Goal: Task Accomplishment & Management: Manage account settings

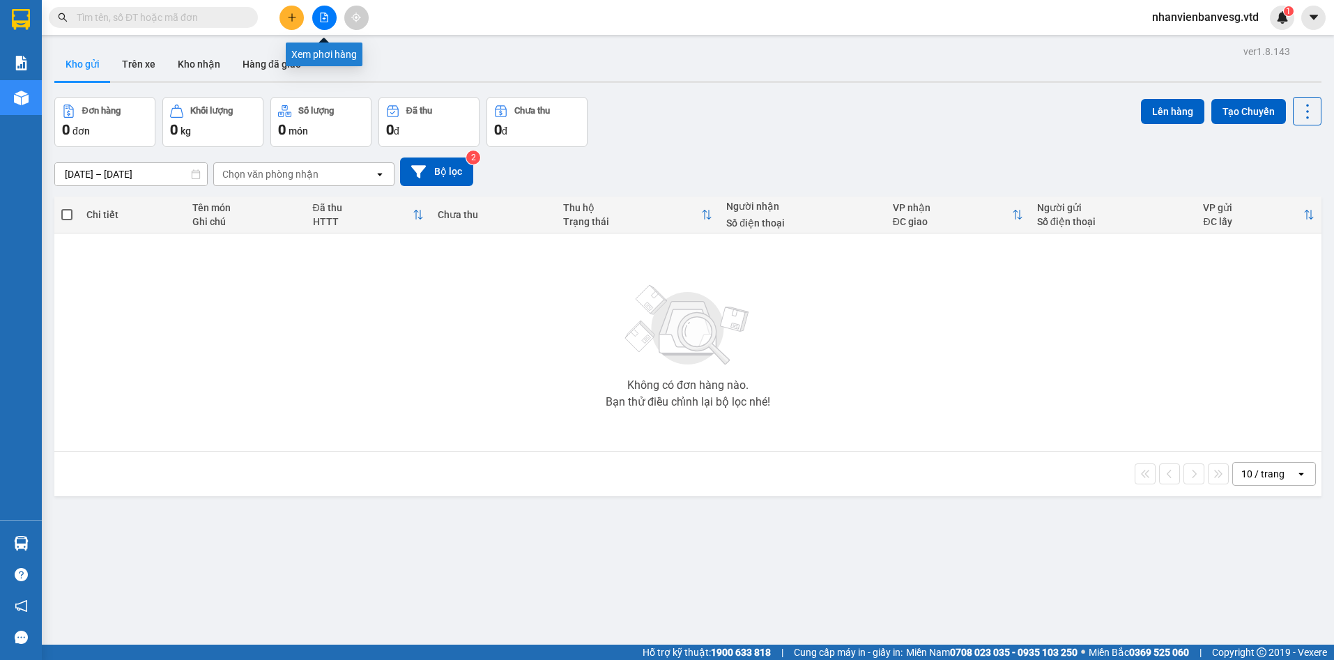
click at [321, 13] on icon "file-add" at bounding box center [325, 18] width 8 height 10
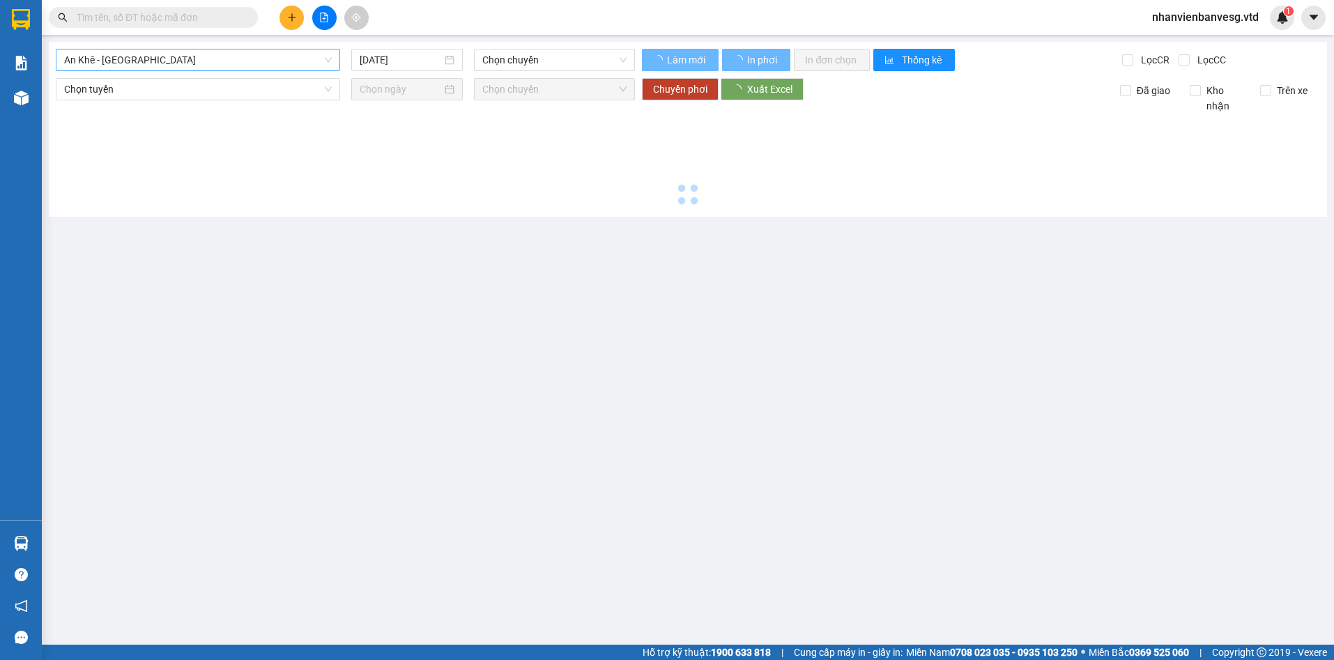
type input "[DATE]"
click at [280, 61] on span "An Khê - [GEOGRAPHIC_DATA]" at bounding box center [198, 59] width 268 height 21
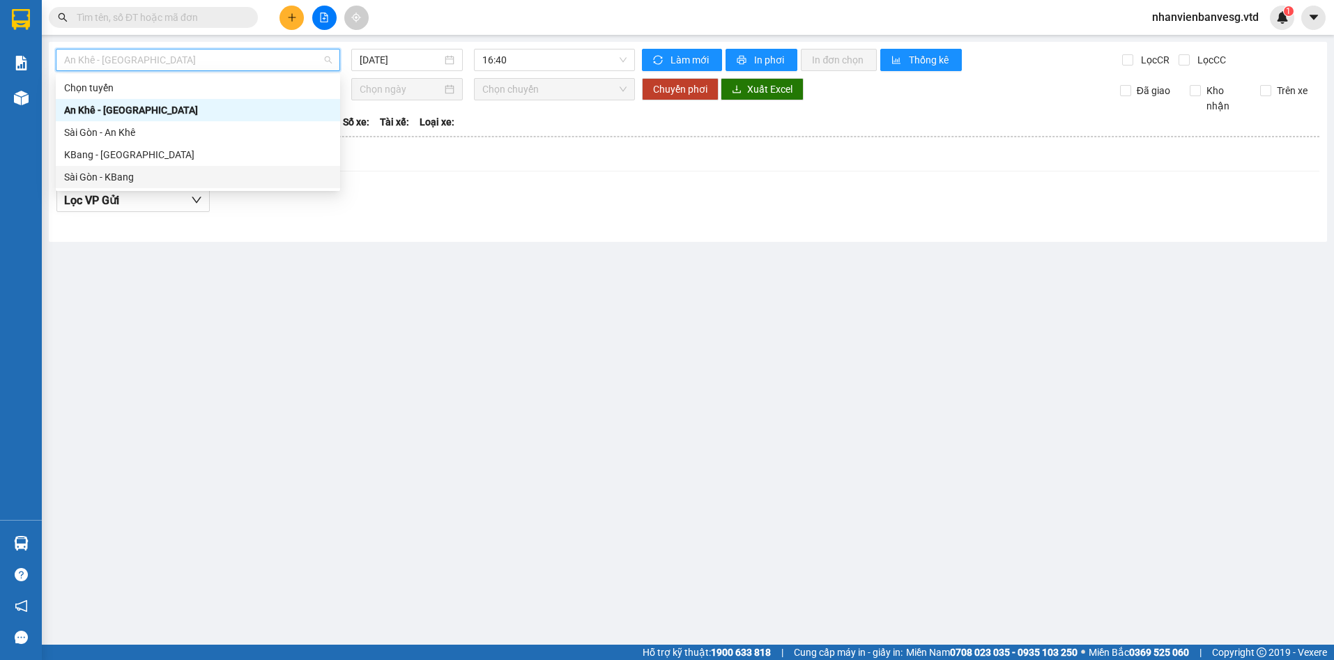
click at [237, 176] on div "Sài Gòn - KBang" at bounding box center [198, 176] width 268 height 15
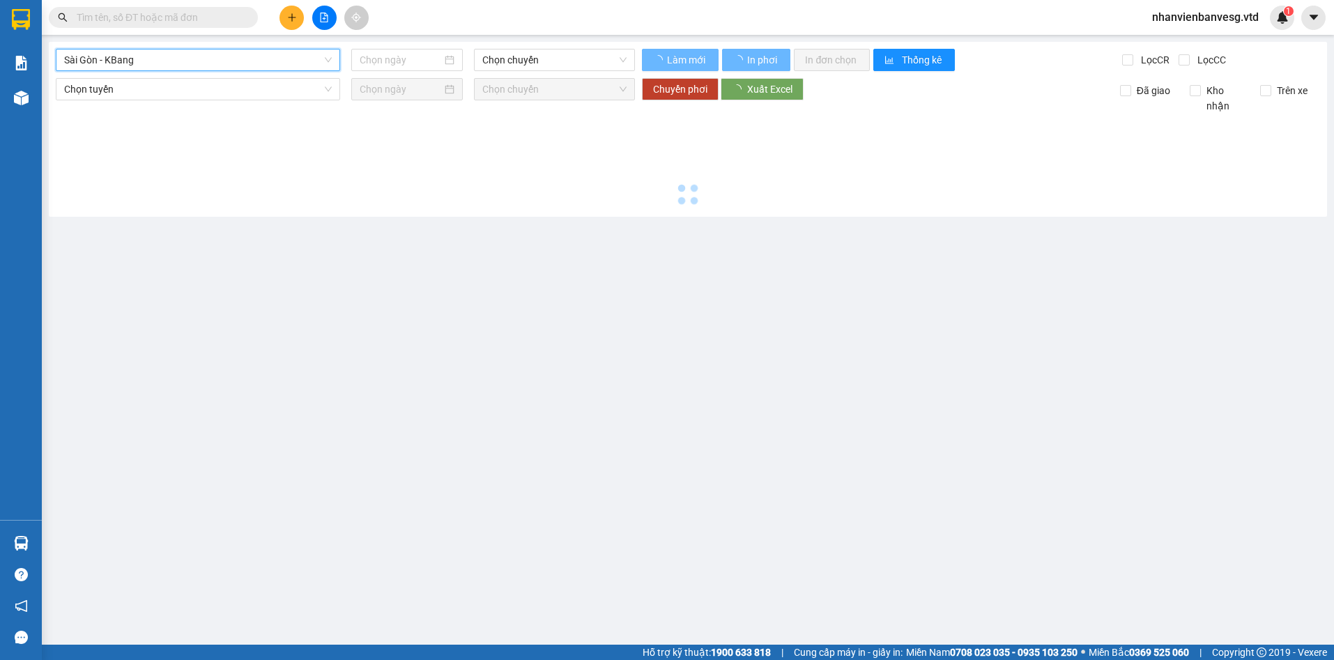
click at [258, 58] on span "Sài Gòn - KBang" at bounding box center [198, 59] width 268 height 21
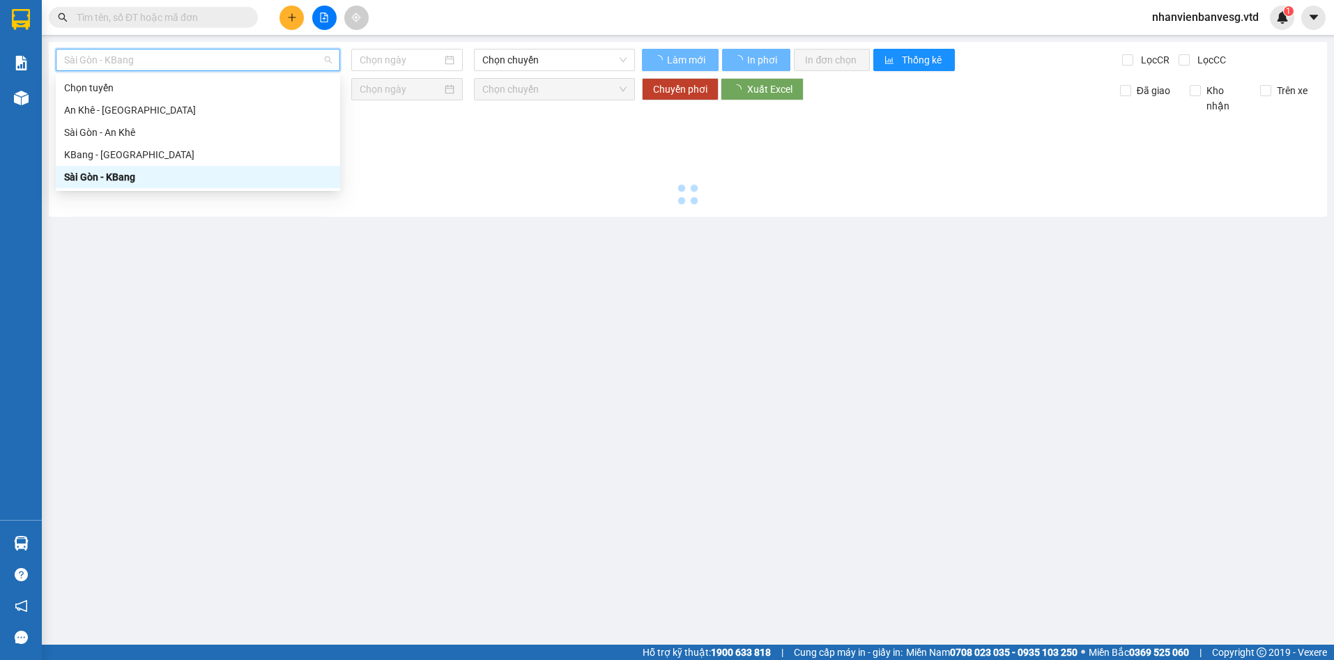
type input "[DATE]"
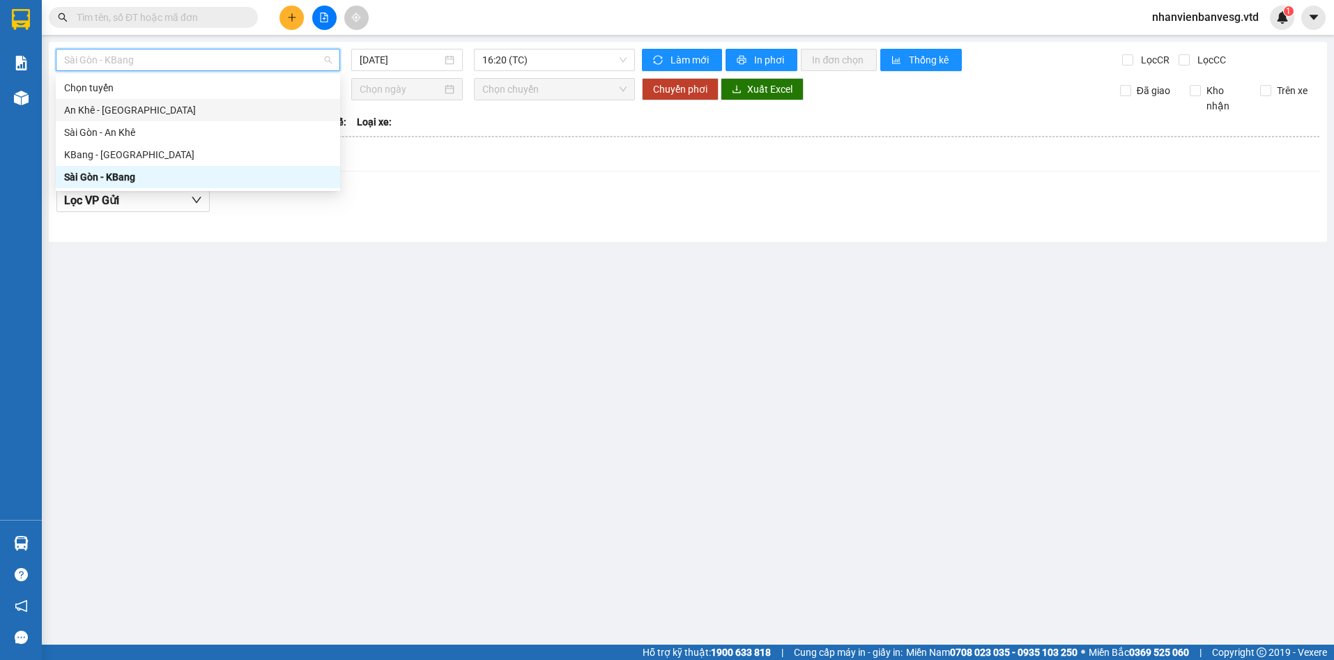
drag, startPoint x: 102, startPoint y: 111, endPoint x: 102, endPoint y: 86, distance: 24.4
click at [102, 93] on div "Chọn tuyến An Khê - Sài Gòn Sài Gòn - An Khê KBang - Sài Gòn Sài Gòn - KBang" at bounding box center [198, 133] width 284 height 112
click at [99, 112] on div "An Khê - [GEOGRAPHIC_DATA]" at bounding box center [198, 109] width 268 height 15
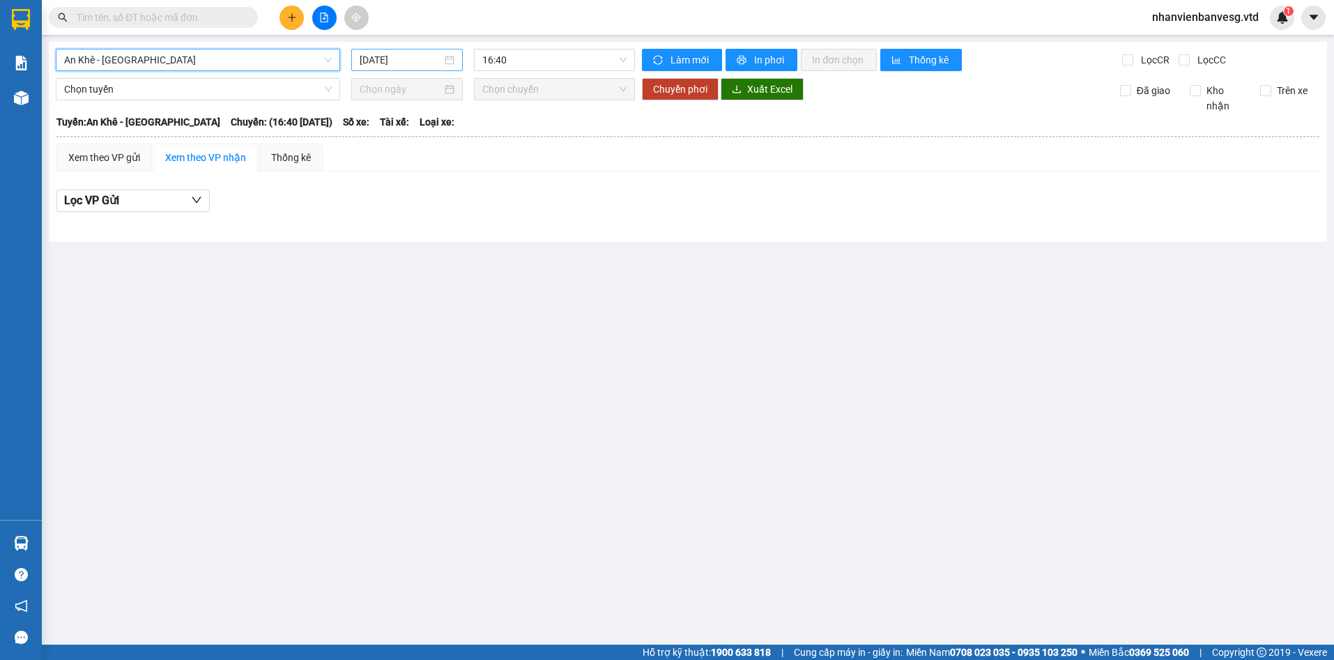
click at [410, 64] on input "[DATE]" at bounding box center [401, 59] width 83 height 15
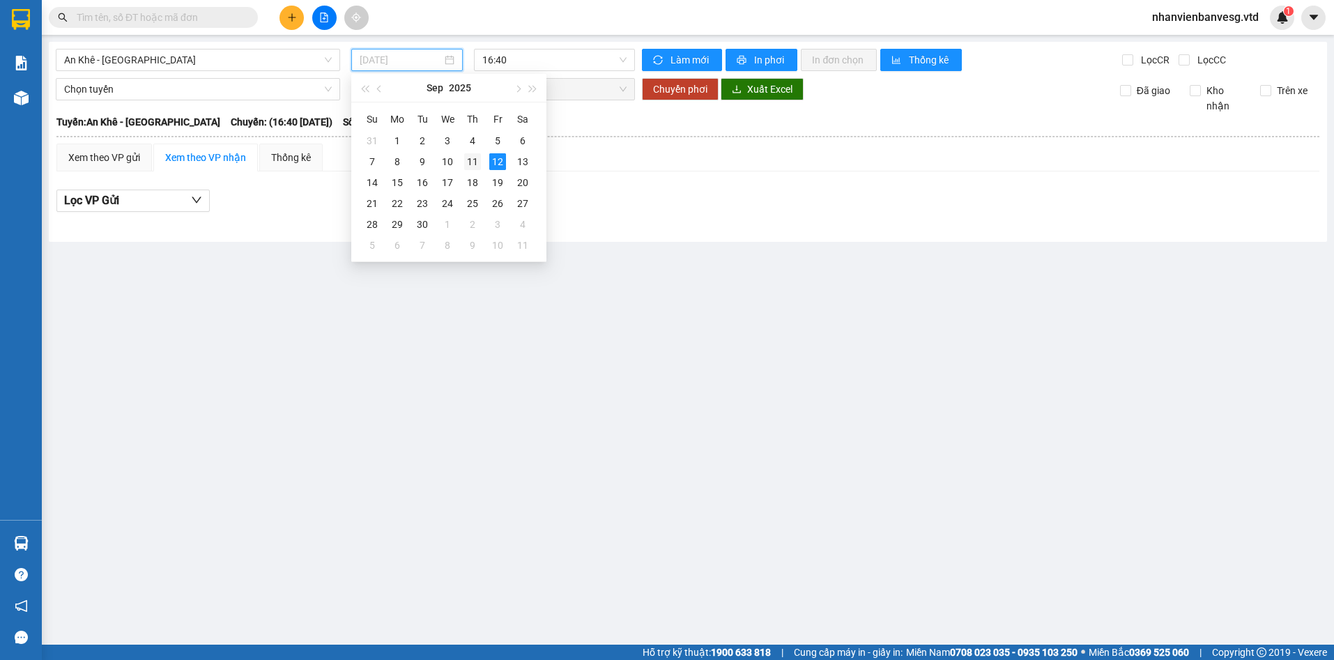
click at [474, 163] on div "11" at bounding box center [472, 161] width 17 height 17
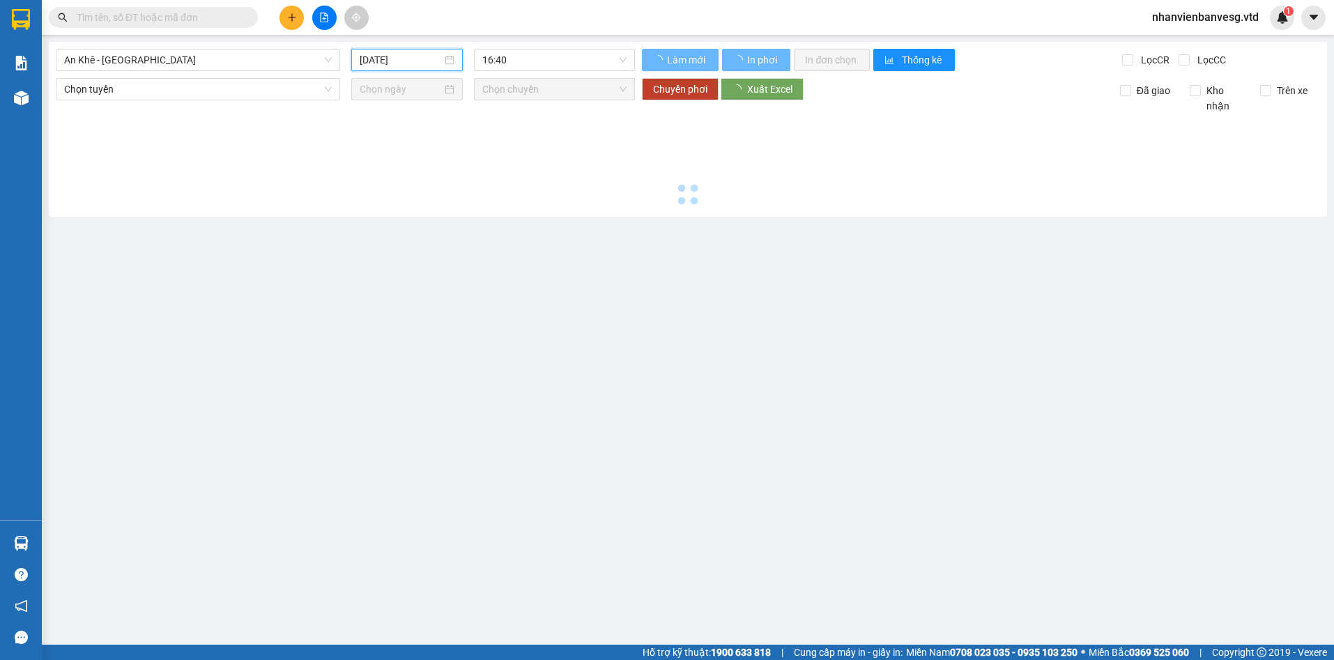
type input "11/09/2025"
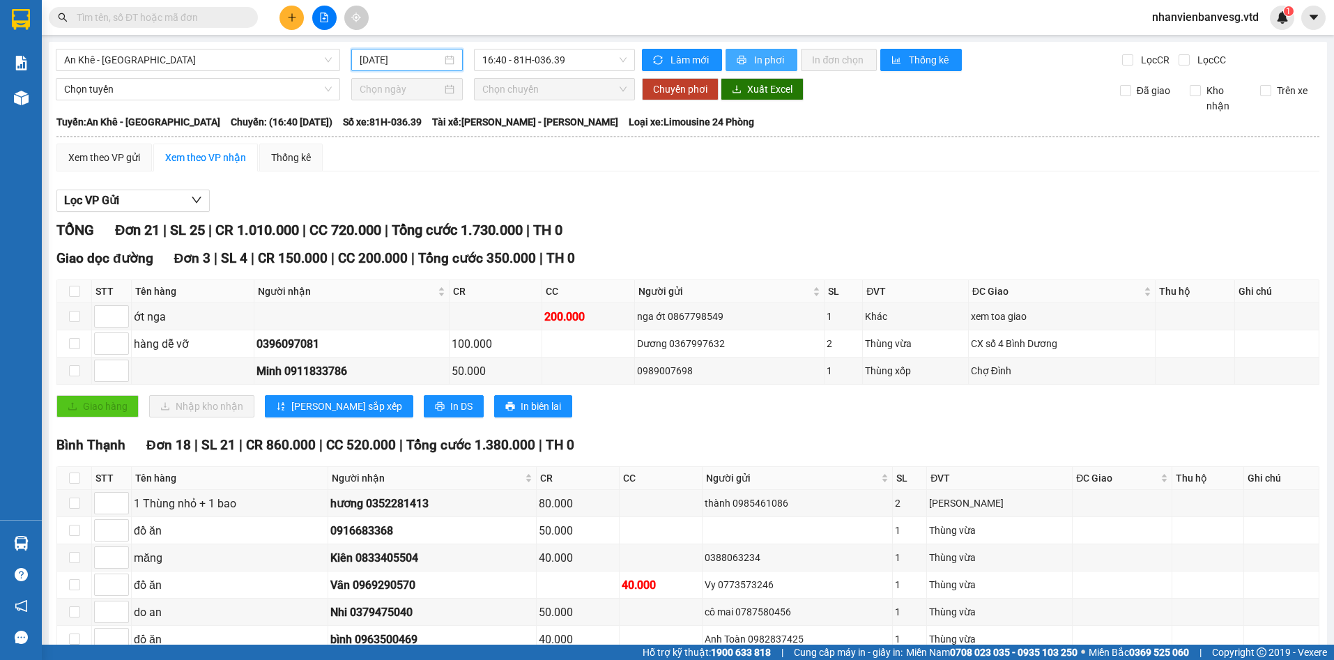
click at [734, 54] on button "In phơi" at bounding box center [762, 60] width 72 height 22
drag, startPoint x: 206, startPoint y: 61, endPoint x: 206, endPoint y: 87, distance: 25.8
click at [206, 62] on span "An Khê - [GEOGRAPHIC_DATA]" at bounding box center [198, 59] width 268 height 21
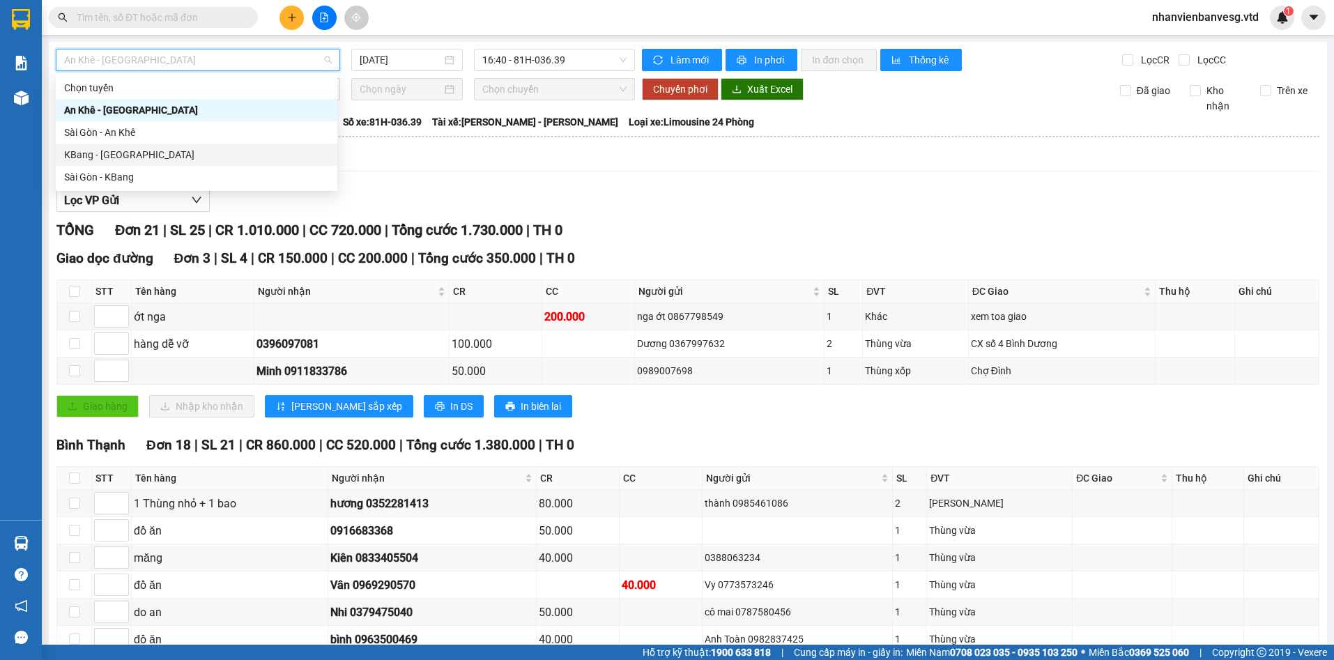
click at [201, 154] on div "KBang - [GEOGRAPHIC_DATA]" at bounding box center [196, 154] width 265 height 15
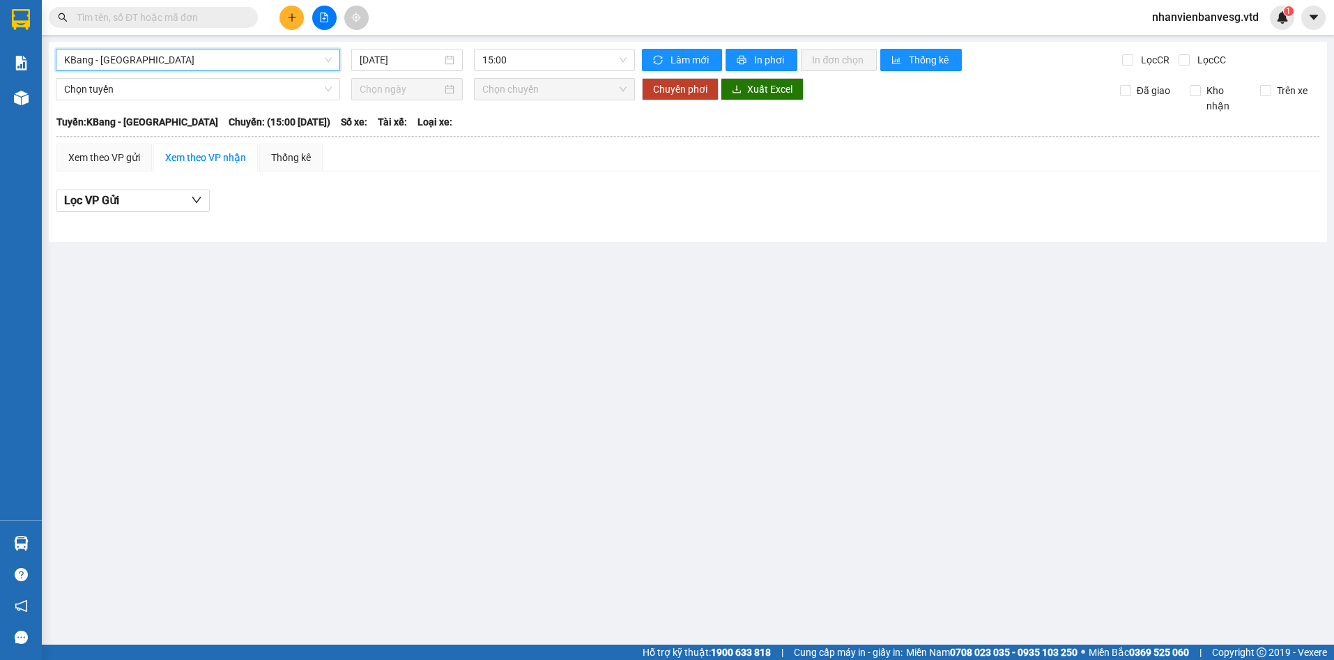
drag, startPoint x: 395, startPoint y: 56, endPoint x: 406, endPoint y: 116, distance: 61.8
click at [395, 58] on input "[DATE]" at bounding box center [401, 59] width 83 height 15
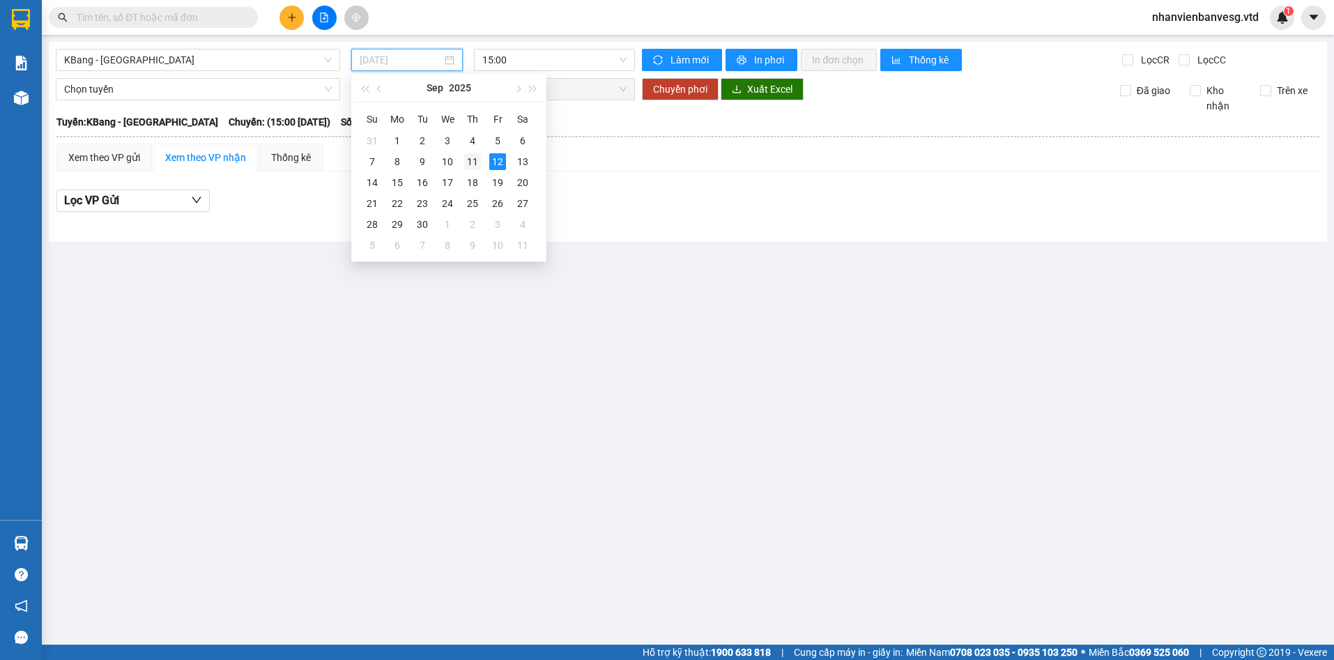
click at [470, 163] on div "11" at bounding box center [472, 161] width 17 height 17
type input "11/09/2025"
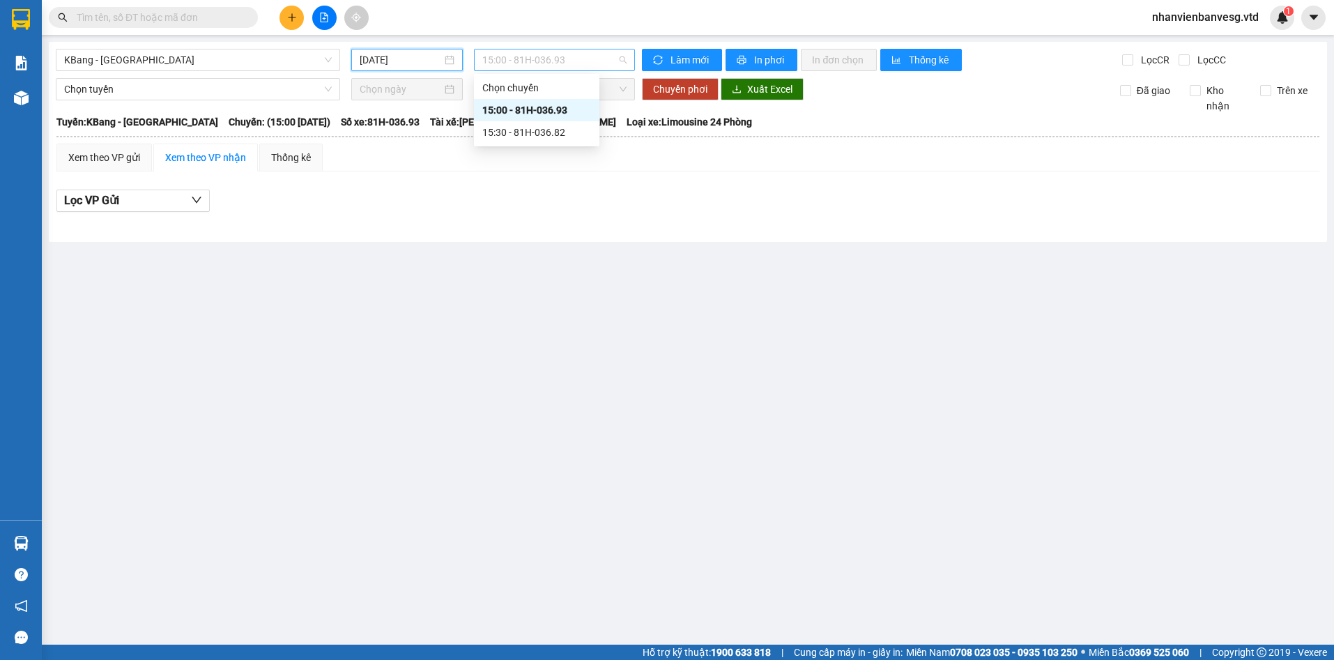
click at [528, 60] on span "15:00 - 81H-036.93" at bounding box center [554, 59] width 144 height 21
click at [551, 133] on div "15:30 - 81H-036.82" at bounding box center [536, 132] width 109 height 15
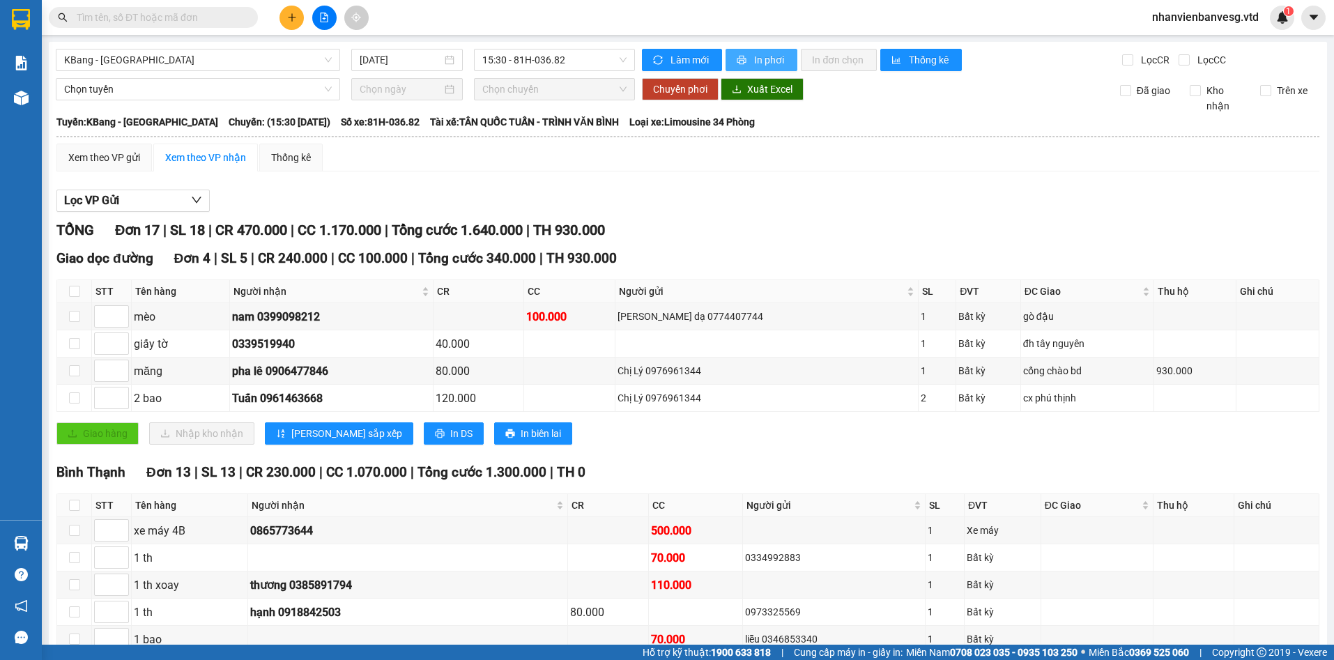
click at [754, 56] on span "In phơi" at bounding box center [770, 59] width 32 height 15
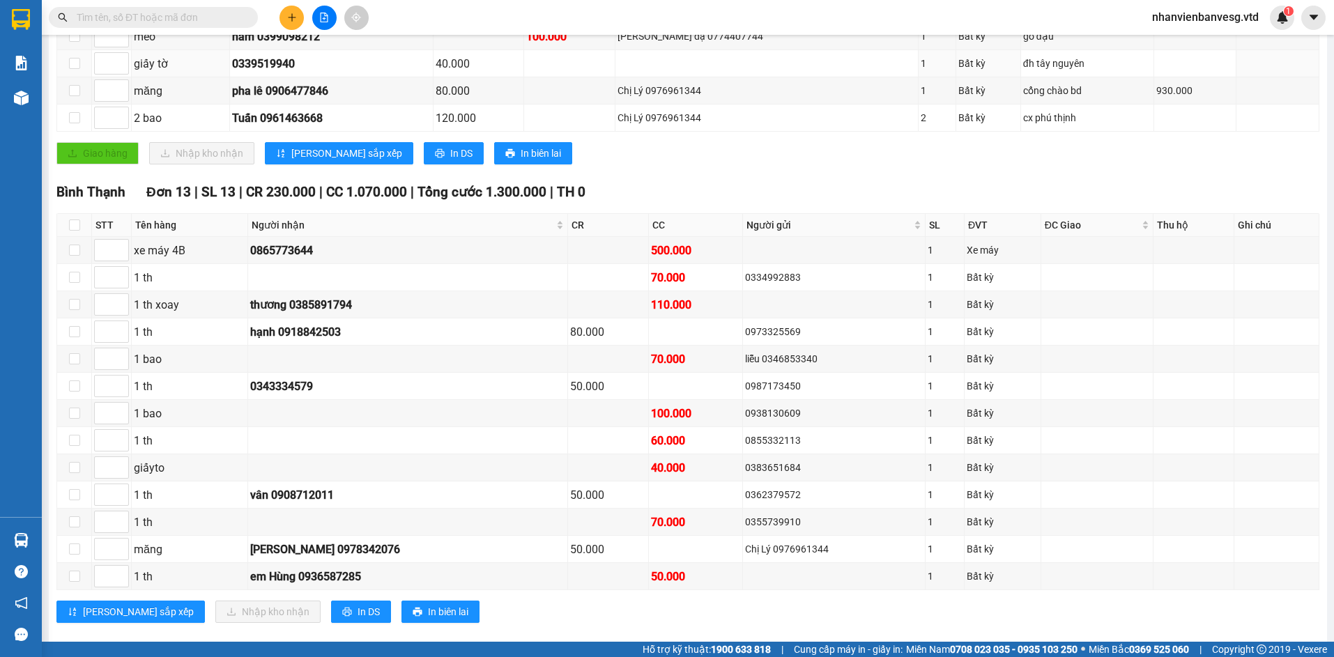
scroll to position [300, 0]
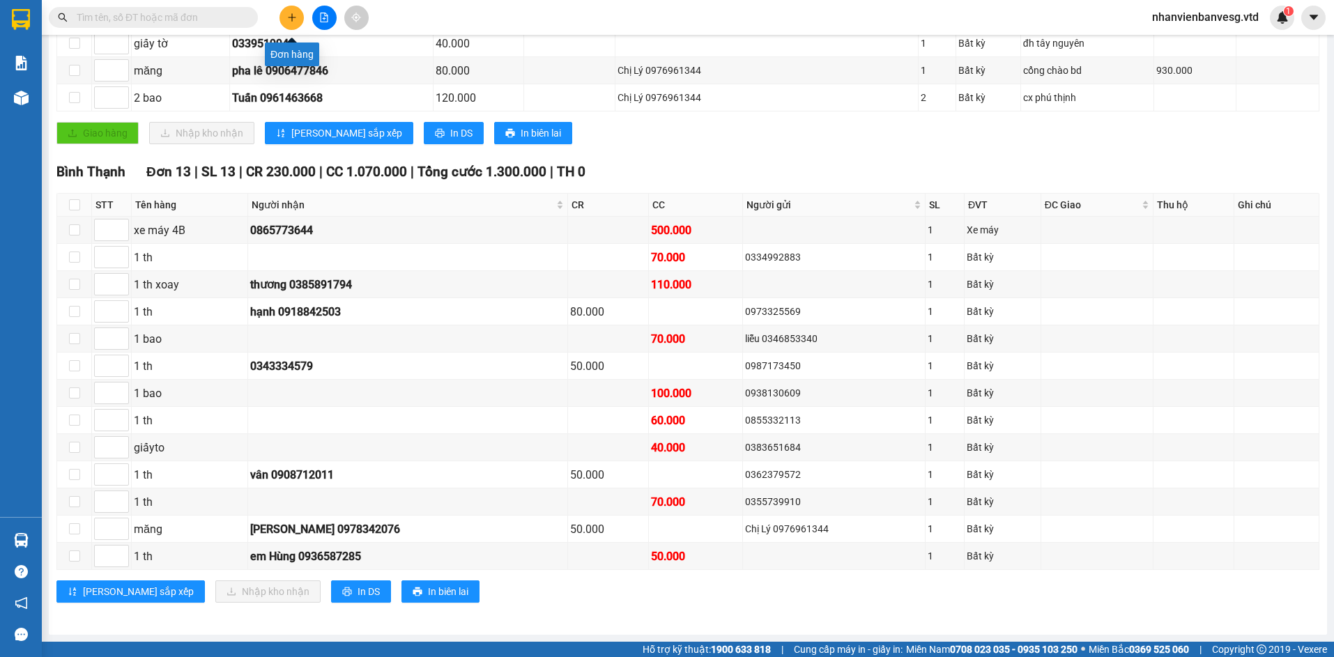
click at [296, 16] on icon "plus" at bounding box center [292, 18] width 10 height 10
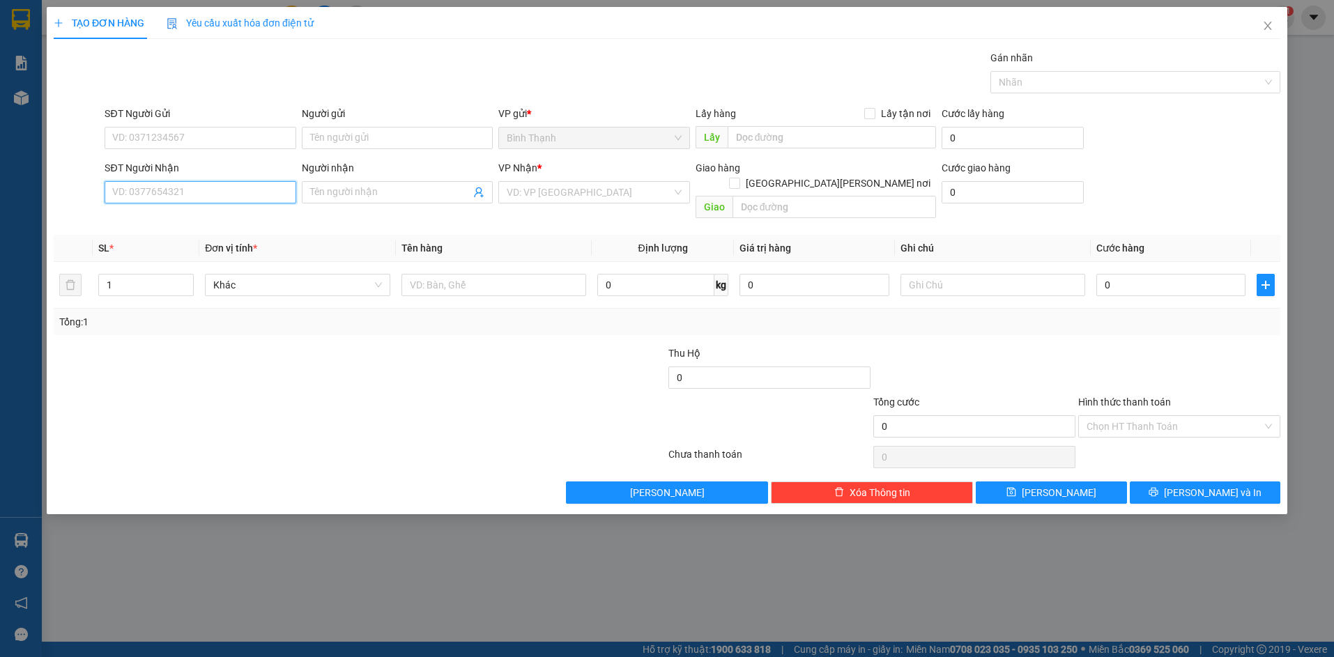
click at [213, 199] on input "SĐT Người Nhận" at bounding box center [200, 192] width 191 height 22
click at [215, 196] on input "SĐT Người Nhận" at bounding box center [200, 192] width 191 height 22
click at [236, 226] on div "0976012717 - kỳ" at bounding box center [200, 220] width 174 height 15
type input "0976012717"
type input "kỳ"
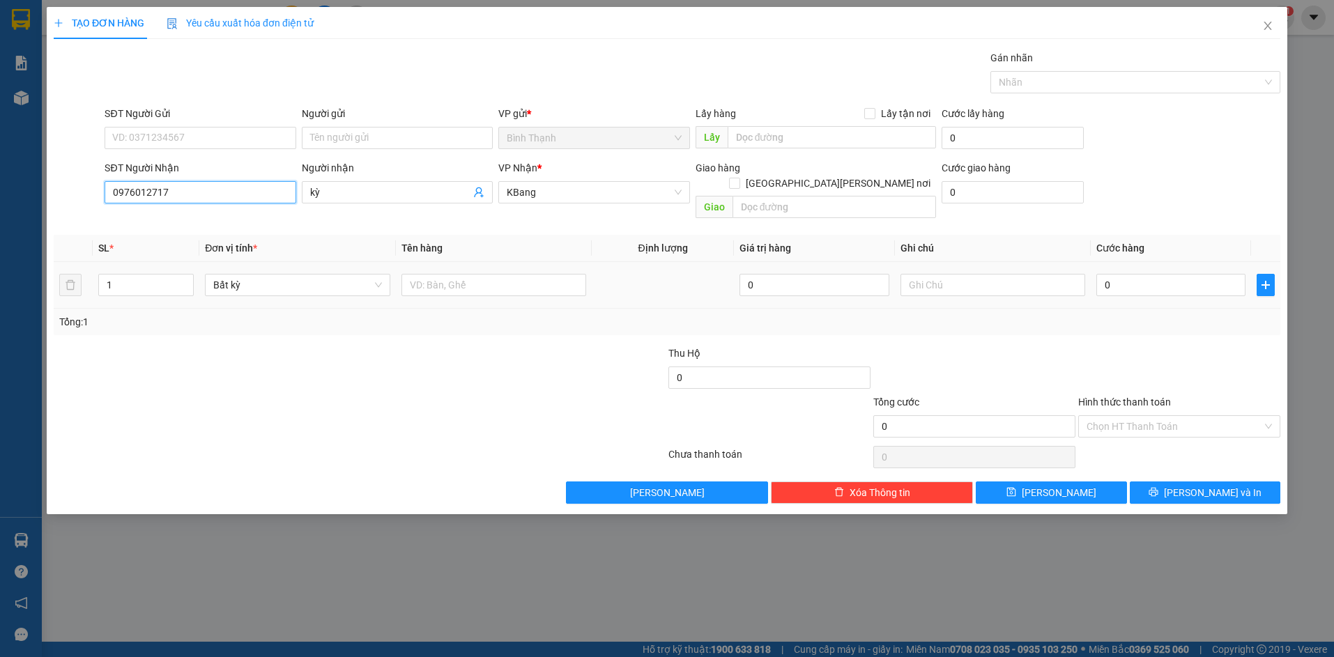
type input "0976012717"
drag, startPoint x: 284, startPoint y: 257, endPoint x: 339, endPoint y: 279, distance: 59.8
click at [224, 292] on td "Bất kỳ" at bounding box center [297, 285] width 196 height 47
click at [463, 276] on input "text" at bounding box center [494, 285] width 185 height 22
type input "vali"
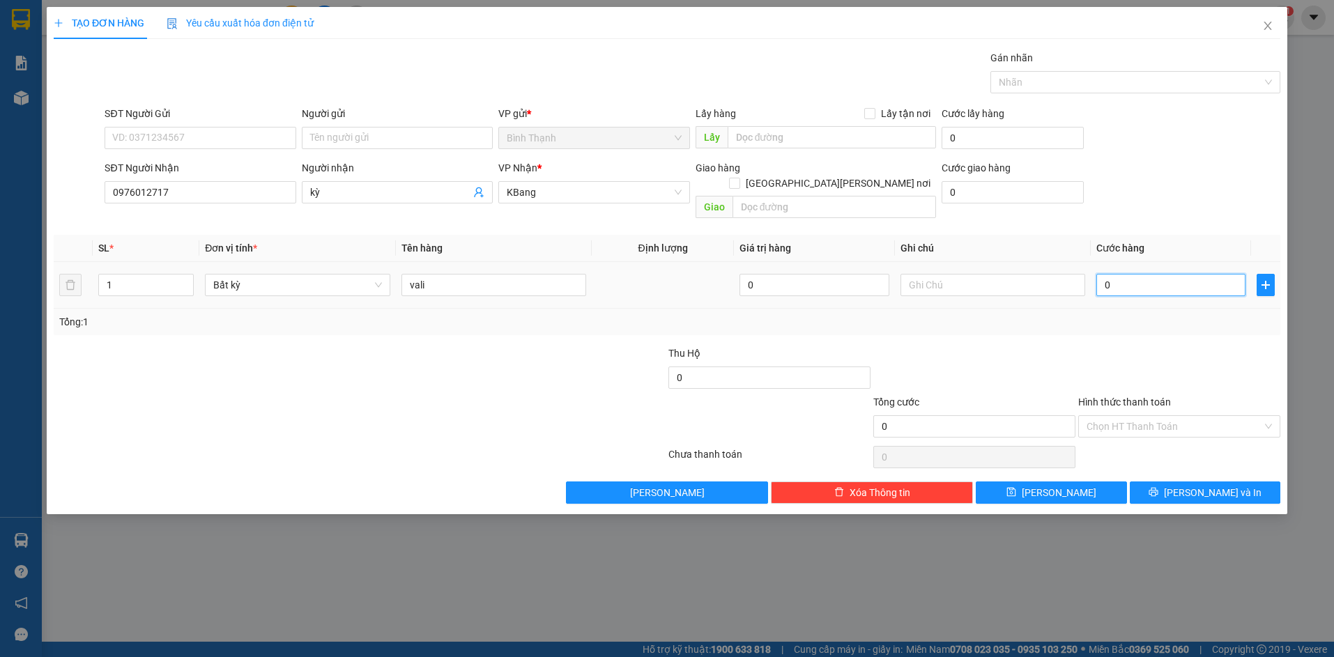
click at [1131, 274] on input "0" at bounding box center [1170, 285] width 149 height 22
type input "7"
type input "70"
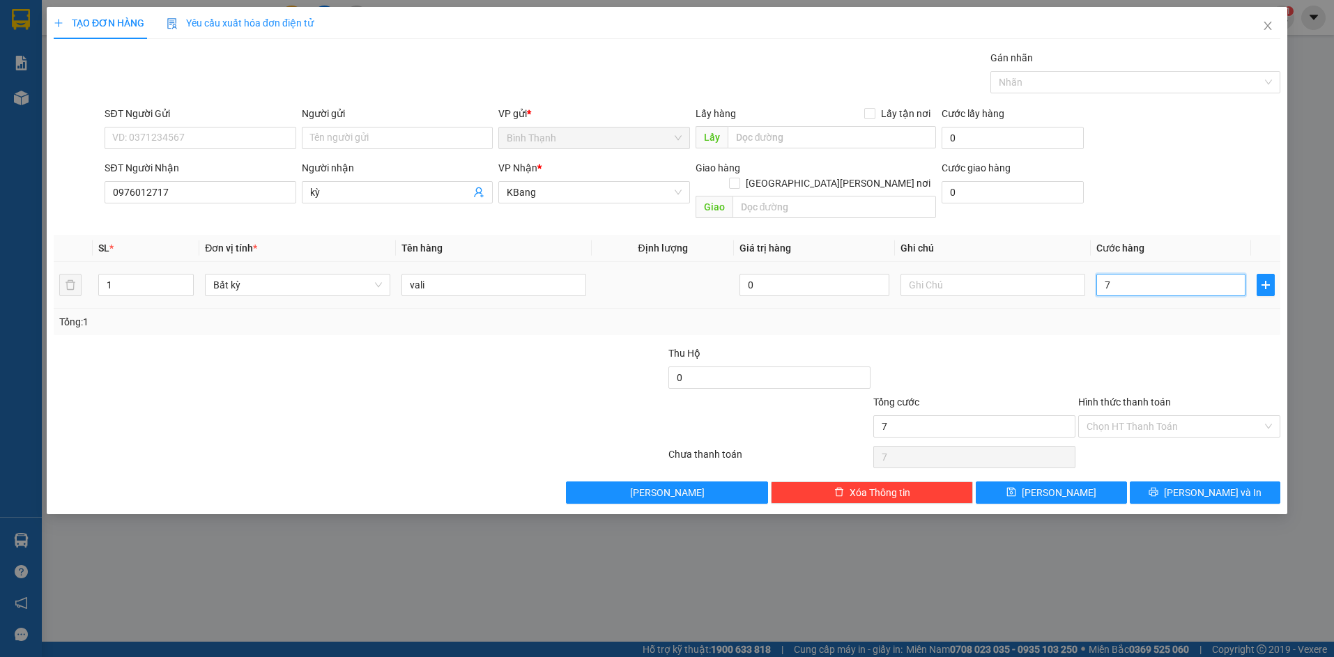
type input "70"
type input "700"
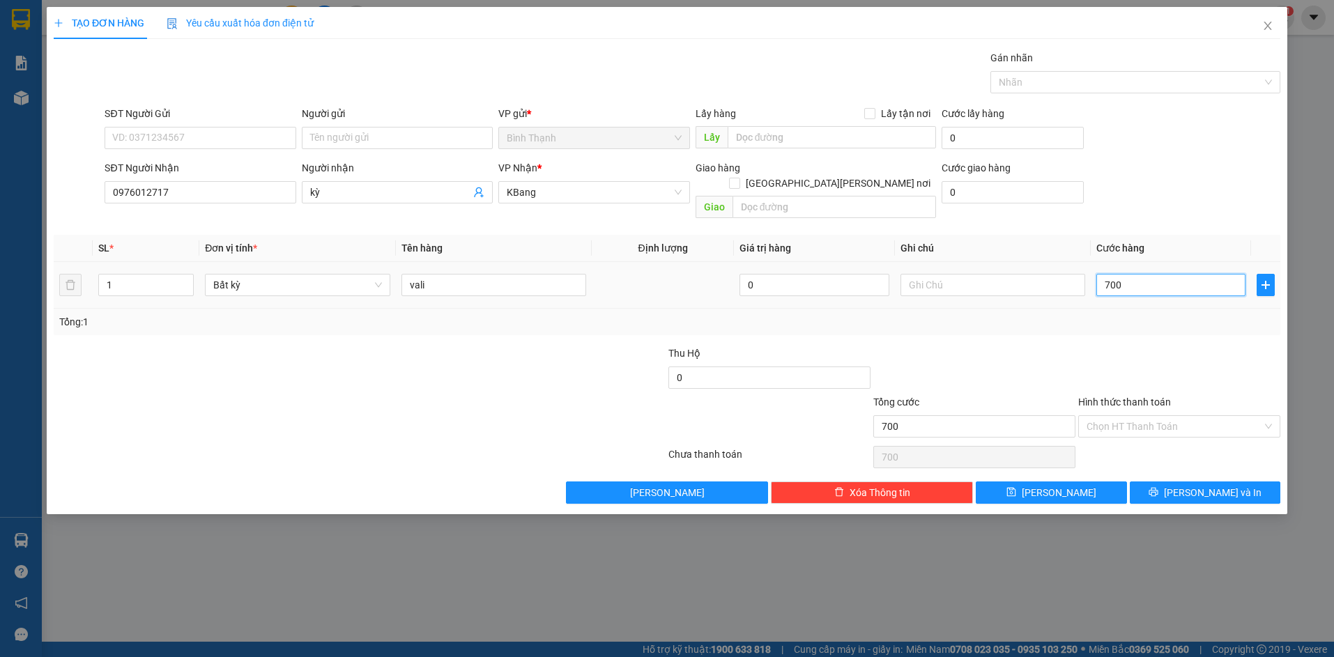
type input "7.000"
type input "70.000"
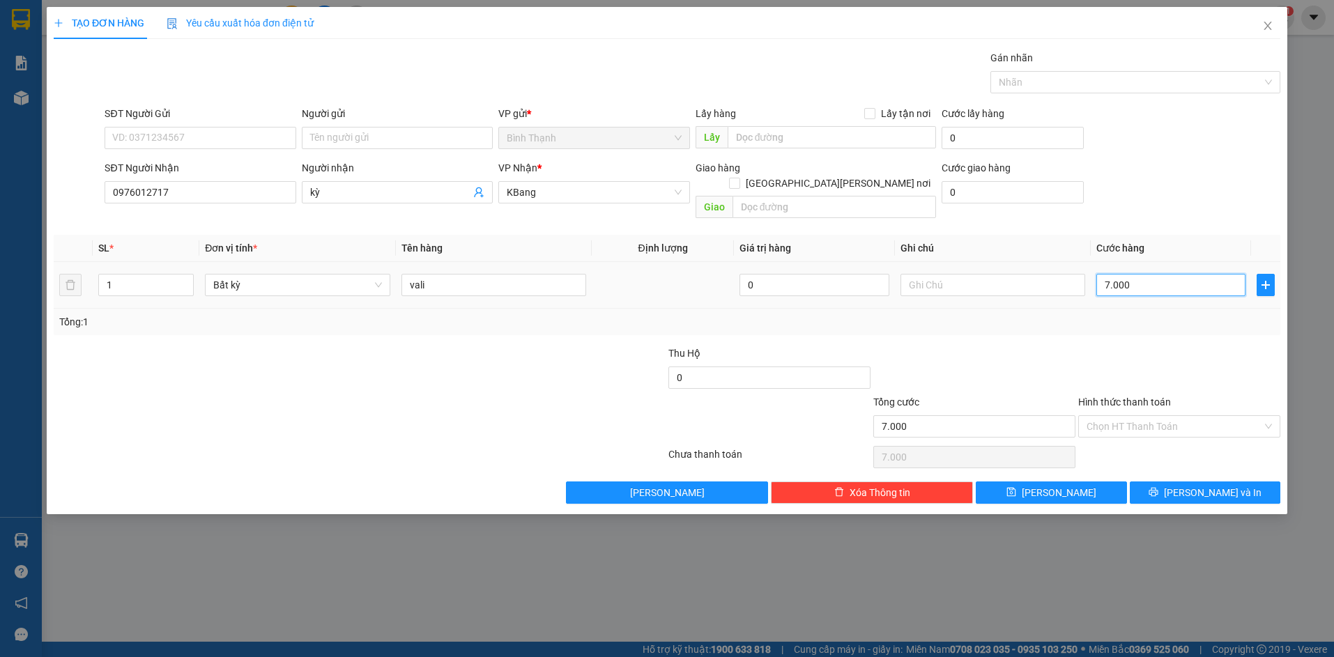
type input "70.000"
click at [1166, 416] on input "Hình thức thanh toán" at bounding box center [1175, 426] width 176 height 21
click at [1184, 443] on div "Tại văn phòng" at bounding box center [1179, 438] width 185 height 15
type input "0"
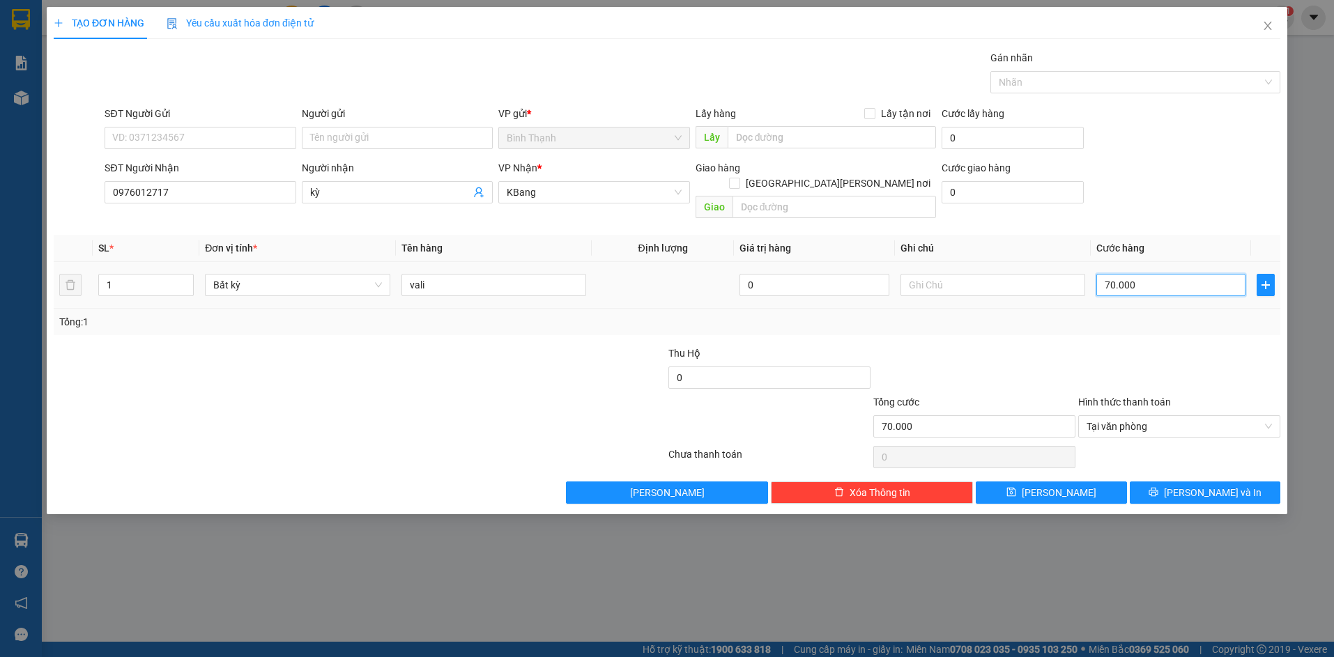
type input "6"
type input "60"
type input "600"
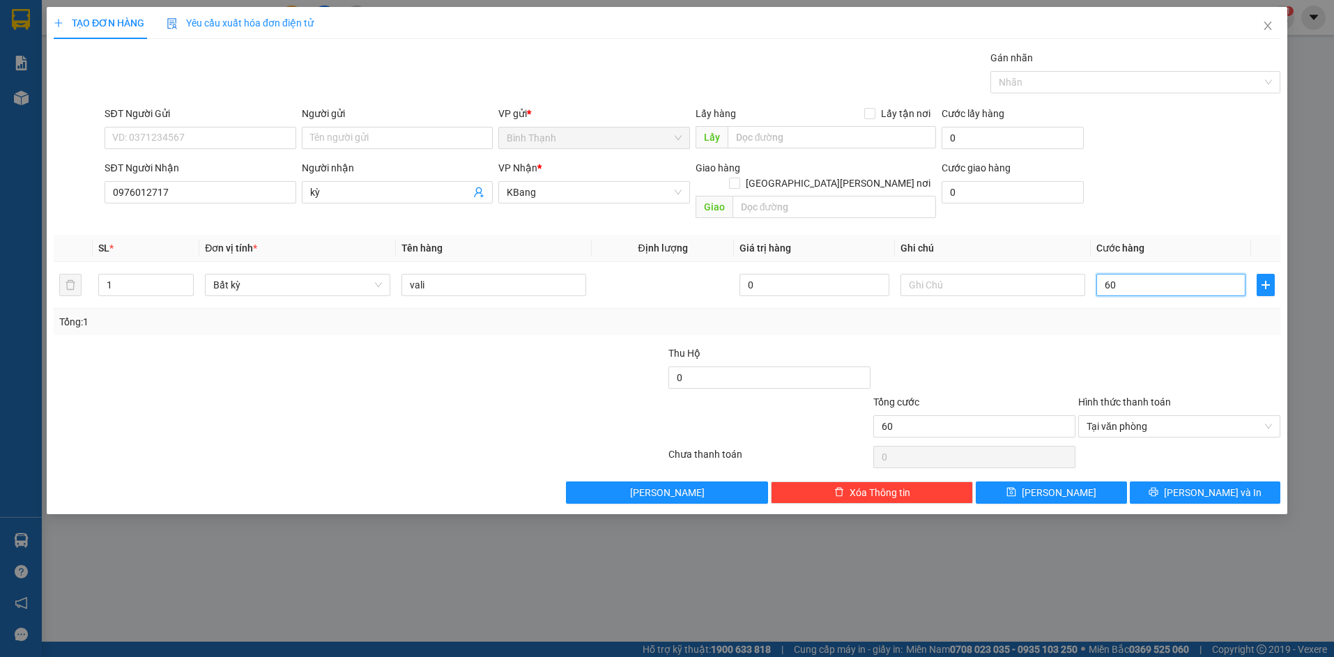
type input "600"
type input "6.000"
type input "60.000"
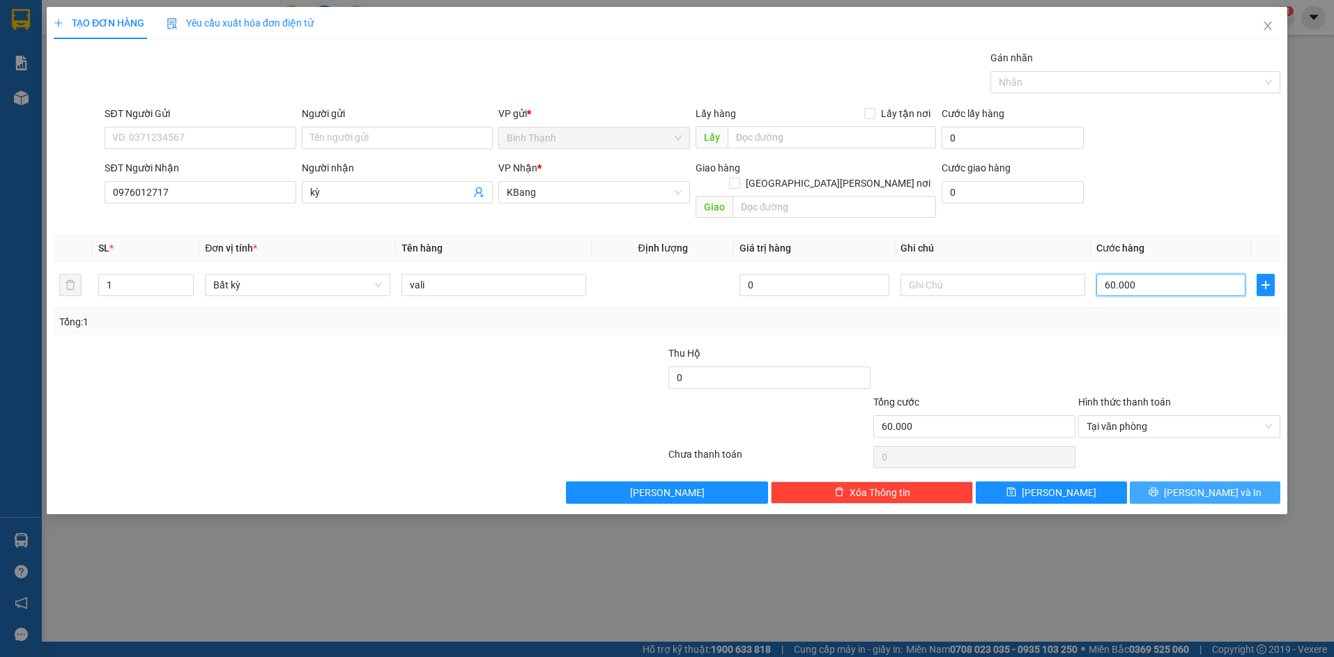
type input "60.000"
click at [1159, 487] on icon "printer" at bounding box center [1154, 492] width 10 height 10
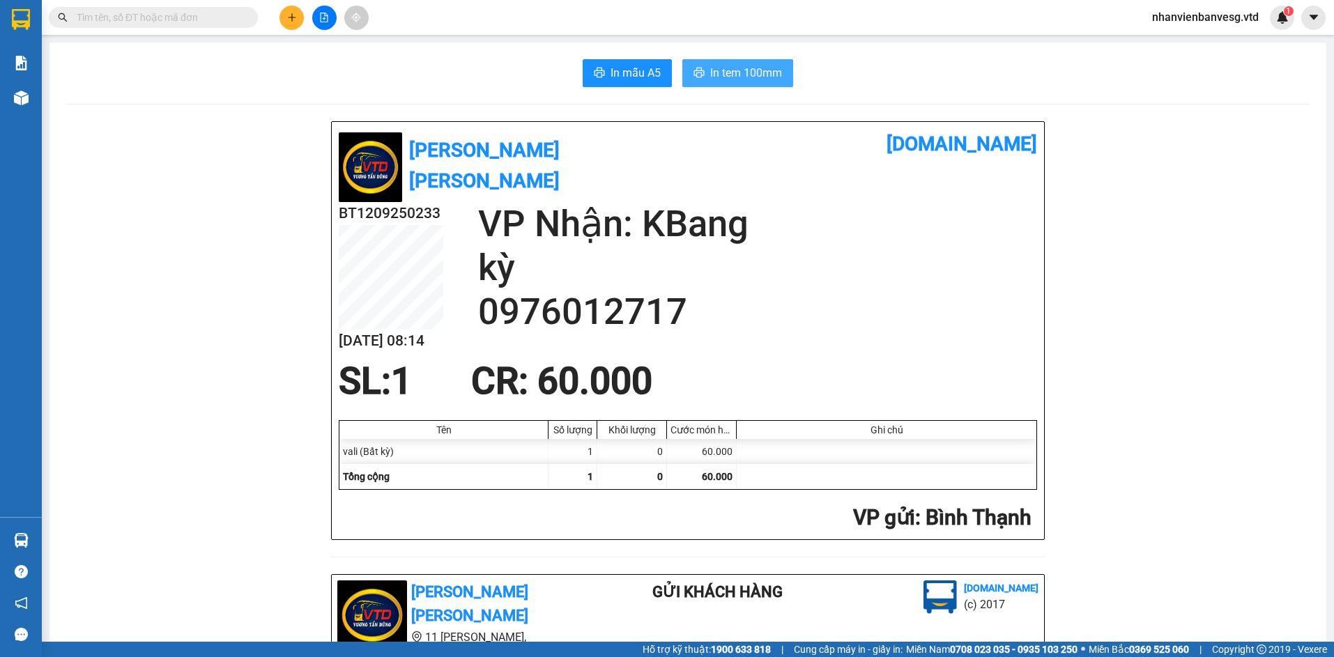
click at [737, 72] on span "In tem 100mm" at bounding box center [746, 72] width 72 height 17
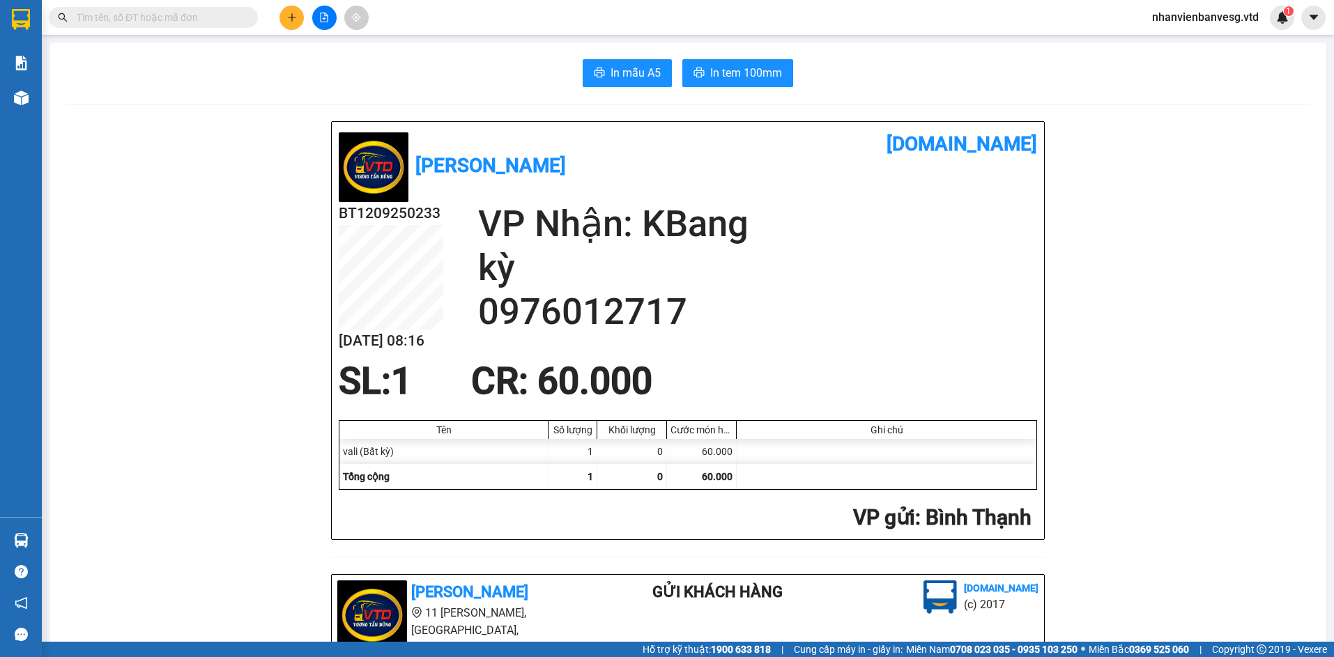
drag, startPoint x: 169, startPoint y: 21, endPoint x: 175, endPoint y: 16, distance: 7.4
click at [175, 17] on input "text" at bounding box center [159, 17] width 165 height 15
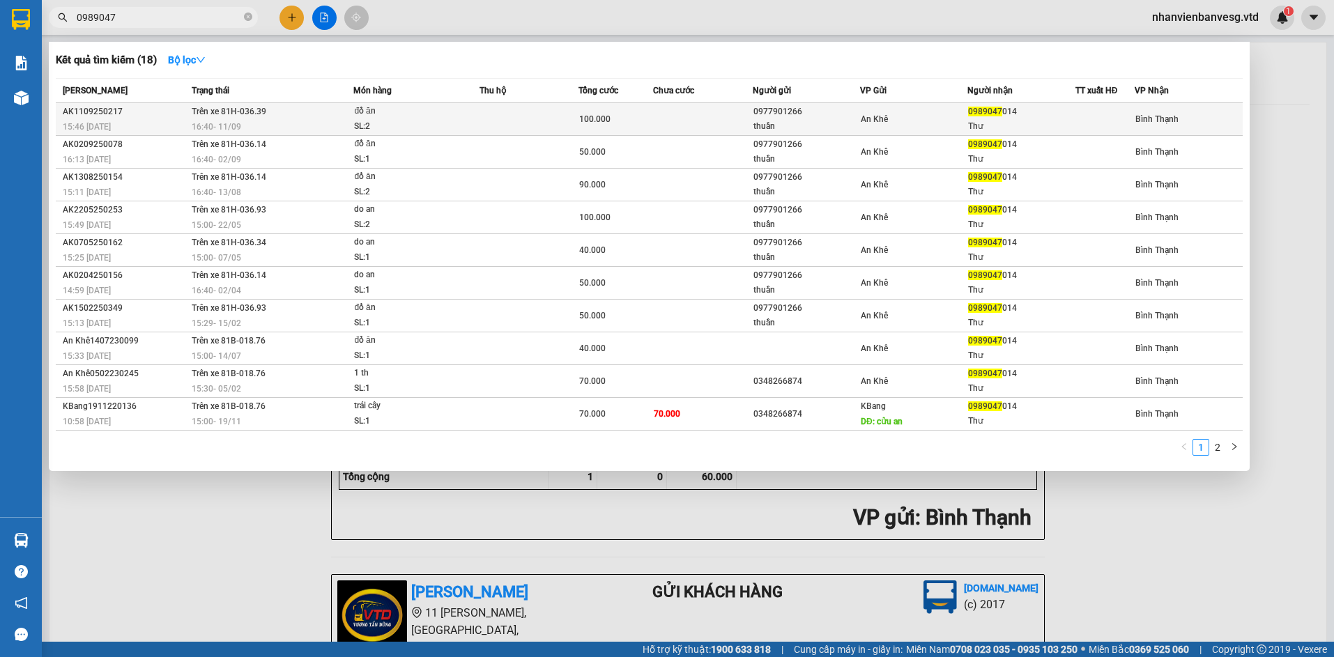
type input "0989047"
click at [927, 116] on div "An Khê" at bounding box center [914, 119] width 106 height 15
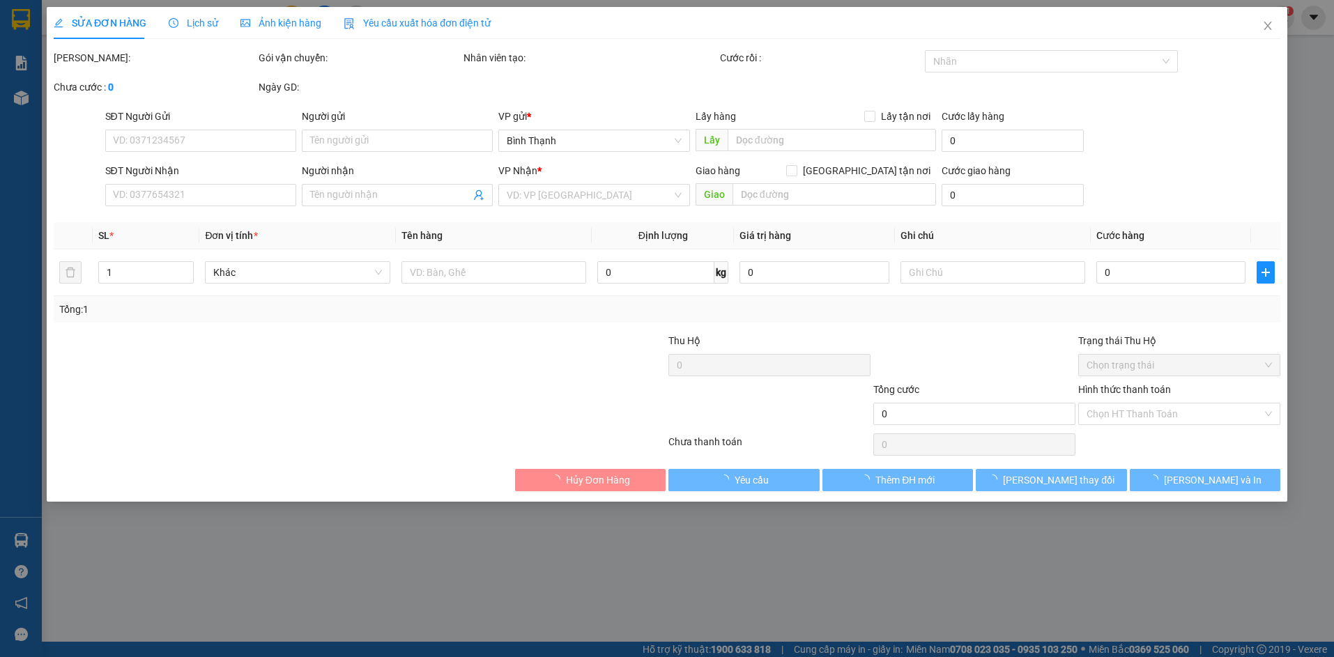
type input "0977901266"
type input "thuần"
type input "0989047014"
type input "Thư"
type input "100.000"
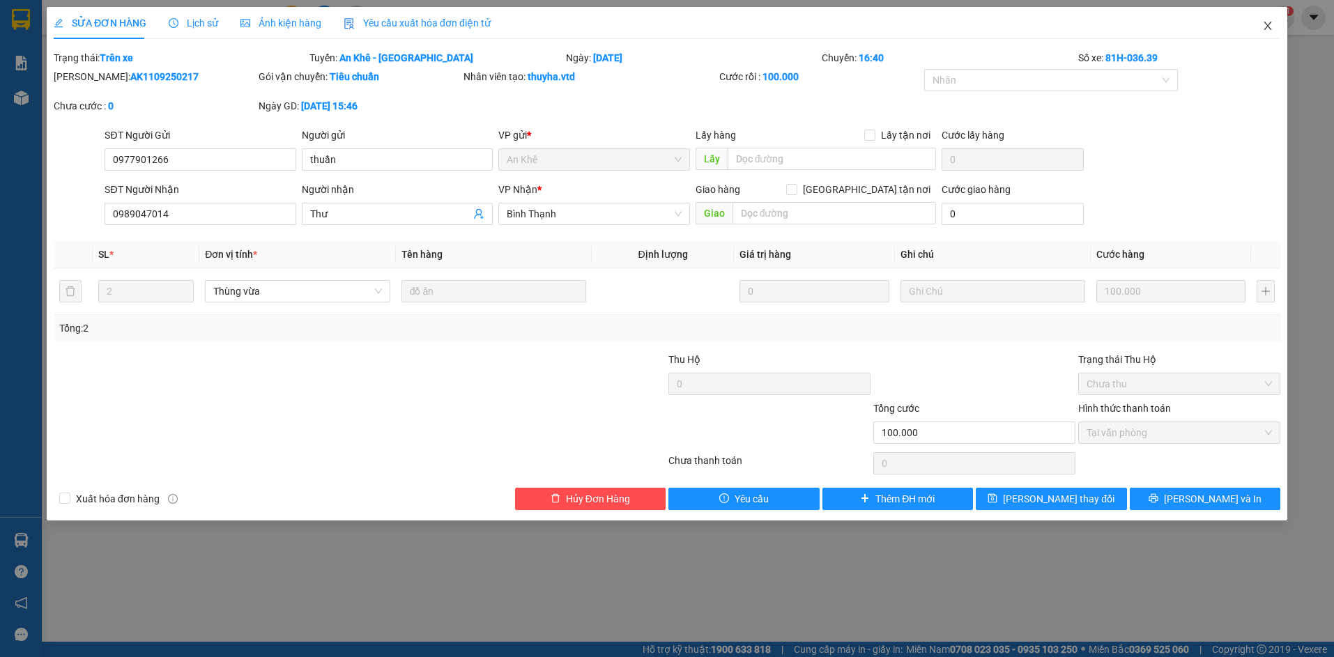
click at [1270, 30] on icon "close" at bounding box center [1267, 25] width 11 height 11
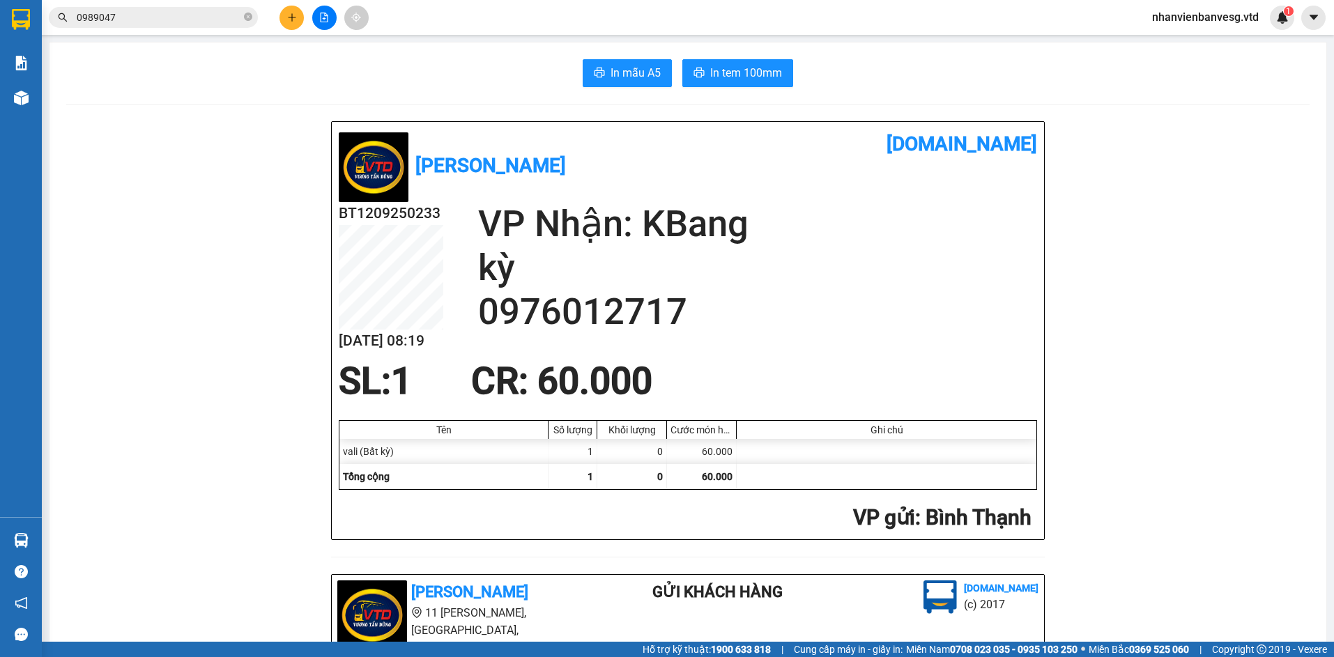
click at [192, 15] on input "0989047" at bounding box center [159, 17] width 165 height 15
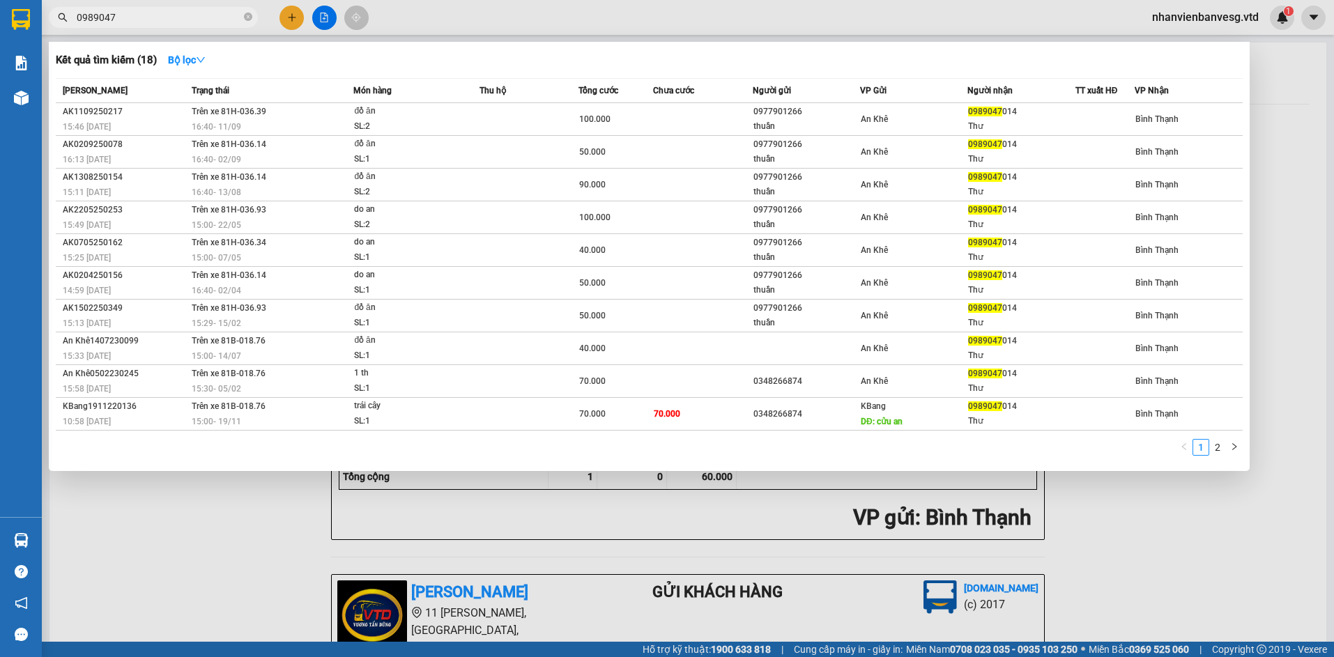
drag, startPoint x: 127, startPoint y: 17, endPoint x: 40, endPoint y: 38, distance: 88.9
click at [41, 38] on section "Kết quả tìm kiếm ( 18 ) Bộ lọc Mã ĐH Trạng thái Món hàng Thu hộ Tổng cước Chưa …" at bounding box center [667, 328] width 1334 height 657
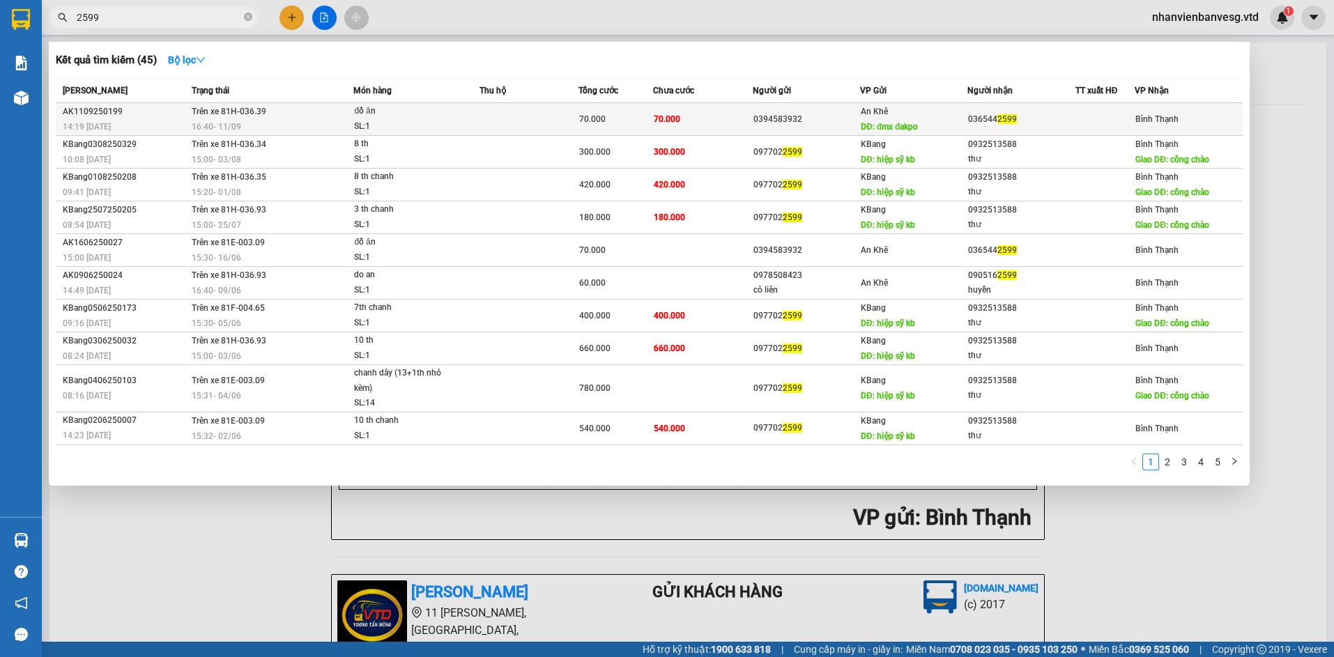
type input "2599"
click at [848, 120] on div "0394583932" at bounding box center [807, 119] width 106 height 15
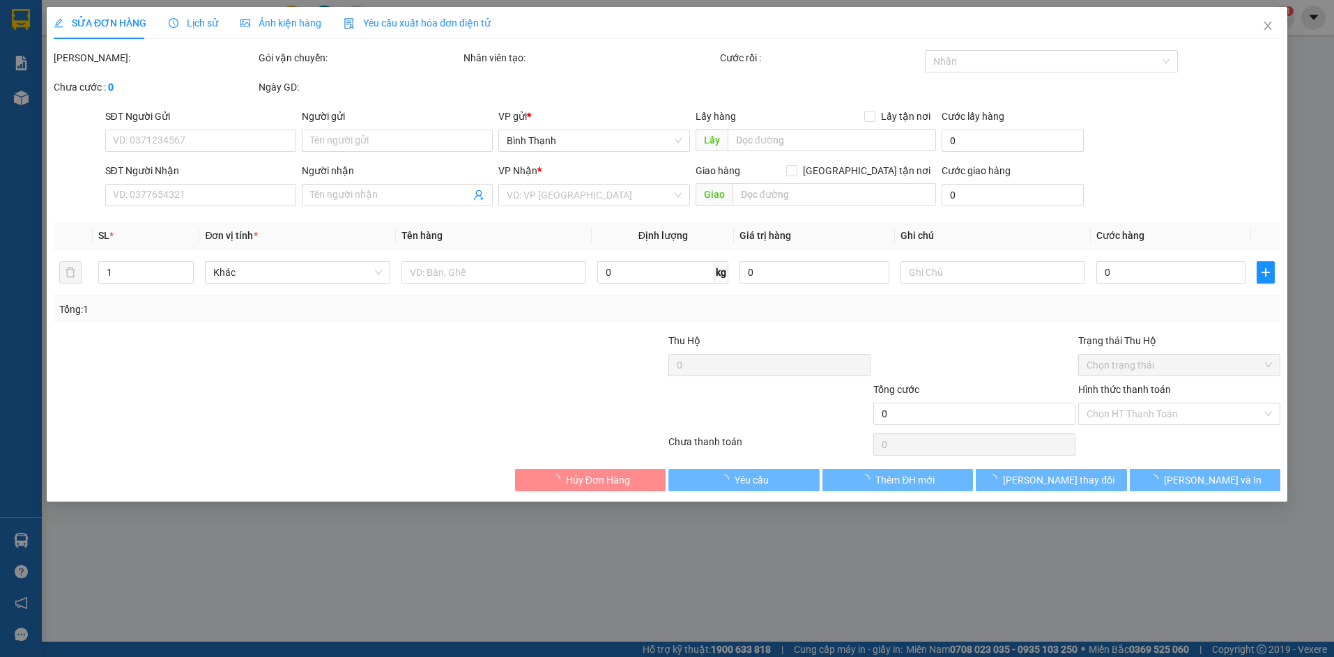
type input "0394583932"
type input "đmx đakpo"
type input "0365442599"
type input "70.000"
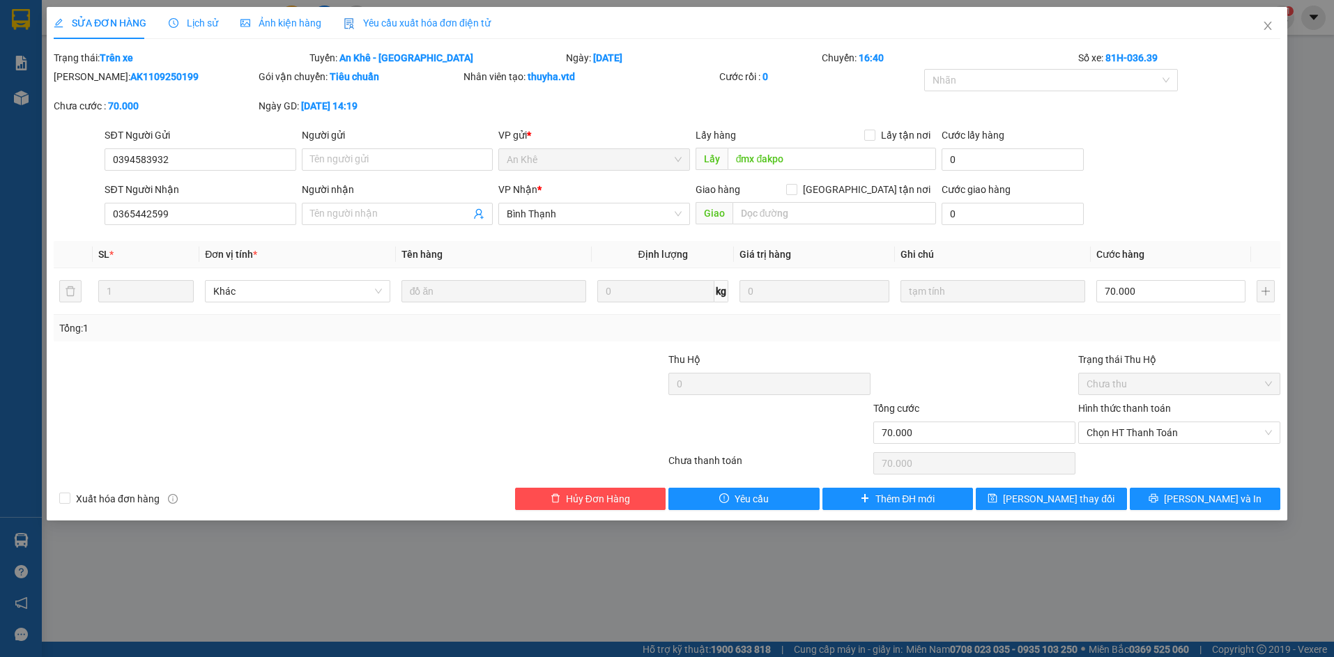
click at [240, 23] on icon "picture" at bounding box center [245, 23] width 10 height 10
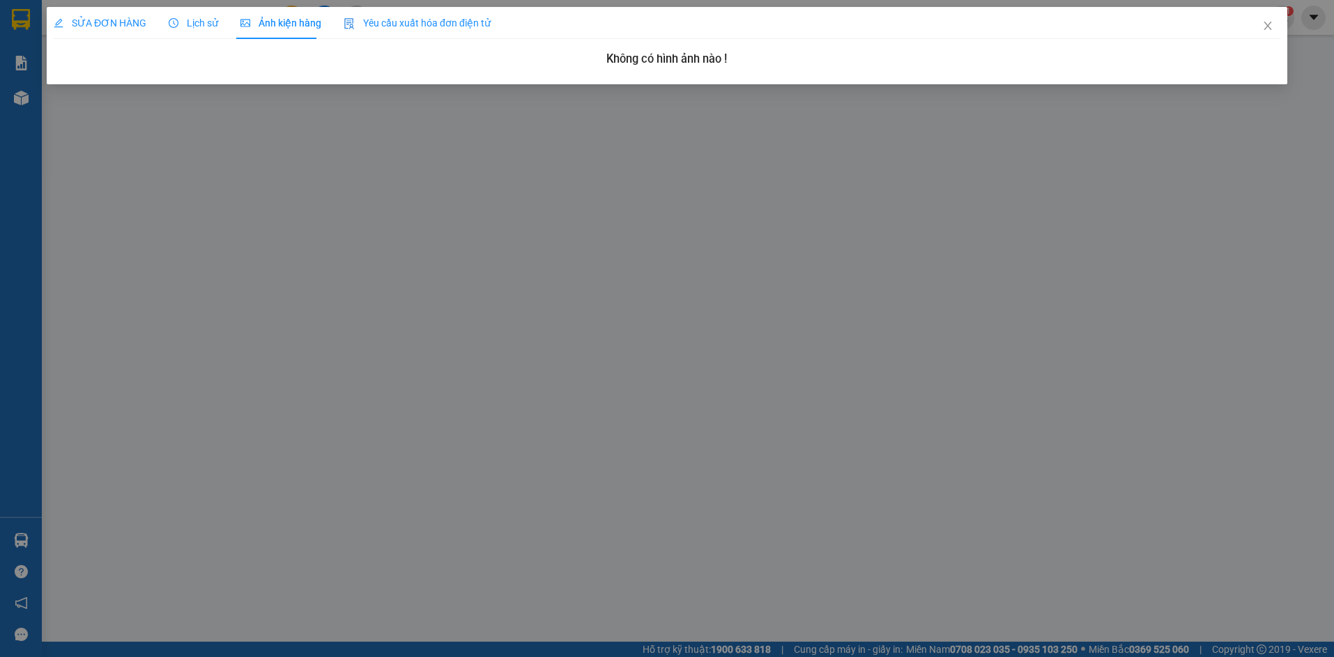
click at [102, 25] on span "SỬA ĐƠN HÀNG" at bounding box center [100, 22] width 93 height 11
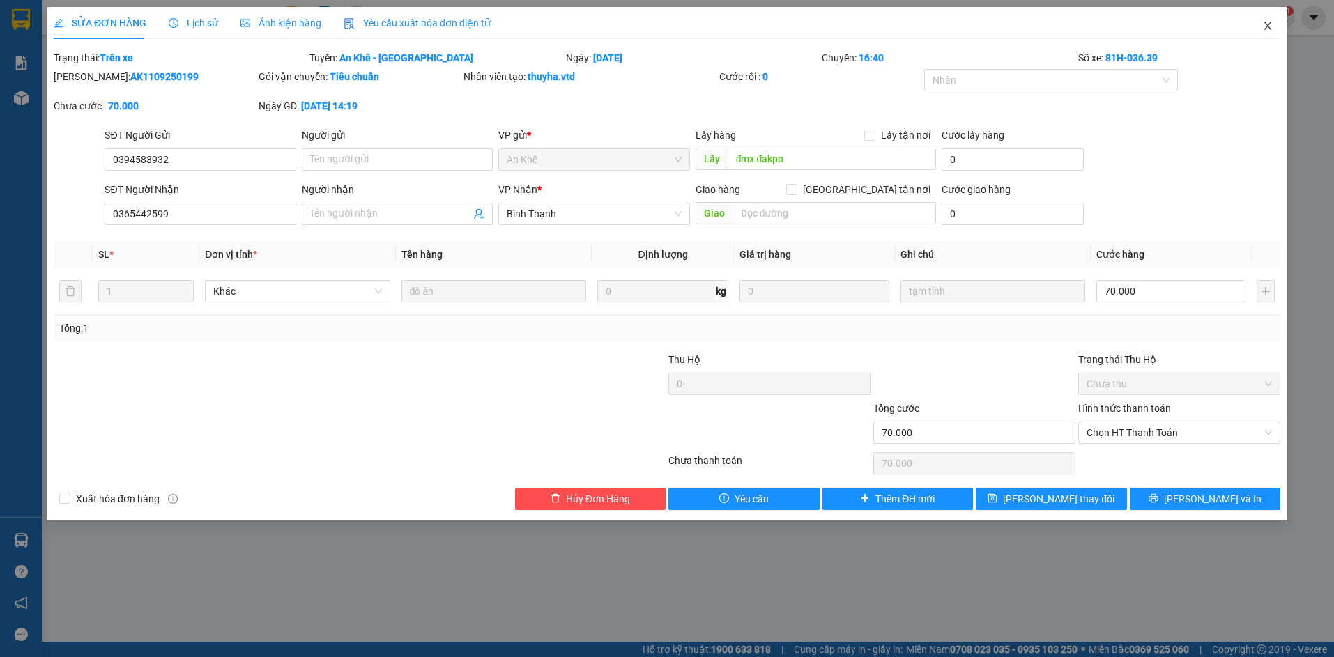
click at [1265, 26] on icon "close" at bounding box center [1267, 25] width 11 height 11
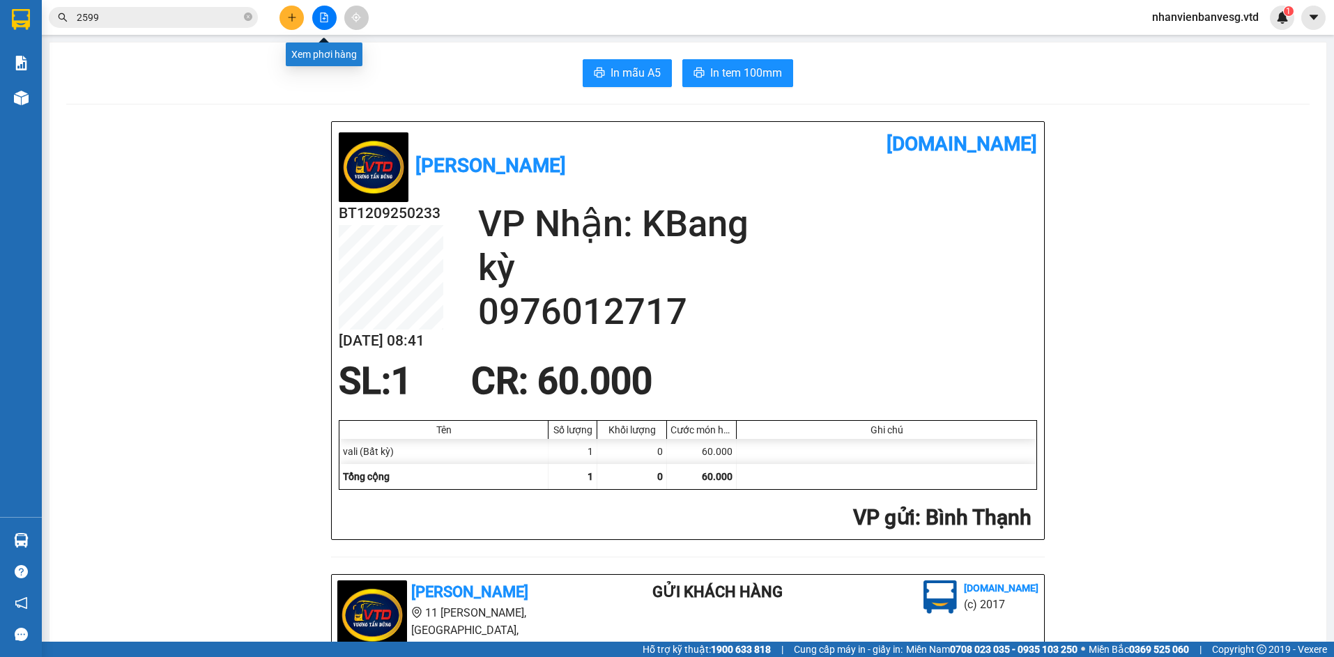
click at [328, 15] on icon "file-add" at bounding box center [325, 18] width 8 height 10
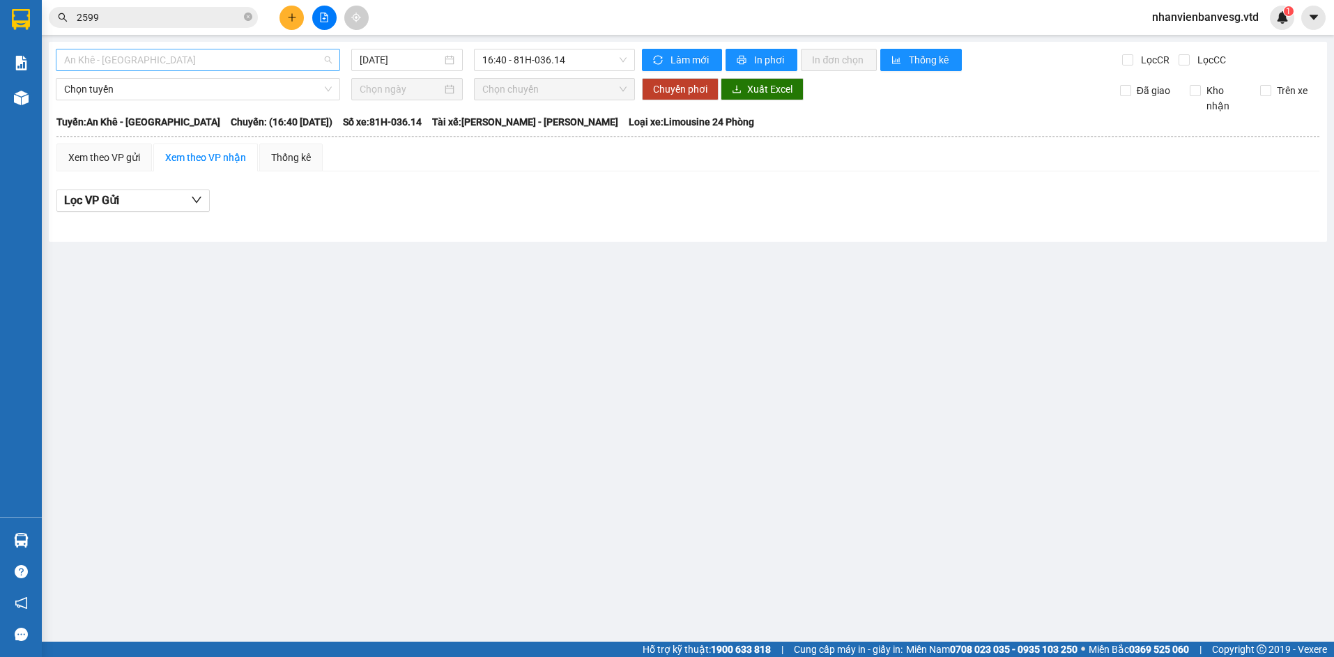
click at [153, 66] on span "An Khê - [GEOGRAPHIC_DATA]" at bounding box center [198, 59] width 268 height 21
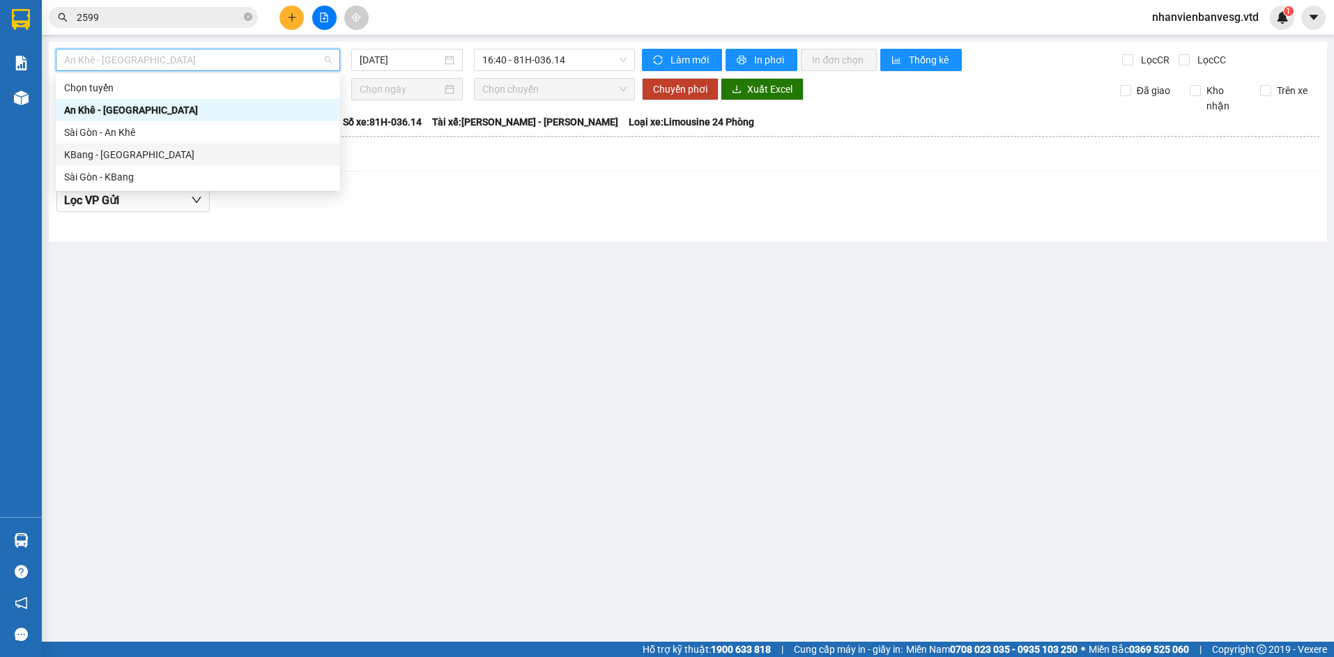
click at [164, 149] on div "KBang - [GEOGRAPHIC_DATA]" at bounding box center [198, 154] width 268 height 15
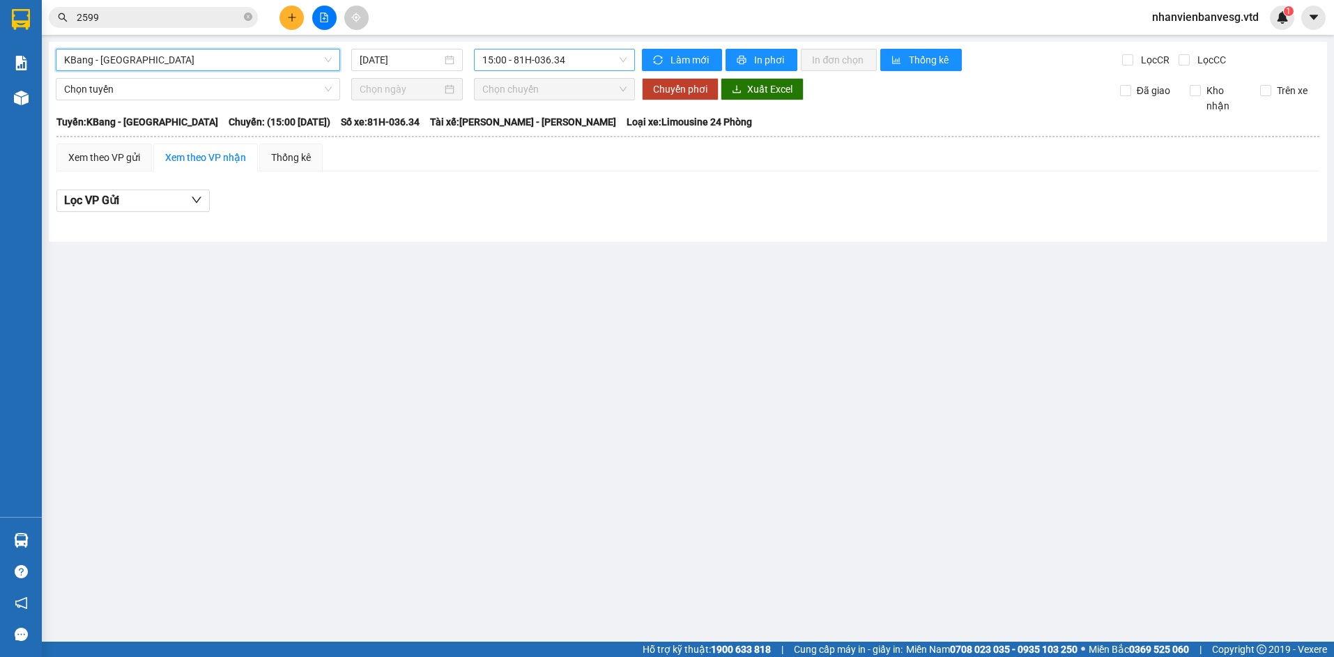
drag, startPoint x: 530, startPoint y: 55, endPoint x: 526, endPoint y: 62, distance: 8.1
click at [530, 56] on span "15:00 - 81H-036.34" at bounding box center [554, 59] width 144 height 21
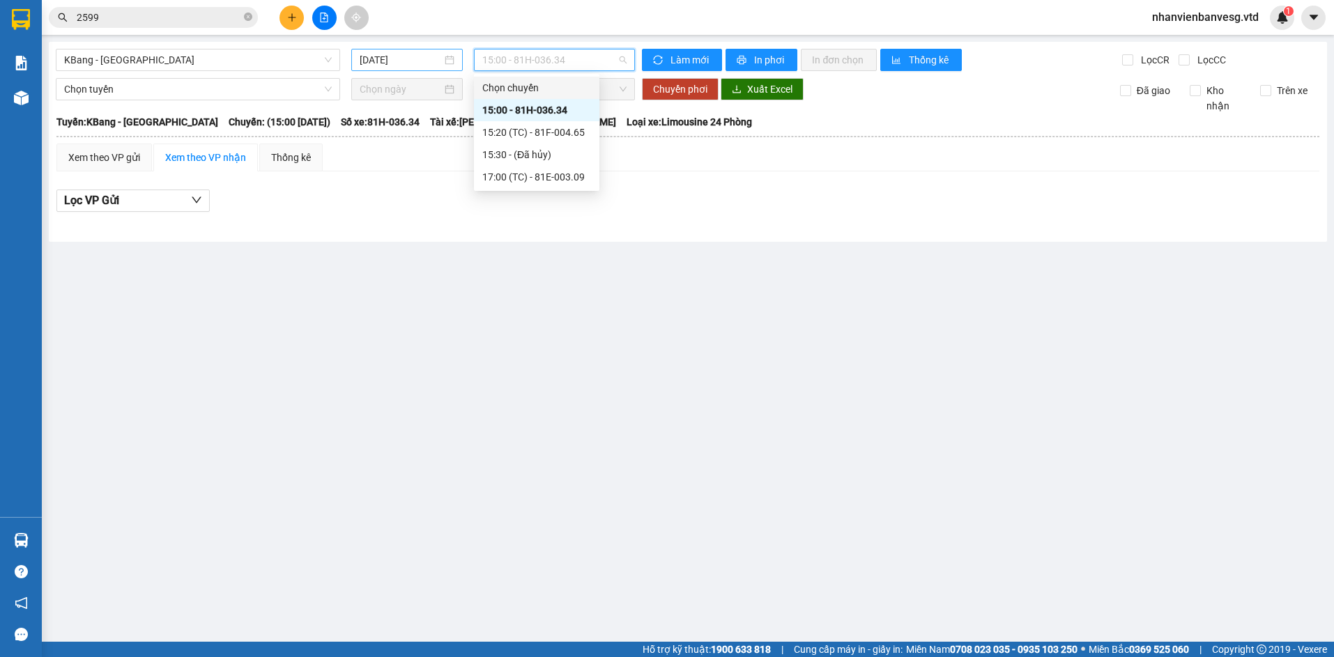
drag, startPoint x: 408, startPoint y: 54, endPoint x: 411, endPoint y: 70, distance: 17.0
click at [408, 59] on input "[DATE]" at bounding box center [401, 59] width 83 height 15
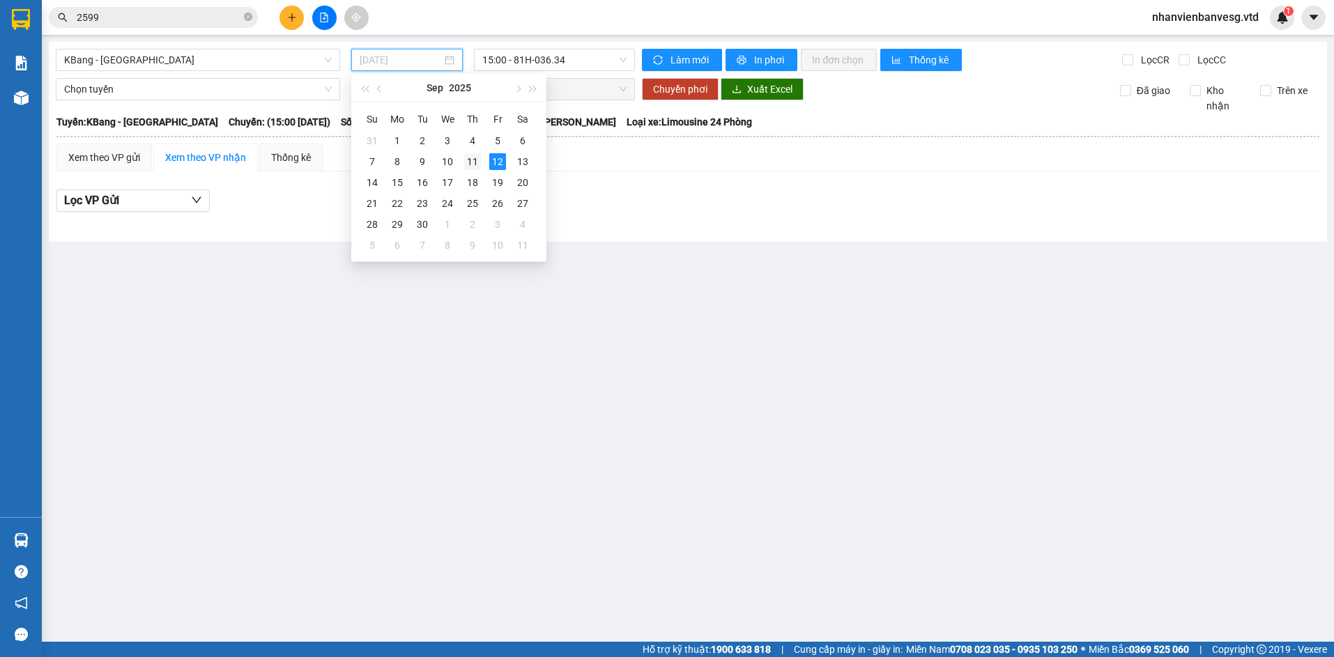
click at [470, 158] on div "11" at bounding box center [472, 161] width 17 height 17
type input "11/09/2025"
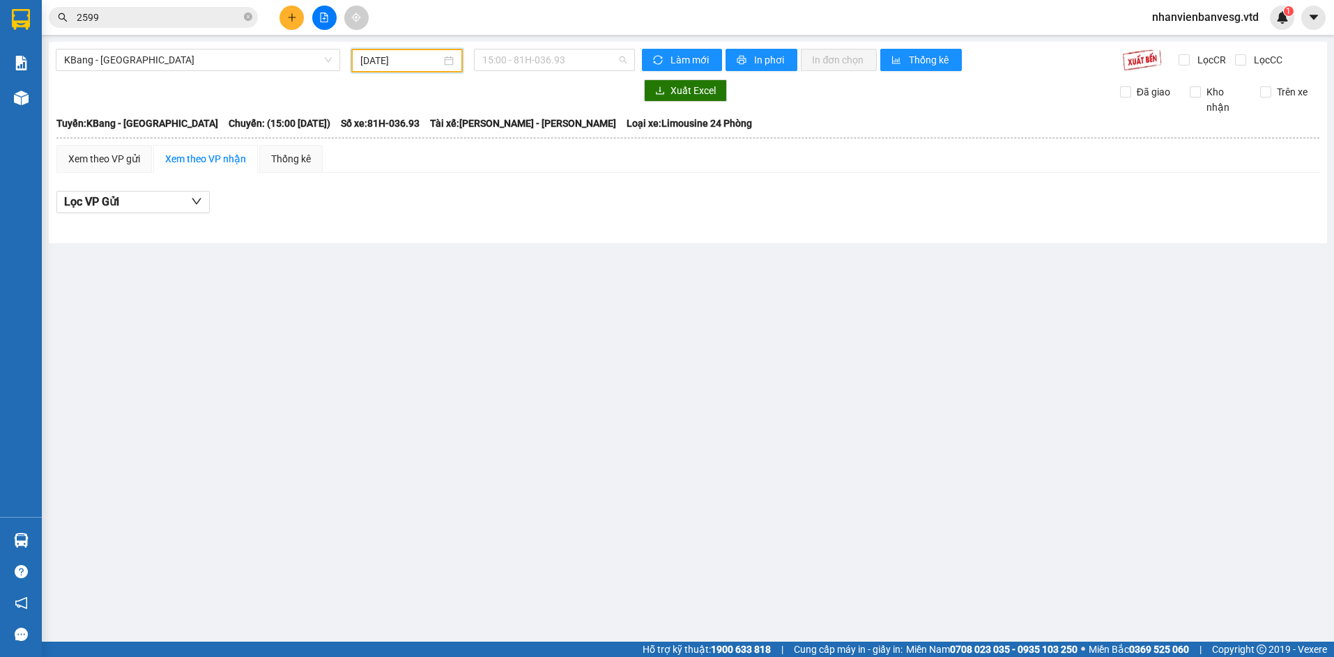
drag, startPoint x: 521, startPoint y: 59, endPoint x: 540, endPoint y: 114, distance: 58.2
click at [523, 64] on span "15:00 - 81H-036.93" at bounding box center [554, 59] width 144 height 21
click at [544, 130] on div "15:30 - 81H-036.82" at bounding box center [536, 132] width 109 height 15
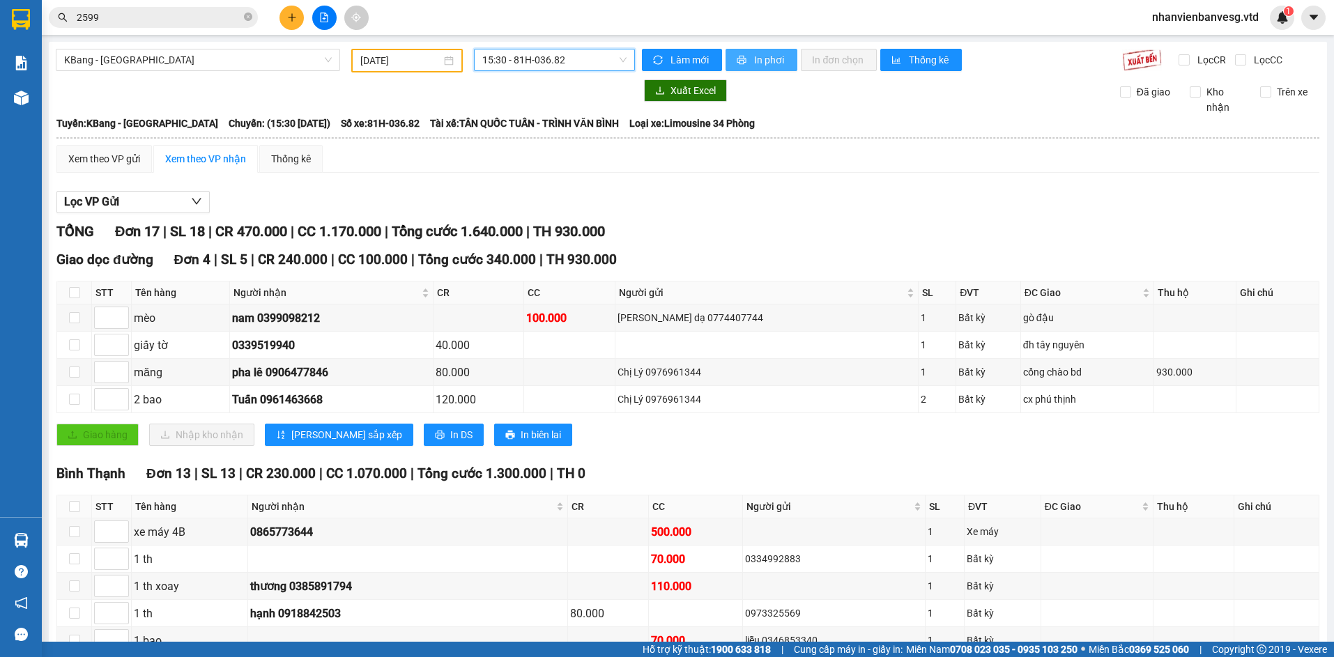
click at [743, 61] on button "In phơi" at bounding box center [762, 60] width 72 height 22
click at [299, 17] on button at bounding box center [292, 18] width 24 height 24
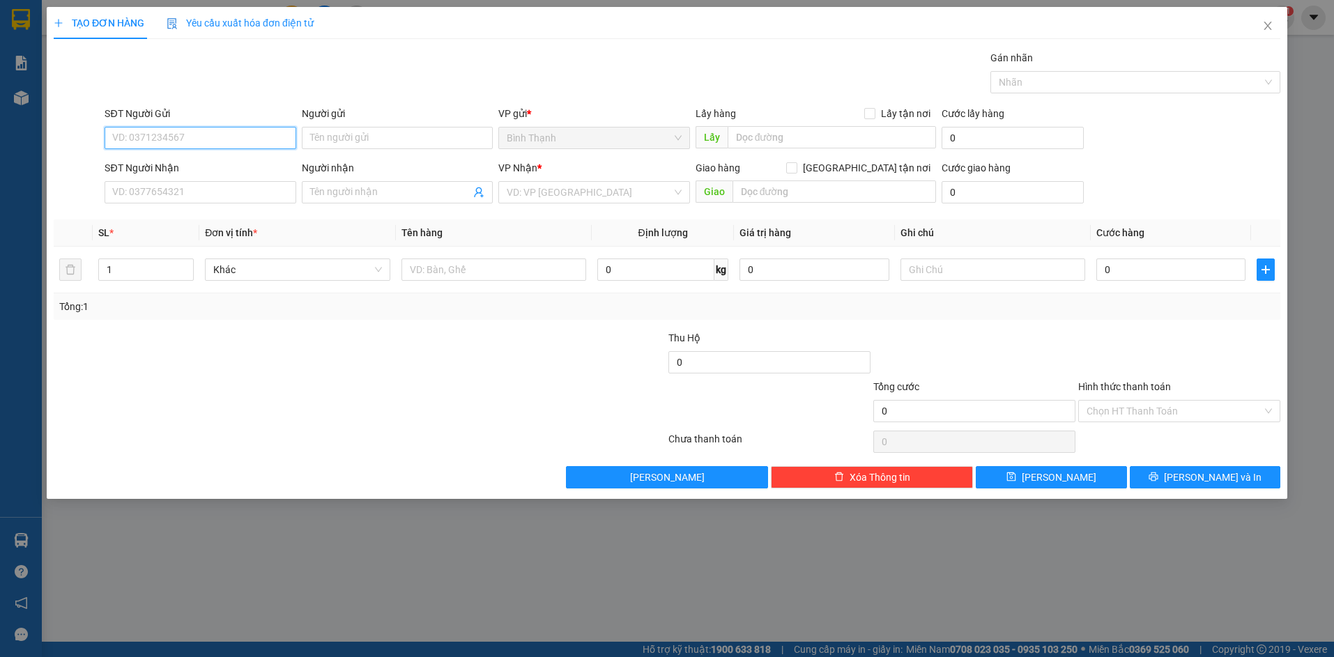
click at [188, 142] on input "SĐT Người Gửi" at bounding box center [200, 138] width 191 height 22
type input "0985499167"
click at [328, 132] on input "Người gửi" at bounding box center [397, 138] width 191 height 22
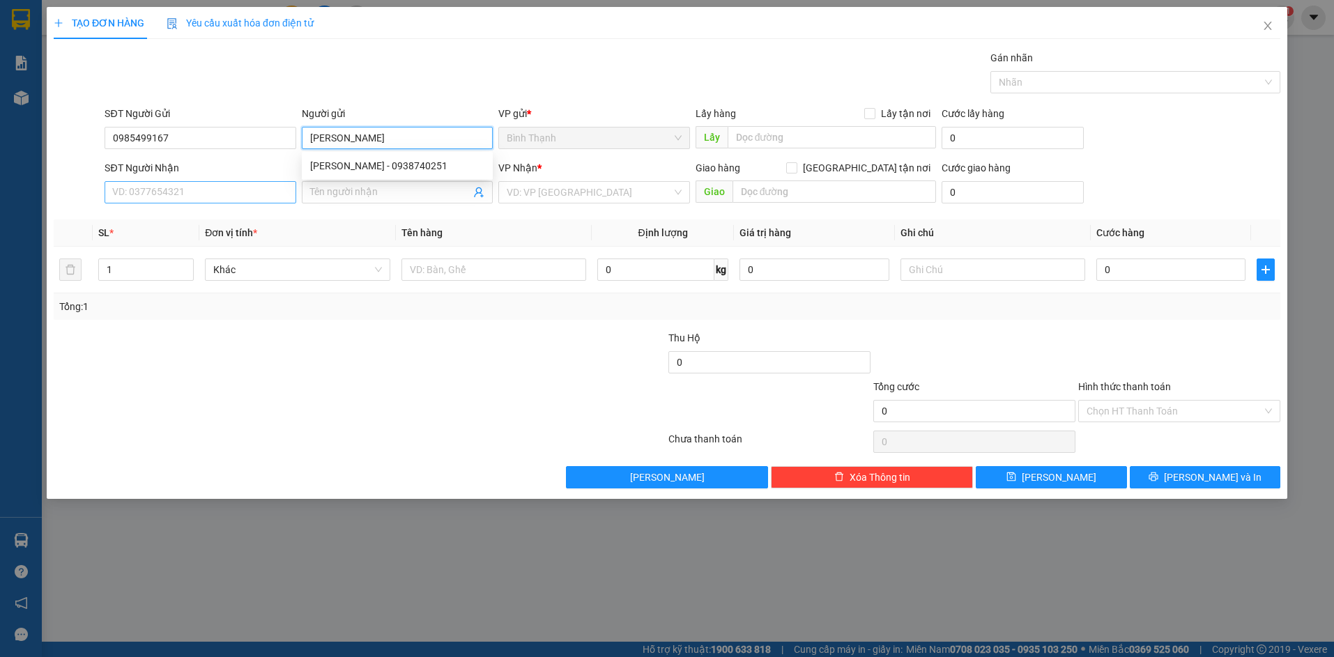
type input "[PERSON_NAME]"
click at [165, 200] on input "SĐT Người Nhận" at bounding box center [200, 192] width 191 height 22
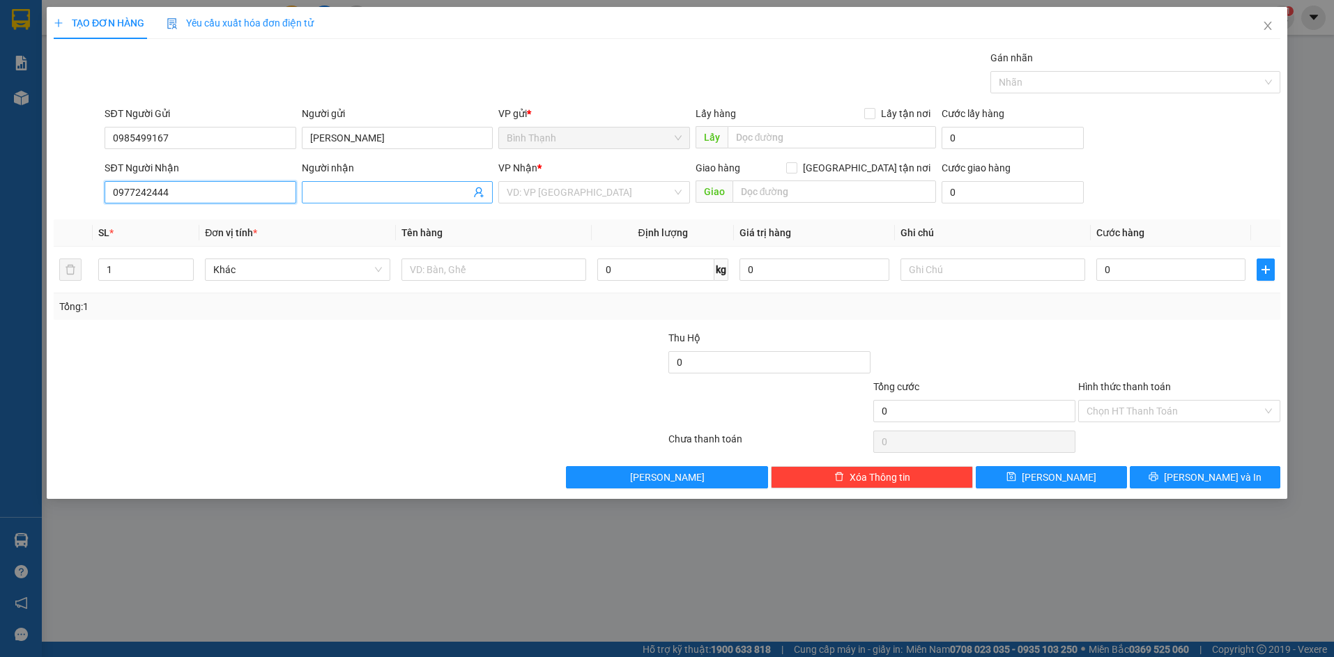
type input "0977242444"
click at [402, 201] on span at bounding box center [397, 192] width 191 height 22
type input "sỹ sinh"
drag, startPoint x: 537, startPoint y: 190, endPoint x: 542, endPoint y: 208, distance: 19.0
click at [541, 204] on div "VP Nhận * VD: VP Sài Gòn" at bounding box center [593, 184] width 191 height 49
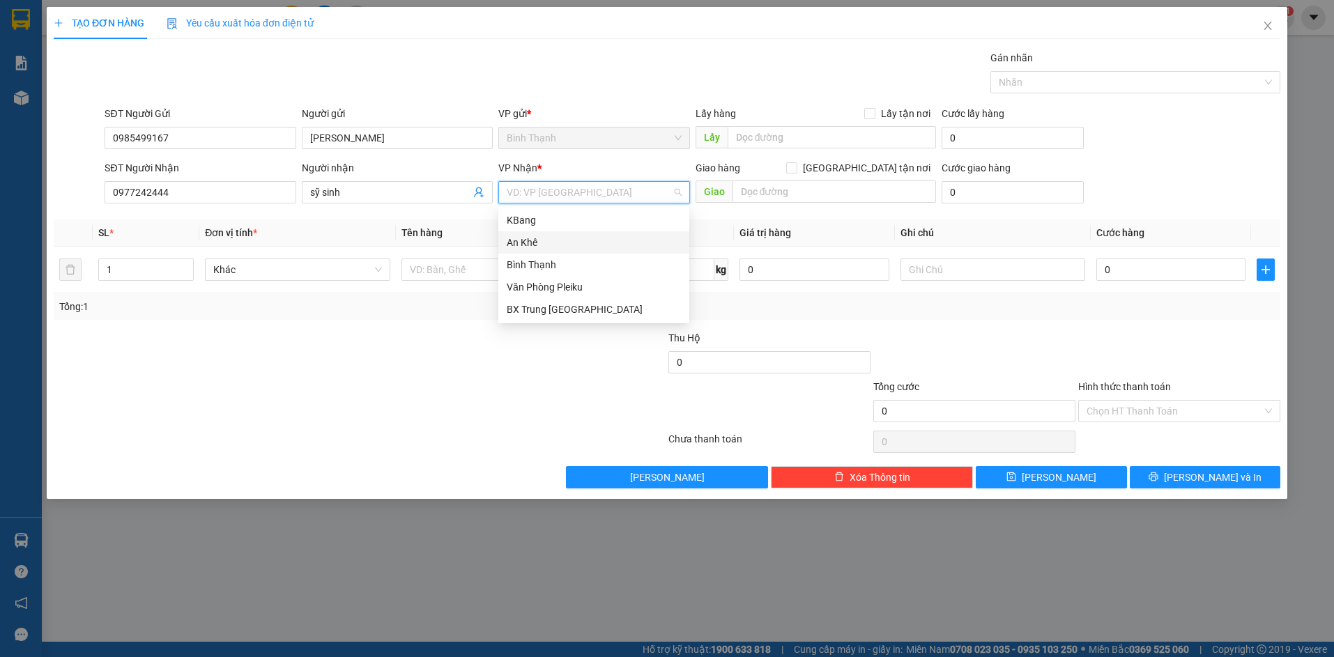
drag, startPoint x: 578, startPoint y: 236, endPoint x: 726, endPoint y: 199, distance: 153.0
click at [579, 236] on div "An Khê" at bounding box center [594, 242] width 174 height 15
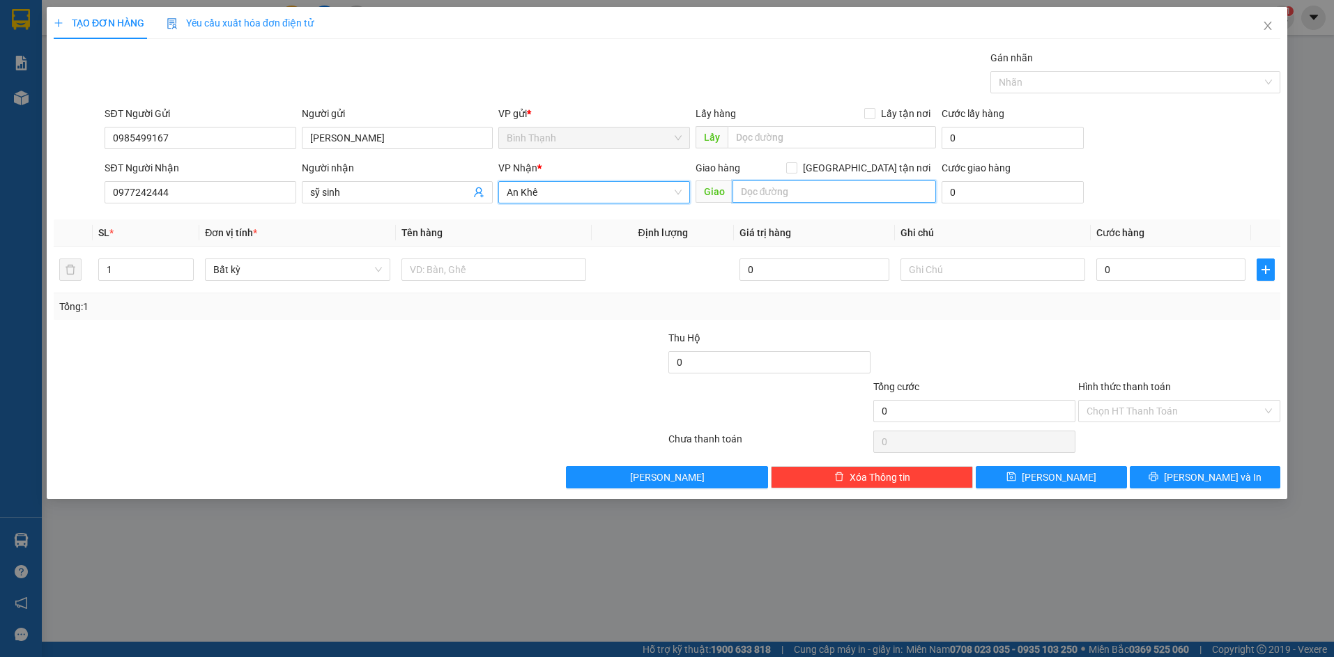
click at [820, 186] on input "text" at bounding box center [835, 192] width 204 height 22
drag, startPoint x: 341, startPoint y: 275, endPoint x: 369, endPoint y: 275, distance: 27.9
click at [346, 275] on span "Bất kỳ" at bounding box center [297, 269] width 168 height 21
type input "899 [PERSON_NAME]"
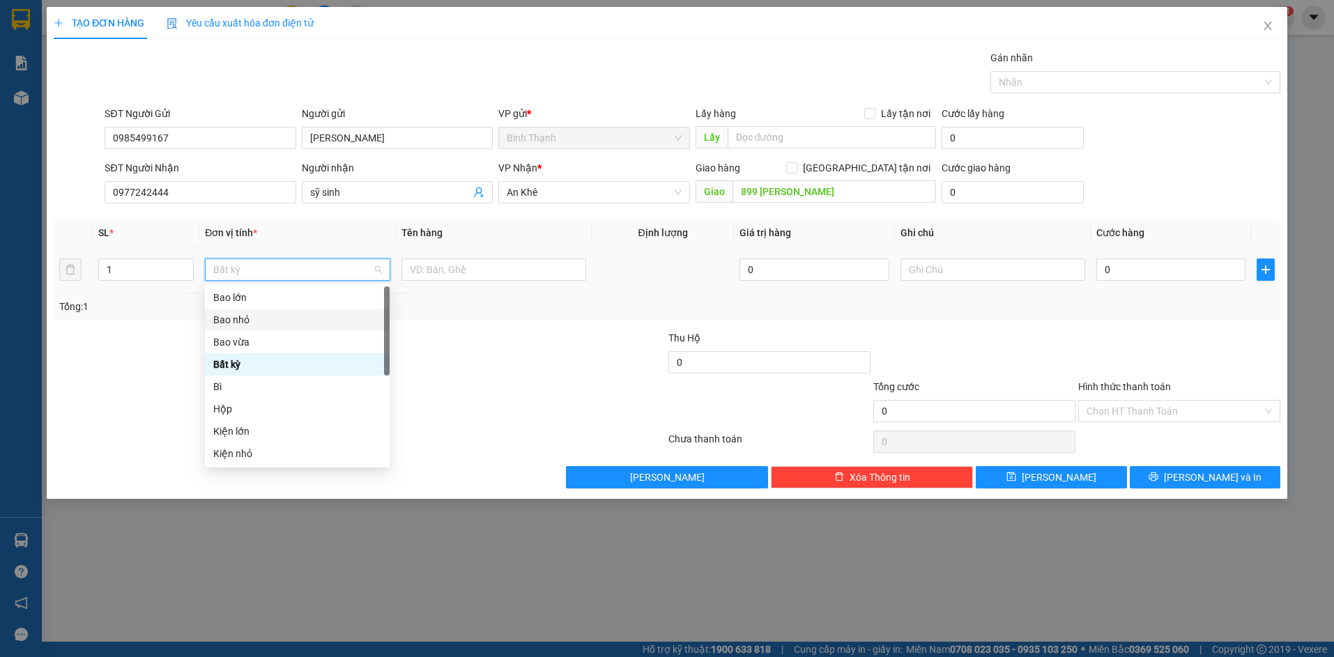
scroll to position [139, 0]
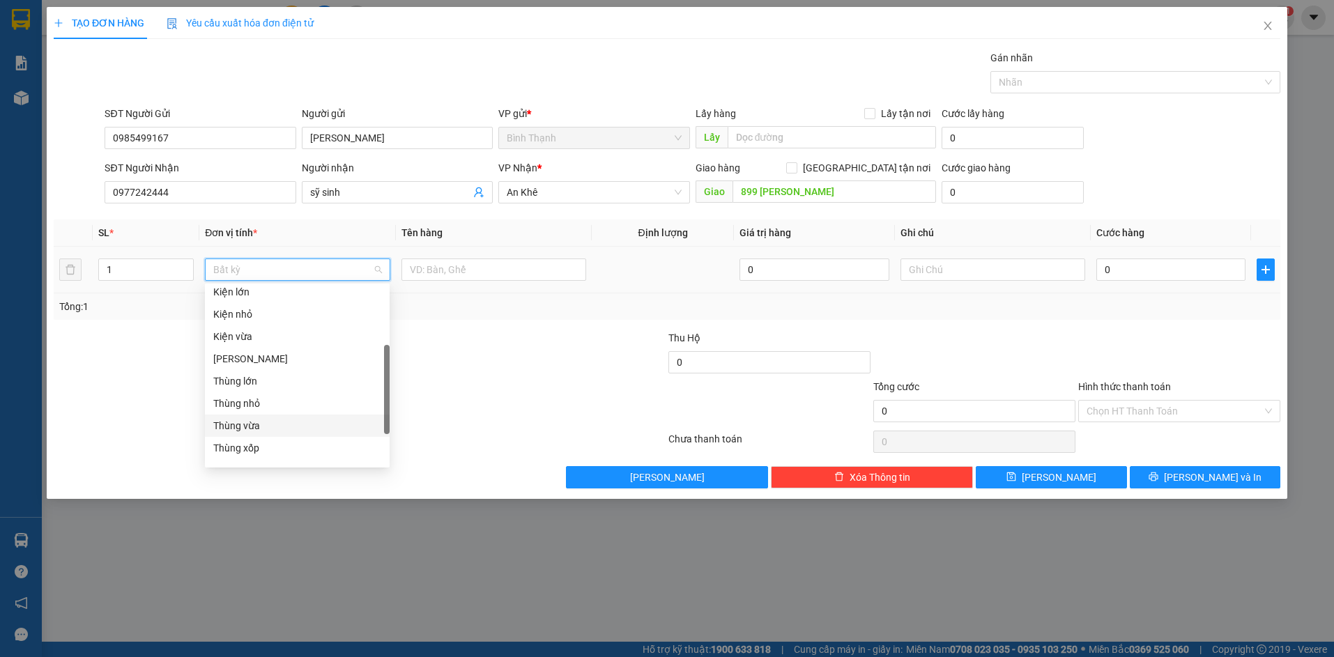
drag, startPoint x: 265, startPoint y: 422, endPoint x: 285, endPoint y: 405, distance: 26.7
click at [268, 420] on div "Thùng vừa" at bounding box center [297, 425] width 168 height 15
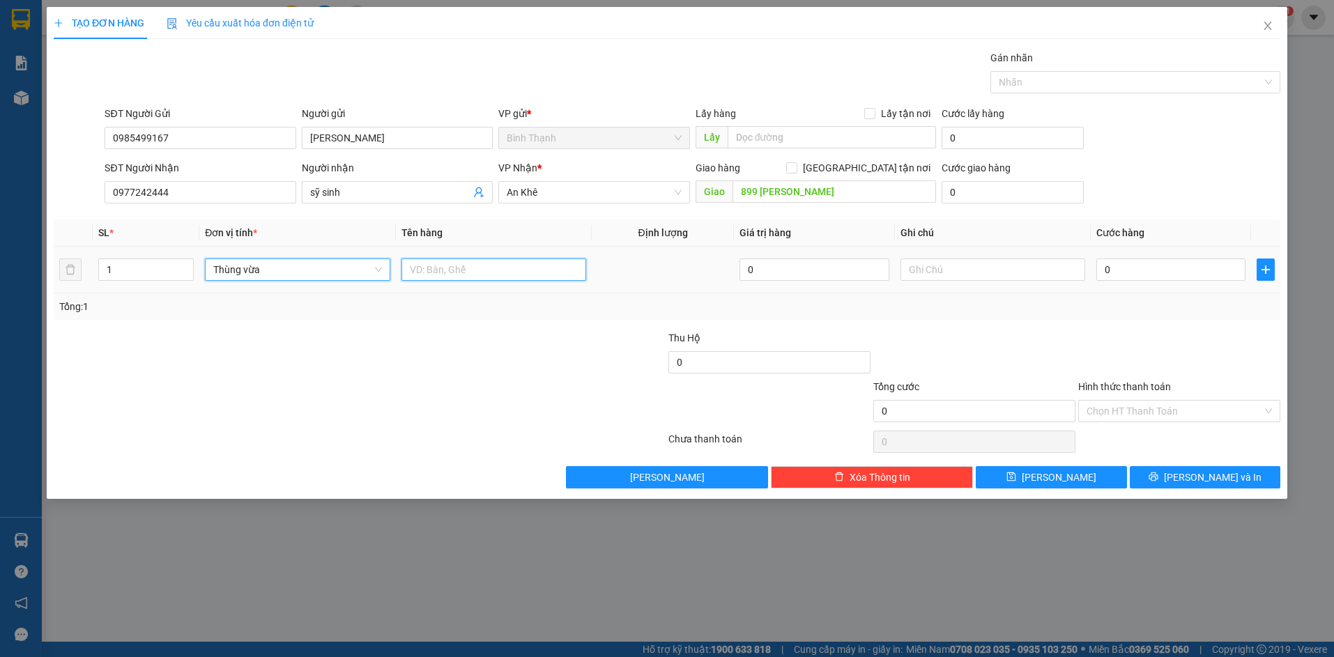
click at [434, 266] on input "text" at bounding box center [494, 270] width 185 height 22
type input "tranh"
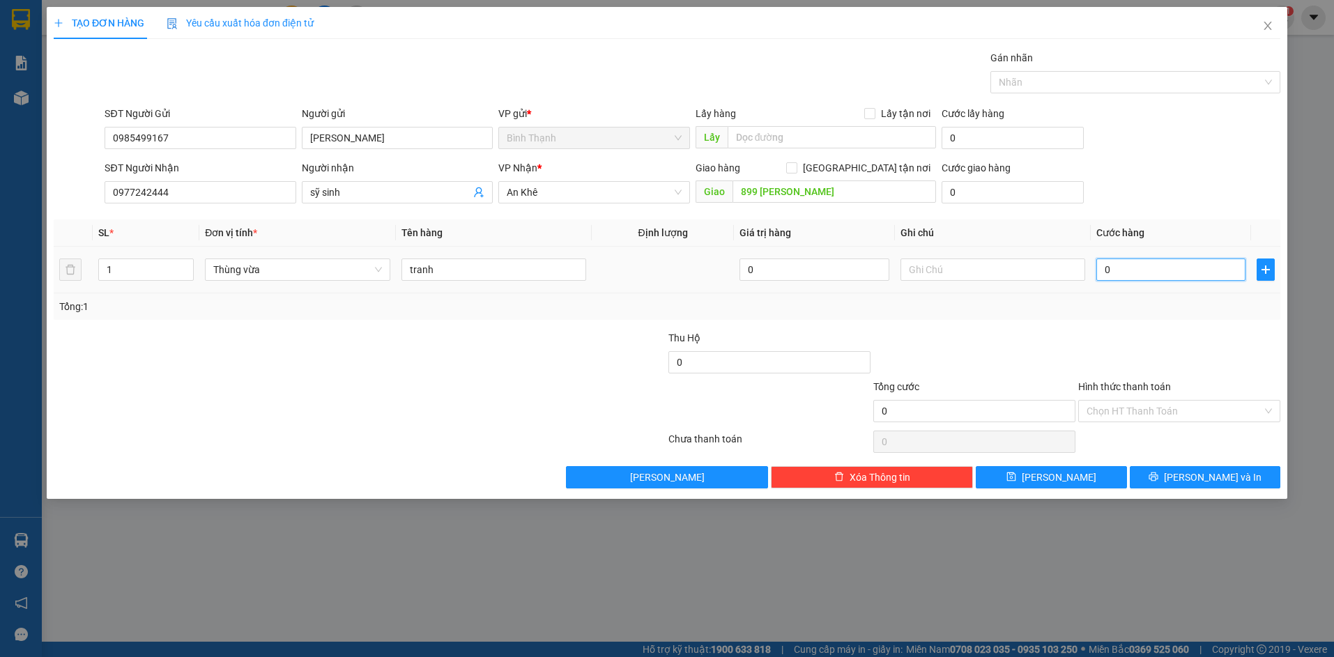
click at [1167, 264] on input "0" at bounding box center [1170, 270] width 149 height 22
type input "7"
type input "70"
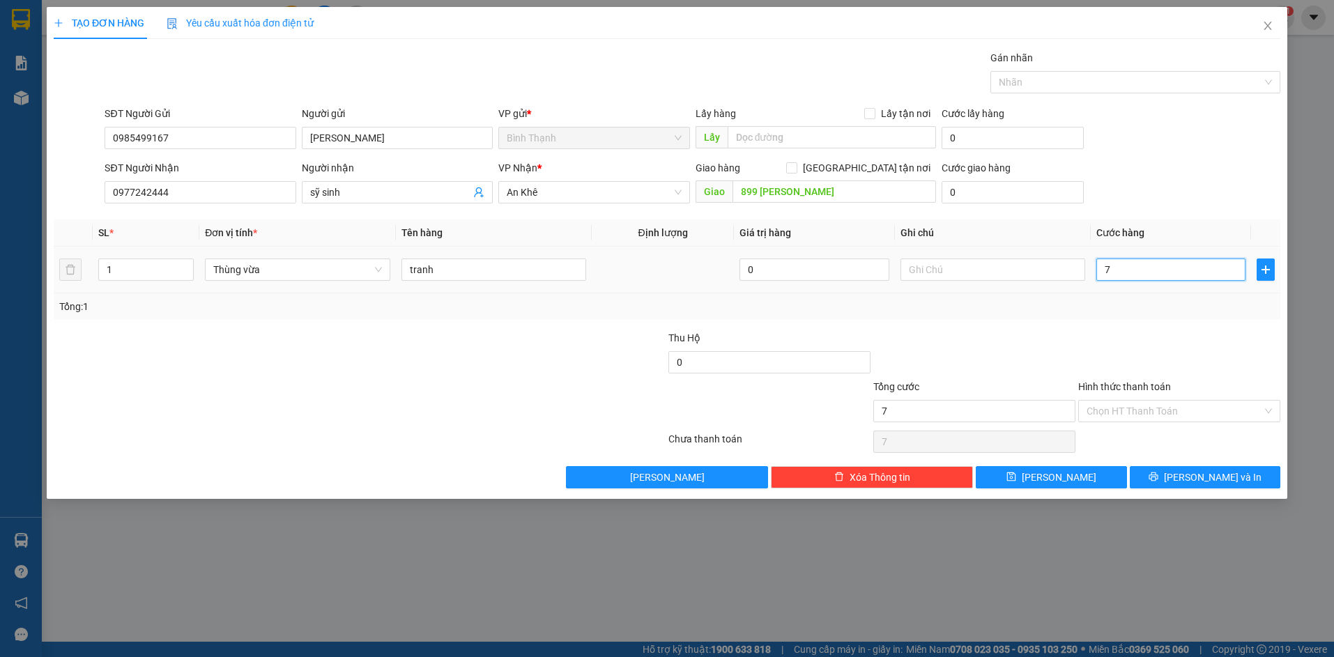
type input "70"
type input "700"
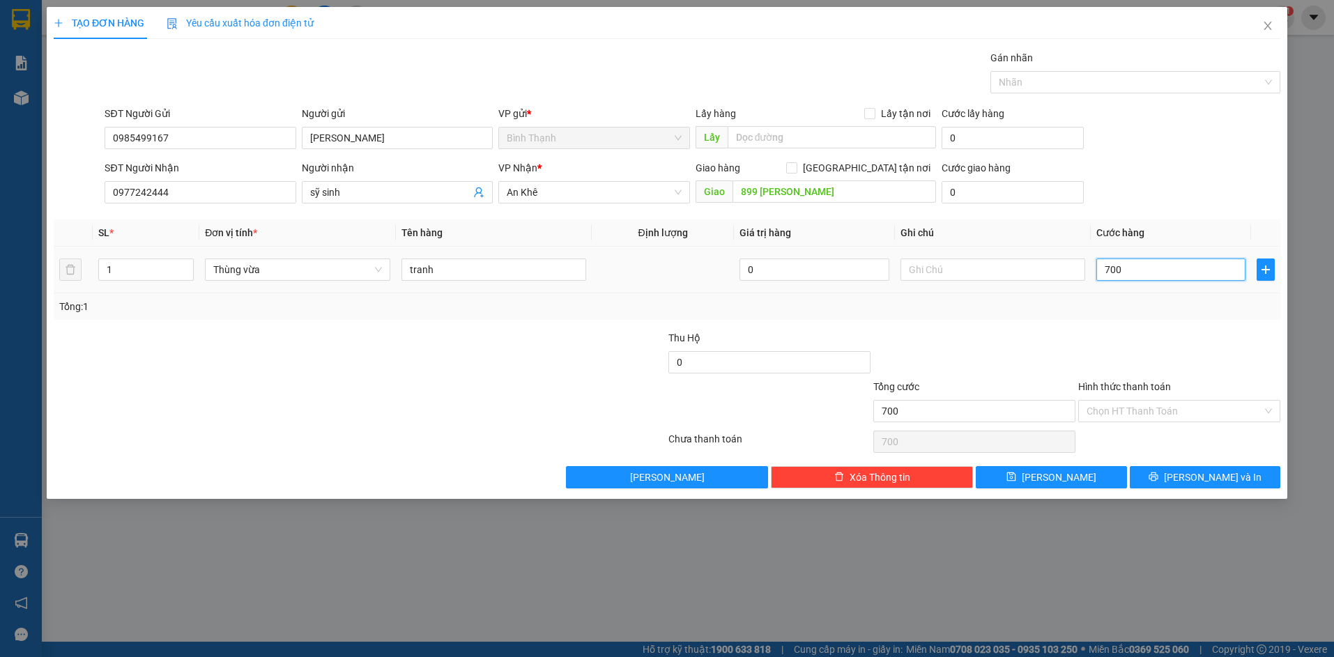
type input "7.000"
type input "70.000"
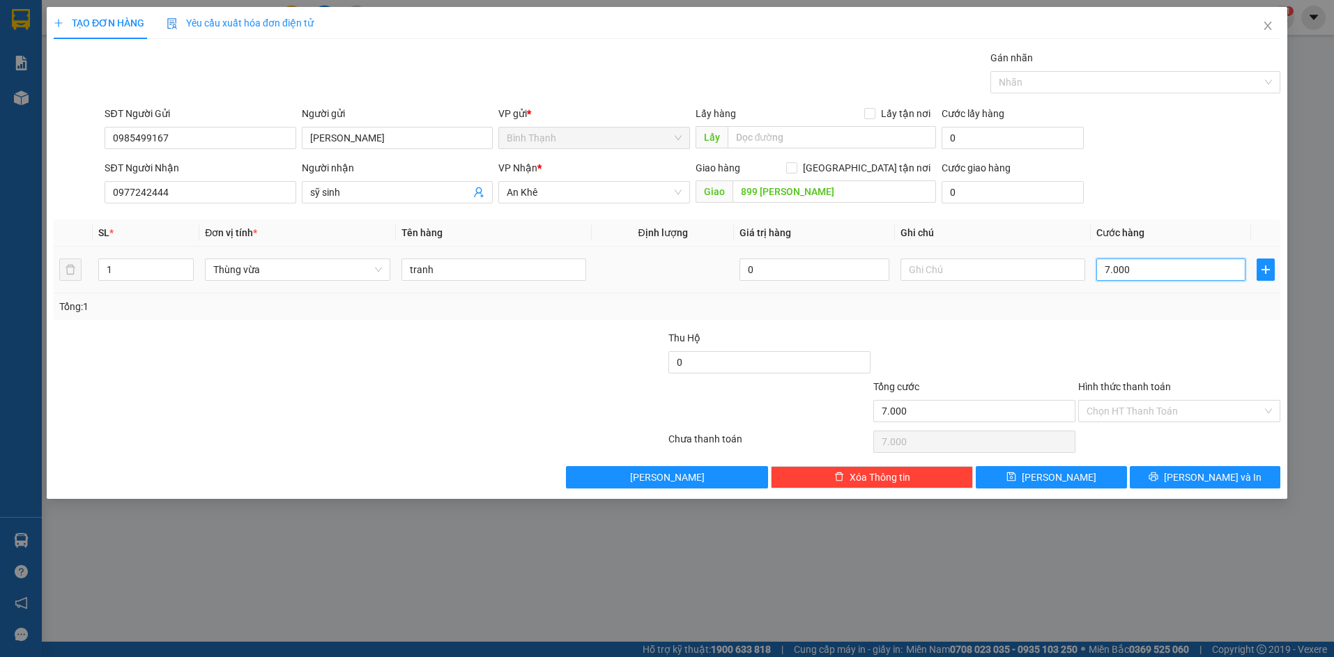
type input "70.000"
drag, startPoint x: 1161, startPoint y: 406, endPoint x: 1163, endPoint y: 413, distance: 8.2
click at [1161, 406] on input "Hình thức thanh toán" at bounding box center [1175, 411] width 176 height 21
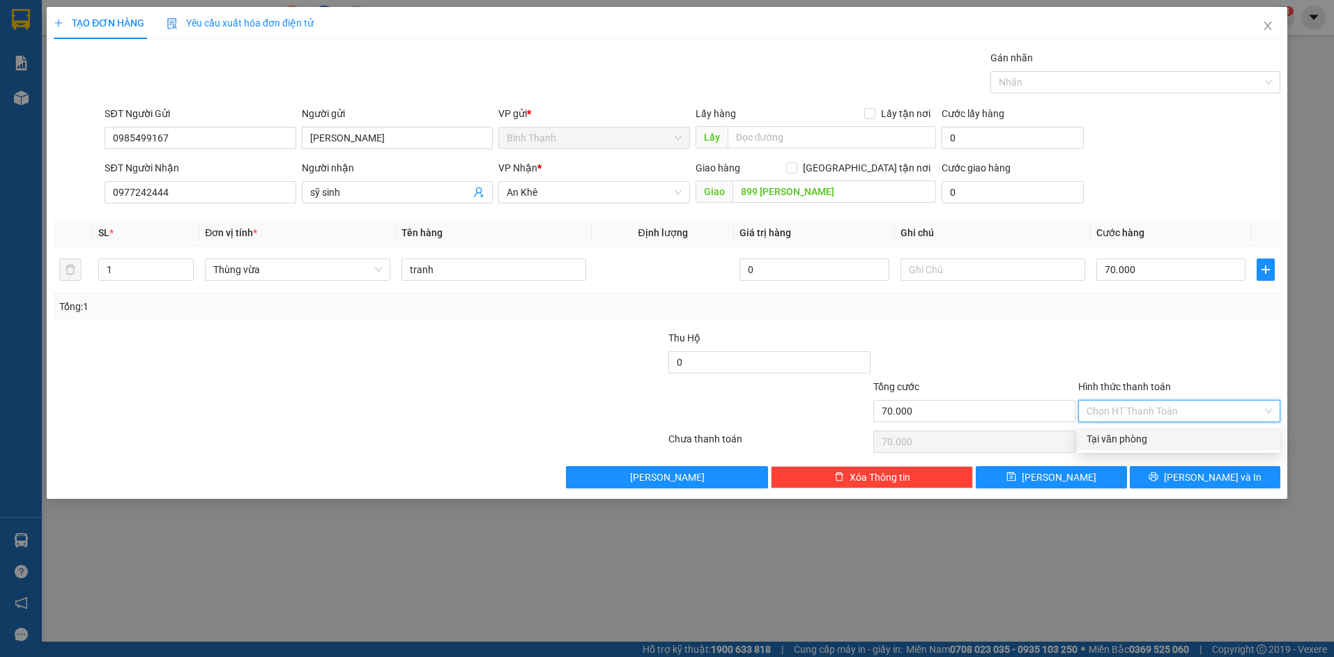
click at [1178, 440] on div "Tại văn phòng" at bounding box center [1179, 438] width 185 height 15
type input "0"
click at [1205, 479] on span "[PERSON_NAME] và In" at bounding box center [1213, 477] width 98 height 15
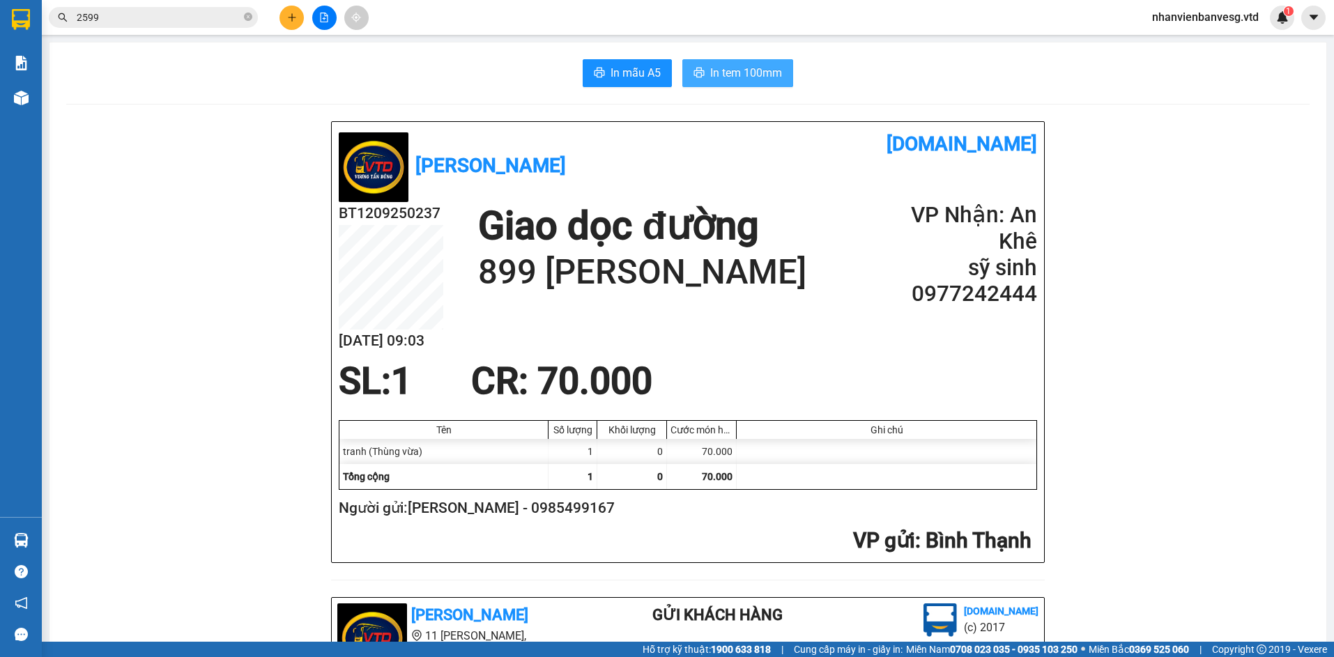
click at [721, 80] on span "In tem 100mm" at bounding box center [746, 72] width 72 height 17
click at [634, 76] on span "In mẫu A5" at bounding box center [636, 72] width 50 height 17
click at [296, 22] on button at bounding box center [292, 18] width 24 height 24
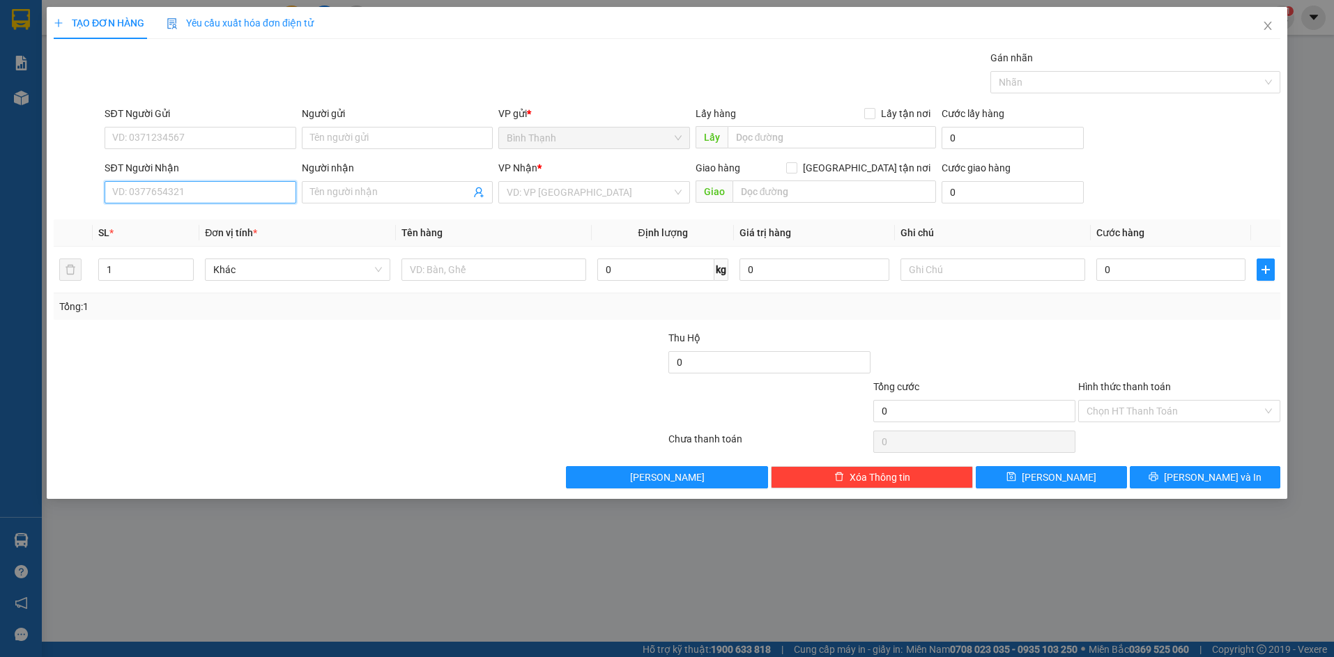
click at [197, 195] on input "SĐT Người Nhận" at bounding box center [200, 192] width 191 height 22
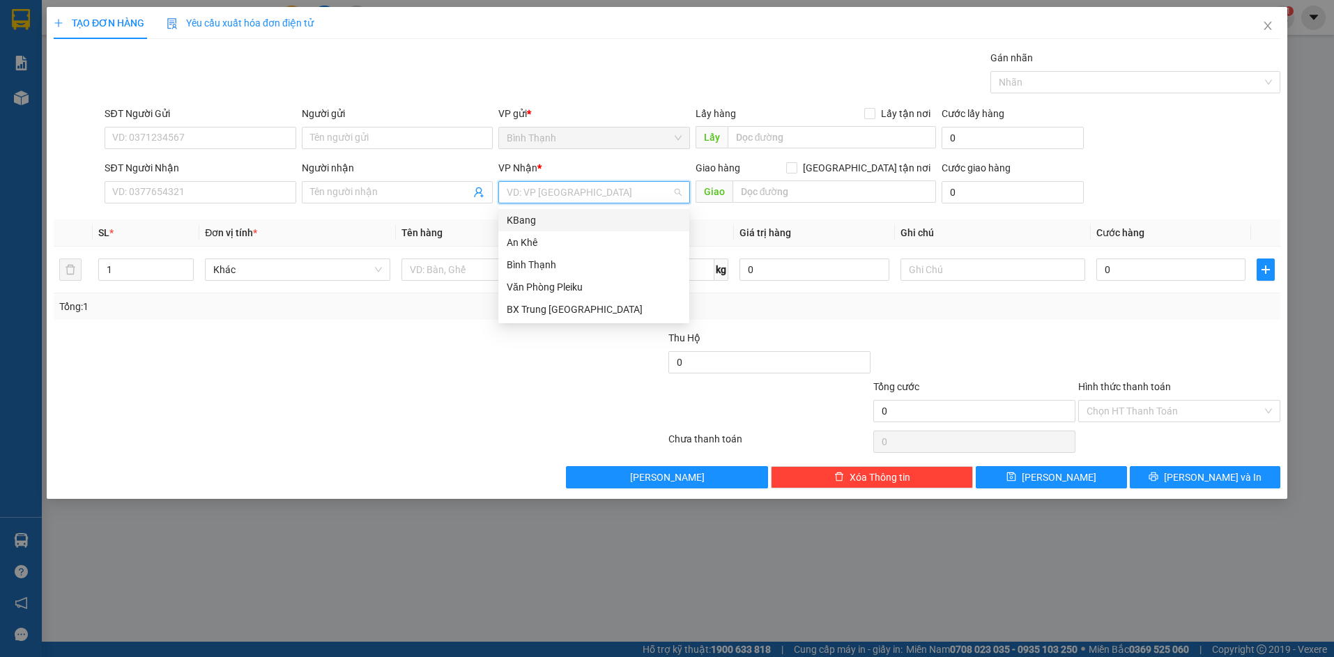
click at [570, 192] on input "search" at bounding box center [589, 192] width 165 height 21
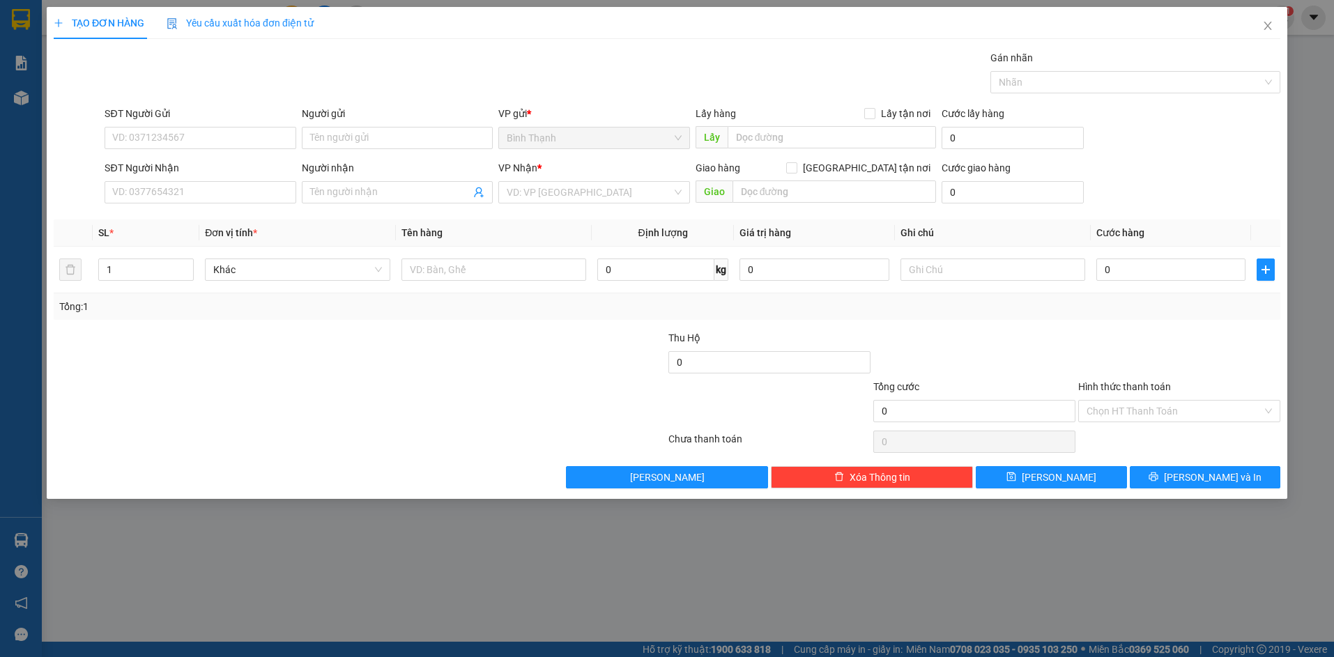
click at [274, 568] on div "TẠO ĐƠN HÀNG Yêu cầu xuất hóa đơn điện tử Transit Pickup Surcharge Ids Transit …" at bounding box center [667, 328] width 1334 height 657
drag, startPoint x: 115, startPoint y: 270, endPoint x: 93, endPoint y: 270, distance: 21.6
click at [93, 270] on td "1" at bounding box center [146, 270] width 107 height 47
click at [156, 192] on input "SĐT Người Nhận" at bounding box center [200, 192] width 191 height 22
drag, startPoint x: 174, startPoint y: 192, endPoint x: 99, endPoint y: 192, distance: 75.3
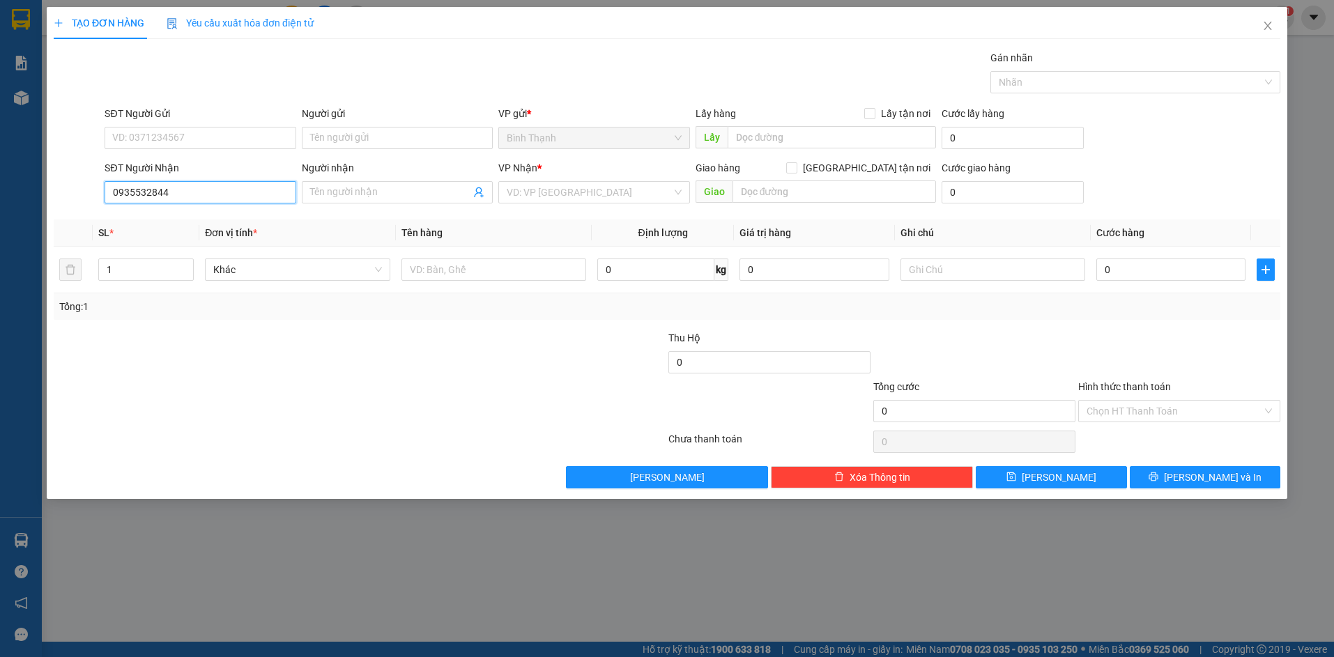
click at [99, 192] on div "SĐT Người Nhận 0935532844 0935532844 Người nhận Tên người nhận VP Nhận * VD: VP…" at bounding box center [667, 184] width 1230 height 49
paste input "869770995"
type input "0869770995"
click at [177, 193] on input "0869770995" at bounding box center [200, 192] width 191 height 22
drag, startPoint x: 177, startPoint y: 193, endPoint x: 113, endPoint y: 204, distance: 65.0
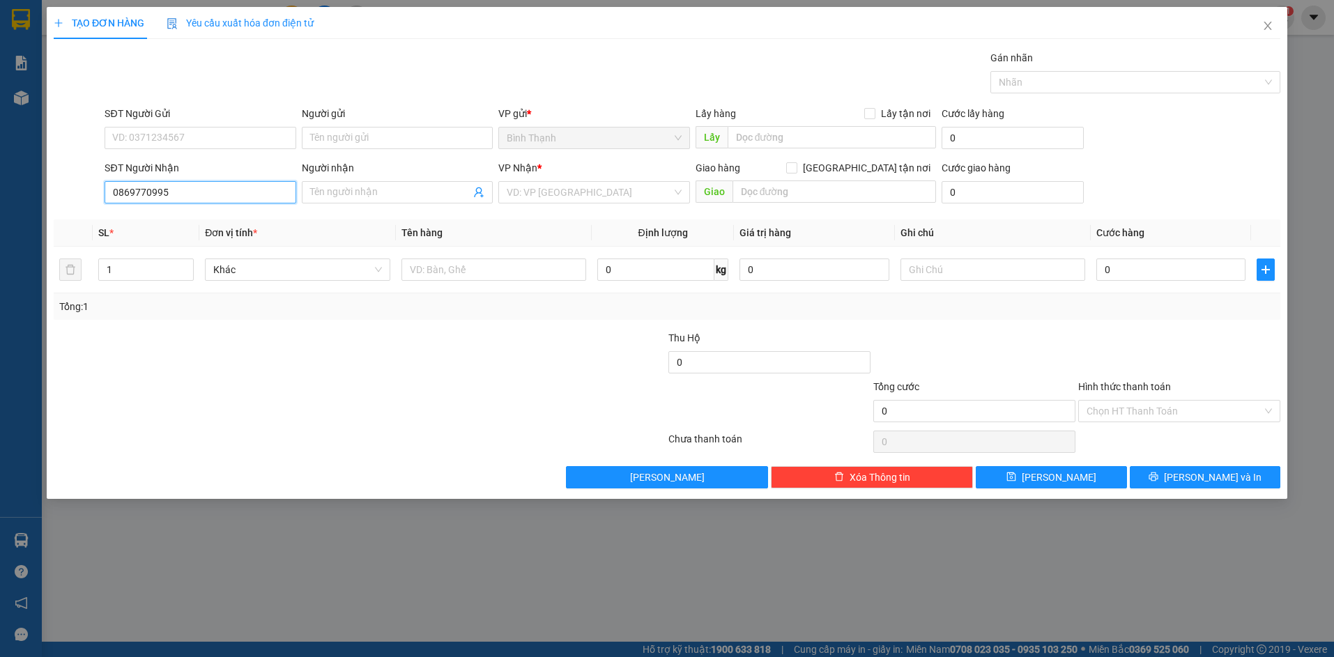
click at [113, 204] on div "SĐT Người Nhận 0869770995 0869770995" at bounding box center [200, 184] width 191 height 49
drag, startPoint x: 164, startPoint y: 190, endPoint x: 109, endPoint y: 191, distance: 54.4
click at [109, 191] on input "0935532844" at bounding box center [200, 192] width 191 height 22
type input "0935532844"
paste input "0935532844"
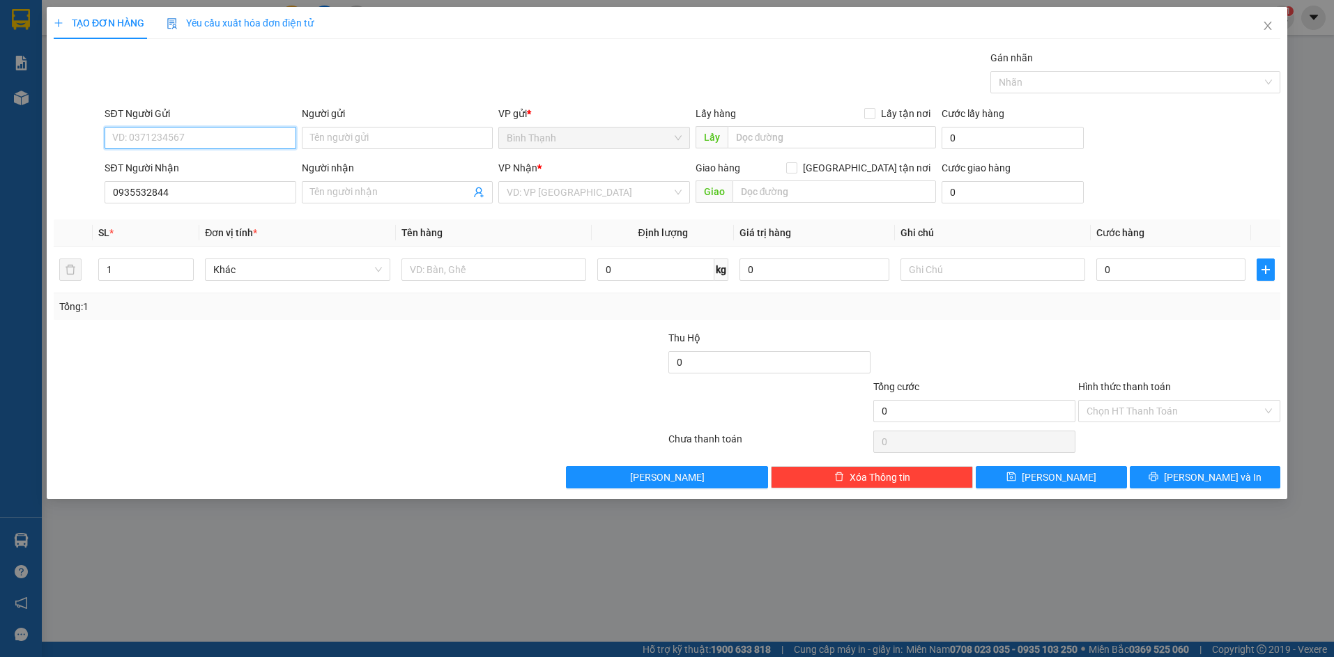
type input "0935532844"
drag, startPoint x: 180, startPoint y: 139, endPoint x: 106, endPoint y: 144, distance: 74.1
click at [107, 146] on input "0935532844" at bounding box center [200, 138] width 191 height 22
click at [345, 193] on input "Người nhận" at bounding box center [390, 192] width 160 height 15
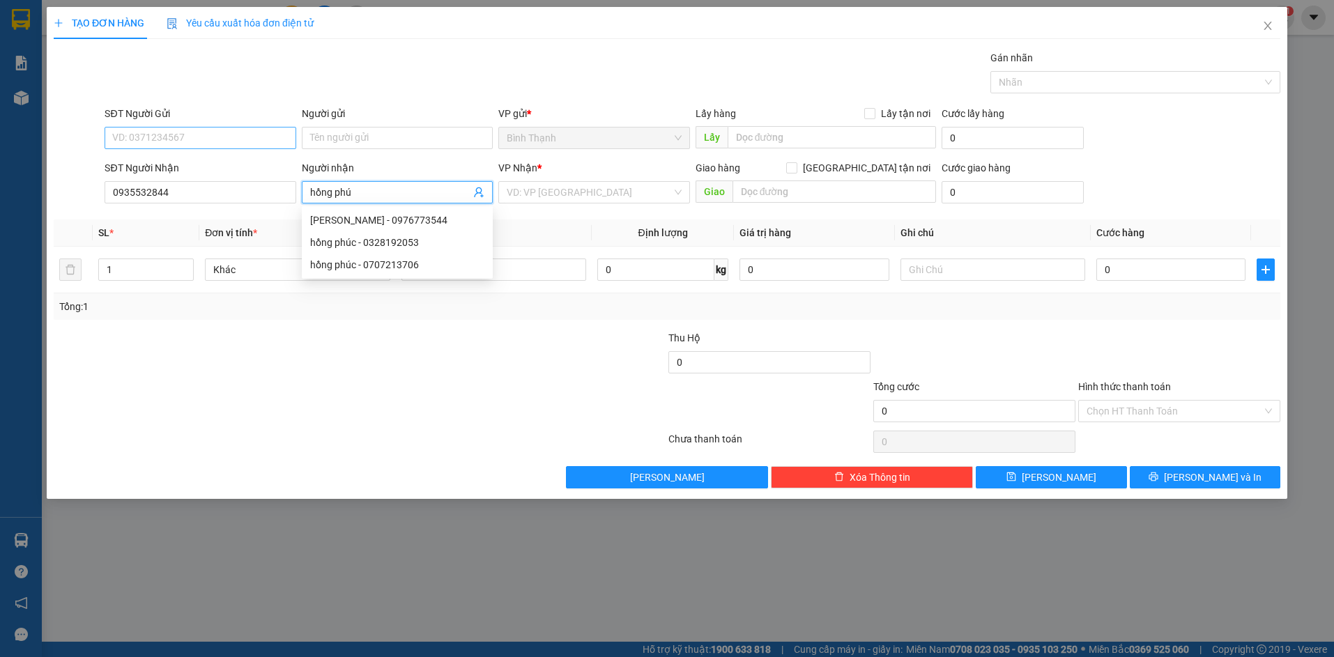
type input "hồng phú"
click at [174, 139] on input "SĐT Người Gửi" at bounding box center [200, 138] width 191 height 22
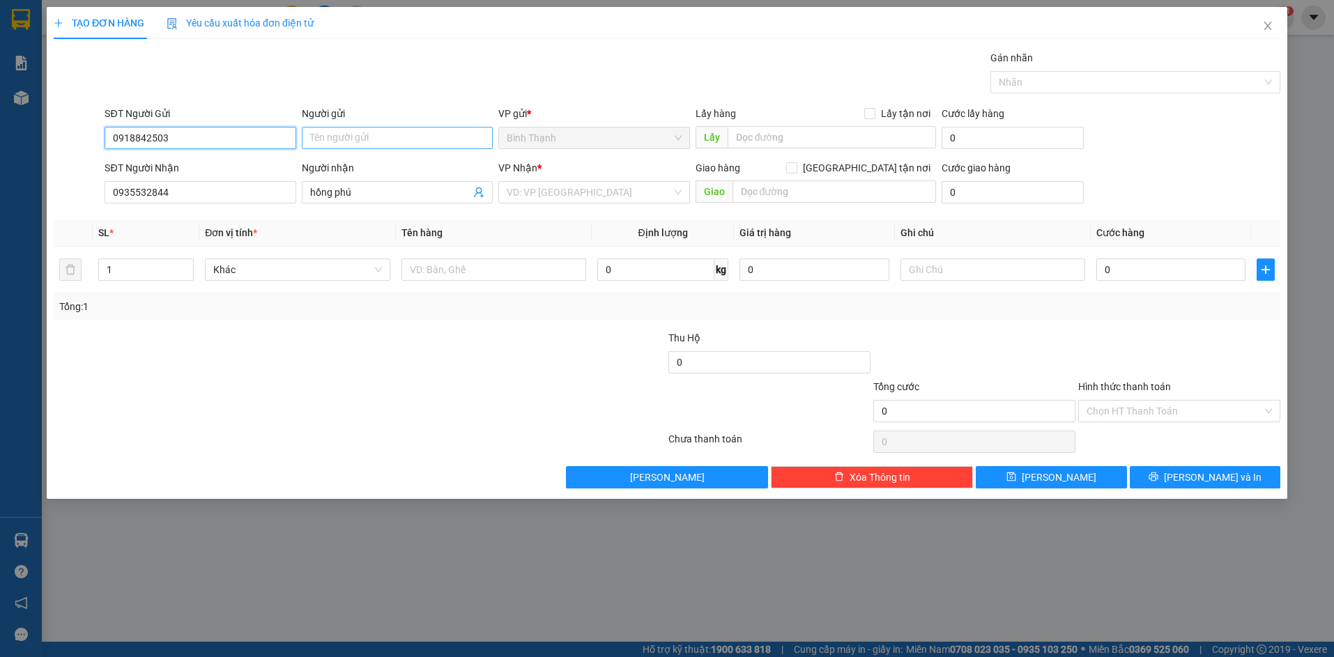
type input "0918842503"
click at [370, 132] on input "Người gửi" at bounding box center [397, 138] width 191 height 22
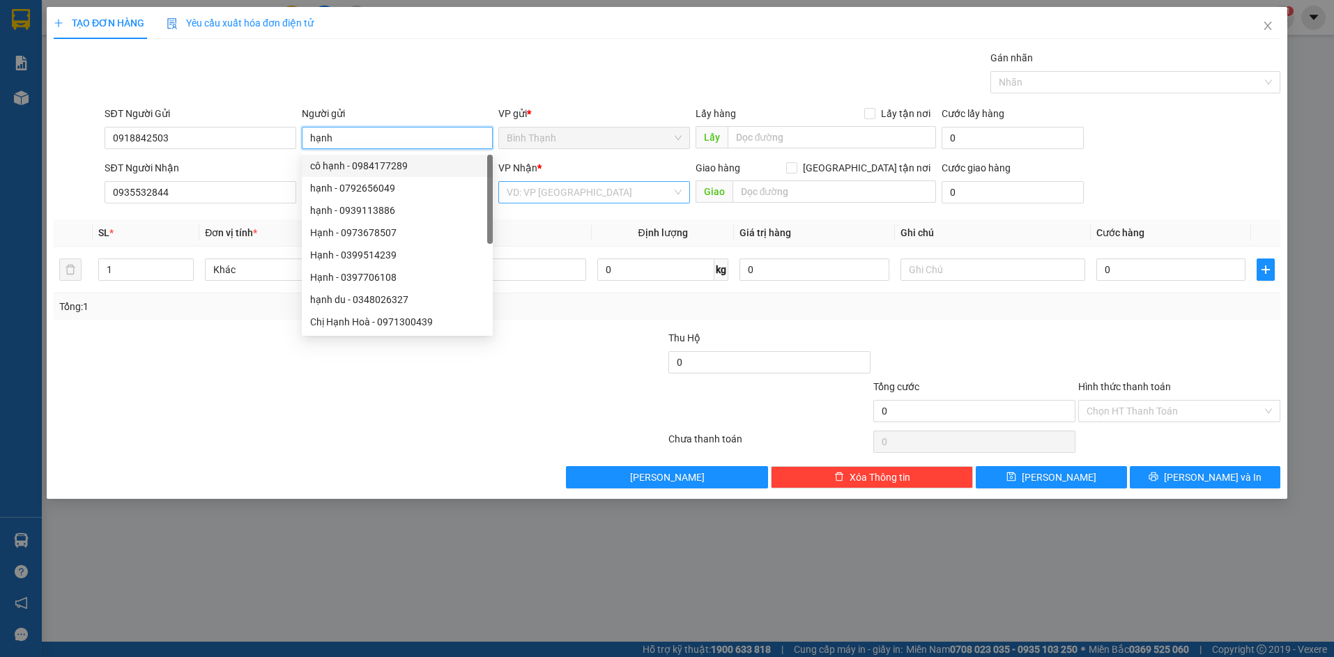
type input "hạnh"
click at [645, 195] on input "search" at bounding box center [589, 192] width 165 height 21
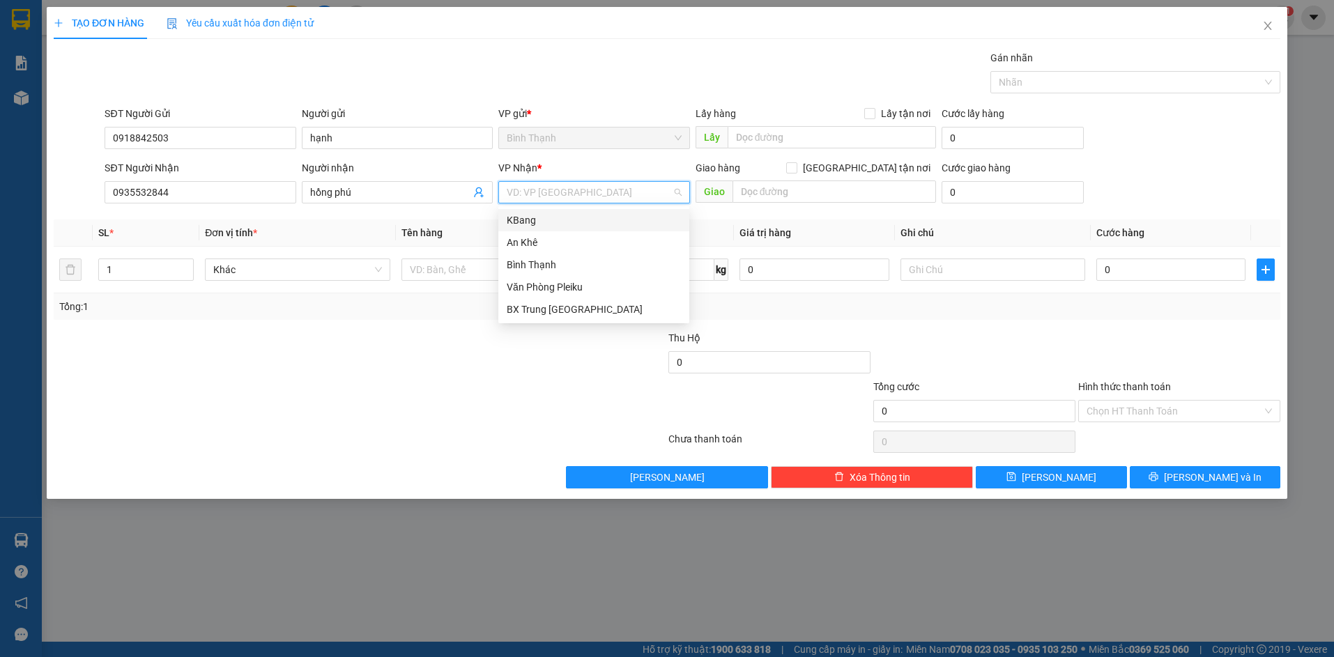
click at [558, 223] on div "KBang" at bounding box center [594, 220] width 174 height 15
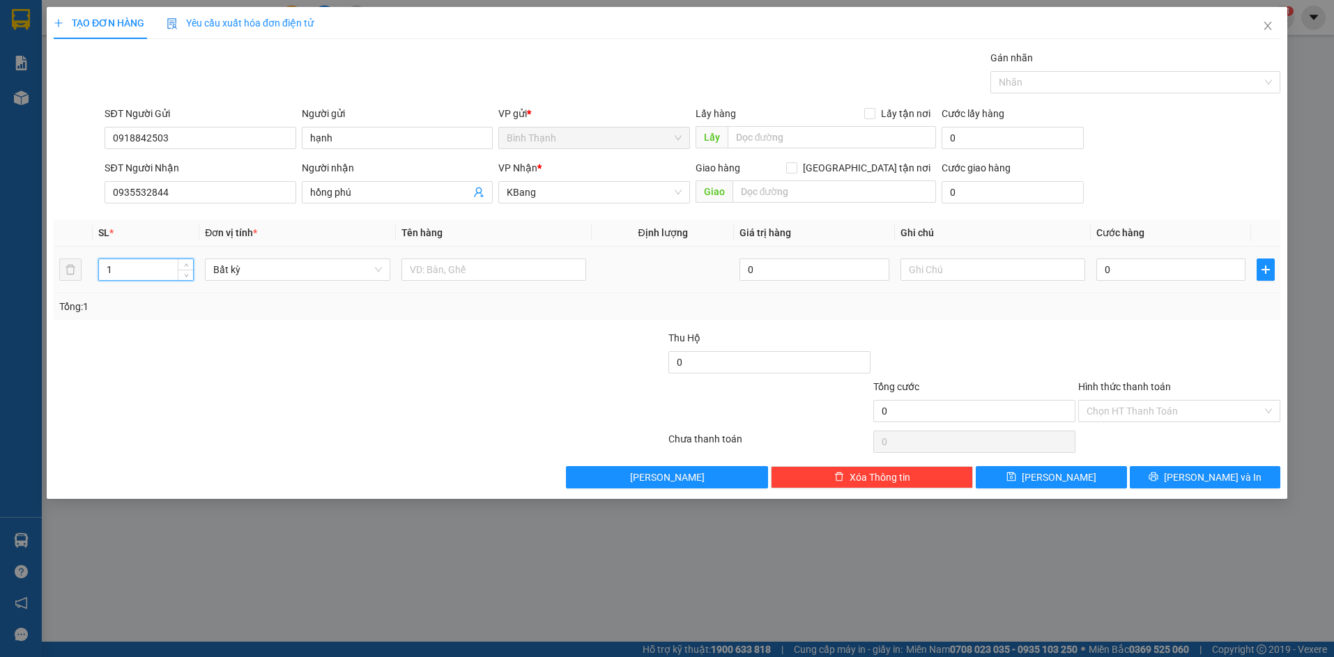
drag, startPoint x: 153, startPoint y: 276, endPoint x: 109, endPoint y: 282, distance: 45.1
click at [112, 282] on div "1" at bounding box center [145, 270] width 95 height 28
click at [63, 267] on tr "1 Bất kỳ 0 0" at bounding box center [667, 270] width 1227 height 47
type input "12"
click at [433, 262] on input "text" at bounding box center [494, 270] width 185 height 22
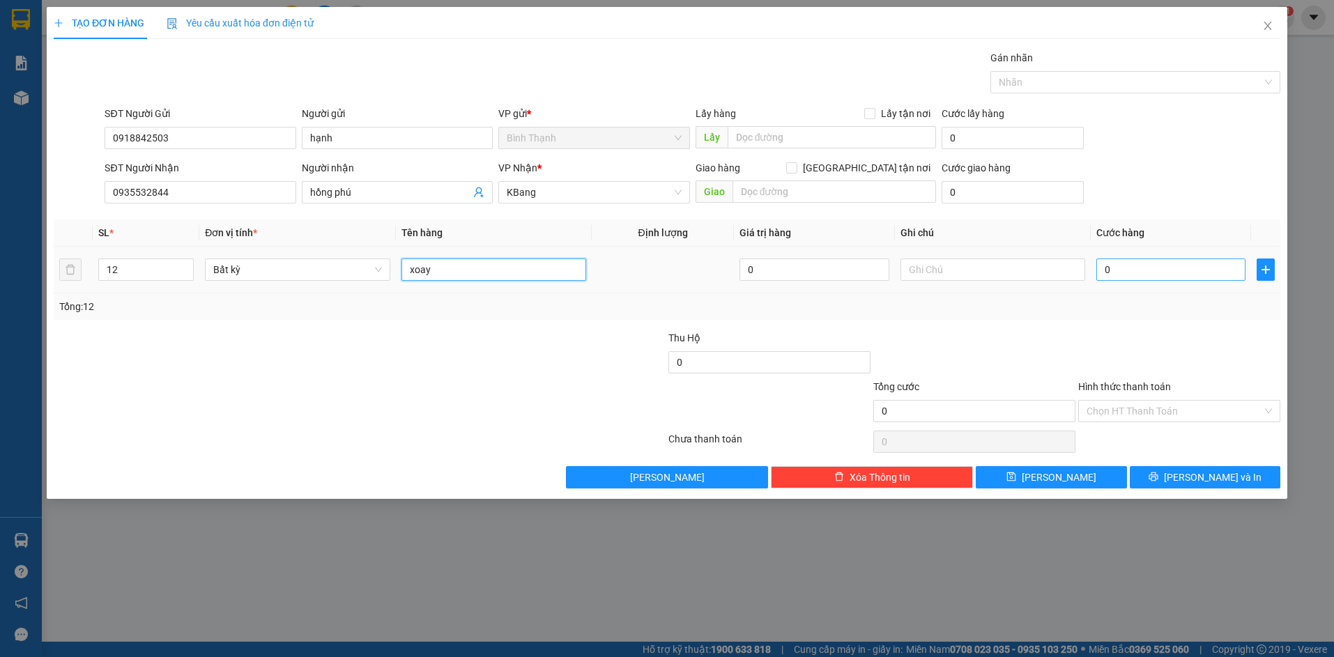
type input "xoay"
click at [1133, 270] on input "0" at bounding box center [1170, 270] width 149 height 22
type input "7"
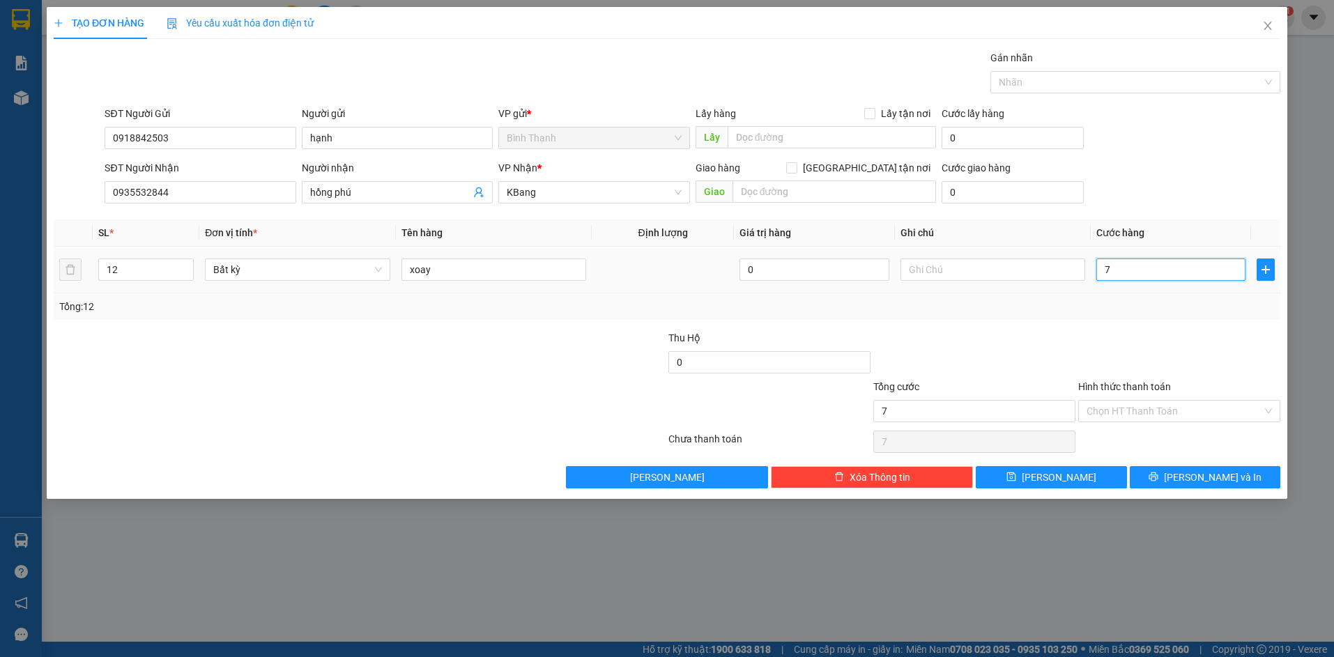
type input "72"
type input "720"
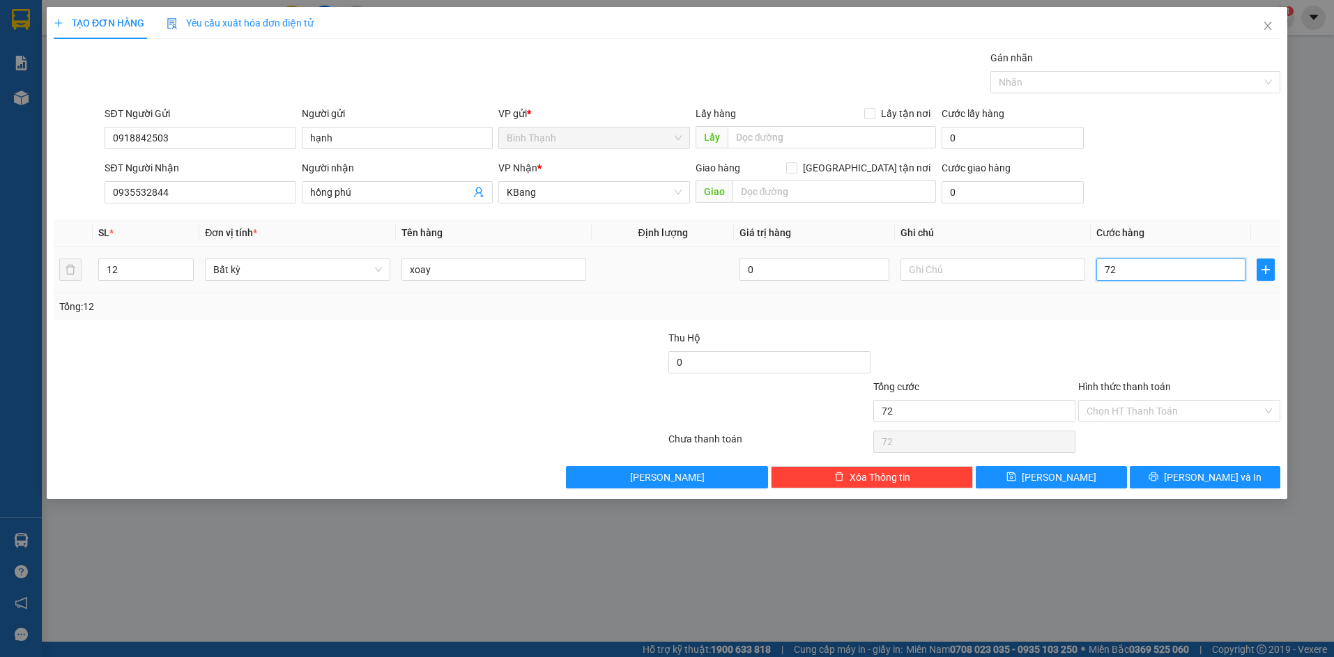
type input "720"
type input "7.200"
type input "72.000"
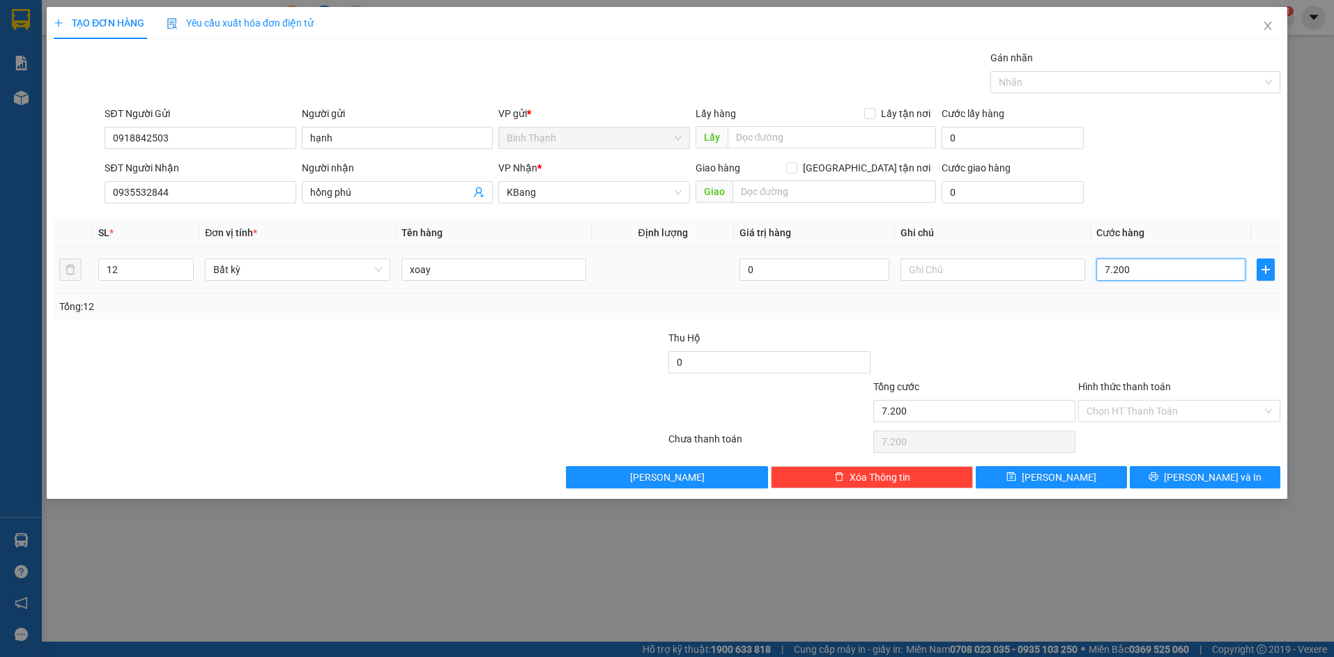
type input "72.000"
type input "720.000"
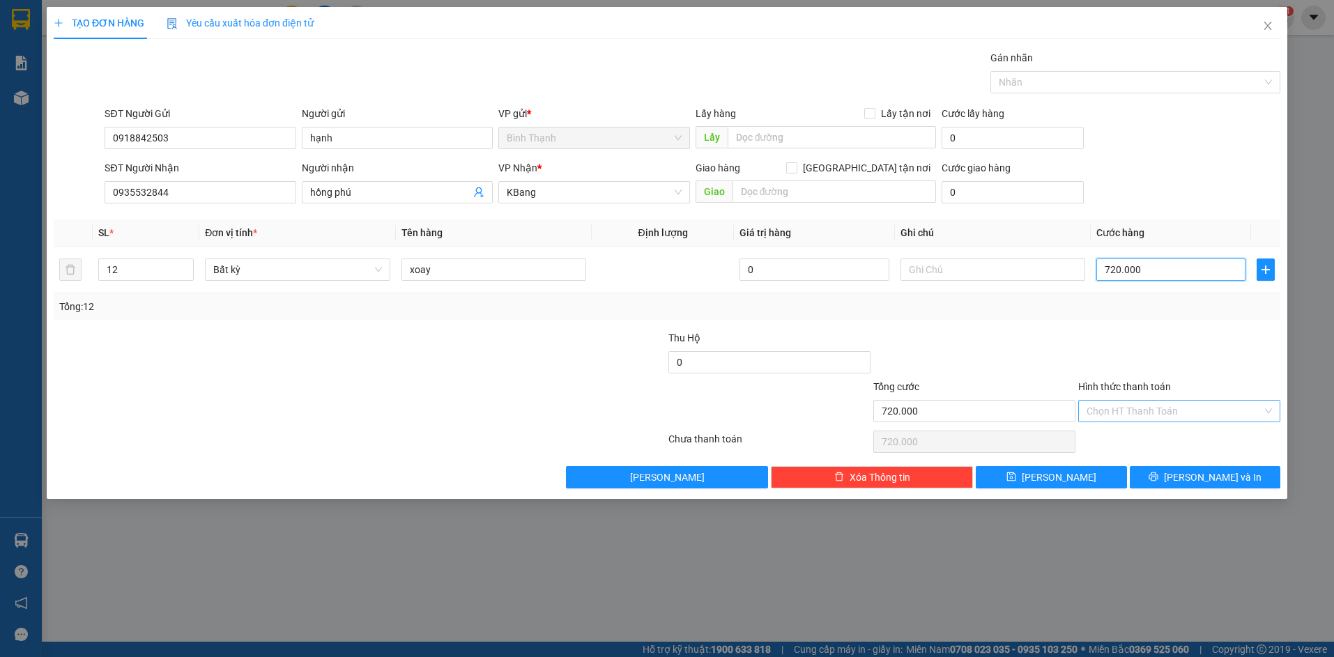
type input "720.000"
drag, startPoint x: 1153, startPoint y: 402, endPoint x: 1161, endPoint y: 427, distance: 26.2
click at [1156, 408] on input "Hình thức thanh toán" at bounding box center [1175, 411] width 176 height 21
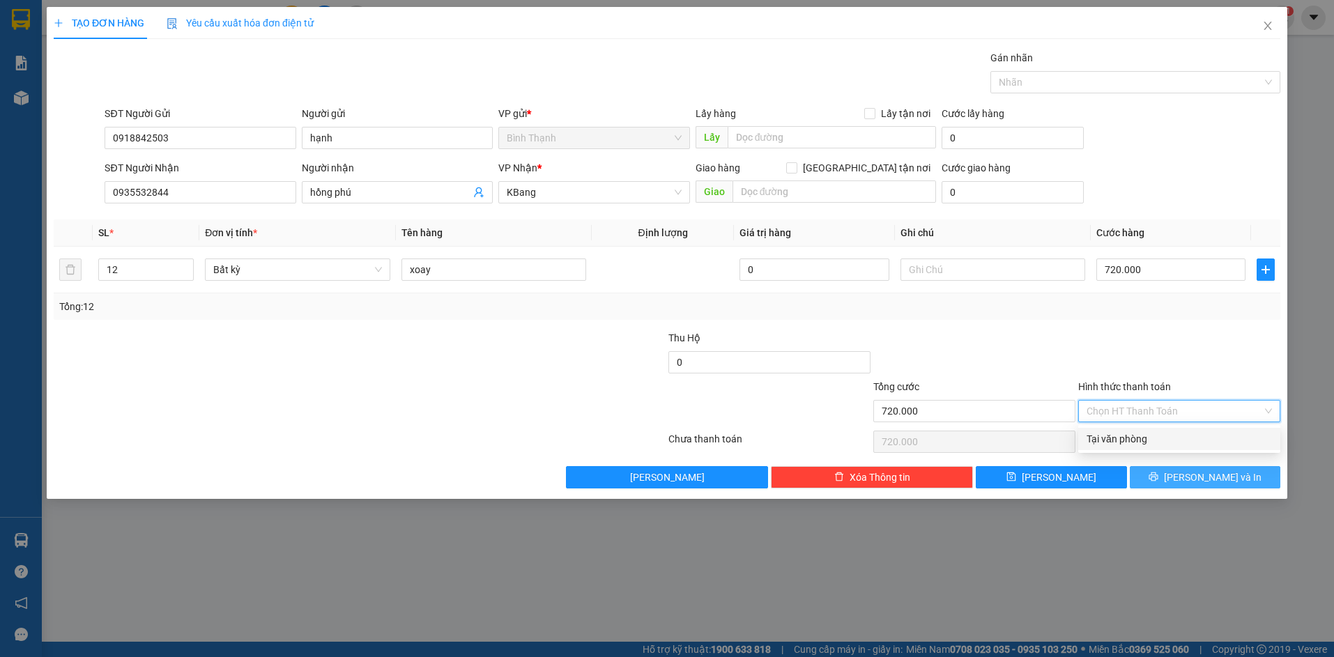
drag, startPoint x: 1161, startPoint y: 435, endPoint x: 1175, endPoint y: 470, distance: 37.3
click at [1162, 438] on div "Tại văn phòng" at bounding box center [1179, 438] width 185 height 15
type input "0"
click at [1159, 475] on icon "printer" at bounding box center [1154, 477] width 10 height 10
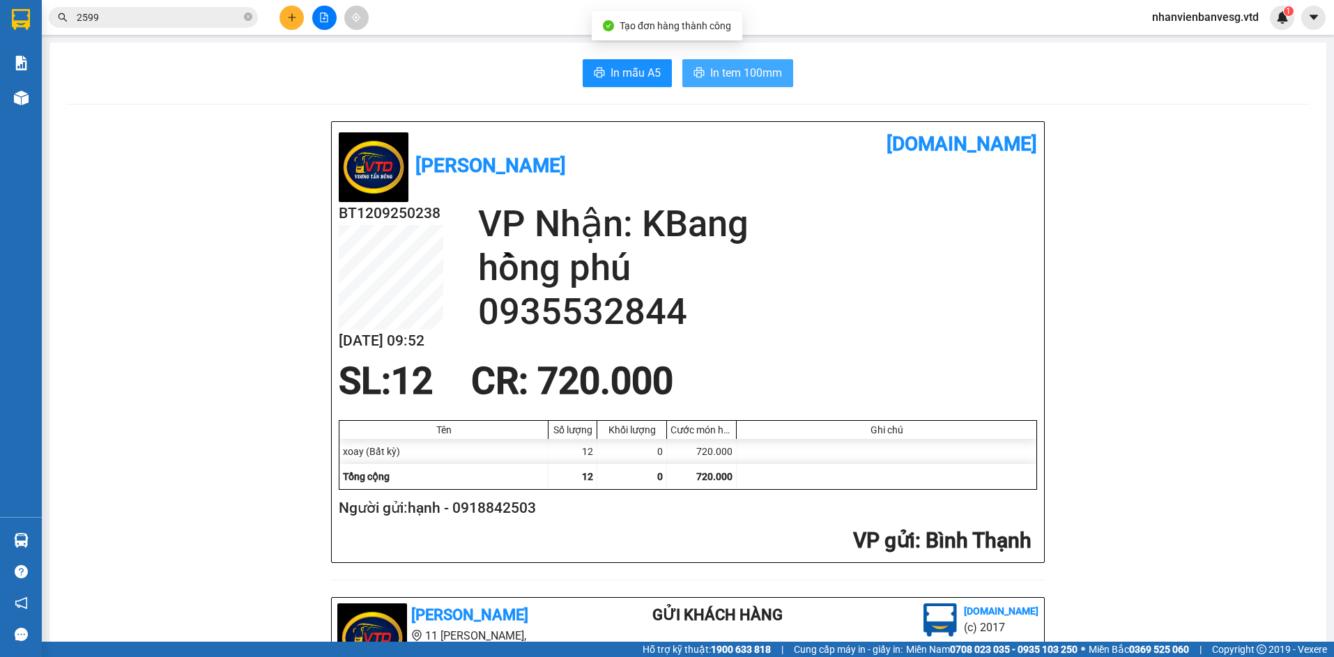
click at [725, 79] on span "In tem 100mm" at bounding box center [746, 72] width 72 height 17
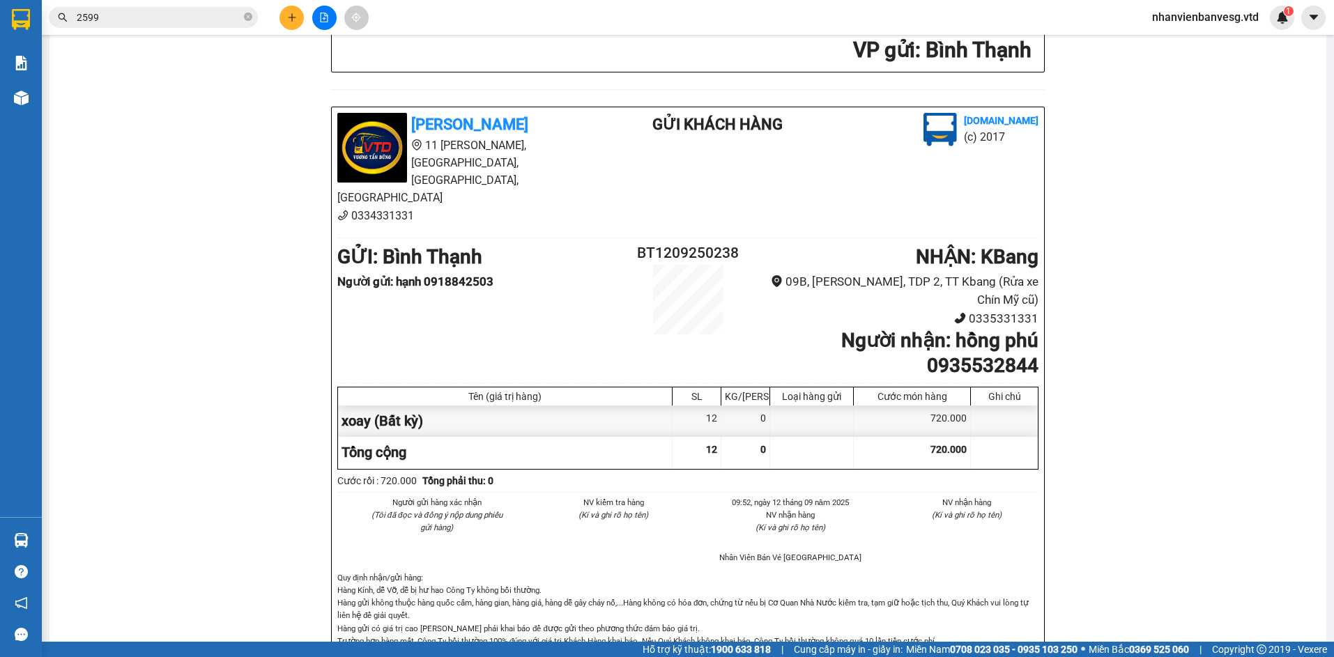
scroll to position [558, 0]
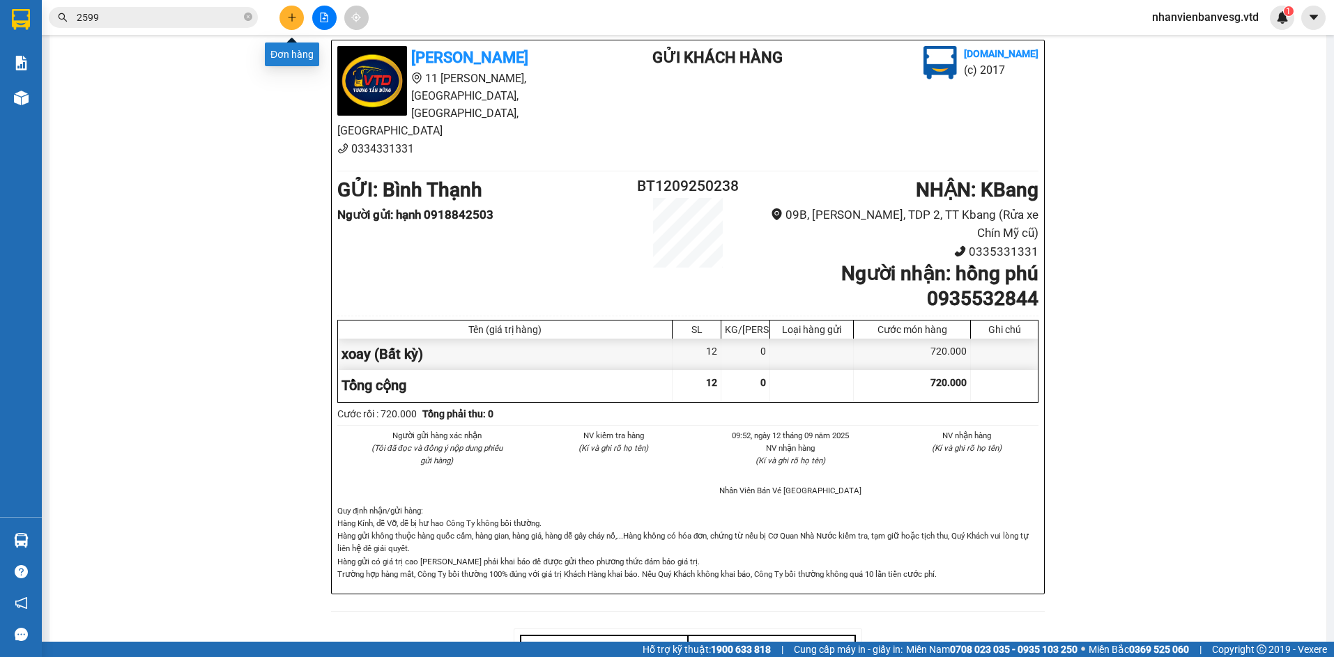
click at [298, 18] on button at bounding box center [292, 18] width 24 height 24
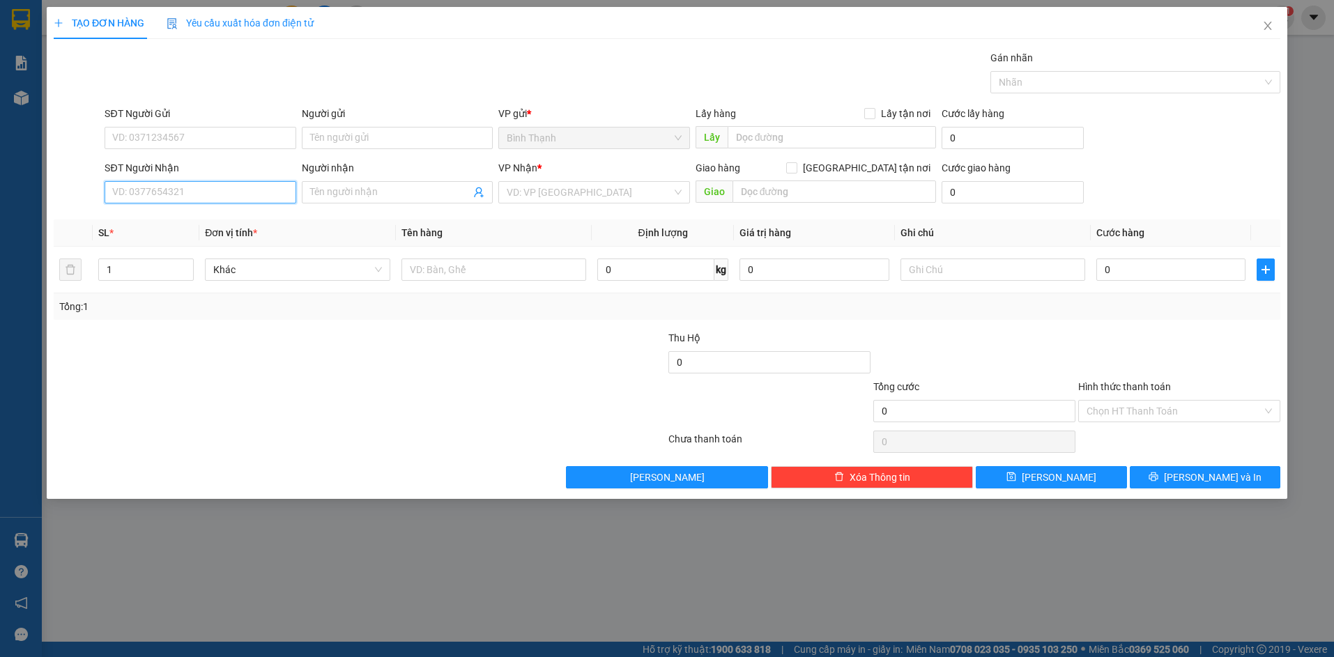
click at [243, 187] on input "SĐT Người Nhận" at bounding box center [200, 192] width 191 height 22
type input "0963445599"
click at [373, 181] on div "Người nhận" at bounding box center [397, 170] width 191 height 21
drag, startPoint x: 370, startPoint y: 195, endPoint x: 365, endPoint y: 189, distance: 7.9
click at [365, 189] on input "Người nhận" at bounding box center [390, 192] width 160 height 15
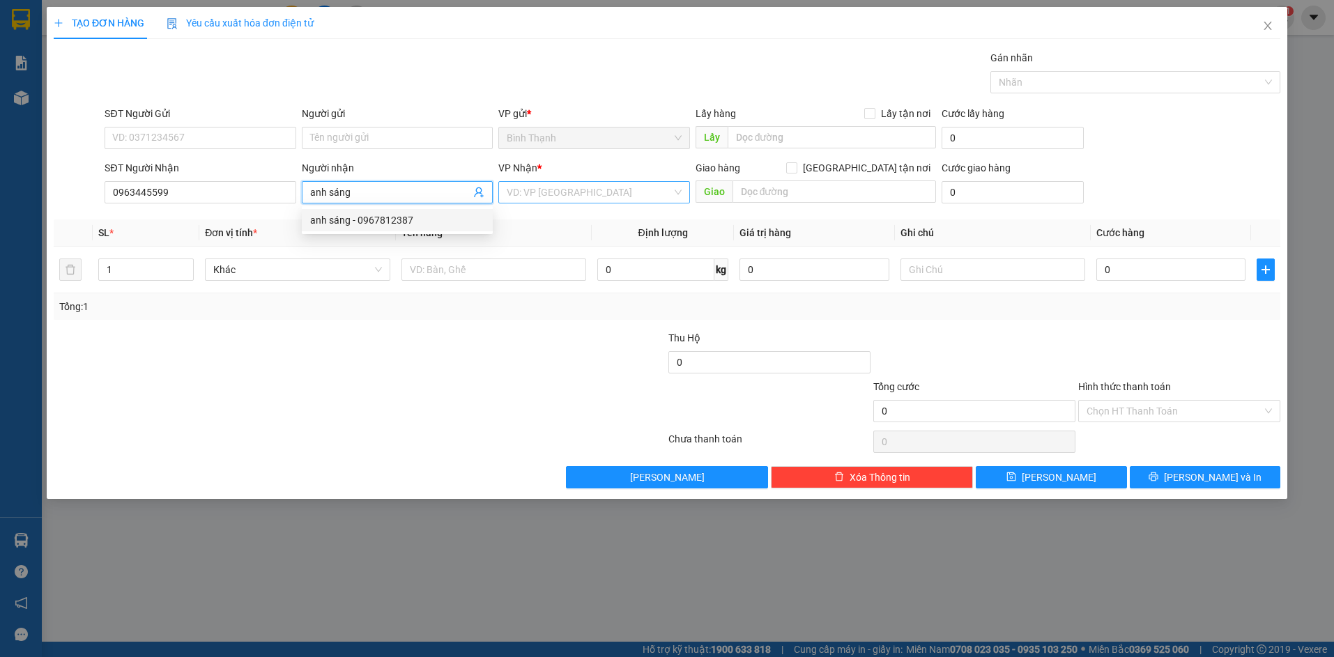
type input "anh sáng"
click at [609, 187] on input "search" at bounding box center [589, 192] width 165 height 21
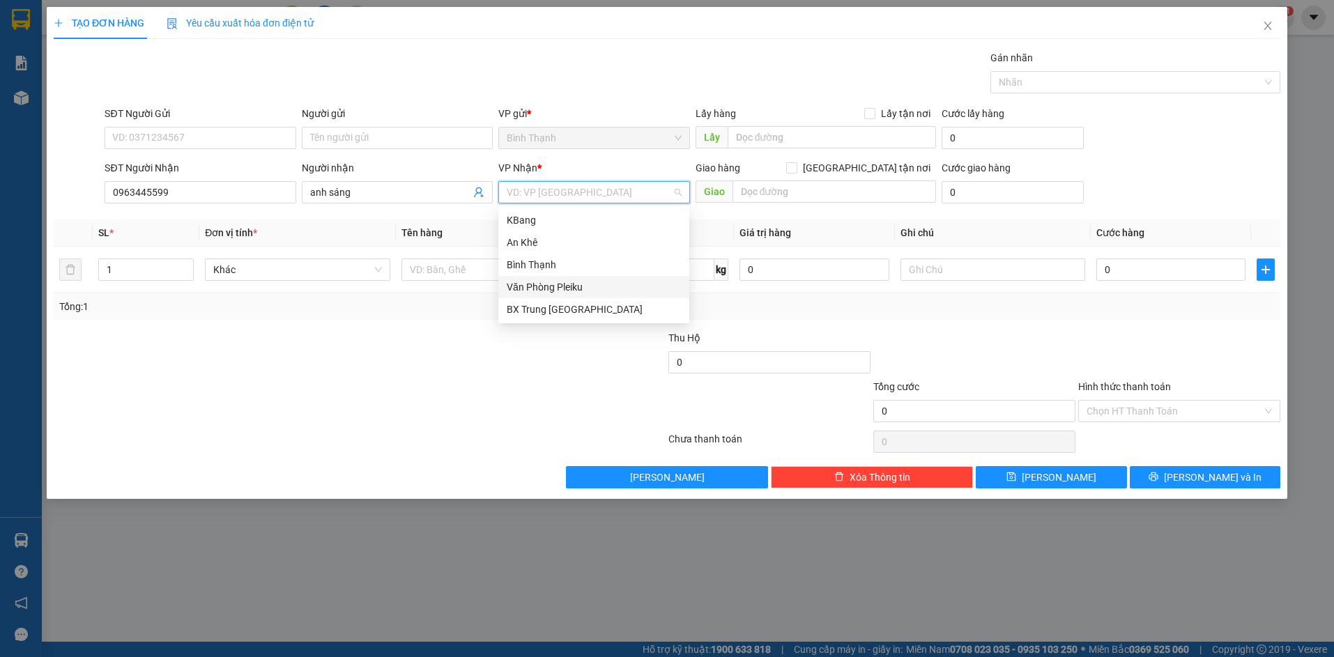
click at [576, 282] on div "Văn Phòng Pleiku" at bounding box center [594, 287] width 174 height 15
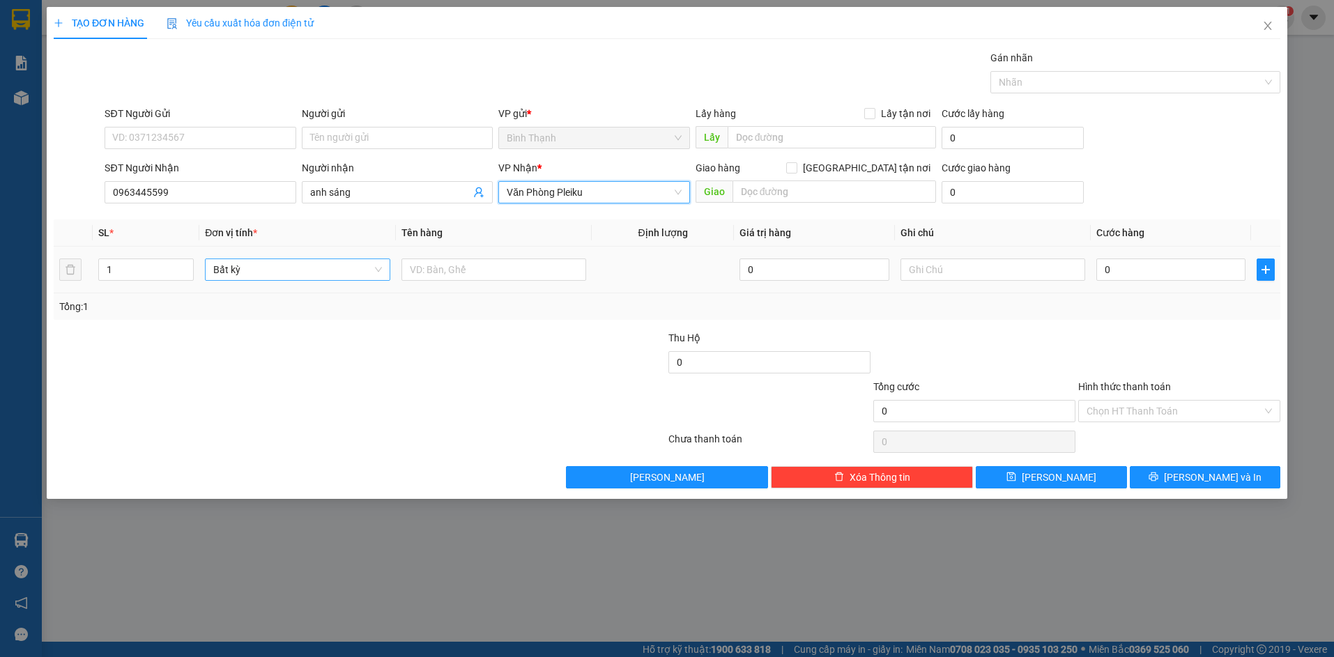
drag, startPoint x: 305, startPoint y: 271, endPoint x: 301, endPoint y: 279, distance: 8.4
click at [305, 272] on span "Bất kỳ" at bounding box center [297, 269] width 168 height 21
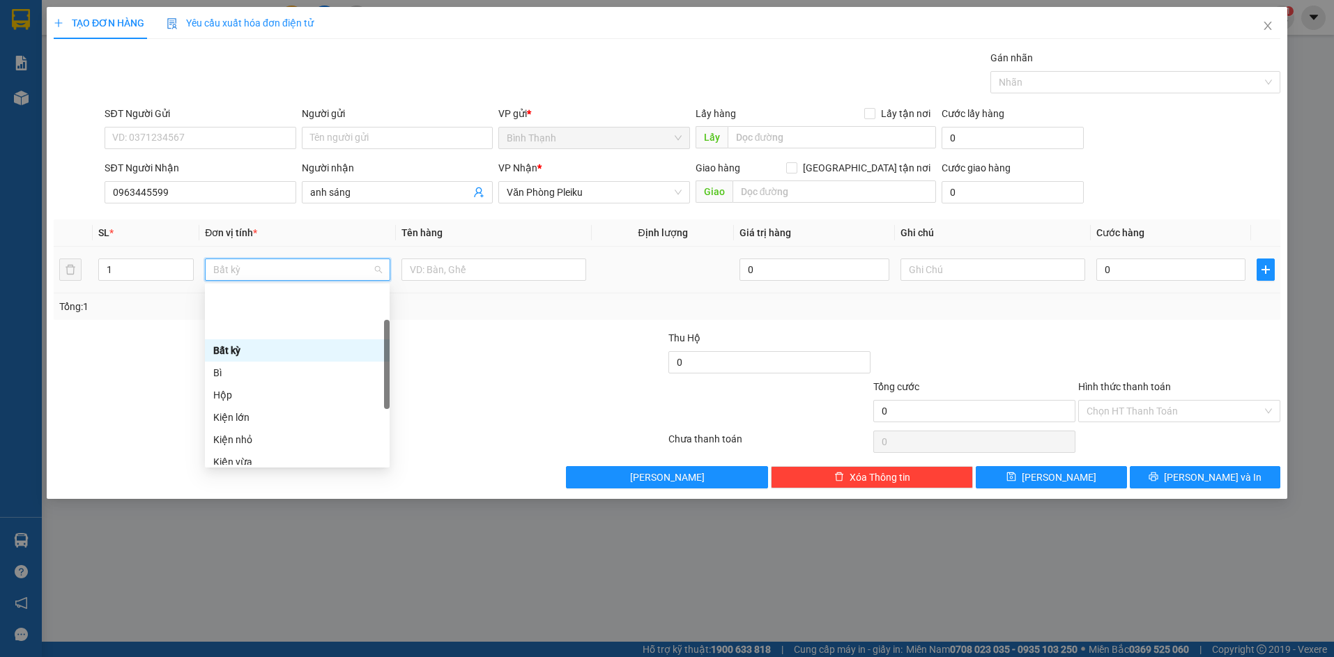
scroll to position [84, 0]
drag, startPoint x: 224, startPoint y: 327, endPoint x: 236, endPoint y: 337, distance: 14.8
click at [224, 327] on div "Hộp" at bounding box center [297, 325] width 168 height 15
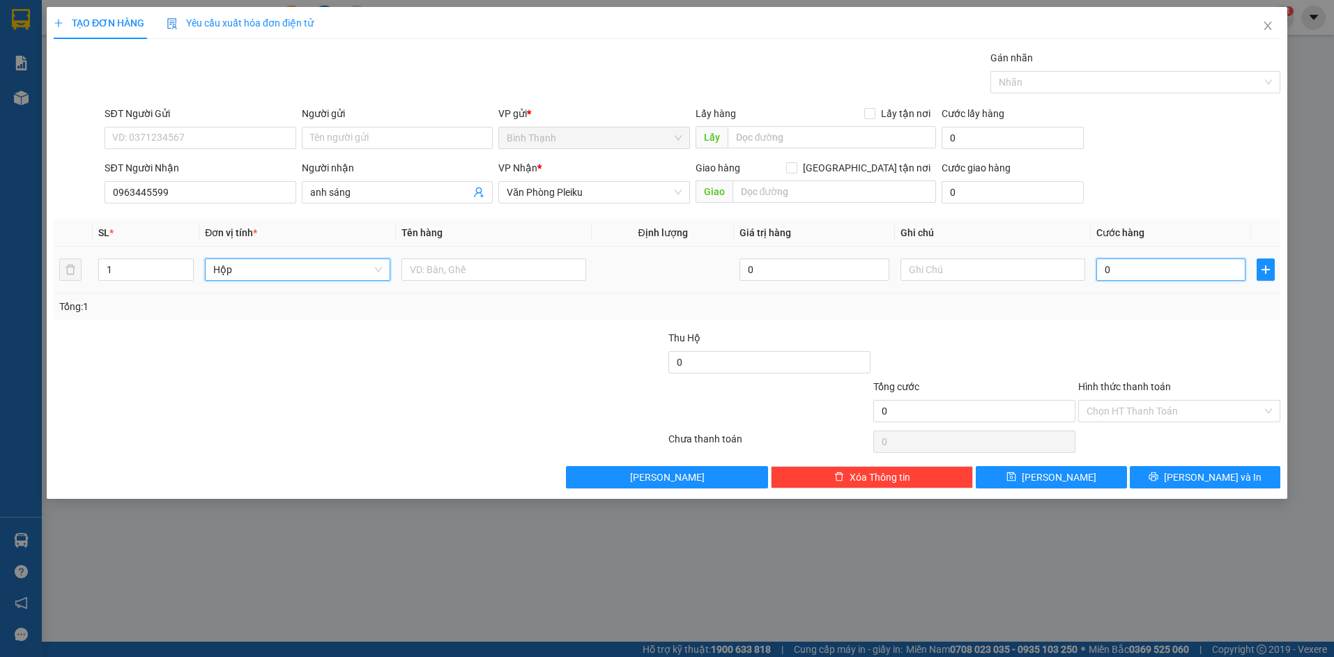
click at [1135, 264] on input "0" at bounding box center [1170, 270] width 149 height 22
type input "5"
type input "50"
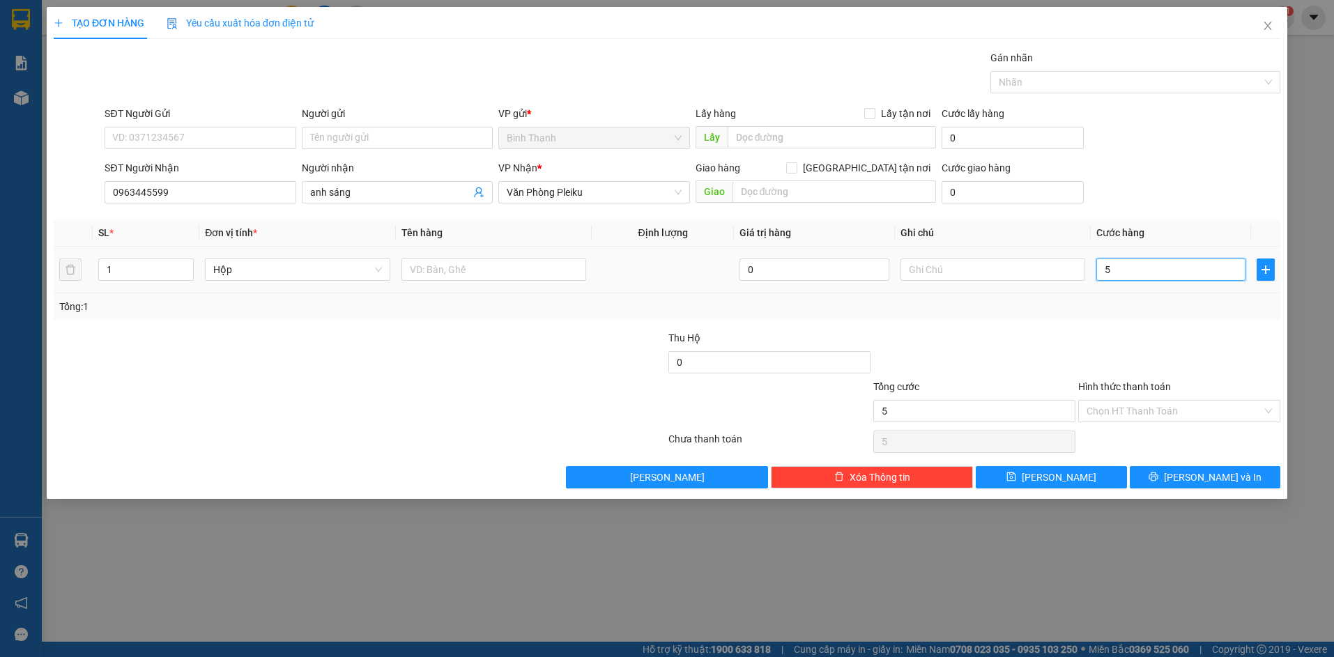
type input "50"
type input "500"
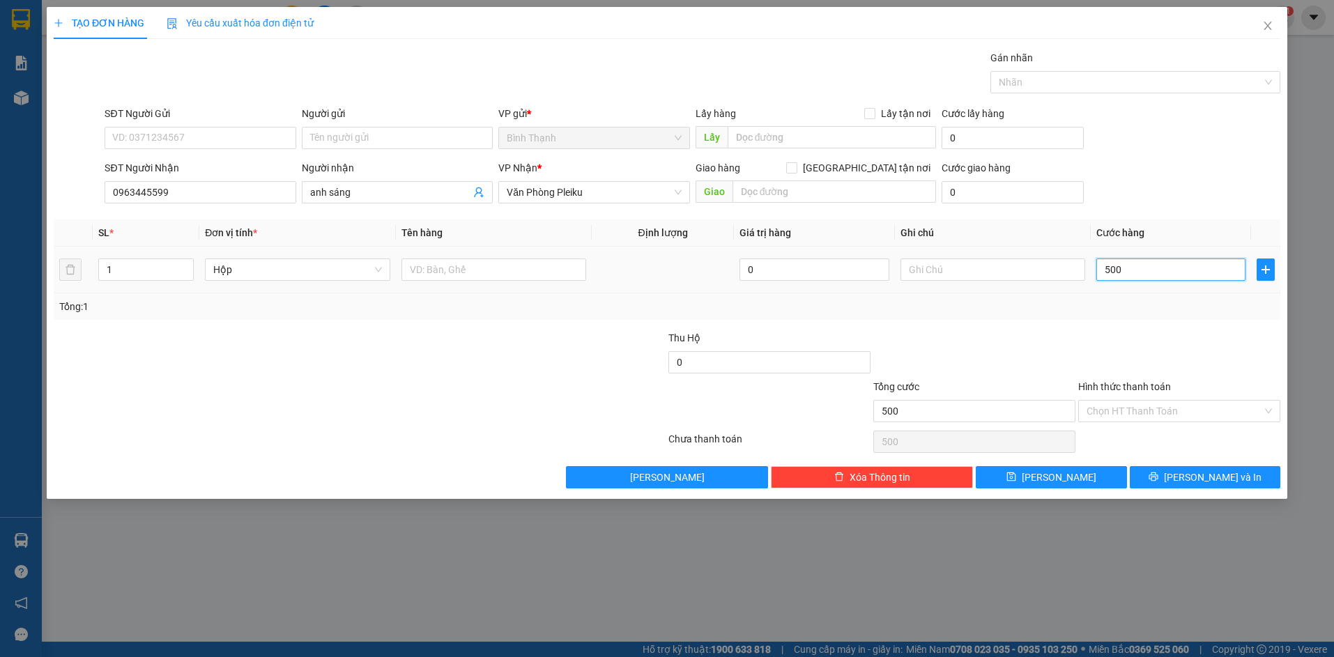
type input "5.000"
type input "50.000"
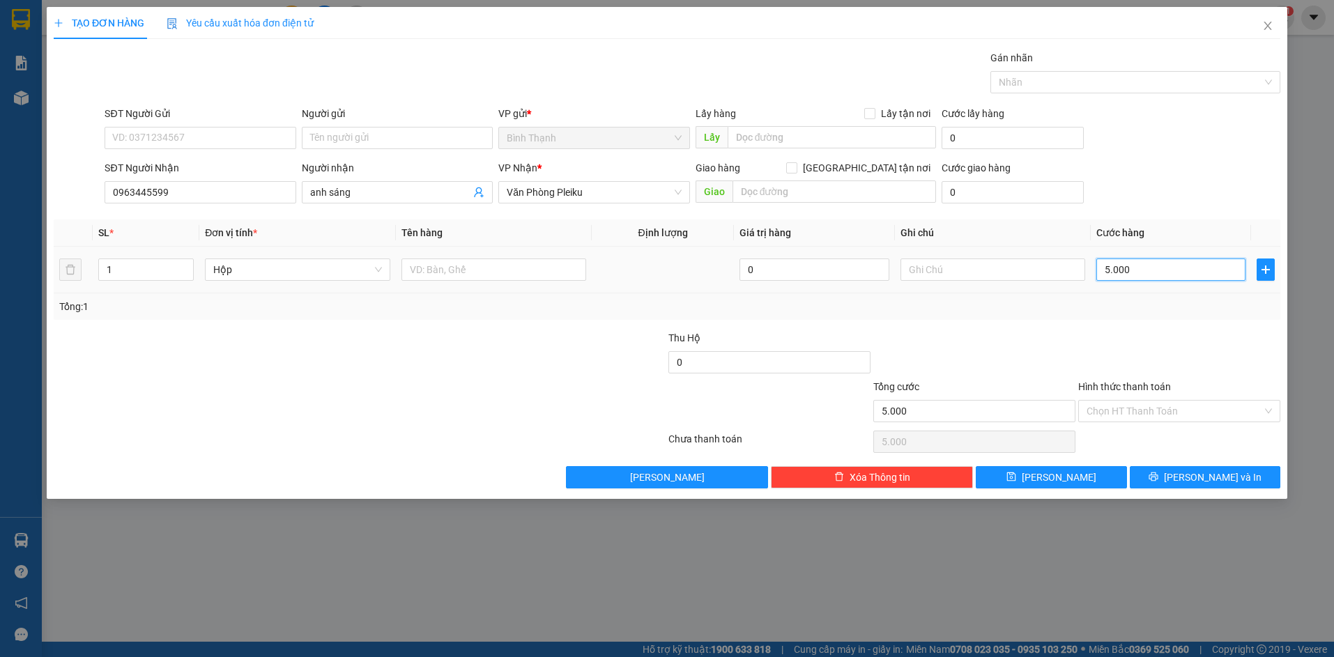
type input "50.000"
click at [1174, 475] on button "[PERSON_NAME] và In" at bounding box center [1205, 477] width 151 height 22
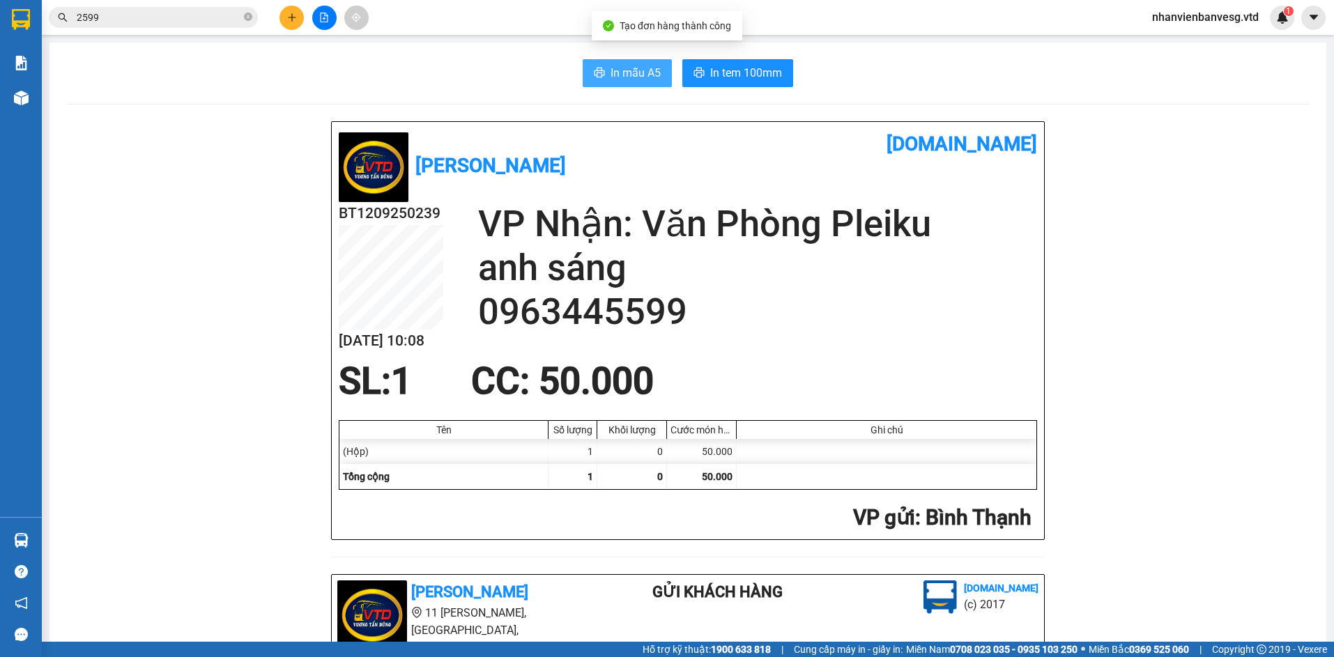
click at [621, 73] on span "In mẫu A5" at bounding box center [636, 72] width 50 height 17
click at [724, 68] on span "In tem 100mm" at bounding box center [746, 72] width 72 height 17
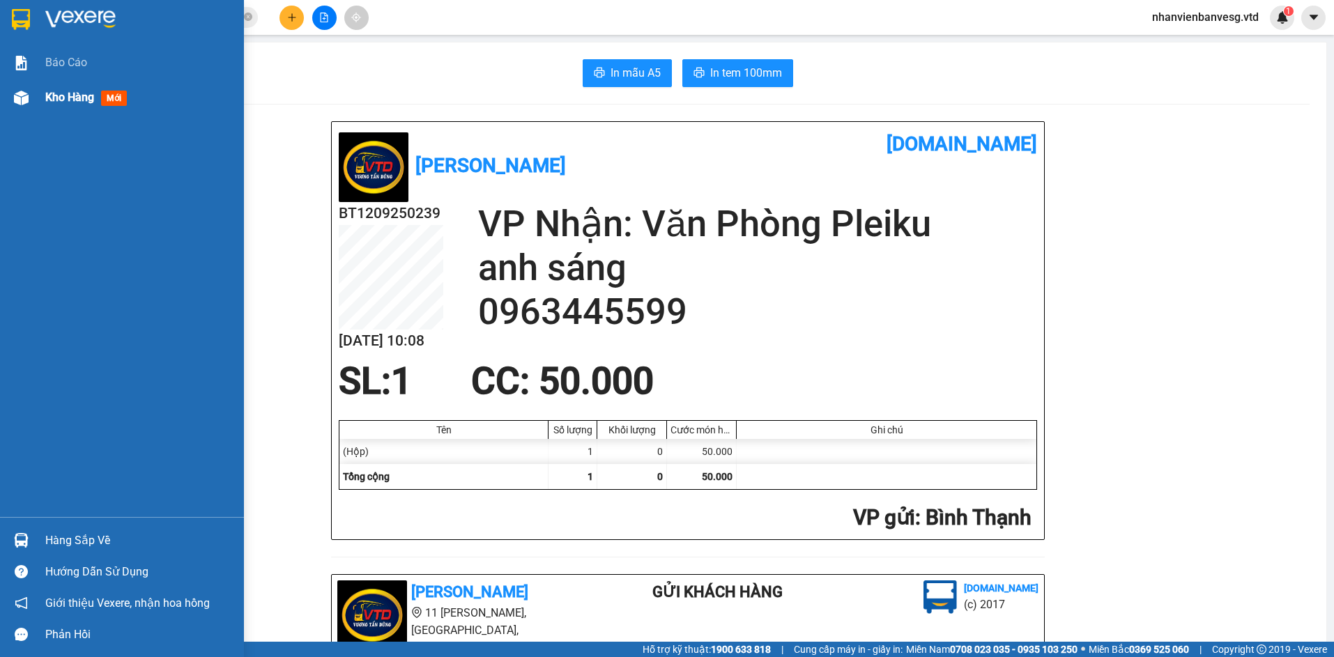
click at [64, 94] on span "Kho hàng" at bounding box center [69, 97] width 49 height 13
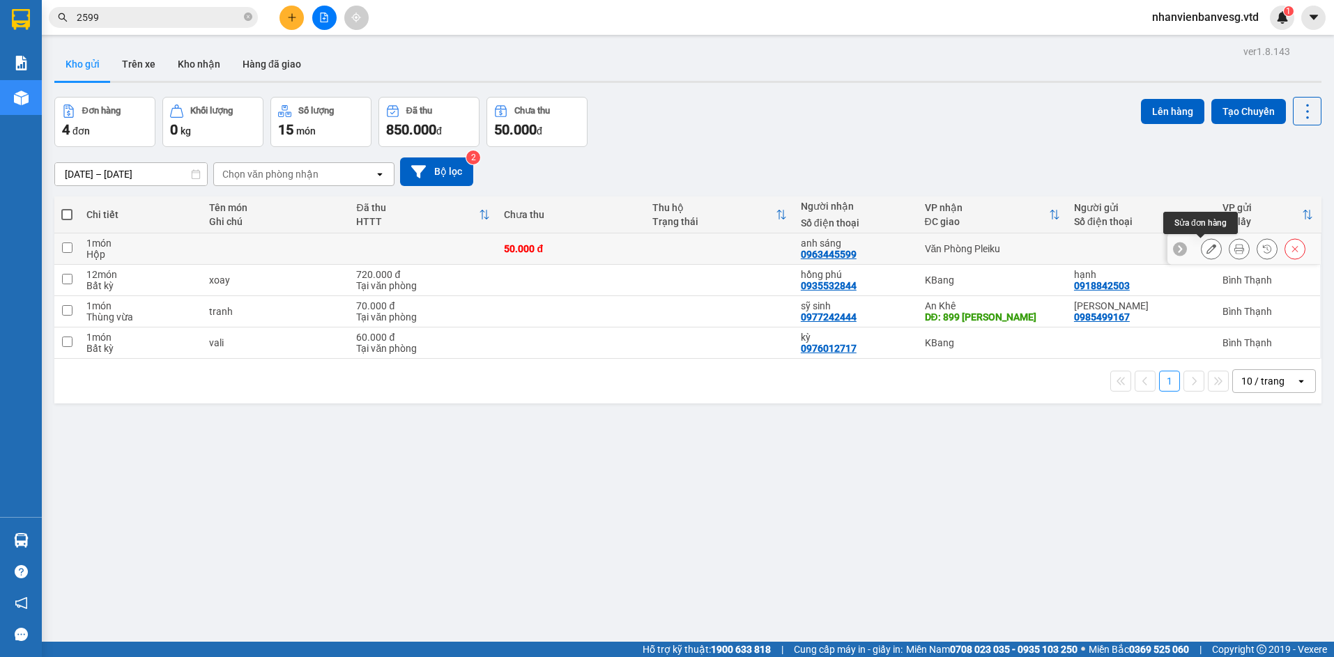
click at [1207, 247] on icon at bounding box center [1212, 249] width 10 height 10
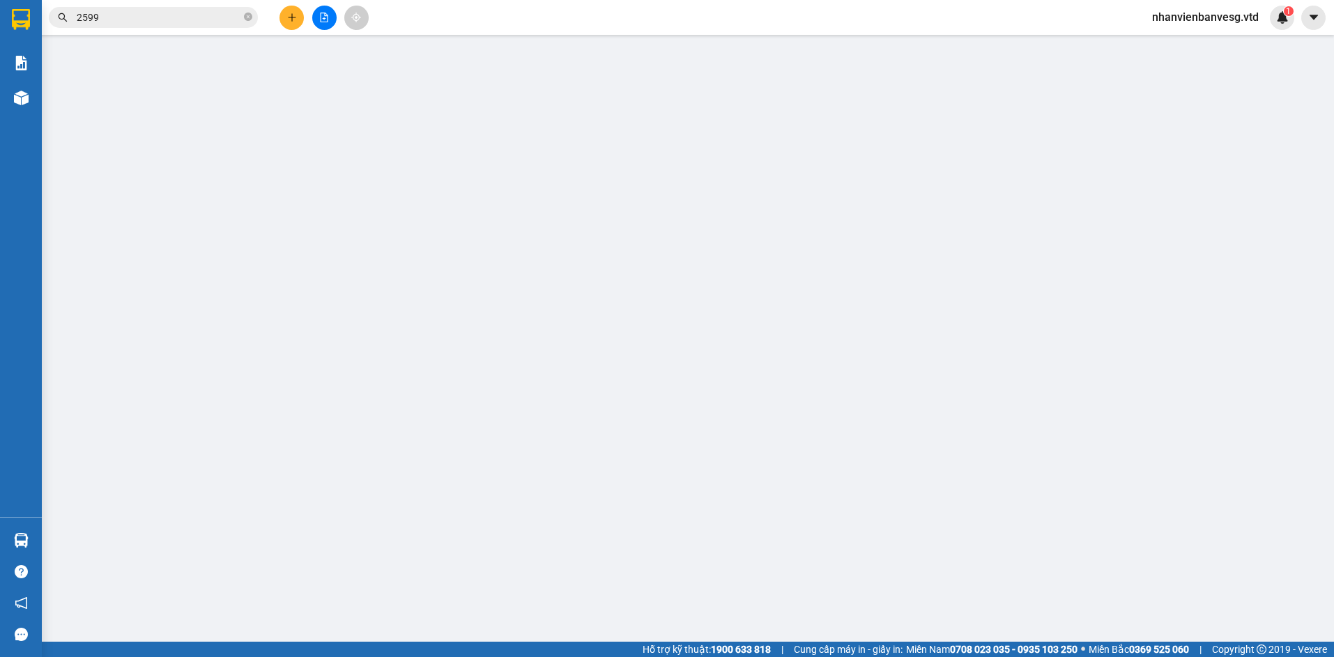
type input "0963445599"
type input "anh sáng"
type input "50.000"
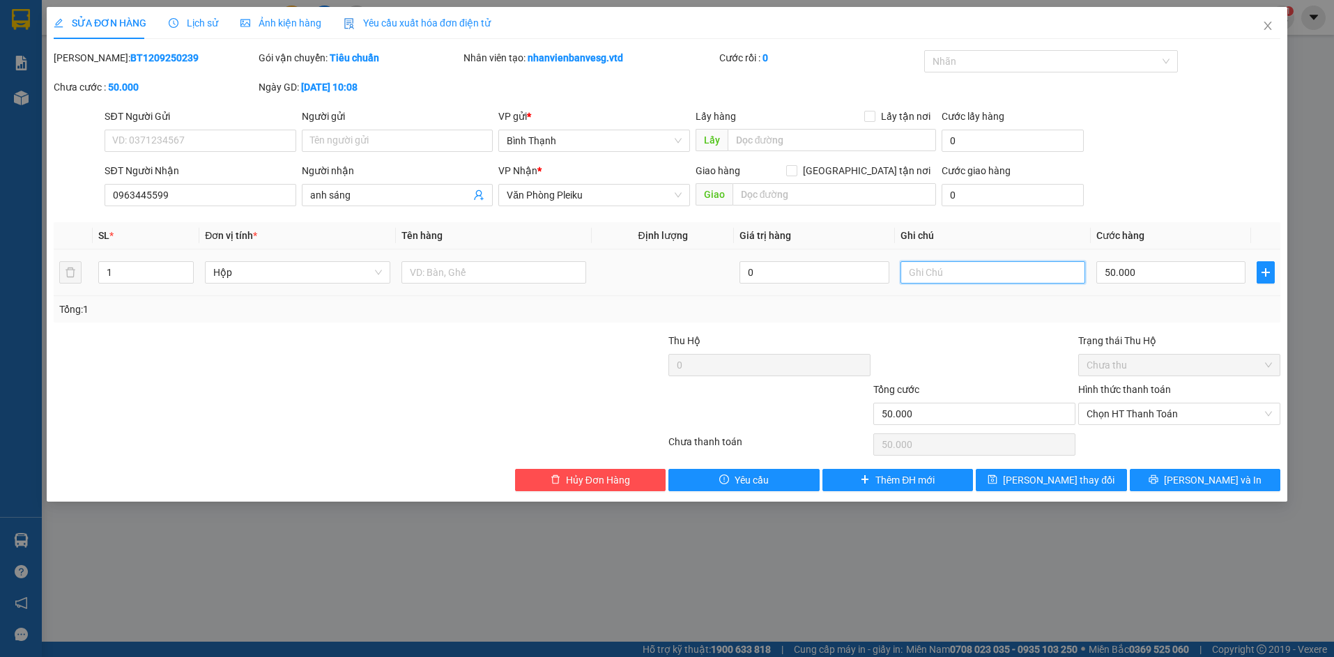
click at [947, 280] on input "text" at bounding box center [993, 272] width 185 height 22
type input "không thu cước"
click at [1177, 479] on button "[PERSON_NAME] và In" at bounding box center [1205, 480] width 151 height 22
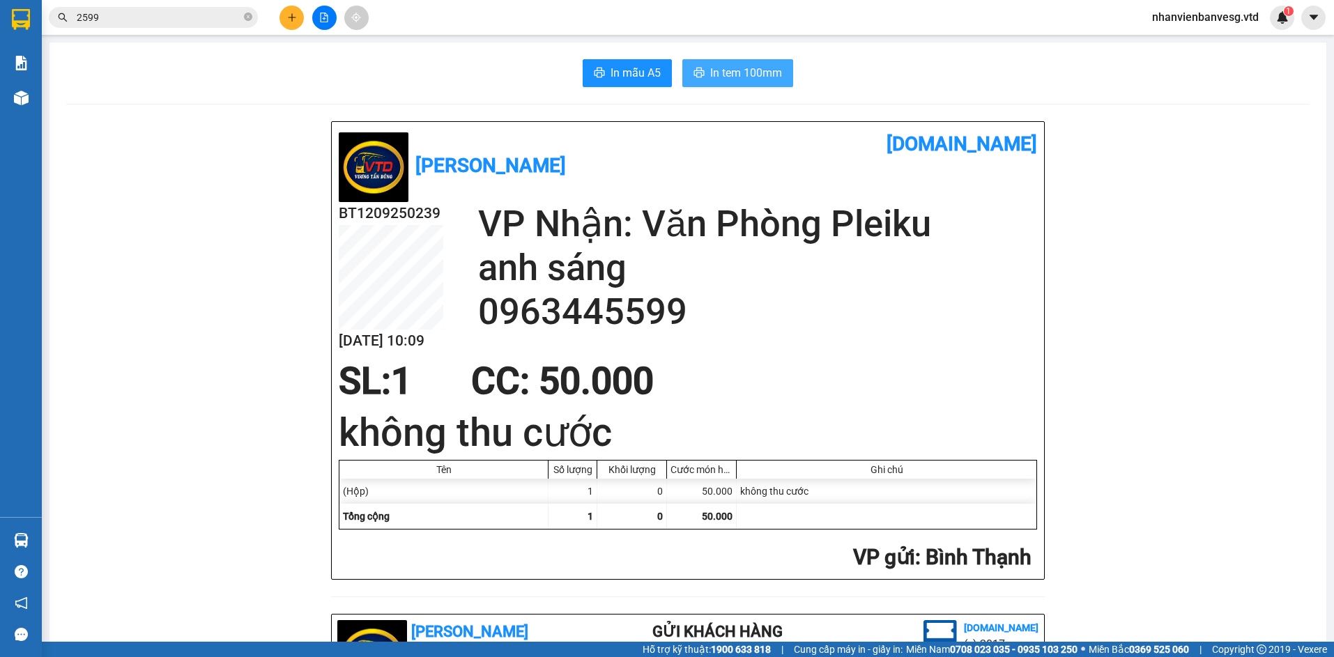
drag, startPoint x: 728, startPoint y: 75, endPoint x: 714, endPoint y: 83, distance: 15.9
click at [728, 77] on span "In tem 100mm" at bounding box center [746, 72] width 72 height 17
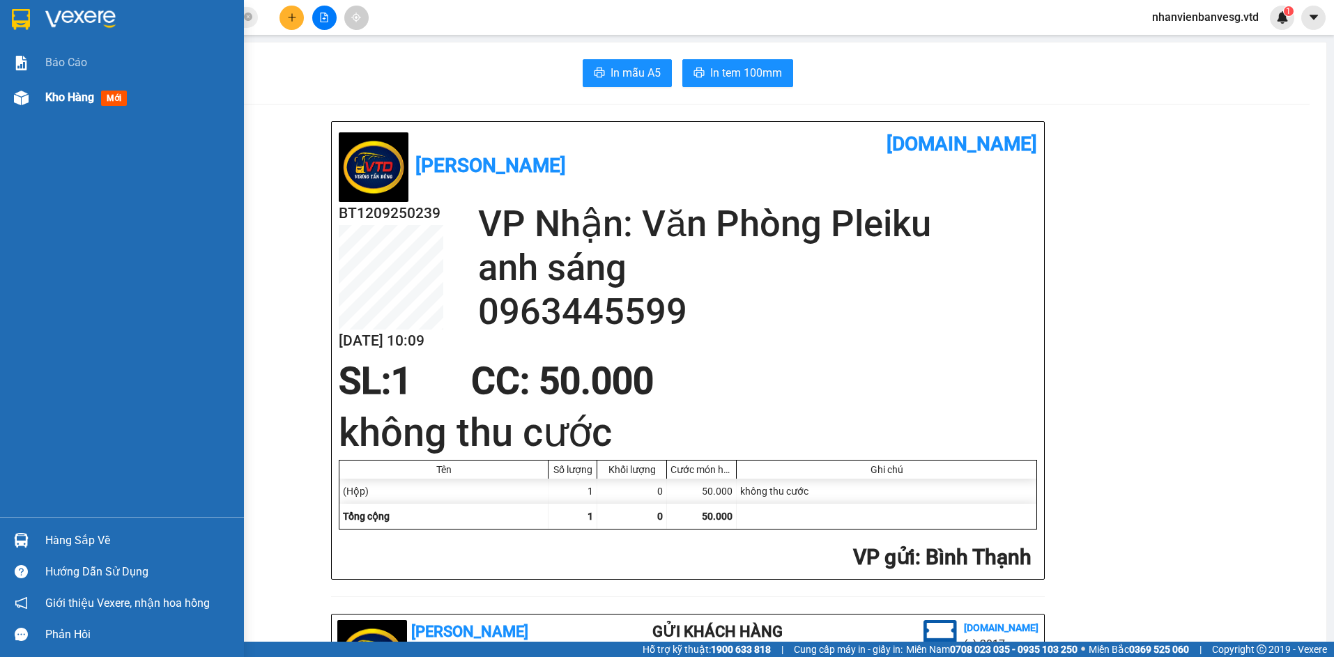
click at [51, 98] on span "Kho hàng" at bounding box center [69, 97] width 49 height 13
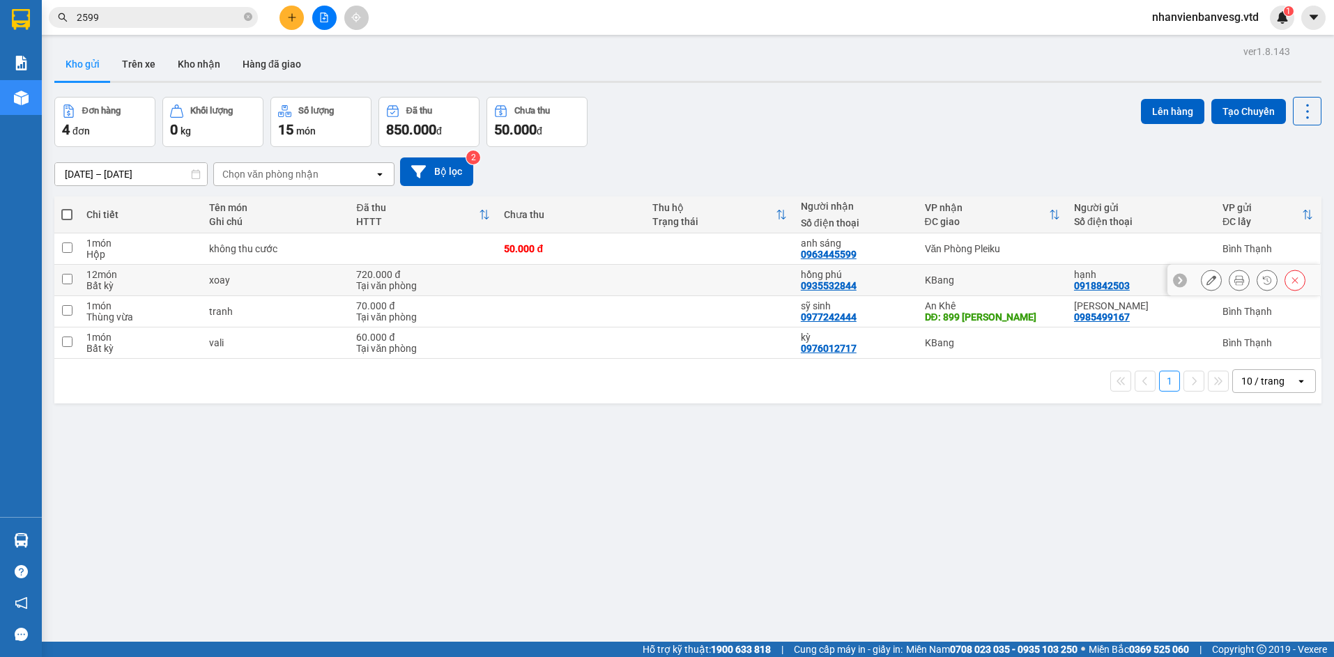
click at [1207, 283] on icon at bounding box center [1212, 280] width 10 height 10
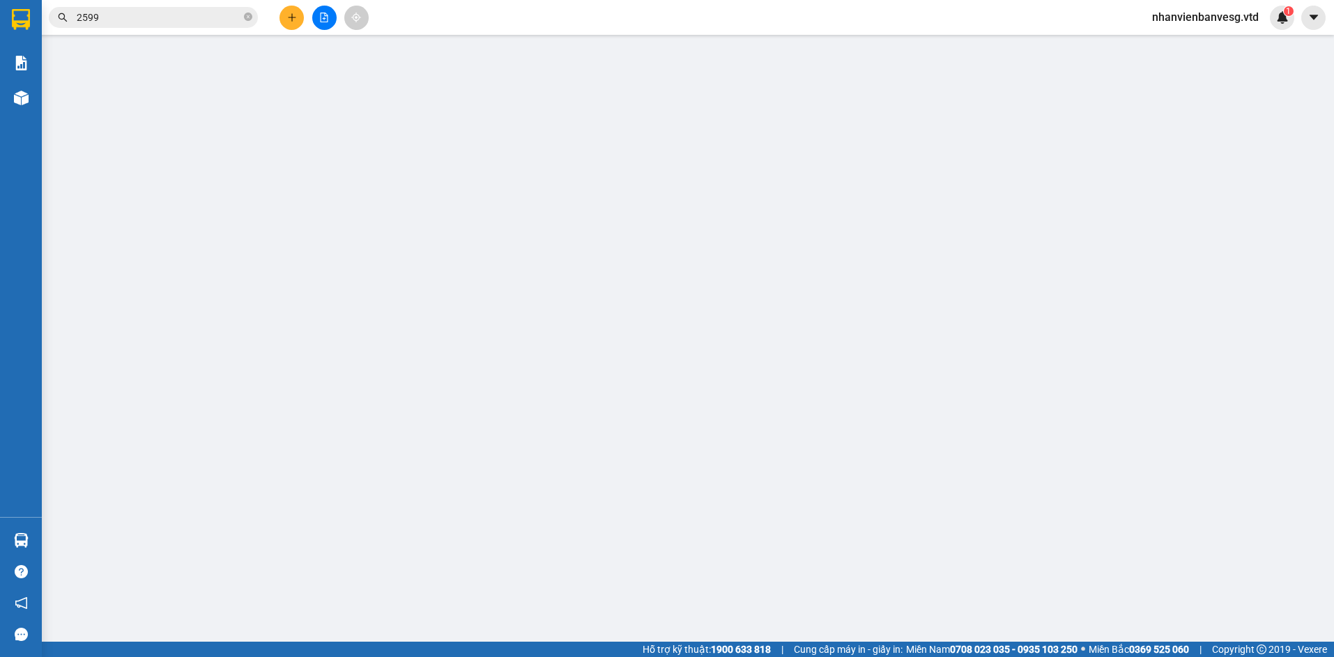
type input "0918842503"
type input "hạnh"
type input "0935532844"
type input "hồng phú"
type input "720.000"
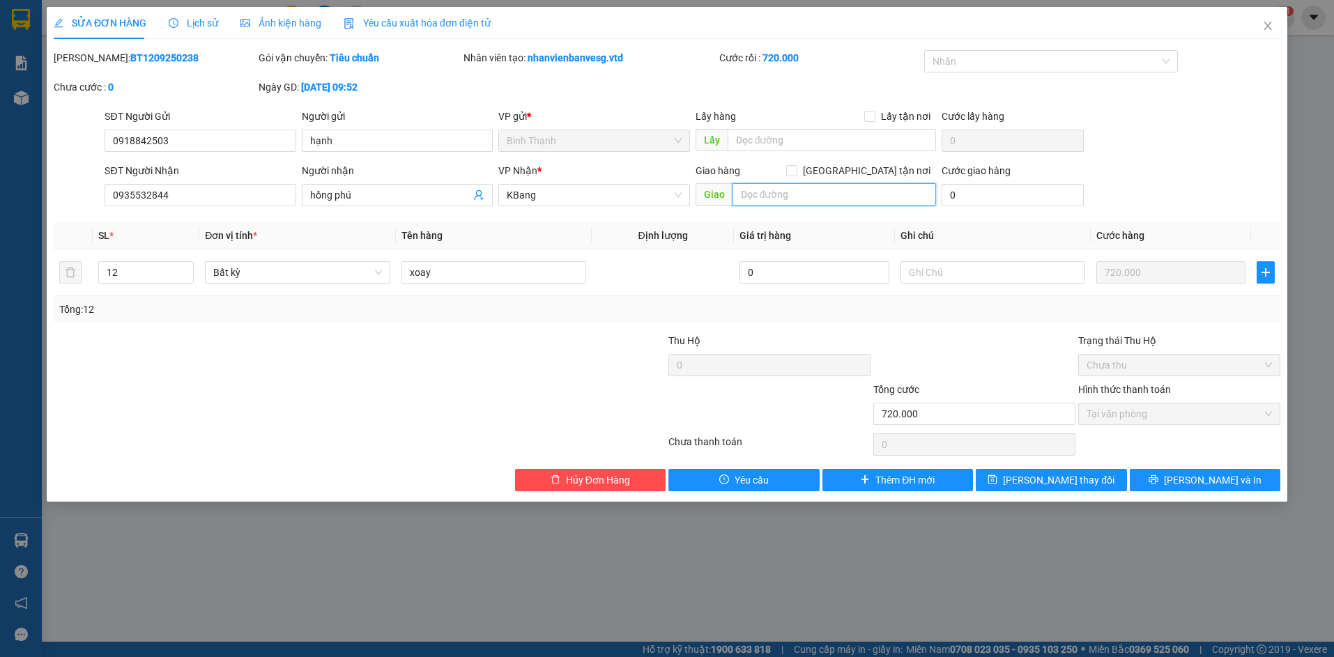
click at [843, 195] on input "text" at bounding box center [835, 194] width 204 height 22
type input "d"
type input "đầu dốc huyện đội kb quán akay"
click at [1053, 477] on span "[PERSON_NAME] thay đổi" at bounding box center [1059, 480] width 112 height 15
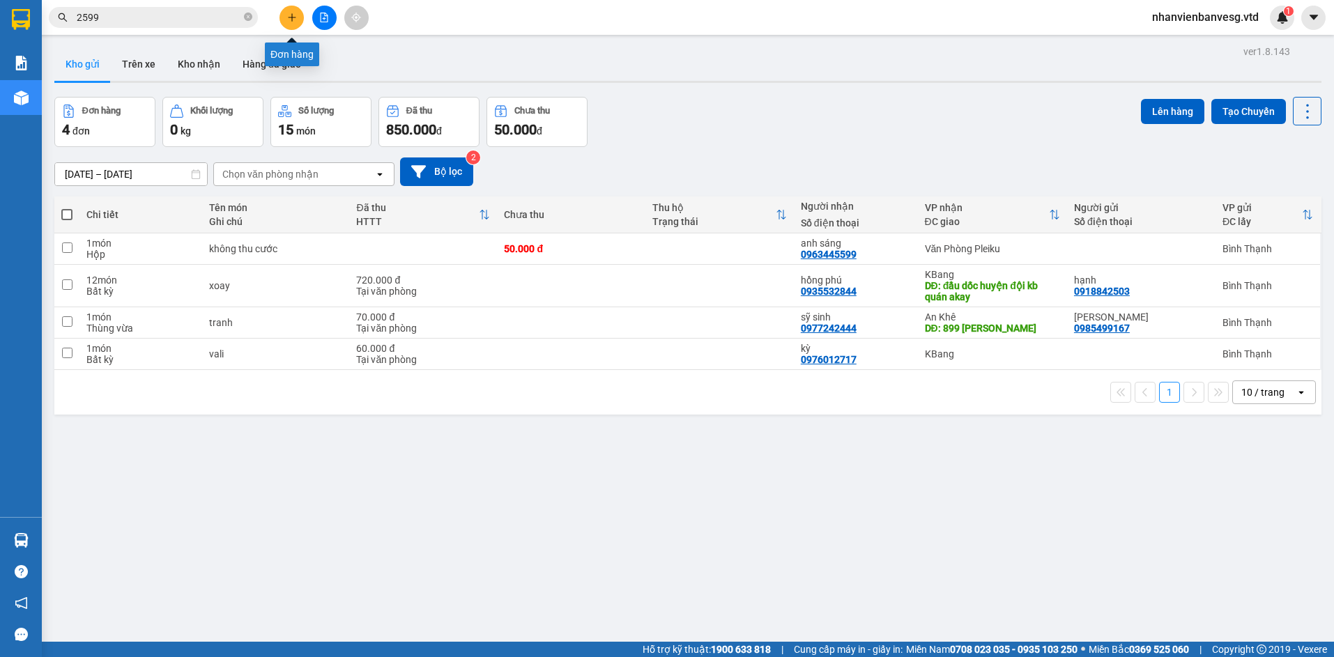
click at [298, 17] on button at bounding box center [292, 18] width 24 height 24
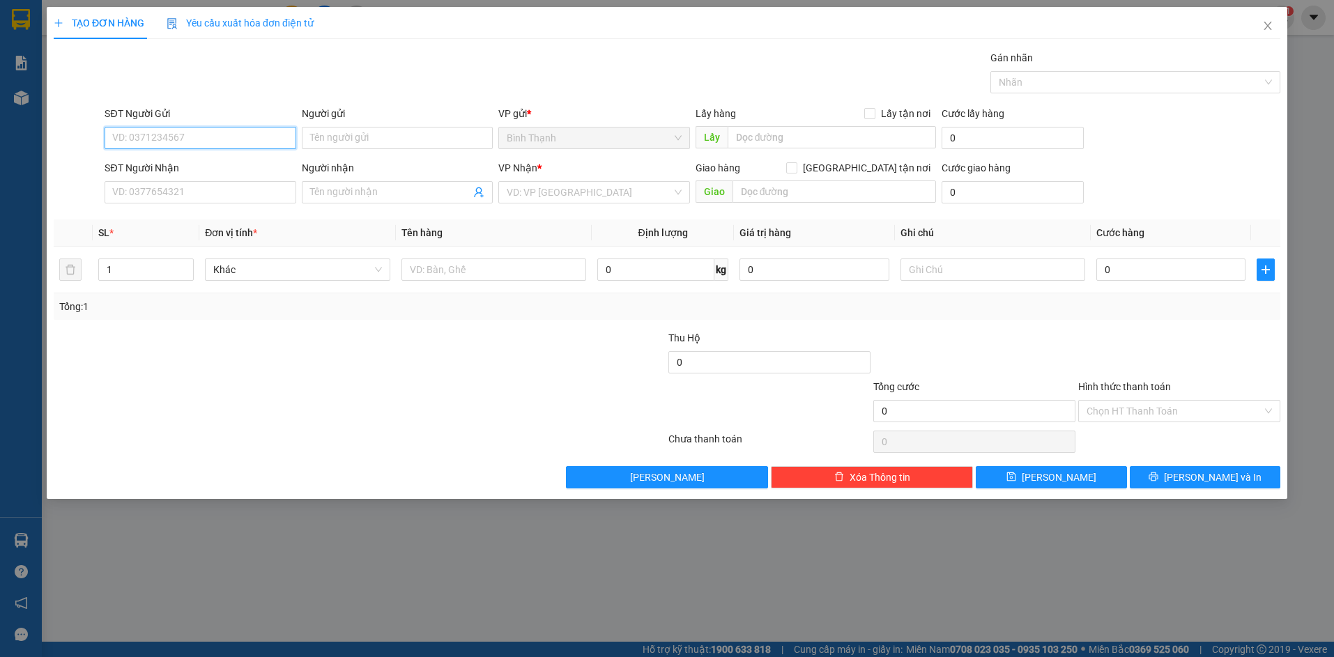
drag, startPoint x: 254, startPoint y: 131, endPoint x: 298, endPoint y: 136, distance: 43.5
click at [271, 135] on input "SĐT Người Gửi" at bounding box center [200, 138] width 191 height 22
click at [183, 132] on input "SĐT Người Gửi" at bounding box center [200, 138] width 191 height 22
click at [210, 144] on input "SĐT Người Gửi" at bounding box center [200, 138] width 191 height 22
type input "0941630387"
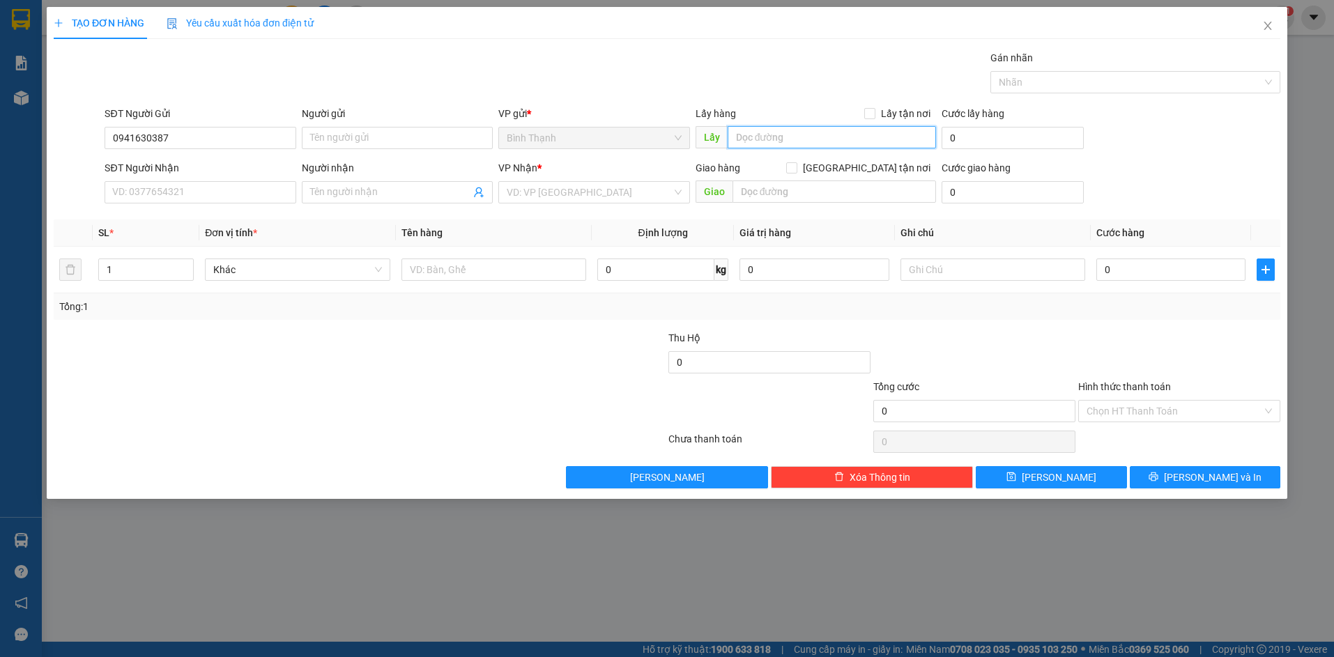
click at [756, 132] on input "text" at bounding box center [832, 137] width 208 height 22
type input "cầu ông bố"
click at [516, 189] on input "search" at bounding box center [589, 192] width 165 height 21
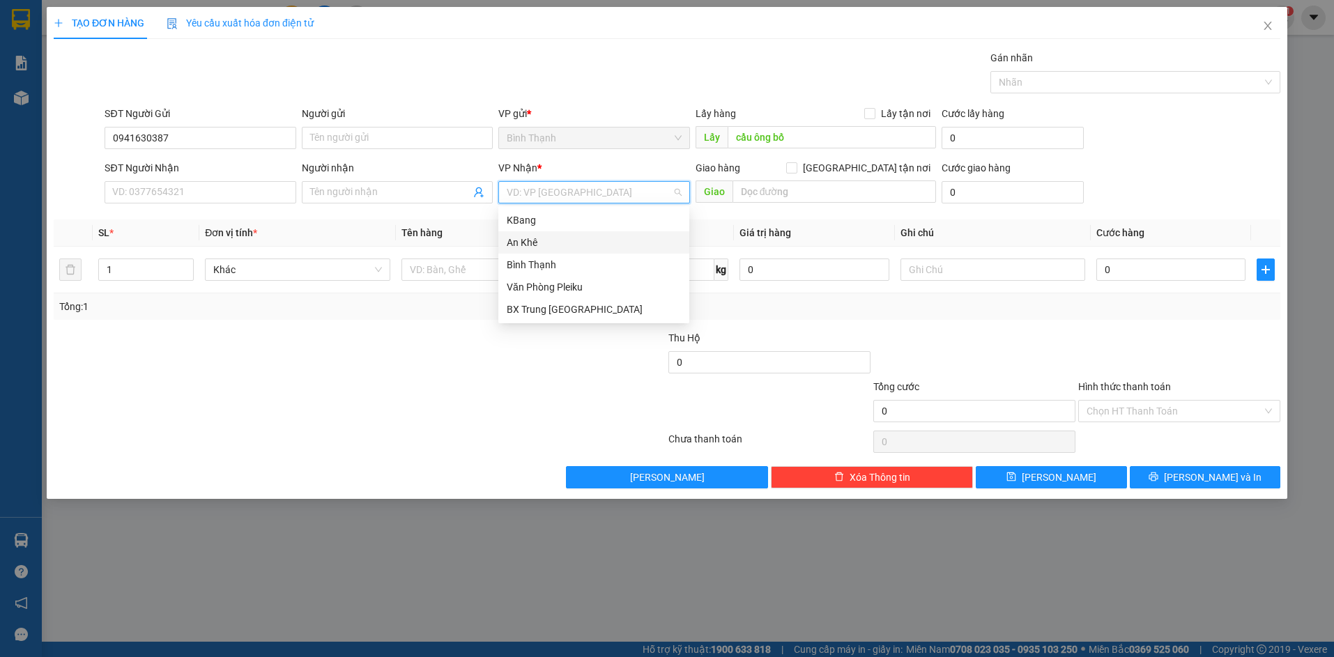
click at [561, 247] on div "An Khê" at bounding box center [594, 242] width 174 height 15
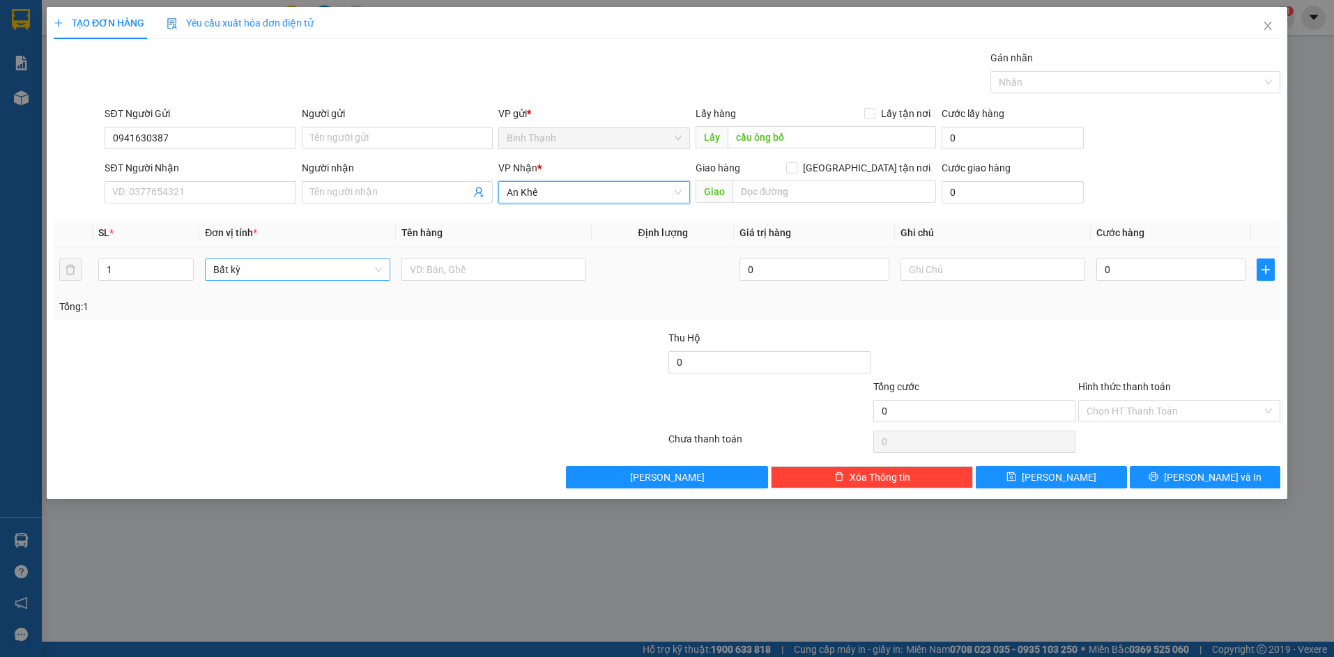
drag, startPoint x: 313, startPoint y: 261, endPoint x: 315, endPoint y: 279, distance: 17.6
click at [312, 262] on span "Bất kỳ" at bounding box center [297, 269] width 168 height 21
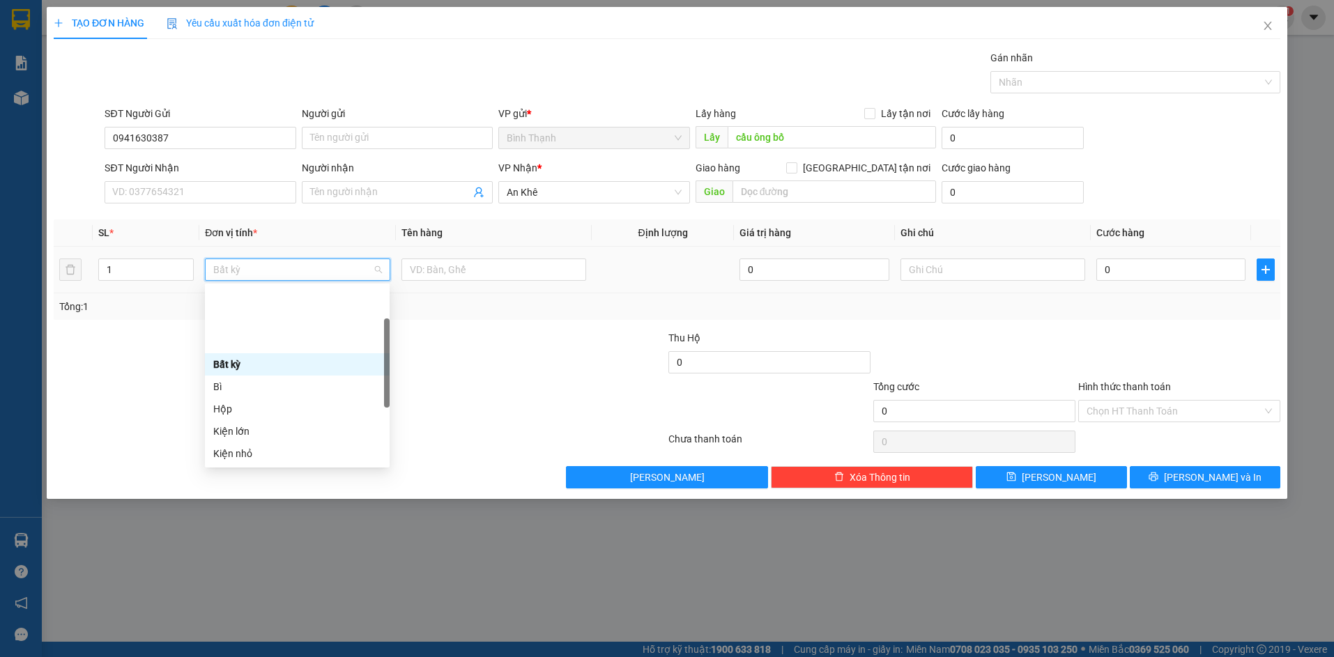
scroll to position [70, 0]
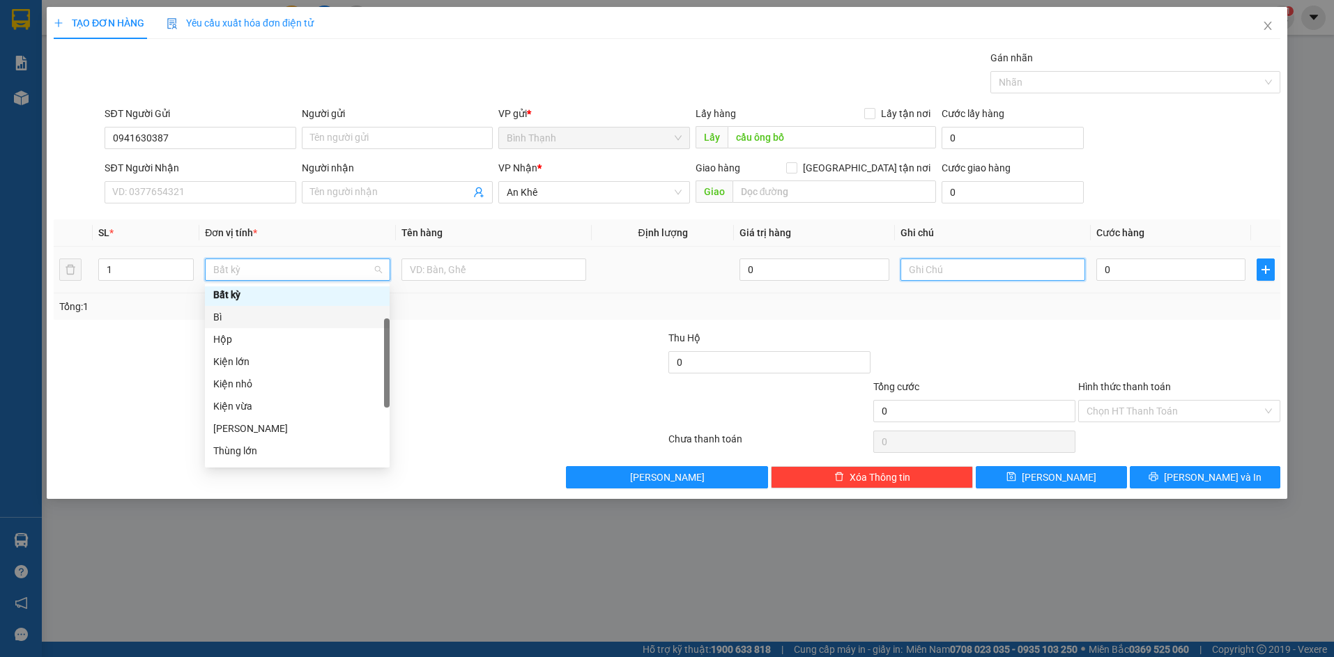
drag, startPoint x: 949, startPoint y: 275, endPoint x: 1114, endPoint y: 273, distance: 164.5
click at [958, 273] on input "text" at bounding box center [993, 270] width 185 height 22
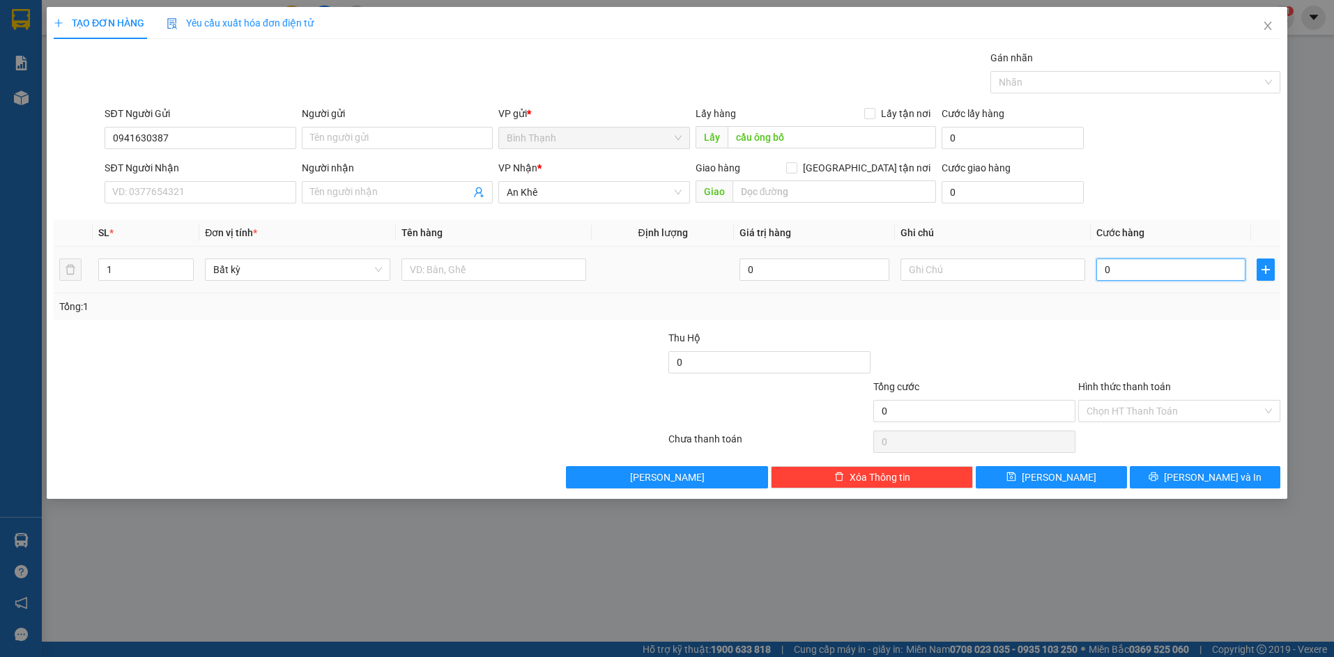
click at [1124, 268] on input "0" at bounding box center [1170, 270] width 149 height 22
type input "7"
type input "70"
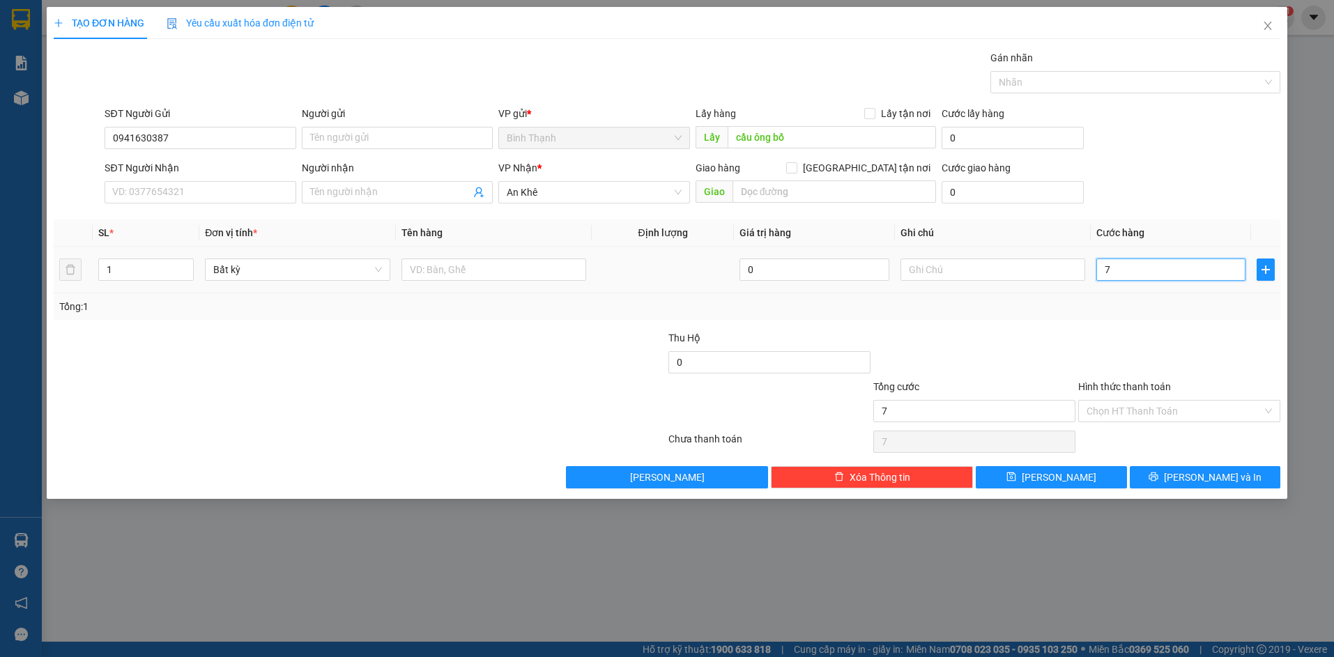
type input "70"
type input "700"
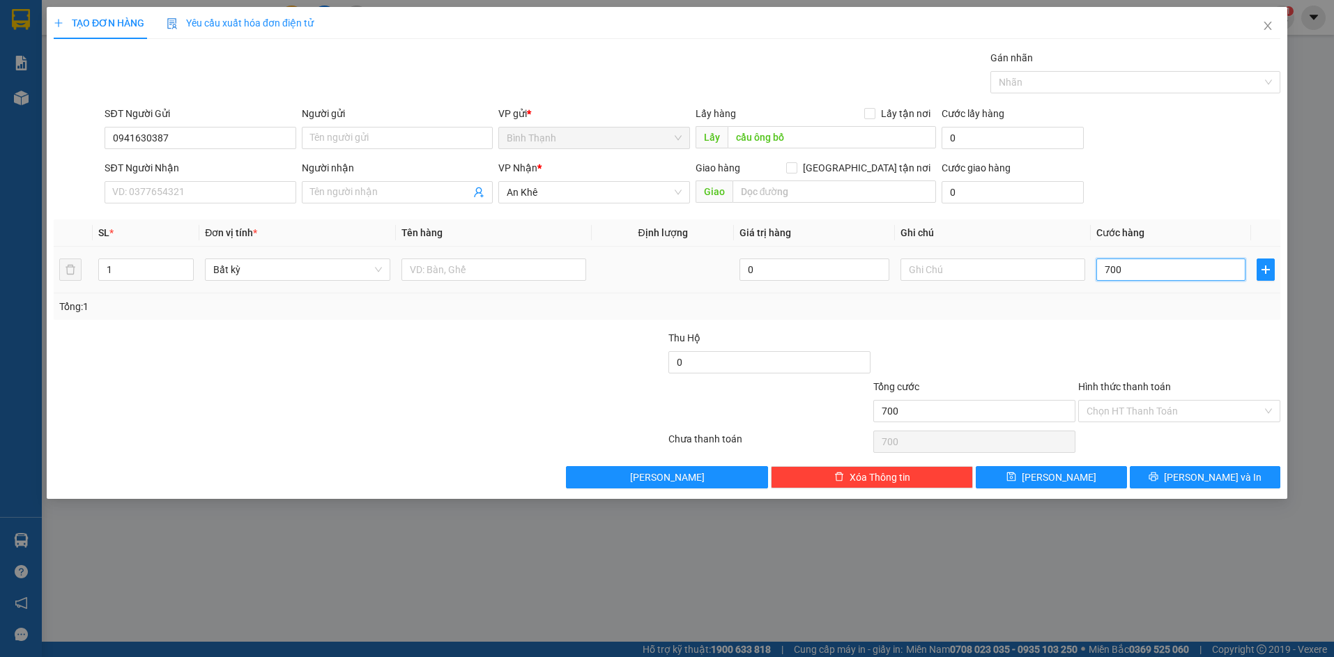
type input "7.000"
type input "70.000"
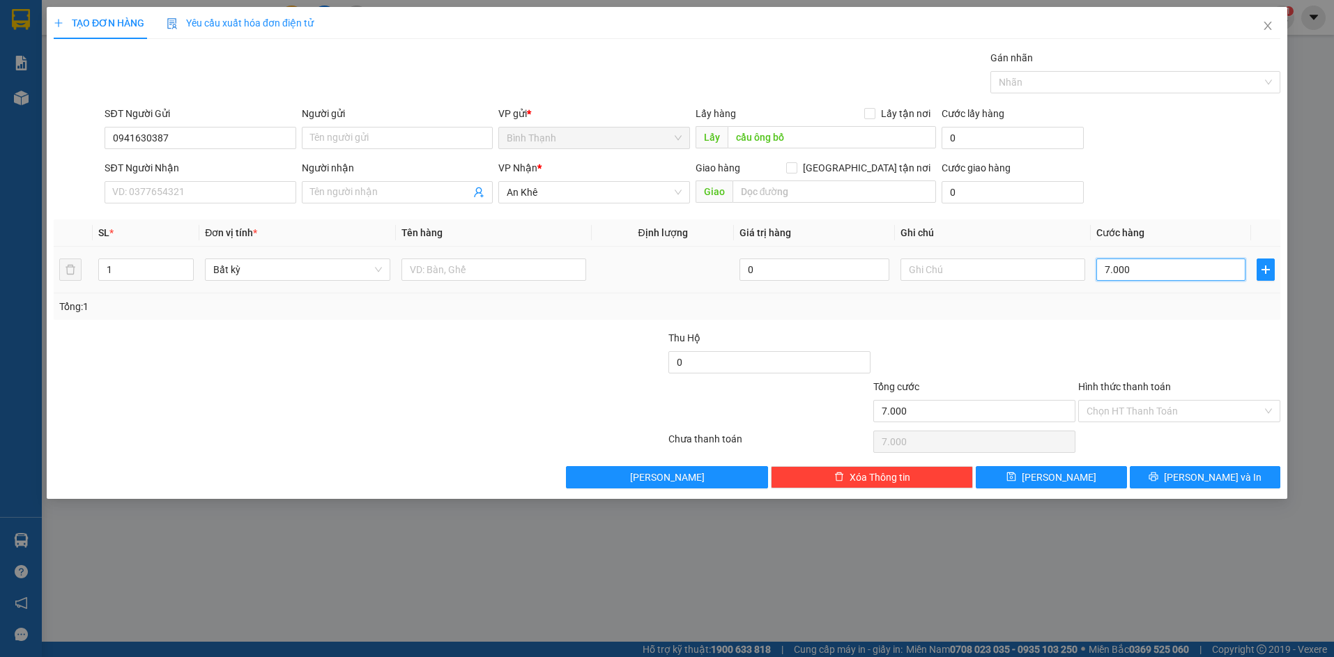
type input "70.000"
click at [979, 261] on input "text" at bounding box center [993, 270] width 185 height 22
type input "tạm tính"
click at [1076, 478] on button "[PERSON_NAME]" at bounding box center [1051, 477] width 151 height 22
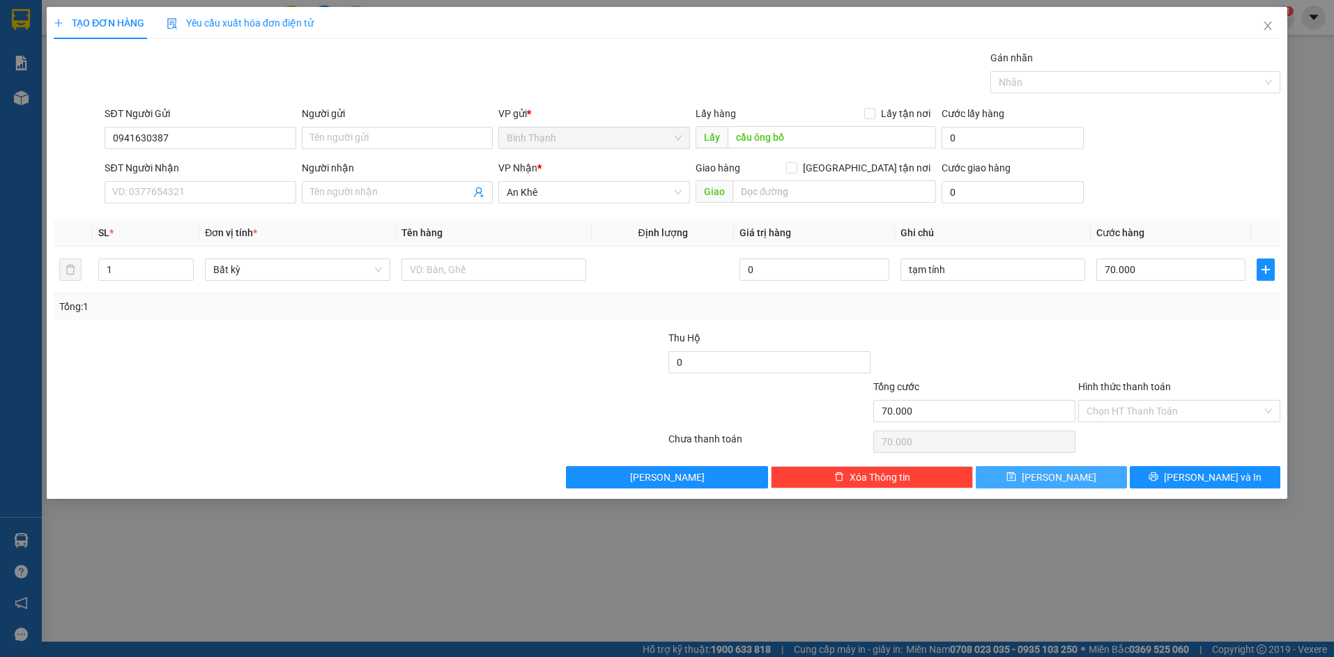
type input "0"
click at [181, 189] on input "SĐT Người Nhận" at bounding box center [200, 192] width 191 height 22
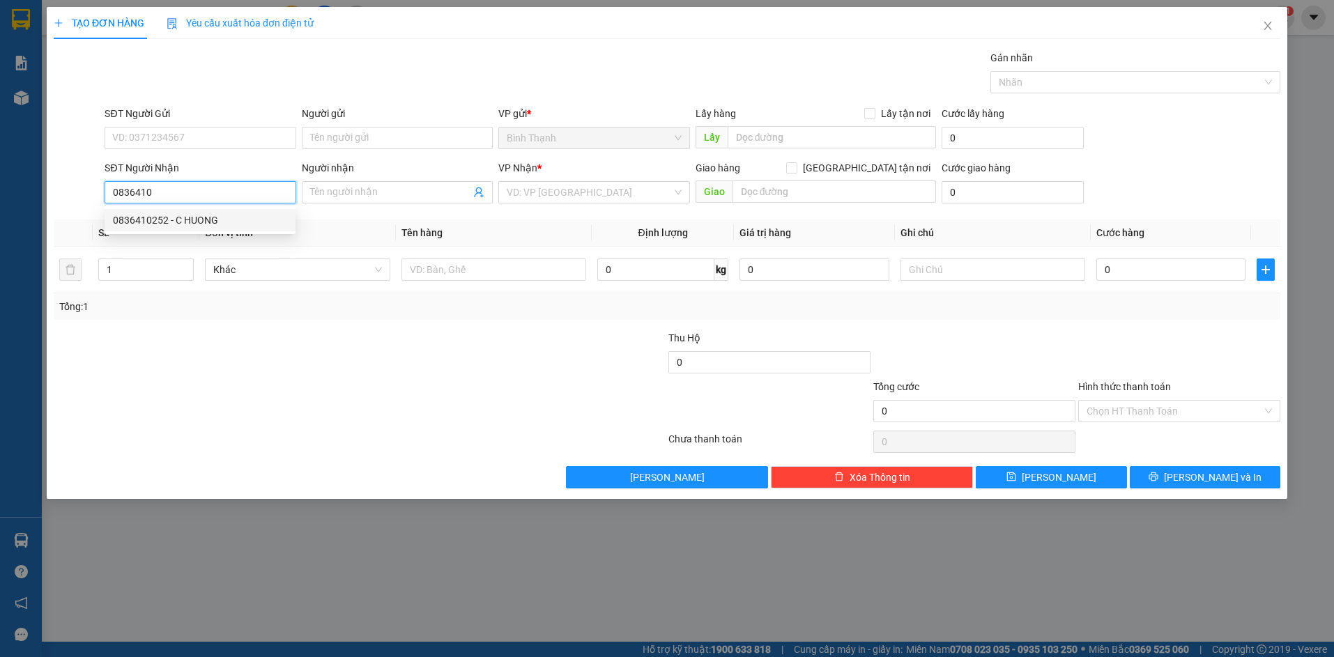
click at [212, 223] on div "0836410252 - C HUONG" at bounding box center [200, 220] width 174 height 15
type input "0836410252"
type input "C HUONG"
drag, startPoint x: 300, startPoint y: 263, endPoint x: 296, endPoint y: 290, distance: 27.4
click at [300, 263] on span "Bất kỳ" at bounding box center [297, 269] width 168 height 21
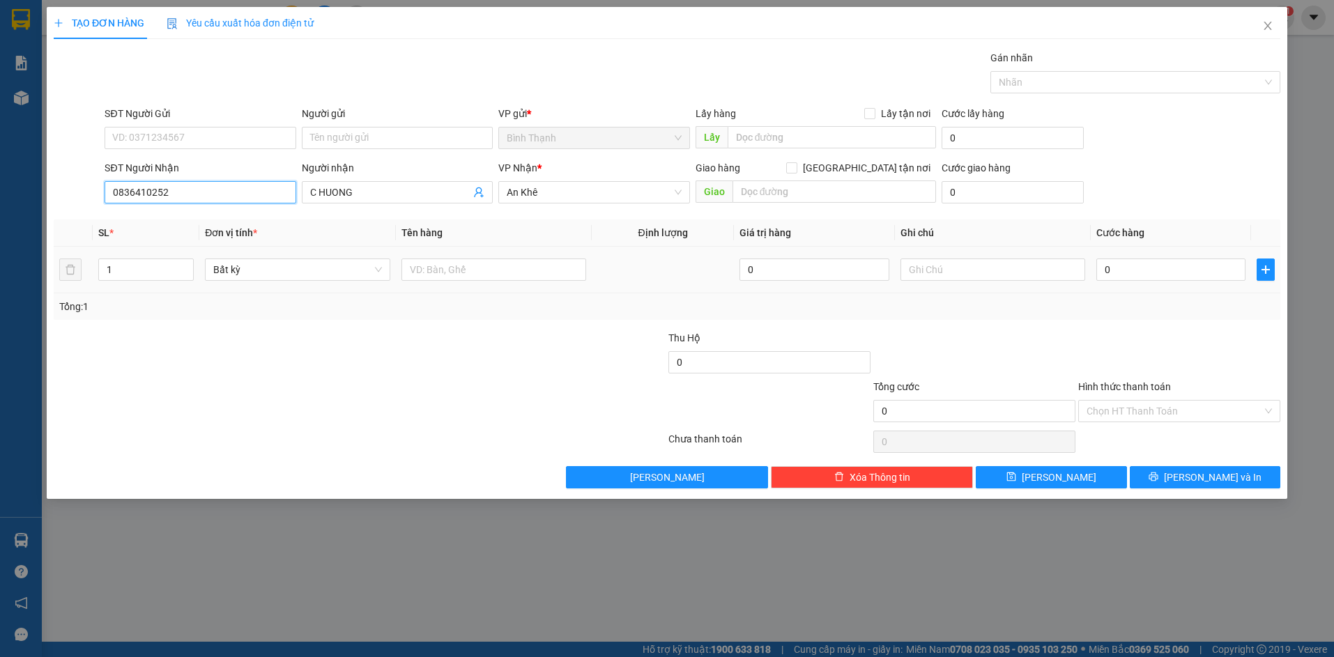
type input "0836410252"
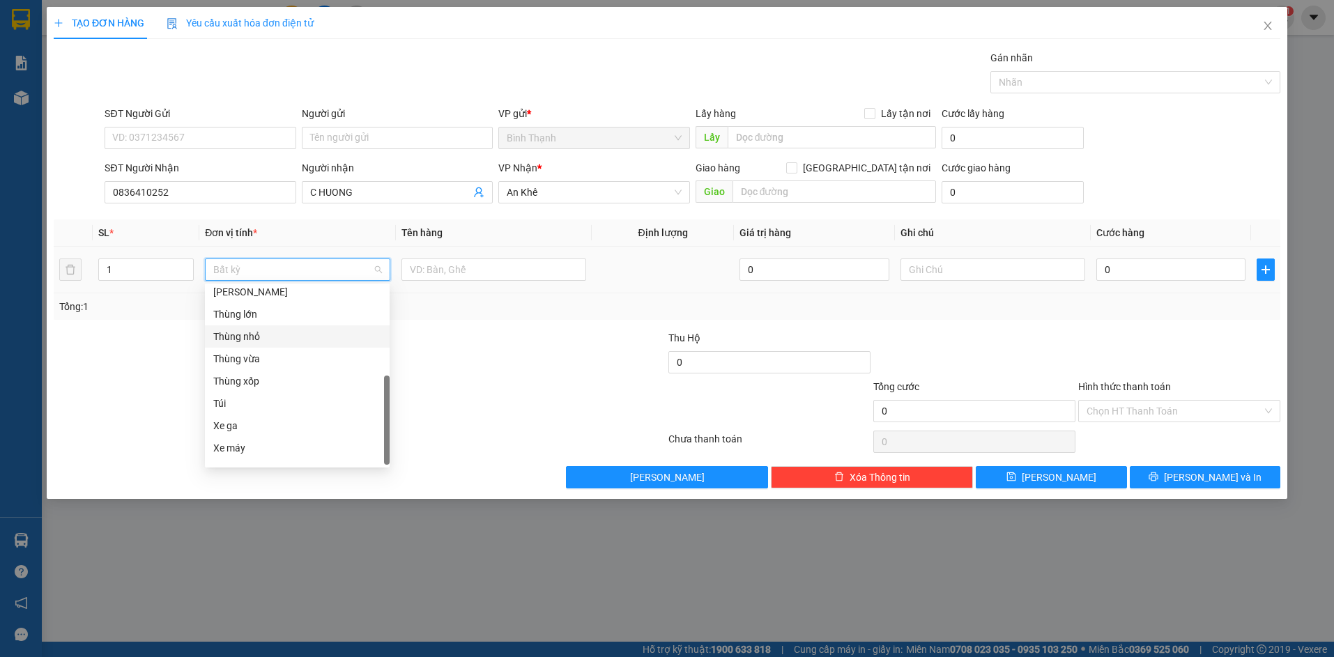
scroll to position [223, 0]
click at [266, 358] on div "Thùng xốp" at bounding box center [297, 364] width 168 height 15
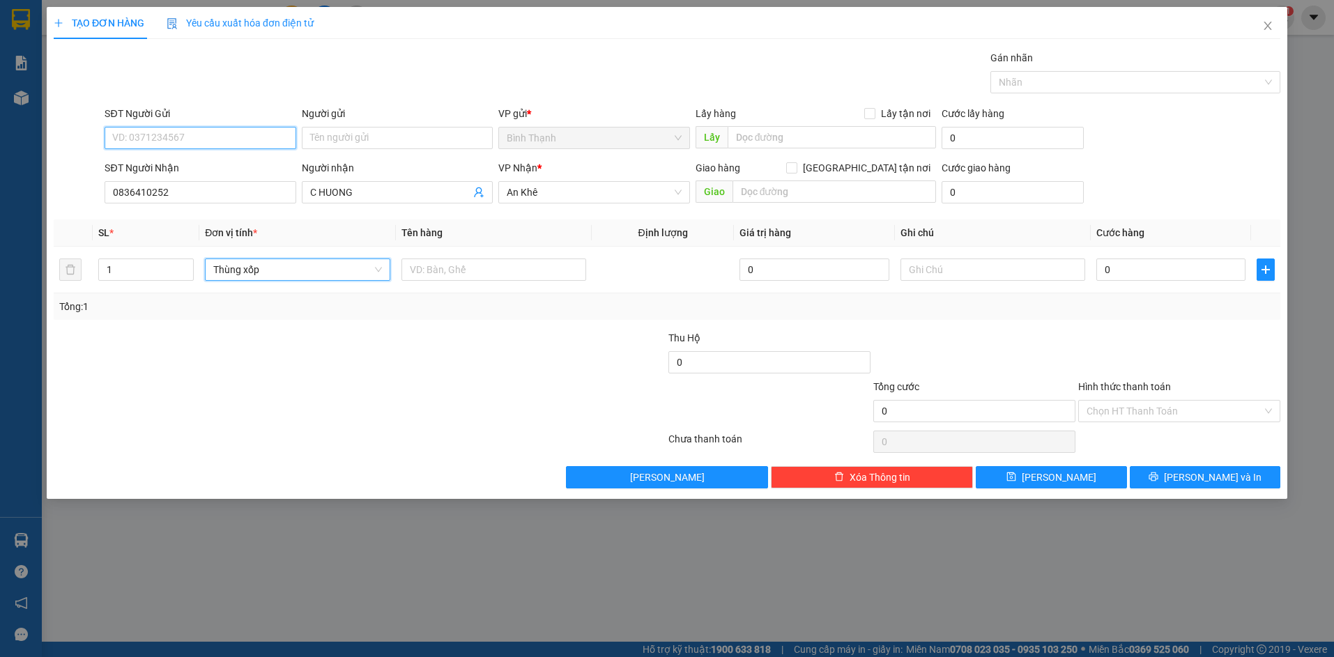
click at [174, 144] on input "SĐT Người Gửi" at bounding box center [200, 138] width 191 height 22
click at [190, 171] on div "0338448495 - giàu" at bounding box center [200, 165] width 174 height 15
type input "0338448495"
type input "giàu"
type input "0338448495"
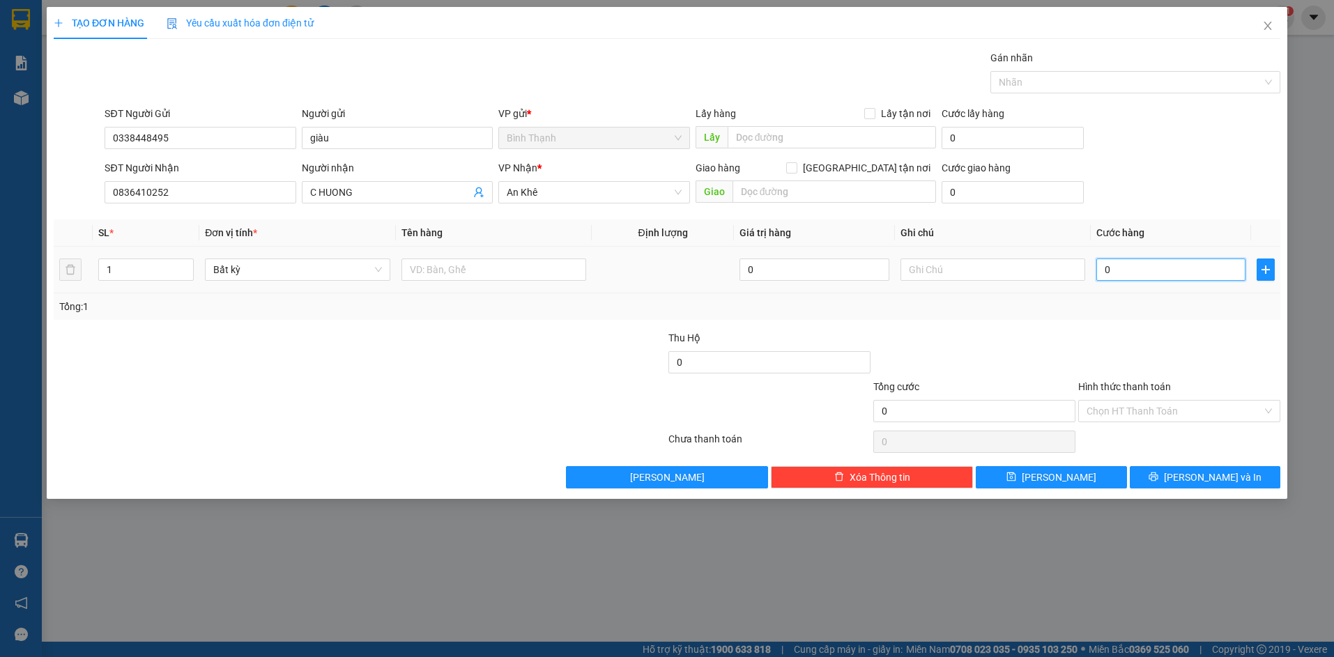
click at [1141, 261] on input "0" at bounding box center [1170, 270] width 149 height 22
type input "6"
type input "60"
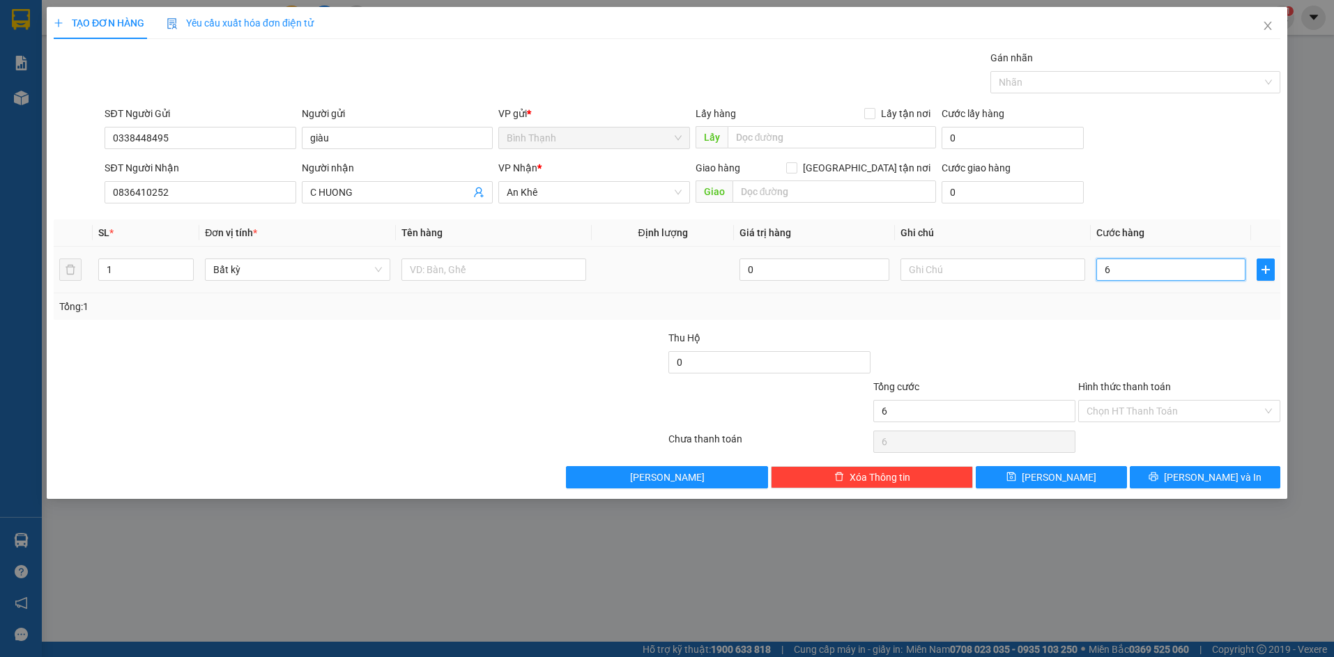
type input "60"
type input "600"
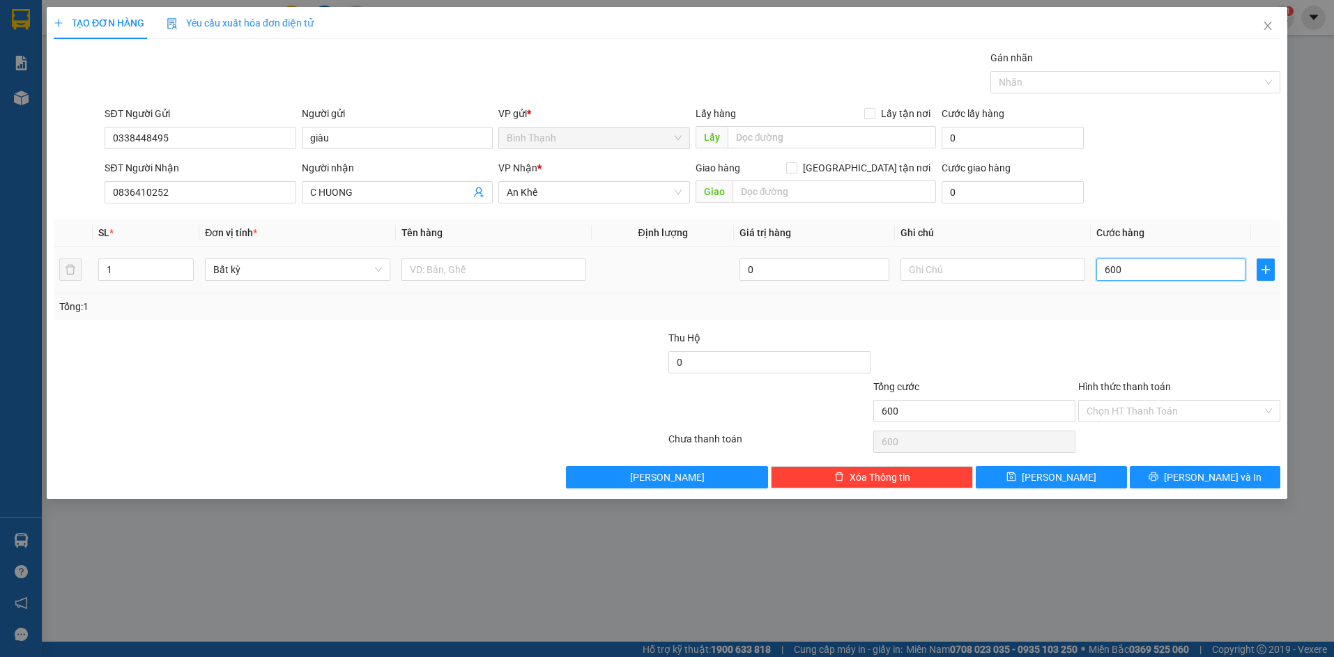
type input "6.000"
type input "60.000"
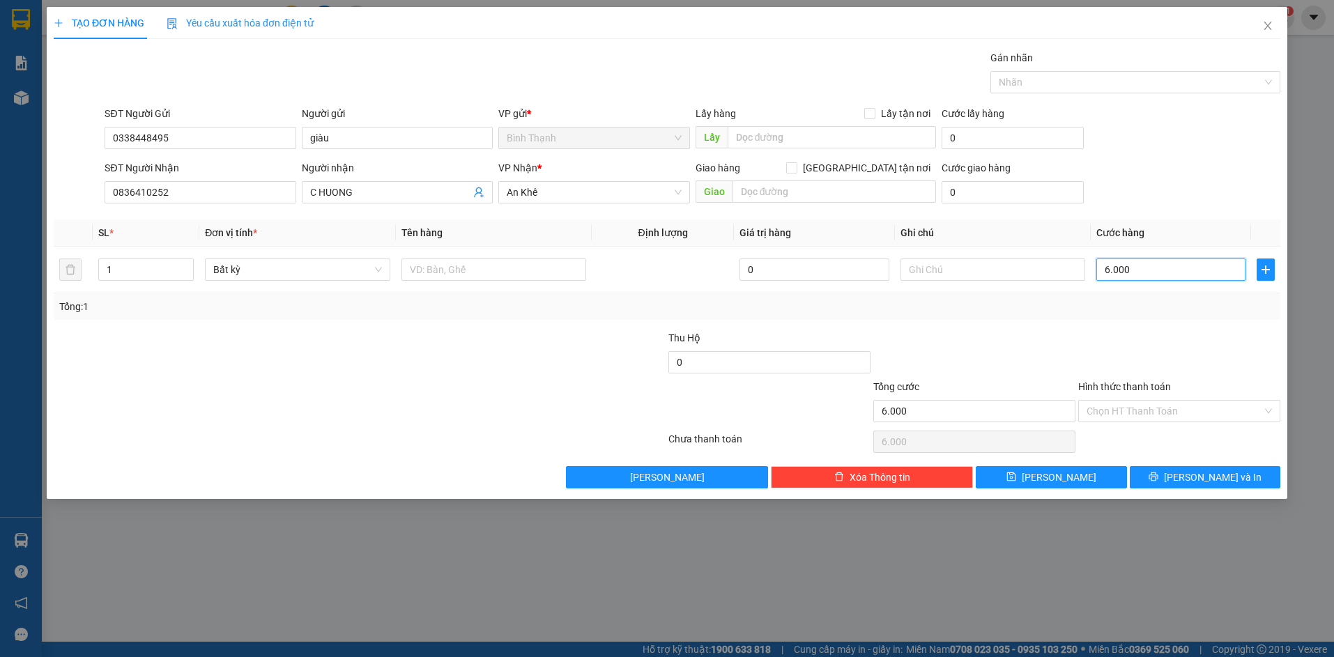
type input "60.000"
type input "600.000"
type input "60.000"
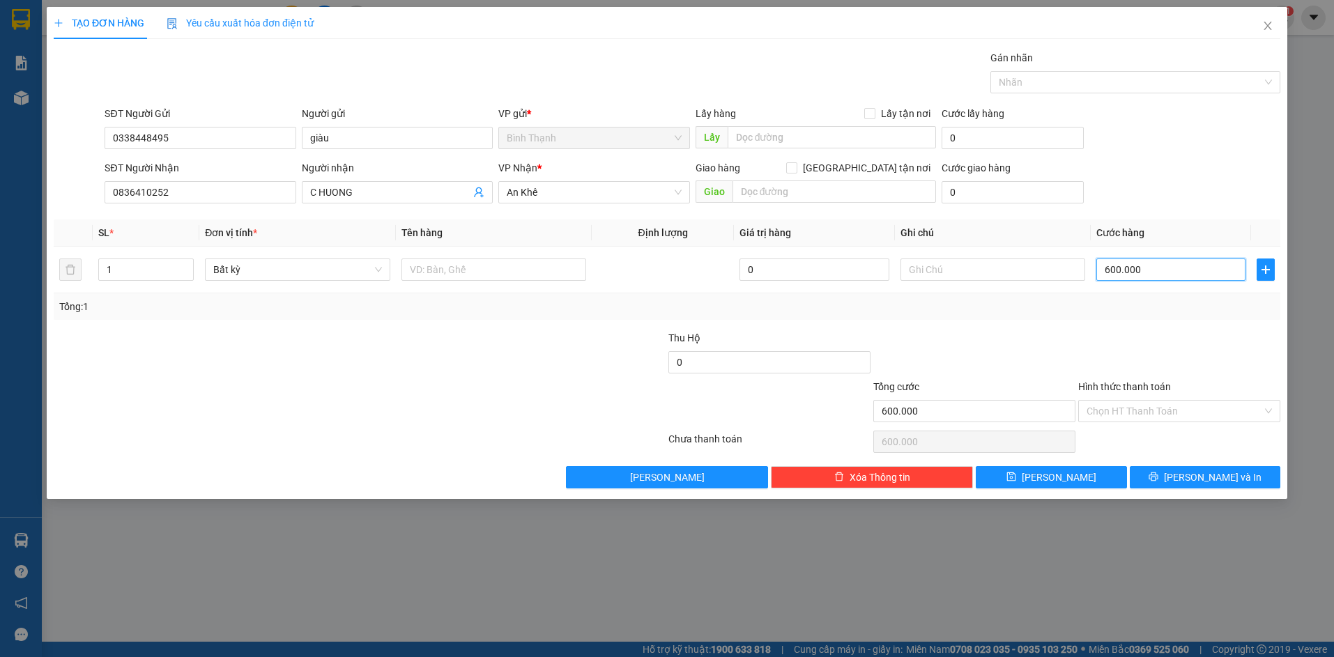
type input "60.000"
click at [1165, 470] on button "[PERSON_NAME] và In" at bounding box center [1205, 477] width 151 height 22
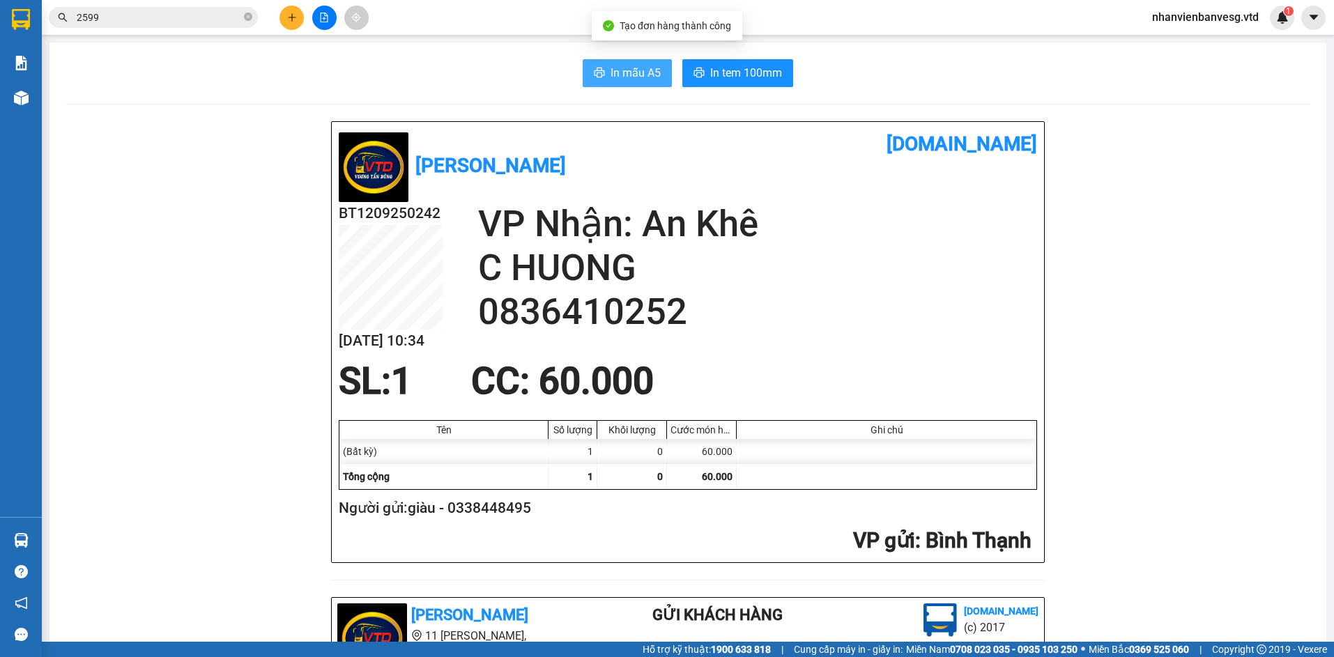
drag, startPoint x: 598, startPoint y: 70, endPoint x: 645, endPoint y: 79, distance: 48.4
click at [607, 70] on button "In mẫu A5" at bounding box center [627, 73] width 89 height 28
click at [748, 82] on button "In tem 100mm" at bounding box center [737, 73] width 111 height 28
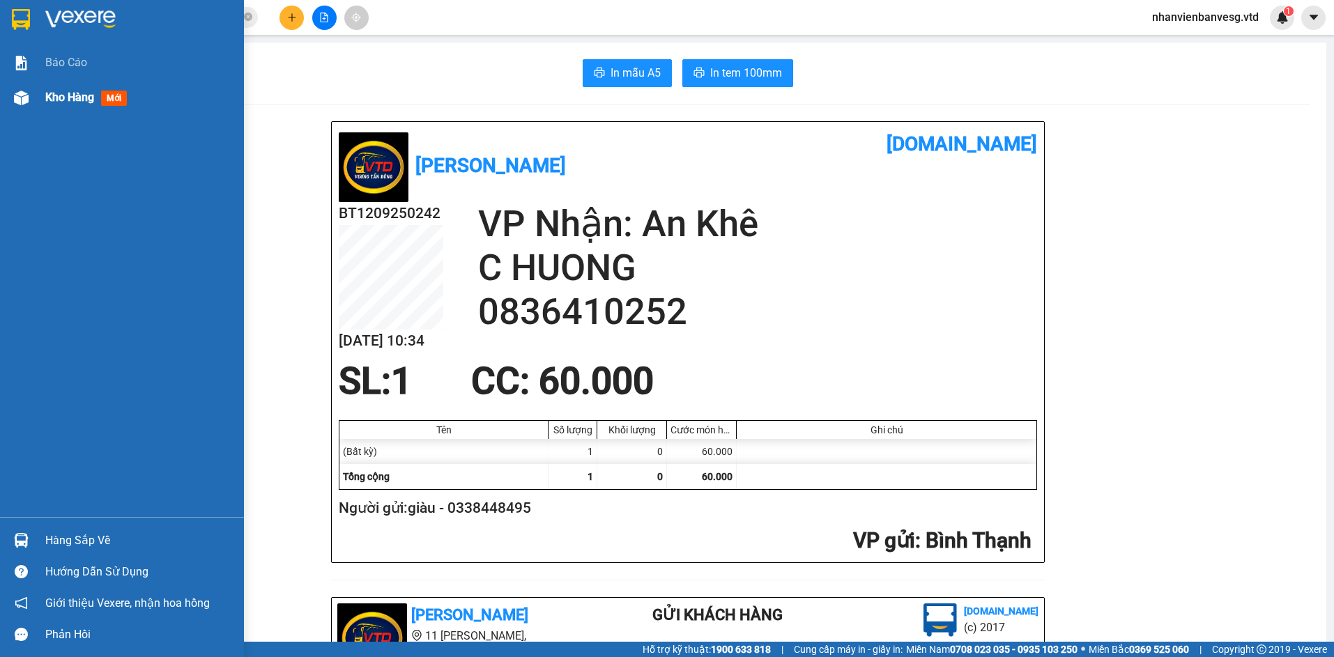
click at [40, 104] on div "Kho hàng mới" at bounding box center [122, 97] width 244 height 35
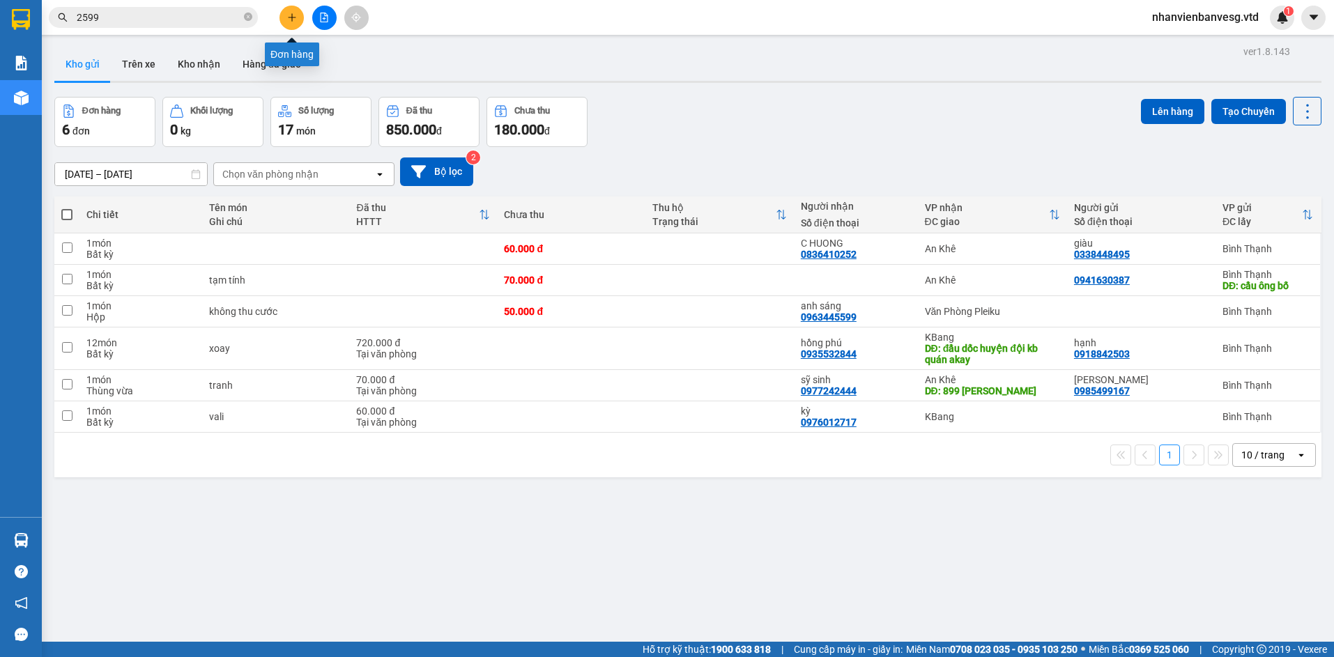
click at [294, 20] on icon "plus" at bounding box center [292, 18] width 10 height 10
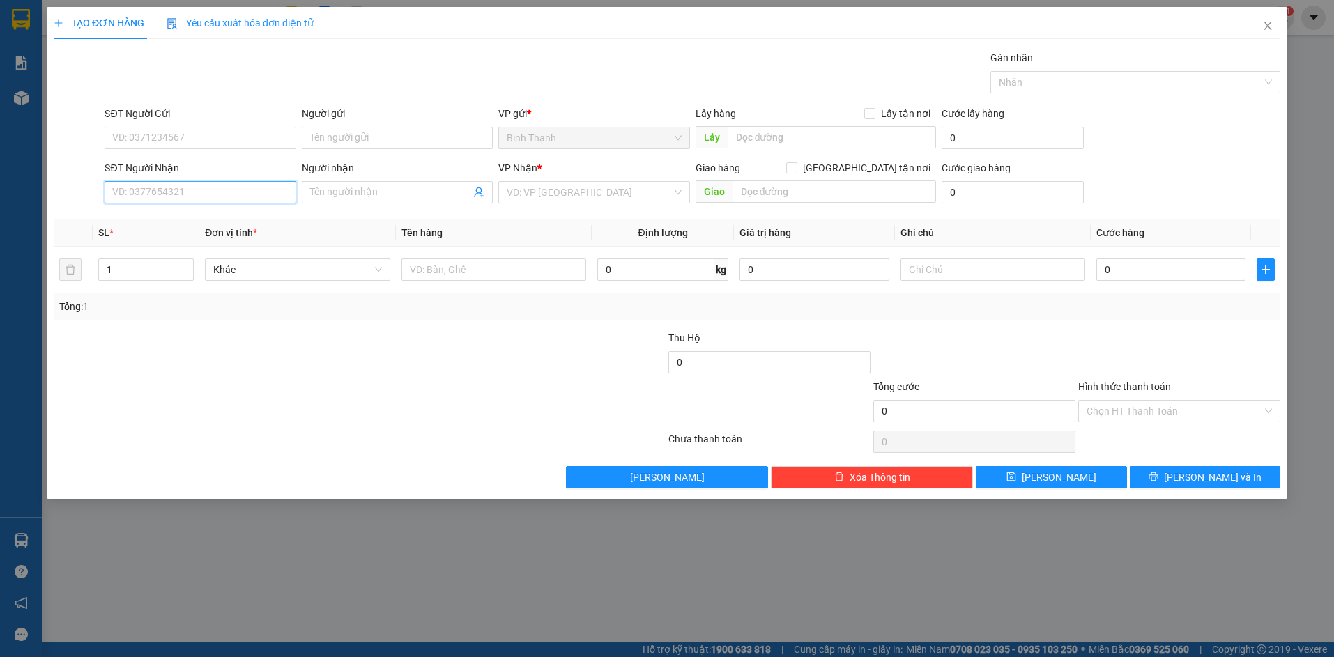
click at [188, 191] on input "SĐT Người Nhận" at bounding box center [200, 192] width 191 height 22
click at [380, 197] on input "Người nhận" at bounding box center [390, 192] width 160 height 15
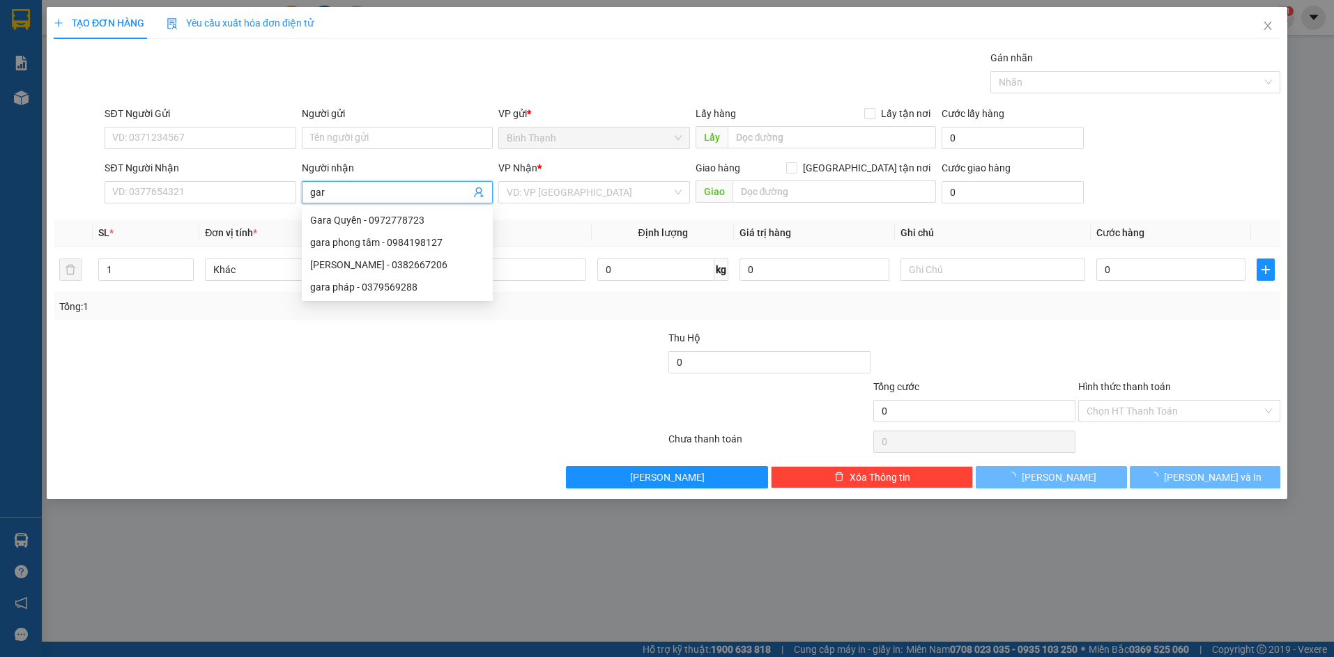
type input "gara"
click at [360, 283] on div "gara pháp - 0379569288" at bounding box center [397, 287] width 174 height 15
type input "0379569288"
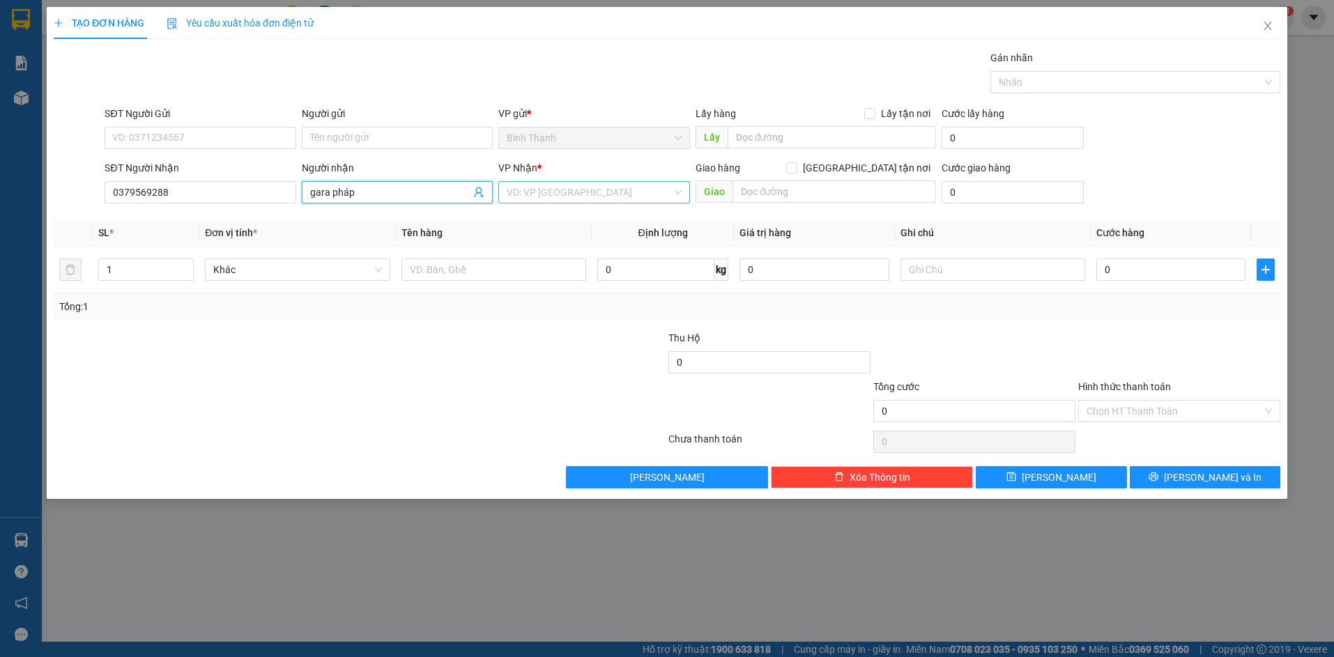
type input "gara pháp"
click at [620, 194] on input "search" at bounding box center [589, 192] width 165 height 21
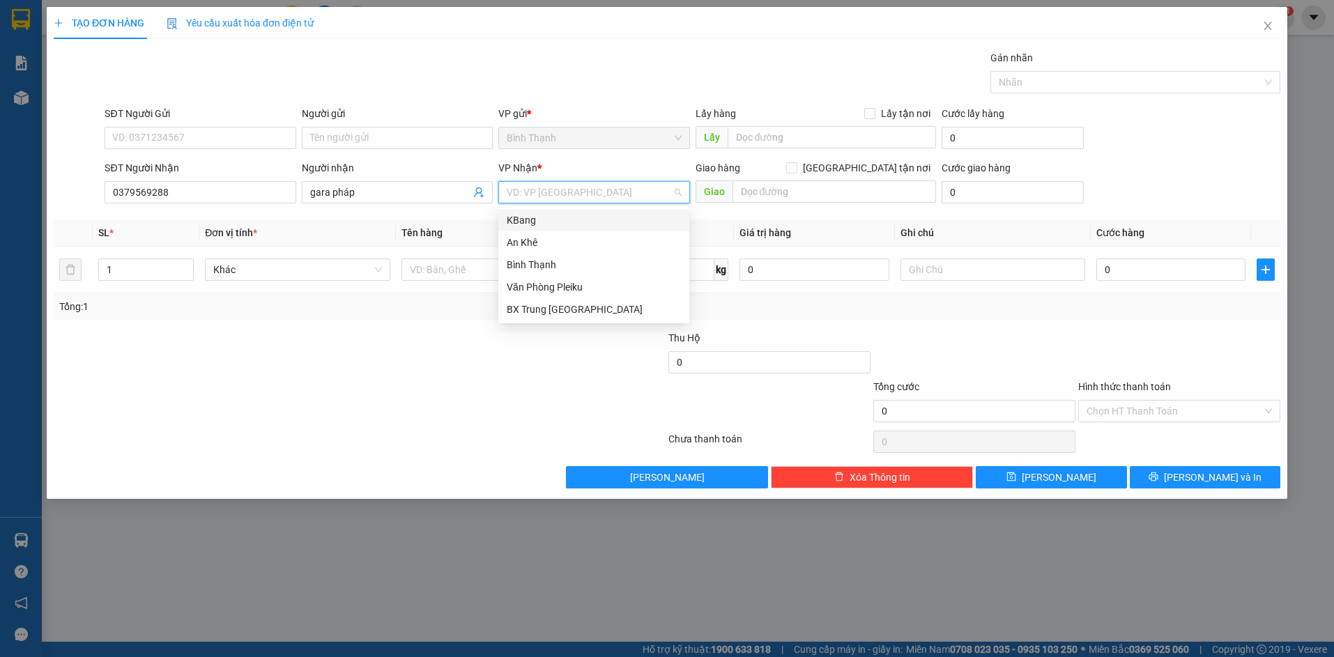
click at [588, 222] on div "KBang" at bounding box center [594, 220] width 174 height 15
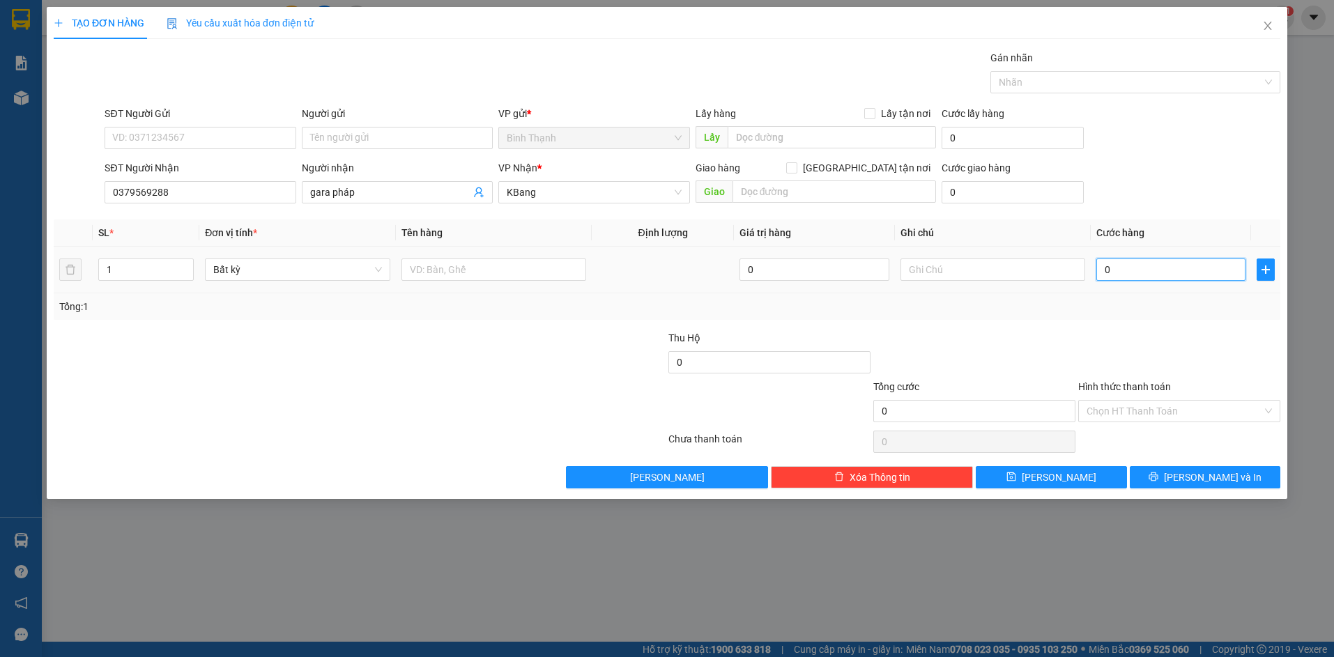
click at [1115, 274] on input "0" at bounding box center [1170, 270] width 149 height 22
type input "4"
type input "40"
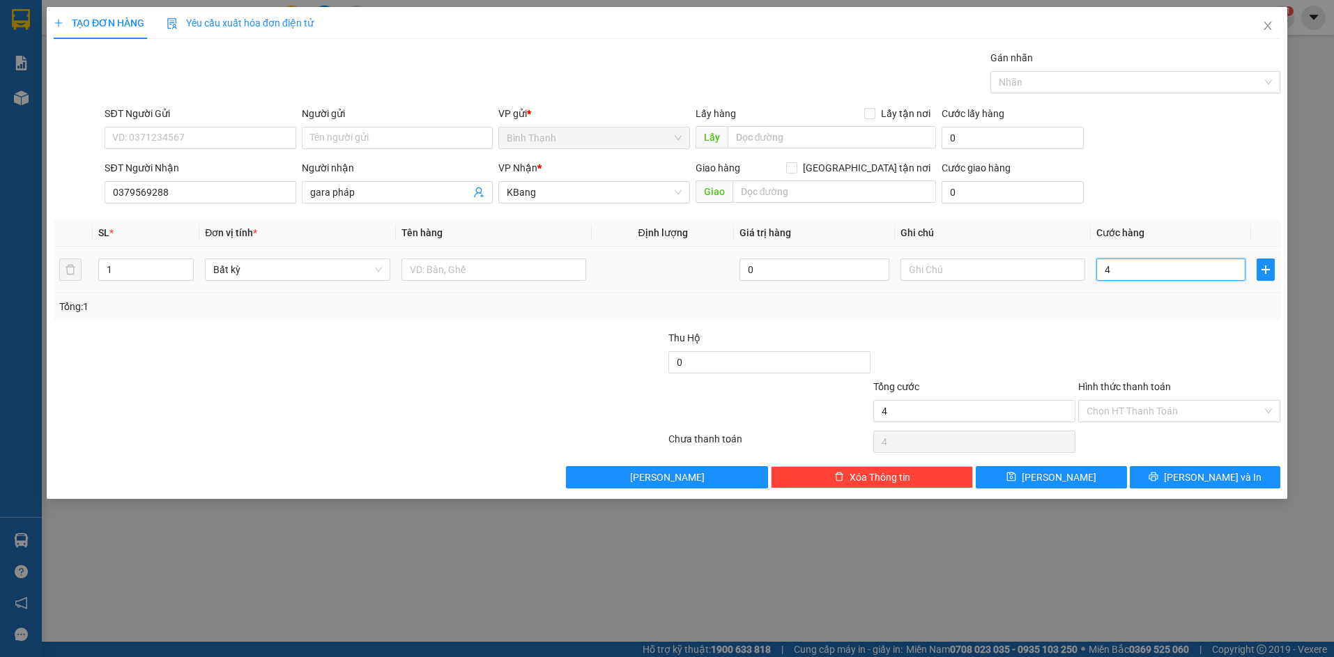
type input "40"
type input "400"
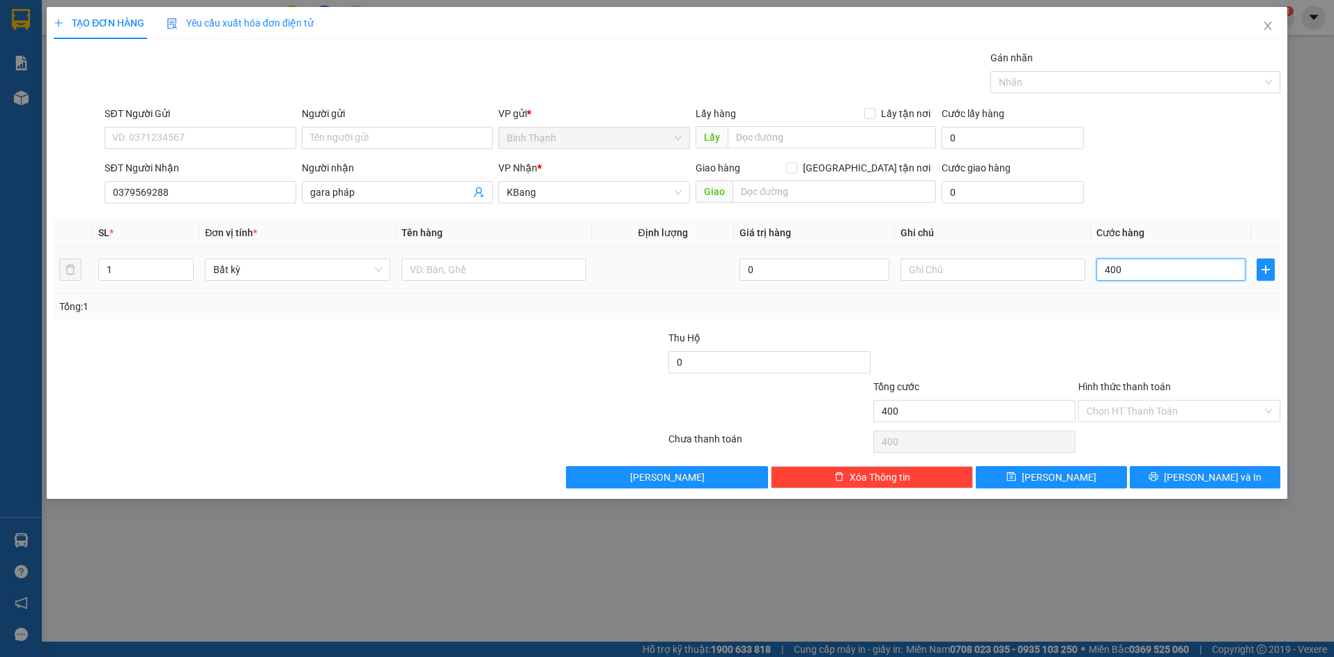
type input "4.000"
type input "40.000"
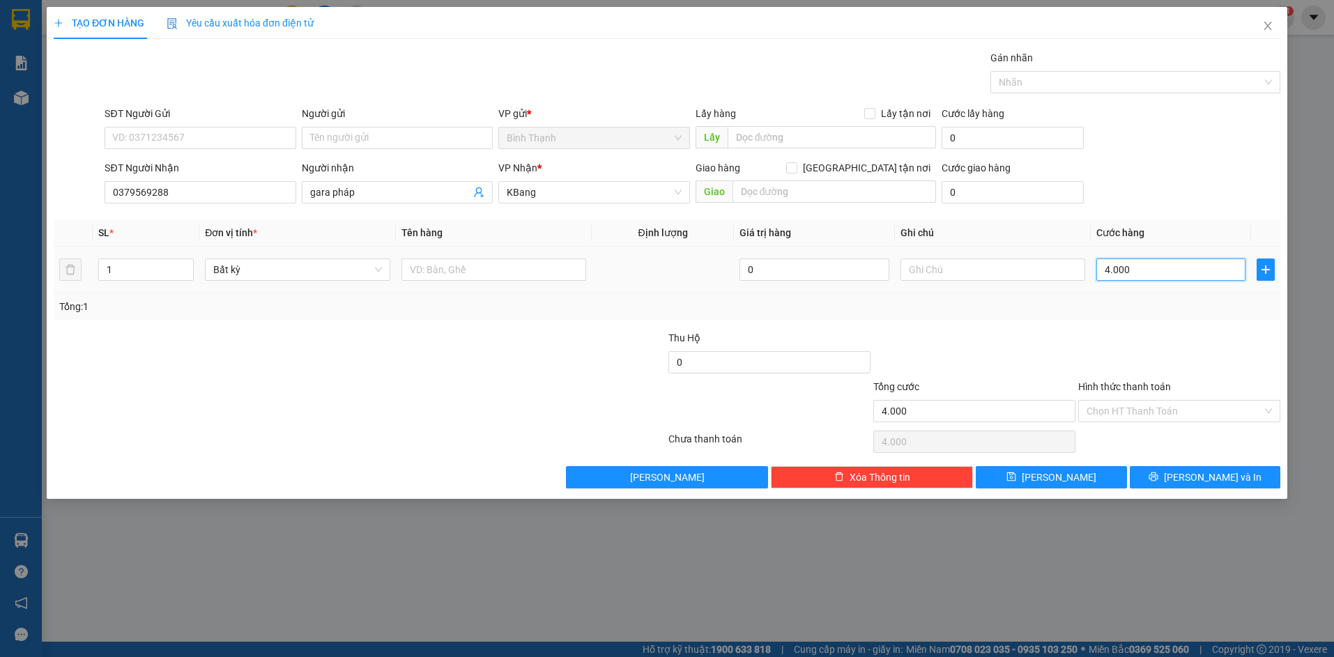
type input "40.000"
drag, startPoint x: 305, startPoint y: 268, endPoint x: 305, endPoint y: 288, distance: 20.2
click at [305, 274] on span "Bất kỳ" at bounding box center [297, 269] width 168 height 21
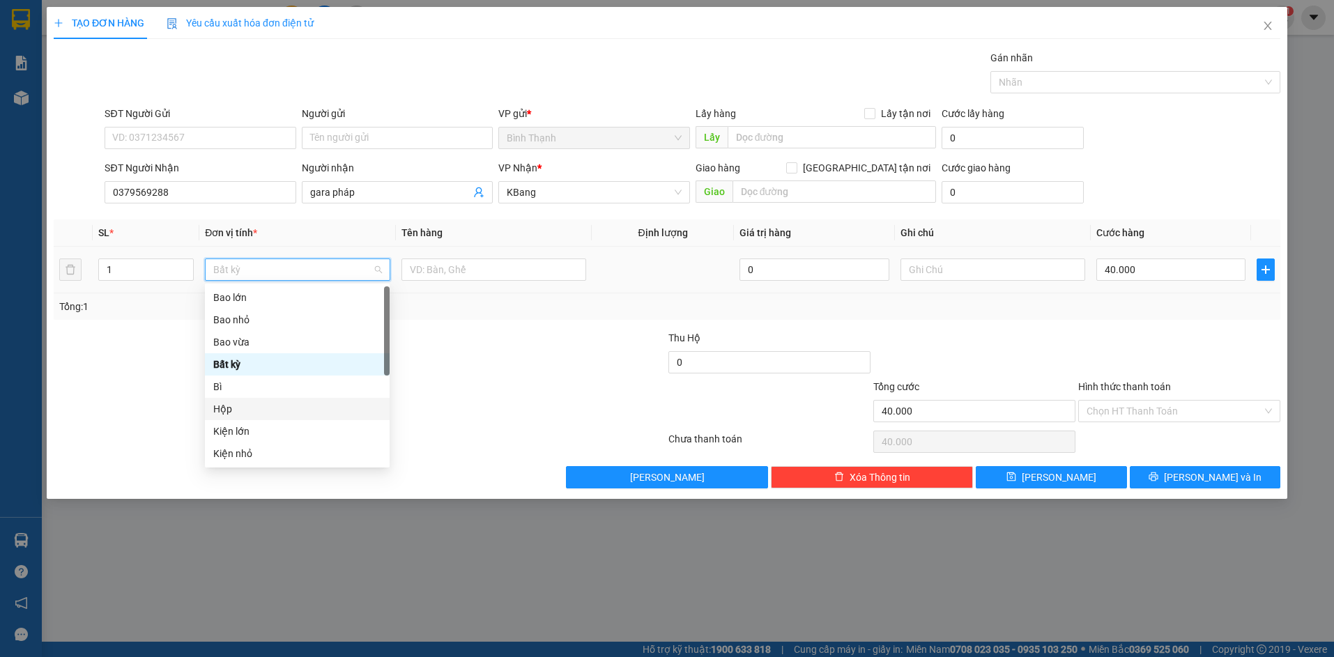
click at [280, 400] on div "Hộp" at bounding box center [297, 409] width 185 height 22
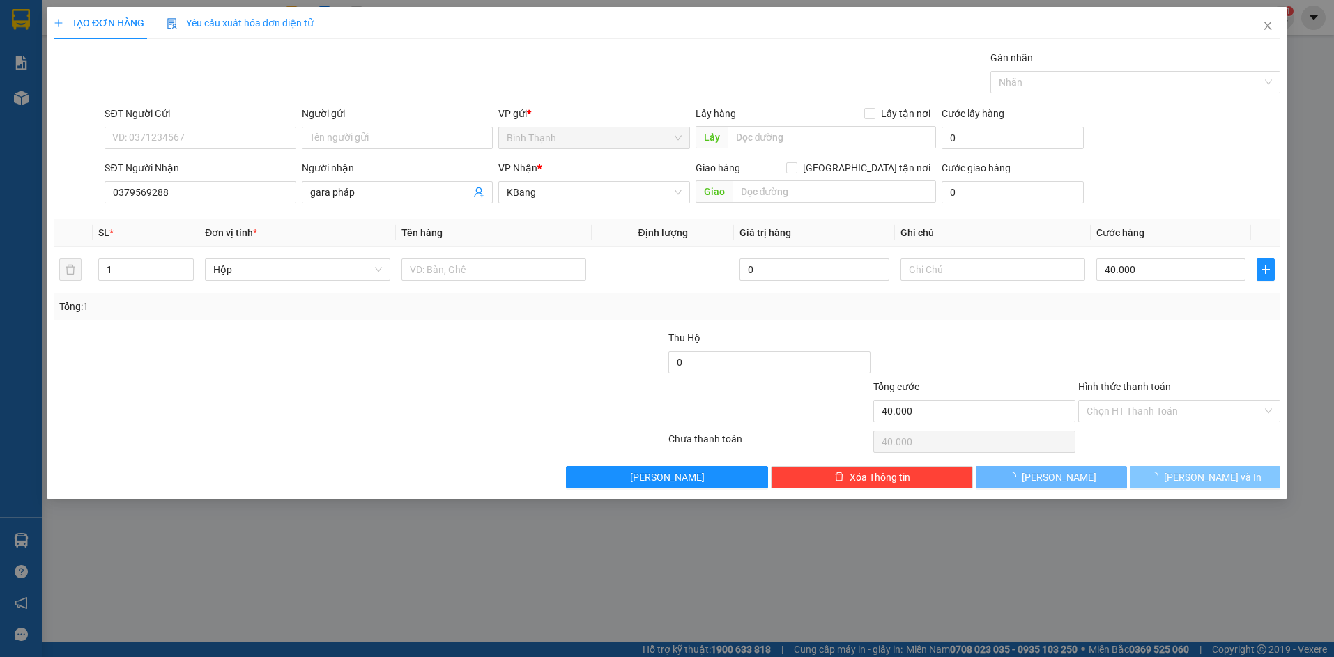
click at [1173, 475] on button "[PERSON_NAME] và In" at bounding box center [1205, 477] width 151 height 22
type input "0"
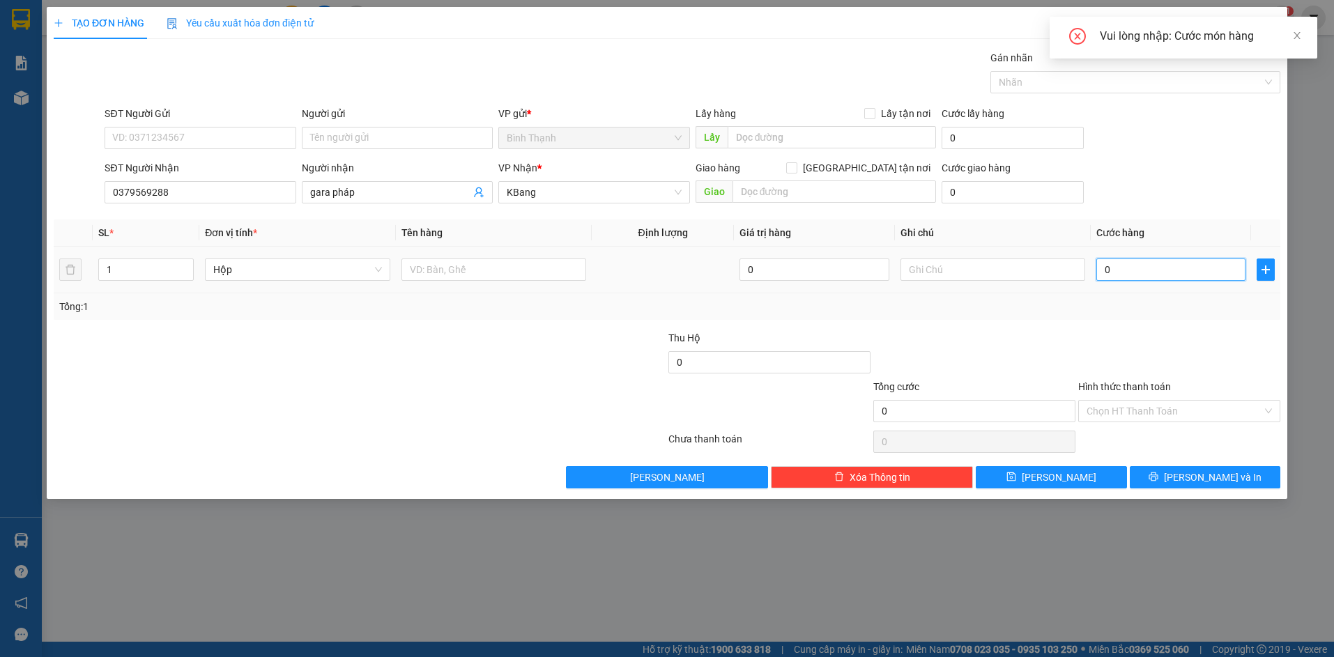
click at [1140, 266] on input "0" at bounding box center [1170, 270] width 149 height 22
type input "3"
type input "0"
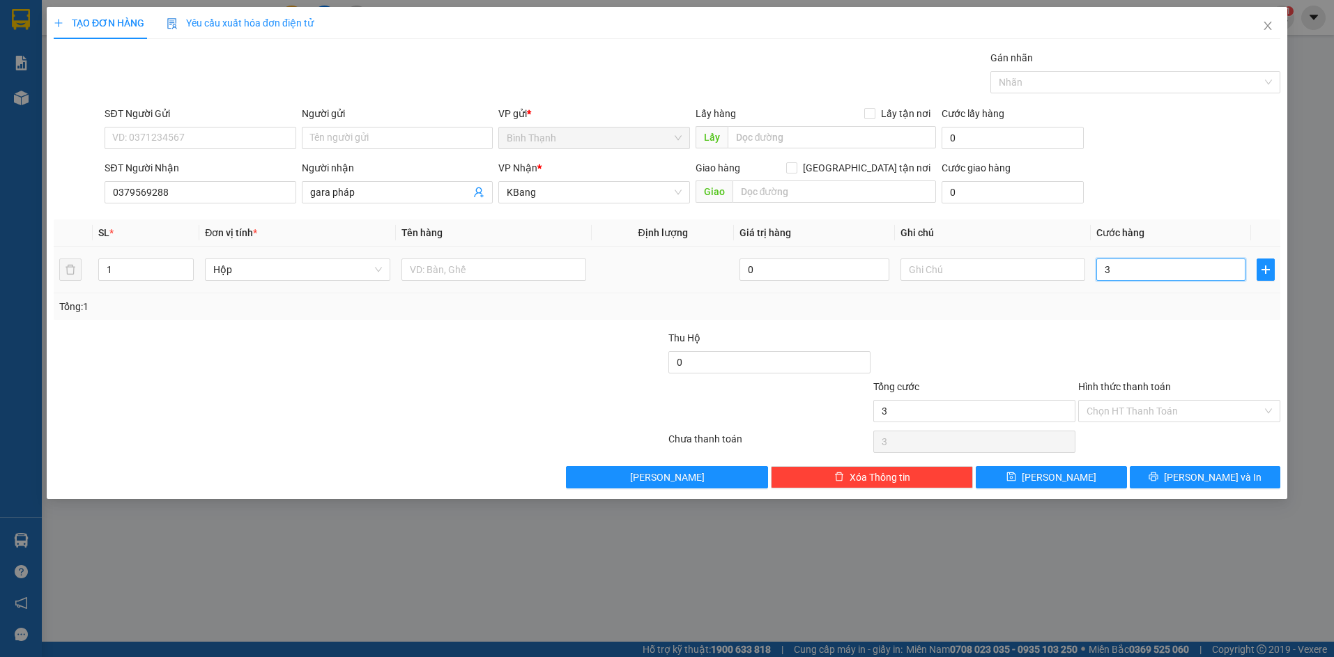
type input "0"
type input "04"
type input "4"
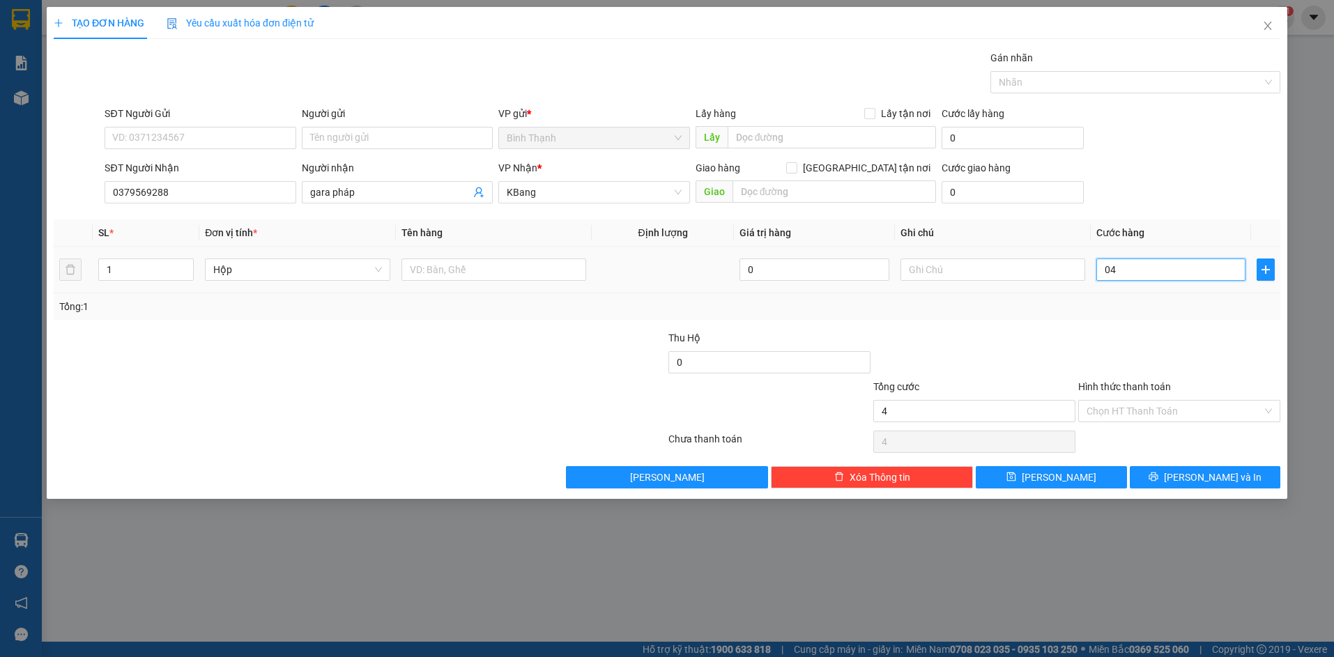
type input "040"
type input "40"
type input "0.400"
type input "400"
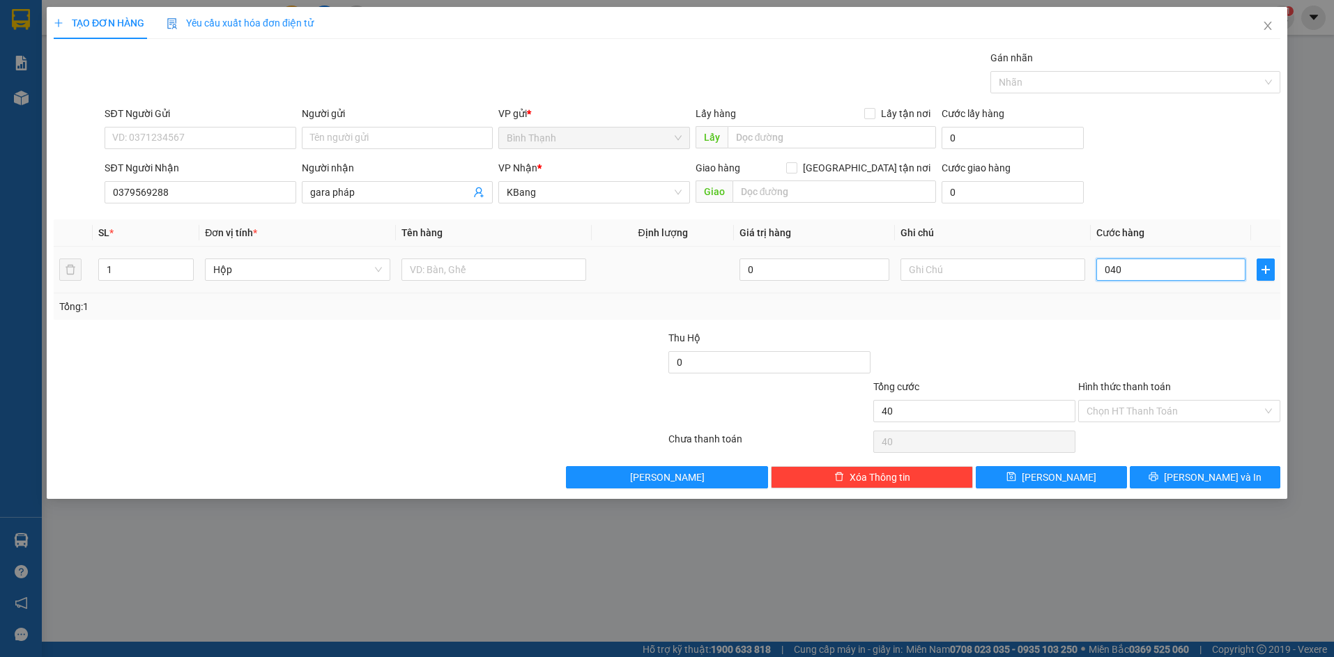
type input "400"
type input "04.000"
type input "4.000"
type input "040.000"
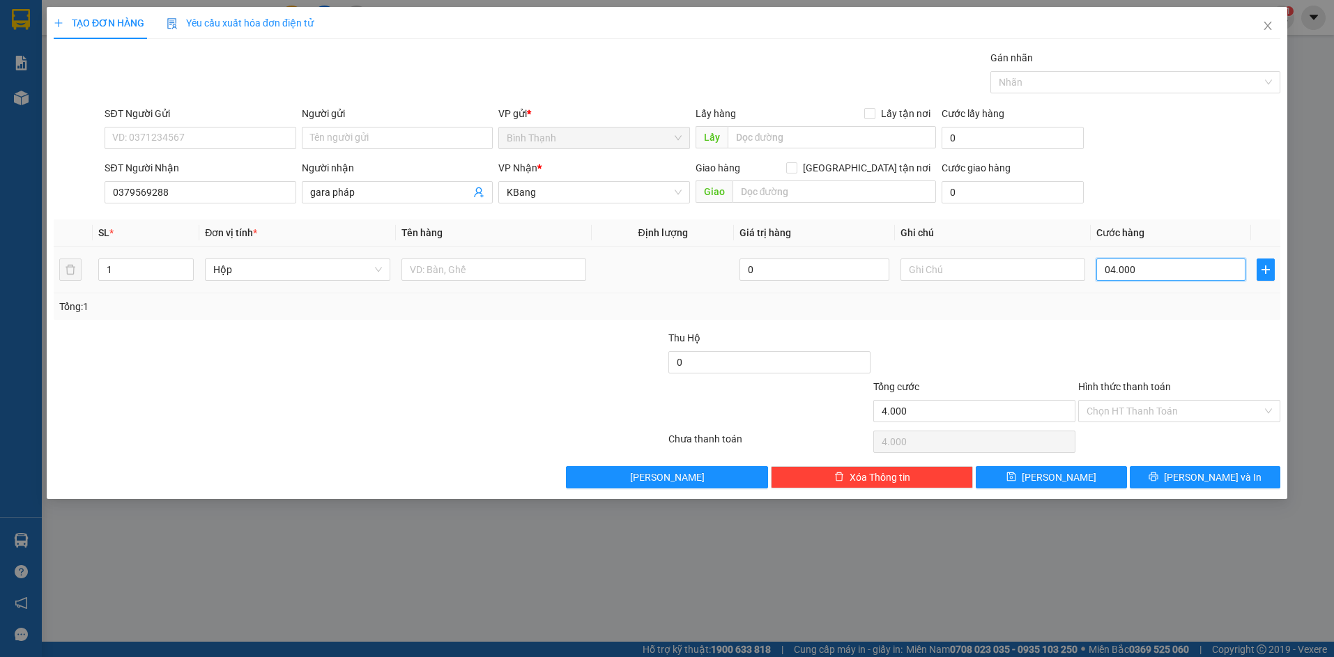
type input "40.000"
click at [1216, 468] on button "[PERSON_NAME] và In" at bounding box center [1205, 477] width 151 height 22
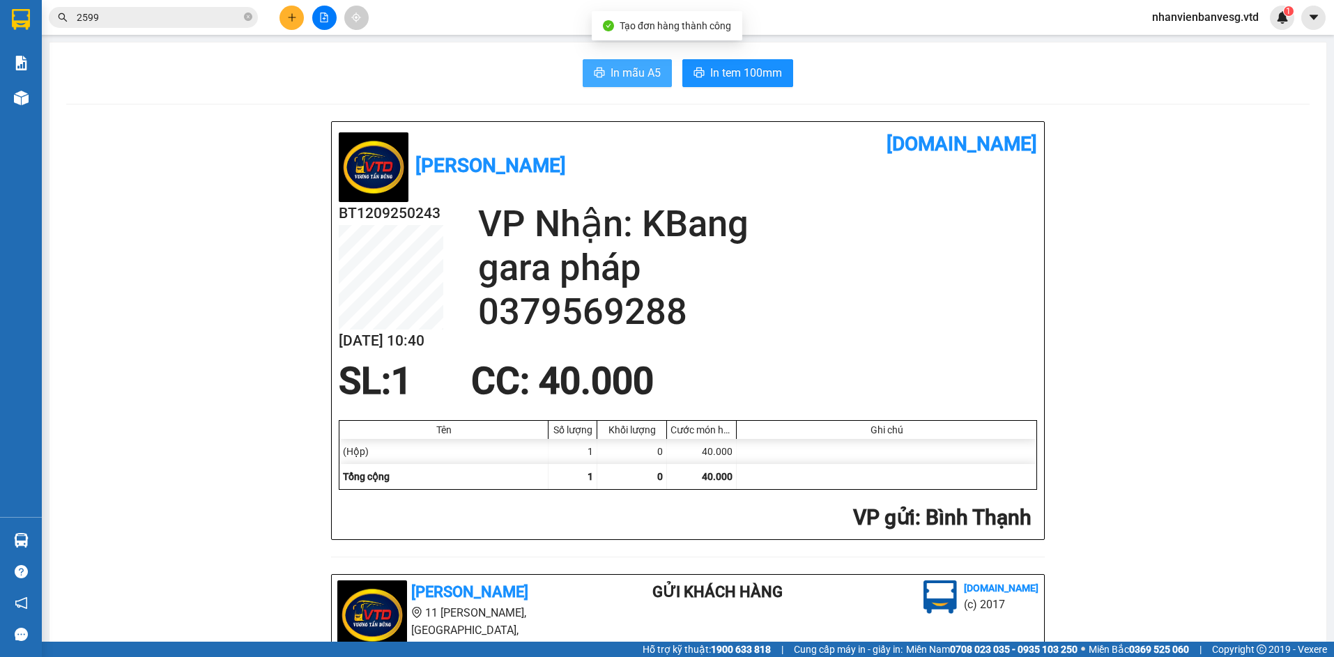
click at [629, 75] on span "In mẫu A5" at bounding box center [636, 72] width 50 height 17
click at [742, 67] on span "In tem 100mm" at bounding box center [746, 72] width 72 height 17
click at [294, 18] on icon "plus" at bounding box center [292, 18] width 10 height 10
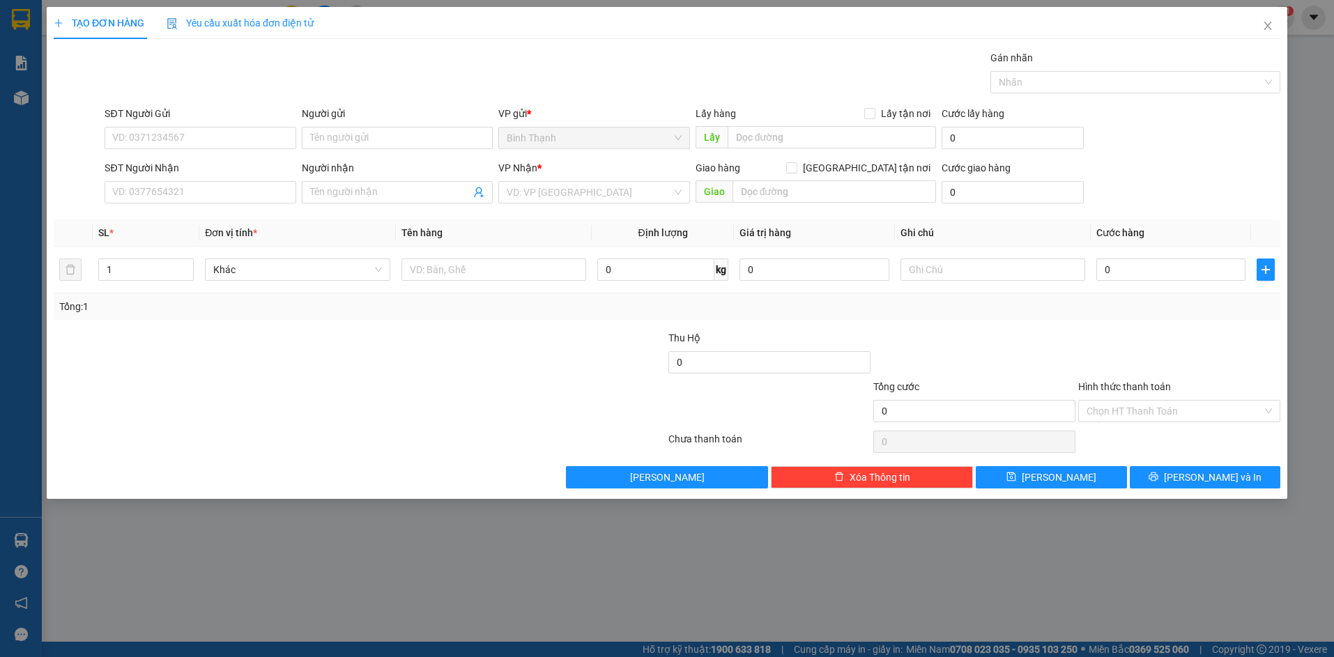
click at [212, 180] on div "SĐT Người Nhận" at bounding box center [200, 170] width 191 height 21
click at [352, 181] on div "Người nhận" at bounding box center [397, 170] width 191 height 21
click at [356, 188] on input "Người nhận" at bounding box center [390, 192] width 160 height 15
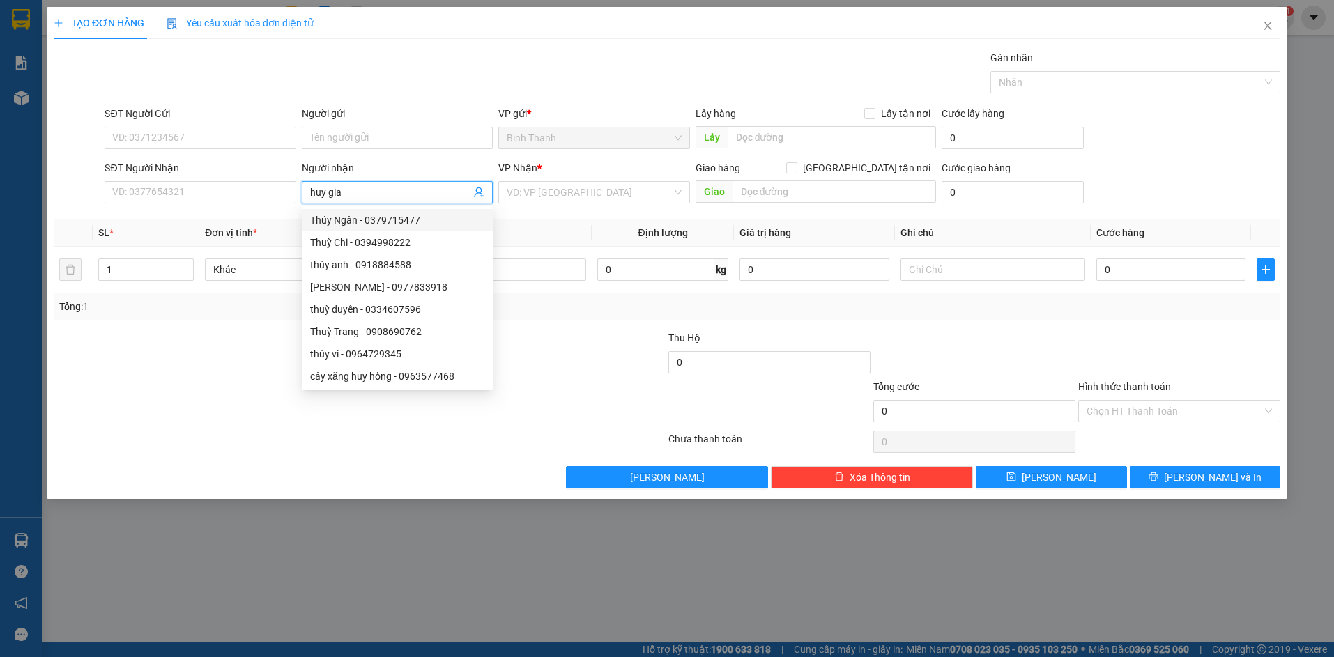
type input "huy gia"
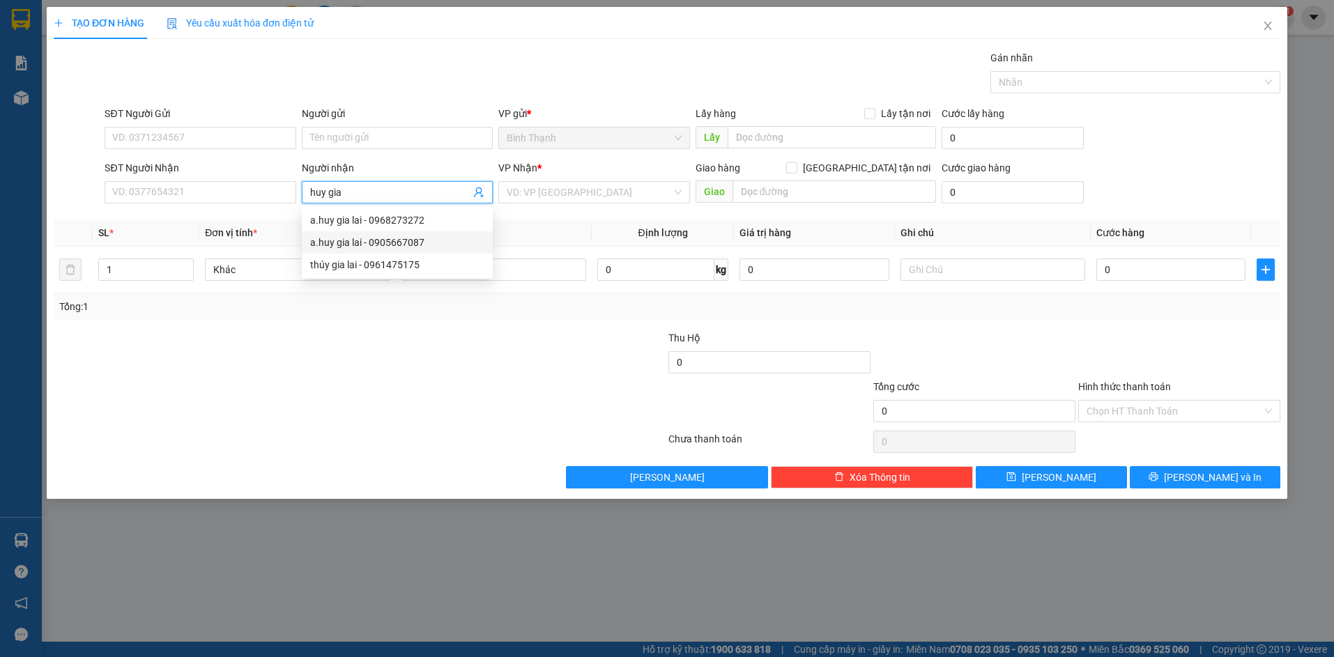
click at [413, 241] on div "a.huy gia lai - 0905667087" at bounding box center [397, 242] width 174 height 15
type input "0905667087"
click at [268, 268] on span "Khác" at bounding box center [297, 269] width 168 height 21
type input "a.huy gia lai"
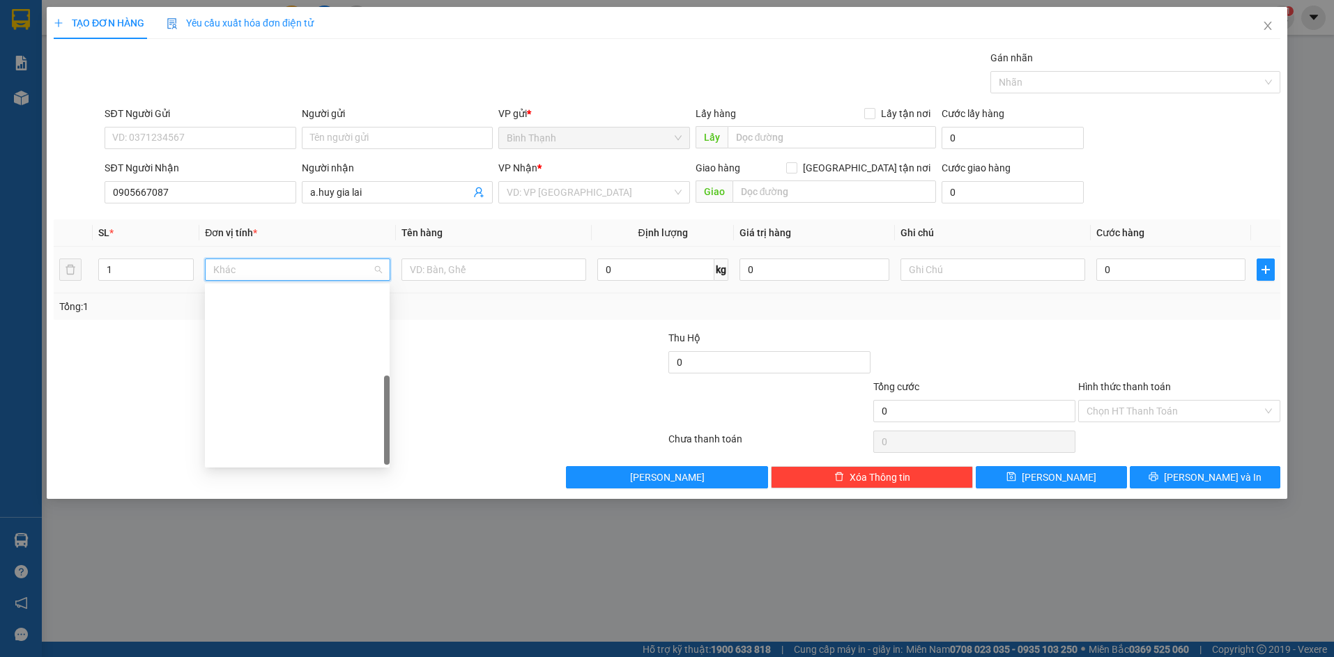
scroll to position [223, 0]
click at [310, 365] on div "Thùng xốp" at bounding box center [297, 364] width 168 height 15
click at [1108, 261] on input "0" at bounding box center [1170, 270] width 149 height 22
type input "1"
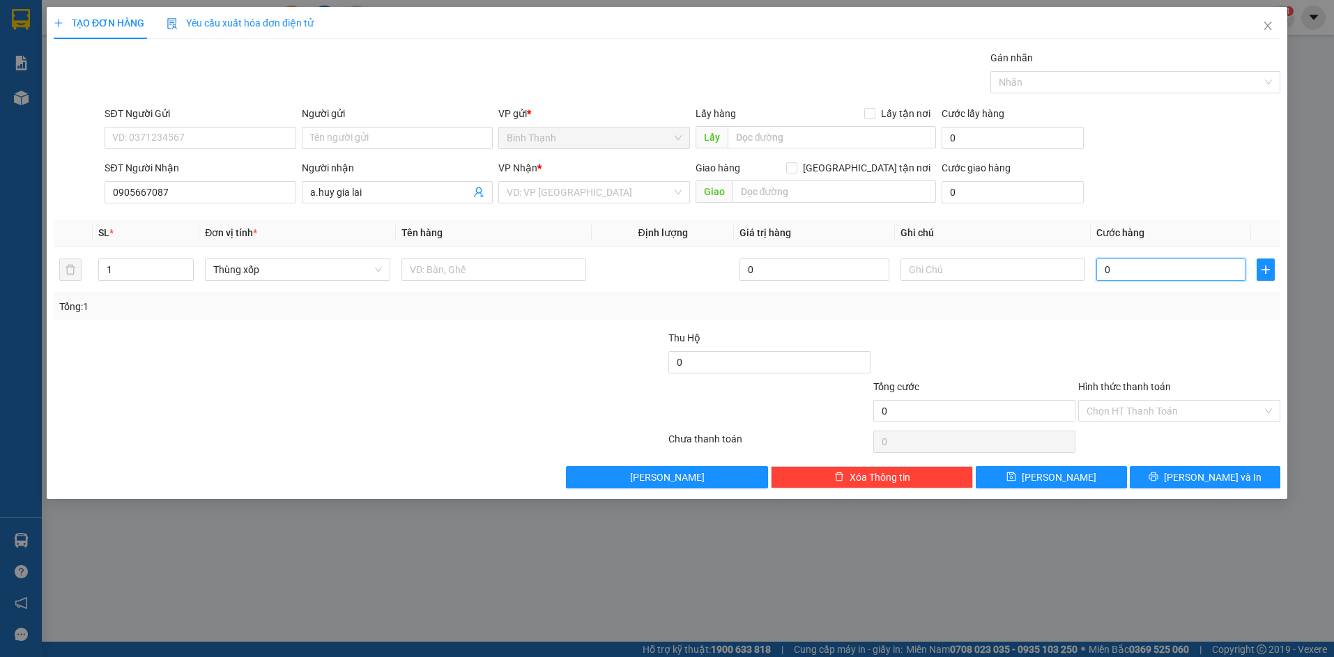
type input "1"
type input "15"
click at [1198, 470] on span "[PERSON_NAME] và In" at bounding box center [1213, 477] width 98 height 15
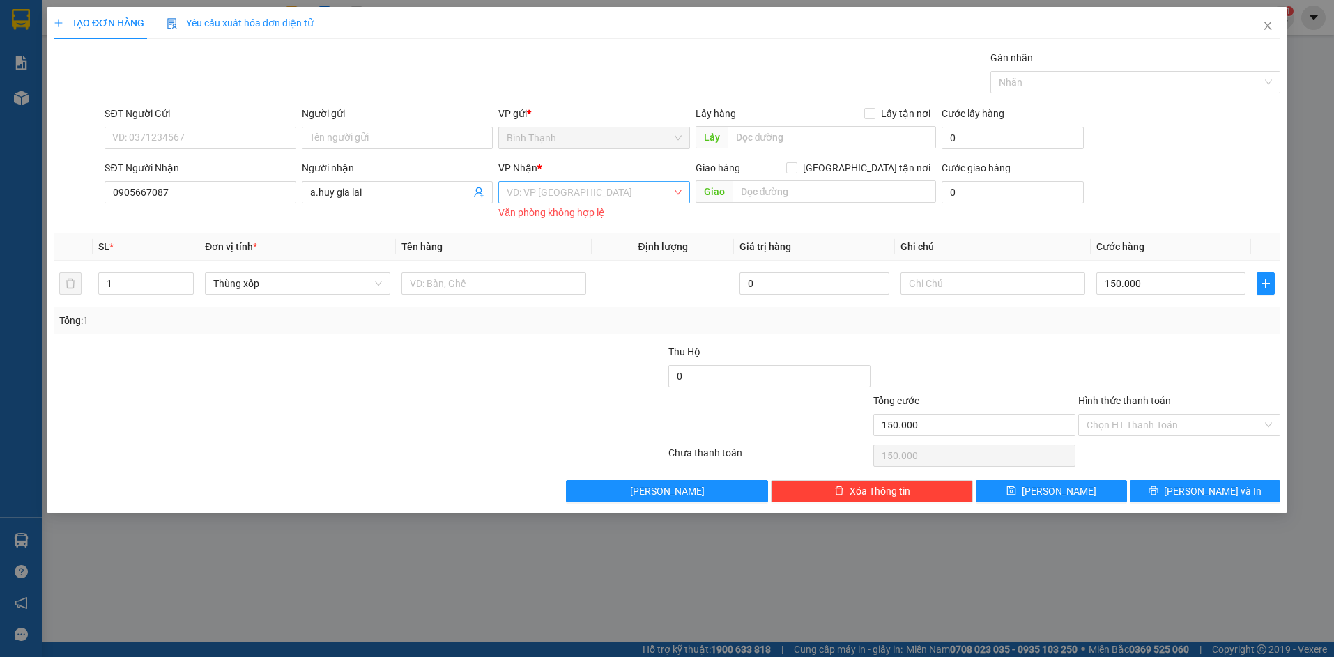
click at [585, 194] on input "search" at bounding box center [589, 192] width 165 height 21
click at [599, 235] on div "An Khê" at bounding box center [594, 242] width 174 height 15
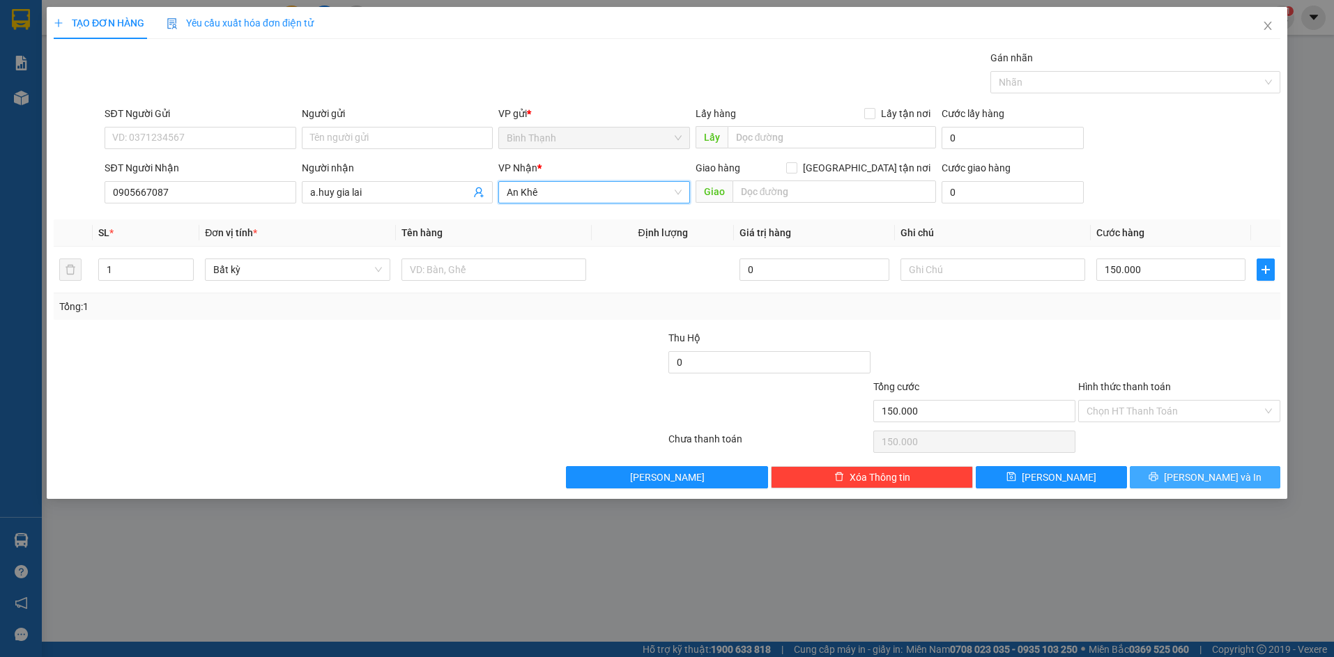
drag, startPoint x: 1226, startPoint y: 471, endPoint x: 1102, endPoint y: 424, distance: 132.8
click at [1224, 471] on span "[PERSON_NAME] và In" at bounding box center [1213, 477] width 98 height 15
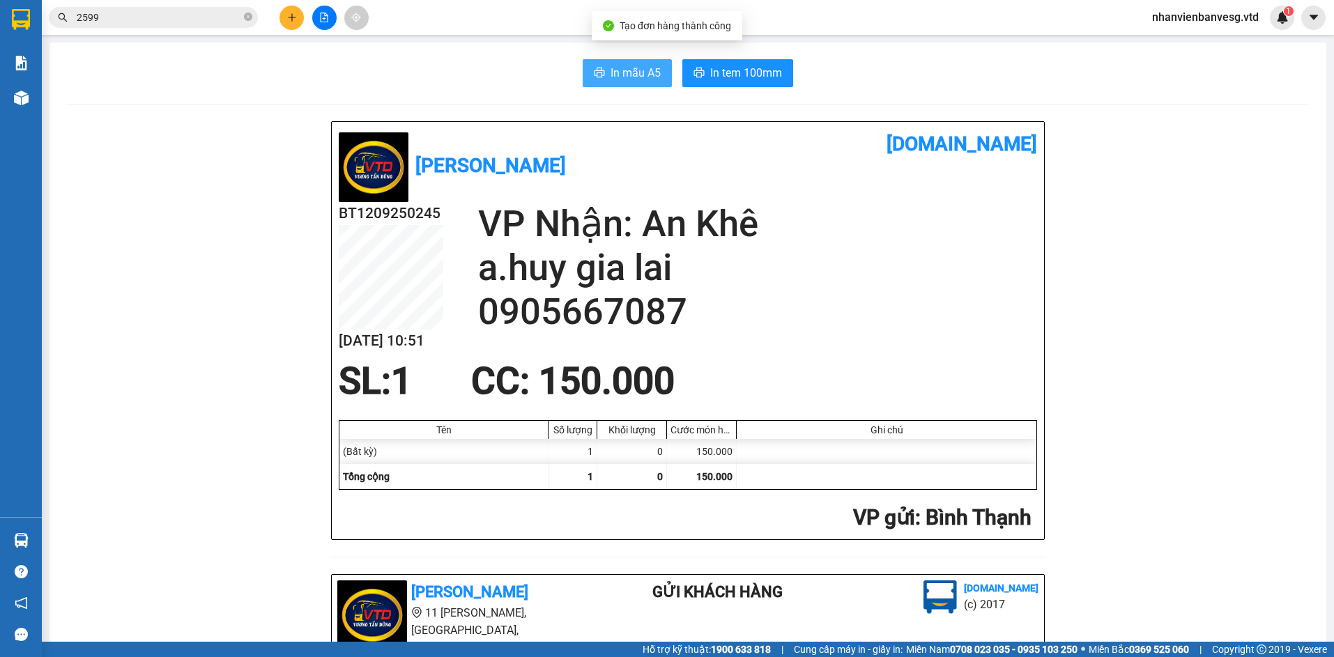
drag, startPoint x: 614, startPoint y: 79, endPoint x: 629, endPoint y: 89, distance: 18.0
click at [618, 79] on span "In mẫu A5" at bounding box center [636, 72] width 50 height 17
drag, startPoint x: 742, startPoint y: 57, endPoint x: 742, endPoint y: 83, distance: 25.8
click at [742, 82] on button "In tem 100mm" at bounding box center [737, 73] width 111 height 28
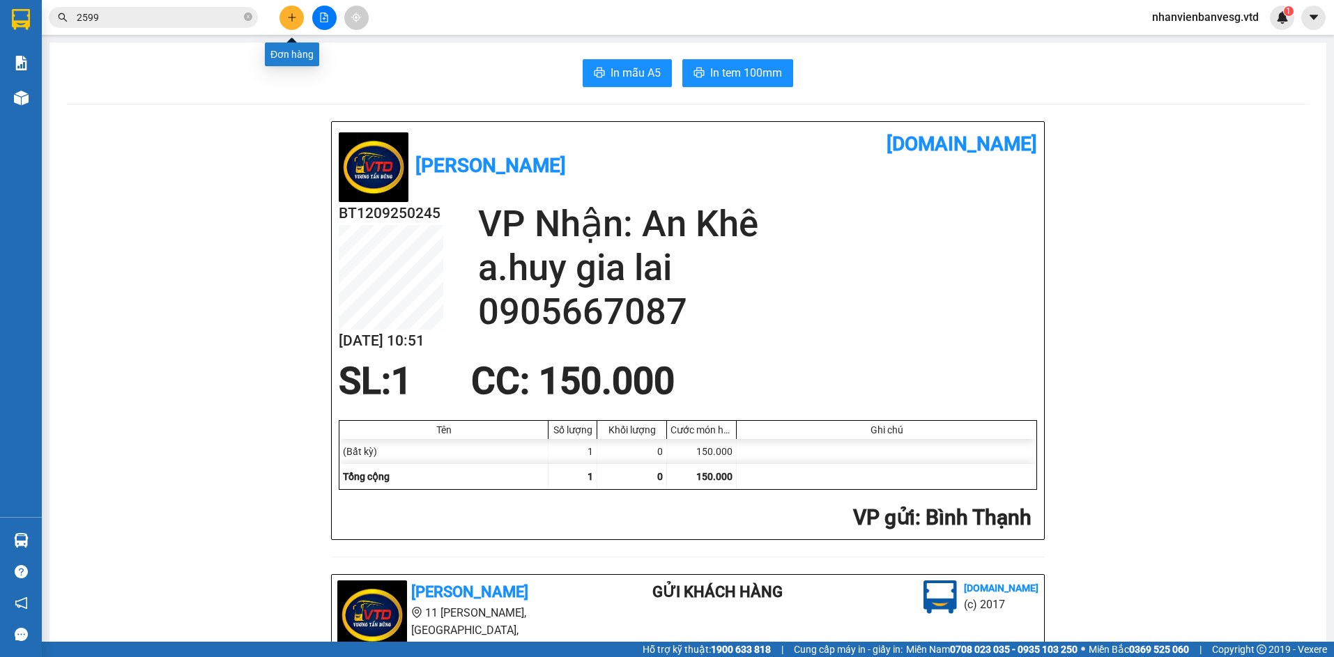
click at [291, 23] on button at bounding box center [292, 18] width 24 height 24
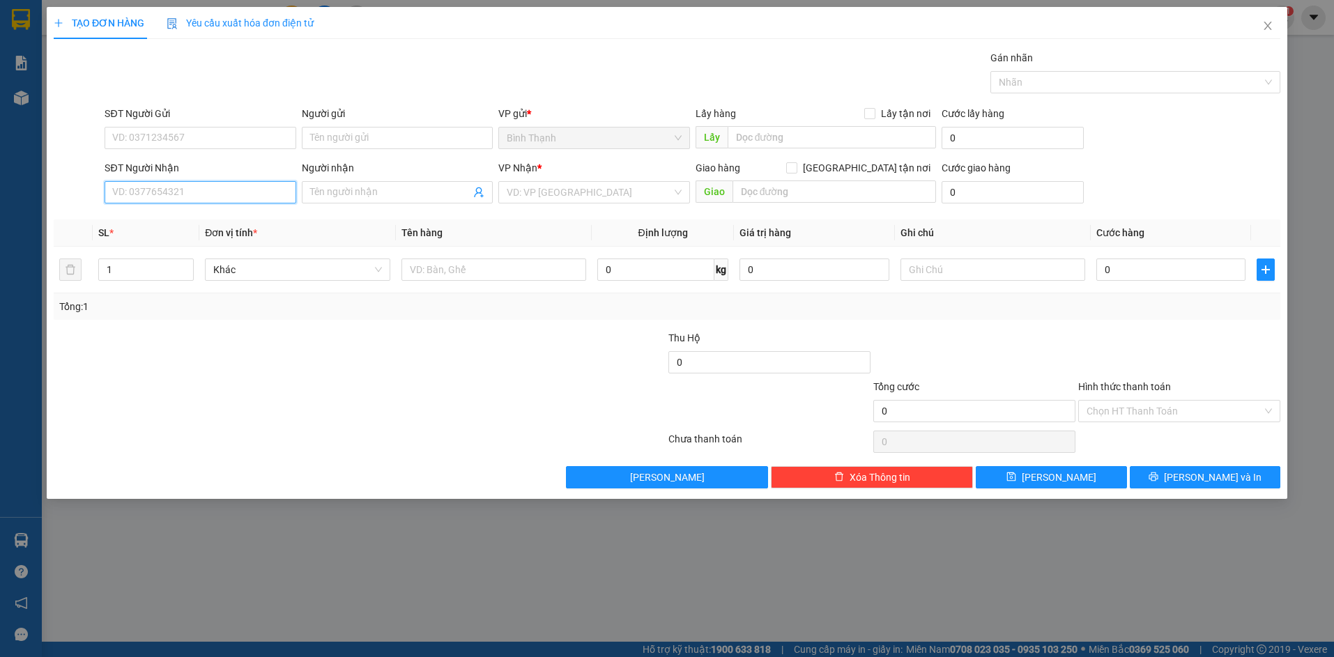
click at [162, 196] on input "SĐT Người Nhận" at bounding box center [200, 192] width 191 height 22
drag, startPoint x: 165, startPoint y: 183, endPoint x: 75, endPoint y: 208, distance: 92.5
click at [75, 208] on div "SĐT Người Nhận 0368 Người nhận Tên người nhận VP Nhận * VD: VP Sài Gòn Giao hàn…" at bounding box center [667, 184] width 1230 height 49
click at [195, 211] on div "0368997860 - hải" at bounding box center [200, 220] width 191 height 22
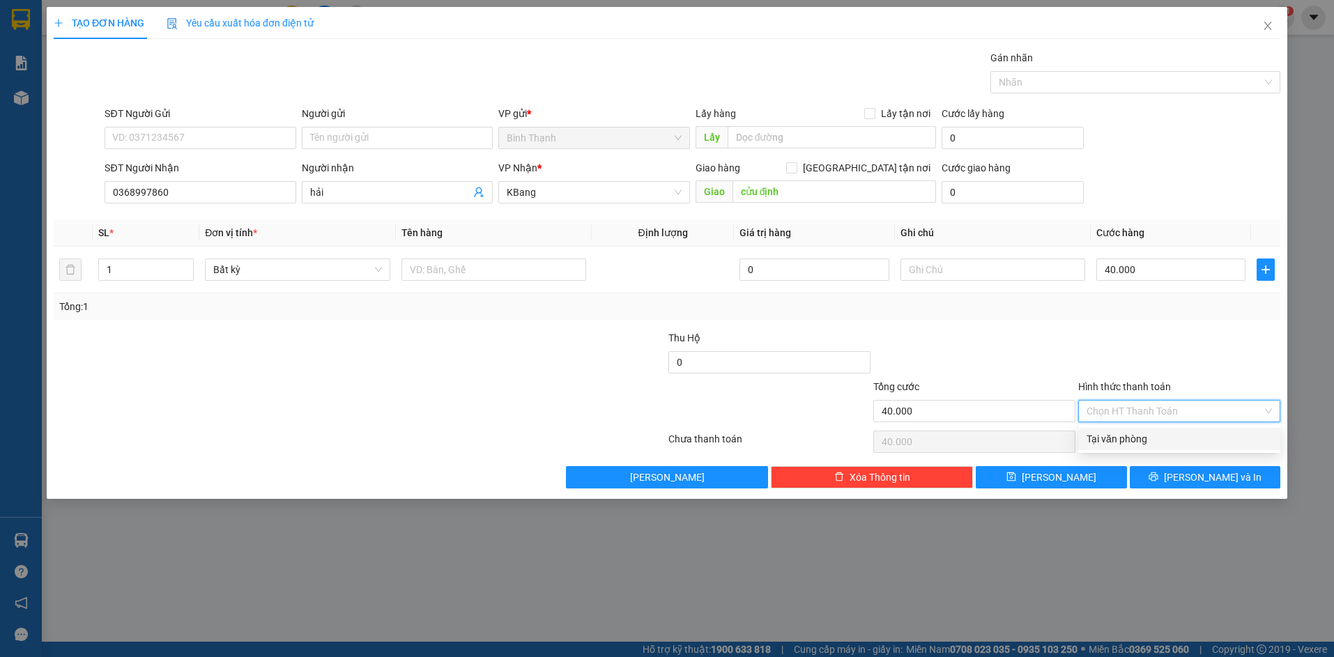
drag, startPoint x: 1161, startPoint y: 406, endPoint x: 1161, endPoint y: 430, distance: 23.7
click at [1161, 408] on input "Hình thức thanh toán" at bounding box center [1175, 411] width 176 height 21
drag, startPoint x: 1161, startPoint y: 436, endPoint x: 1156, endPoint y: 431, distance: 7.4
click at [1159, 434] on div "Tại văn phòng" at bounding box center [1179, 438] width 185 height 15
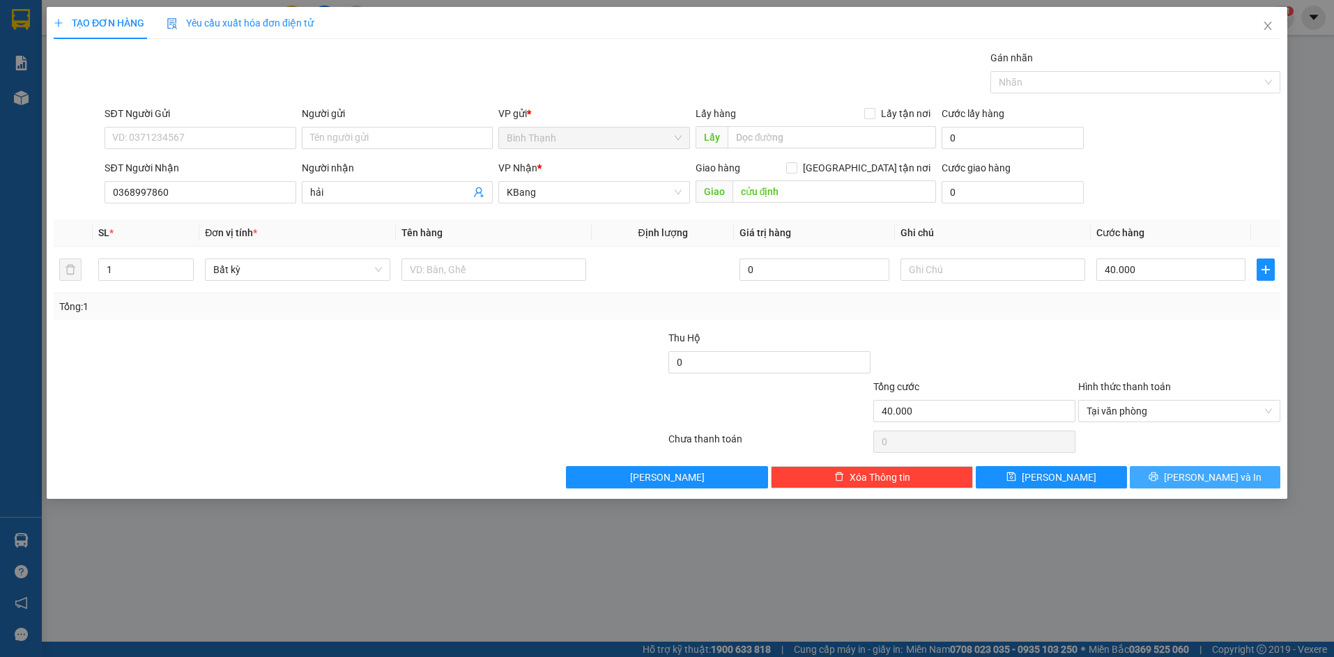
click at [1159, 478] on icon "printer" at bounding box center [1154, 477] width 10 height 10
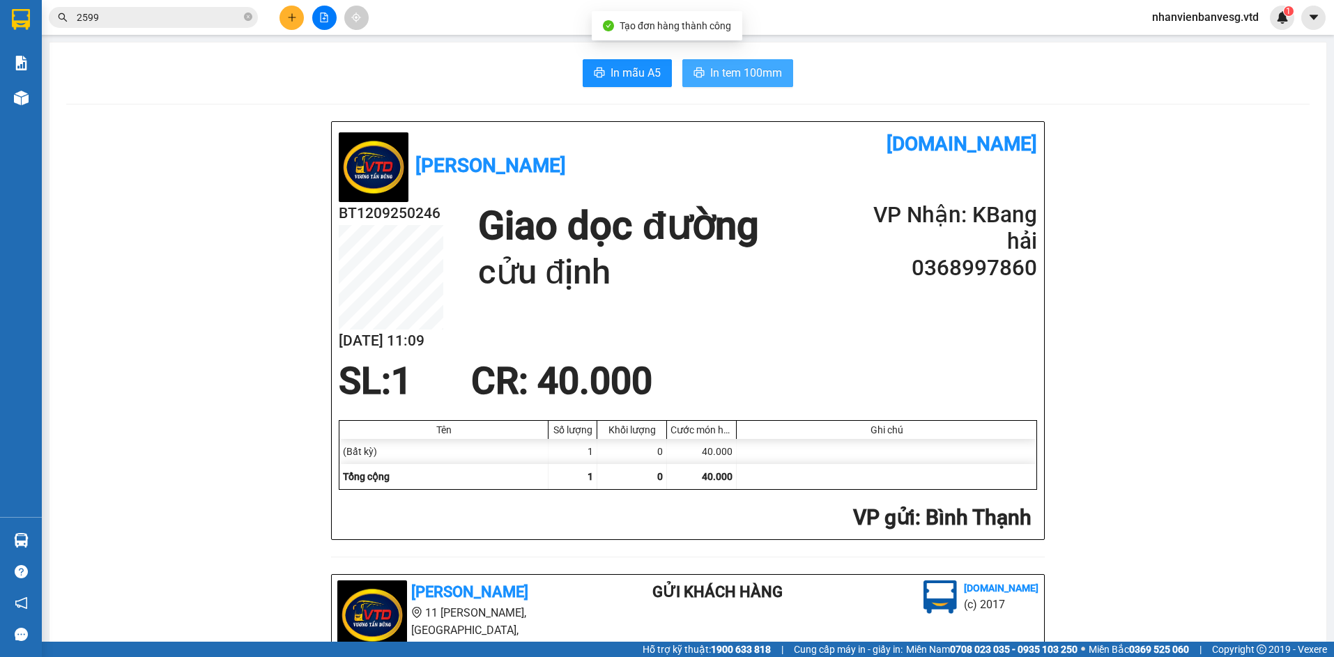
click at [738, 81] on span "In tem 100mm" at bounding box center [746, 72] width 72 height 17
click at [294, 20] on icon "plus" at bounding box center [292, 18] width 10 height 10
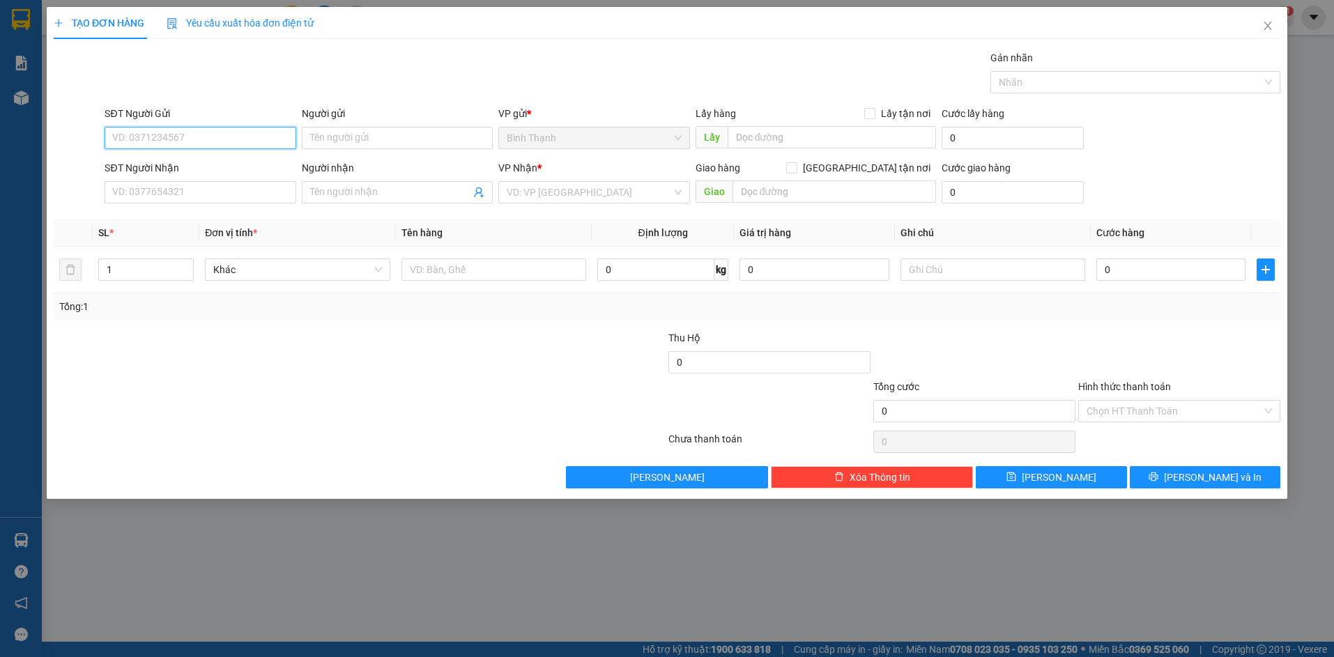
click at [163, 134] on input "SĐT Người Gửi" at bounding box center [200, 138] width 191 height 22
click at [222, 190] on input "SĐT Người Nhận" at bounding box center [200, 192] width 191 height 22
click at [370, 186] on input "Người nhận" at bounding box center [390, 192] width 160 height 15
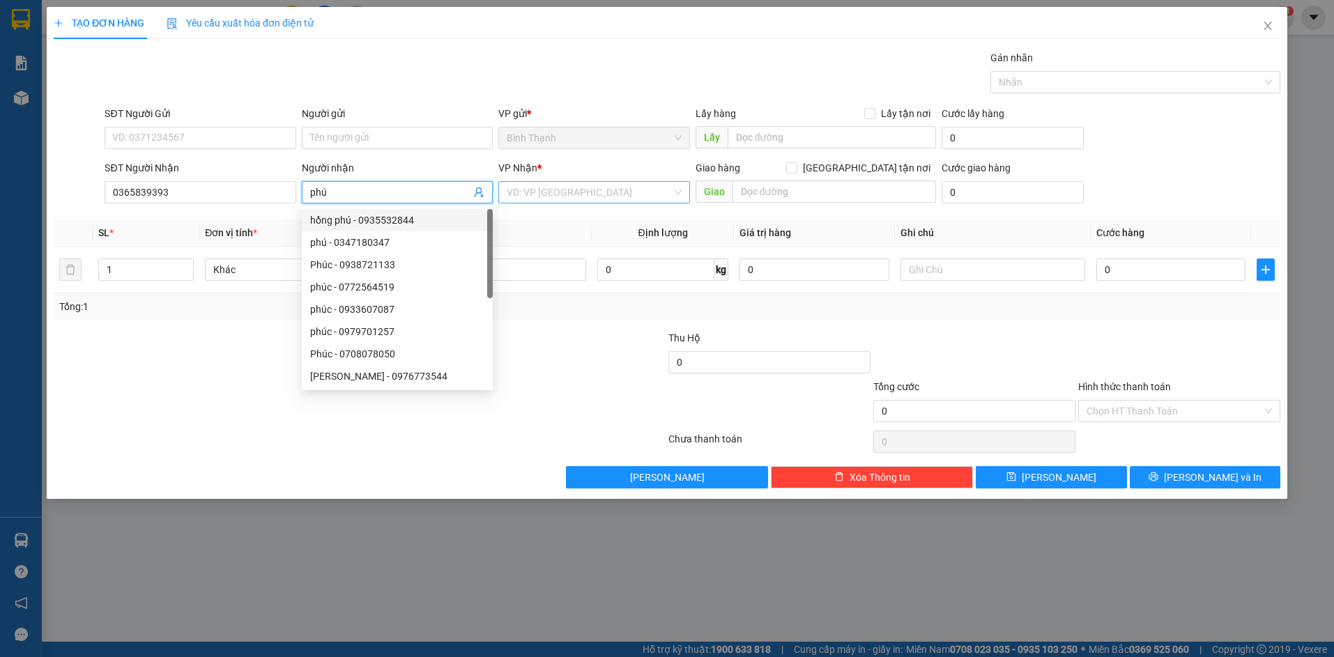
click at [536, 190] on input "search" at bounding box center [589, 192] width 165 height 21
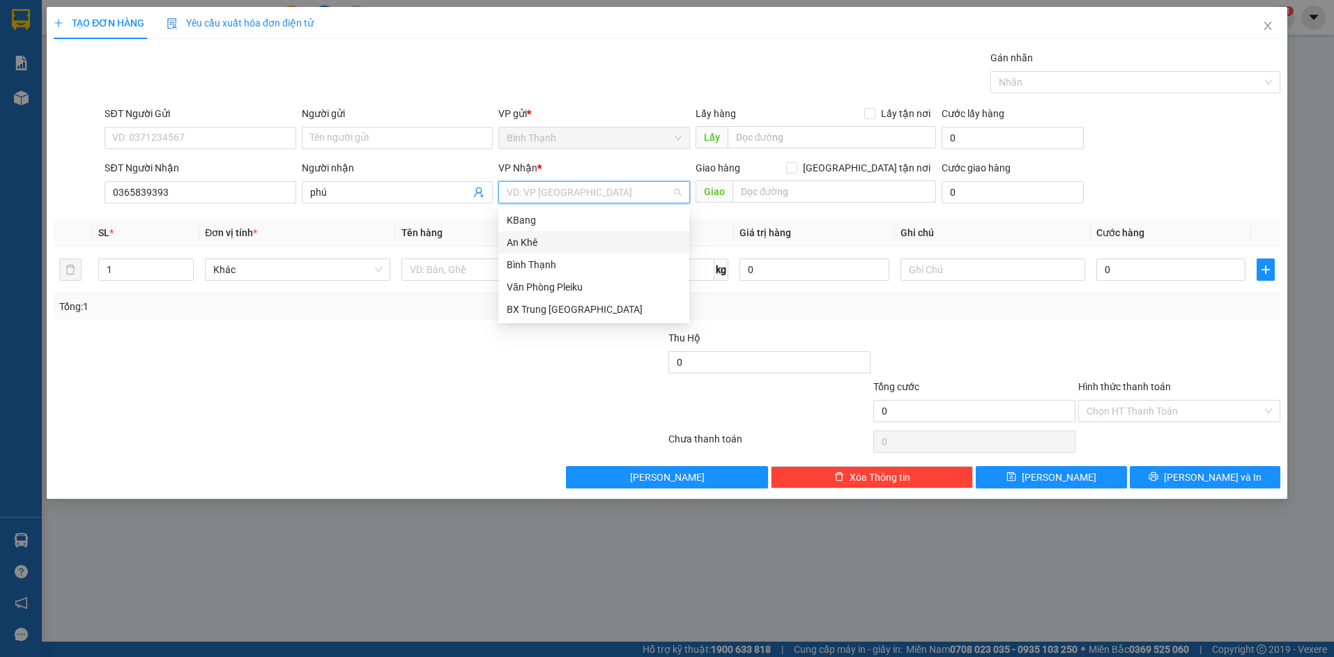
click at [580, 243] on div "An Khê" at bounding box center [594, 242] width 174 height 15
drag, startPoint x: 254, startPoint y: 272, endPoint x: 270, endPoint y: 286, distance: 20.7
click at [257, 274] on span "Bất kỳ" at bounding box center [297, 269] width 168 height 21
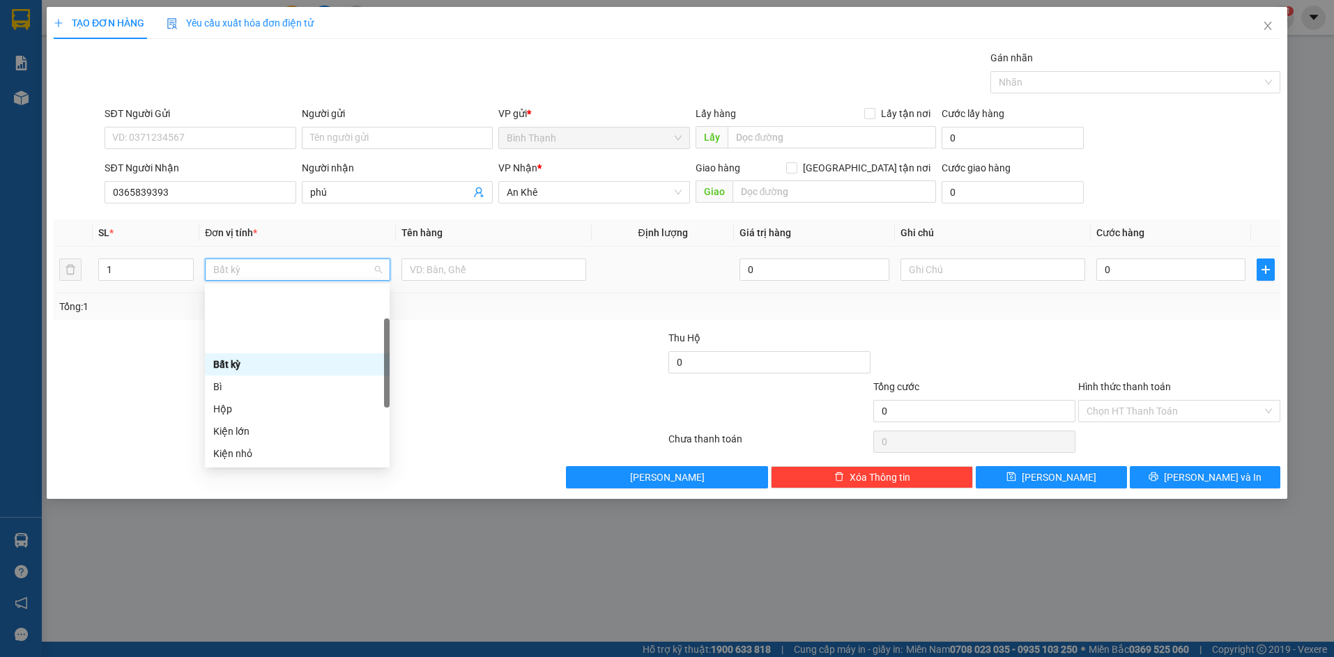
scroll to position [70, 0]
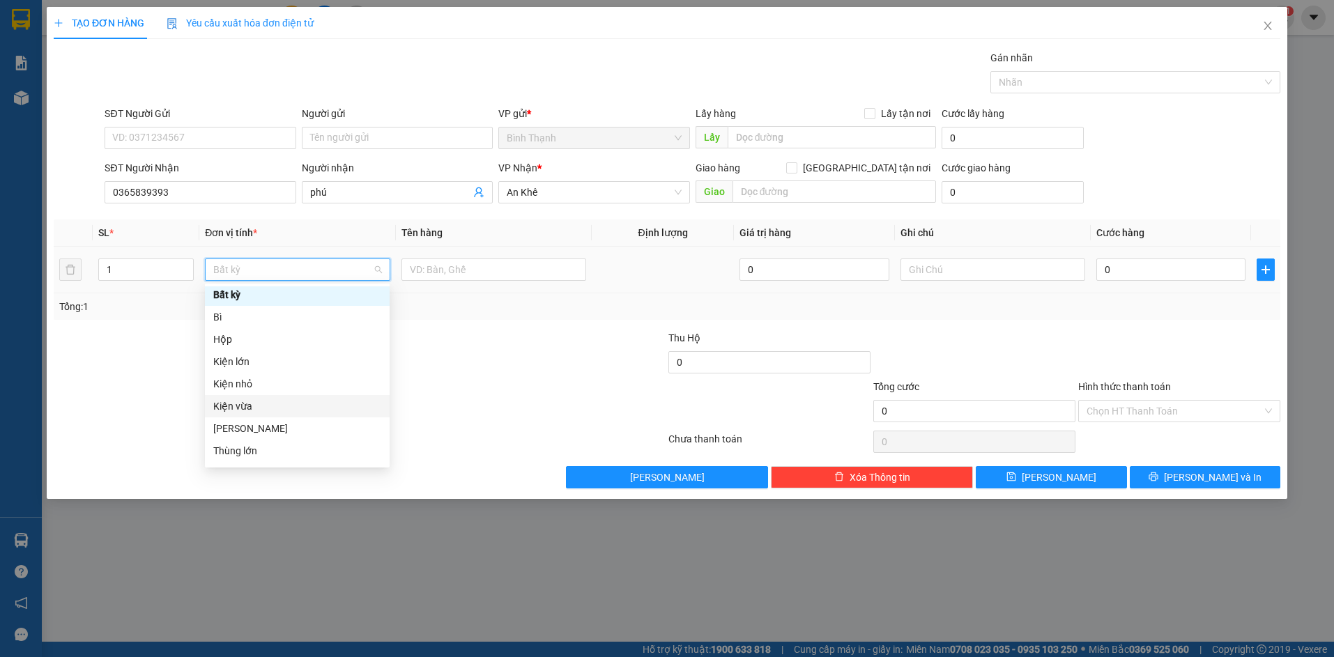
drag, startPoint x: 296, startPoint y: 402, endPoint x: 293, endPoint y: 392, distance: 9.5
click at [296, 402] on div "Kiện vừa" at bounding box center [297, 406] width 168 height 15
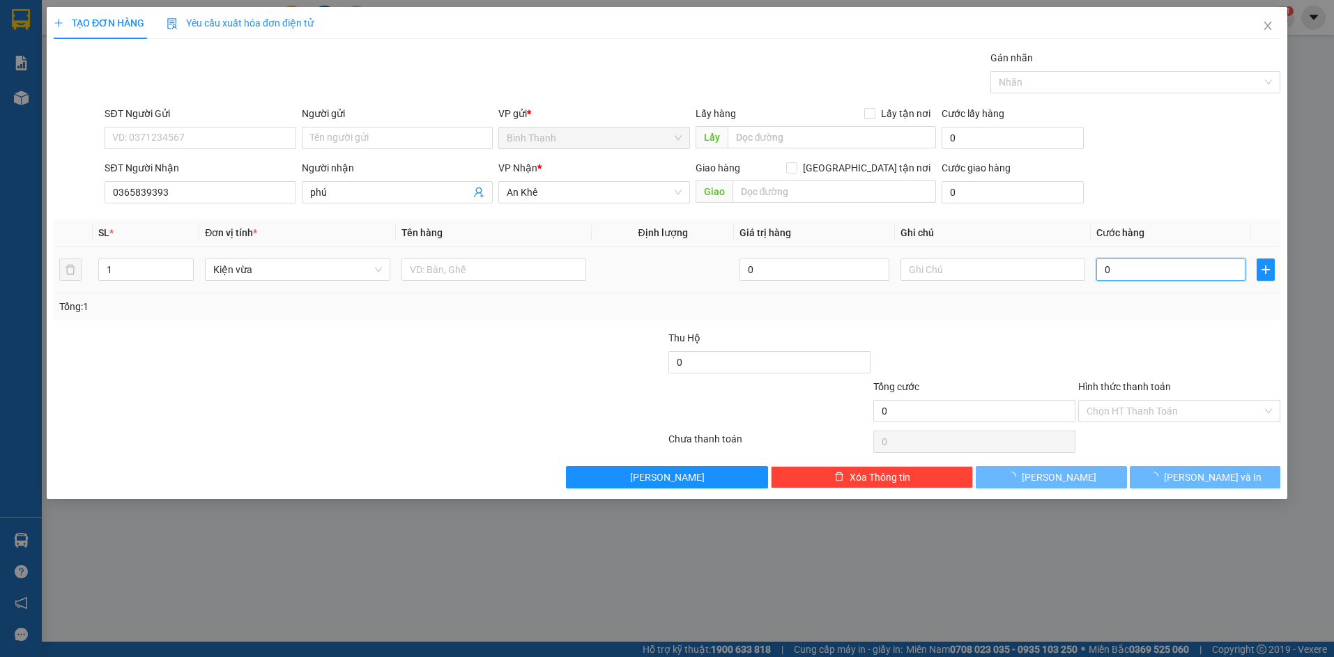
click at [1146, 273] on input "0" at bounding box center [1170, 270] width 149 height 22
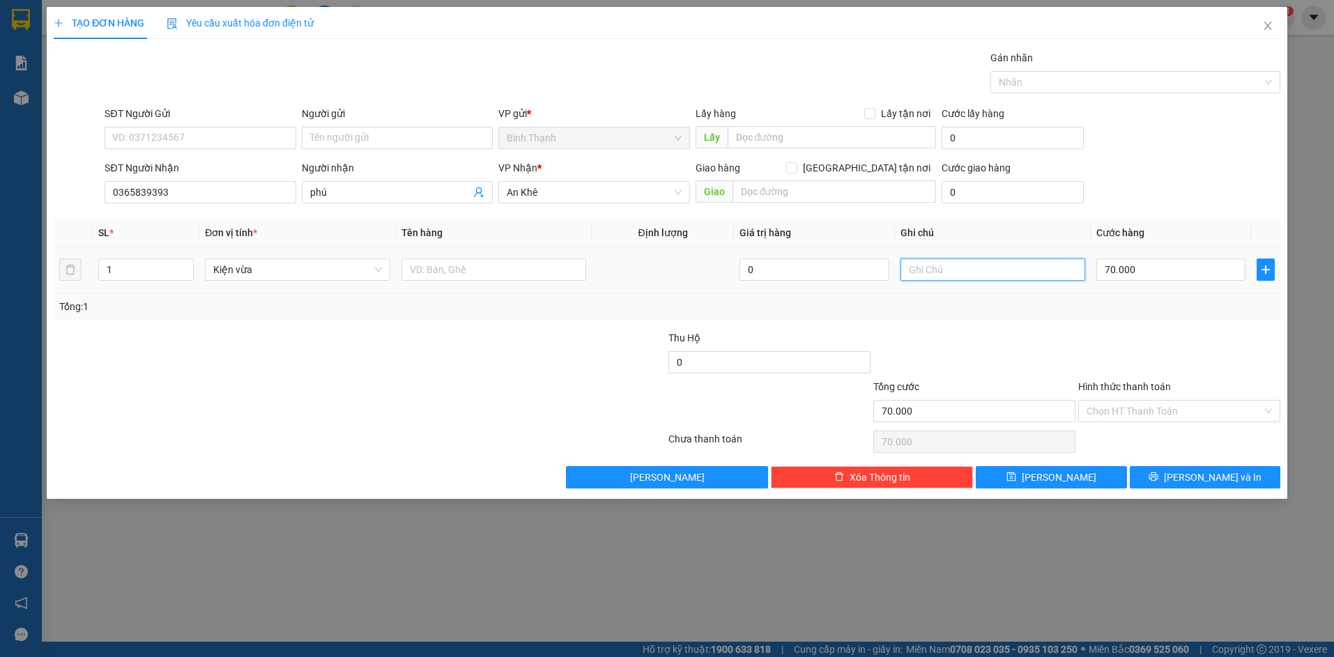
click at [968, 270] on input "text" at bounding box center [993, 270] width 185 height 22
click at [1201, 477] on span "[PERSON_NAME] và In" at bounding box center [1213, 477] width 98 height 15
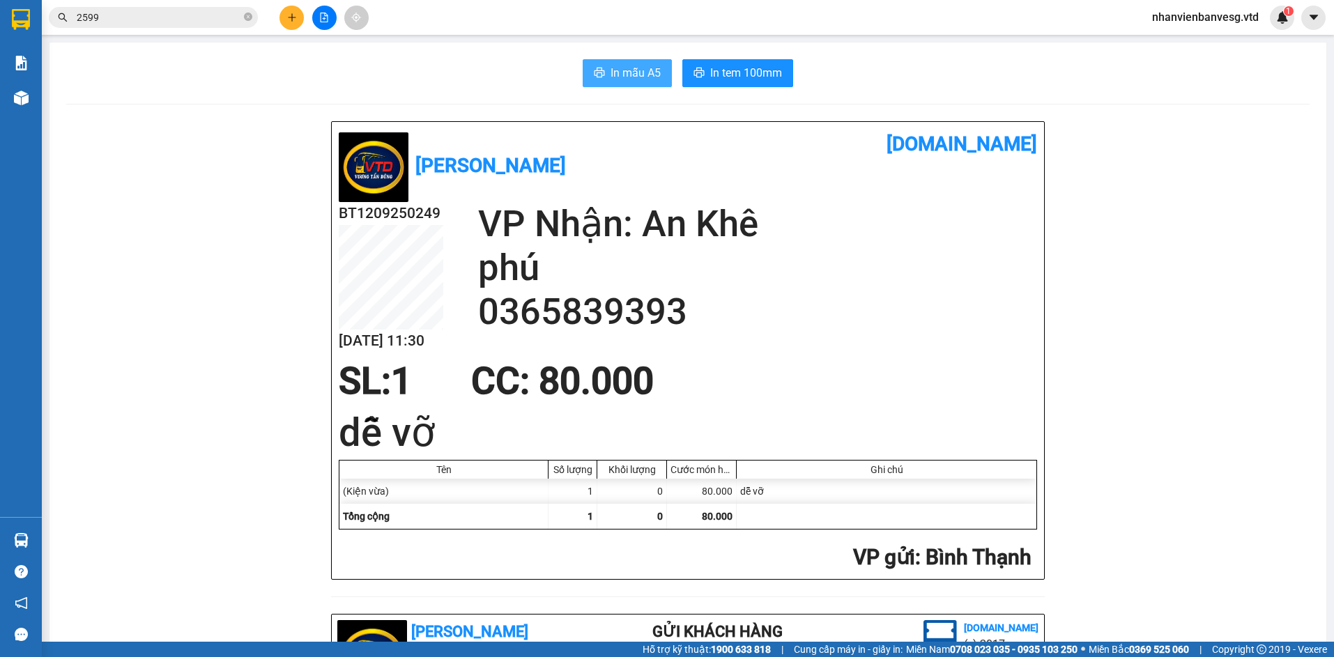
click at [644, 68] on span "In mẫu A5" at bounding box center [636, 72] width 50 height 17
click at [744, 75] on span "In tem 100mm" at bounding box center [746, 72] width 72 height 17
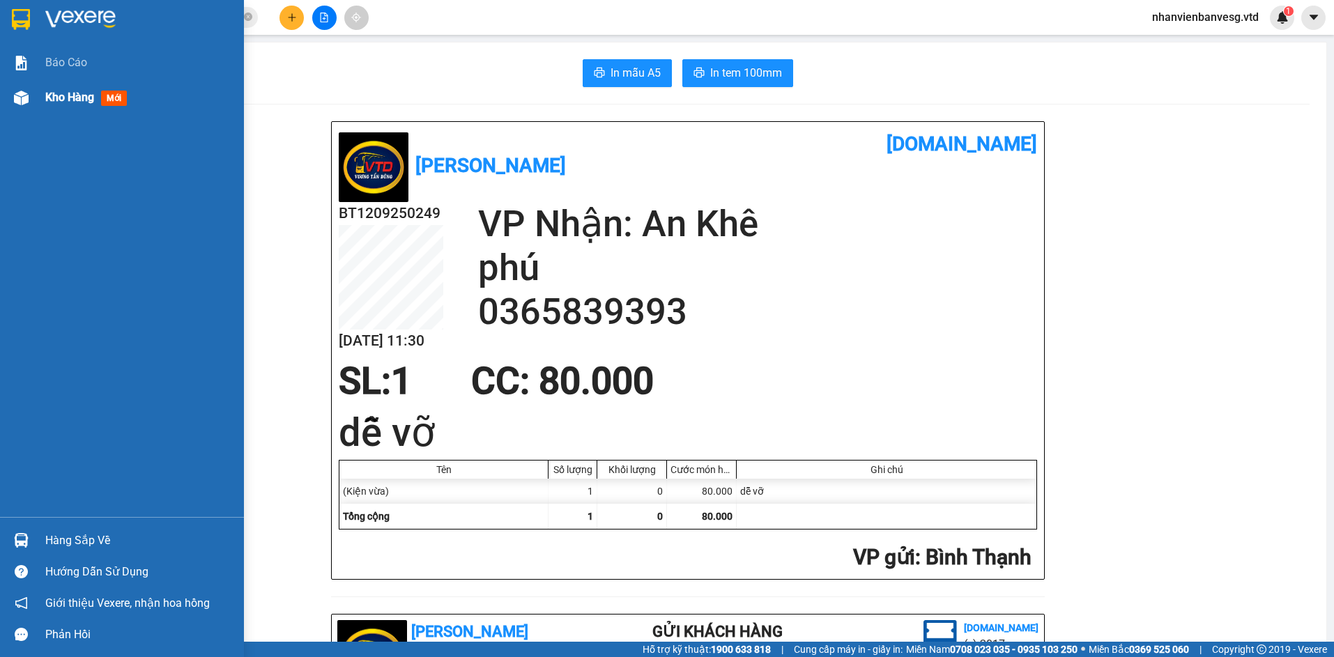
drag, startPoint x: 79, startPoint y: 101, endPoint x: 82, endPoint y: 108, distance: 7.5
click at [79, 104] on span "Kho hàng" at bounding box center [69, 97] width 49 height 13
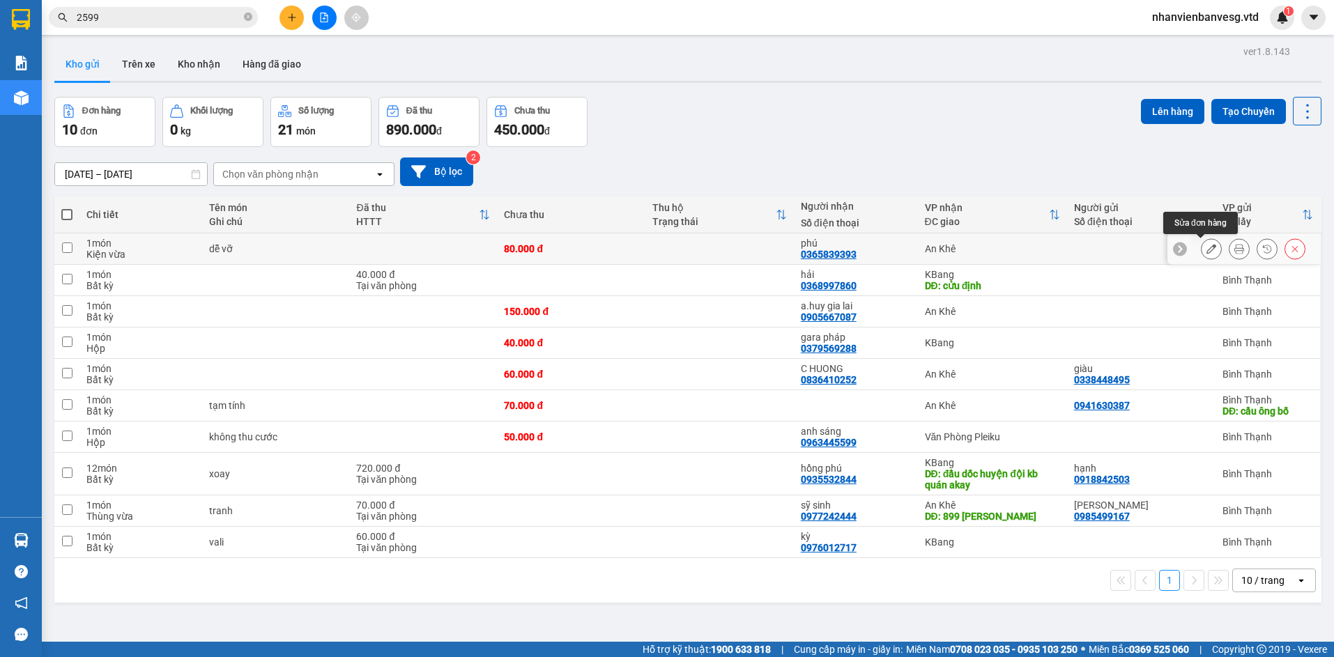
click at [1207, 247] on icon at bounding box center [1212, 249] width 10 height 10
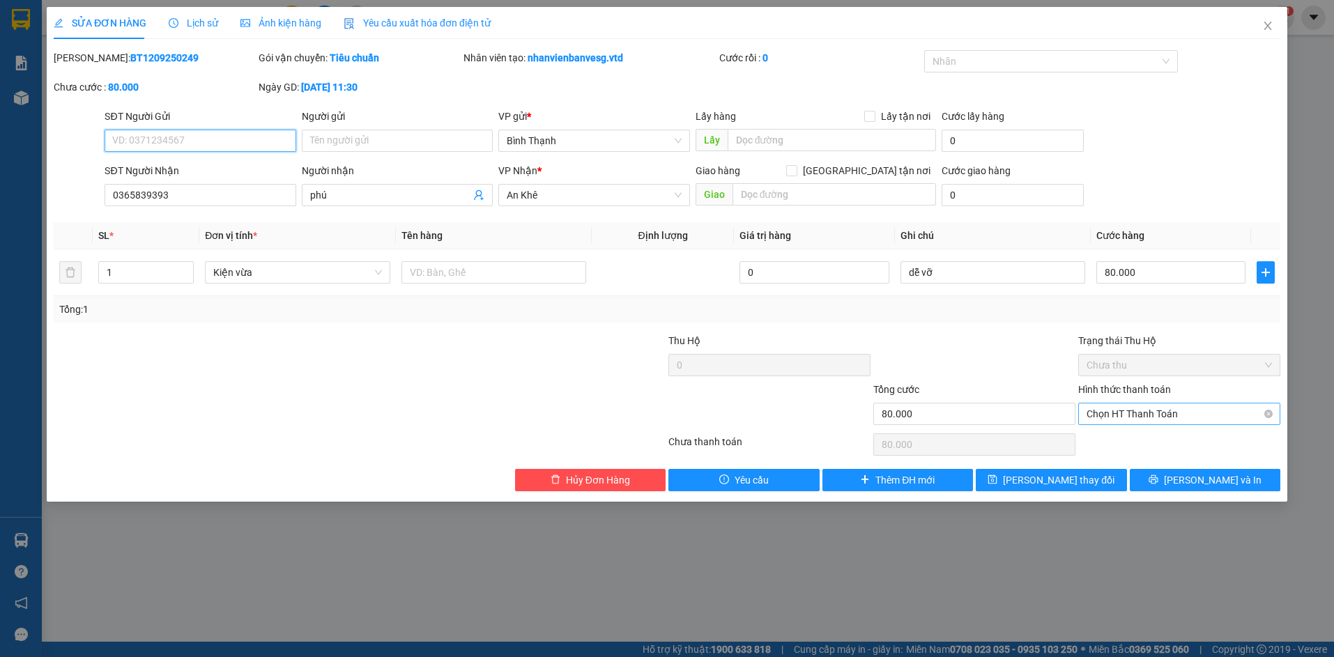
drag, startPoint x: 1115, startPoint y: 417, endPoint x: 1121, endPoint y: 431, distance: 15.0
click at [1116, 420] on span "Chọn HT Thanh Toán" at bounding box center [1179, 414] width 185 height 21
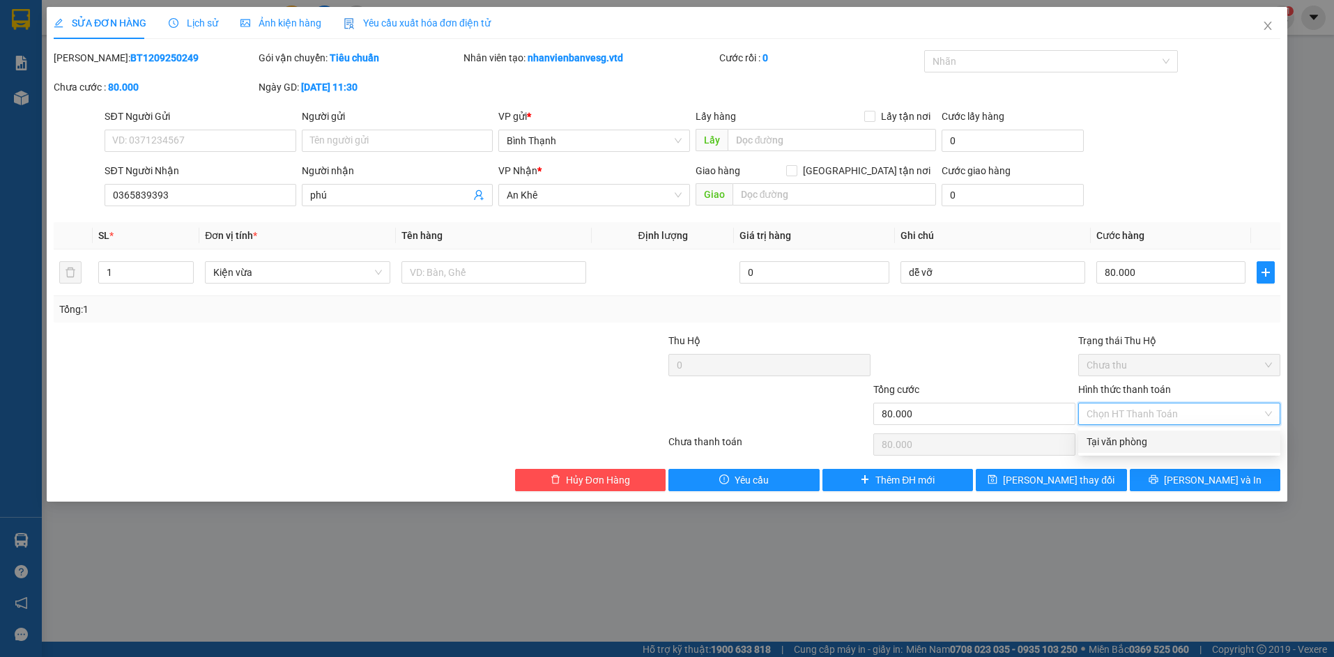
click at [1127, 443] on div "Tại văn phòng" at bounding box center [1179, 441] width 185 height 15
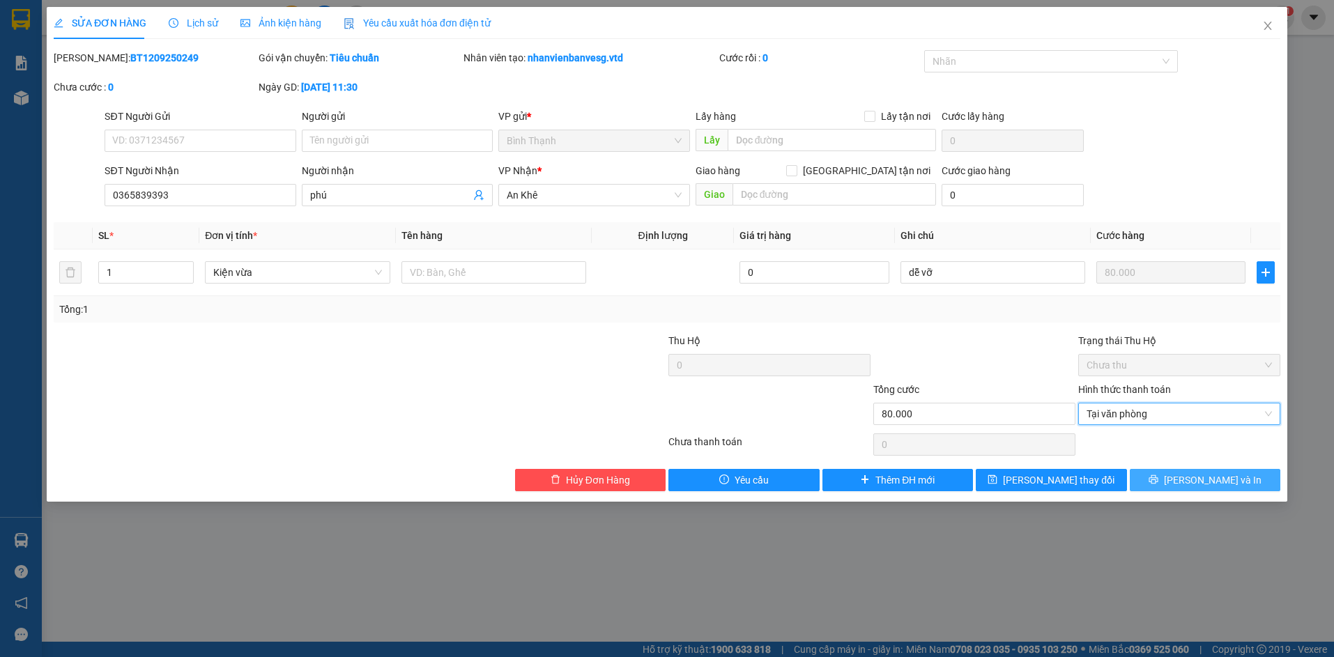
click at [1203, 487] on span "[PERSON_NAME] và In" at bounding box center [1213, 480] width 98 height 15
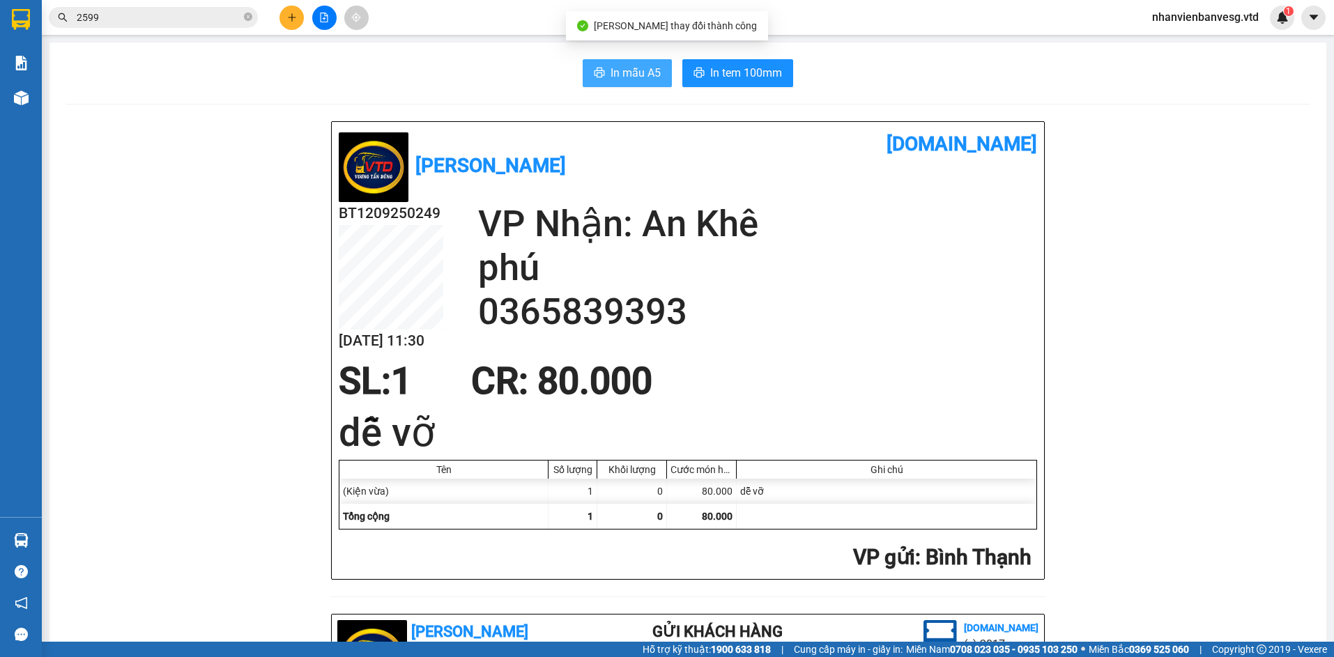
click at [621, 81] on span "In mẫu A5" at bounding box center [636, 72] width 50 height 17
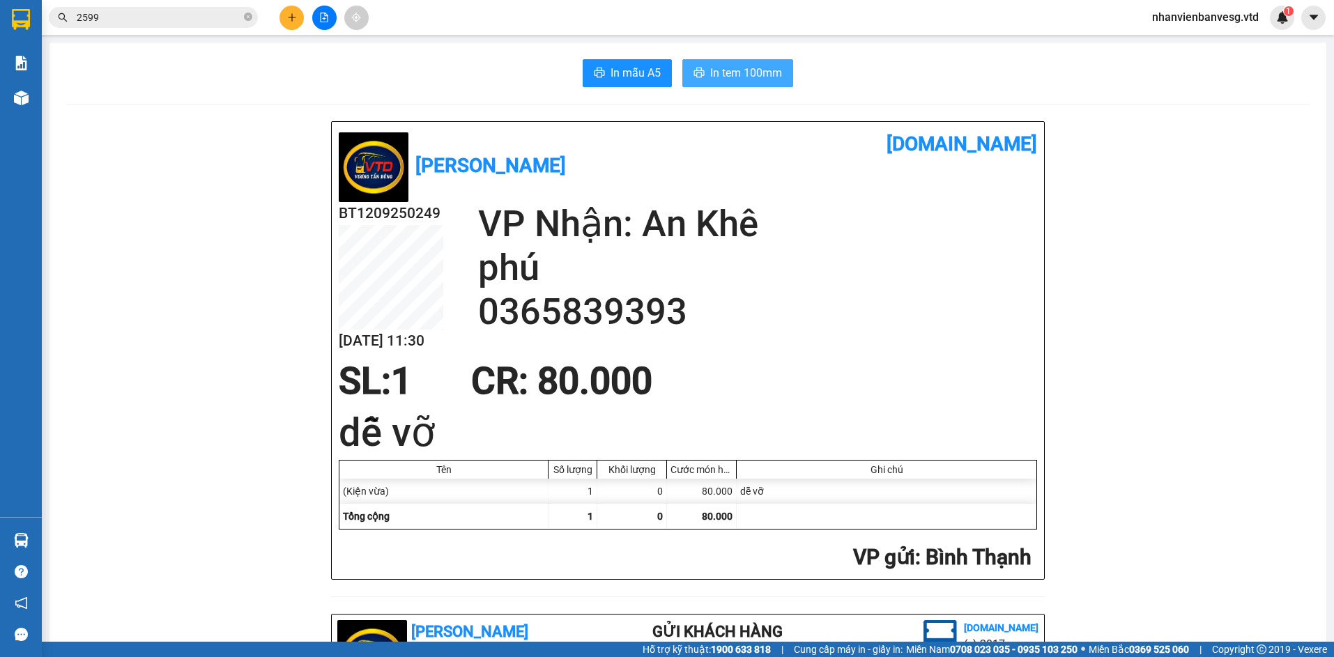
click at [755, 77] on span "In tem 100mm" at bounding box center [746, 72] width 72 height 17
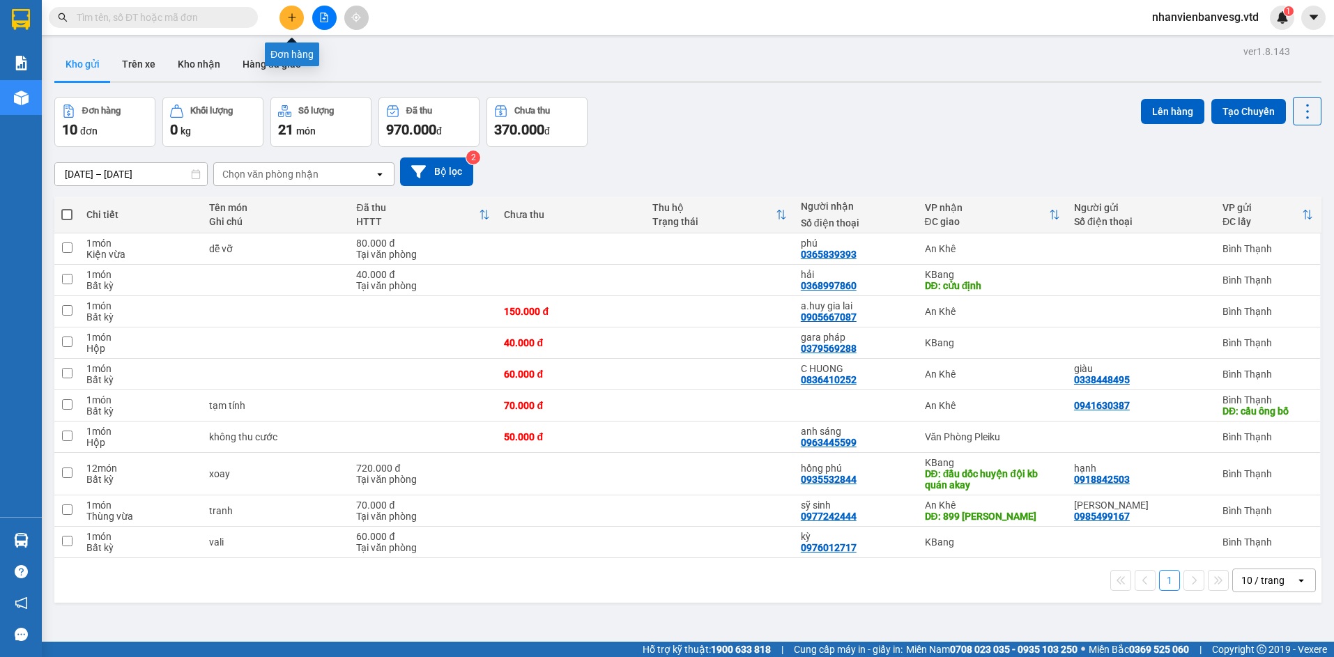
click at [289, 16] on icon "plus" at bounding box center [292, 18] width 10 height 10
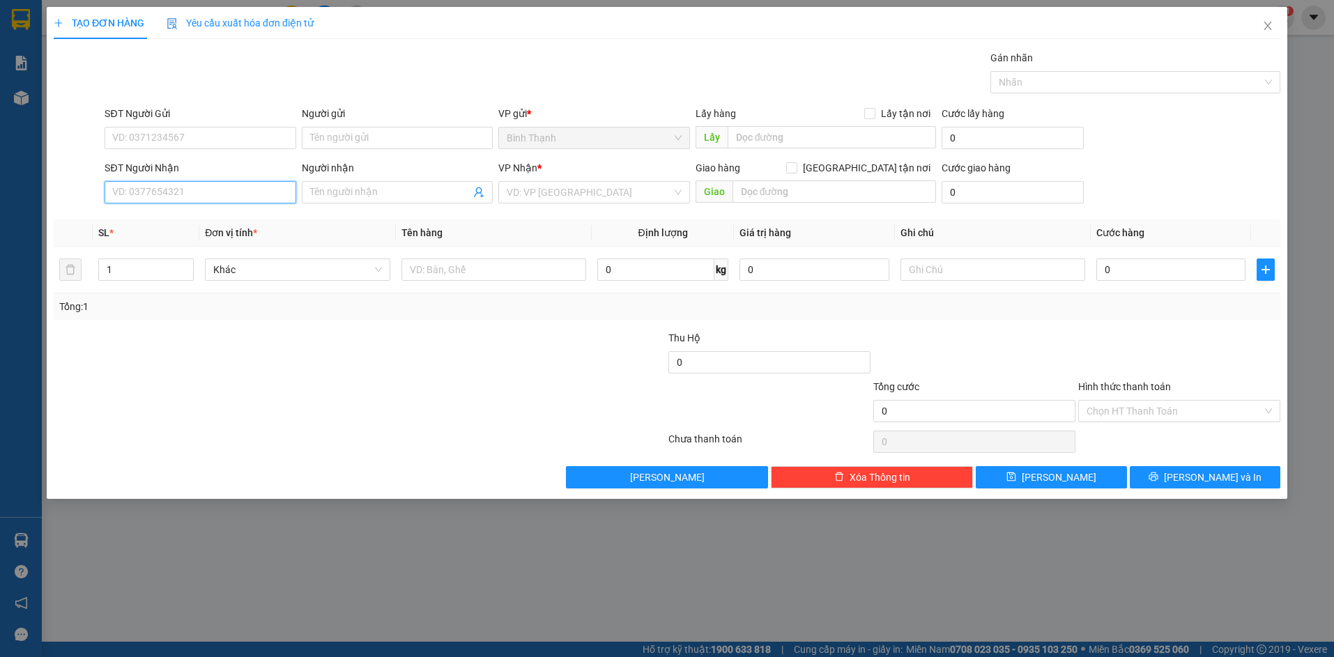
click at [234, 194] on input "SĐT Người Nhận" at bounding box center [200, 192] width 191 height 22
click at [233, 193] on input "0906377344" at bounding box center [200, 192] width 191 height 22
click at [197, 220] on div "0906377399 - Chị Phương" at bounding box center [200, 220] width 174 height 15
type input "0906377399"
type input "[PERSON_NAME]"
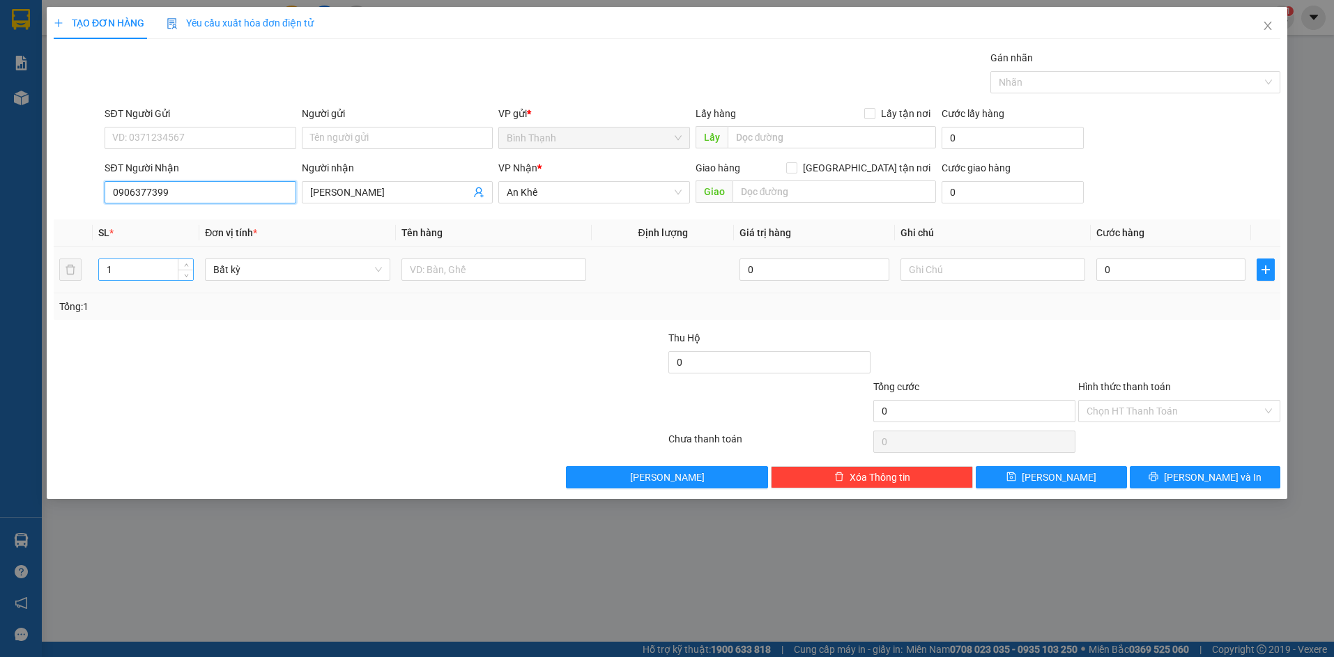
type input "0906377399"
drag, startPoint x: 165, startPoint y: 270, endPoint x: 100, endPoint y: 190, distance: 103.6
click at [38, 259] on div "TẠO ĐƠN HÀNG Yêu cầu xuất hóa đơn điện tử Transit Pickup Surcharge Ids Transit …" at bounding box center [667, 328] width 1334 height 657
type input "2"
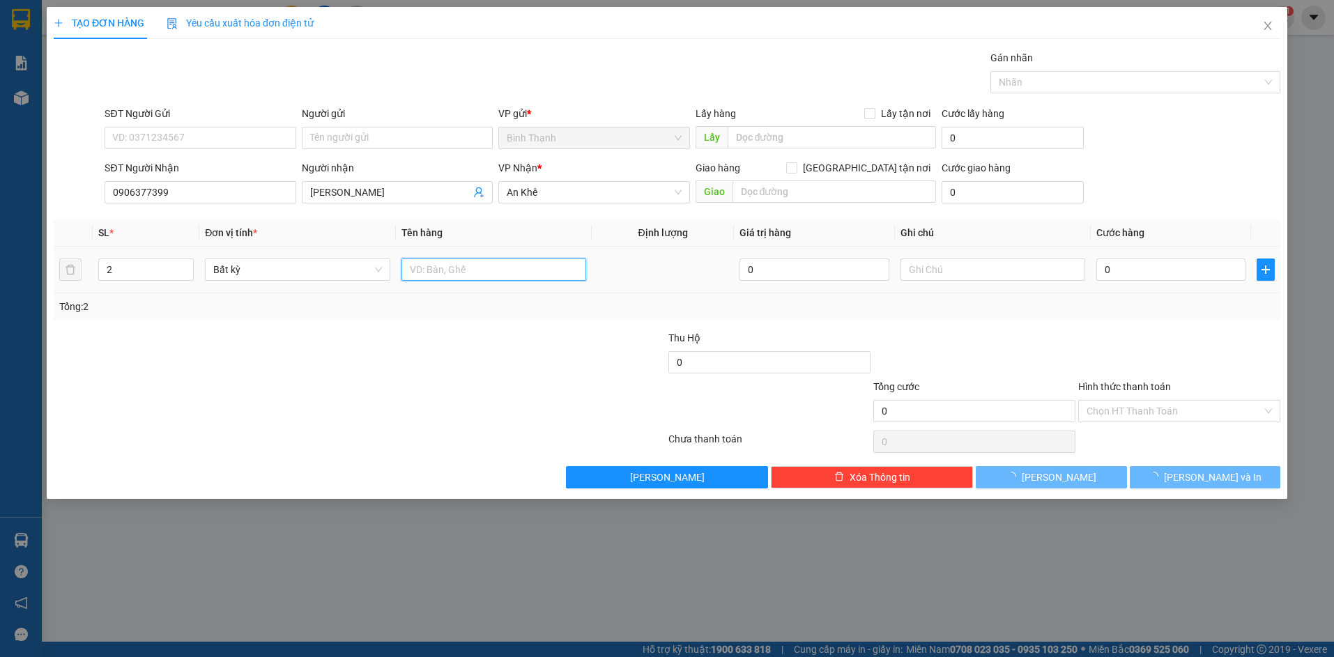
click at [428, 273] on input "text" at bounding box center [494, 270] width 185 height 22
drag, startPoint x: 282, startPoint y: 266, endPoint x: 284, endPoint y: 290, distance: 23.8
click at [282, 277] on span "Bất kỳ" at bounding box center [297, 269] width 168 height 21
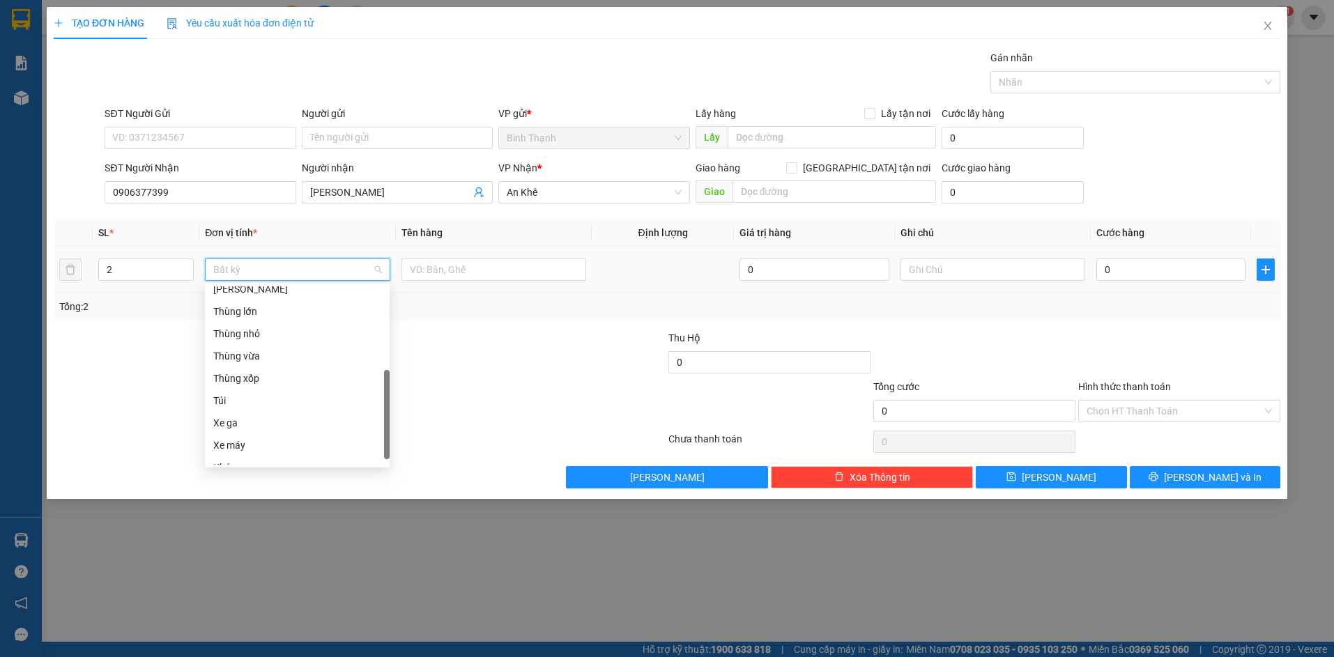
scroll to position [223, 0]
click at [277, 320] on div "Thùng nhỏ" at bounding box center [297, 319] width 168 height 15
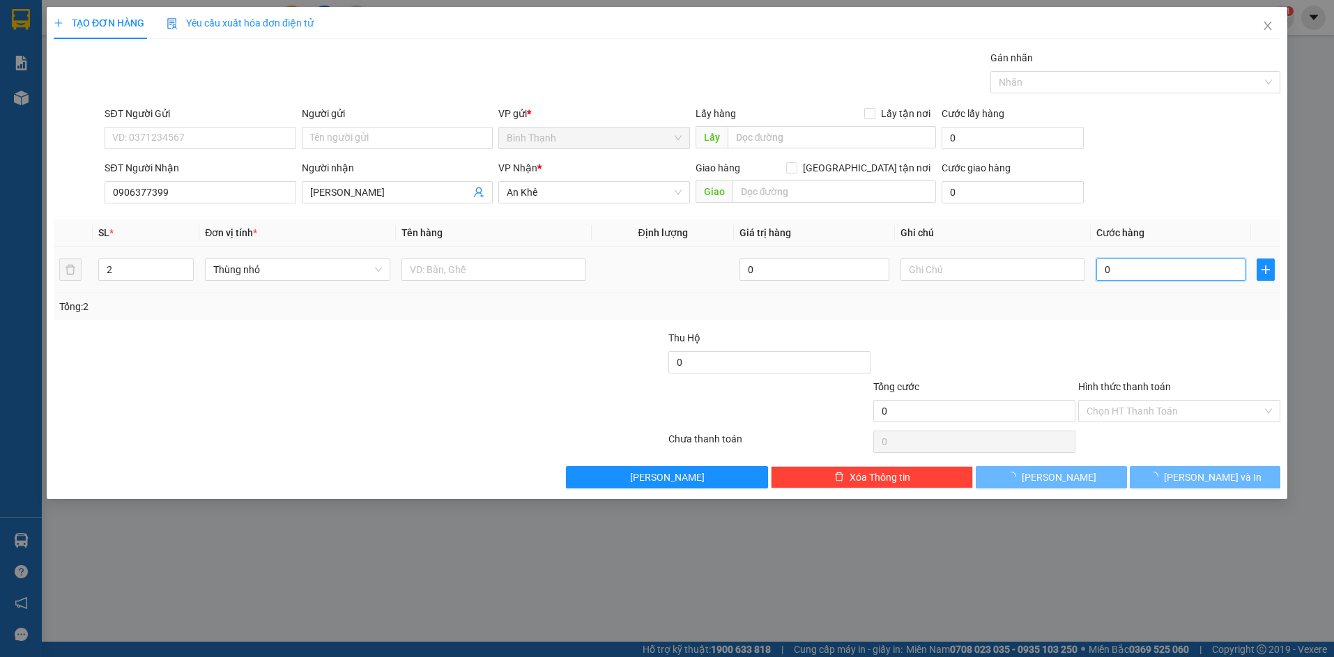
click at [1155, 271] on input "0" at bounding box center [1170, 270] width 149 height 22
type input "8"
type input "80"
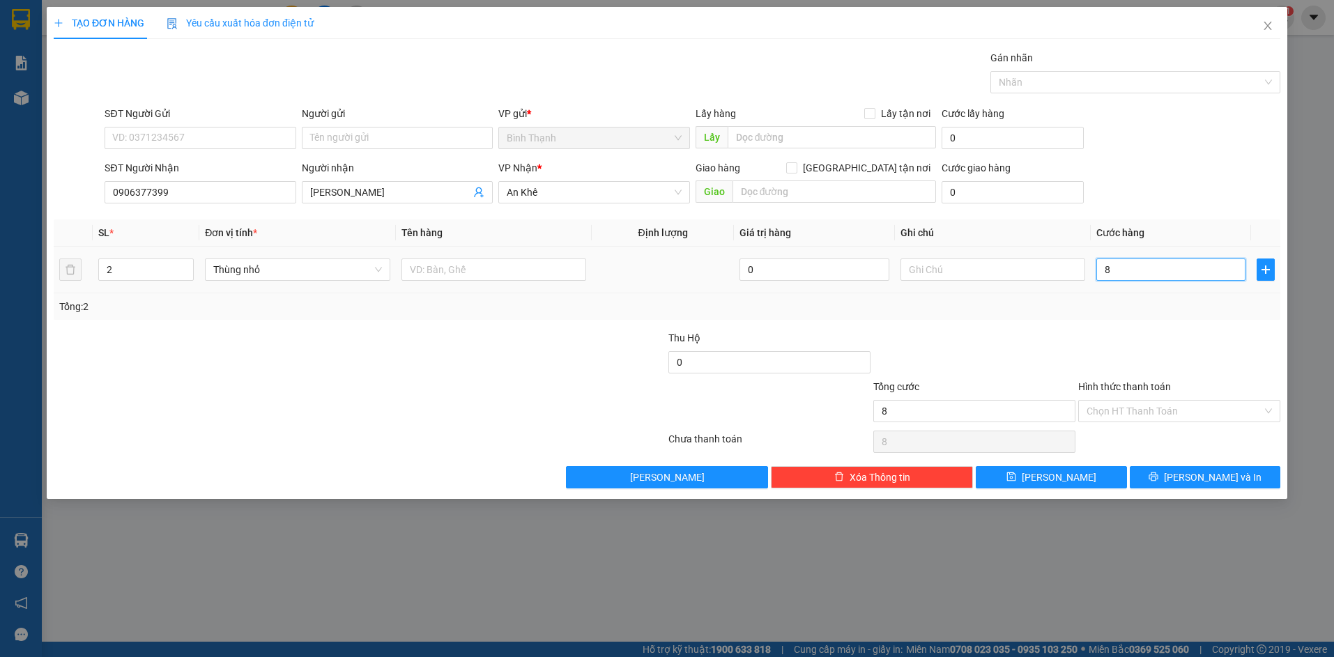
type input "80"
type input "800"
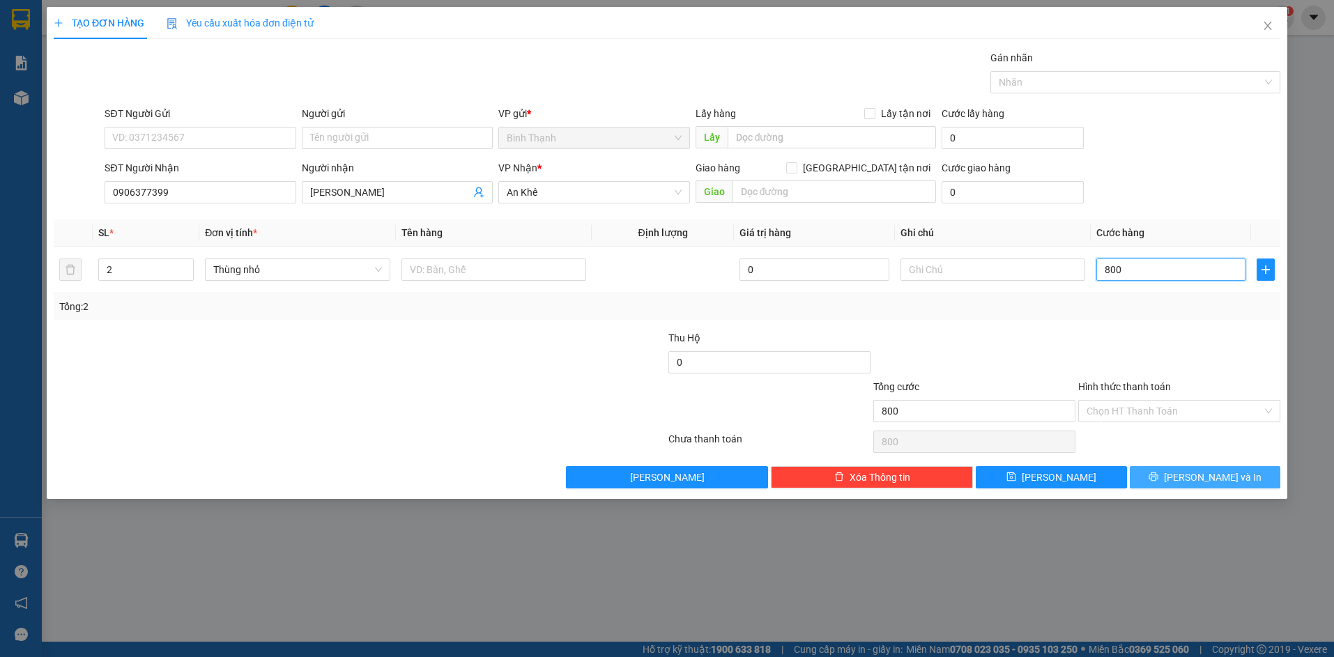
type input "8.000"
type input "80.000"
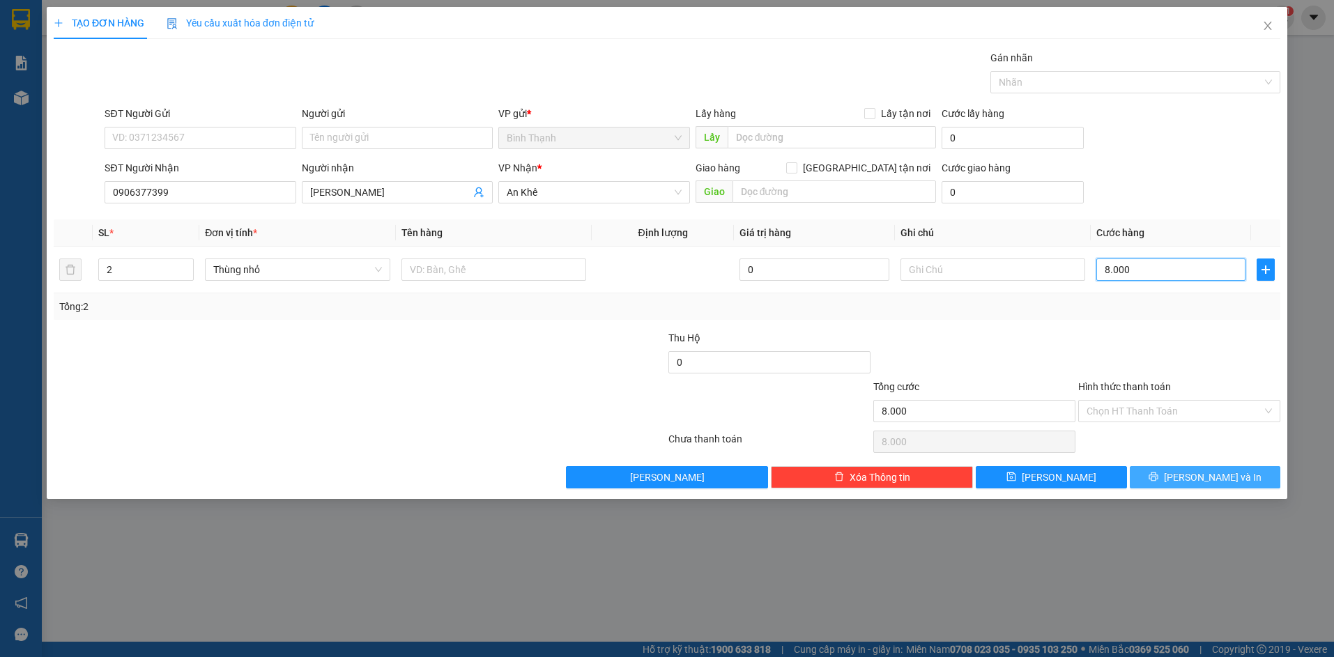
type input "80.000"
click at [1197, 482] on span "[PERSON_NAME] và In" at bounding box center [1213, 477] width 98 height 15
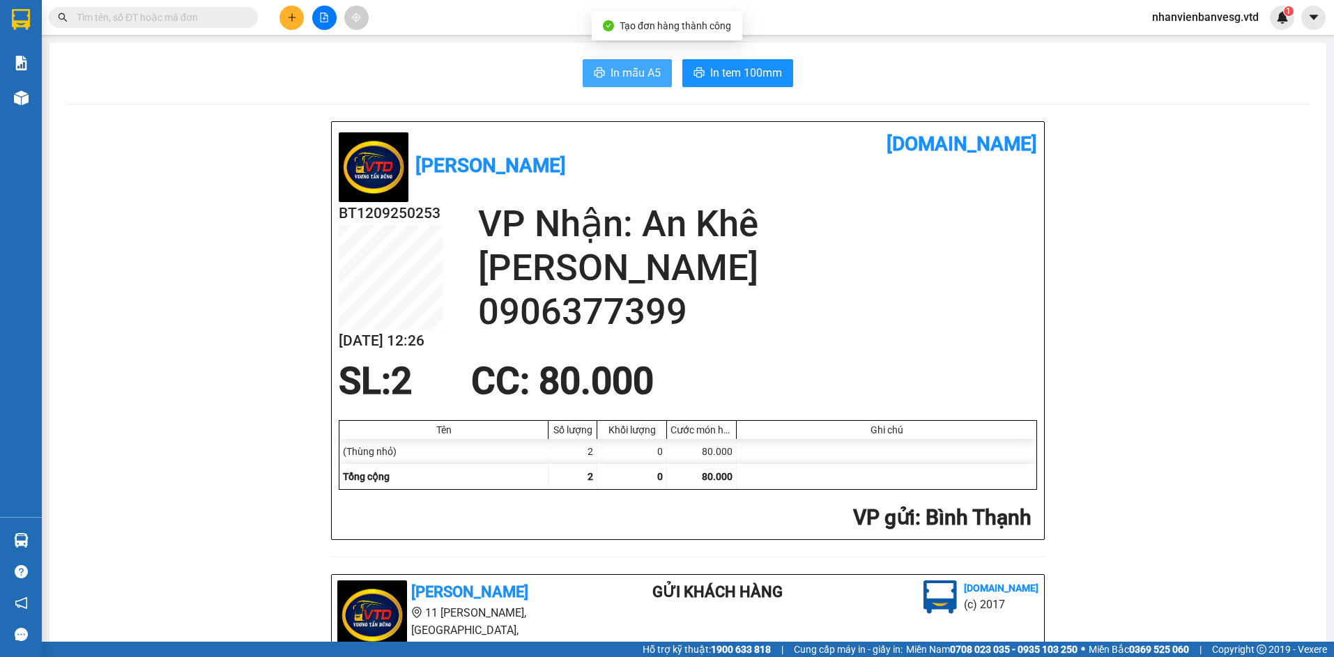
click at [632, 80] on span "In mẫu A5" at bounding box center [636, 72] width 50 height 17
click at [710, 68] on span "In tem 100mm" at bounding box center [746, 72] width 72 height 17
click at [300, 23] on button at bounding box center [292, 18] width 24 height 24
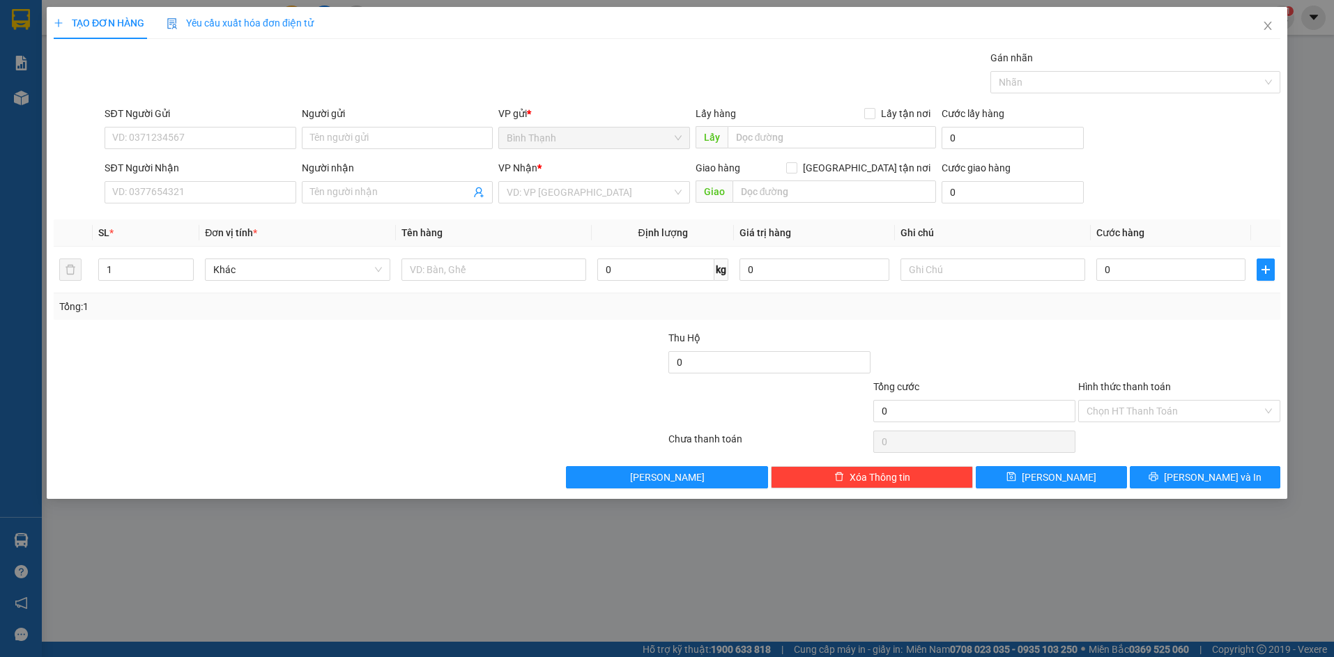
click at [403, 183] on span at bounding box center [397, 192] width 191 height 22
type input "pl"
click at [425, 213] on div "playku - 0368261009" at bounding box center [397, 220] width 174 height 15
type input "0368261009"
type input "playku"
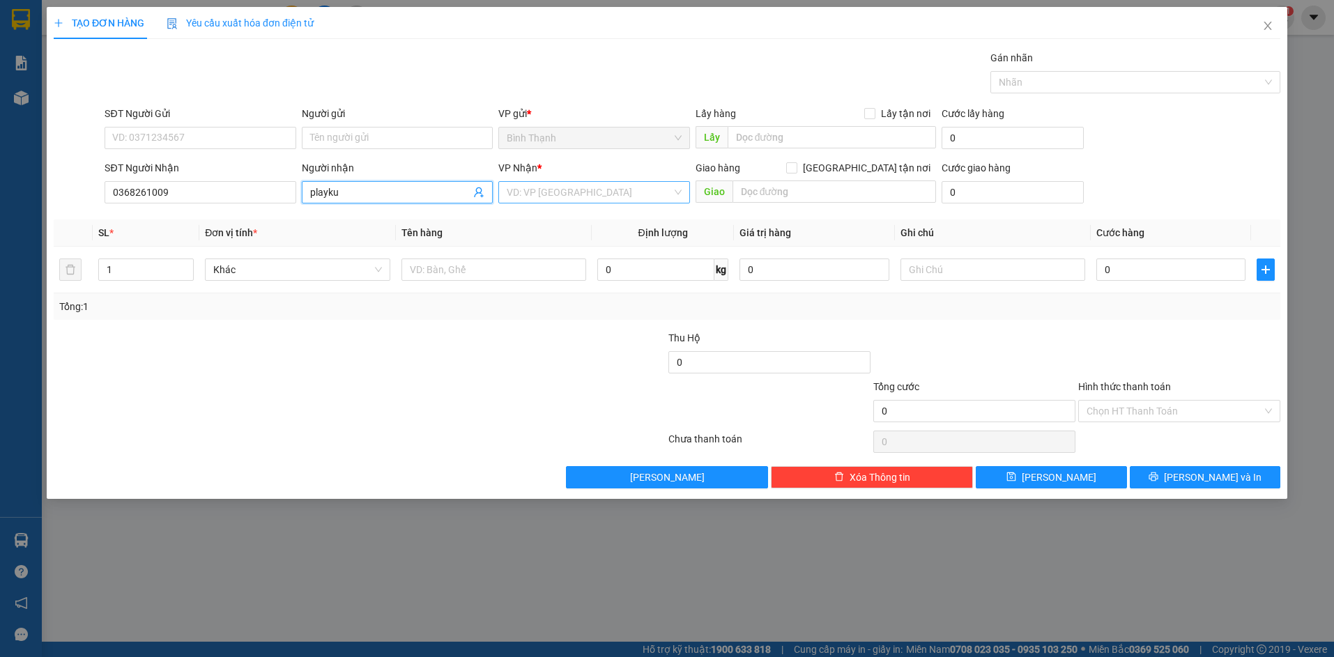
click at [581, 198] on input "search" at bounding box center [589, 192] width 165 height 21
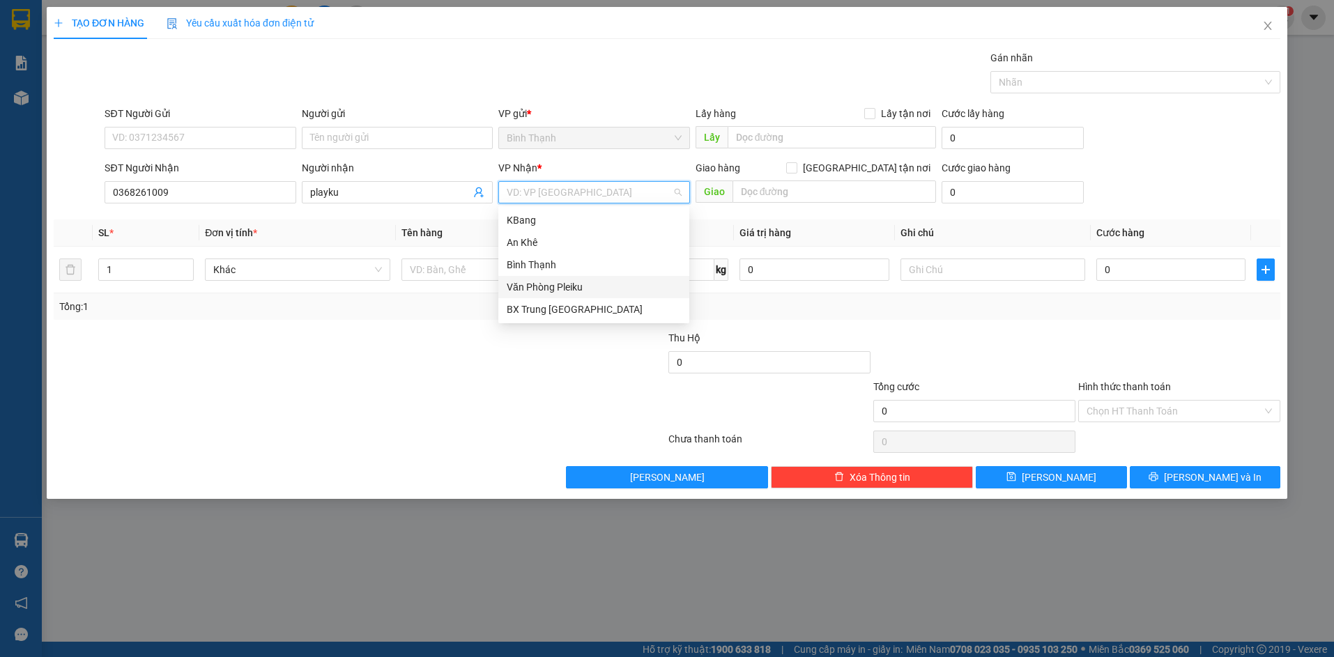
click at [588, 290] on div "Văn Phòng Pleiku" at bounding box center [594, 287] width 174 height 15
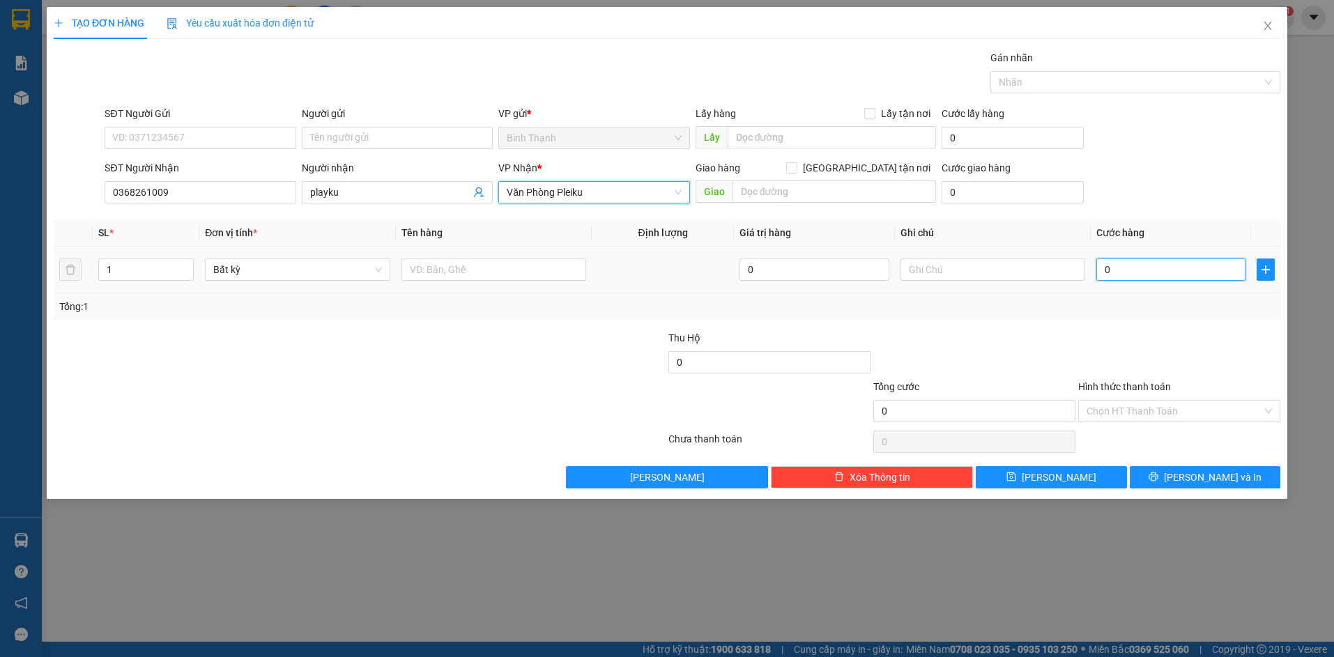
click at [1124, 265] on input "0" at bounding box center [1170, 270] width 149 height 22
type input "7"
type input "70"
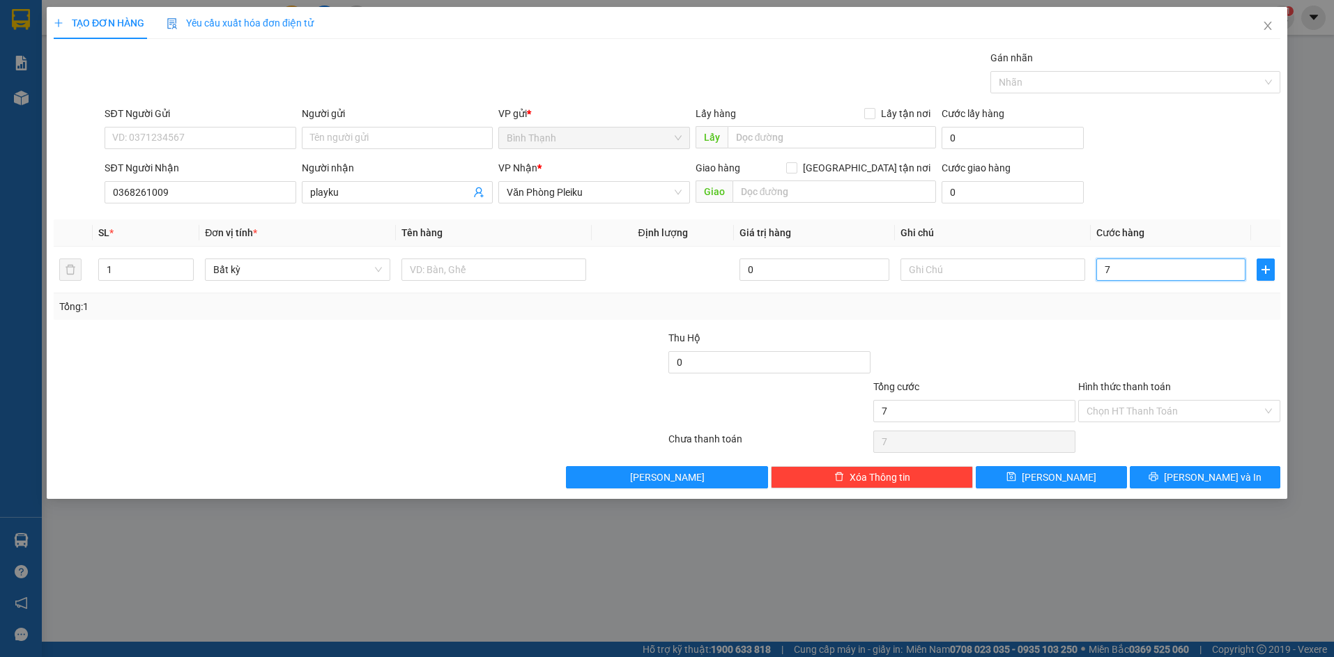
type input "70"
type input "700"
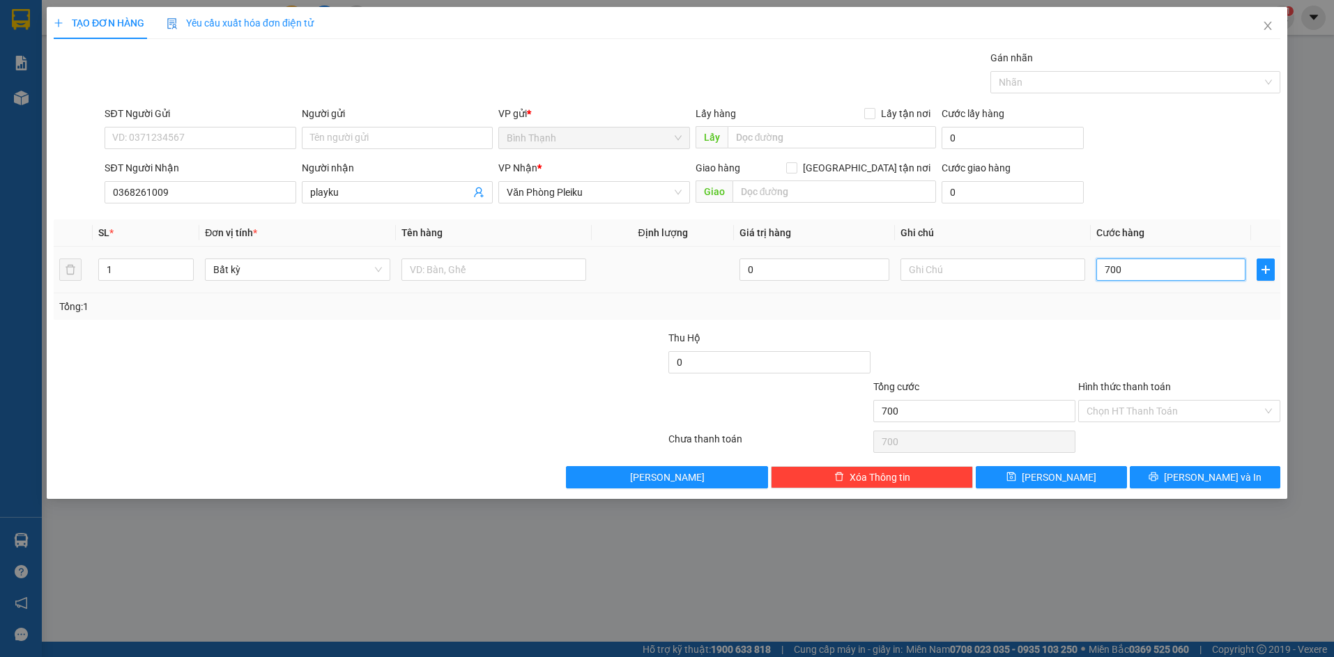
type input "7.000"
type input "70.000"
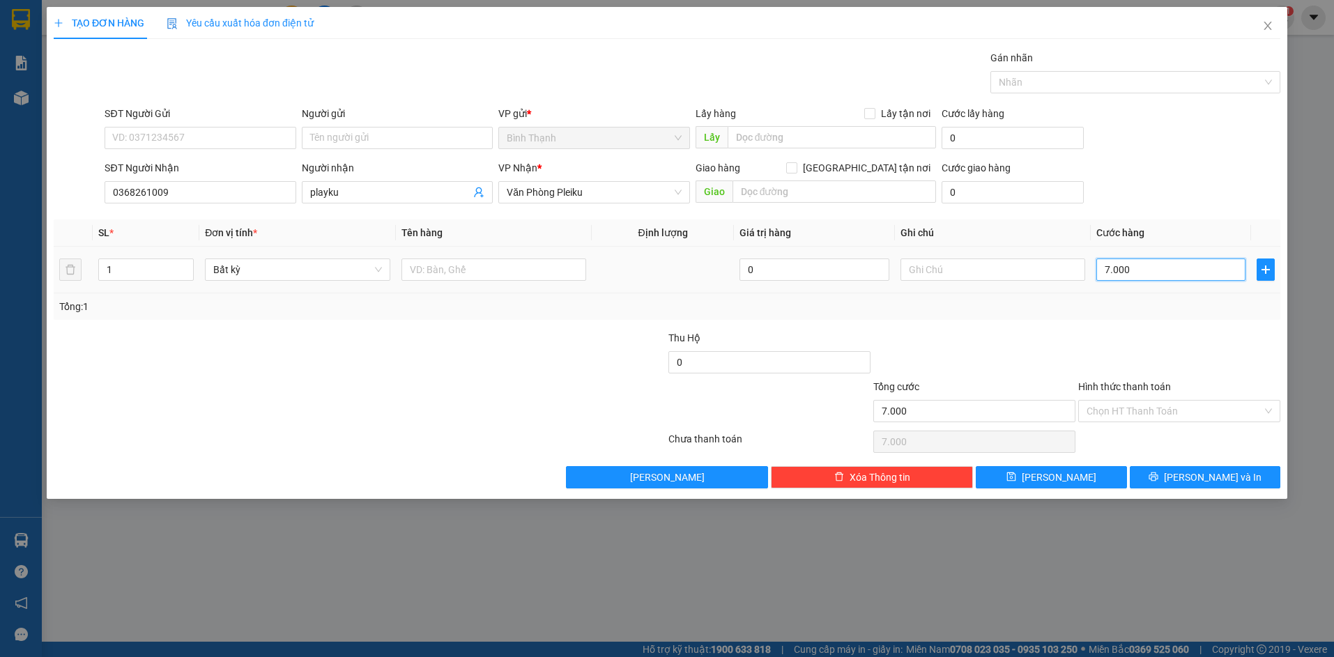
type input "70.000"
click at [1173, 479] on button "[PERSON_NAME] và In" at bounding box center [1205, 477] width 151 height 22
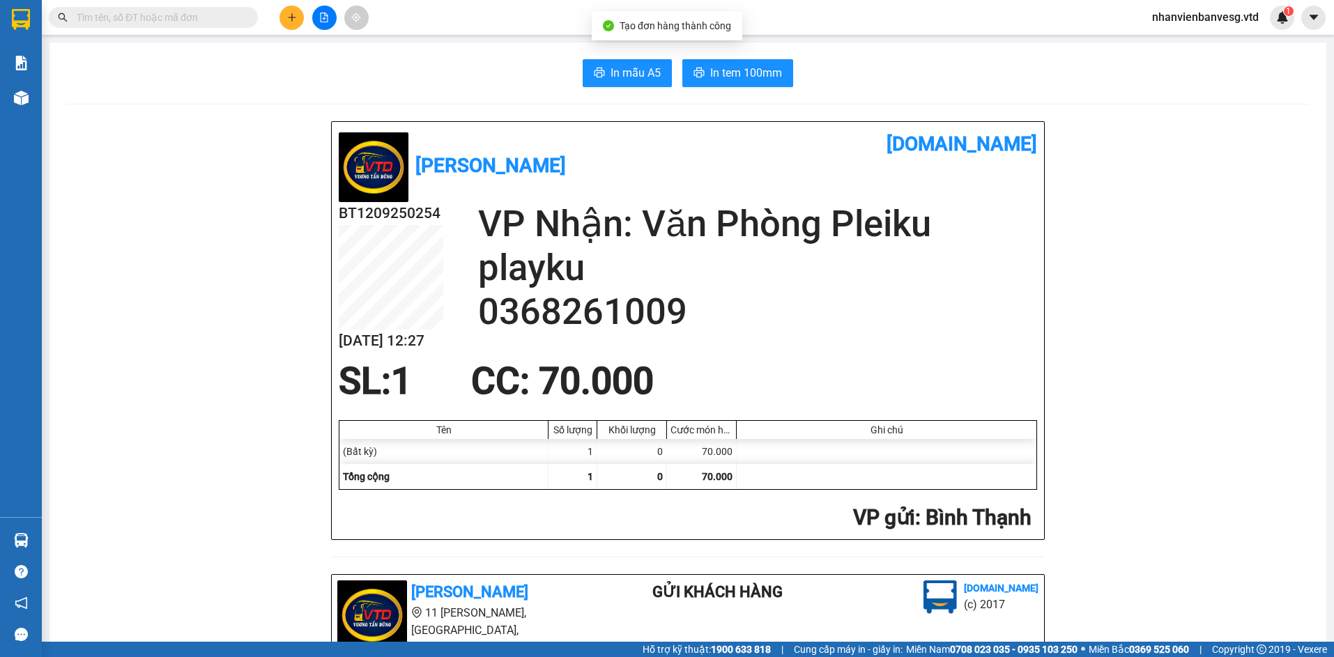
drag, startPoint x: 769, startPoint y: 87, endPoint x: 781, endPoint y: 114, distance: 29.0
drag, startPoint x: 734, startPoint y: 75, endPoint x: 802, endPoint y: 206, distance: 147.5
click at [735, 77] on span "In tem 100mm" at bounding box center [746, 72] width 72 height 17
click at [659, 83] on button "In mẫu A5" at bounding box center [627, 73] width 89 height 28
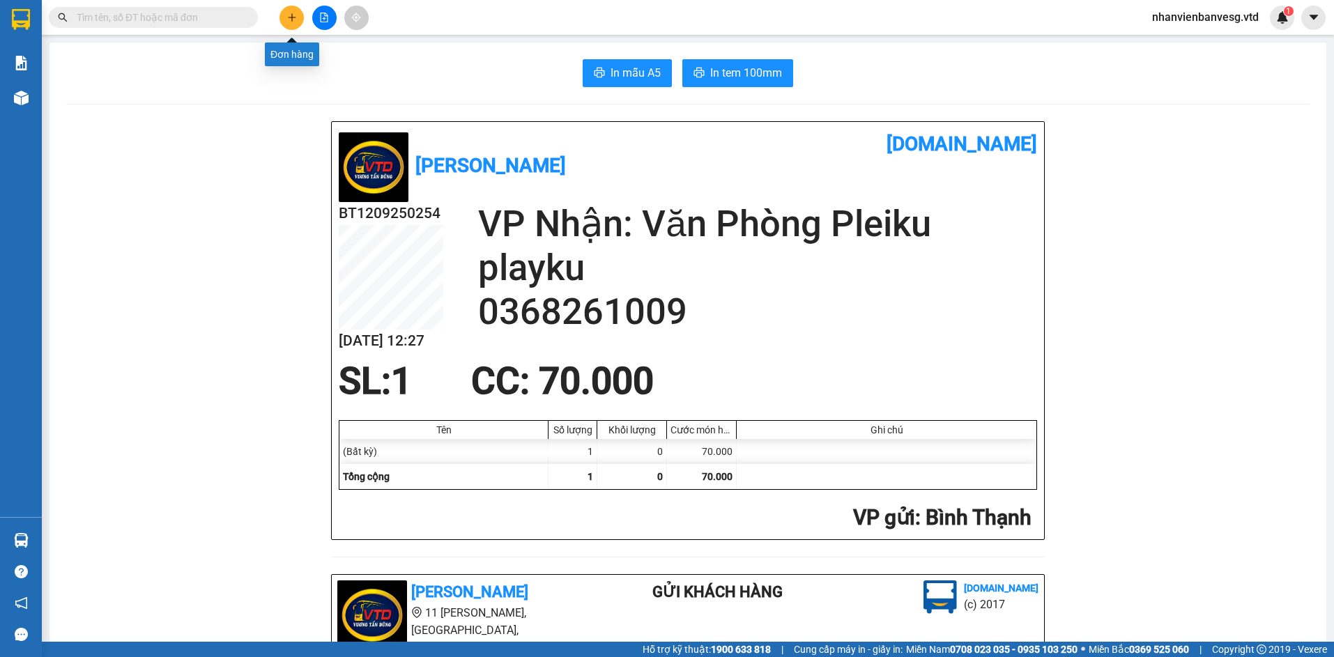
click at [287, 19] on icon "plus" at bounding box center [292, 18] width 10 height 10
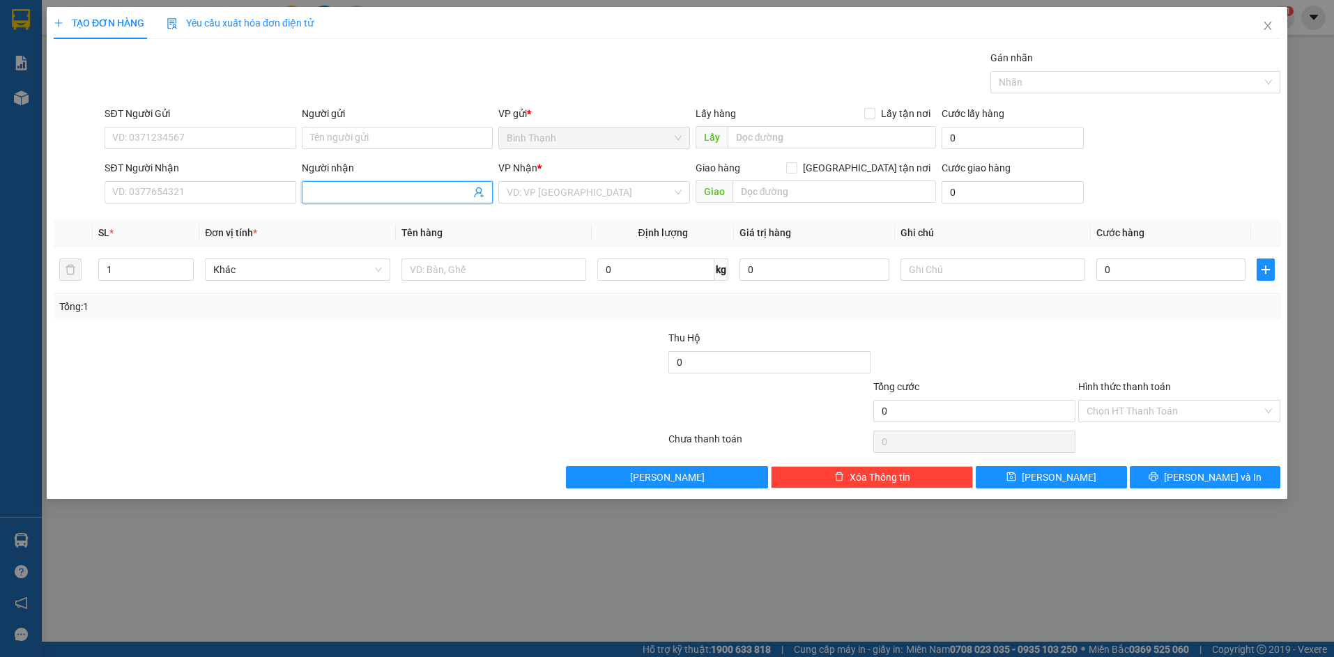
click at [435, 197] on input "Người nhận" at bounding box center [390, 192] width 160 height 15
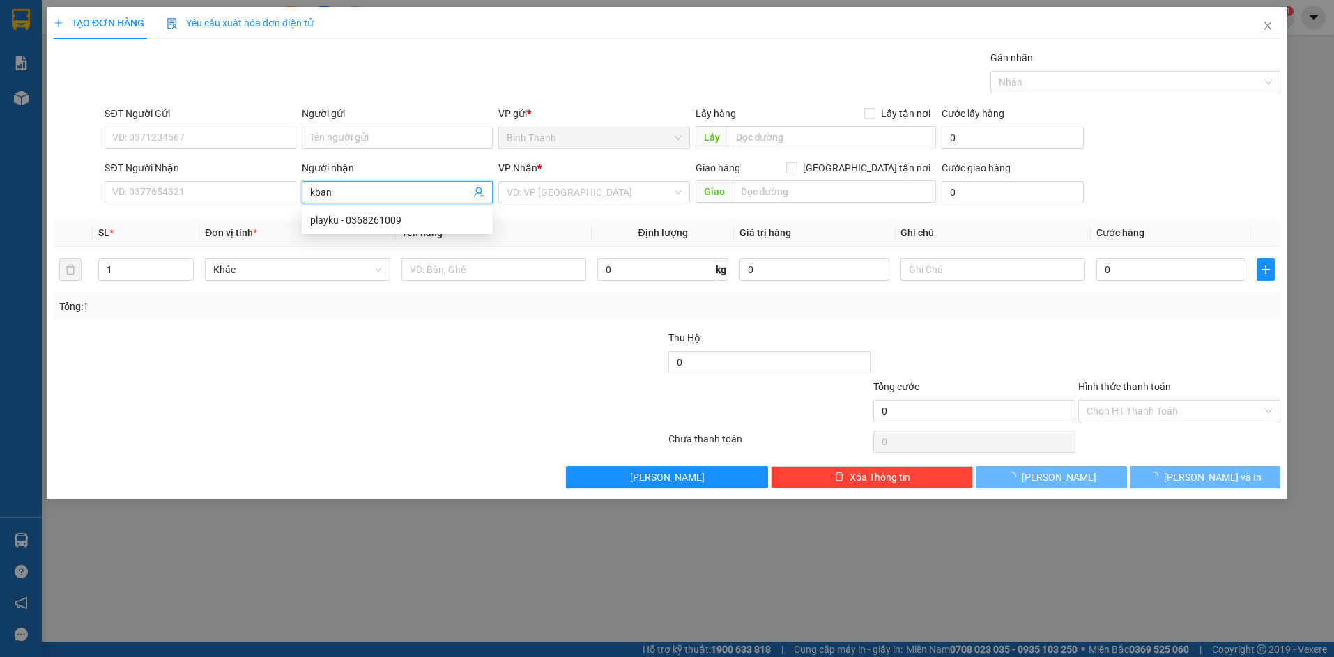
type input "kbang"
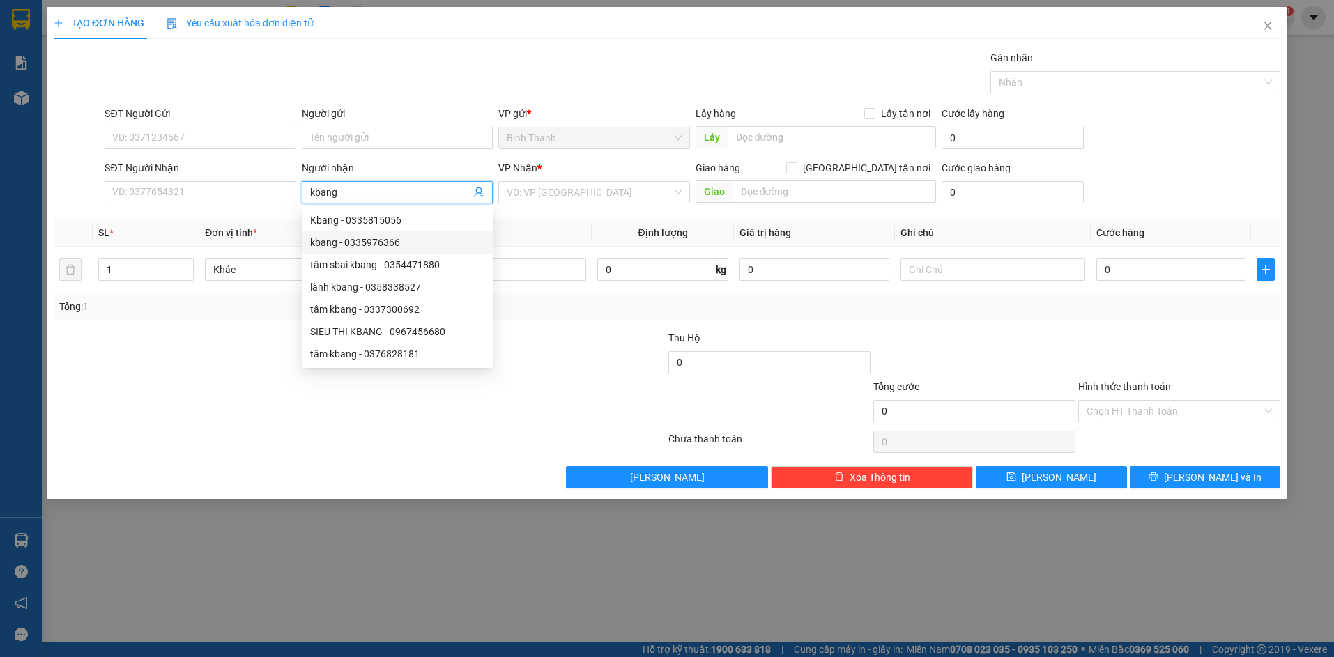
drag, startPoint x: 404, startPoint y: 235, endPoint x: 414, endPoint y: 236, distance: 10.5
click at [406, 235] on div "kbang - 0335976366" at bounding box center [397, 242] width 174 height 15
type input "0335976366"
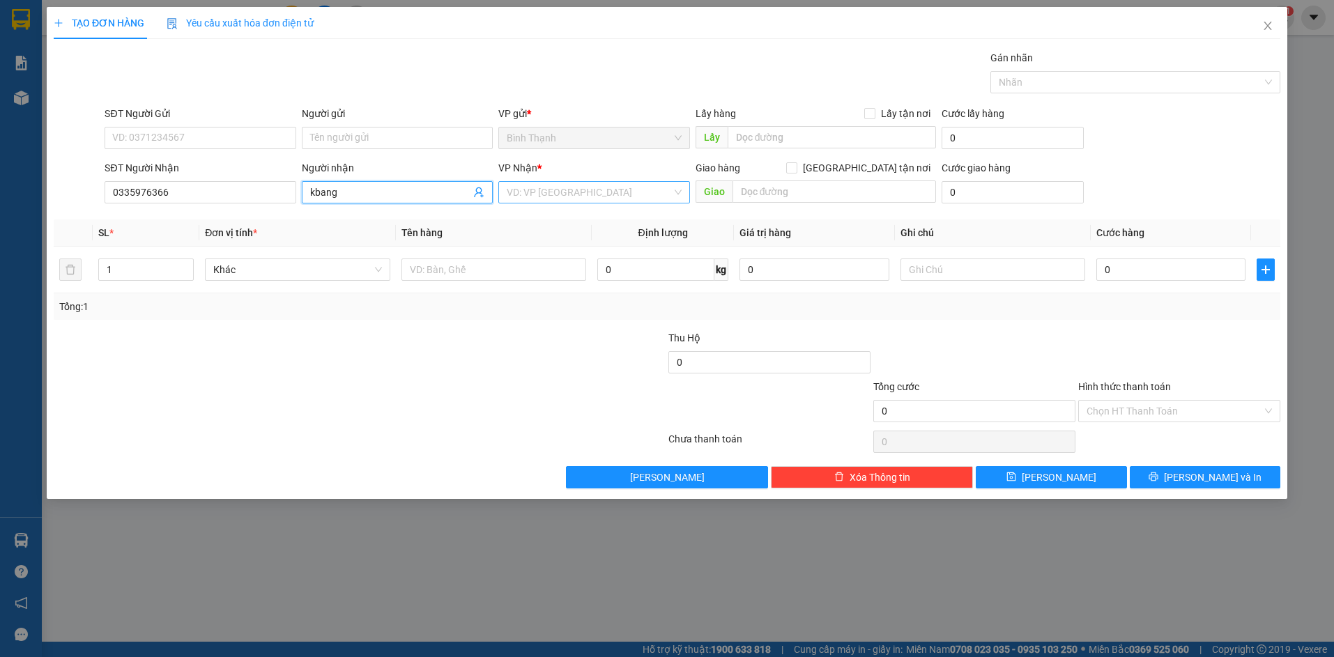
type input "kbang"
click at [613, 196] on input "search" at bounding box center [589, 192] width 165 height 21
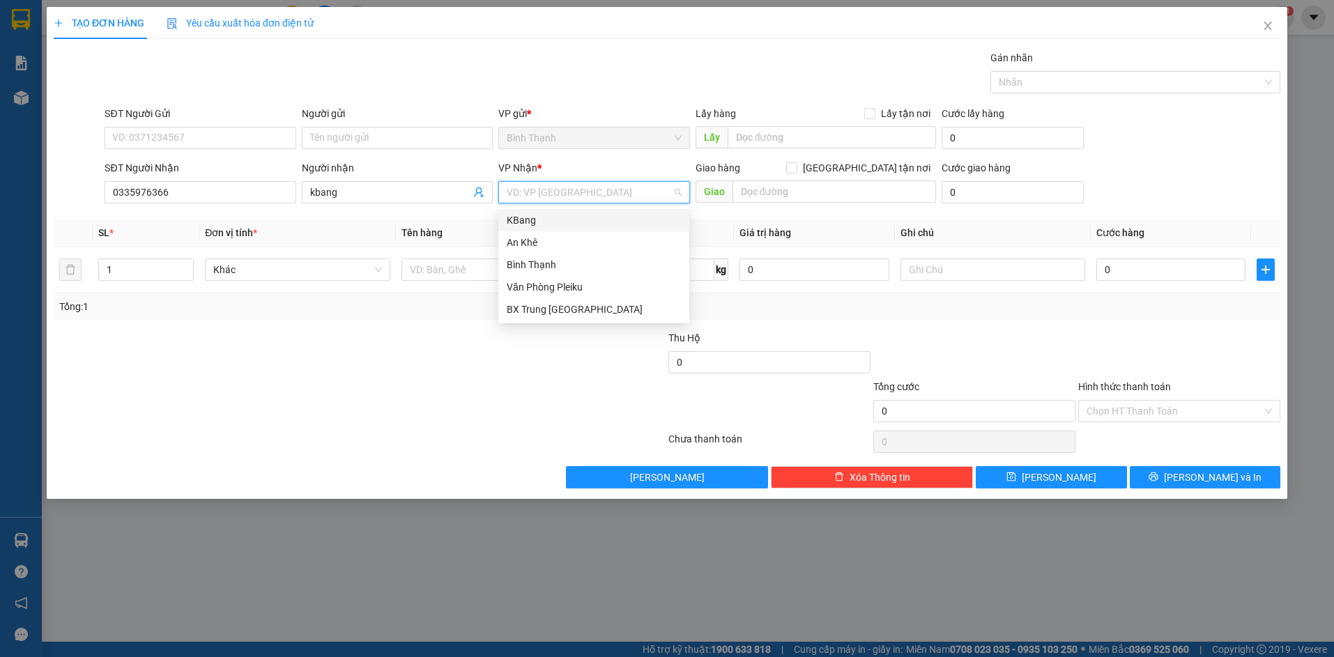
click at [604, 217] on div "KBang" at bounding box center [594, 220] width 174 height 15
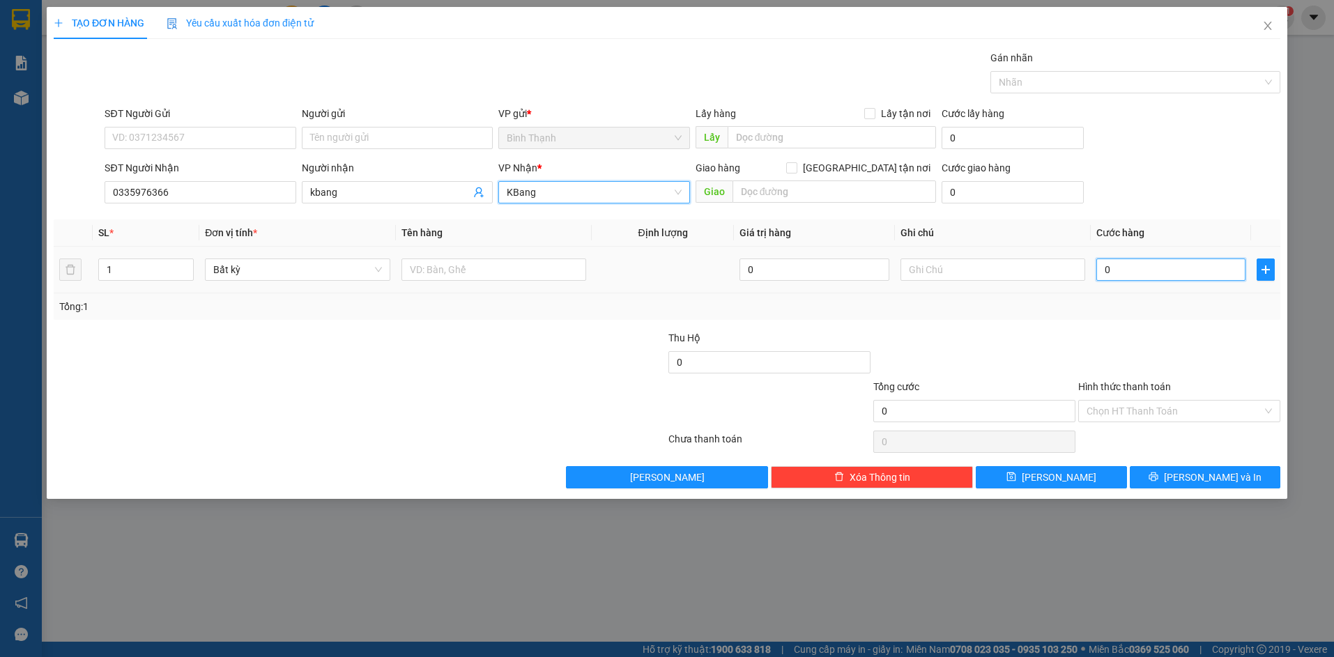
click at [1140, 263] on input "0" at bounding box center [1170, 270] width 149 height 22
type input "7"
type input "70"
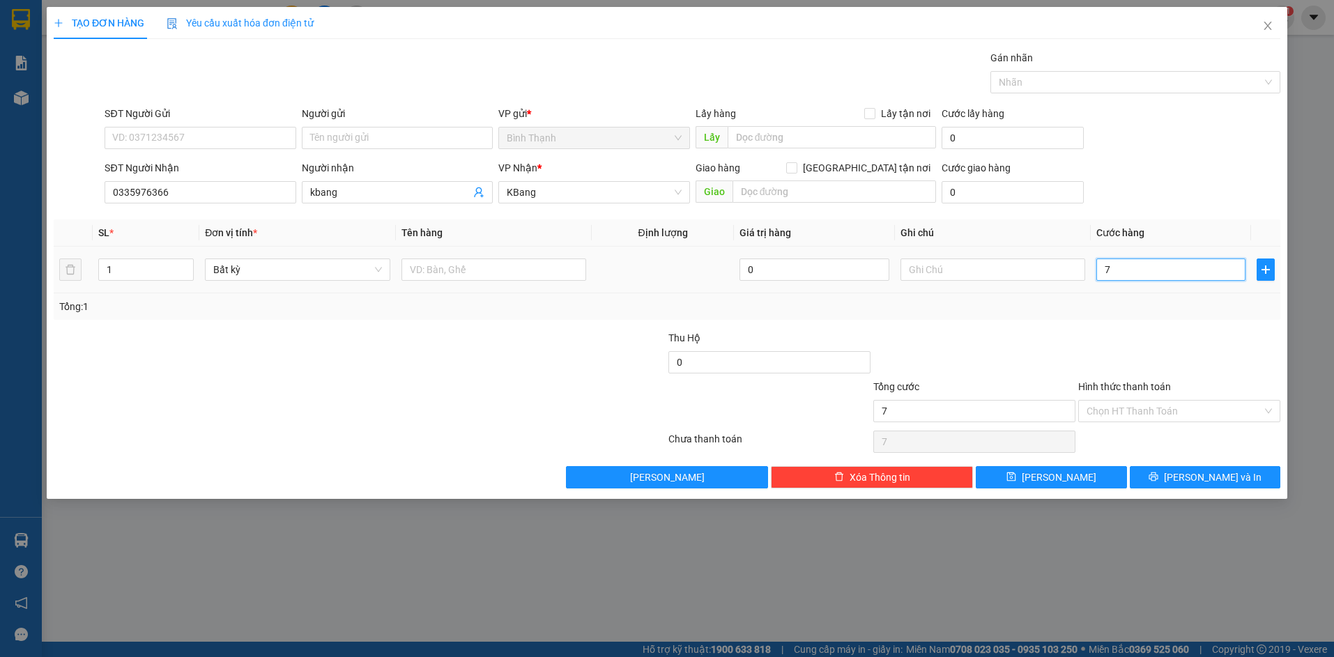
type input "70"
type input "700"
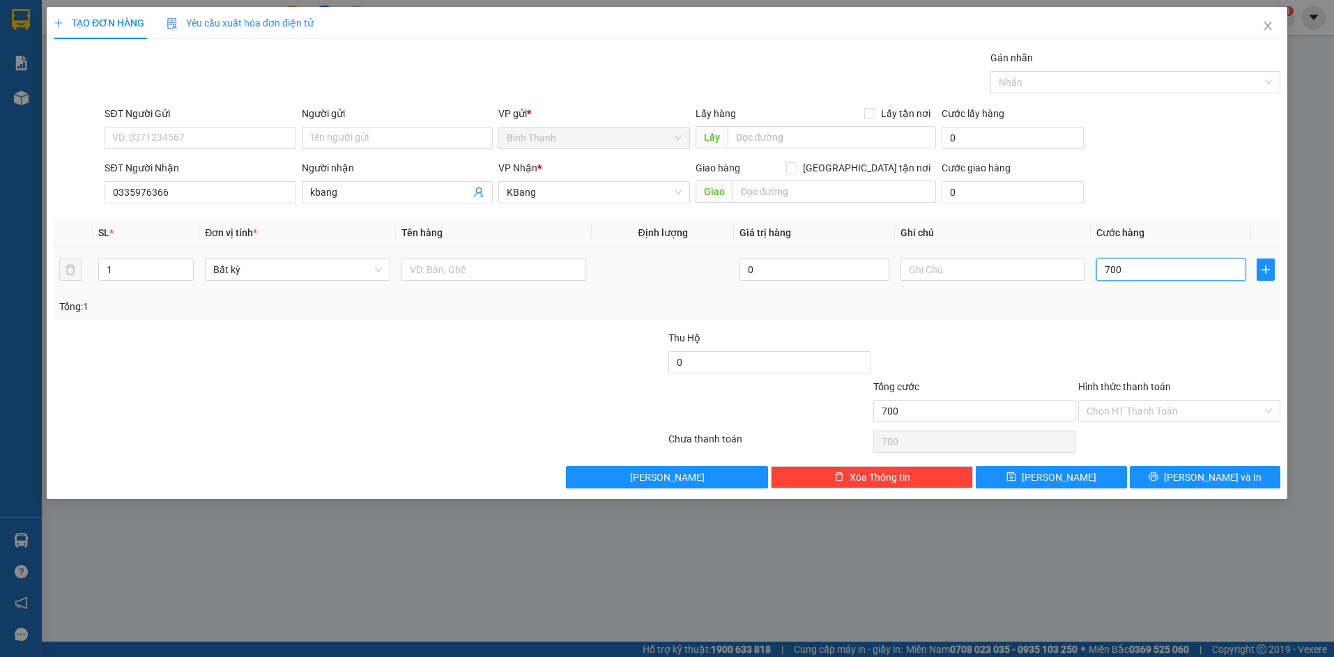
type input "7.000"
type input "70.000"
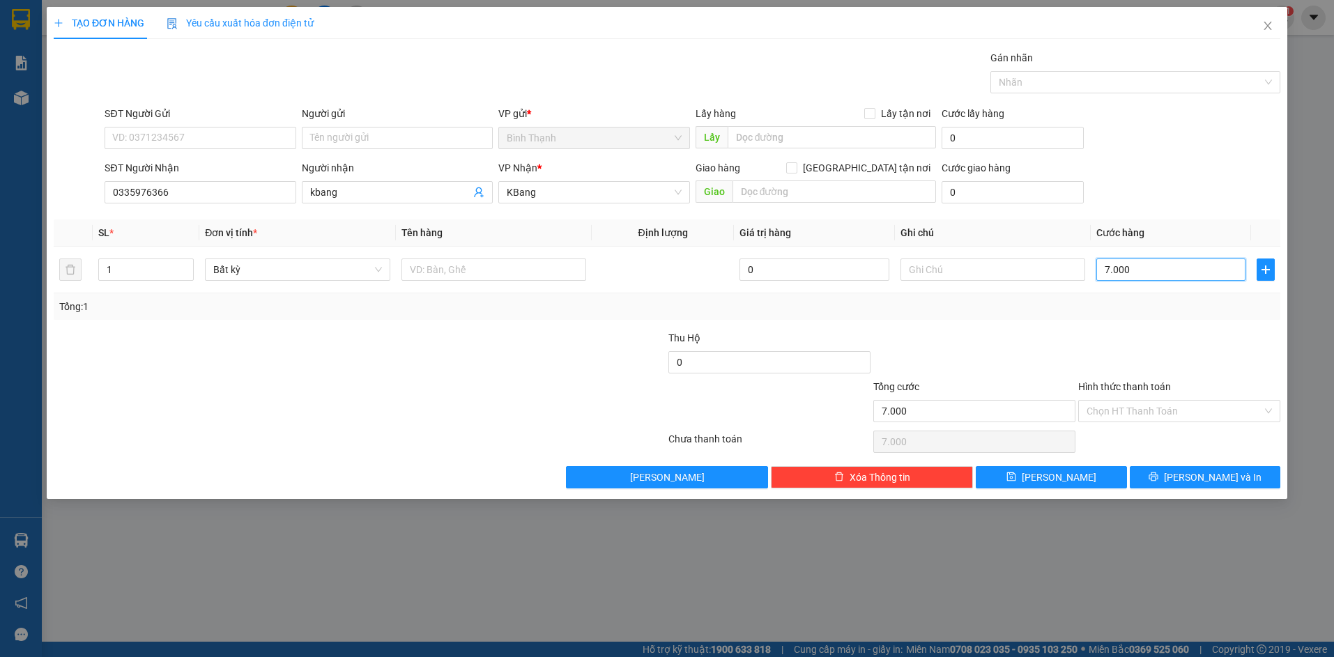
type input "70.000"
click at [1211, 480] on span "[PERSON_NAME] và In" at bounding box center [1213, 477] width 98 height 15
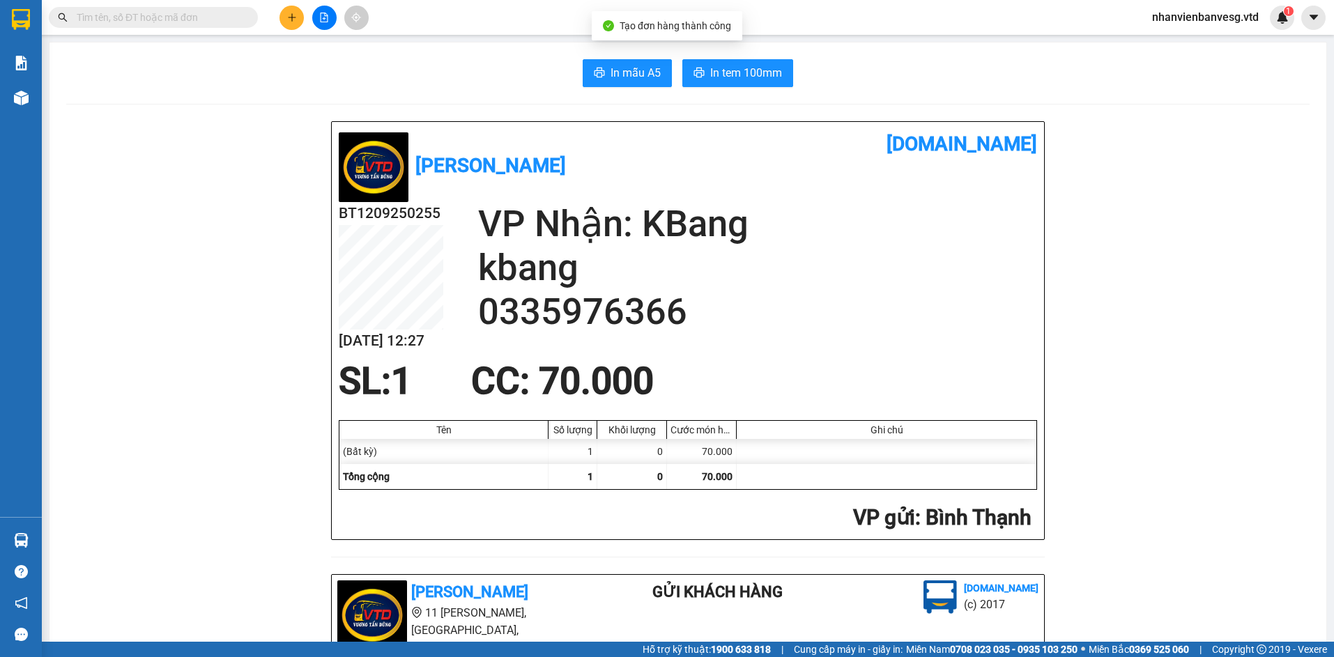
click at [730, 69] on span "In tem 100mm" at bounding box center [746, 72] width 72 height 17
click at [289, 14] on icon "plus" at bounding box center [292, 18] width 10 height 10
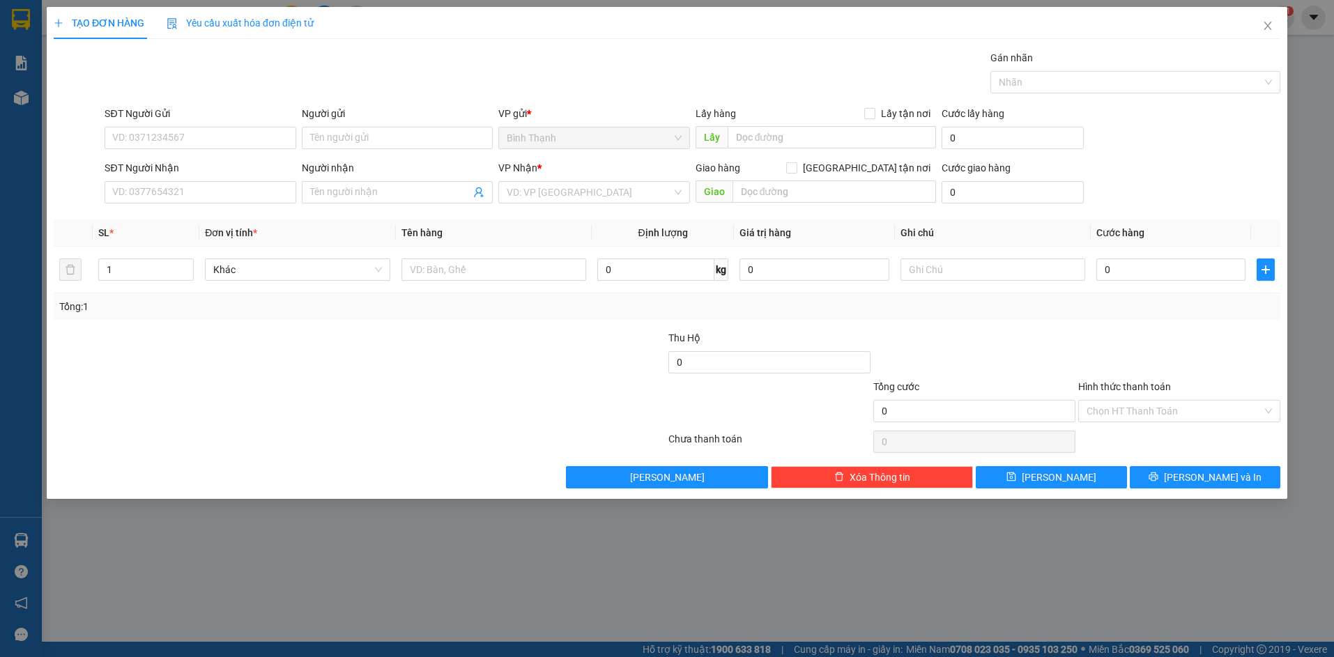
drag, startPoint x: 335, startPoint y: 183, endPoint x: 336, endPoint y: 169, distance: 14.0
click at [336, 169] on div "Người nhận Tên người nhận" at bounding box center [397, 184] width 191 height 49
click at [350, 191] on input "huon" at bounding box center [390, 192] width 160 height 15
type input "h"
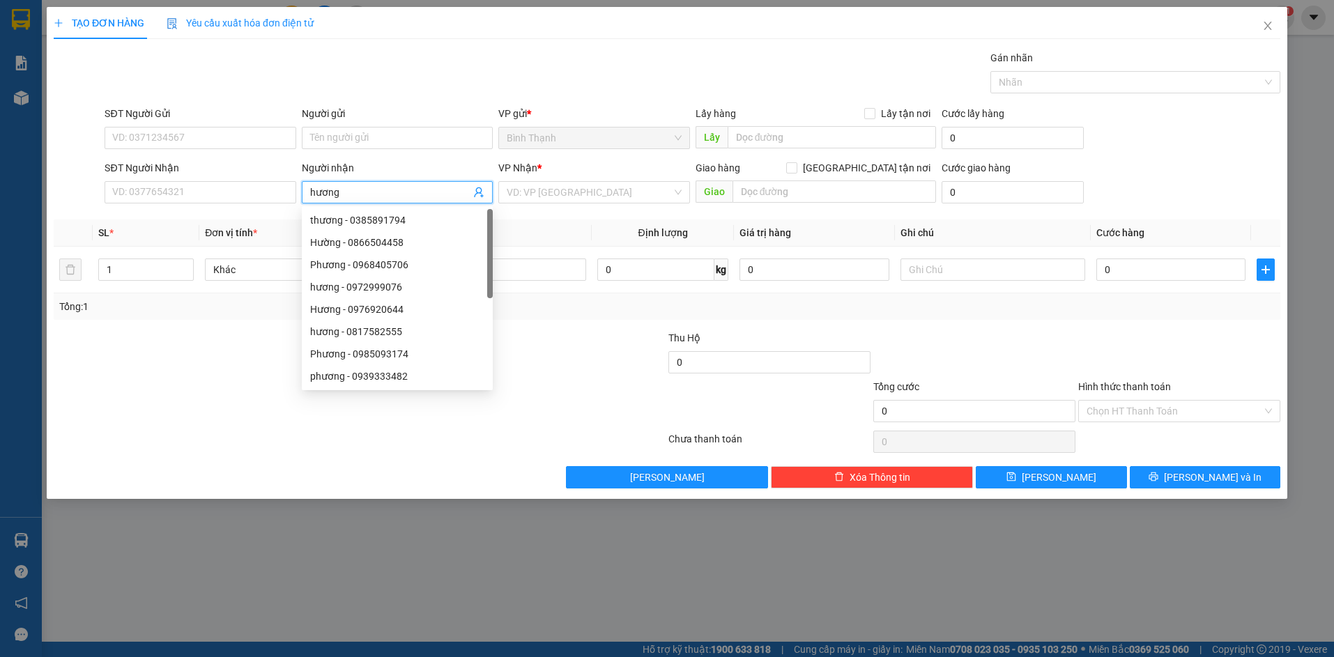
type input "hương k"
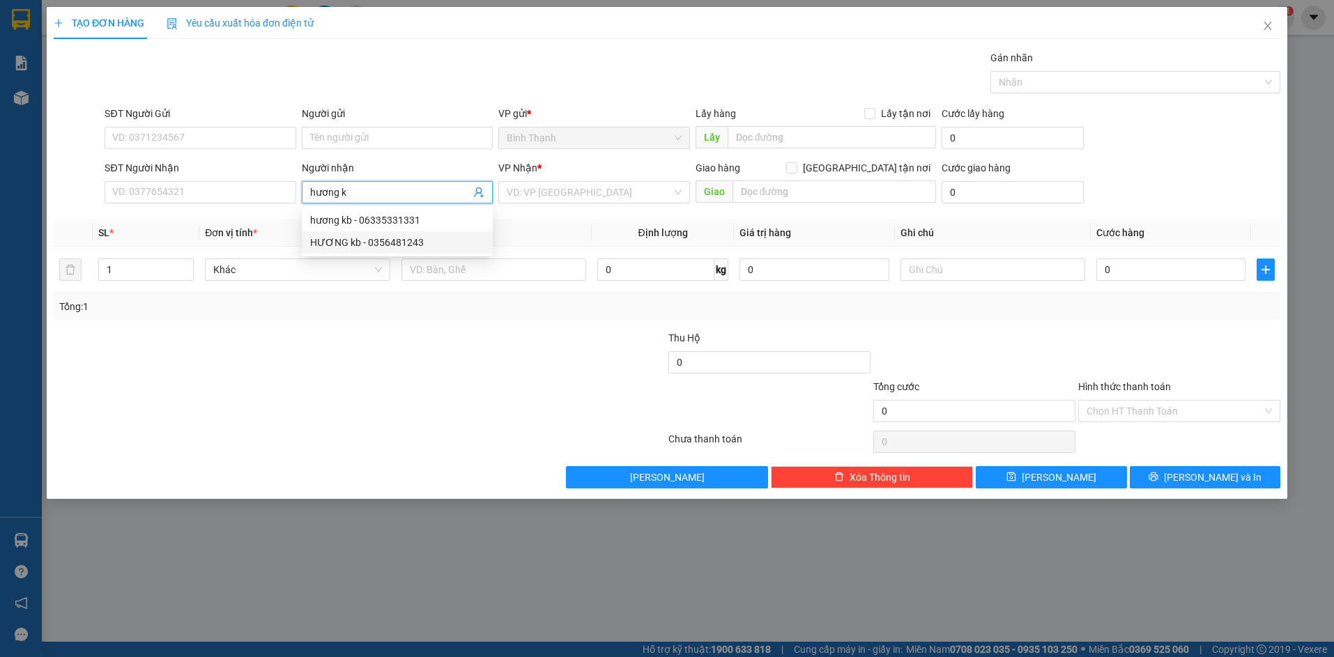
click at [392, 237] on div "HƯƠNG kb - 0356481243" at bounding box center [397, 242] width 174 height 15
type input "0356481243"
type input "HƯƠNG kb"
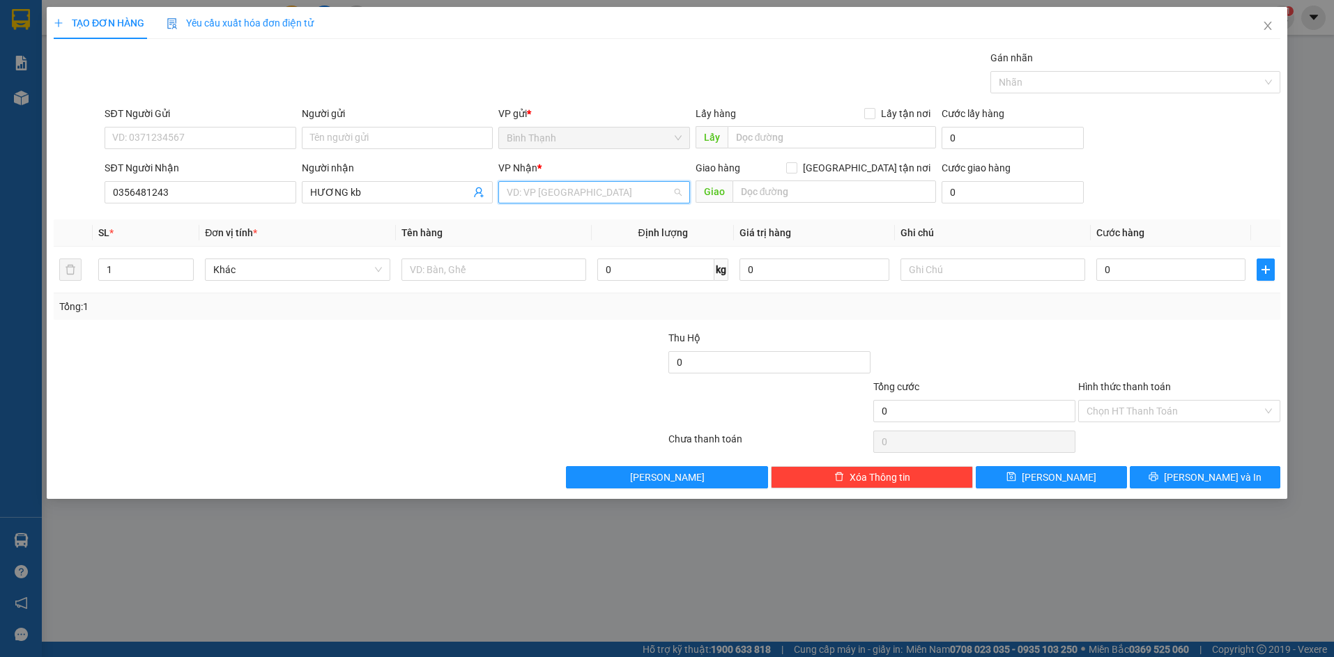
drag, startPoint x: 623, startPoint y: 185, endPoint x: 609, endPoint y: 222, distance: 40.4
click at [623, 188] on input "search" at bounding box center [589, 192] width 165 height 21
click at [593, 222] on div "KBang" at bounding box center [594, 220] width 174 height 15
type input "7"
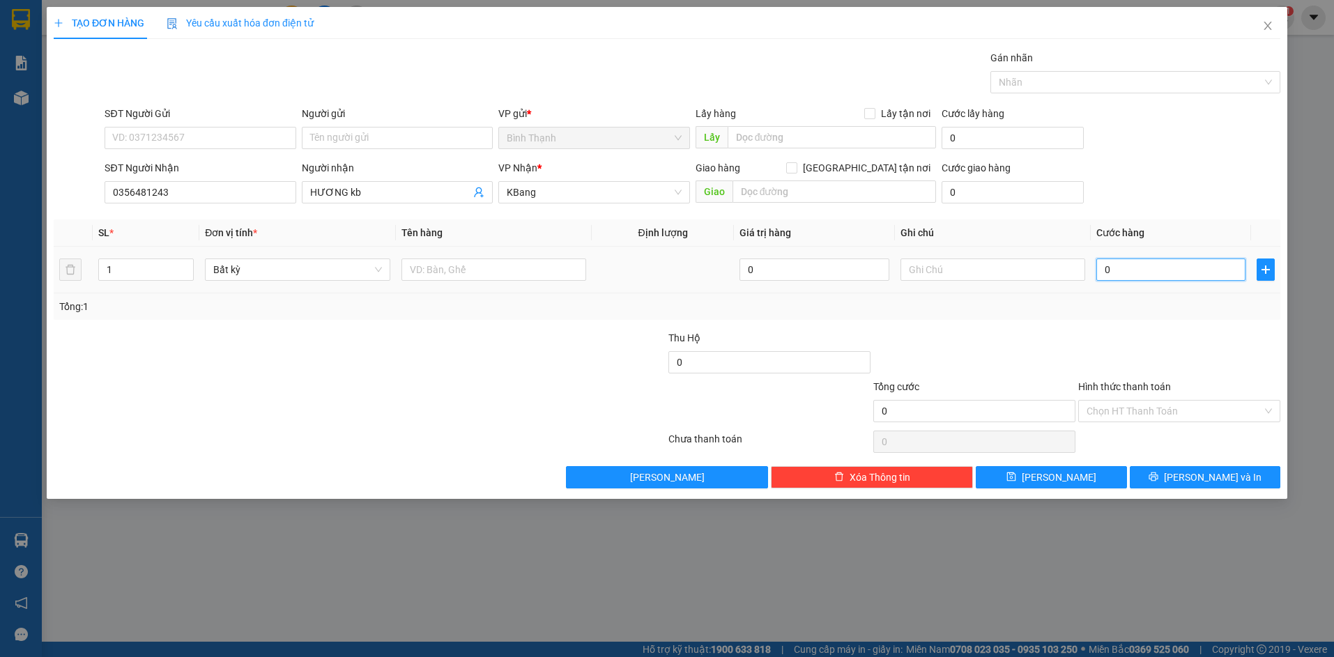
type input "7"
type input "70"
type input "700"
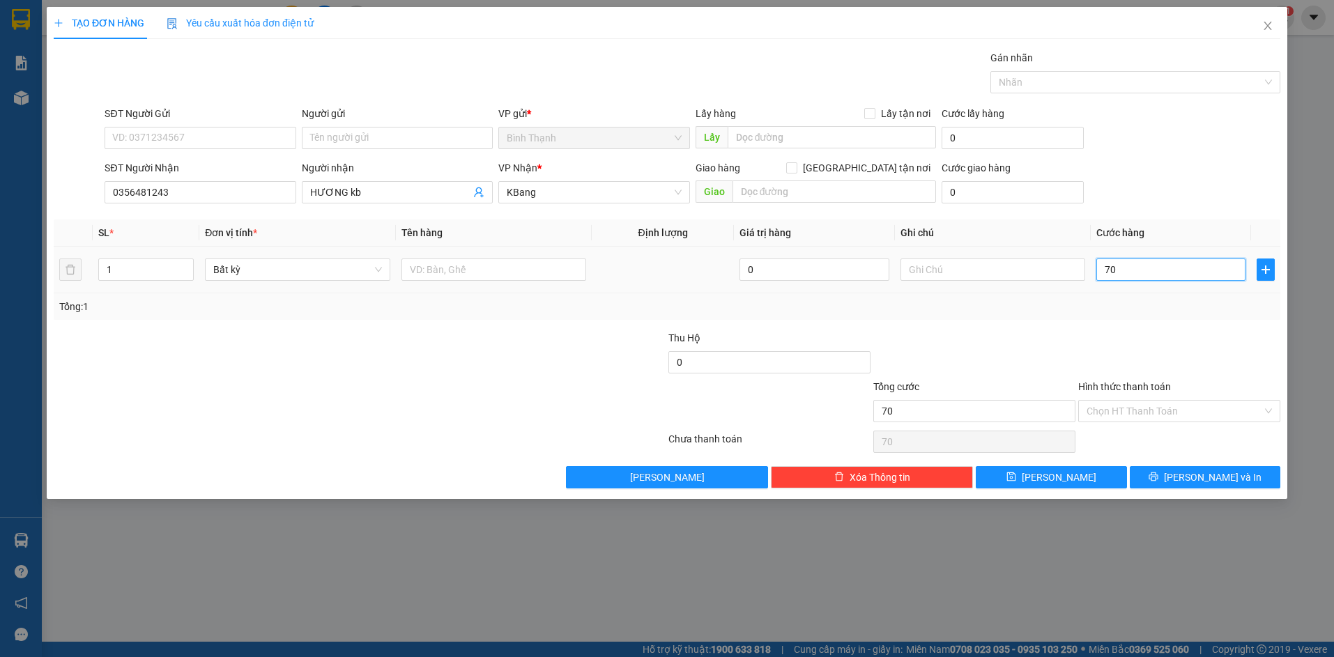
type input "700"
type input "7.000"
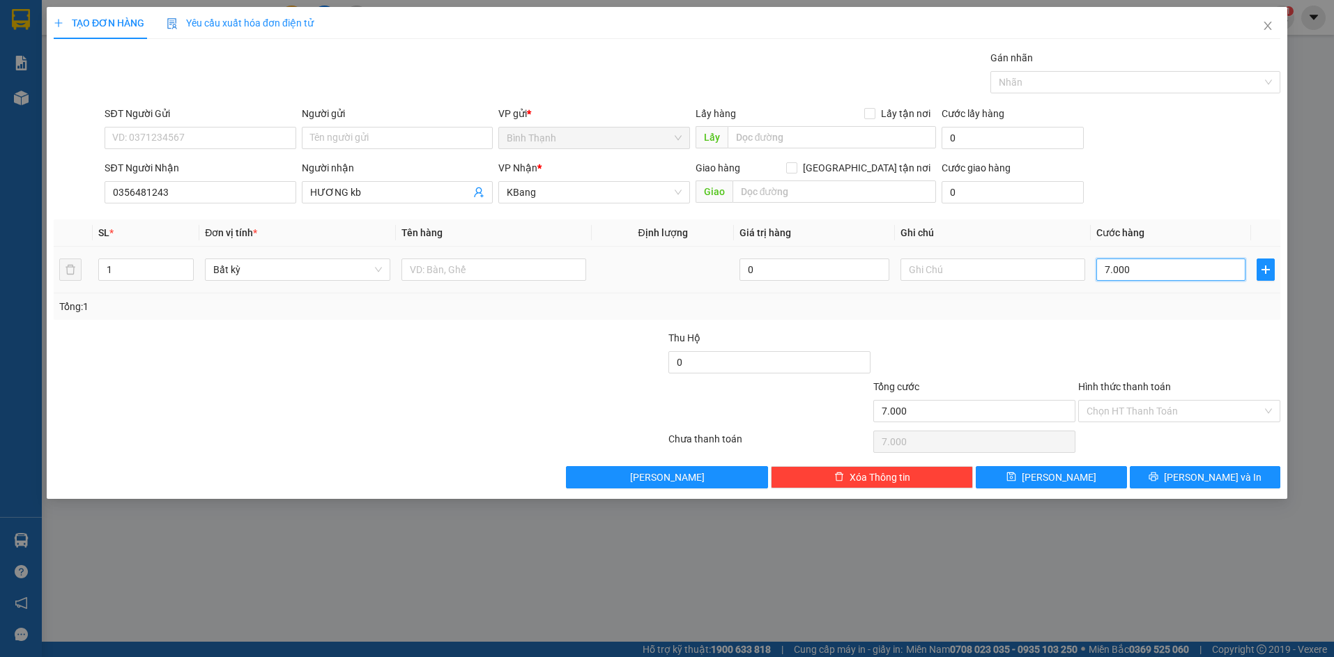
type input "70.000"
click at [1056, 482] on span "[PERSON_NAME]" at bounding box center [1059, 477] width 75 height 15
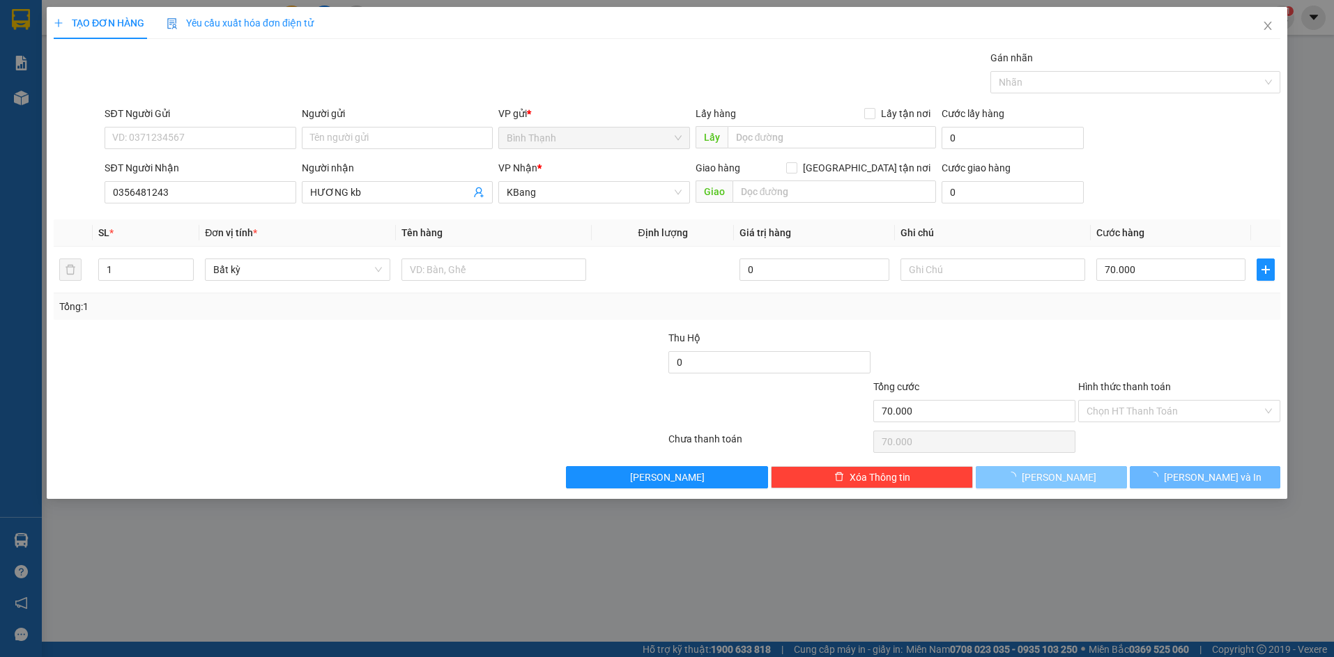
type input "0"
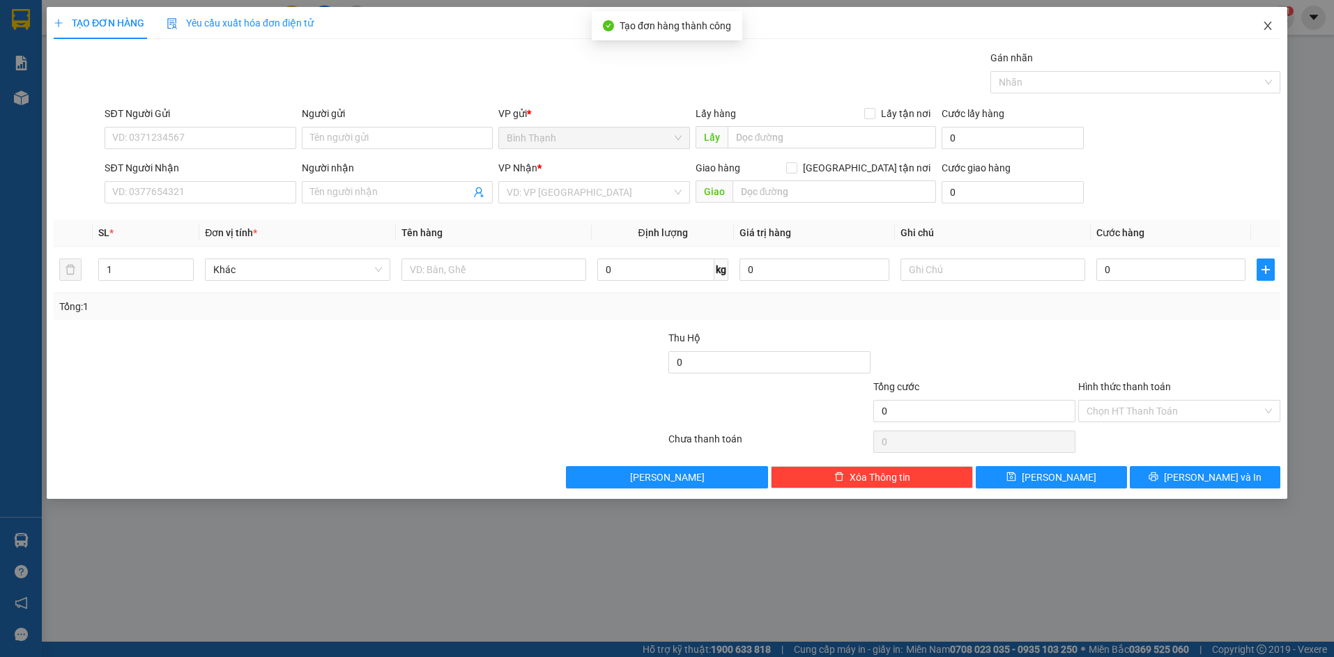
click at [1274, 20] on span "Close" at bounding box center [1267, 26] width 39 height 39
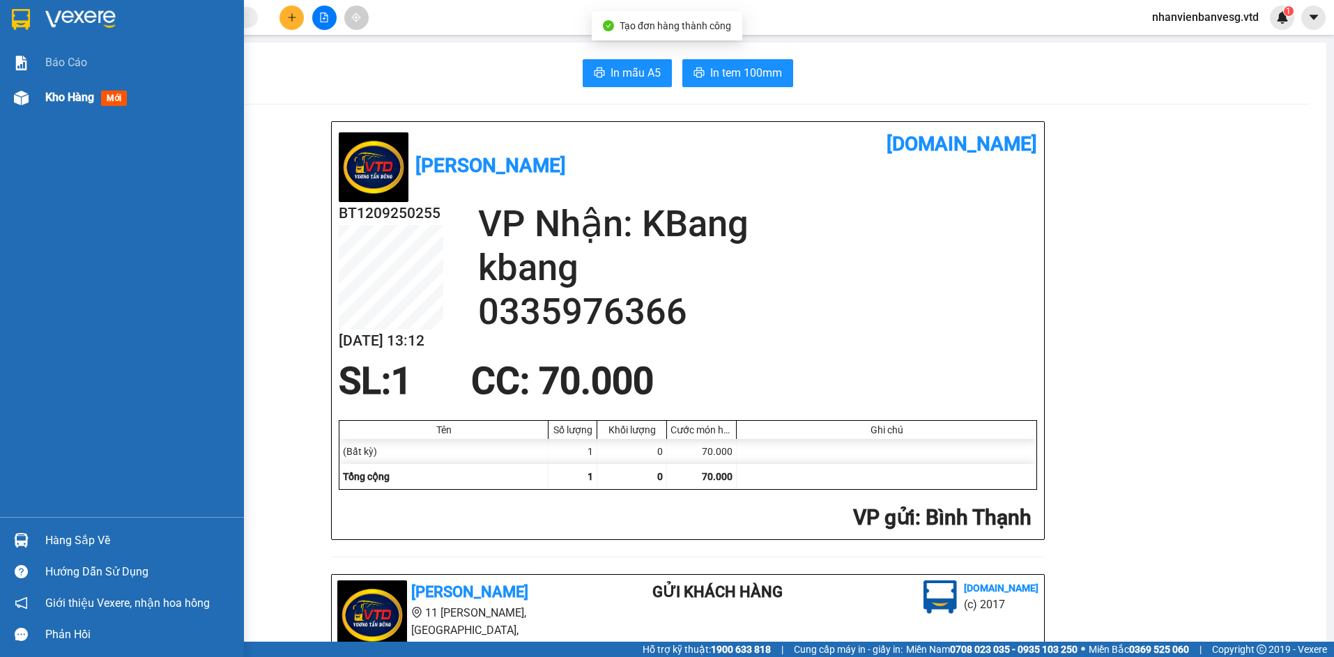
click at [53, 91] on span "Kho hàng" at bounding box center [69, 97] width 49 height 13
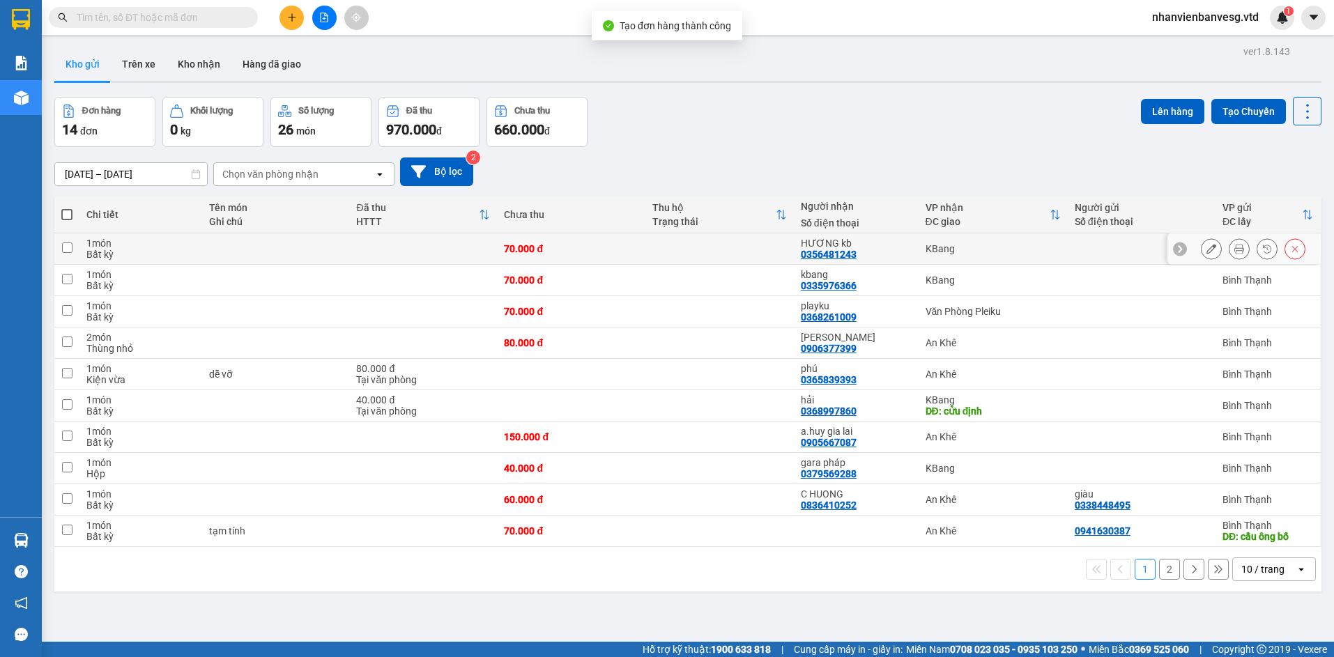
drag, startPoint x: 372, startPoint y: 254, endPoint x: 375, endPoint y: 246, distance: 8.2
click at [372, 253] on td at bounding box center [423, 249] width 148 height 31
checkbox input "true"
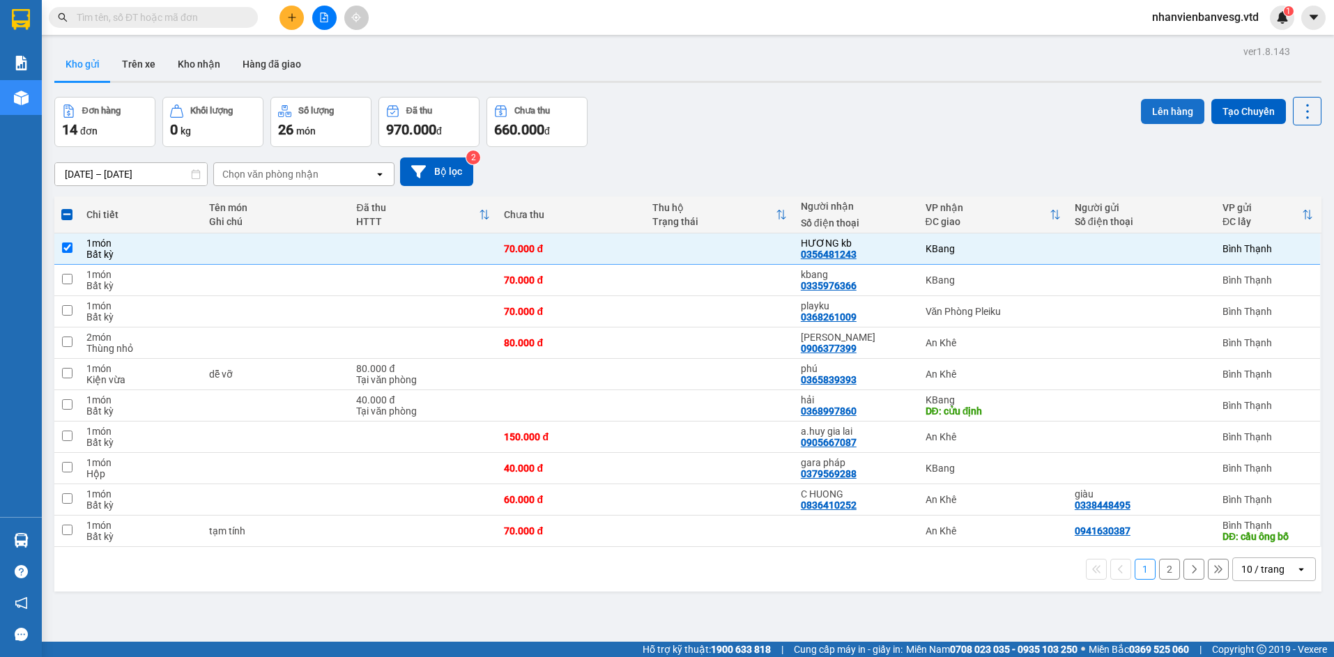
click at [1155, 116] on button "Lên hàng" at bounding box center [1172, 111] width 63 height 25
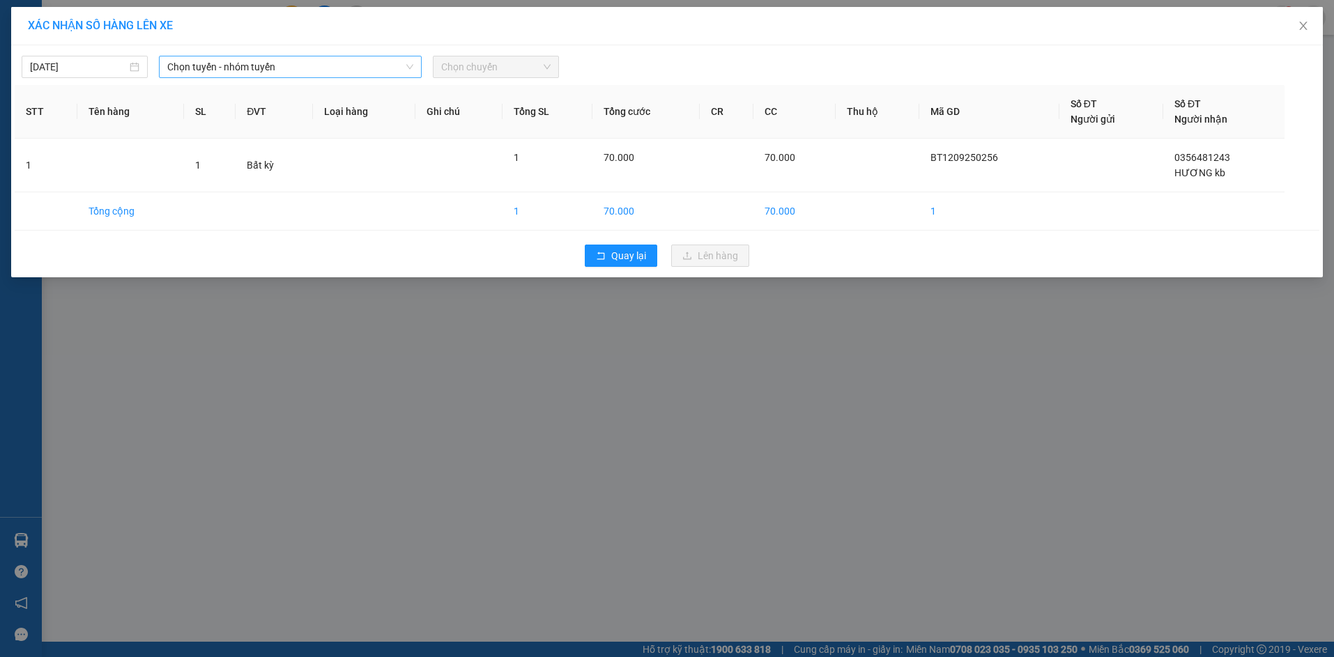
click at [263, 72] on span "Chọn tuyến - nhóm tuyến" at bounding box center [290, 66] width 246 height 21
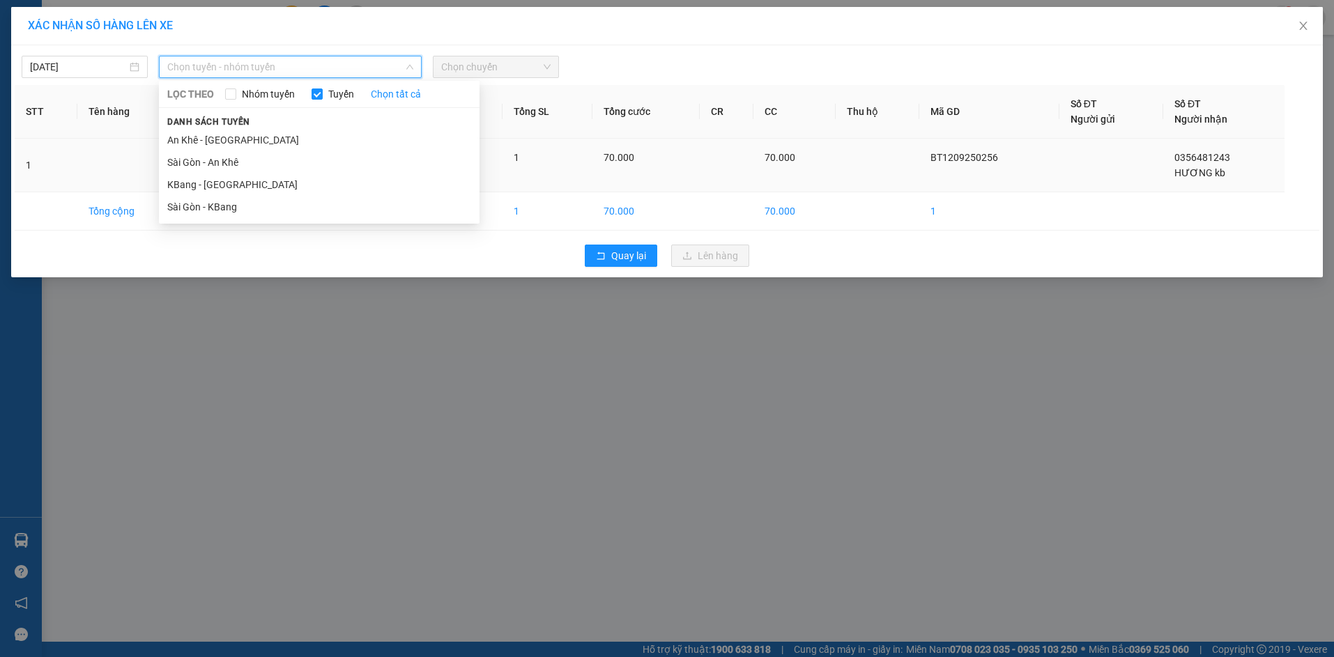
drag, startPoint x: 284, startPoint y: 205, endPoint x: 359, endPoint y: 181, distance: 78.3
click at [290, 202] on li "Sài Gòn - KBang" at bounding box center [319, 207] width 321 height 22
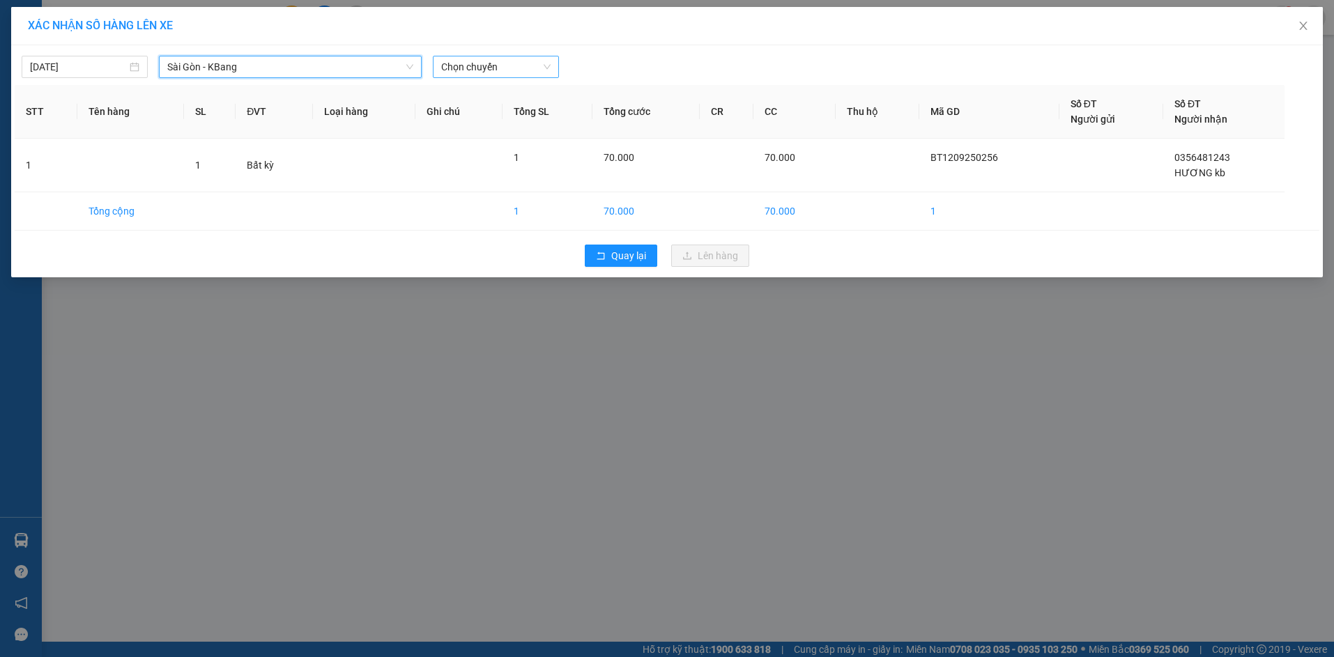
drag, startPoint x: 484, startPoint y: 60, endPoint x: 486, endPoint y: 74, distance: 14.1
click at [484, 62] on span "Chọn chuyến" at bounding box center [495, 66] width 109 height 21
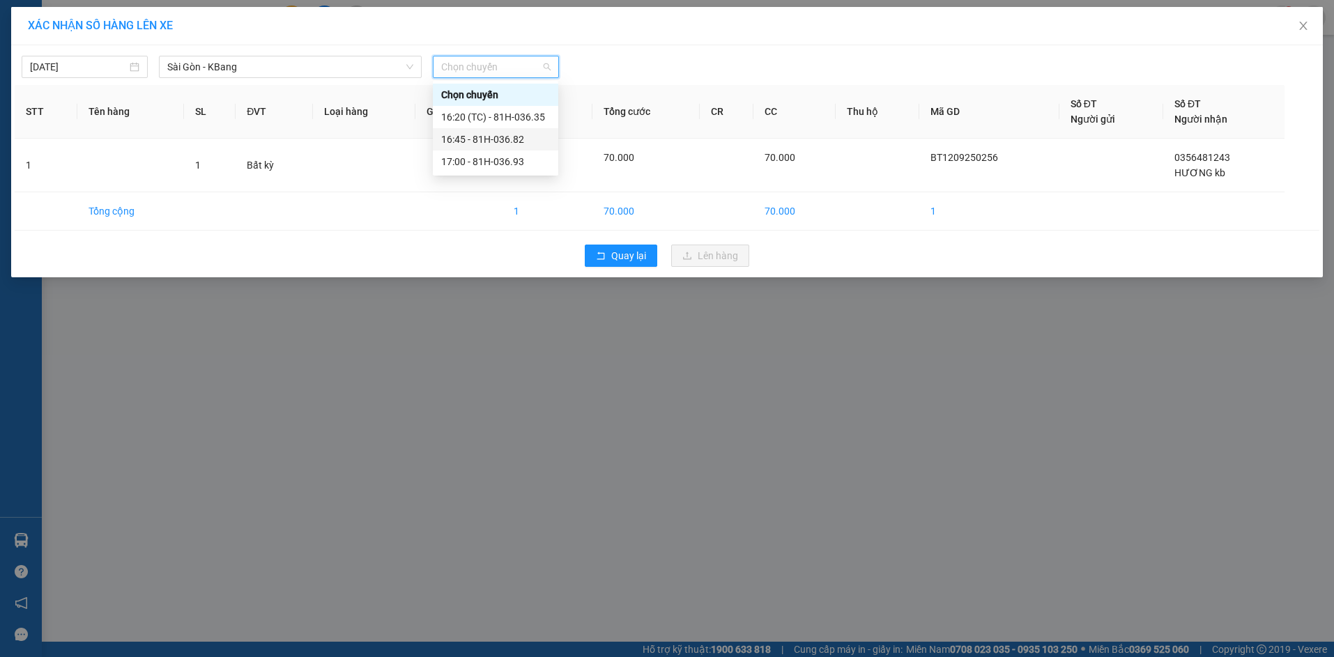
drag, startPoint x: 514, startPoint y: 132, endPoint x: 516, endPoint y: 119, distance: 14.1
click at [514, 130] on div "16:45 - 81H-036.82" at bounding box center [495, 139] width 125 height 22
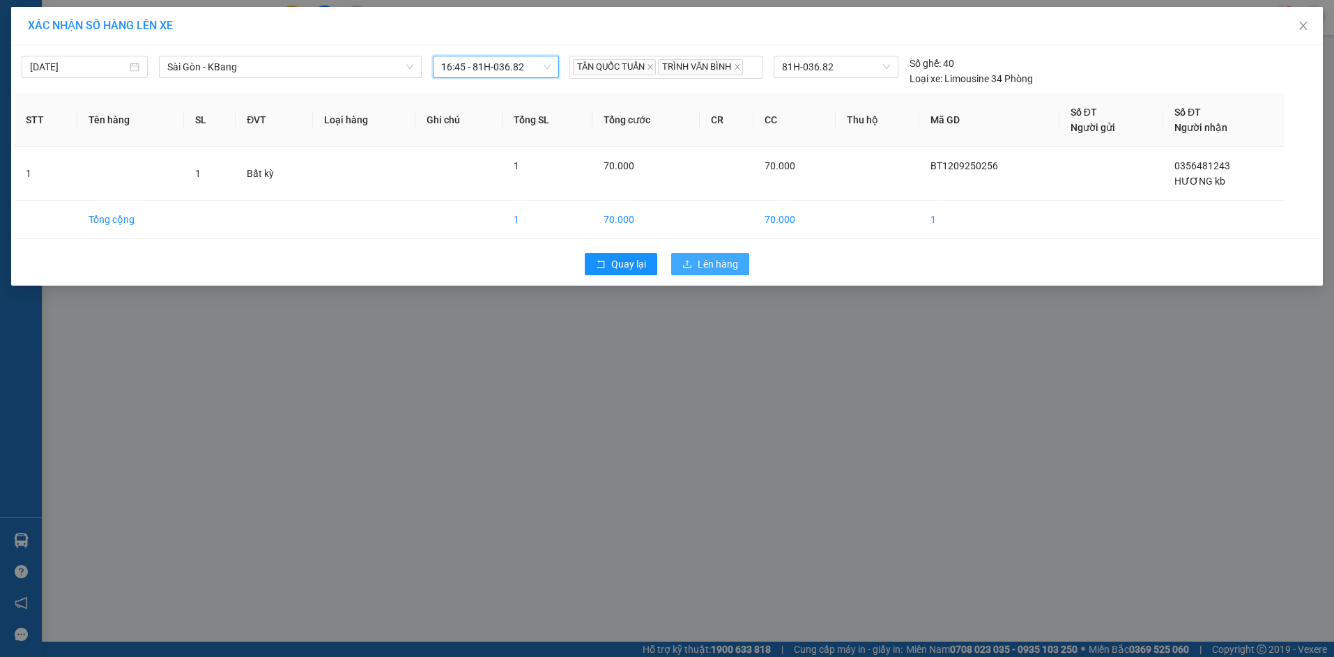
drag, startPoint x: 696, startPoint y: 259, endPoint x: 710, endPoint y: 263, distance: 13.9
click at [700, 261] on button "Lên hàng" at bounding box center [710, 264] width 78 height 22
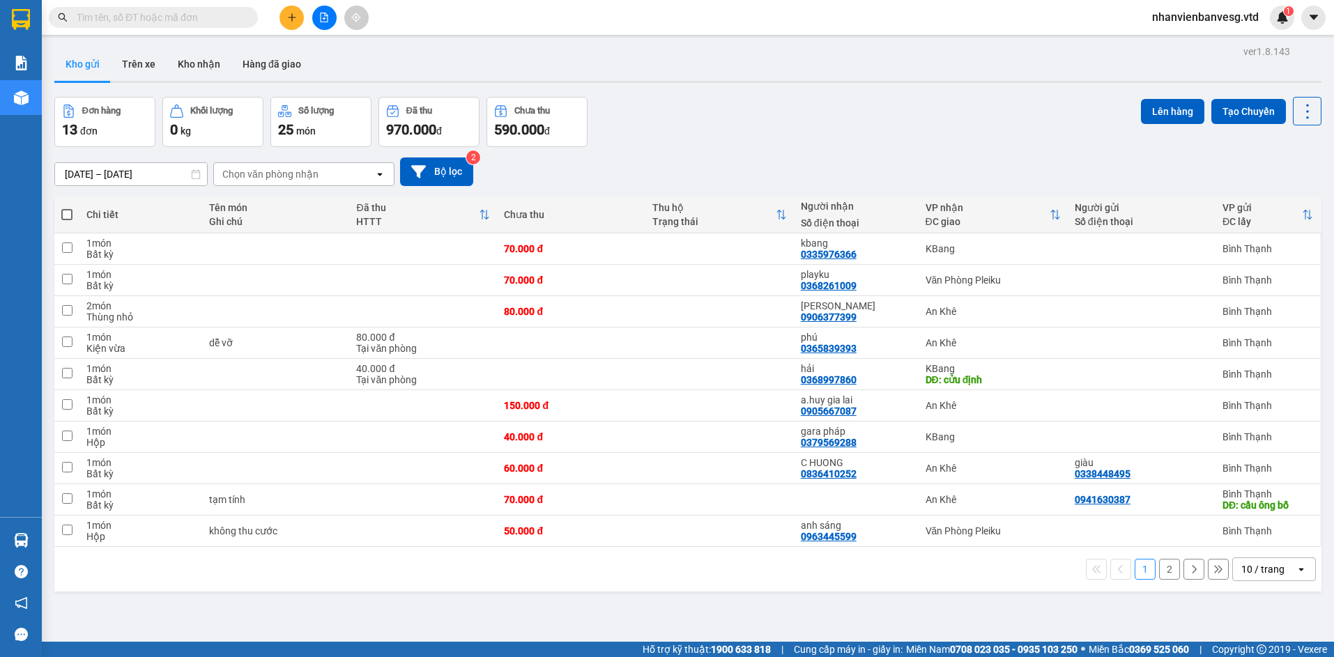
click at [1160, 572] on button "2" at bounding box center [1169, 569] width 21 height 21
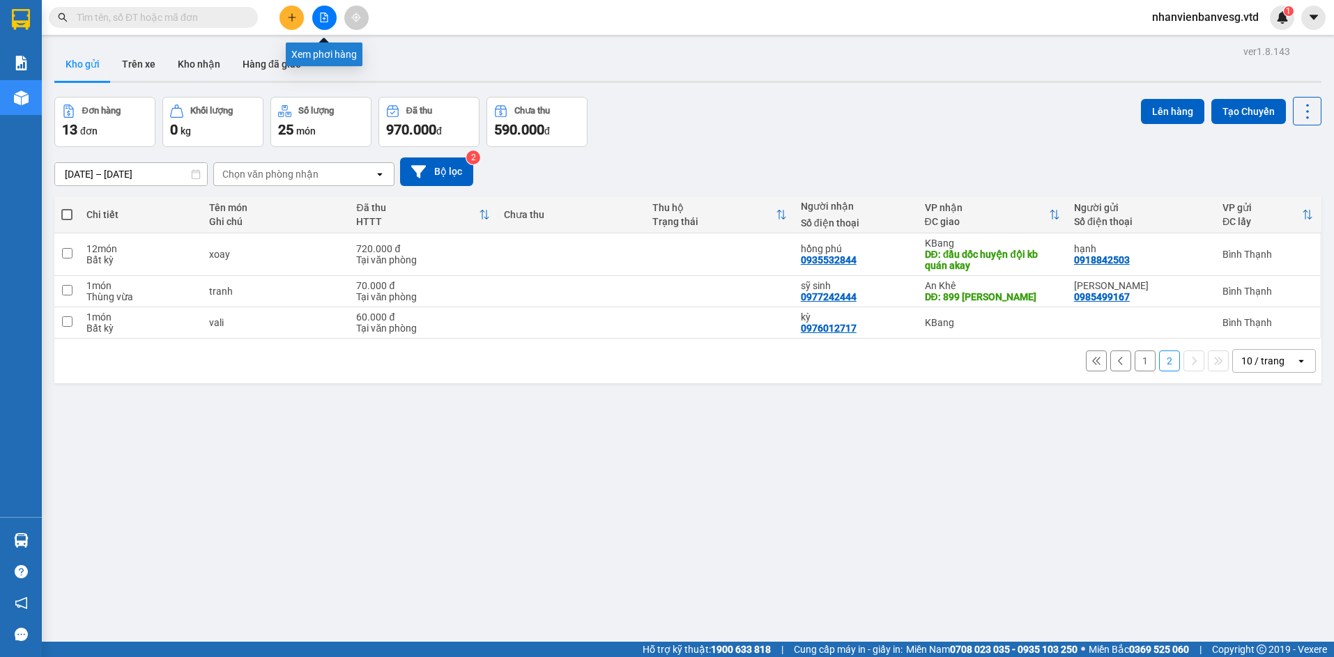
click at [317, 17] on button at bounding box center [324, 18] width 24 height 24
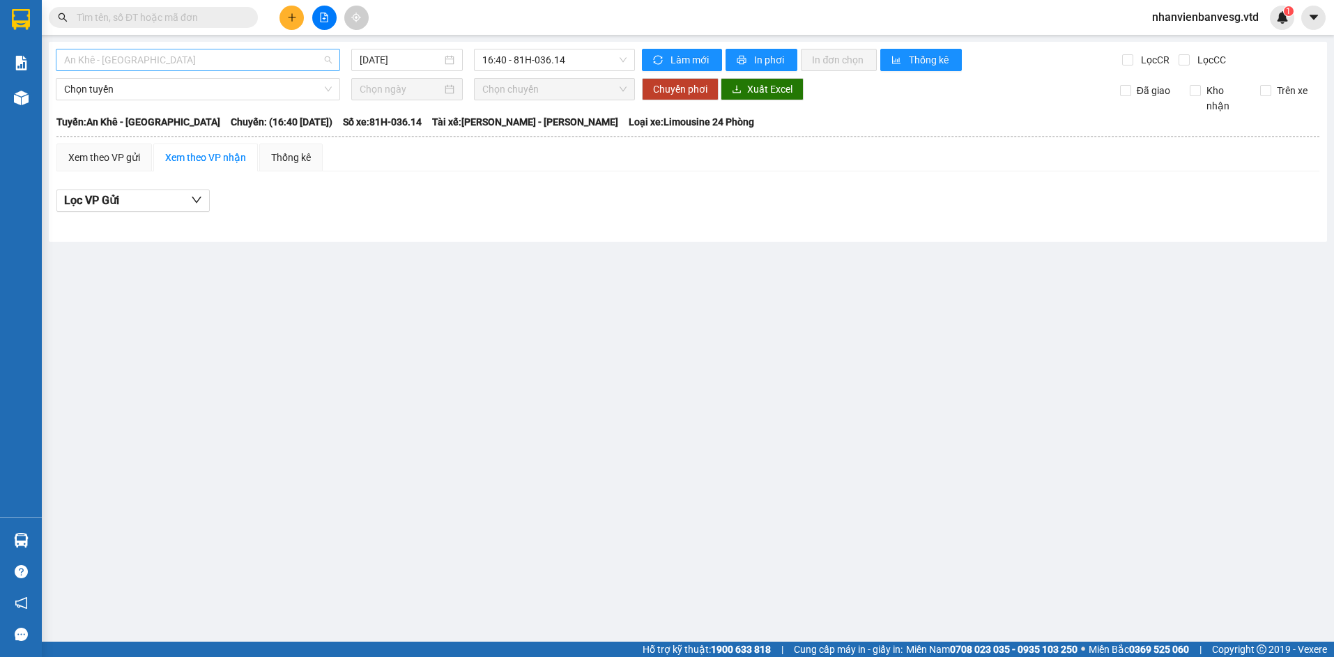
drag, startPoint x: 180, startPoint y: 53, endPoint x: 179, endPoint y: 85, distance: 32.1
click at [180, 56] on span "An Khê - [GEOGRAPHIC_DATA]" at bounding box center [198, 59] width 268 height 21
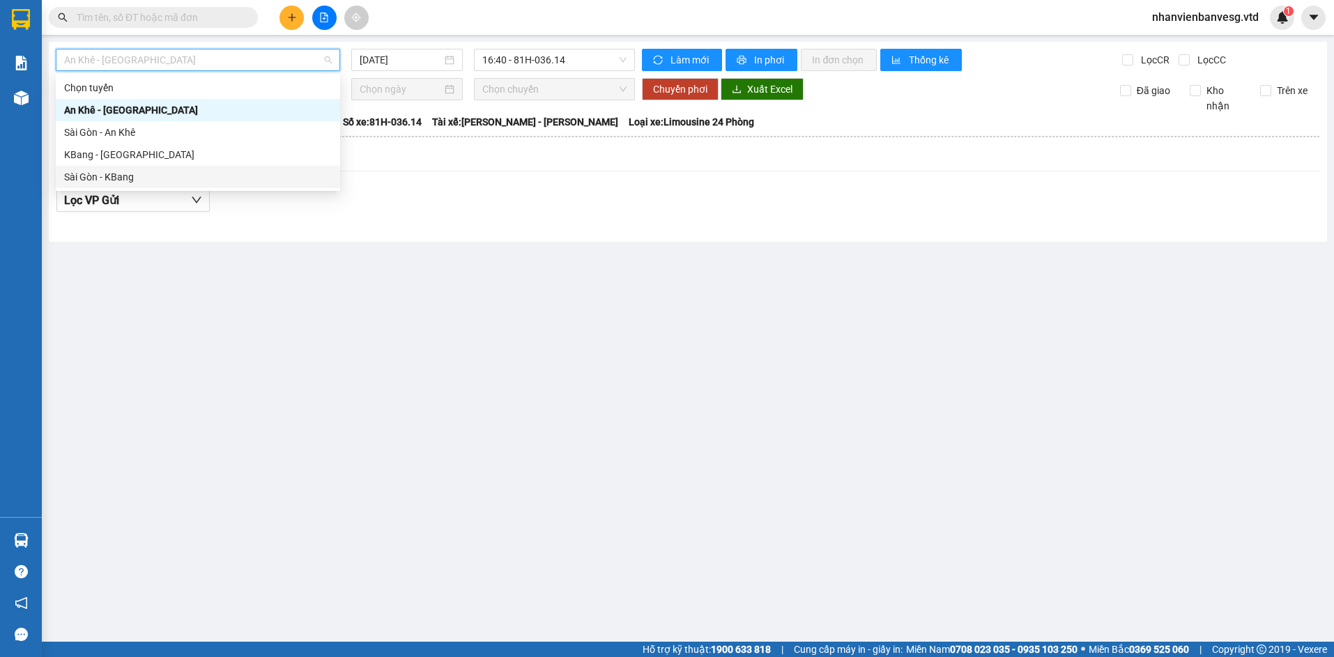
drag, startPoint x: 155, startPoint y: 178, endPoint x: 158, endPoint y: 168, distance: 10.8
click at [158, 168] on div "Sài Gòn - KBang" at bounding box center [198, 177] width 284 height 22
type input "[DATE]"
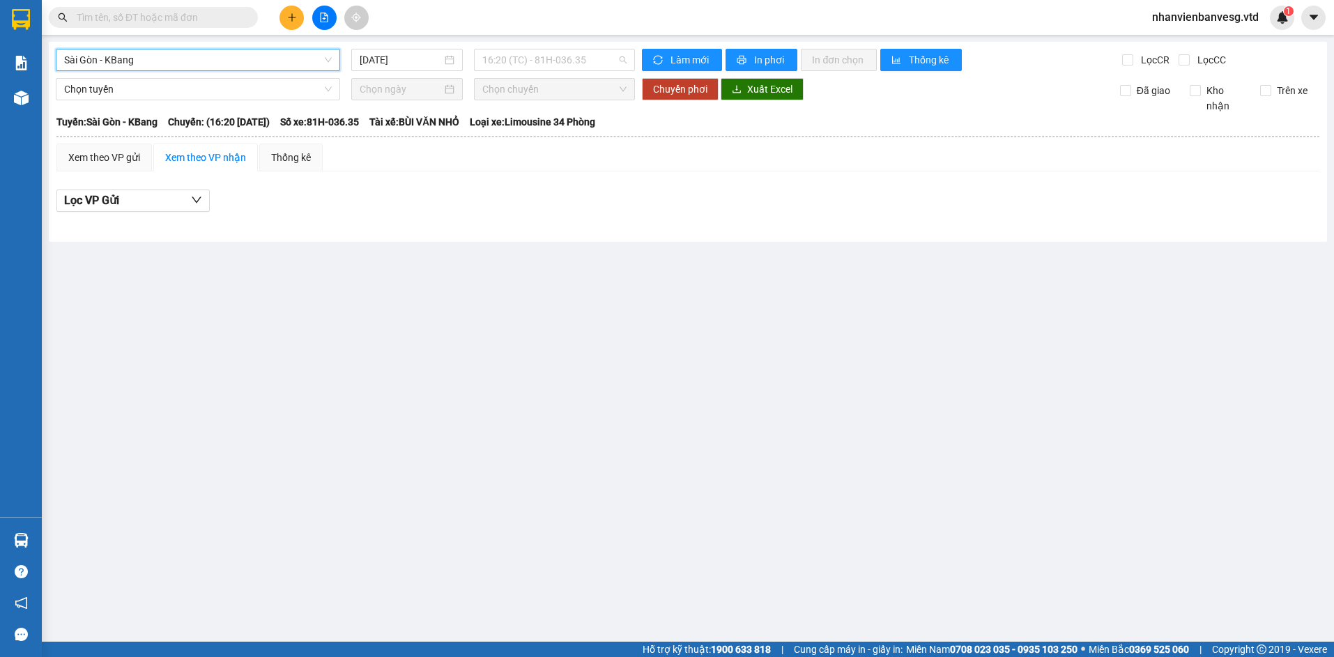
drag, startPoint x: 509, startPoint y: 59, endPoint x: 535, endPoint y: 146, distance: 90.9
click at [517, 75] on body "Kết quả tìm kiếm ( 0 ) Bộ lọc No Data nhanvienbanvesg.vtd 1 Báo cáo Kho hàng mớ…" at bounding box center [667, 328] width 1334 height 657
click at [538, 133] on div "16:45 - 81H-036.82" at bounding box center [536, 132] width 109 height 15
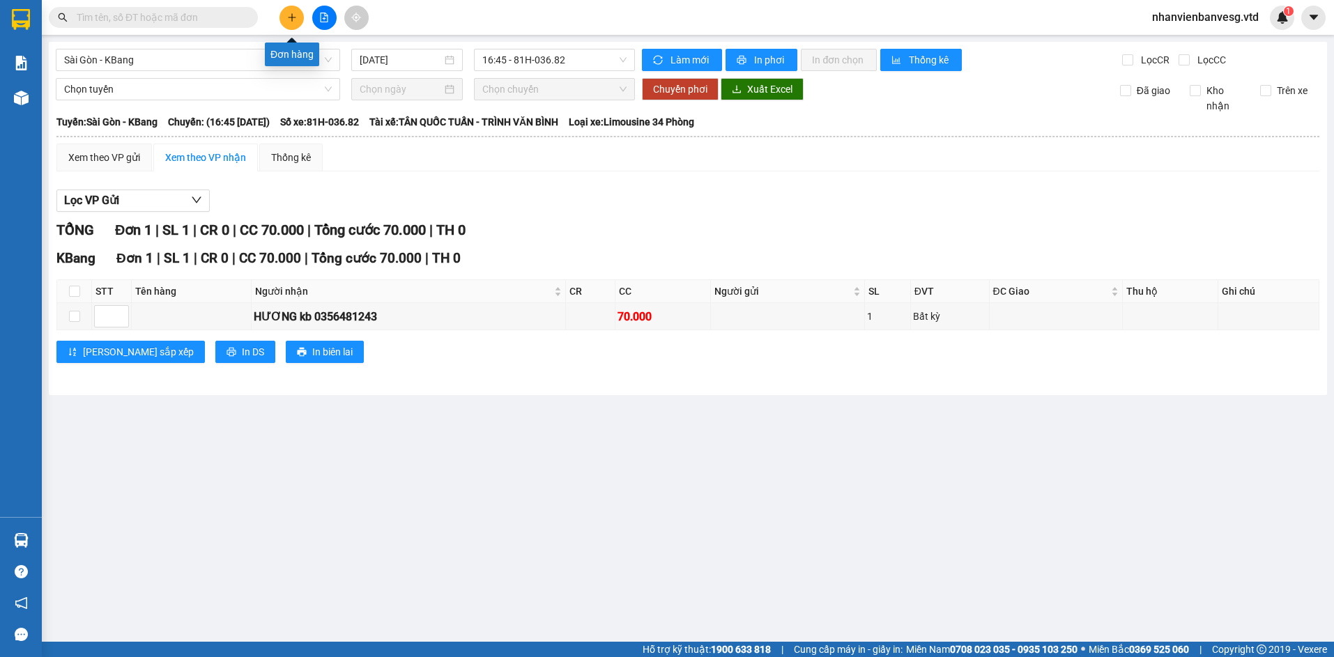
click at [286, 23] on button at bounding box center [292, 18] width 24 height 24
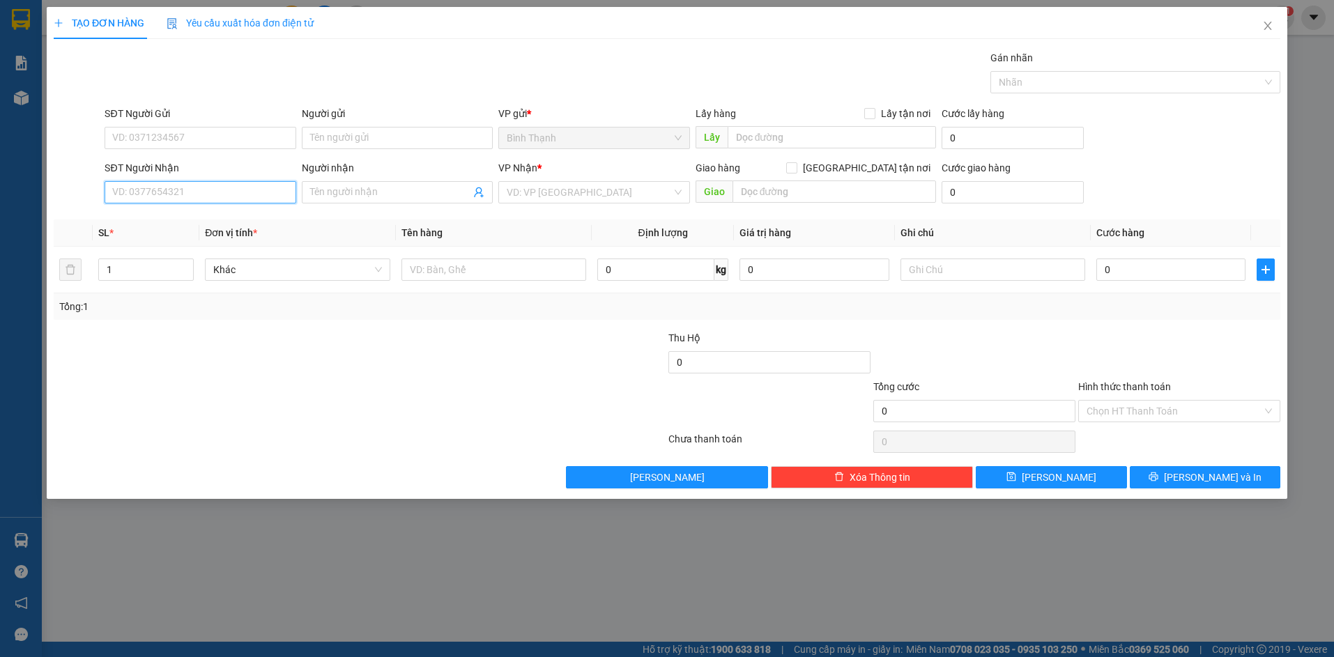
click at [186, 194] on input "SĐT Người Nhận" at bounding box center [200, 192] width 191 height 22
click at [170, 218] on div "0986575257 - cô loan" at bounding box center [200, 220] width 174 height 15
type input "0986575257"
type input "cô loan"
type input "mang yang"
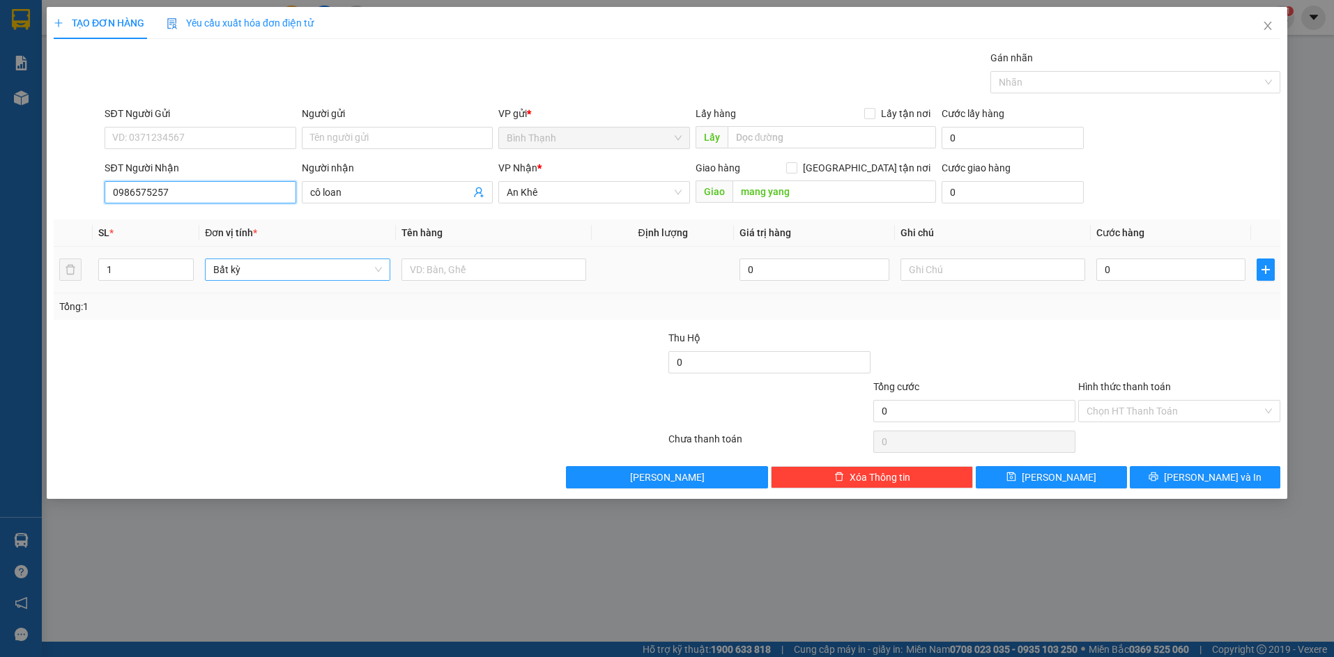
click at [314, 271] on span "Bất kỳ" at bounding box center [297, 269] width 168 height 21
type input "0986575257"
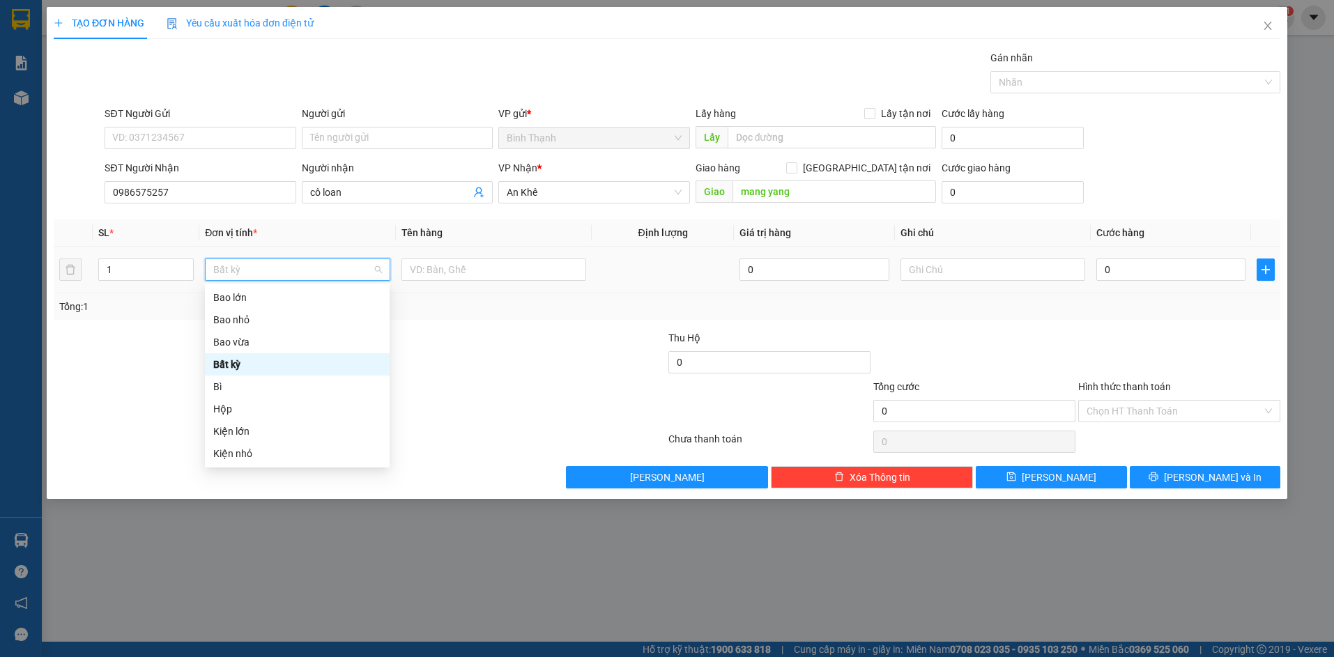
scroll to position [223, 0]
click at [300, 364] on div "Thùng xốp" at bounding box center [297, 364] width 168 height 15
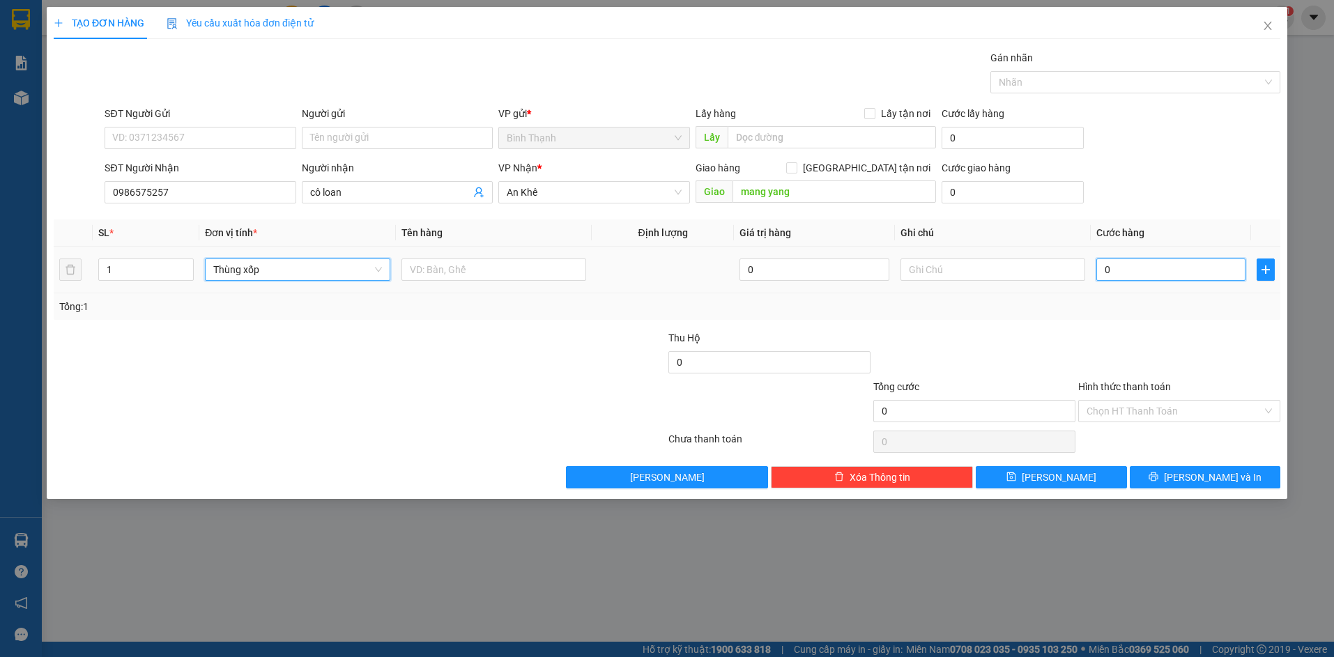
click at [1136, 268] on input "0" at bounding box center [1170, 270] width 149 height 22
type input "8"
type input "80"
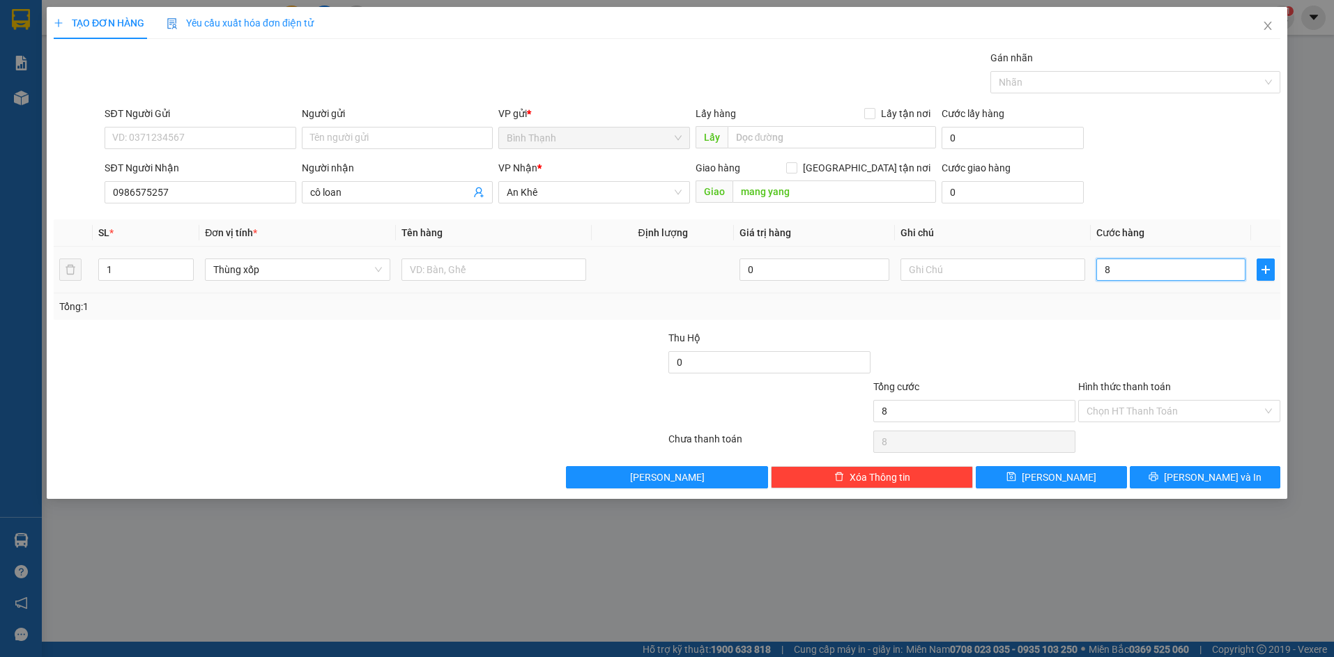
type input "80"
type input "800"
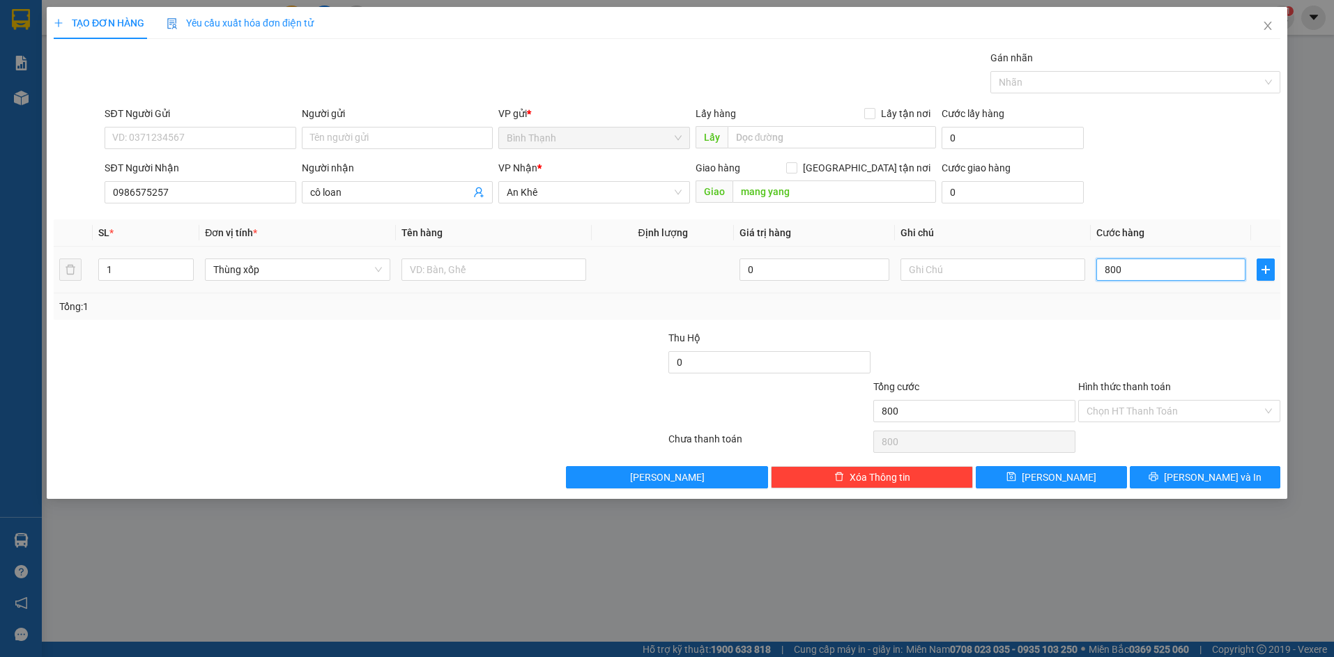
type input "8.000"
type input "80.000"
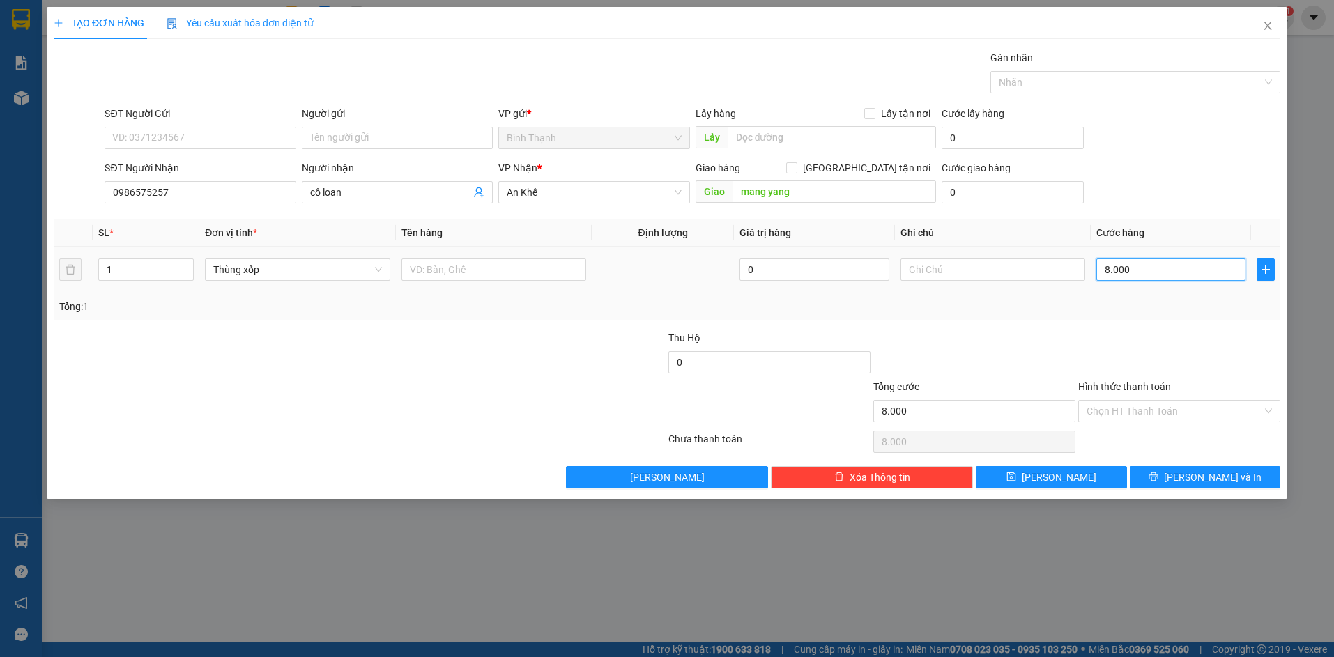
type input "80.000"
click at [1190, 485] on button "[PERSON_NAME] và In" at bounding box center [1205, 477] width 151 height 22
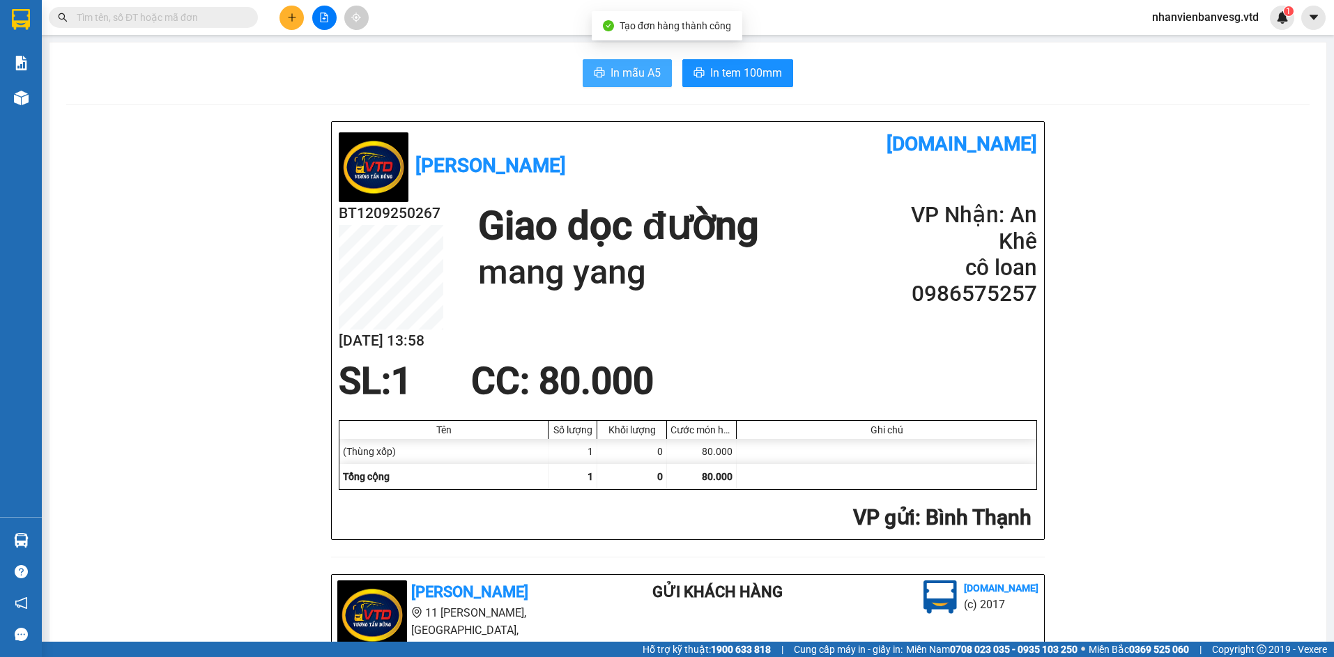
click at [639, 67] on span "In mẫu A5" at bounding box center [636, 72] width 50 height 17
click at [748, 72] on span "In tem 100mm" at bounding box center [746, 72] width 72 height 17
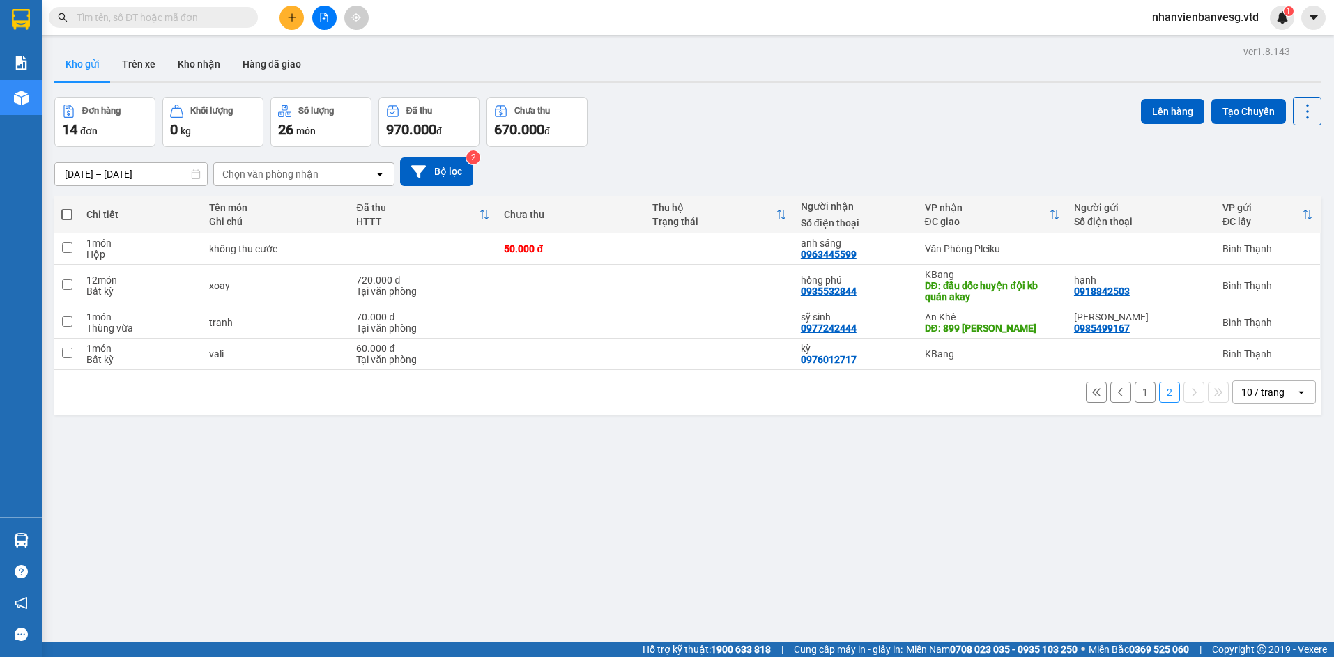
click at [1137, 394] on button "1" at bounding box center [1145, 392] width 21 height 21
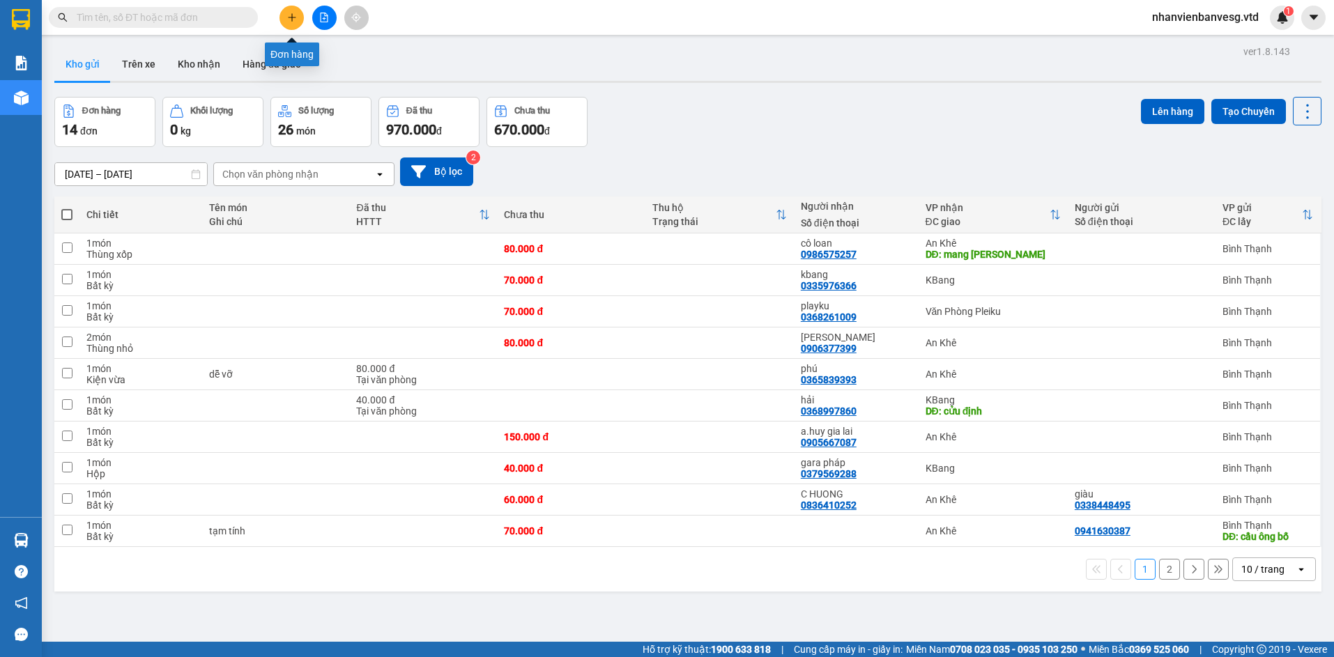
click at [300, 17] on button at bounding box center [292, 18] width 24 height 24
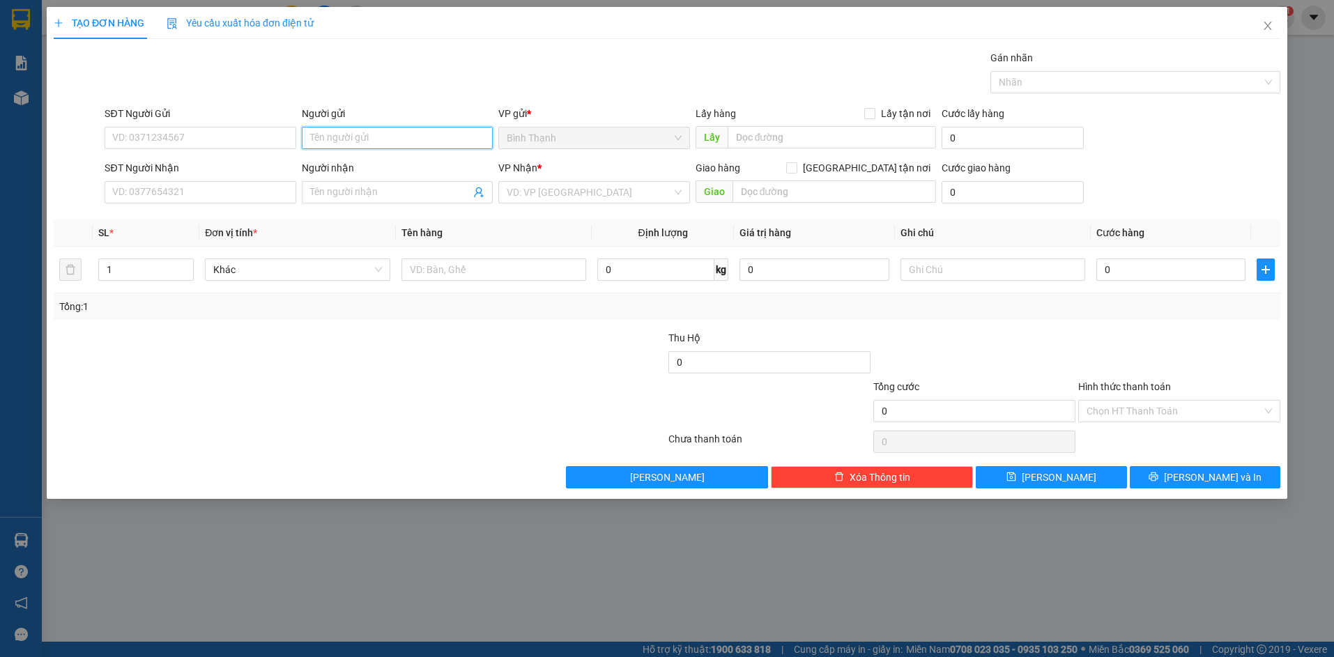
click at [345, 135] on input "Người gửi" at bounding box center [397, 138] width 191 height 22
type input "hoa trái câ"
click at [383, 162] on div "hoa trái cây - 0902532289" at bounding box center [397, 165] width 174 height 15
type input "0902532289"
type input "hoa trái cây"
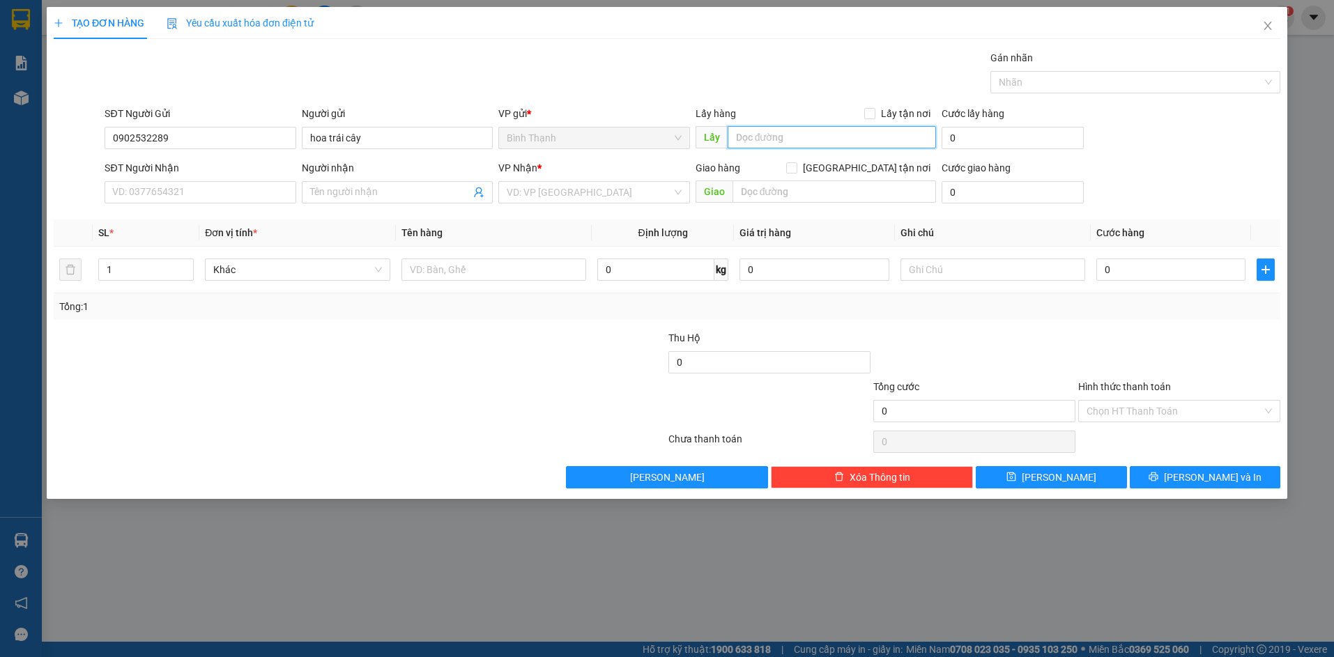
click at [810, 135] on input "text" at bounding box center [832, 137] width 208 height 22
type input "vp10"
drag, startPoint x: 591, startPoint y: 186, endPoint x: 585, endPoint y: 212, distance: 26.5
click at [590, 190] on input "search" at bounding box center [589, 192] width 165 height 21
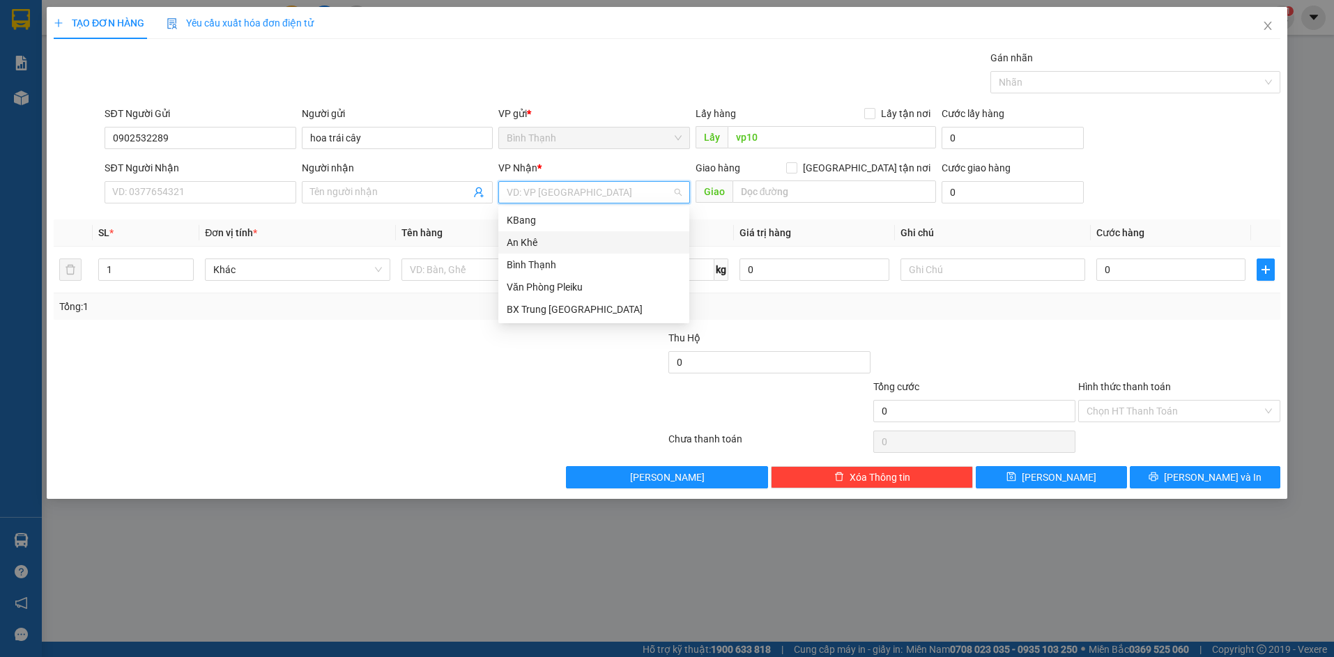
click at [569, 242] on div "An Khê" at bounding box center [594, 242] width 174 height 15
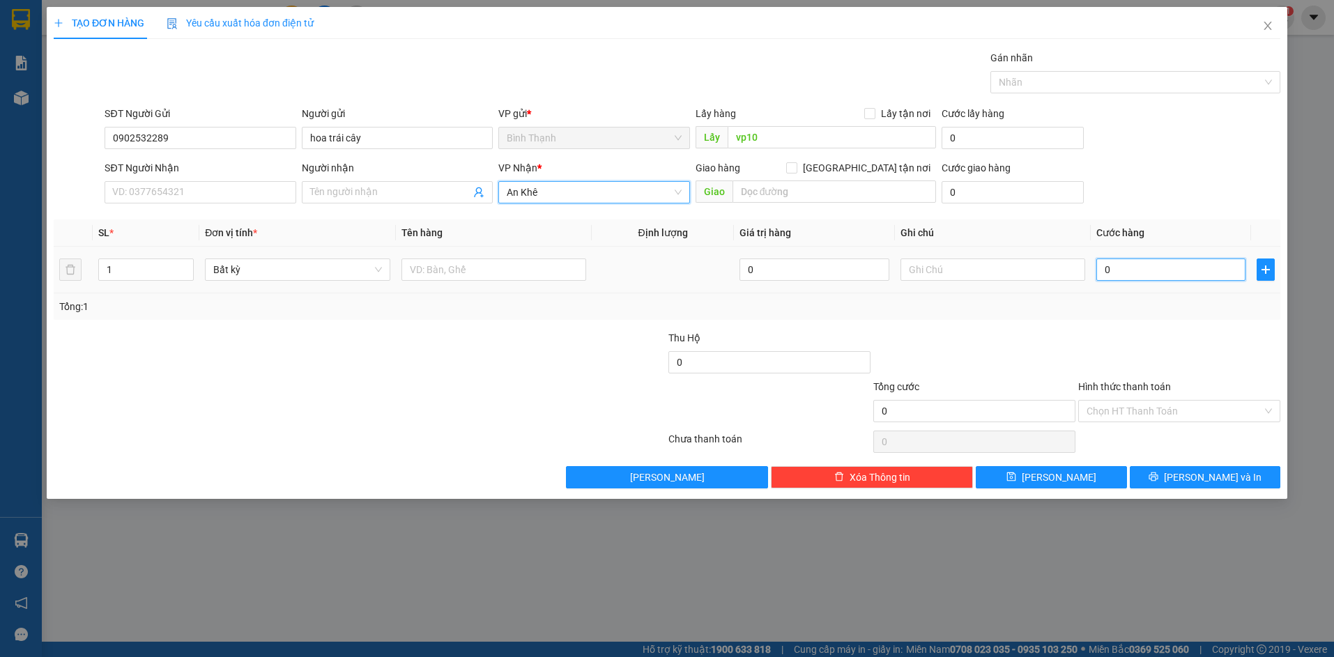
click at [1191, 275] on input "0" at bounding box center [1170, 270] width 149 height 22
type input "5"
type input "50"
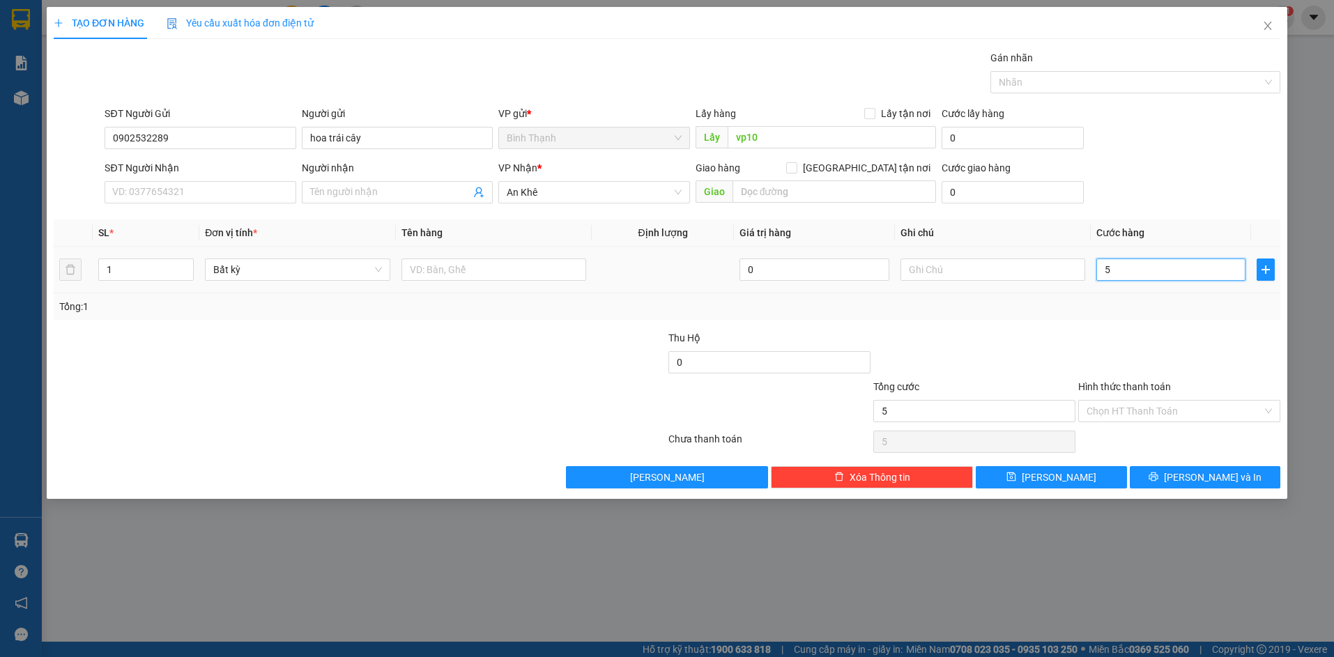
type input "50"
type input "500"
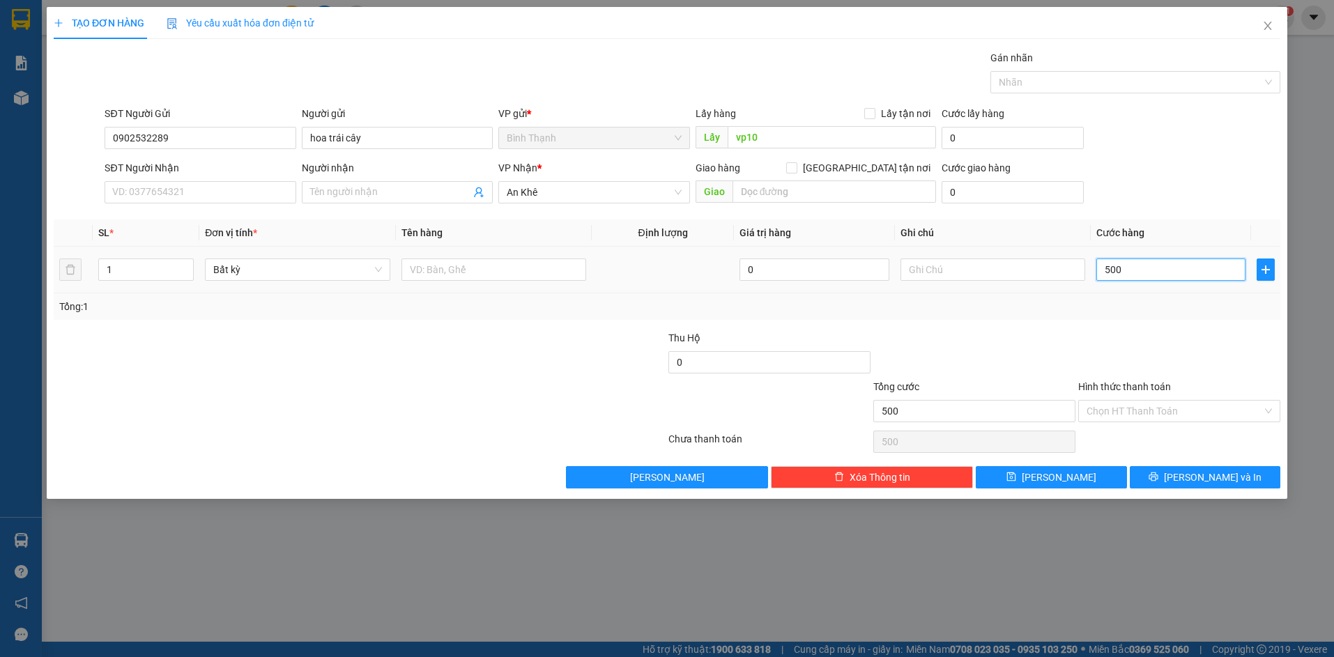
type input "5.000"
type input "50.000"
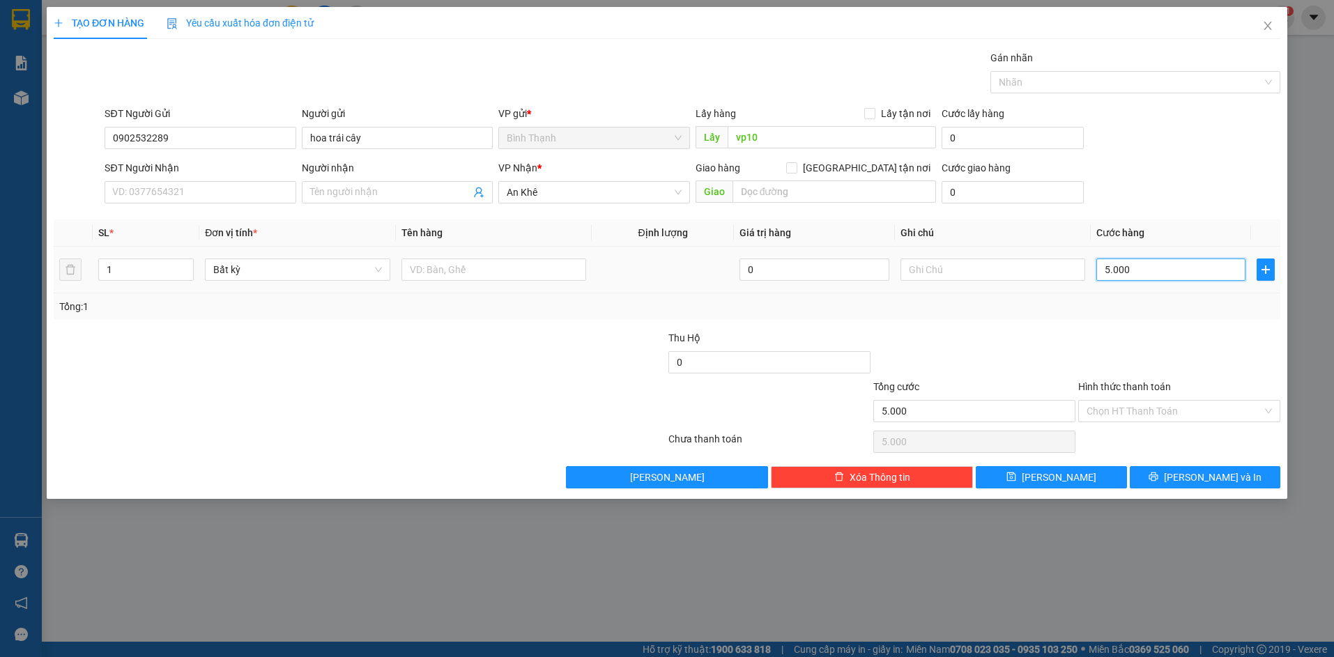
type input "50.000"
type input "500.000"
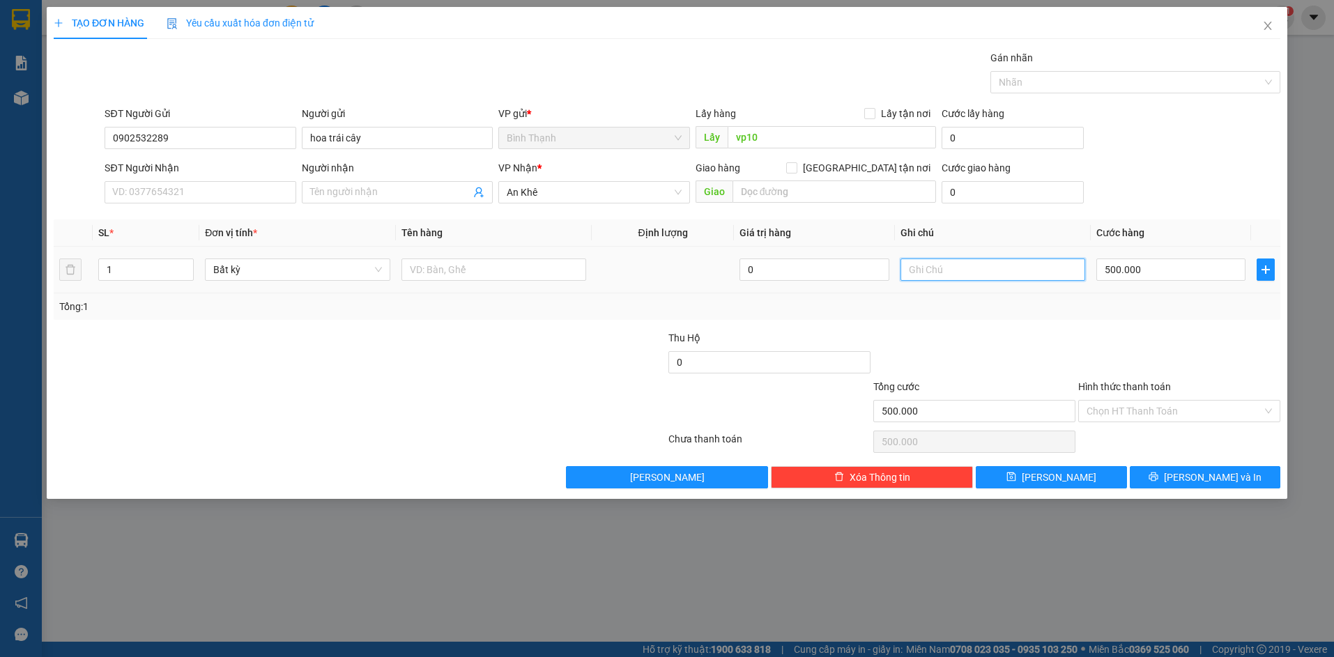
drag, startPoint x: 984, startPoint y: 261, endPoint x: 1011, endPoint y: 247, distance: 30.2
click at [1004, 251] on td at bounding box center [993, 270] width 196 height 47
type input "tạm tính"
click at [1055, 477] on span "[PERSON_NAME]" at bounding box center [1059, 477] width 75 height 15
type input "0"
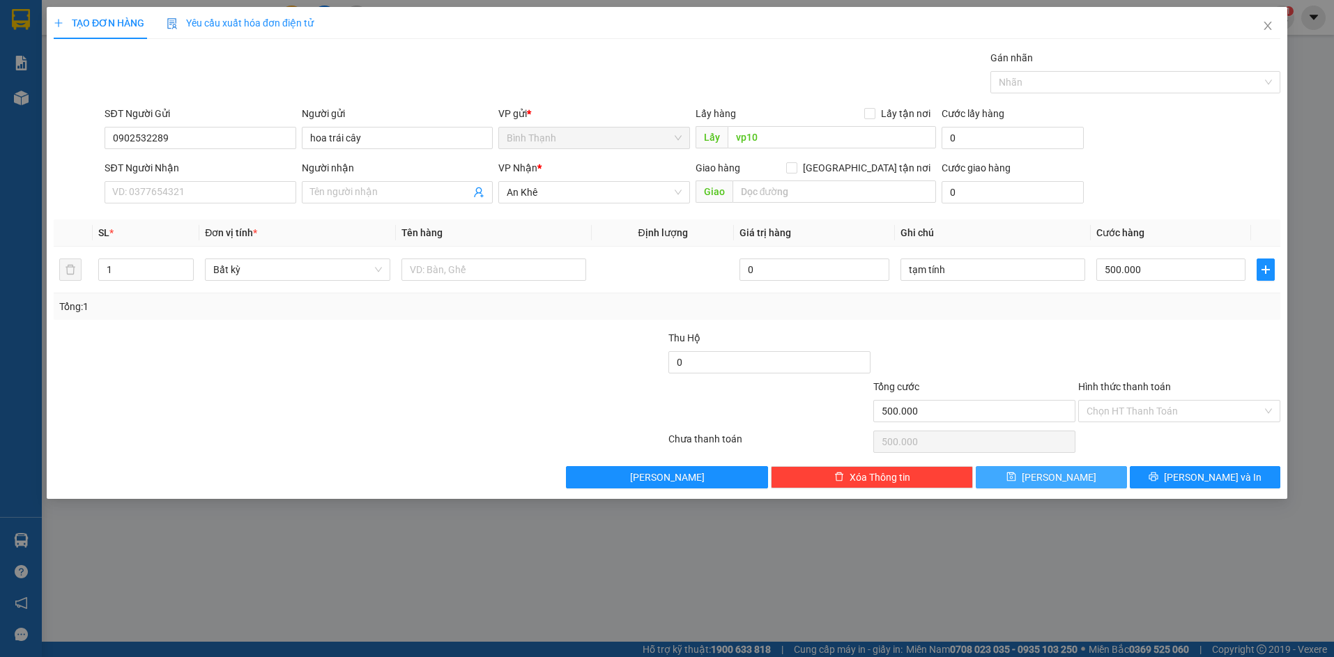
type input "0"
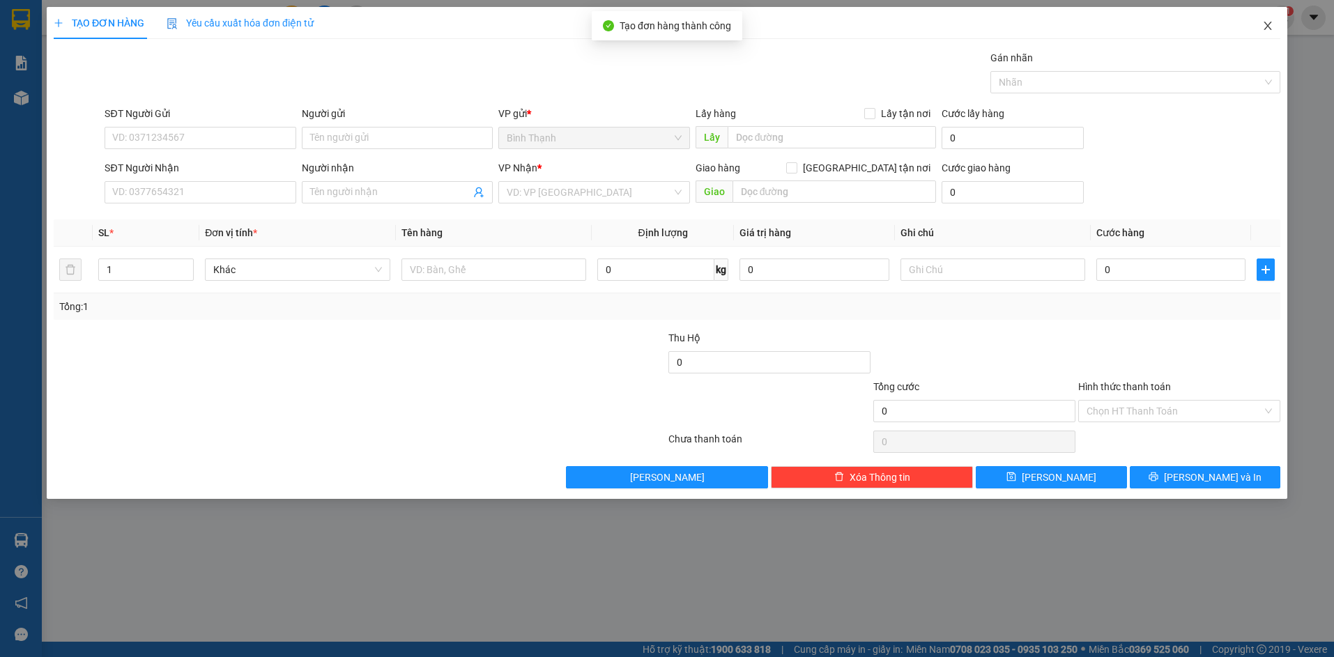
click at [1270, 24] on icon "close" at bounding box center [1268, 26] width 8 height 8
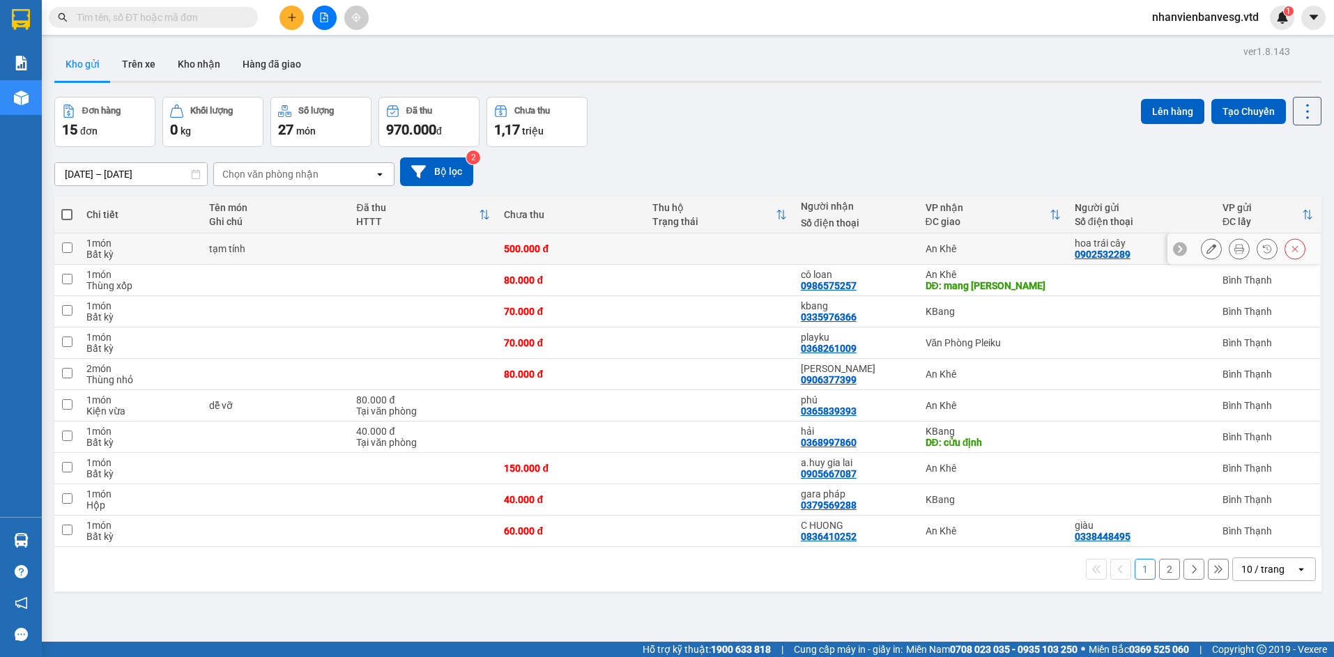
drag, startPoint x: 169, startPoint y: 245, endPoint x: 199, endPoint y: 245, distance: 29.3
click at [178, 245] on div "1 món" at bounding box center [140, 243] width 109 height 11
checkbox input "true"
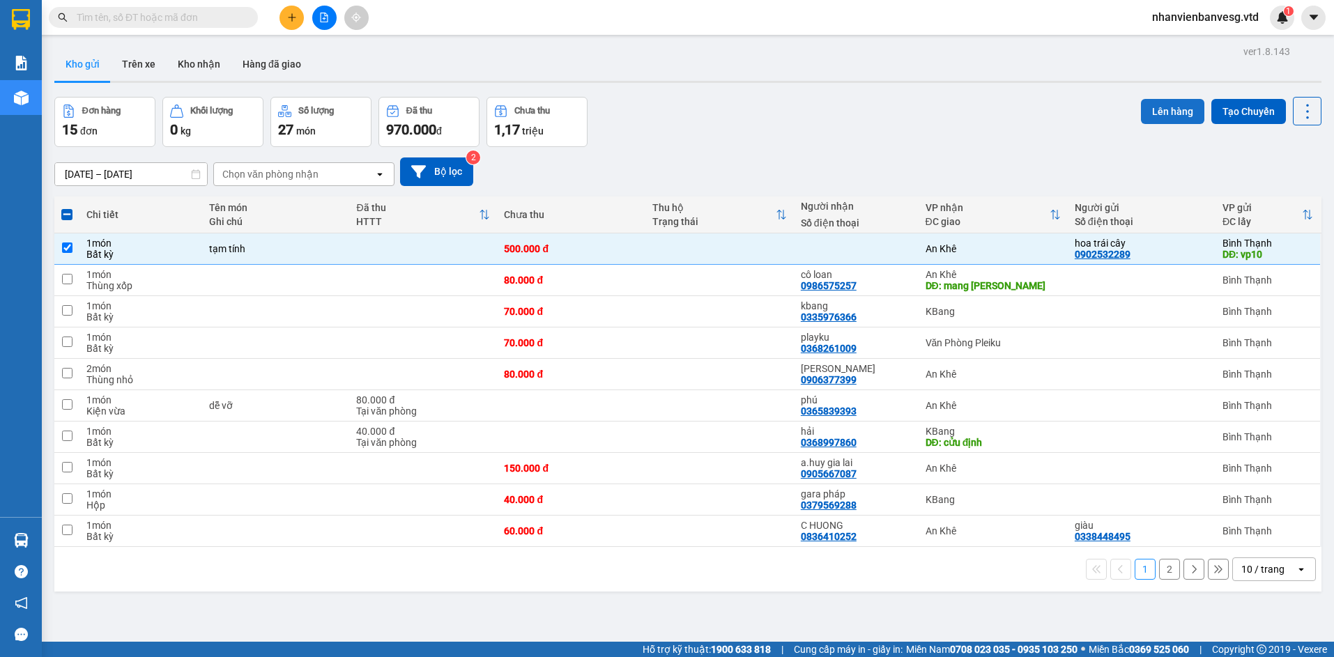
click at [1151, 119] on button "Lên hàng" at bounding box center [1172, 111] width 63 height 25
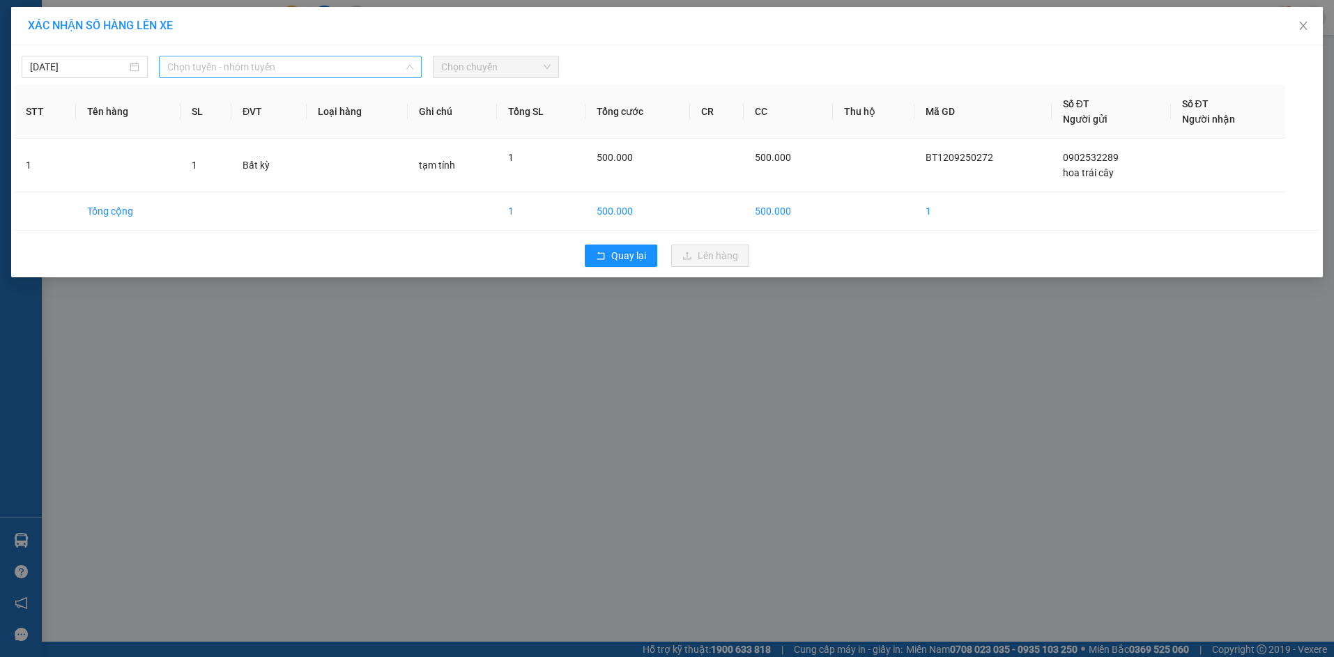
click at [284, 73] on span "Chọn tuyến - nhóm tuyến" at bounding box center [290, 66] width 246 height 21
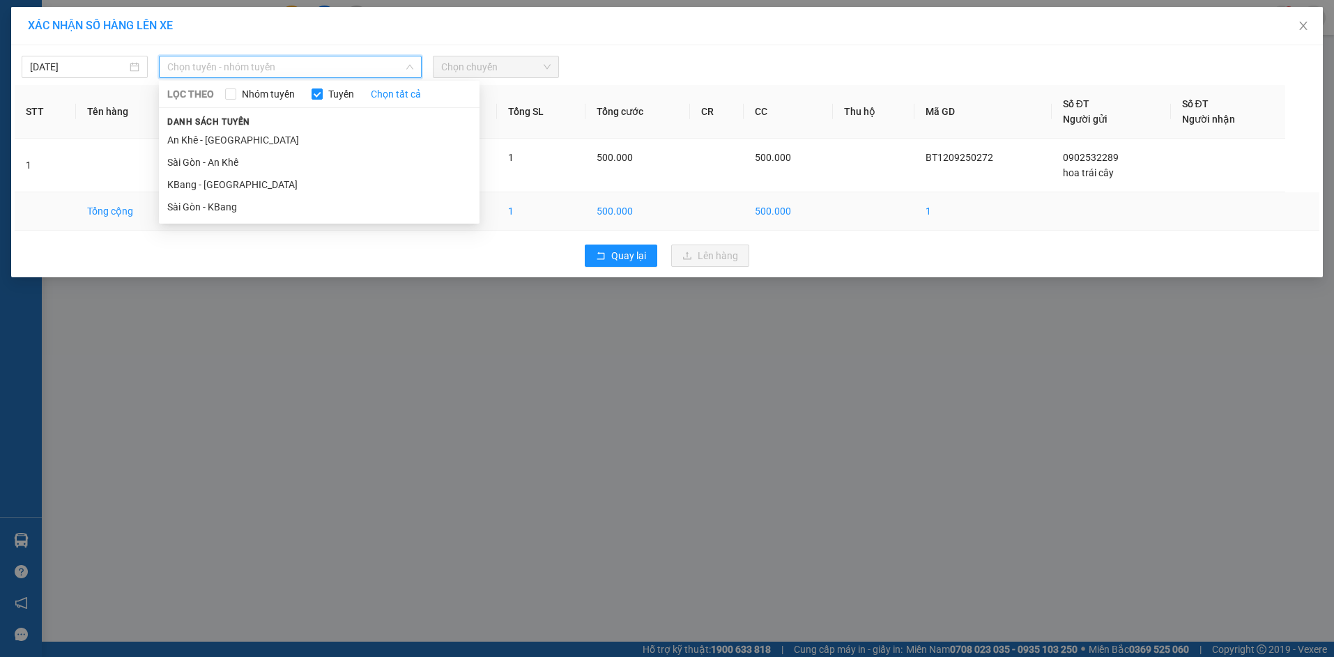
drag, startPoint x: 262, startPoint y: 208, endPoint x: 270, endPoint y: 206, distance: 8.6
click at [263, 208] on li "Sài Gòn - KBang" at bounding box center [319, 207] width 321 height 22
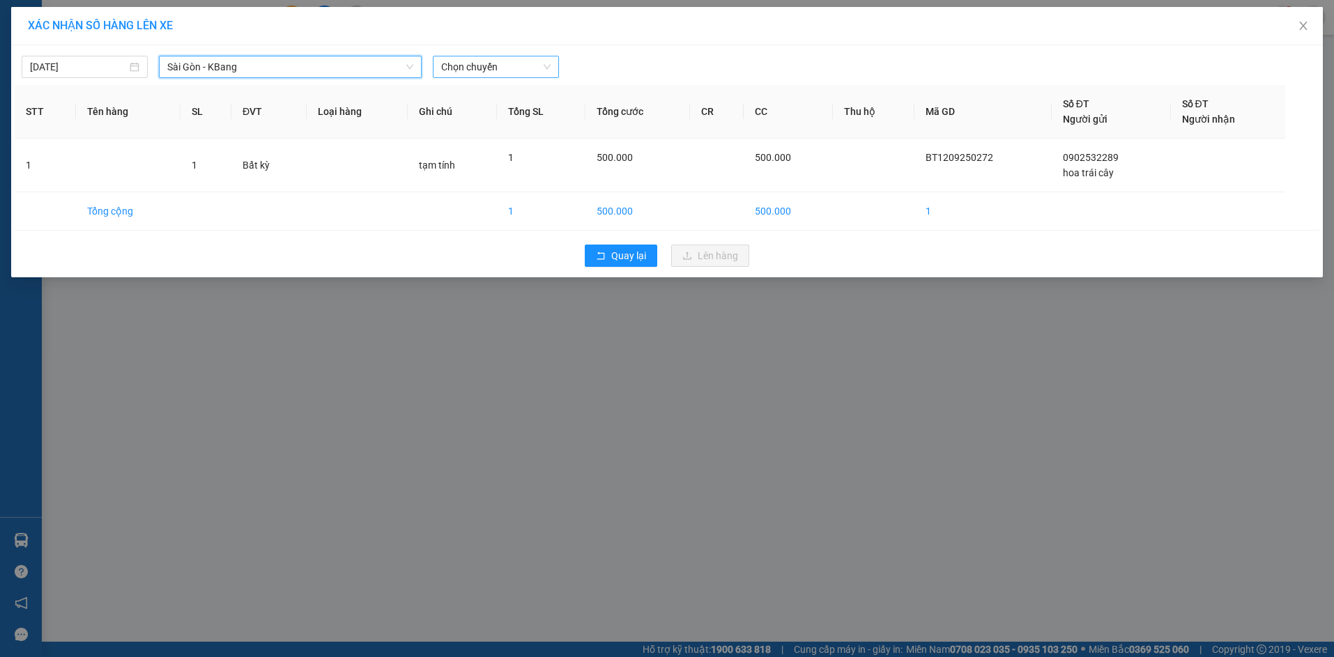
click at [478, 92] on body "Kết quả tìm kiếm ( 0 ) Bộ lọc No Data nhanvienbanvesg.vtd 1 Báo cáo Kho hàng mớ…" at bounding box center [667, 328] width 1334 height 657
click at [516, 142] on div "16:45 - 81H-036.82" at bounding box center [495, 139] width 109 height 15
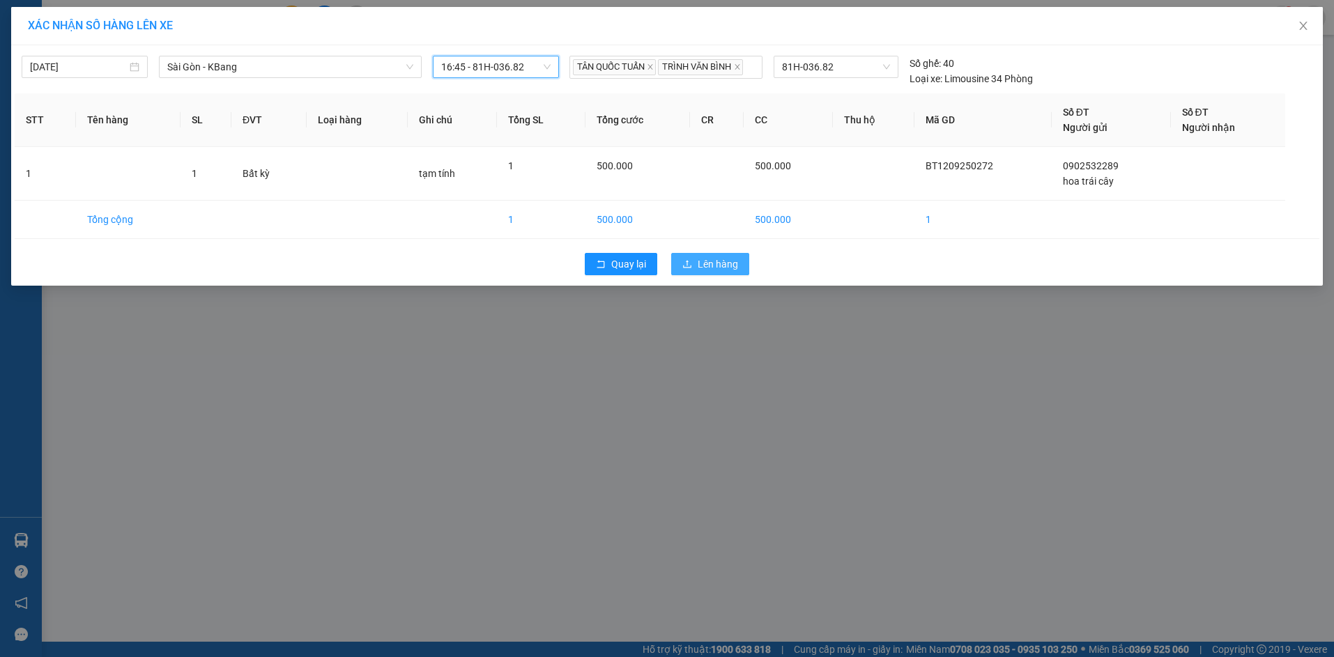
click at [718, 265] on span "Lên hàng" at bounding box center [718, 264] width 40 height 15
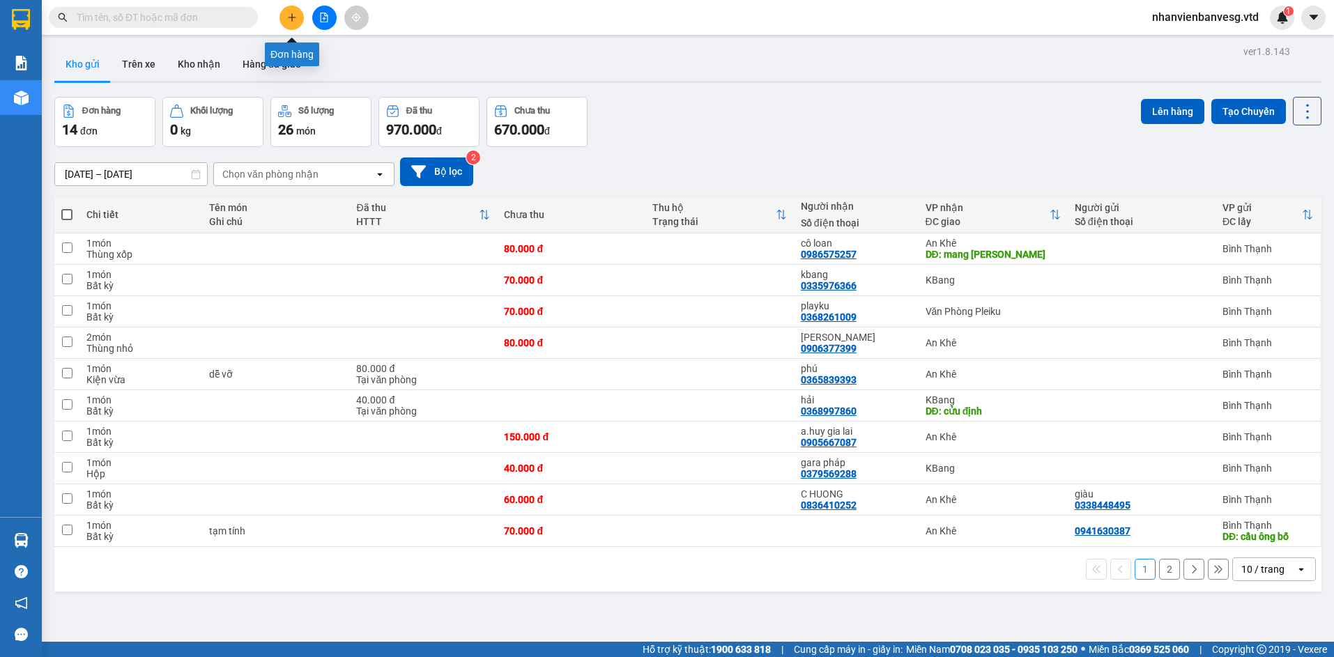
click at [286, 19] on button at bounding box center [292, 18] width 24 height 24
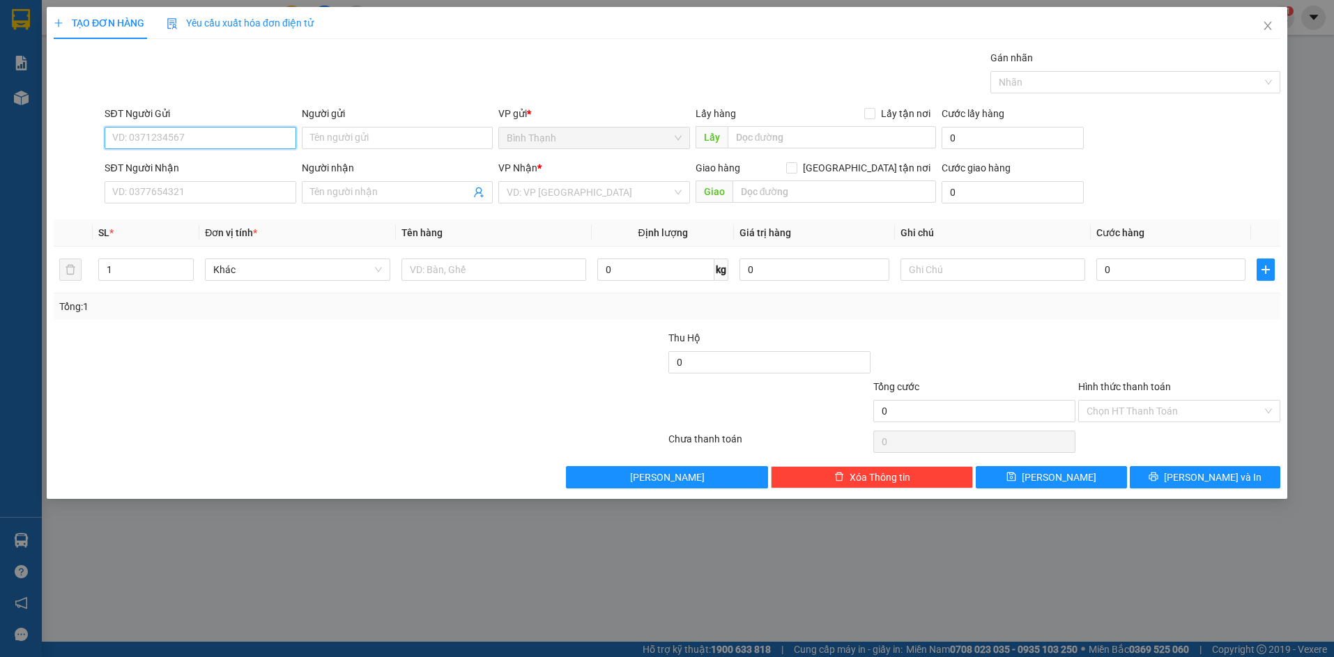
click at [183, 139] on input "SĐT Người Gửi" at bounding box center [200, 138] width 191 height 22
type input "0353572264"
drag, startPoint x: 310, startPoint y: 132, endPoint x: 318, endPoint y: 144, distance: 13.9
click at [310, 135] on input "Người gửi" at bounding box center [397, 138] width 191 height 22
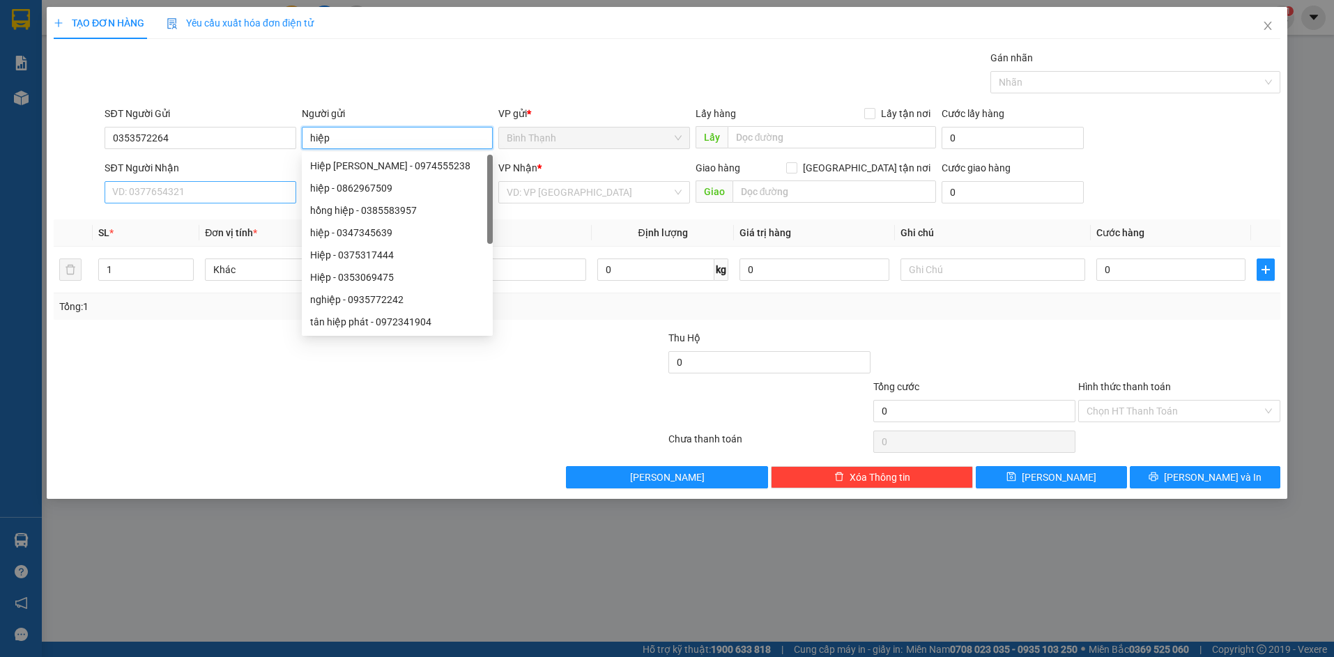
type input "hiệp"
click at [205, 198] on input "SĐT Người Nhận" at bounding box center [200, 192] width 191 height 22
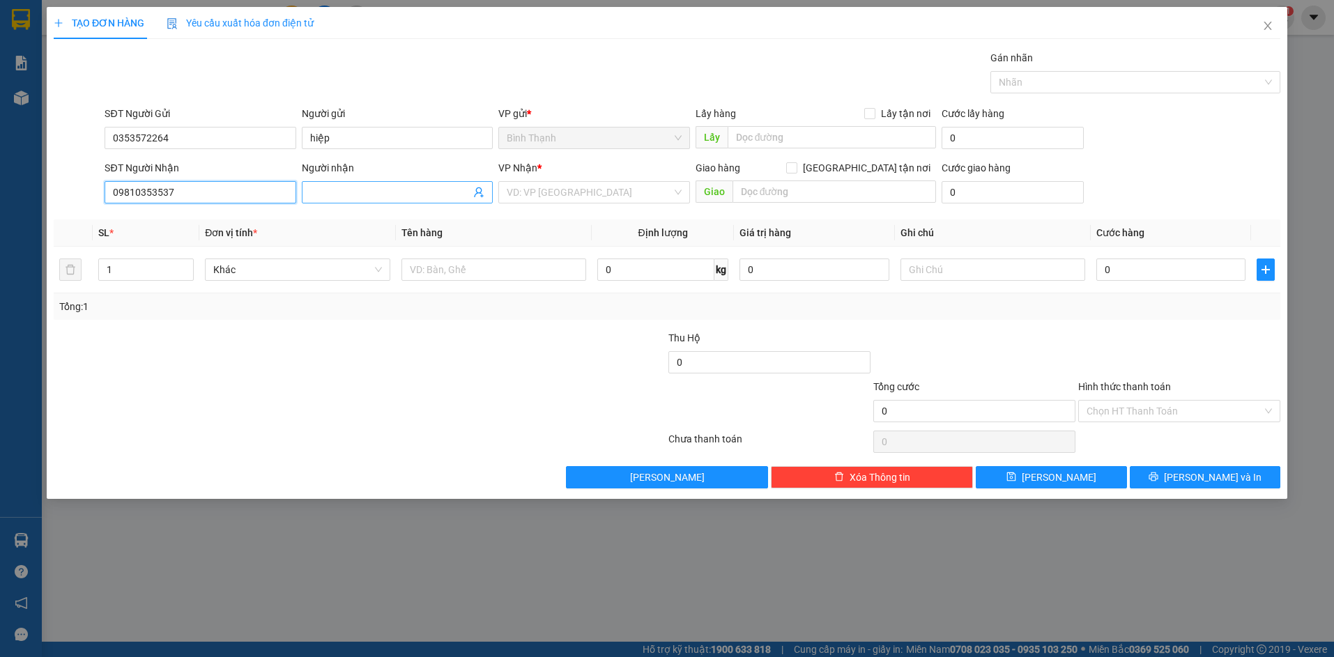
type input "09810353537"
click at [387, 192] on input "Người nhận" at bounding box center [390, 192] width 160 height 15
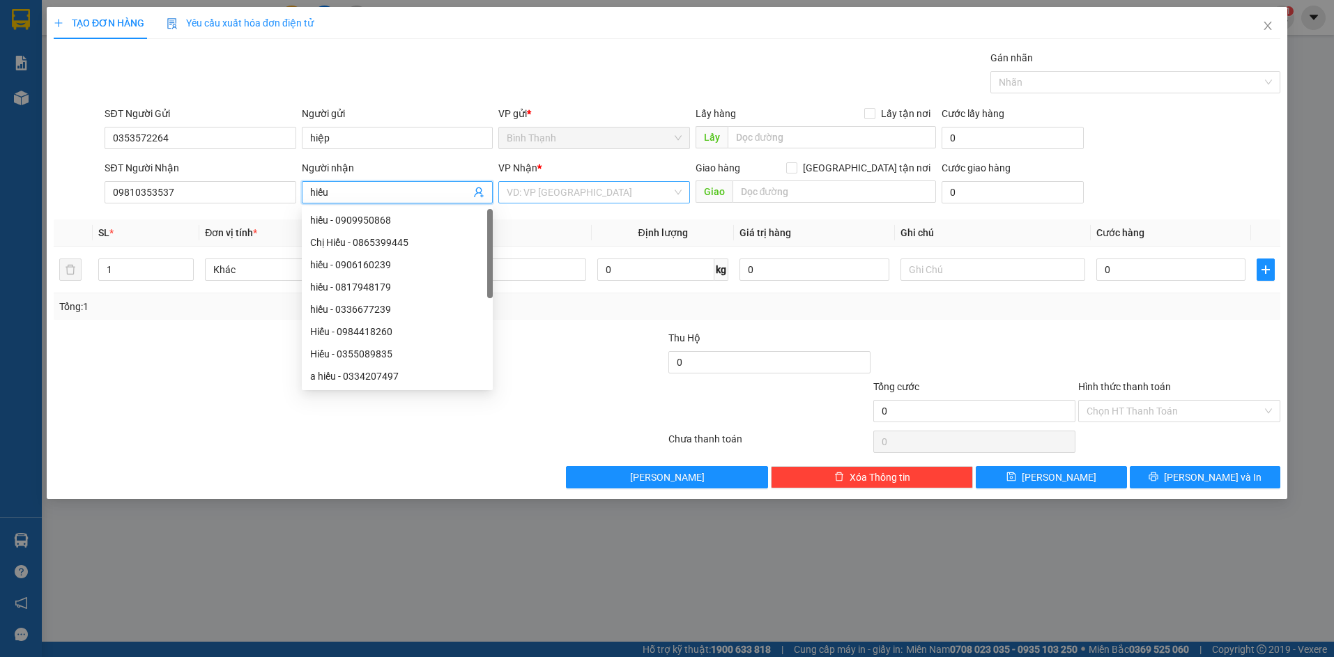
type input "hiếu"
click at [612, 199] on input "search" at bounding box center [589, 192] width 165 height 21
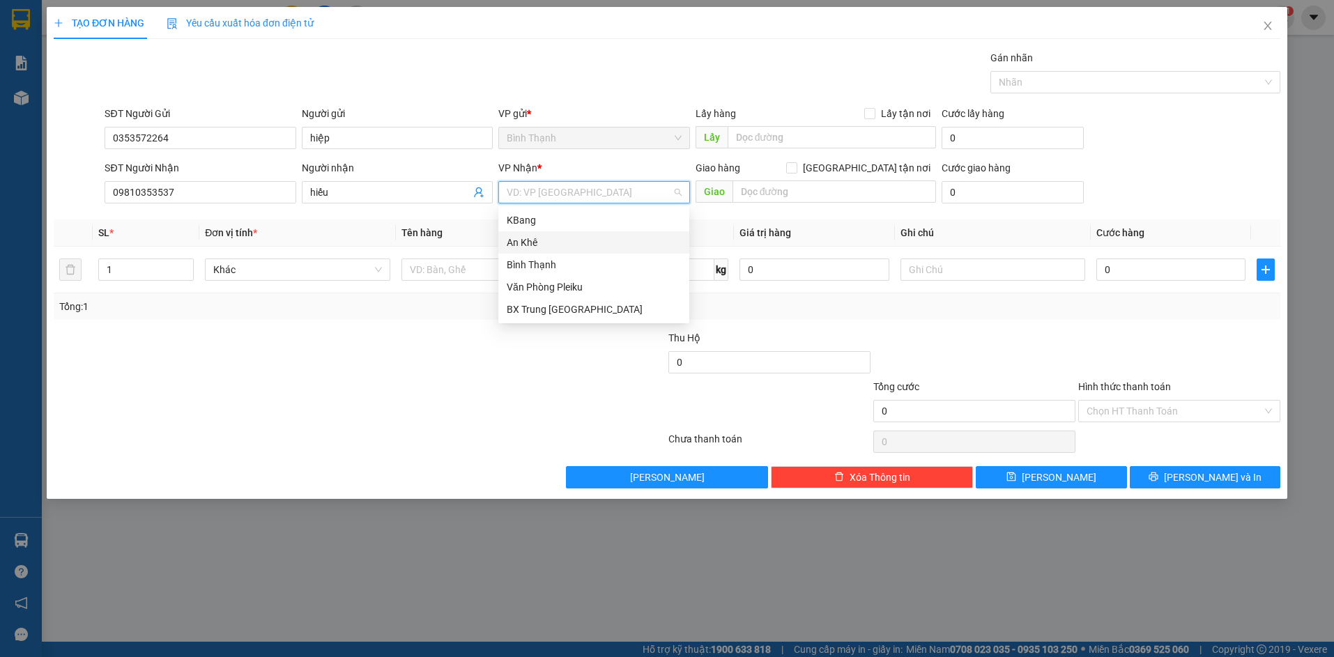
click at [607, 239] on div "An Khê" at bounding box center [594, 242] width 174 height 15
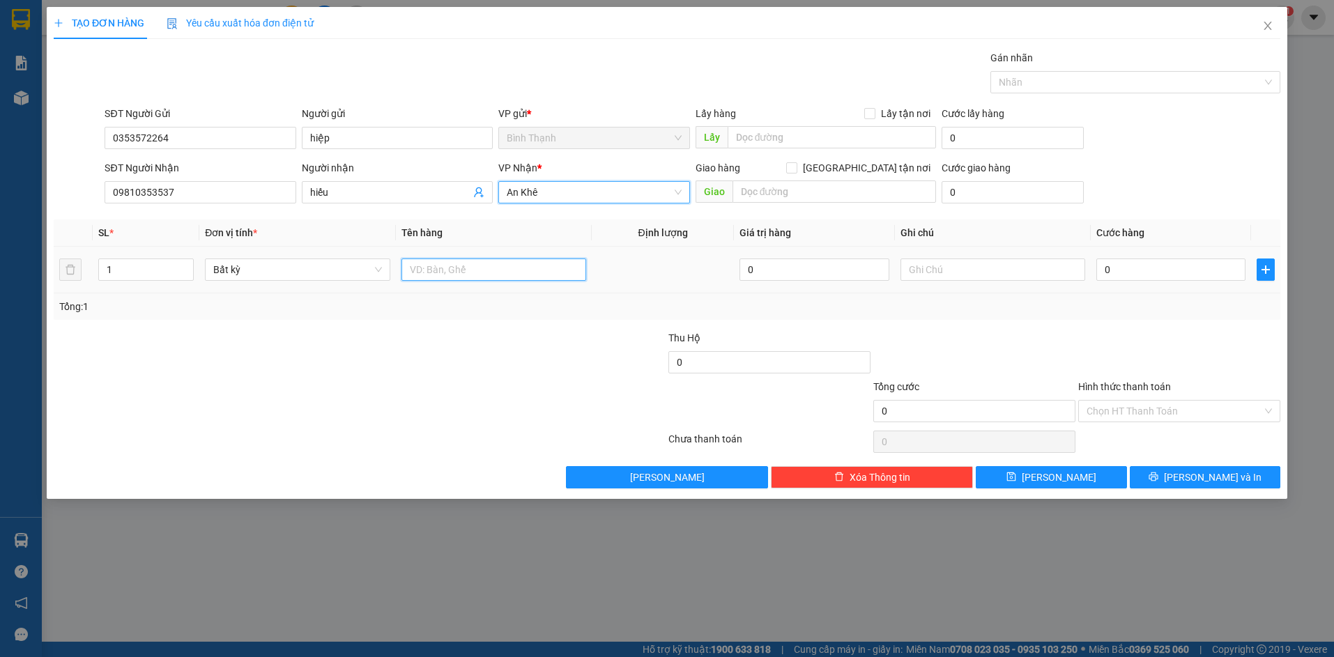
click at [465, 265] on input "text" at bounding box center [494, 270] width 185 height 22
type input "h"
type input "giấy tờ"
type input "3"
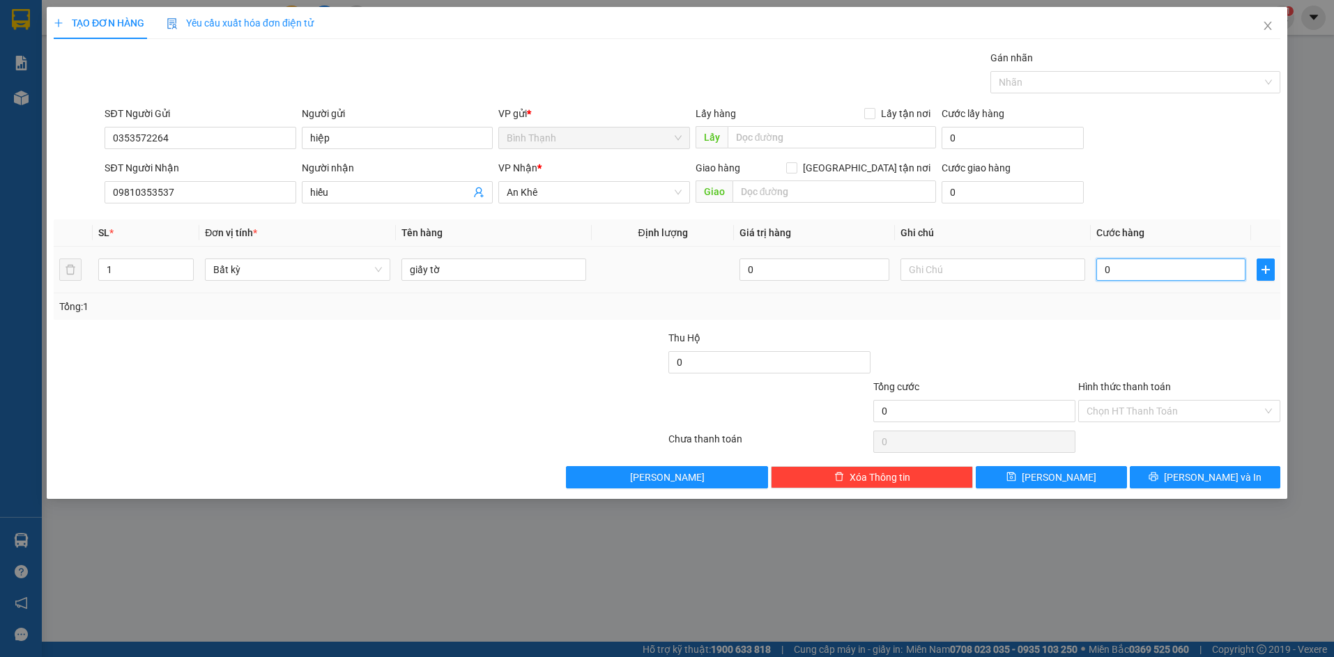
type input "3"
type input "3-"
type input "0"
type input "3"
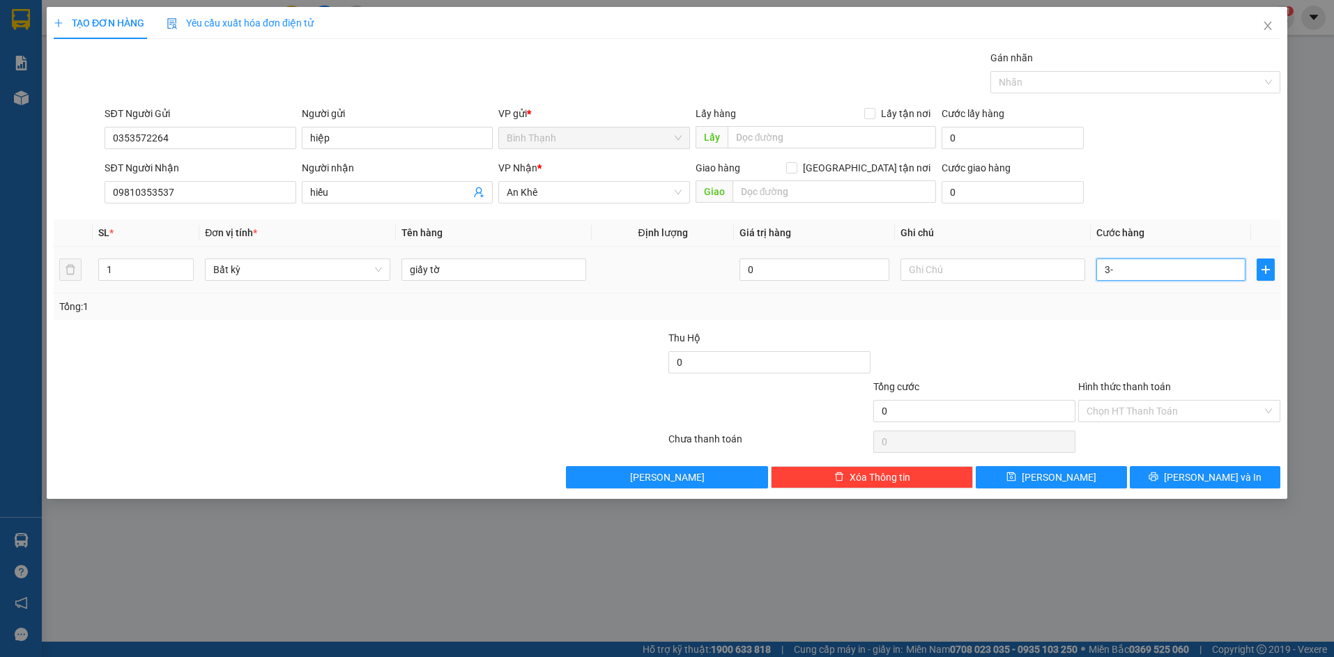
type input "3"
type input "30"
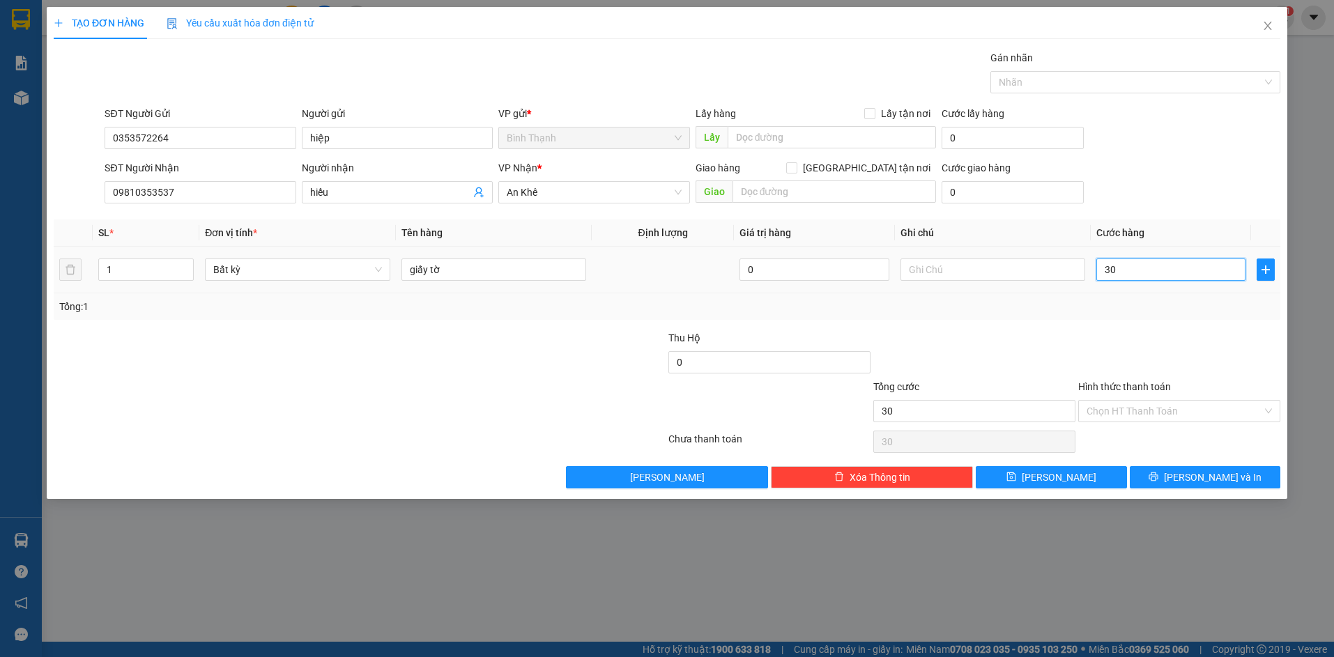
type input "300"
type input "3.000"
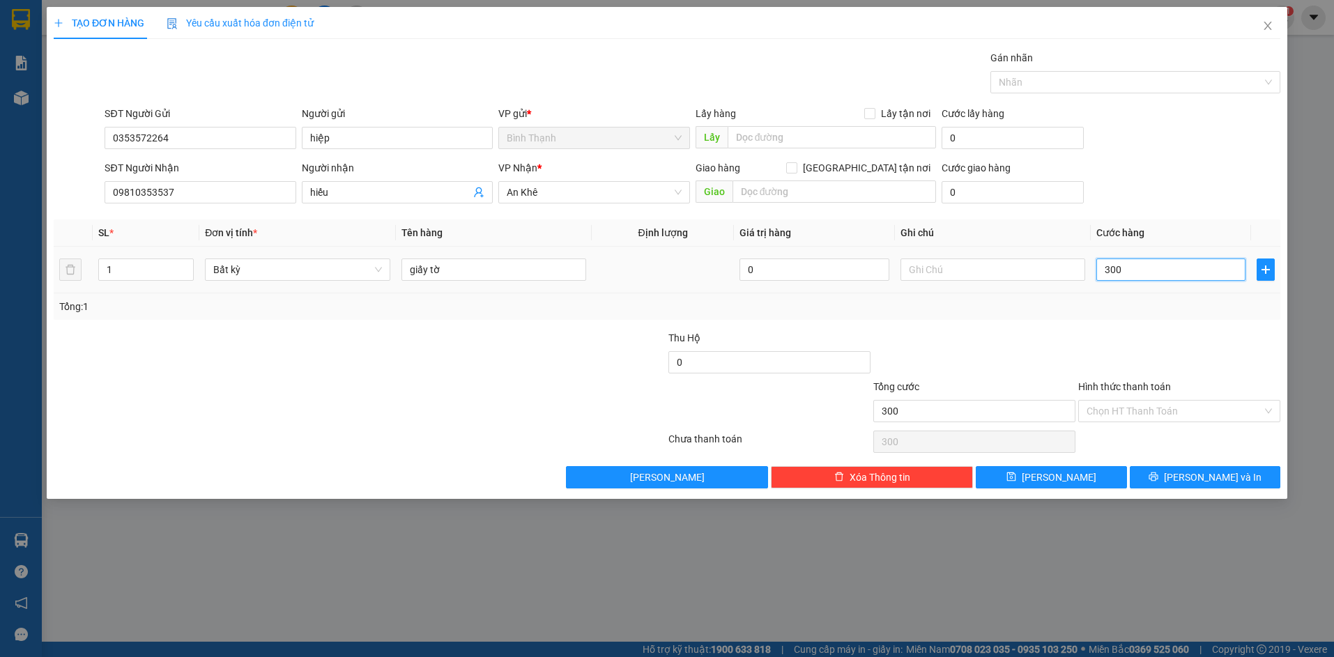
type input "3.000"
type input "30.000"
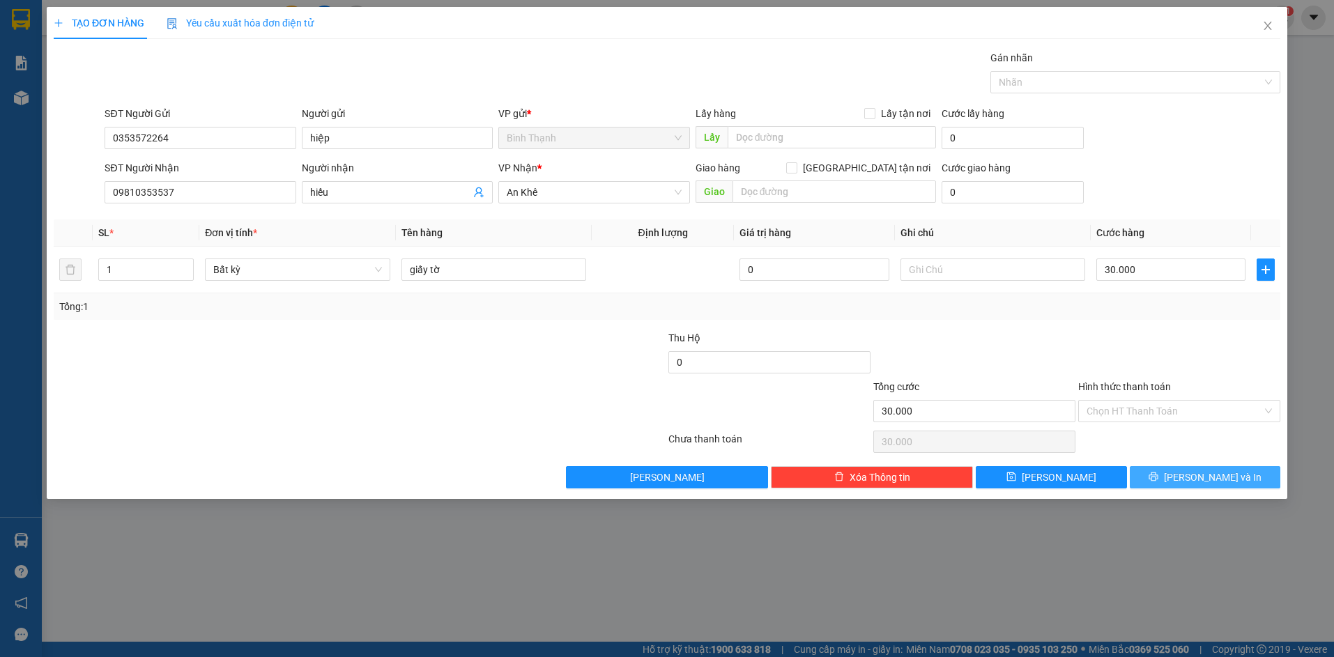
click at [1196, 477] on span "[PERSON_NAME] và In" at bounding box center [1213, 477] width 98 height 15
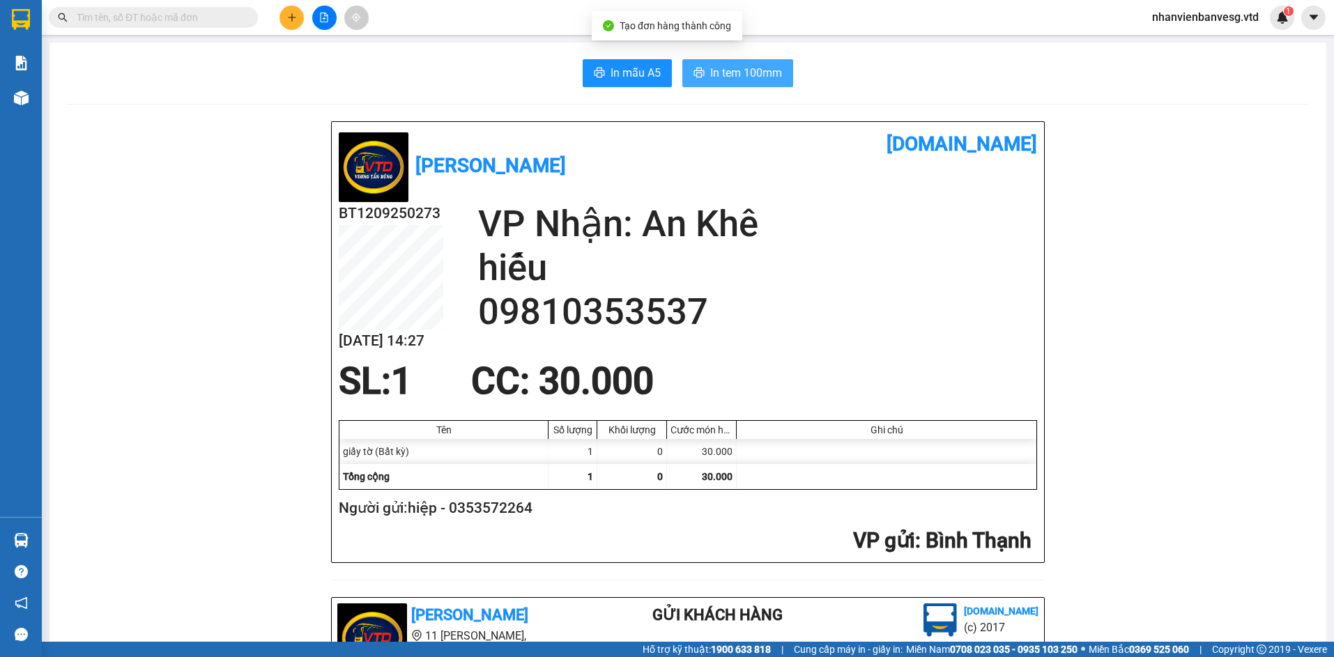
click at [744, 62] on button "In tem 100mm" at bounding box center [737, 73] width 111 height 28
drag, startPoint x: 712, startPoint y: 146, endPoint x: 784, endPoint y: 146, distance: 71.1
click at [713, 146] on h1 "[DOMAIN_NAME]" at bounding box center [862, 144] width 349 height 31
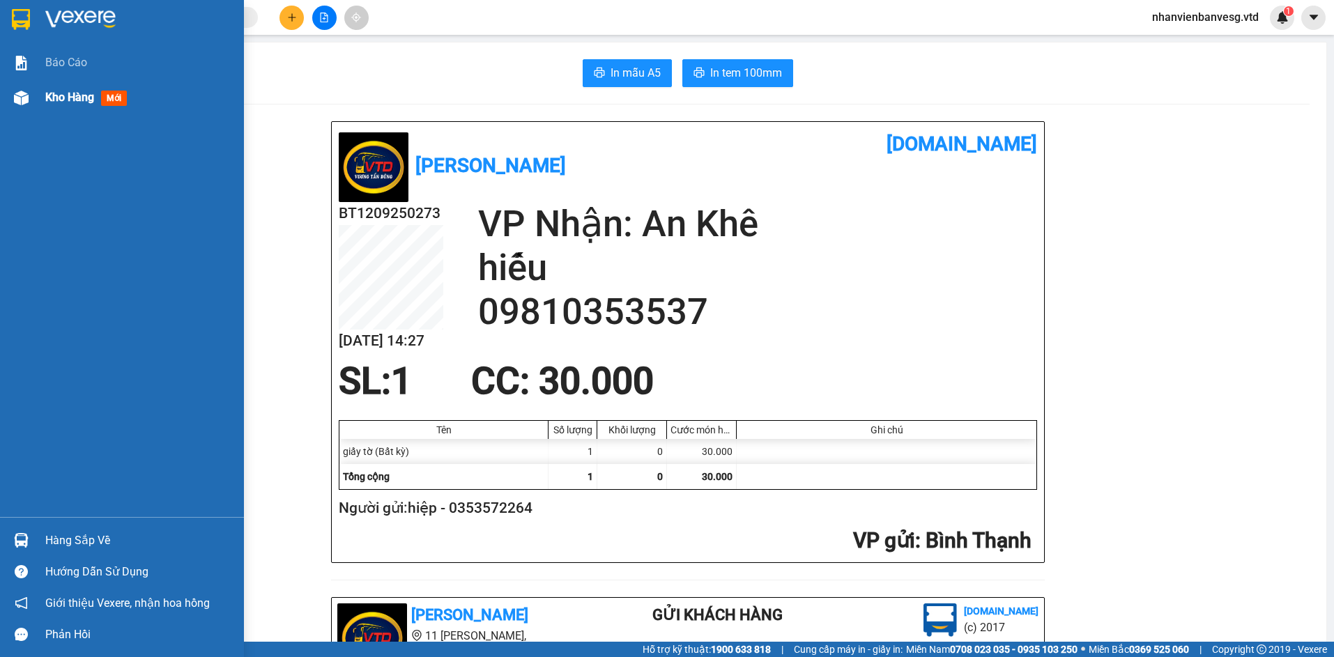
click at [77, 95] on span "Kho hàng" at bounding box center [69, 97] width 49 height 13
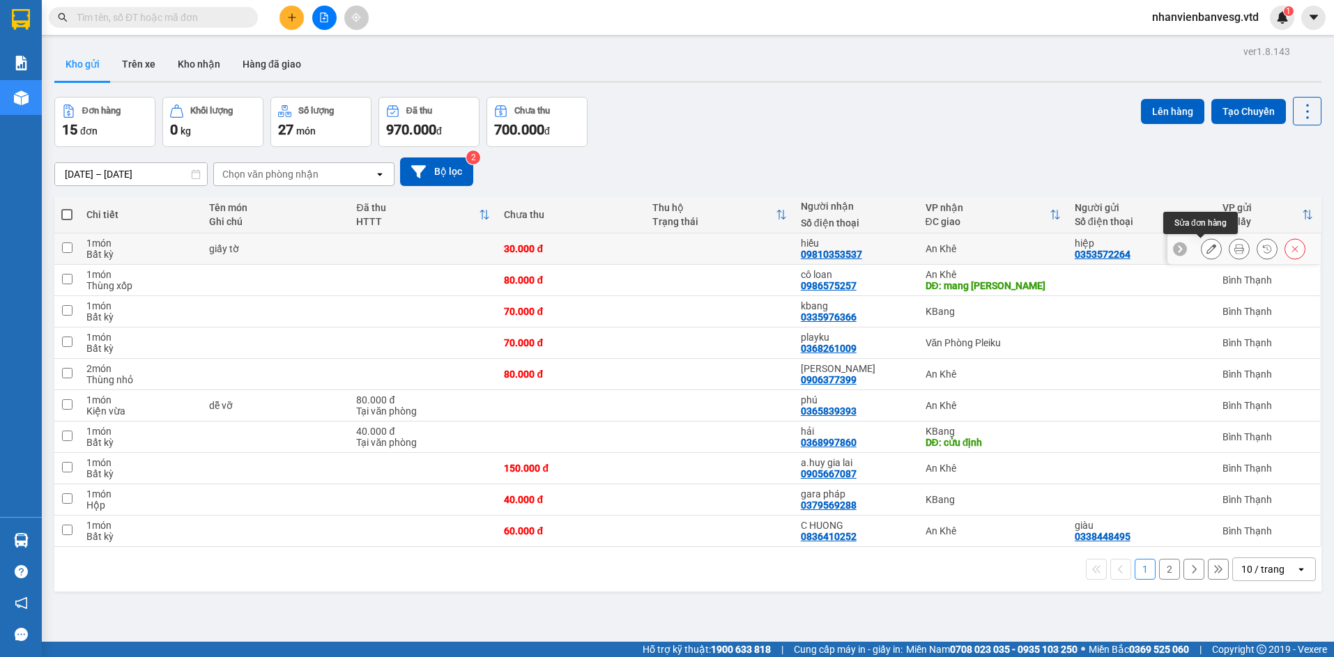
click at [1207, 249] on icon at bounding box center [1212, 249] width 10 height 10
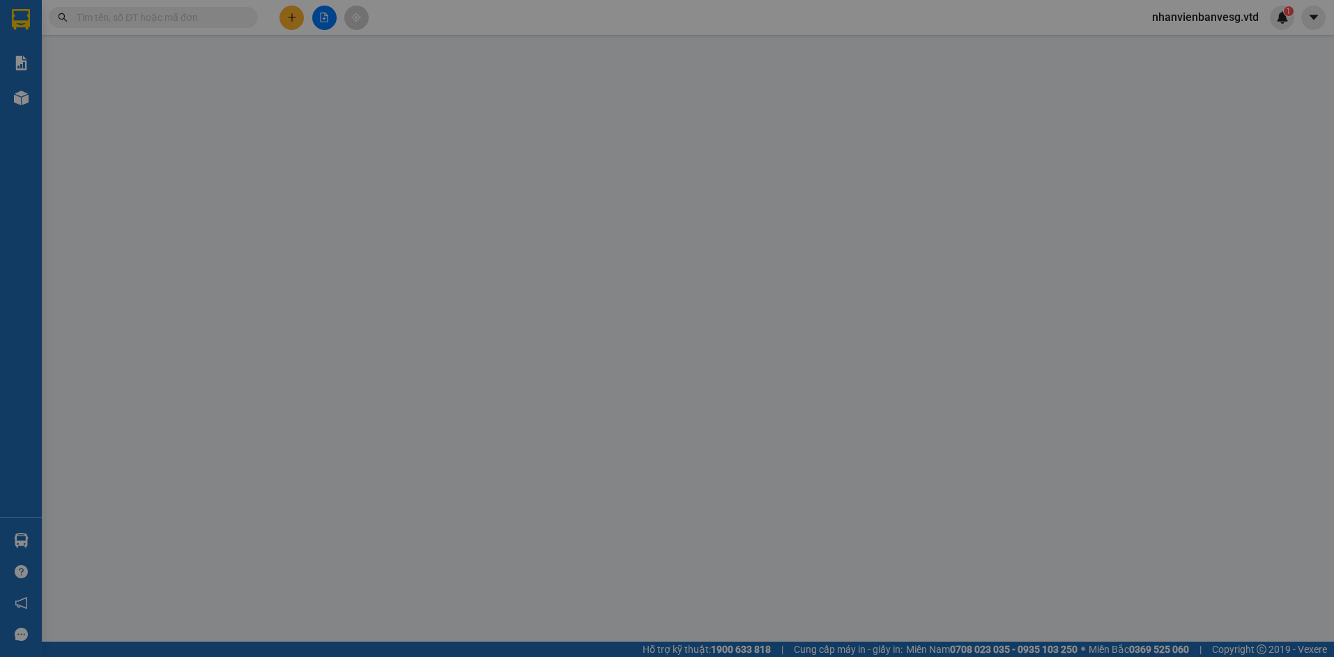
type input "0353572264"
type input "hiệp"
type input "09810353537"
type input "hiếu"
type input "30.000"
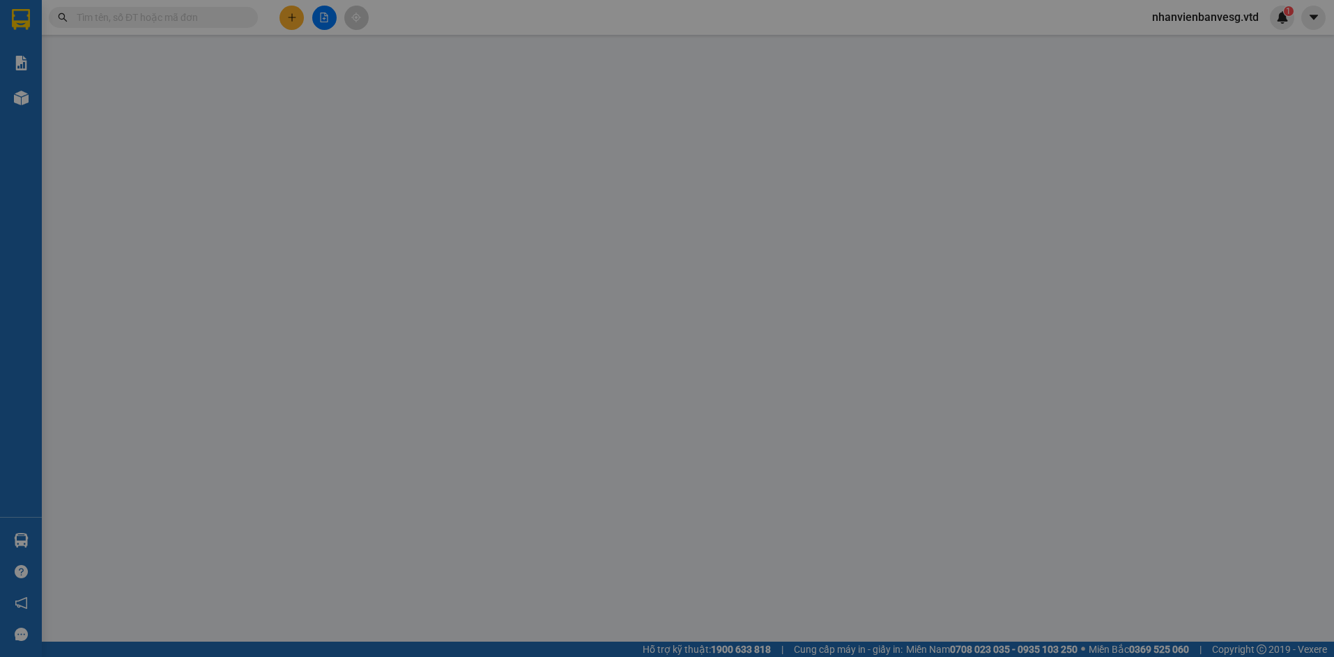
type input "30.000"
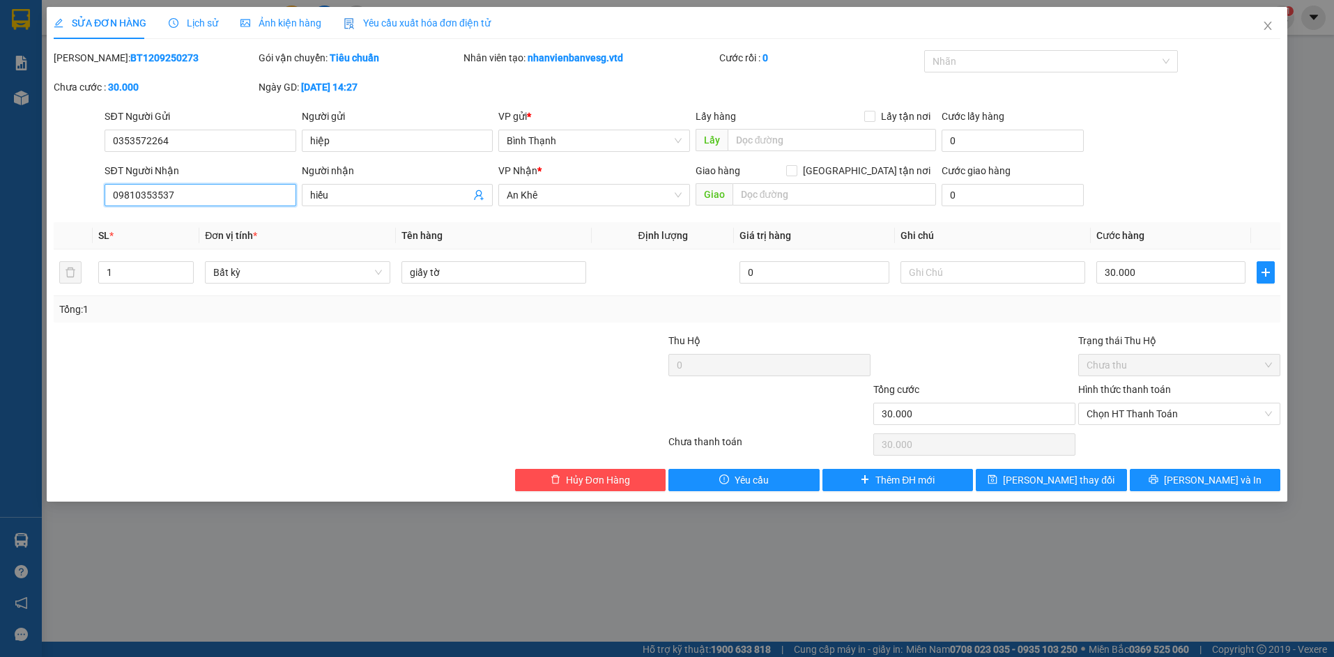
click at [159, 194] on input "09810353537" at bounding box center [200, 195] width 191 height 22
click at [194, 198] on input "09810353537" at bounding box center [200, 195] width 191 height 22
type input "0981033537"
drag, startPoint x: 1225, startPoint y: 482, endPoint x: 1230, endPoint y: 475, distance: 8.9
click at [1225, 478] on span "[PERSON_NAME] và In" at bounding box center [1213, 480] width 98 height 15
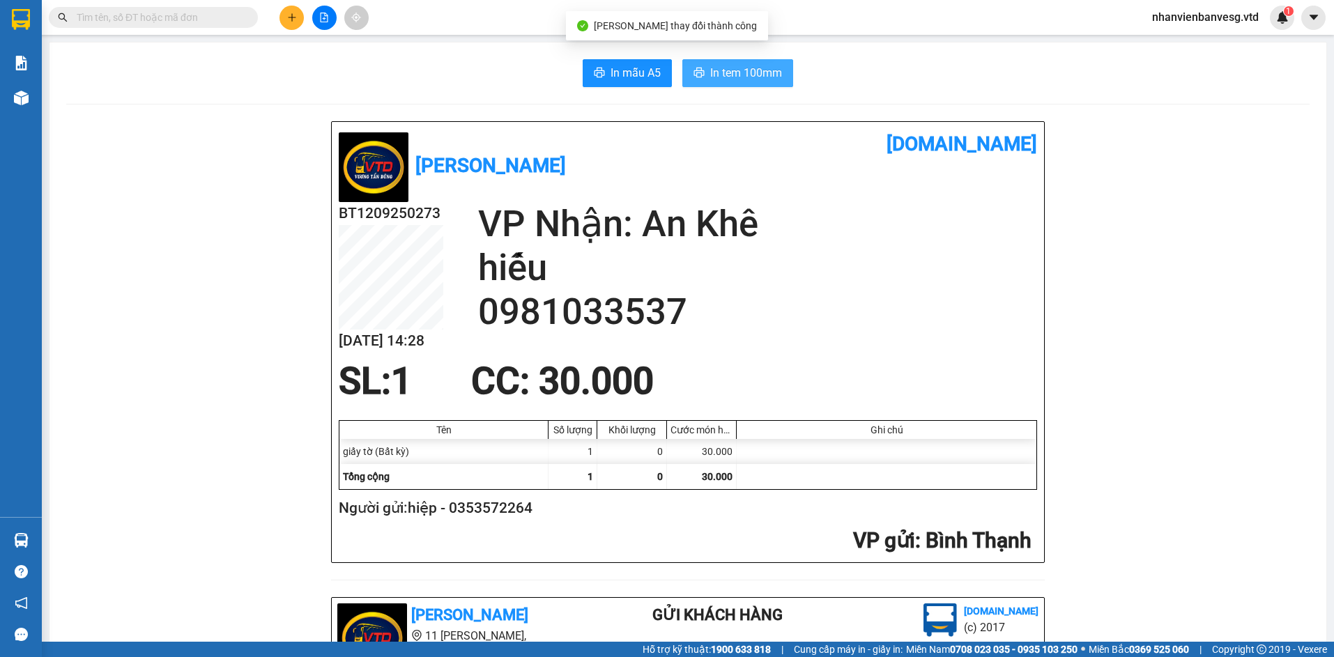
click at [727, 82] on span "In tem 100mm" at bounding box center [746, 72] width 72 height 17
drag, startPoint x: 194, startPoint y: 105, endPoint x: 293, endPoint y: 32, distance: 122.1
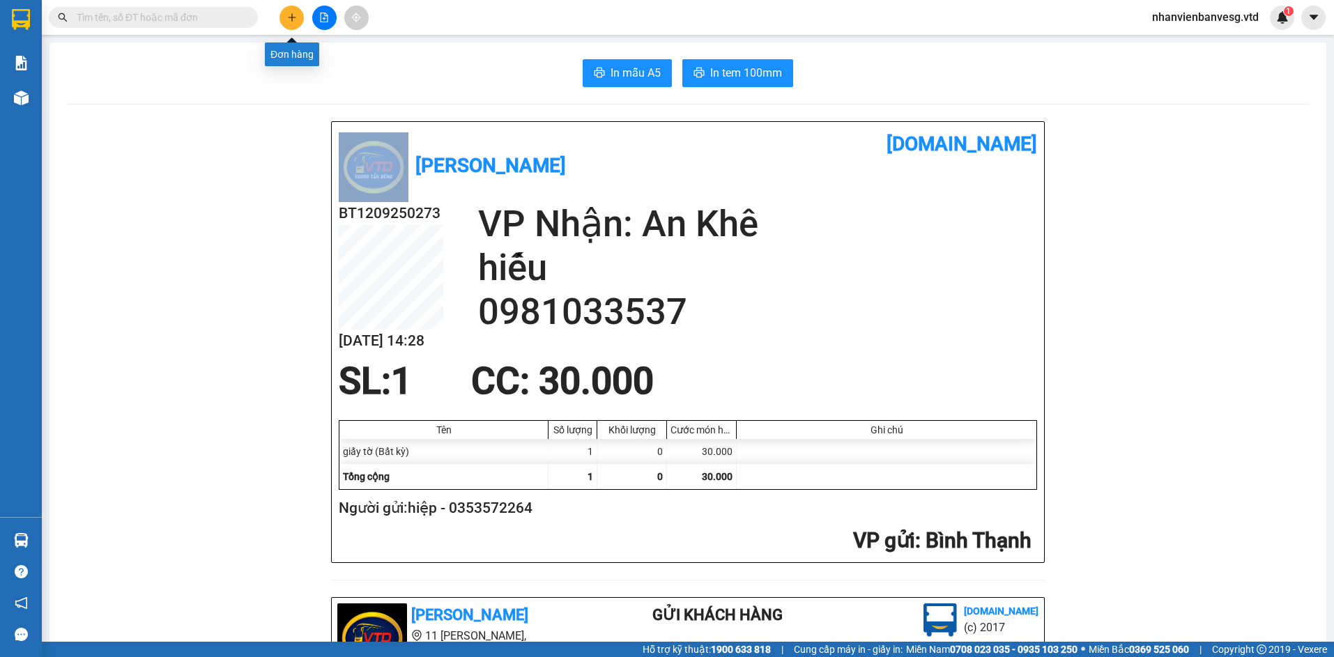
click at [294, 13] on icon "plus" at bounding box center [292, 18] width 10 height 10
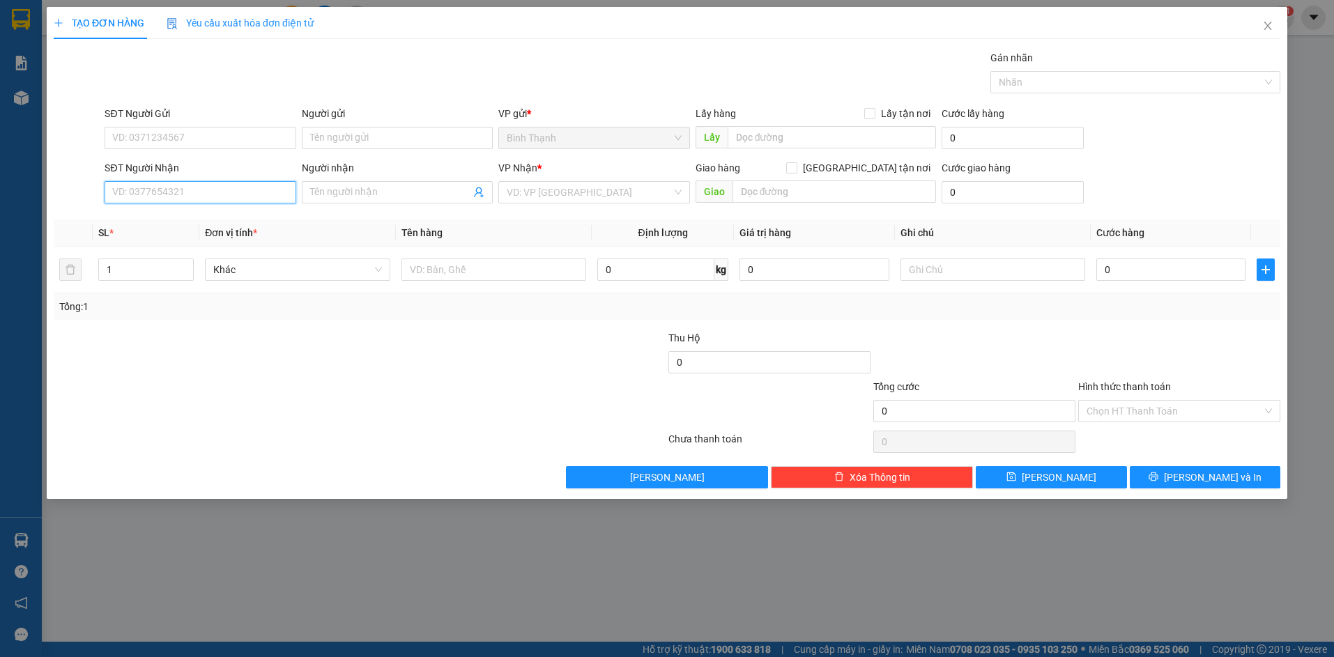
click at [171, 188] on input "SĐT Người Nhận" at bounding box center [200, 192] width 191 height 22
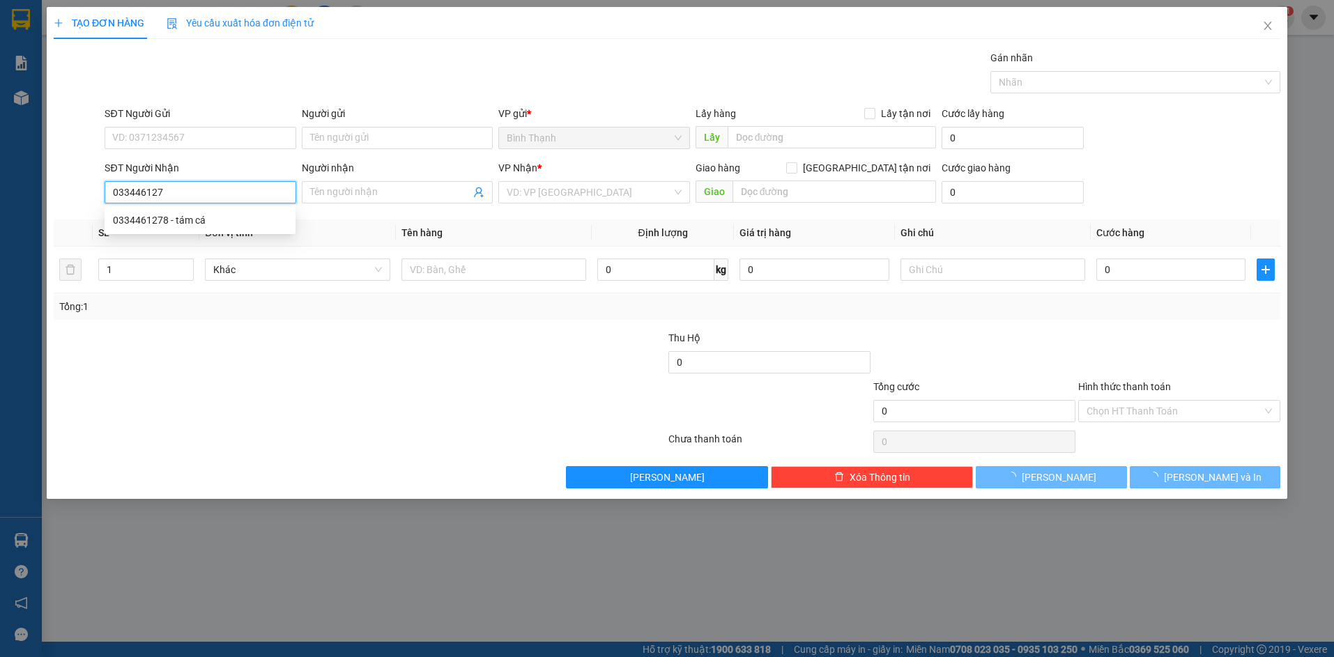
type input "0334461278"
click at [231, 223] on div "0334461278 - tám cá" at bounding box center [200, 220] width 174 height 15
type input "tám cá"
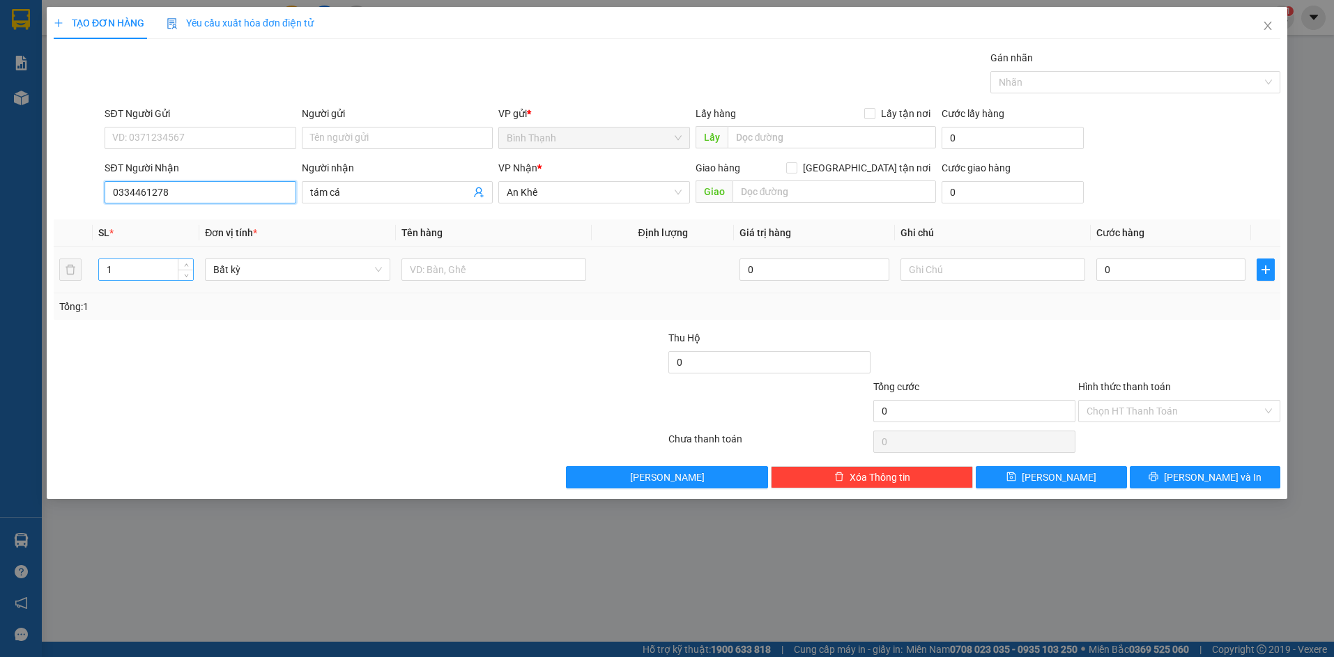
type input "0334461278"
drag, startPoint x: 153, startPoint y: 268, endPoint x: 46, endPoint y: 316, distance: 117.0
click at [47, 316] on div "TẠO ĐƠN HÀNG Yêu cầu xuất hóa đơn điện tử Transit Pickup Surcharge Ids Transit …" at bounding box center [667, 253] width 1241 height 492
click at [233, 272] on span "Bất kỳ" at bounding box center [297, 269] width 168 height 21
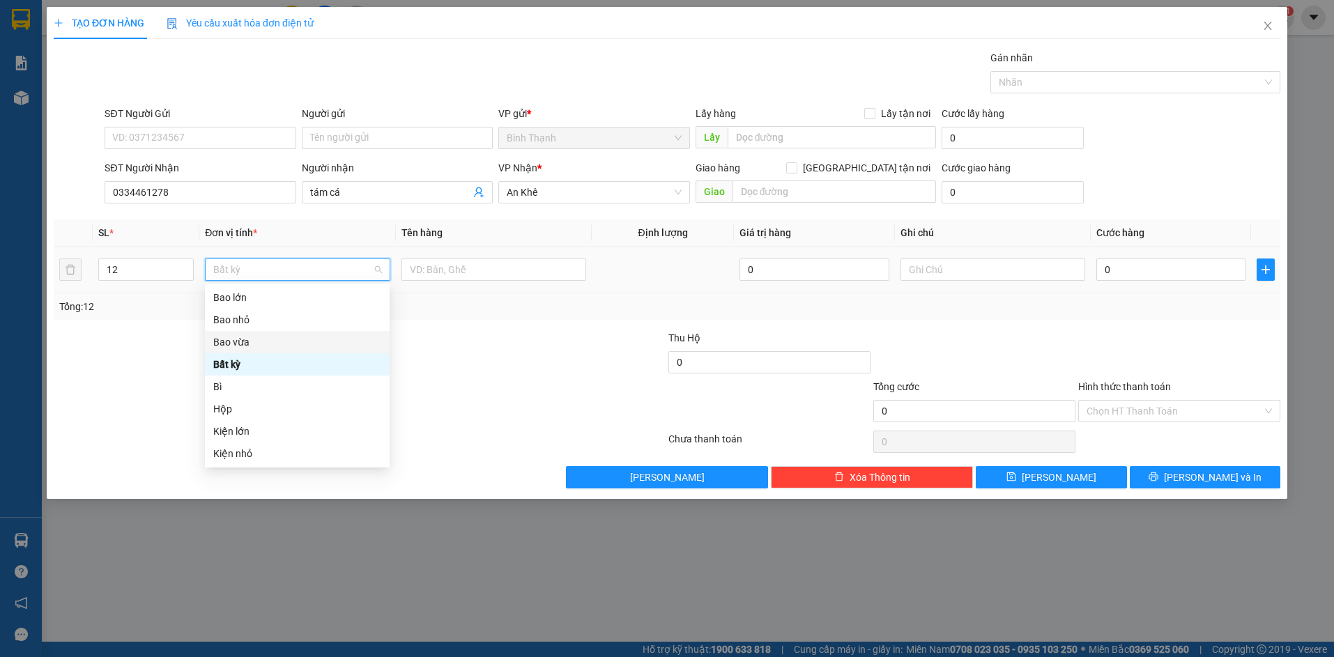
click at [279, 337] on div "Bao vừa" at bounding box center [297, 342] width 168 height 15
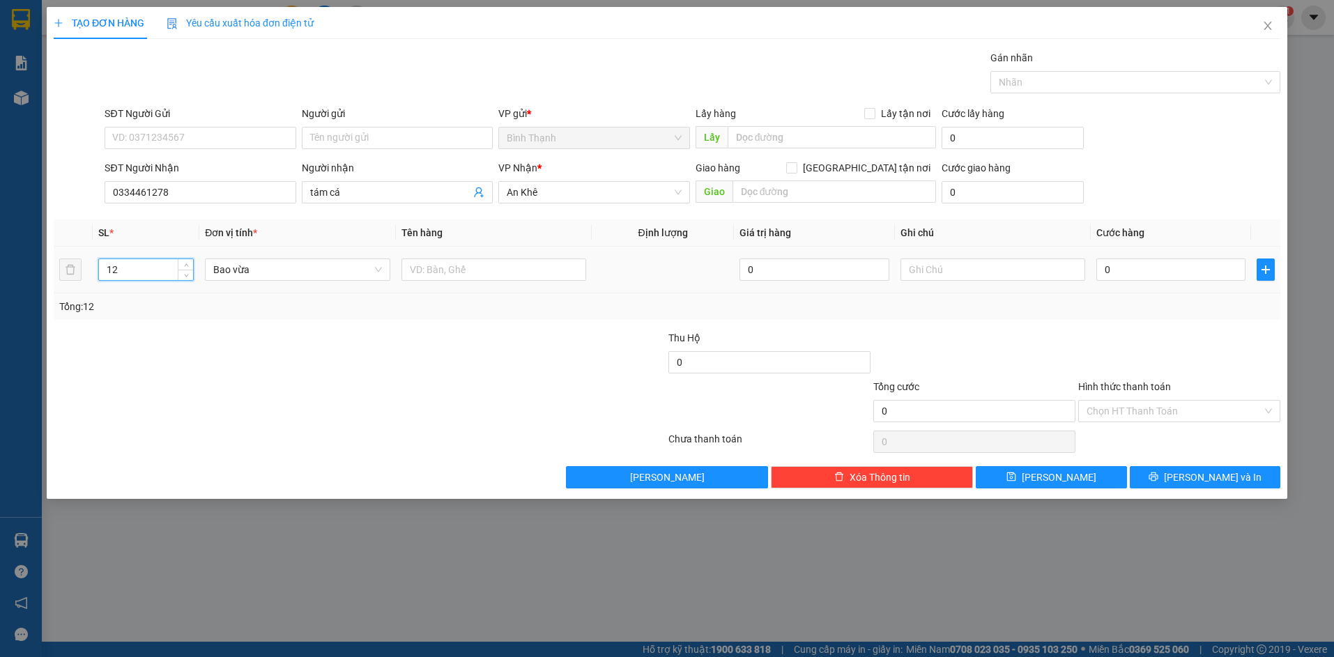
drag, startPoint x: 148, startPoint y: 273, endPoint x: 102, endPoint y: 274, distance: 45.3
click at [102, 274] on input "12" at bounding box center [146, 269] width 94 height 21
type input "18"
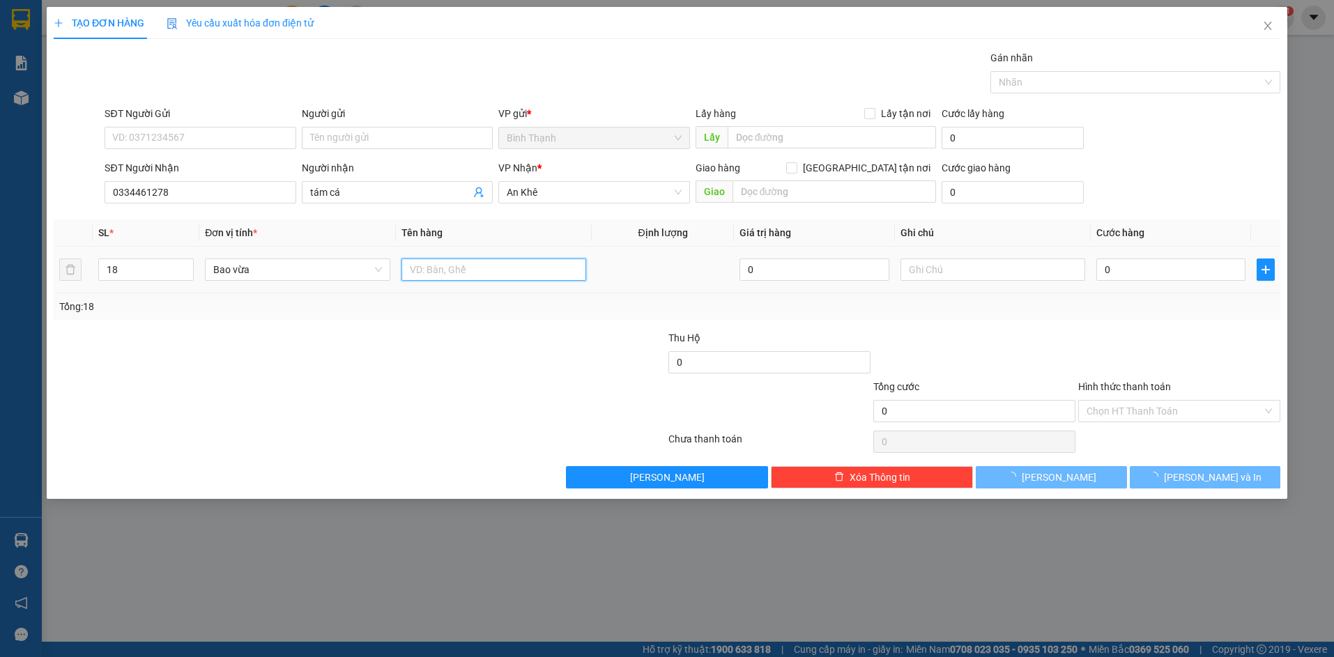
click at [471, 261] on input "text" at bounding box center [494, 270] width 185 height 22
type input "12 bao+ 6 thùng"
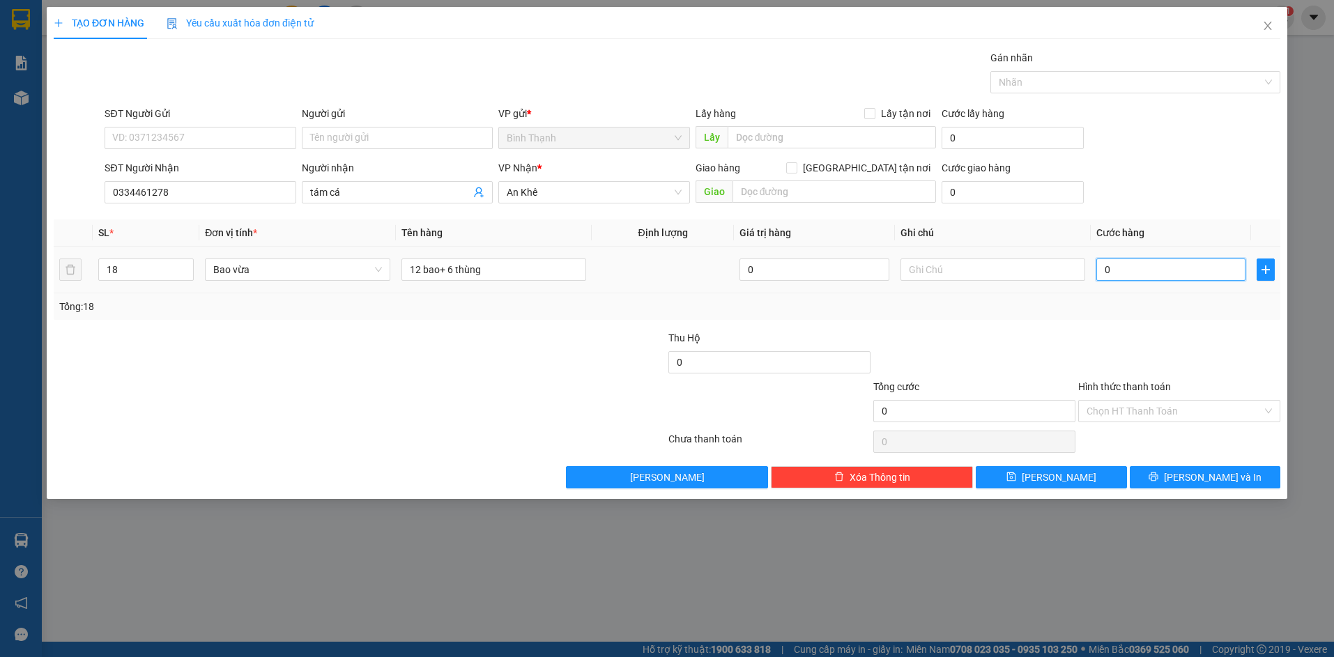
click at [1133, 273] on input "0" at bounding box center [1170, 270] width 149 height 22
type input "1"
type input "11"
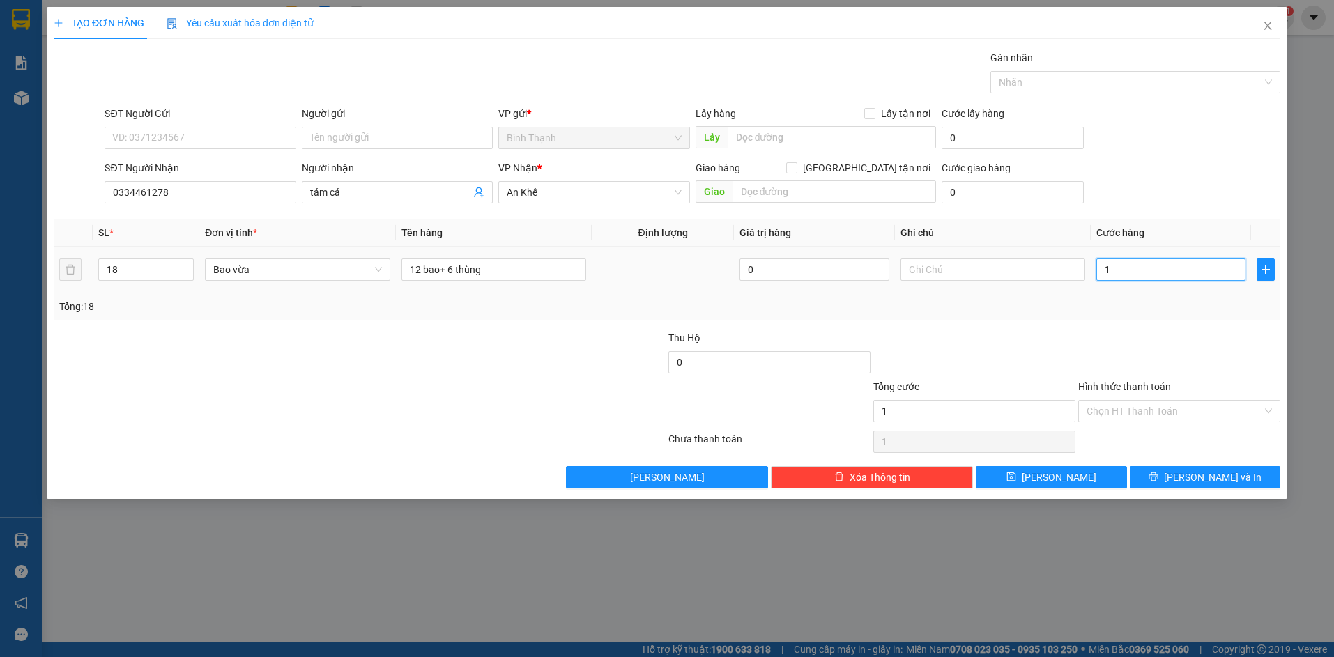
type input "11"
type input "114"
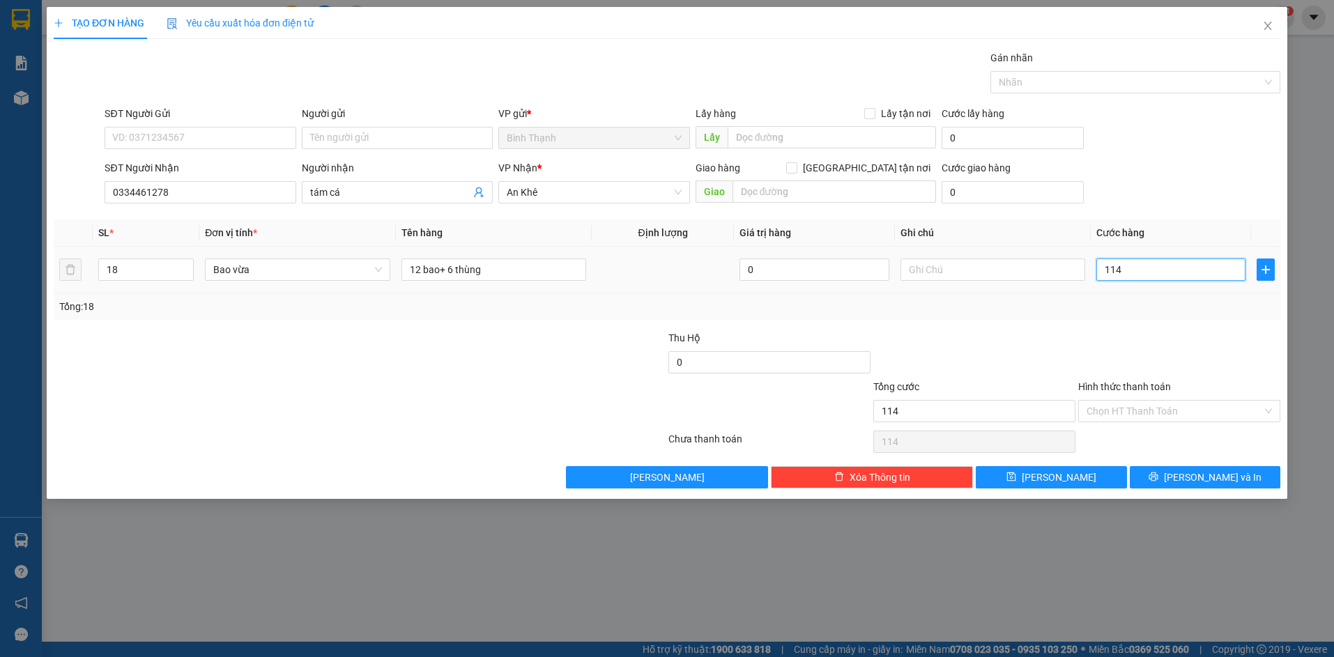
type input "1.140"
type input "11.400"
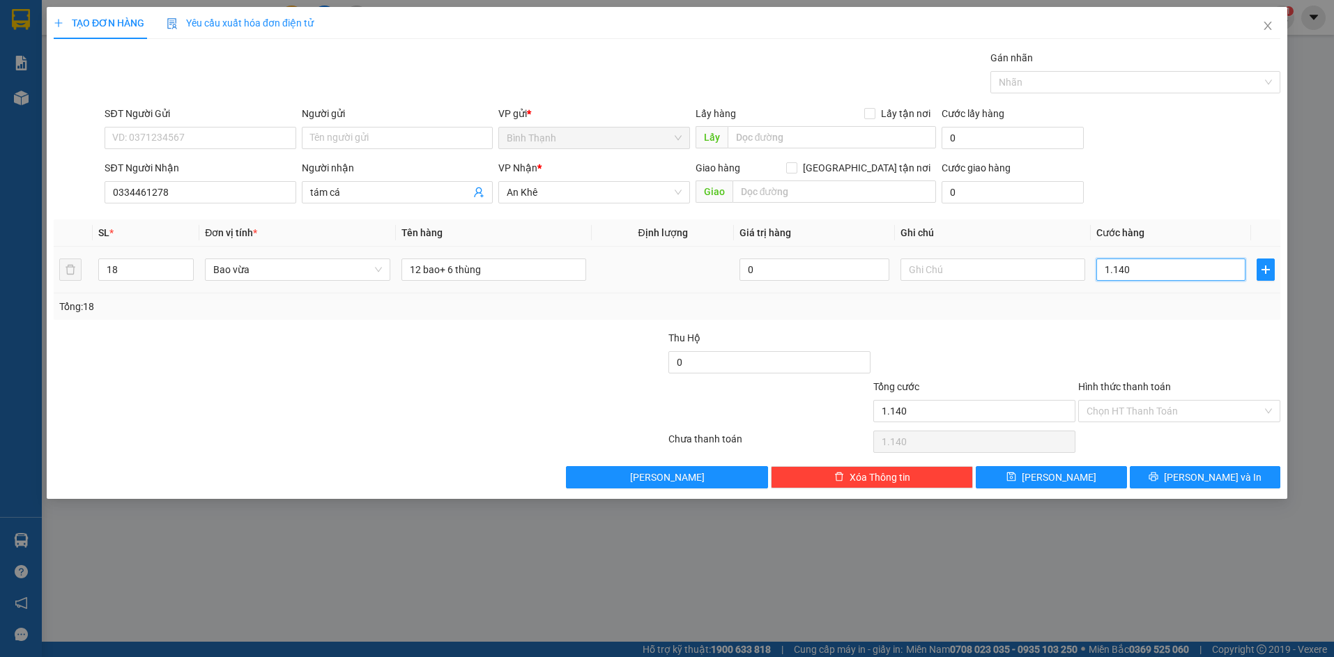
type input "11.400"
type input "114.000"
type input "1.140.000"
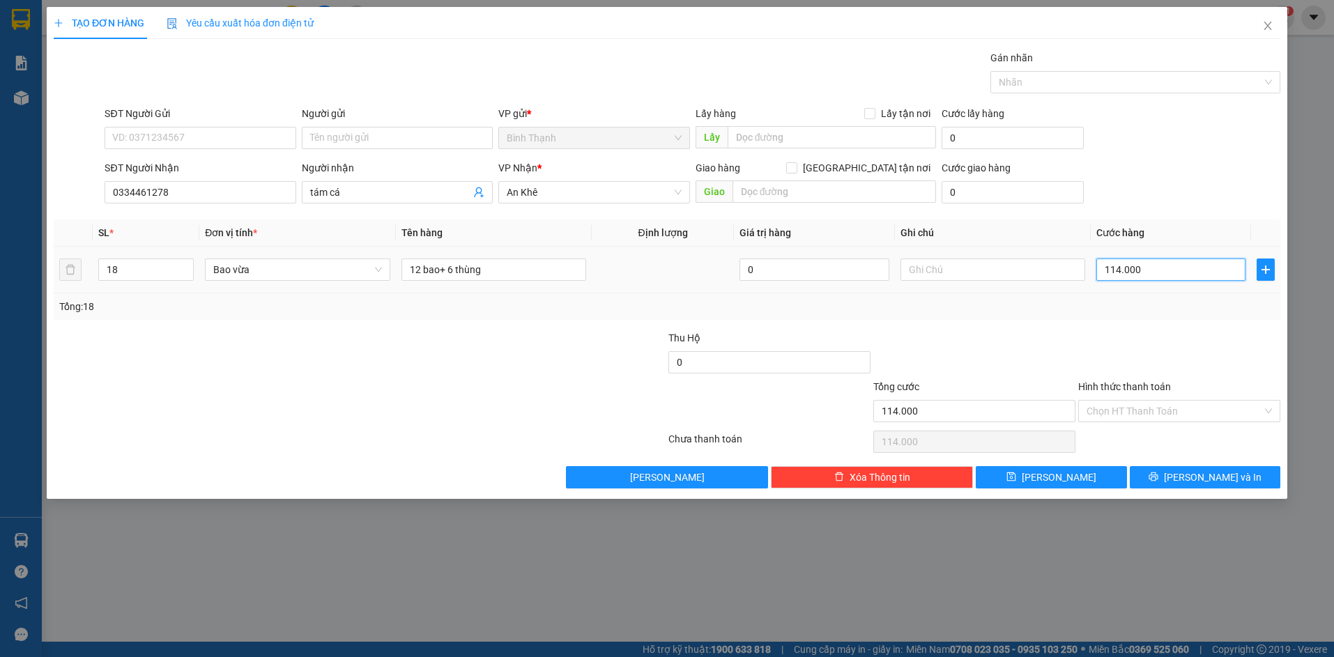
type input "1.140.000"
click at [1159, 478] on icon "printer" at bounding box center [1154, 477] width 10 height 10
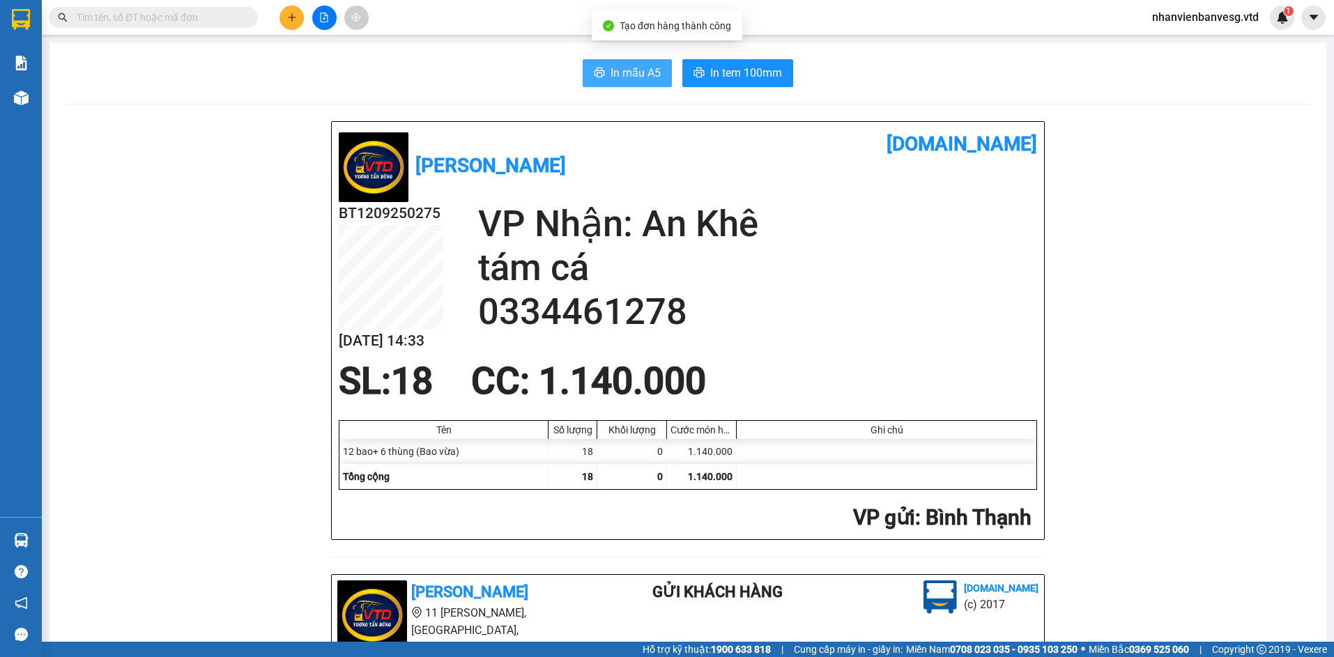
click at [633, 77] on span "In mẫu A5" at bounding box center [636, 72] width 50 height 17
click at [738, 71] on span "In tem 100mm" at bounding box center [746, 72] width 72 height 17
click at [754, 61] on button "In tem 100mm" at bounding box center [737, 73] width 111 height 28
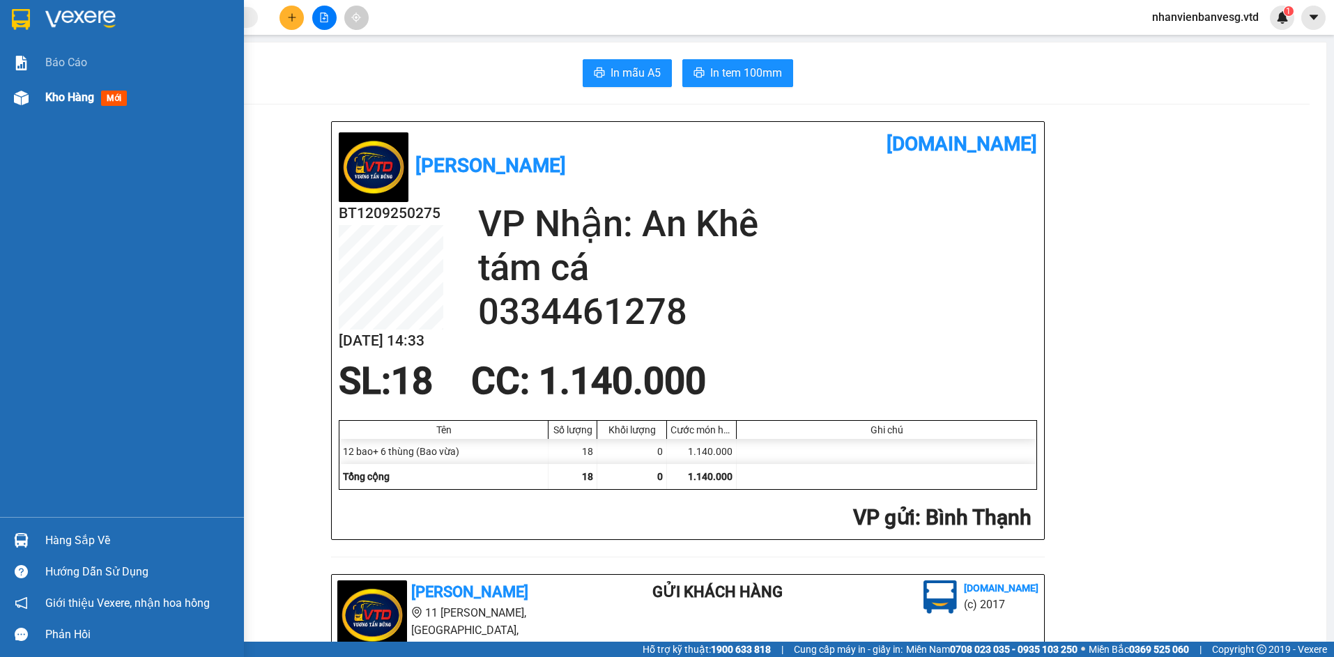
drag, startPoint x: 61, startPoint y: 95, endPoint x: 59, endPoint y: 109, distance: 14.2
click at [62, 96] on span "Kho hàng" at bounding box center [69, 97] width 49 height 13
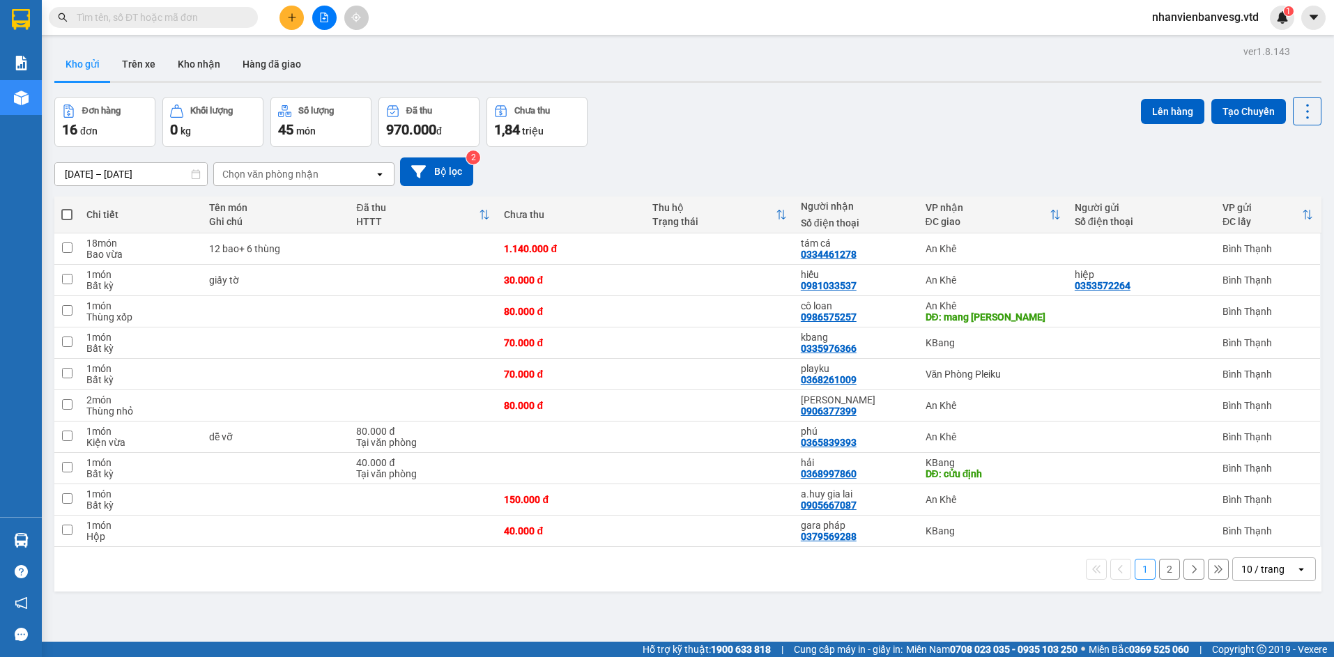
click at [1159, 570] on button "2" at bounding box center [1169, 569] width 21 height 21
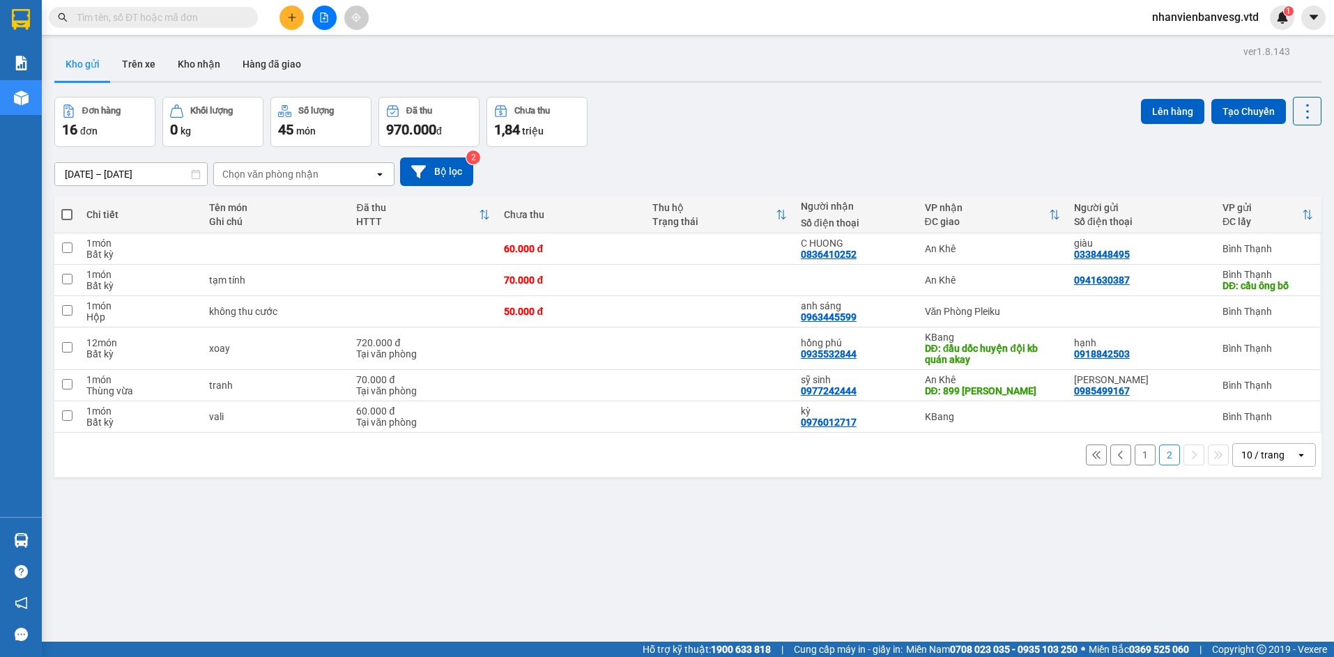
click at [1138, 458] on button "1" at bounding box center [1145, 455] width 21 height 21
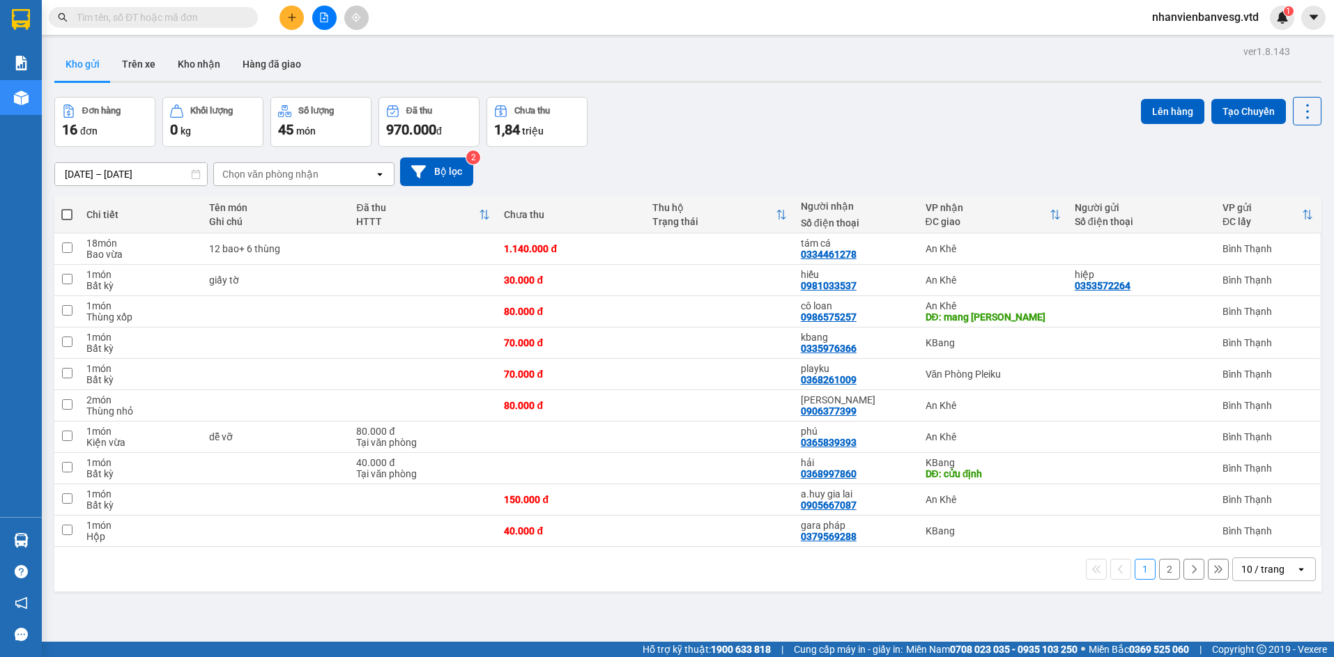
click at [1159, 575] on button "2" at bounding box center [1169, 569] width 21 height 21
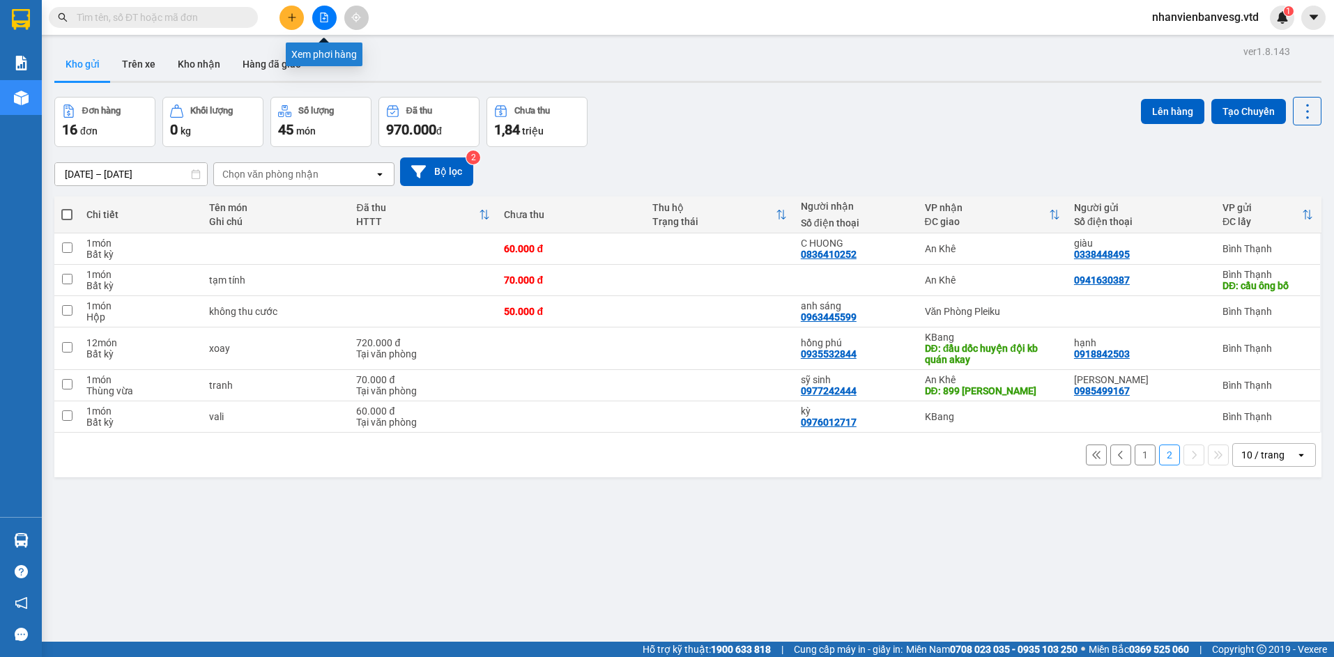
click at [321, 26] on button at bounding box center [324, 18] width 24 height 24
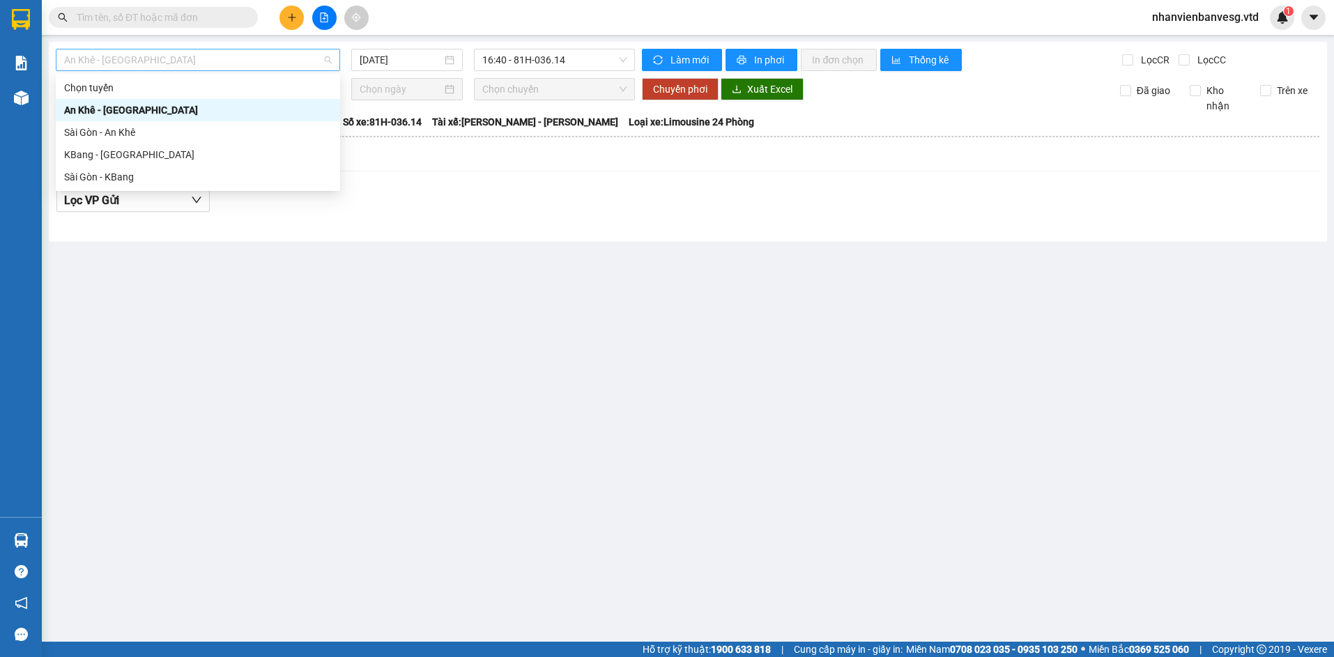
click at [201, 49] on span "An Khê - [GEOGRAPHIC_DATA]" at bounding box center [198, 59] width 268 height 21
click at [183, 174] on div "Sài Gòn - KBang" at bounding box center [198, 176] width 268 height 15
type input "[DATE]"
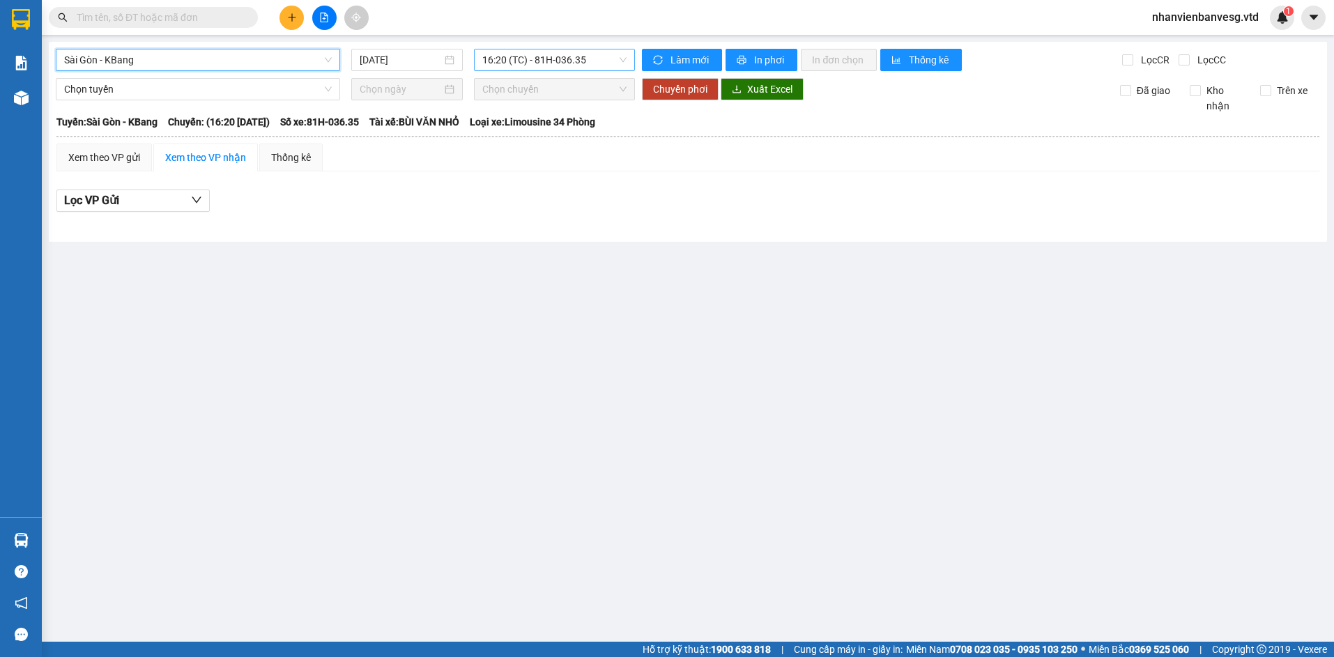
drag, startPoint x: 498, startPoint y: 54, endPoint x: 501, endPoint y: 61, distance: 8.2
click at [498, 54] on span "16:20 (TC) - 81H-036.35" at bounding box center [554, 59] width 144 height 21
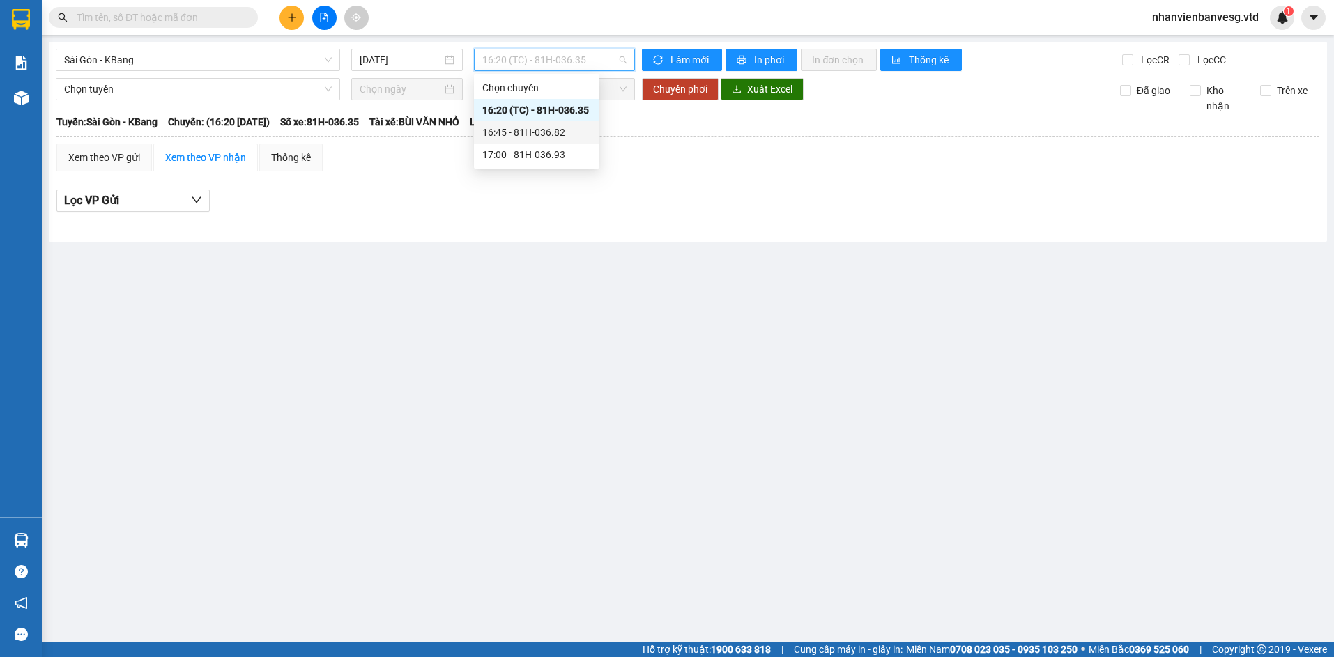
drag, startPoint x: 529, startPoint y: 129, endPoint x: 514, endPoint y: 81, distance: 50.5
click at [527, 118] on div "Chọn chuyến 16:20 (TC) - 81H-036.35 16:45 - 81H-036.82 17:00 - 81H-036.93" at bounding box center [536, 121] width 125 height 89
click at [551, 137] on div "16:45 - 81H-036.82" at bounding box center [536, 132] width 109 height 15
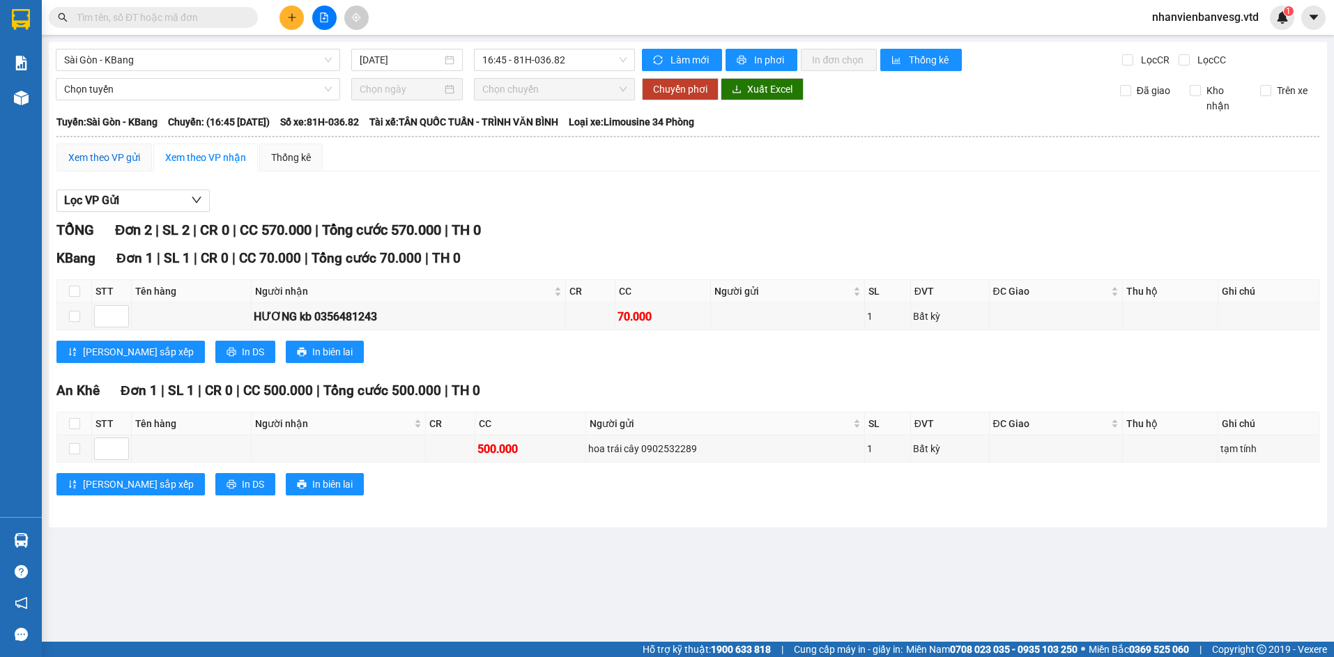
click at [136, 165] on div "Xem theo VP gửi" at bounding box center [104, 157] width 72 height 15
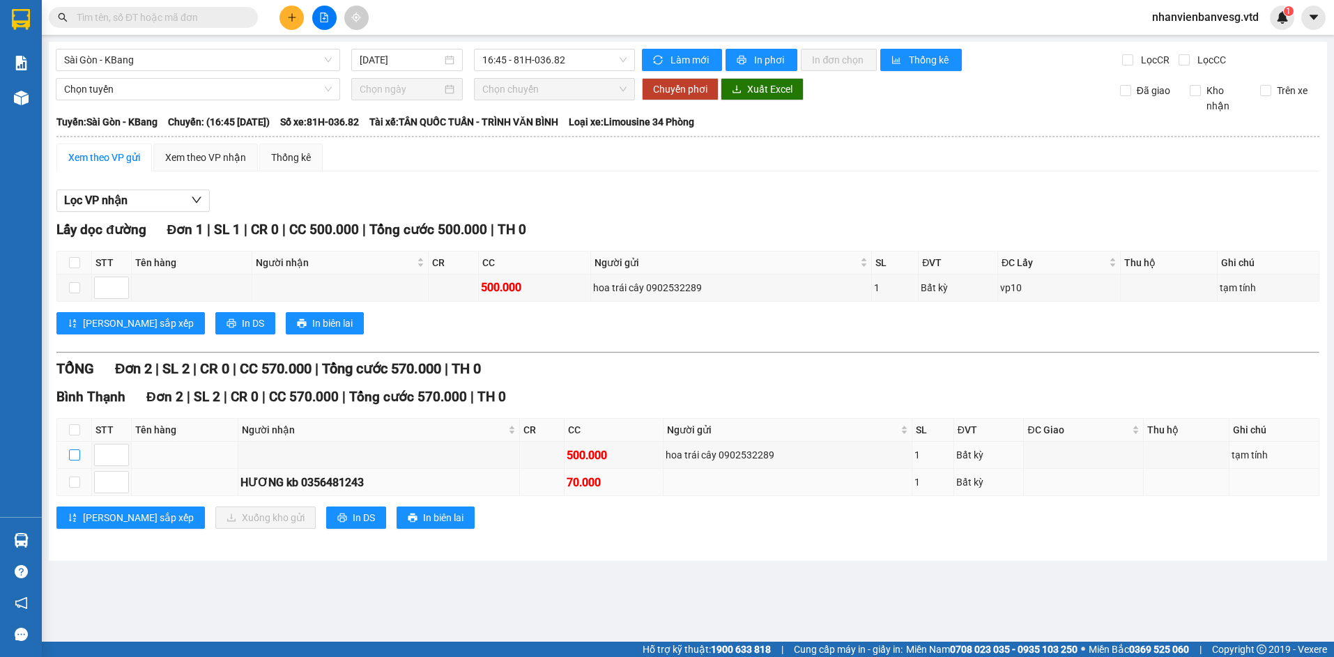
drag, startPoint x: 70, startPoint y: 459, endPoint x: 141, endPoint y: 471, distance: 71.3
click at [72, 459] on input "checkbox" at bounding box center [74, 455] width 11 height 11
checkbox input "true"
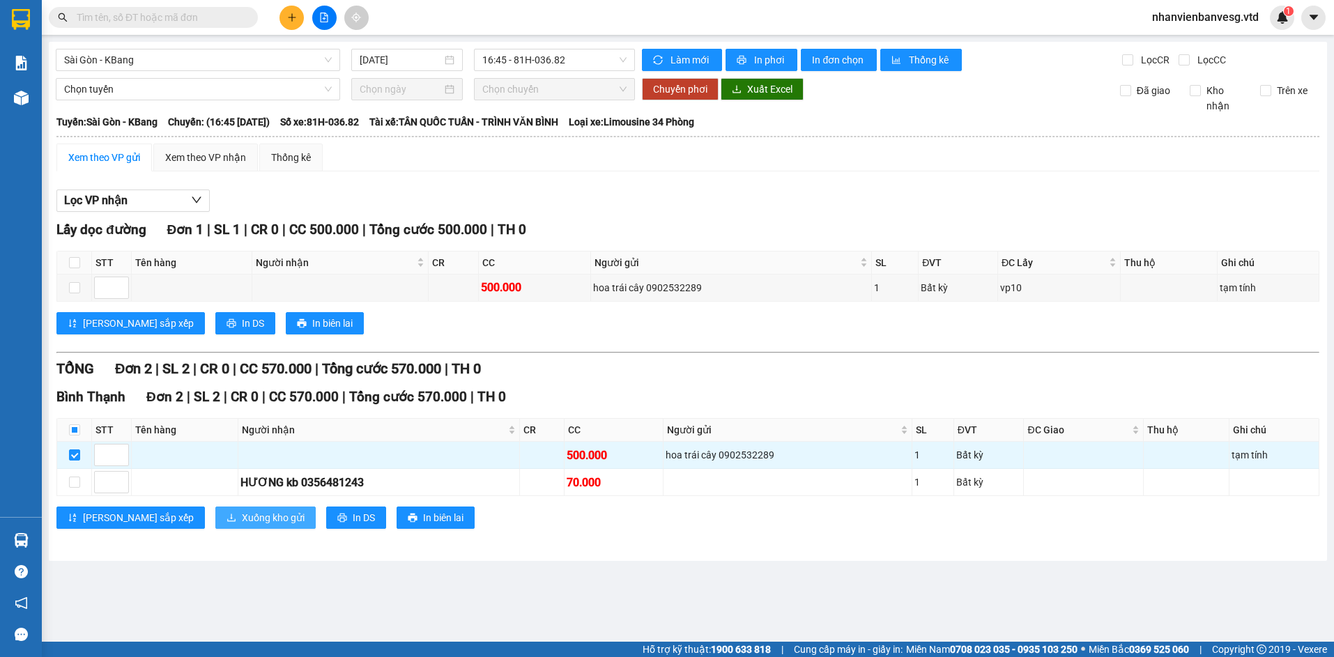
click at [242, 519] on span "Xuống kho gửi" at bounding box center [273, 517] width 63 height 15
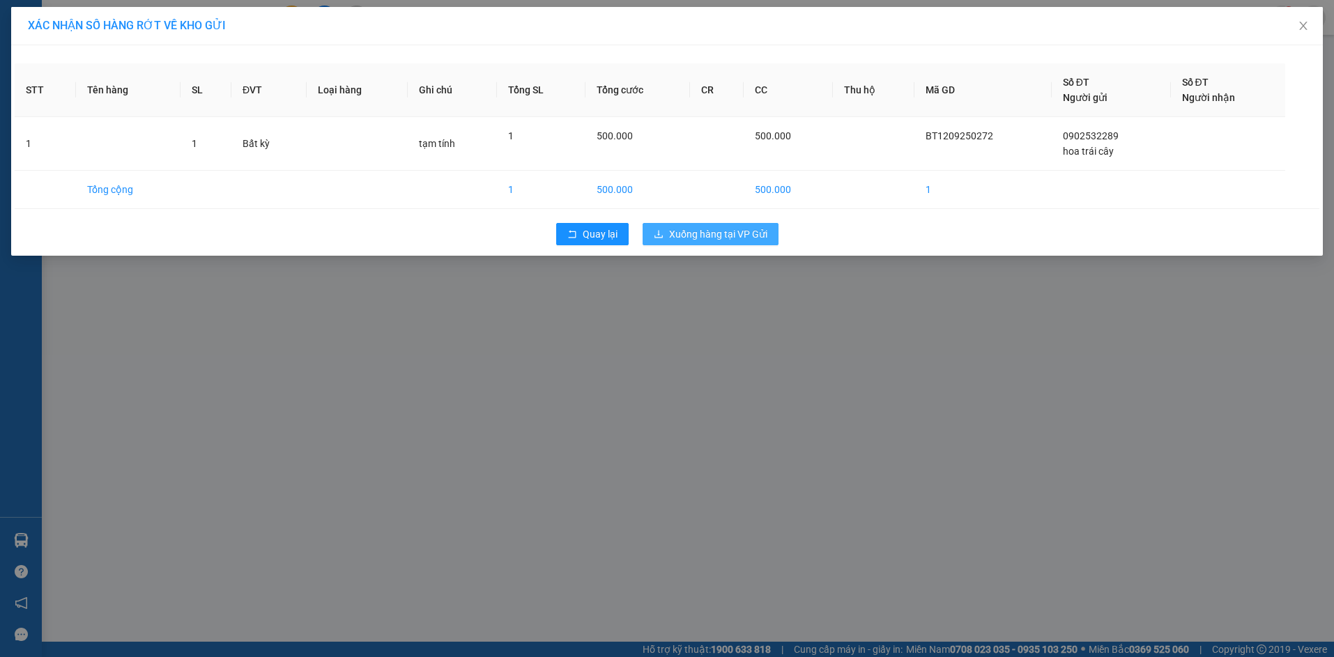
click at [681, 242] on button "Xuống hàng tại VP Gửi" at bounding box center [711, 234] width 136 height 22
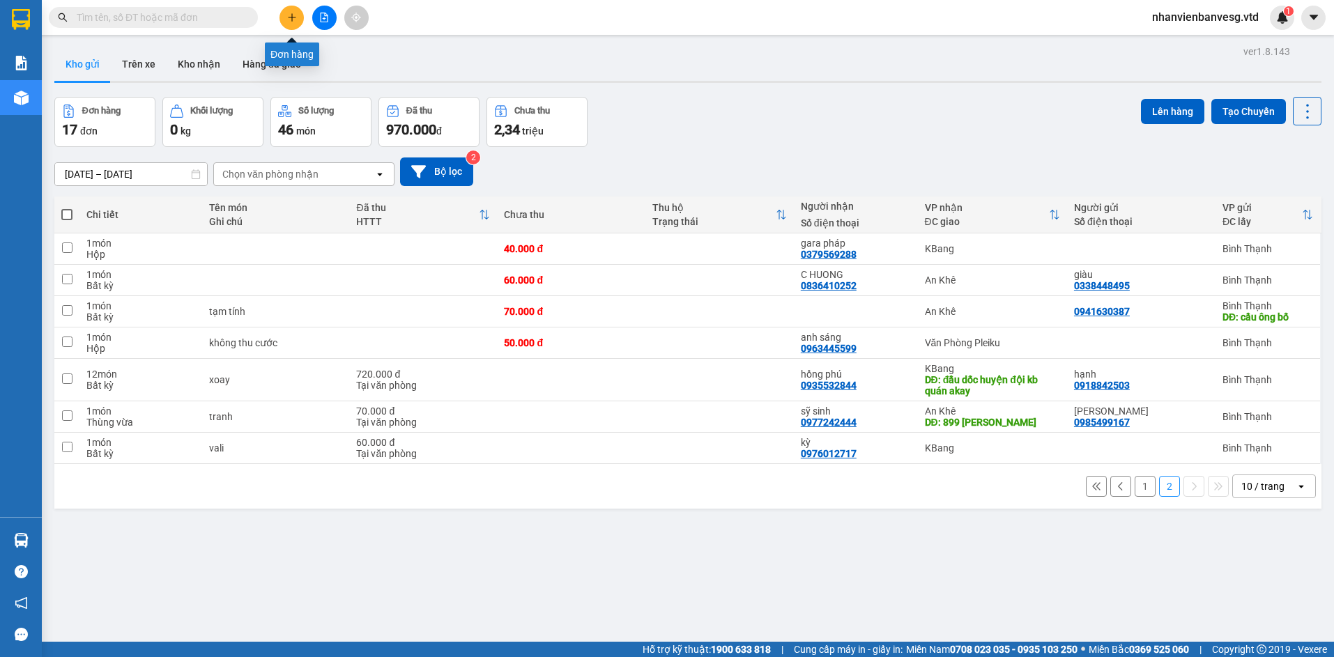
click at [289, 14] on icon "plus" at bounding box center [292, 18] width 10 height 10
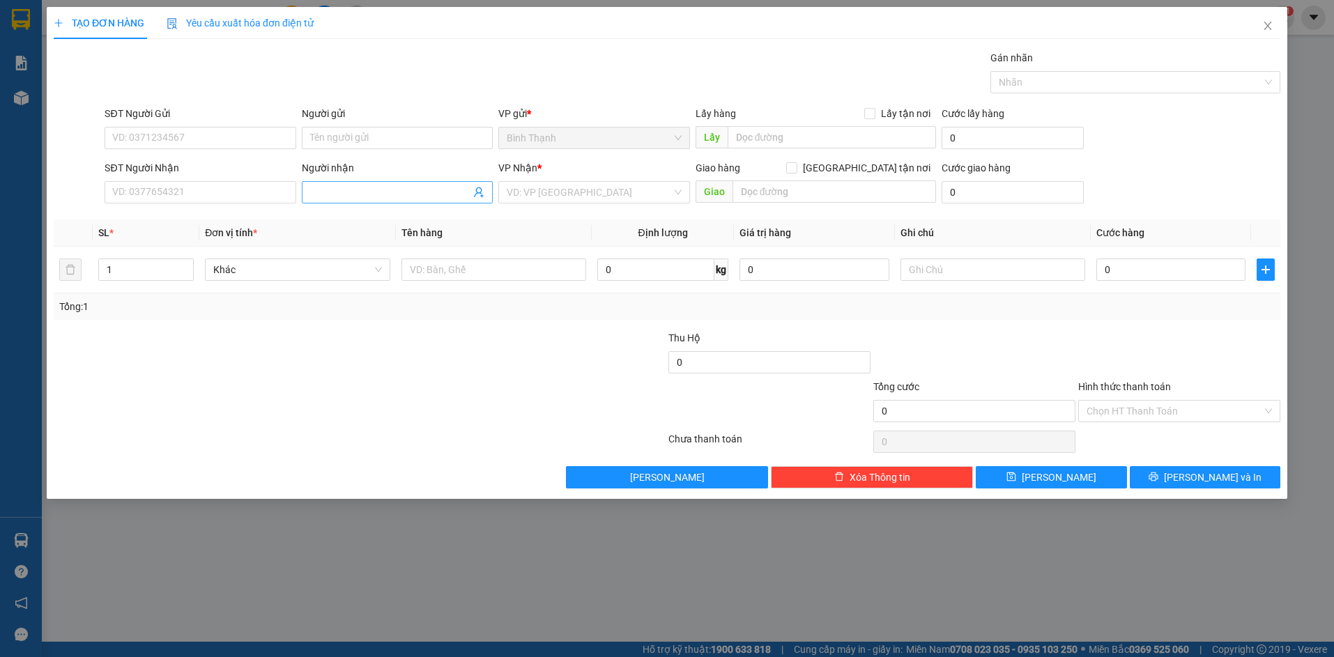
click at [401, 184] on span at bounding box center [397, 192] width 191 height 22
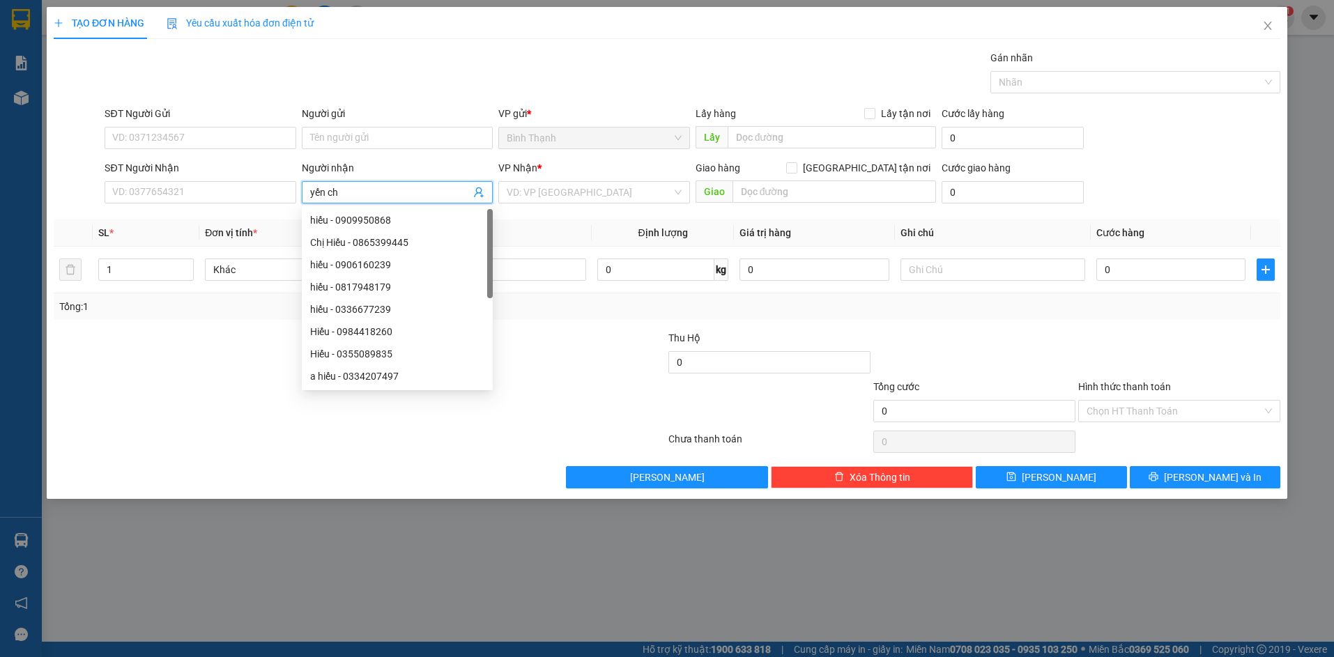
type input "yến chợ"
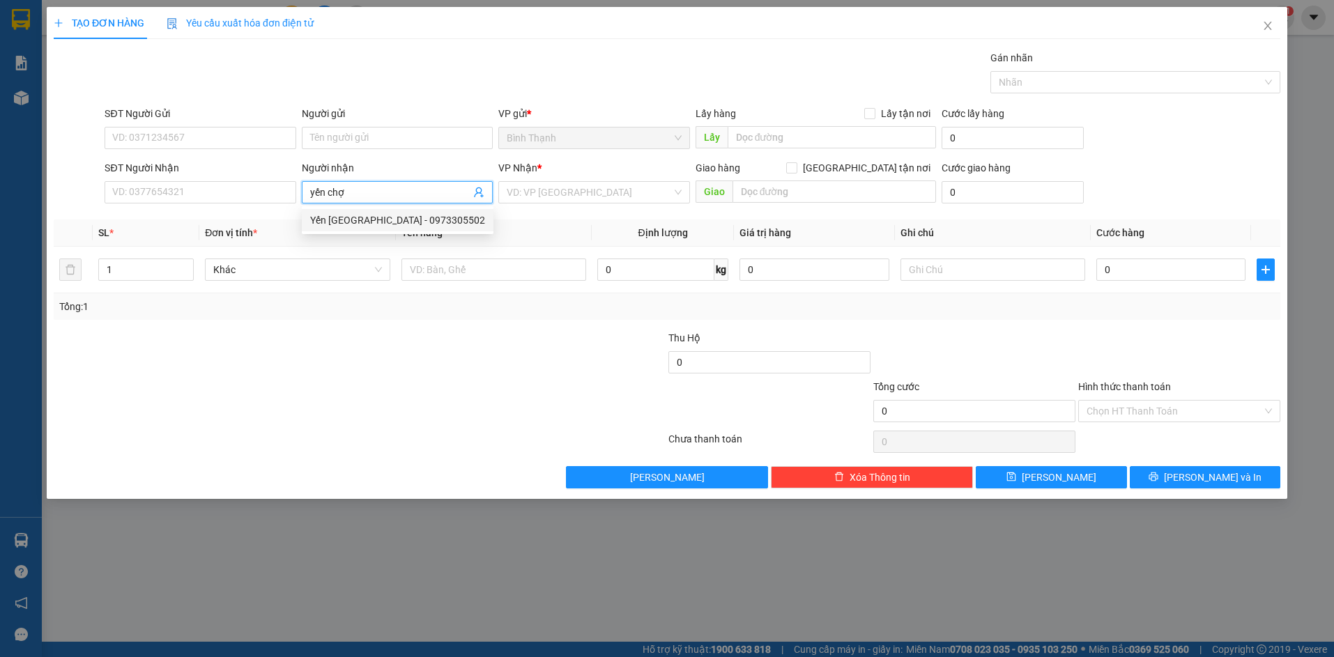
click at [406, 214] on div "Yến chợ đồn - 0973305502" at bounding box center [397, 220] width 175 height 15
type input "0973305502"
type input "Yến chợ đồn"
drag, startPoint x: 123, startPoint y: 264, endPoint x: 97, endPoint y: 275, distance: 28.7
click at [97, 275] on td "1" at bounding box center [146, 270] width 107 height 47
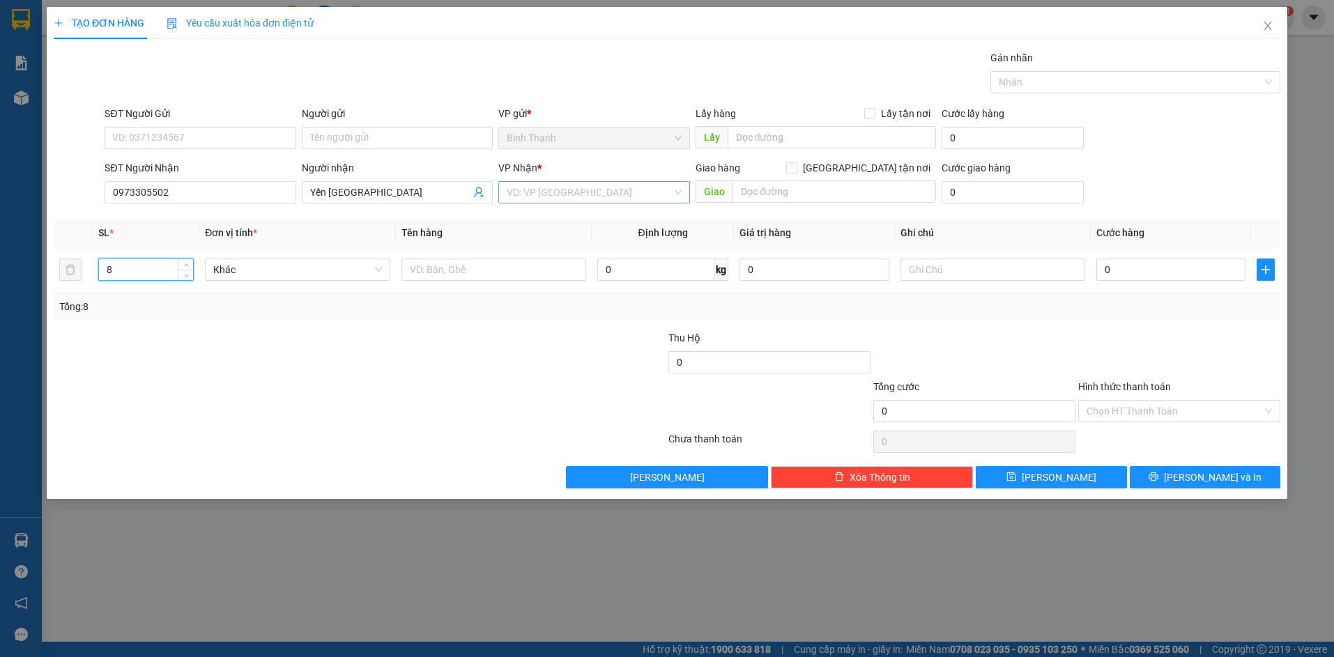
type input "8"
click at [588, 193] on input "search" at bounding box center [589, 192] width 165 height 21
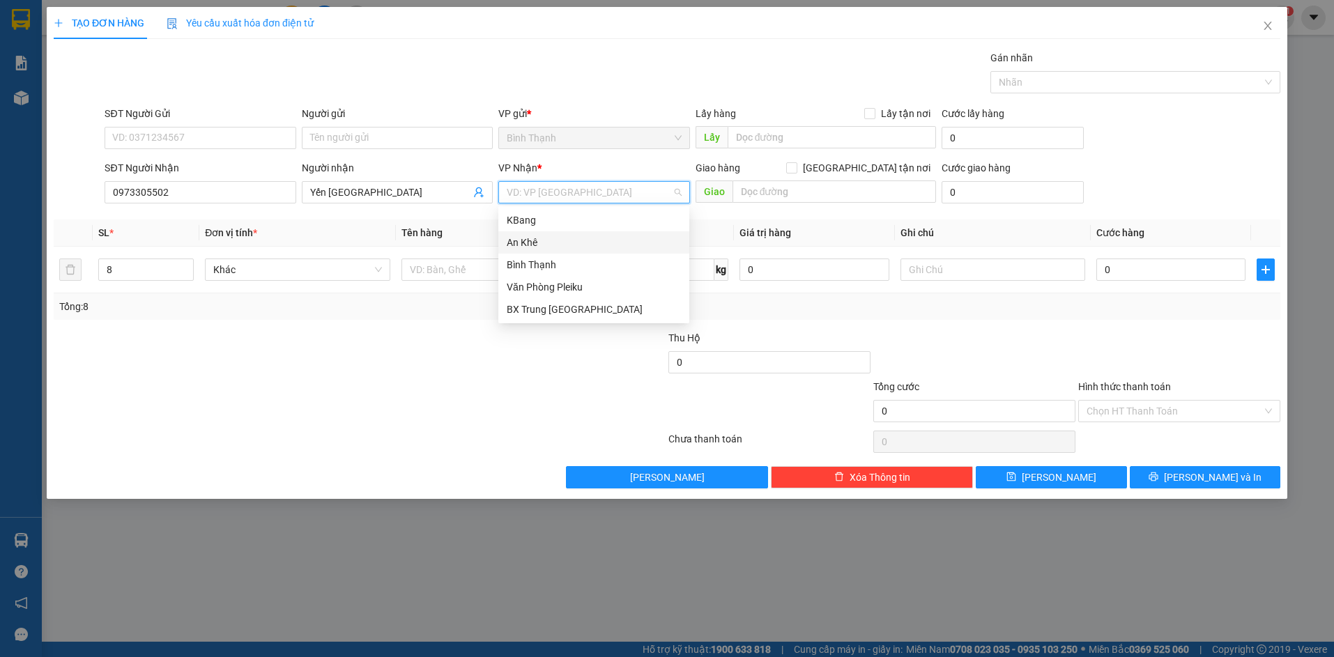
click at [582, 243] on div "An Khê" at bounding box center [594, 242] width 174 height 15
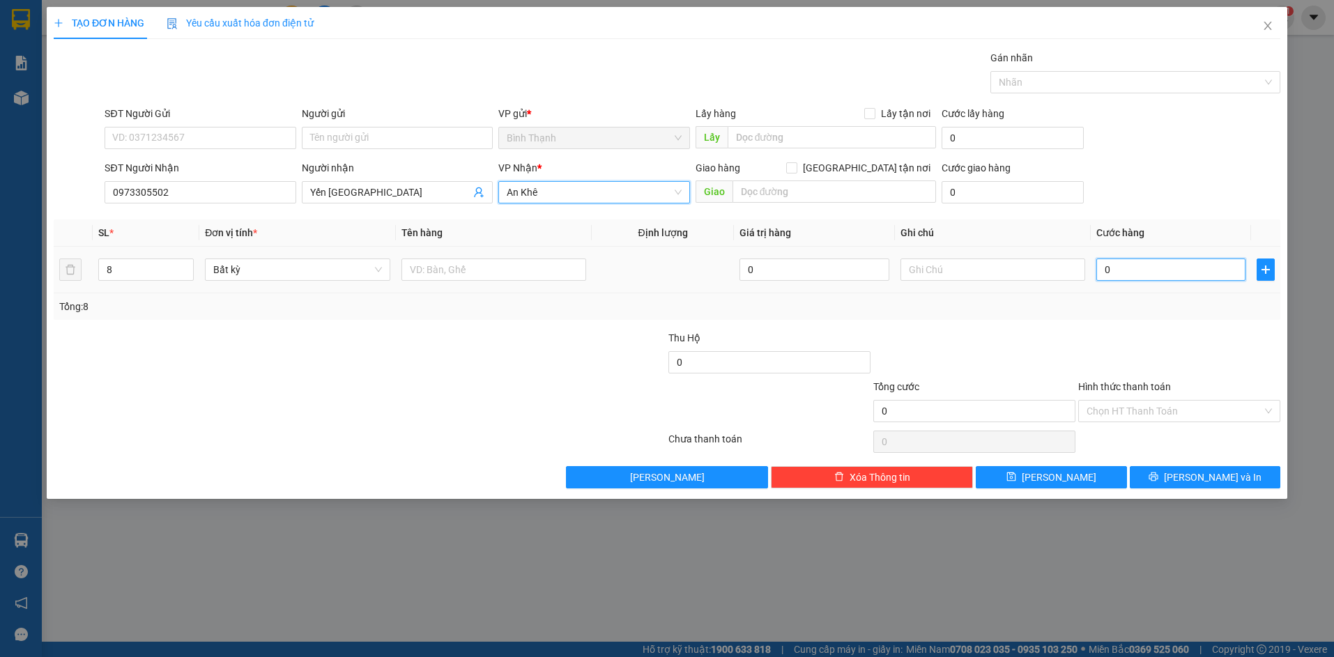
click at [1153, 277] on input "0" at bounding box center [1170, 270] width 149 height 22
type input "4"
type input "45"
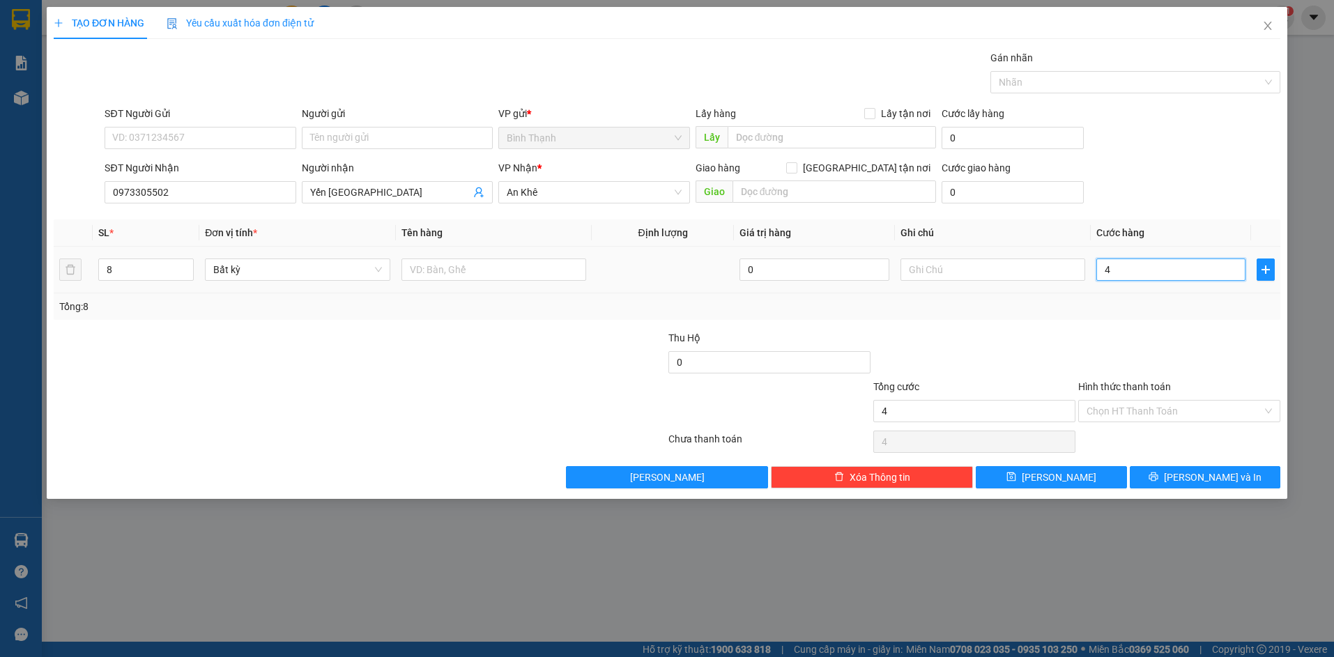
type input "45"
type input "450"
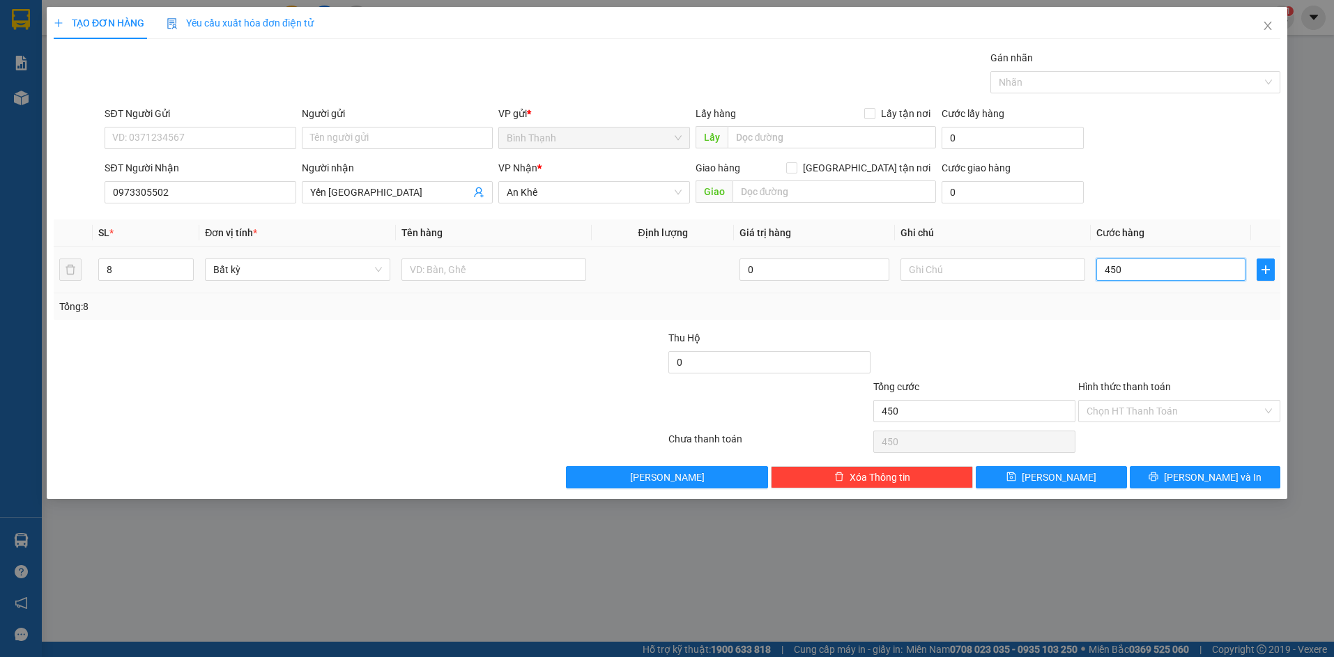
type input "4.500"
type input "45.000"
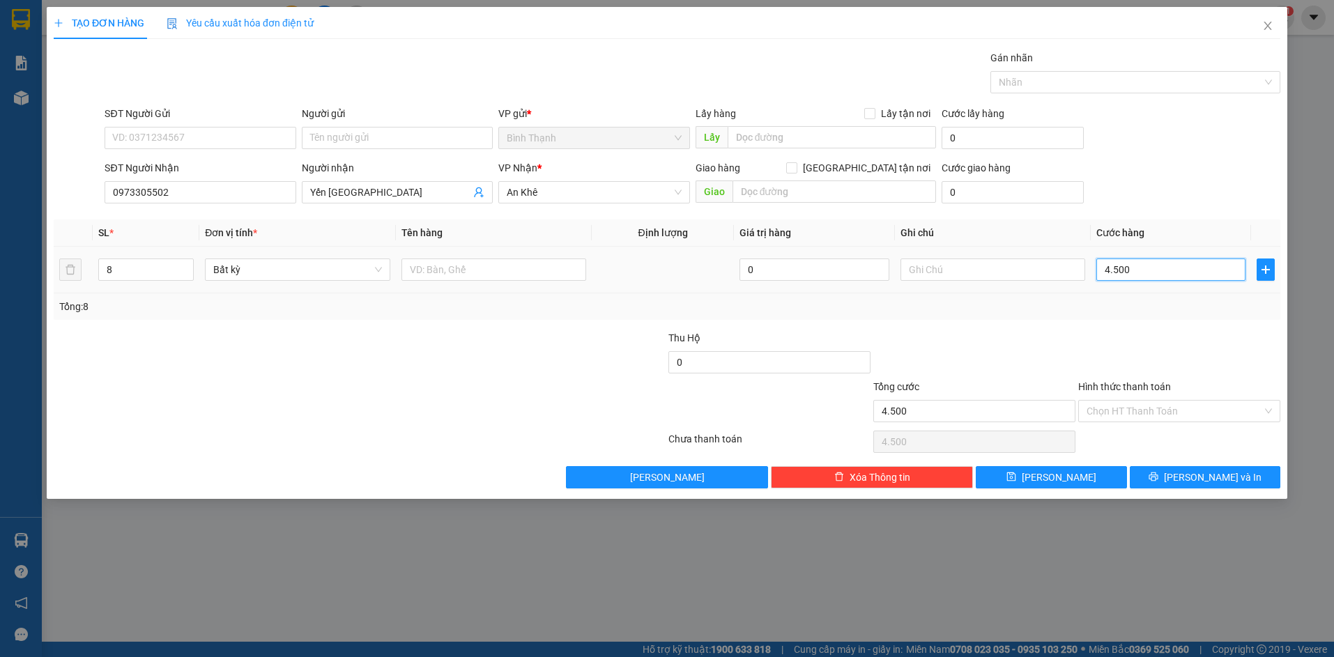
type input "45.000"
type input "450.000"
type input "45.000"
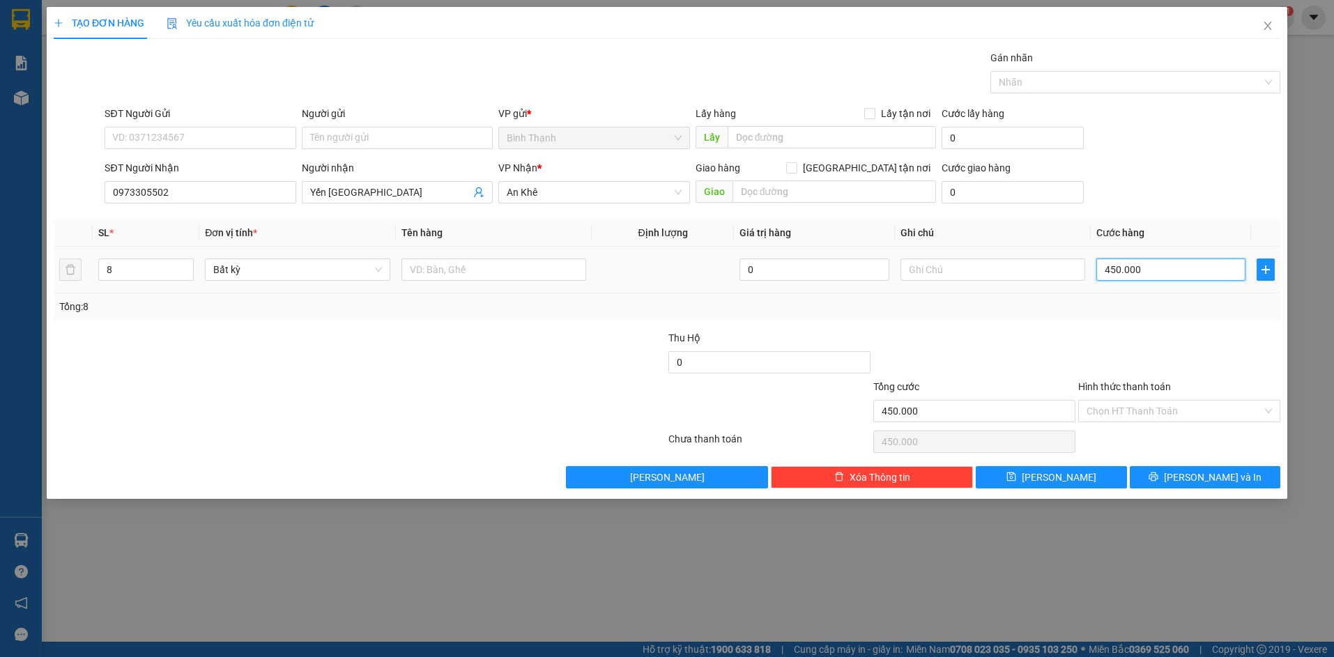
type input "45.000"
type input "4.500"
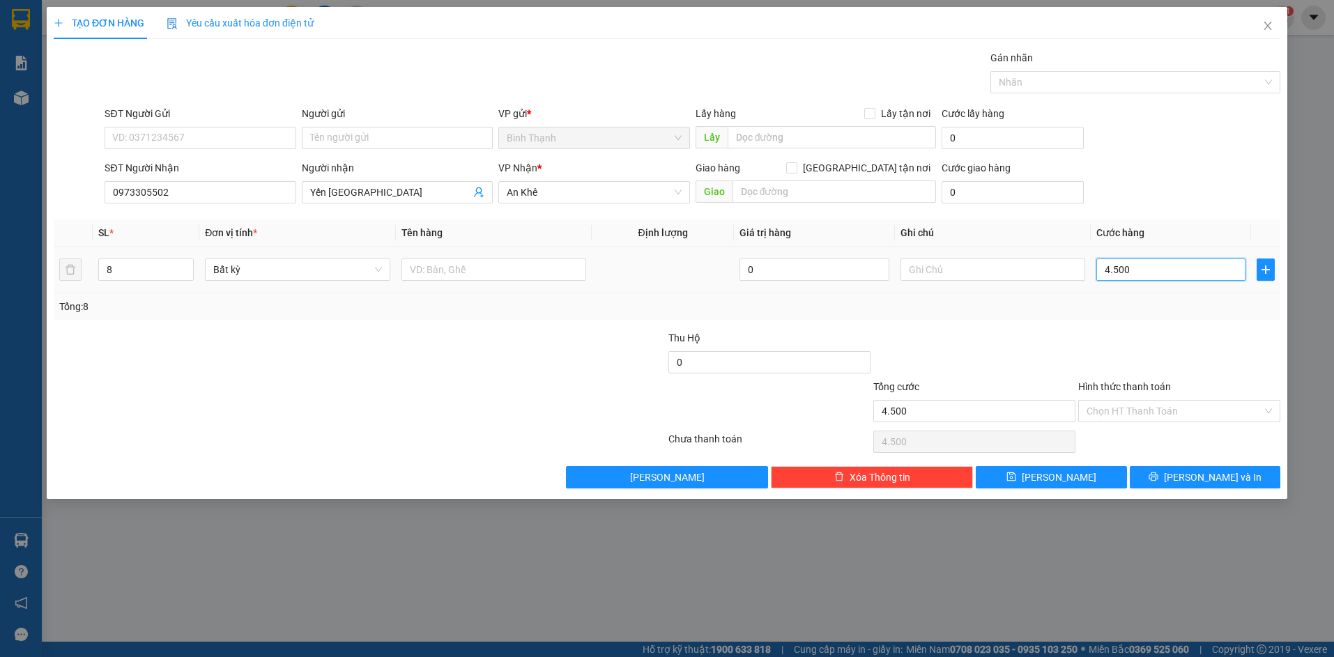
type input "450"
type input "45"
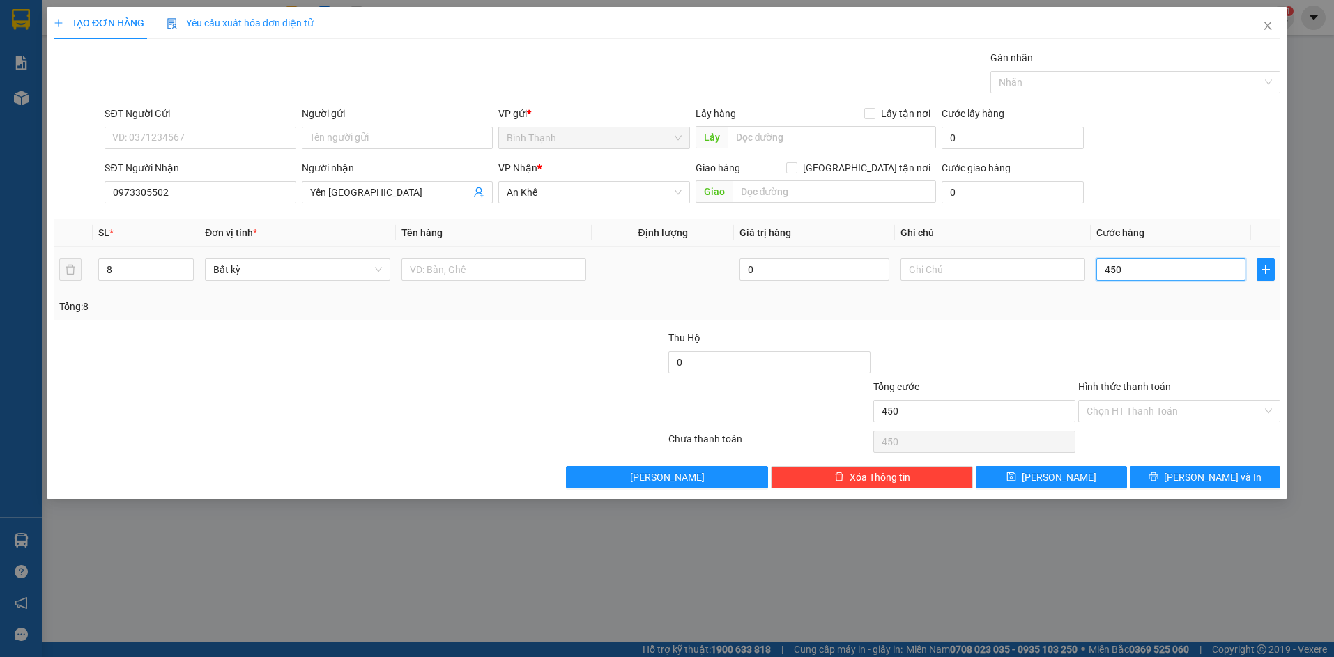
type input "45"
type input "4"
type input "46"
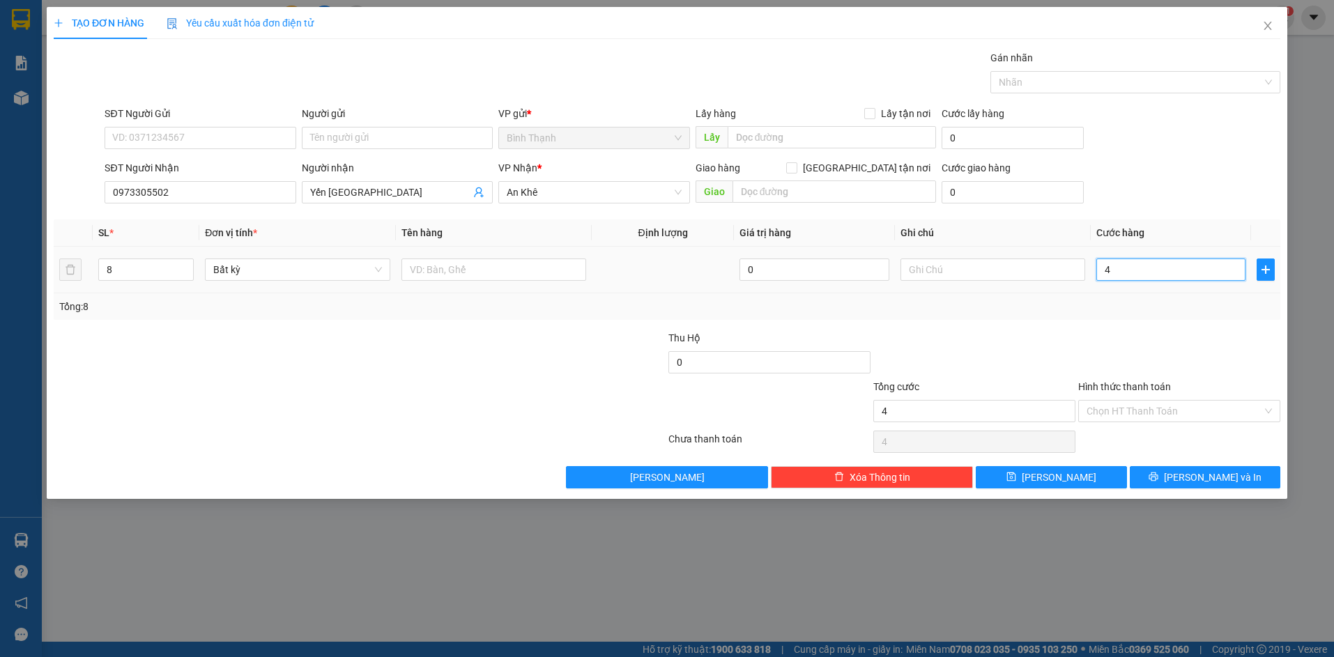
type input "46"
type input "460"
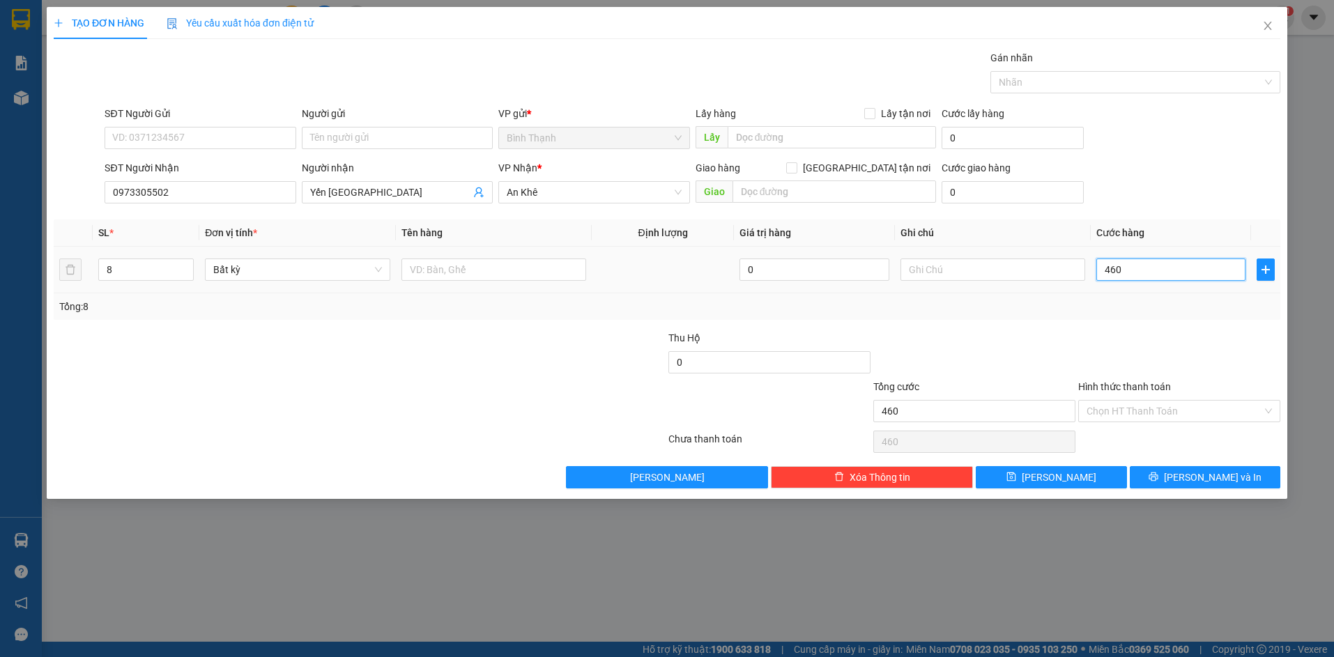
type input "4.600"
type input "46.000"
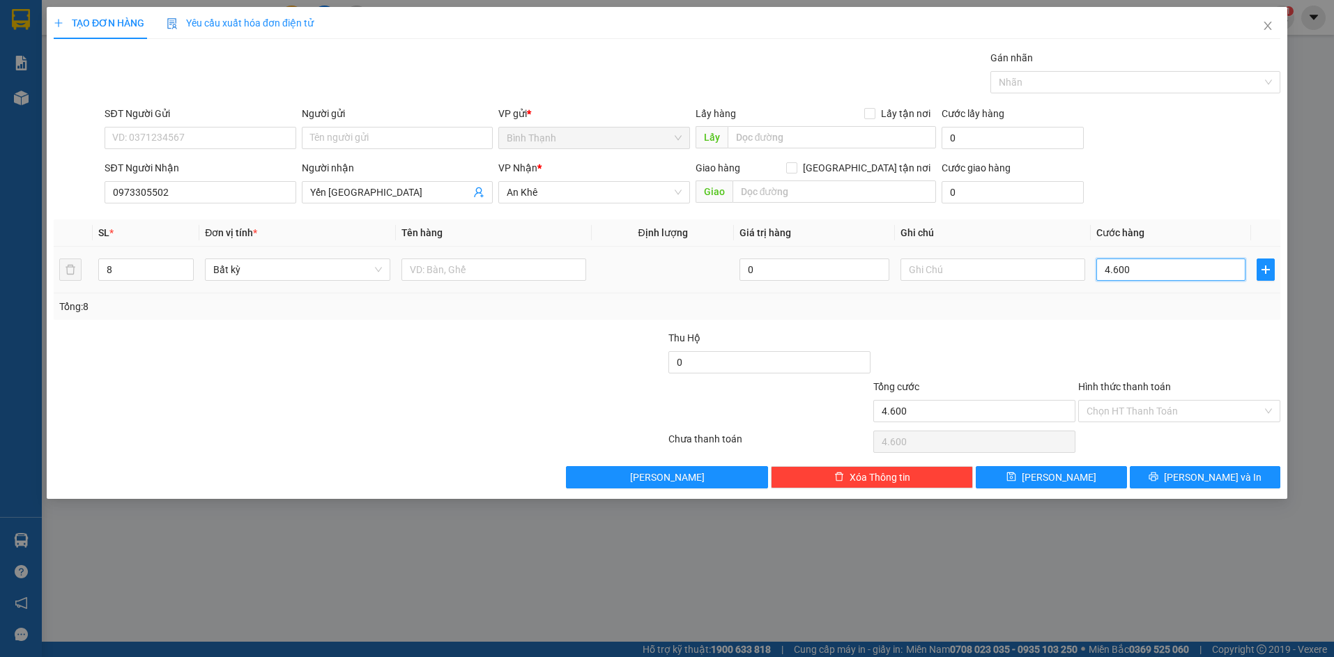
type input "46.000"
type input "460.000"
type input "4.600.000"
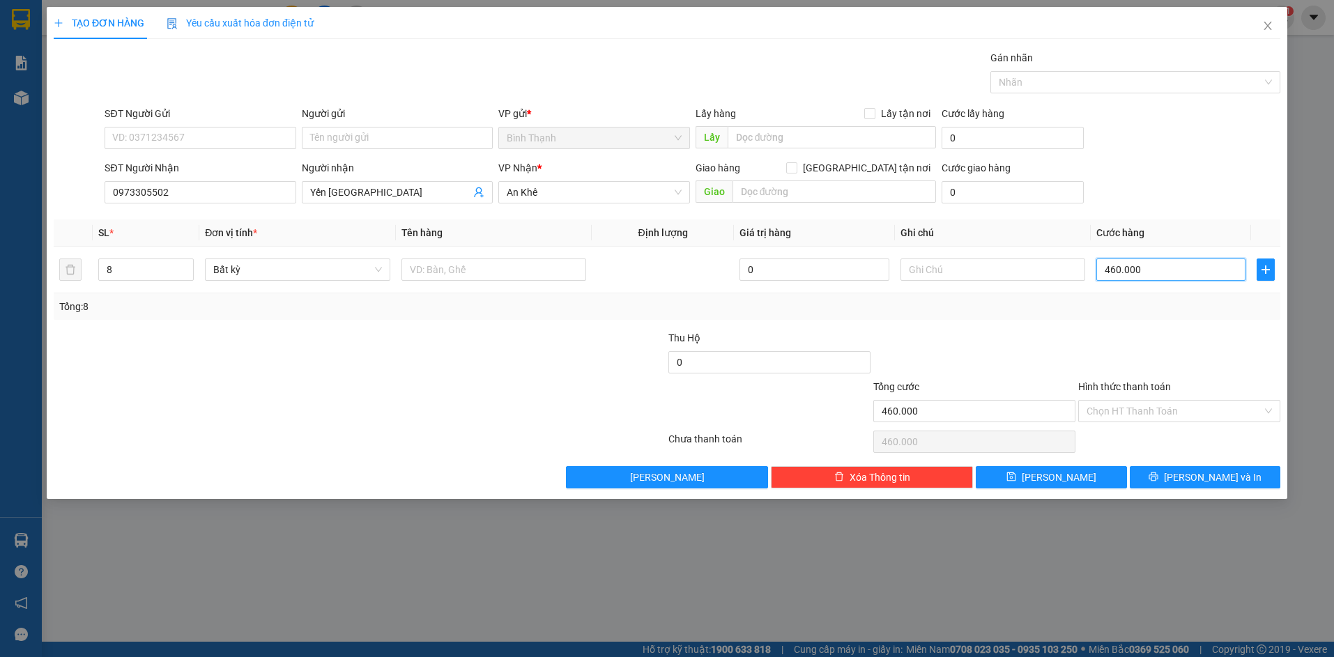
type input "4.600.000"
type input "460.000"
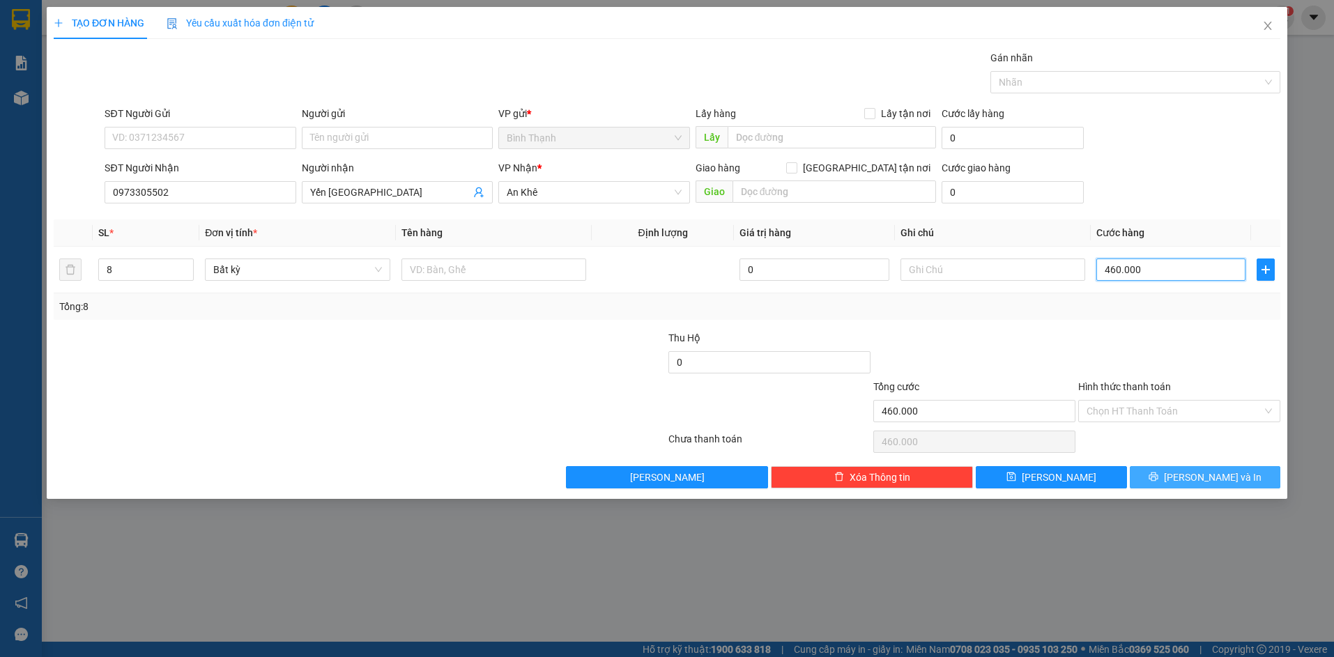
type input "460.000"
click at [1173, 477] on button "[PERSON_NAME] và In" at bounding box center [1205, 477] width 151 height 22
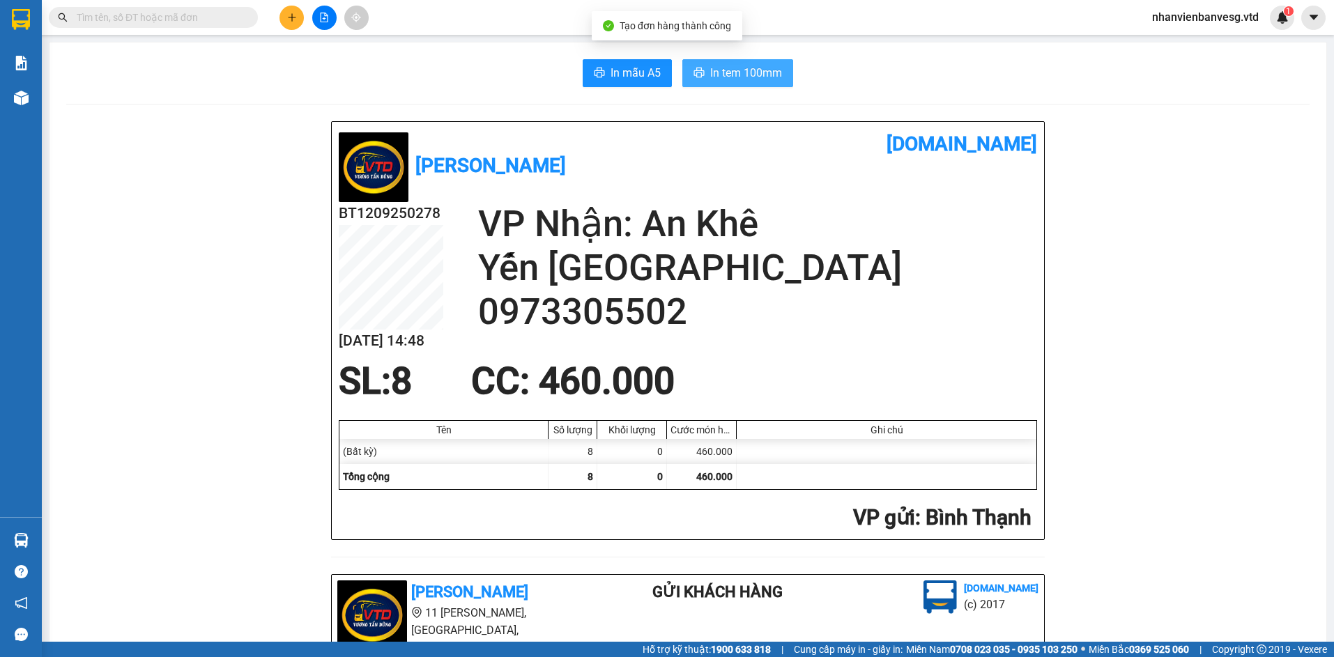
click at [763, 76] on span "In tem 100mm" at bounding box center [746, 72] width 72 height 17
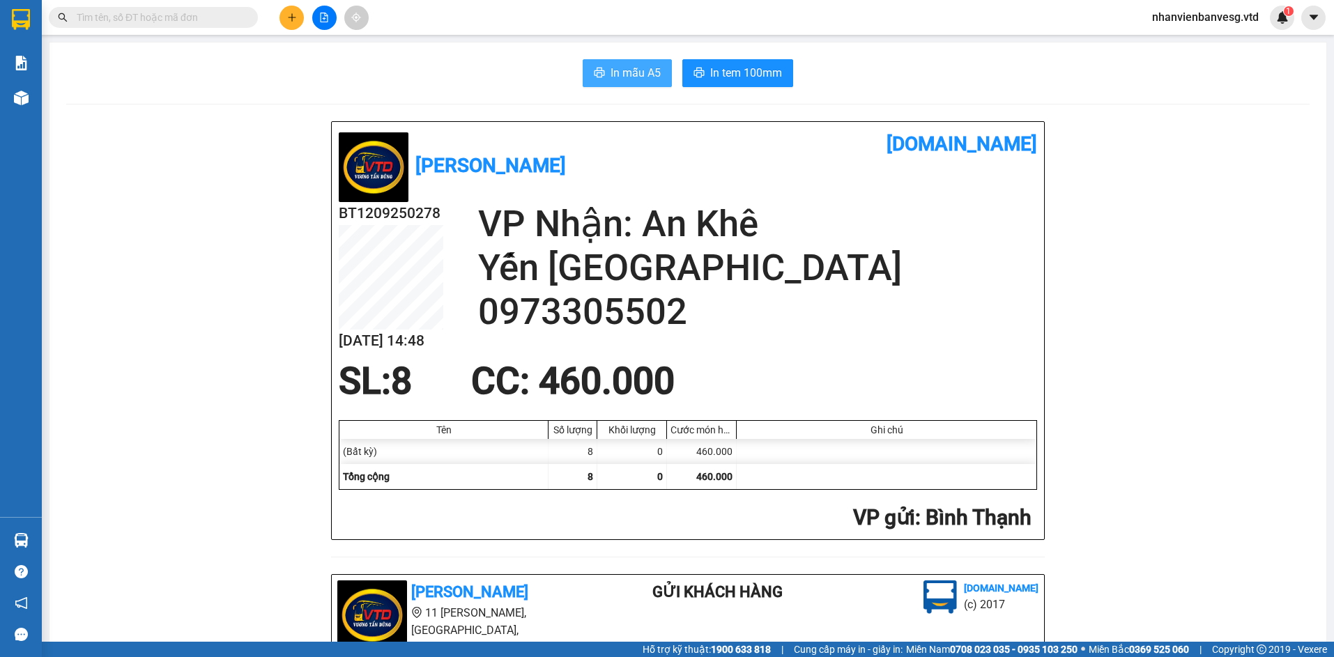
click at [617, 68] on span "In mẫu A5" at bounding box center [636, 72] width 50 height 17
click at [297, 21] on button at bounding box center [292, 18] width 24 height 24
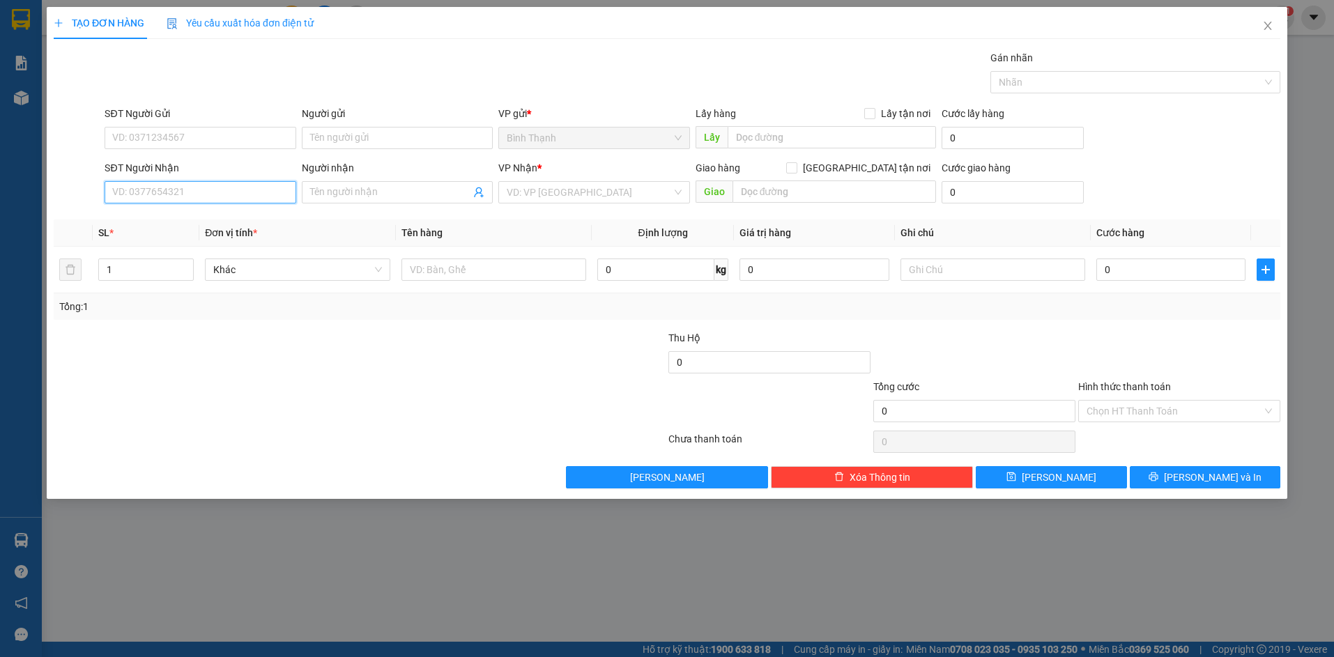
click at [176, 188] on input "SĐT Người Nhận" at bounding box center [200, 192] width 191 height 22
click at [398, 194] on input "Người nhận" at bounding box center [390, 192] width 160 height 15
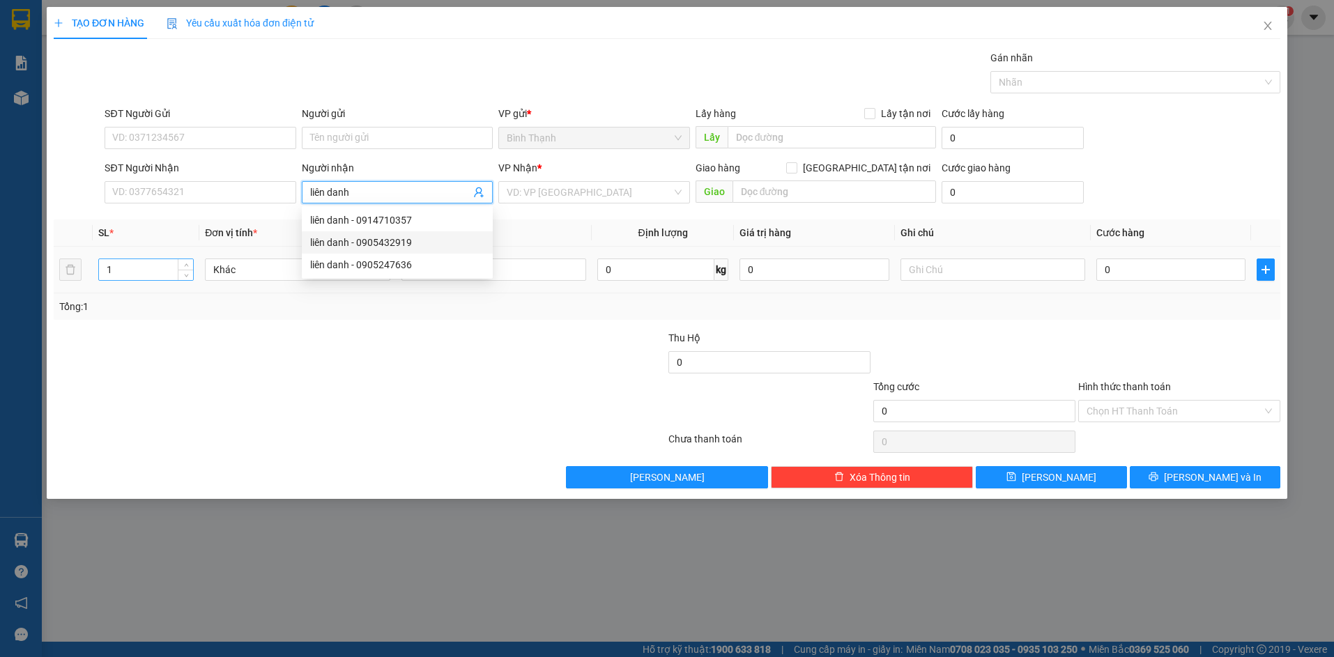
type input "liên danh"
drag, startPoint x: 142, startPoint y: 273, endPoint x: 49, endPoint y: 294, distance: 95.9
click at [49, 294] on div "TẠO ĐƠN HÀNG Yêu cầu xuất hóa đơn điện tử Transit Pickup Surcharge Ids Transit …" at bounding box center [667, 253] width 1241 height 492
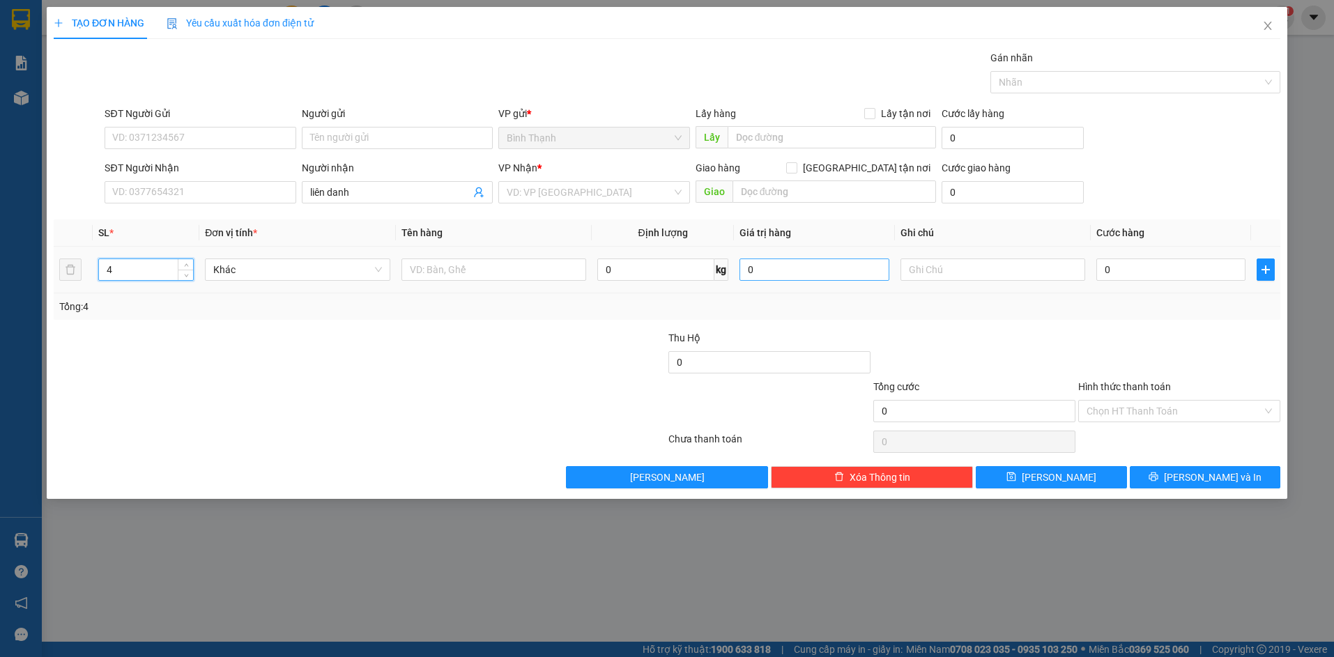
type input "4"
click at [793, 278] on input "0" at bounding box center [814, 270] width 149 height 22
click at [428, 270] on input "text" at bounding box center [494, 270] width 185 height 22
type input "3 bao+1 cục"
click at [1117, 275] on input "0" at bounding box center [1170, 270] width 149 height 22
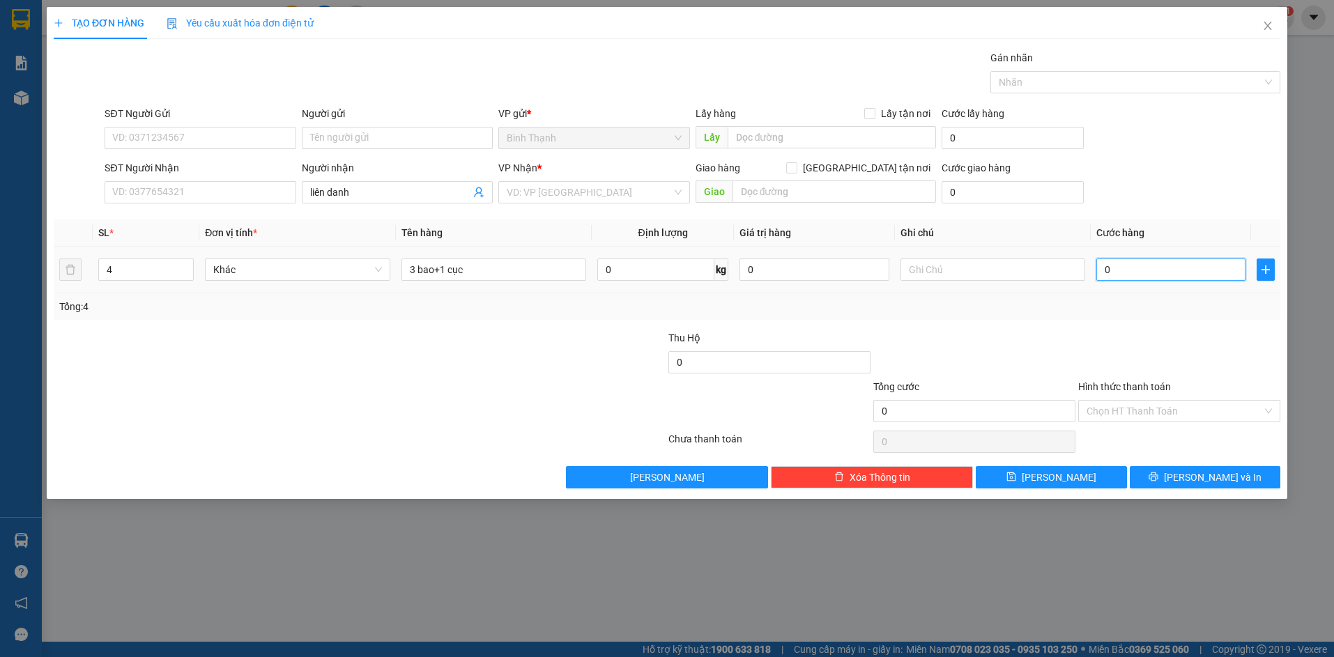
type input "3"
type input "37"
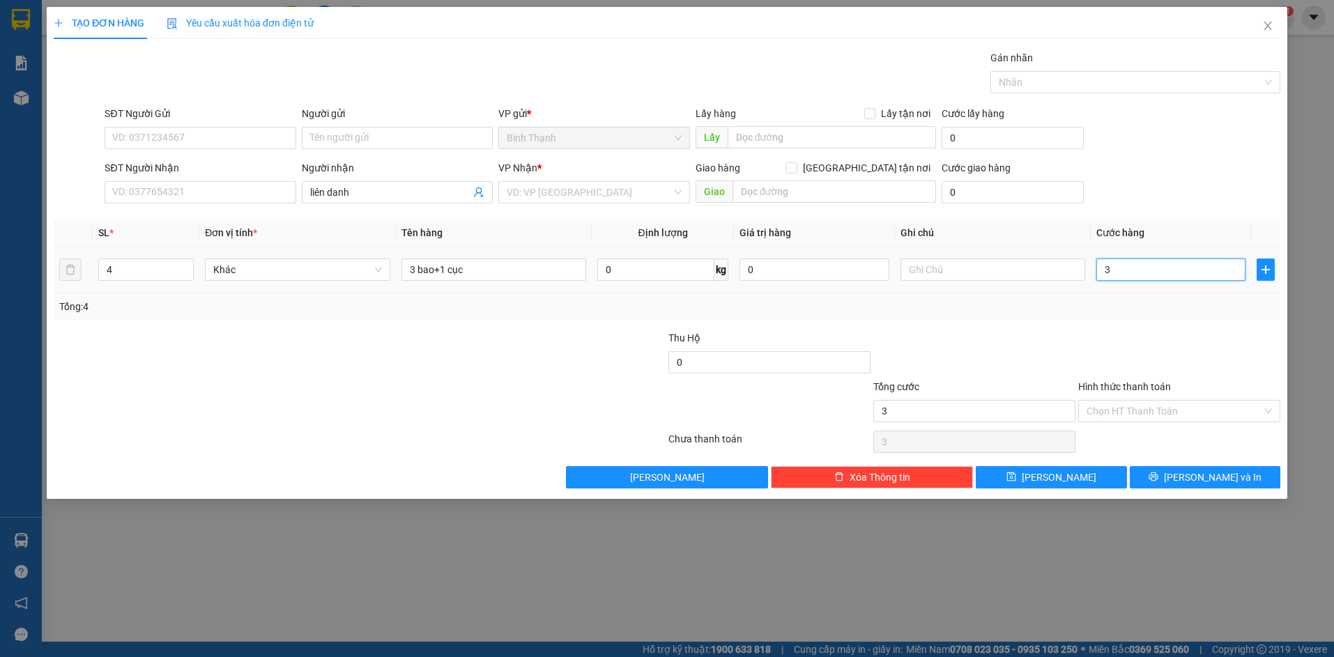
type input "37"
type input "370"
type input "3.700"
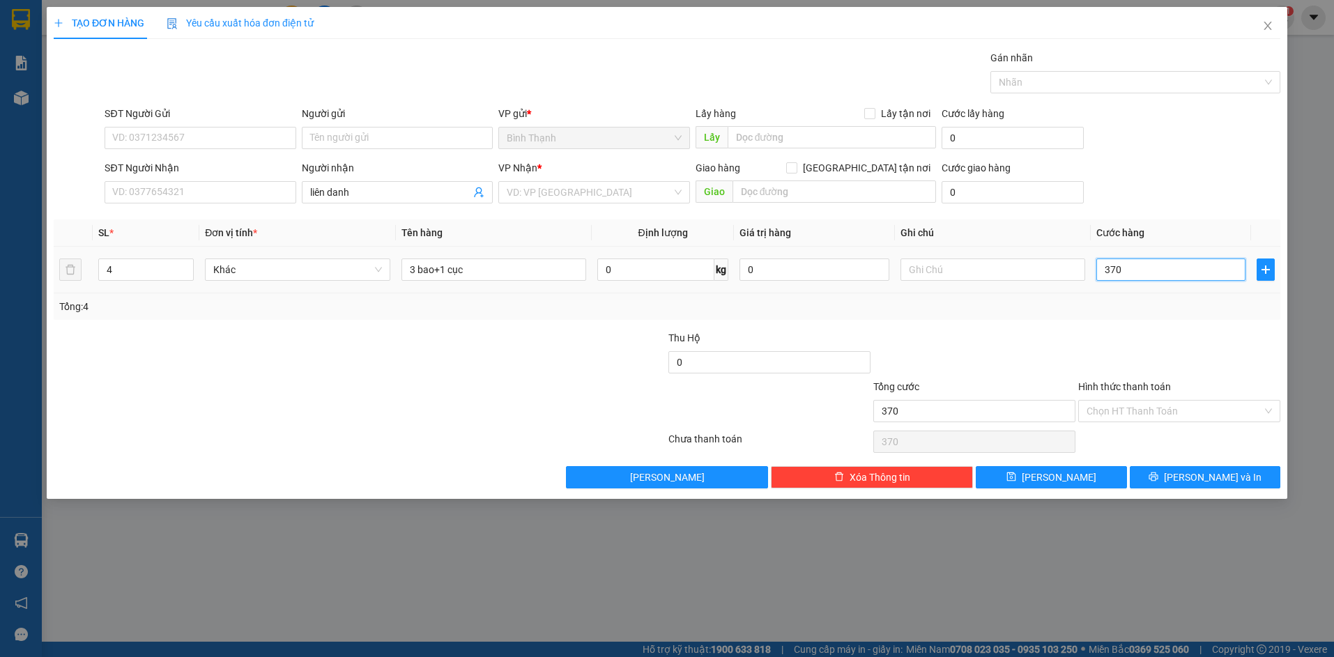
type input "3.700"
type input "37.000"
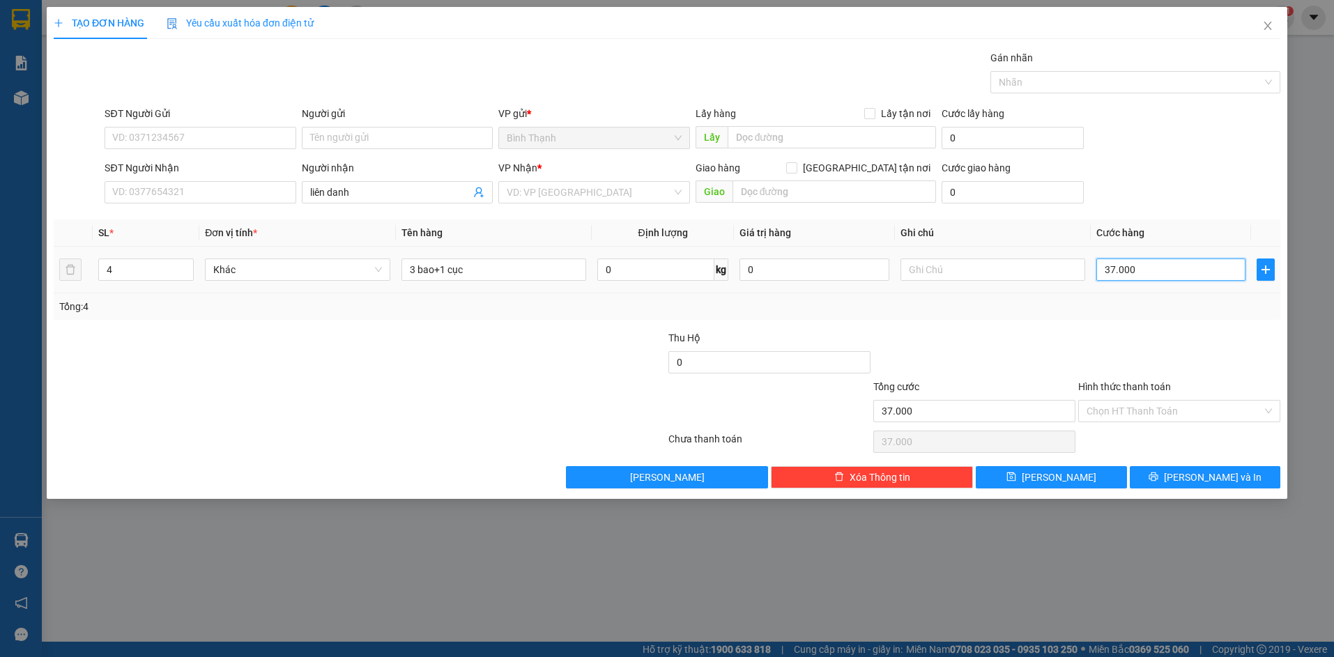
type input "370.000"
click at [363, 192] on input "liên danh" at bounding box center [390, 192] width 160 height 15
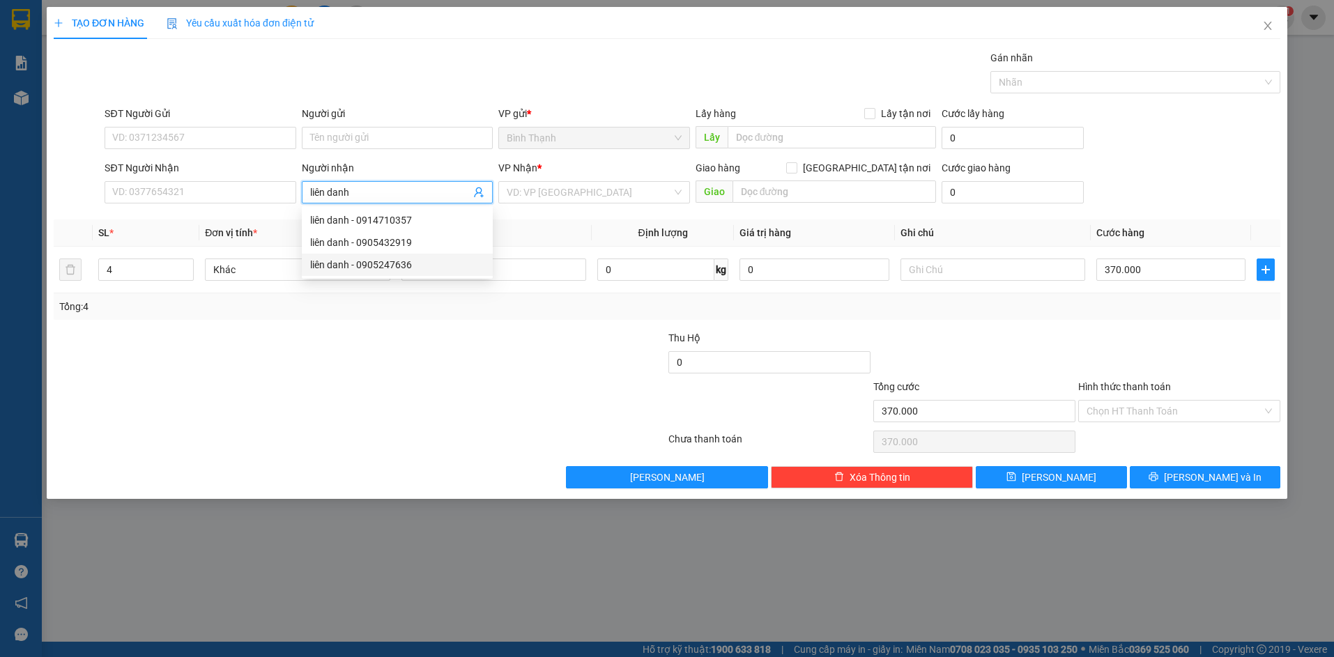
click at [397, 267] on div "liên danh - 0905247636" at bounding box center [397, 264] width 174 height 15
type input "0905247636"
type input "liên danh"
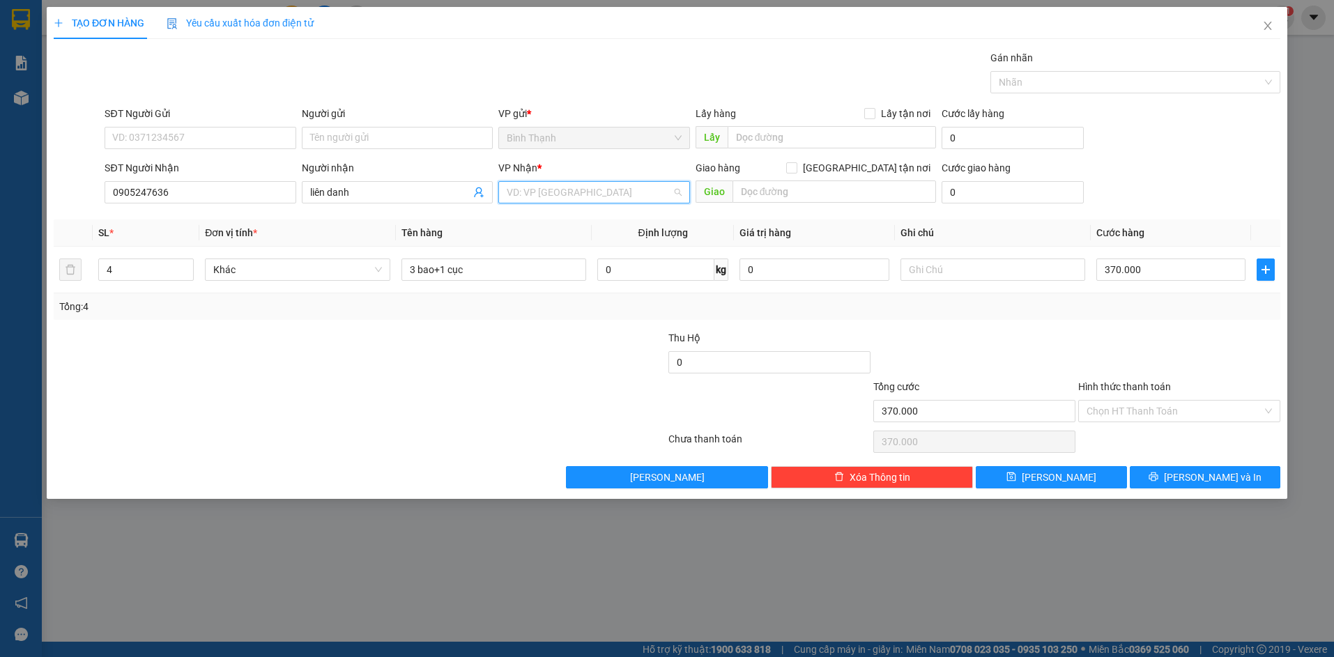
click at [566, 195] on input "search" at bounding box center [589, 192] width 165 height 21
click at [538, 241] on div "An Khê" at bounding box center [594, 242] width 174 height 15
click at [1234, 480] on button "[PERSON_NAME] và In" at bounding box center [1205, 477] width 151 height 22
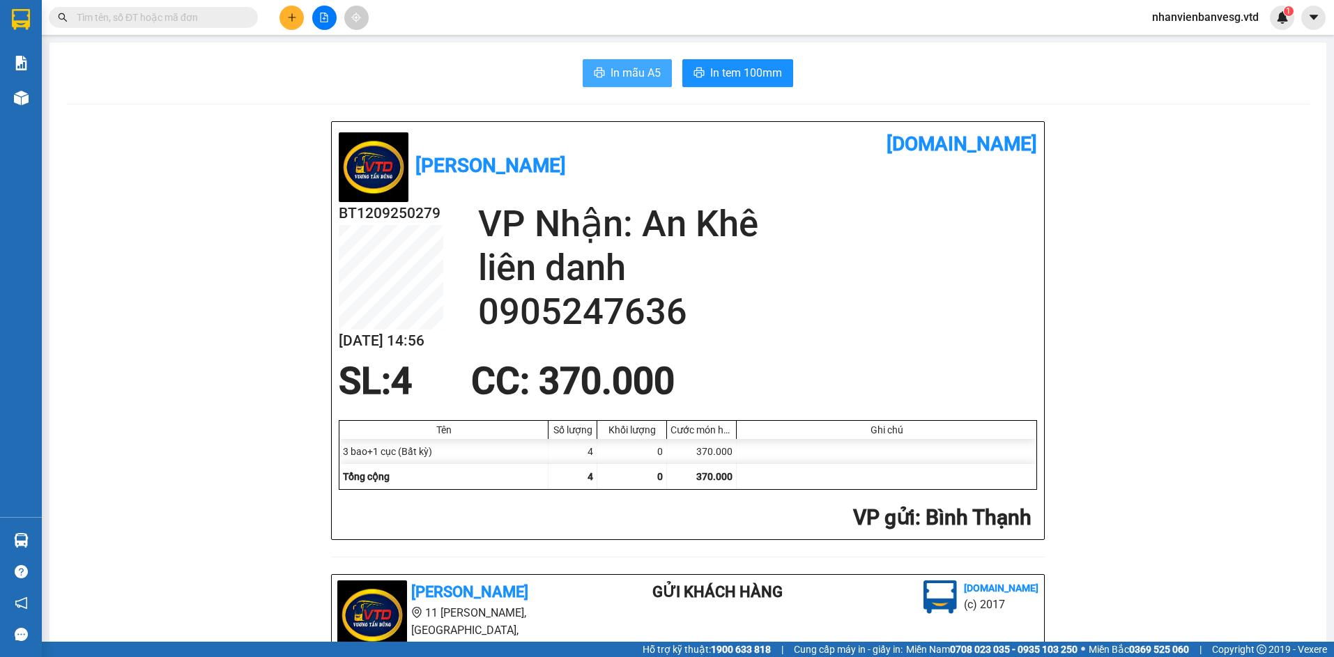
click at [628, 81] on span "In mẫu A5" at bounding box center [636, 72] width 50 height 17
click at [289, 24] on button at bounding box center [292, 18] width 24 height 24
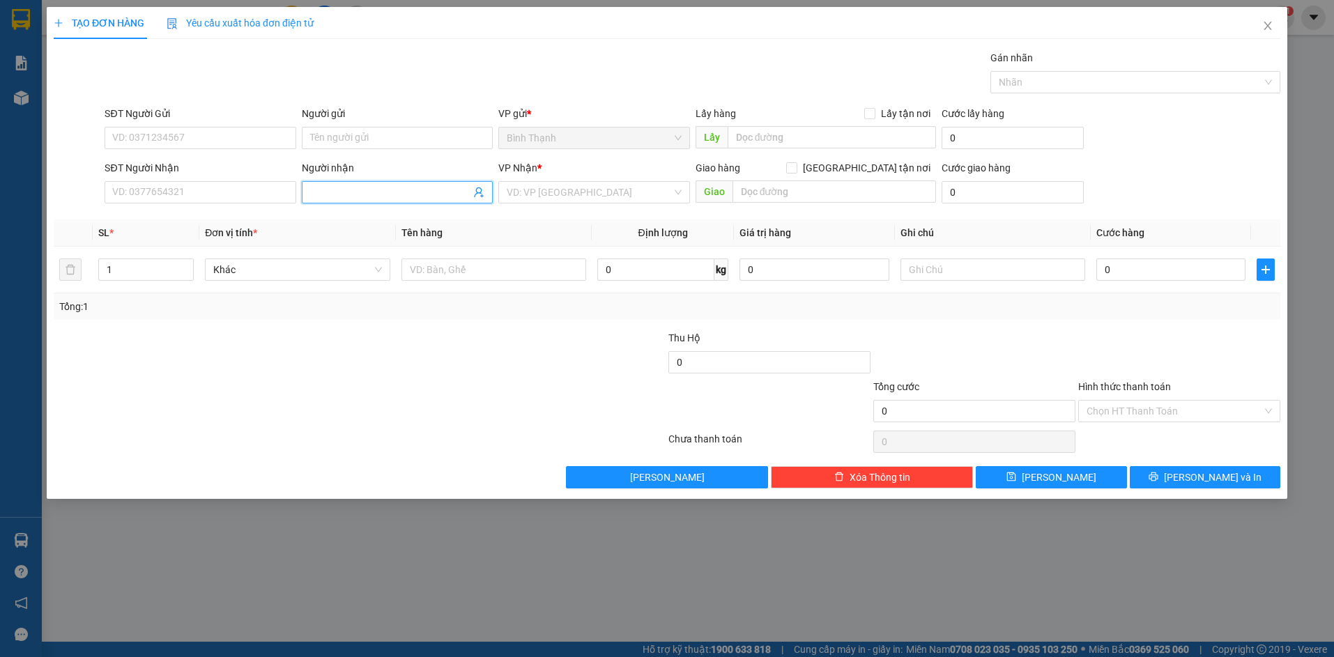
click at [357, 198] on input "Người nhận" at bounding box center [390, 192] width 160 height 15
type input "v"
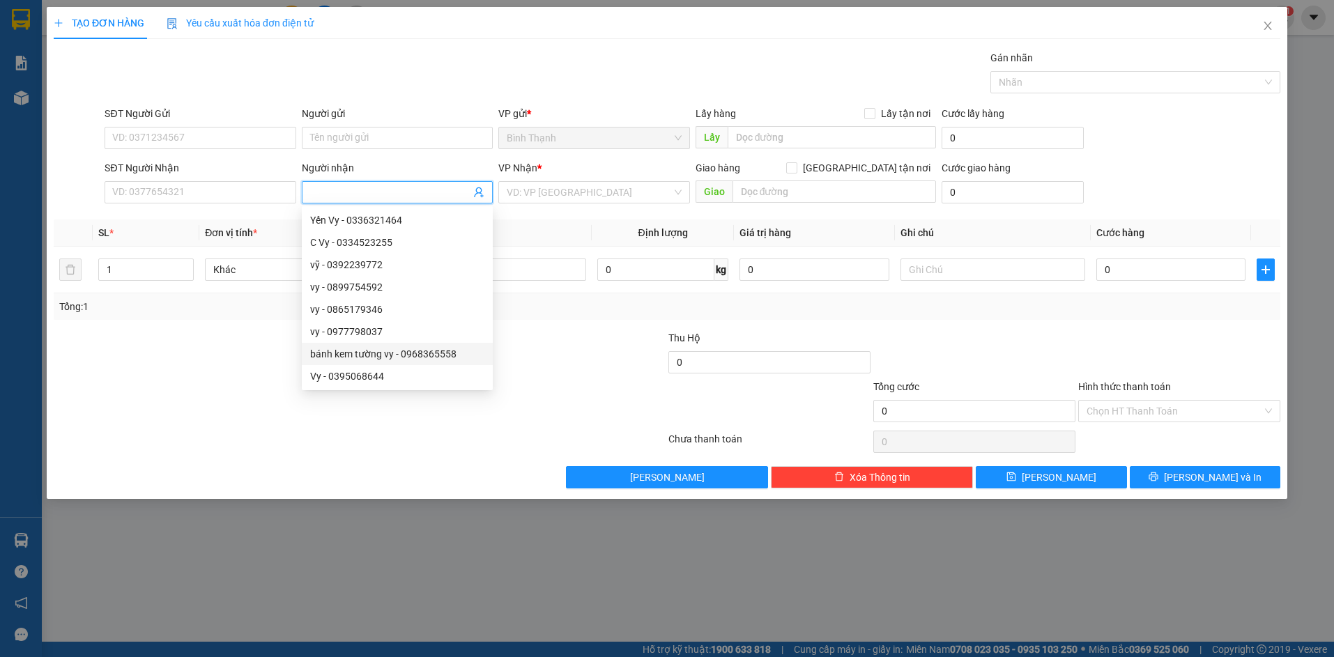
click at [404, 350] on div "bánh kem tường vy - 0968365558" at bounding box center [397, 353] width 174 height 15
type input "0968365558"
type input "bánh kem tường vy"
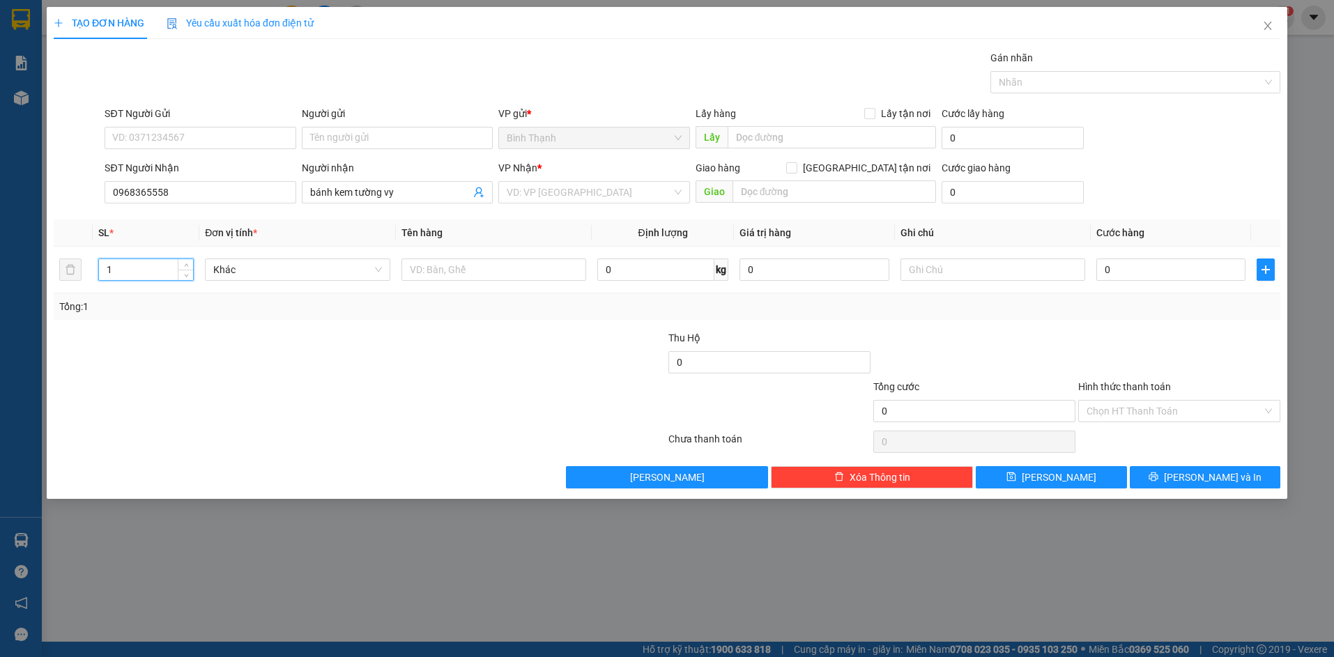
drag, startPoint x: 131, startPoint y: 275, endPoint x: 50, endPoint y: 282, distance: 81.2
click at [50, 282] on div "TẠO ĐƠN HÀNG Yêu cầu xuất hóa đơn điện tử Transit Pickup Surcharge Ids Transit …" at bounding box center [667, 253] width 1241 height 492
click at [361, 270] on span "Khác" at bounding box center [297, 269] width 168 height 21
type input "3"
click at [289, 580] on div "Thùng xốp" at bounding box center [297, 587] width 168 height 15
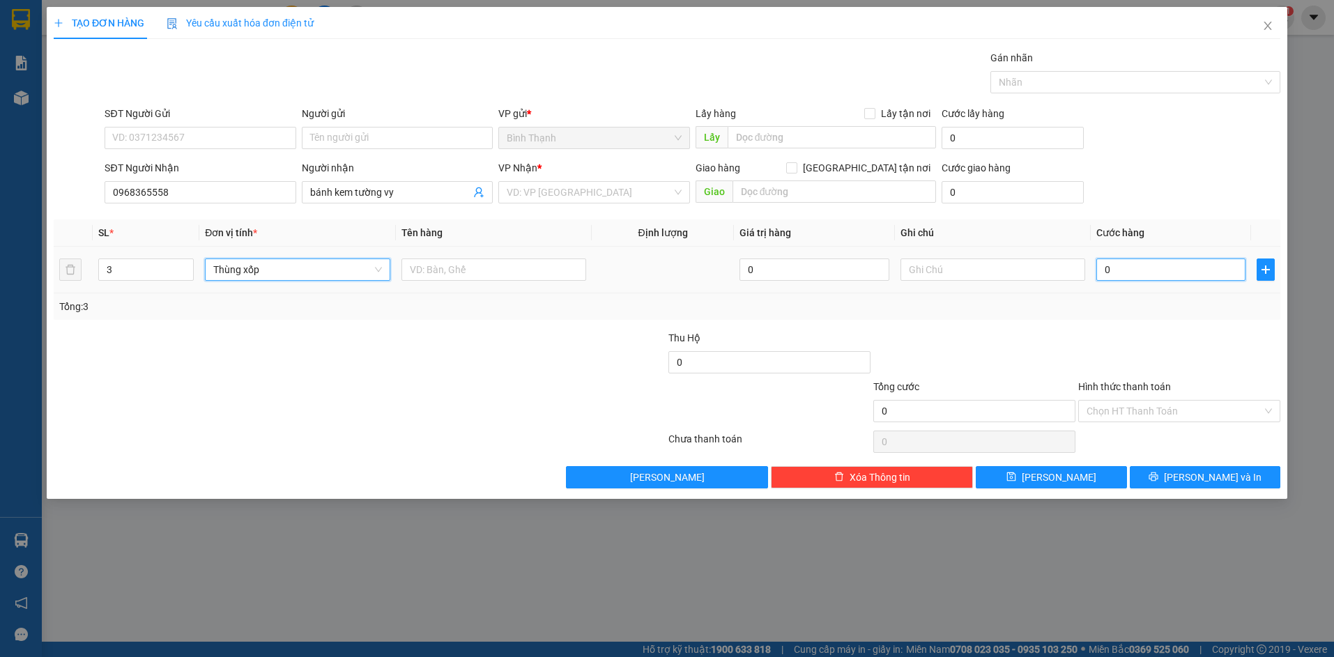
click at [1166, 278] on input "0" at bounding box center [1170, 270] width 149 height 22
type input "2"
type input "21"
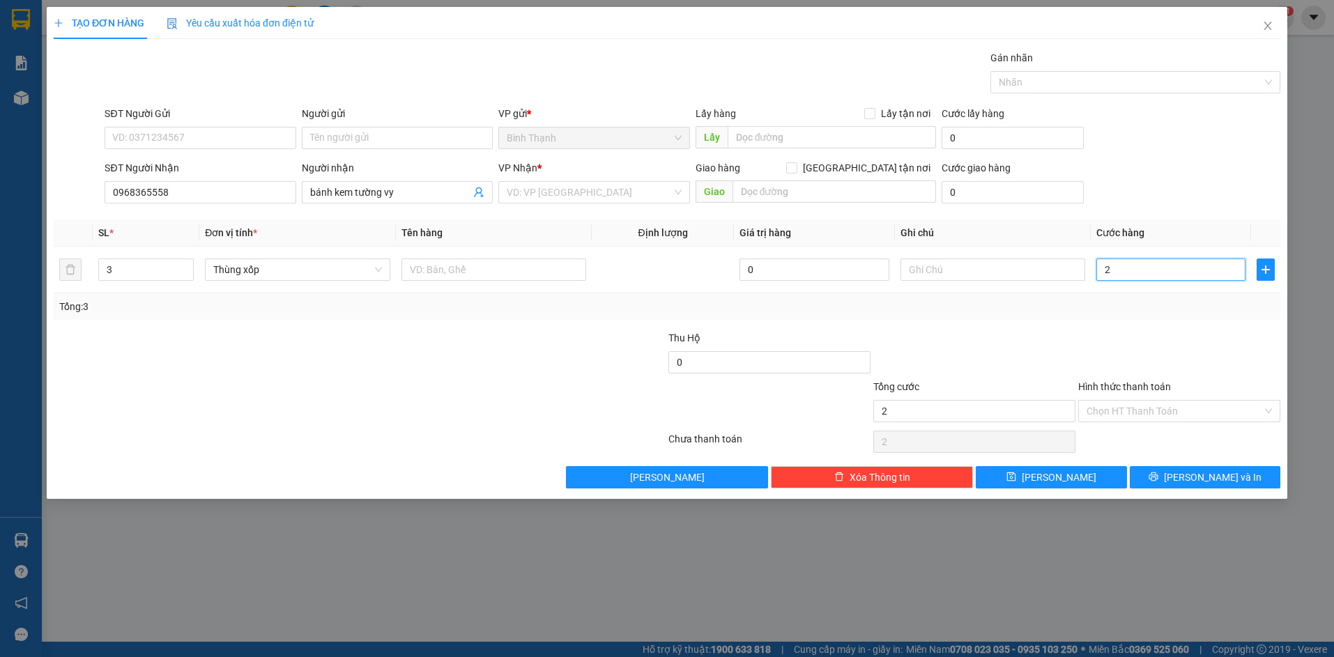
type input "21"
type input "21.000"
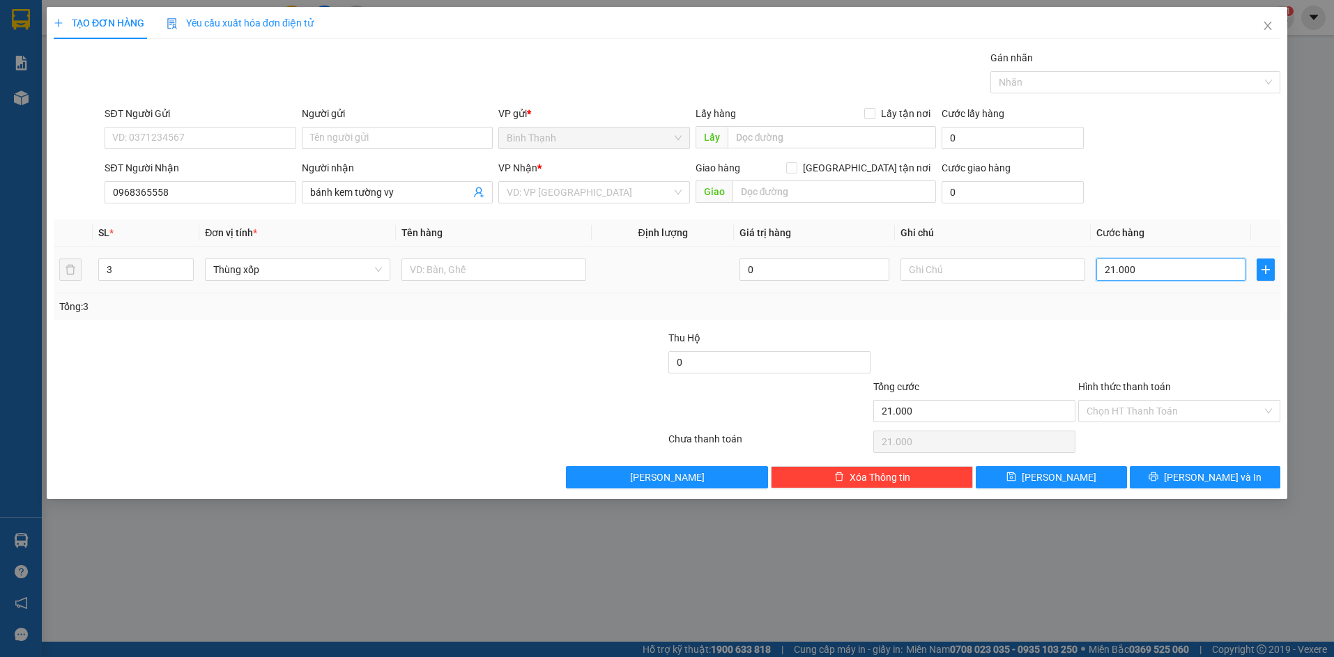
click at [1155, 275] on input "21.000" at bounding box center [1170, 270] width 149 height 22
type input "210.000"
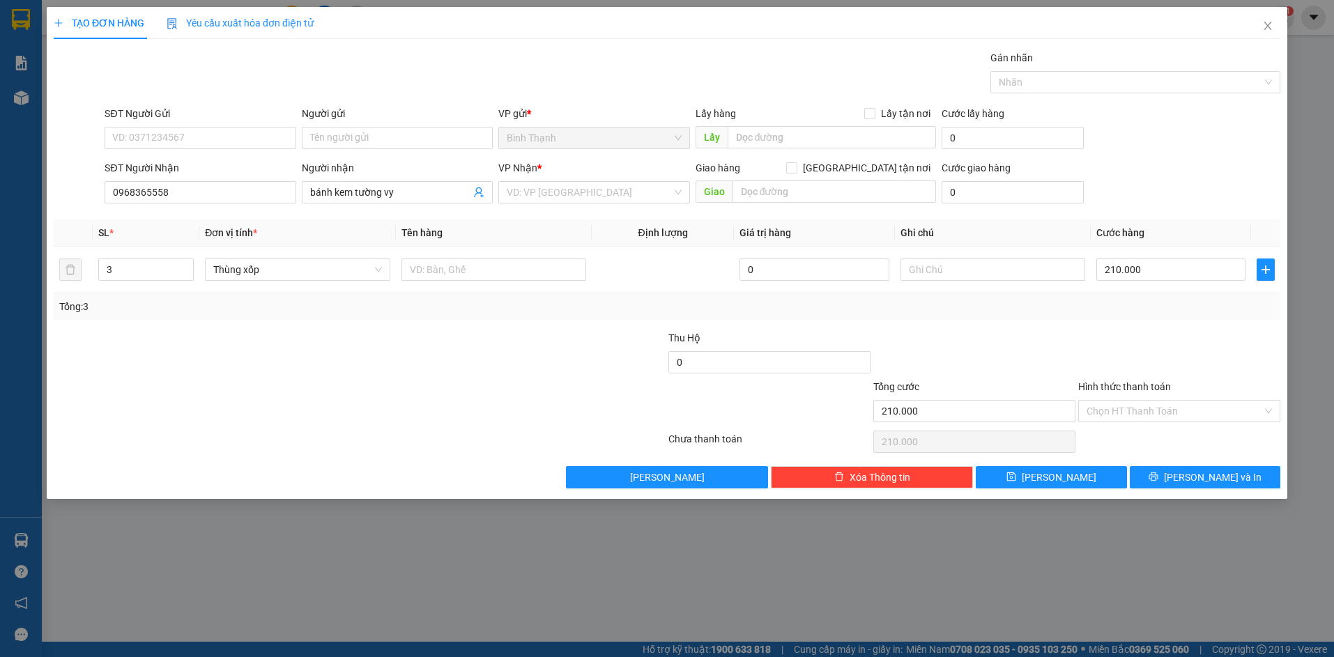
drag, startPoint x: 590, startPoint y: 186, endPoint x: 591, endPoint y: 204, distance: 17.4
click at [591, 186] on input "search" at bounding box center [589, 192] width 165 height 21
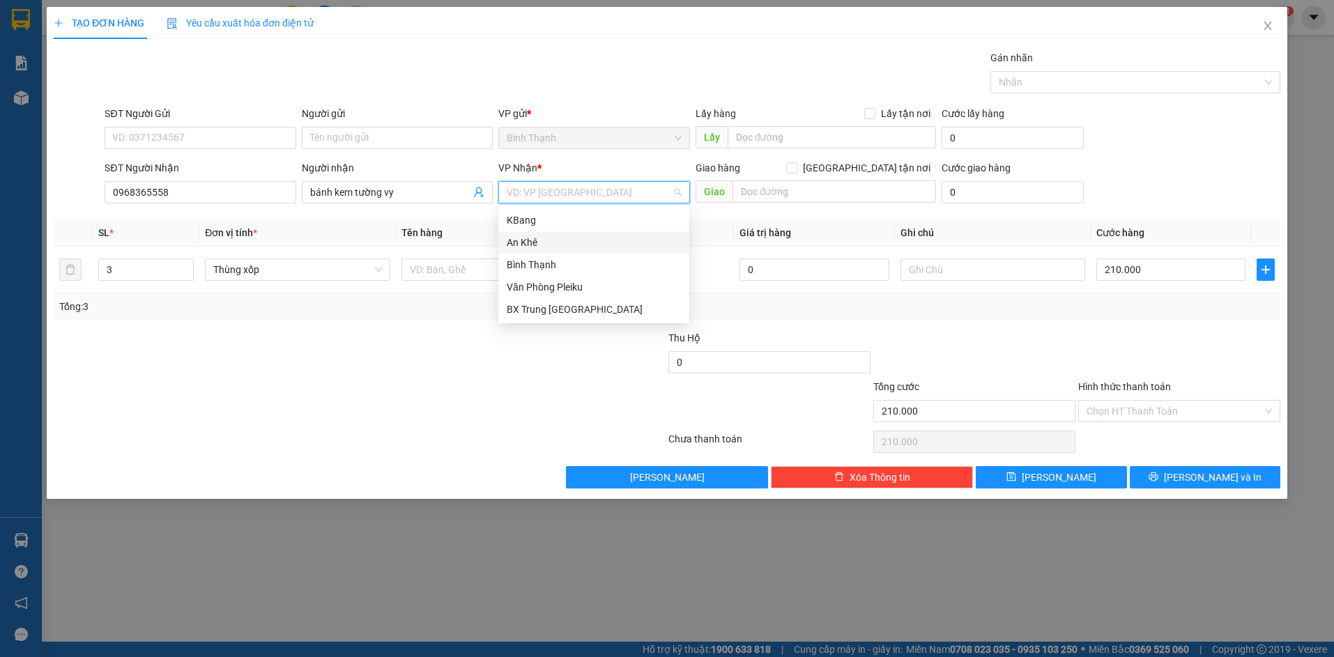
click at [593, 237] on div "An Khê" at bounding box center [594, 242] width 174 height 15
click at [418, 187] on input "bánh kem tường vy" at bounding box center [390, 192] width 160 height 15
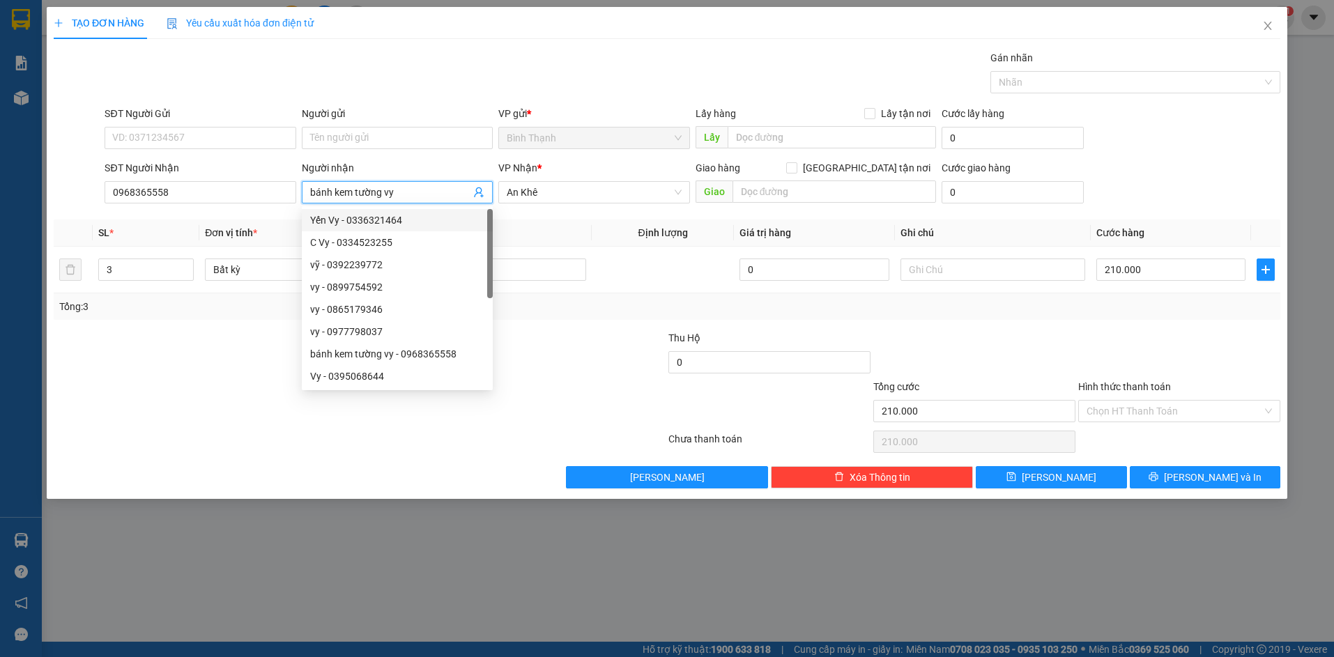
drag, startPoint x: 384, startPoint y: 193, endPoint x: 267, endPoint y: 227, distance: 122.0
click at [267, 227] on div "Transit Pickup Surcharge Ids Transit Deliver Surcharge Ids Transit Deliver Surc…" at bounding box center [667, 269] width 1227 height 438
type input "vy"
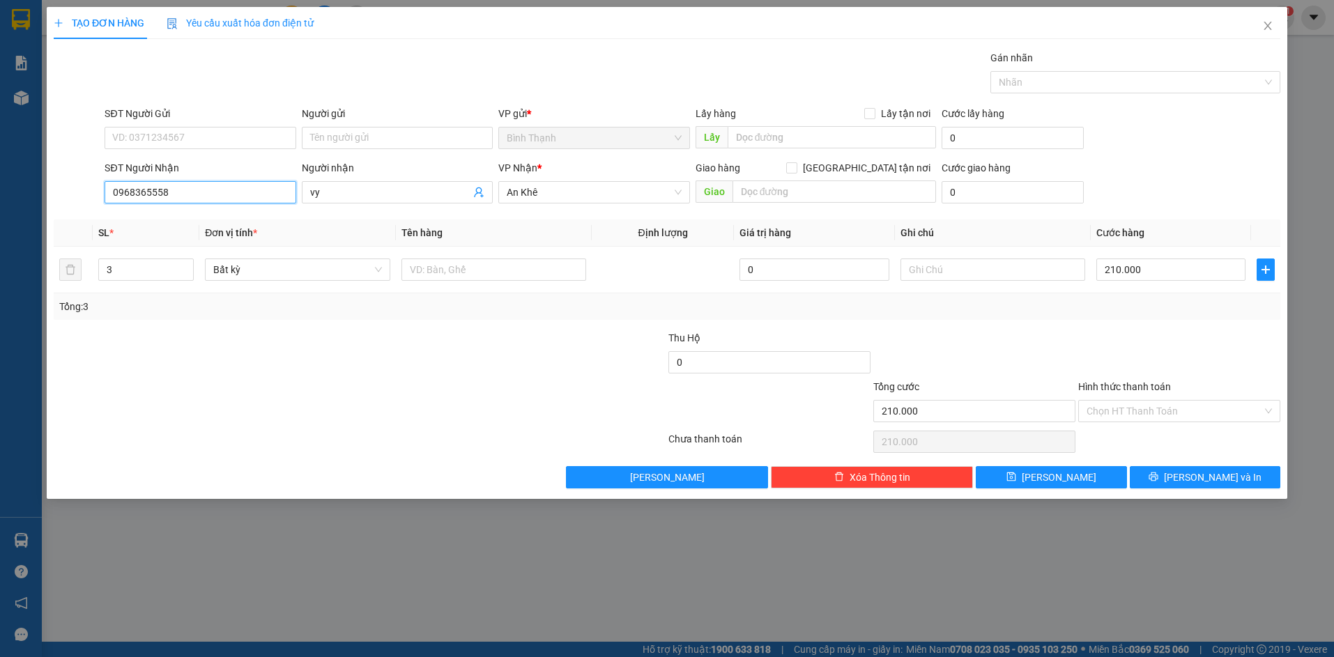
drag, startPoint x: 216, startPoint y: 195, endPoint x: 120, endPoint y: 210, distance: 97.3
click at [120, 210] on div "Transit Pickup Surcharge Ids Transit Deliver Surcharge Ids Transit Deliver Surc…" at bounding box center [667, 269] width 1227 height 438
click at [217, 222] on div "0865079346 - hà vy" at bounding box center [200, 220] width 174 height 15
type input "0865079346"
type input "hà vy"
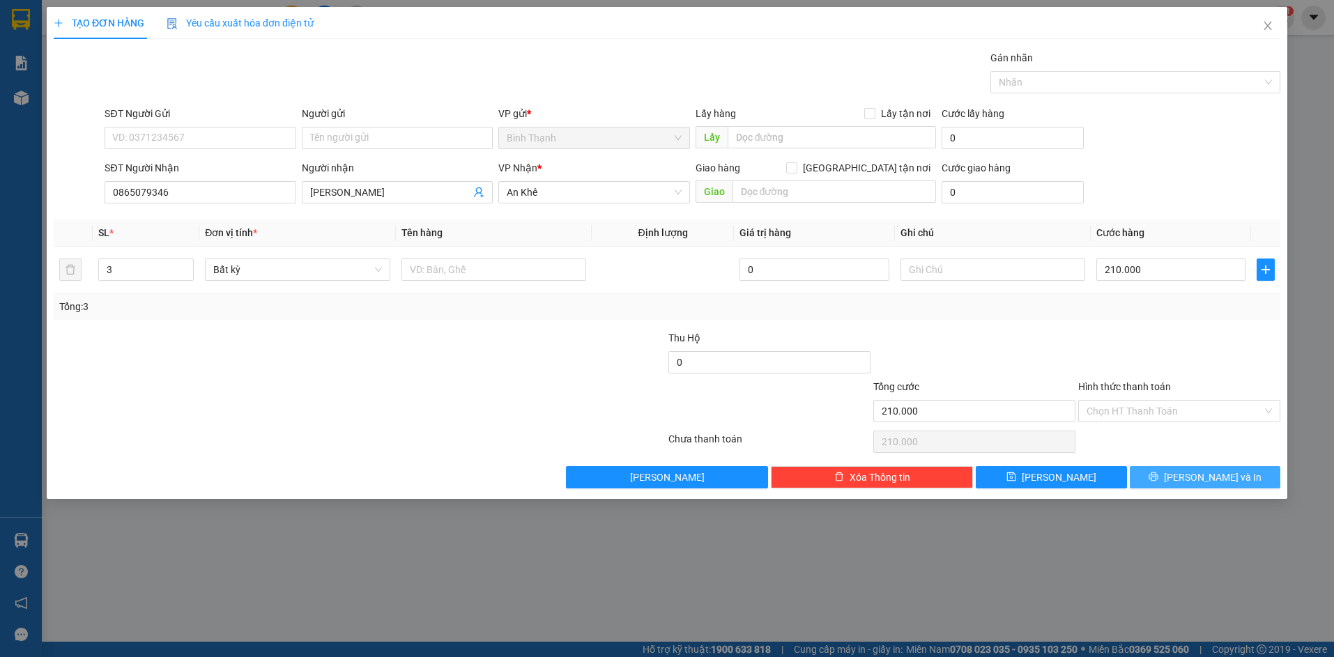
drag, startPoint x: 1180, startPoint y: 473, endPoint x: 1174, endPoint y: 456, distance: 18.5
click at [1159, 472] on icon "printer" at bounding box center [1154, 477] width 10 height 10
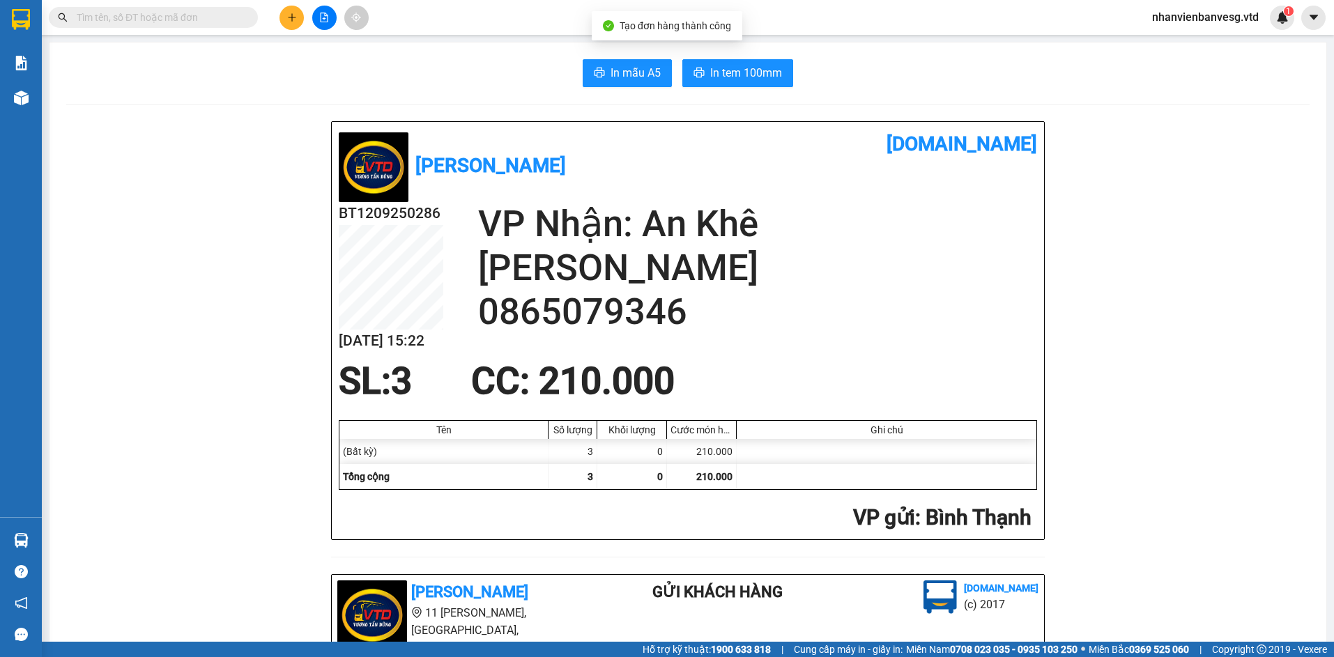
click at [608, 85] on button "In mẫu A5" at bounding box center [627, 73] width 89 height 28
click at [720, 74] on span "In tem 100mm" at bounding box center [746, 72] width 72 height 17
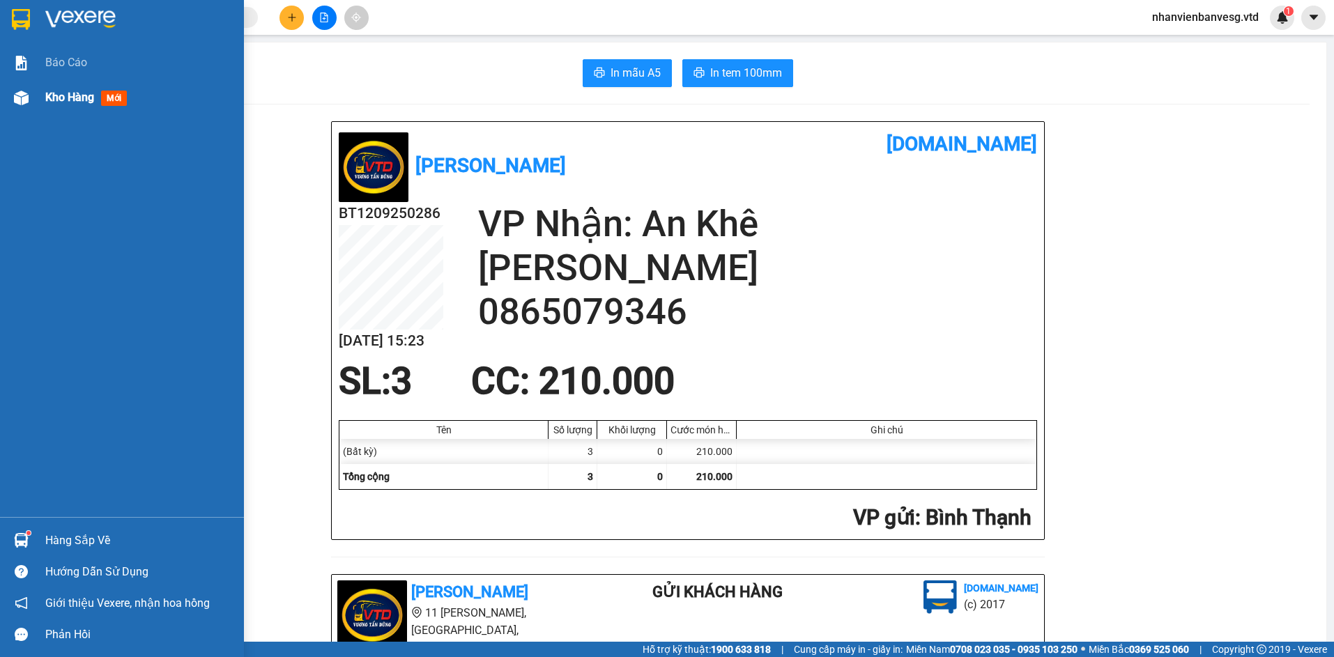
click at [70, 100] on span "Kho hàng" at bounding box center [69, 97] width 49 height 13
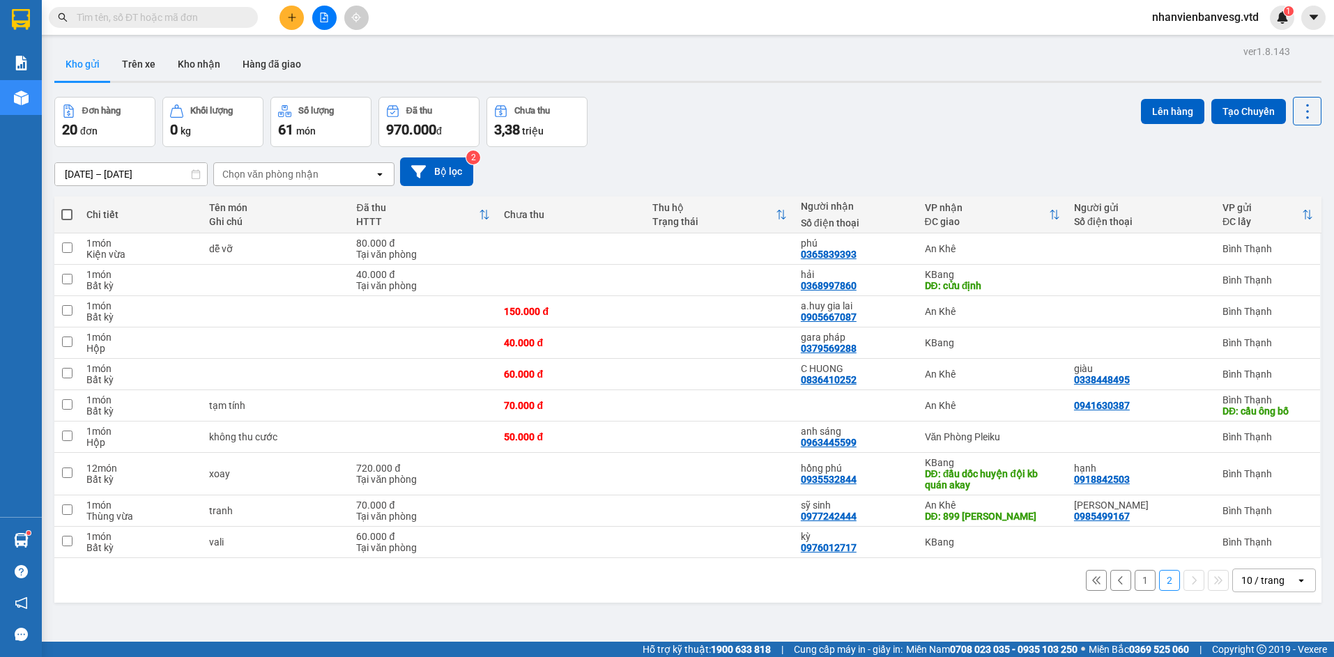
click at [1135, 581] on button "1" at bounding box center [1145, 580] width 21 height 21
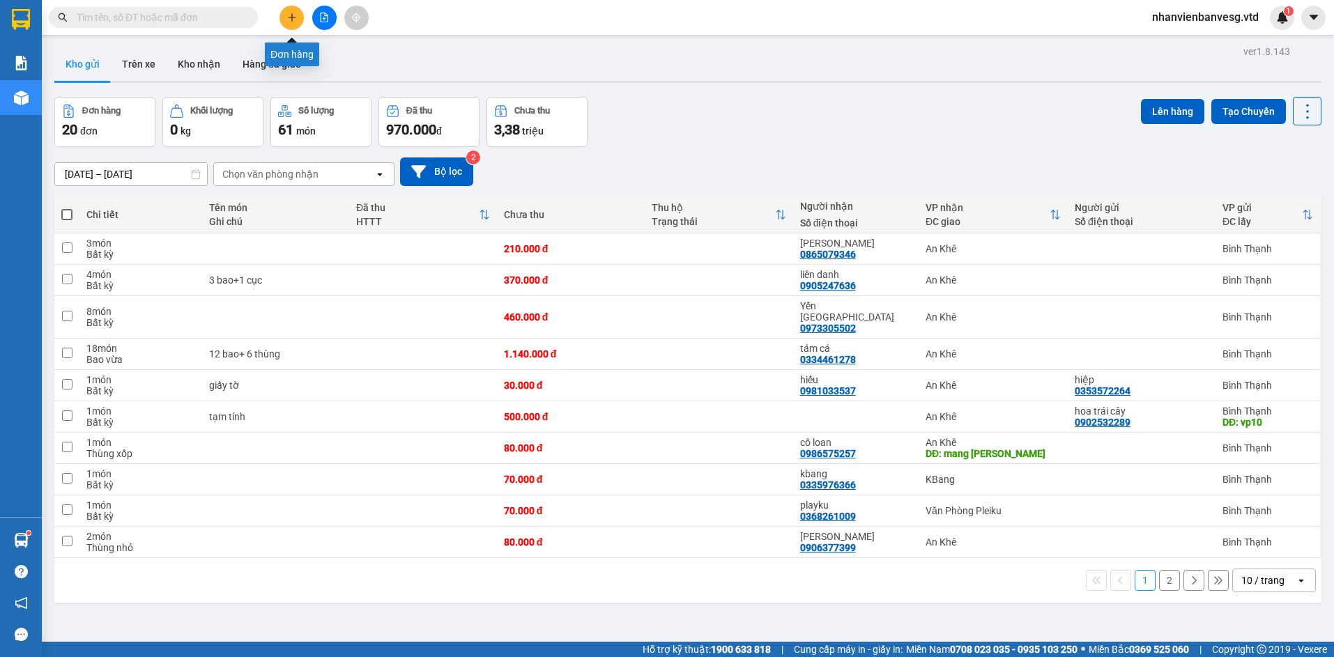
click at [293, 22] on icon "plus" at bounding box center [292, 18] width 10 height 10
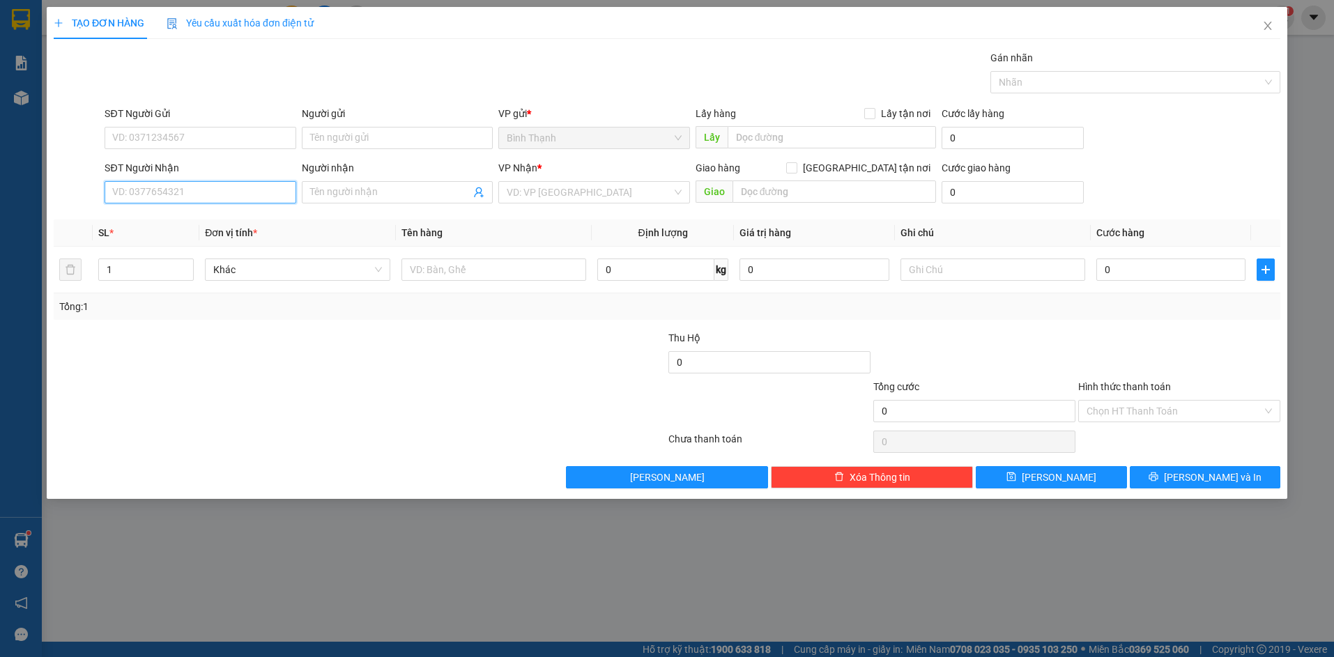
click at [253, 197] on input "SĐT Người Nhận" at bounding box center [200, 192] width 191 height 22
click at [229, 223] on div "0905991333 - a tuấn" at bounding box center [200, 220] width 174 height 15
click at [787, 194] on input "text" at bounding box center [835, 192] width 204 height 22
drag, startPoint x: 322, startPoint y: 275, endPoint x: 322, endPoint y: 283, distance: 8.4
click at [322, 275] on span "Bất kỳ" at bounding box center [297, 269] width 168 height 21
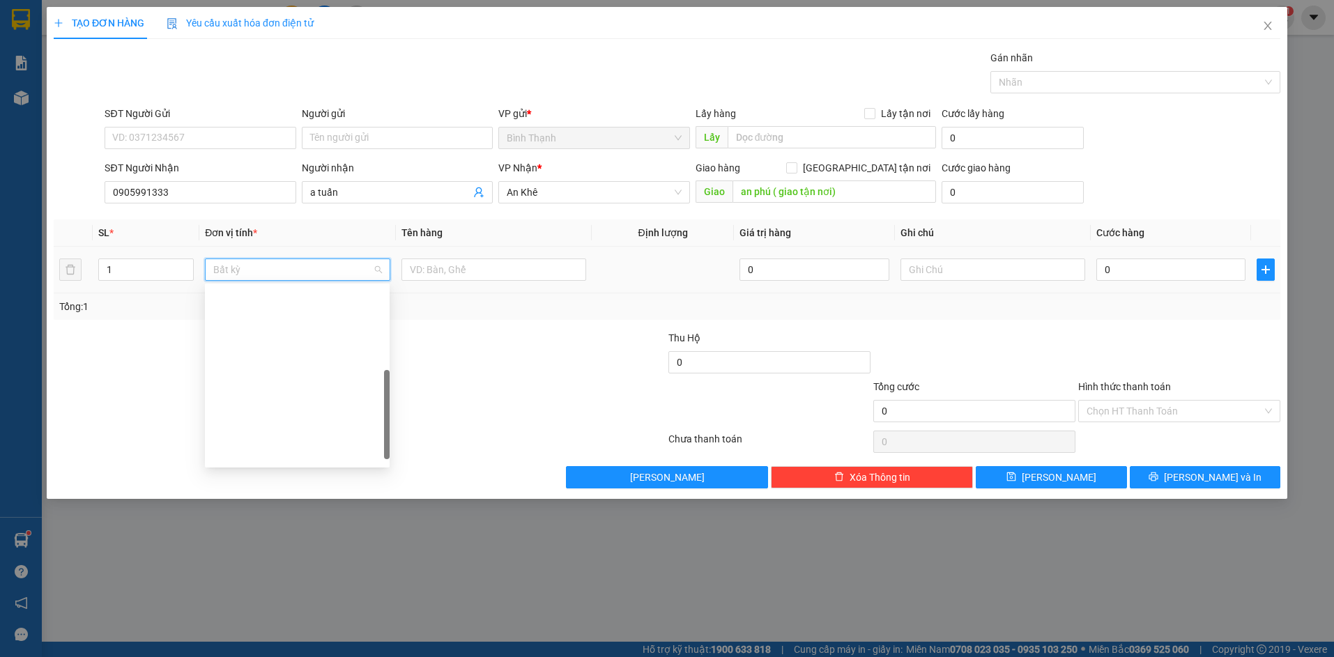
drag, startPoint x: 268, startPoint y: 353, endPoint x: 292, endPoint y: 354, distance: 23.7
click at [270, 558] on div "Thùng vừa" at bounding box center [297, 565] width 168 height 15
click at [1126, 273] on input "0" at bounding box center [1170, 270] width 149 height 22
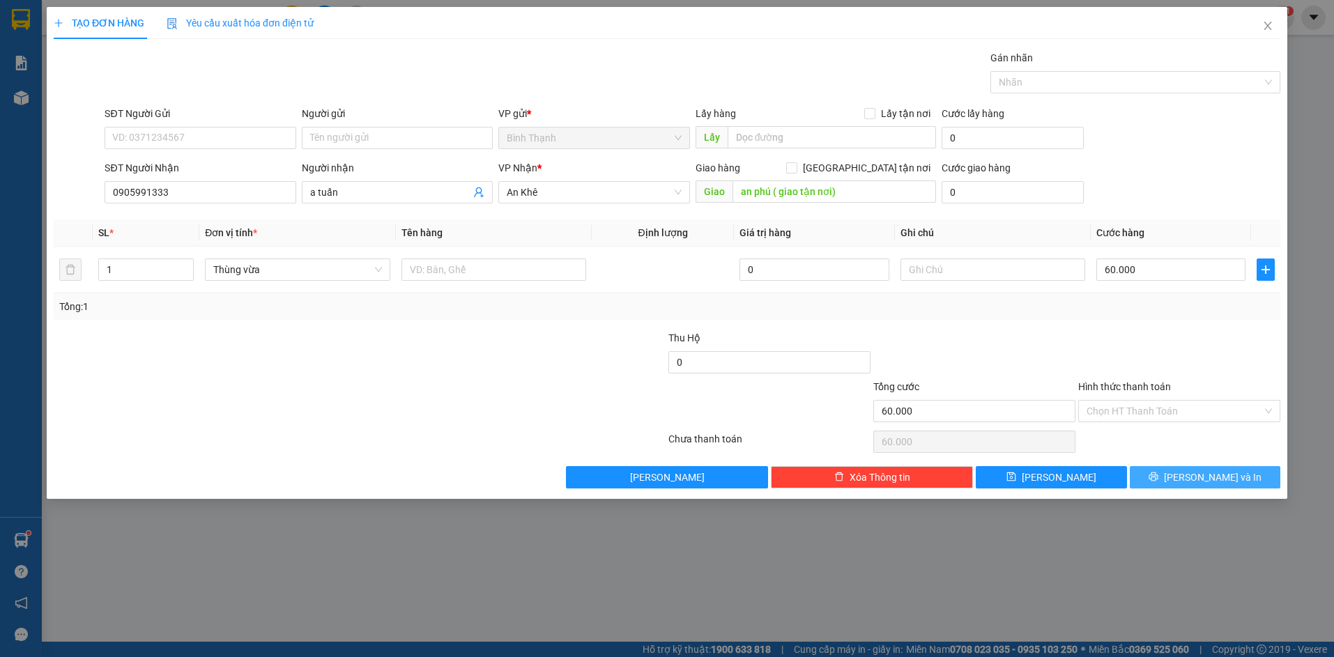
drag, startPoint x: 1191, startPoint y: 477, endPoint x: 1113, endPoint y: 448, distance: 83.8
click at [1192, 477] on button "[PERSON_NAME] và In" at bounding box center [1205, 477] width 151 height 22
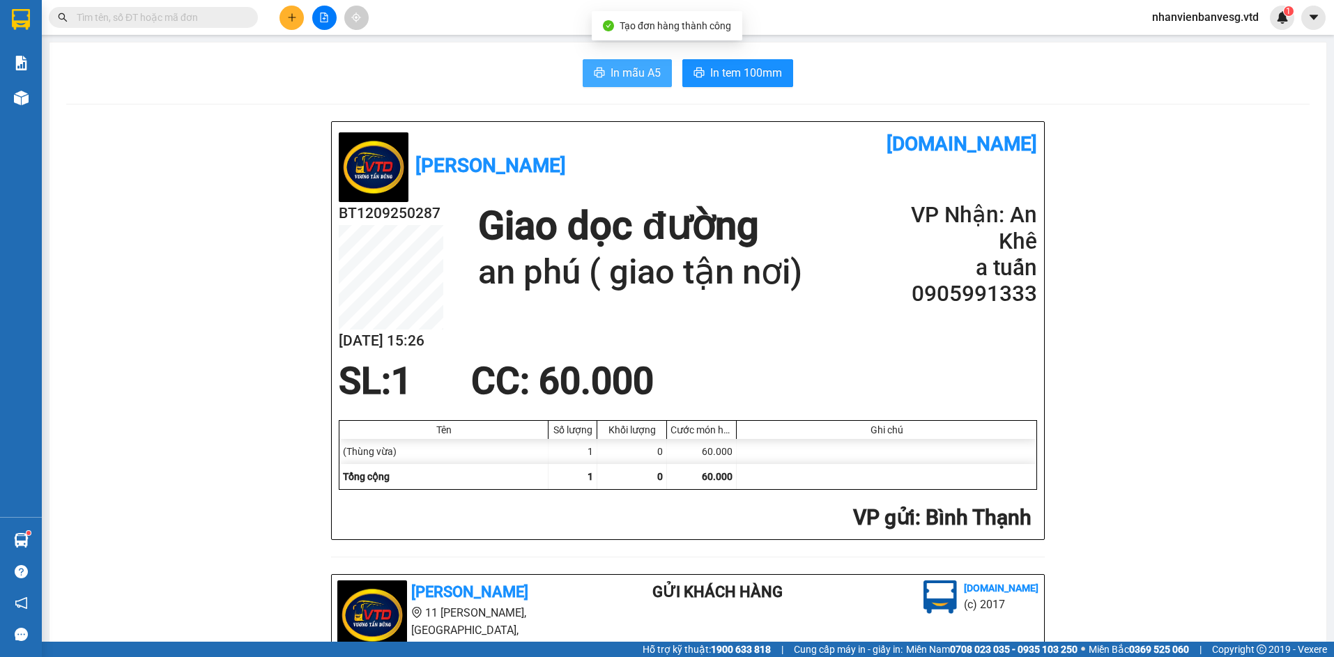
click at [650, 79] on span "In mẫu A5" at bounding box center [636, 72] width 50 height 17
click at [765, 67] on span "In tem 100mm" at bounding box center [746, 72] width 72 height 17
click at [623, 78] on span "In mẫu A5" at bounding box center [636, 72] width 50 height 17
click at [650, 69] on span "In mẫu A5" at bounding box center [636, 72] width 50 height 17
click at [769, 154] on h1 "[DOMAIN_NAME]" at bounding box center [862, 144] width 349 height 31
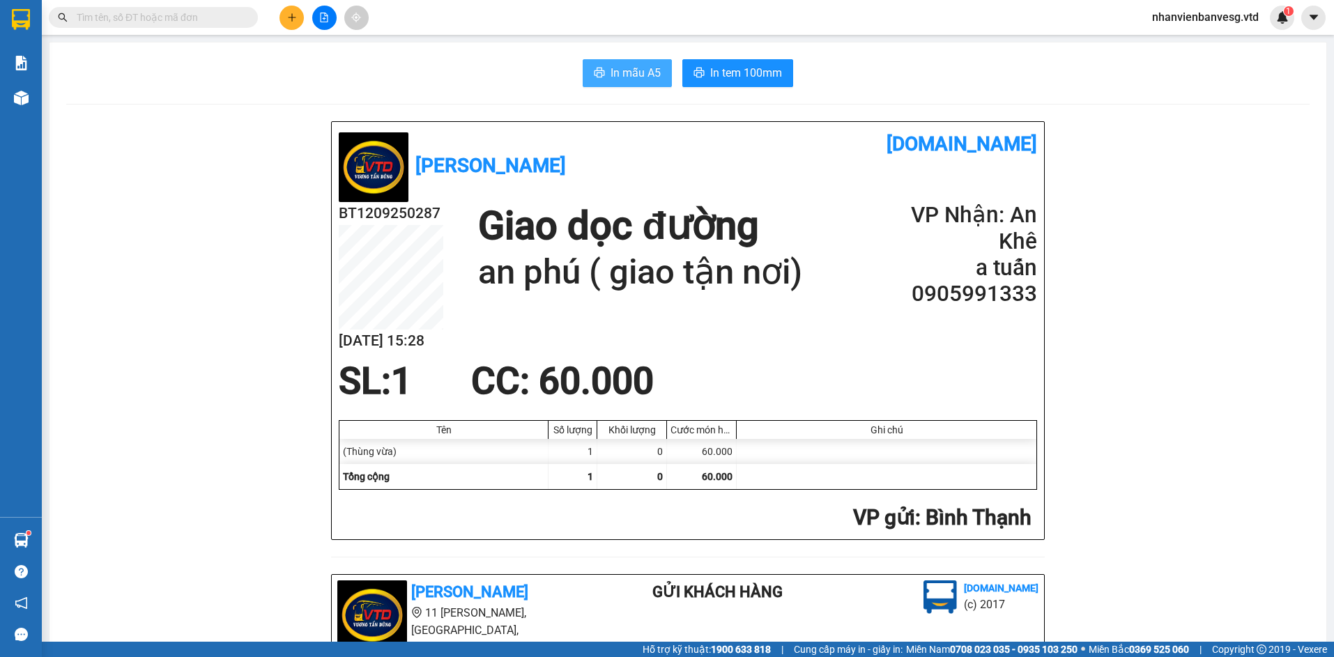
drag, startPoint x: 595, startPoint y: 70, endPoint x: 595, endPoint y: 91, distance: 20.9
click at [595, 71] on icon "printer" at bounding box center [599, 72] width 11 height 11
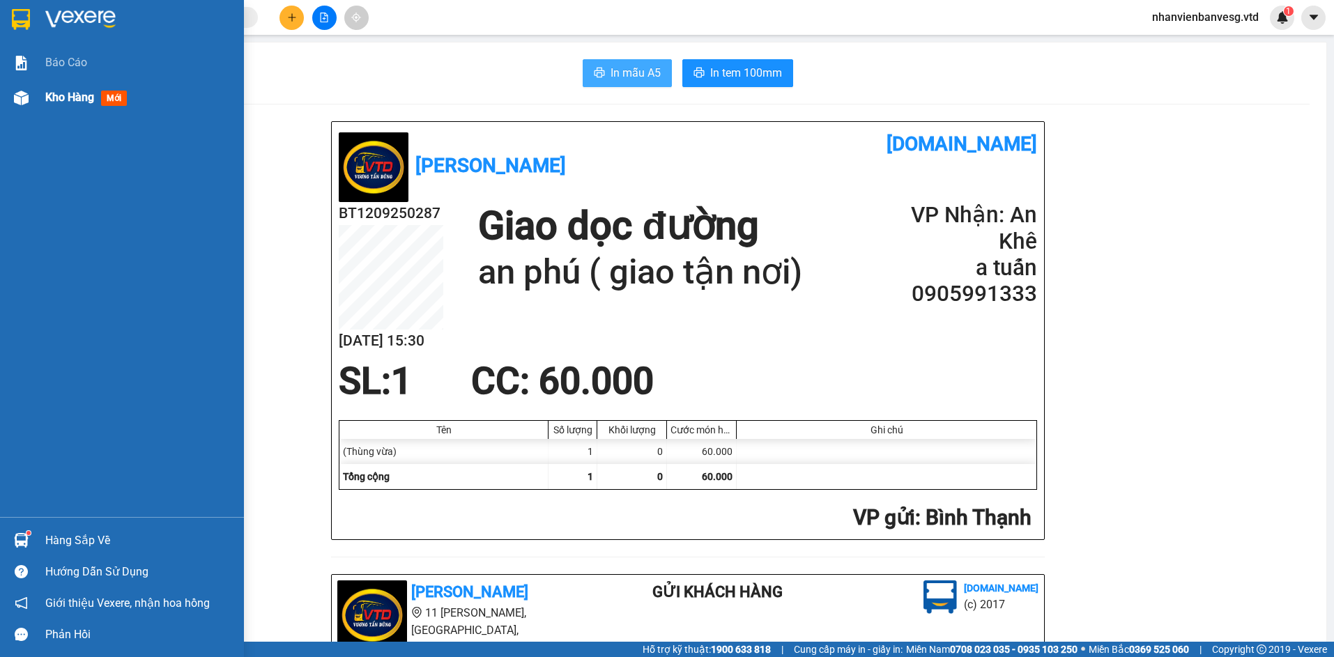
click at [51, 95] on span "Kho hàng" at bounding box center [69, 97] width 49 height 13
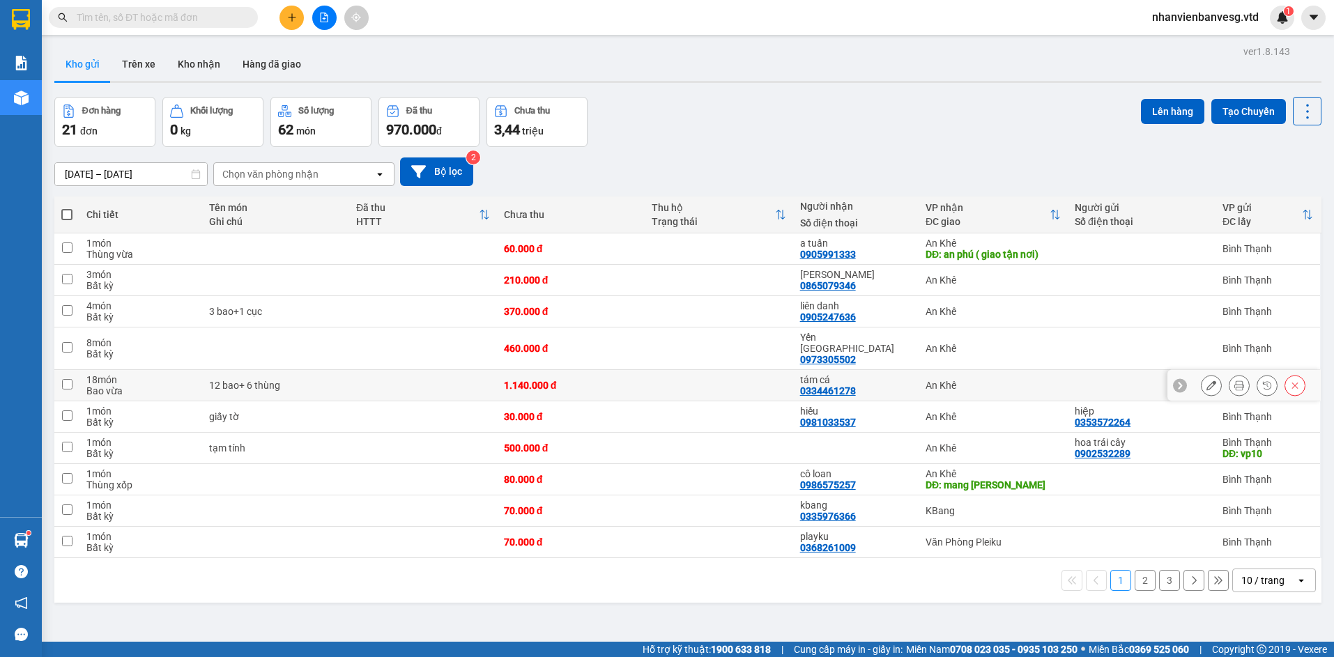
click at [800, 374] on div "tám cá" at bounding box center [856, 379] width 112 height 11
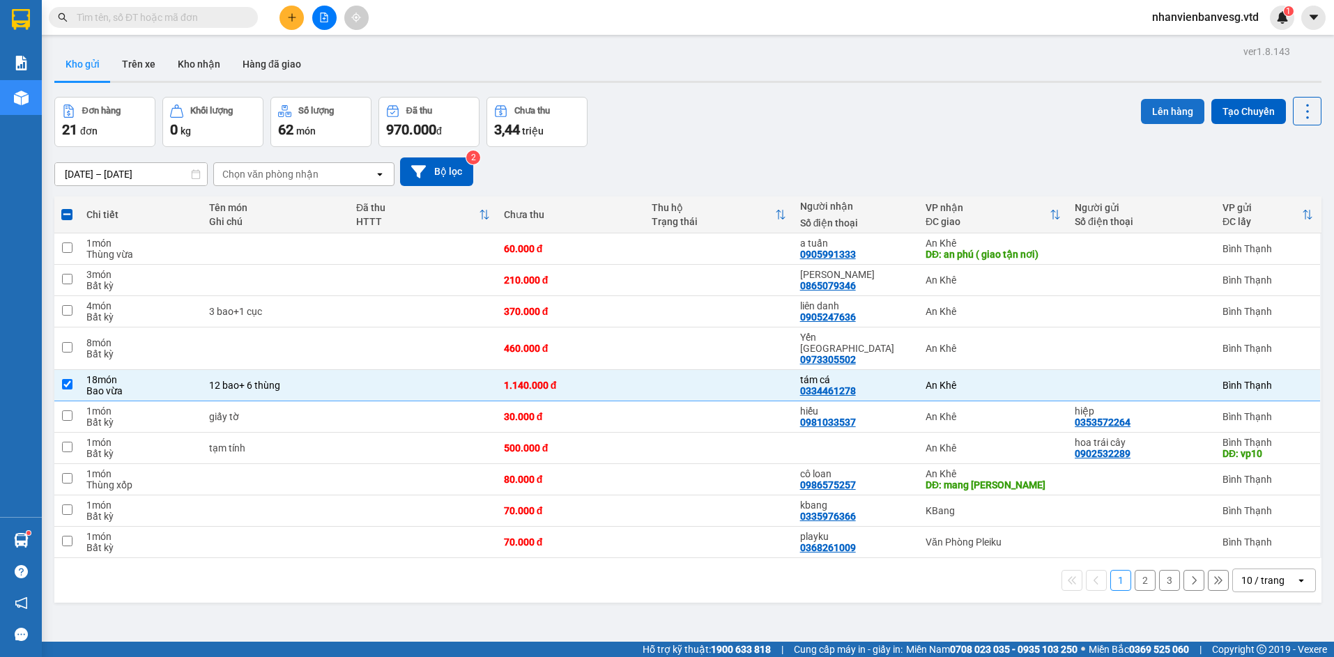
click at [1164, 112] on button "Lên hàng" at bounding box center [1172, 111] width 63 height 25
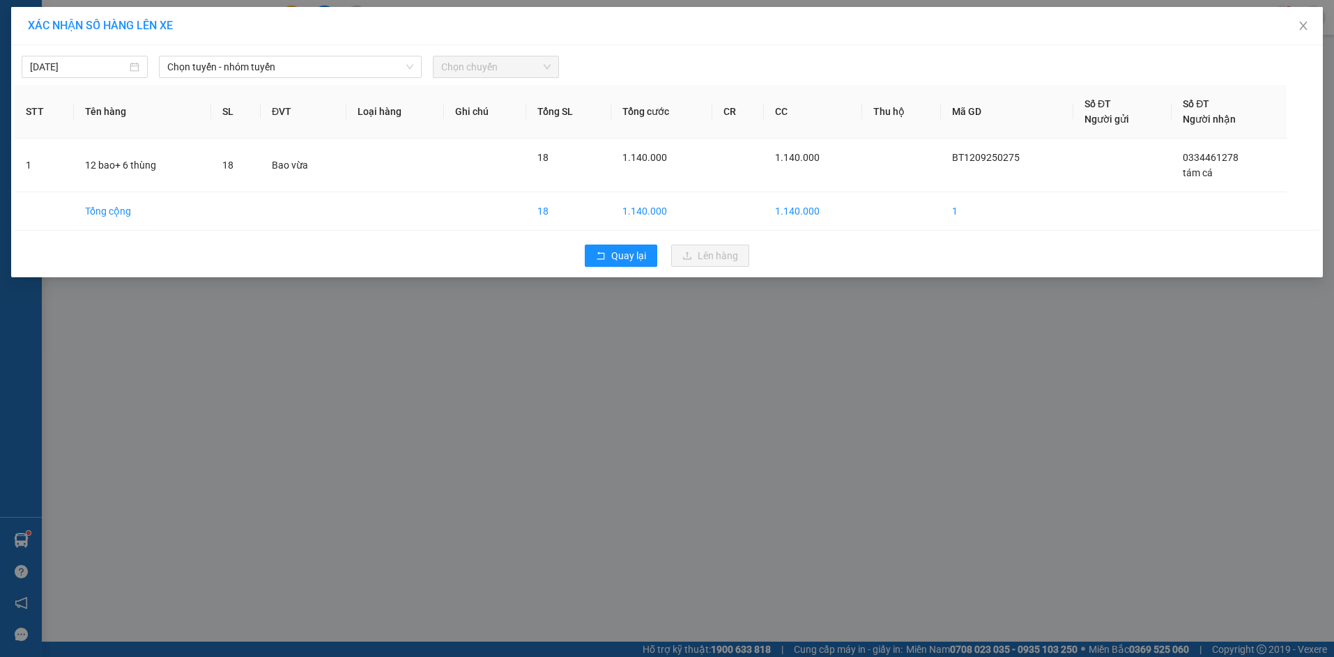
drag, startPoint x: 360, startPoint y: 56, endPoint x: 357, endPoint y: 79, distance: 23.2
click at [359, 59] on div "Chọn tuyến - nhóm tuyến" at bounding box center [290, 67] width 263 height 22
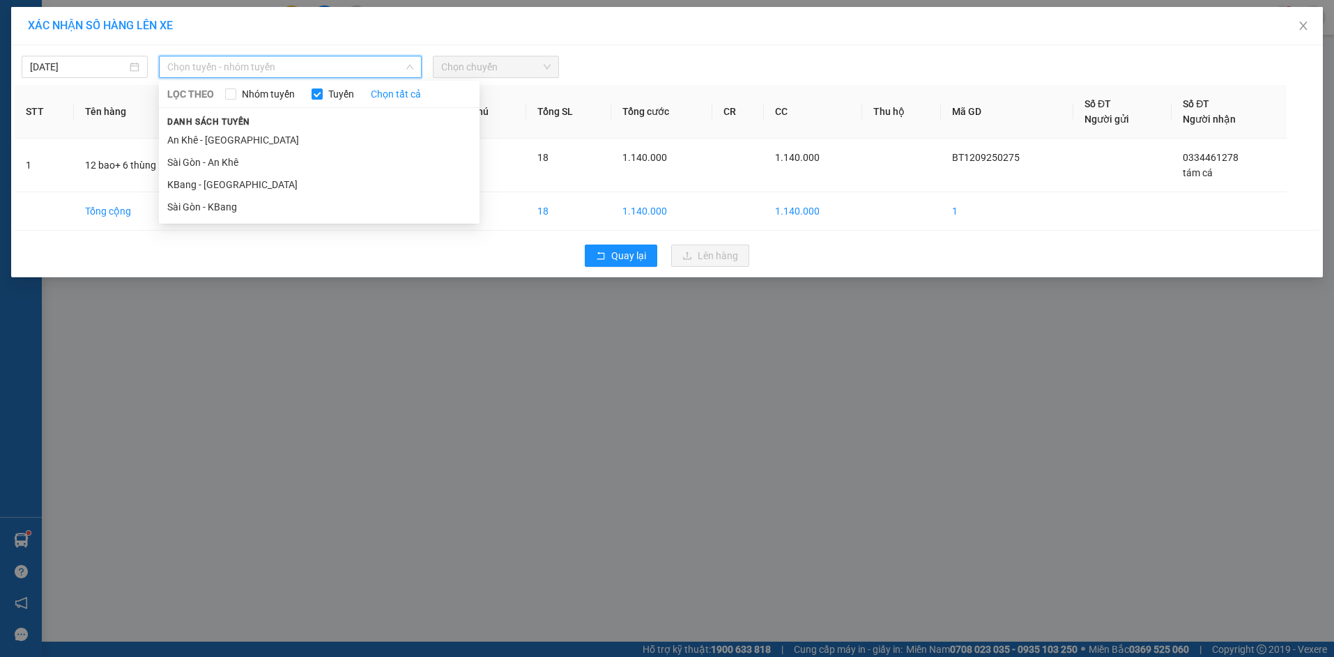
drag, startPoint x: 369, startPoint y: 198, endPoint x: 460, endPoint y: 112, distance: 124.8
click at [369, 194] on ul "An Khê - [GEOGRAPHIC_DATA] [GEOGRAPHIC_DATA] - An Khê KBang - [GEOGRAPHIC_DATA]…" at bounding box center [319, 173] width 321 height 89
click at [500, 64] on span "Chọn chuyến" at bounding box center [495, 66] width 109 height 21
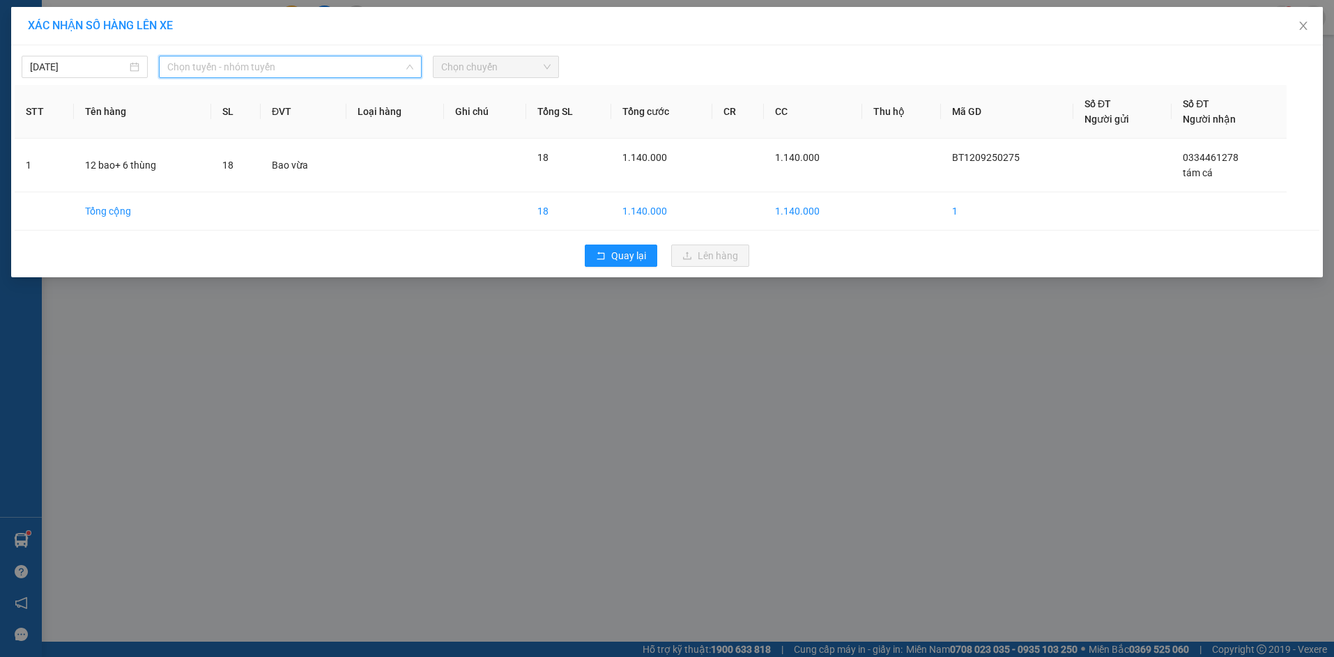
click at [335, 77] on span "Chọn tuyến - nhóm tuyến" at bounding box center [290, 66] width 246 height 21
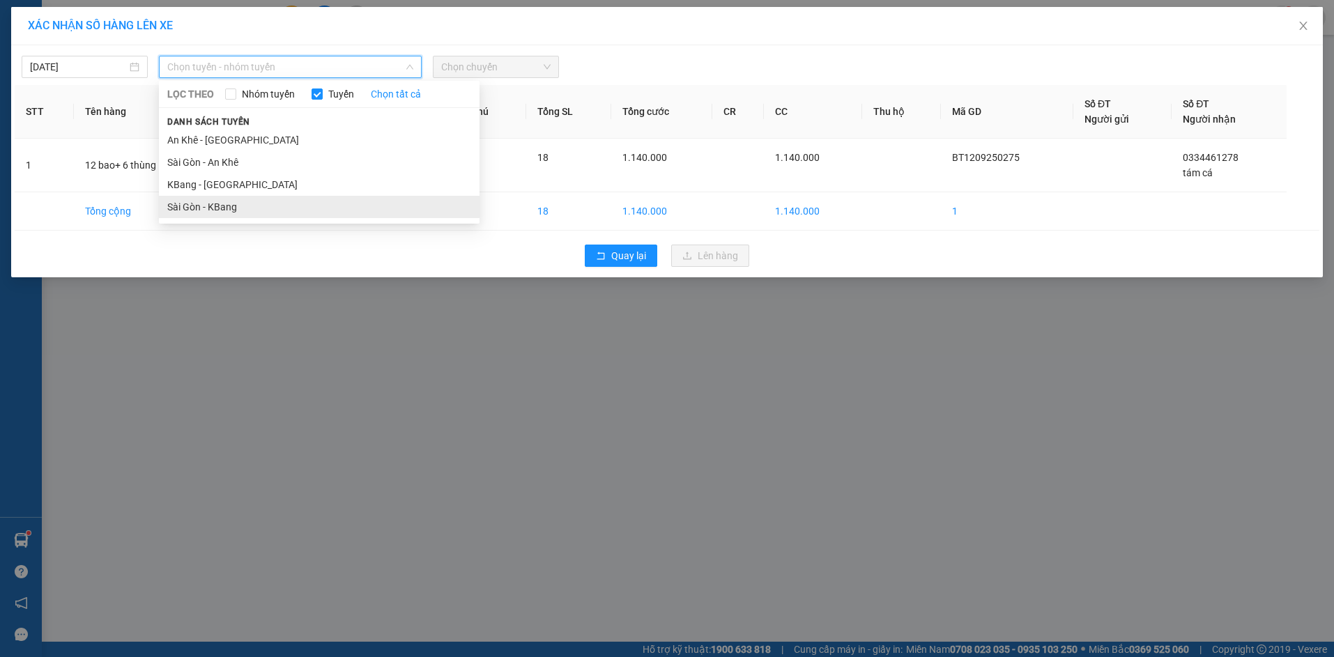
click at [334, 203] on li "Sài Gòn - KBang" at bounding box center [319, 207] width 321 height 22
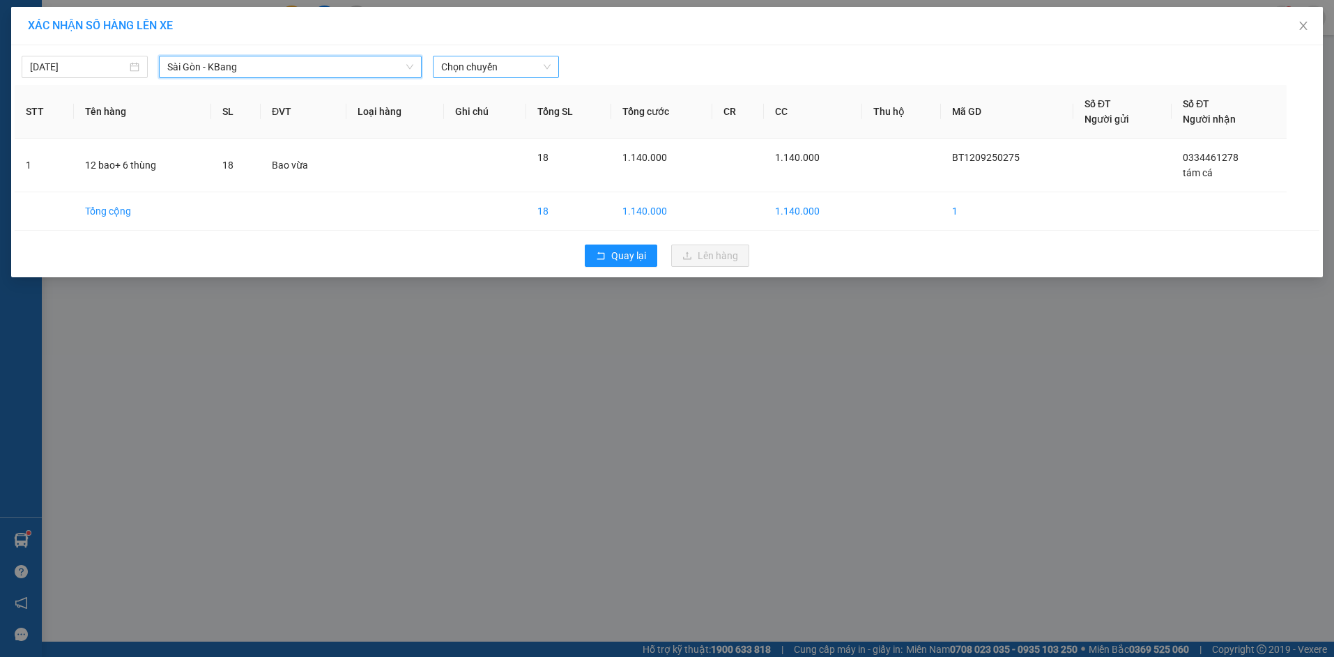
drag, startPoint x: 512, startPoint y: 66, endPoint x: 512, endPoint y: 74, distance: 7.7
click at [512, 71] on span "Chọn chuyến" at bounding box center [495, 66] width 109 height 21
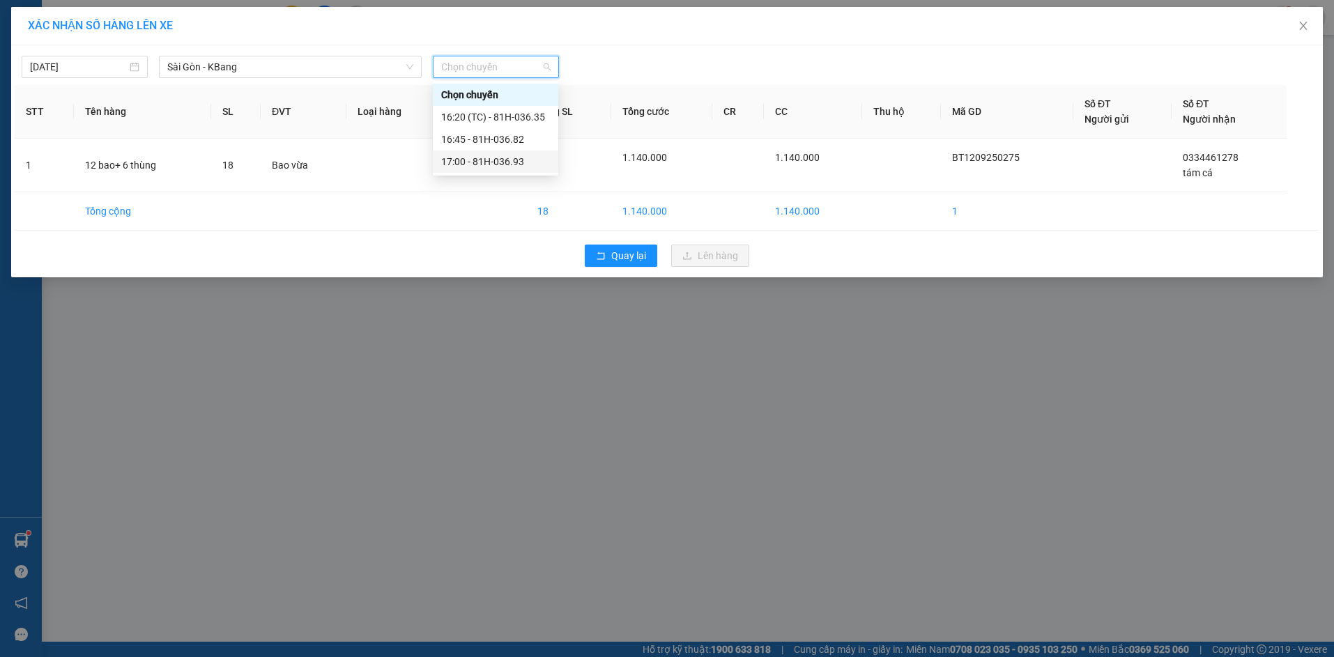
click at [516, 157] on div "17:00 - 81H-036.93" at bounding box center [495, 161] width 109 height 15
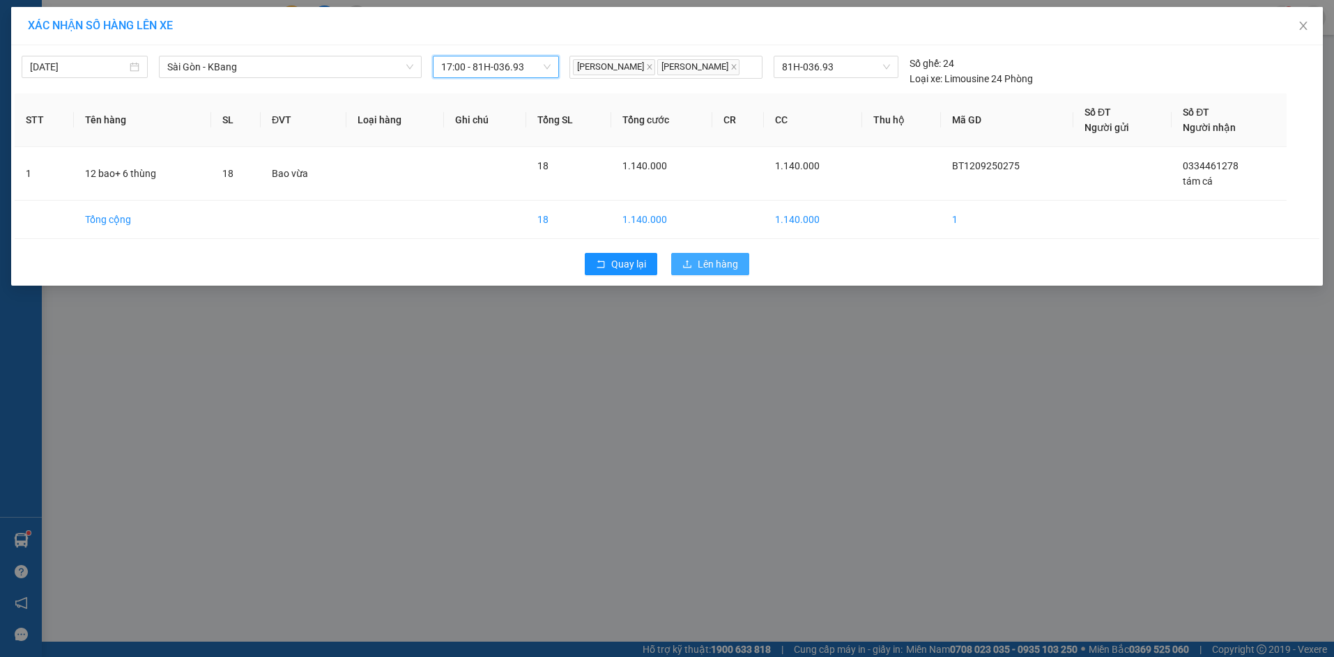
drag, startPoint x: 732, startPoint y: 263, endPoint x: 738, endPoint y: 257, distance: 8.9
click at [731, 263] on span "Lên hàng" at bounding box center [718, 264] width 40 height 15
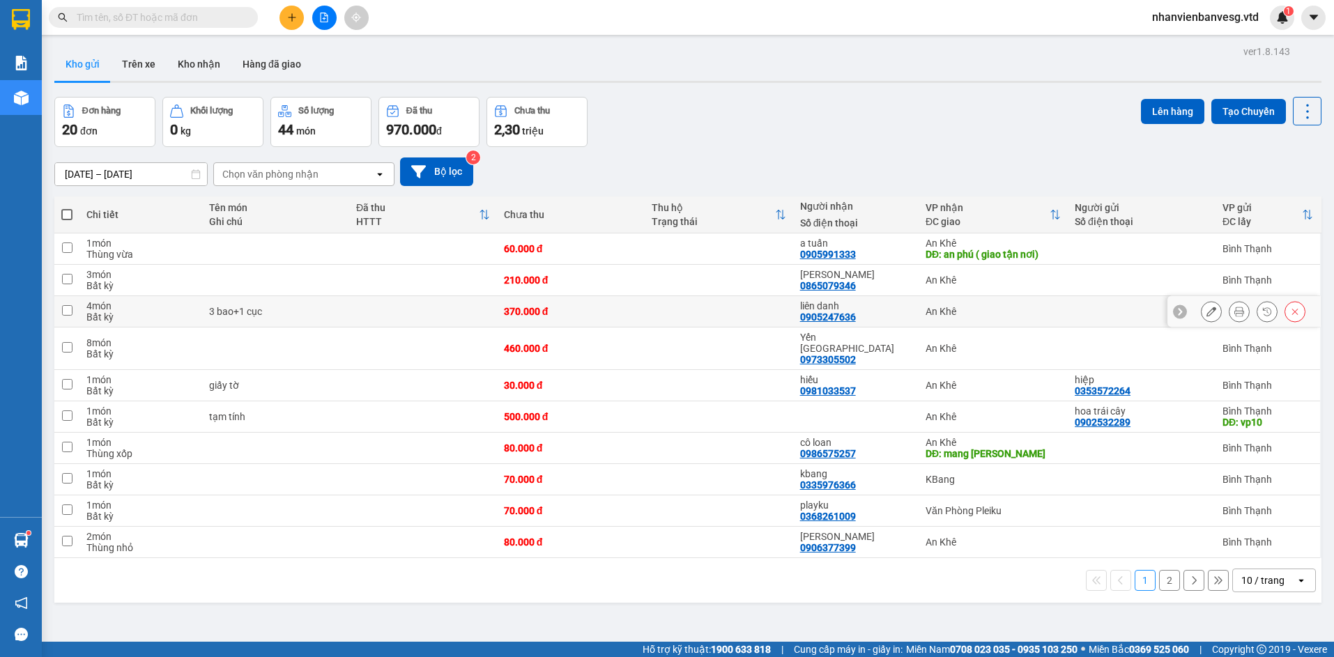
drag, startPoint x: 503, startPoint y: 307, endPoint x: 519, endPoint y: 327, distance: 24.8
click at [504, 312] on div "370.000 đ" at bounding box center [571, 311] width 134 height 11
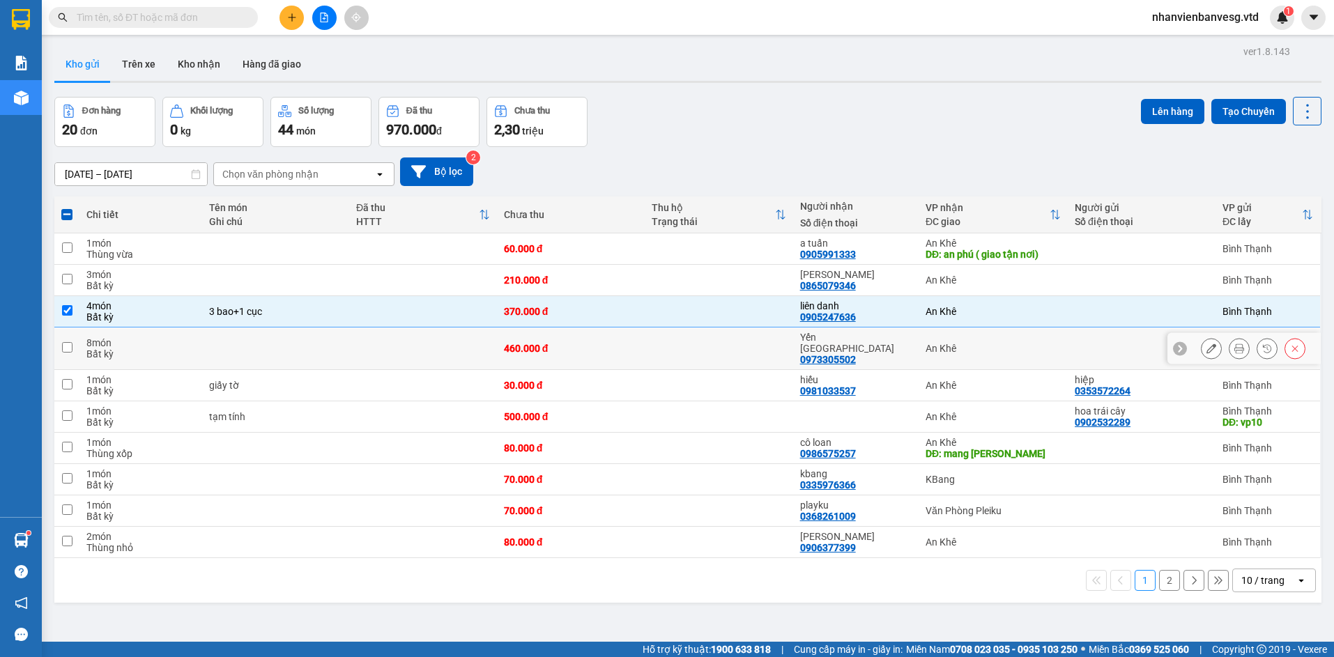
click at [508, 343] on div "460.000 đ" at bounding box center [571, 348] width 134 height 11
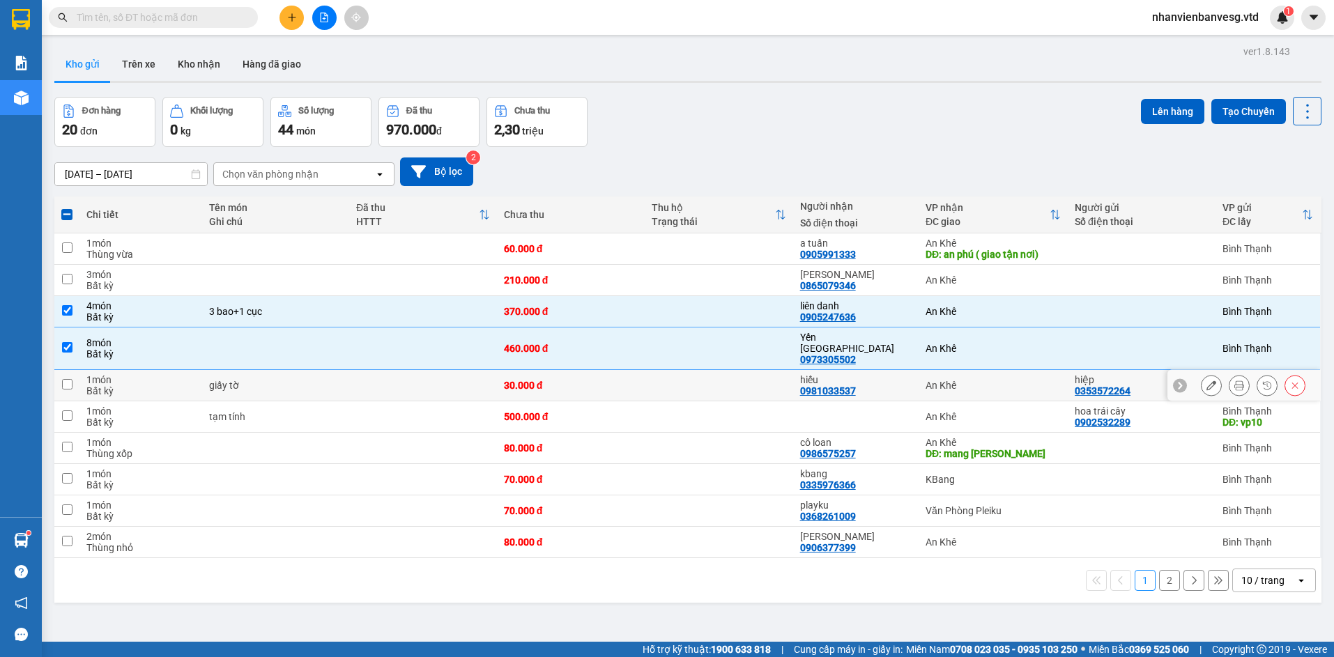
click at [528, 380] on div "30.000 đ" at bounding box center [571, 385] width 134 height 11
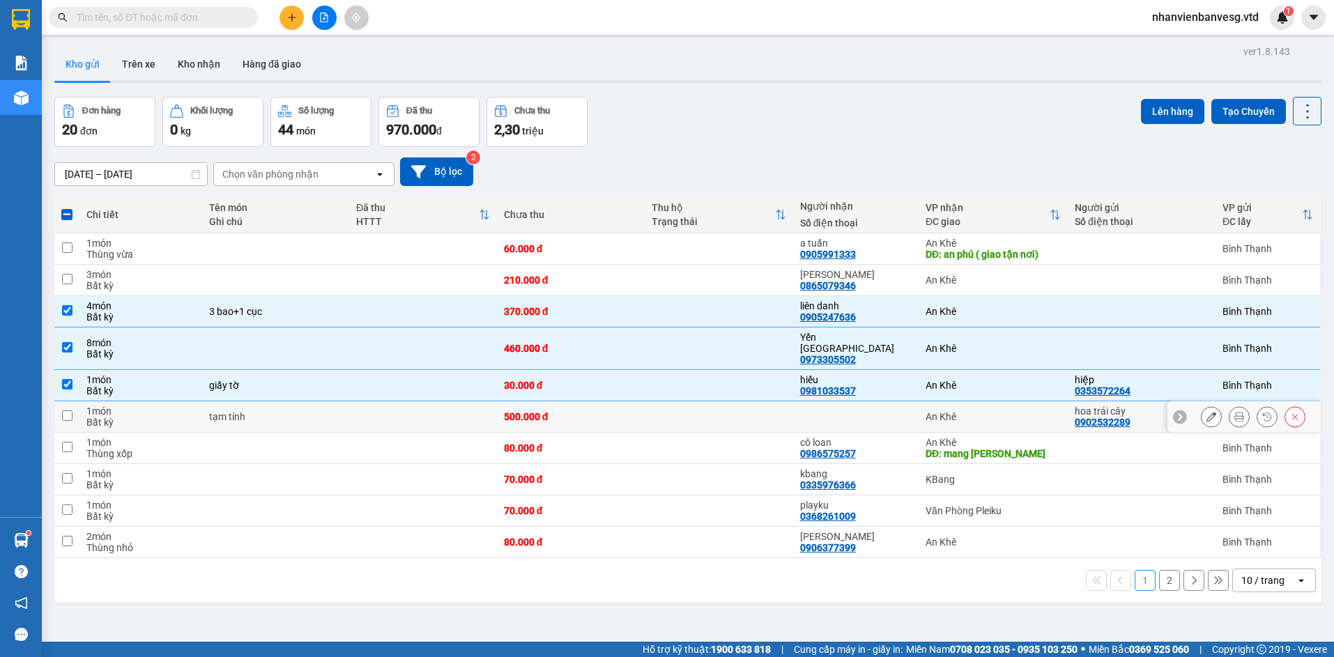
drag, startPoint x: 529, startPoint y: 407, endPoint x: 544, endPoint y: 425, distance: 23.7
click at [540, 421] on tbody "1 món Thùng vừa 60.000 đ a tuấn 0905991333 An Khê DĐ: an phú ( giao tận nơi) Bì…" at bounding box center [687, 396] width 1267 height 325
click at [606, 443] on div "80.000 đ" at bounding box center [571, 448] width 134 height 11
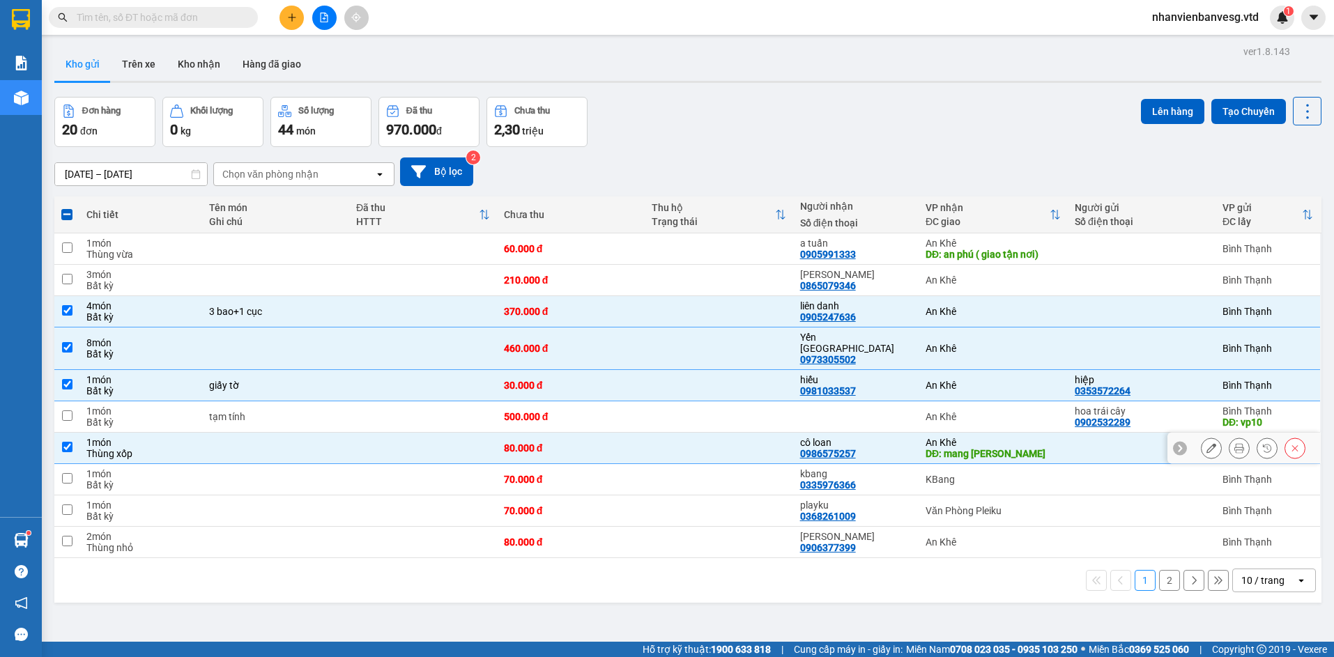
click at [645, 445] on td at bounding box center [719, 448] width 148 height 31
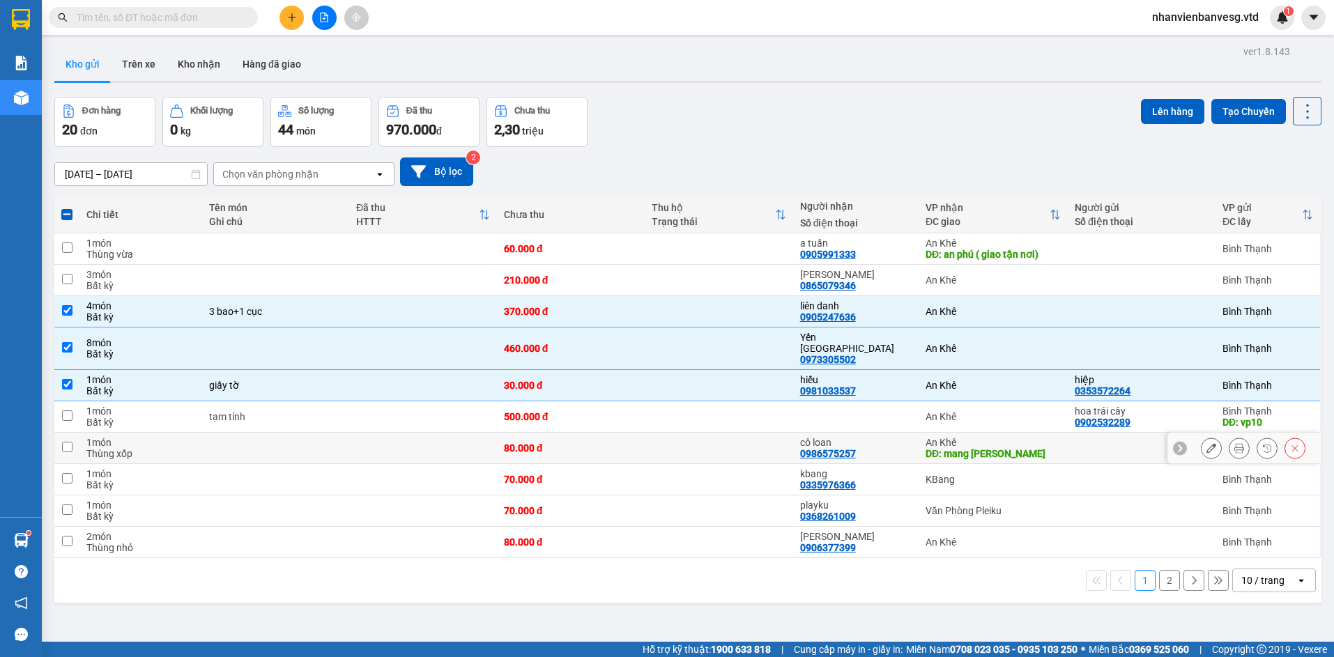
click at [609, 443] on div "80.000 đ" at bounding box center [571, 448] width 134 height 11
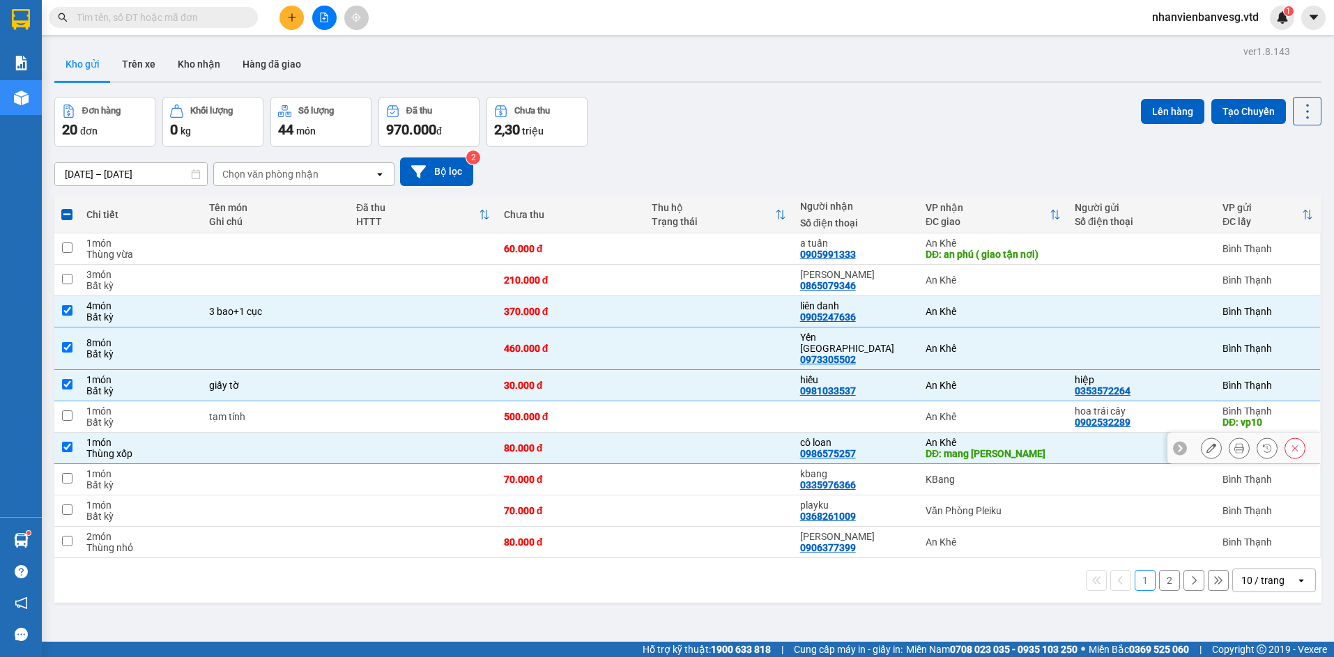
click at [604, 443] on div "80.000 đ" at bounding box center [571, 448] width 134 height 11
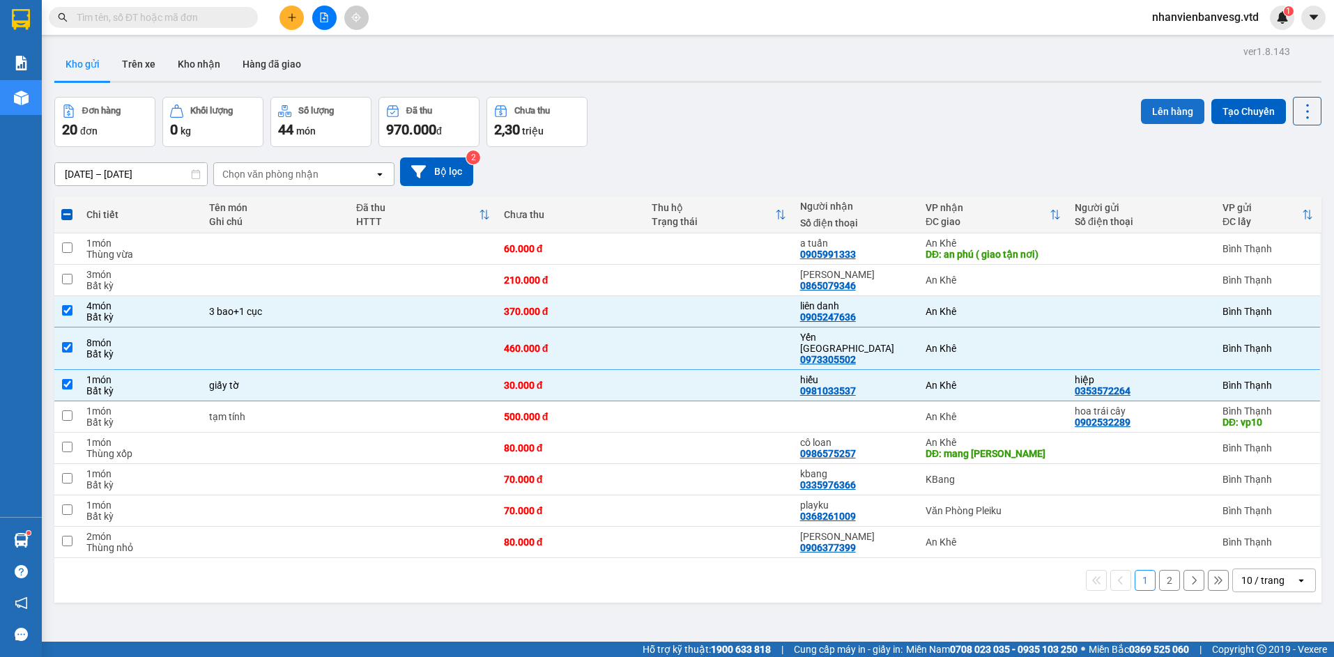
click at [1163, 121] on button "Lên hàng" at bounding box center [1172, 111] width 63 height 25
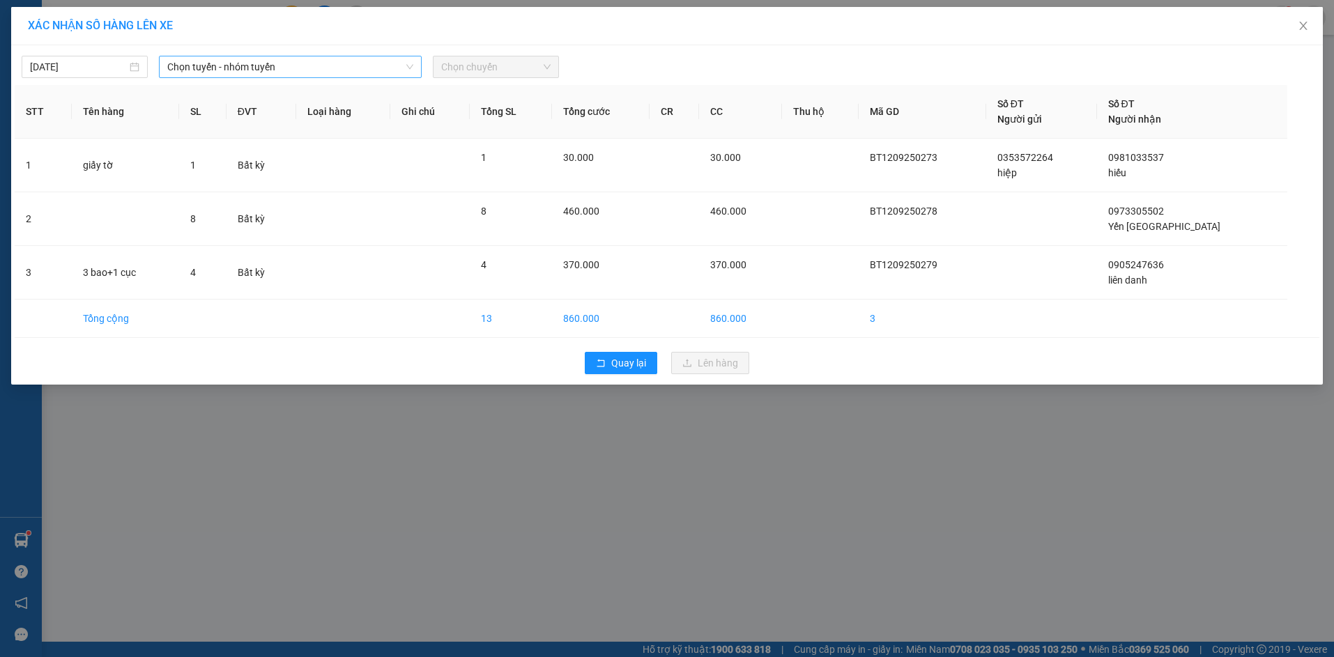
click at [339, 68] on span "Chọn tuyến - nhóm tuyến" at bounding box center [290, 66] width 246 height 21
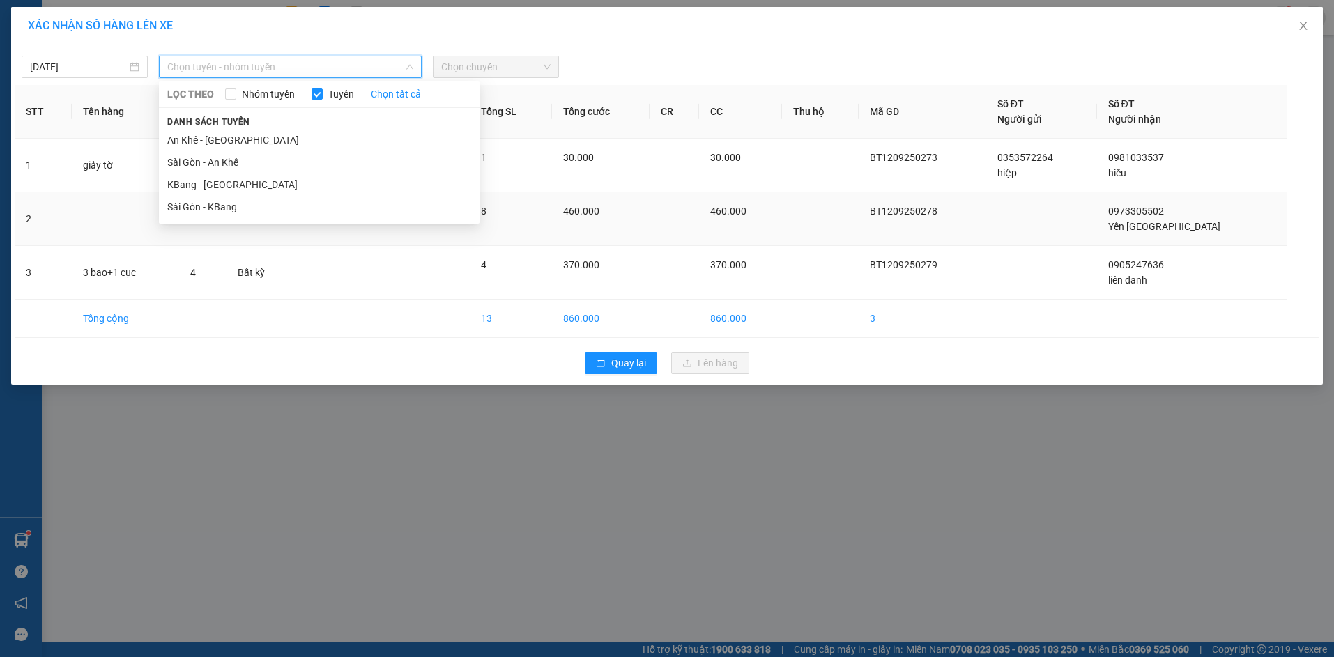
click at [289, 204] on li "Sài Gòn - KBang" at bounding box center [319, 207] width 321 height 22
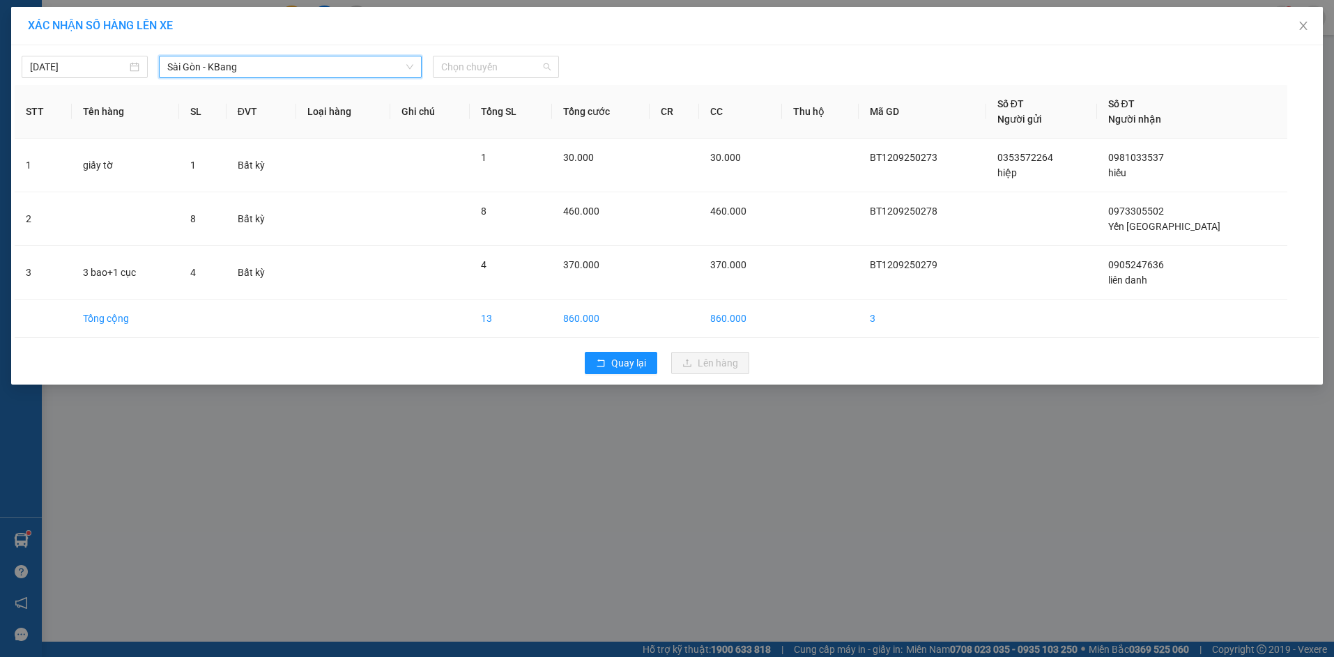
drag, startPoint x: 485, startPoint y: 66, endPoint x: 506, endPoint y: 121, distance: 59.6
click at [494, 84] on body "Kết quả tìm kiếm ( 0 ) Bộ lọc No Data nhanvienbanvesg.vtd 1 Báo cáo Kho hàng mớ…" at bounding box center [667, 328] width 1334 height 657
click at [510, 140] on div "16:45 - 81H-036.82" at bounding box center [495, 139] width 109 height 15
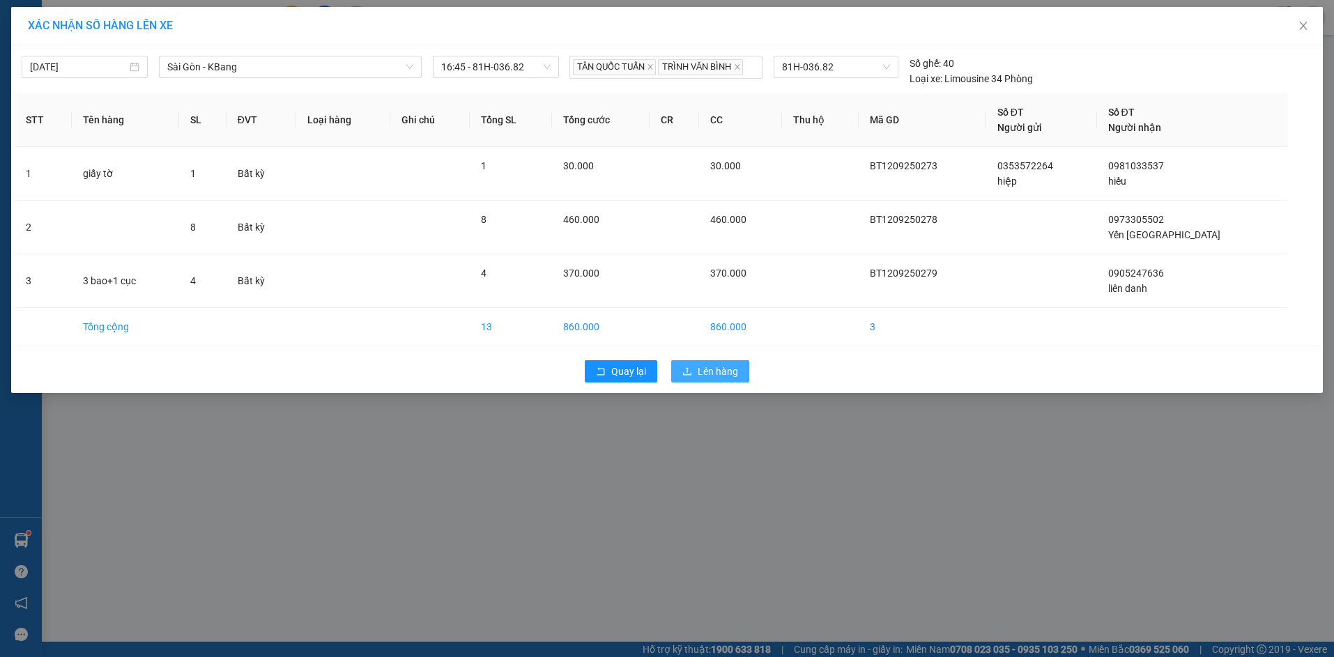
click at [704, 379] on span "Lên hàng" at bounding box center [718, 371] width 40 height 15
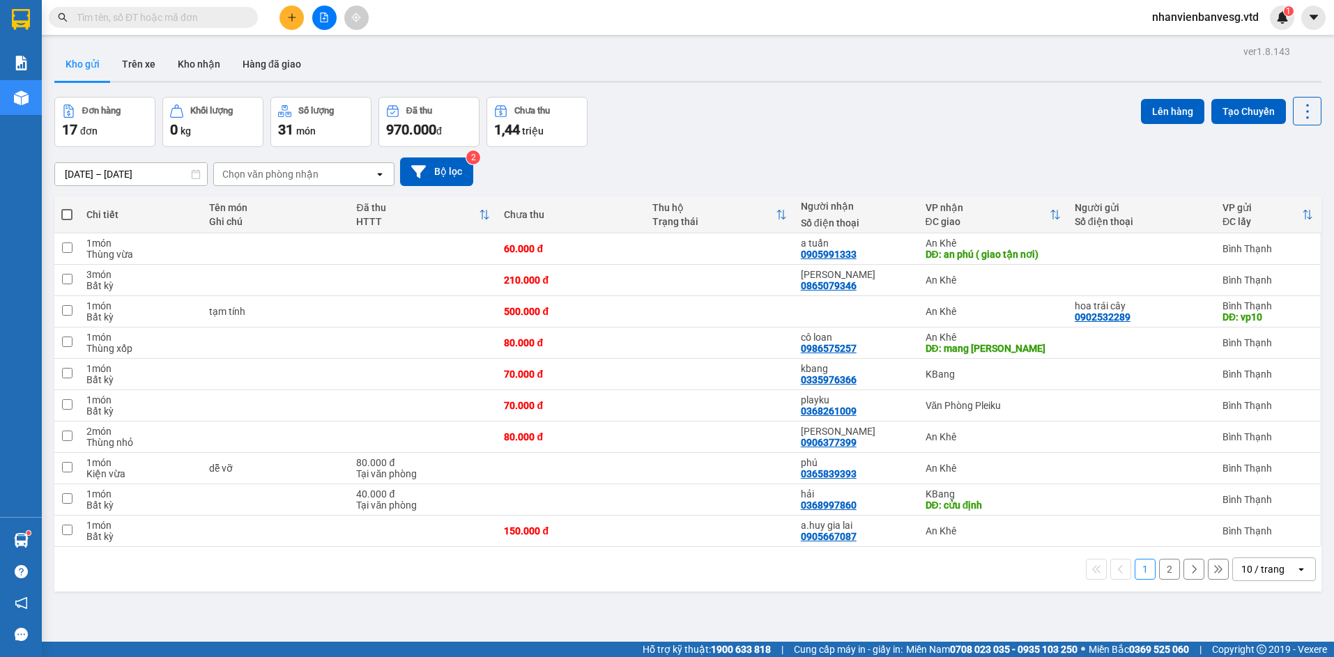
click at [1161, 563] on button "2" at bounding box center [1169, 569] width 21 height 21
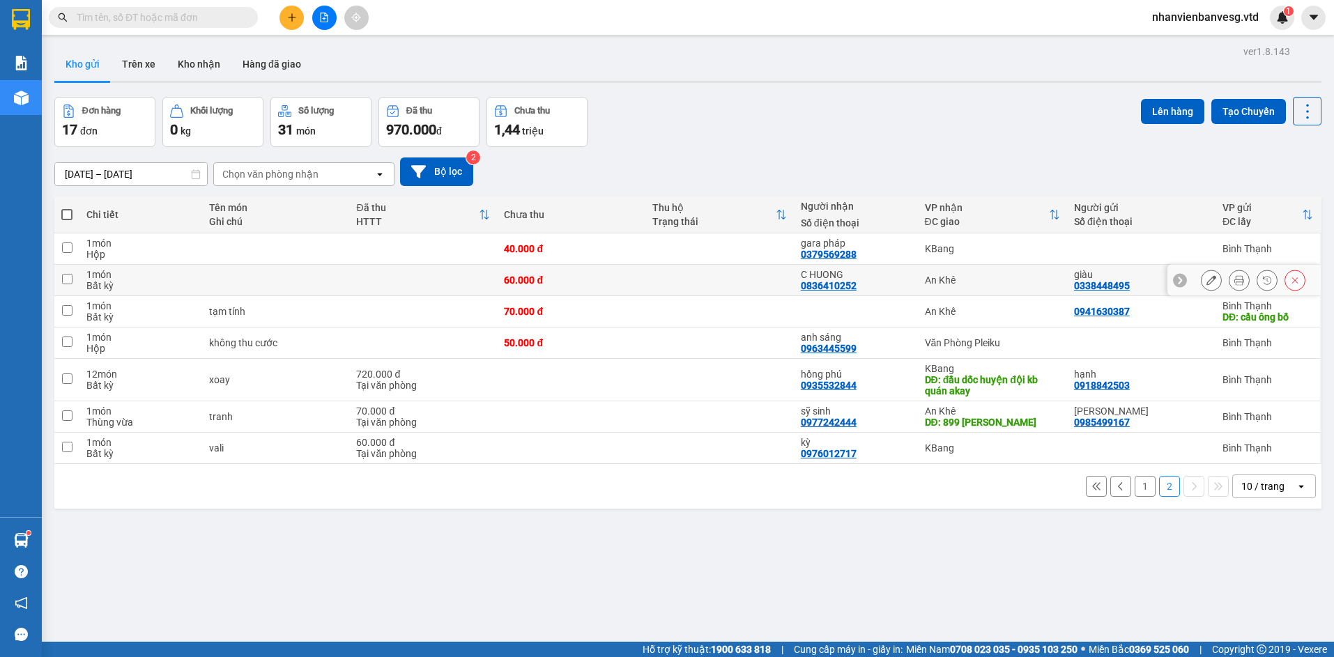
click at [763, 275] on td at bounding box center [719, 280] width 148 height 31
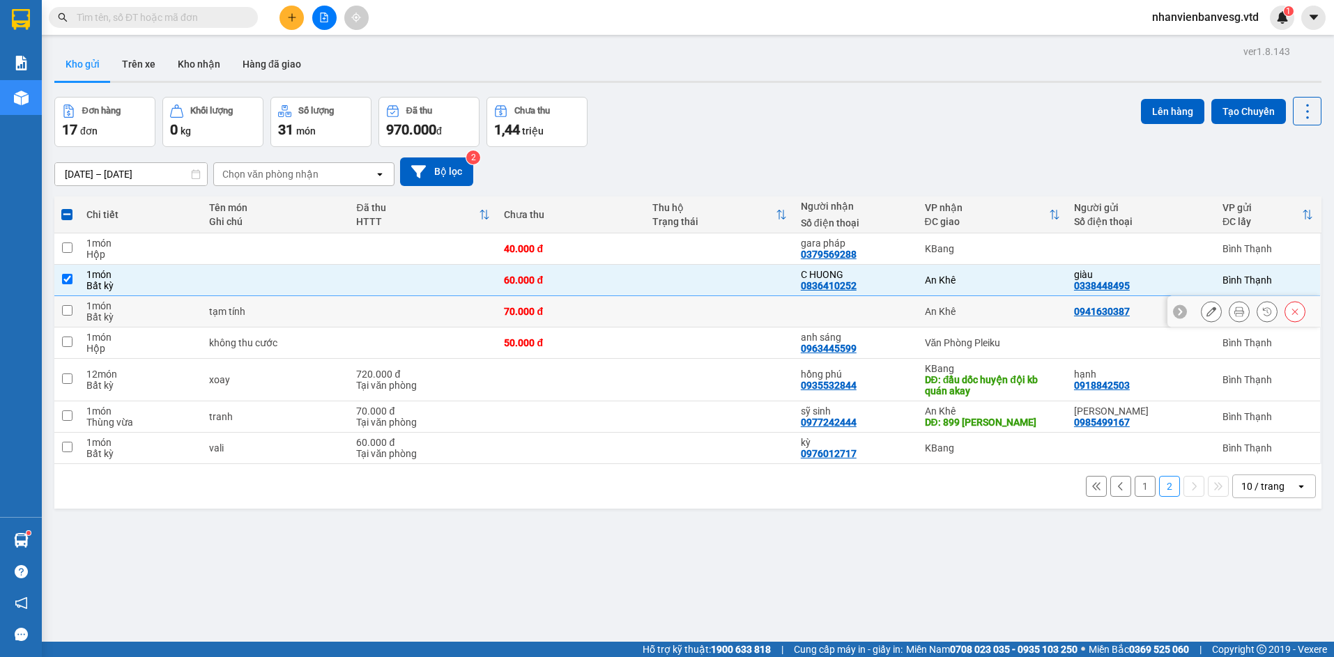
click at [726, 314] on td at bounding box center [719, 311] width 148 height 31
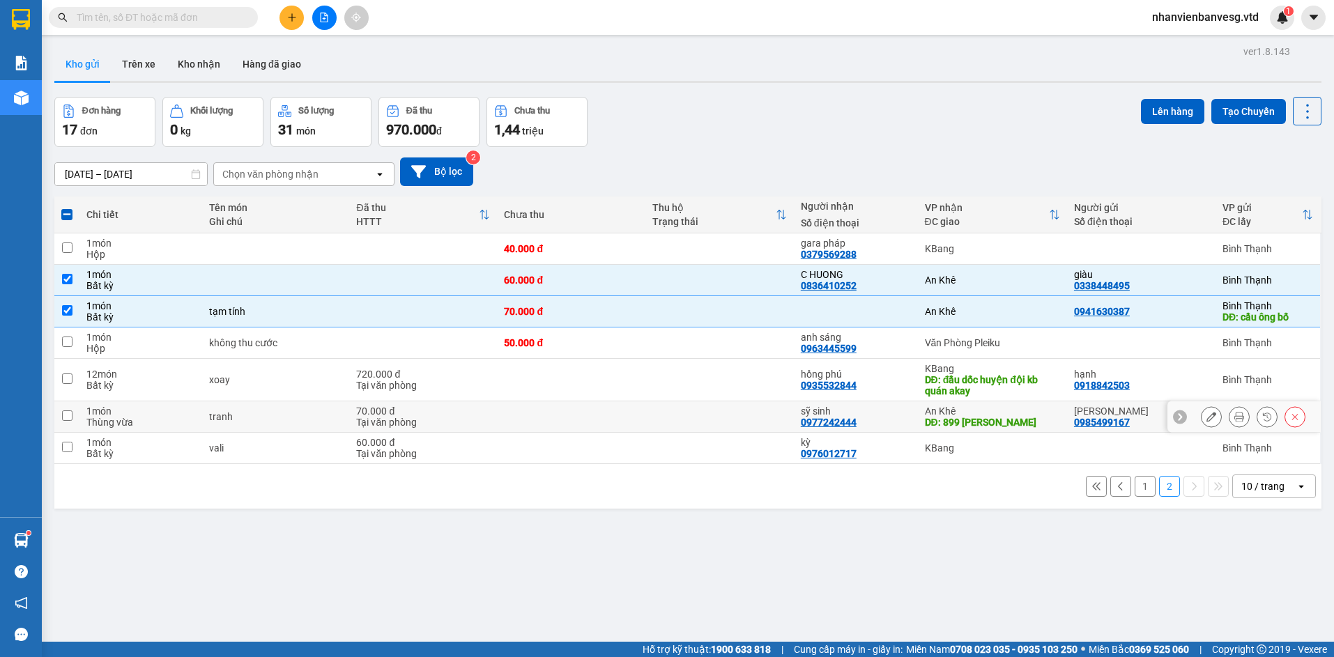
drag, startPoint x: 735, startPoint y: 413, endPoint x: 731, endPoint y: 425, distance: 12.4
click at [734, 413] on td at bounding box center [719, 417] width 148 height 31
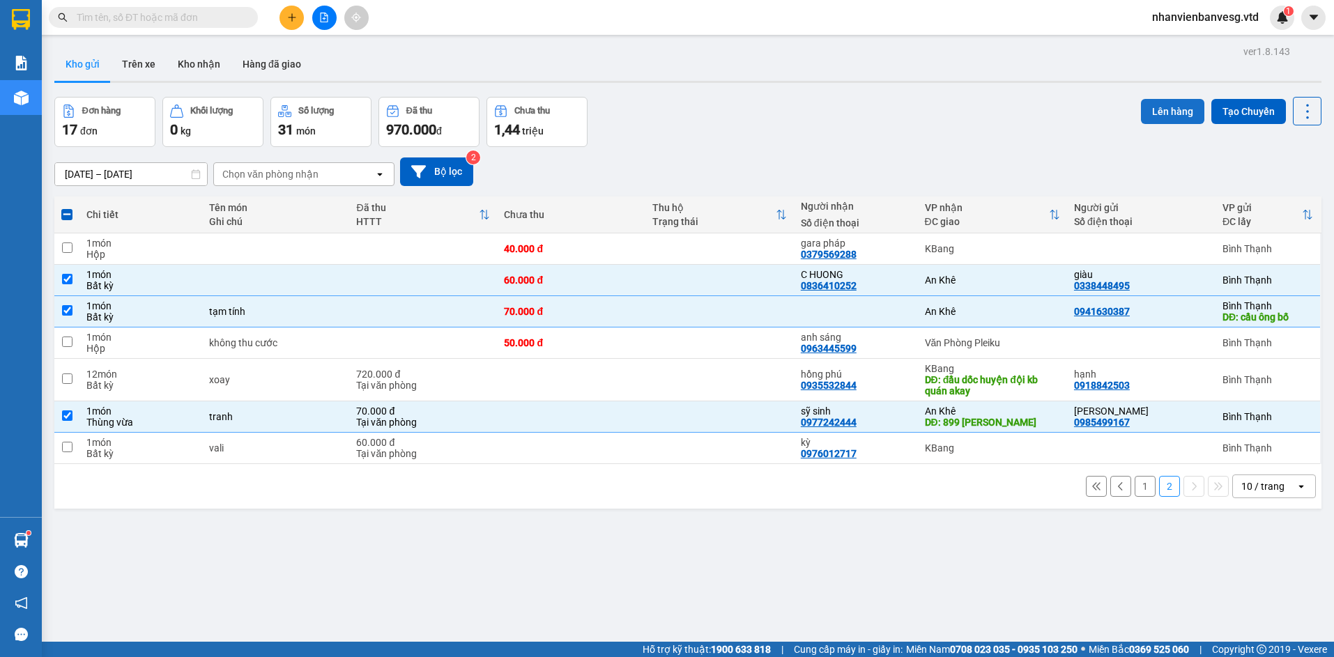
click at [1147, 112] on button "Lên hàng" at bounding box center [1172, 111] width 63 height 25
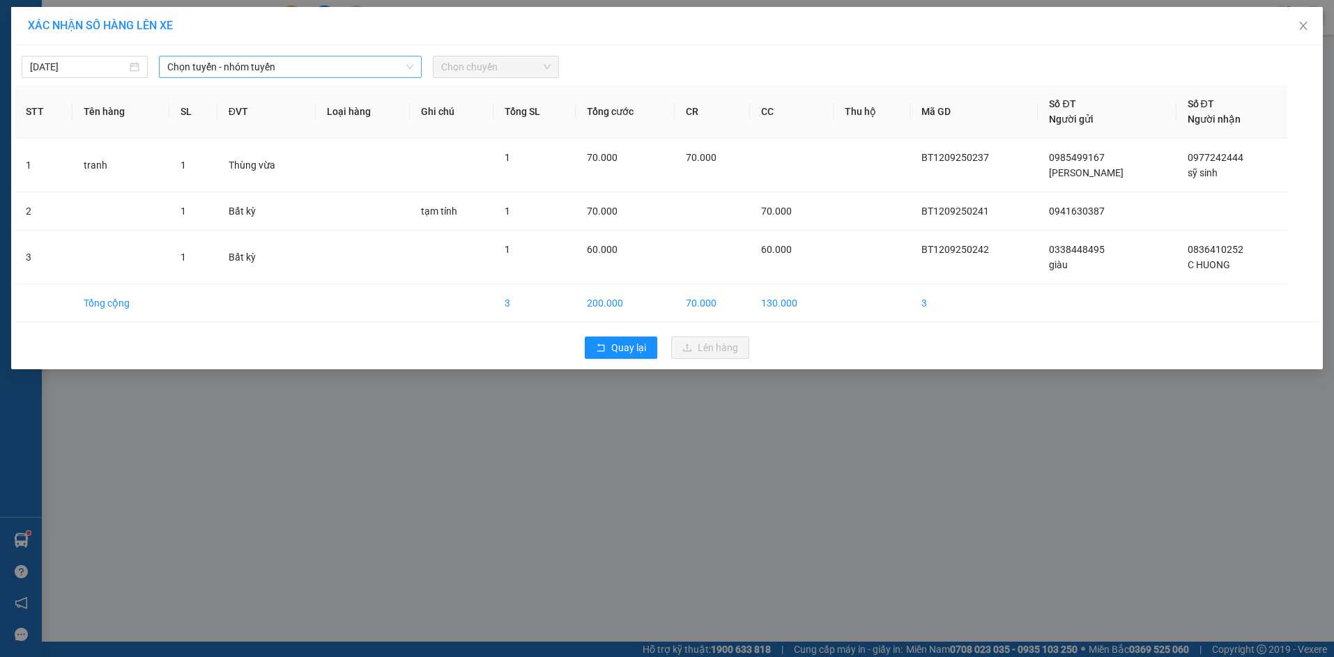
click at [335, 70] on span "Chọn tuyến - nhóm tuyến" at bounding box center [290, 66] width 246 height 21
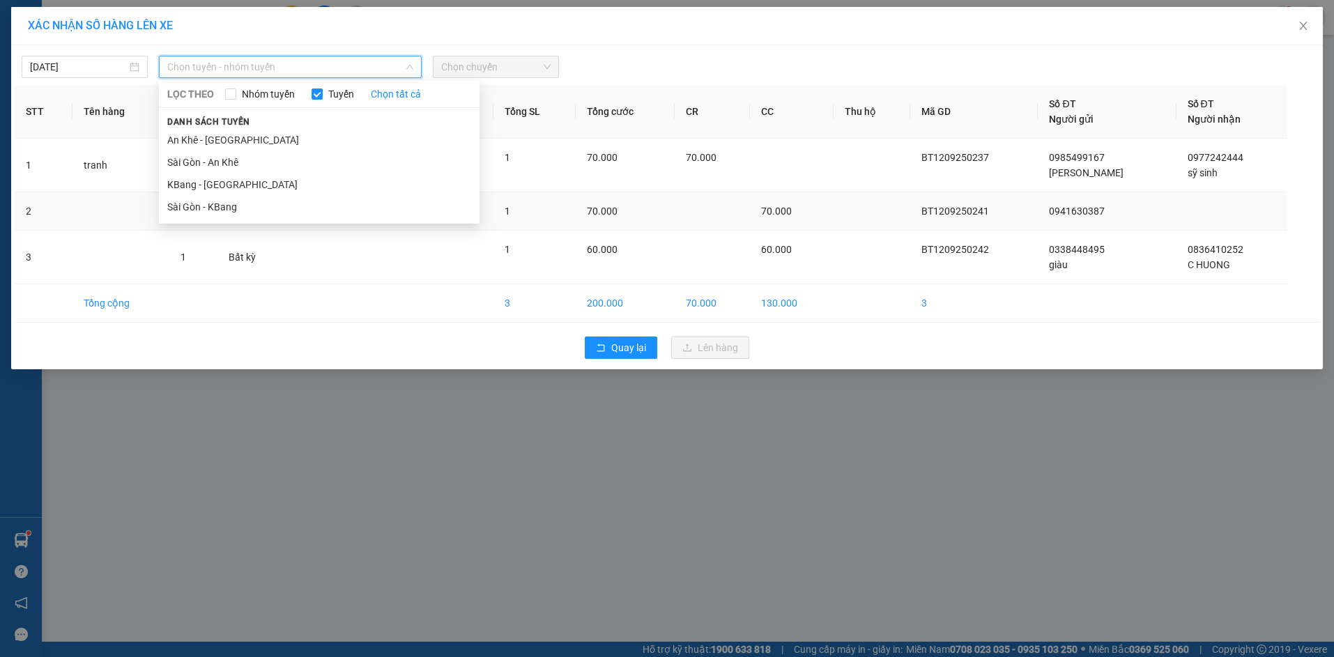
click at [333, 208] on li "Sài Gòn - KBang" at bounding box center [319, 207] width 321 height 22
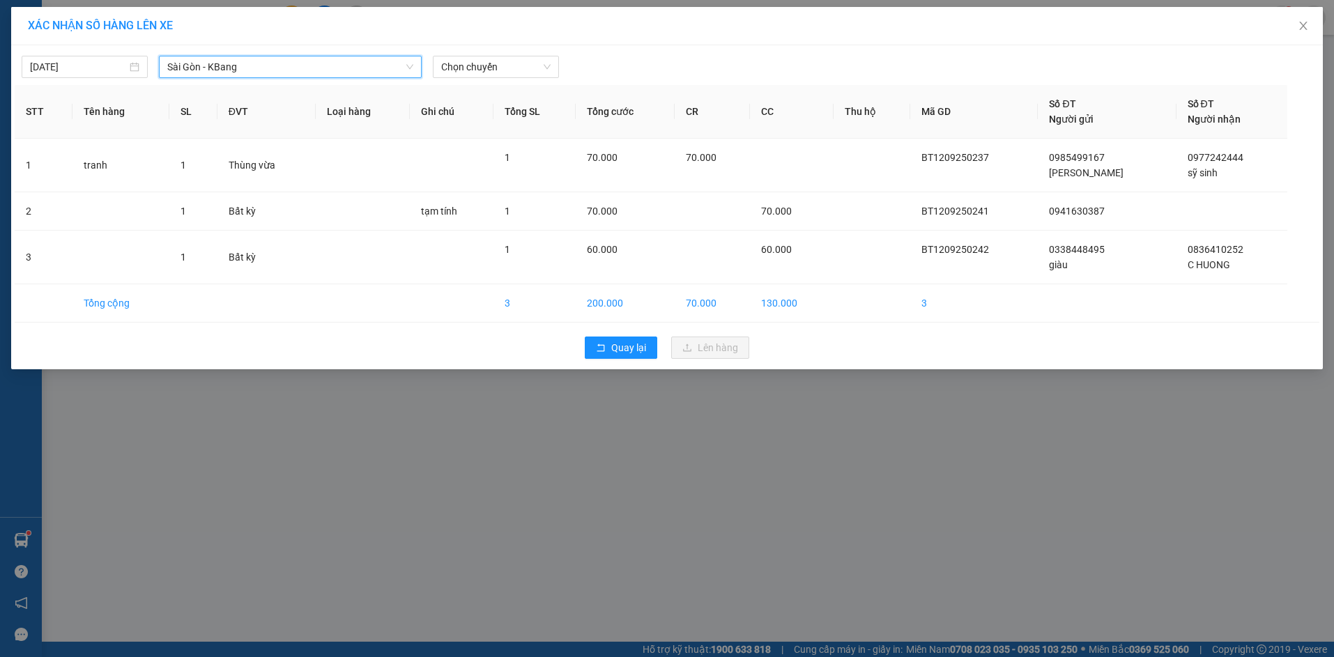
drag, startPoint x: 483, startPoint y: 67, endPoint x: 488, endPoint y: 79, distance: 13.5
click at [488, 79] on div "12/09/2025 Sài Gòn - KBang Sài Gòn - KBang LỌC THEO Nhóm tuyến Tuyến Chọn tất c…" at bounding box center [667, 207] width 1312 height 324
click at [518, 137] on div "16:45 - 81H-036.82" at bounding box center [495, 139] width 109 height 15
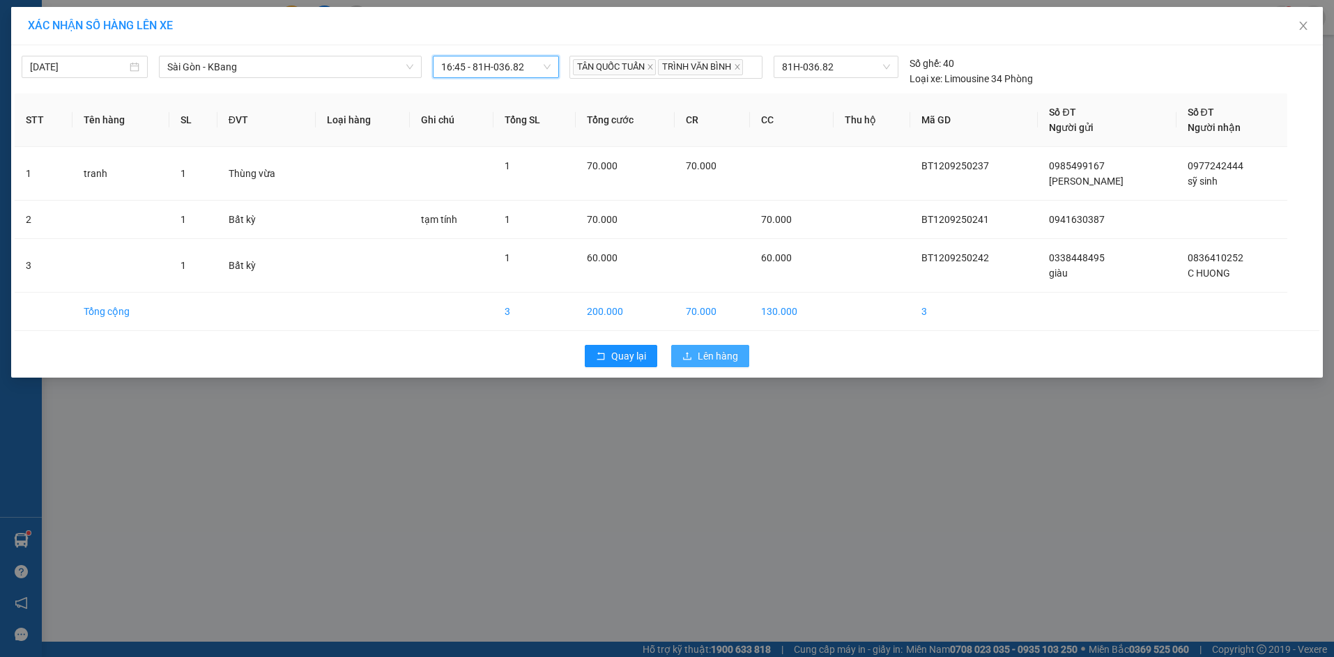
click at [721, 351] on span "Lên hàng" at bounding box center [718, 356] width 40 height 15
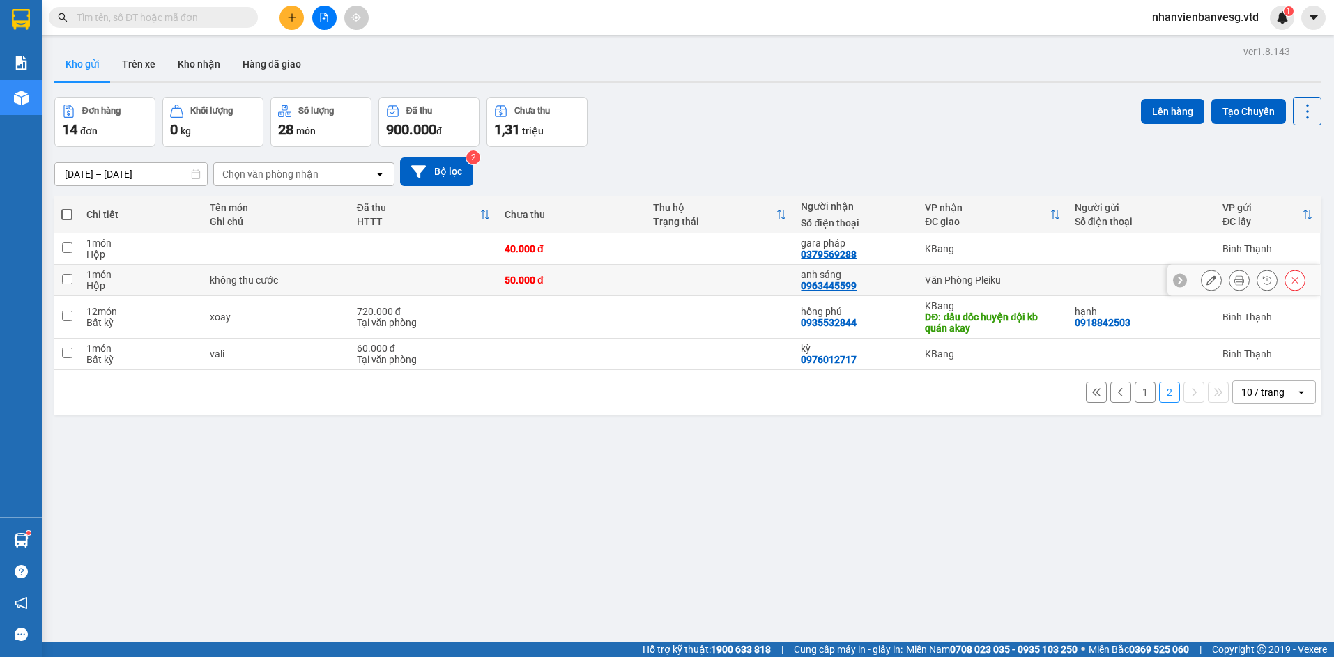
click at [960, 277] on div "Văn Phòng Pleiku" at bounding box center [992, 280] width 135 height 11
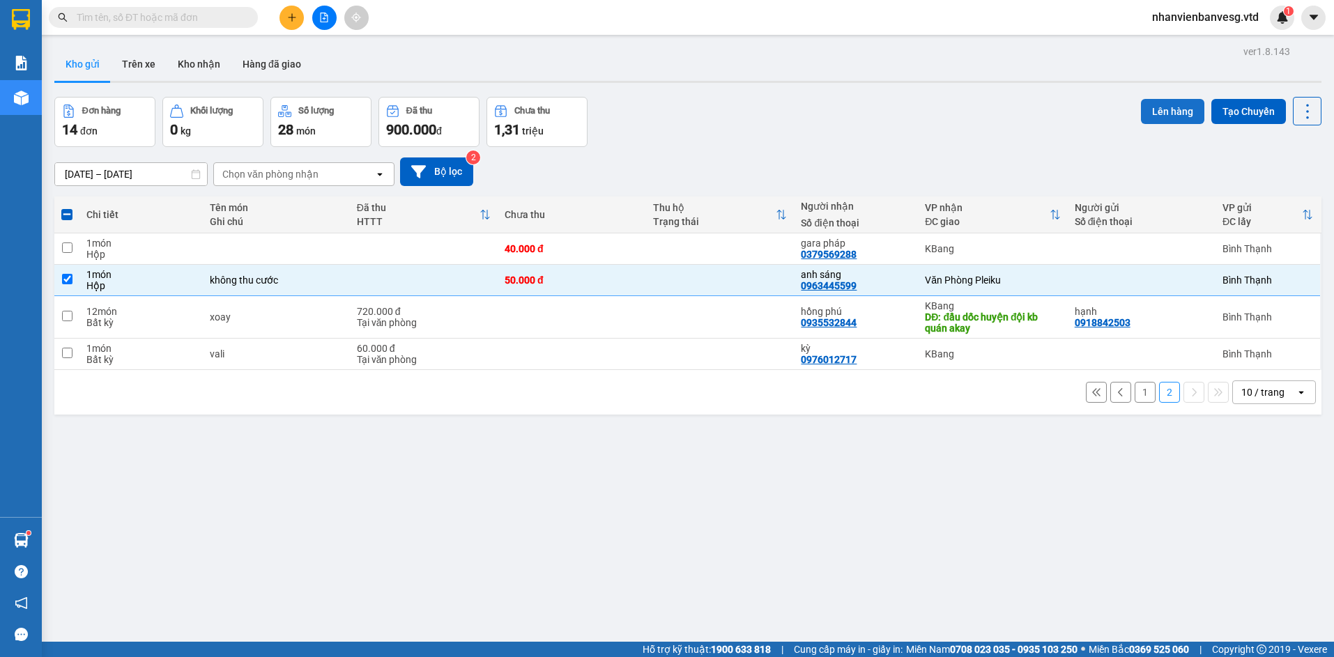
click at [1166, 113] on button "Lên hàng" at bounding box center [1172, 111] width 63 height 25
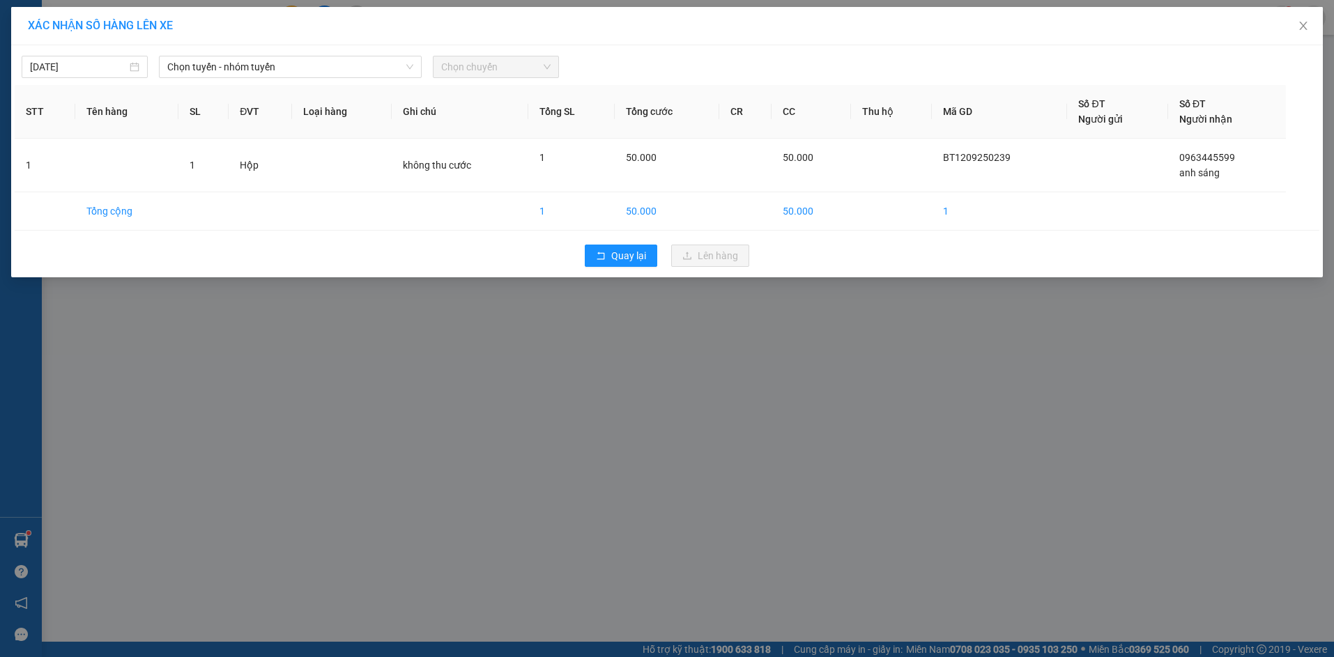
drag, startPoint x: 273, startPoint y: 55, endPoint x: 275, endPoint y: 98, distance: 42.6
click at [273, 57] on div "12/09/2025 Chọn tuyến - nhóm tuyến Chọn chuyến" at bounding box center [667, 63] width 1305 height 29
click at [288, 68] on span "Chọn tuyến - nhóm tuyến" at bounding box center [290, 66] width 246 height 21
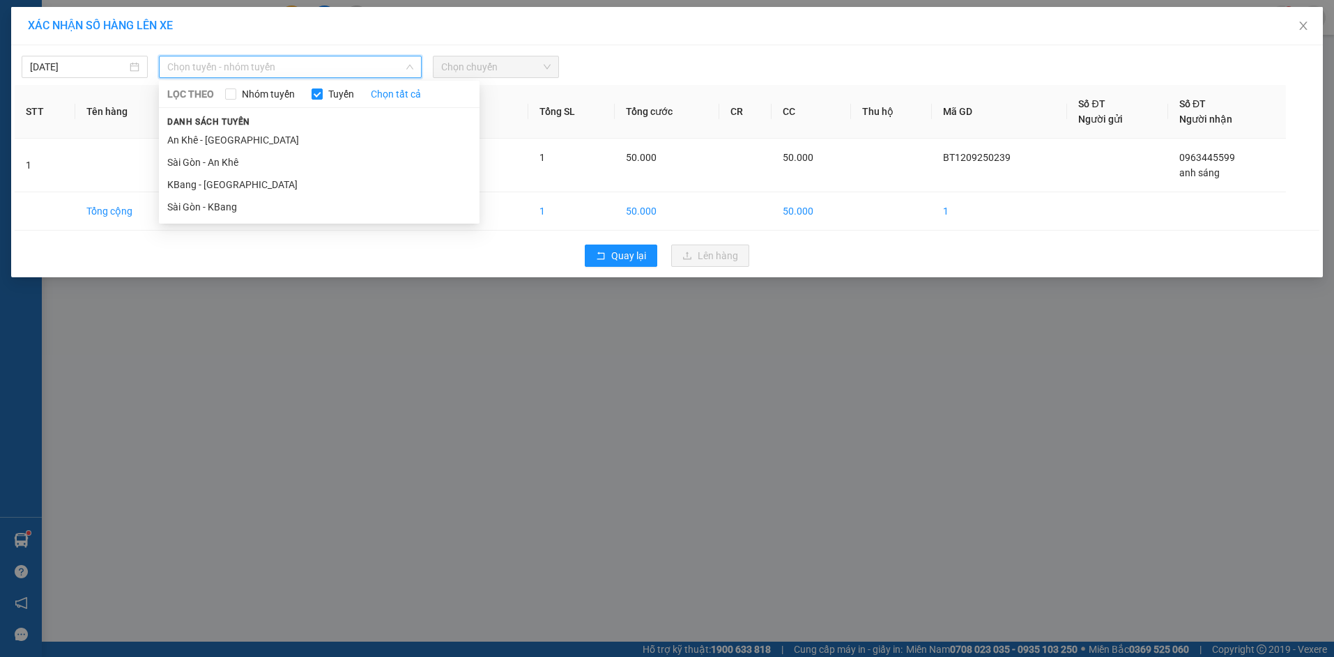
drag, startPoint x: 286, startPoint y: 152, endPoint x: 498, endPoint y: 68, distance: 228.7
click at [297, 147] on ul "An Khê - [GEOGRAPHIC_DATA] [GEOGRAPHIC_DATA] - An Khê KBang - [GEOGRAPHIC_DATA]…" at bounding box center [319, 173] width 321 height 89
click at [339, 155] on li "Sài Gòn - An Khê" at bounding box center [319, 162] width 321 height 22
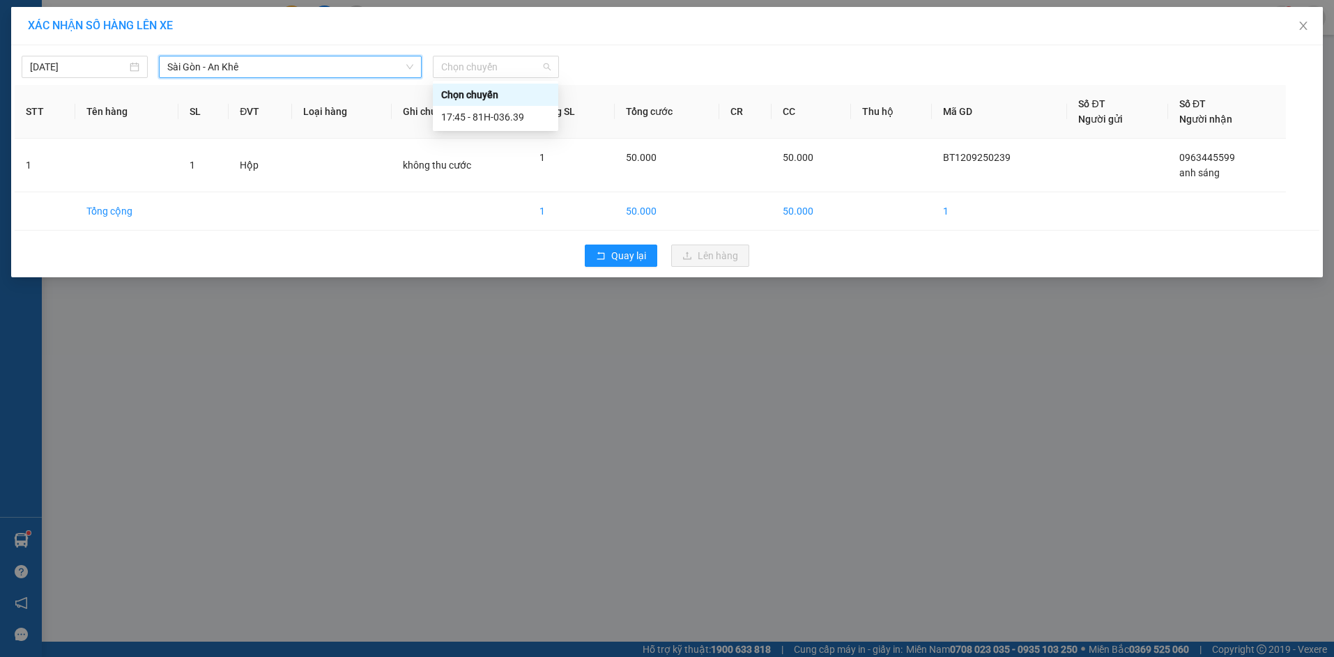
drag, startPoint x: 493, startPoint y: 72, endPoint x: 514, endPoint y: 103, distance: 37.5
click at [495, 72] on span "Chọn chuyến" at bounding box center [495, 66] width 109 height 21
click at [515, 115] on div "17:45 - 81H-036.39" at bounding box center [495, 116] width 109 height 15
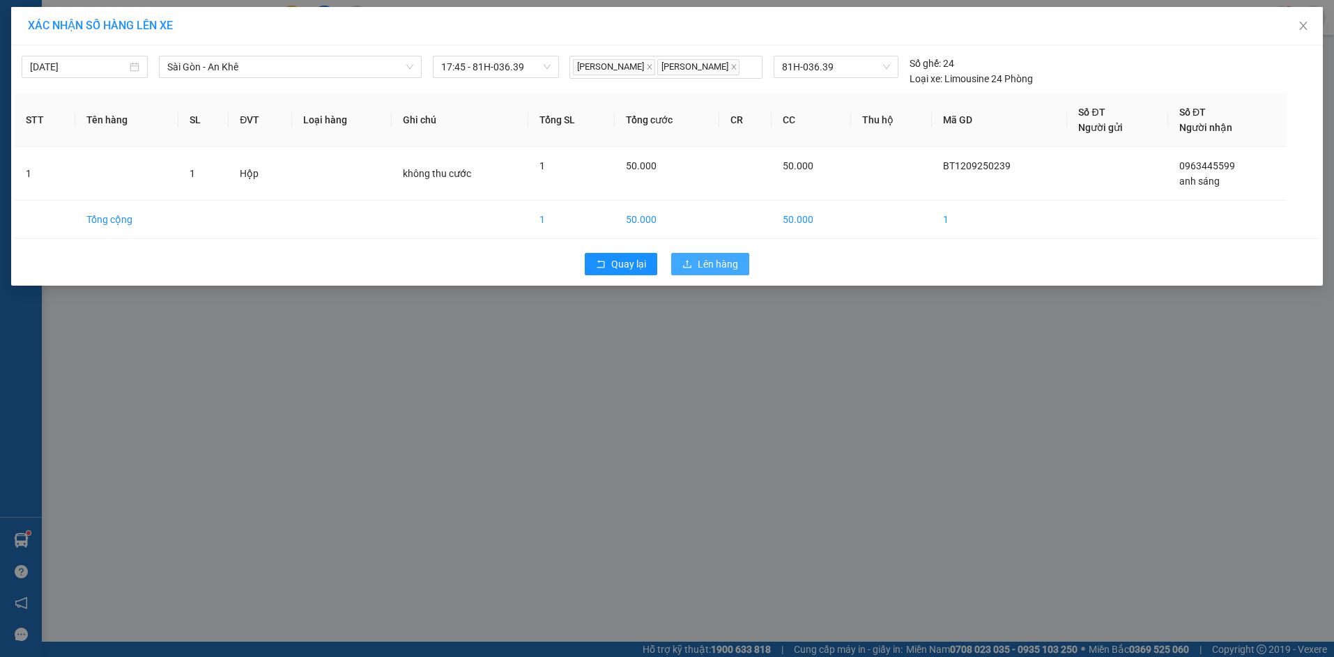
drag, startPoint x: 694, startPoint y: 261, endPoint x: 699, endPoint y: 270, distance: 10.3
click at [694, 261] on button "Lên hàng" at bounding box center [710, 264] width 78 height 22
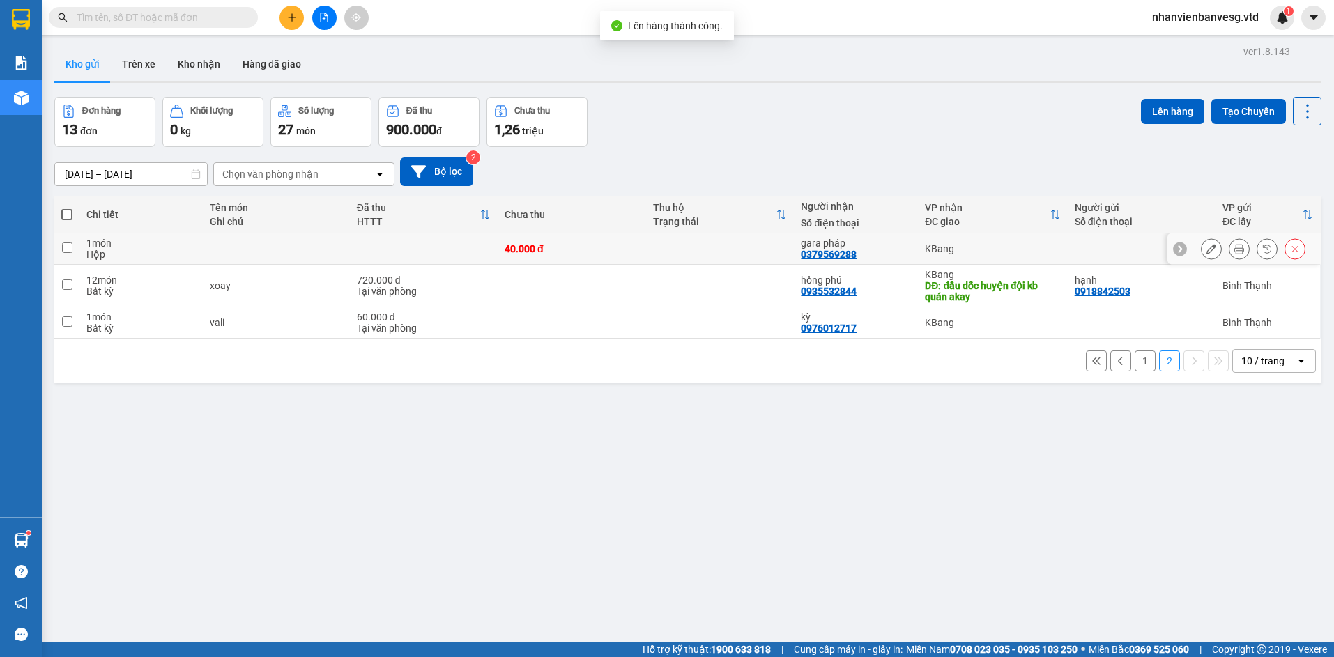
click at [498, 245] on td "40.000 đ" at bounding box center [572, 249] width 148 height 31
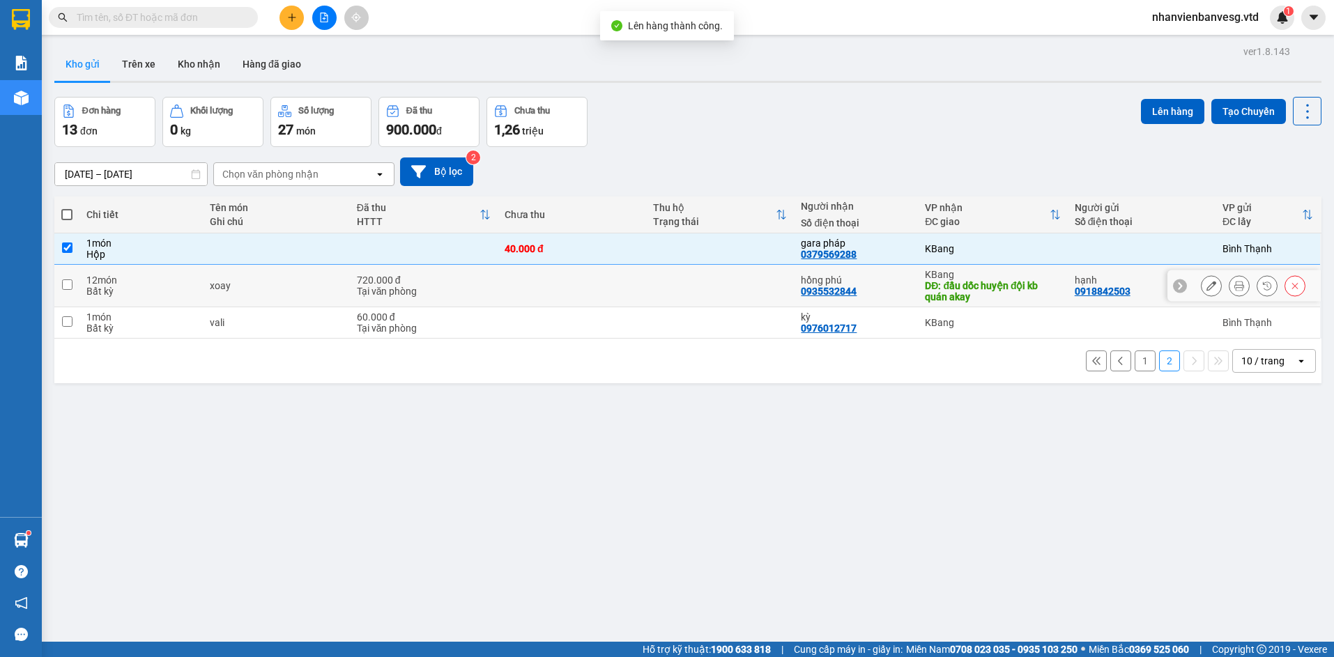
click at [491, 290] on td "720.000 đ Tại văn phòng" at bounding box center [424, 286] width 148 height 43
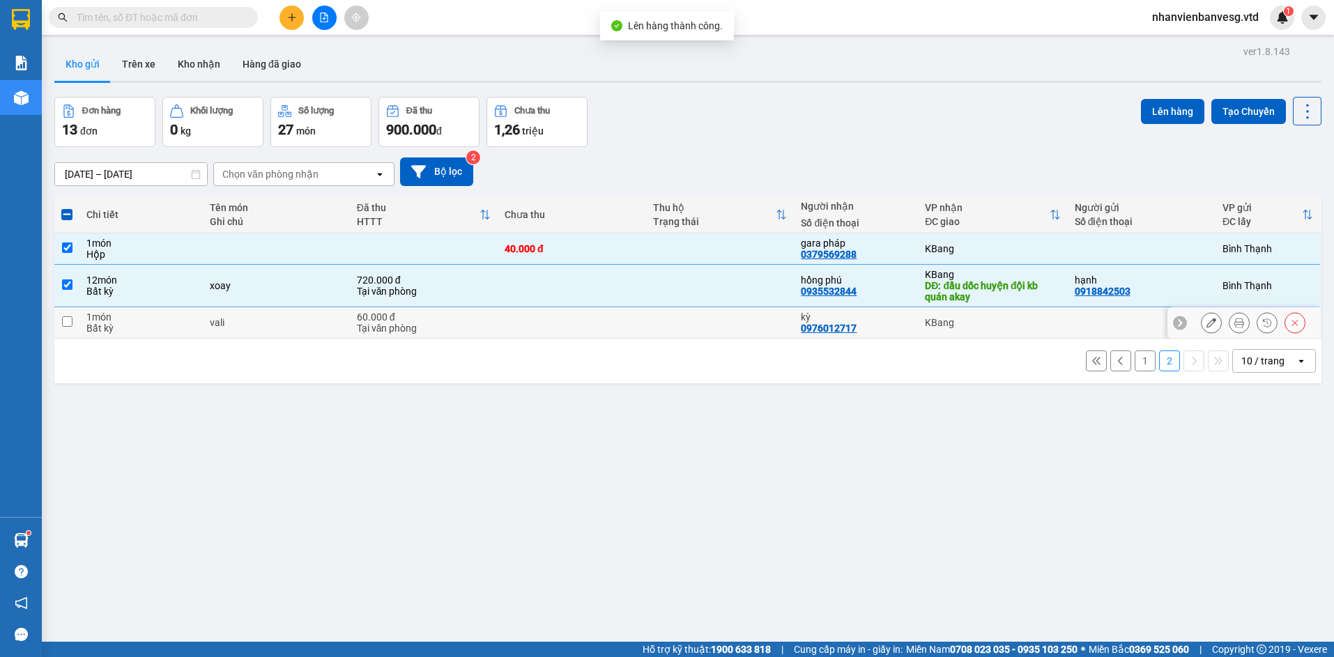
drag, startPoint x: 495, startPoint y: 330, endPoint x: 498, endPoint y: 320, distance: 10.1
click at [498, 327] on td at bounding box center [572, 322] width 148 height 31
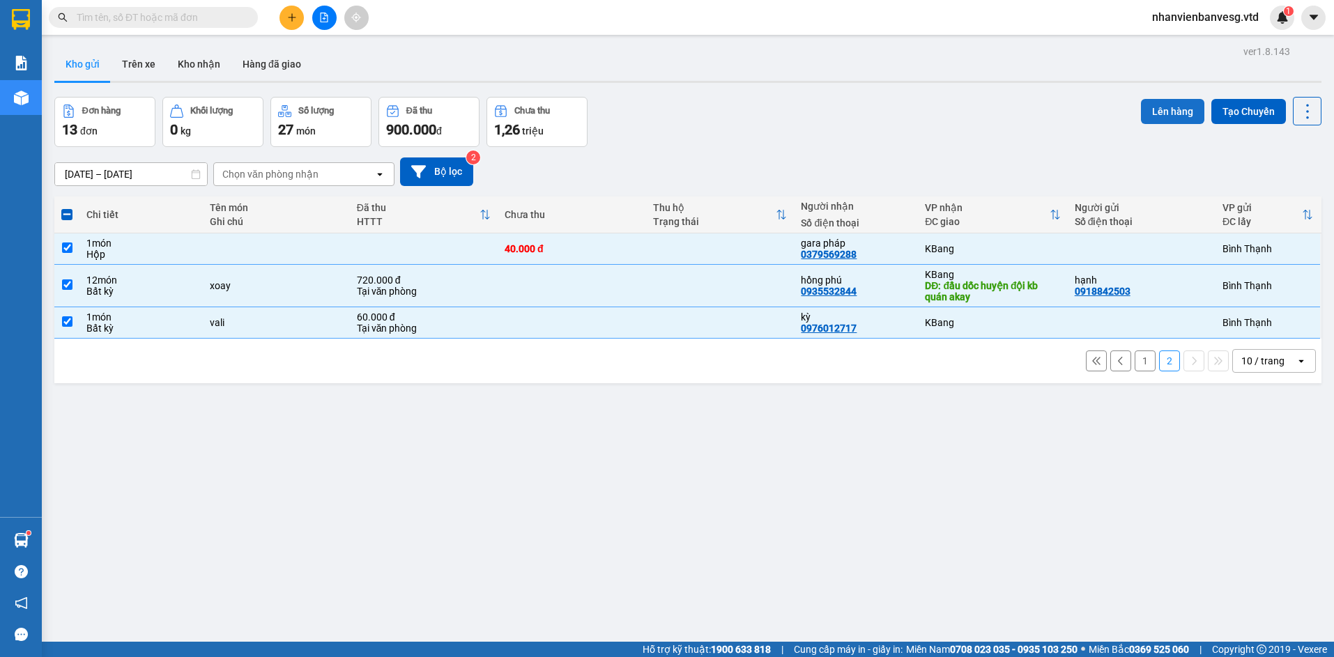
click at [1167, 114] on button "Lên hàng" at bounding box center [1172, 111] width 63 height 25
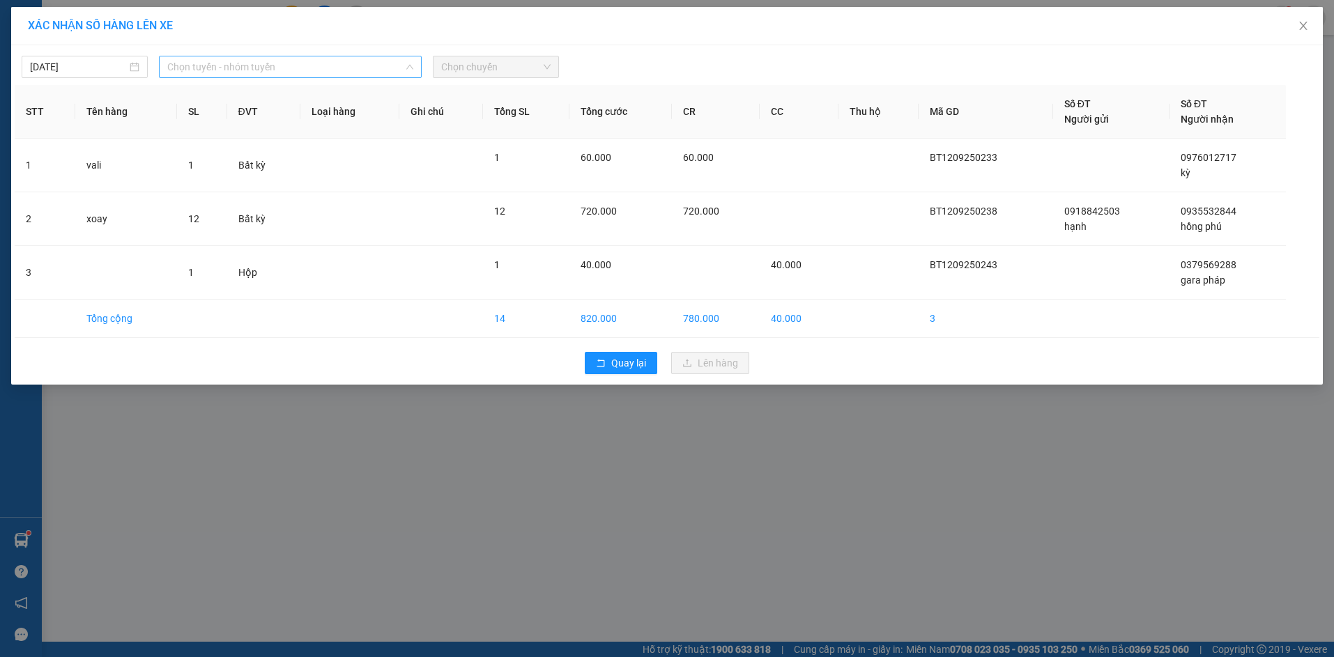
click at [367, 62] on span "Chọn tuyến - nhóm tuyến" at bounding box center [290, 66] width 246 height 21
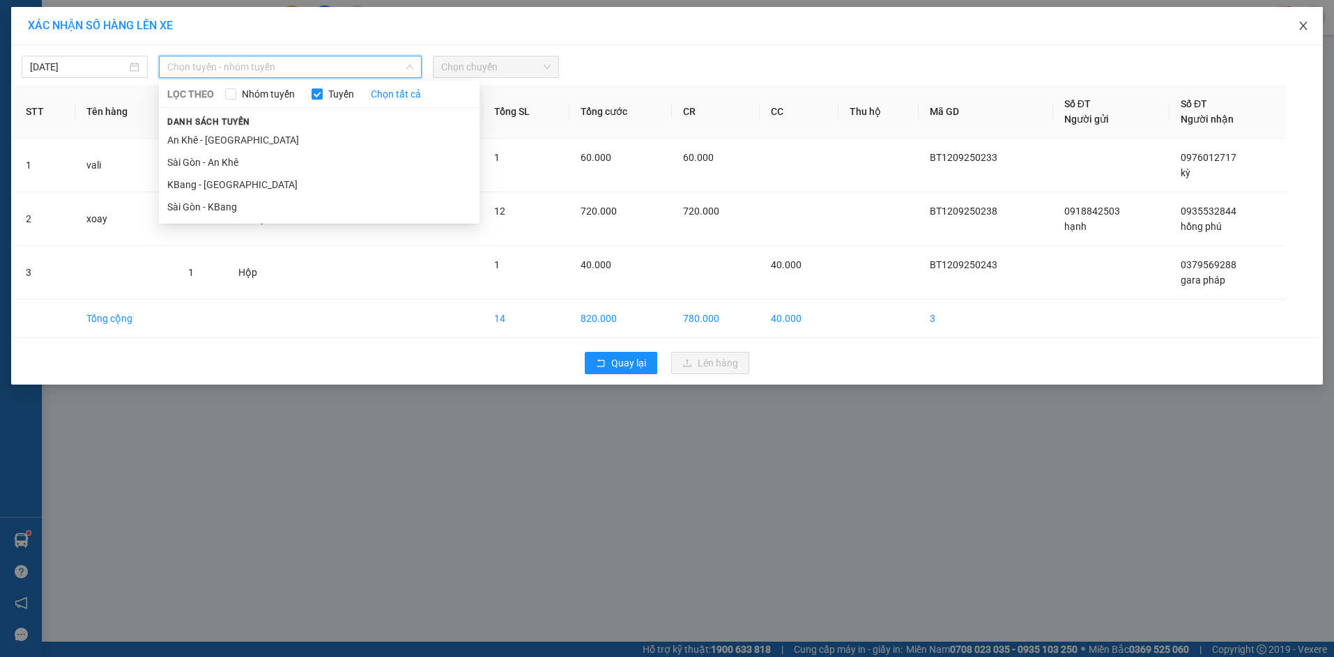
click at [1301, 28] on icon "close" at bounding box center [1303, 25] width 11 height 11
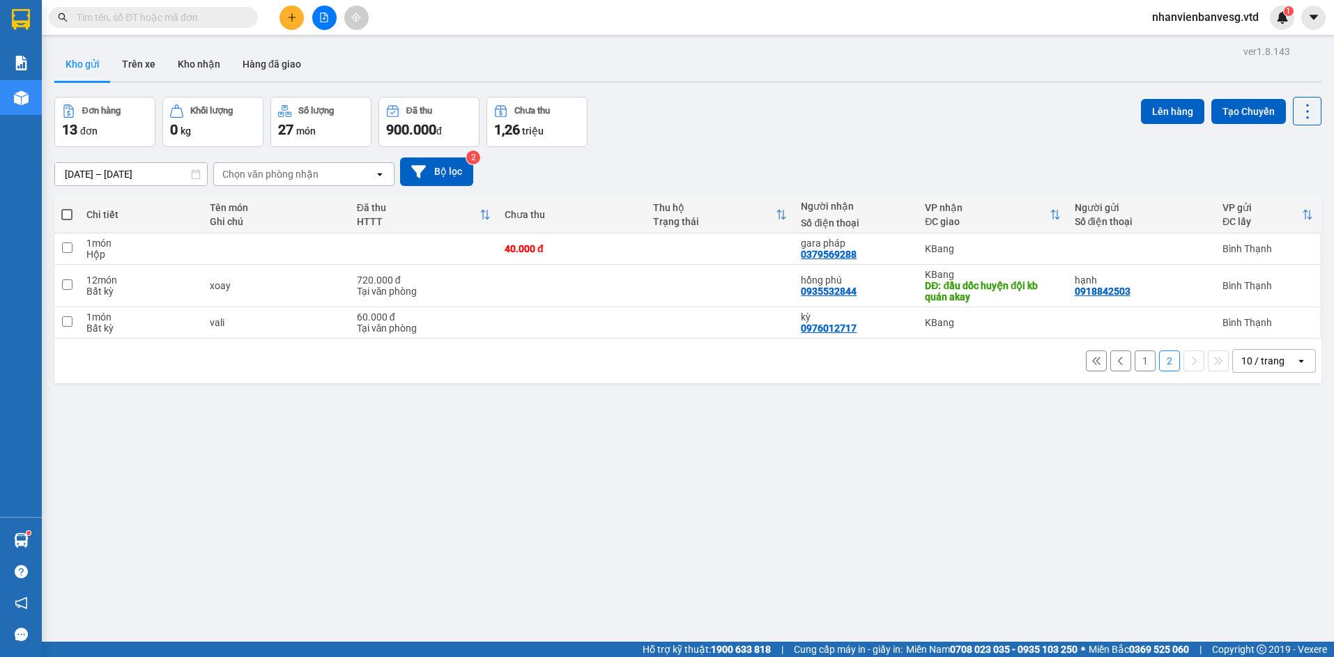
click at [1135, 362] on button "1" at bounding box center [1145, 361] width 21 height 21
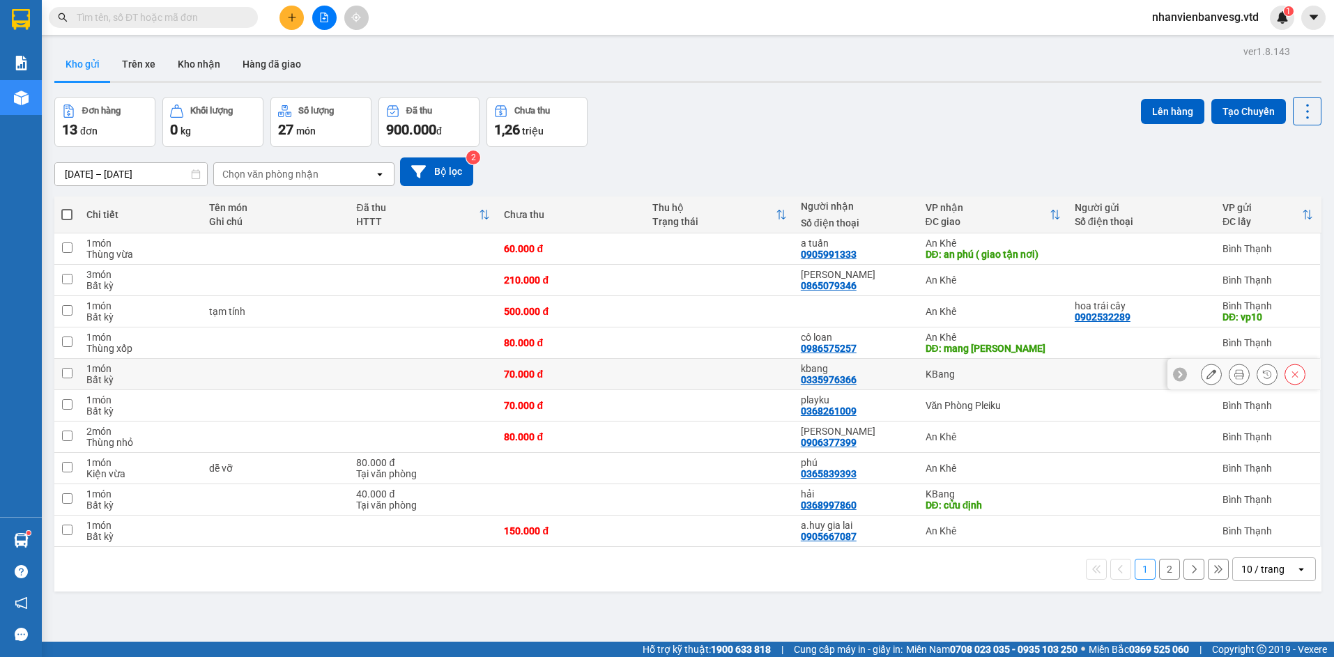
click at [927, 374] on div "KBang" at bounding box center [993, 374] width 135 height 11
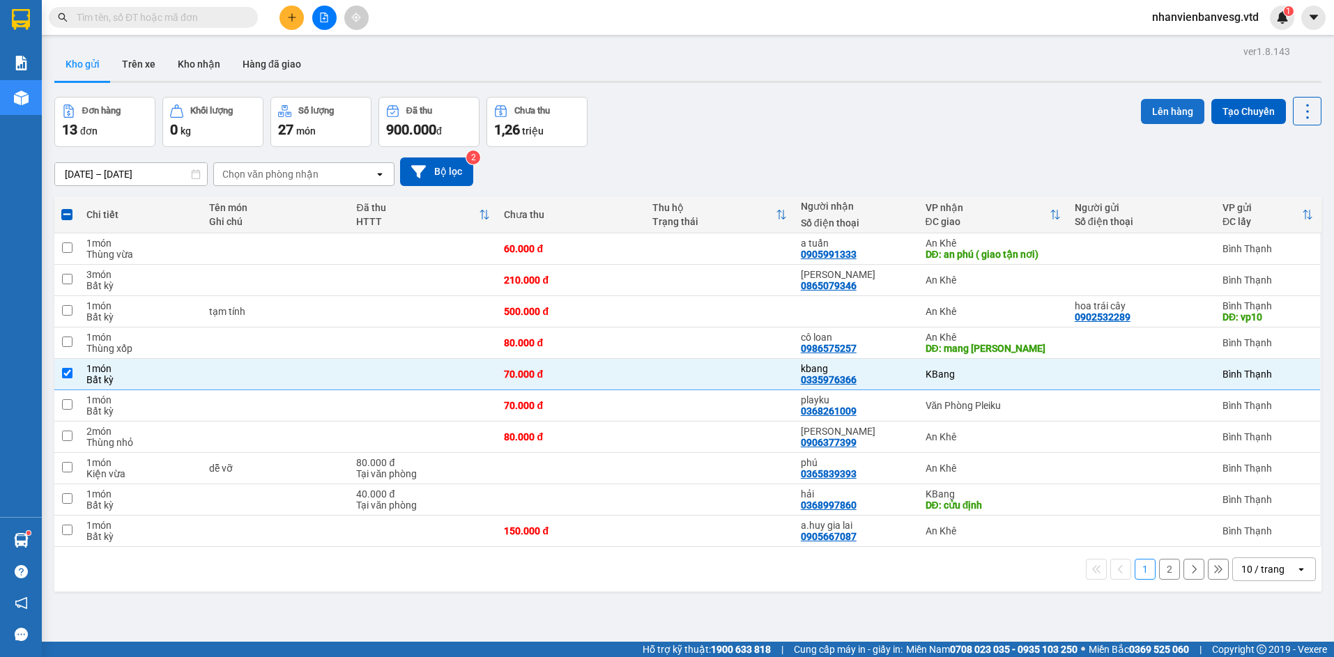
click at [1141, 116] on button "Lên hàng" at bounding box center [1172, 111] width 63 height 25
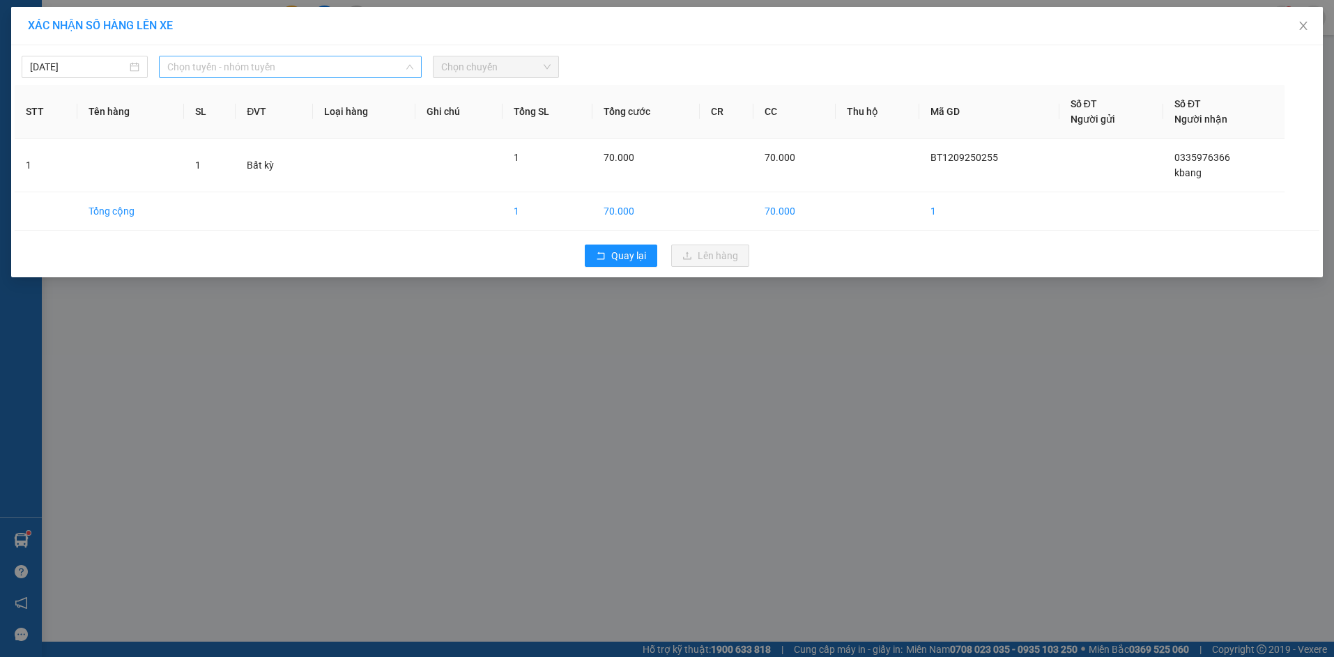
drag, startPoint x: 277, startPoint y: 67, endPoint x: 284, endPoint y: 140, distance: 73.6
click at [277, 72] on span "Chọn tuyến - nhóm tuyến" at bounding box center [290, 66] width 246 height 21
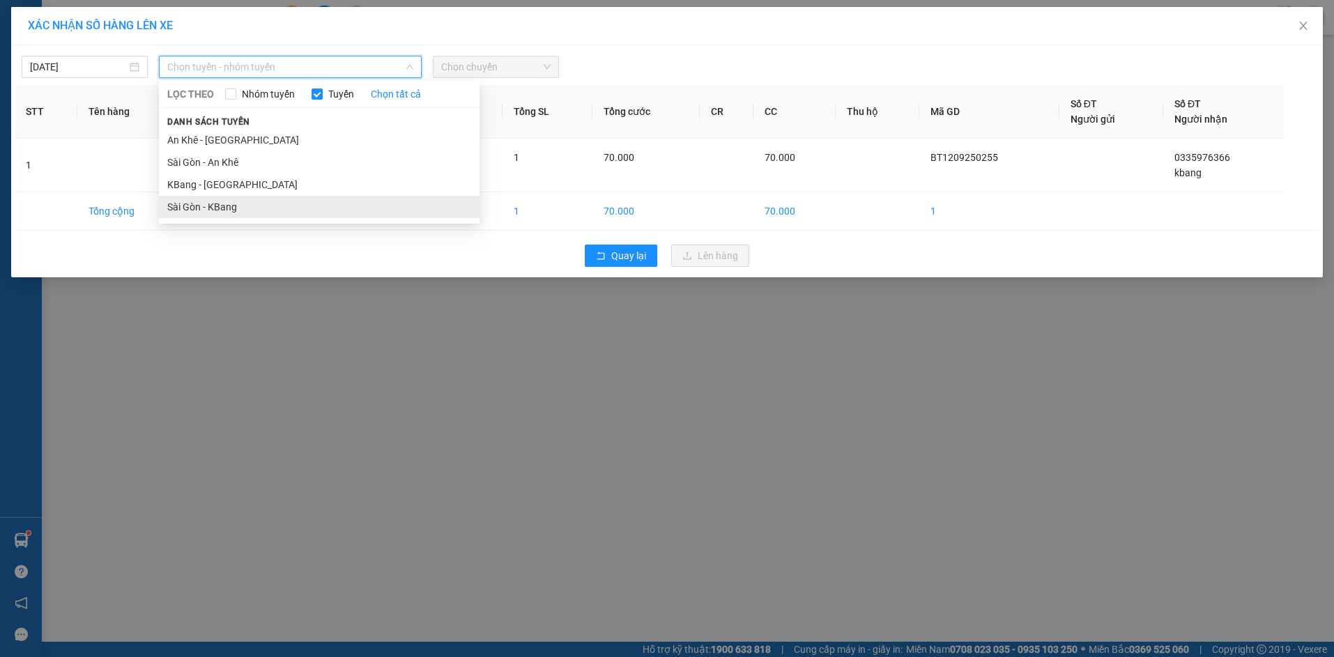
click at [280, 199] on li "Sài Gòn - KBang" at bounding box center [319, 207] width 321 height 22
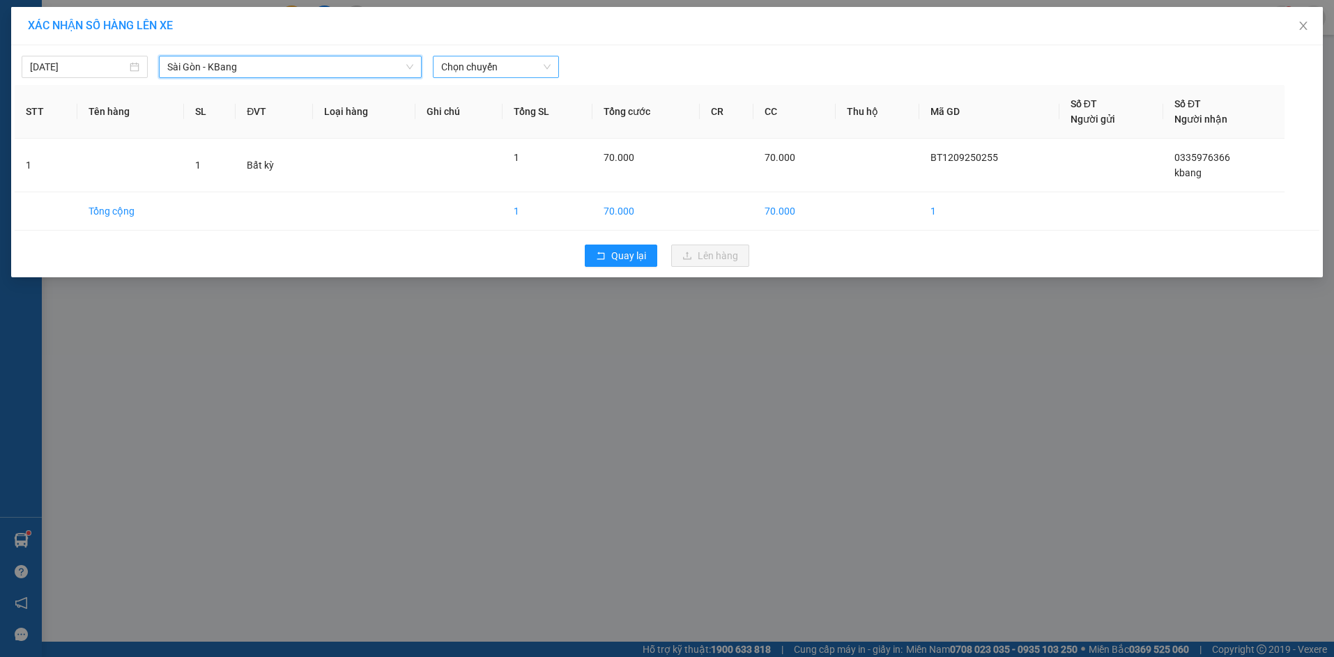
click at [466, 66] on span "Chọn chuyến" at bounding box center [495, 66] width 109 height 21
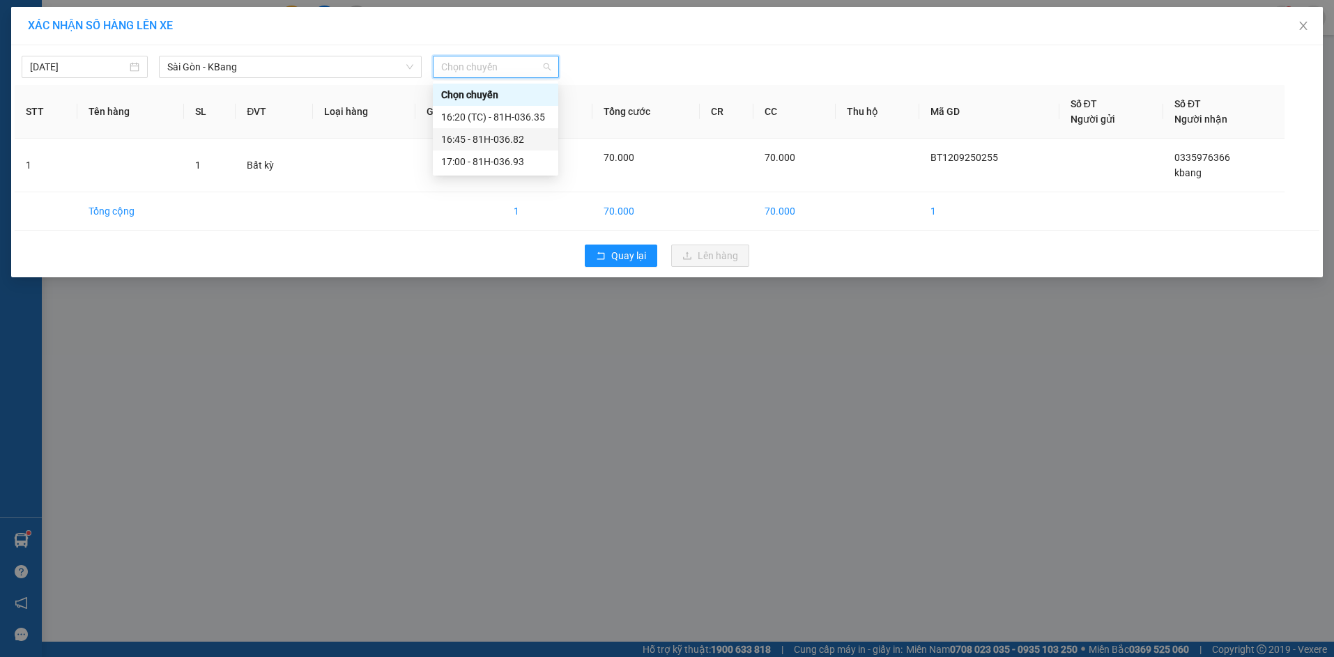
click at [506, 134] on div "16:45 - 81H-036.82" at bounding box center [495, 139] width 109 height 15
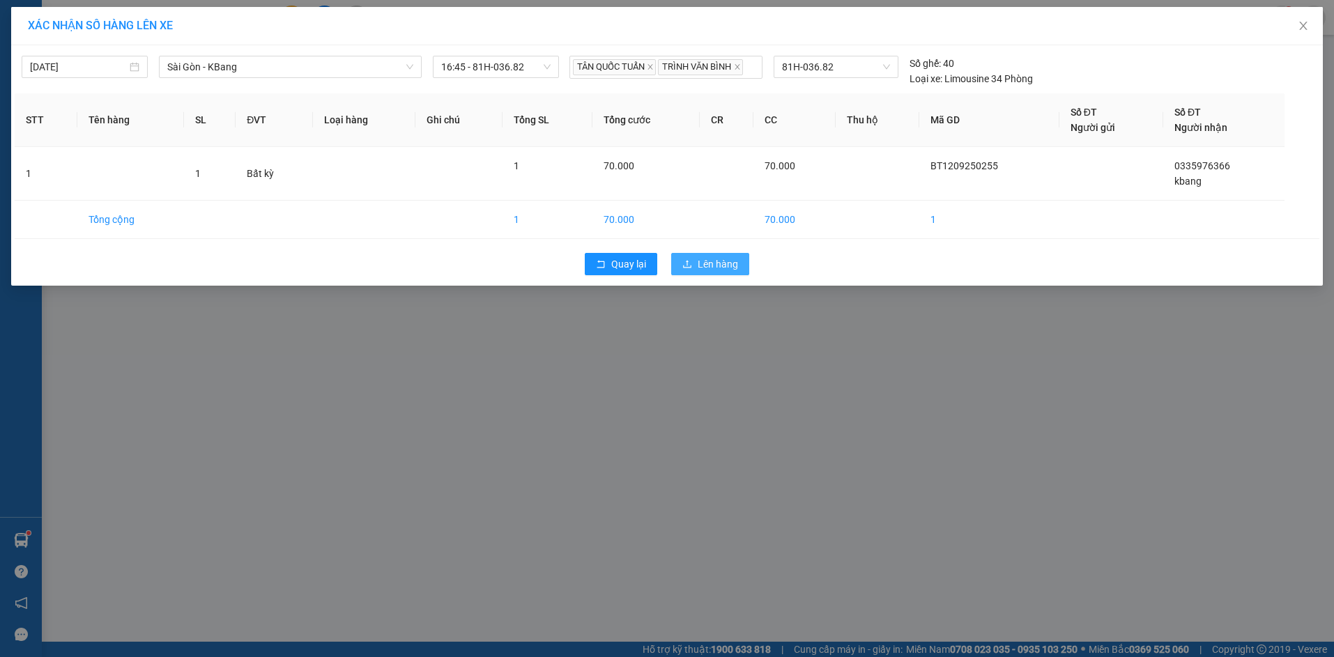
click at [701, 261] on span "Lên hàng" at bounding box center [718, 264] width 40 height 15
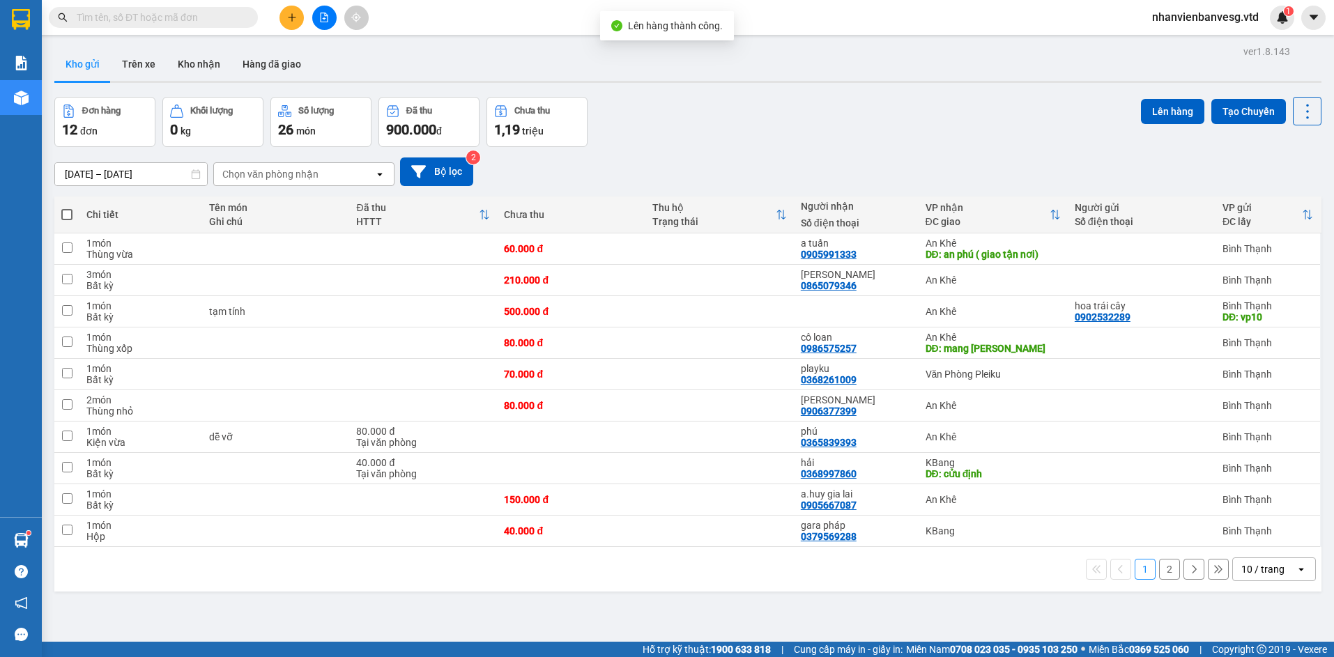
click at [1162, 563] on button "2" at bounding box center [1169, 569] width 21 height 21
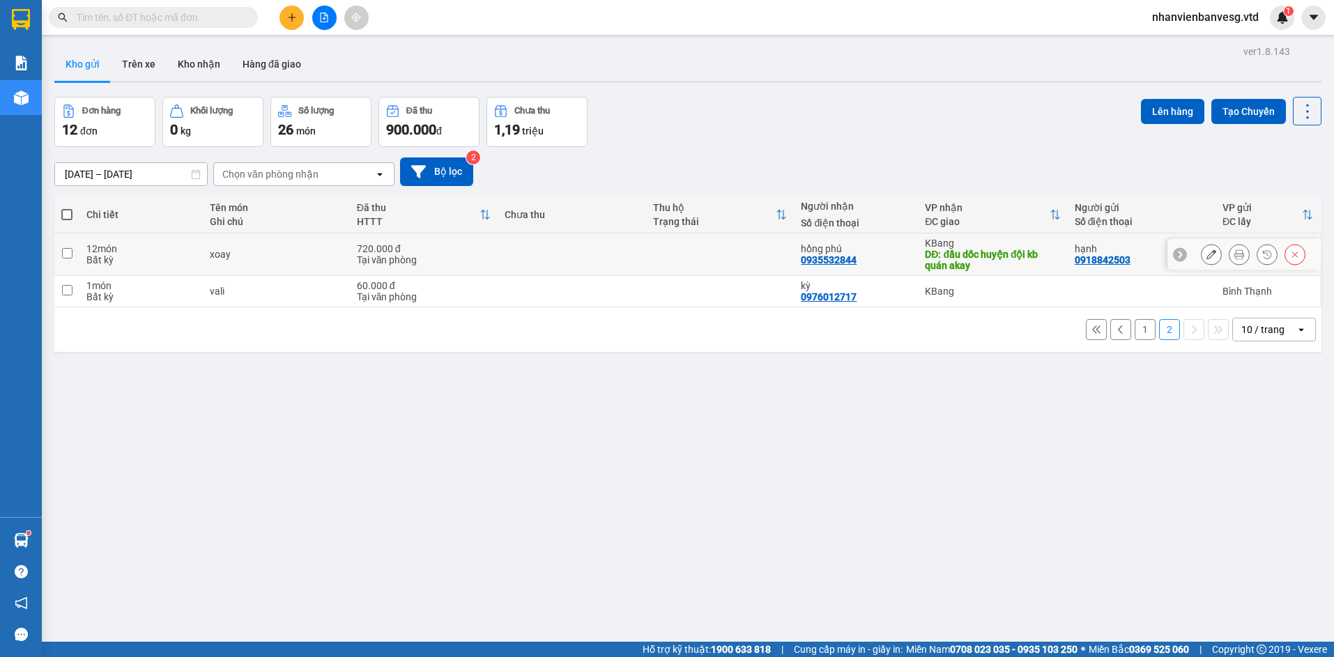
drag, startPoint x: 202, startPoint y: 244, endPoint x: 189, endPoint y: 247, distance: 13.7
click at [203, 245] on td "xoay" at bounding box center [276, 255] width 147 height 43
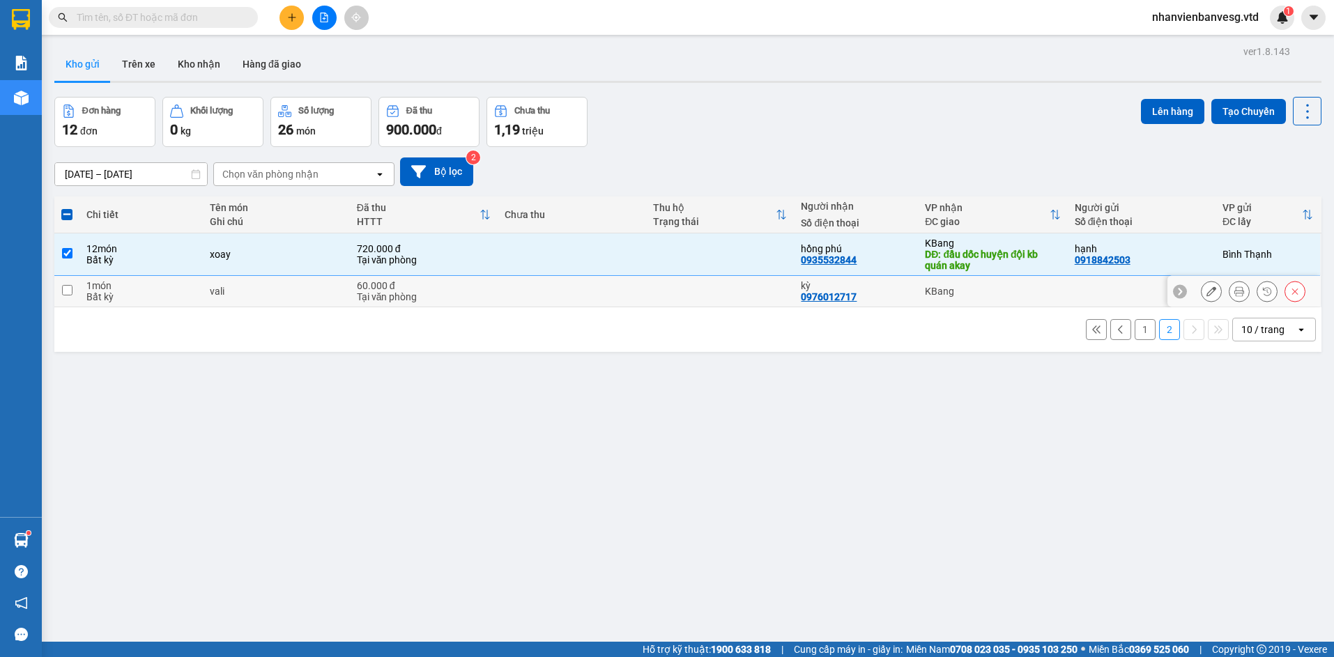
click at [185, 286] on div "1 món" at bounding box center [140, 285] width 109 height 11
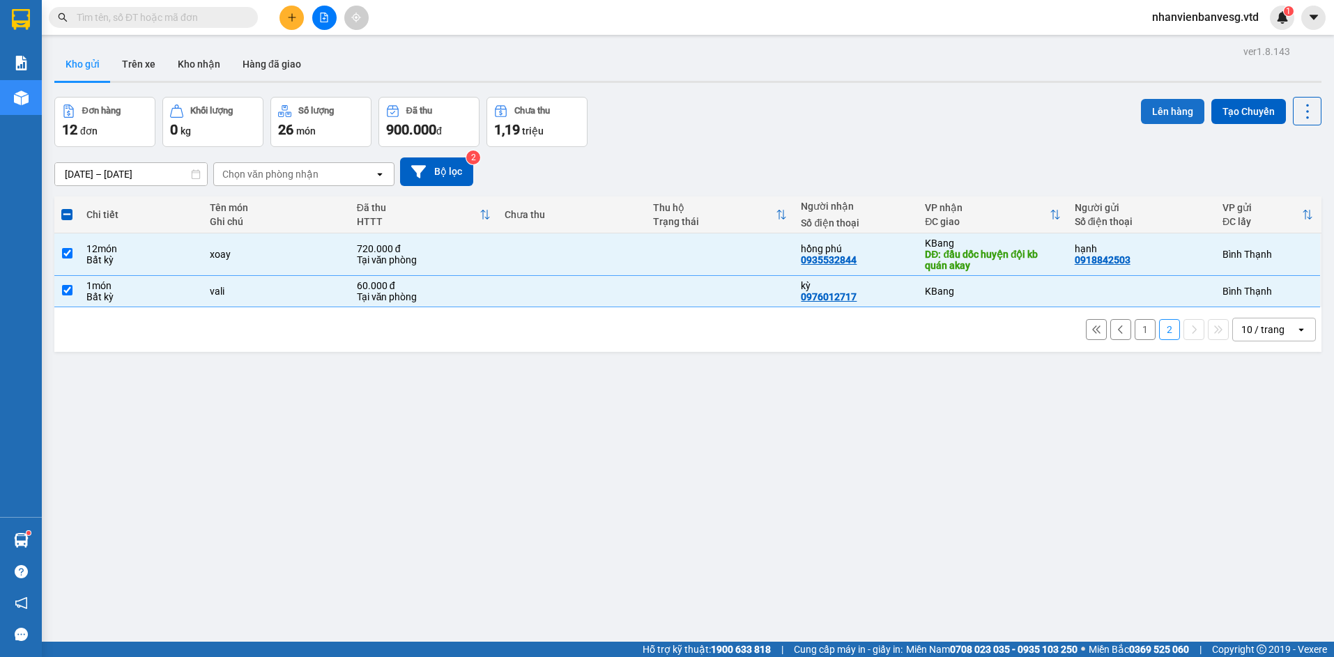
click at [1152, 116] on button "Lên hàng" at bounding box center [1172, 111] width 63 height 25
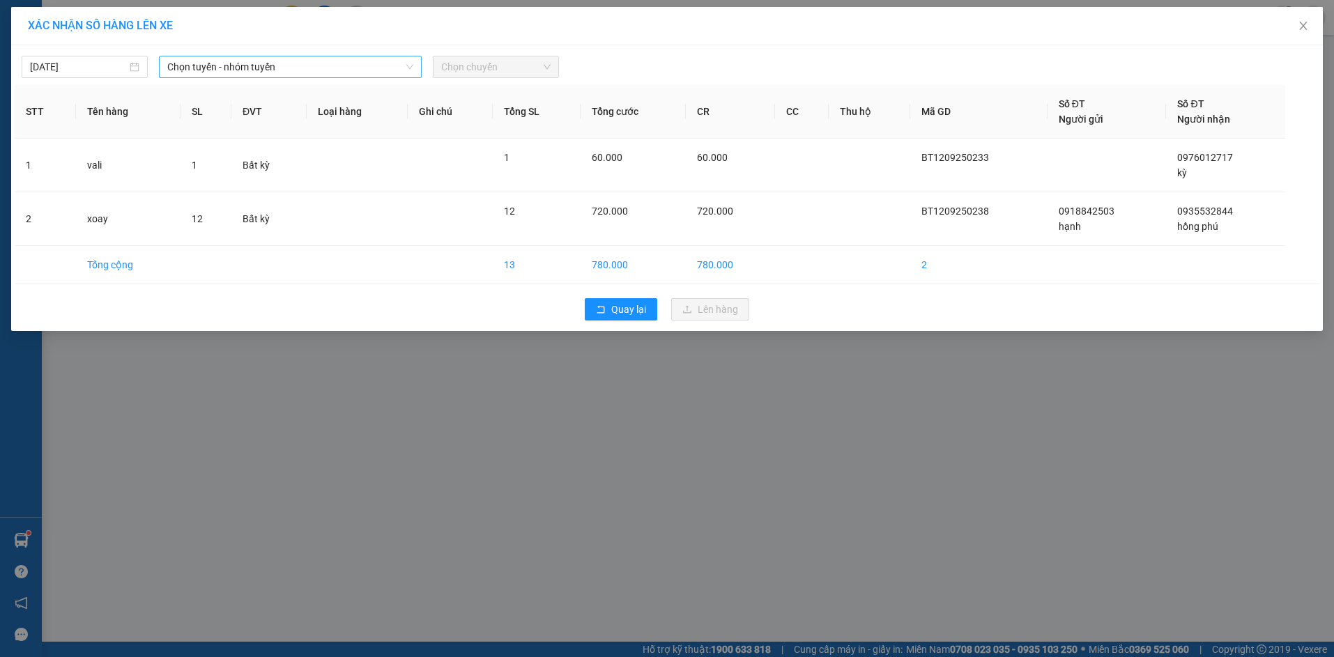
click at [201, 61] on span "Chọn tuyến - nhóm tuyến" at bounding box center [290, 66] width 246 height 21
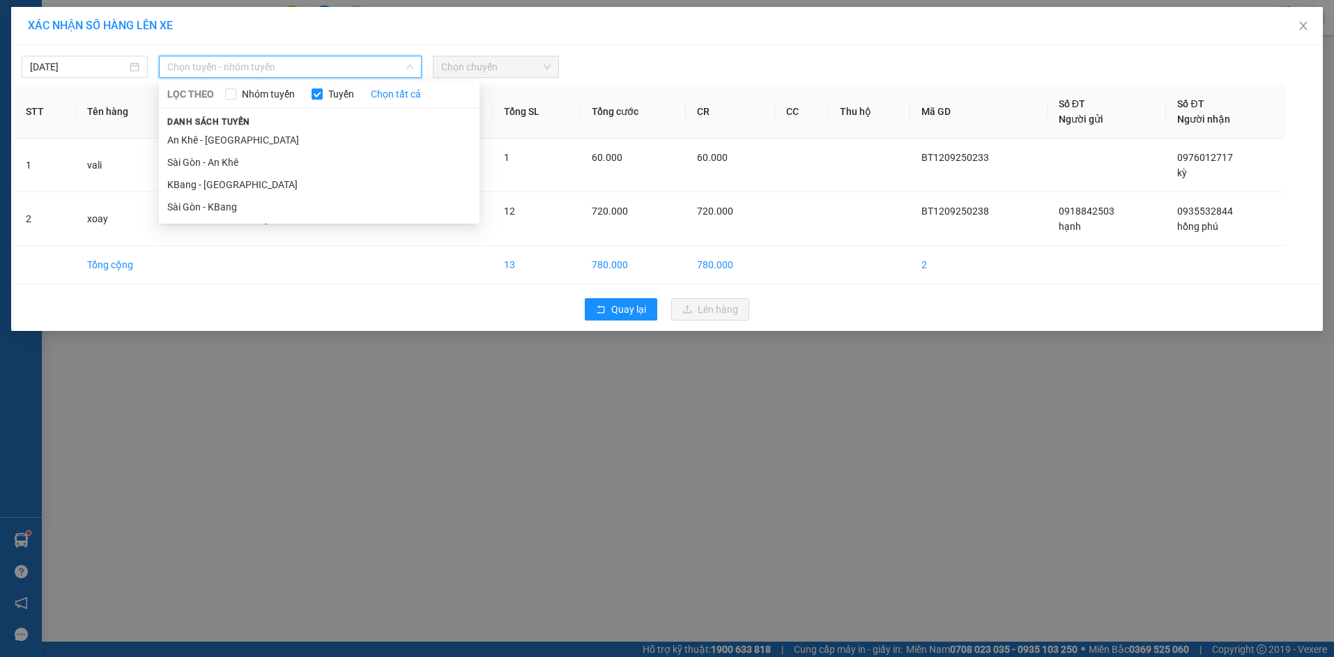
drag, startPoint x: 257, startPoint y: 201, endPoint x: 450, endPoint y: 112, distance: 213.3
click at [256, 201] on li "Sài Gòn - KBang" at bounding box center [319, 207] width 321 height 22
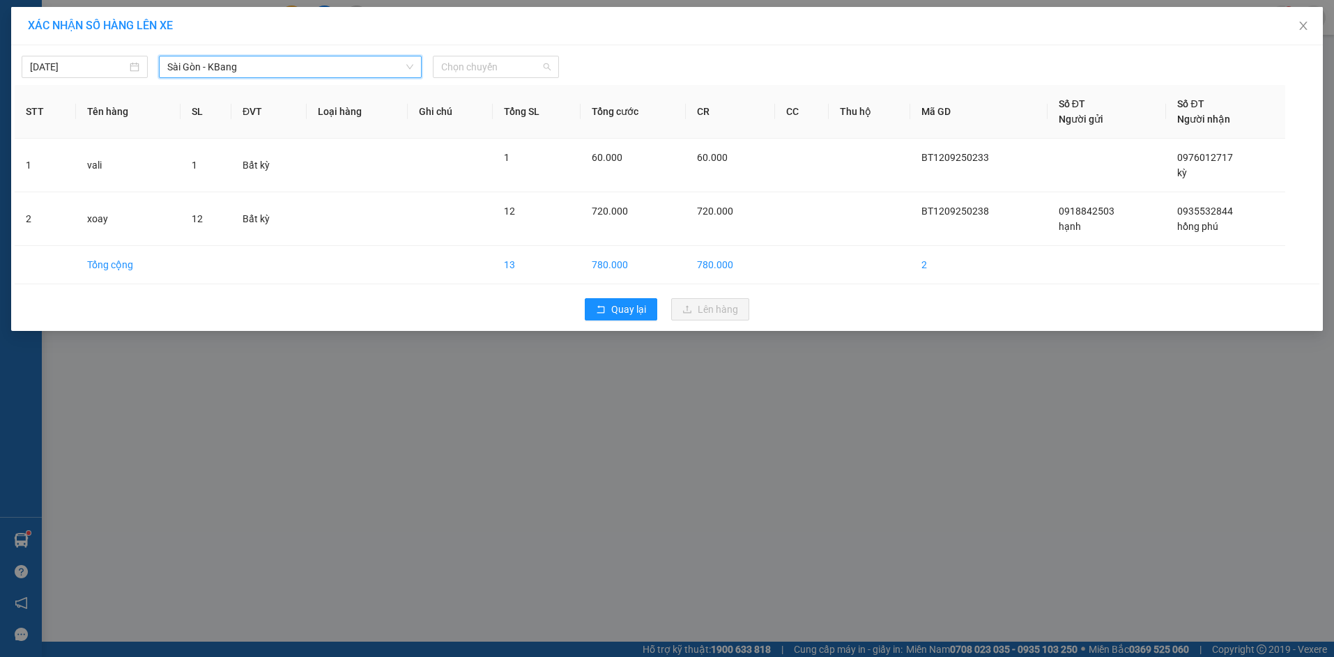
drag, startPoint x: 509, startPoint y: 60, endPoint x: 521, endPoint y: 95, distance: 37.0
click at [509, 62] on span "Chọn chuyến" at bounding box center [495, 66] width 109 height 21
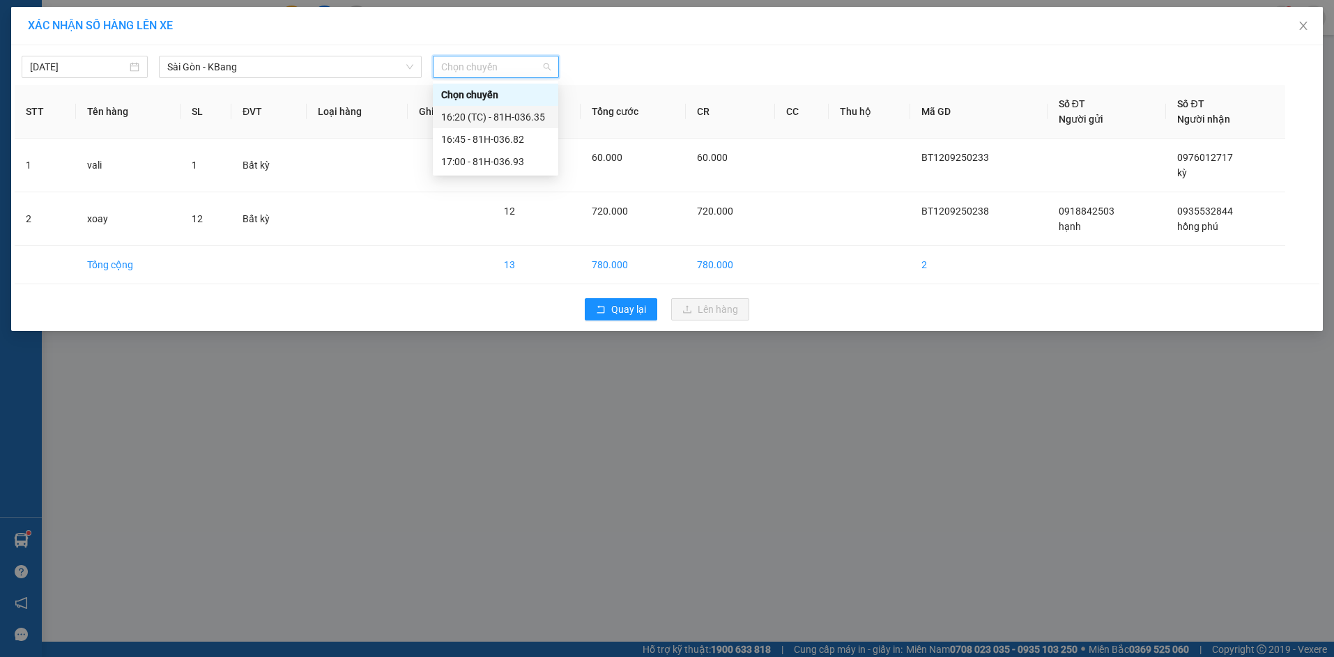
drag, startPoint x: 521, startPoint y: 116, endPoint x: 514, endPoint y: 109, distance: 9.9
click at [520, 116] on div "16:20 (TC) - 81H-036.35" at bounding box center [495, 116] width 109 height 15
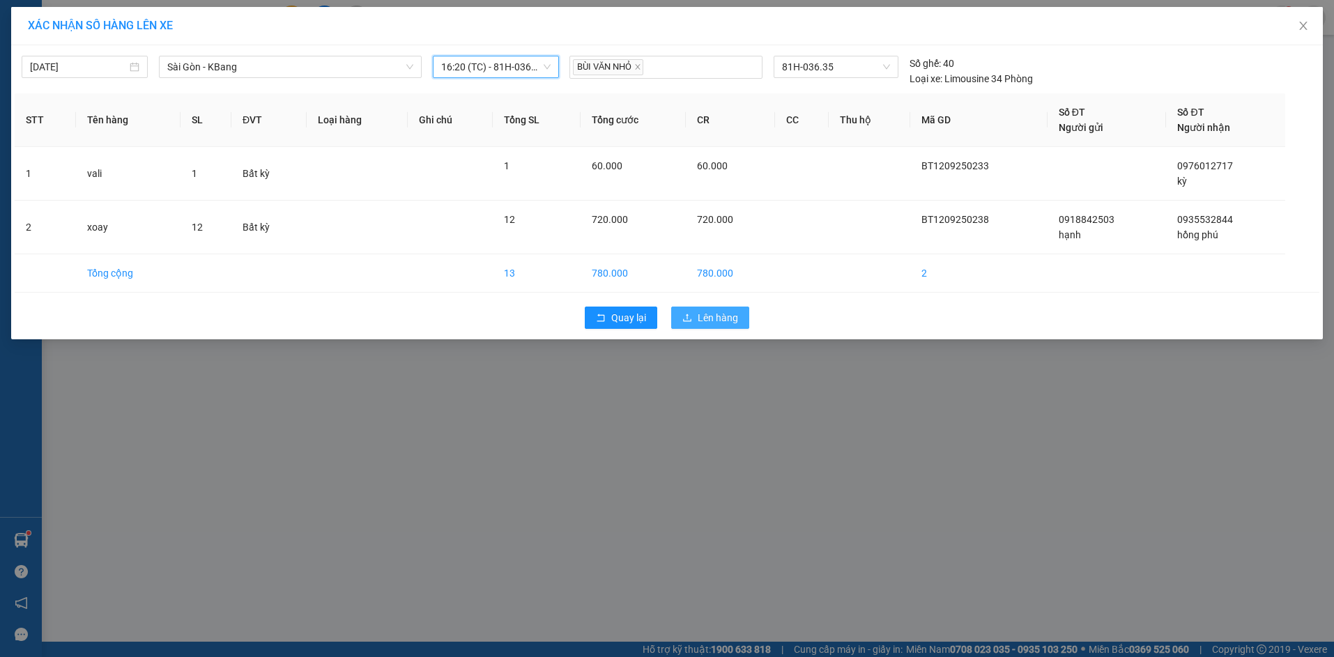
drag, startPoint x: 722, startPoint y: 316, endPoint x: 723, endPoint y: 306, distance: 9.8
click at [721, 317] on span "Lên hàng" at bounding box center [718, 317] width 40 height 15
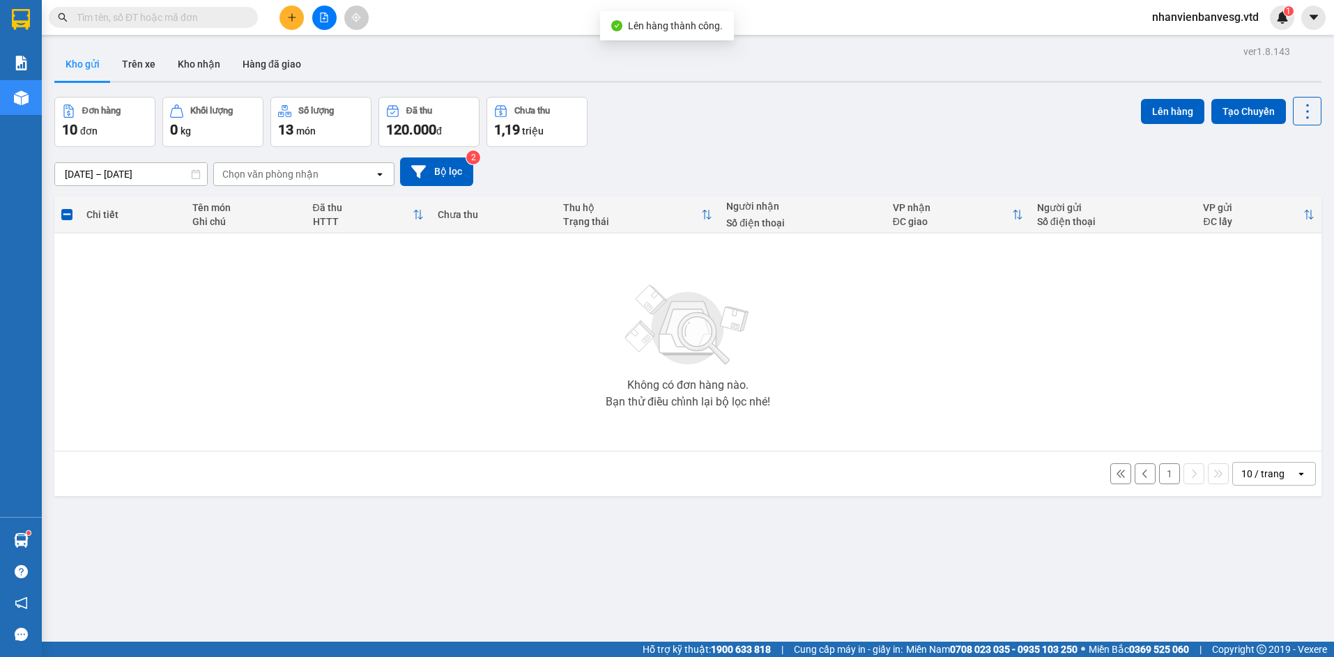
click at [1159, 475] on button "1" at bounding box center [1169, 474] width 21 height 21
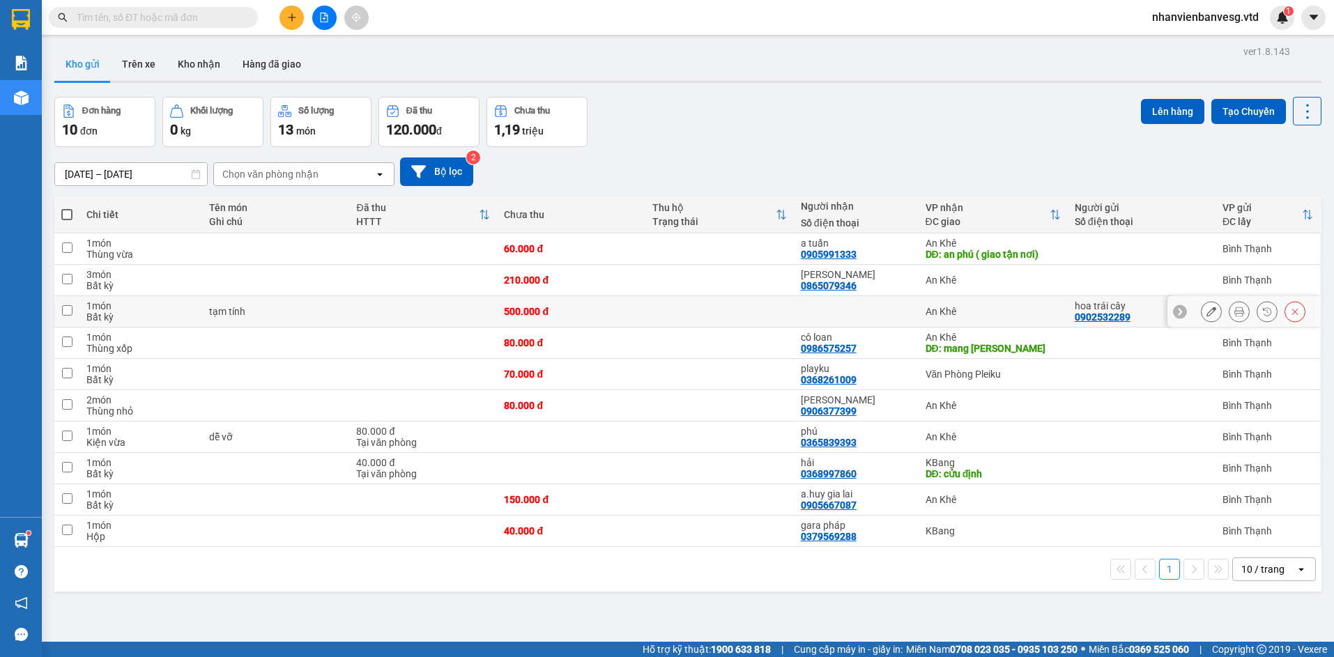
click at [963, 309] on div "An Khê" at bounding box center [993, 311] width 135 height 11
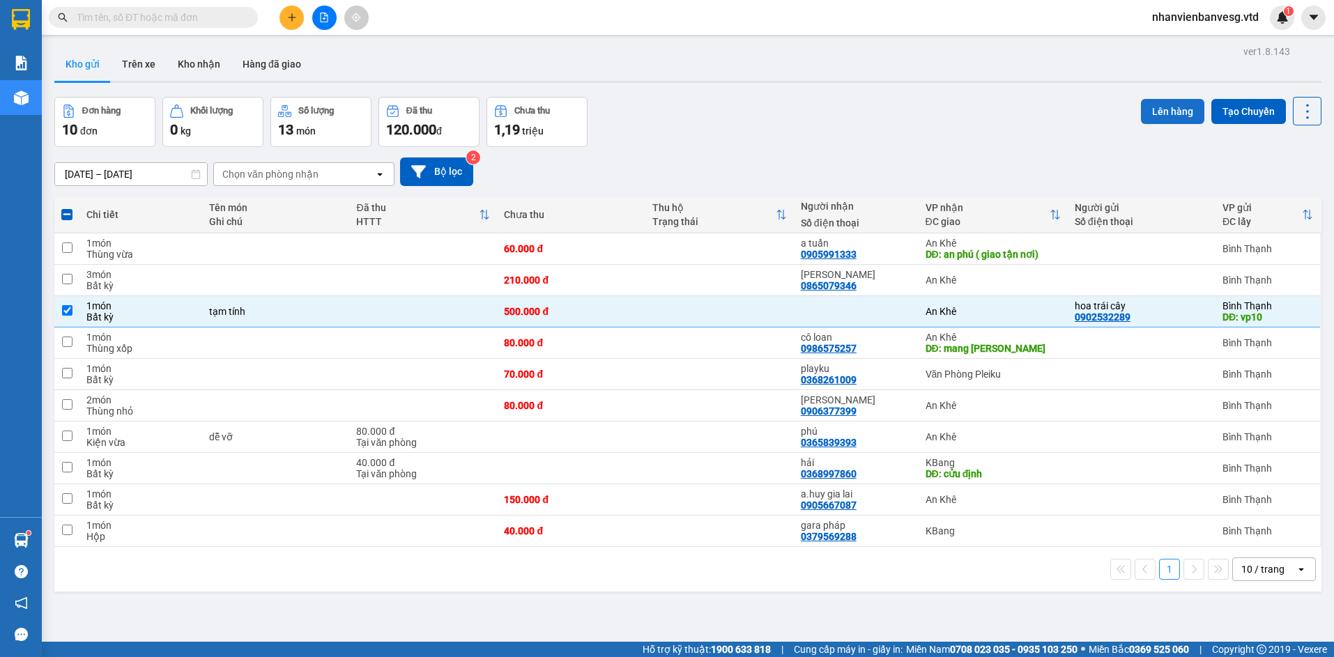
click at [1144, 111] on button "Lên hàng" at bounding box center [1172, 111] width 63 height 25
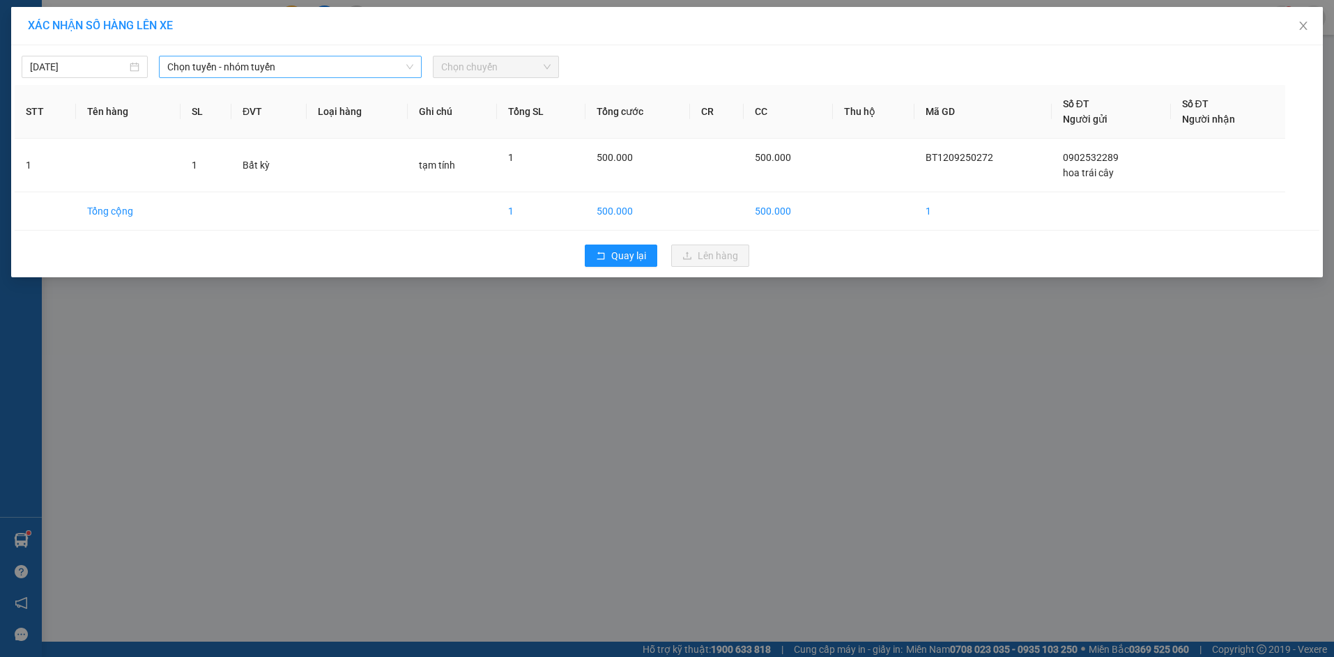
click at [314, 73] on span "Chọn tuyến - nhóm tuyến" at bounding box center [290, 66] width 246 height 21
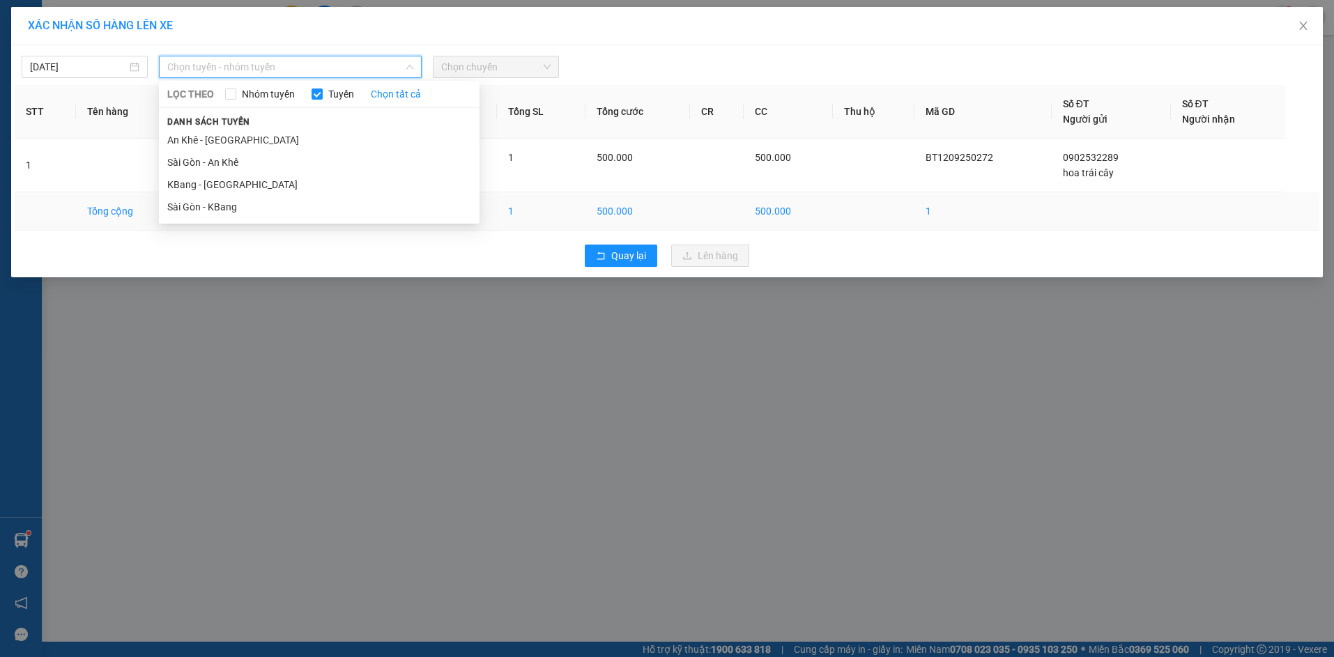
drag, startPoint x: 308, startPoint y: 208, endPoint x: 317, endPoint y: 198, distance: 13.8
click at [309, 206] on li "Sài Gòn - KBang" at bounding box center [319, 207] width 321 height 22
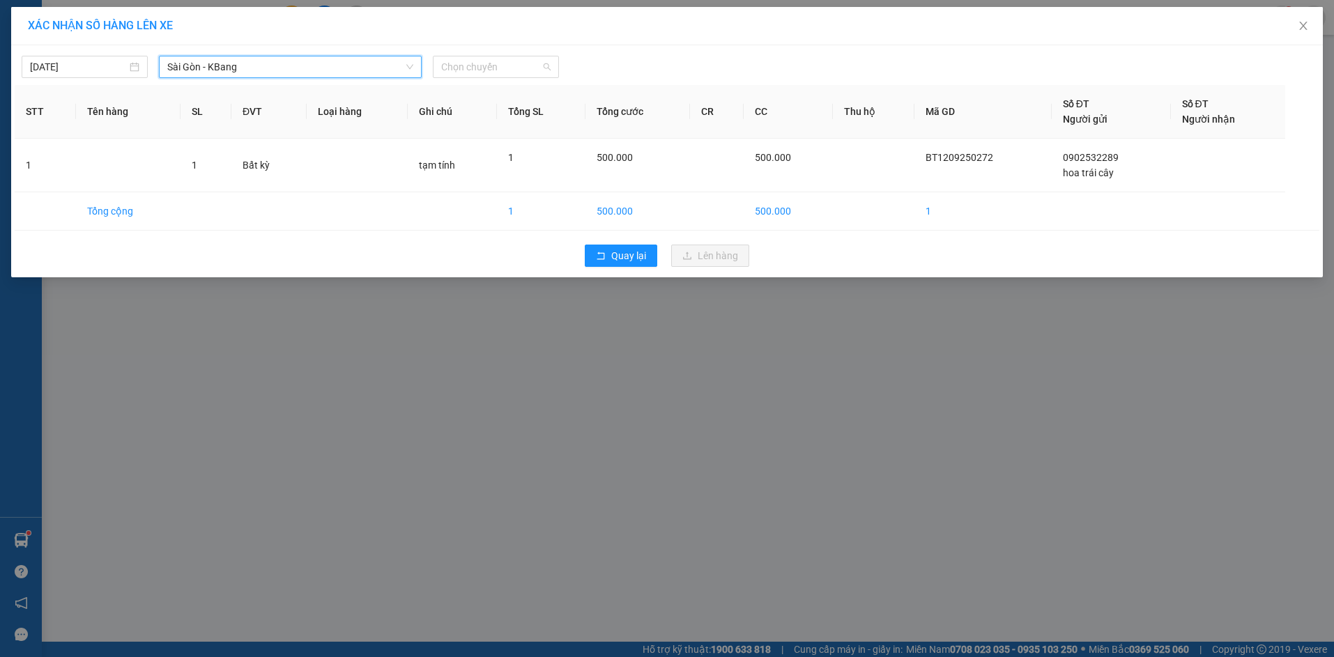
drag, startPoint x: 472, startPoint y: 68, endPoint x: 521, endPoint y: 142, distance: 88.0
click at [473, 71] on span "Chọn chuyến" at bounding box center [495, 66] width 109 height 21
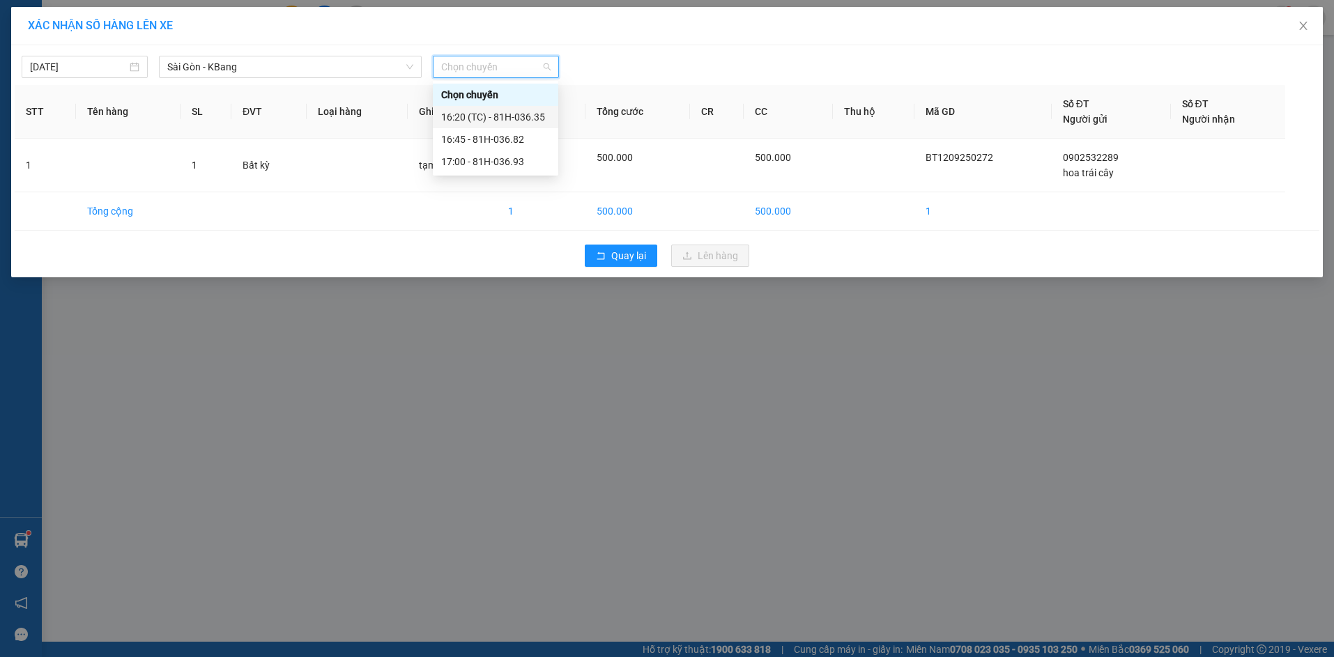
click at [533, 119] on div "16:20 (TC) - 81H-036.35" at bounding box center [495, 116] width 109 height 15
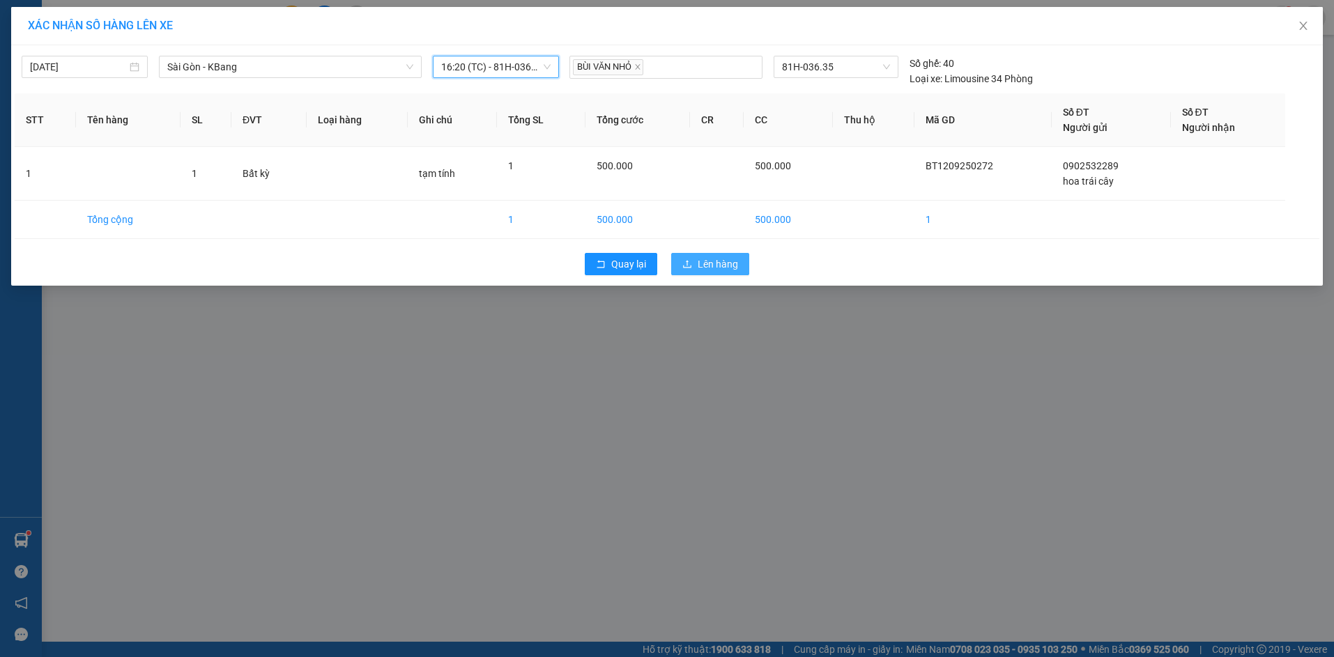
click at [702, 266] on span "Lên hàng" at bounding box center [718, 264] width 40 height 15
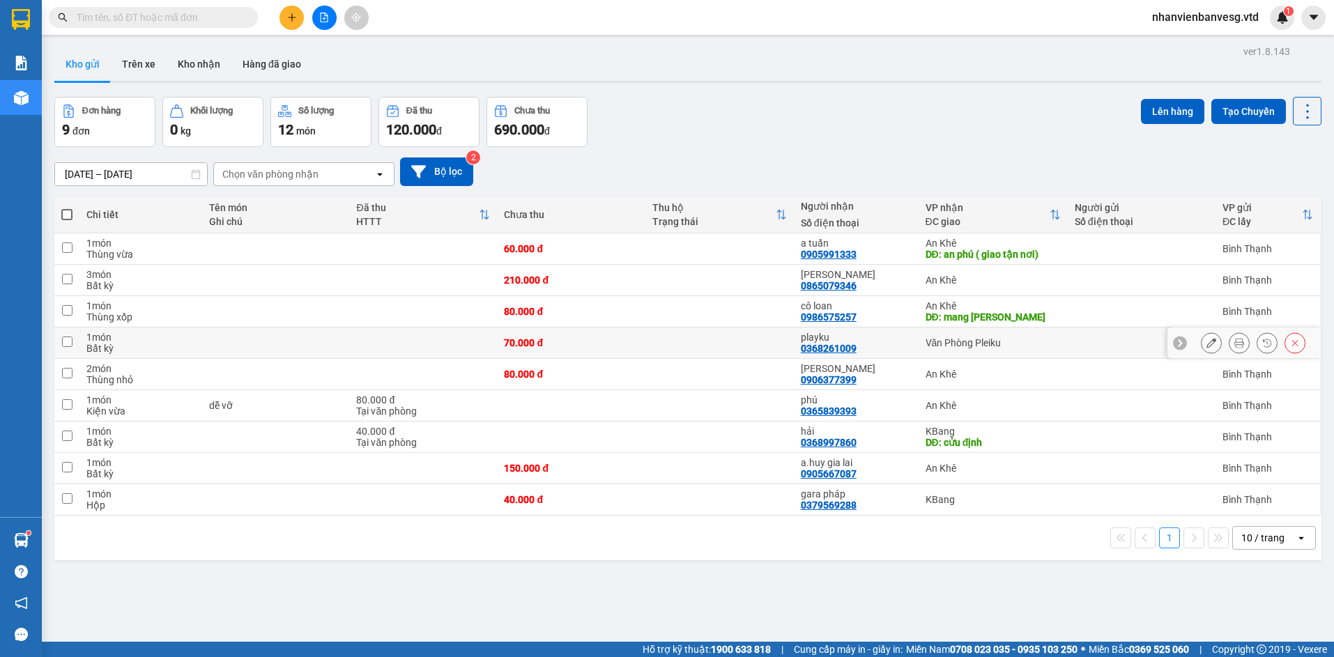
click at [1054, 346] on td "Văn Phòng Pleiku" at bounding box center [993, 343] width 149 height 31
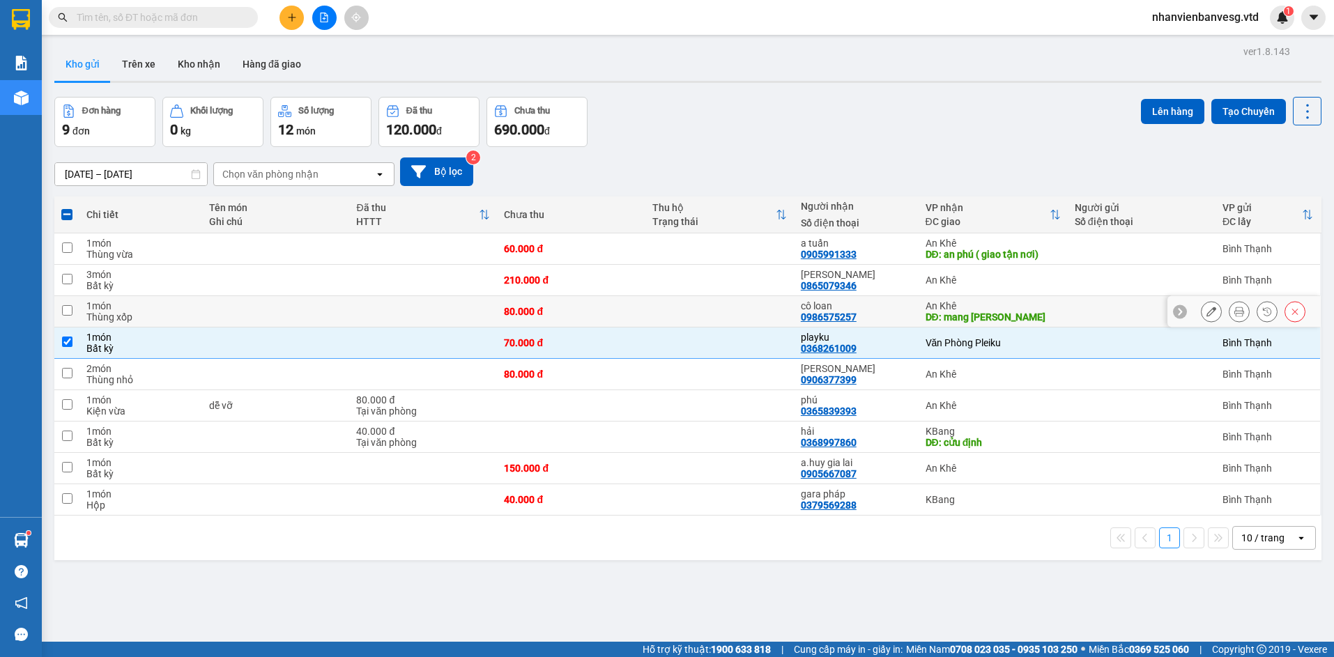
click at [978, 312] on div "DĐ: mang yang" at bounding box center [993, 317] width 135 height 11
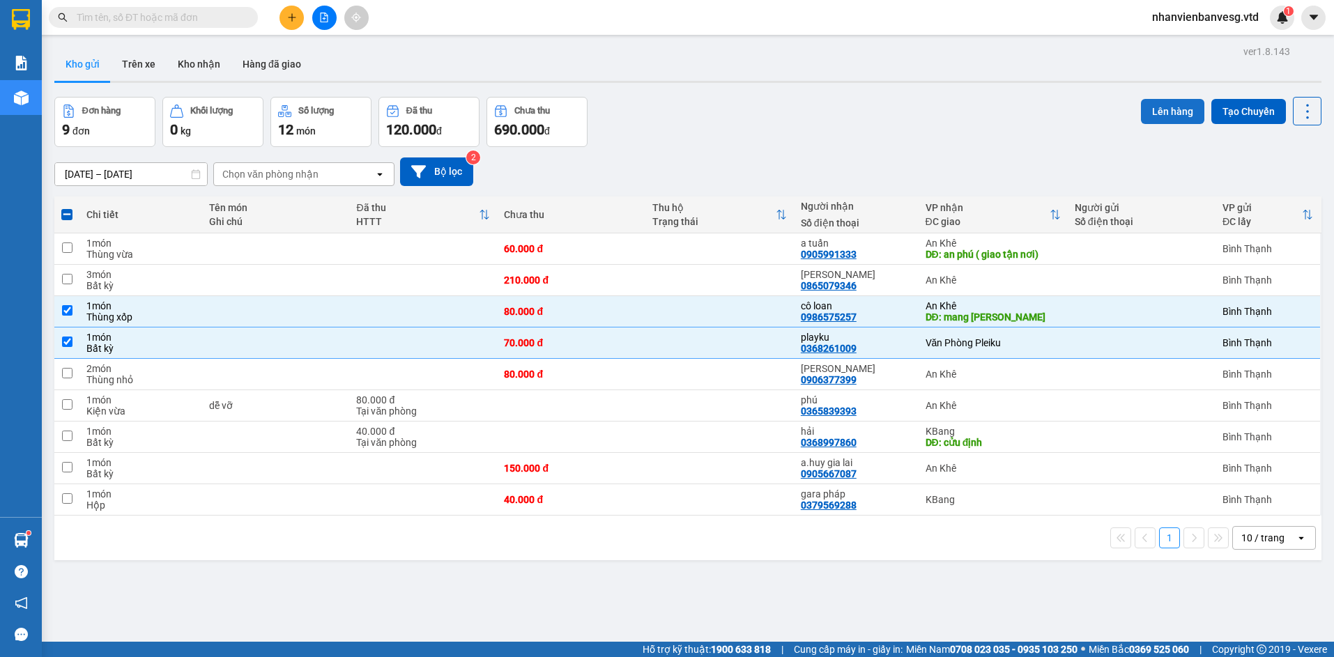
click at [1158, 108] on button "Lên hàng" at bounding box center [1172, 111] width 63 height 25
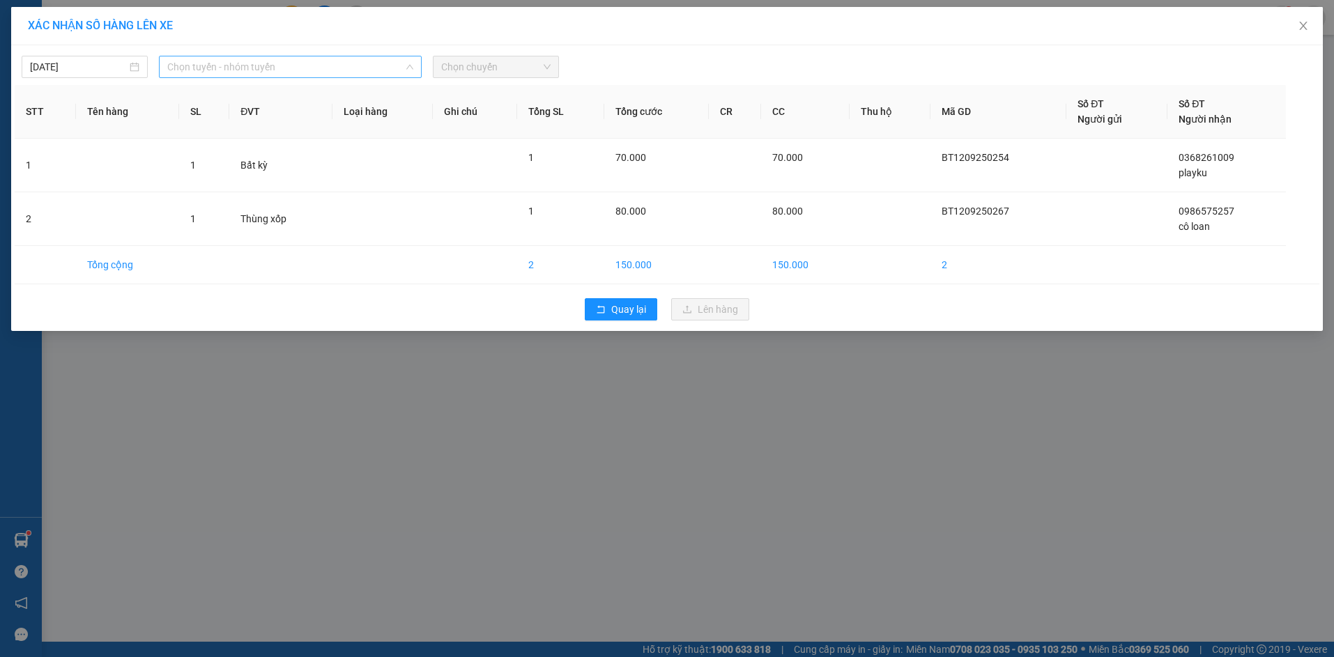
drag, startPoint x: 307, startPoint y: 66, endPoint x: 307, endPoint y: 153, distance: 87.1
click at [307, 68] on span "Chọn tuyến - nhóm tuyến" at bounding box center [290, 66] width 246 height 21
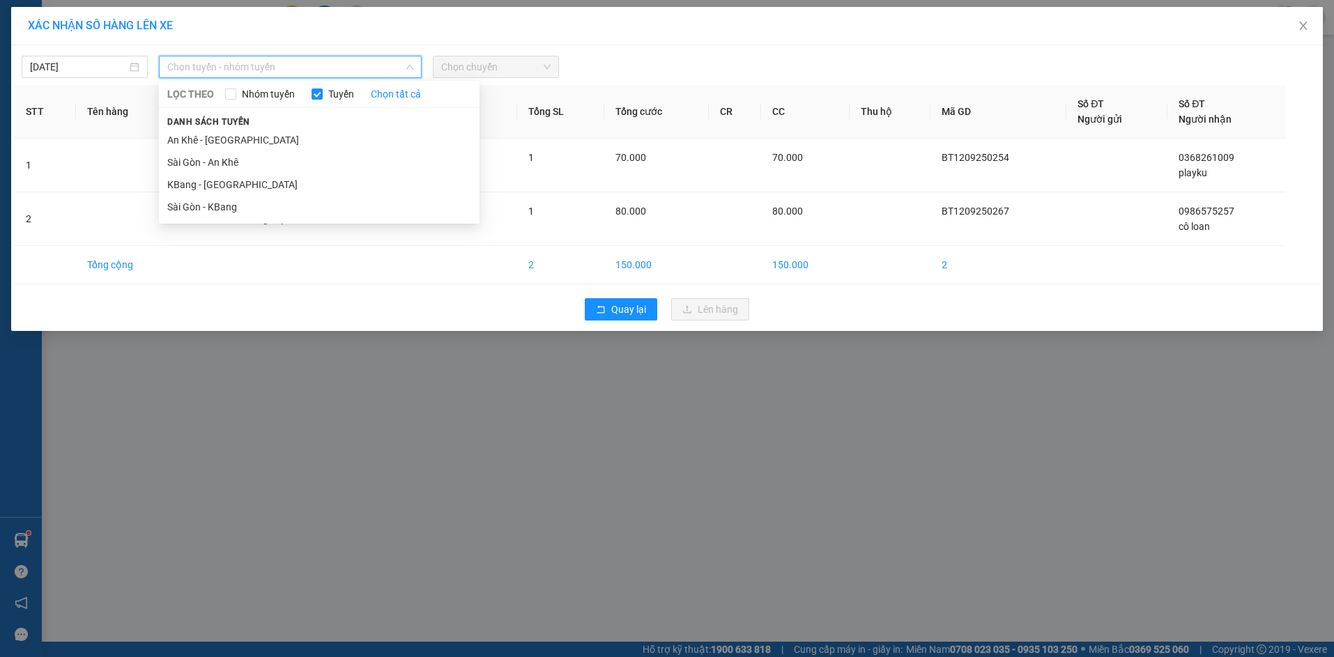
drag, startPoint x: 292, startPoint y: 162, endPoint x: 331, endPoint y: 115, distance: 60.9
click at [296, 153] on li "Sài Gòn - An Khê" at bounding box center [319, 162] width 321 height 22
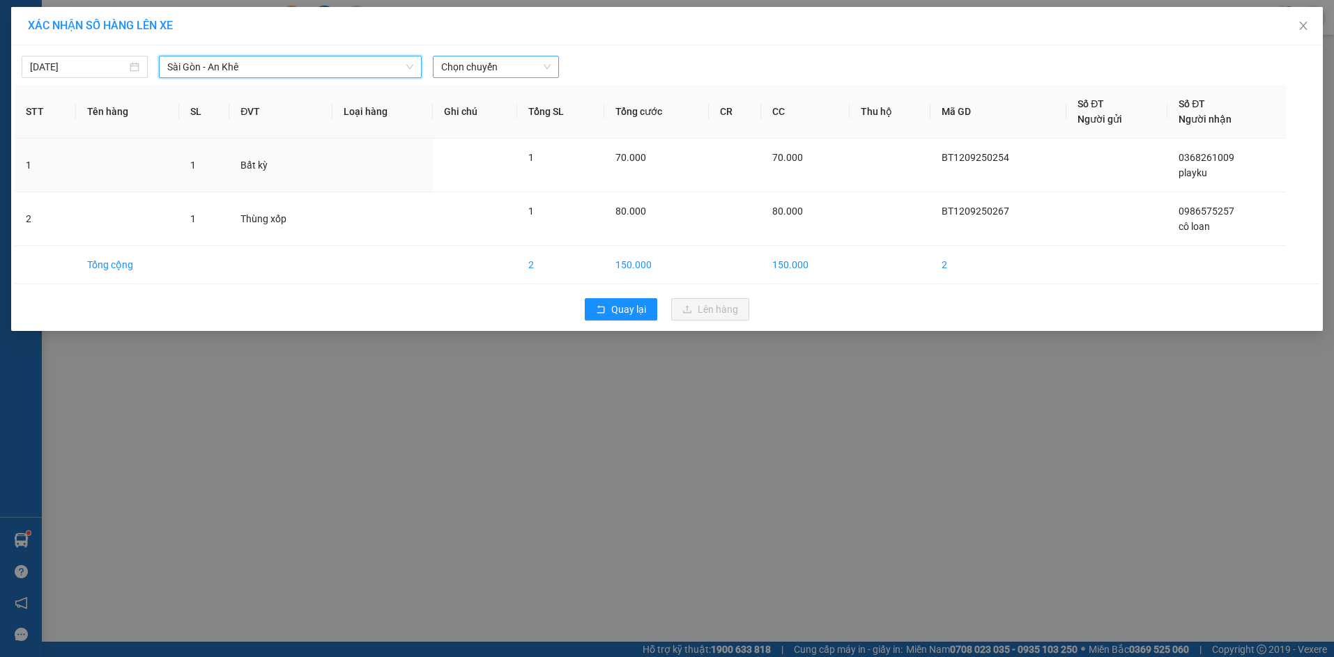
drag, startPoint x: 476, startPoint y: 63, endPoint x: 482, endPoint y: 75, distance: 13.1
click at [477, 67] on span "Chọn chuyến" at bounding box center [495, 66] width 109 height 21
drag, startPoint x: 501, startPoint y: 112, endPoint x: 505, endPoint y: 123, distance: 11.9
click at [503, 118] on div "17:45 - 81H-036.39" at bounding box center [495, 116] width 109 height 15
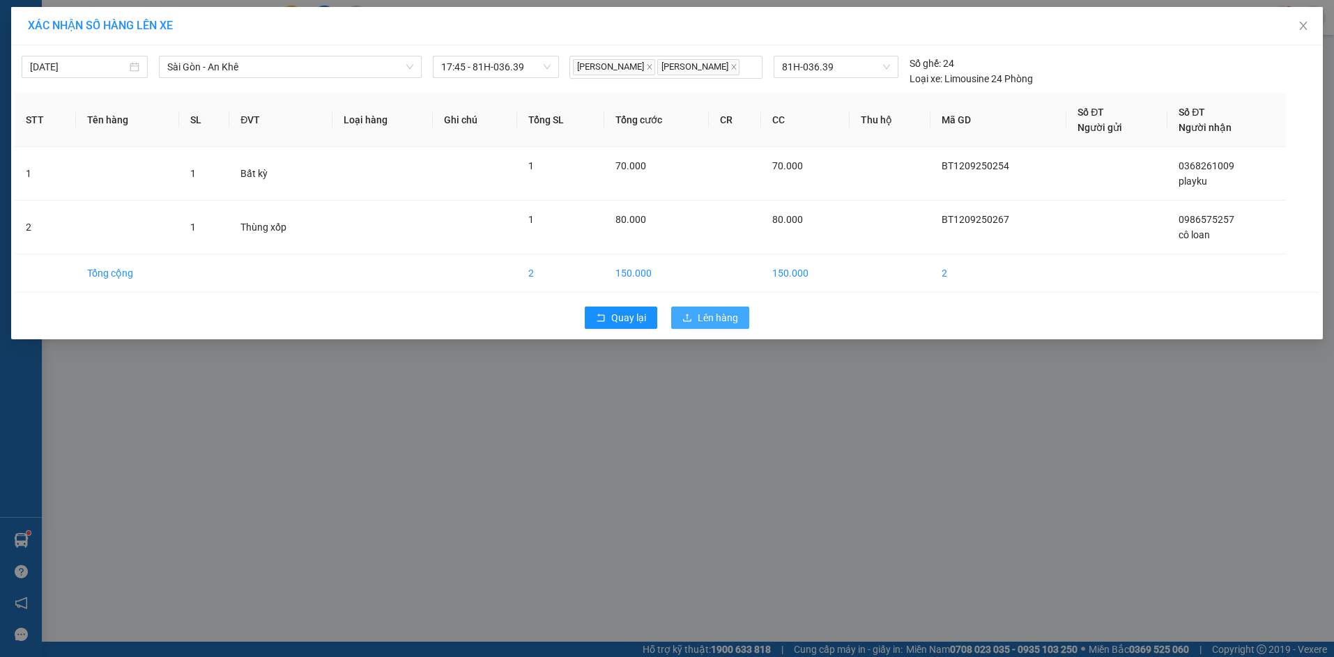
click at [726, 323] on button "Lên hàng" at bounding box center [710, 318] width 78 height 22
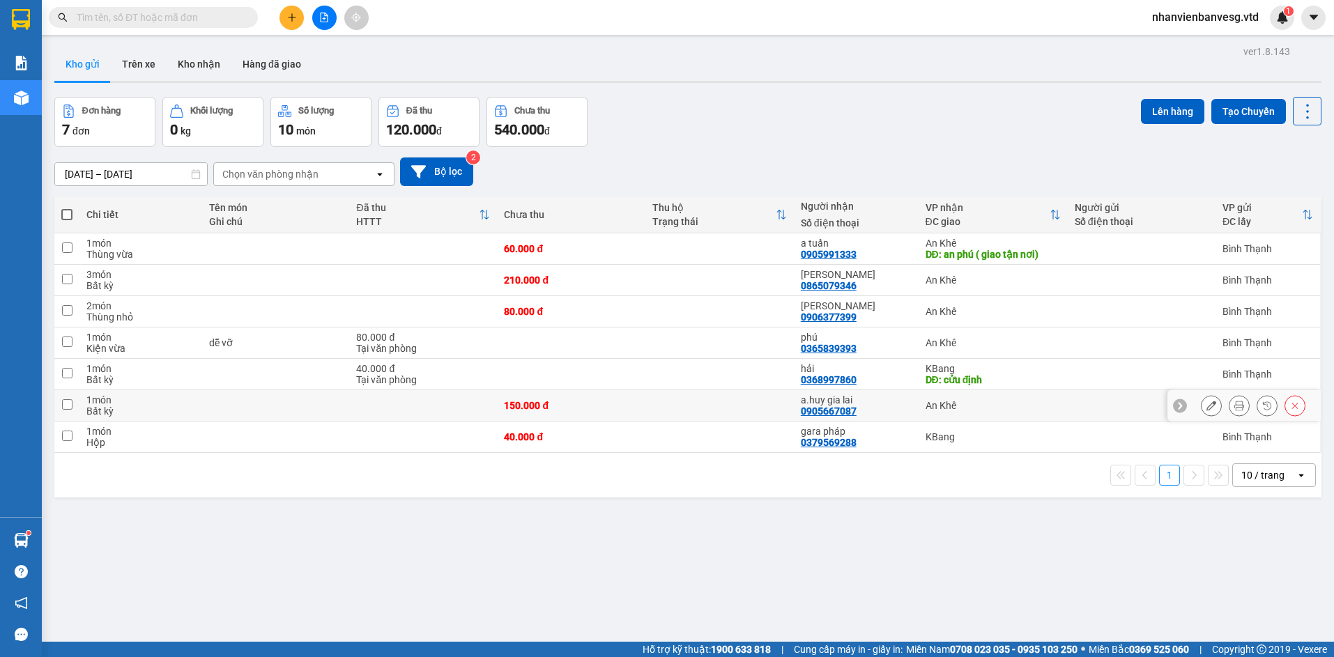
click at [686, 403] on td at bounding box center [719, 405] width 148 height 31
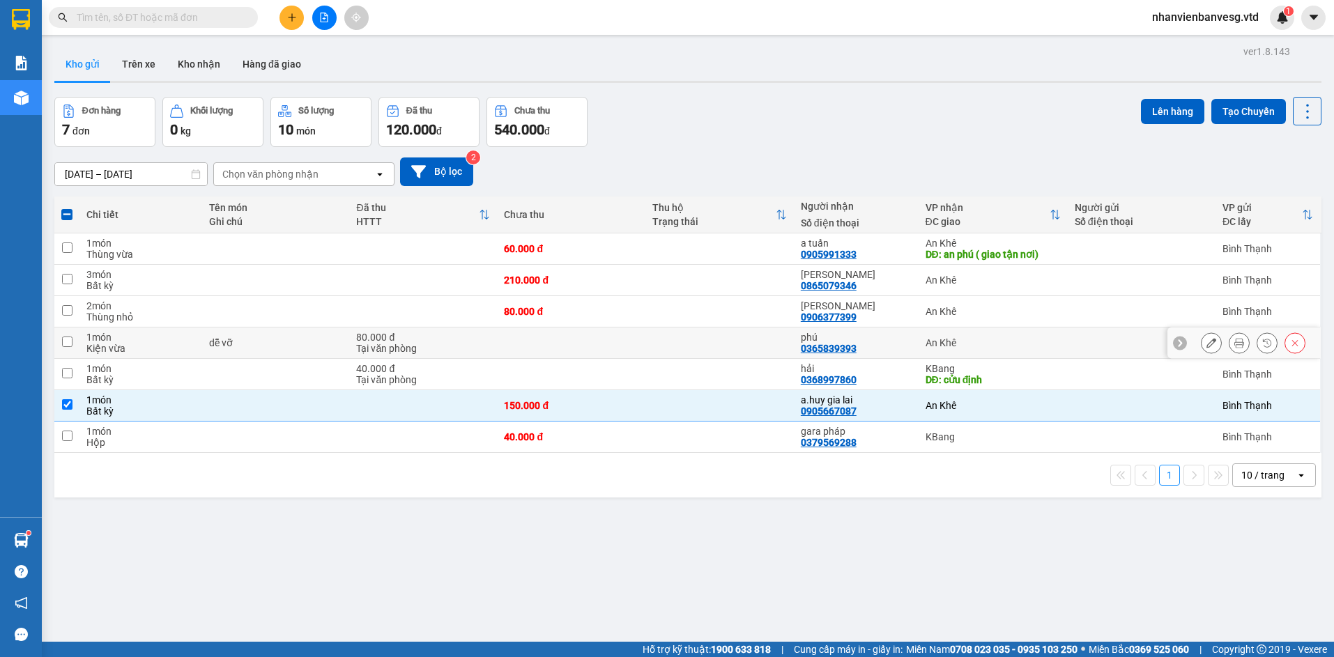
click at [862, 340] on div "phú" at bounding box center [856, 337] width 111 height 11
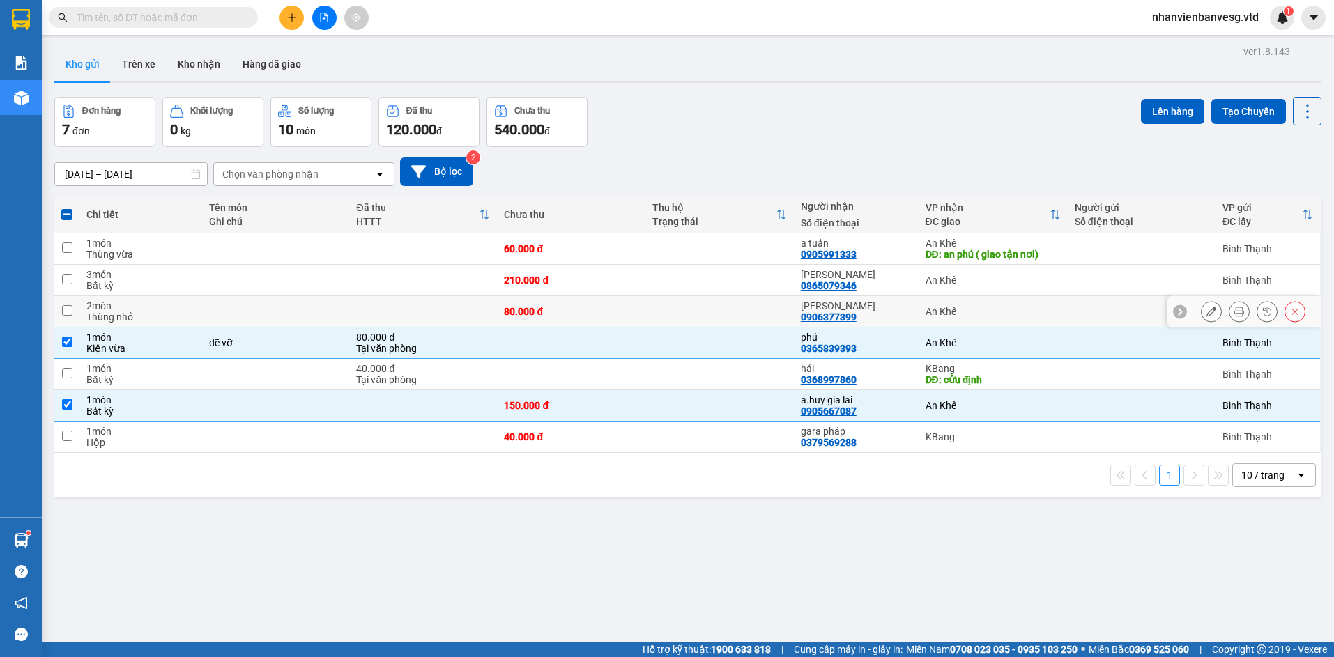
click at [876, 305] on div "Chị Phương" at bounding box center [856, 305] width 111 height 11
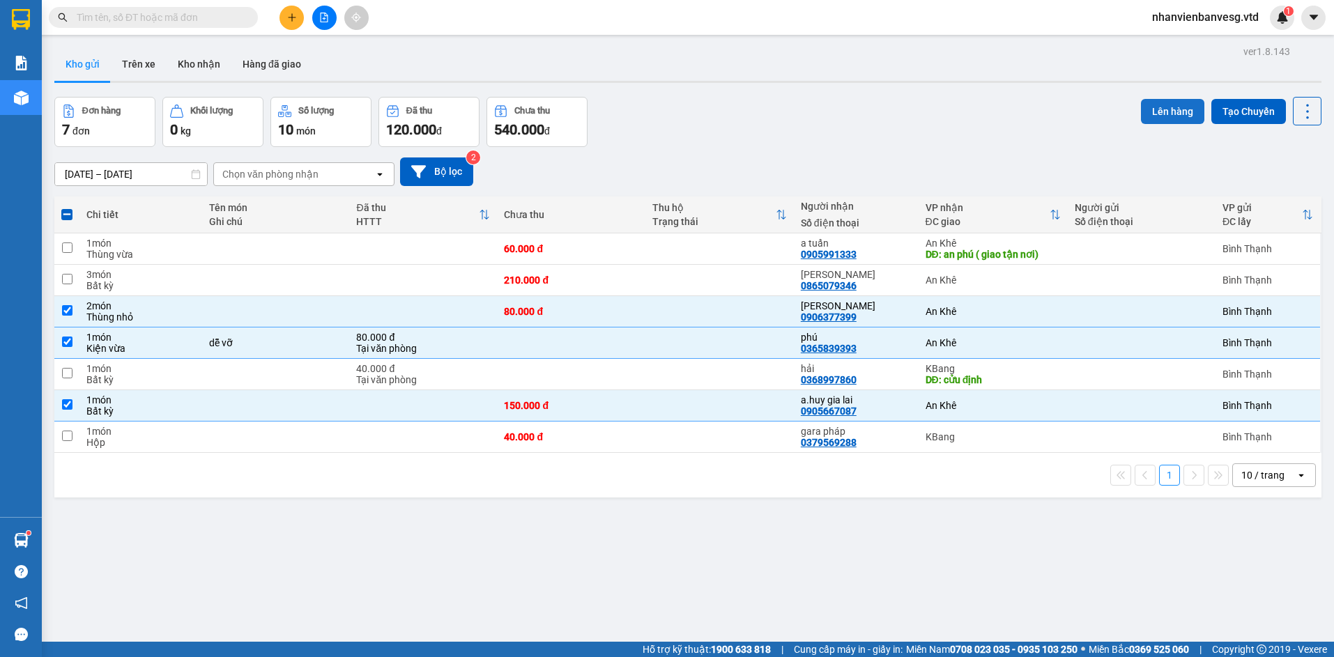
click at [1171, 109] on button "Lên hàng" at bounding box center [1172, 111] width 63 height 25
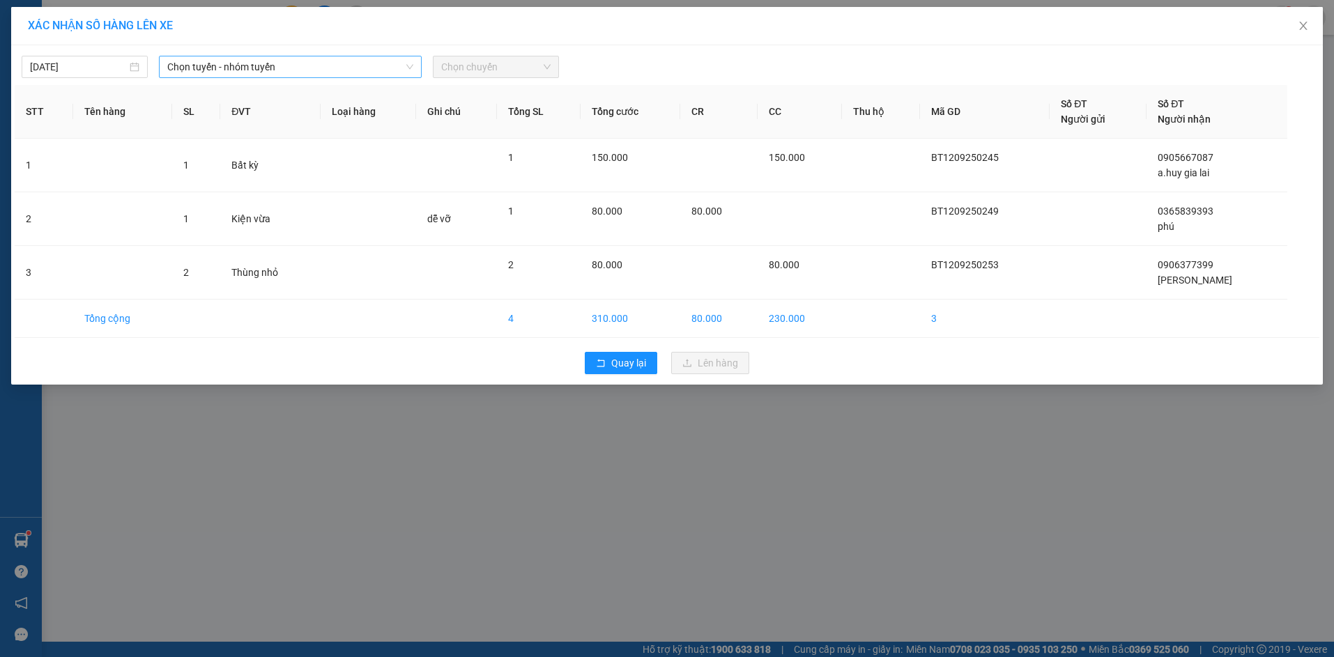
click at [339, 66] on span "Chọn tuyến - nhóm tuyến" at bounding box center [290, 66] width 246 height 21
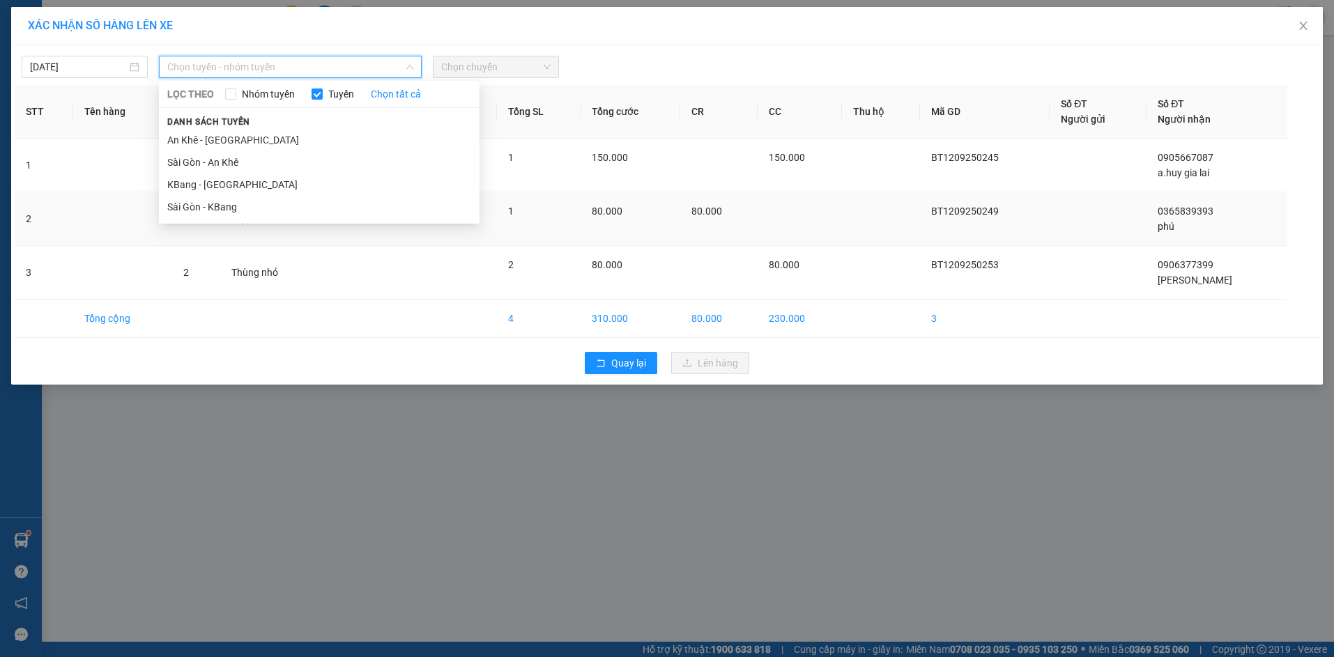
click at [344, 201] on li "Sài Gòn - KBang" at bounding box center [319, 207] width 321 height 22
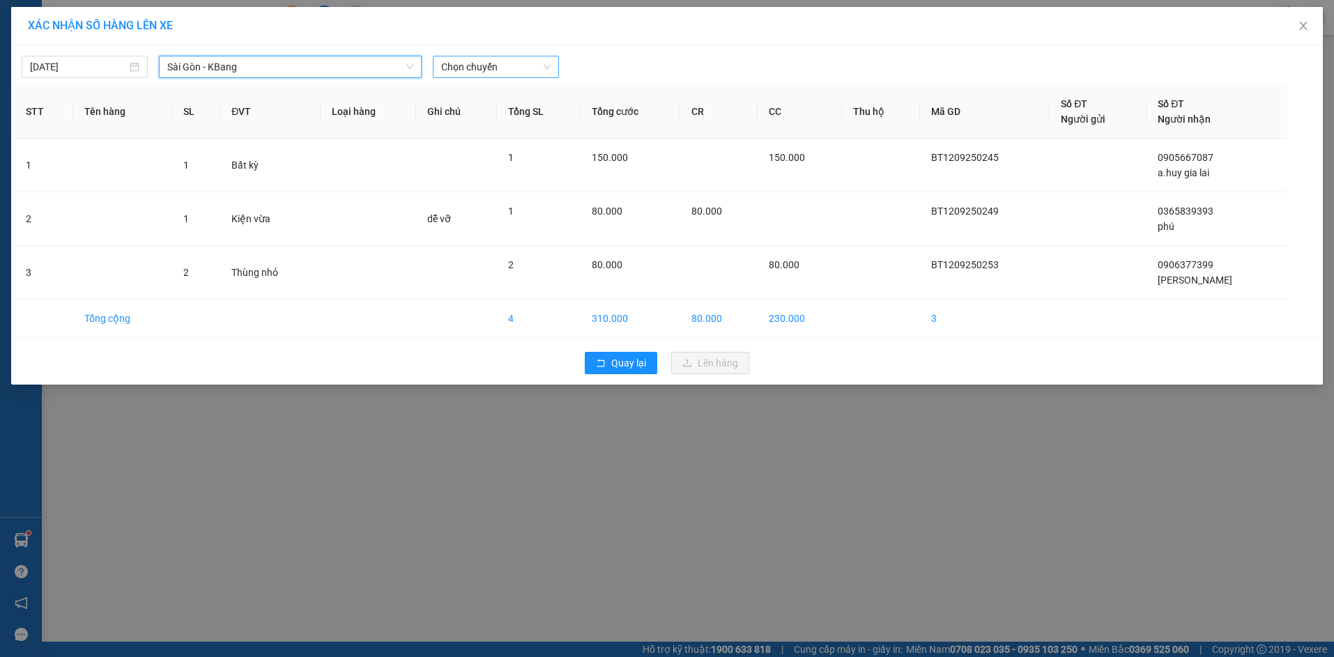
click at [506, 61] on span "Chọn chuyến" at bounding box center [495, 66] width 109 height 21
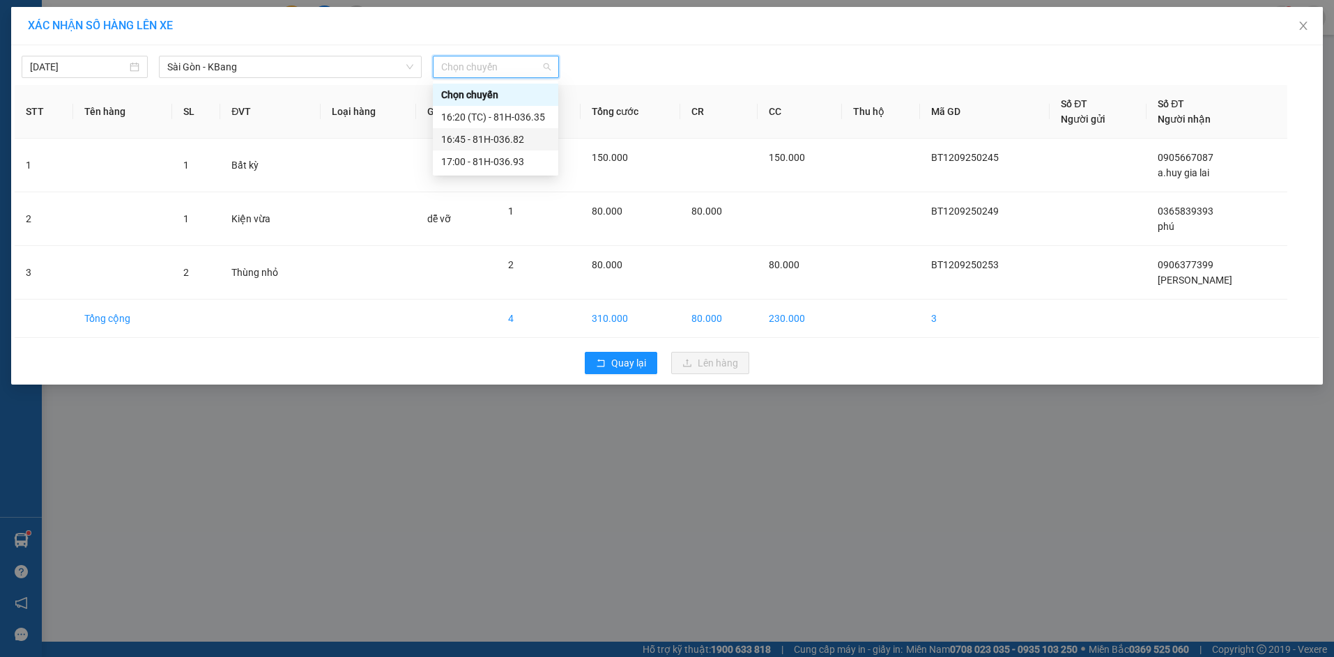
click at [531, 137] on div "16:45 - 81H-036.82" at bounding box center [495, 139] width 109 height 15
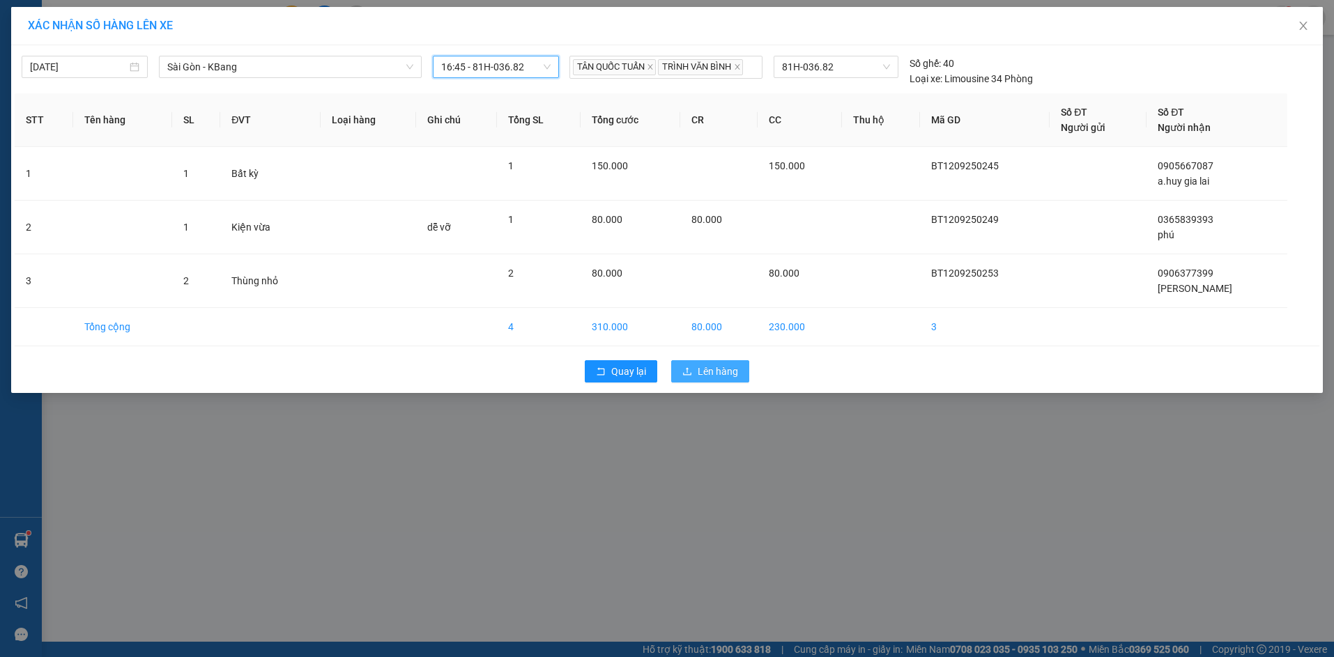
click at [721, 376] on span "Lên hàng" at bounding box center [718, 371] width 40 height 15
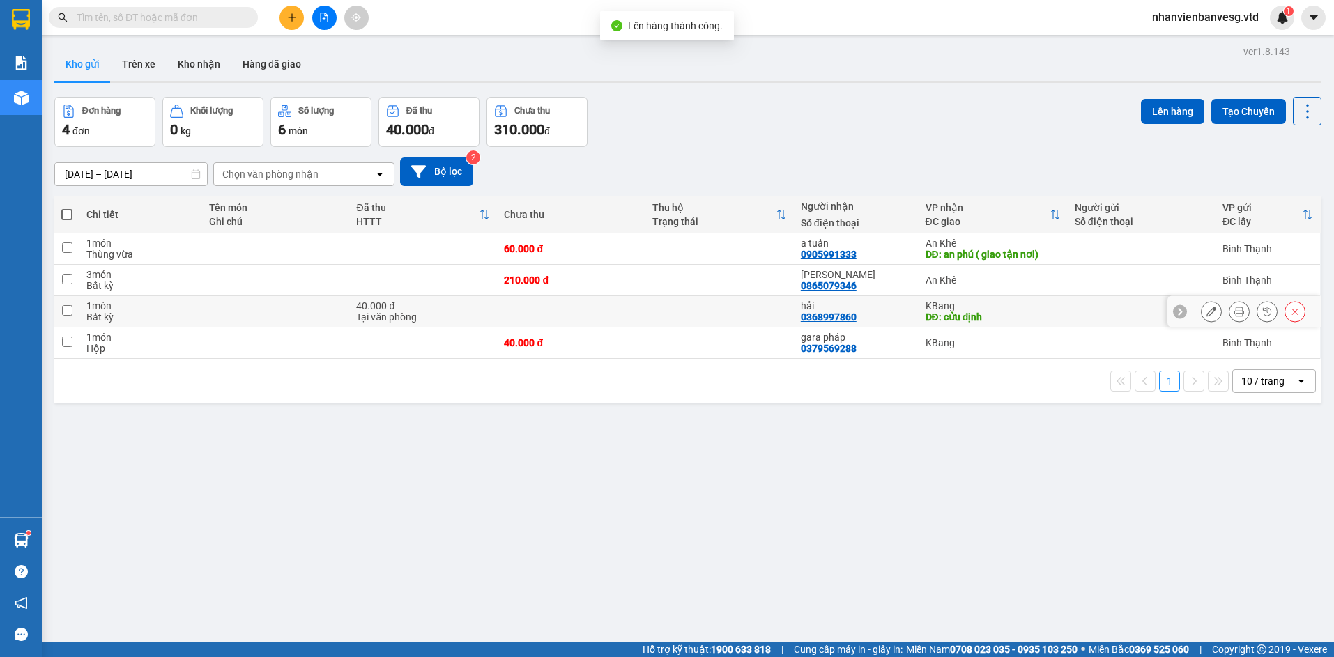
click at [900, 310] on div "hải" at bounding box center [856, 305] width 111 height 11
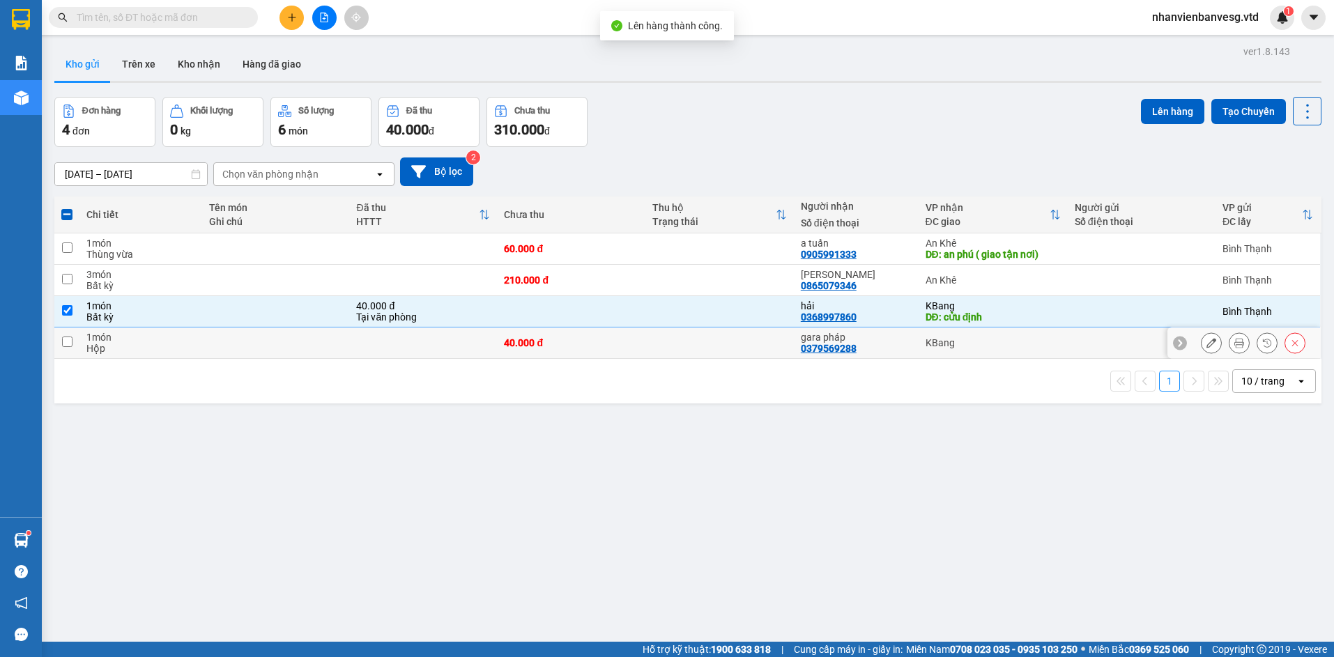
click at [900, 340] on div "gara pháp" at bounding box center [856, 337] width 111 height 11
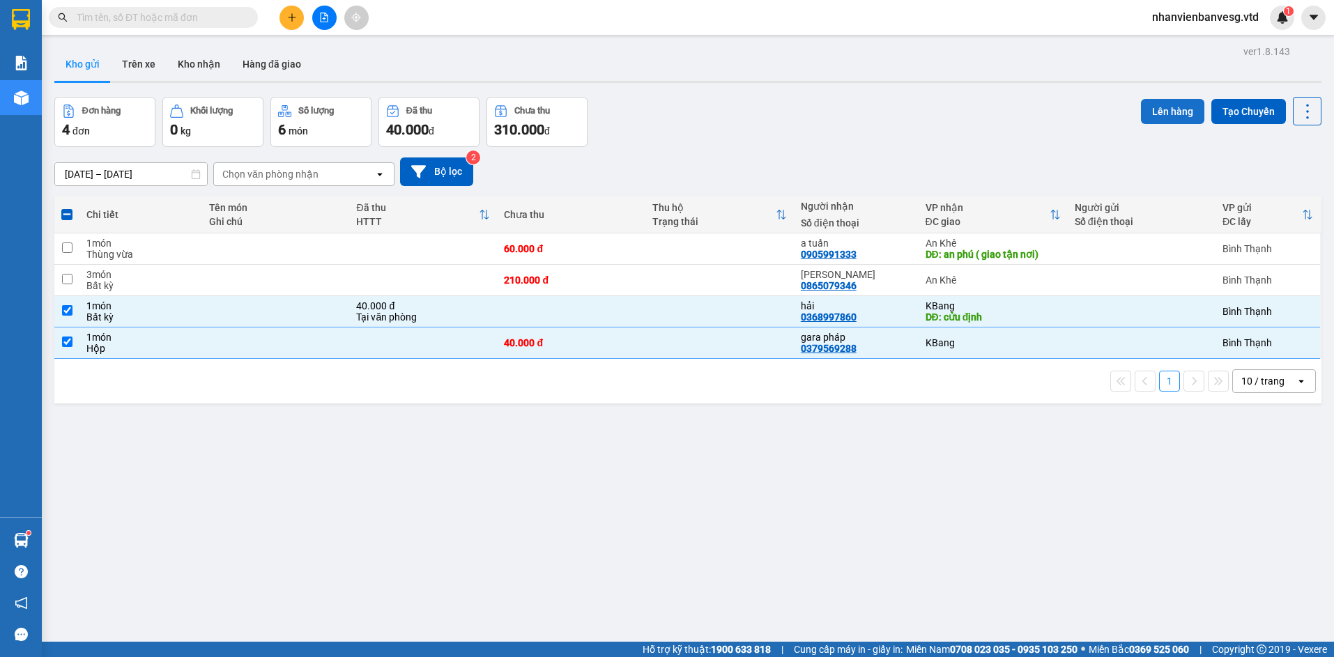
click at [1165, 111] on button "Lên hàng" at bounding box center [1172, 111] width 63 height 25
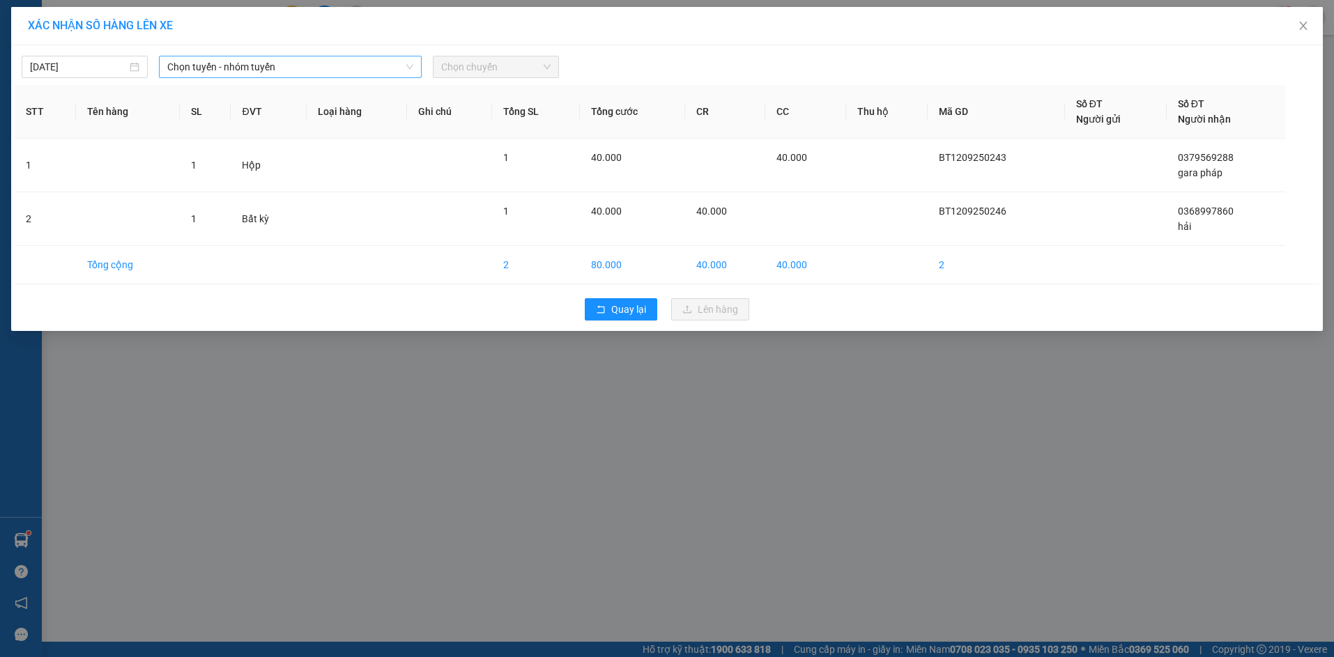
click at [363, 70] on span "Chọn tuyến - nhóm tuyến" at bounding box center [290, 66] width 246 height 21
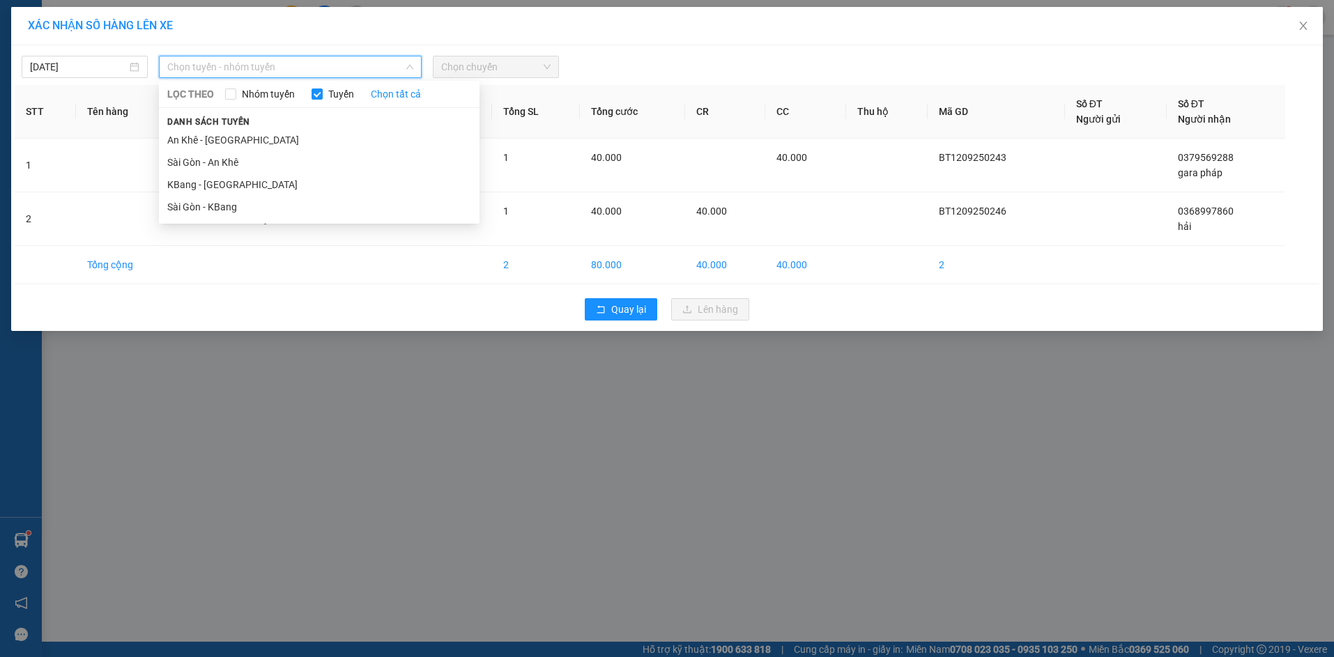
drag, startPoint x: 313, startPoint y: 208, endPoint x: 500, endPoint y: 92, distance: 220.3
click at [320, 199] on li "Sài Gòn - KBang" at bounding box center [319, 207] width 321 height 22
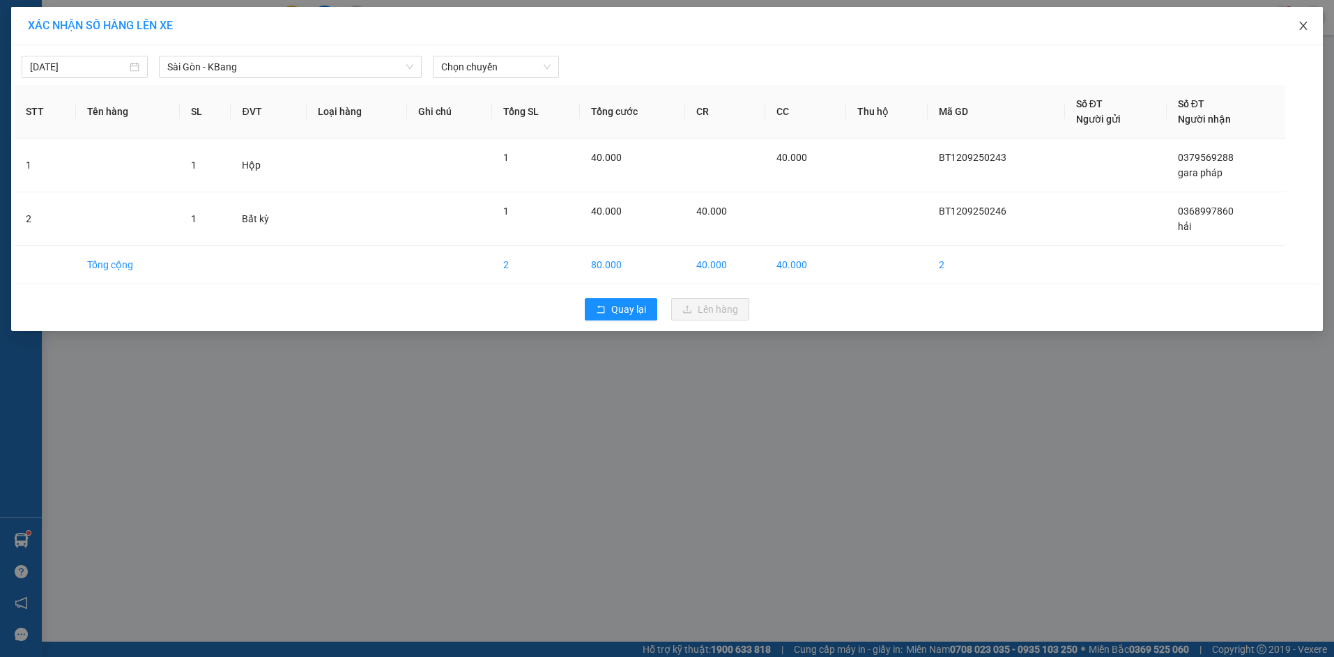
click at [1308, 27] on icon "close" at bounding box center [1303, 25] width 11 height 11
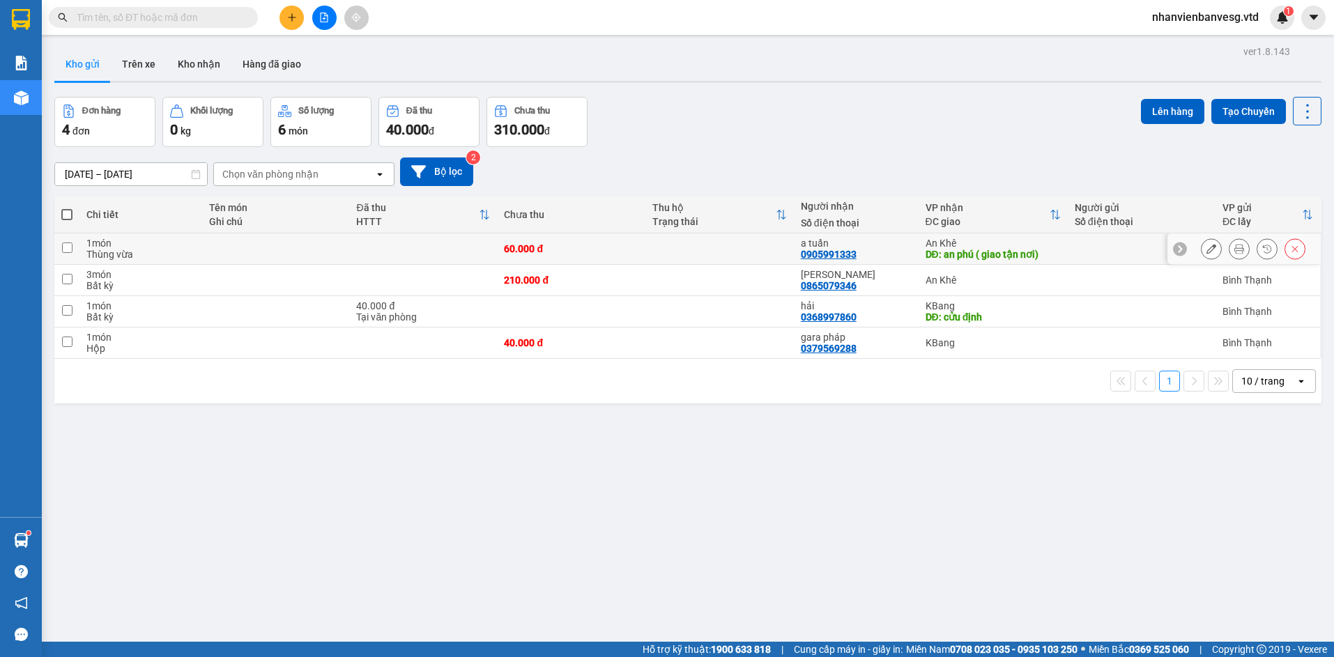
drag, startPoint x: 67, startPoint y: 246, endPoint x: 236, endPoint y: 210, distance: 173.2
click at [66, 246] on input "checkbox" at bounding box center [67, 248] width 10 height 10
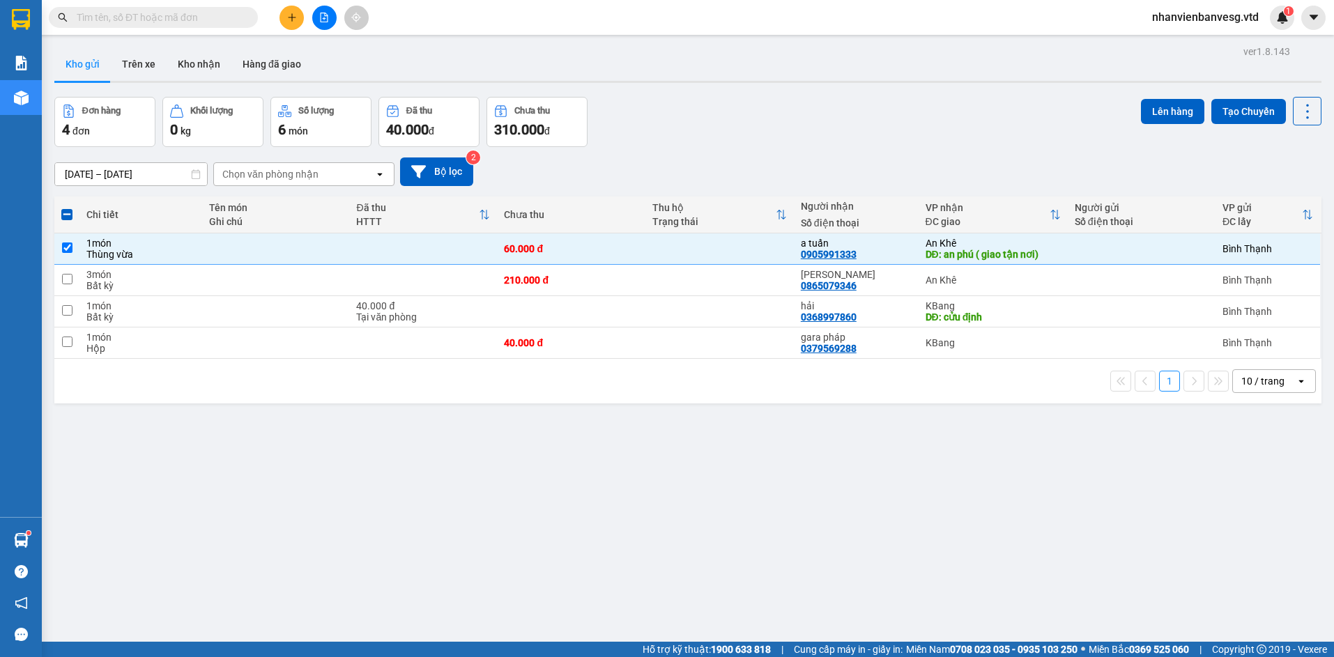
click at [75, 218] on th at bounding box center [66, 215] width 25 height 37
click at [72, 216] on span at bounding box center [66, 214] width 11 height 11
click at [67, 208] on input "checkbox" at bounding box center [67, 208] width 0 height 0
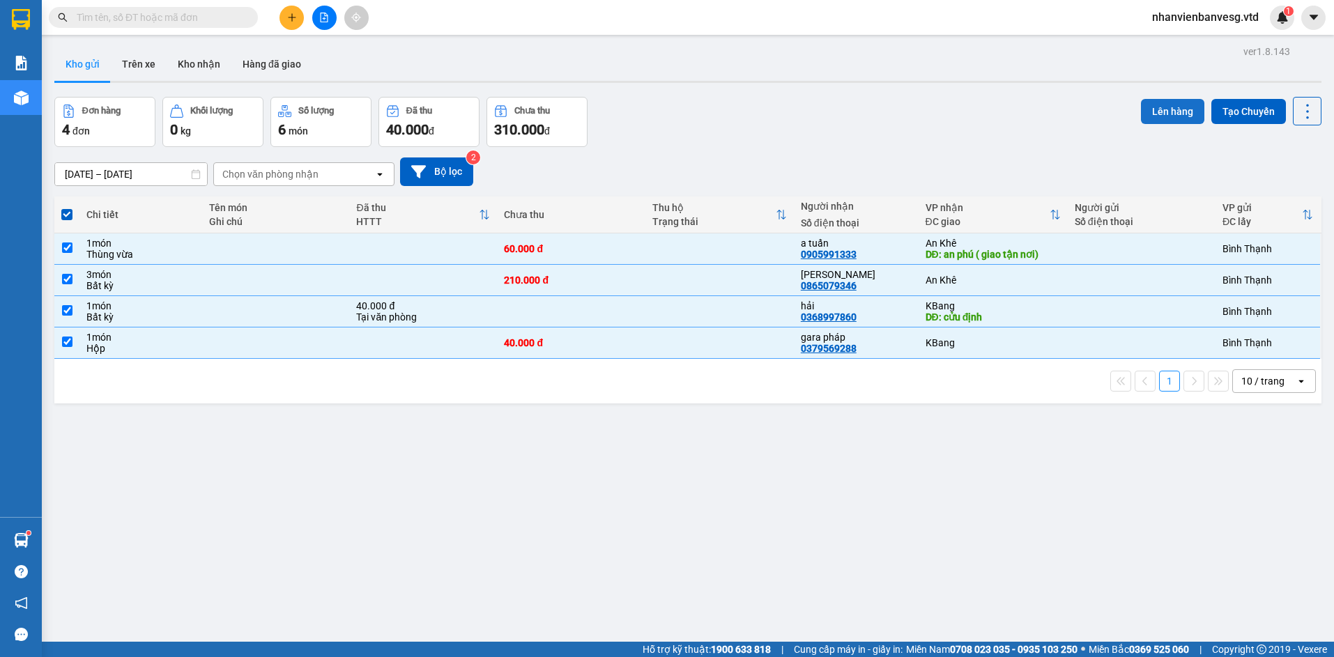
click at [1156, 112] on button "Lên hàng" at bounding box center [1172, 111] width 63 height 25
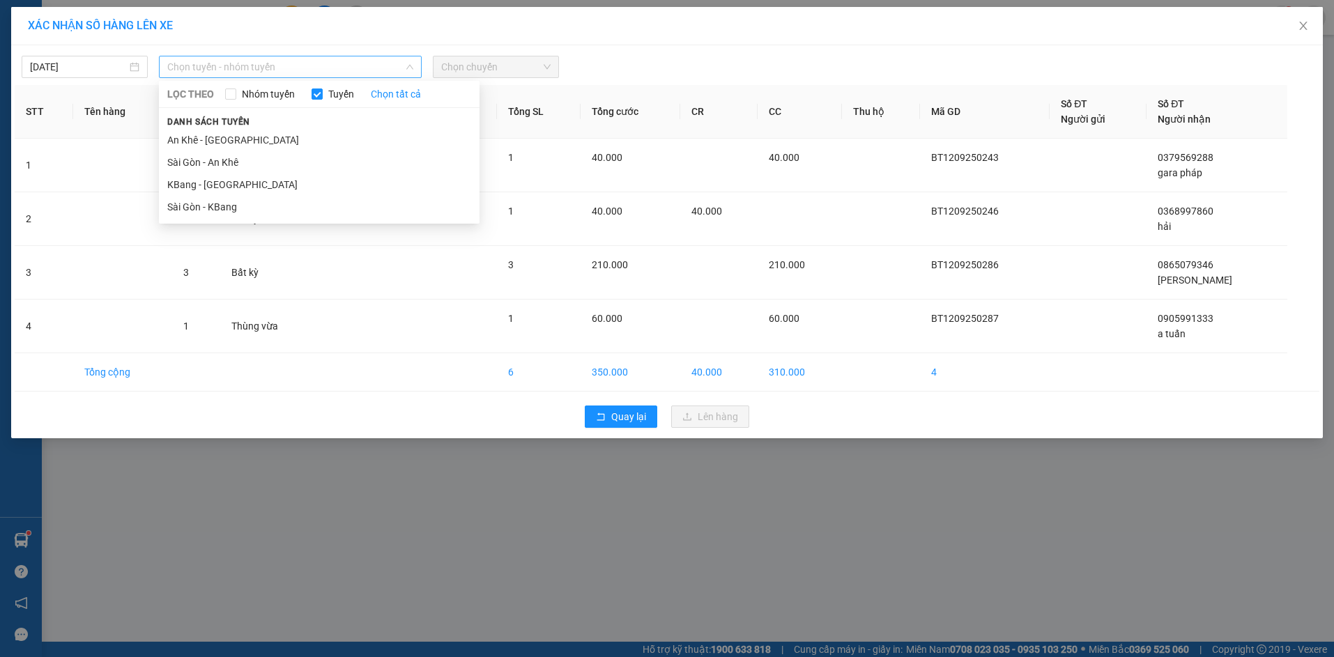
click at [346, 66] on span "Chọn tuyến - nhóm tuyến" at bounding box center [290, 66] width 246 height 21
click at [323, 196] on li "Sài Gòn - KBang" at bounding box center [319, 207] width 321 height 22
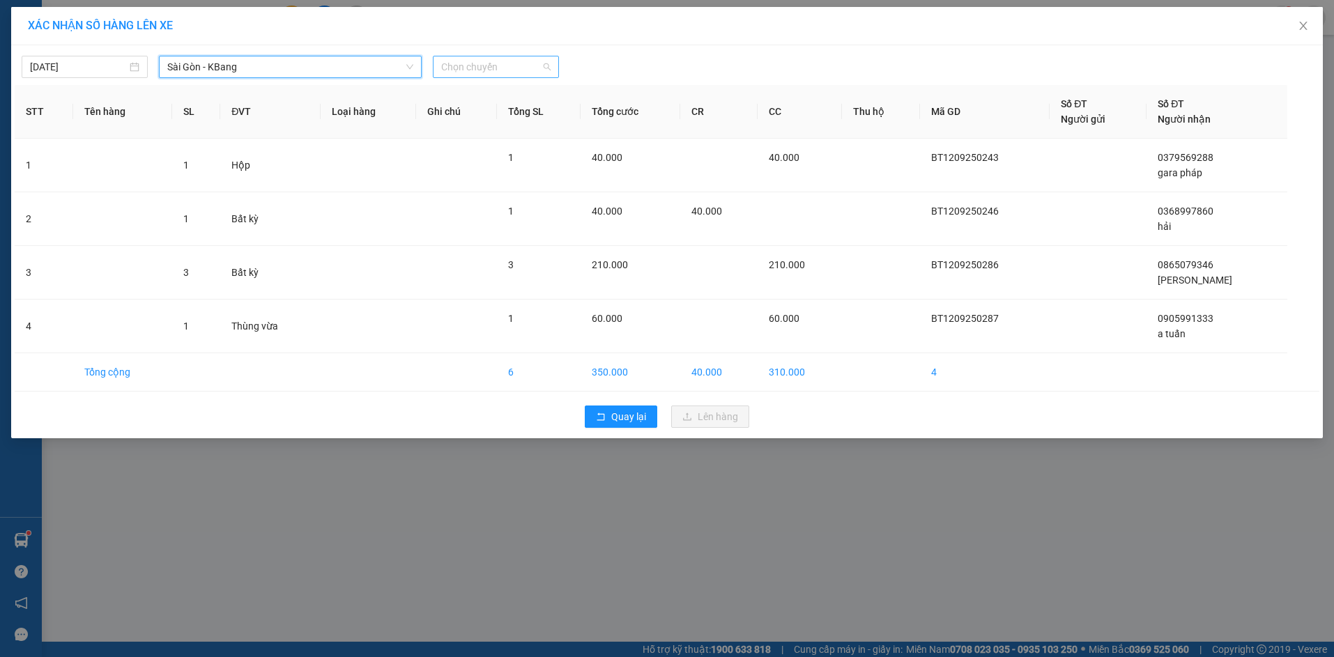
click at [471, 67] on span "Chọn chuyến" at bounding box center [495, 66] width 109 height 21
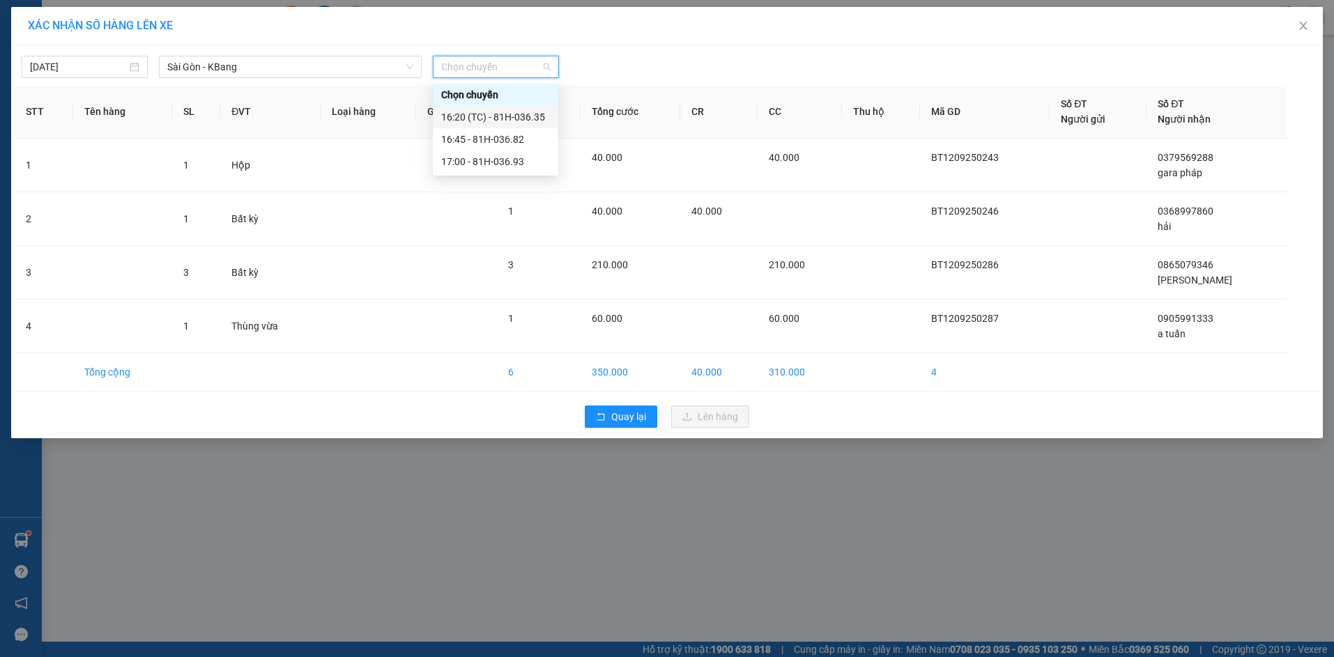
click at [505, 118] on div "16:20 (TC) - 81H-036.35" at bounding box center [495, 116] width 109 height 15
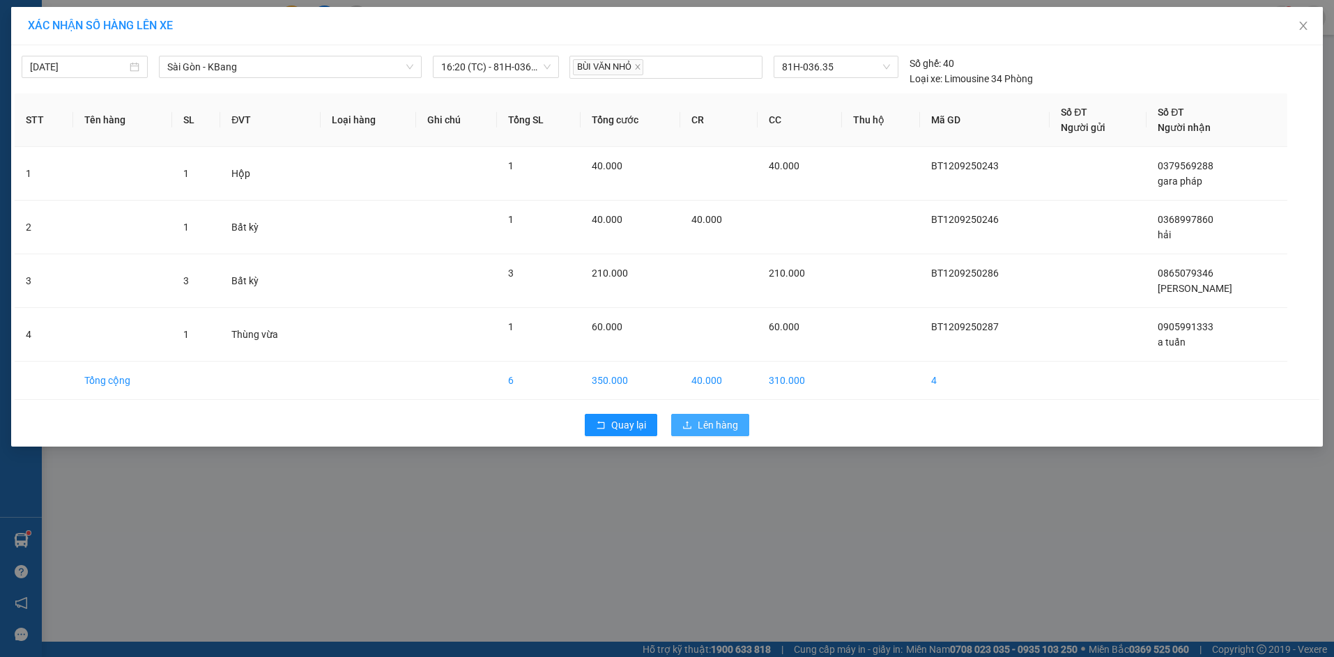
click at [734, 422] on span "Lên hàng" at bounding box center [718, 425] width 40 height 15
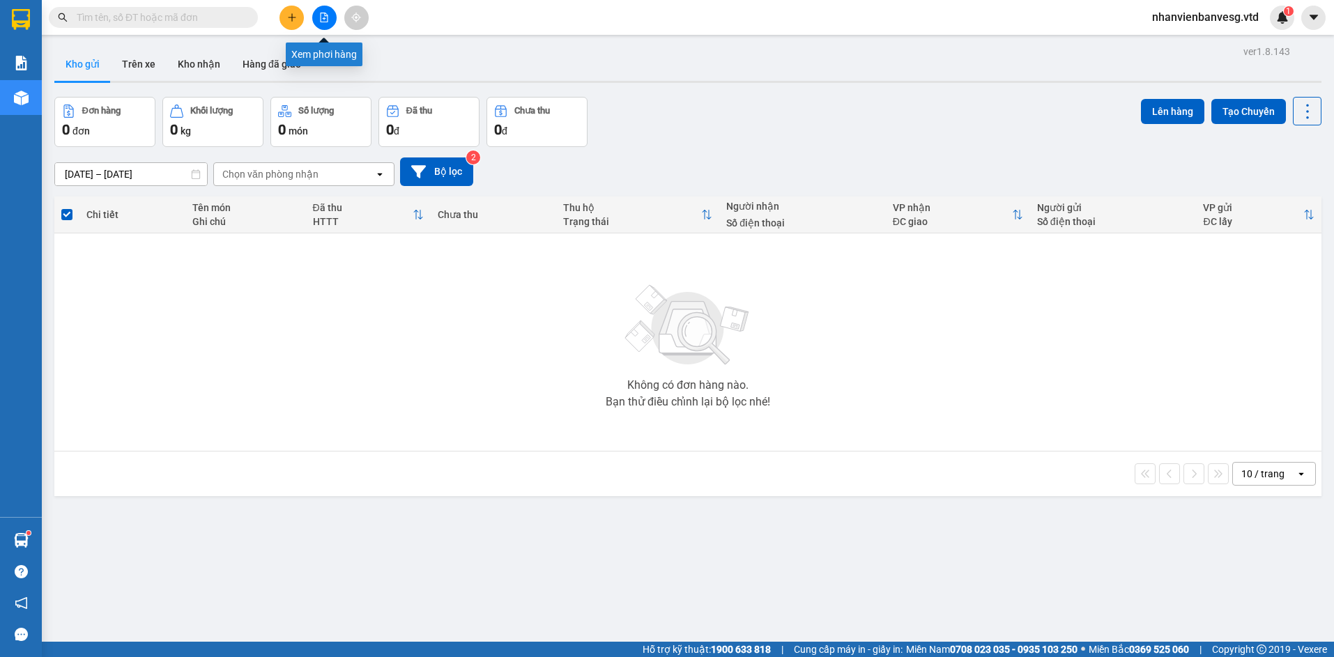
click at [326, 16] on icon "file-add" at bounding box center [325, 18] width 8 height 10
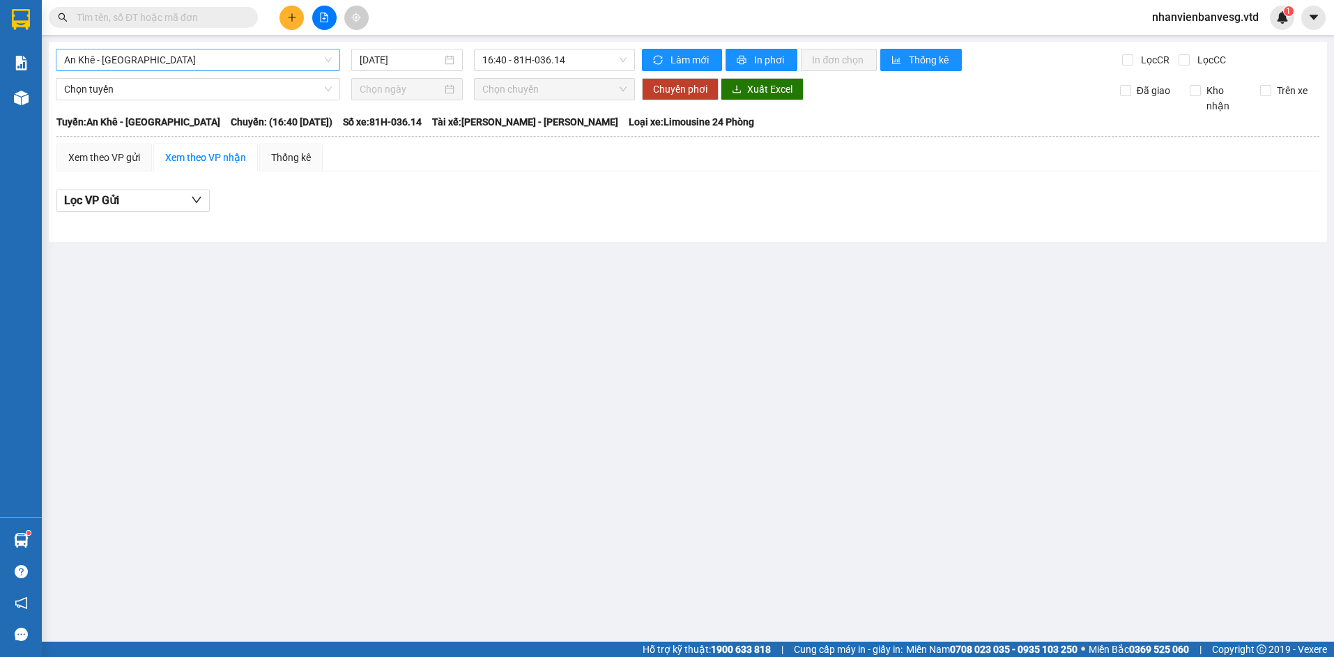
click at [227, 74] on body "Kết quả tìm kiếm ( 0 ) Bộ lọc No Data nhanvienbanvesg.vtd 1 Báo cáo Kho hàng mớ…" at bounding box center [667, 328] width 1334 height 657
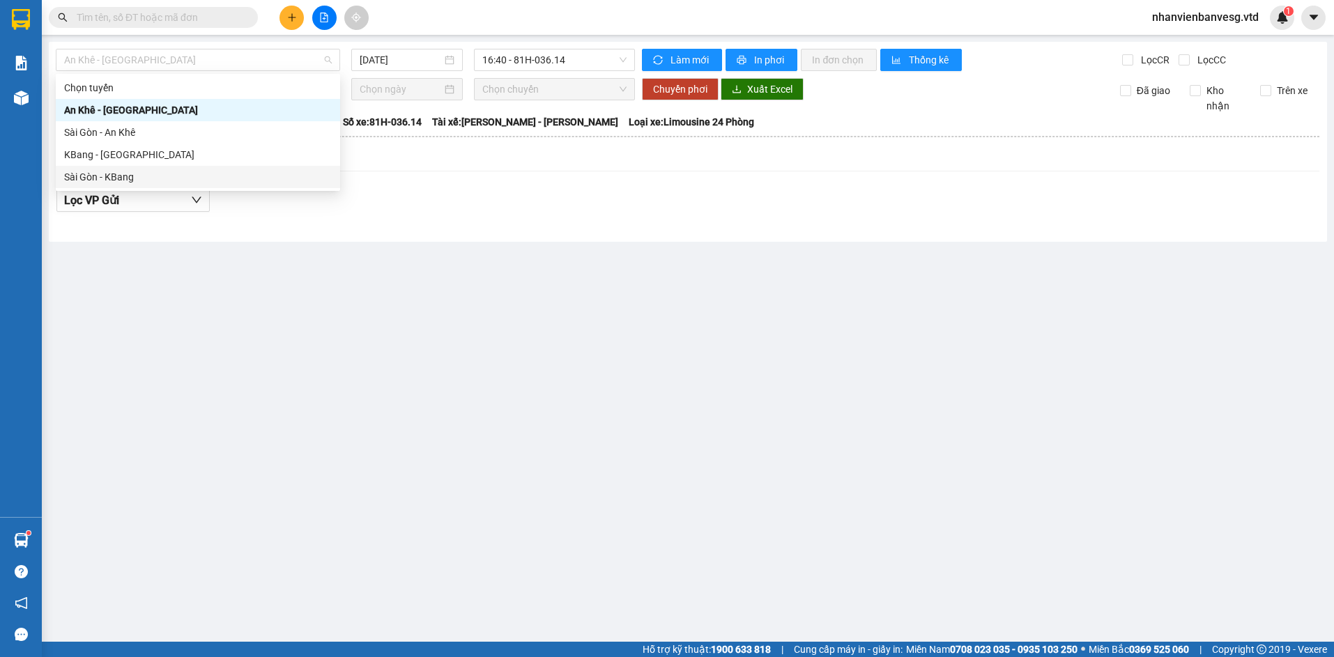
click at [213, 178] on div "Sài Gòn - KBang" at bounding box center [198, 176] width 268 height 15
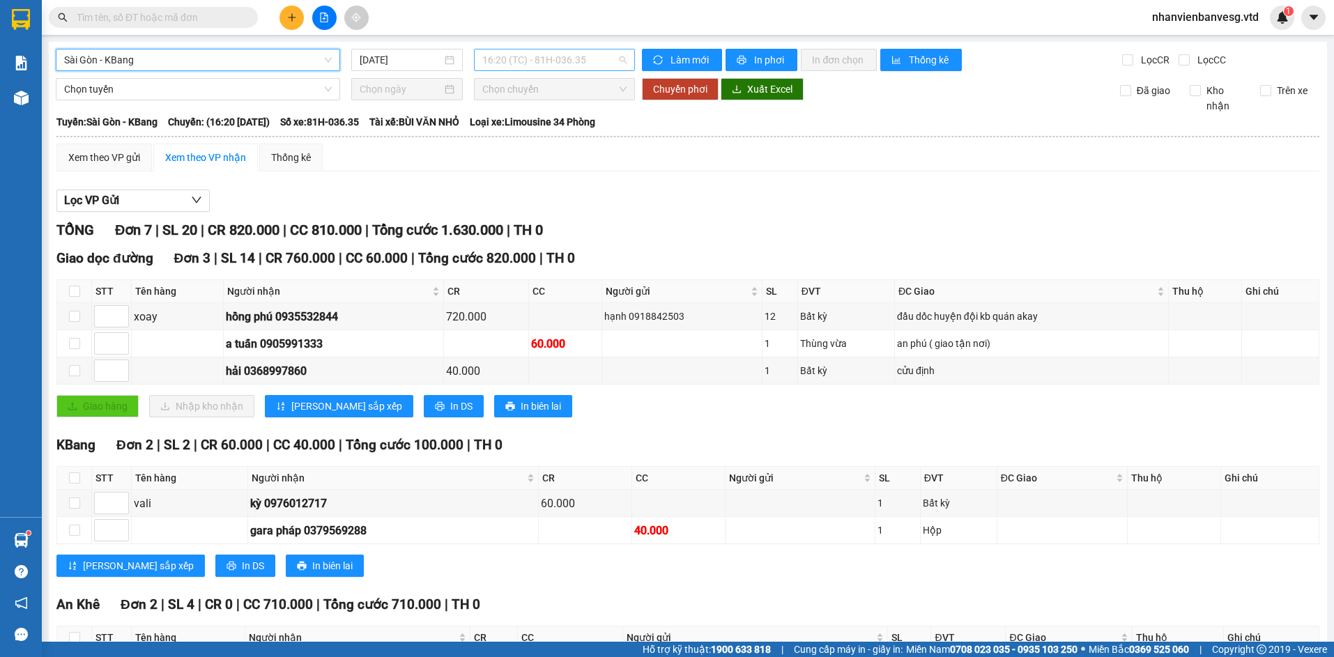
drag, startPoint x: 547, startPoint y: 60, endPoint x: 566, endPoint y: 107, distance: 51.3
click at [547, 61] on span "16:20 (TC) - 81H-036.35" at bounding box center [554, 59] width 144 height 21
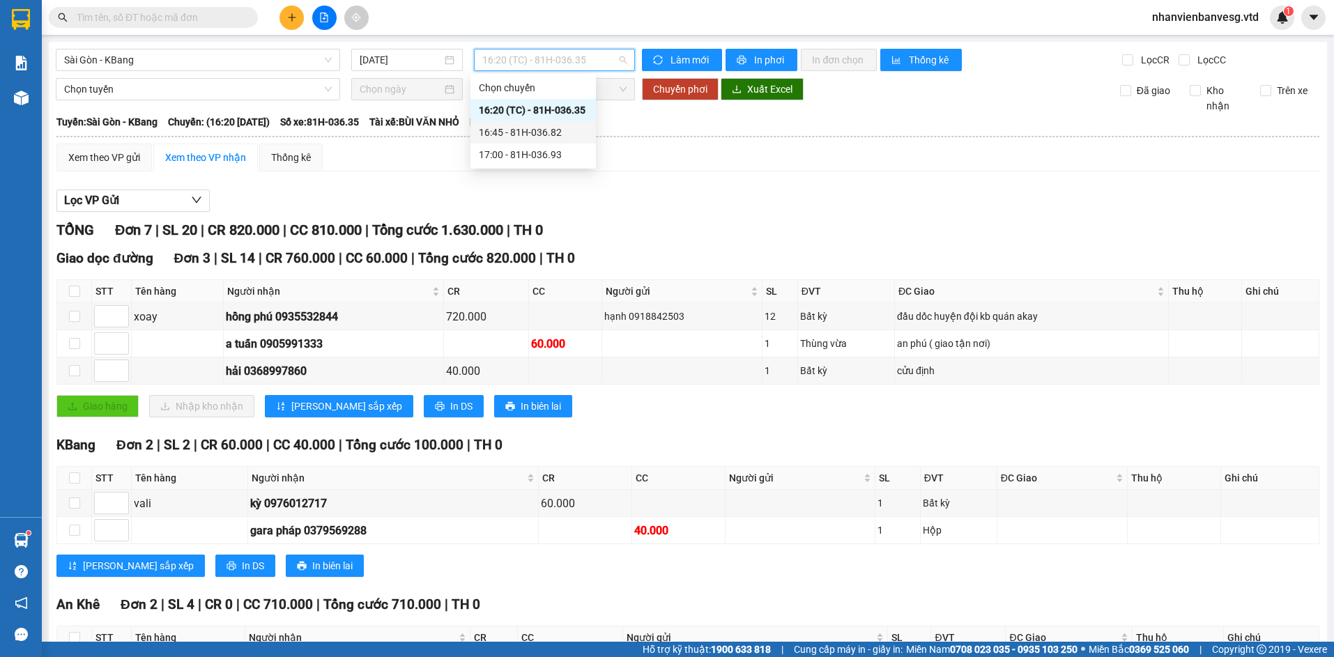
click at [567, 135] on div "16:45 - 81H-036.82" at bounding box center [533, 132] width 109 height 15
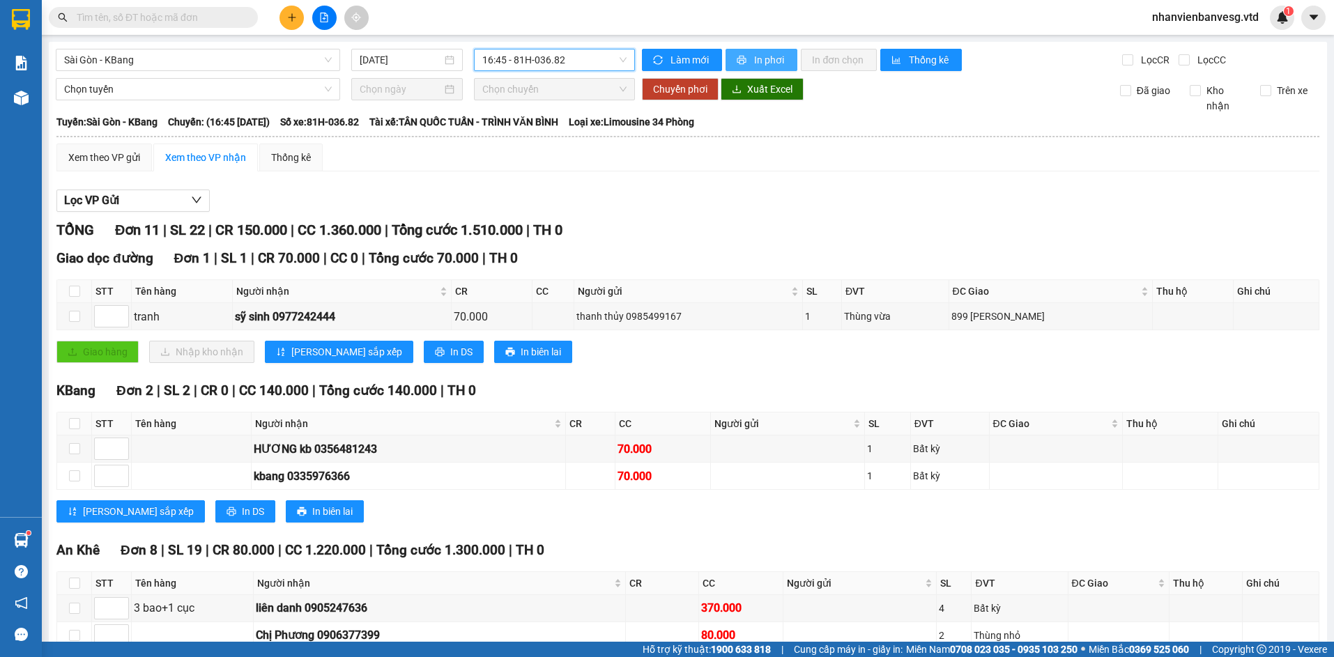
click at [746, 59] on button "In phơi" at bounding box center [762, 60] width 72 height 22
click at [295, 17] on icon "plus" at bounding box center [292, 18] width 10 height 10
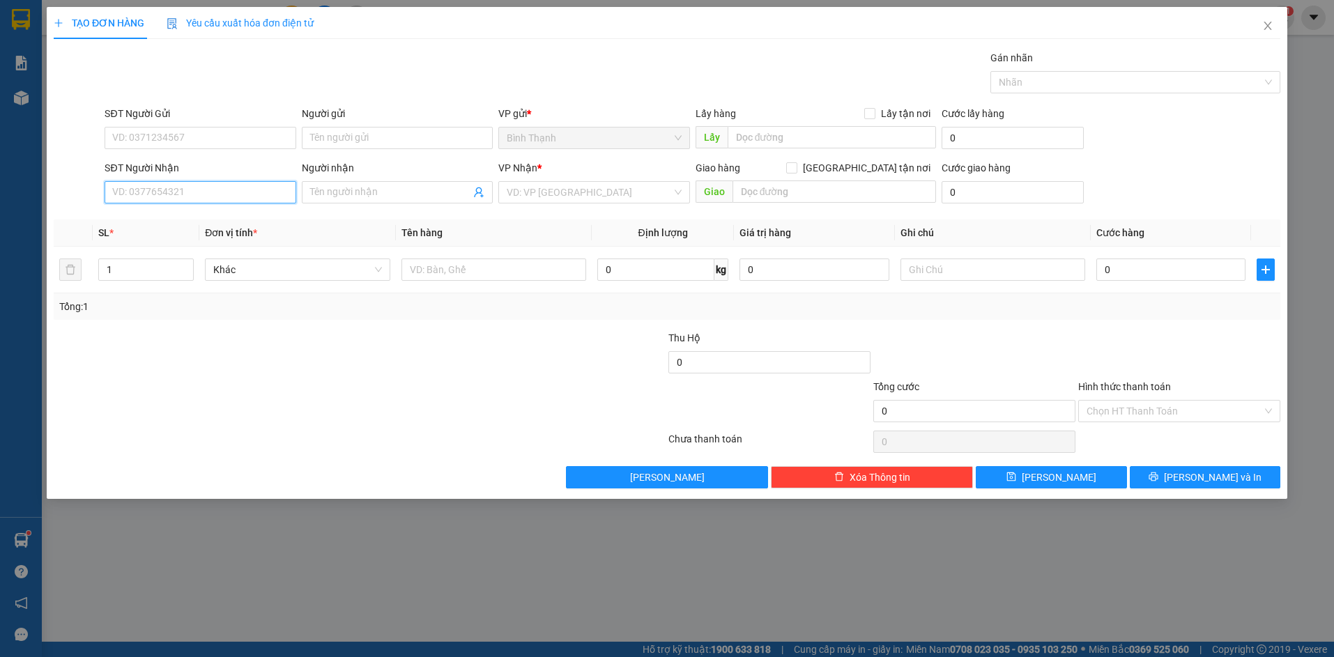
click at [270, 197] on input "SĐT Người Nhận" at bounding box center [200, 192] width 191 height 22
click at [242, 186] on input "SĐT Người Nhận" at bounding box center [200, 192] width 191 height 22
click at [224, 222] on div "0961427756 - Huyền" at bounding box center [200, 220] width 174 height 15
click at [286, 269] on span "Bất kỳ" at bounding box center [297, 269] width 168 height 21
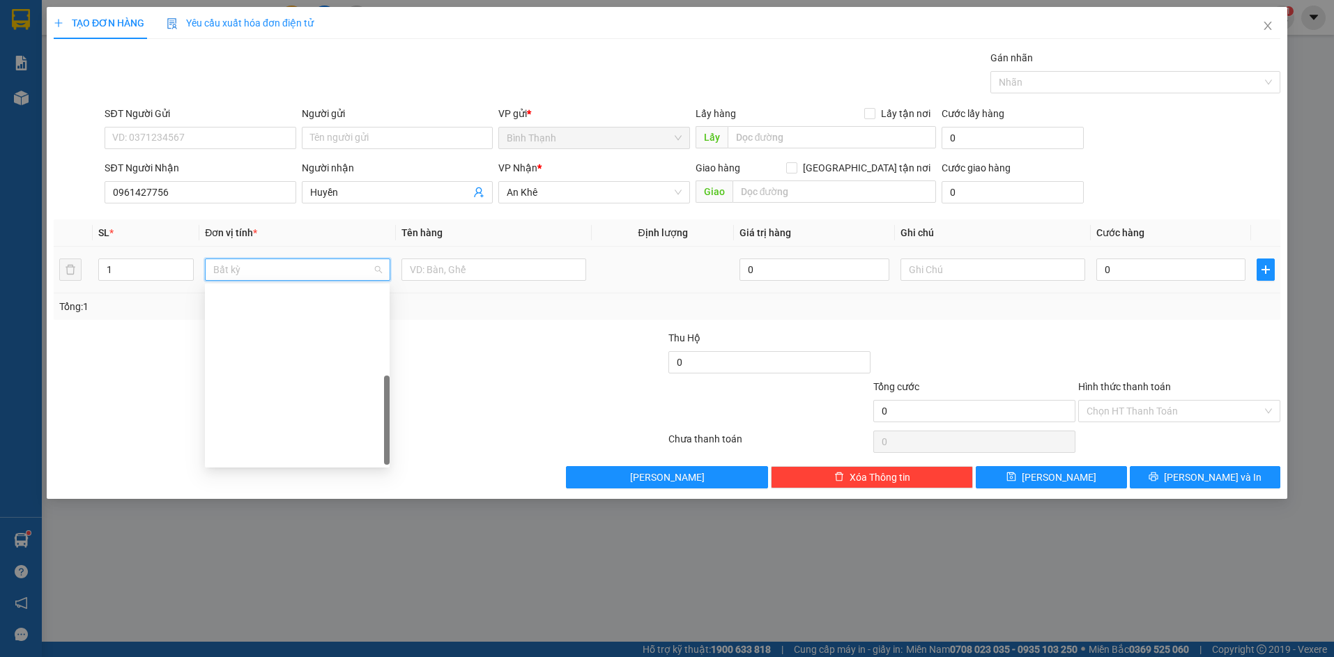
click at [300, 580] on div "Thùng xốp" at bounding box center [297, 587] width 168 height 15
click at [1114, 275] on input "0" at bounding box center [1170, 270] width 149 height 22
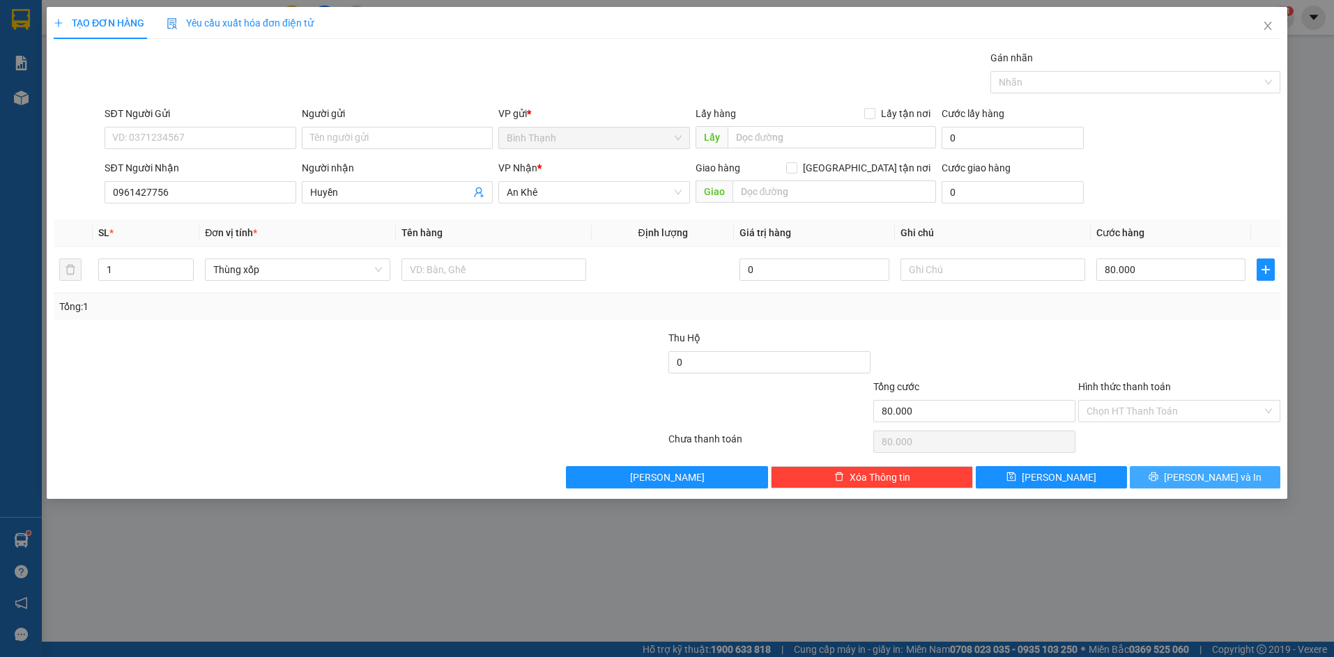
click at [1217, 473] on span "[PERSON_NAME] và In" at bounding box center [1213, 477] width 98 height 15
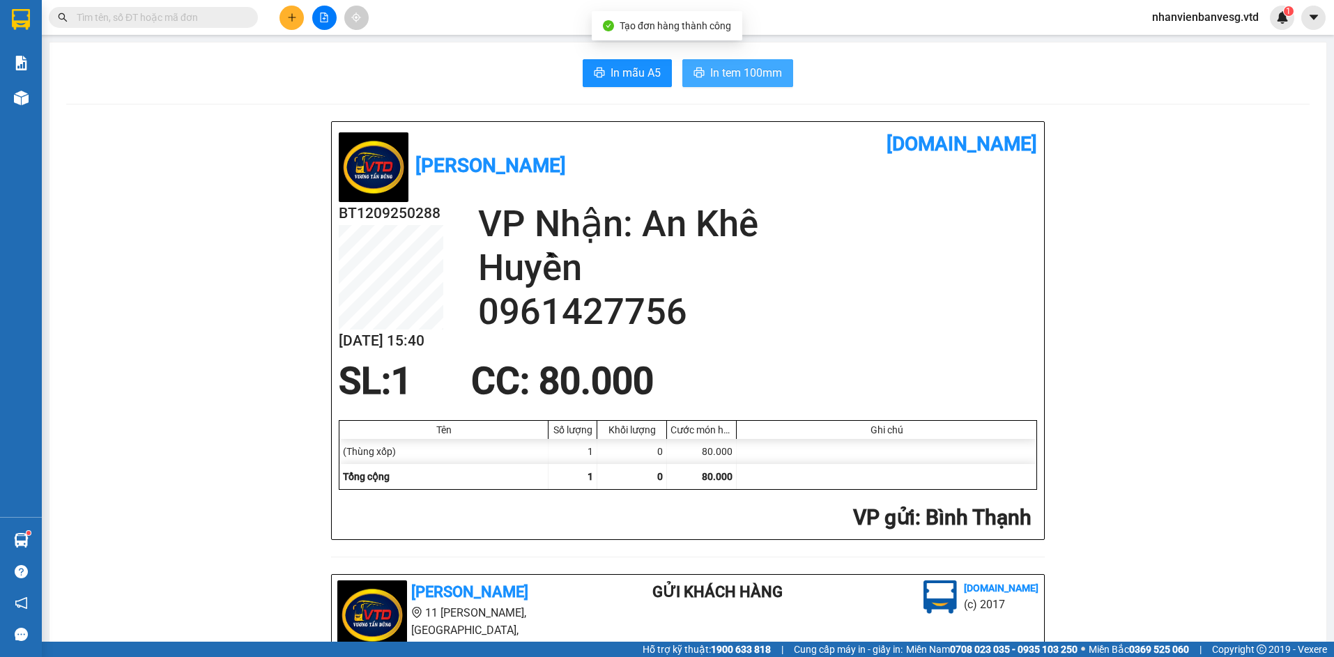
click at [727, 67] on span "In tem 100mm" at bounding box center [746, 72] width 72 height 17
click at [284, 23] on button at bounding box center [292, 18] width 24 height 24
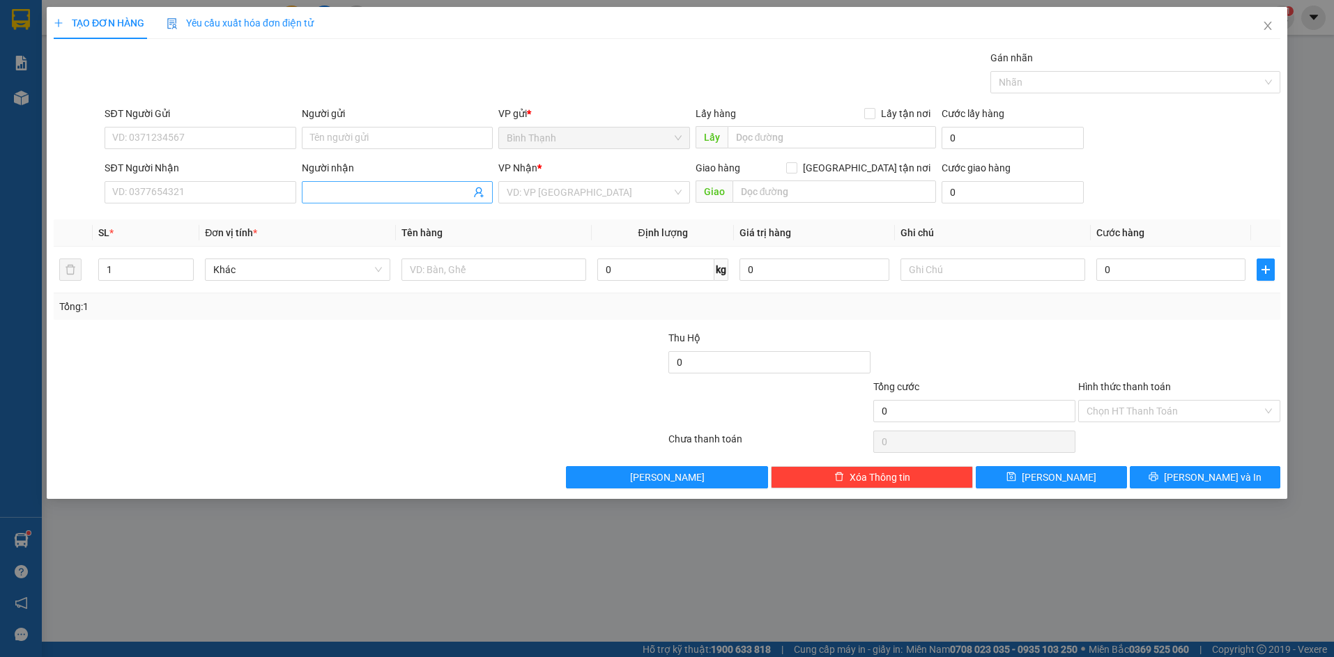
click at [352, 193] on input "Người nhận" at bounding box center [390, 192] width 160 height 15
click at [422, 220] on div "xưởng may cô triệu - 0934715313" at bounding box center [397, 220] width 174 height 15
click at [533, 186] on input "search" at bounding box center [589, 192] width 165 height 21
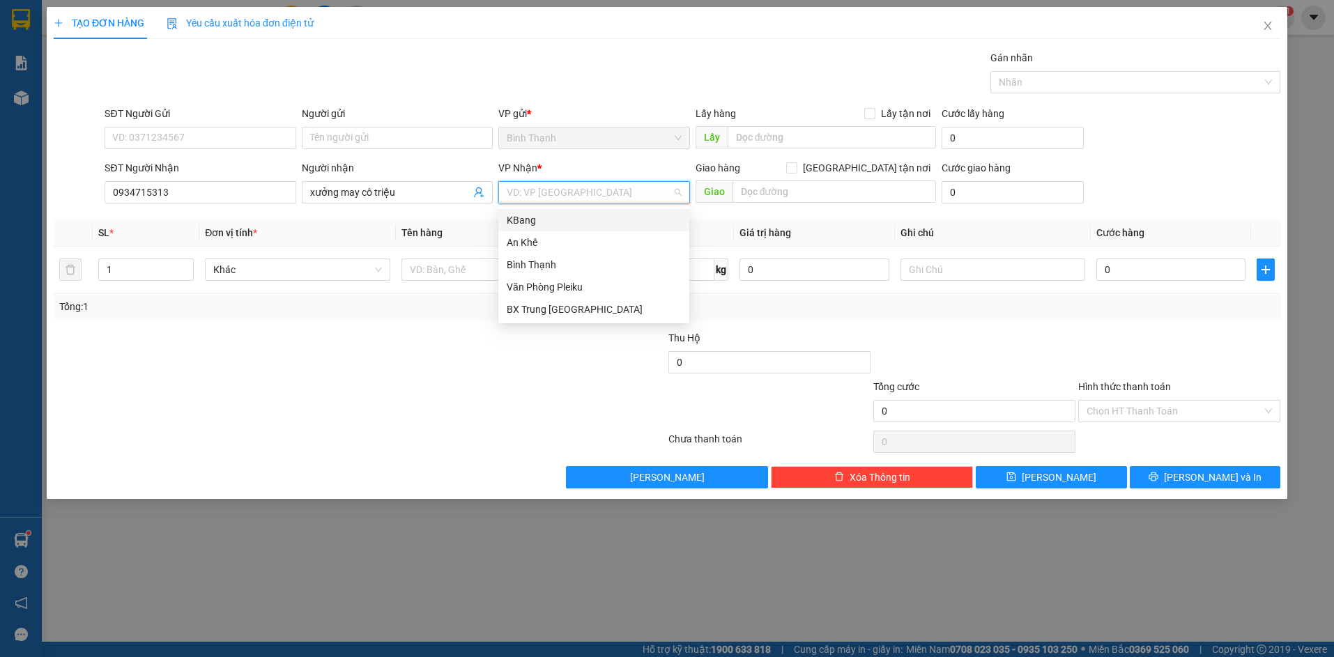
drag, startPoint x: 547, startPoint y: 222, endPoint x: 836, endPoint y: 216, distance: 289.3
click at [552, 221] on div "KBang" at bounding box center [594, 220] width 174 height 15
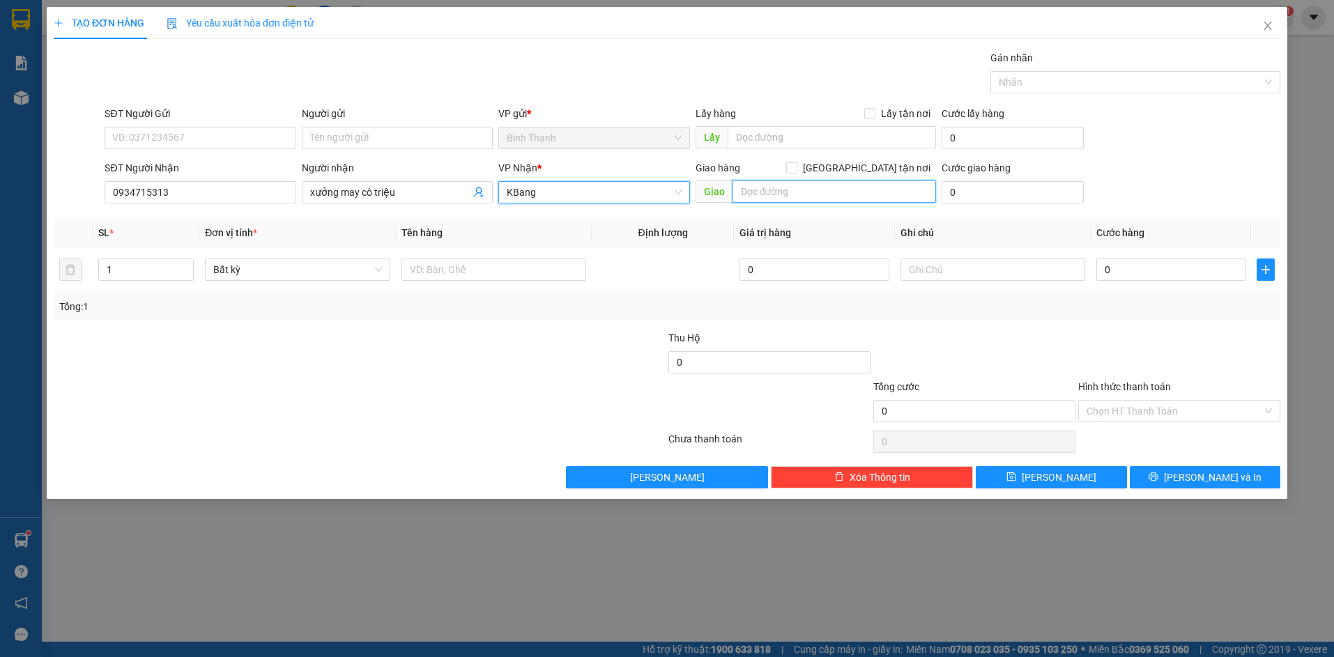
click at [848, 194] on input "text" at bounding box center [835, 192] width 204 height 22
click at [287, 276] on span "Bất kỳ" at bounding box center [297, 269] width 168 height 21
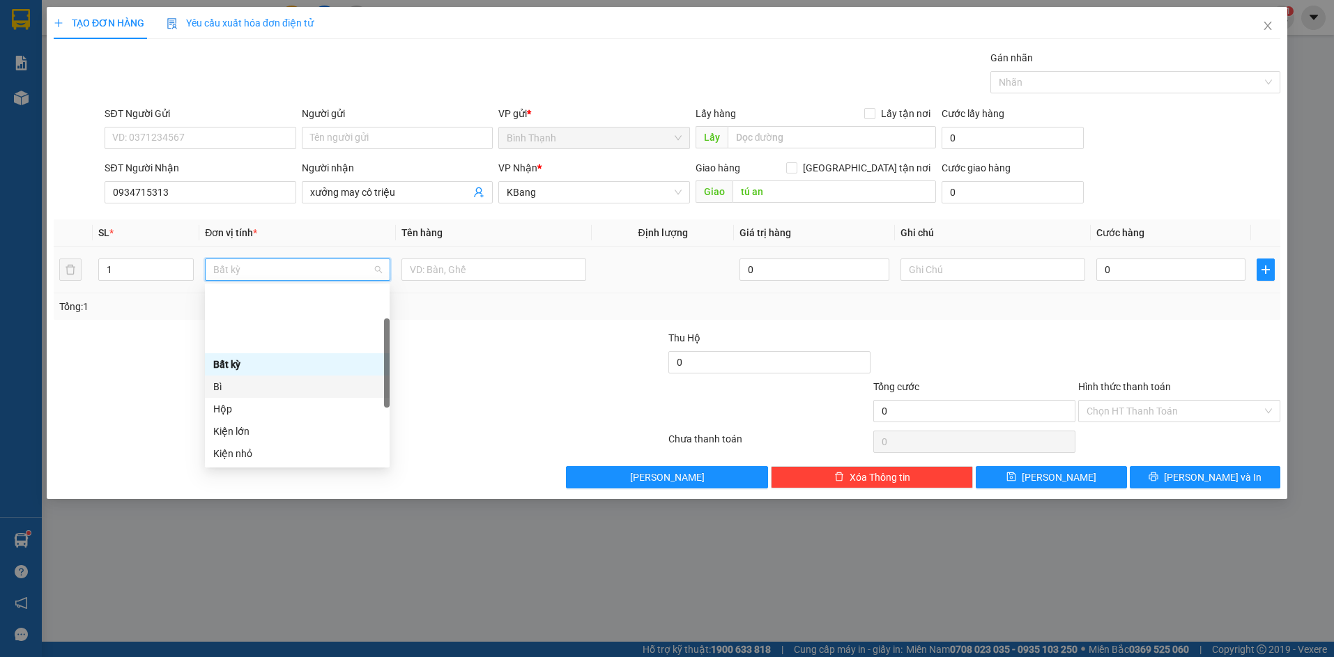
click at [234, 379] on div "Bì" at bounding box center [297, 386] width 168 height 15
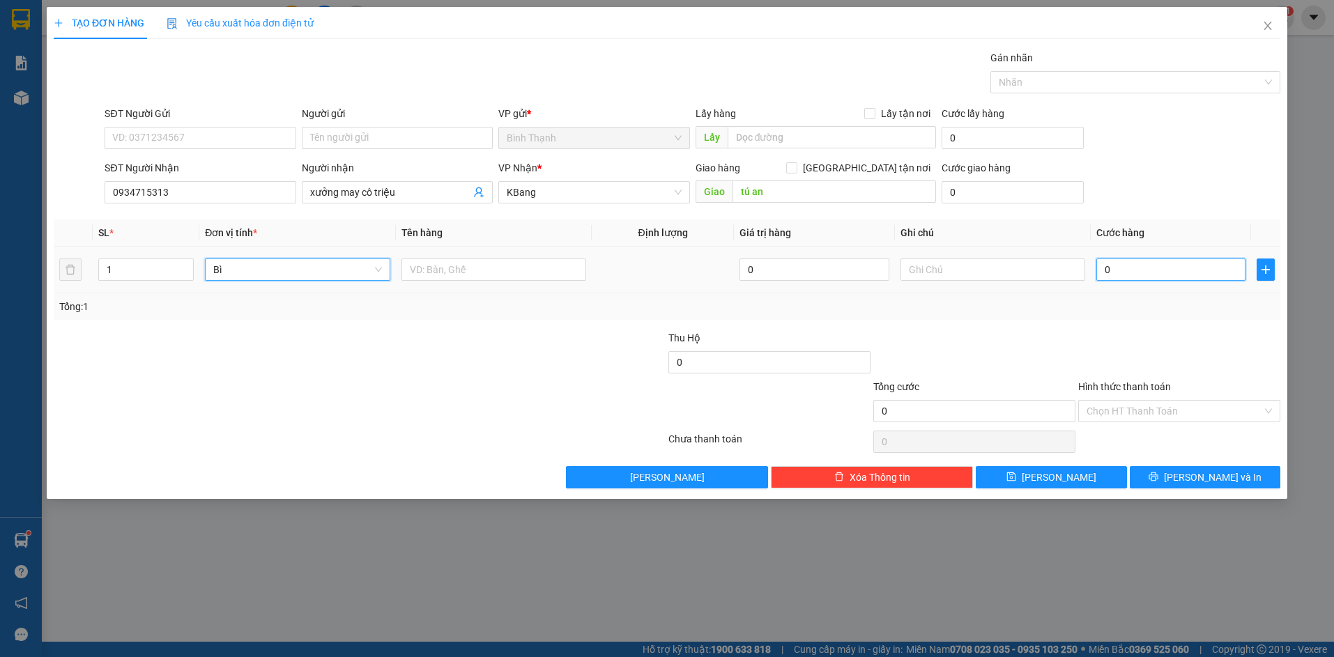
click at [1125, 266] on input "0" at bounding box center [1170, 270] width 149 height 22
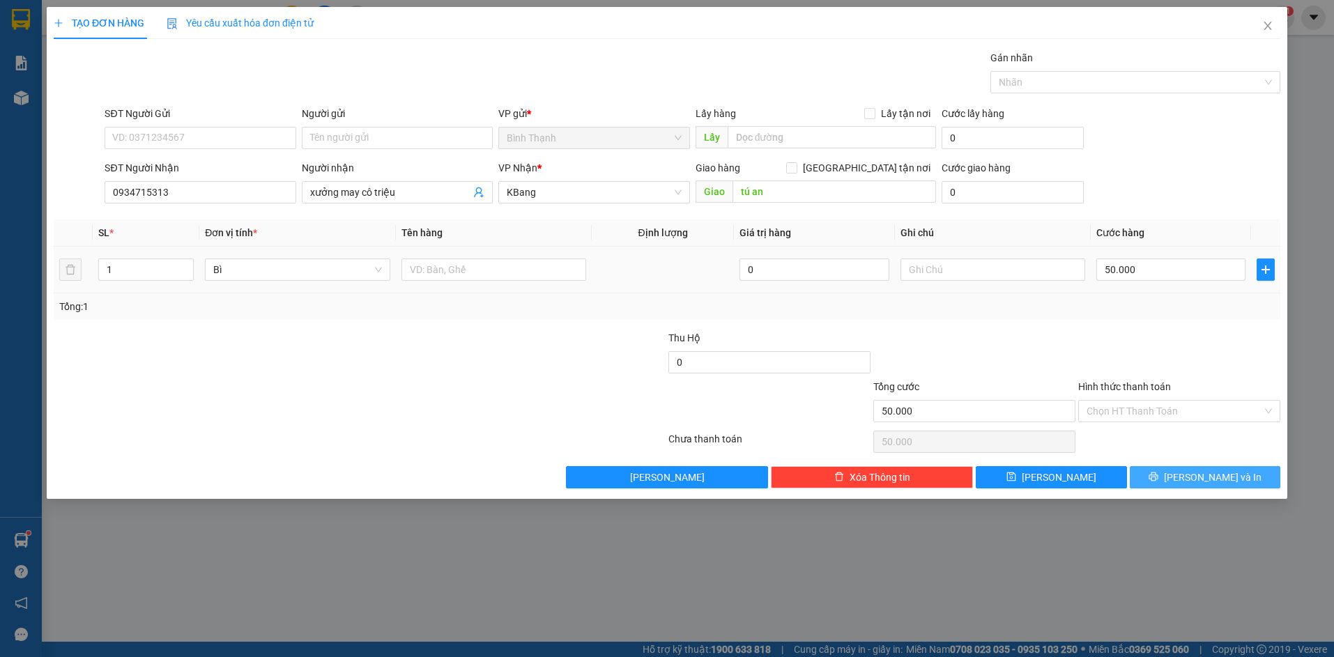
drag, startPoint x: 1176, startPoint y: 473, endPoint x: 899, endPoint y: 275, distance: 340.3
click at [1177, 473] on button "[PERSON_NAME] và In" at bounding box center [1205, 477] width 151 height 22
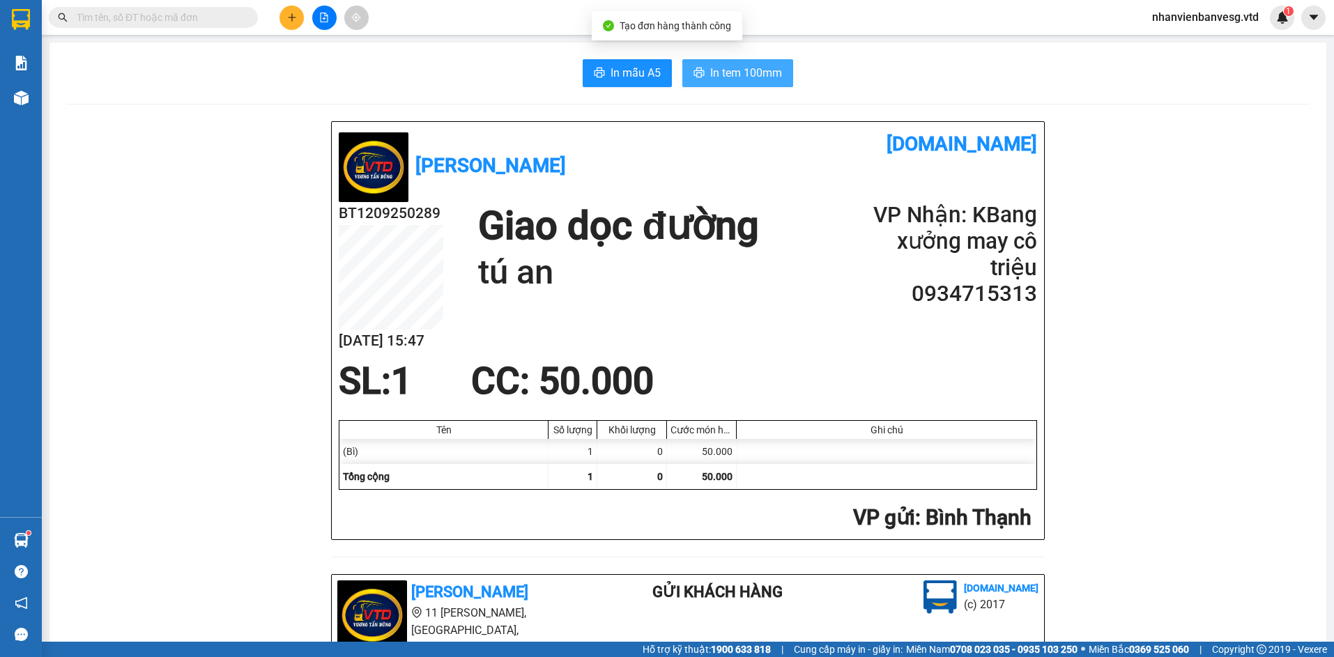
click at [747, 63] on button "In tem 100mm" at bounding box center [737, 73] width 111 height 28
click at [289, 15] on icon "plus" at bounding box center [292, 18] width 10 height 10
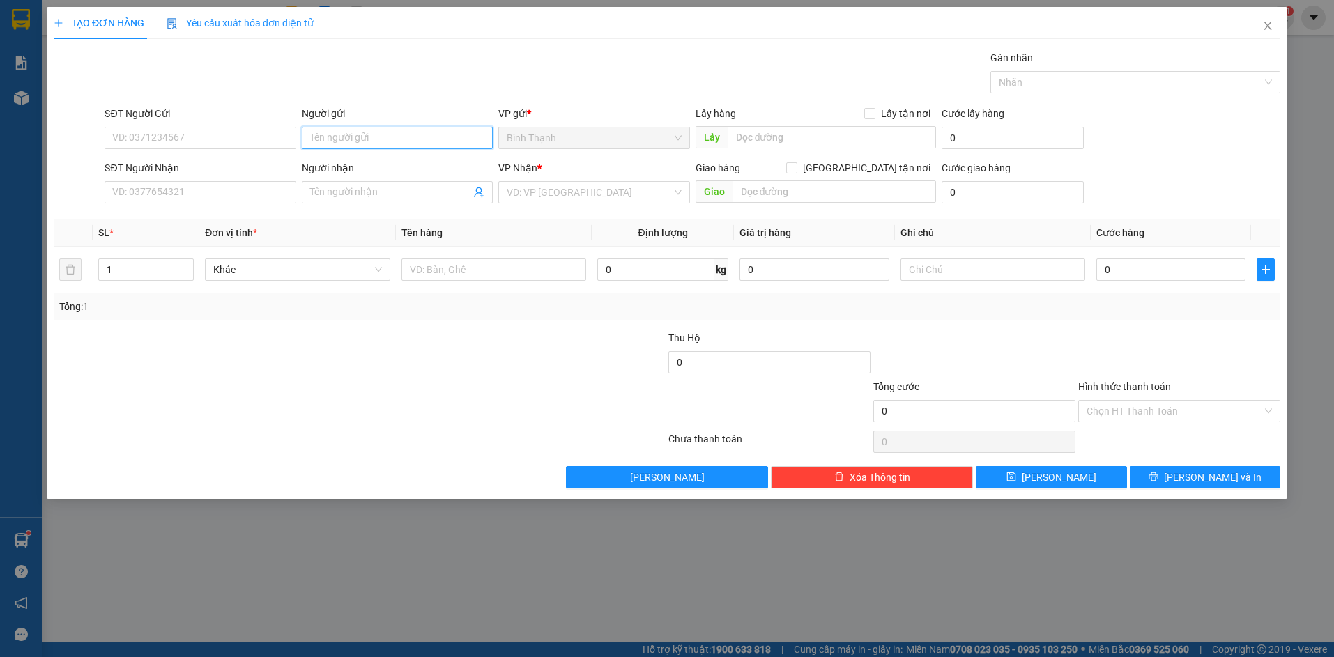
click at [345, 136] on input "Người gửi" at bounding box center [397, 138] width 191 height 22
click at [359, 189] on div "xưởng may cô triệu - 0934331331" at bounding box center [397, 188] width 174 height 15
click at [192, 184] on input "SĐT Người Nhận" at bounding box center [200, 192] width 191 height 22
click at [307, 194] on span at bounding box center [397, 192] width 191 height 22
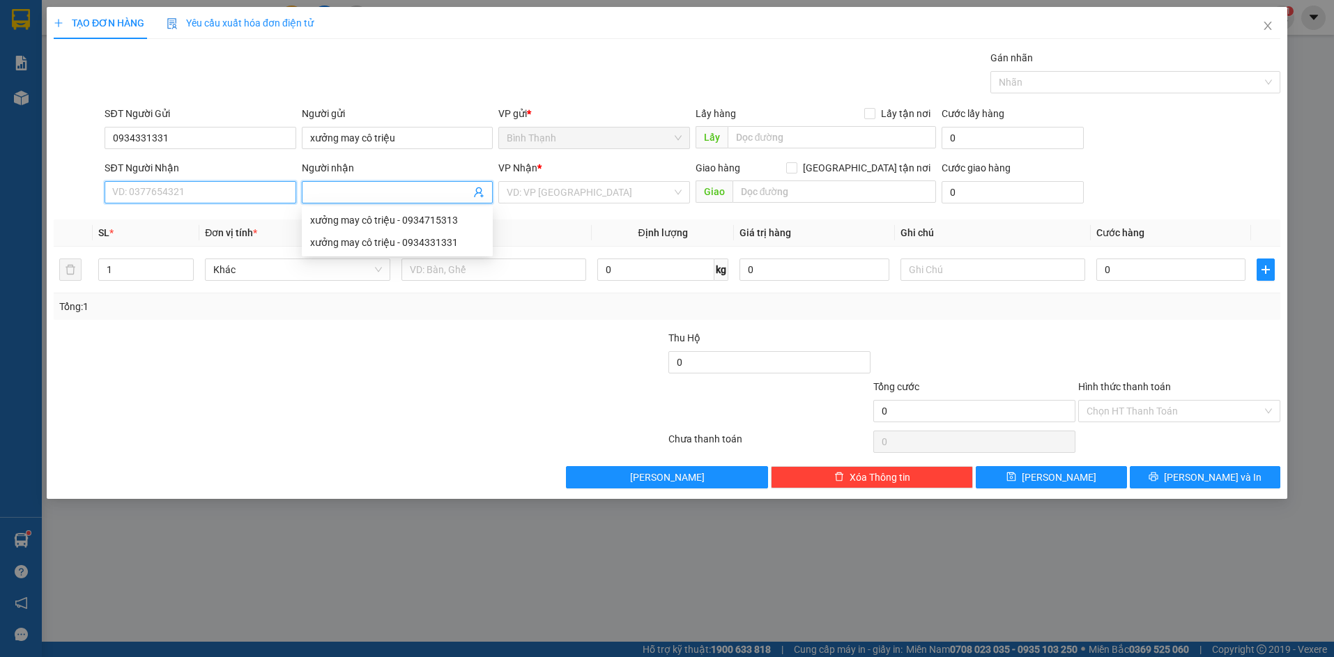
click at [232, 192] on input "SĐT Người Nhận" at bounding box center [200, 192] width 191 height 22
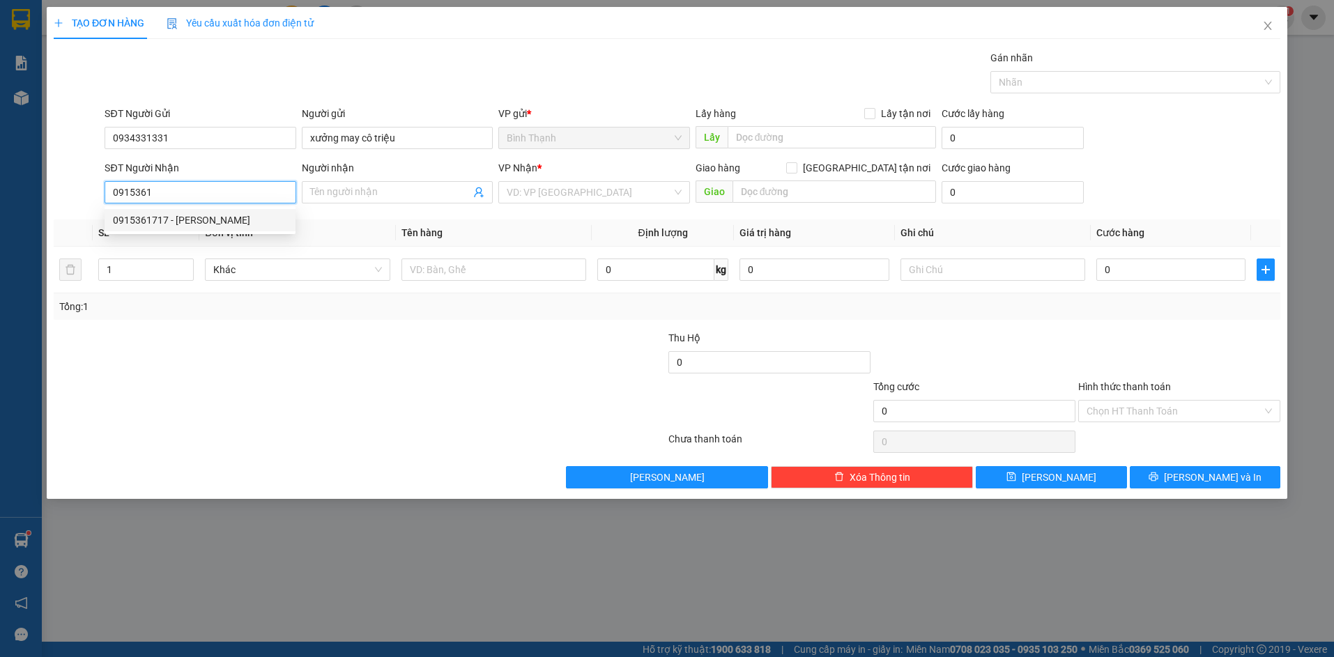
click at [257, 217] on div "0915361717 - Anh Dũng" at bounding box center [200, 220] width 174 height 15
drag, startPoint x: 132, startPoint y: 273, endPoint x: 78, endPoint y: 288, distance: 56.5
click at [78, 287] on tr "1 Bất kỳ 0 0" at bounding box center [667, 270] width 1227 height 47
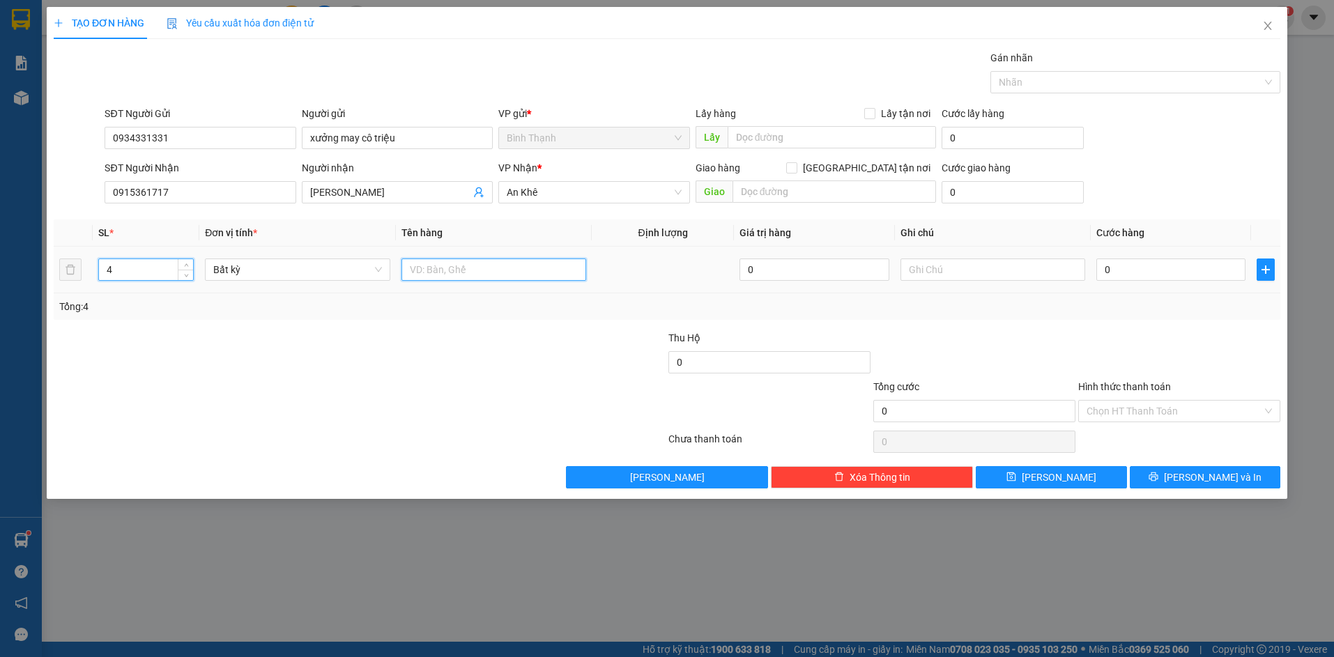
click at [505, 277] on input "text" at bounding box center [494, 270] width 185 height 22
click at [1189, 275] on input "0" at bounding box center [1170, 270] width 149 height 22
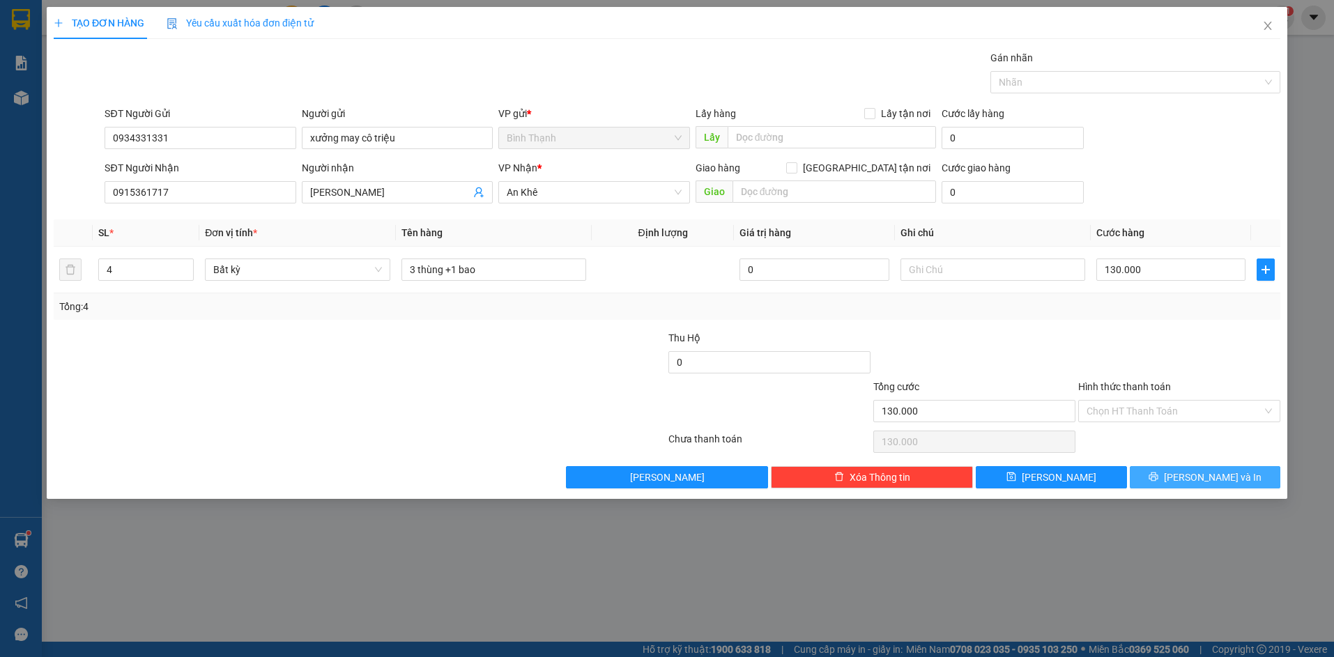
drag, startPoint x: 1206, startPoint y: 474, endPoint x: 1199, endPoint y: 492, distance: 19.4
click at [1205, 475] on span "[PERSON_NAME] và In" at bounding box center [1213, 477] width 98 height 15
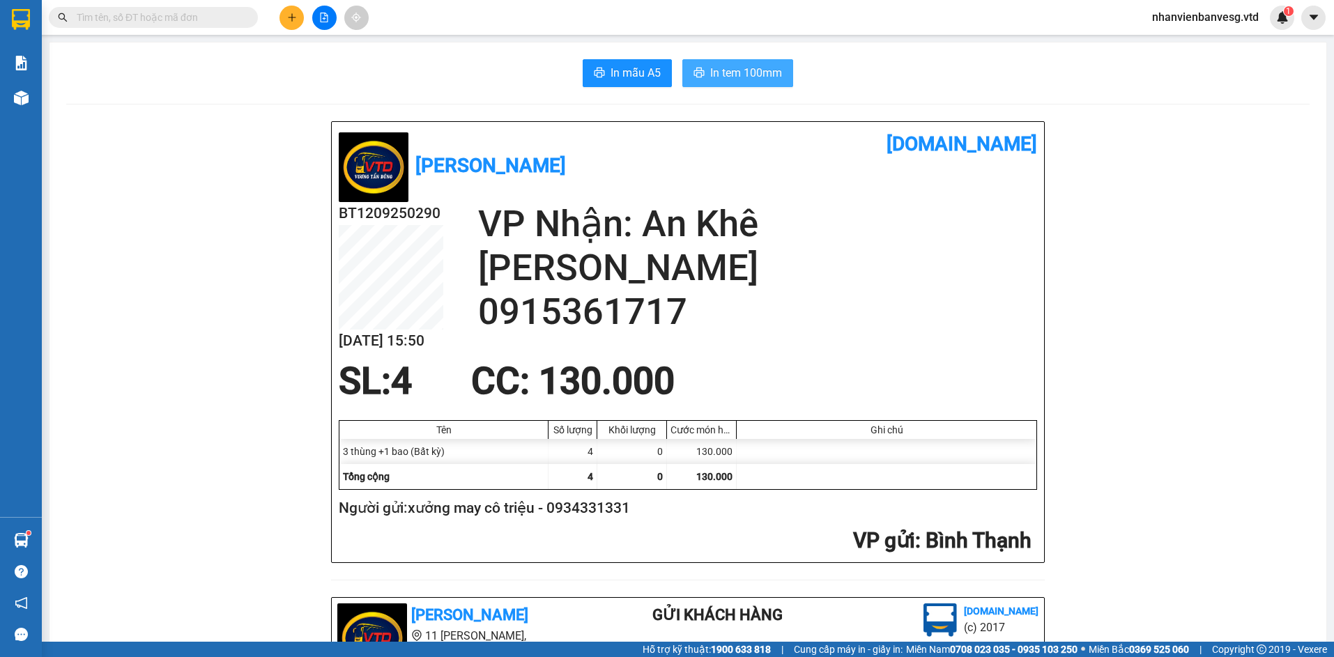
click at [730, 80] on span "In tem 100mm" at bounding box center [746, 72] width 72 height 17
click at [296, 17] on icon "plus" at bounding box center [292, 18] width 10 height 10
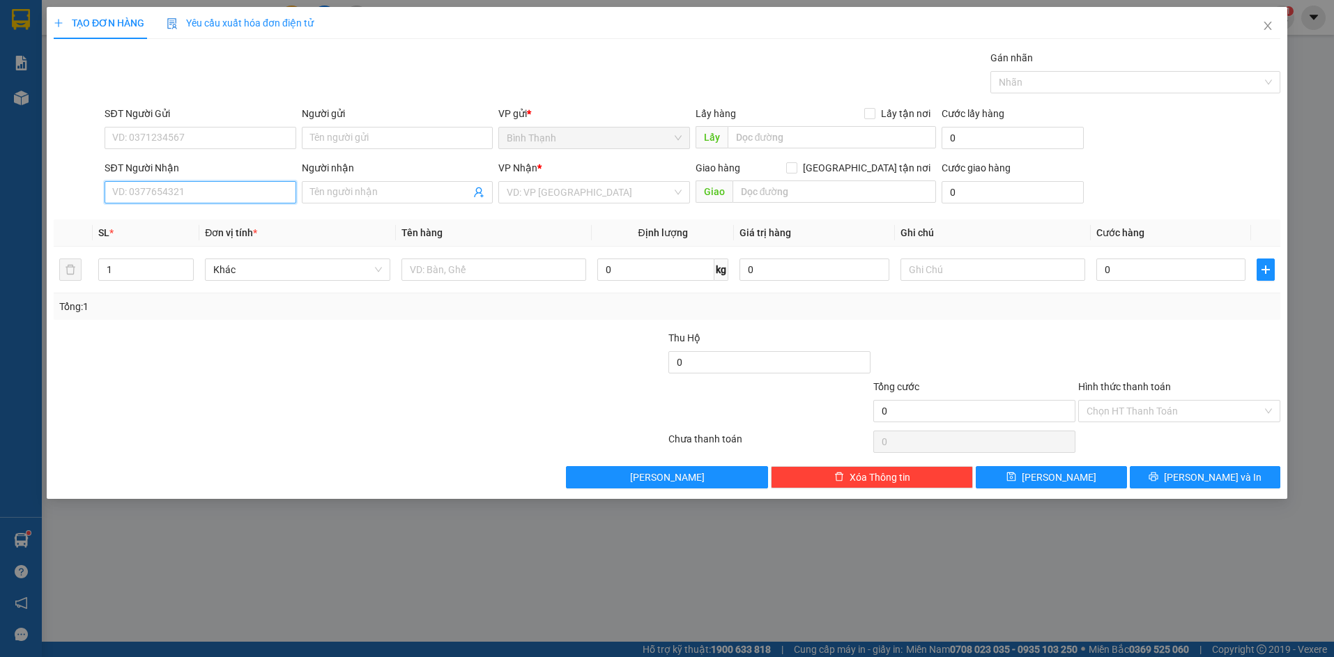
click at [199, 185] on input "SĐT Người Nhận" at bounding box center [200, 192] width 191 height 22
click at [205, 215] on div "0905635499 - THẠCH ÂN" at bounding box center [200, 220] width 174 height 15
drag, startPoint x: 145, startPoint y: 270, endPoint x: 89, endPoint y: 298, distance: 63.0
click at [89, 298] on div "SL * Đơn vị tính * Tên hàng Định lượng Giá trị hàng Ghi chú Cước hàng 1 Bất kỳ …" at bounding box center [667, 270] width 1227 height 100
drag, startPoint x: 270, startPoint y: 268, endPoint x: 272, endPoint y: 295, distance: 27.2
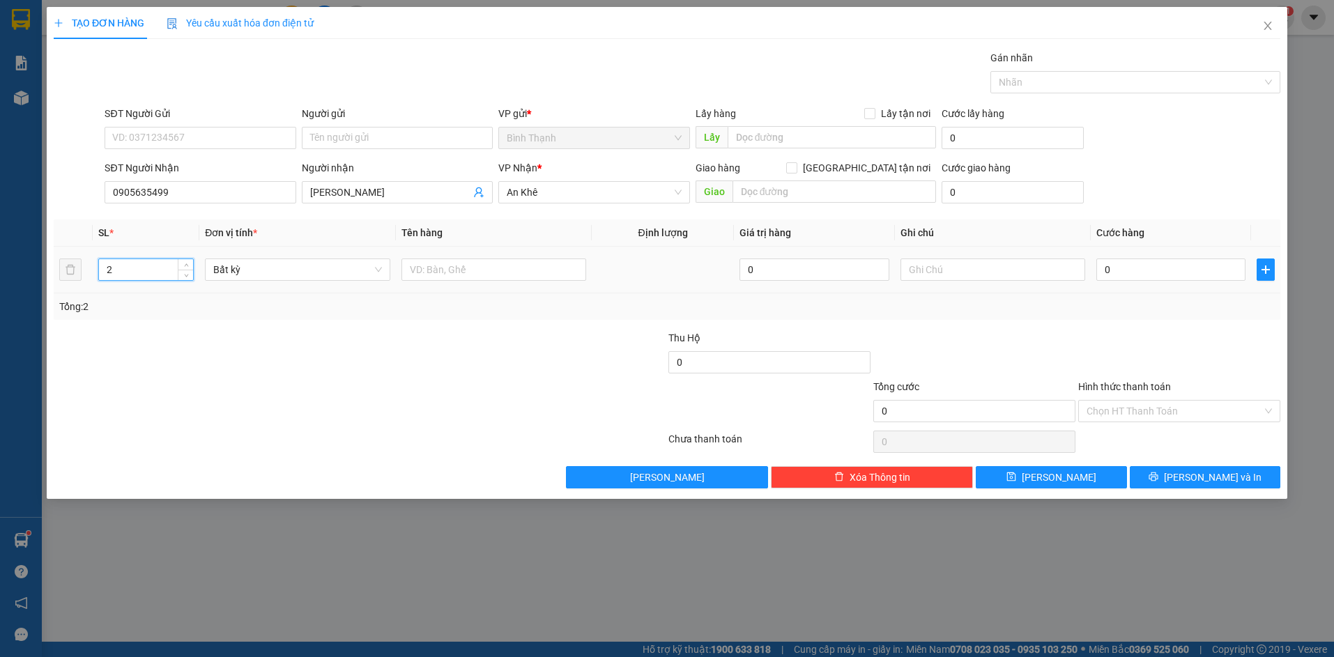
click at [270, 279] on span "Bất kỳ" at bounding box center [297, 269] width 168 height 21
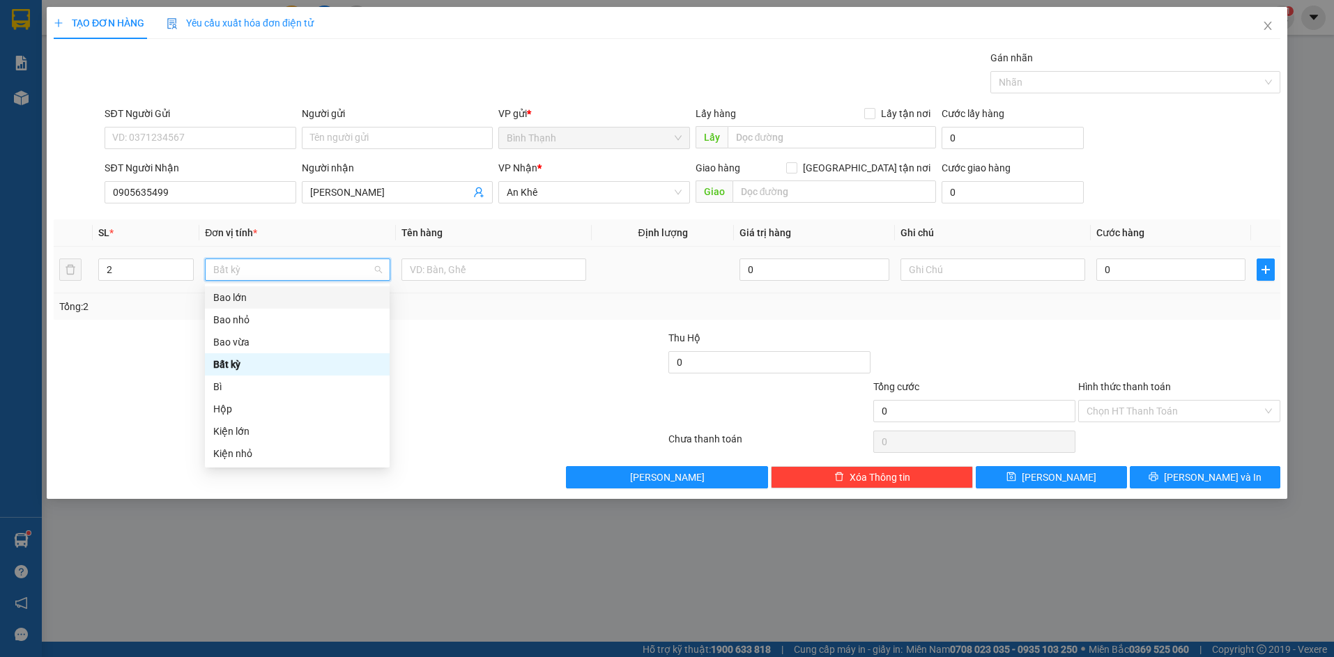
click at [291, 295] on div "Bao lớn" at bounding box center [297, 297] width 168 height 15
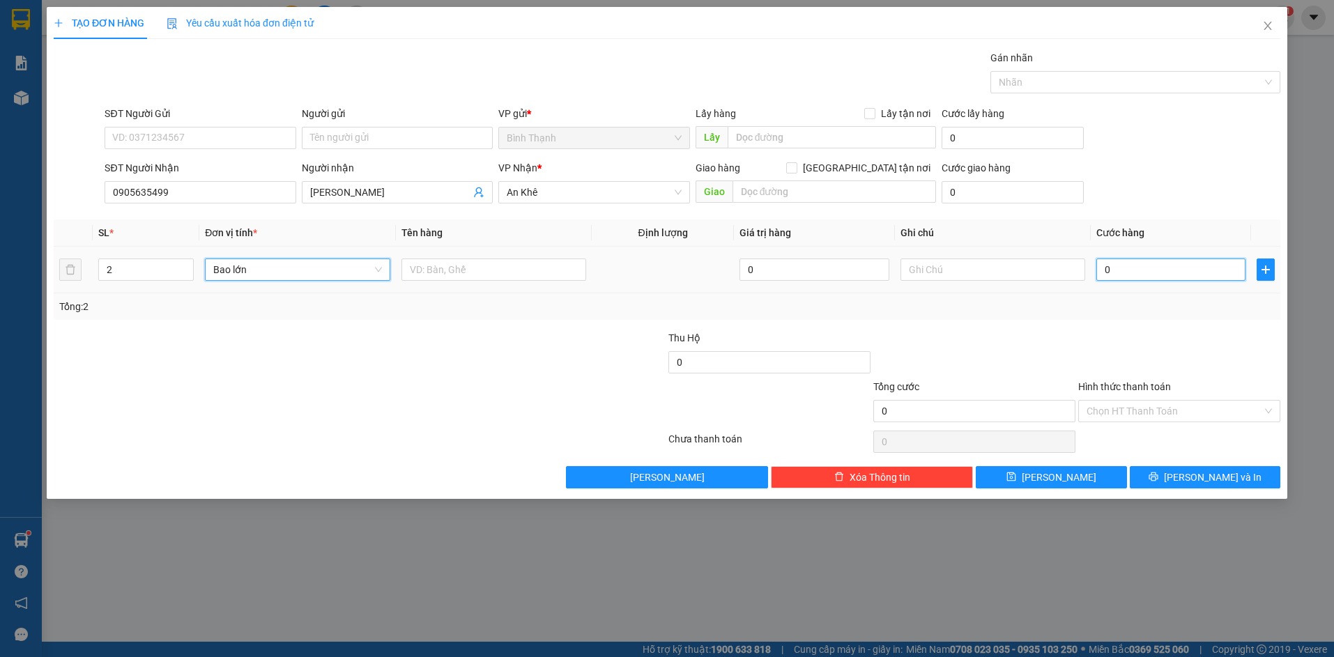
click at [1194, 270] on input "0" at bounding box center [1170, 270] width 149 height 22
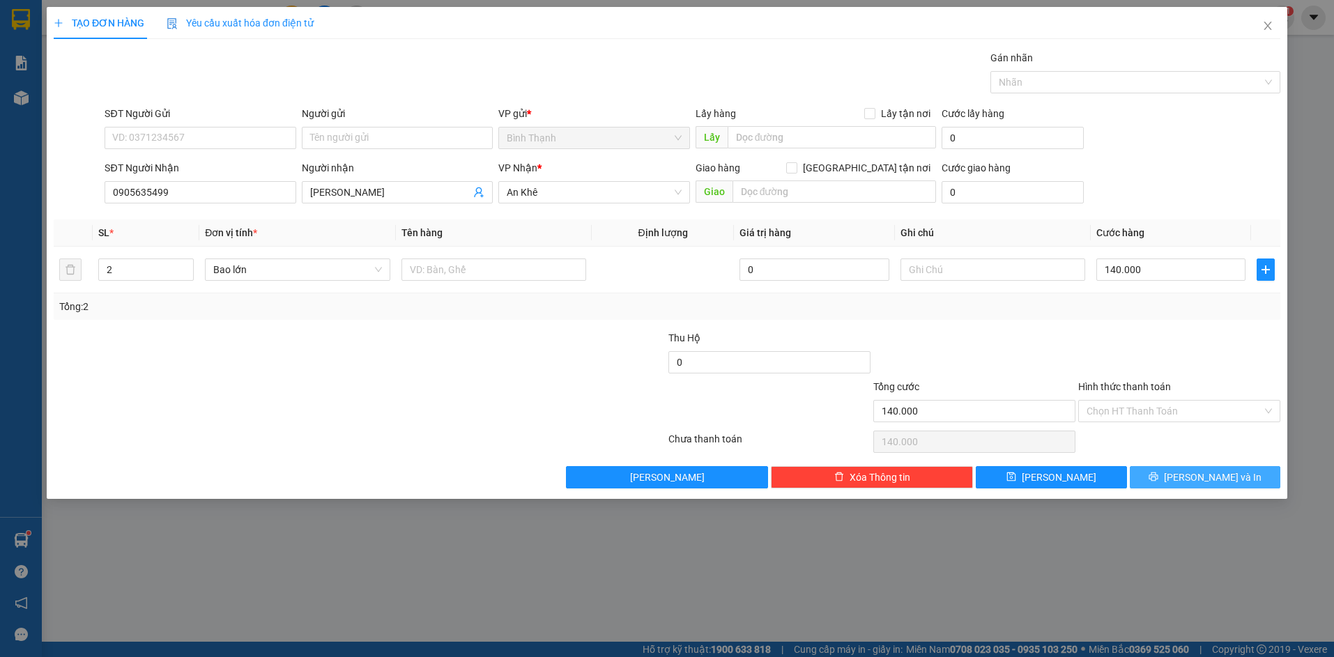
click at [1159, 479] on icon "printer" at bounding box center [1154, 477] width 10 height 10
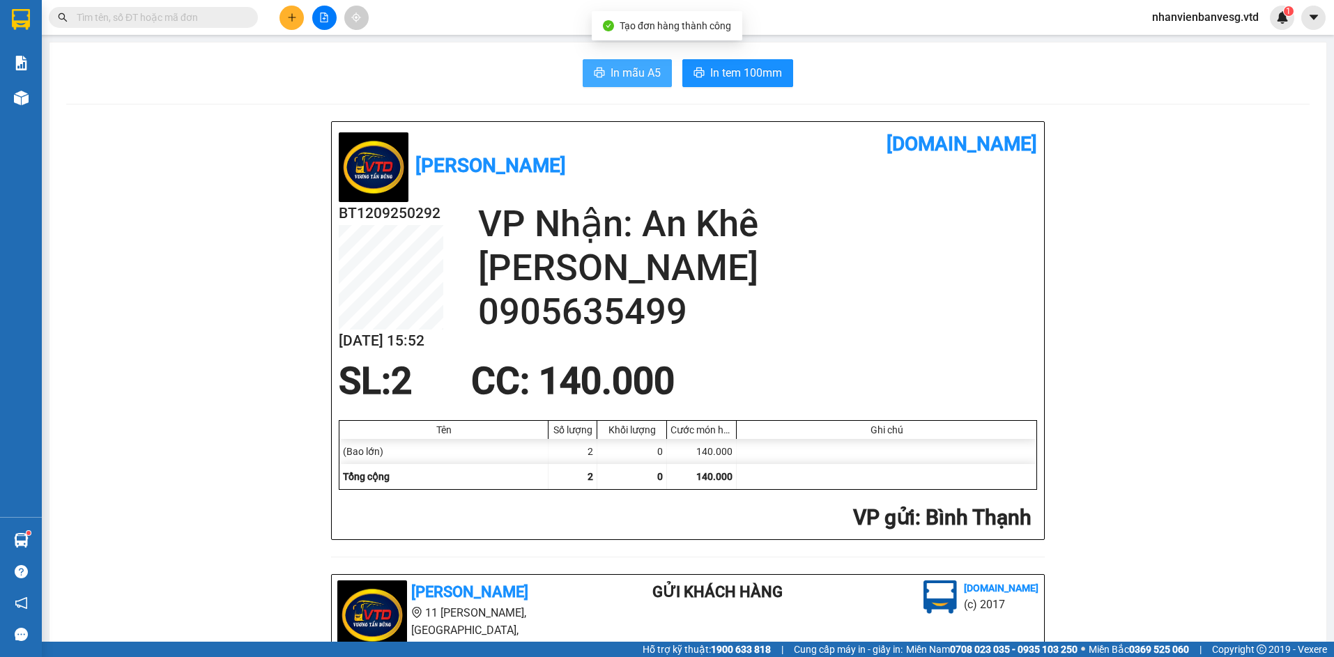
click at [645, 79] on span "In mẫu A5" at bounding box center [636, 72] width 50 height 17
click at [745, 72] on span "In tem 100mm" at bounding box center [746, 72] width 72 height 17
click at [296, 20] on icon "plus" at bounding box center [292, 18] width 10 height 10
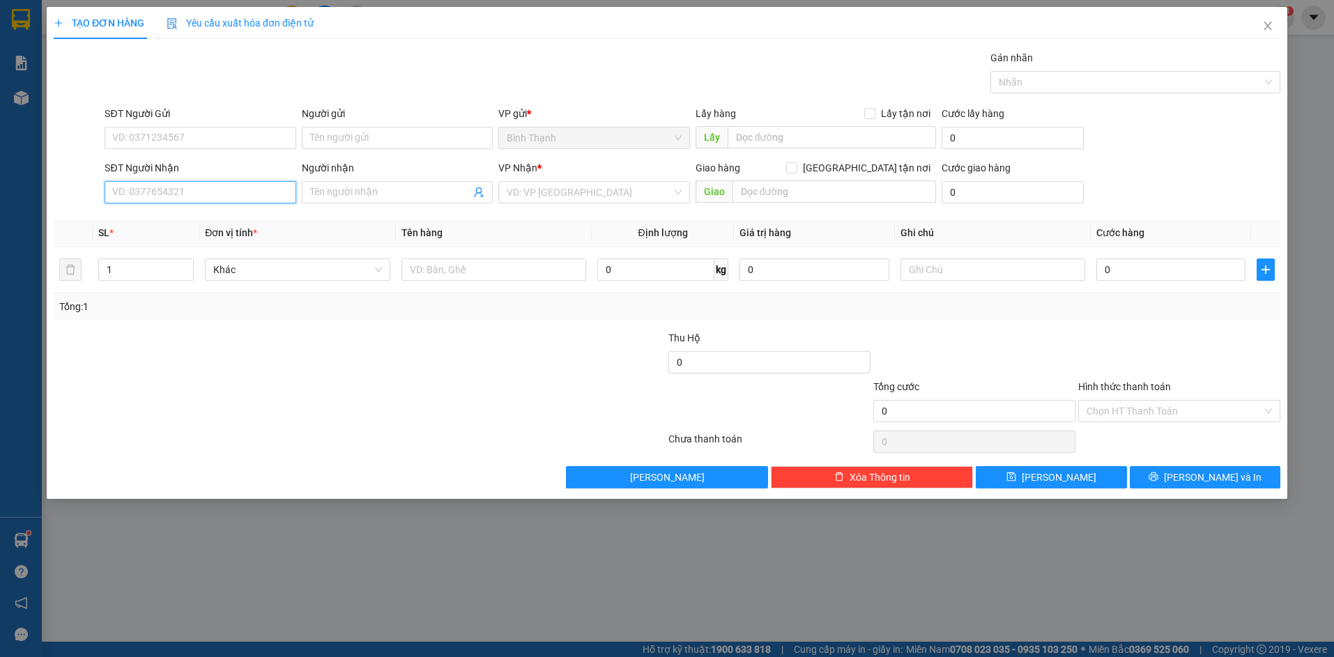
click at [221, 184] on input "SĐT Người Nhận" at bounding box center [200, 192] width 191 height 22
click at [219, 222] on div "0935663048 - oanh" at bounding box center [200, 220] width 174 height 15
click at [239, 273] on span "Bất kỳ" at bounding box center [297, 269] width 168 height 21
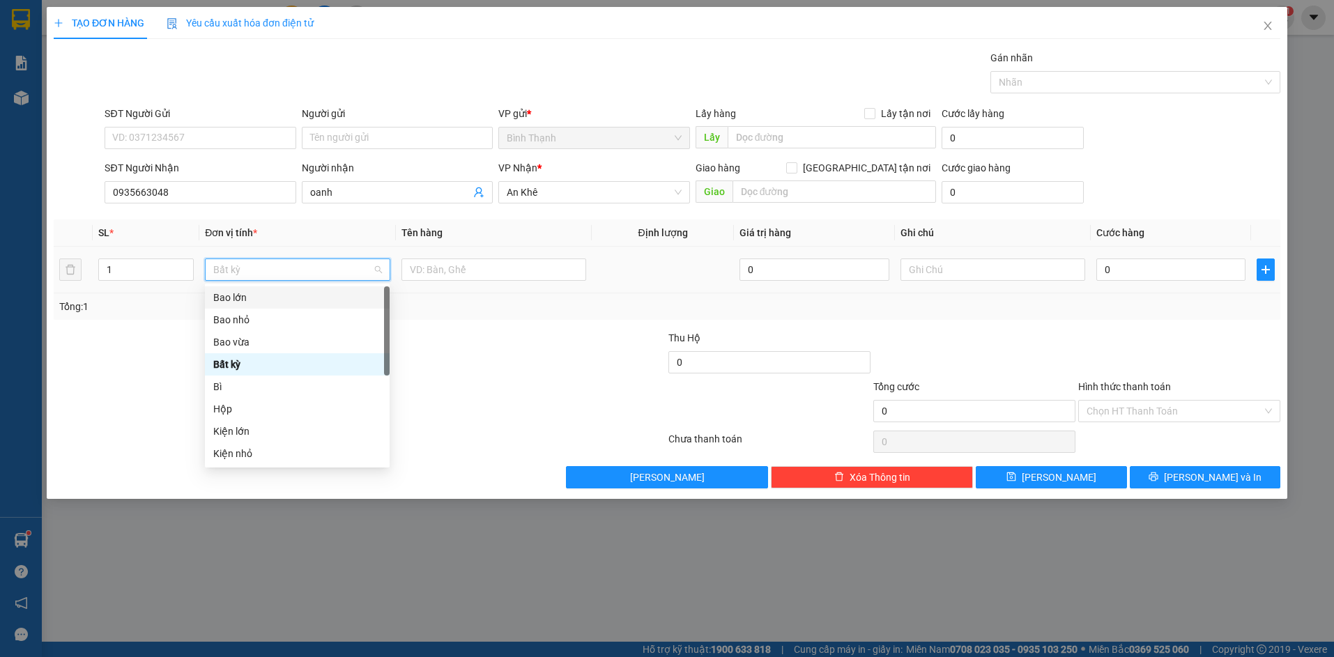
click at [258, 300] on div "Bao lớn" at bounding box center [297, 297] width 168 height 15
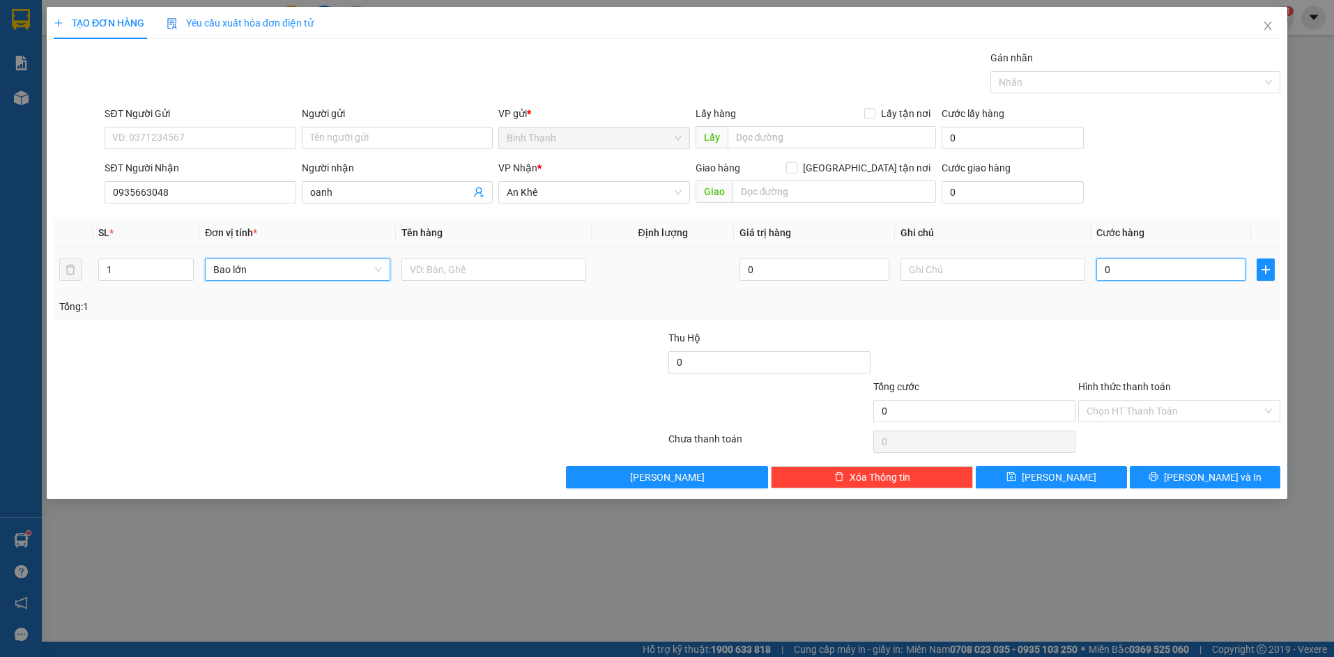
click at [1136, 269] on input "0" at bounding box center [1170, 270] width 149 height 22
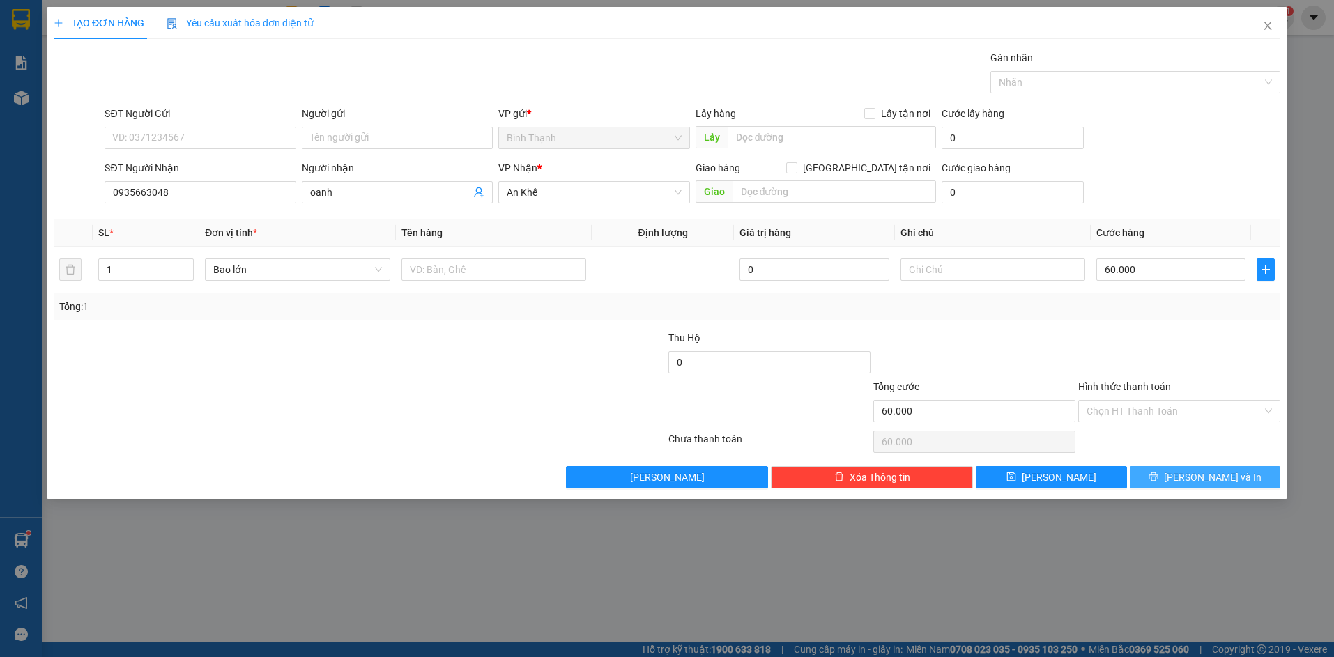
click at [1158, 477] on icon "printer" at bounding box center [1153, 477] width 9 height 9
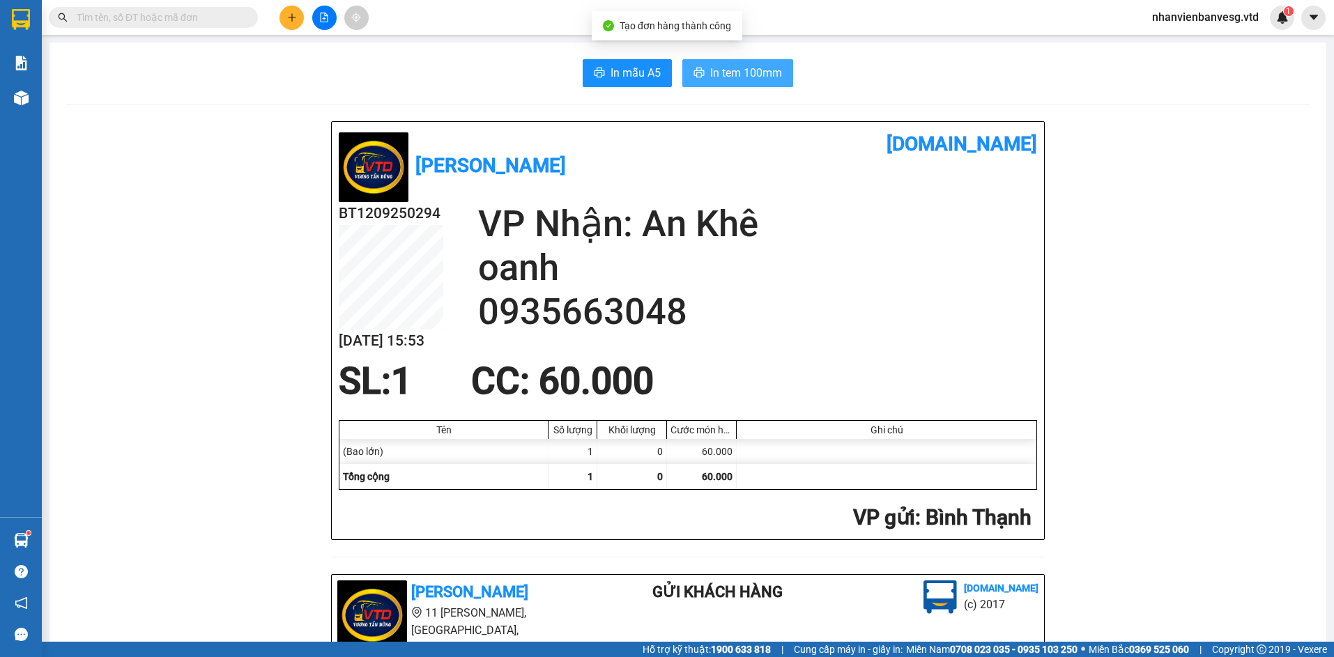
click at [747, 60] on button "In tem 100mm" at bounding box center [737, 73] width 111 height 28
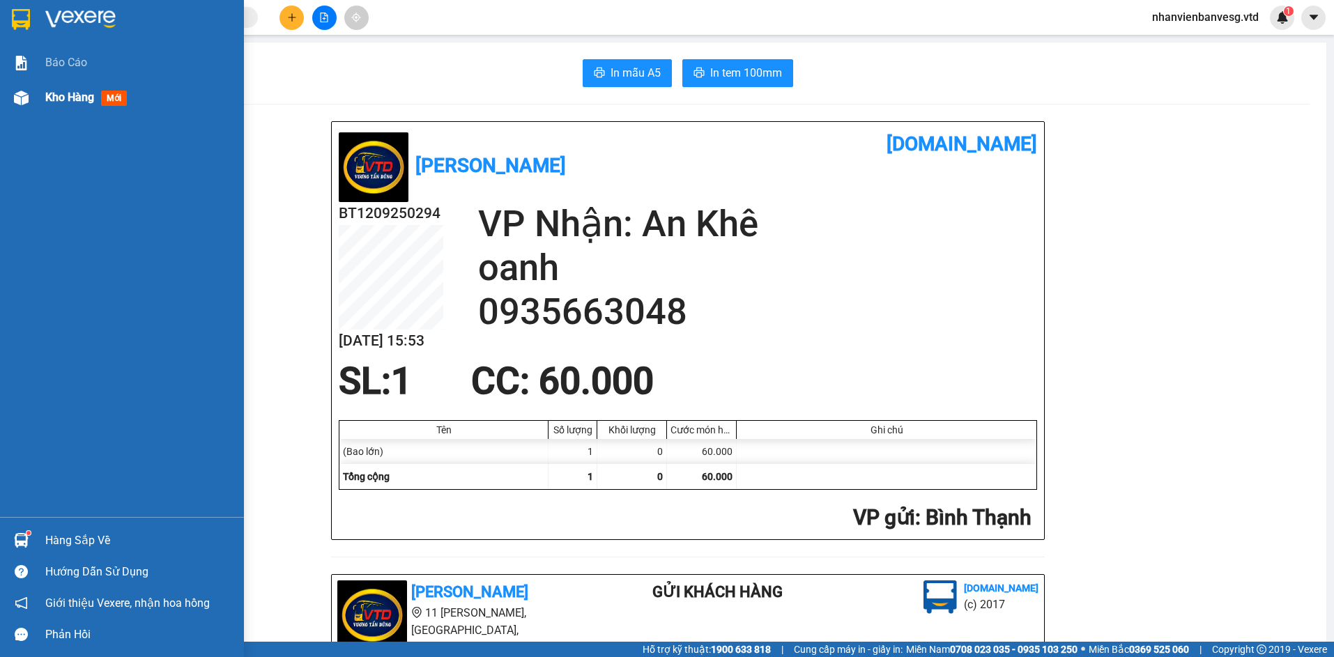
click at [61, 95] on span "Kho hàng" at bounding box center [69, 97] width 49 height 13
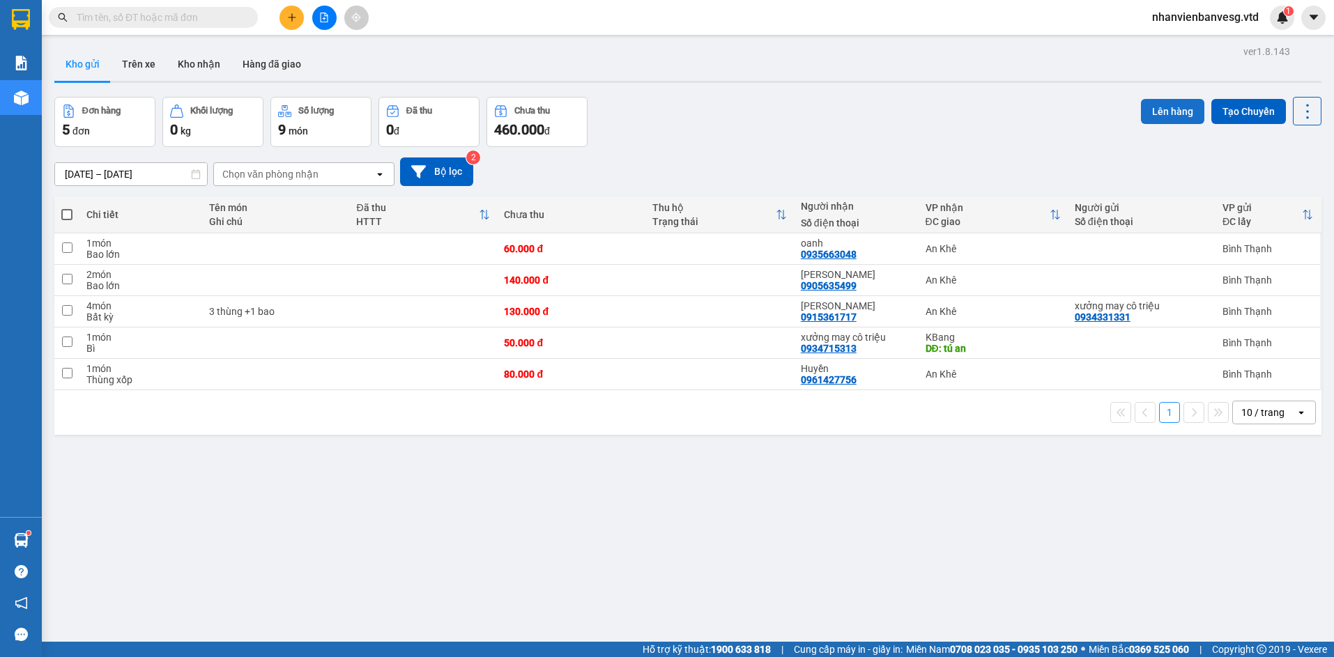
click at [1154, 112] on button "Lên hàng" at bounding box center [1172, 111] width 63 height 25
drag, startPoint x: 871, startPoint y: 111, endPoint x: 661, endPoint y: 73, distance: 213.2
click at [870, 110] on div "Đơn hàng 5 đơn Khối lượng 0 kg Số lượng 9 món Đã thu 0 đ Chưa thu 460.000 đ Lên…" at bounding box center [687, 122] width 1267 height 50
click at [323, 16] on icon "file-add" at bounding box center [324, 18] width 10 height 10
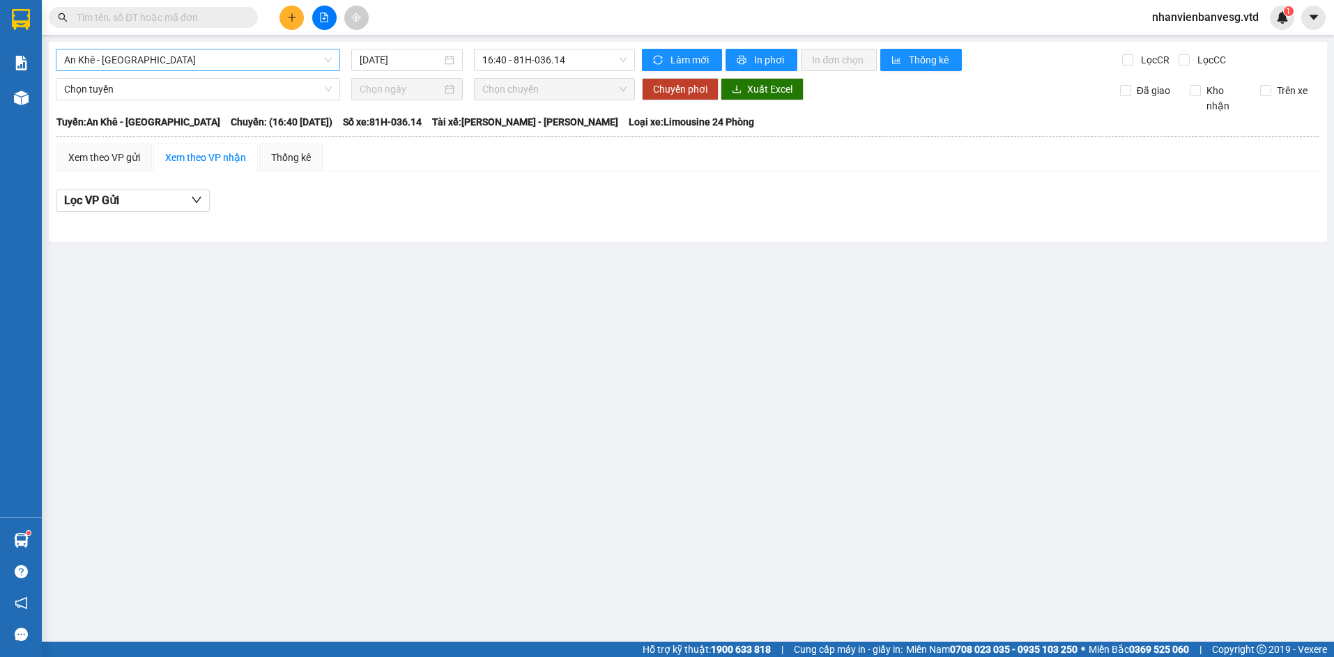
click at [268, 63] on span "An Khê - [GEOGRAPHIC_DATA]" at bounding box center [198, 59] width 268 height 21
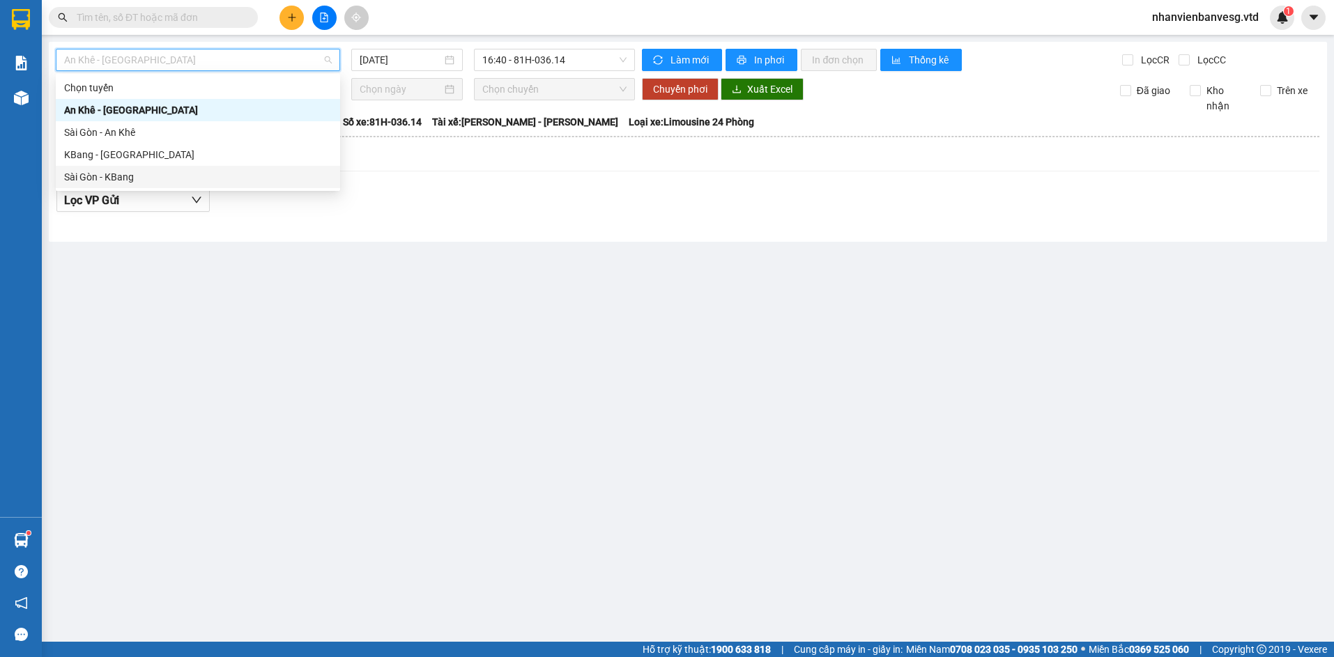
click at [224, 174] on div "Sài Gòn - KBang" at bounding box center [198, 176] width 268 height 15
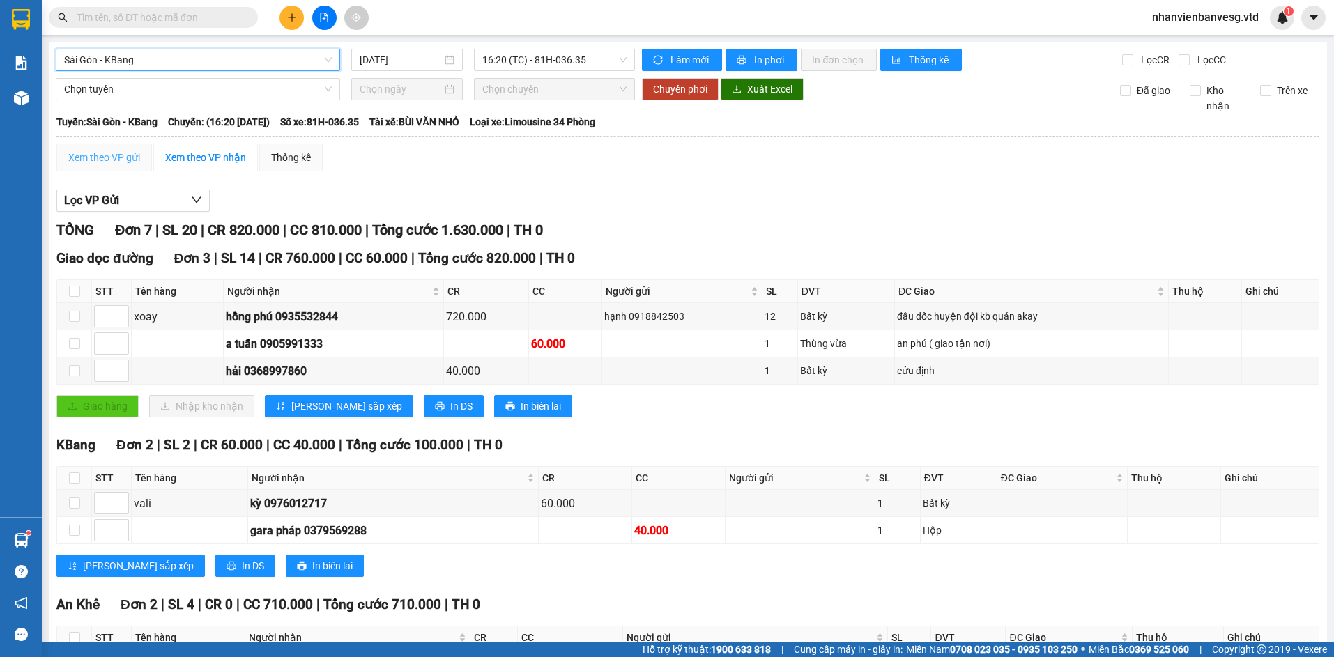
click at [143, 157] on div "Xem theo VP gửi" at bounding box center [103, 158] width 95 height 28
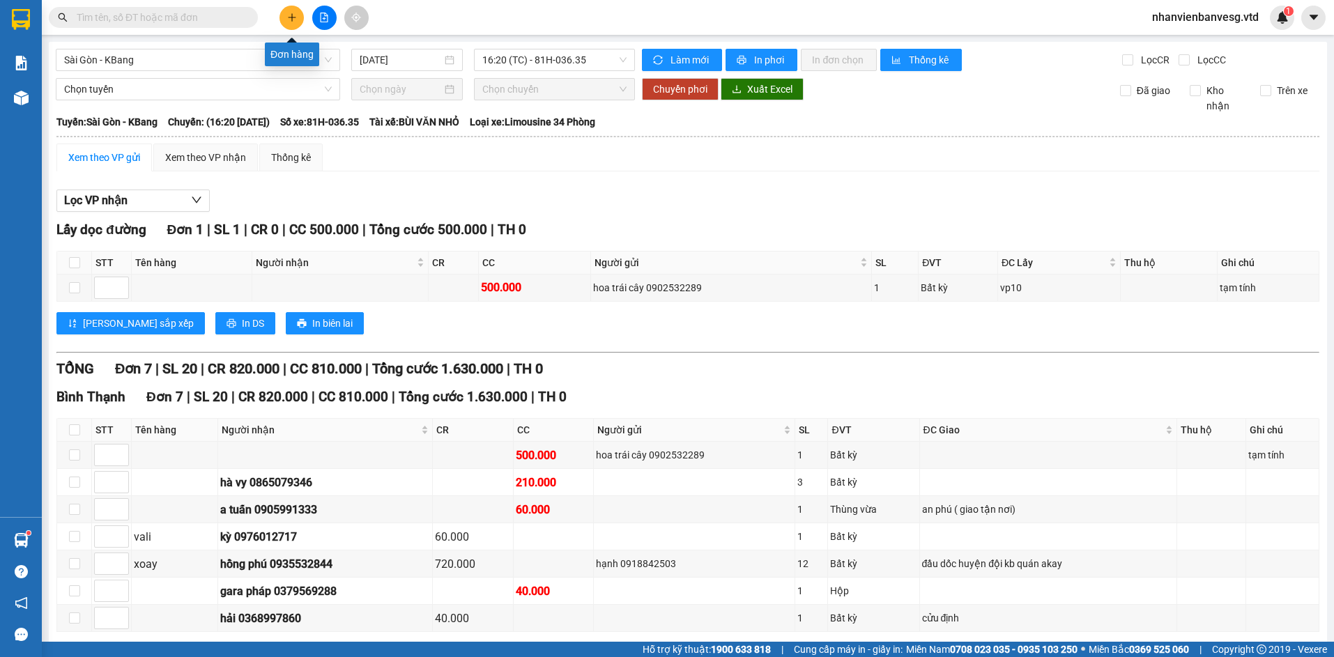
click at [291, 21] on icon "plus" at bounding box center [292, 18] width 10 height 10
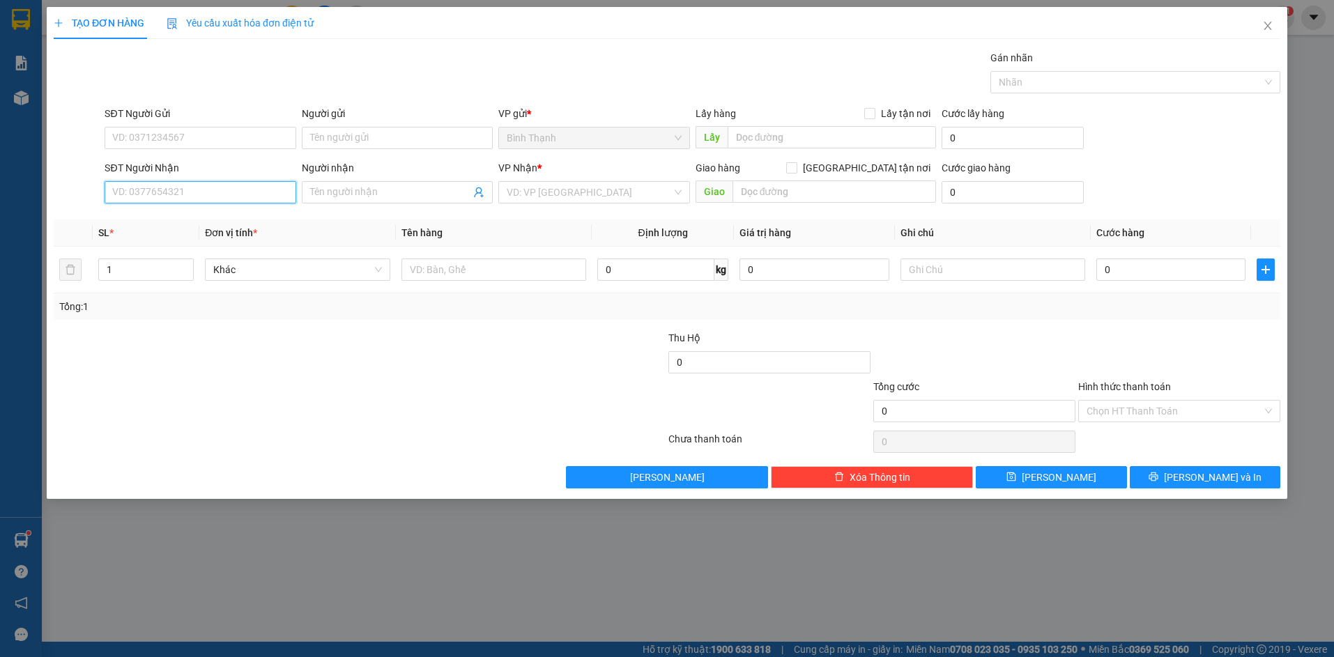
click at [195, 194] on input "SĐT Người Nhận" at bounding box center [200, 192] width 191 height 22
click at [382, 194] on input "Người nhận" at bounding box center [390, 192] width 160 height 15
click at [374, 210] on div "liên kết - 0967532253" at bounding box center [397, 220] width 191 height 22
click at [82, 275] on tr "1 Khác 0 kg 0 0" at bounding box center [667, 270] width 1227 height 47
click at [1122, 273] on input "0" at bounding box center [1170, 270] width 149 height 22
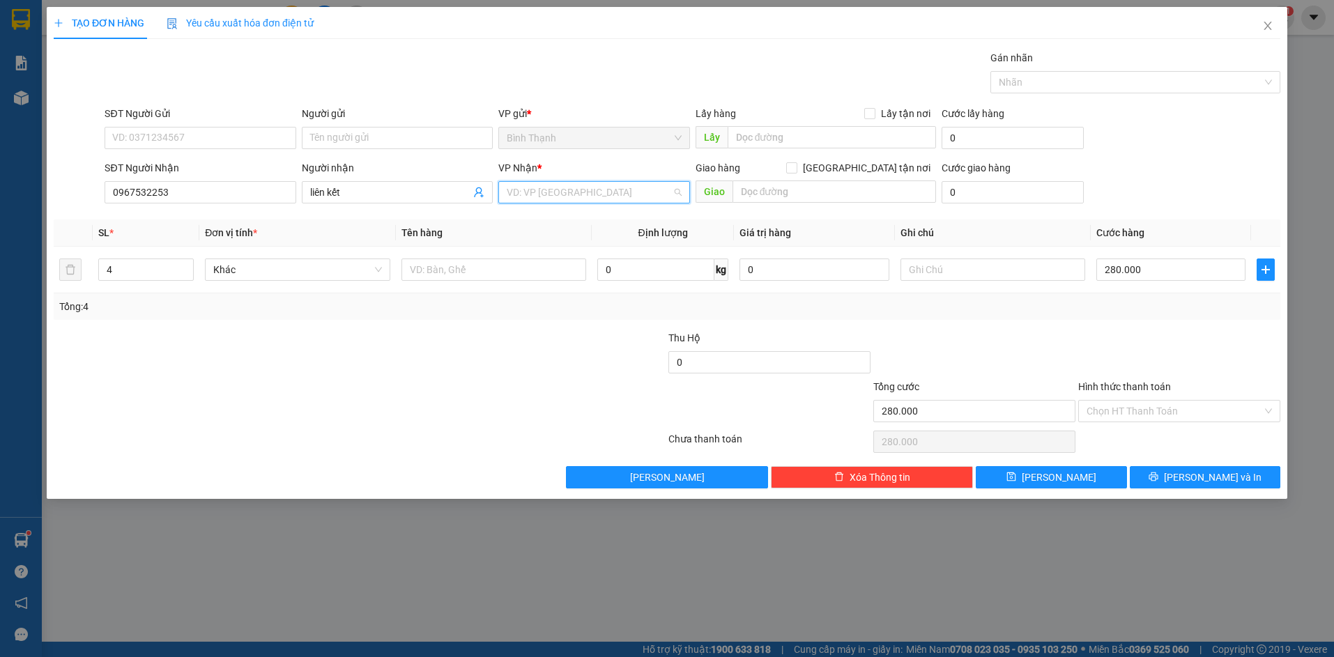
click at [588, 197] on input "search" at bounding box center [589, 192] width 165 height 21
drag, startPoint x: 575, startPoint y: 243, endPoint x: 583, endPoint y: 237, distance: 9.5
click at [577, 239] on div "An Khê" at bounding box center [594, 242] width 174 height 15
click at [1189, 478] on button "[PERSON_NAME] và In" at bounding box center [1205, 477] width 151 height 22
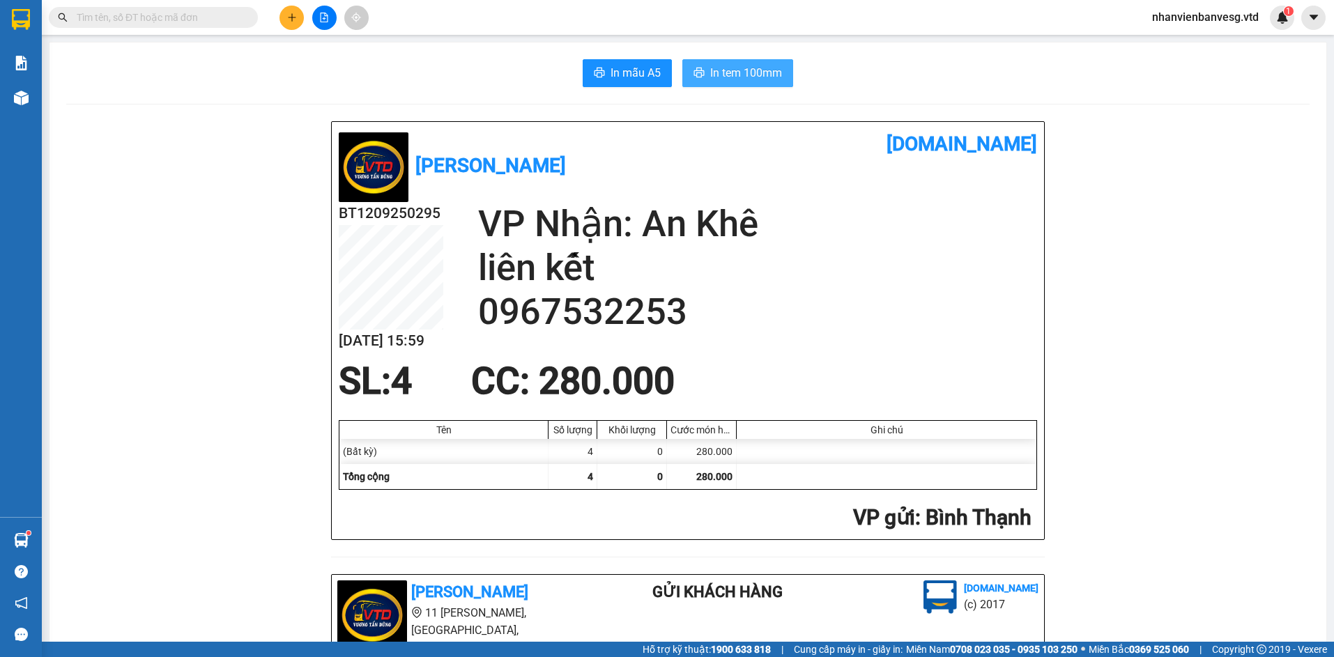
click at [742, 71] on span "In tem 100mm" at bounding box center [746, 72] width 72 height 17
click at [327, 13] on icon "file-add" at bounding box center [324, 18] width 10 height 10
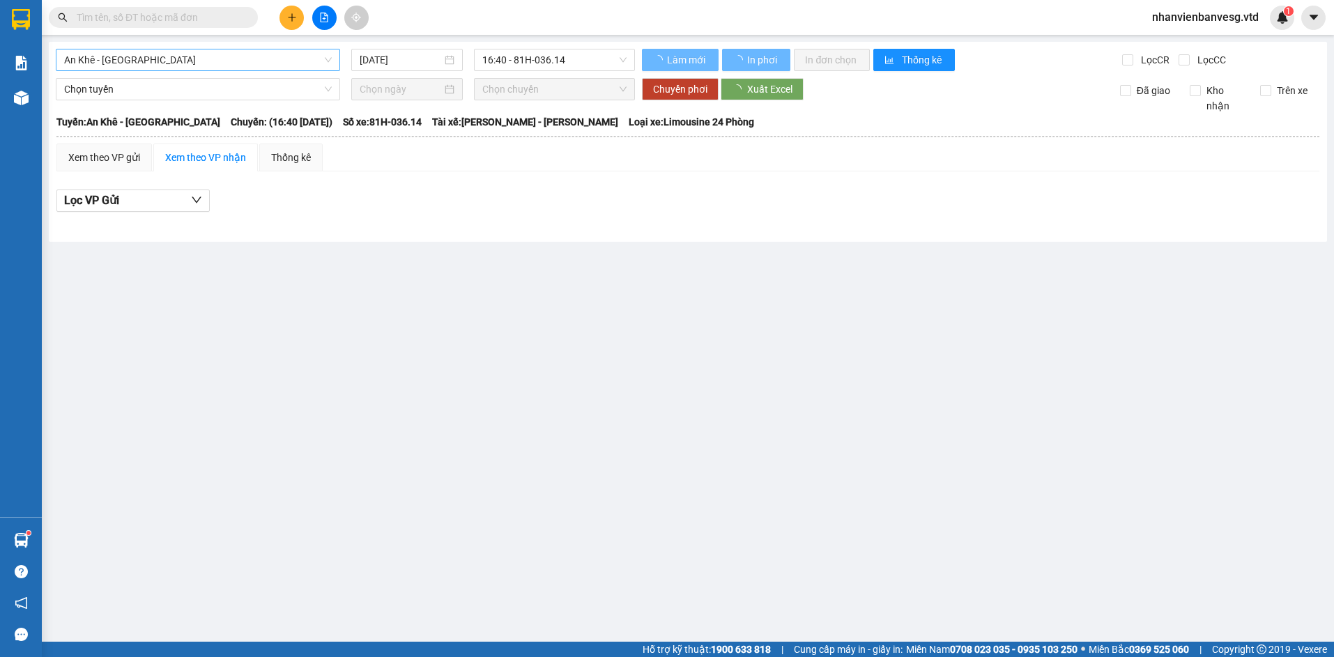
drag, startPoint x: 176, startPoint y: 61, endPoint x: 177, endPoint y: 69, distance: 7.7
click at [176, 62] on span "An Khê - [GEOGRAPHIC_DATA]" at bounding box center [198, 59] width 268 height 21
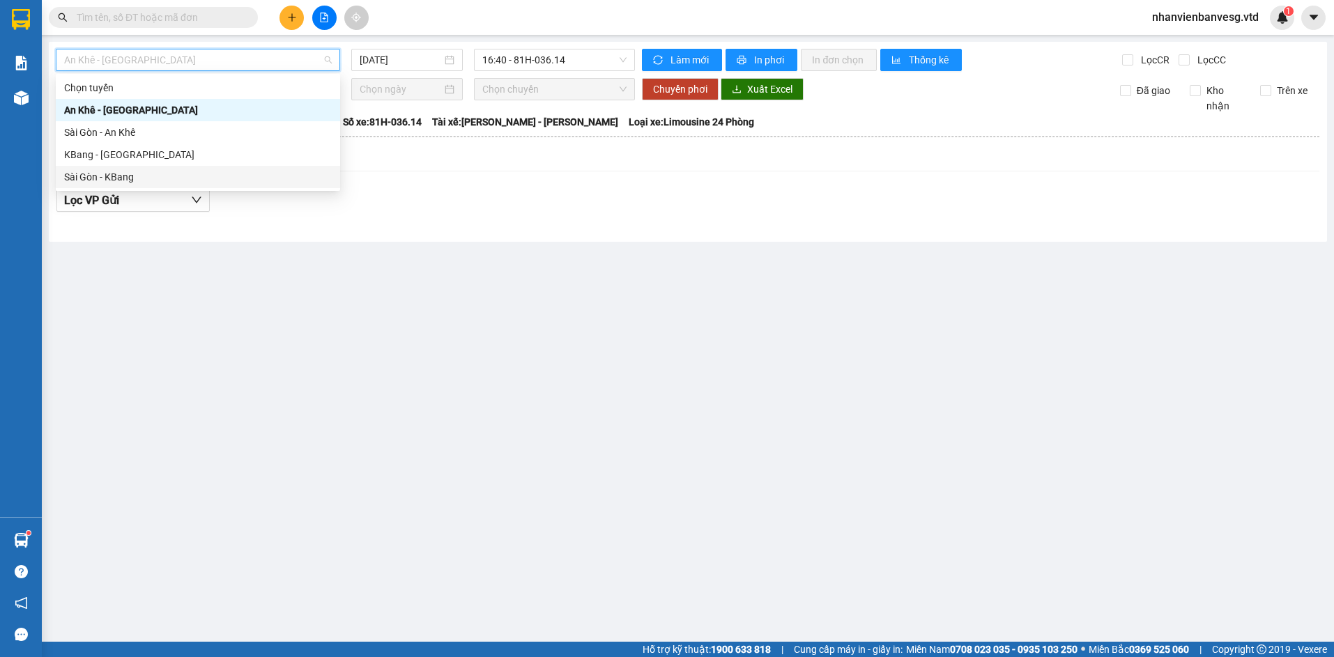
click at [191, 174] on div "Sài Gòn - KBang" at bounding box center [198, 176] width 268 height 15
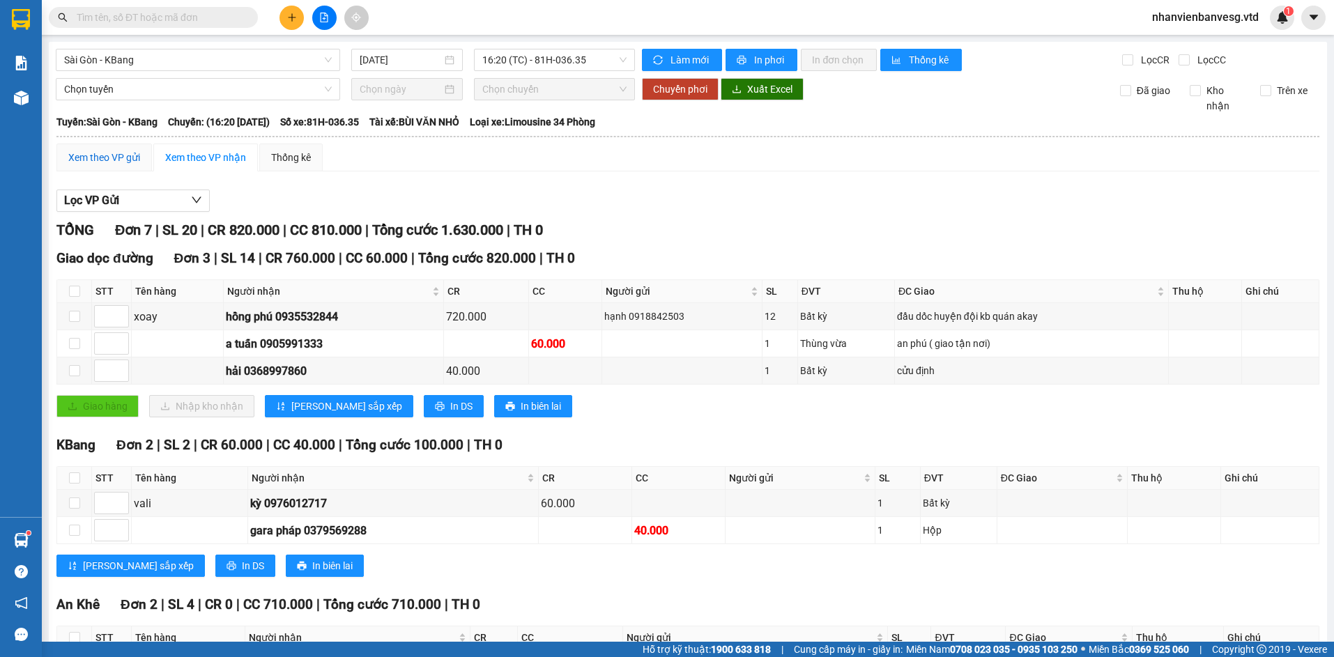
click at [123, 158] on div "Xem theo VP gửi" at bounding box center [104, 157] width 72 height 15
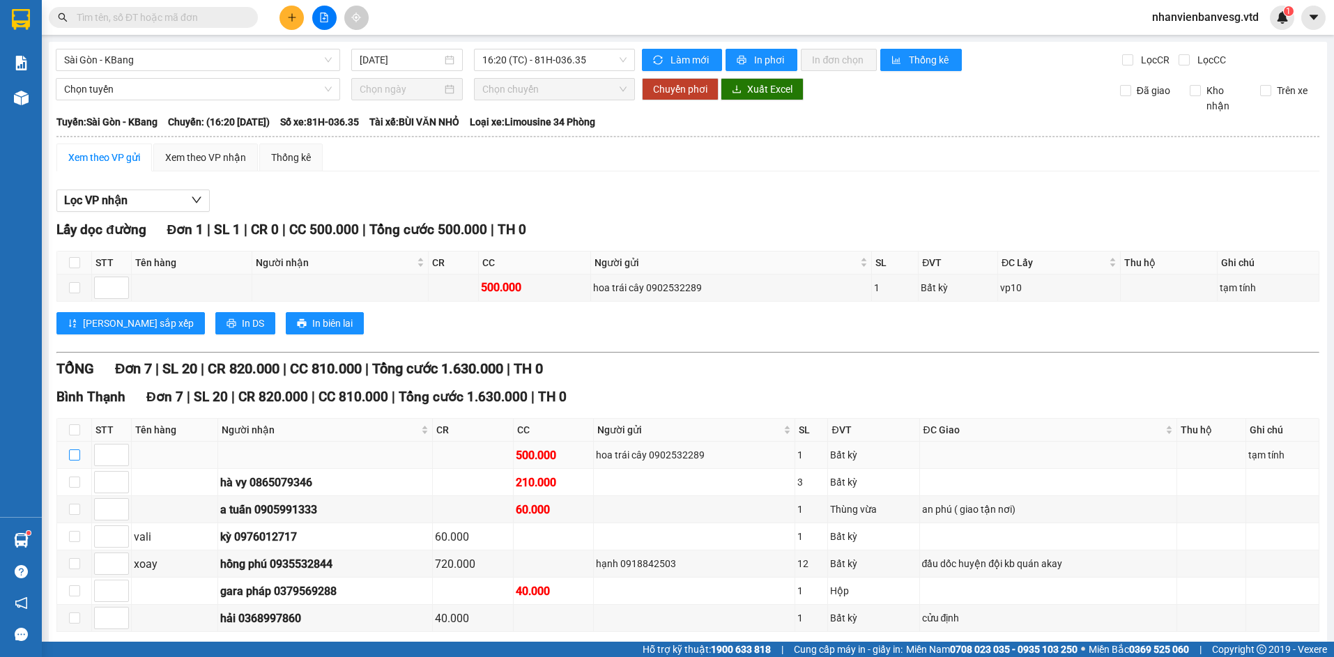
click at [75, 450] on input "checkbox" at bounding box center [74, 455] width 11 height 11
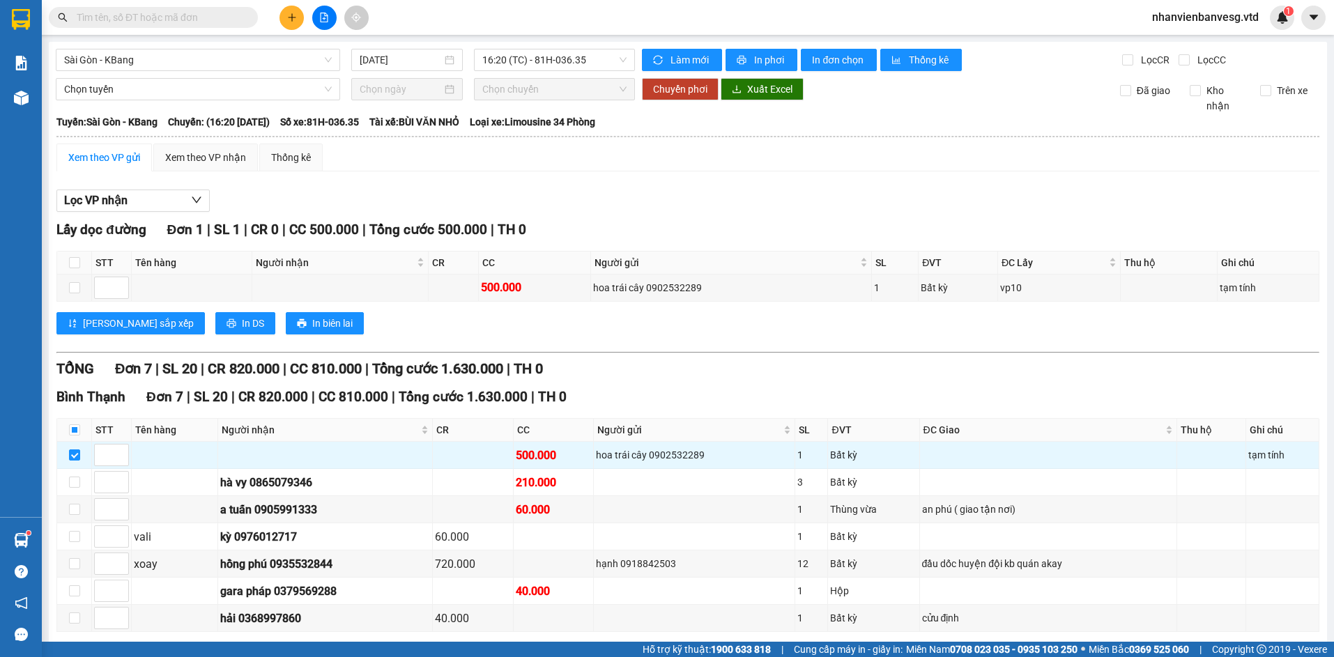
click at [215, 643] on button "Xuống kho gửi" at bounding box center [265, 654] width 100 height 22
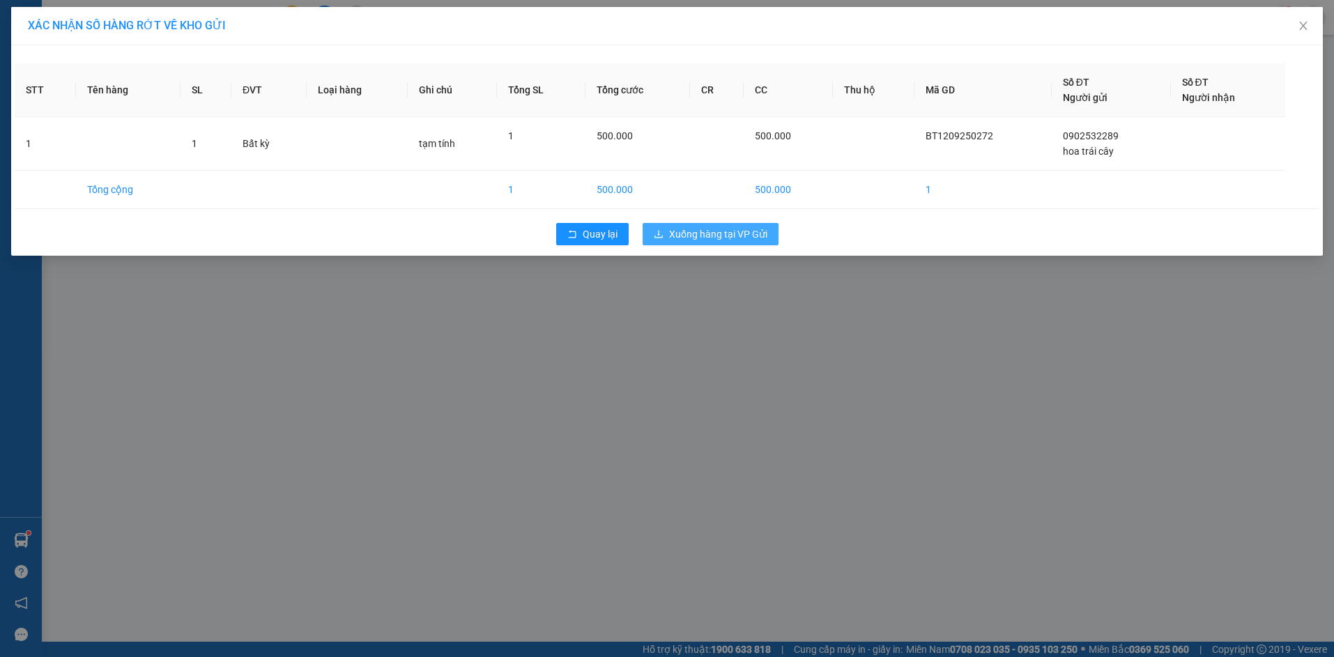
click at [687, 235] on span "Xuống hàng tại VP Gửi" at bounding box center [718, 234] width 98 height 15
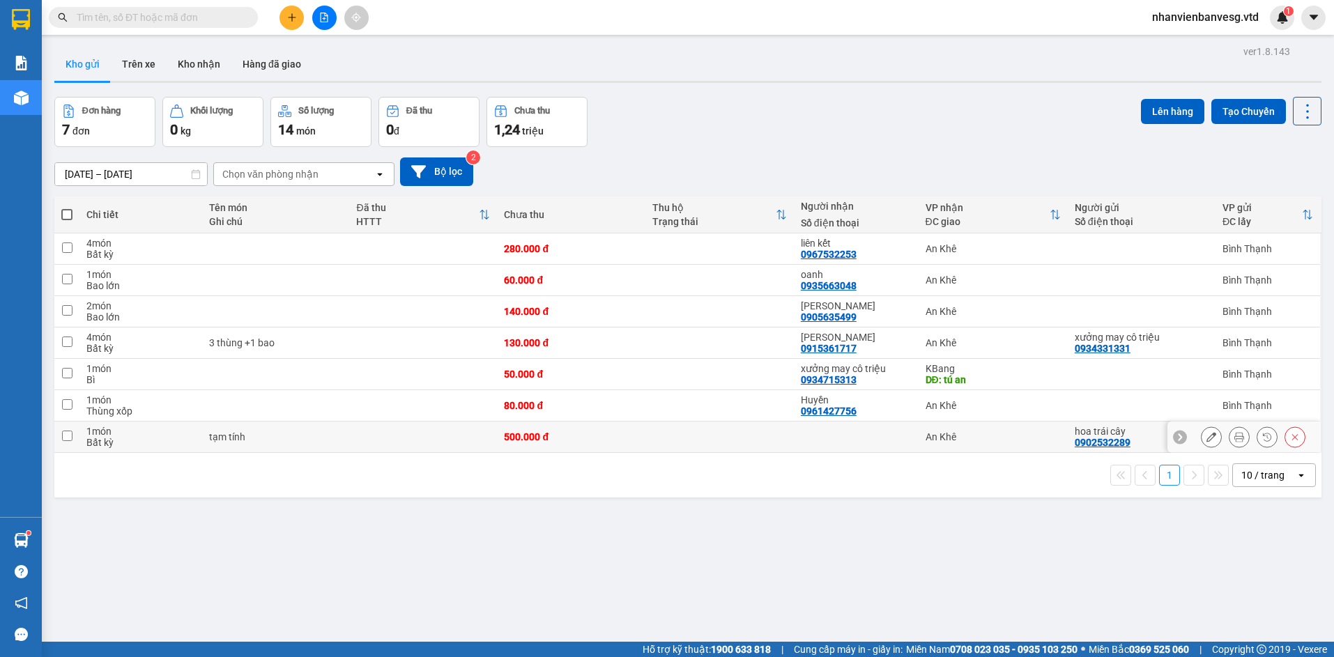
click at [320, 436] on div "tạm tính" at bounding box center [275, 436] width 133 height 11
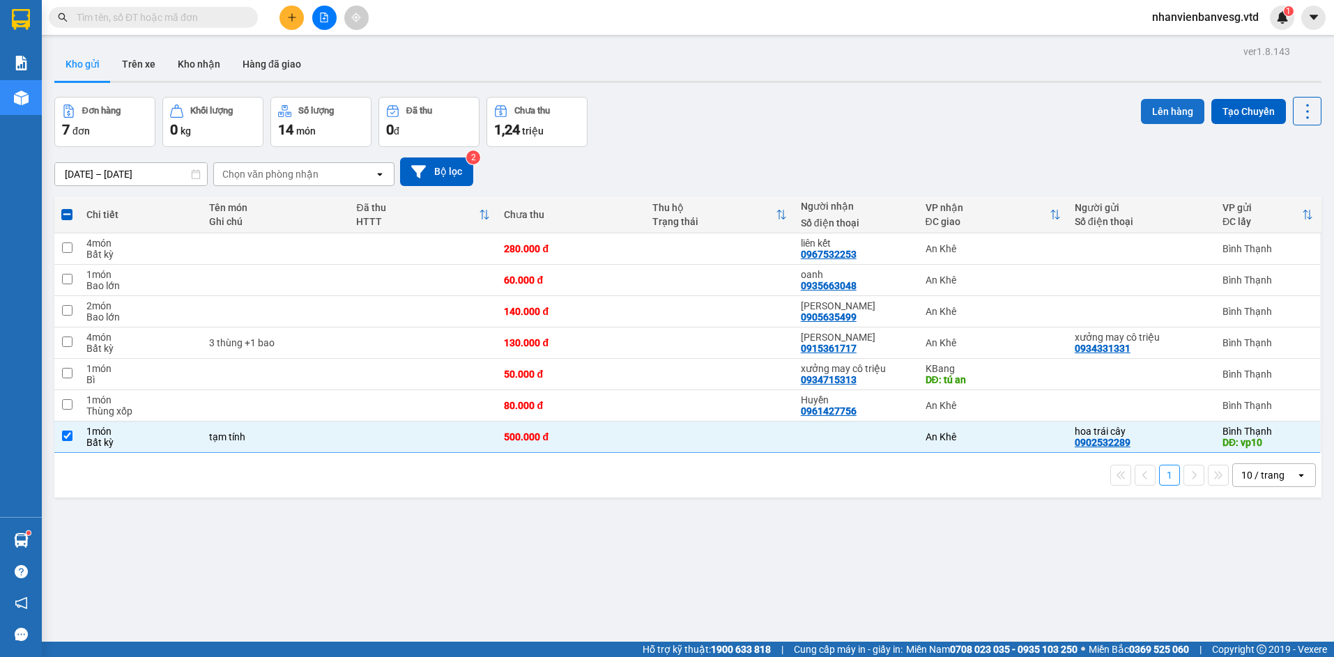
click at [1159, 112] on button "Lên hàng" at bounding box center [1172, 111] width 63 height 25
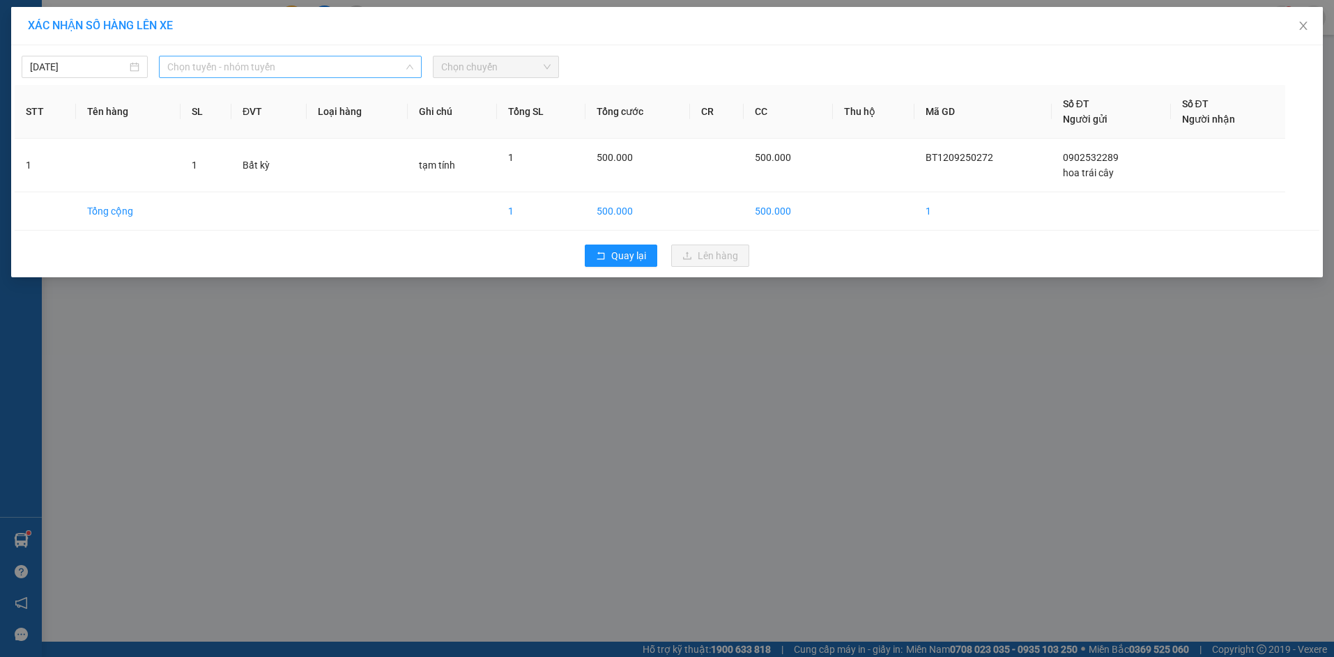
click at [284, 64] on span "Chọn tuyến - nhóm tuyến" at bounding box center [290, 66] width 246 height 21
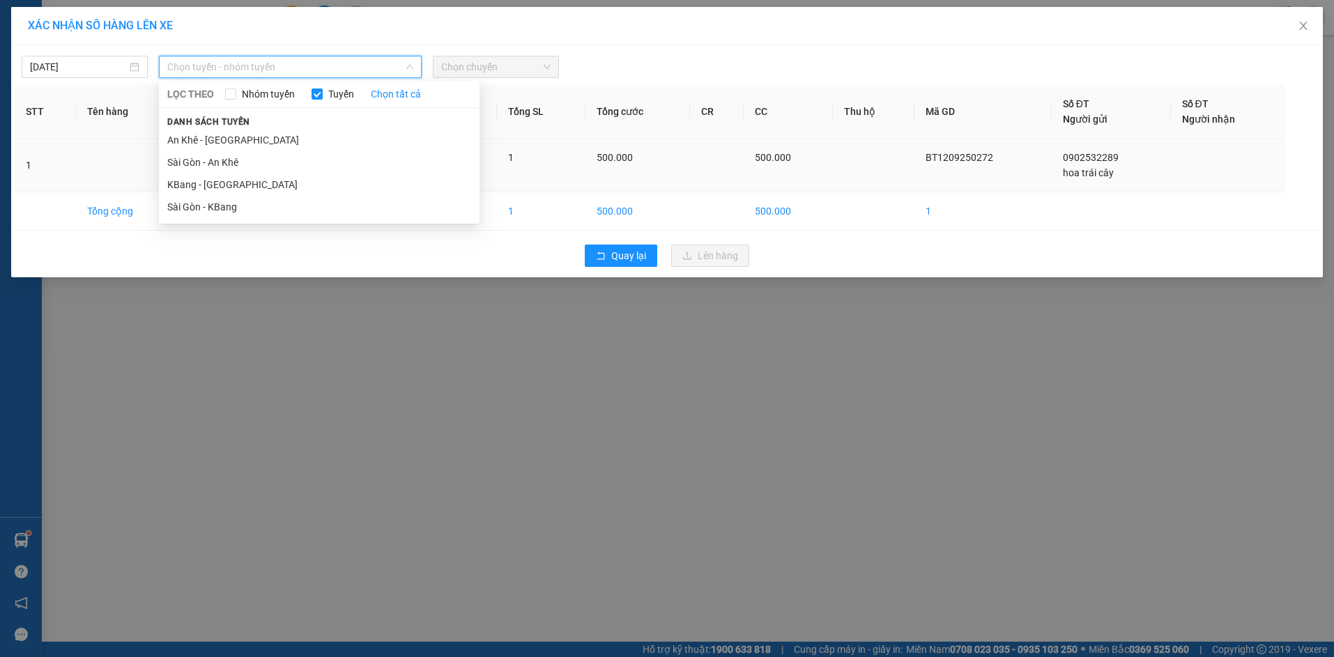
drag, startPoint x: 310, startPoint y: 208, endPoint x: 403, endPoint y: 150, distance: 109.3
click at [321, 197] on li "Sài Gòn - KBang" at bounding box center [319, 207] width 321 height 22
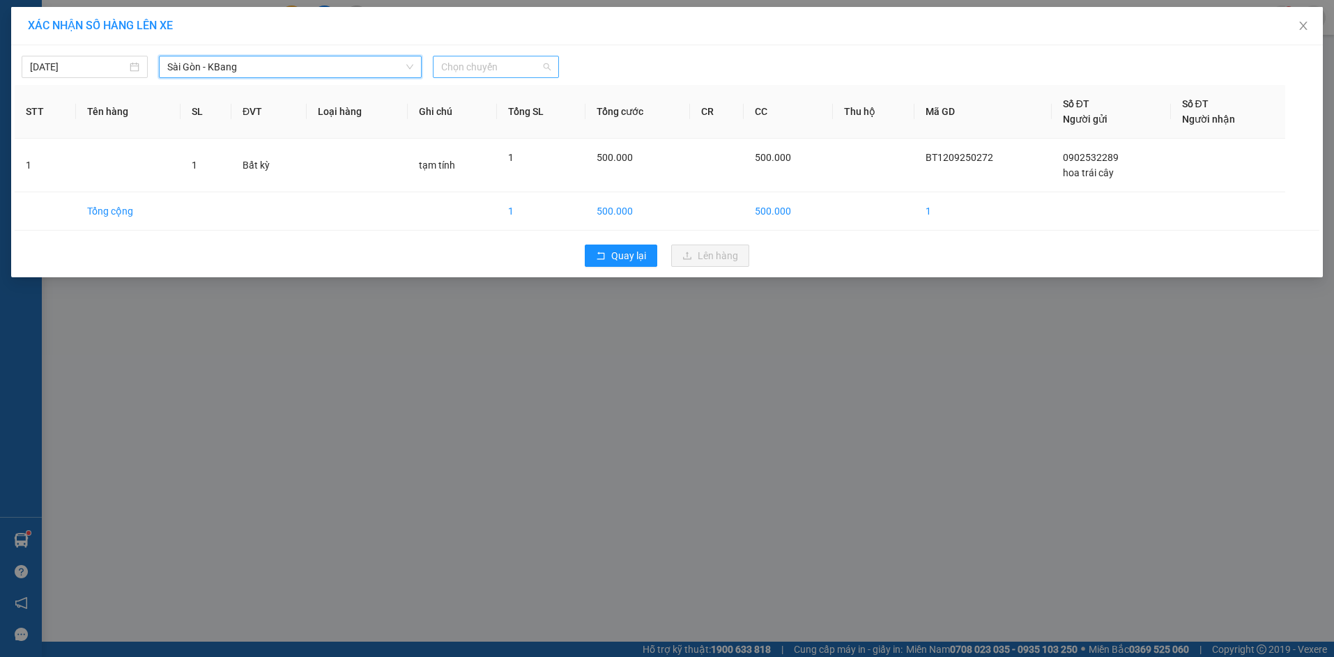
drag, startPoint x: 482, startPoint y: 56, endPoint x: 483, endPoint y: 67, distance: 11.2
click at [482, 57] on div "Chọn chuyến" at bounding box center [496, 67] width 126 height 22
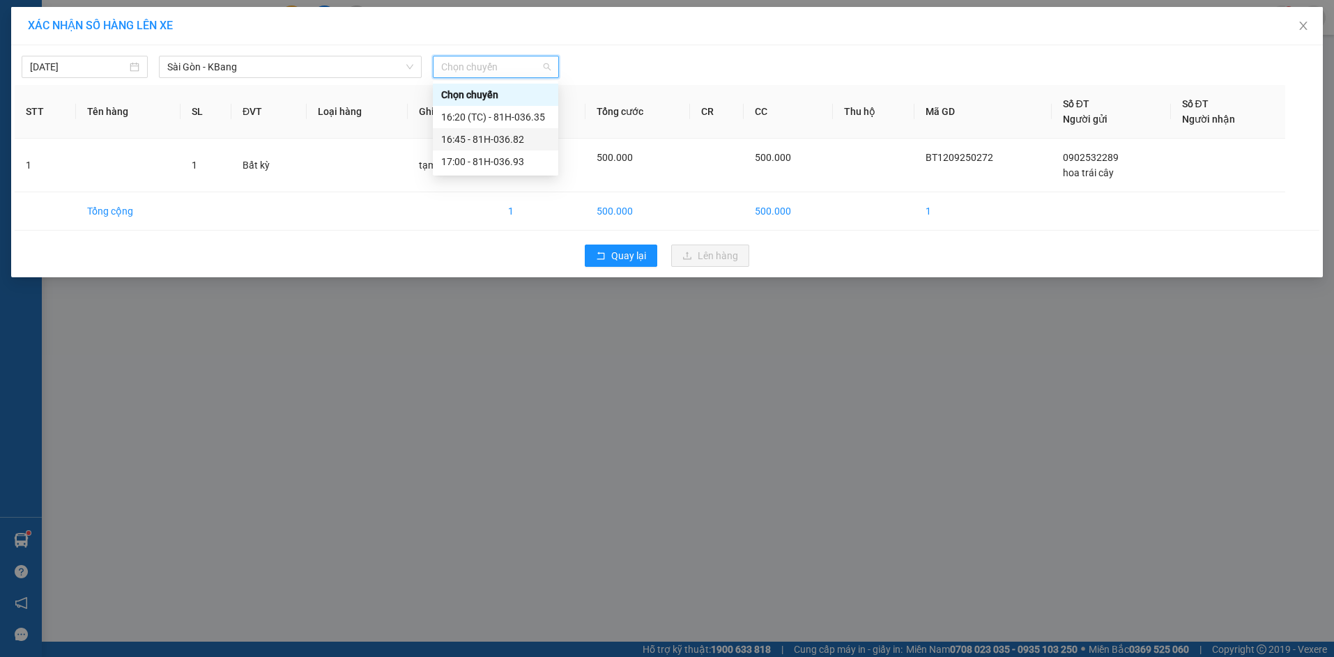
click at [505, 136] on div "16:45 - 81H-036.82" at bounding box center [495, 139] width 109 height 15
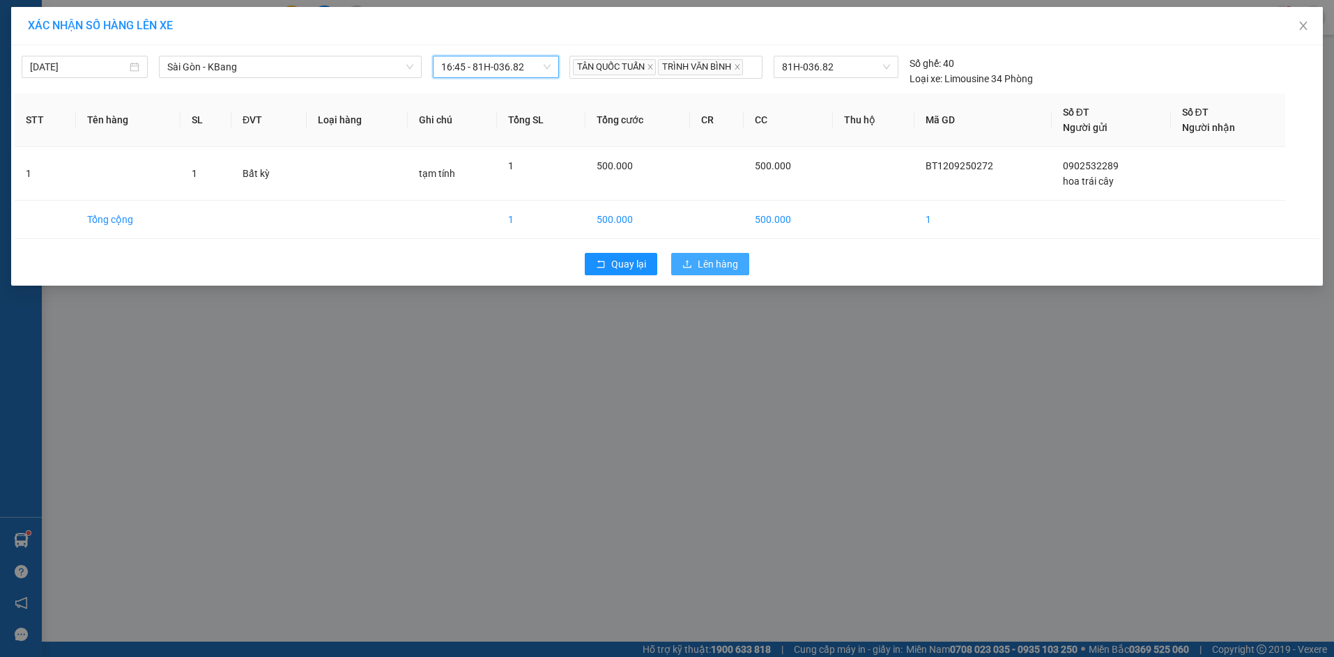
click at [737, 266] on span "Lên hàng" at bounding box center [718, 264] width 40 height 15
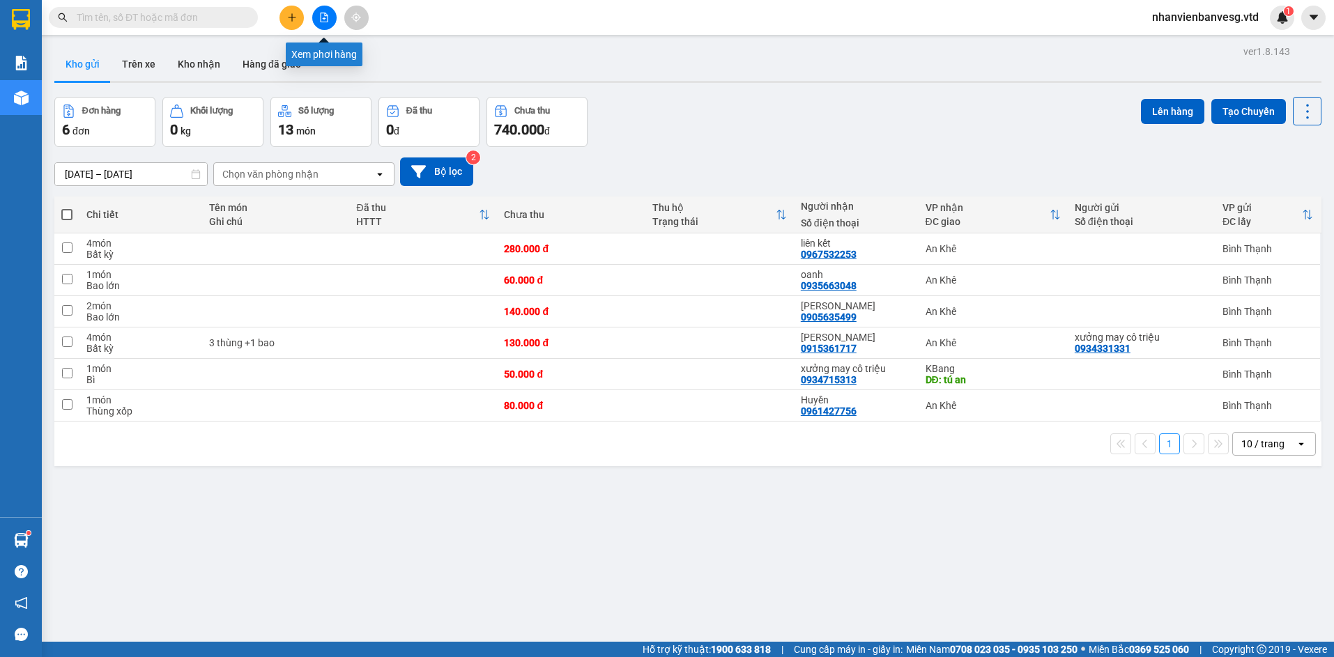
click at [326, 14] on icon "file-add" at bounding box center [324, 18] width 10 height 10
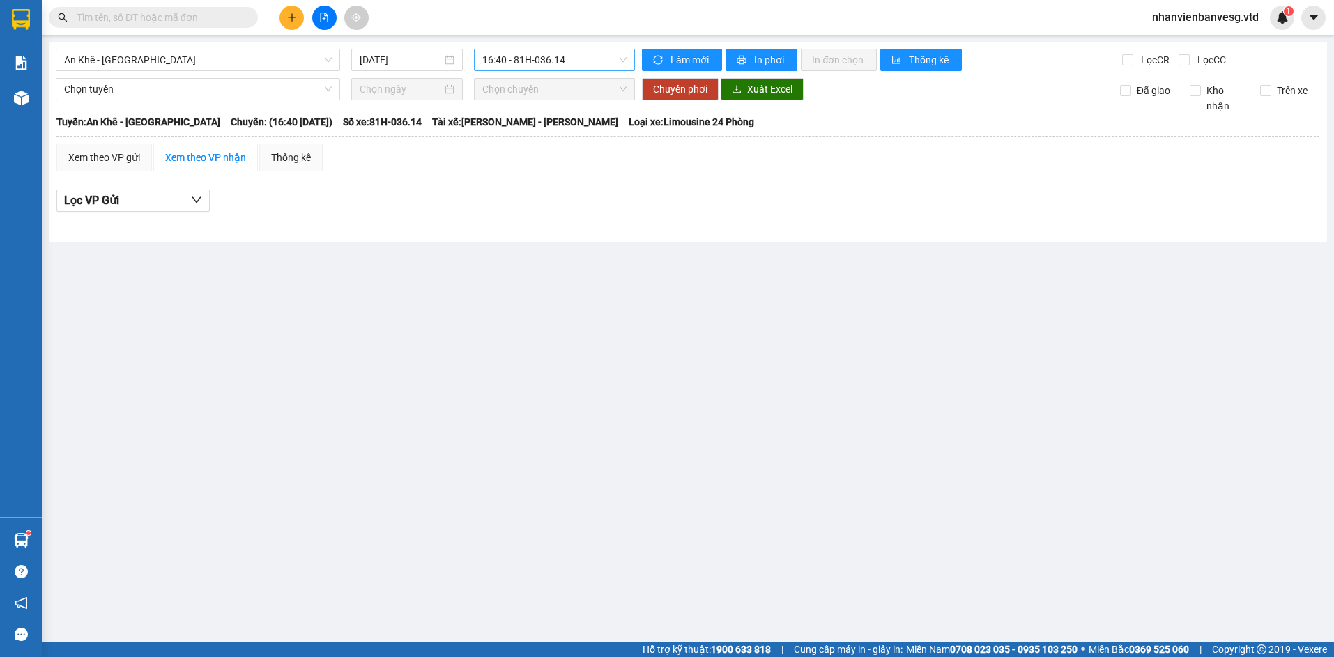
drag, startPoint x: 533, startPoint y: 61, endPoint x: 543, endPoint y: 70, distance: 13.8
click at [533, 61] on span "16:40 - 81H-036.14" at bounding box center [554, 59] width 144 height 21
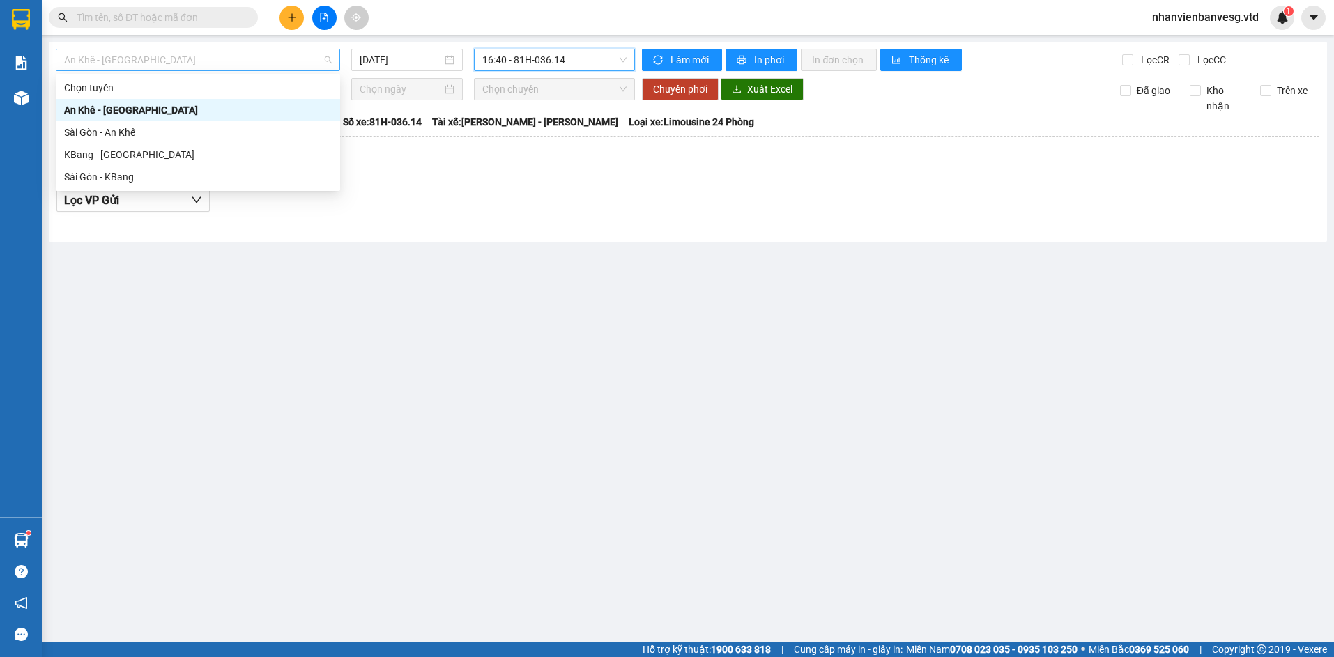
drag, startPoint x: 223, startPoint y: 65, endPoint x: 230, endPoint y: 60, distance: 8.5
click at [229, 60] on span "An Khê - [GEOGRAPHIC_DATA]" at bounding box center [198, 59] width 268 height 21
click at [238, 173] on div "Sài Gòn - KBang" at bounding box center [198, 176] width 268 height 15
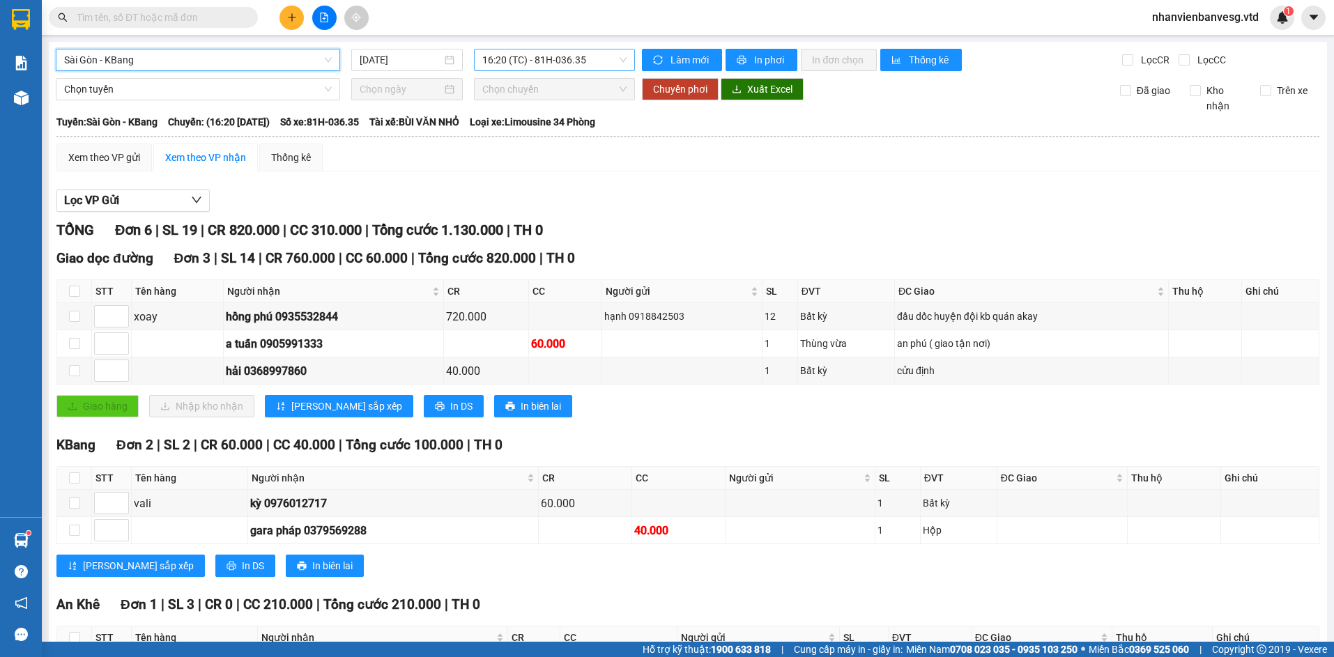
drag, startPoint x: 579, startPoint y: 53, endPoint x: 552, endPoint y: 96, distance: 51.1
click at [578, 53] on span "16:20 (TC) - 81H-036.35" at bounding box center [554, 59] width 144 height 21
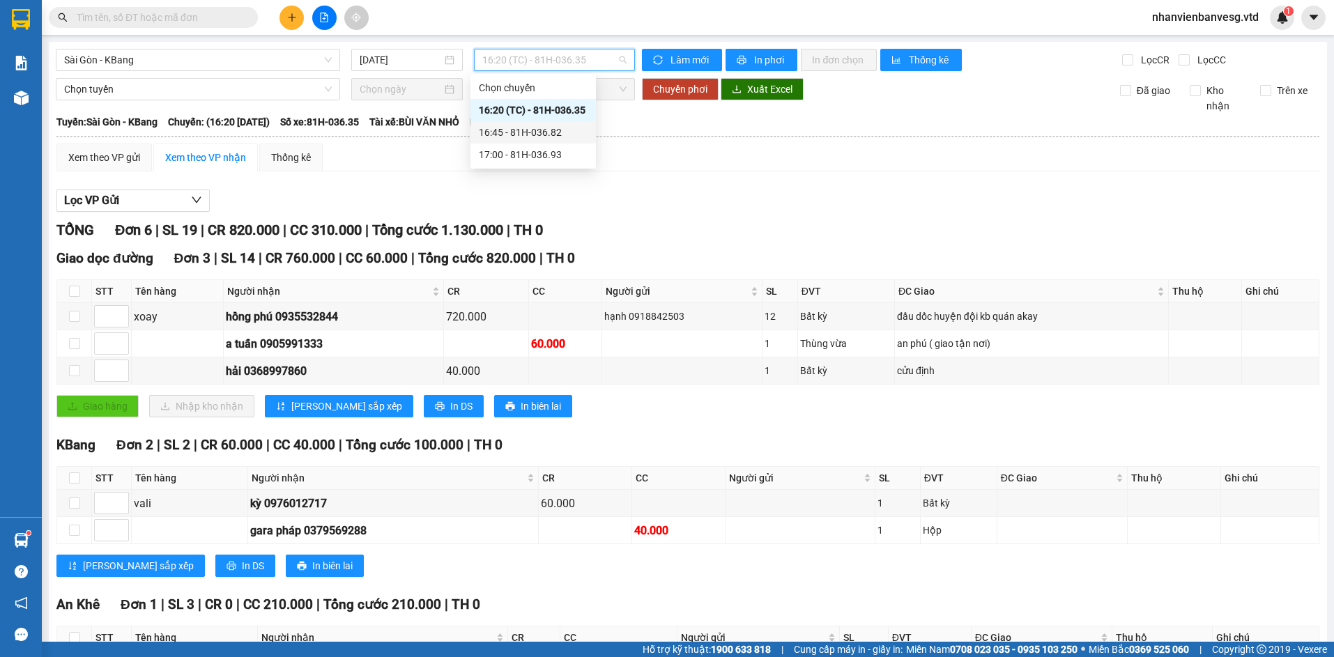
click at [548, 132] on div "16:45 - 81H-036.82" at bounding box center [533, 132] width 109 height 15
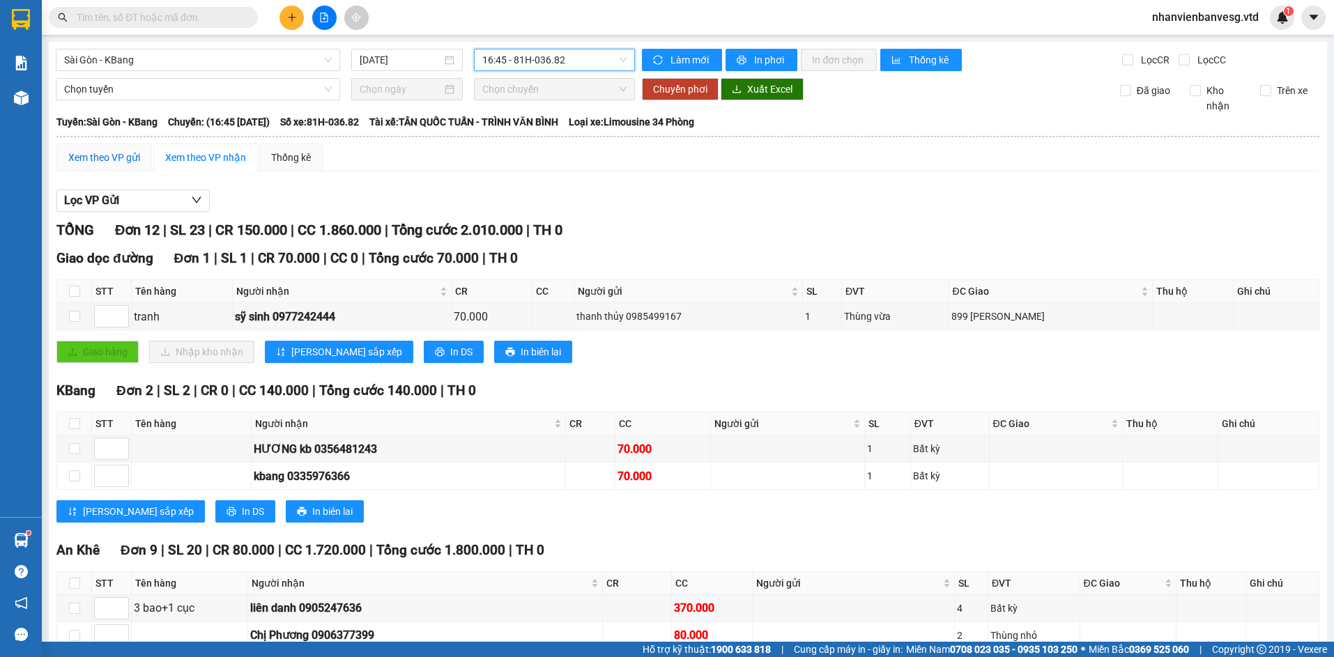
click at [131, 154] on div "Xem theo VP gửi" at bounding box center [104, 157] width 72 height 15
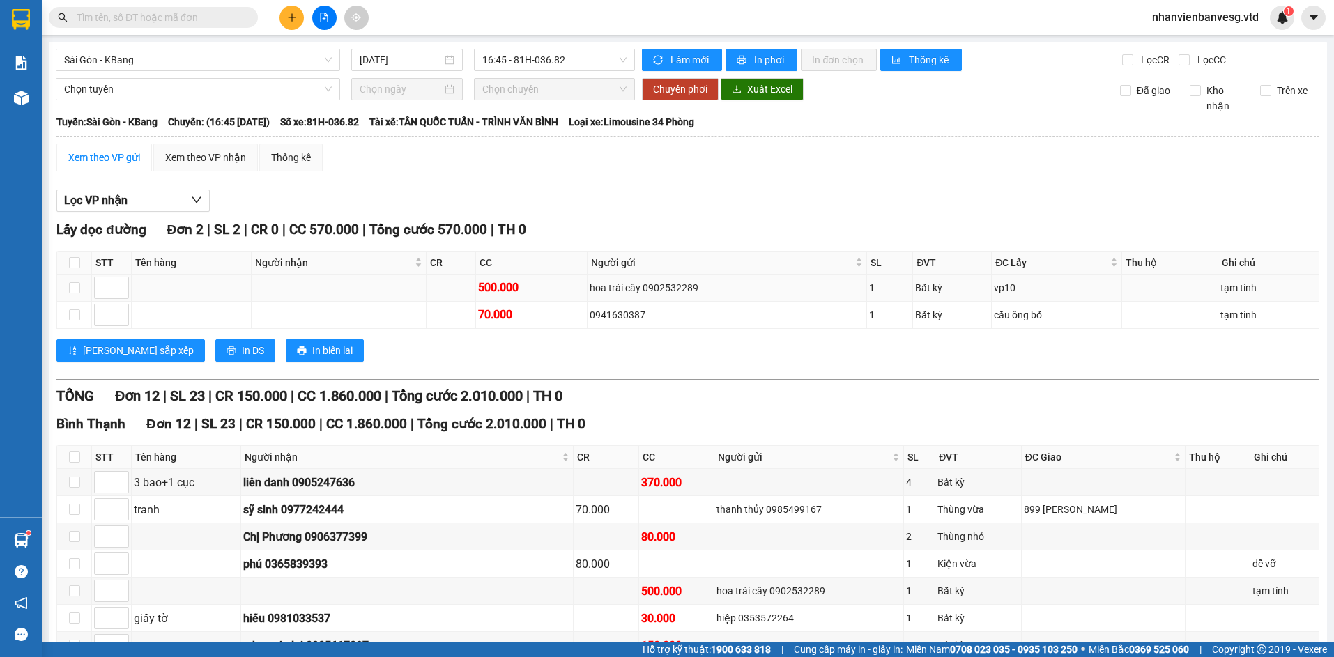
drag, startPoint x: 703, startPoint y: 281, endPoint x: 645, endPoint y: 284, distance: 58.6
click at [645, 284] on div "hoa trái cây 0902532289" at bounding box center [727, 287] width 275 height 15
click at [724, 283] on div "hoa trái cây 0902532289" at bounding box center [727, 287] width 275 height 15
drag, startPoint x: 713, startPoint y: 283, endPoint x: 643, endPoint y: 286, distance: 69.8
click at [643, 286] on div "hoa trái cây 0902532289" at bounding box center [727, 287] width 275 height 15
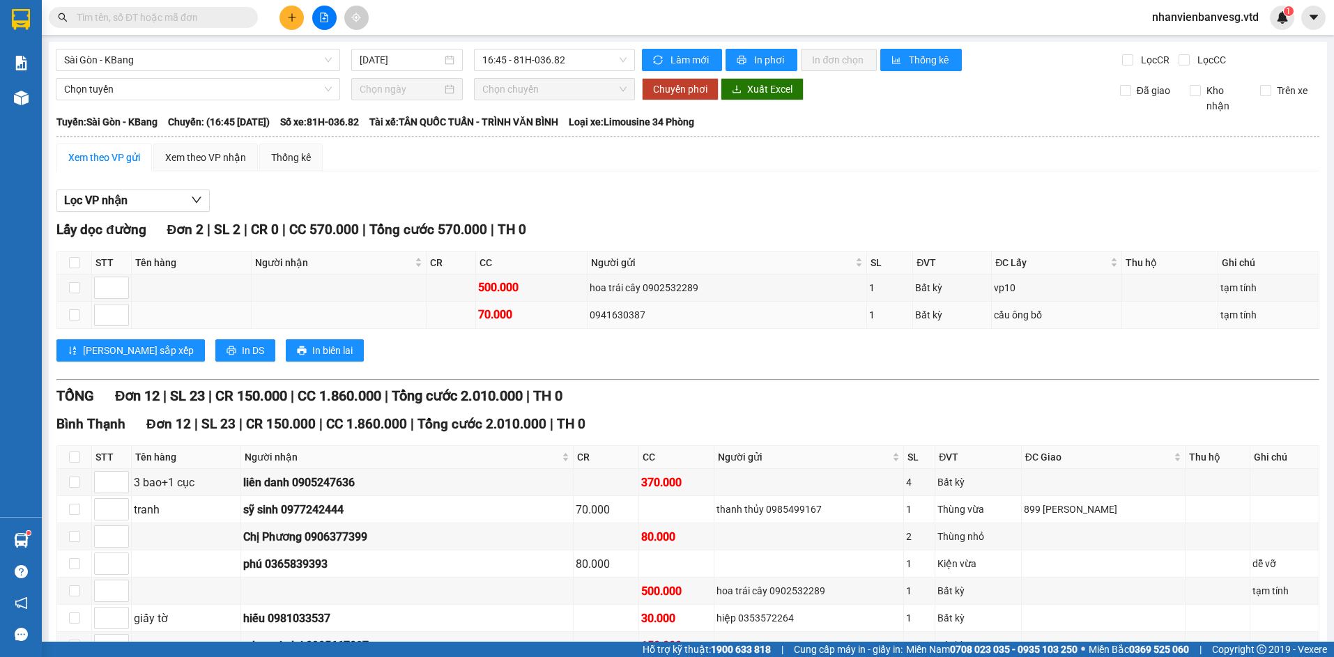
drag, startPoint x: 650, startPoint y: 317, endPoint x: 588, endPoint y: 317, distance: 61.3
click at [588, 317] on td "0941630387" at bounding box center [728, 315] width 280 height 27
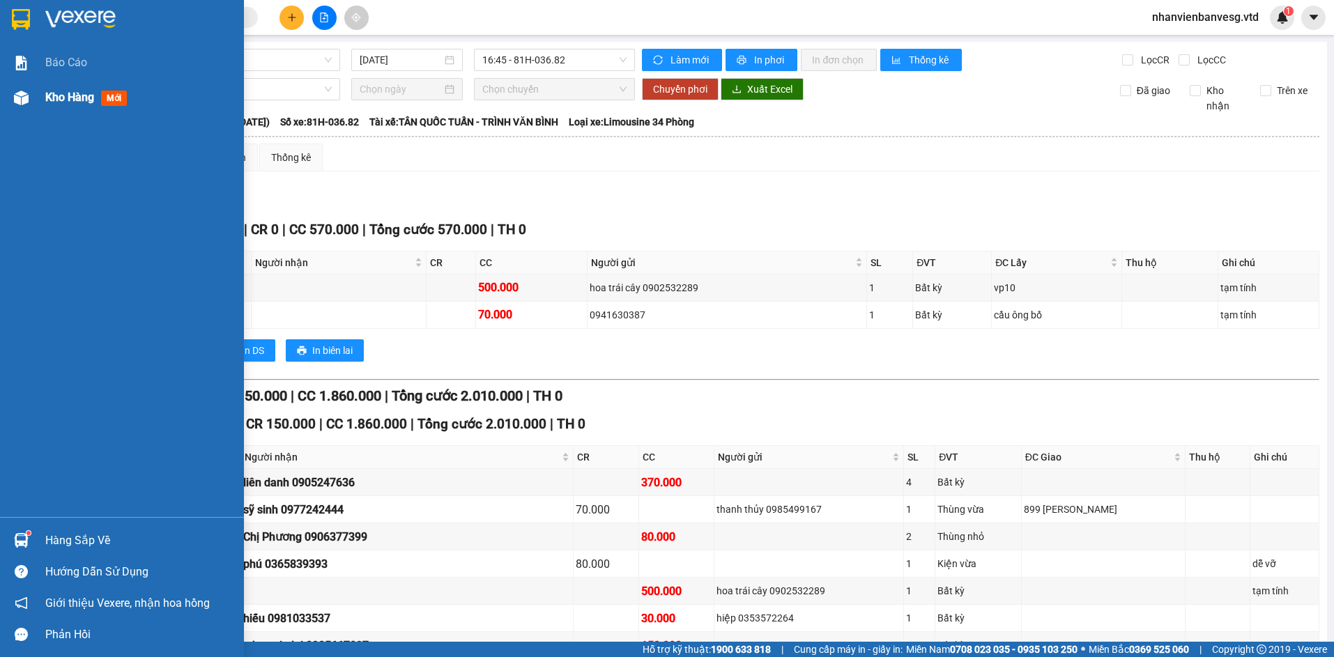
click at [79, 95] on span "Kho hàng" at bounding box center [69, 97] width 49 height 13
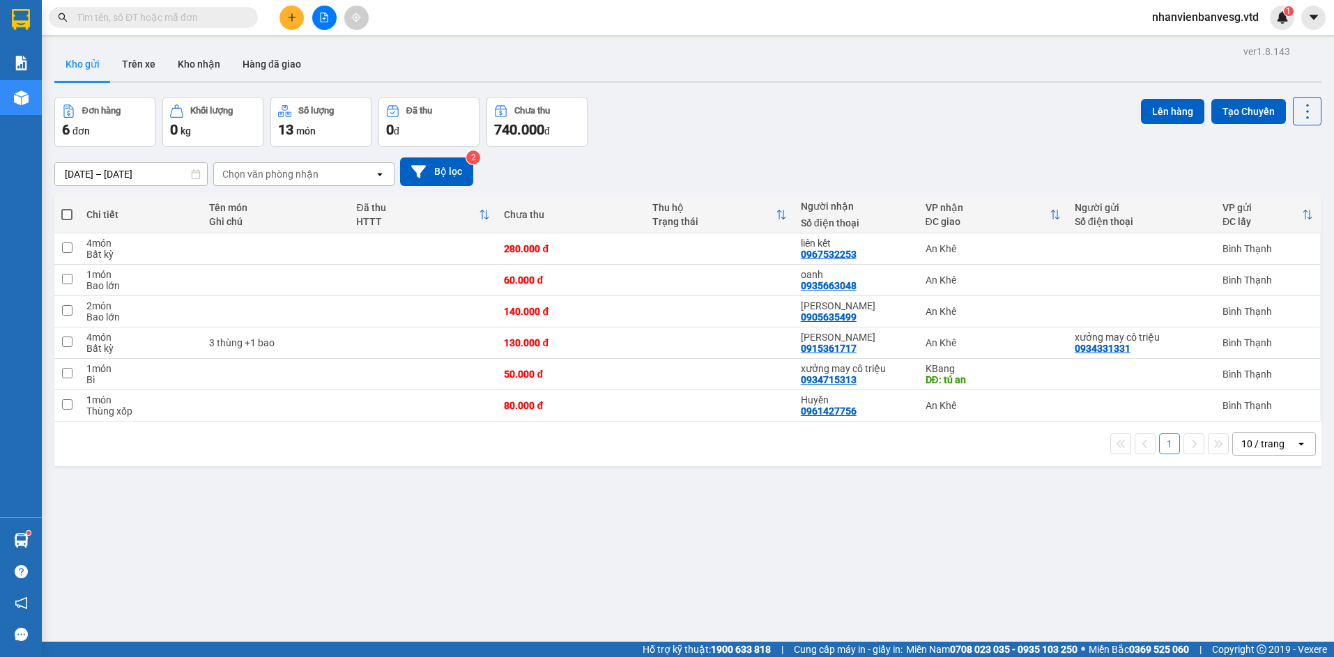
click at [68, 209] on span at bounding box center [66, 214] width 11 height 11
click at [67, 208] on input "checkbox" at bounding box center [67, 208] width 0 height 0
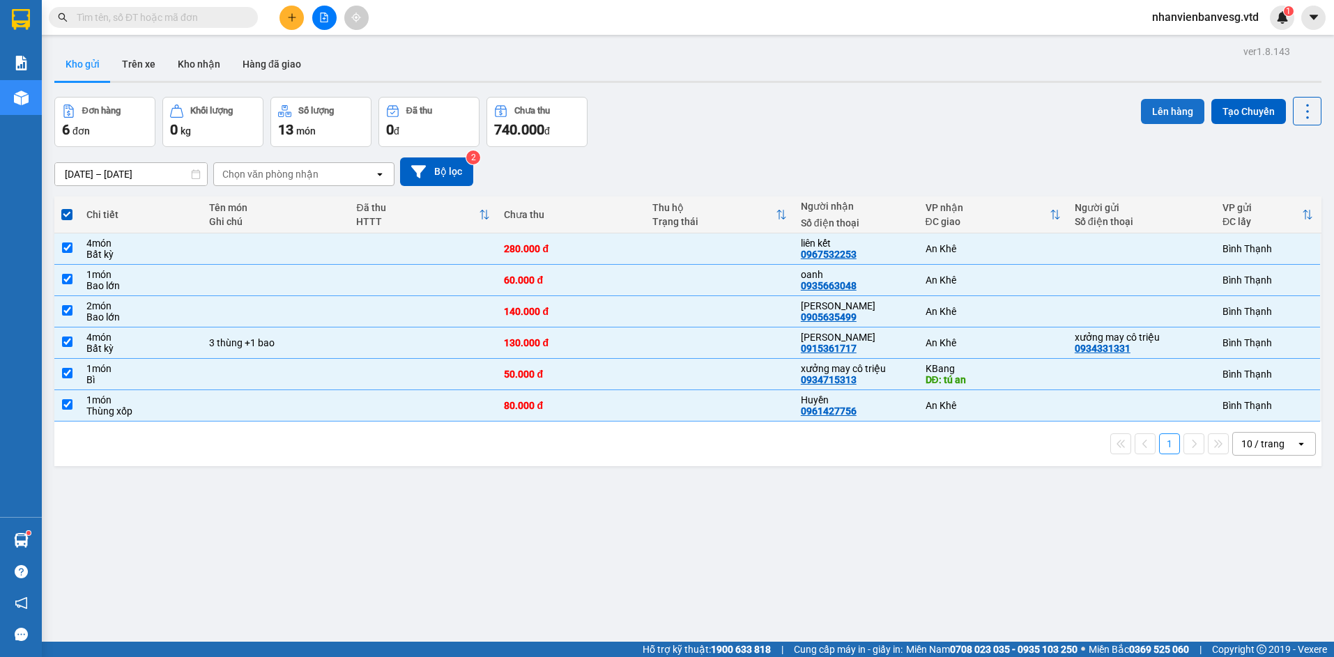
click at [1164, 99] on button "Lên hàng" at bounding box center [1172, 111] width 63 height 25
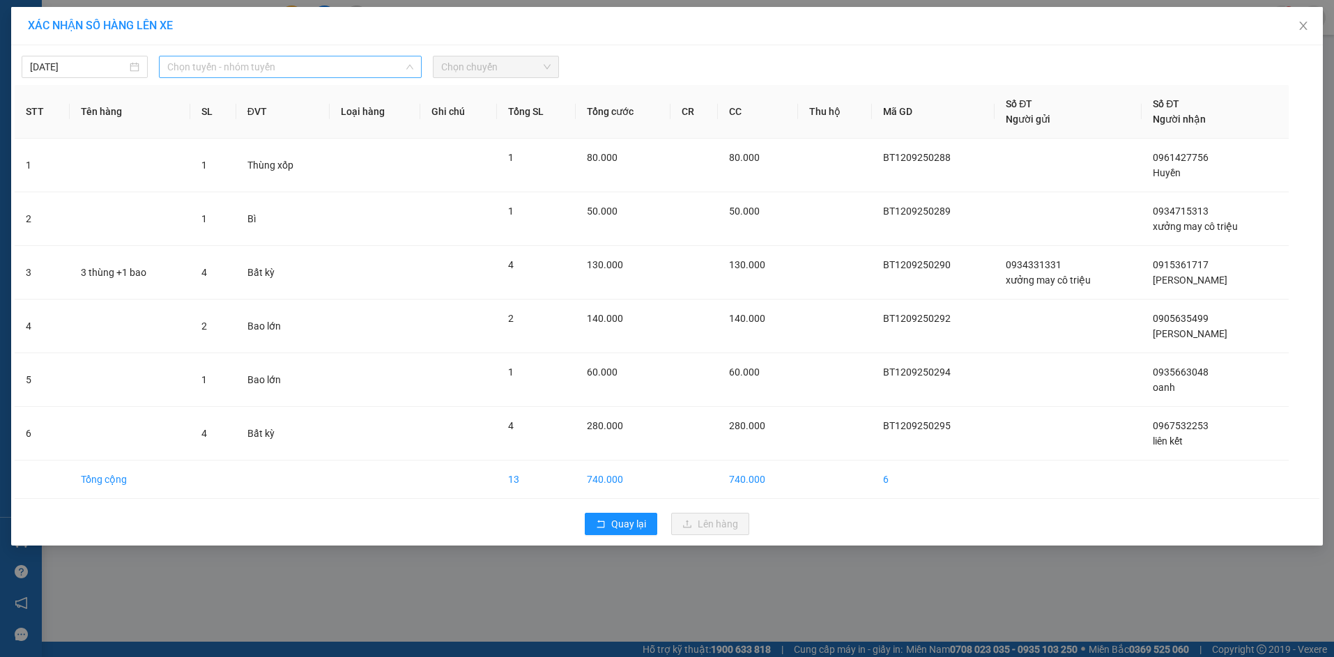
click at [194, 68] on span "Chọn tuyến - nhóm tuyến" at bounding box center [290, 66] width 246 height 21
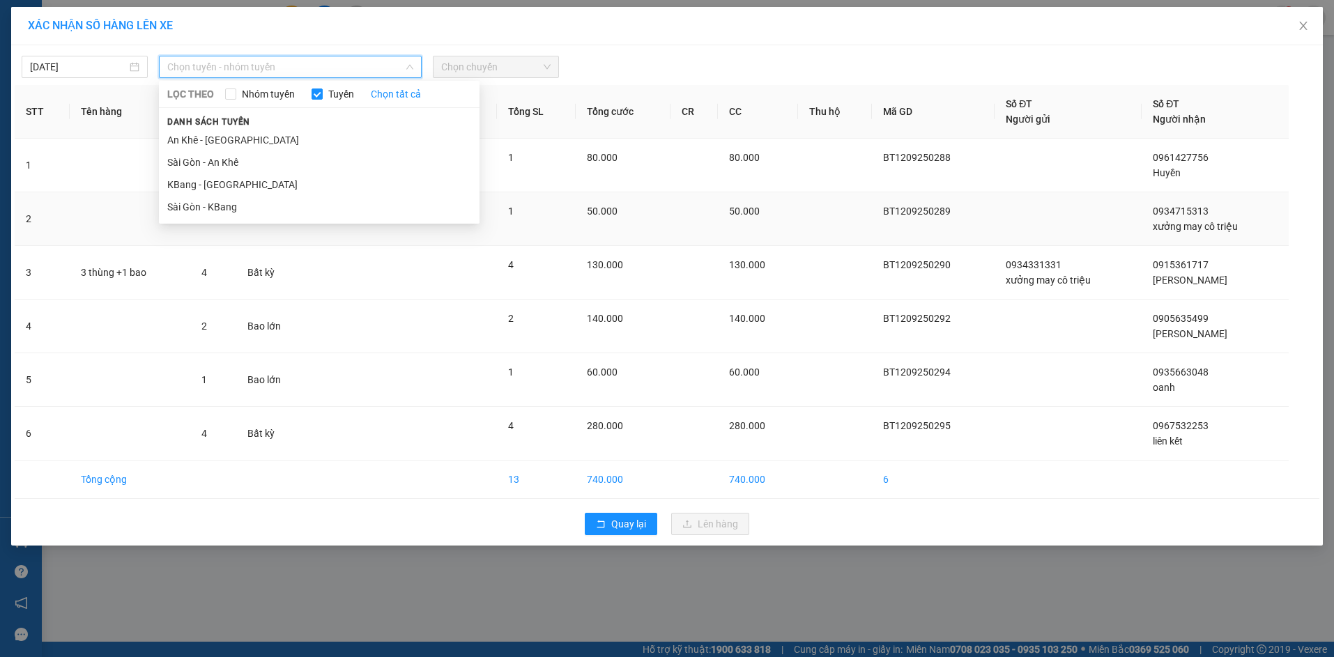
click at [233, 205] on li "Sài Gòn - KBang" at bounding box center [319, 207] width 321 height 22
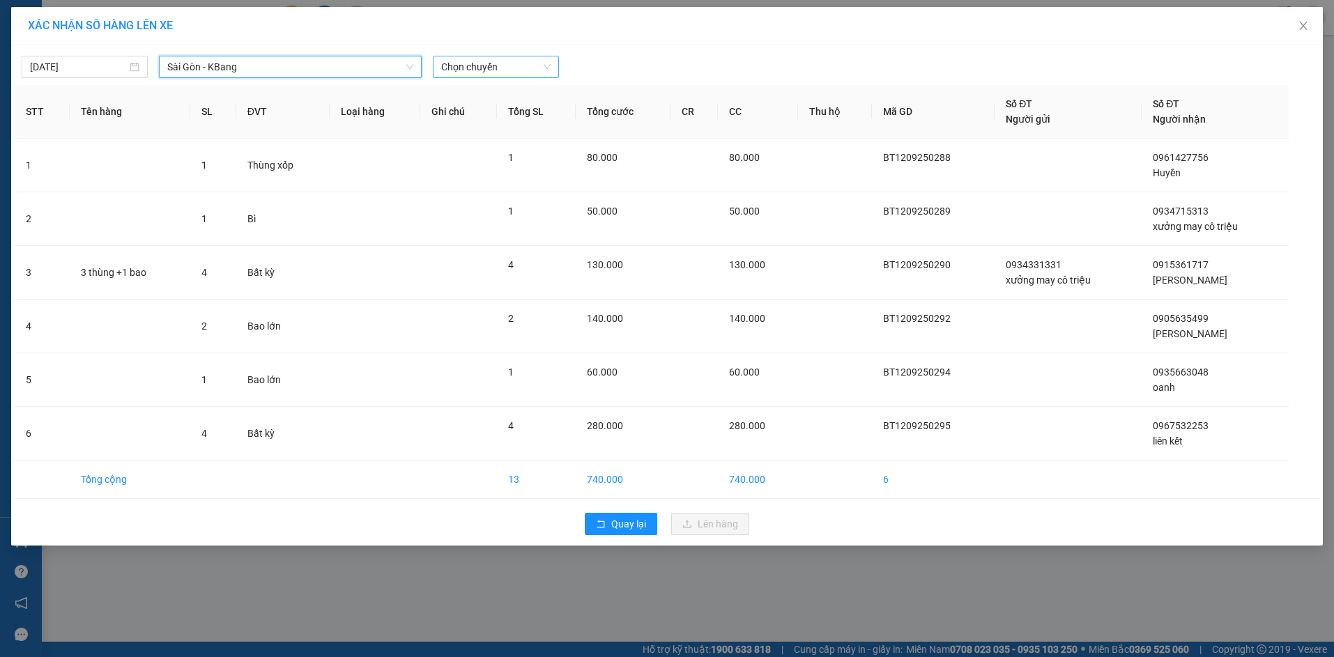
click at [517, 60] on span "Chọn chuyến" at bounding box center [495, 66] width 109 height 21
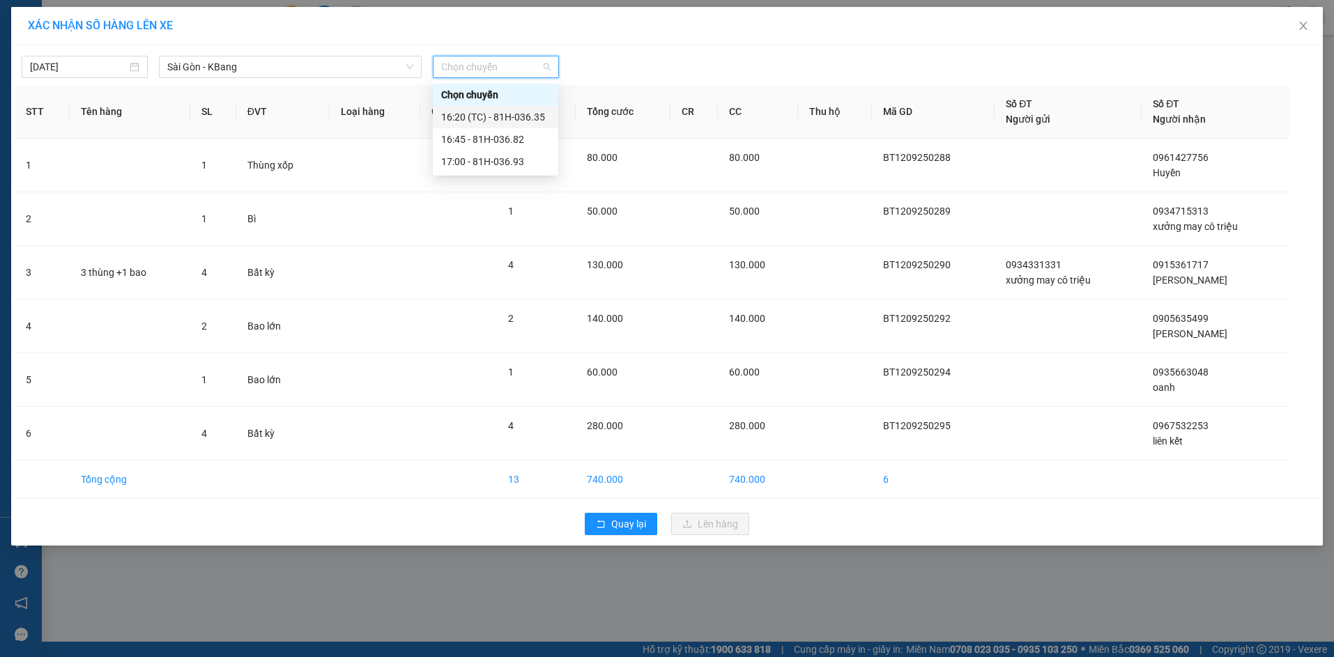
click at [525, 116] on div "16:20 (TC) - 81H-036.35" at bounding box center [495, 116] width 109 height 15
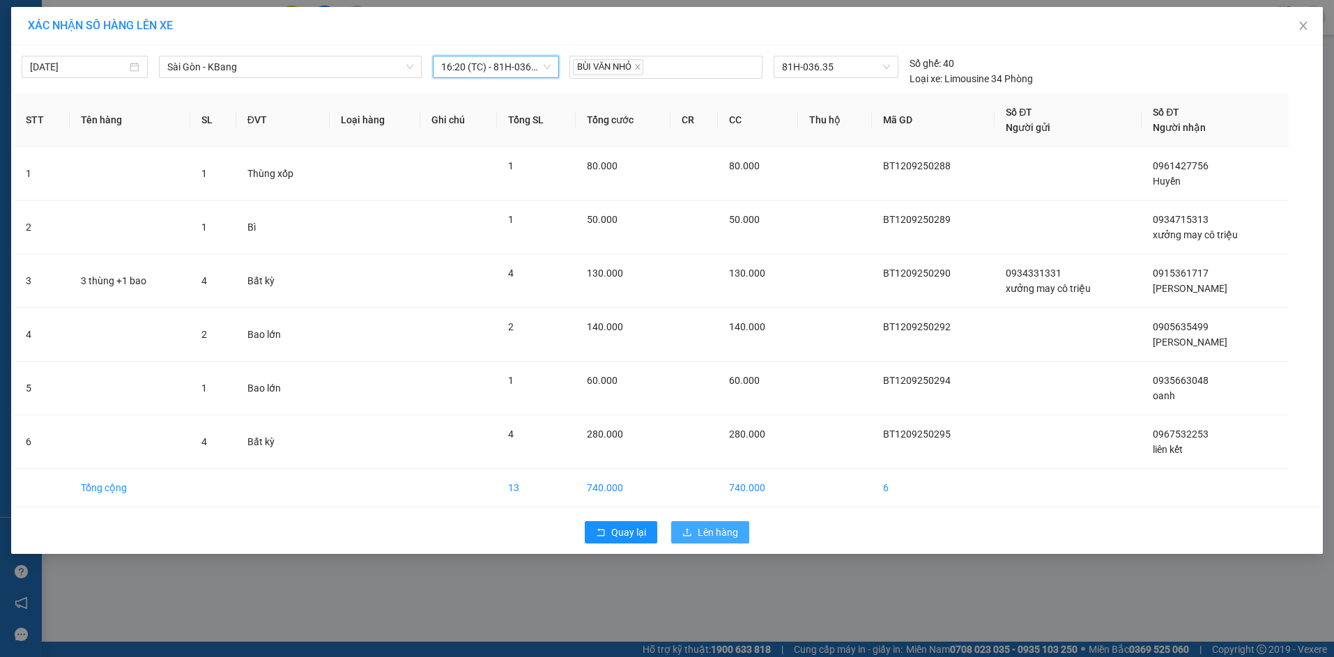
click at [726, 535] on span "Lên hàng" at bounding box center [718, 532] width 40 height 15
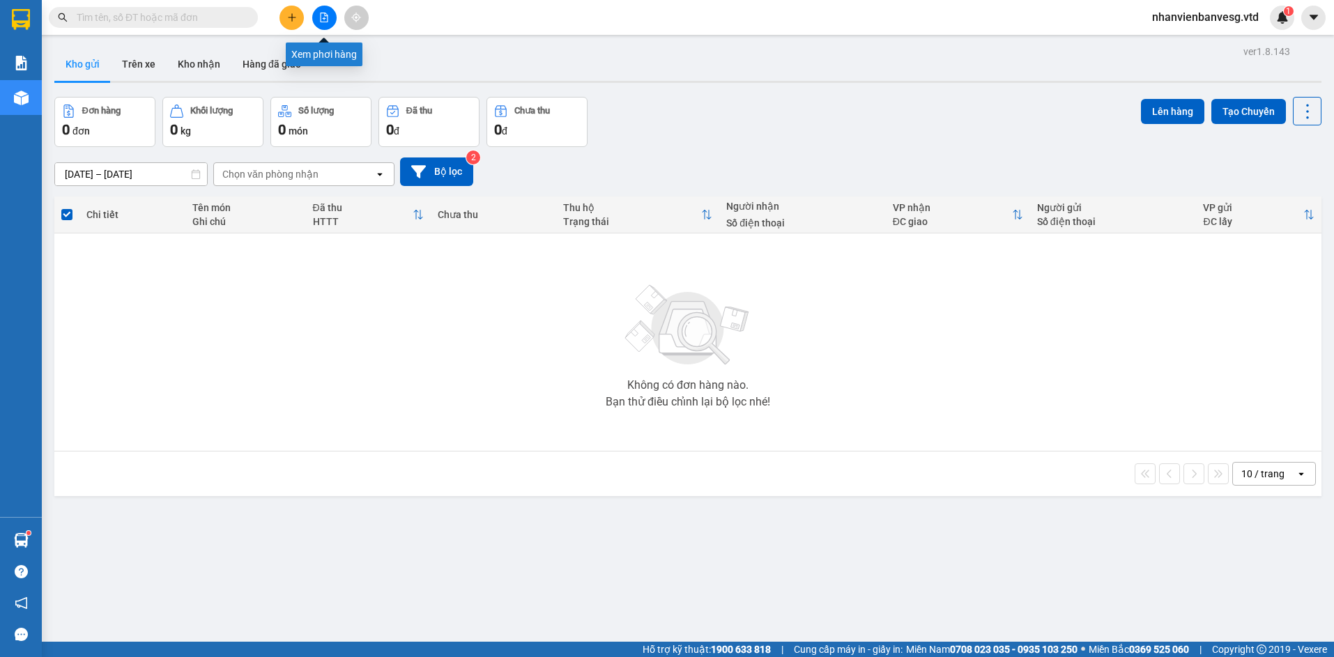
click at [330, 15] on button at bounding box center [324, 18] width 24 height 24
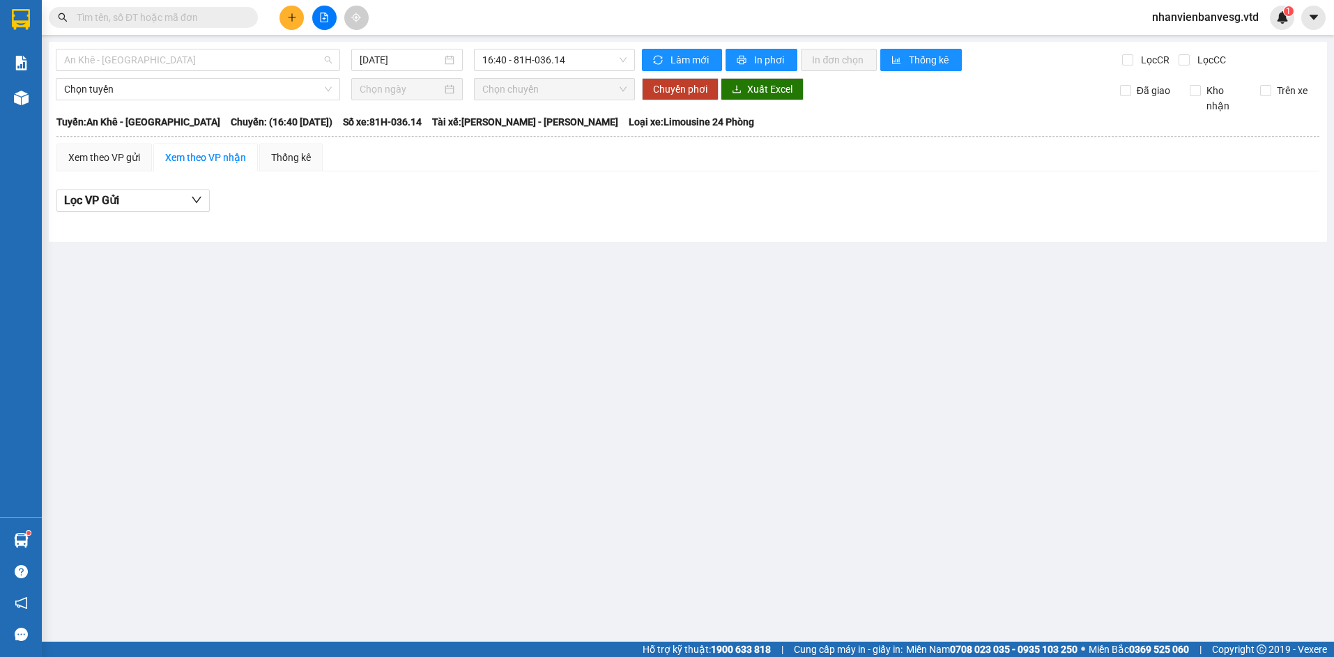
drag, startPoint x: 211, startPoint y: 61, endPoint x: 212, endPoint y: 82, distance: 21.7
click at [210, 61] on span "An Khê - [GEOGRAPHIC_DATA]" at bounding box center [198, 59] width 268 height 21
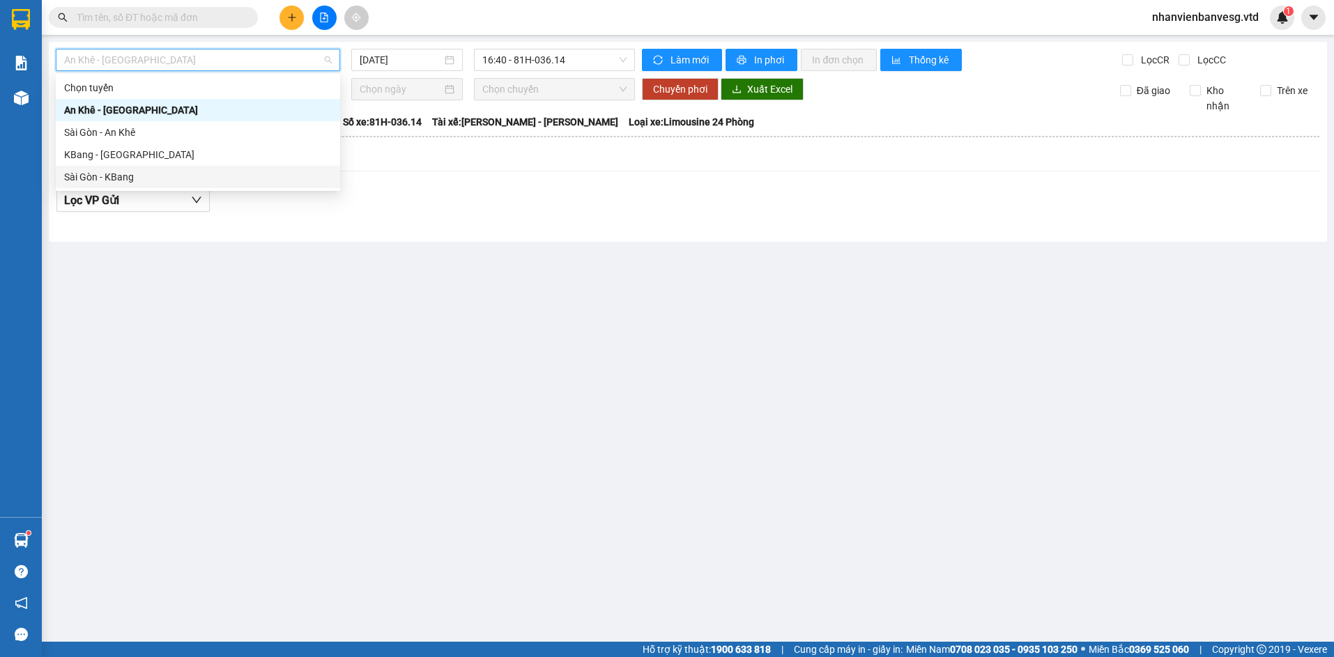
click at [211, 181] on div "Sài Gòn - KBang" at bounding box center [198, 176] width 268 height 15
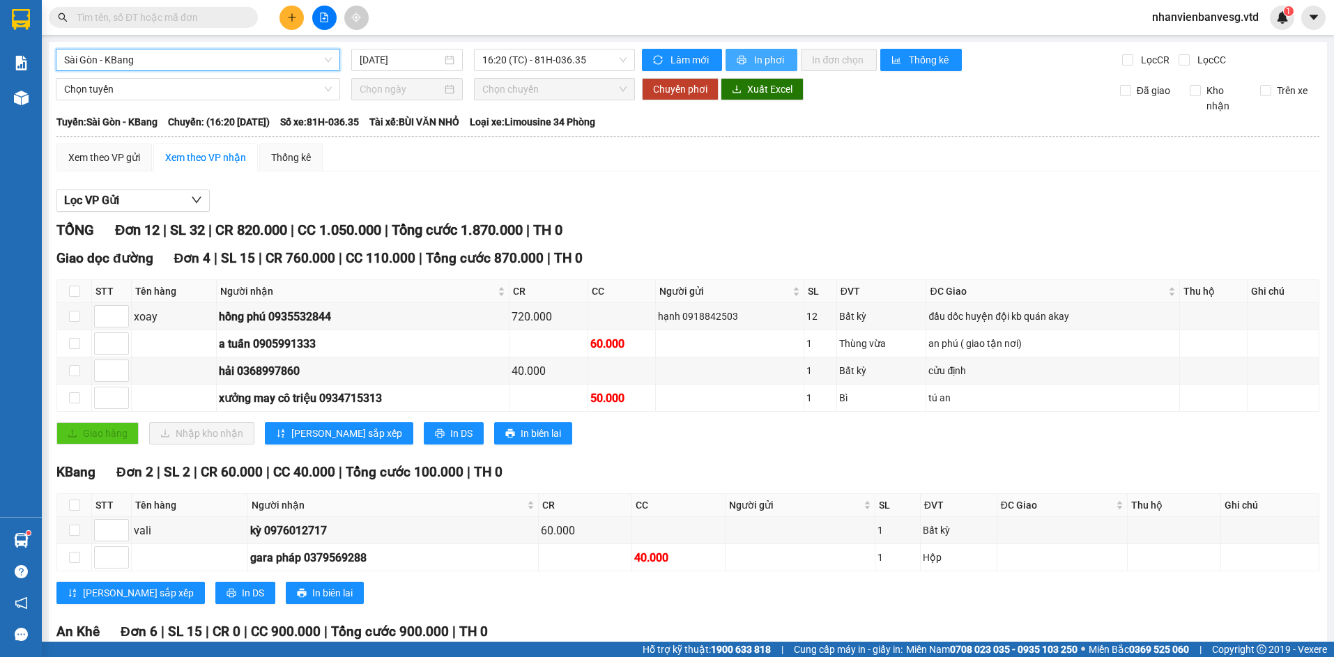
click at [754, 56] on span "In phơi" at bounding box center [770, 59] width 32 height 15
click at [740, 53] on button "In phơi" at bounding box center [762, 60] width 72 height 22
click at [772, 63] on span "In phơi" at bounding box center [770, 59] width 32 height 15
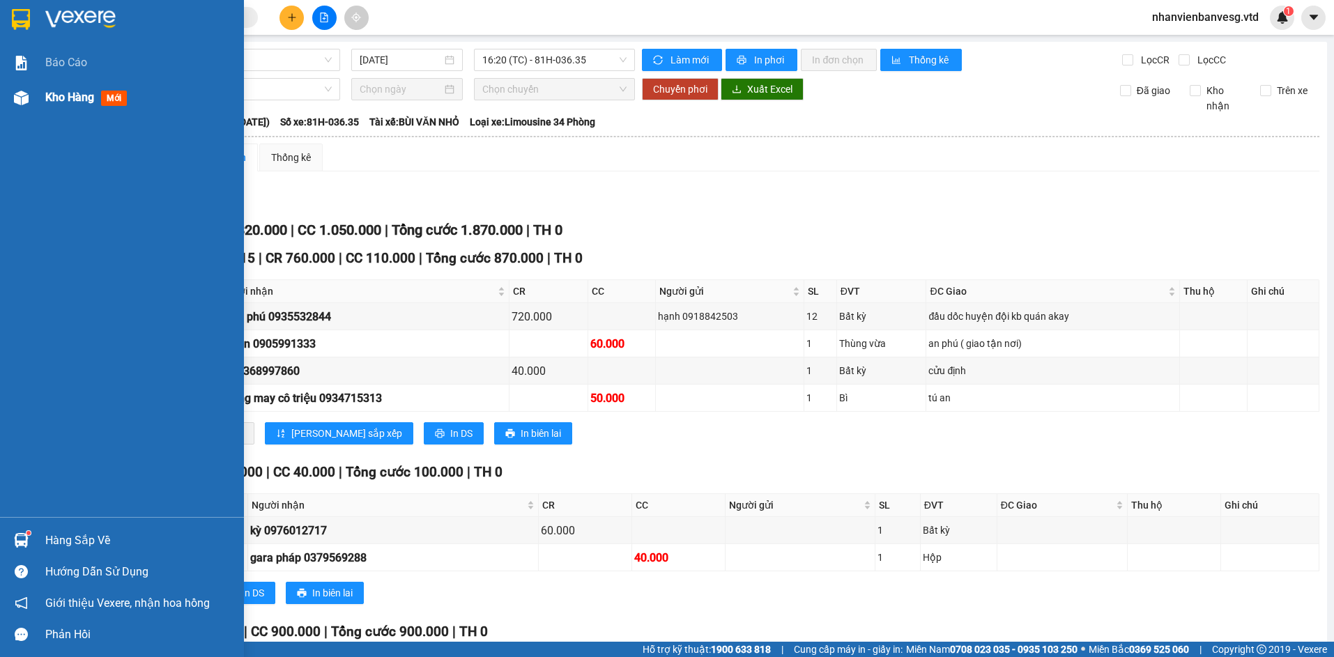
click at [53, 98] on span "Kho hàng" at bounding box center [69, 97] width 49 height 13
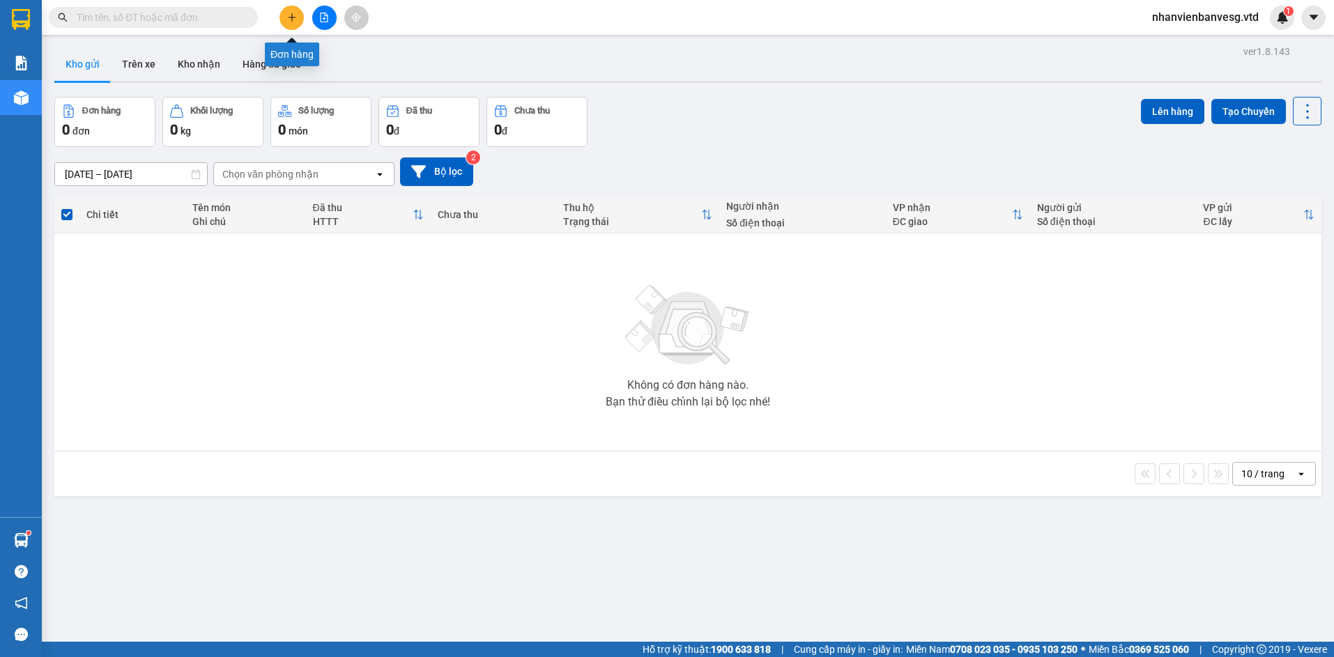
click at [293, 17] on icon "plus" at bounding box center [292, 18] width 10 height 10
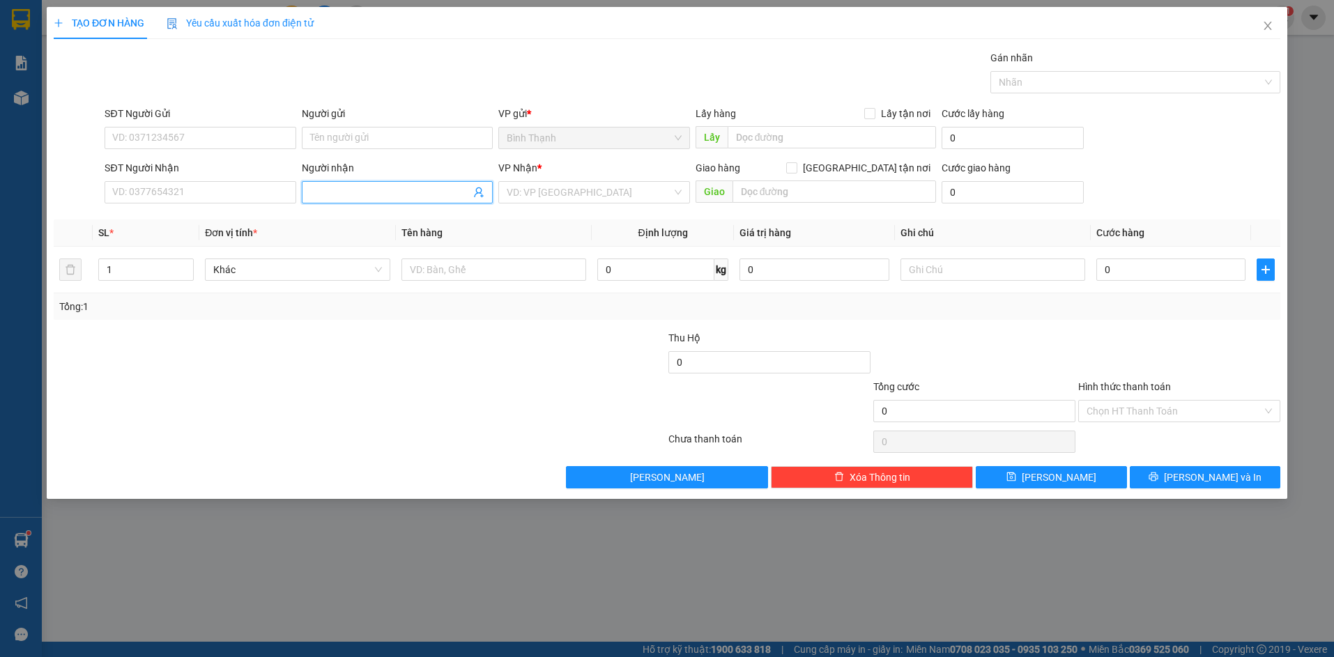
click at [349, 194] on input "Người nhận" at bounding box center [390, 192] width 160 height 15
click at [382, 224] on div "tâm kbang - 0337300692" at bounding box center [397, 220] width 174 height 15
drag, startPoint x: 618, startPoint y: 188, endPoint x: 616, endPoint y: 205, distance: 16.8
click at [618, 192] on input "search" at bounding box center [589, 192] width 165 height 21
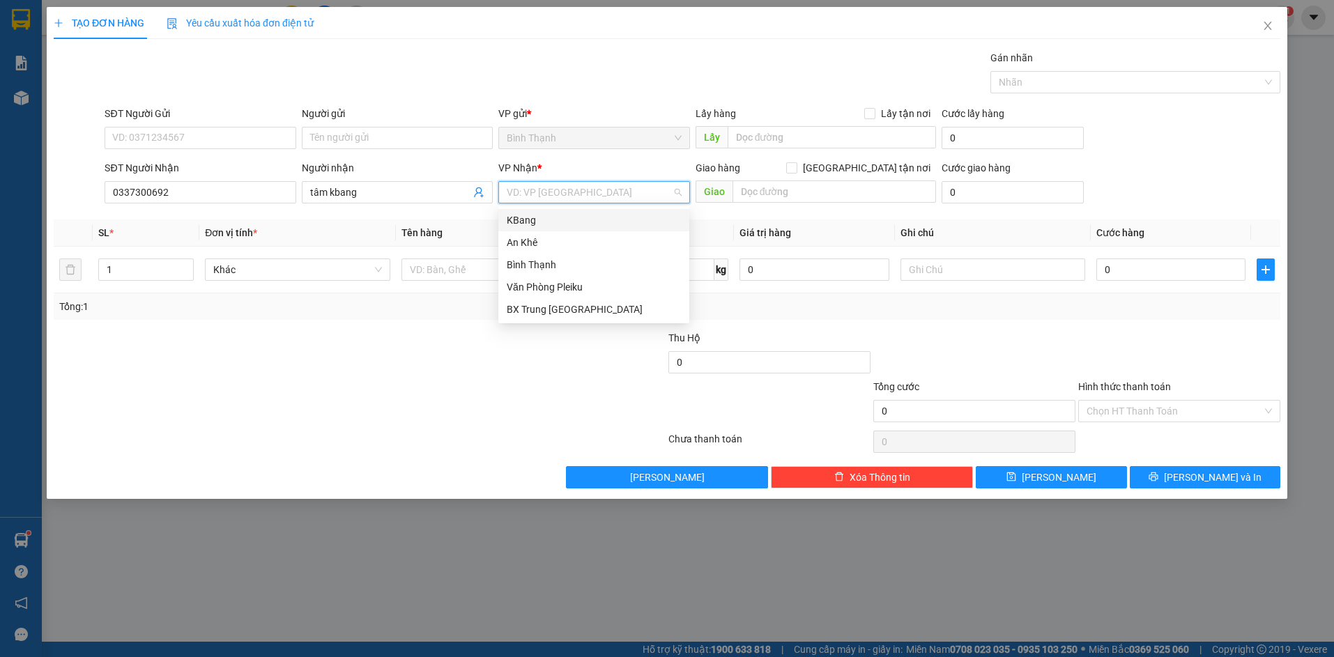
click at [597, 215] on div "KBang" at bounding box center [594, 220] width 174 height 15
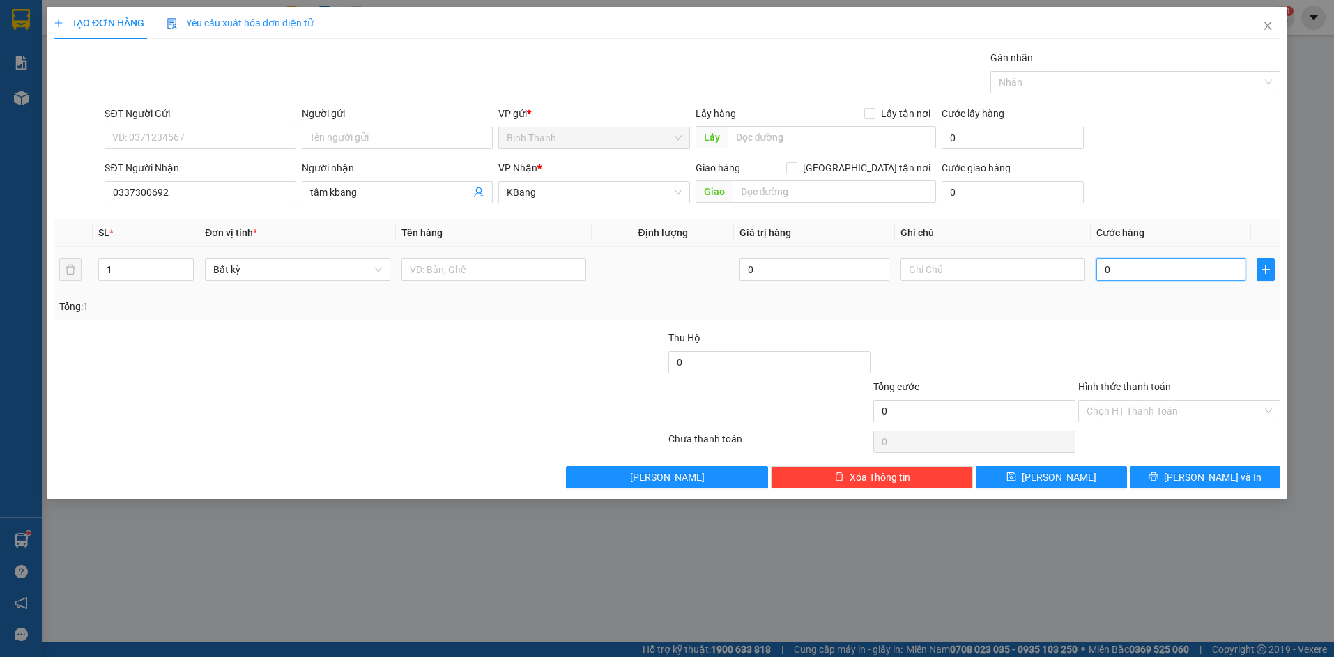
click at [1176, 268] on input "0" at bounding box center [1170, 270] width 149 height 22
click at [1194, 472] on span "[PERSON_NAME] và In" at bounding box center [1213, 477] width 98 height 15
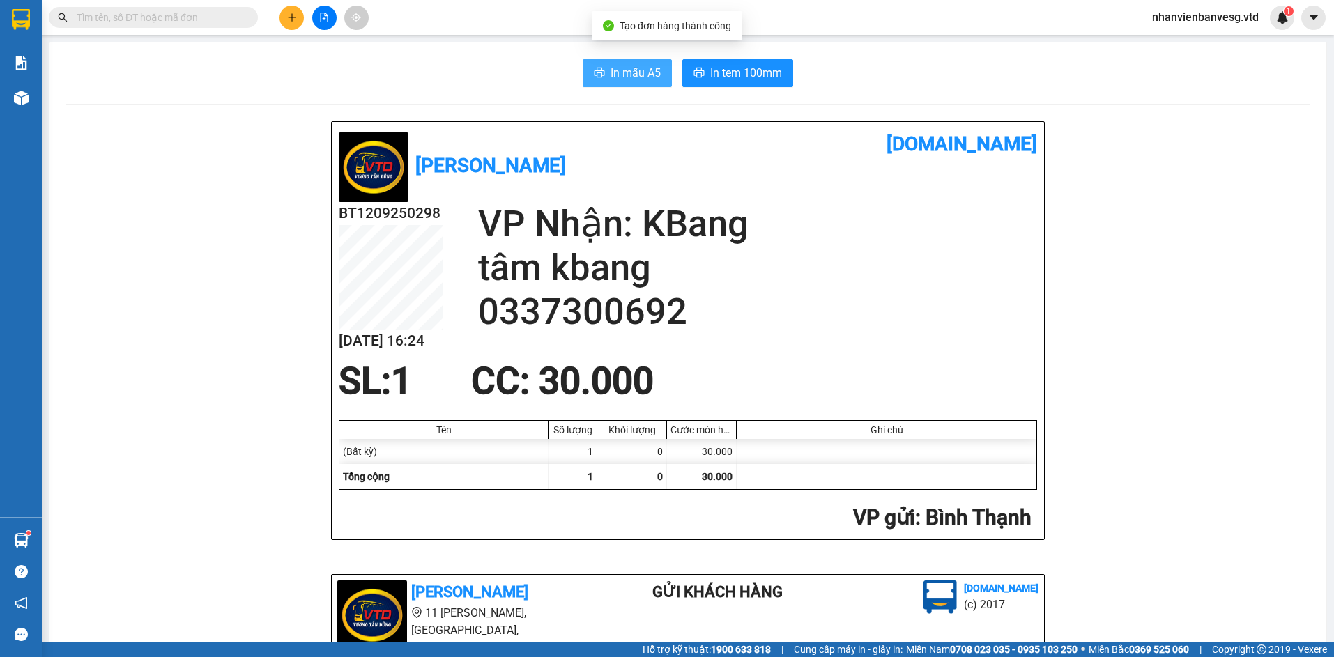
click at [636, 68] on span "In mẫu A5" at bounding box center [636, 72] width 50 height 17
click at [744, 75] on span "In tem 100mm" at bounding box center [746, 72] width 72 height 17
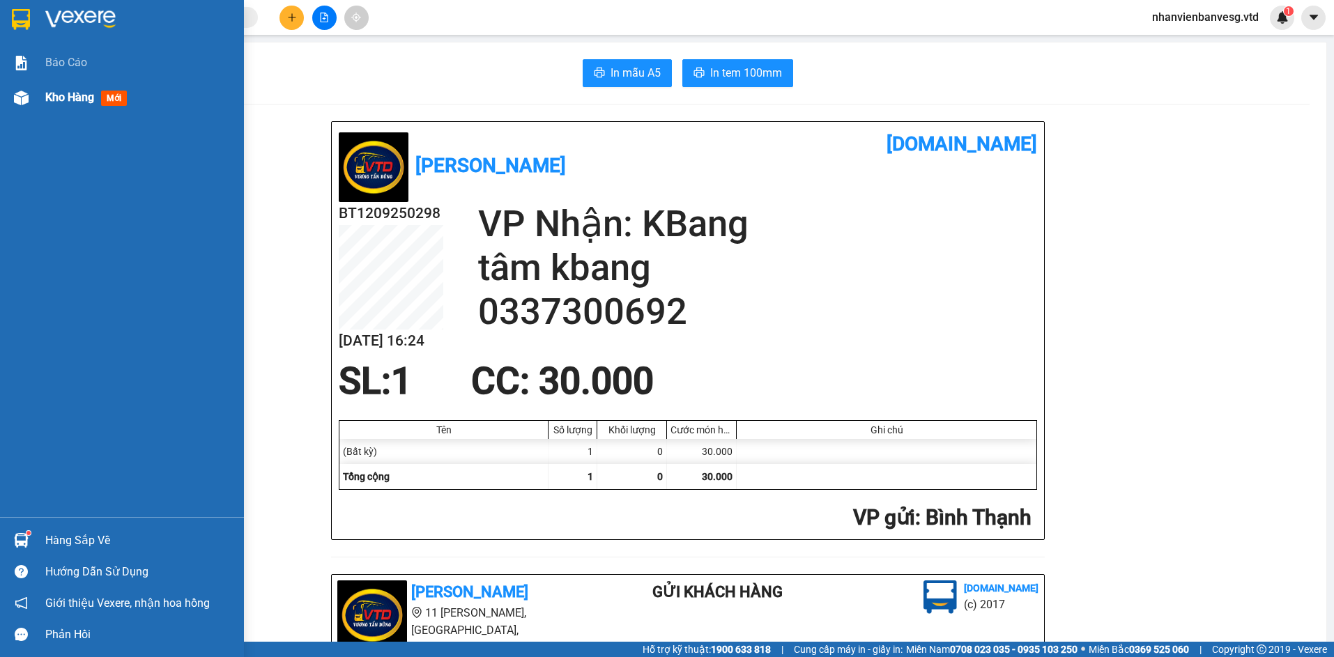
click at [59, 95] on span "Kho hàng" at bounding box center [69, 97] width 49 height 13
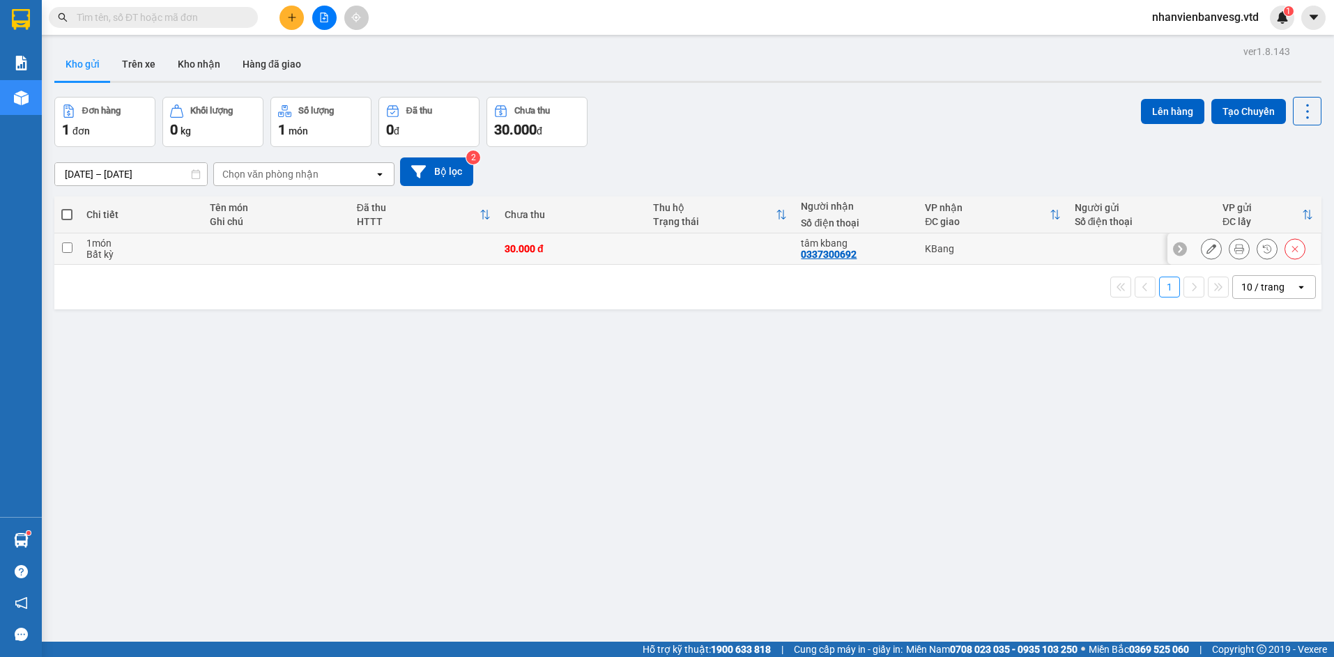
drag, startPoint x: 272, startPoint y: 235, endPoint x: 259, endPoint y: 240, distance: 13.7
click at [272, 236] on td at bounding box center [276, 249] width 147 height 31
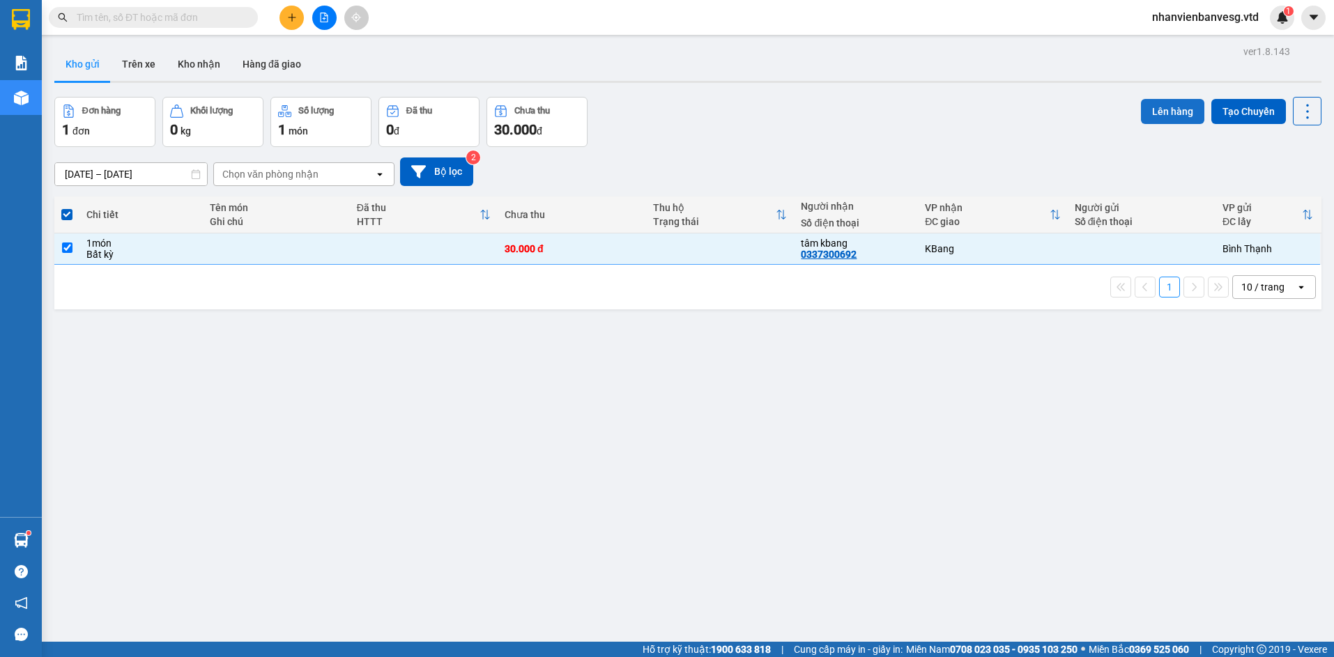
click at [1144, 107] on button "Lên hàng" at bounding box center [1172, 111] width 63 height 25
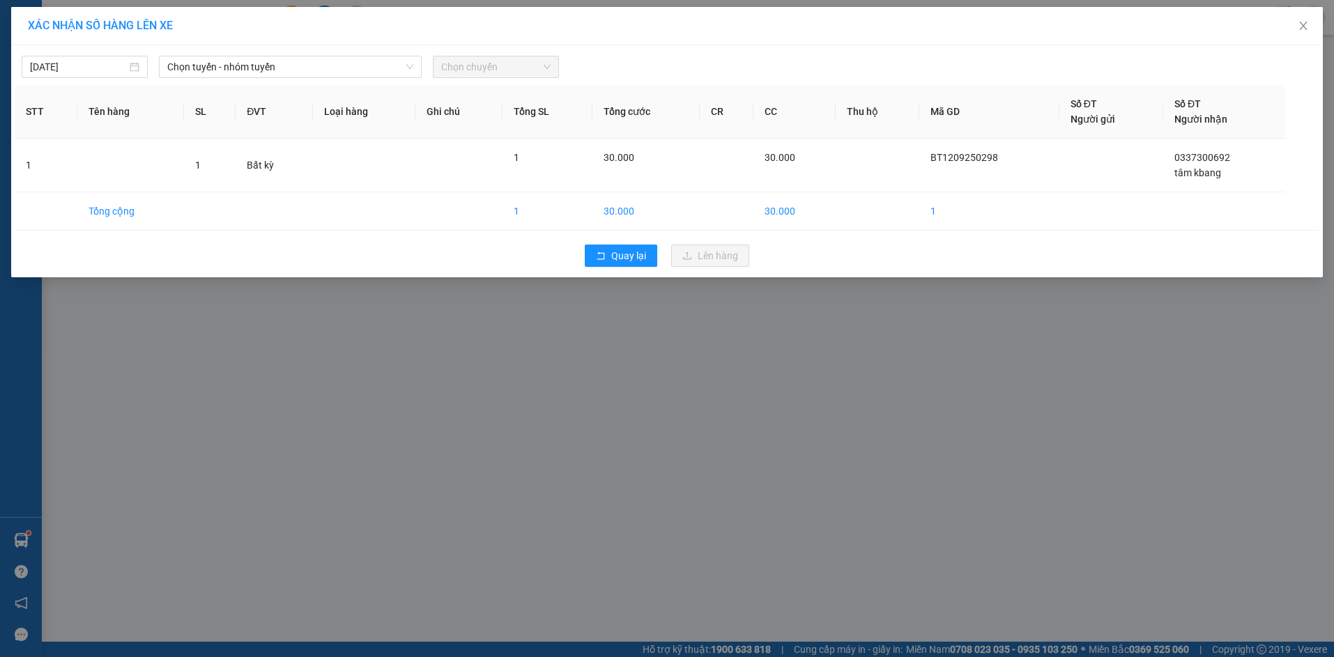
drag, startPoint x: 337, startPoint y: 55, endPoint x: 339, endPoint y: 109, distance: 53.7
click at [335, 70] on div "12/09/2025 Chọn tuyến - nhóm tuyến Chọn chuyến" at bounding box center [667, 63] width 1305 height 29
click at [307, 70] on span "Chọn tuyến - nhóm tuyến" at bounding box center [290, 66] width 246 height 21
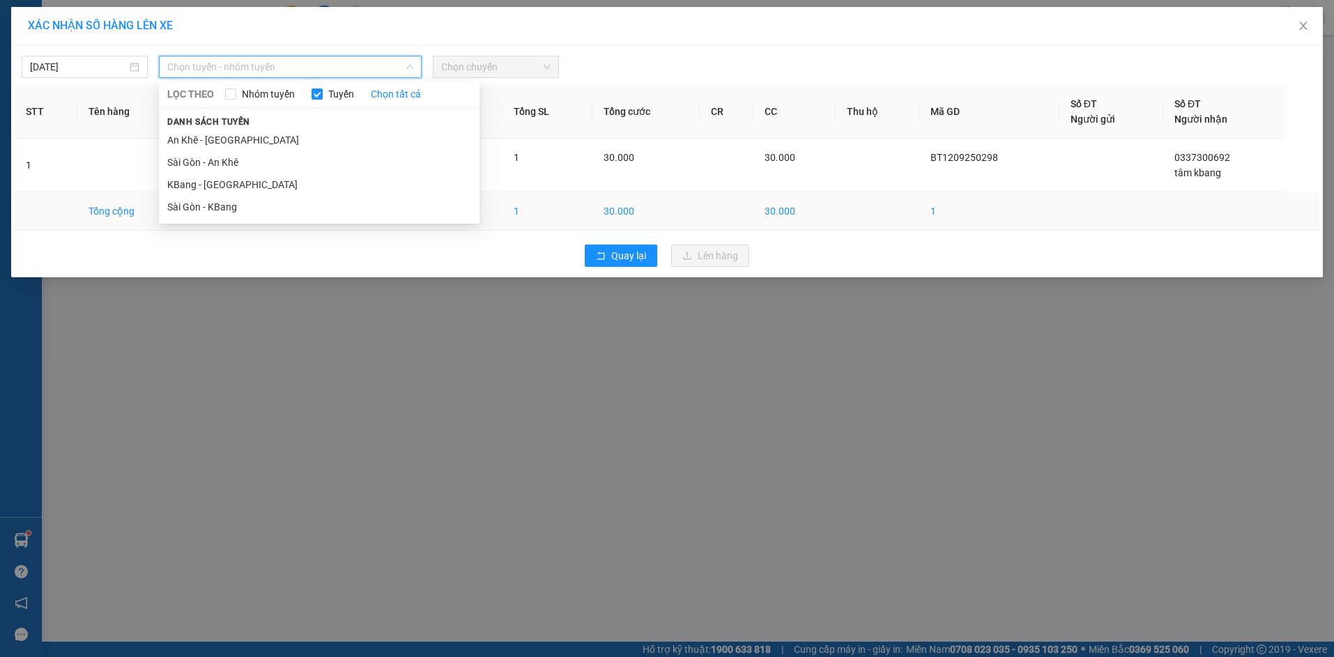
click at [296, 202] on li "Sài Gòn - KBang" at bounding box center [319, 207] width 321 height 22
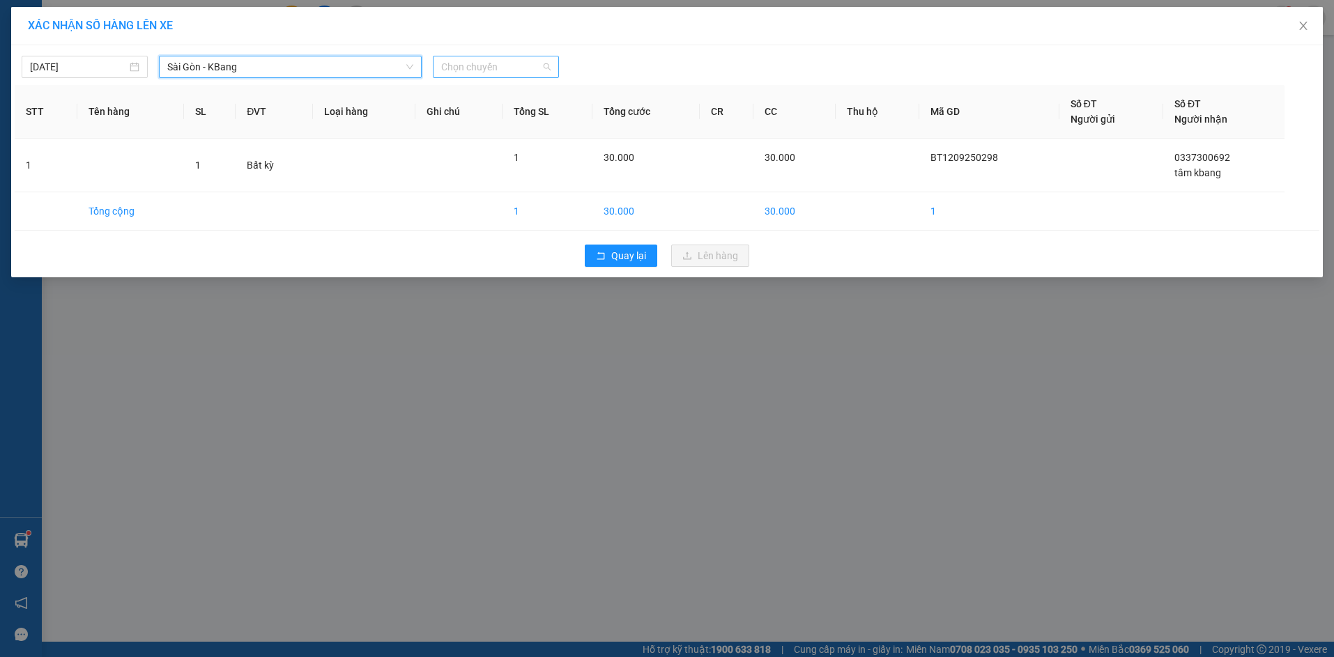
click at [452, 71] on span "Chọn chuyến" at bounding box center [495, 66] width 109 height 21
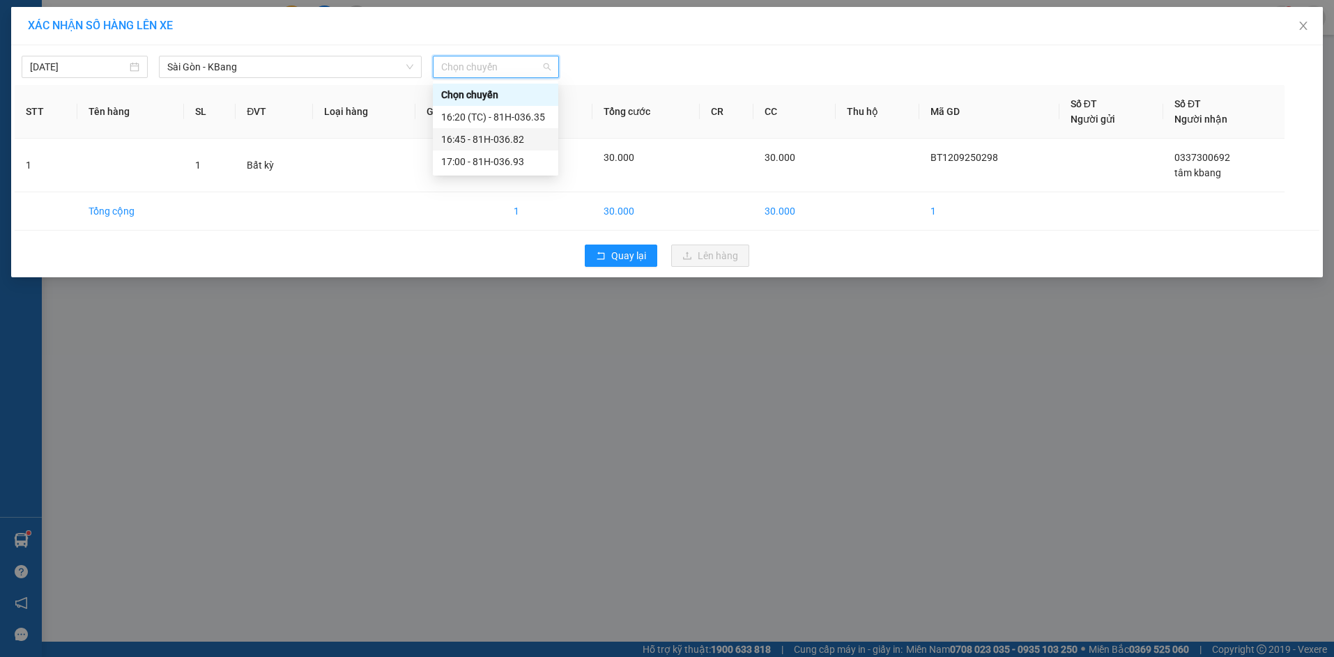
click at [479, 137] on div "16:45 - 81H-036.82" at bounding box center [495, 139] width 109 height 15
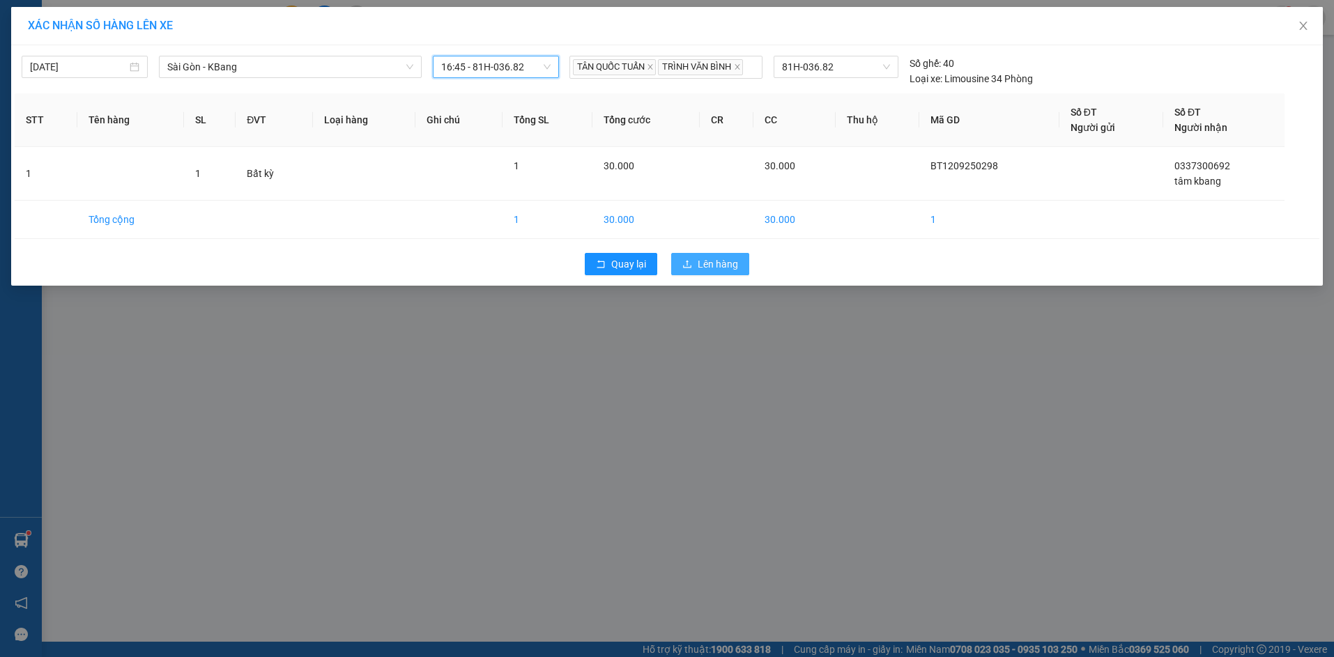
click at [712, 261] on span "Lên hàng" at bounding box center [718, 264] width 40 height 15
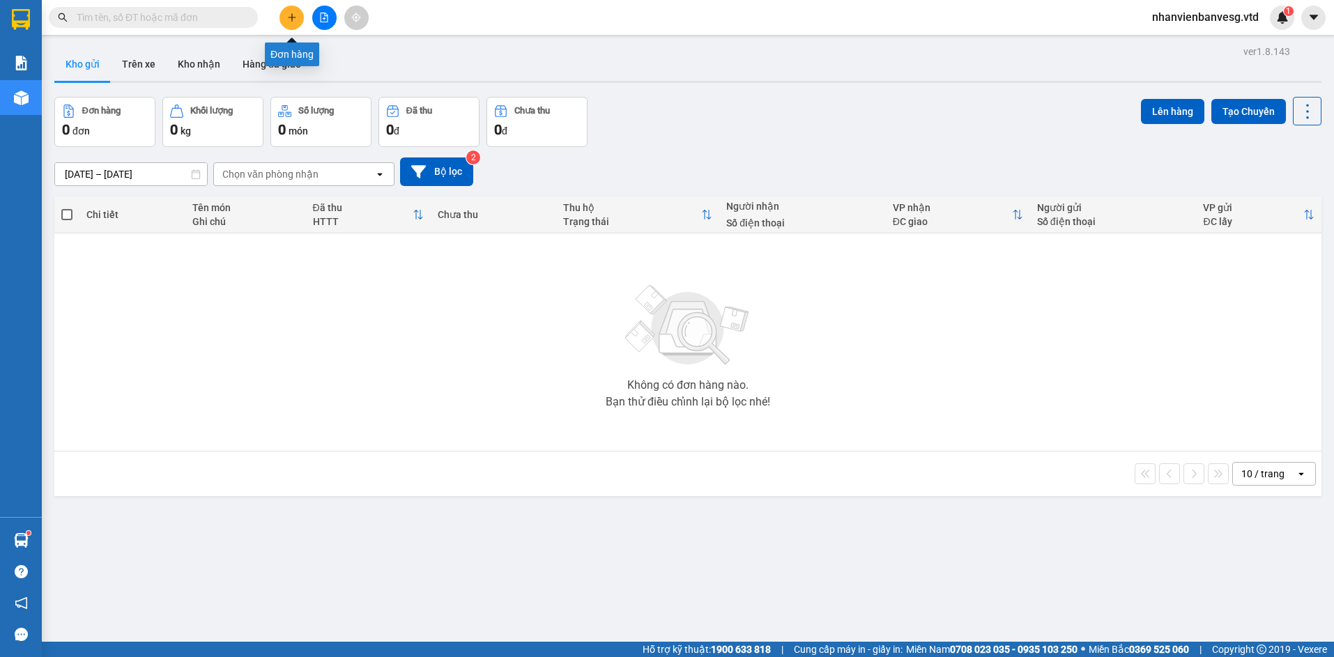
click at [288, 22] on icon "plus" at bounding box center [292, 18] width 10 height 10
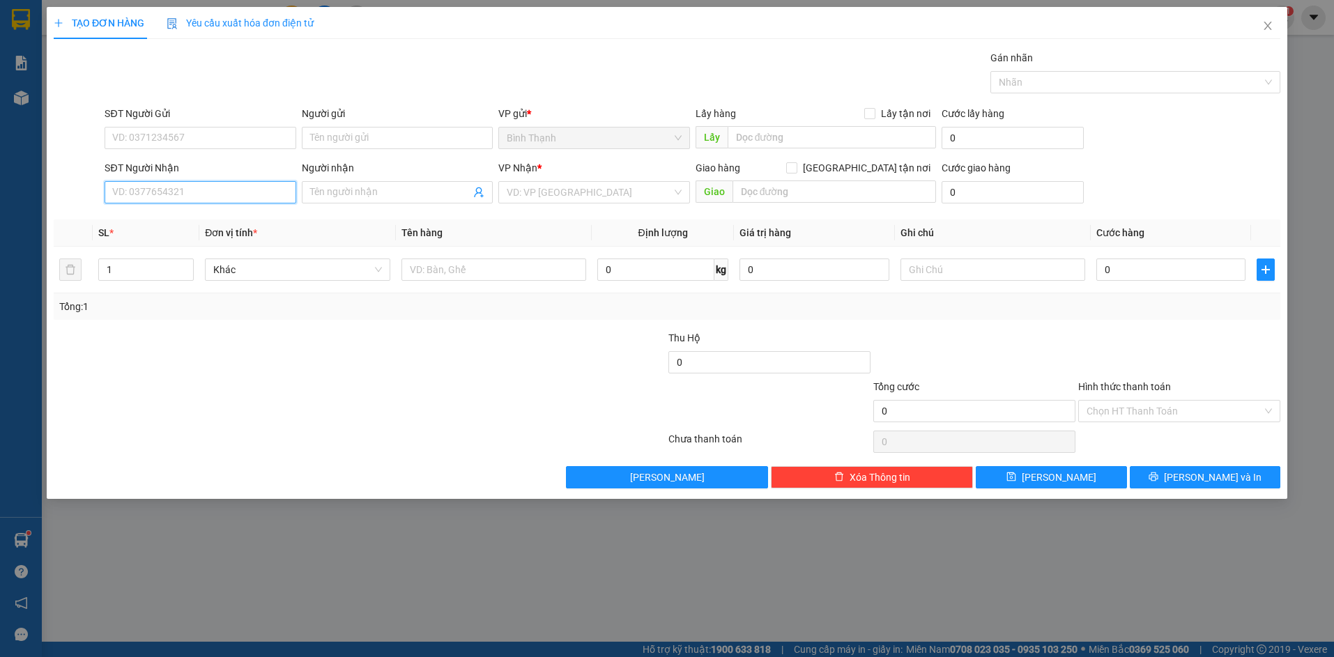
click at [156, 193] on input "SĐT Người Nhận" at bounding box center [200, 192] width 191 height 22
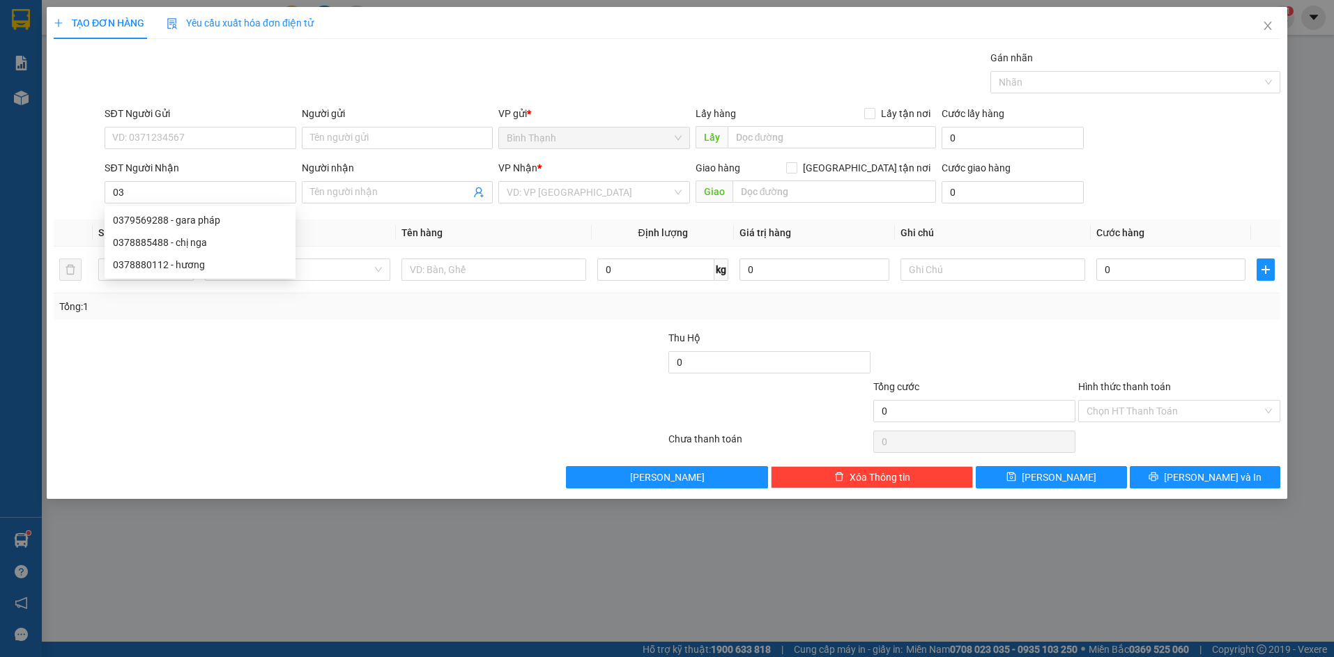
type input "0"
click at [176, 217] on div "0379569288 - gara pháp" at bounding box center [200, 220] width 174 height 15
type input "0379569288"
type input "gara pháp"
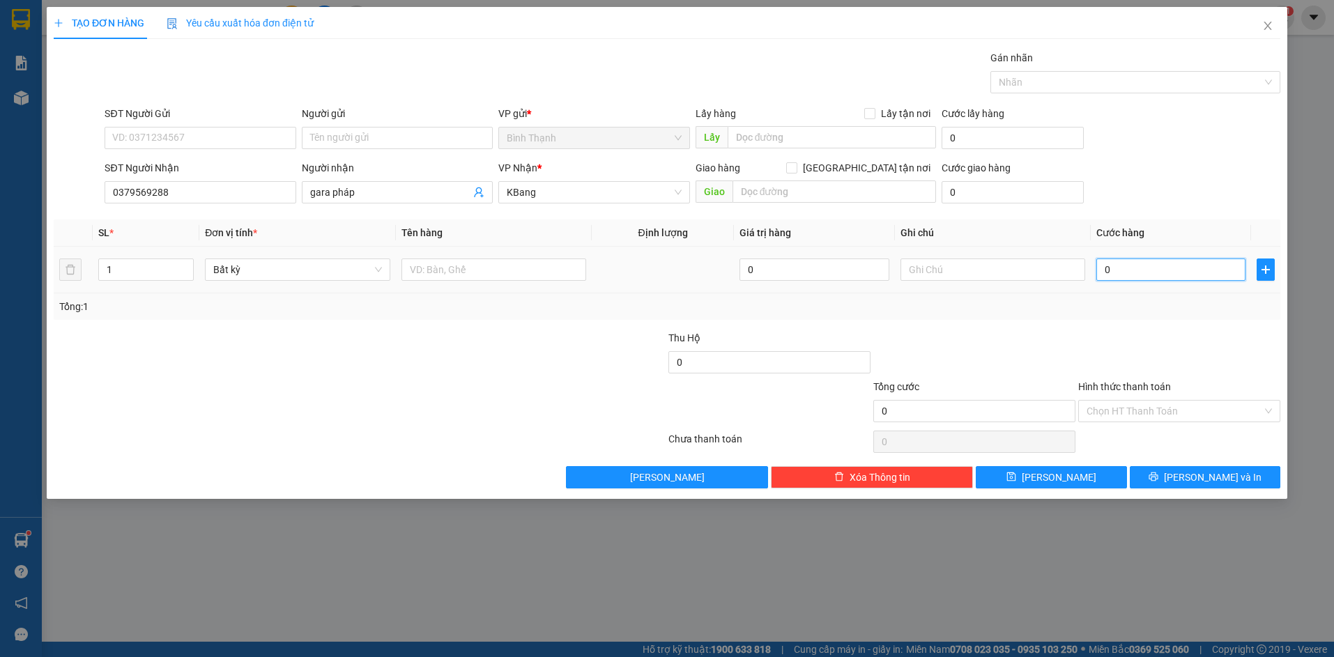
click at [1195, 275] on input "0" at bounding box center [1170, 270] width 149 height 22
type input "5"
type input "50"
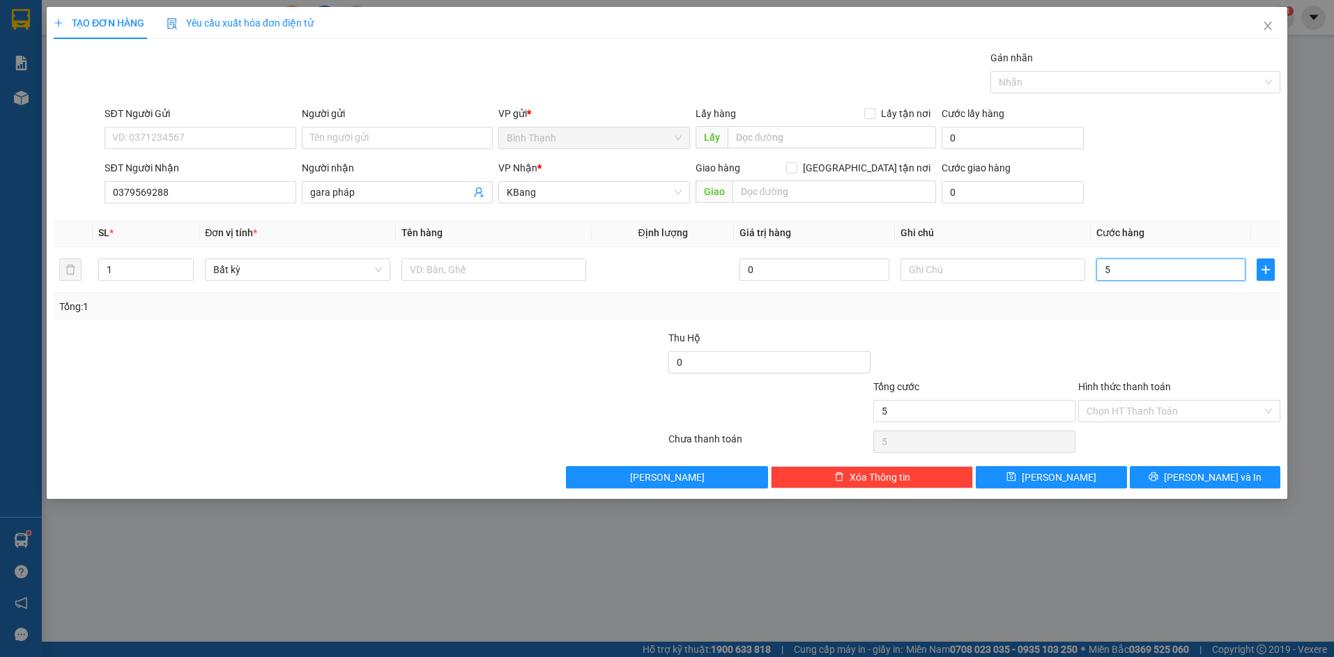
type input "50"
type input "500"
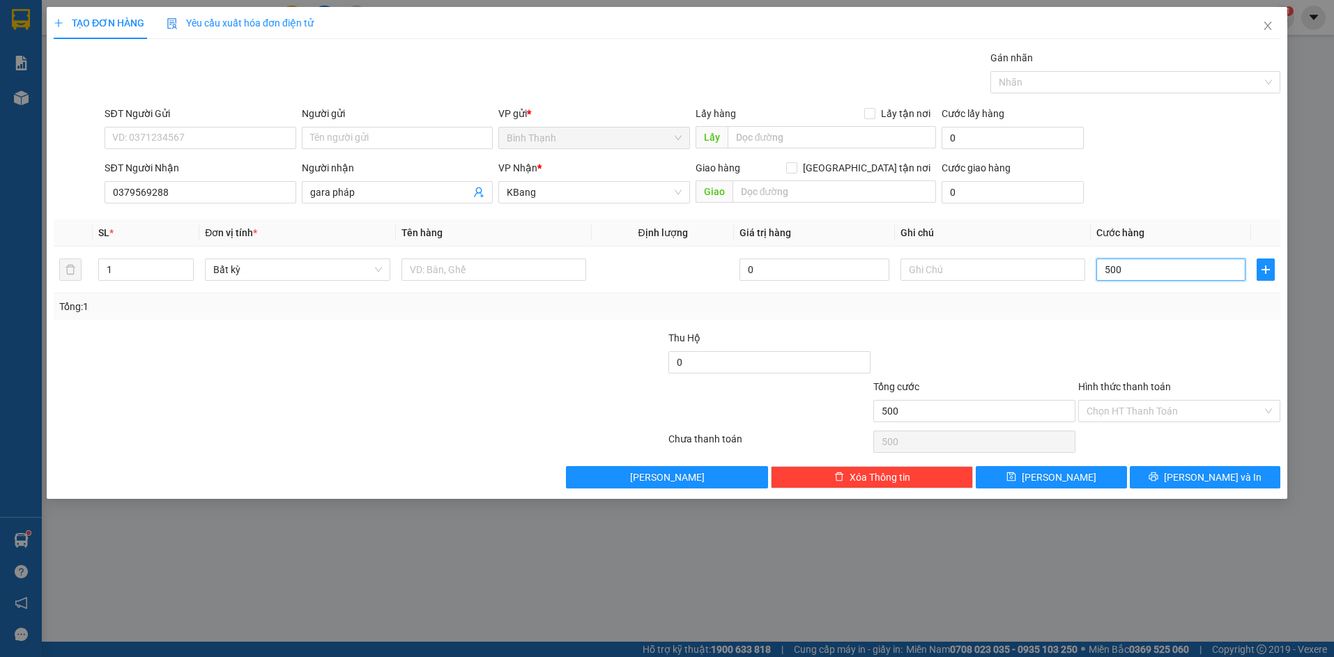
type input "5.000"
type input "50.000"
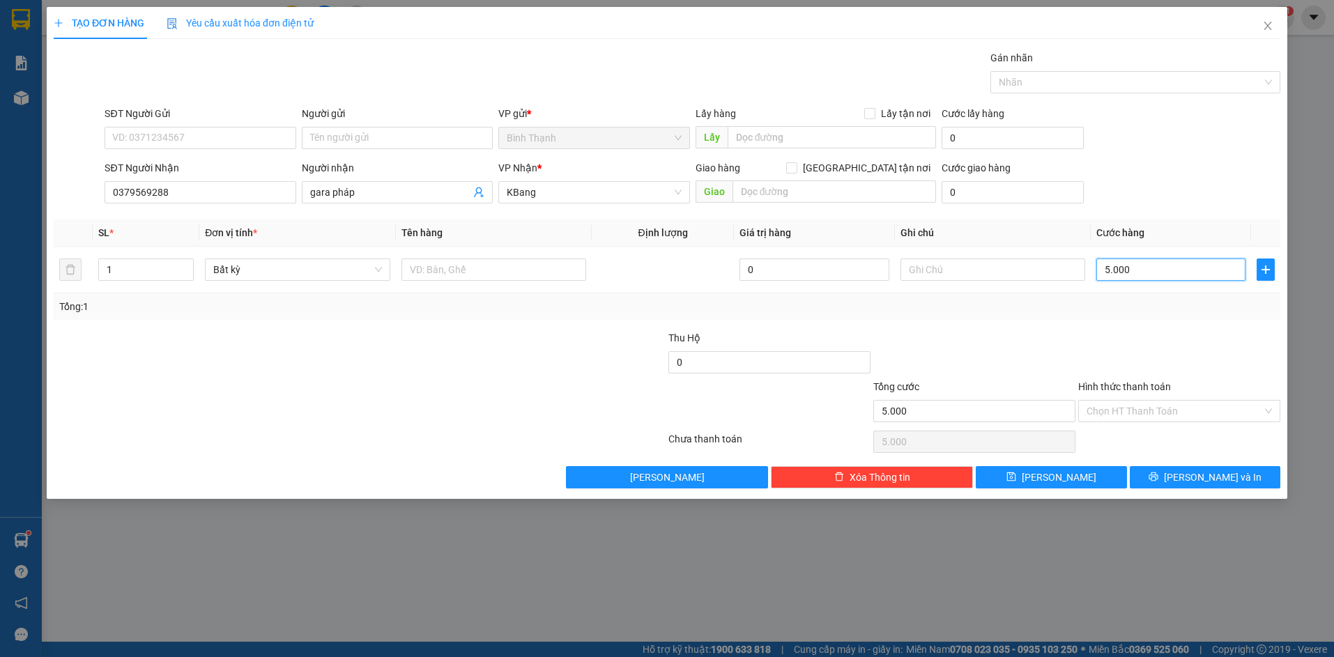
type input "50.000"
click at [1206, 482] on span "[PERSON_NAME] và In" at bounding box center [1213, 477] width 98 height 15
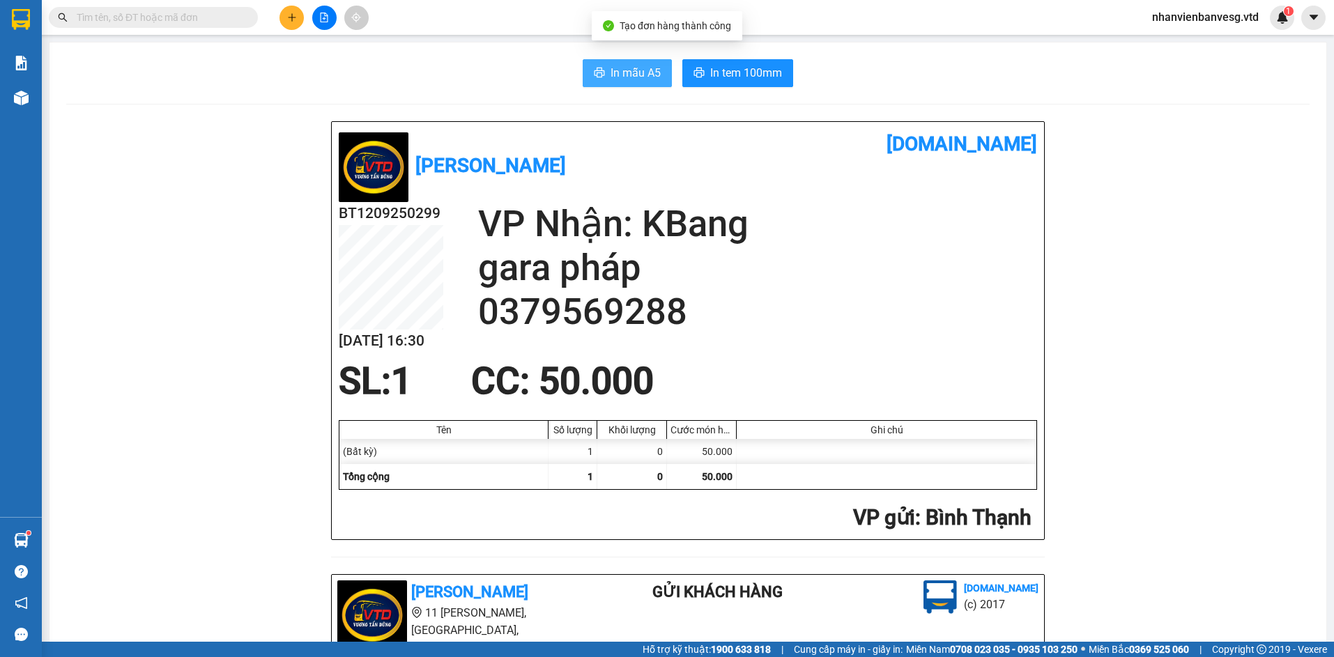
click at [611, 75] on span "In mẫu A5" at bounding box center [636, 72] width 50 height 17
click at [728, 70] on span "In tem 100mm" at bounding box center [746, 72] width 72 height 17
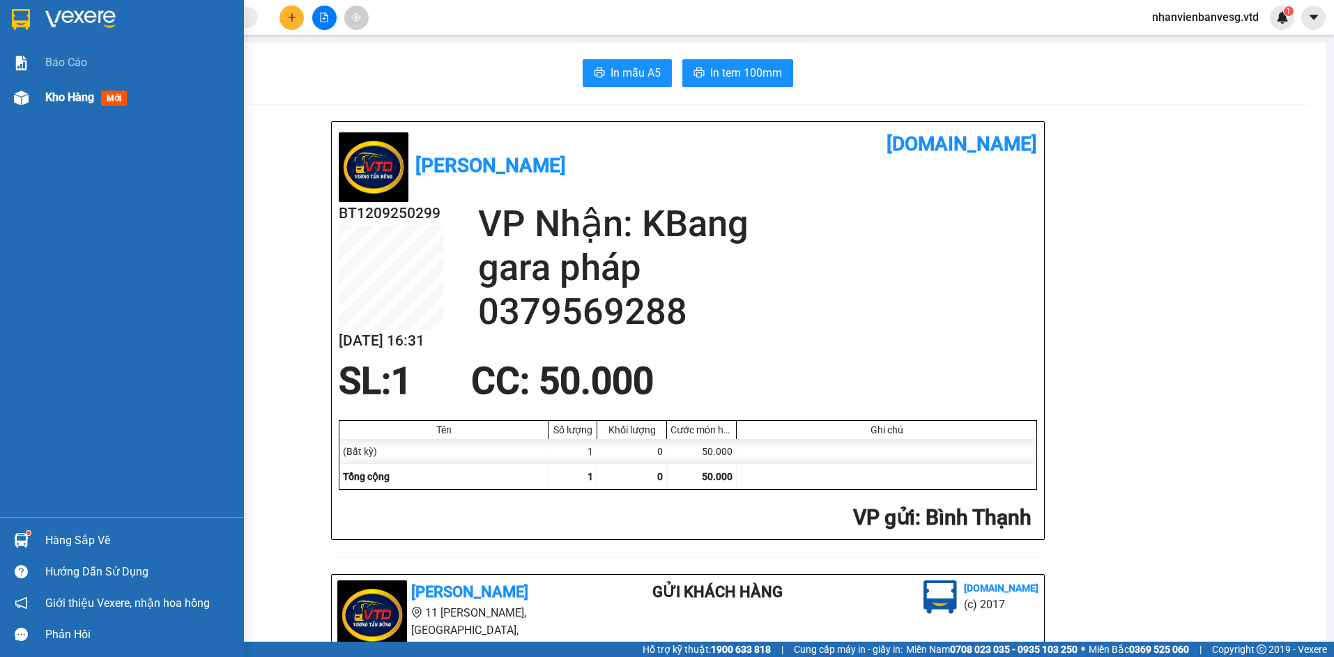
click at [68, 95] on span "Kho hàng" at bounding box center [69, 97] width 49 height 13
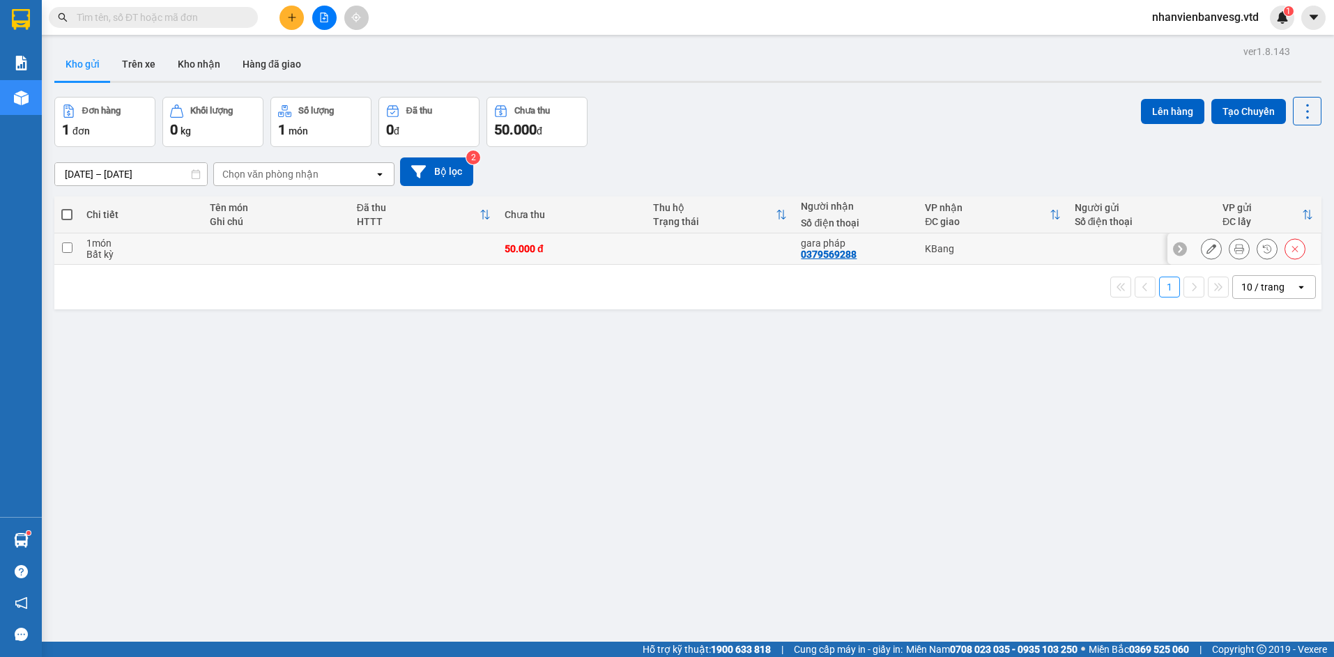
click at [339, 245] on td at bounding box center [276, 249] width 147 height 31
checkbox input "true"
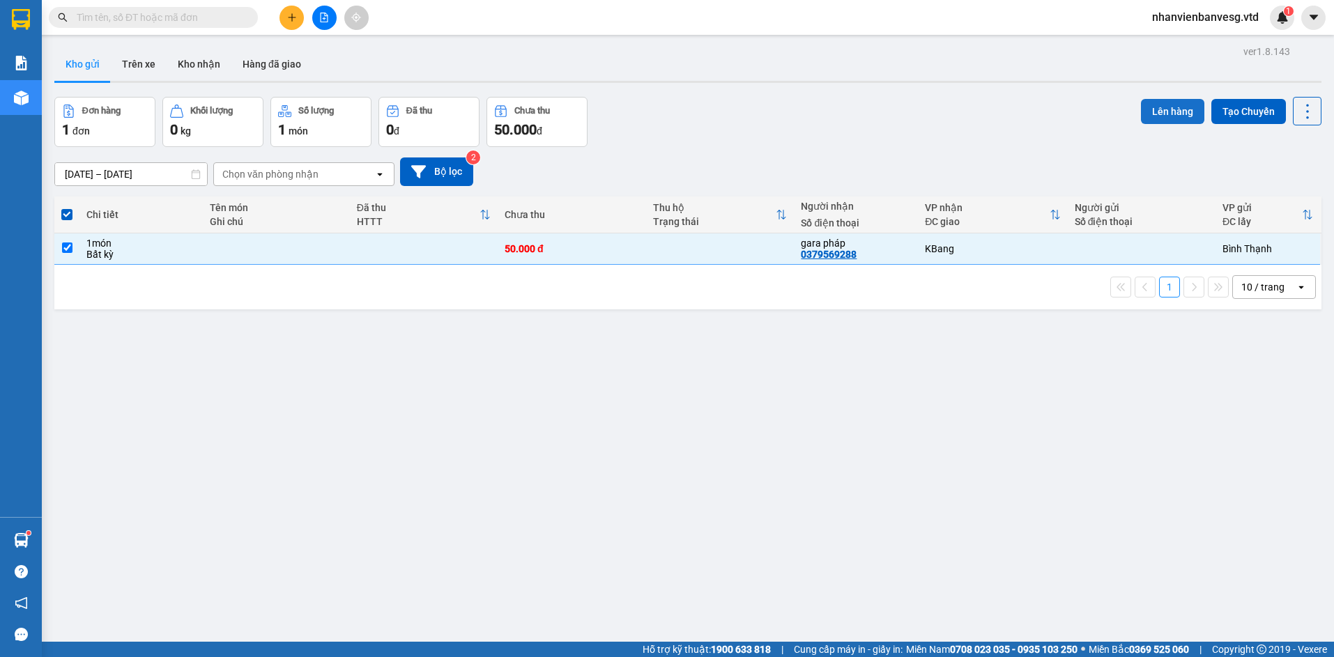
click at [1151, 117] on button "Lên hàng" at bounding box center [1172, 111] width 63 height 25
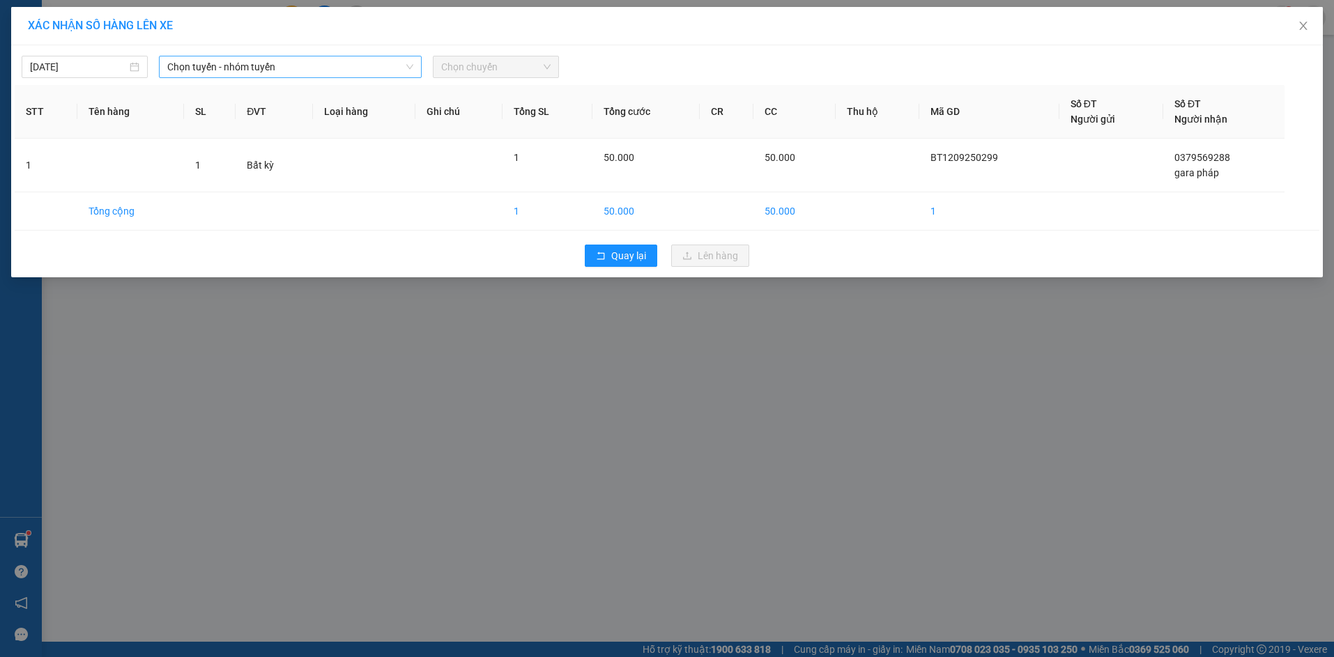
click at [278, 67] on span "Chọn tuyến - nhóm tuyến" at bounding box center [290, 66] width 246 height 21
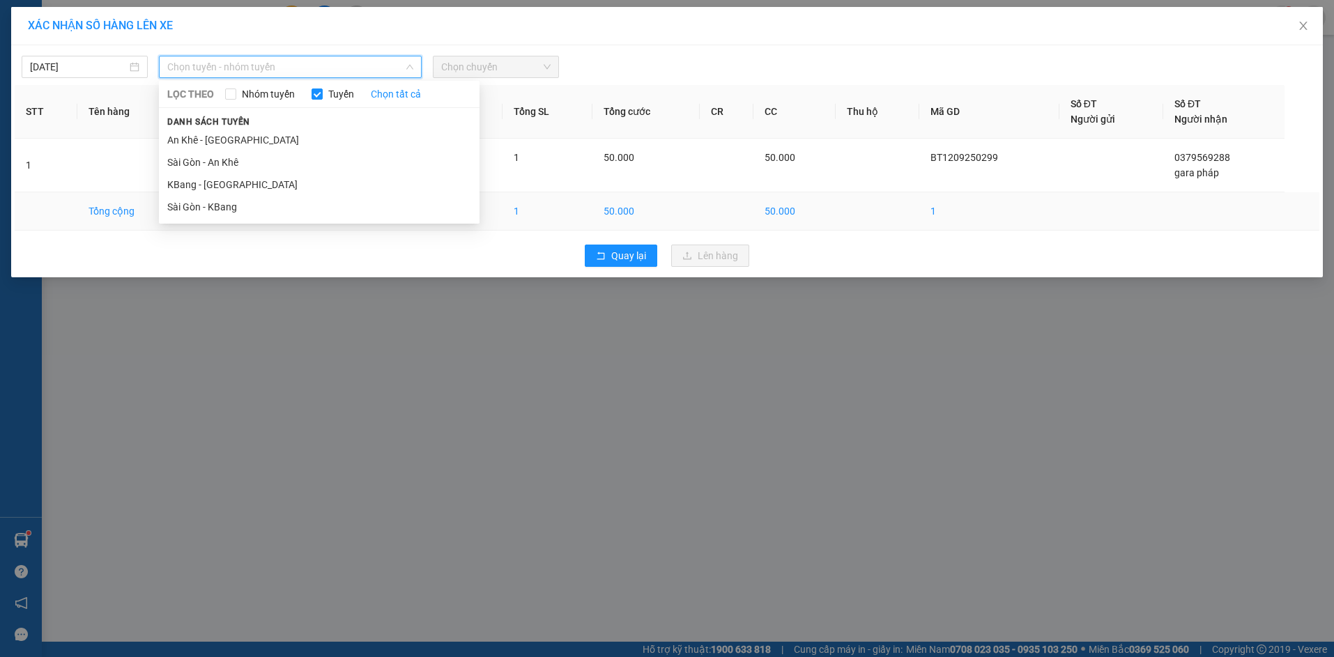
click at [273, 204] on li "Sài Gòn - KBang" at bounding box center [319, 207] width 321 height 22
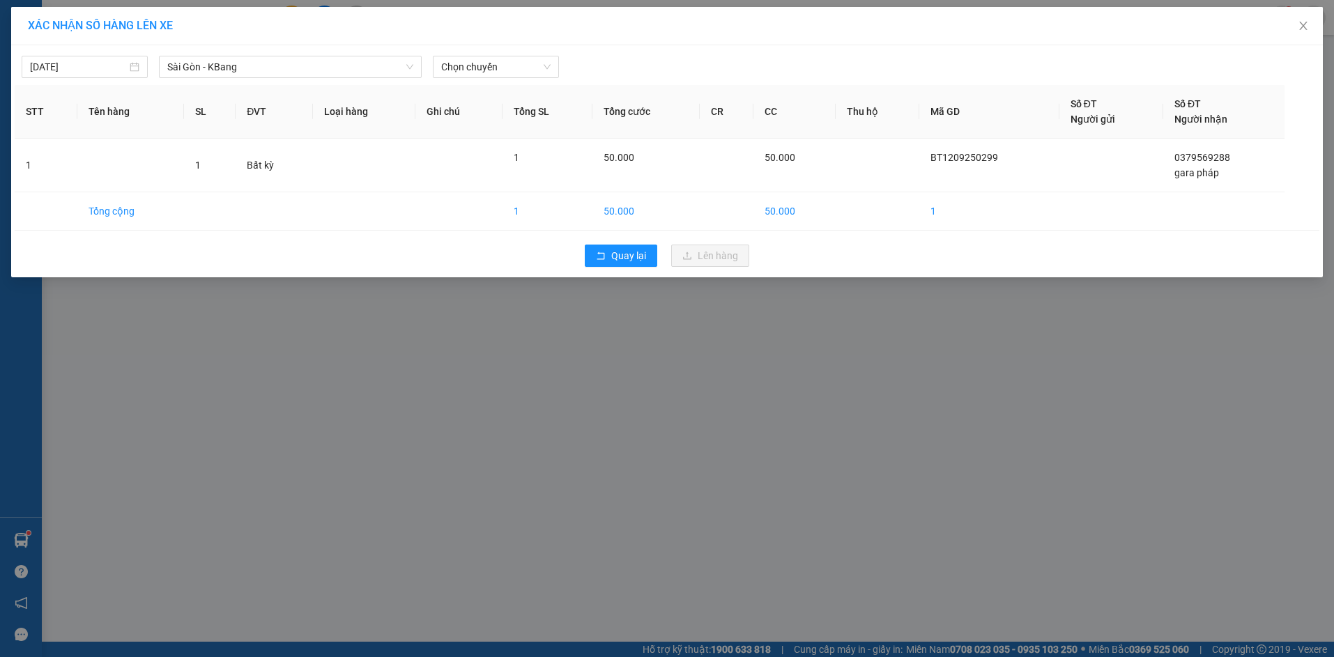
drag, startPoint x: 477, startPoint y: 55, endPoint x: 491, endPoint y: 107, distance: 53.3
click at [478, 58] on div "[DATE] [GEOGRAPHIC_DATA] - KBang LỌC THEO Nhóm tuyến Tuyến Chọn tất cả Danh sác…" at bounding box center [667, 63] width 1305 height 29
drag, startPoint x: 494, startPoint y: 65, endPoint x: 512, endPoint y: 121, distance: 58.9
click at [494, 77] on div "Chọn chuyến" at bounding box center [496, 67] width 126 height 22
drag, startPoint x: 513, startPoint y: 133, endPoint x: 533, endPoint y: 146, distance: 23.6
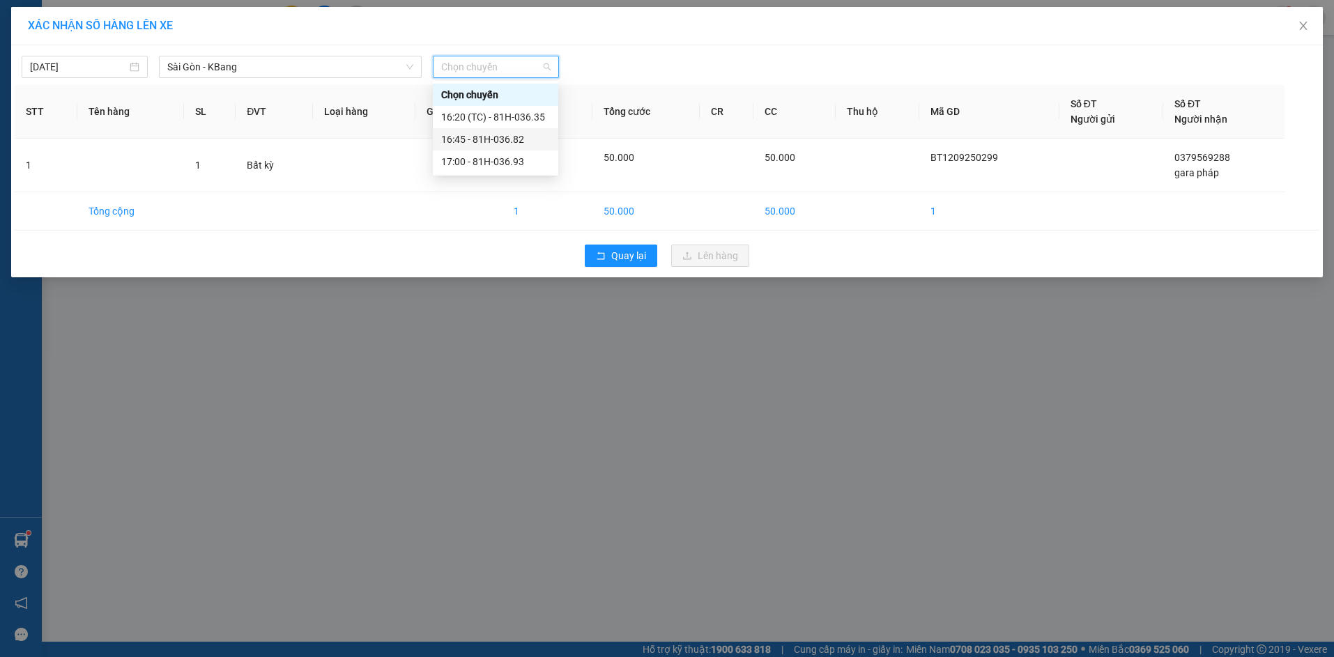
click at [519, 139] on div "16:45 - 81H-036.82" at bounding box center [495, 139] width 109 height 15
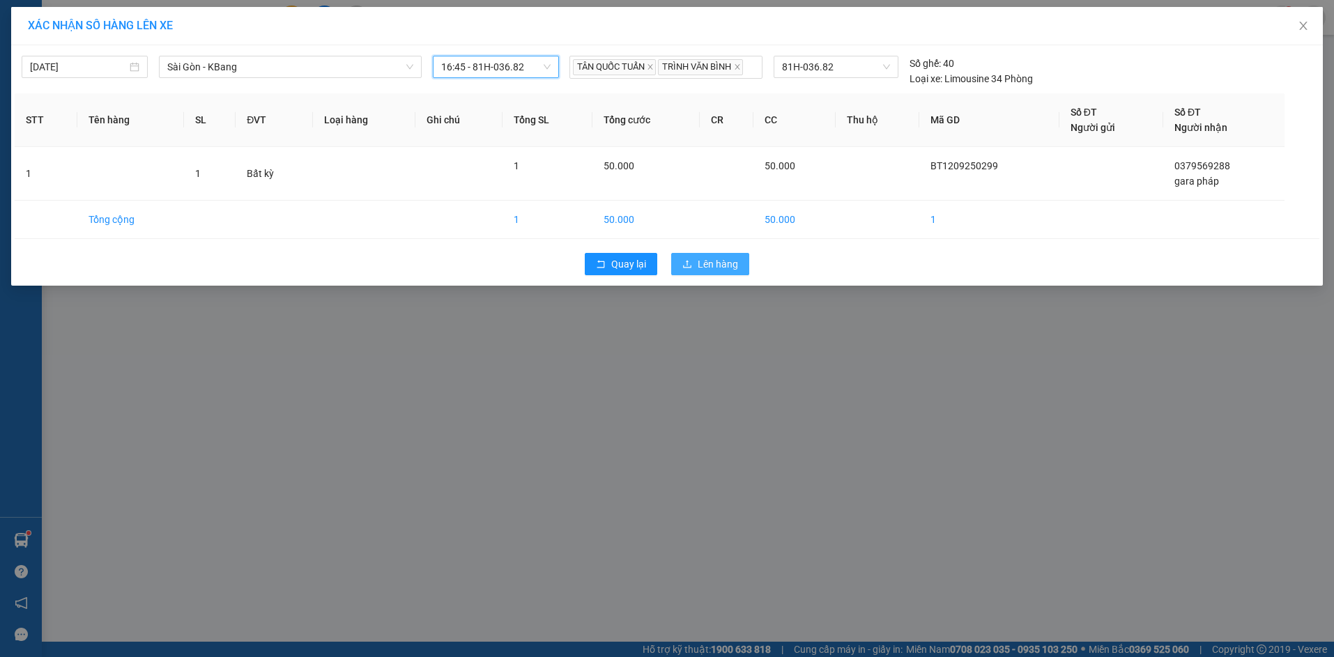
click at [687, 258] on button "Lên hàng" at bounding box center [710, 264] width 78 height 22
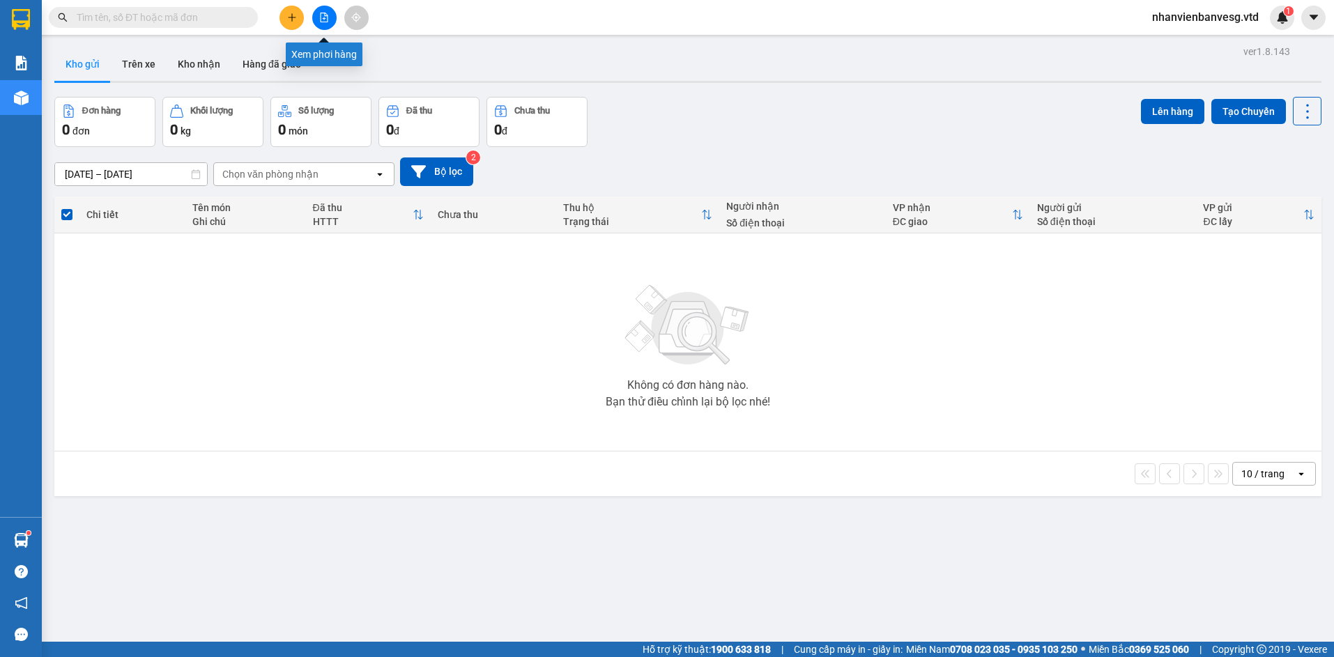
click at [319, 20] on button at bounding box center [324, 18] width 24 height 24
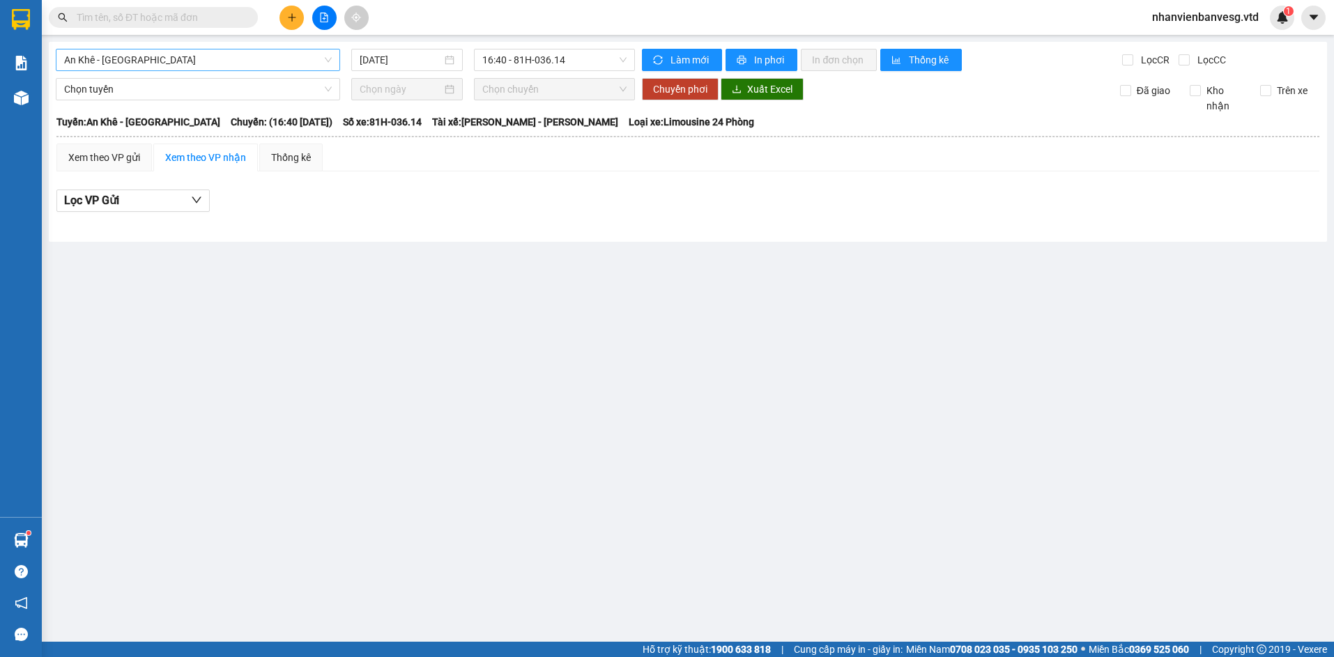
click at [285, 69] on span "An Khê - [GEOGRAPHIC_DATA]" at bounding box center [198, 59] width 268 height 21
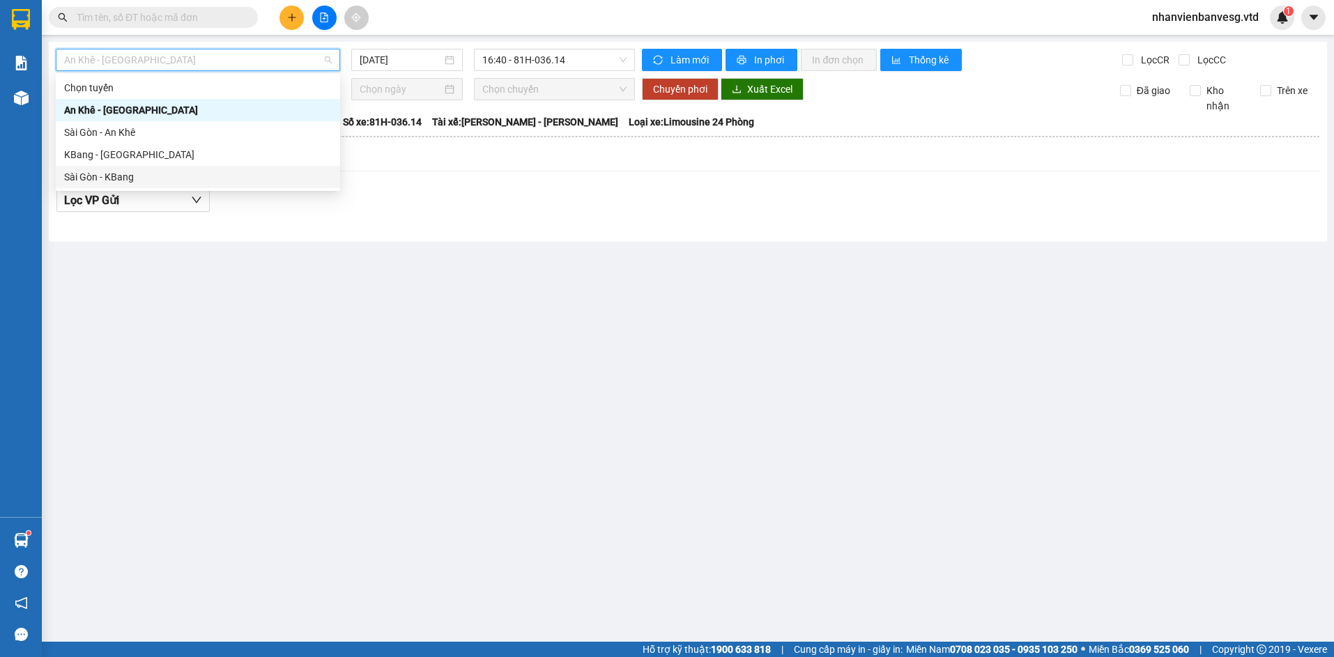
click at [250, 171] on div "Sài Gòn - KBang" at bounding box center [198, 176] width 268 height 15
type input "[DATE]"
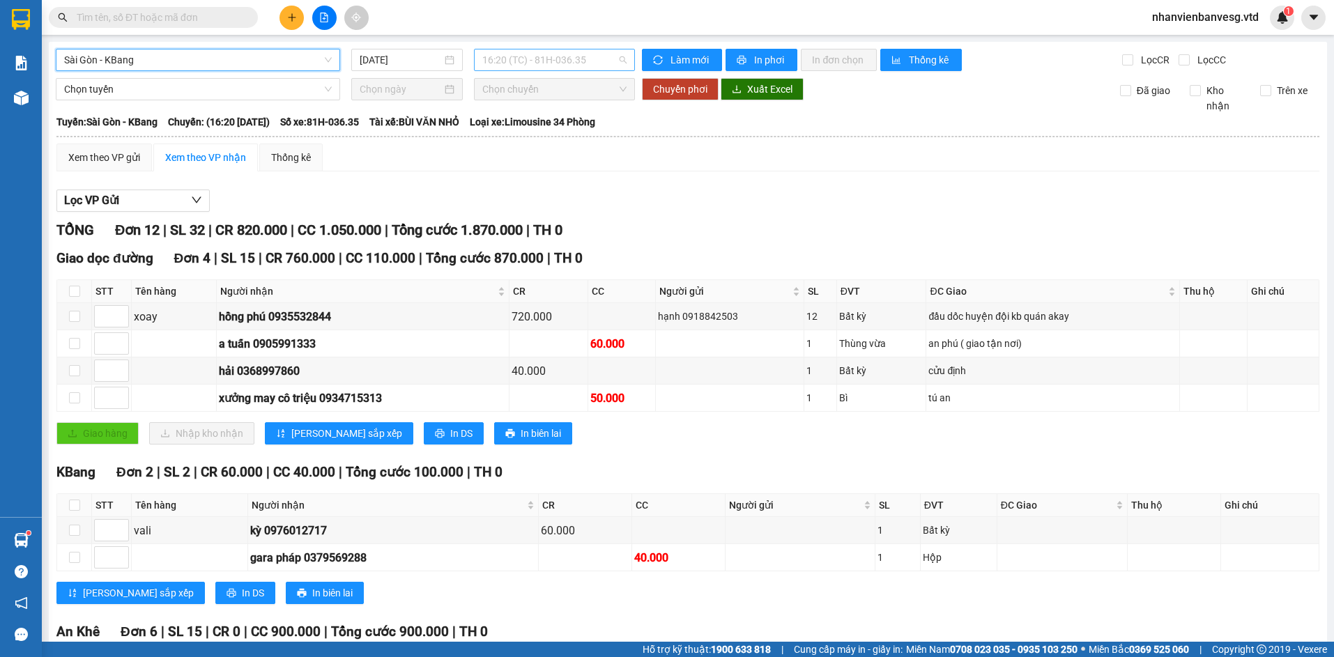
drag, startPoint x: 520, startPoint y: 59, endPoint x: 521, endPoint y: 68, distance: 8.5
click at [519, 59] on span "16:20 (TC) - 81H-036.35" at bounding box center [554, 59] width 144 height 21
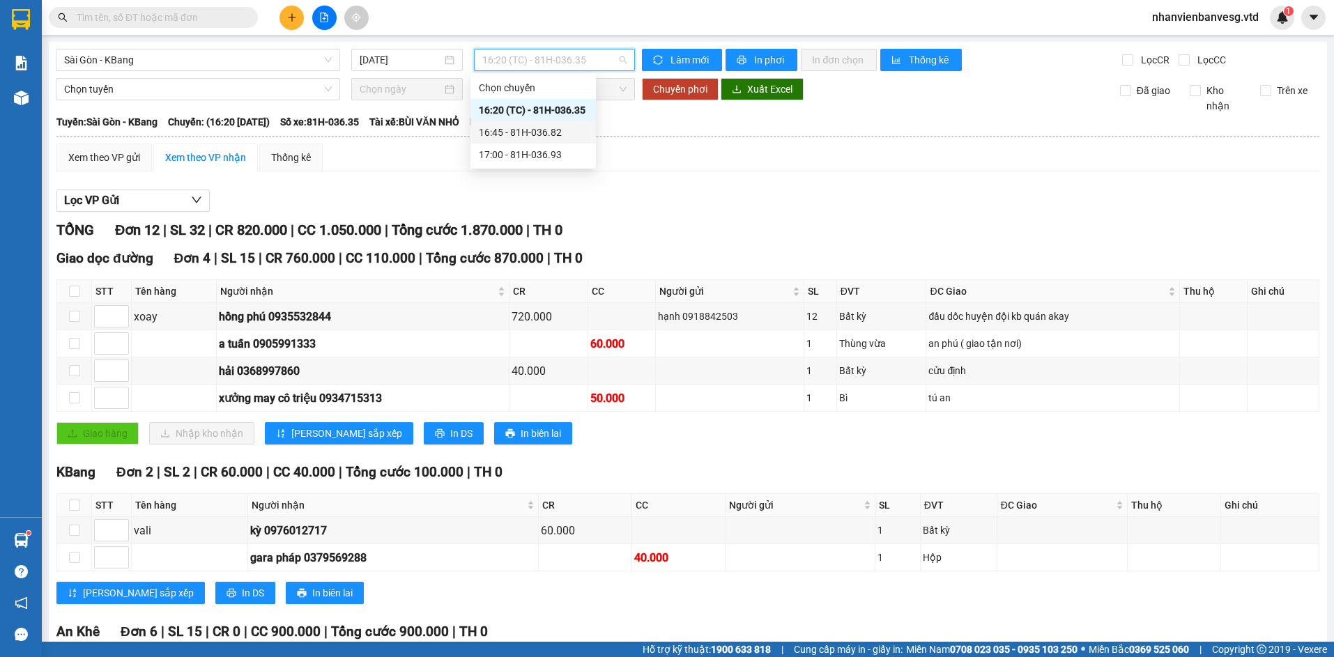
click at [571, 131] on div "16:45 - 81H-036.82" at bounding box center [533, 132] width 109 height 15
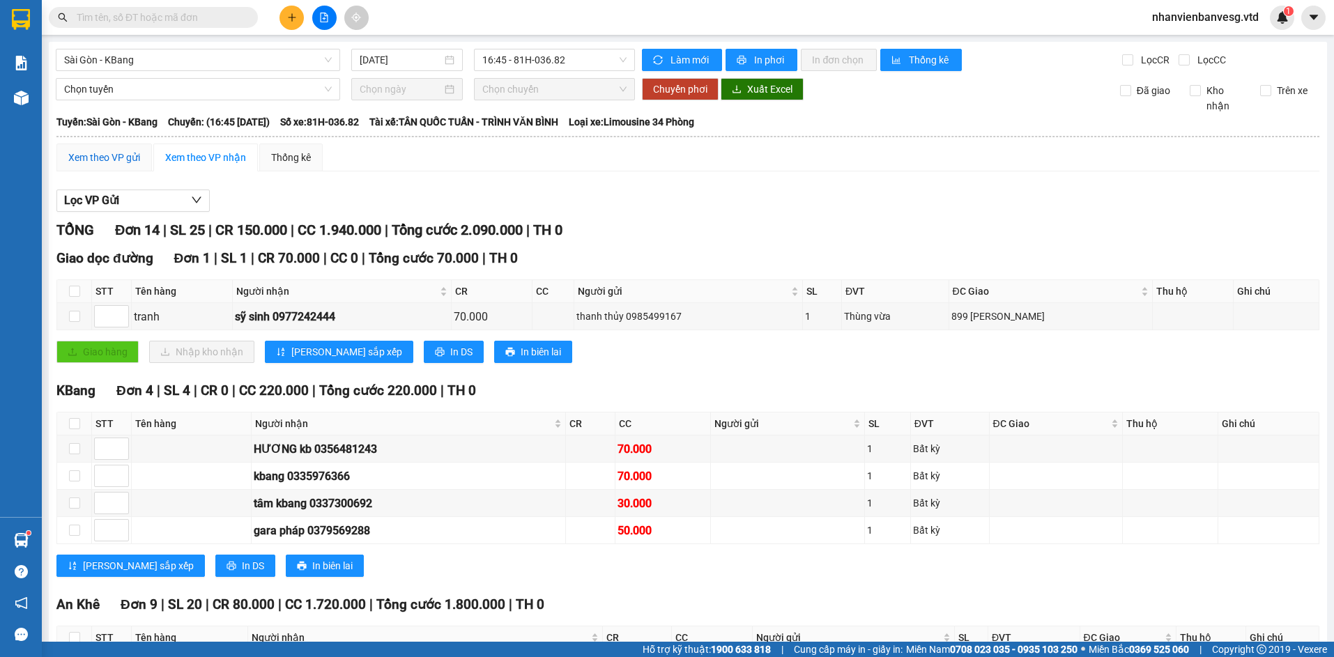
drag, startPoint x: 132, startPoint y: 155, endPoint x: 144, endPoint y: 167, distance: 16.8
click at [131, 155] on div "Xem theo VP gửi" at bounding box center [104, 157] width 72 height 15
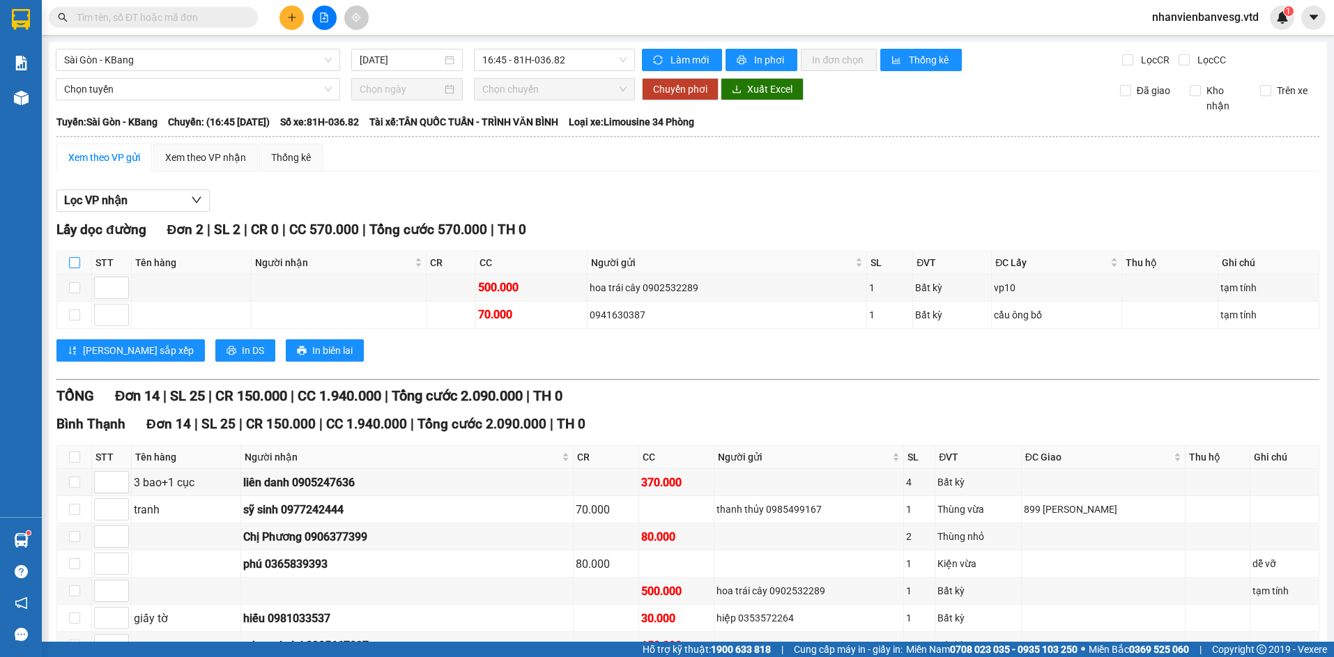
click at [75, 263] on input "checkbox" at bounding box center [74, 262] width 11 height 11
checkbox input "true"
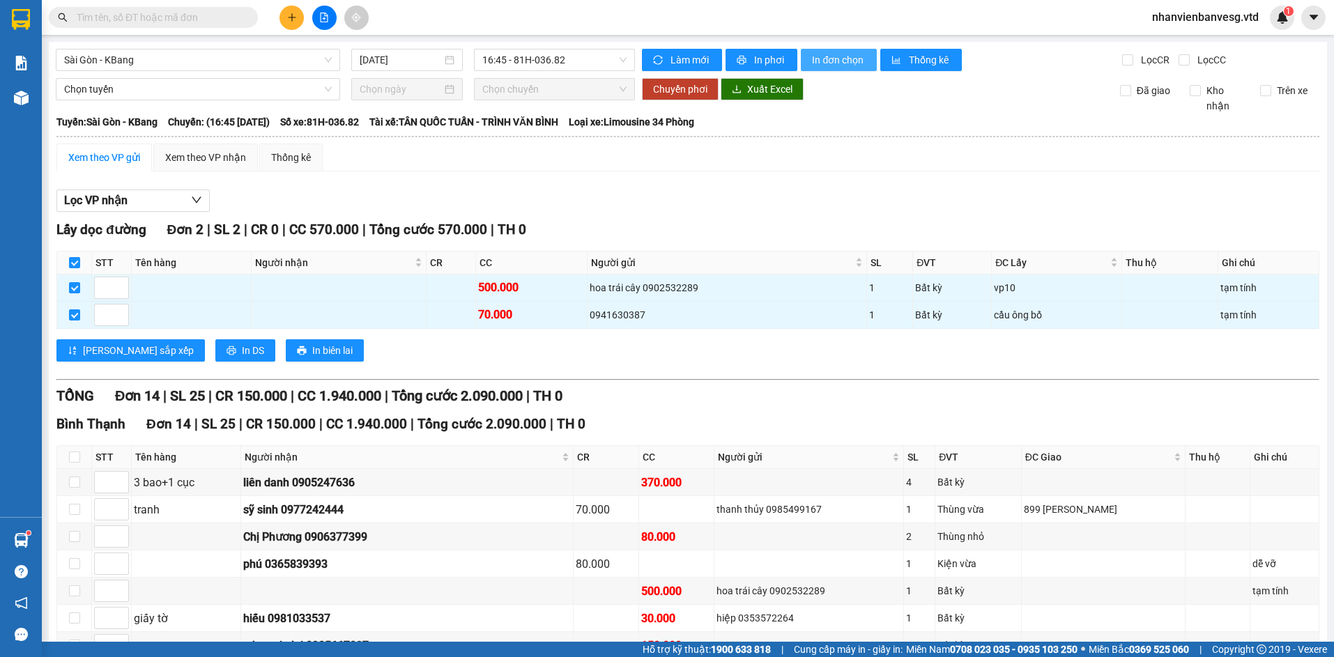
click at [818, 61] on span "In đơn chọn" at bounding box center [839, 59] width 54 height 15
click at [176, 163] on div "Xem theo VP nhận" at bounding box center [205, 157] width 81 height 15
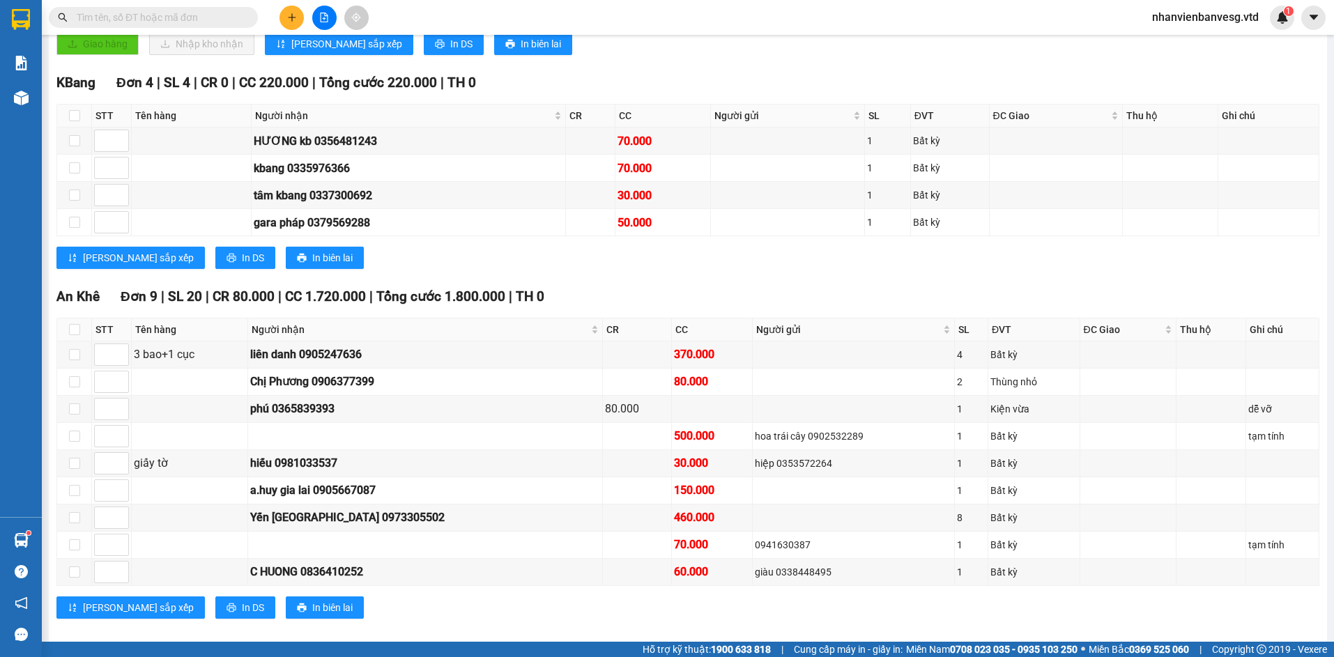
scroll to position [324, 0]
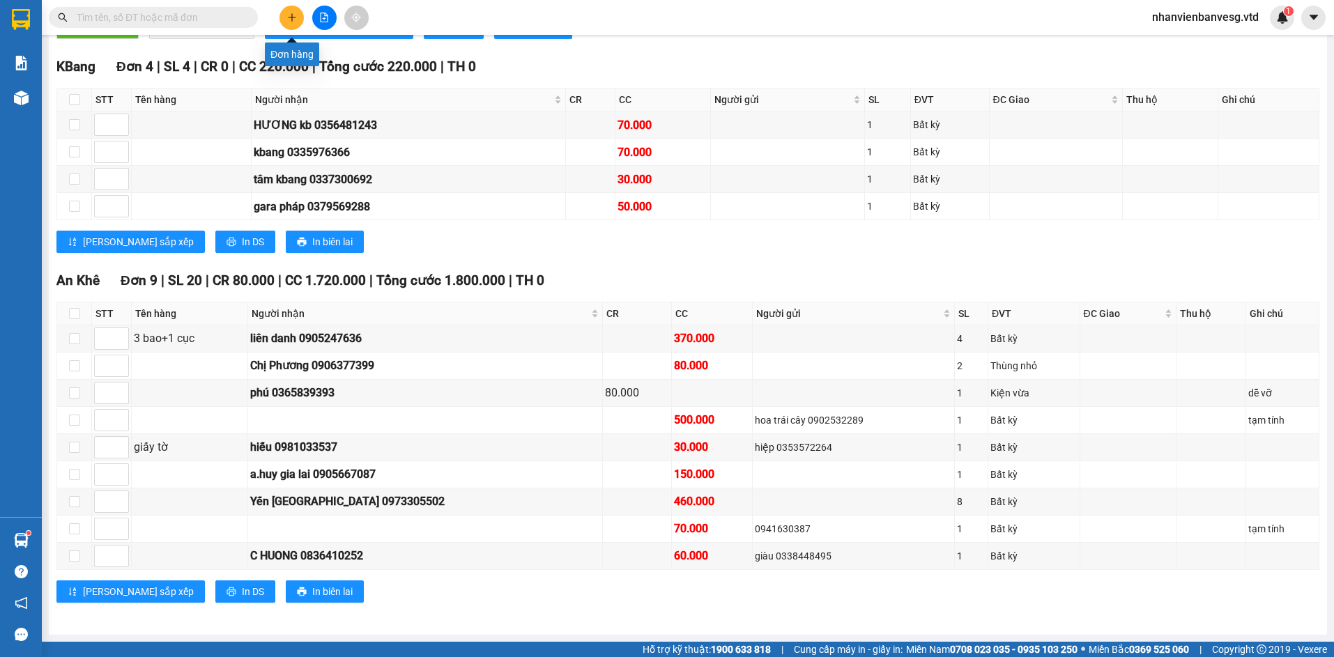
click at [286, 16] on button at bounding box center [292, 18] width 24 height 24
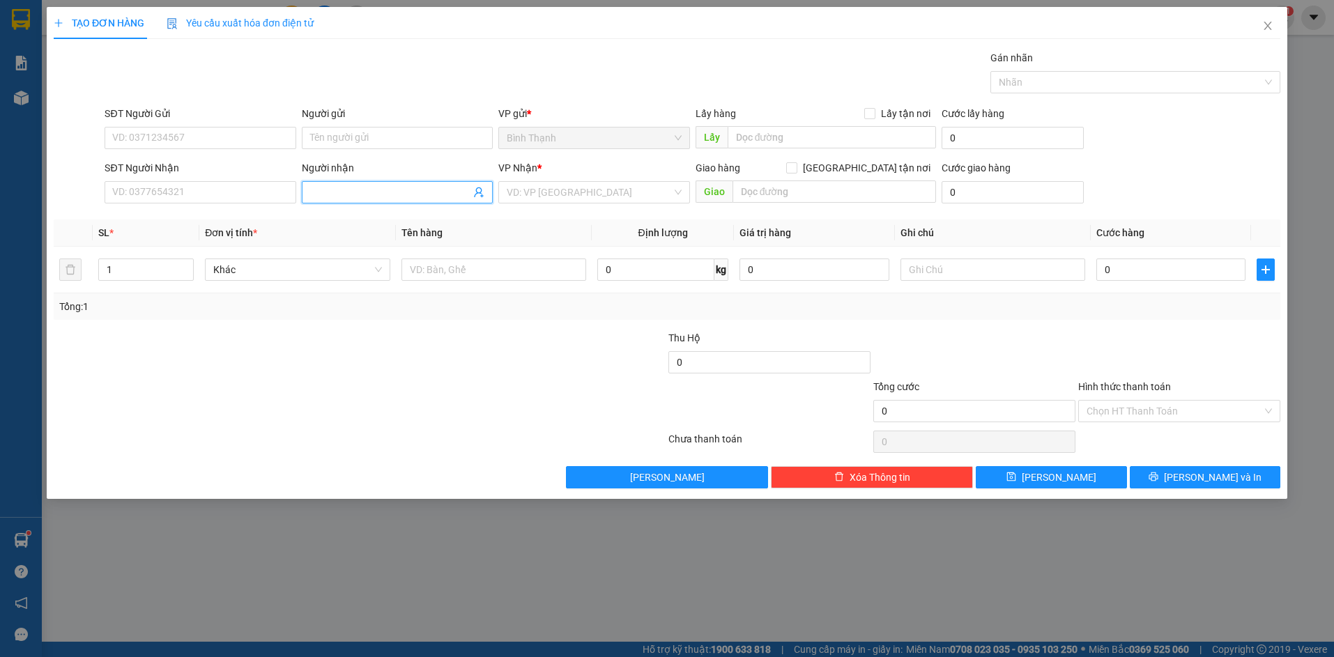
click at [394, 200] on span at bounding box center [397, 192] width 191 height 22
type input "d"
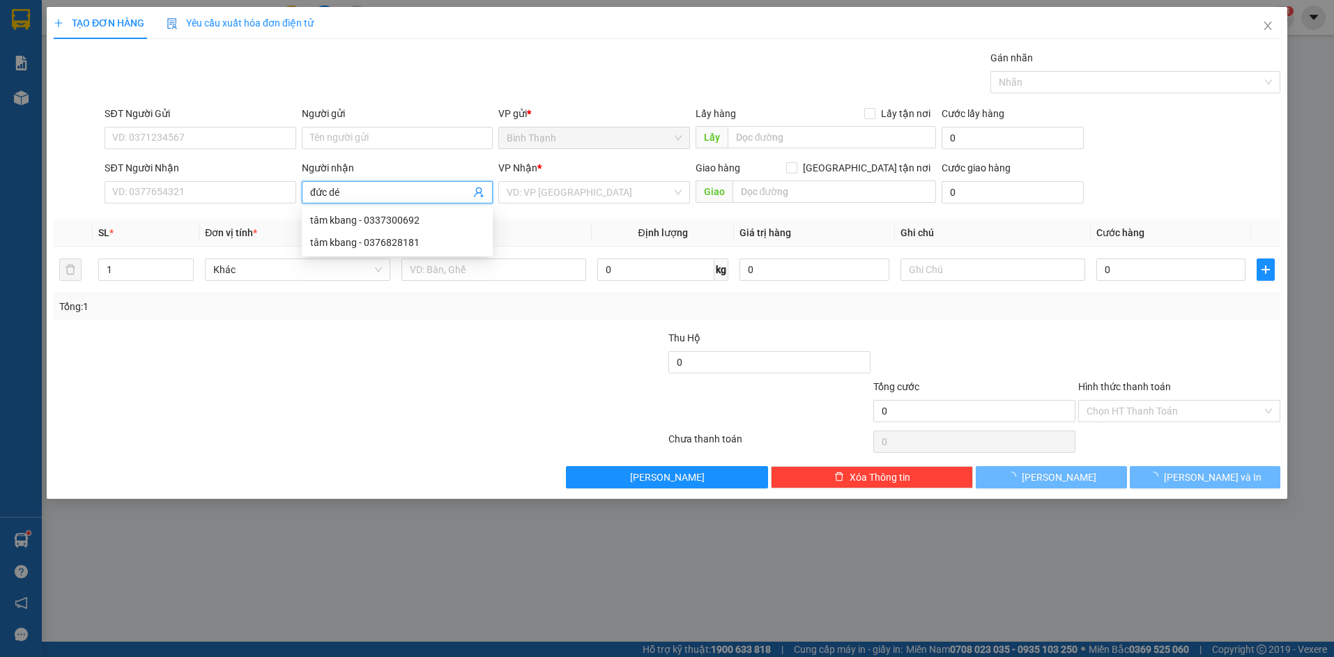
type input "đức dép"
click at [418, 225] on div "đức dép - 0982385432" at bounding box center [397, 220] width 174 height 15
type input "0982385432"
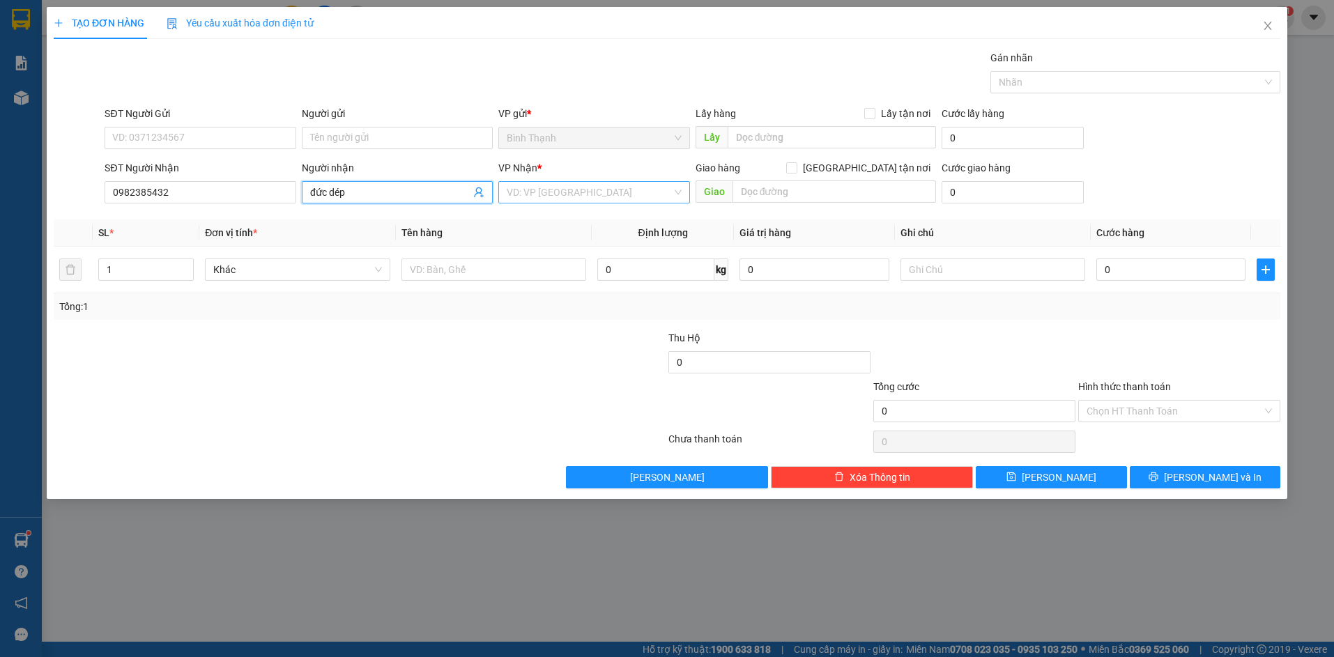
type input "đức dép"
click at [581, 190] on input "search" at bounding box center [589, 192] width 165 height 21
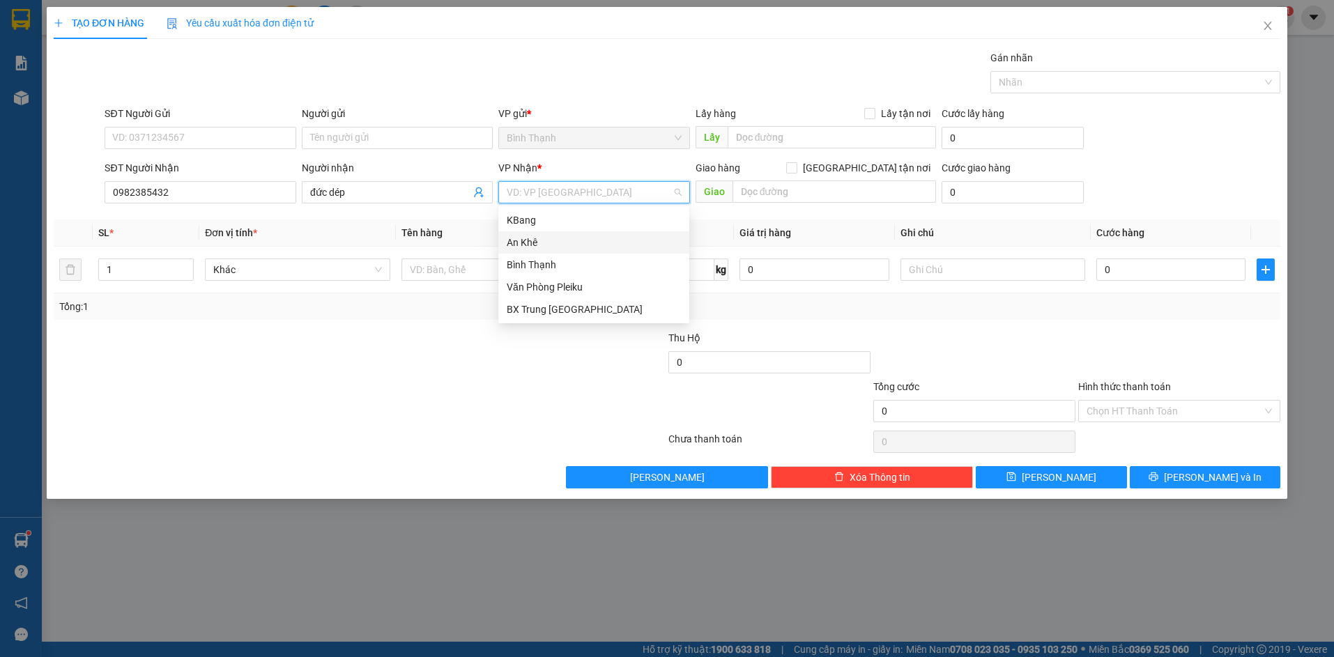
click at [560, 237] on div "An Khê" at bounding box center [594, 242] width 174 height 15
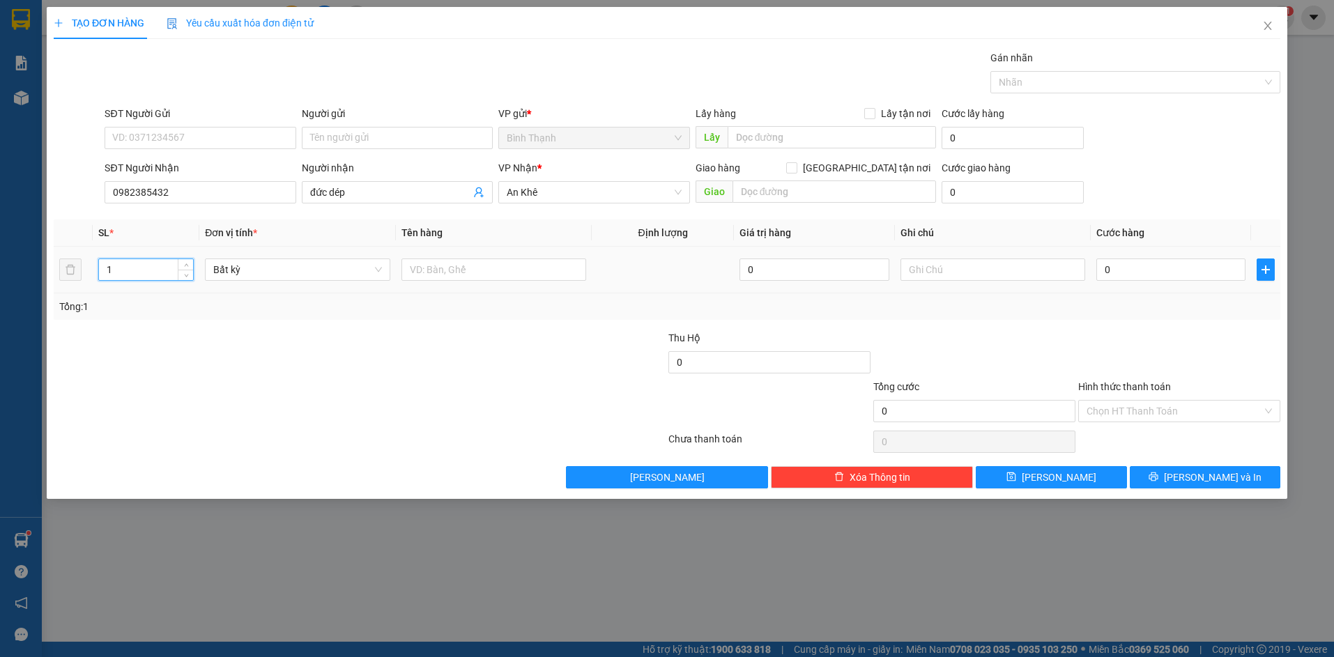
drag, startPoint x: 144, startPoint y: 274, endPoint x: 62, endPoint y: 285, distance: 82.3
click at [64, 284] on tr "1 Bất kỳ 0 0" at bounding box center [667, 270] width 1227 height 47
type input "2"
click at [532, 277] on input "text" at bounding box center [494, 270] width 185 height 22
type input "1 bao + 1 căn"
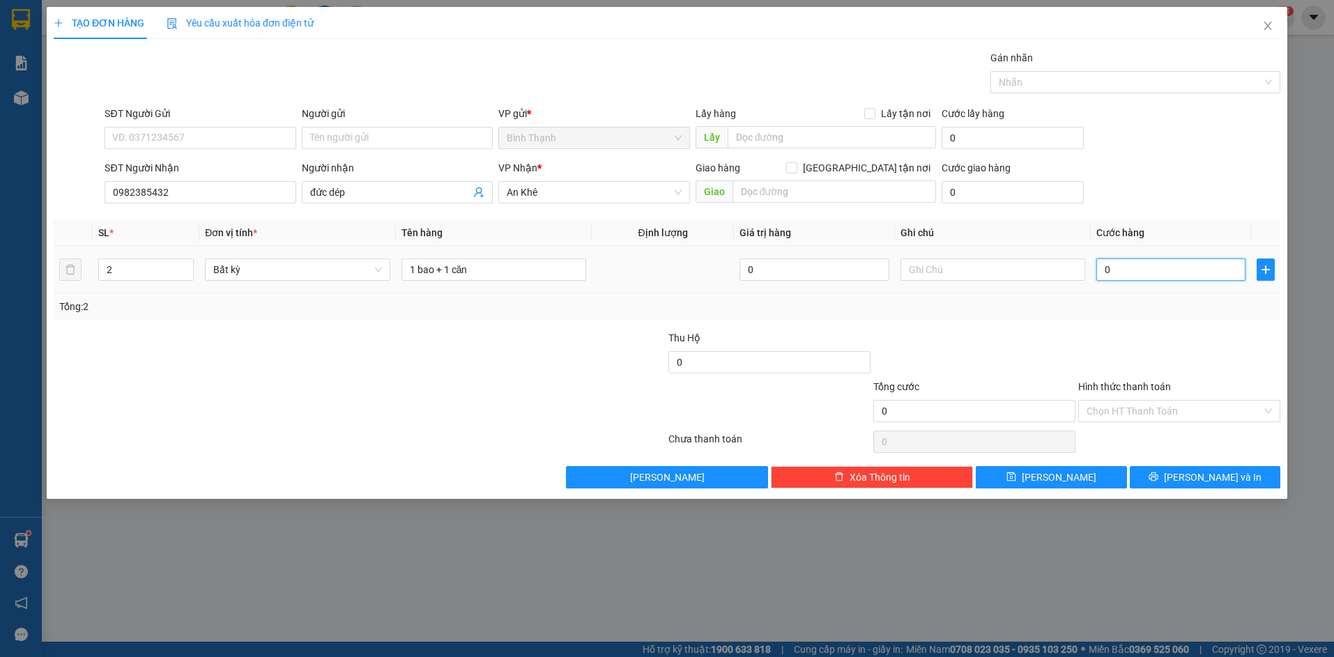
click at [1198, 262] on input "0" at bounding box center [1170, 270] width 149 height 22
type input "1"
type input "10"
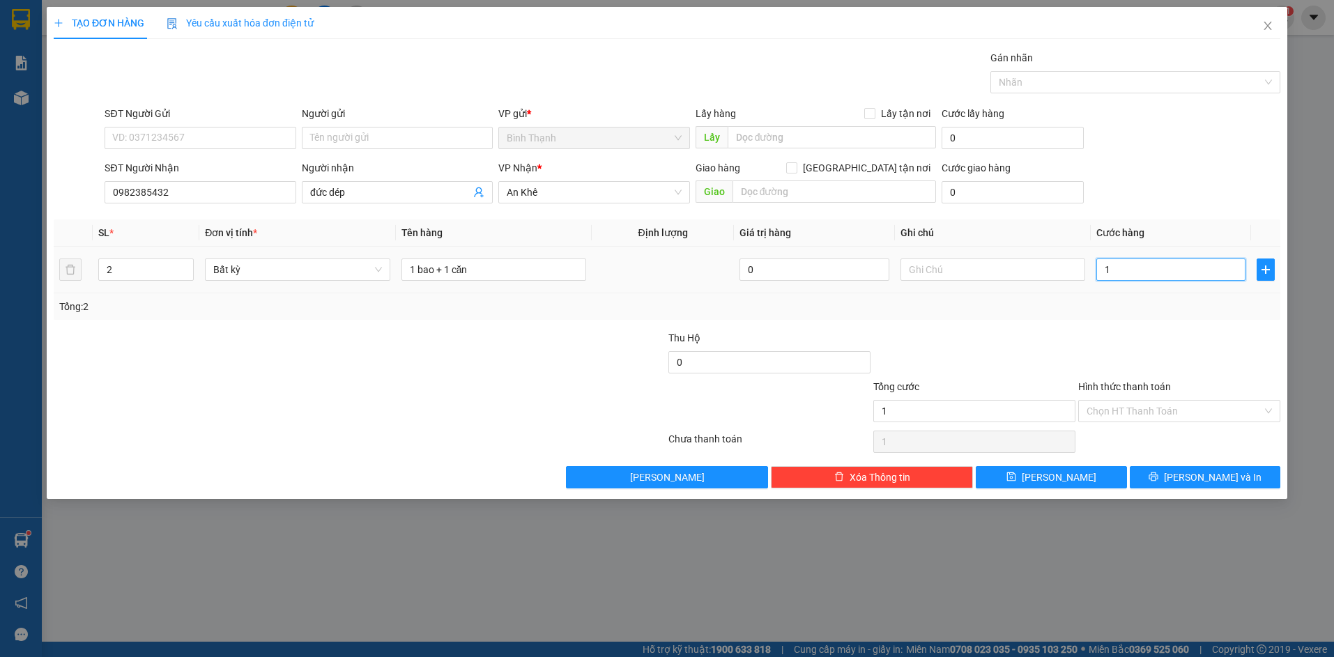
type input "10"
type input "100"
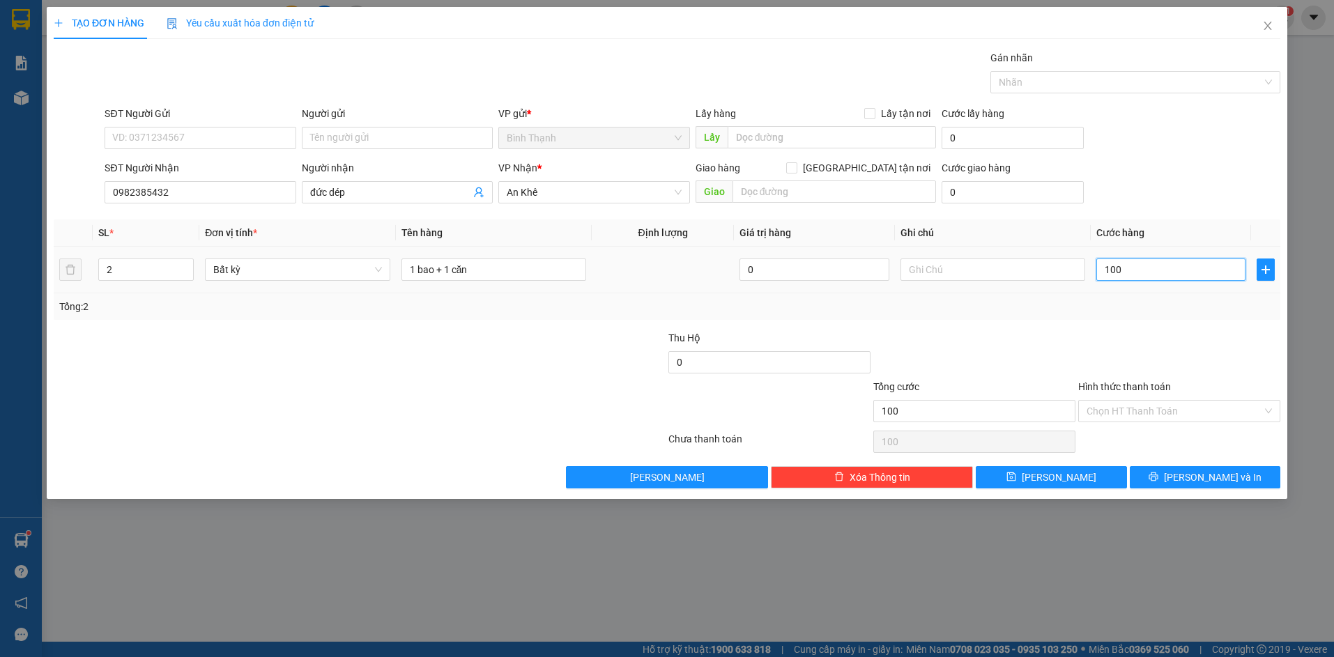
type input "1.000"
type input "10.000"
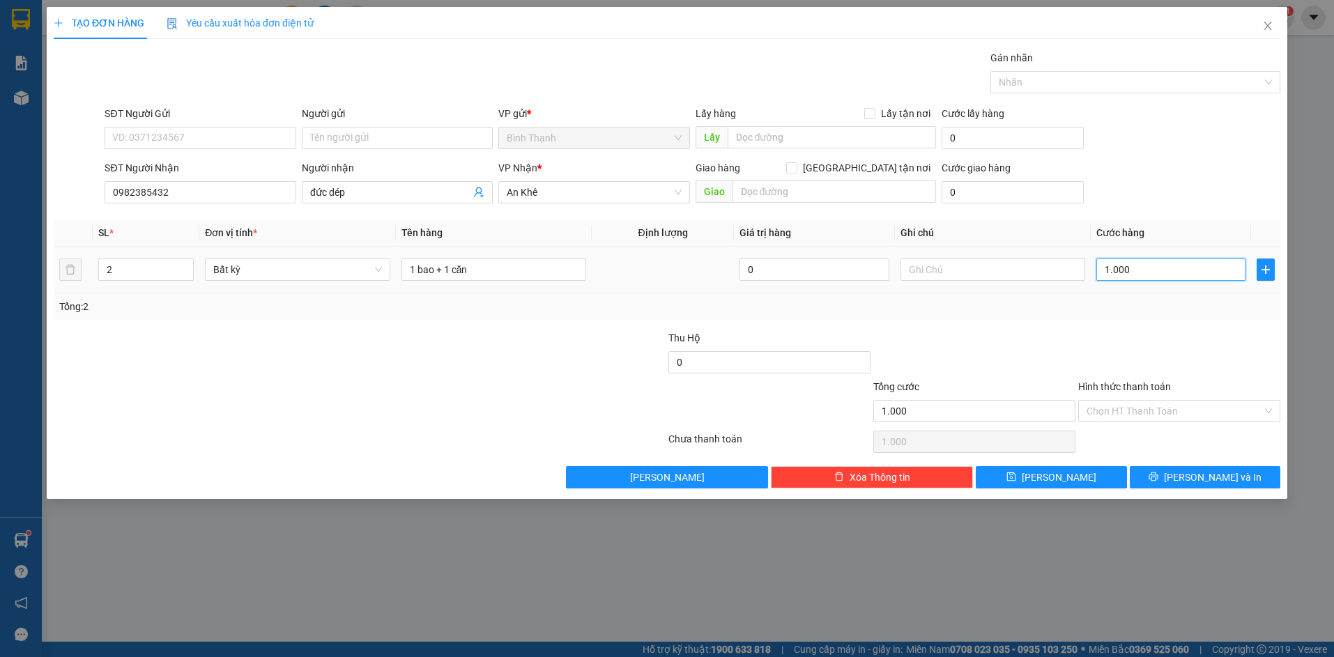
type input "10.000"
type input "100.000"
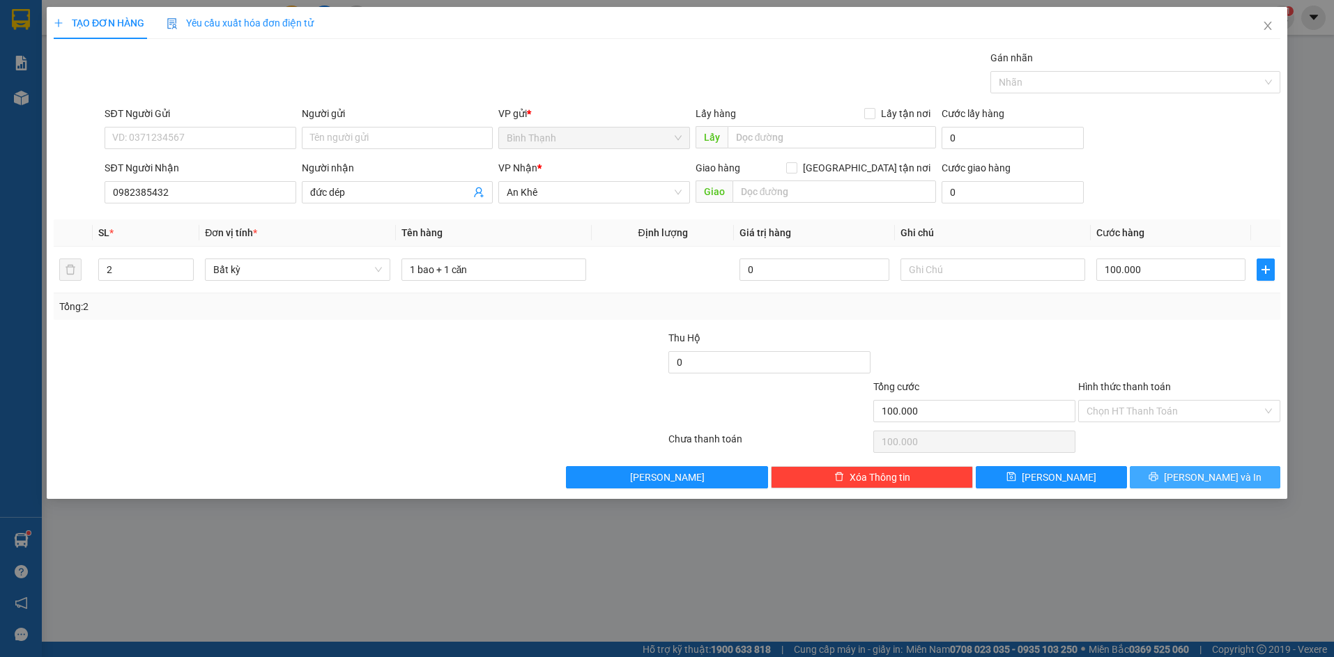
click at [1159, 481] on icon "printer" at bounding box center [1154, 477] width 10 height 10
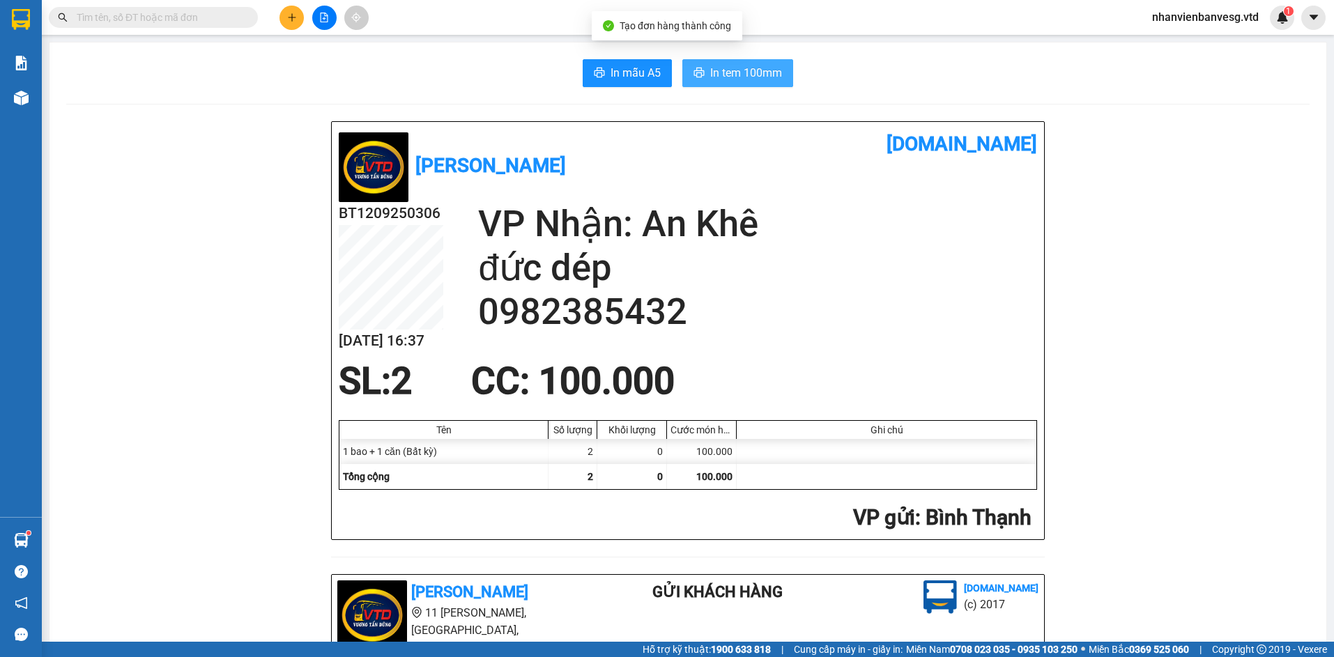
drag, startPoint x: 713, startPoint y: 80, endPoint x: 712, endPoint y: 92, distance: 11.9
click at [721, 84] on button "In tem 100mm" at bounding box center [737, 73] width 111 height 28
click at [294, 24] on button at bounding box center [292, 18] width 24 height 24
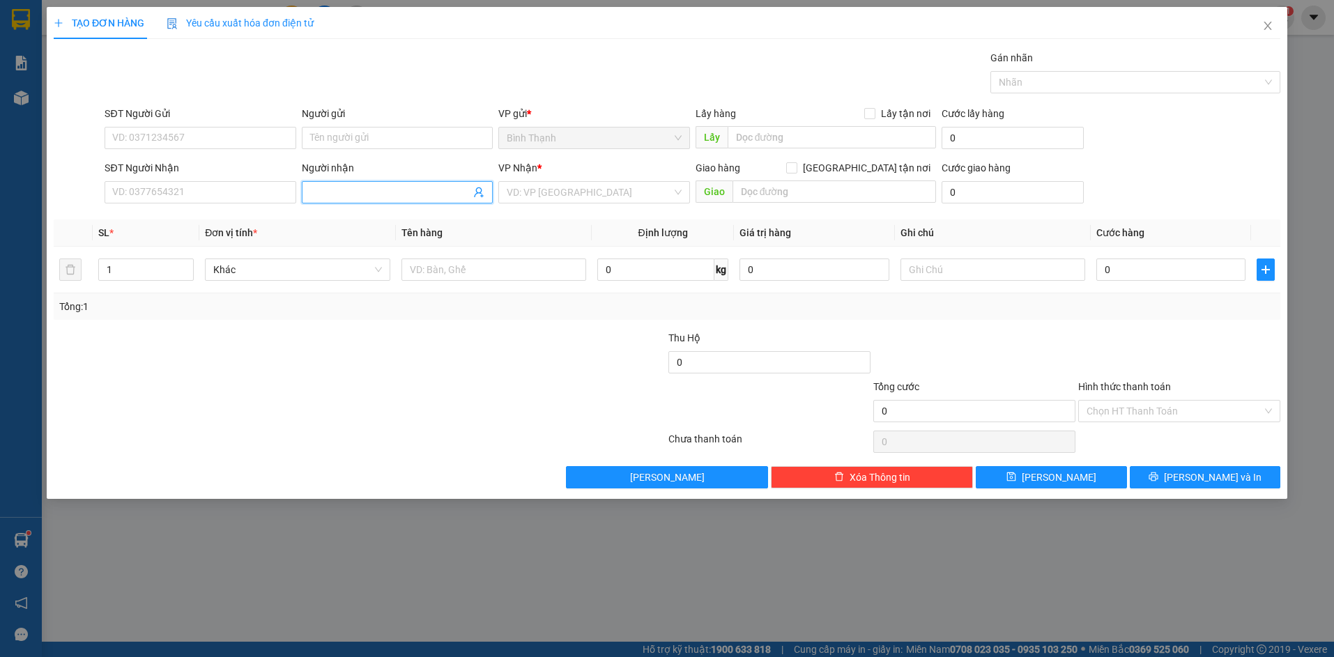
drag, startPoint x: 339, startPoint y: 185, endPoint x: 358, endPoint y: 183, distance: 18.2
click at [356, 184] on span at bounding box center [397, 192] width 191 height 22
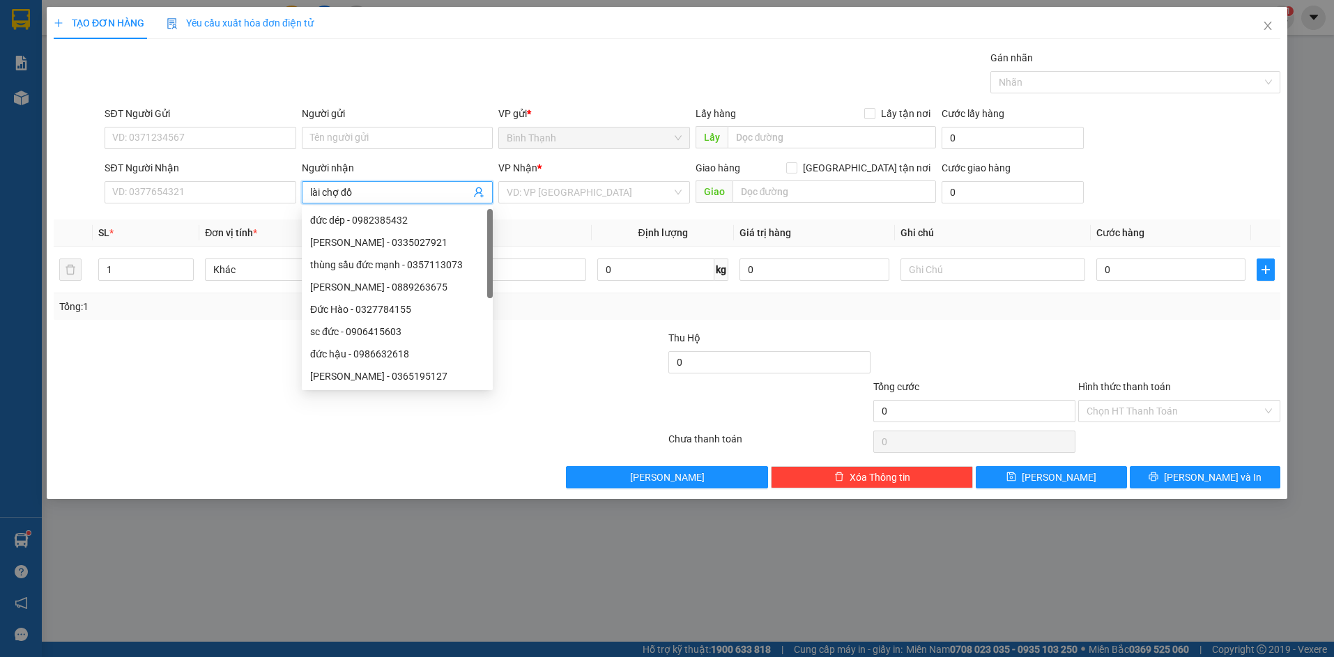
type input "lài [GEOGRAPHIC_DATA]"
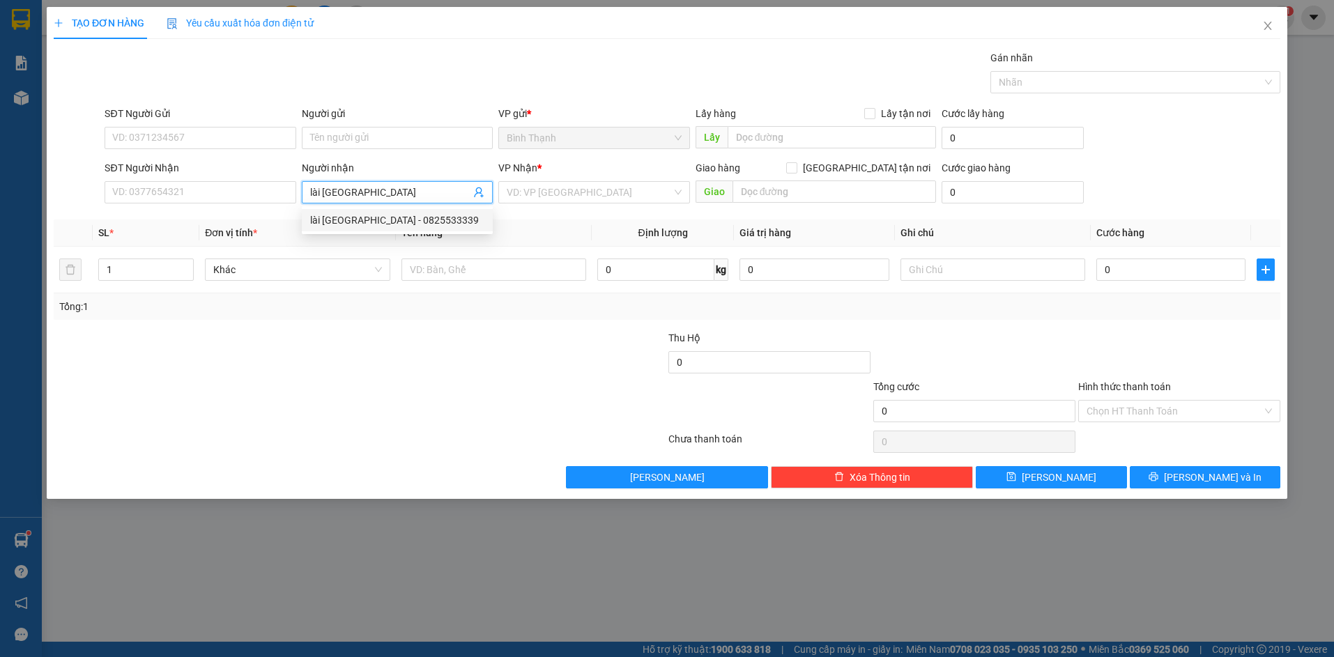
click at [364, 213] on div "lài [GEOGRAPHIC_DATA] - 0825533339" at bounding box center [397, 220] width 174 height 15
type input "0825533339"
type input "lài [GEOGRAPHIC_DATA]"
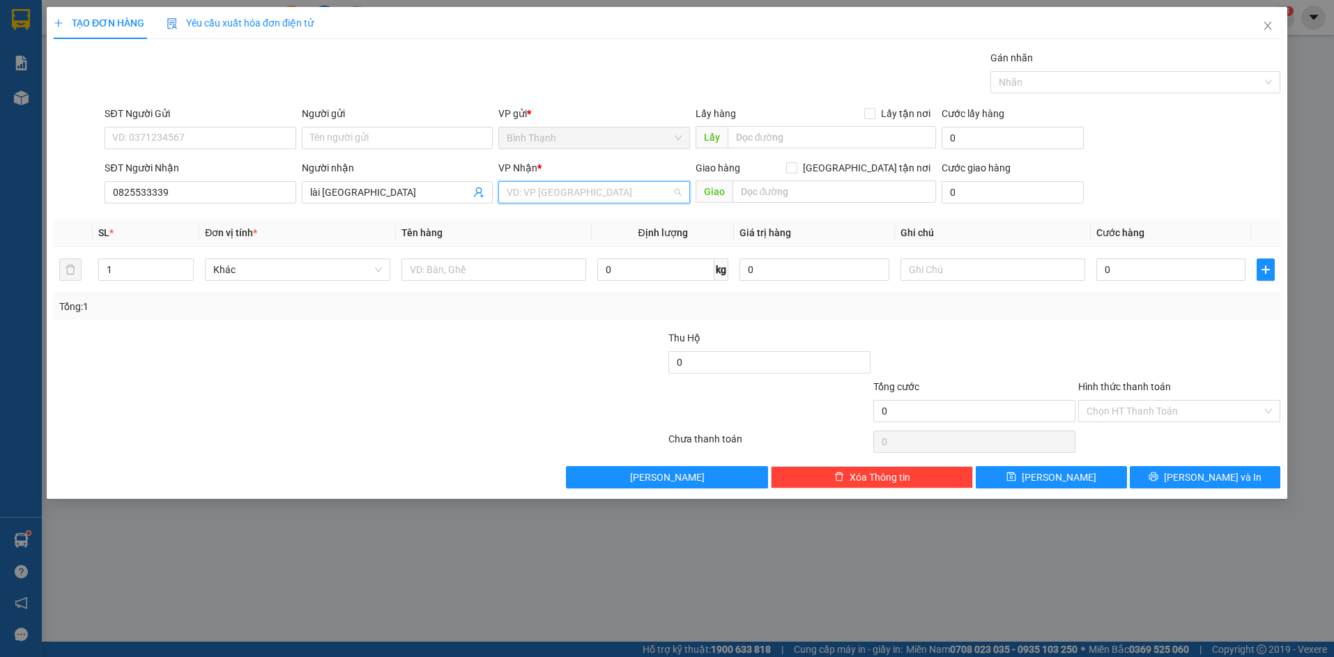
click at [596, 198] on input "search" at bounding box center [589, 192] width 165 height 21
click at [591, 236] on div "An Khê" at bounding box center [594, 242] width 174 height 15
click at [1138, 259] on input "0" at bounding box center [1170, 270] width 149 height 22
type input "3"
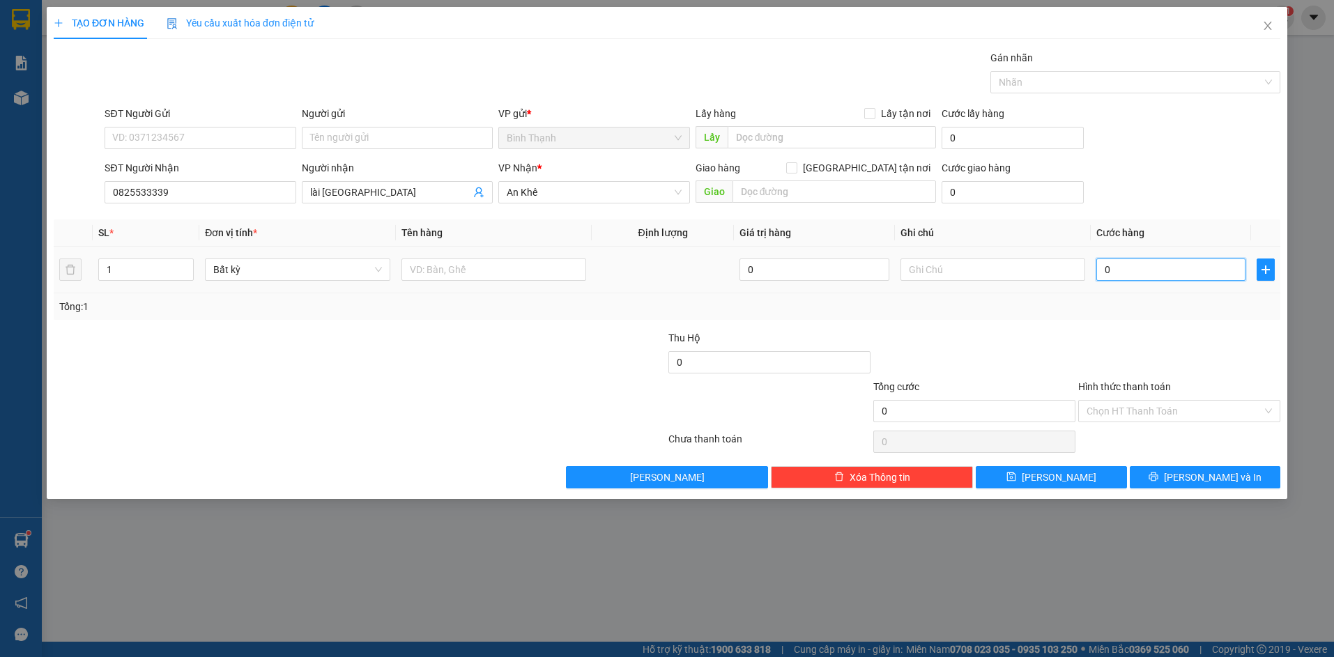
type input "3"
type input "30"
type input "300"
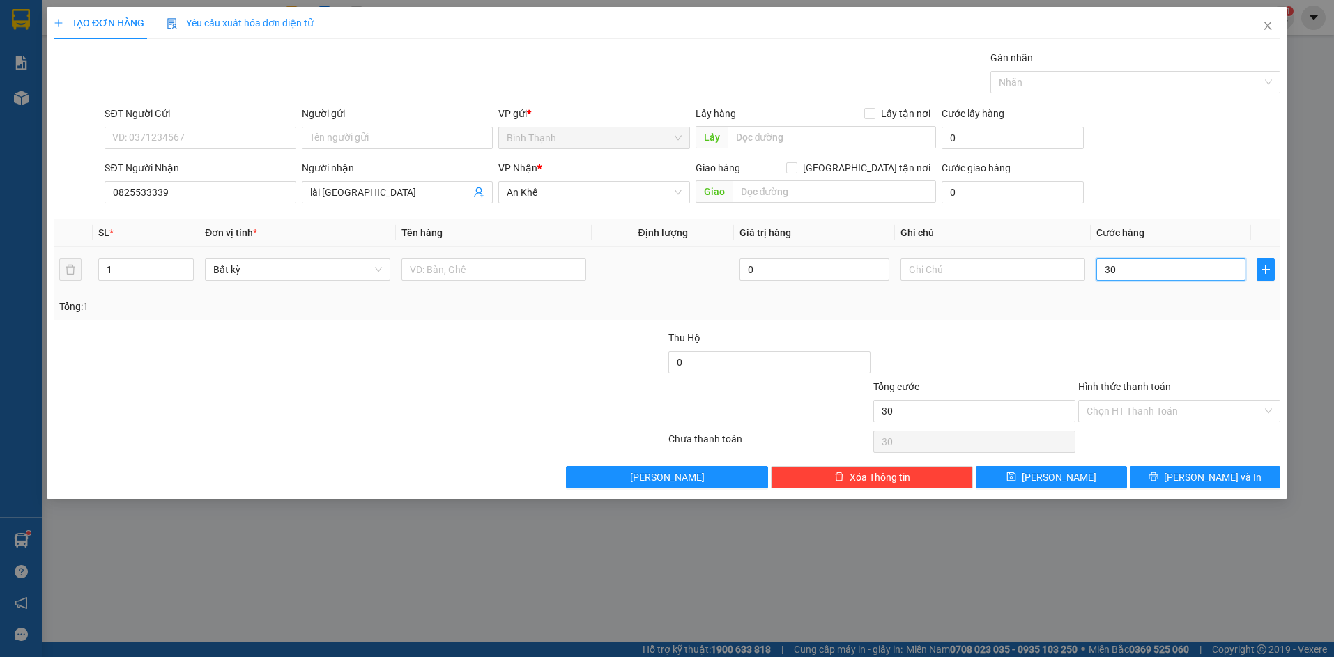
type input "300"
type input "3.000"
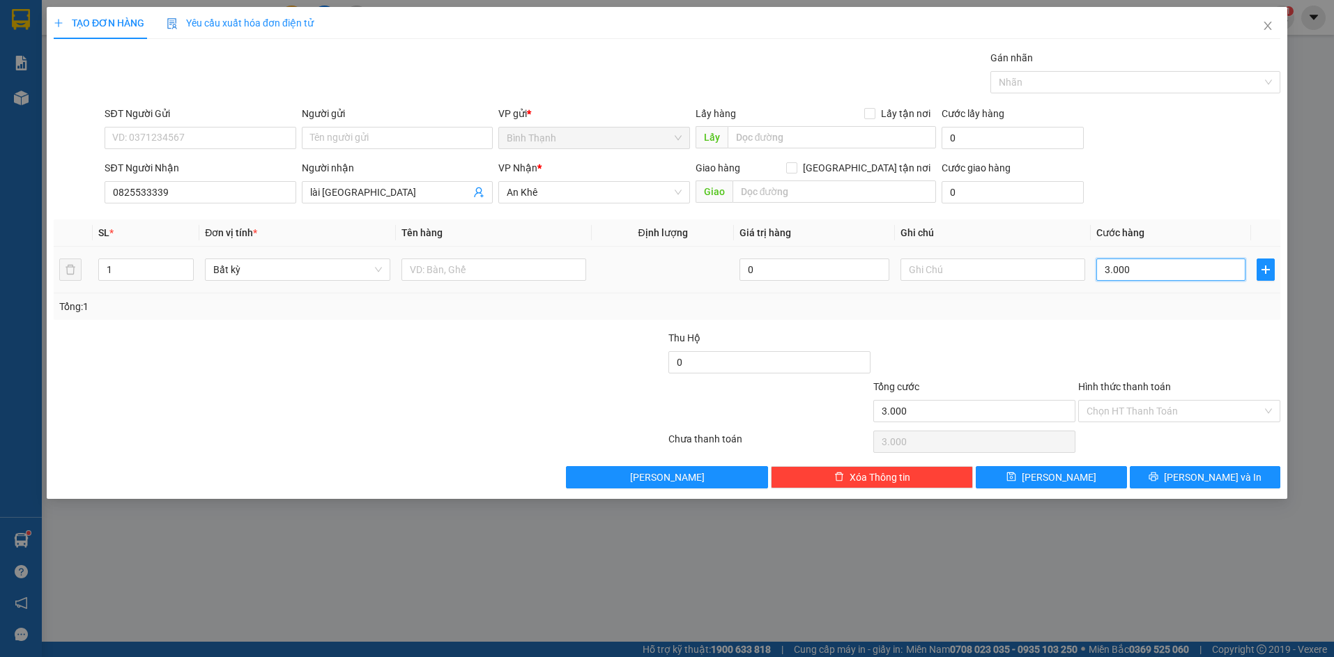
type input "30.000"
type input "300.000"
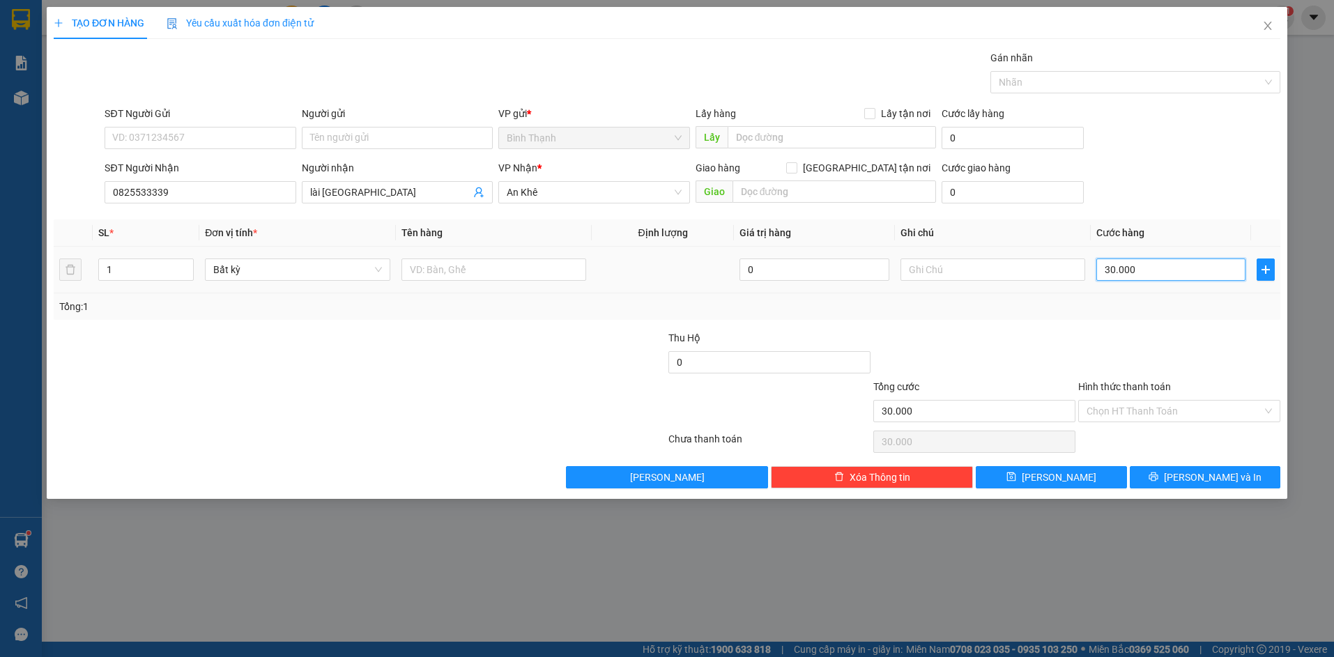
type input "300.000"
type input "30.000"
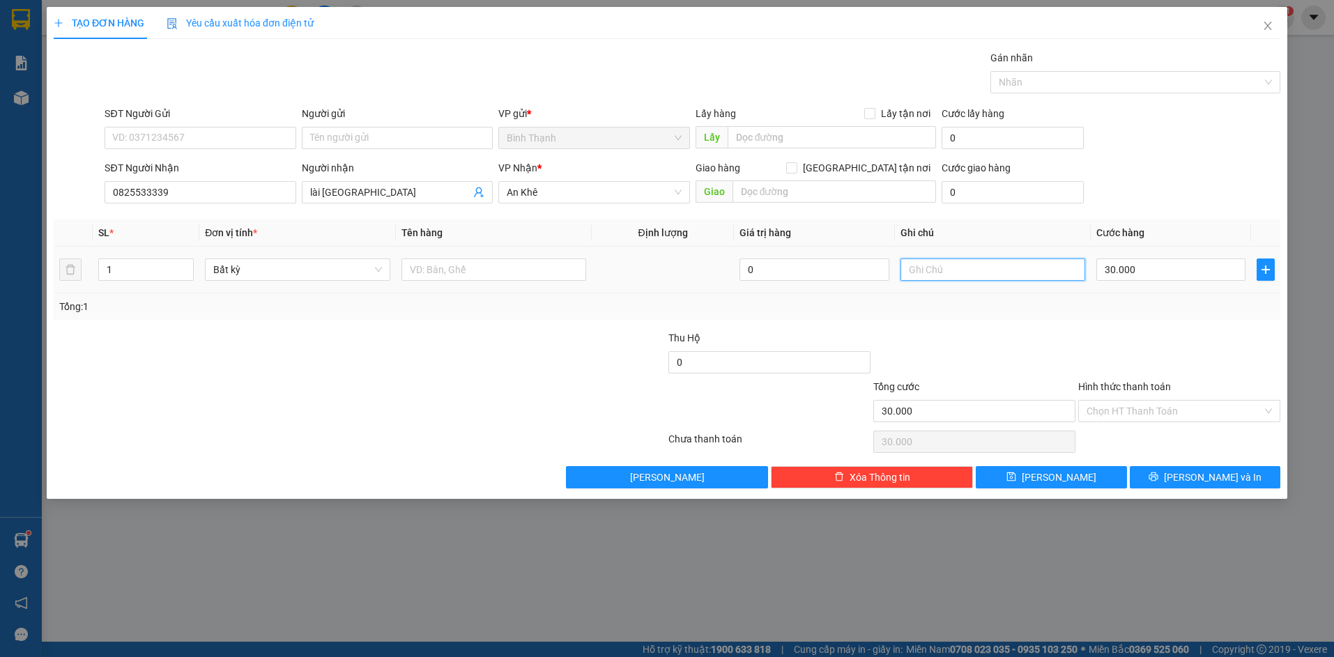
drag, startPoint x: 981, startPoint y: 275, endPoint x: 989, endPoint y: 270, distance: 9.5
click at [988, 270] on input "text" at bounding box center [993, 270] width 185 height 22
type input "tạm tính"
click at [1070, 476] on button "[PERSON_NAME]" at bounding box center [1051, 477] width 151 height 22
type input "0"
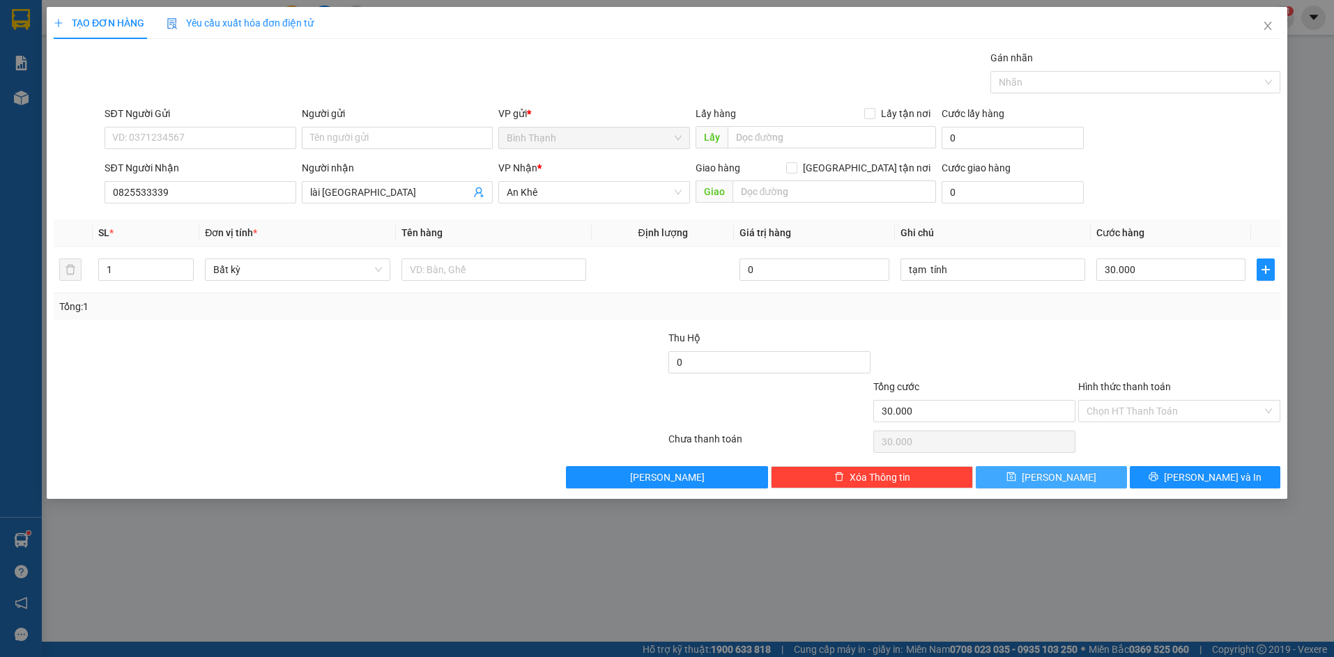
type input "0"
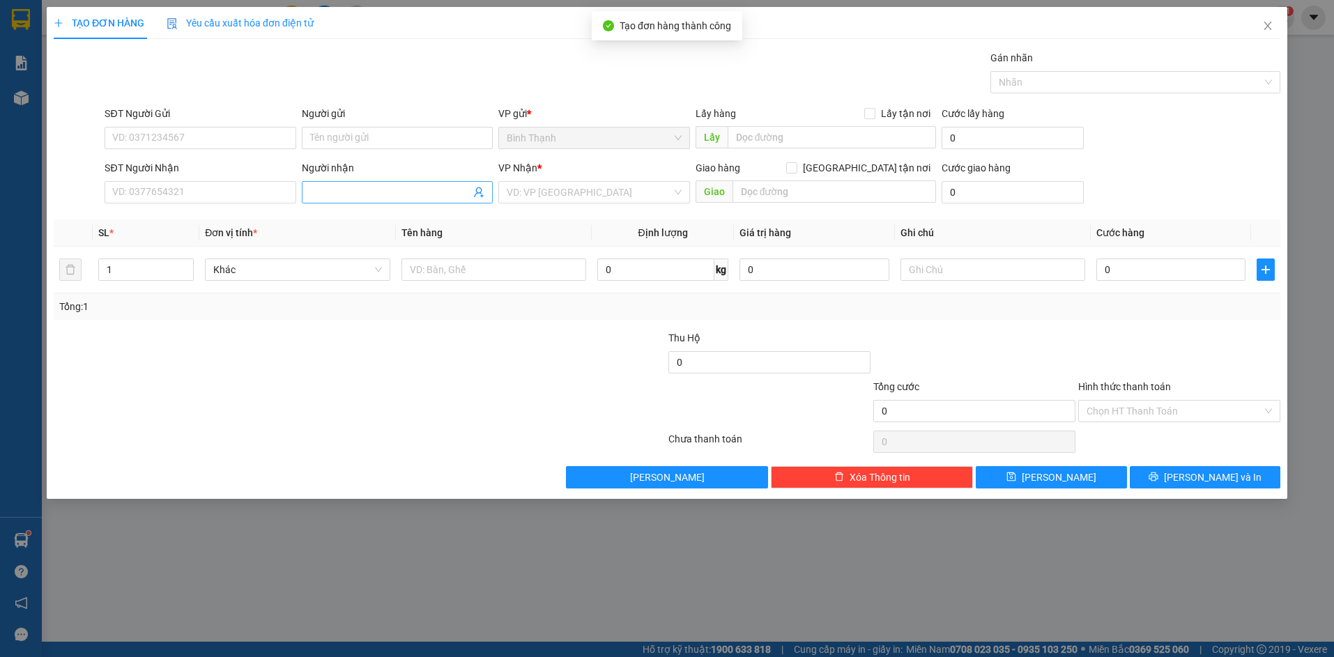
click at [354, 194] on input "Người nhận" at bounding box center [390, 192] width 160 height 15
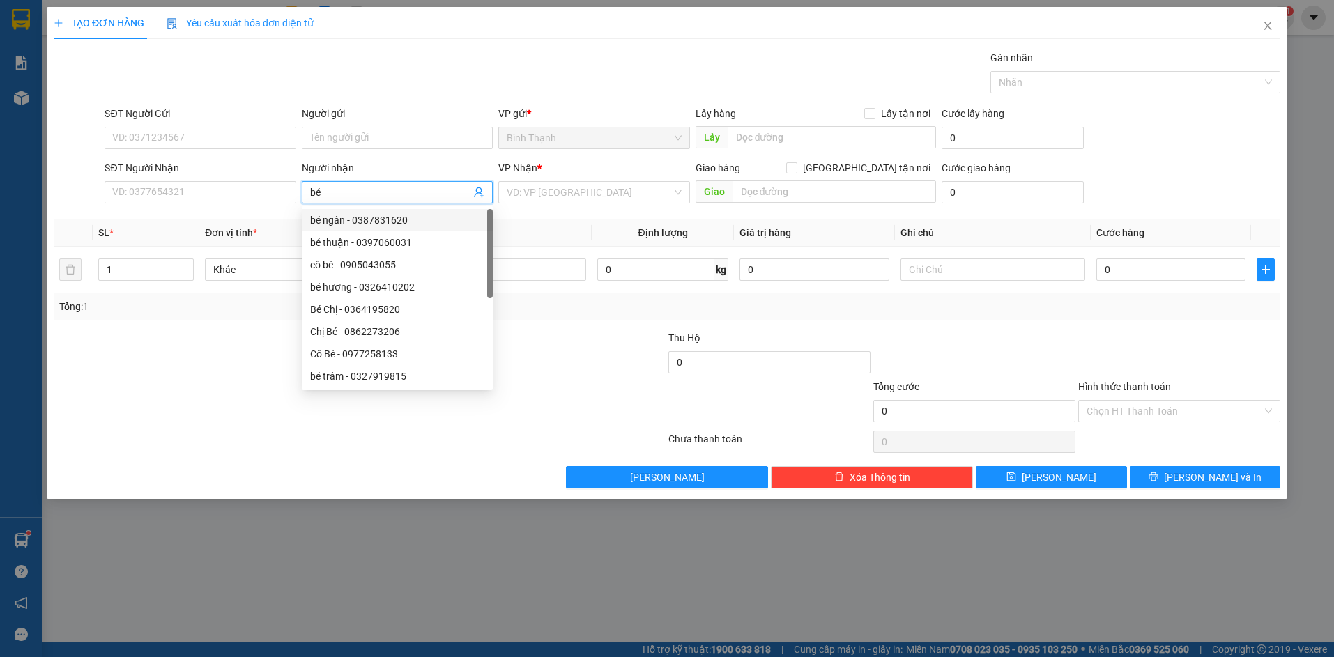
click at [333, 192] on input "bé" at bounding box center [390, 192] width 160 height 15
type input "bé"
click at [528, 188] on input "search" at bounding box center [589, 192] width 165 height 21
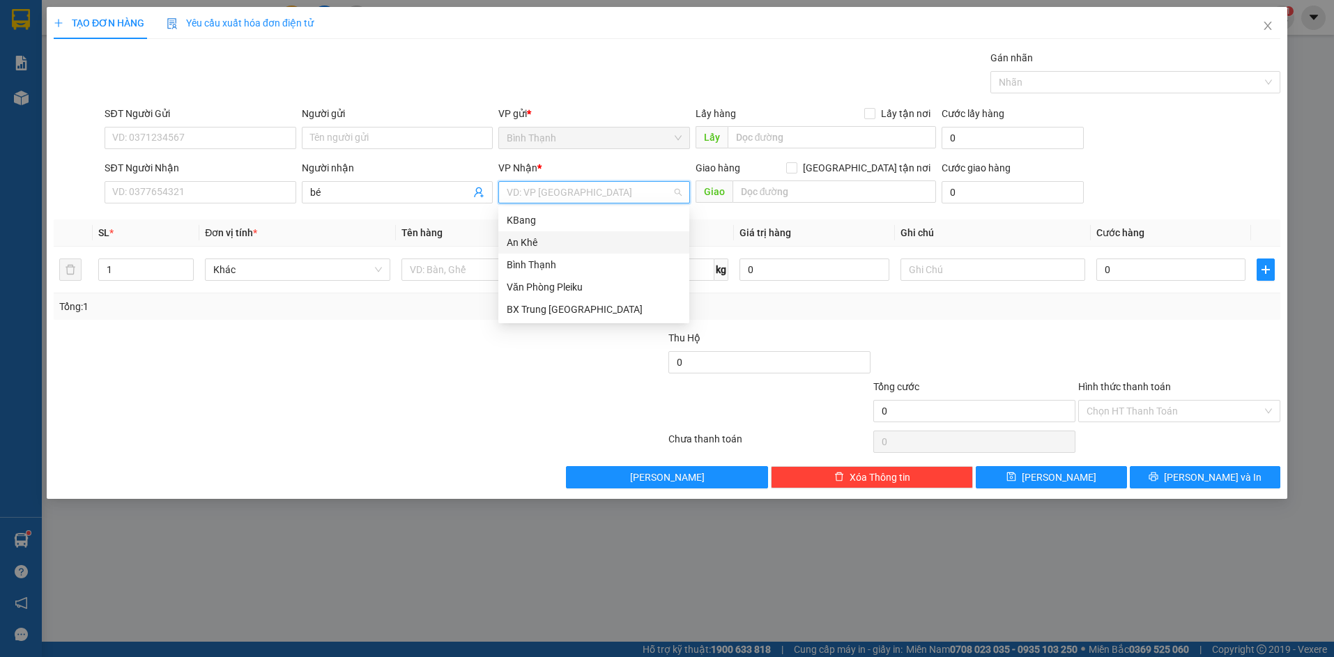
click at [570, 245] on div "An Khê" at bounding box center [594, 242] width 174 height 15
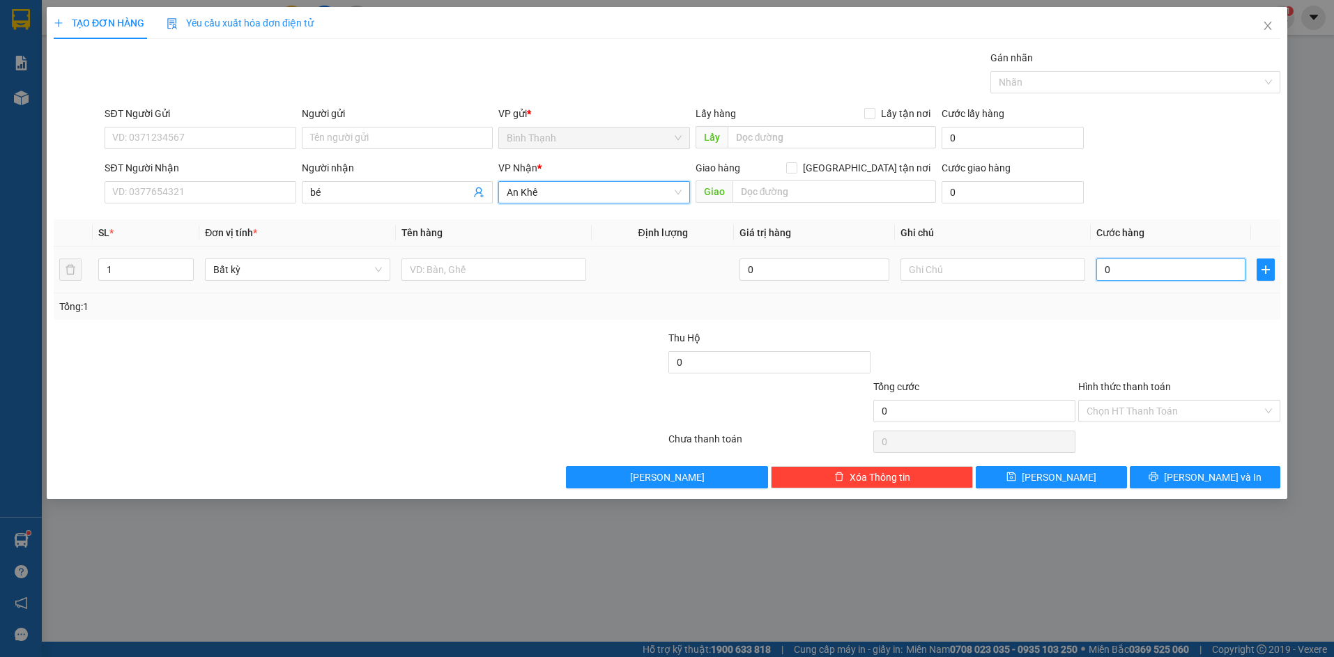
click at [1149, 271] on input "0" at bounding box center [1170, 270] width 149 height 22
type input "3"
type input "30"
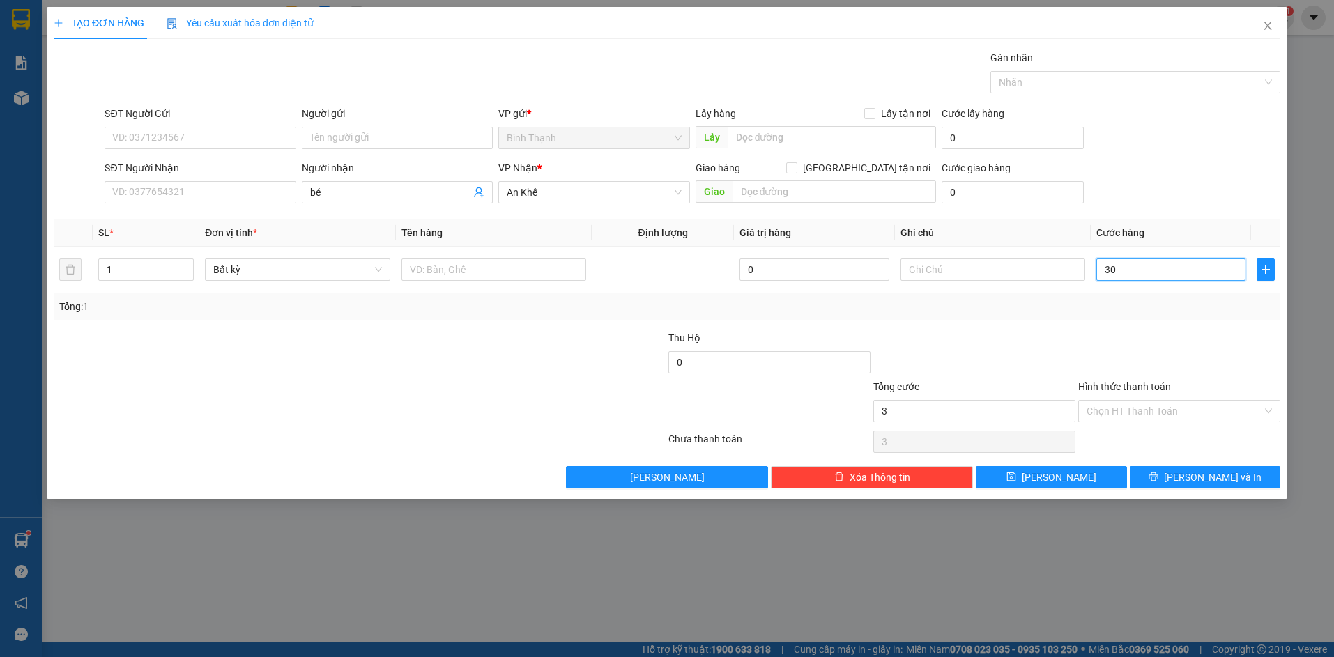
type input "30"
type input "300"
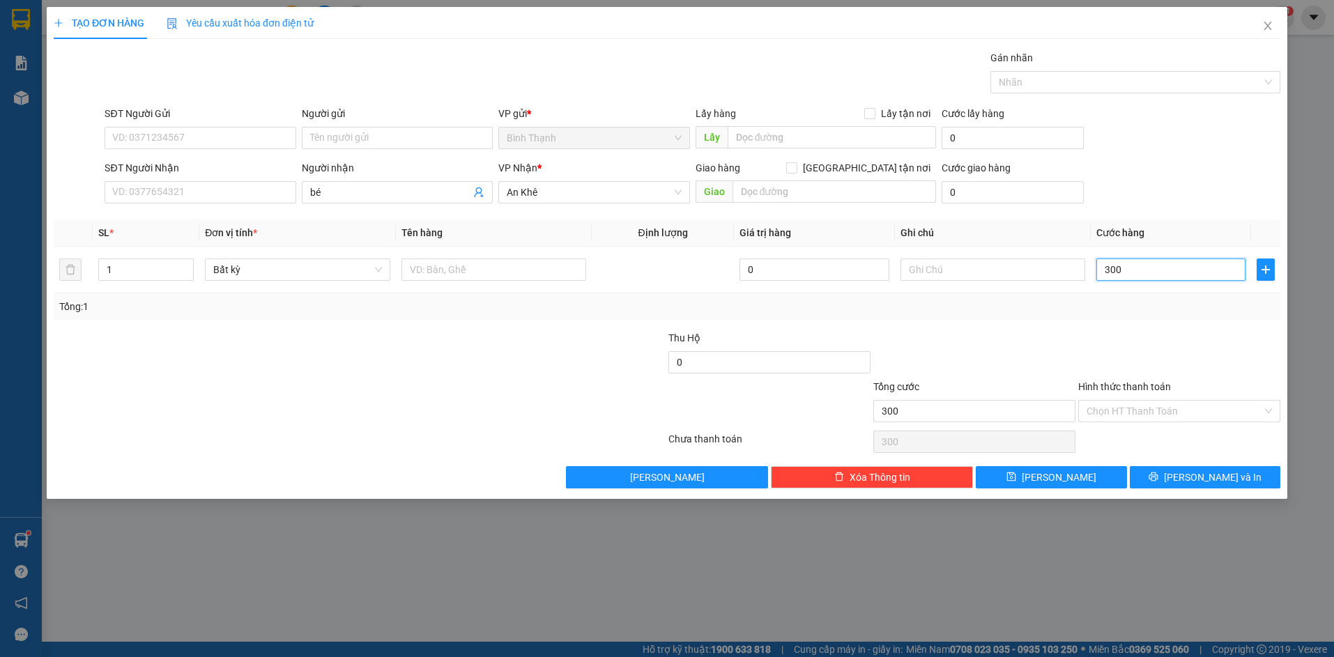
type input "3.000"
type input "30.000"
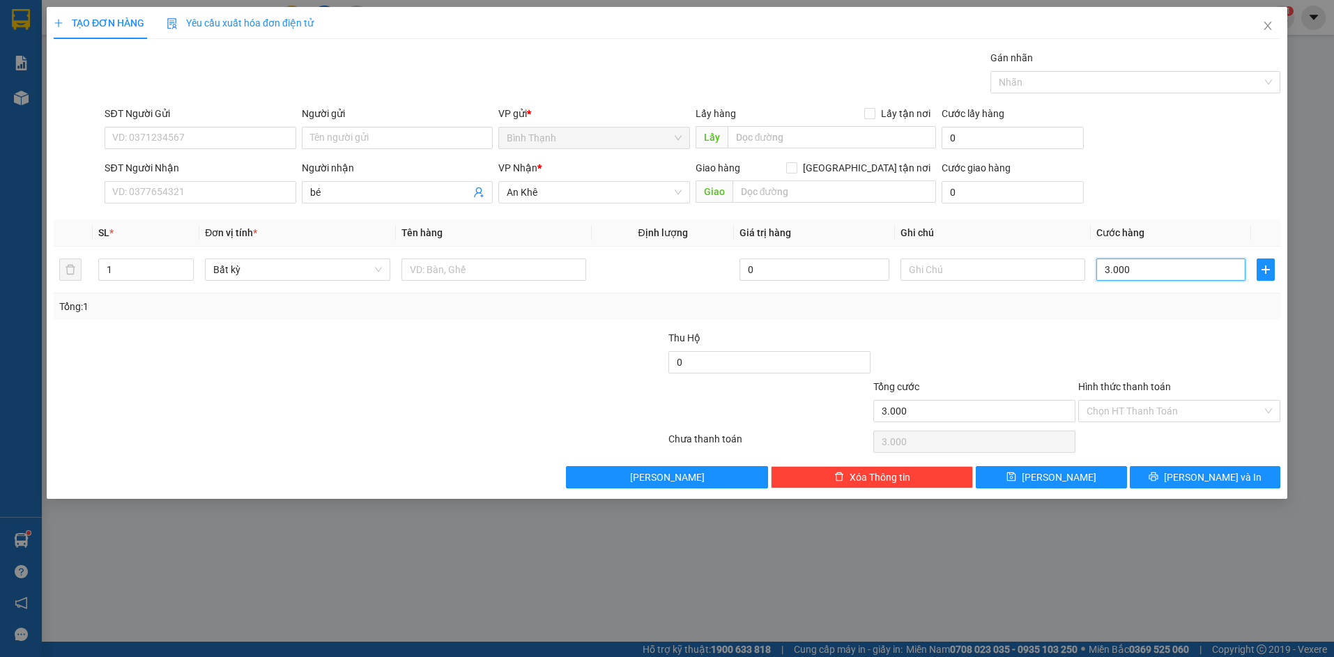
type input "30.000"
click at [1126, 404] on input "Hình thức thanh toán" at bounding box center [1175, 411] width 176 height 21
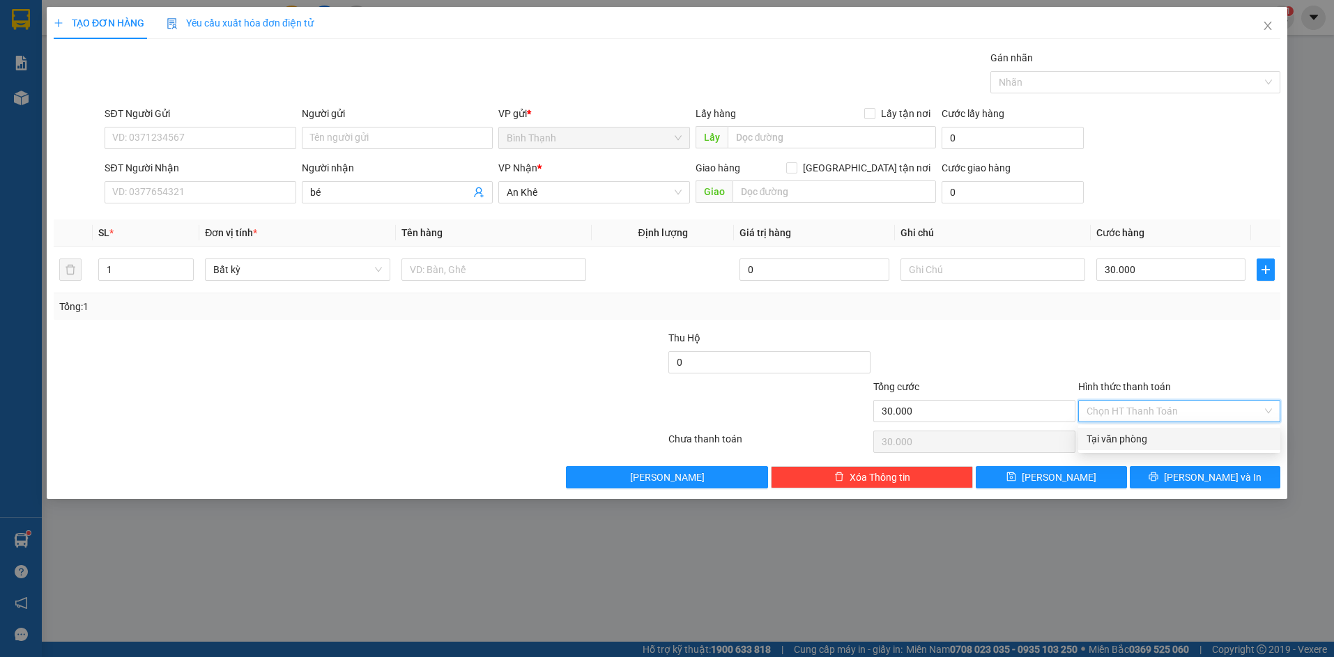
drag, startPoint x: 1039, startPoint y: 358, endPoint x: 1148, endPoint y: 435, distance: 133.1
click at [1053, 371] on div at bounding box center [974, 354] width 205 height 49
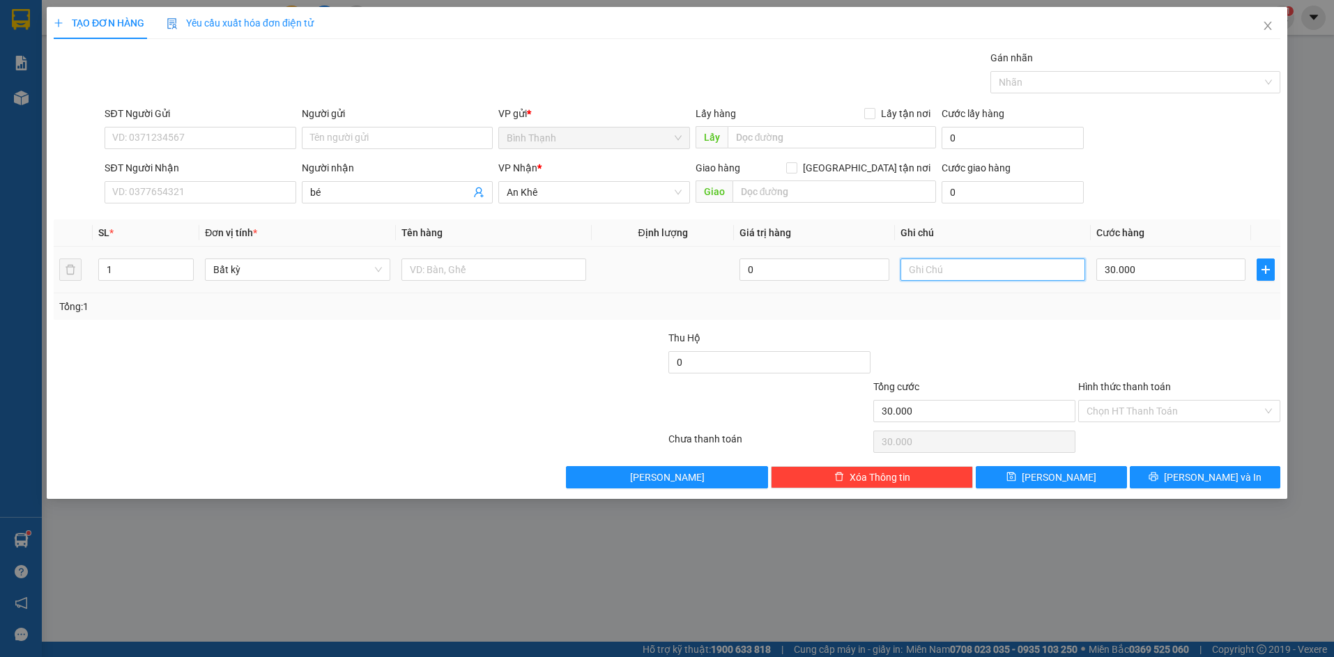
click at [934, 279] on input "text" at bounding box center [993, 270] width 185 height 22
type input "tạm tính"
click at [1076, 481] on button "[PERSON_NAME]" at bounding box center [1051, 477] width 151 height 22
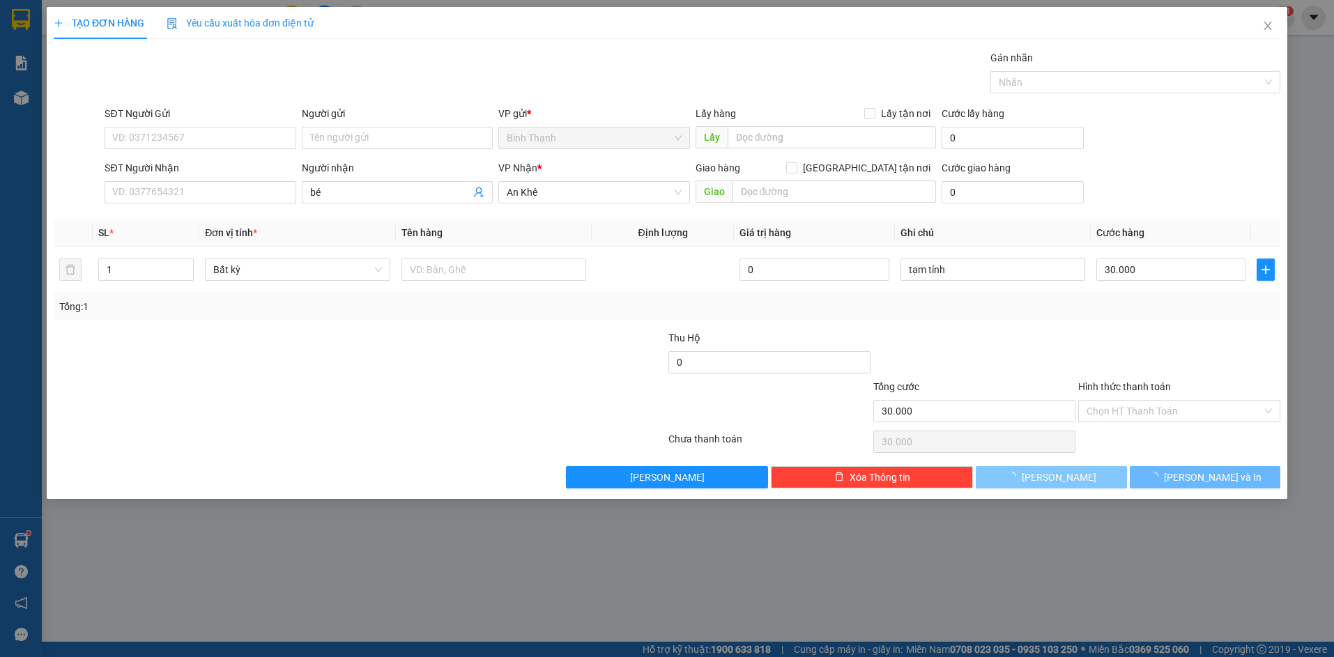
type input "0"
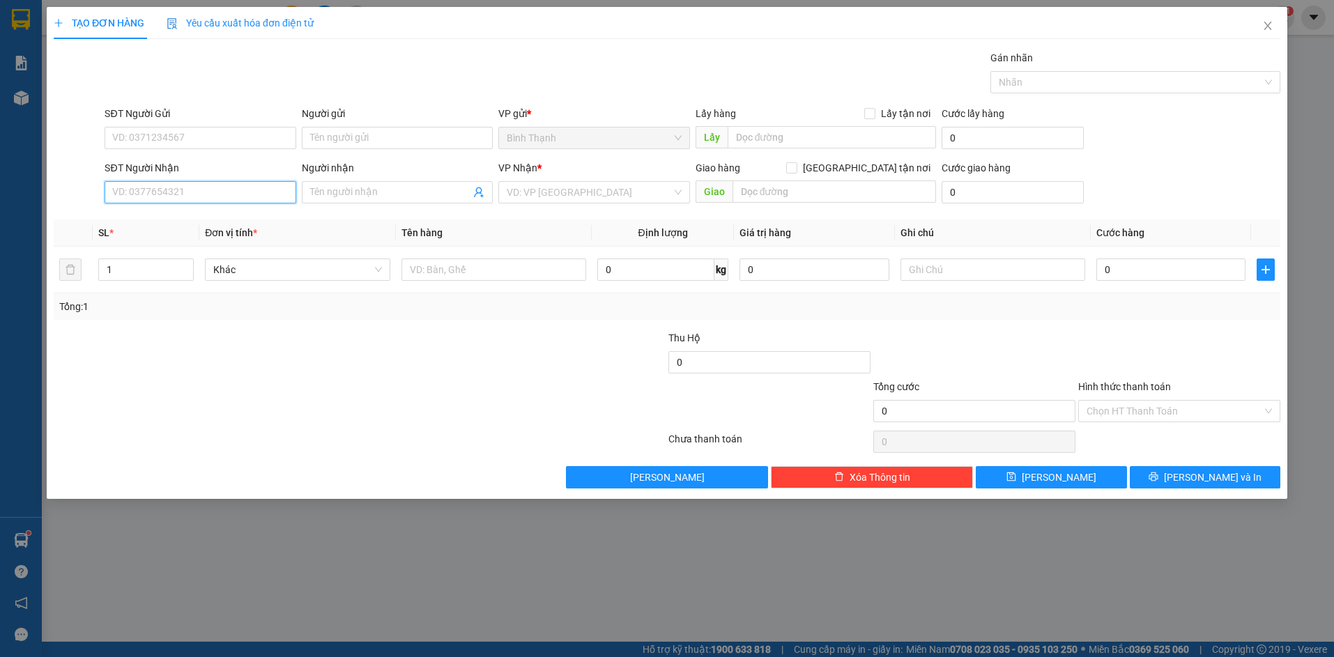
click at [182, 198] on input "SĐT Người Nhận" at bounding box center [200, 192] width 191 height 22
type input "0392780846"
click at [394, 191] on input "Người nhận" at bounding box center [390, 192] width 160 height 15
type input "trọng nhân"
click at [607, 199] on input "search" at bounding box center [589, 192] width 165 height 21
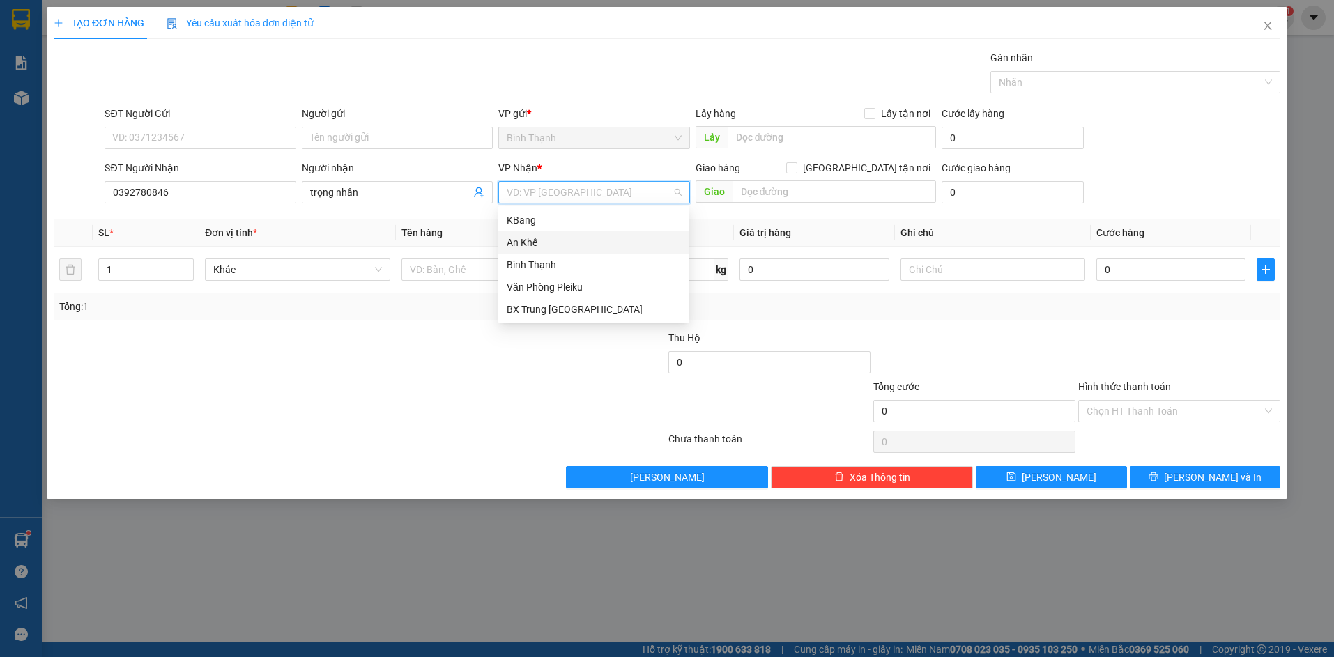
drag, startPoint x: 597, startPoint y: 243, endPoint x: 639, endPoint y: 227, distance: 43.9
click at [605, 237] on div "An Khê" at bounding box center [594, 242] width 174 height 15
drag, startPoint x: 530, startPoint y: 190, endPoint x: 606, endPoint y: 246, distance: 94.1
click at [558, 220] on div "Transit Pickup Surcharge Ids Transit Deliver Surcharge Ids Transit Deliver Surc…" at bounding box center [667, 269] width 1227 height 438
drag, startPoint x: 594, startPoint y: 188, endPoint x: 591, endPoint y: 218, distance: 30.1
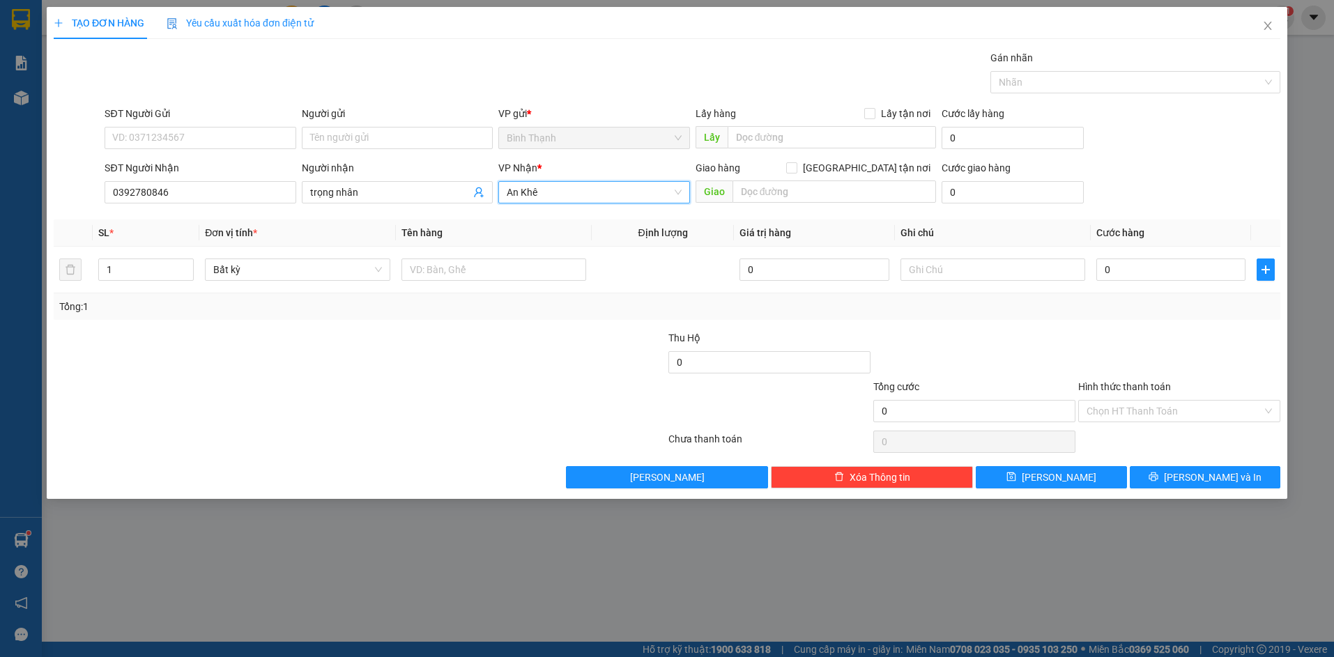
click at [594, 190] on span "An Khê" at bounding box center [594, 192] width 174 height 21
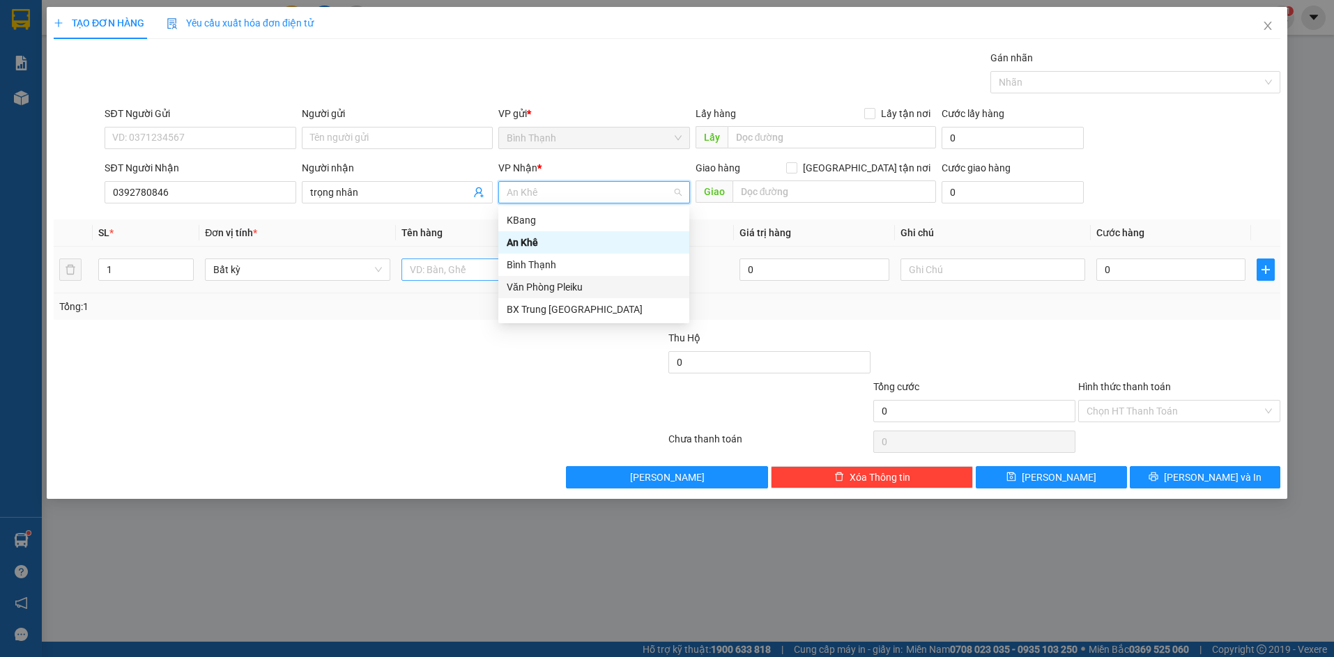
click at [583, 278] on div "Văn Phòng Pleiku" at bounding box center [593, 287] width 191 height 22
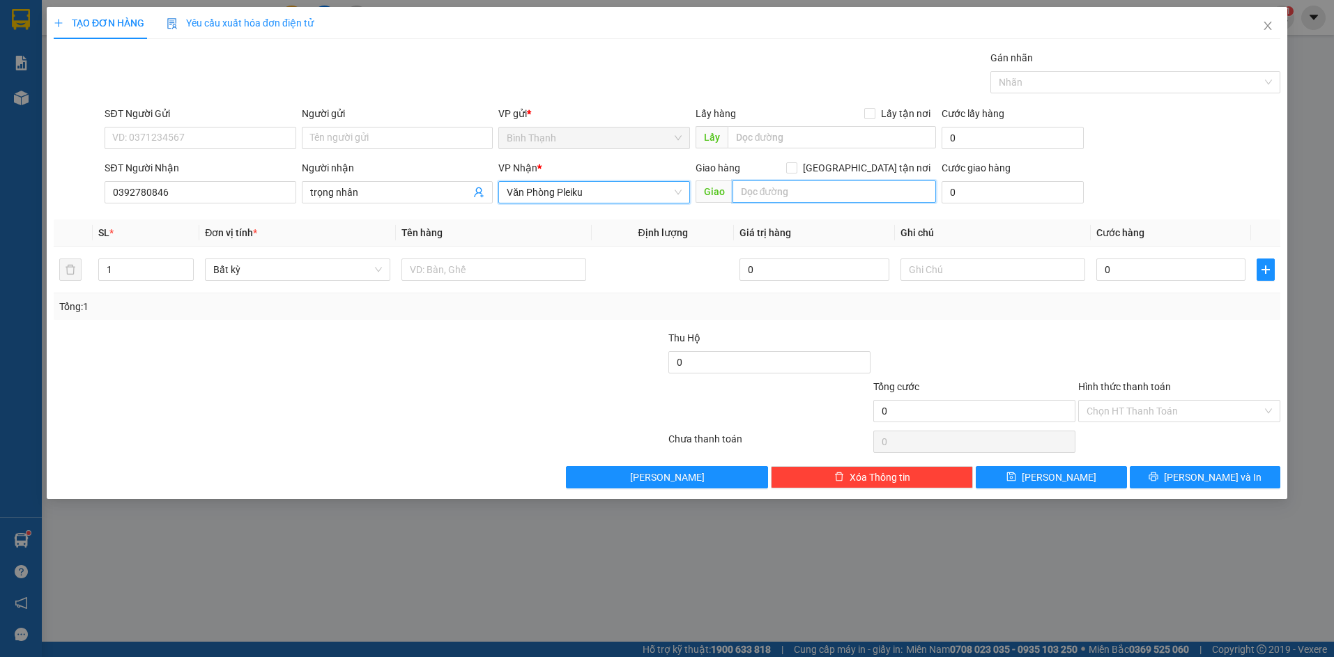
click at [788, 197] on input "text" at bounding box center [835, 192] width 204 height 22
type input "f"
type input "d"
click at [807, 187] on input "đăk lawk. trựm dừng chân tiến vượng" at bounding box center [835, 192] width 204 height 22
click at [796, 188] on input "đăk lawk. trựm dừng chân tiến vượng" at bounding box center [835, 192] width 204 height 22
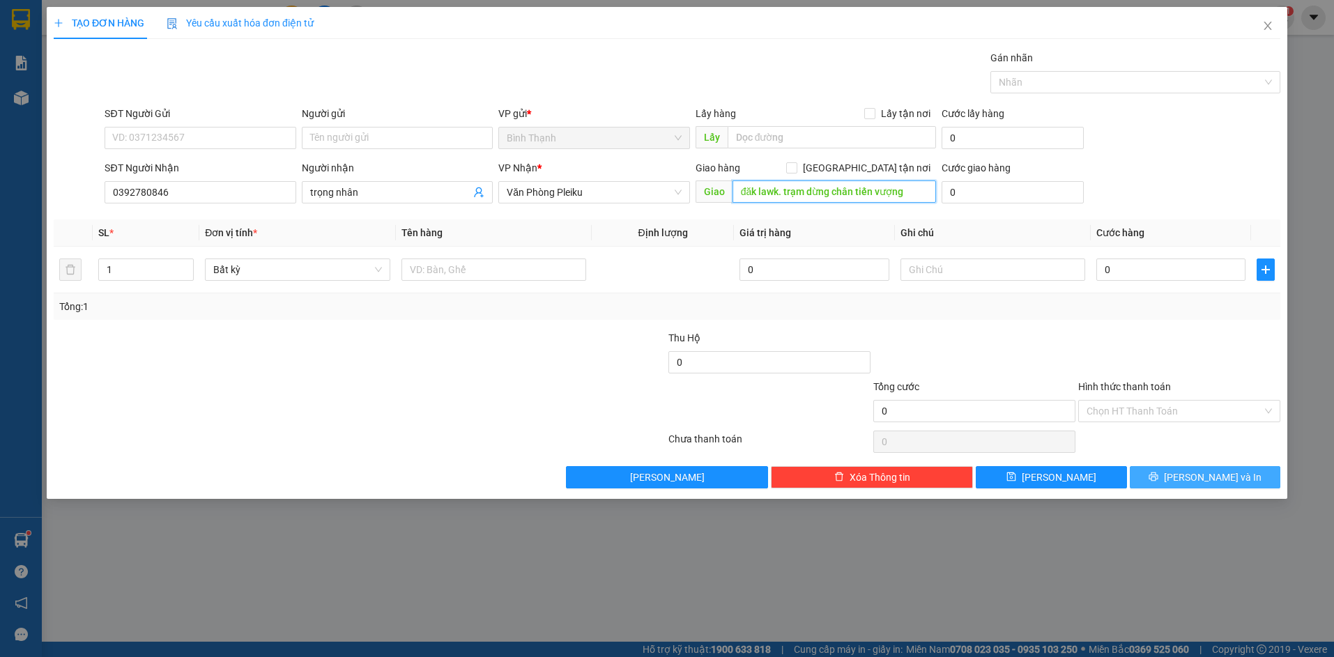
type input "đăk lawk. trạm dừng chân tiến vượng"
click at [1159, 480] on icon "printer" at bounding box center [1154, 477] width 10 height 10
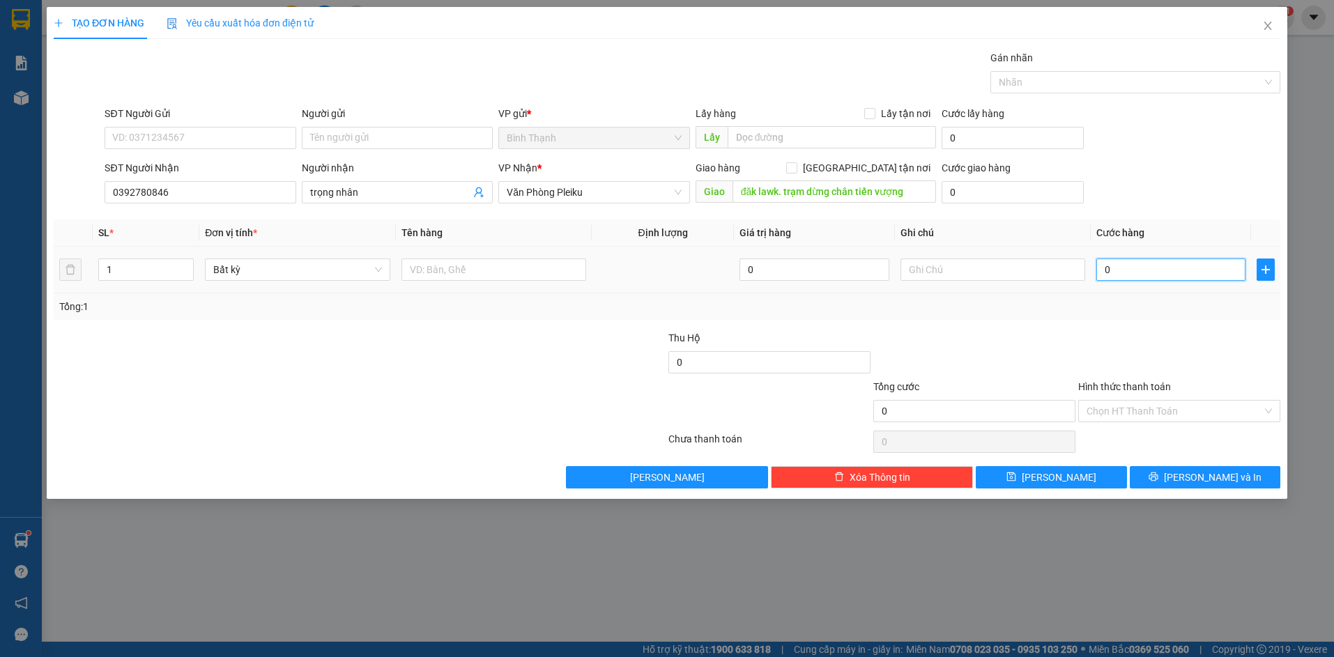
type input "4"
type input "40"
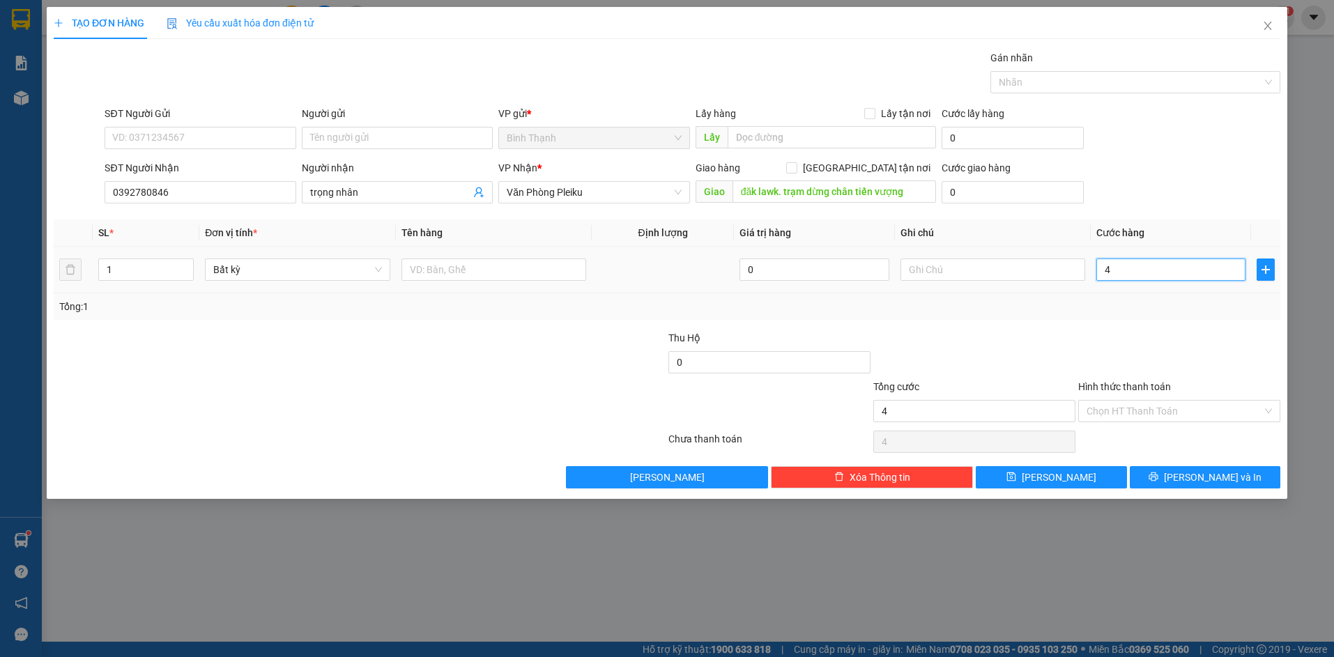
type input "40"
type input "400"
type input "4.000"
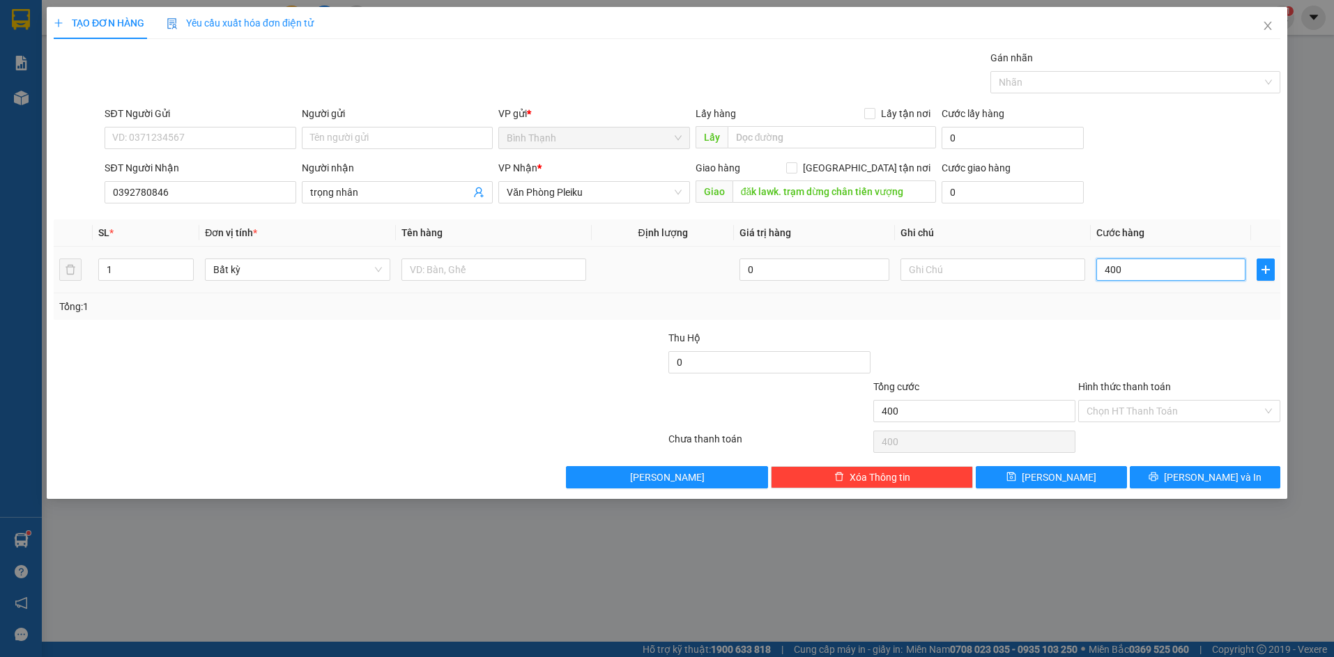
type input "4.000"
type input "40.000"
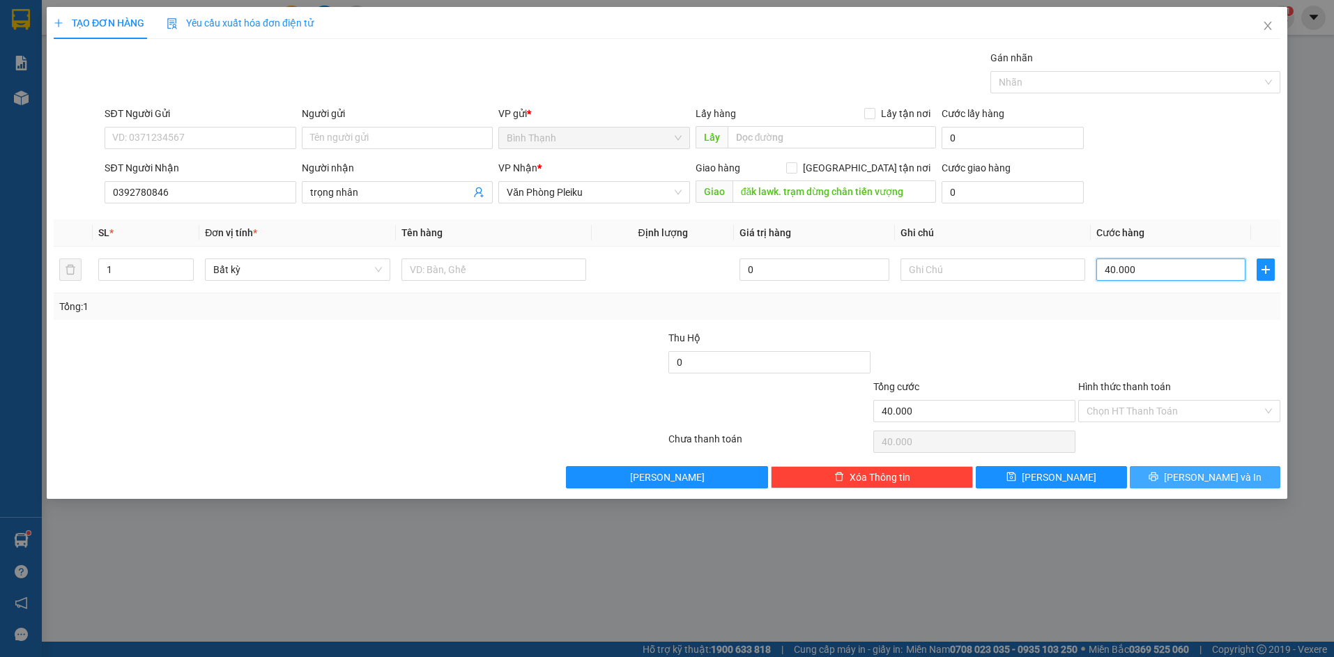
type input "40.000"
drag, startPoint x: 1161, startPoint y: 474, endPoint x: 1123, endPoint y: 475, distance: 37.6
click at [1154, 477] on button "[PERSON_NAME] và In" at bounding box center [1205, 477] width 151 height 22
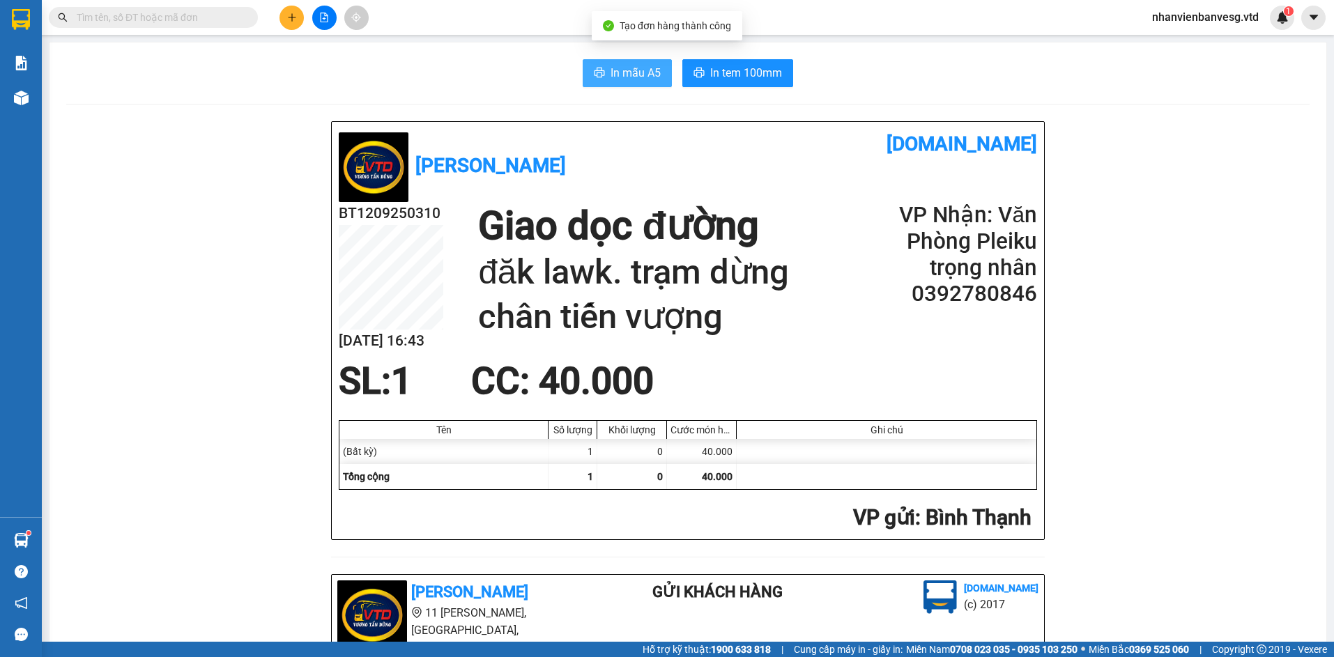
click at [636, 71] on span "In mẫu A5" at bounding box center [636, 72] width 50 height 17
click at [717, 71] on span "In tem 100mm" at bounding box center [746, 72] width 72 height 17
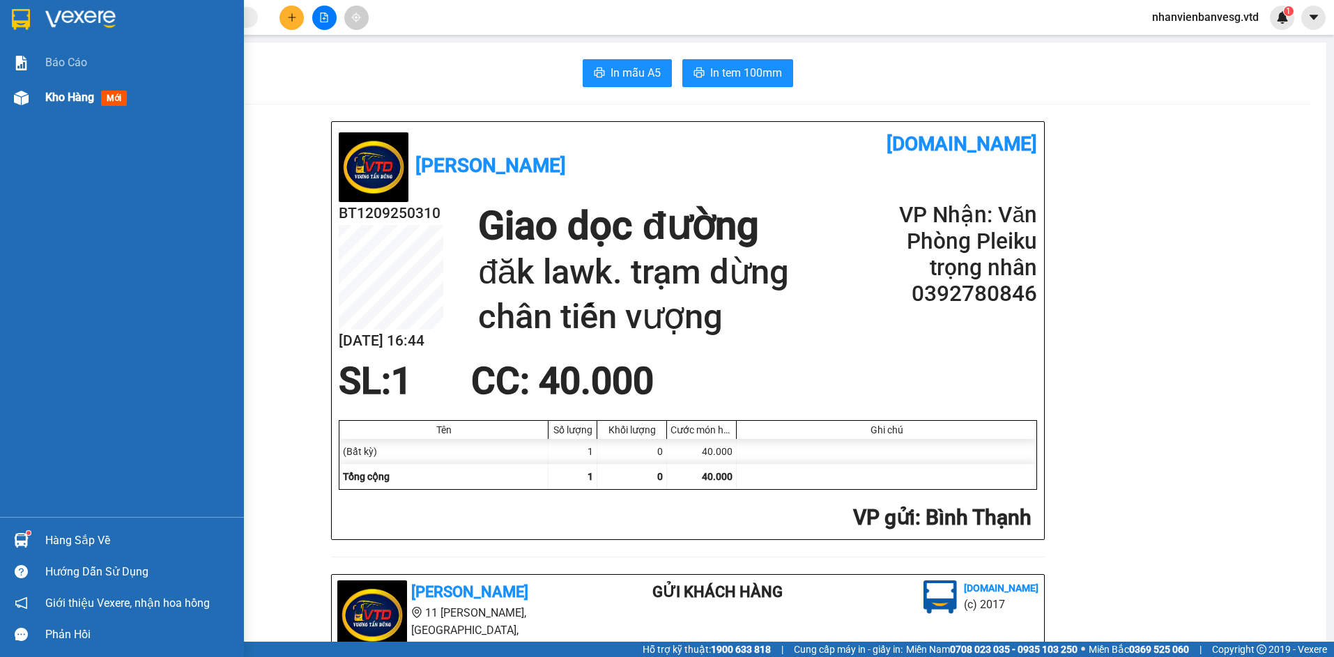
click at [60, 92] on span "Kho hàng" at bounding box center [69, 97] width 49 height 13
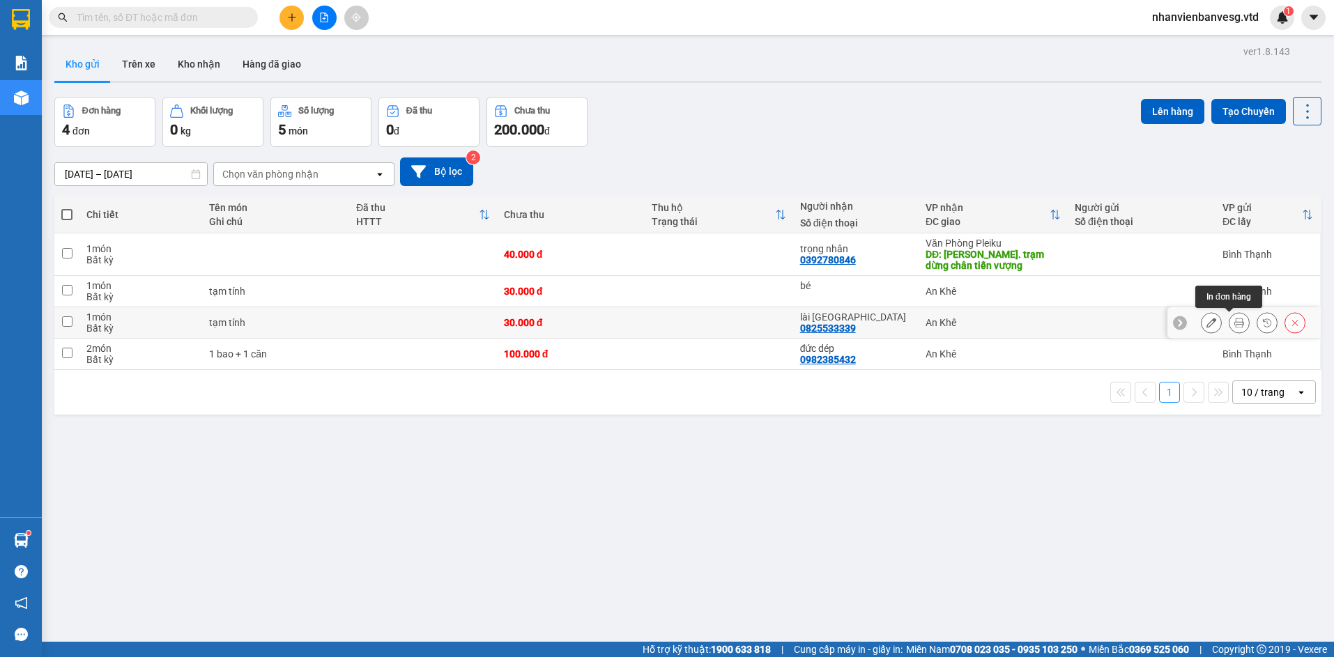
click at [1229, 323] on div at bounding box center [1239, 322] width 21 height 21
click at [1207, 354] on icon at bounding box center [1212, 354] width 10 height 10
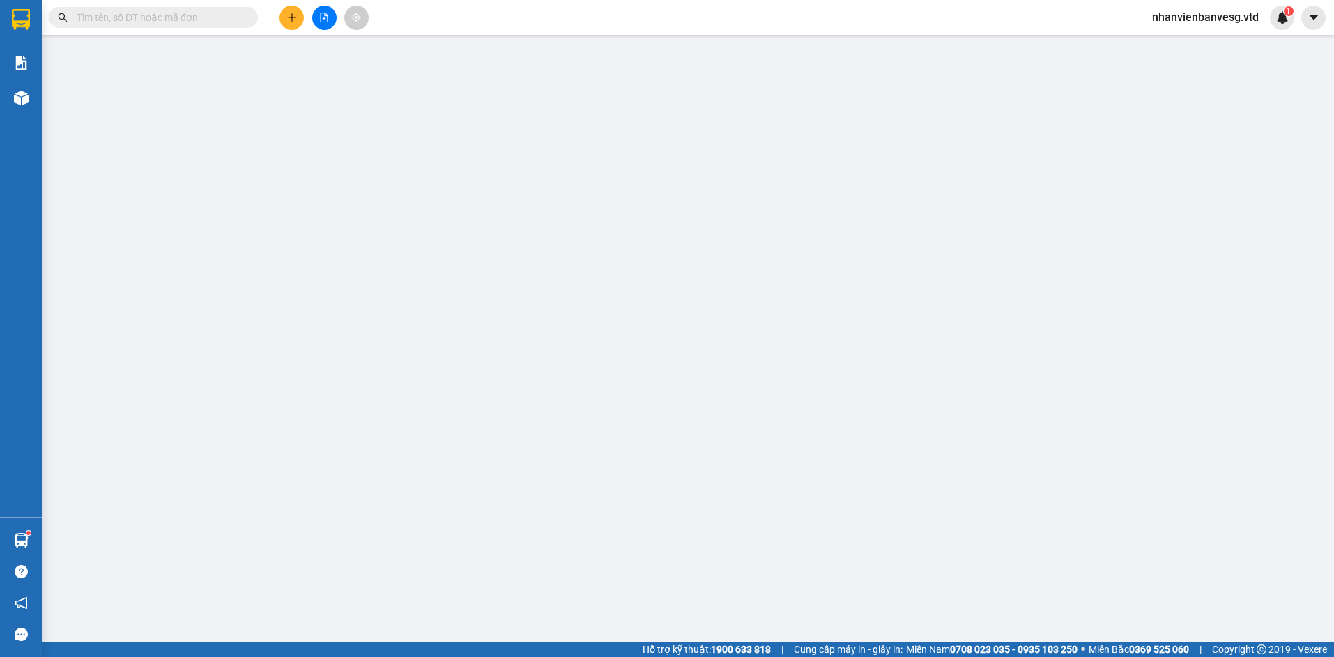
type input "0982385432"
type input "đức dép"
type input "100.000"
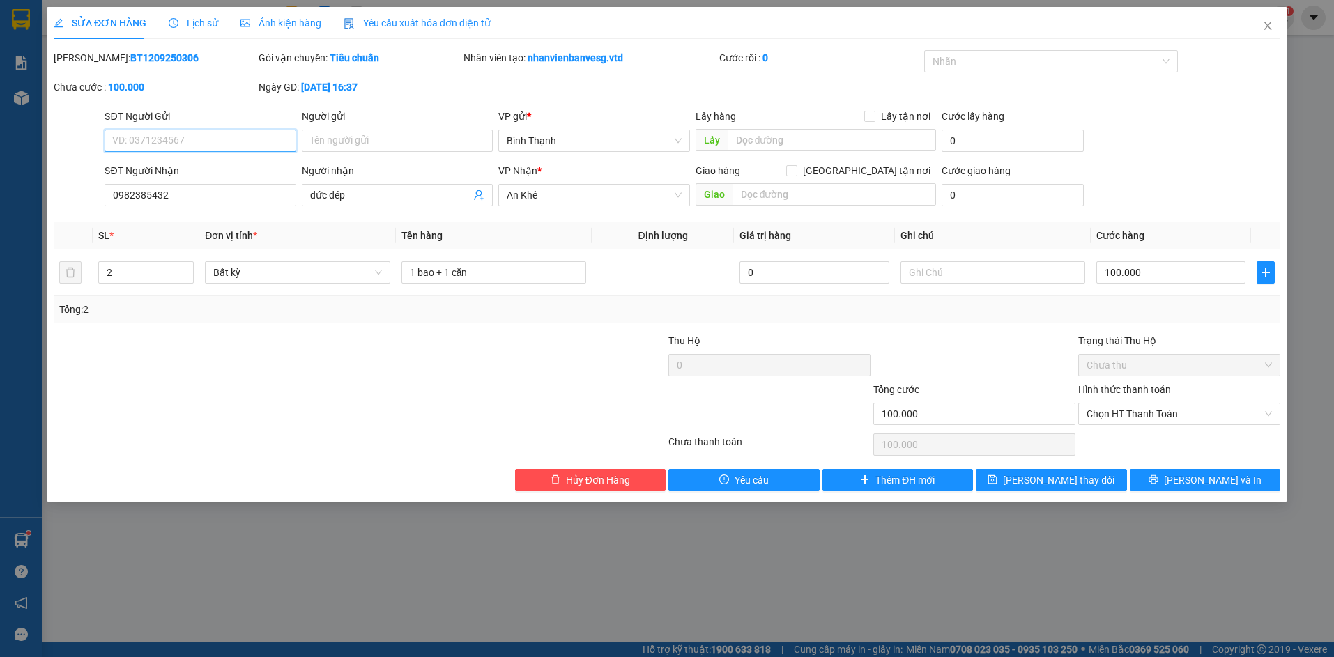
drag, startPoint x: 259, startPoint y: 145, endPoint x: 257, endPoint y: 134, distance: 11.3
click at [257, 135] on input "SĐT Người Gửi" at bounding box center [200, 141] width 191 height 22
type input "0938295337"
drag, startPoint x: 834, startPoint y: 145, endPoint x: 836, endPoint y: 153, distance: 8.6
click at [834, 146] on input "text" at bounding box center [832, 140] width 208 height 22
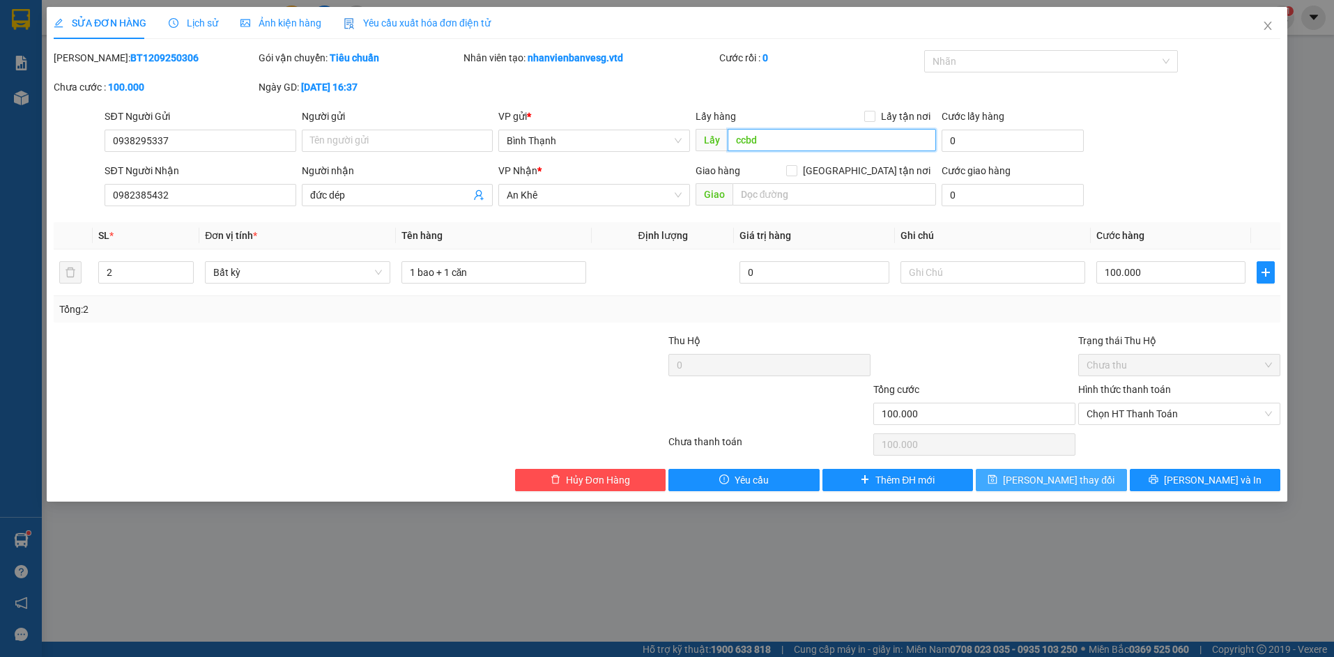
type input "ccbd"
click at [1064, 481] on span "[PERSON_NAME] thay đổi" at bounding box center [1059, 480] width 112 height 15
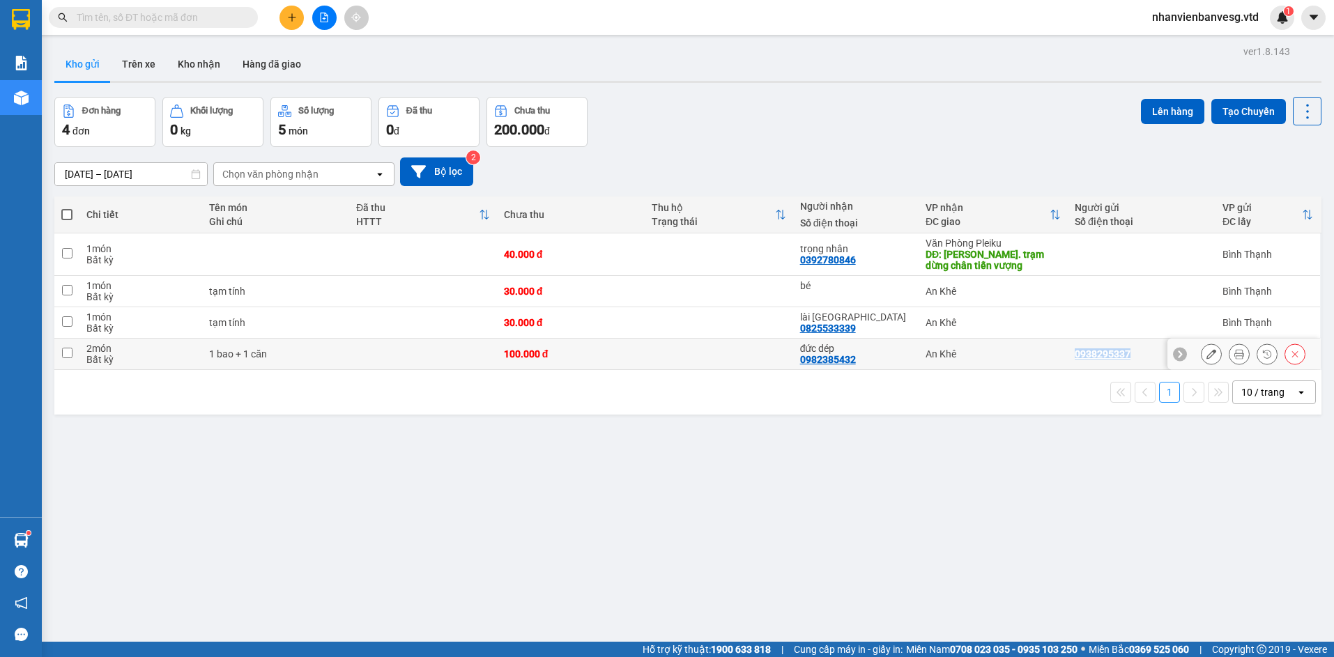
drag, startPoint x: 1124, startPoint y: 349, endPoint x: 1063, endPoint y: 350, distance: 60.6
click at [1068, 350] on td "0938295337" at bounding box center [1142, 354] width 148 height 31
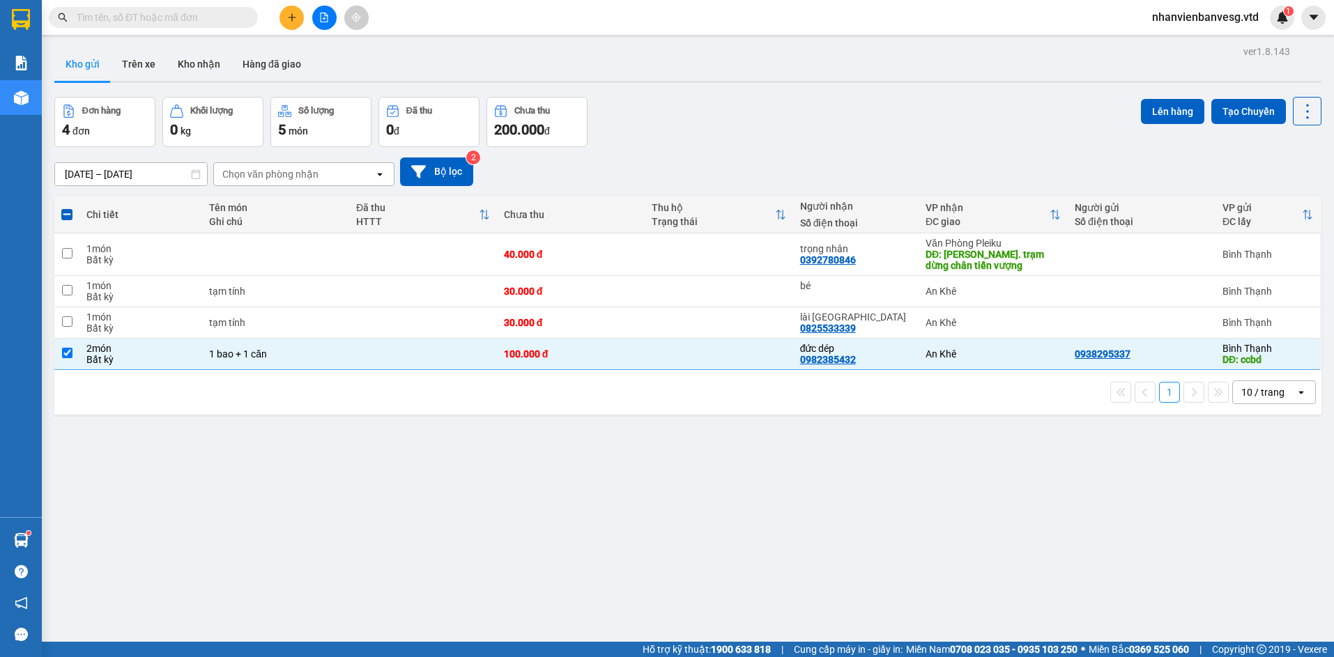
drag, startPoint x: 1122, startPoint y: 349, endPoint x: 1136, endPoint y: 381, distance: 35.0
click at [1027, 454] on div "ver 1.8.143 Kho gửi Trên xe Kho nhận Hàng đã giao Đơn hàng 4 đơn Khối lượng 0 k…" at bounding box center [688, 370] width 1278 height 657
drag, startPoint x: 1103, startPoint y: 354, endPoint x: 1027, endPoint y: 440, distance: 114.6
click at [1022, 450] on div "ver 1.8.143 Kho gửi Trên xe Kho nhận Hàng đã giao Đơn hàng 4 đơn Khối lượng 0 k…" at bounding box center [688, 370] width 1278 height 657
drag, startPoint x: 1124, startPoint y: 354, endPoint x: 1049, endPoint y: 354, distance: 75.3
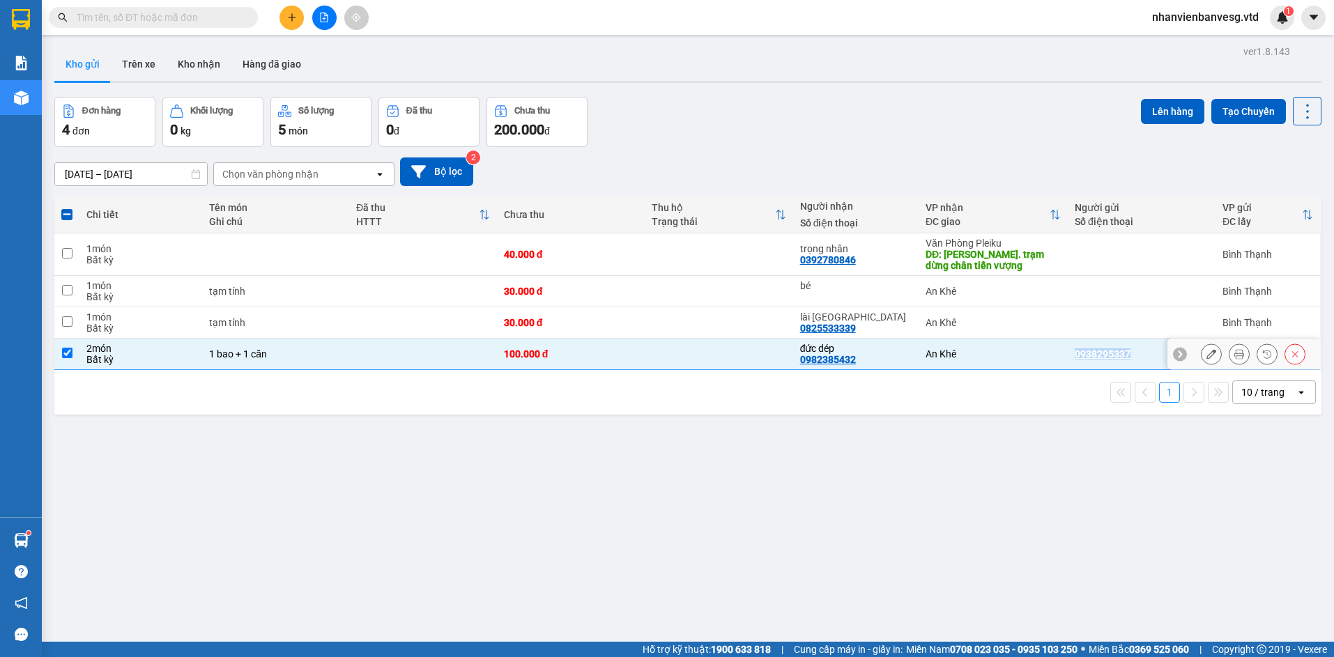
click at [1049, 354] on tr "2 món Bất kỳ 1 bao + 1 căn 100.000 đ đức dép 0982385432 An Khê 0938295337 [GEOG…" at bounding box center [687, 354] width 1267 height 31
checkbox input "false"
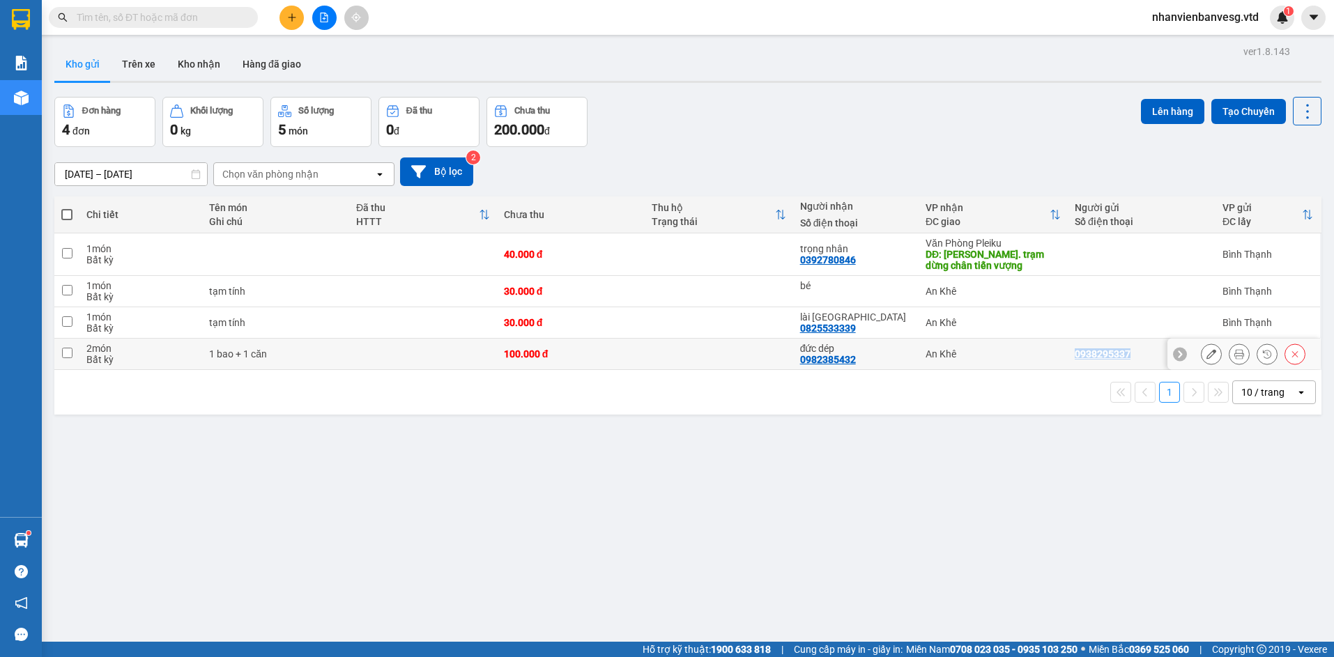
copy tr "An Khê 0938295337"
click at [1175, 356] on icon at bounding box center [1180, 354] width 10 height 10
click at [1308, 357] on icon at bounding box center [1313, 354] width 10 height 10
click at [1202, 358] on button at bounding box center [1212, 354] width 20 height 24
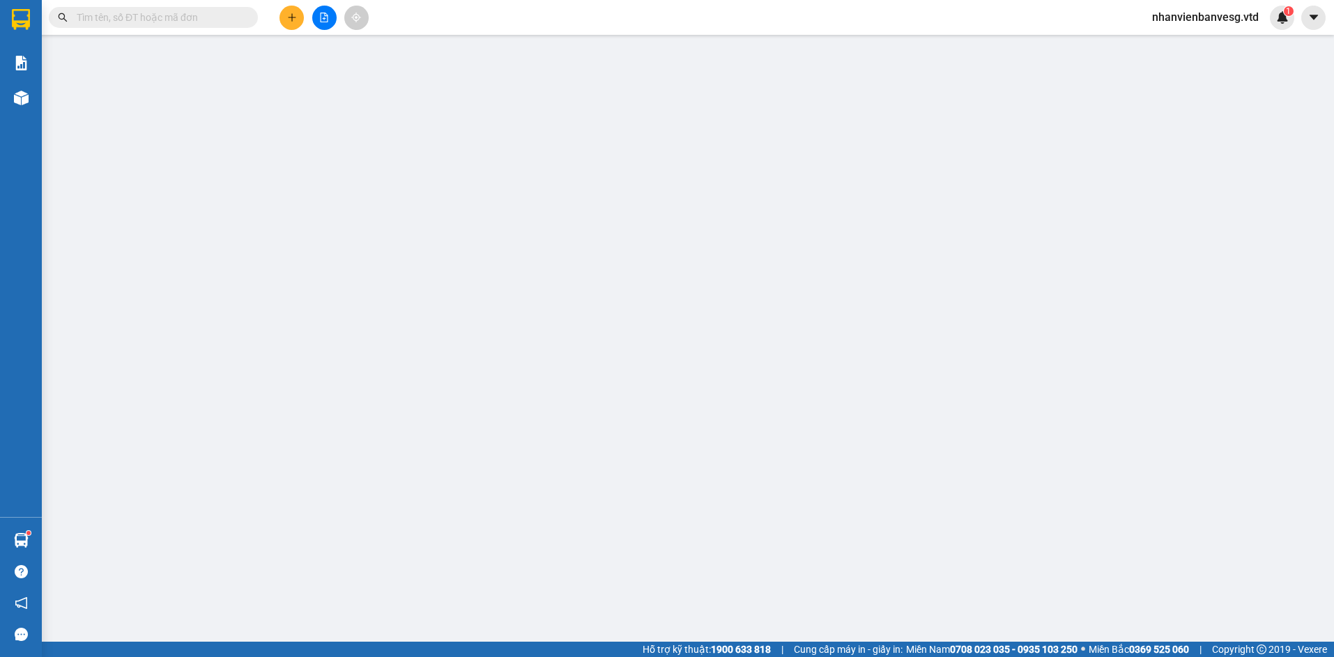
type input "0938295337"
type input "ccbd"
type input "0982385432"
type input "đức dép"
type input "100.000"
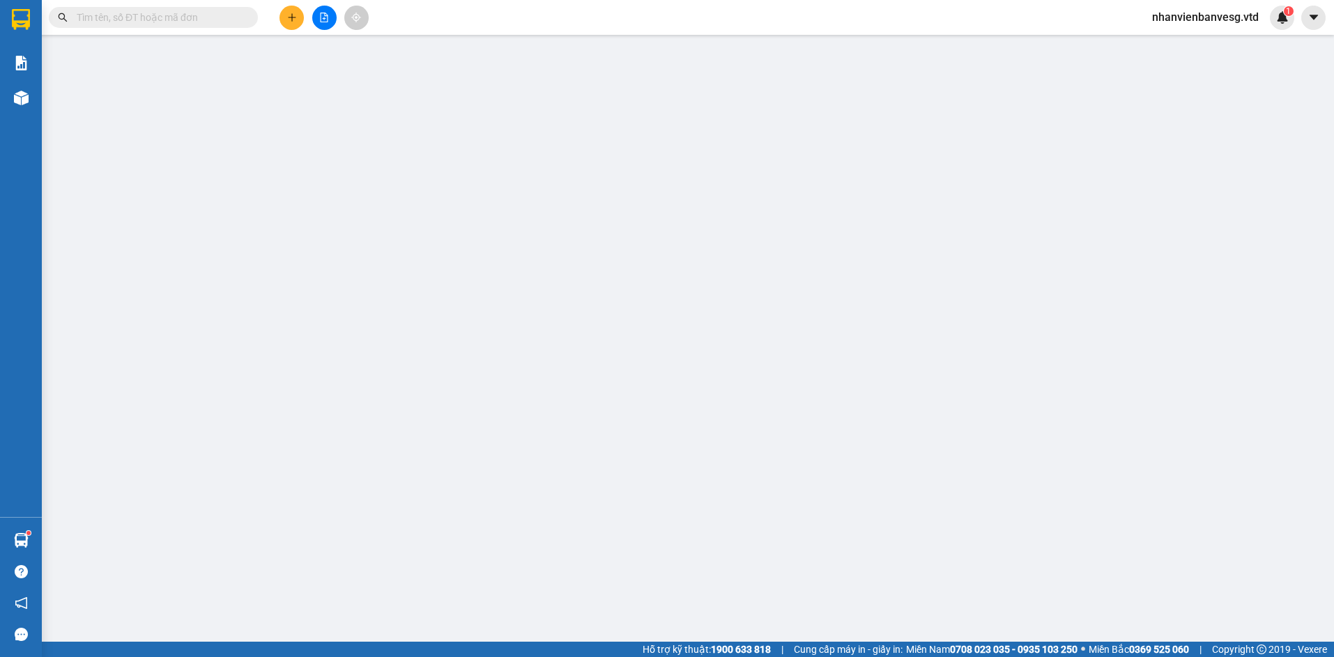
type input "100.000"
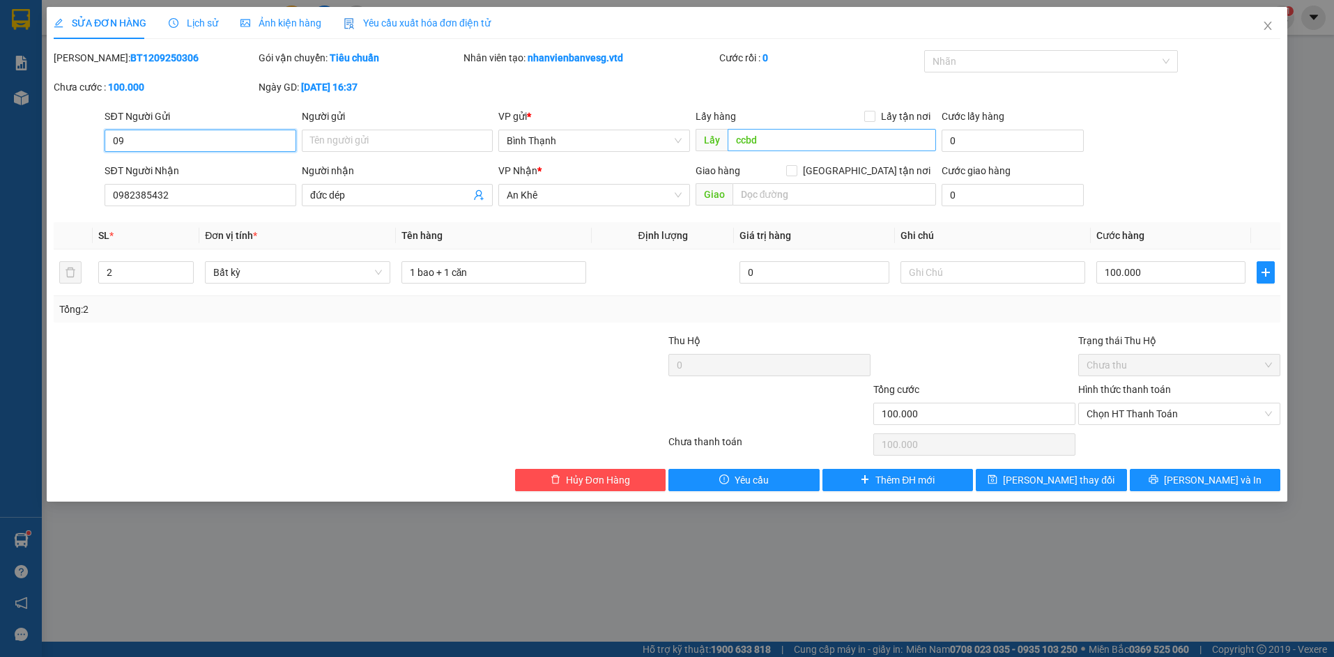
type input "0"
click at [1015, 472] on button "[PERSON_NAME] thay đổi" at bounding box center [1051, 480] width 151 height 22
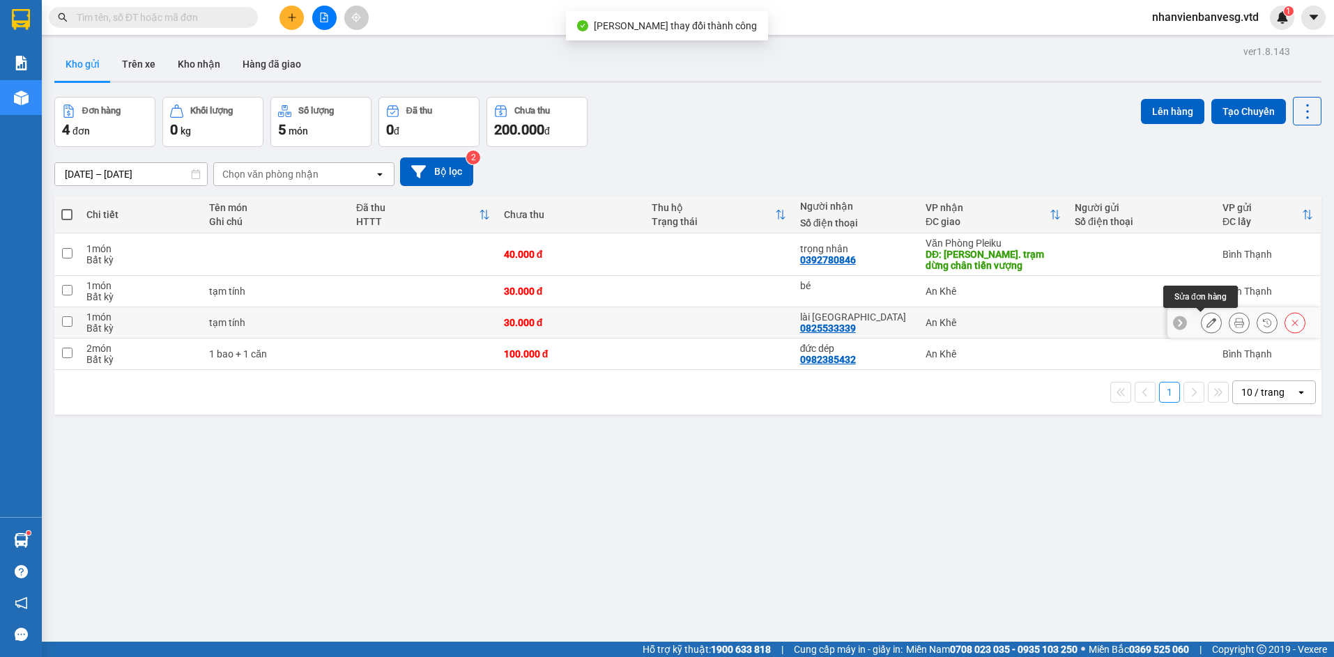
click at [1207, 319] on icon at bounding box center [1212, 323] width 10 height 10
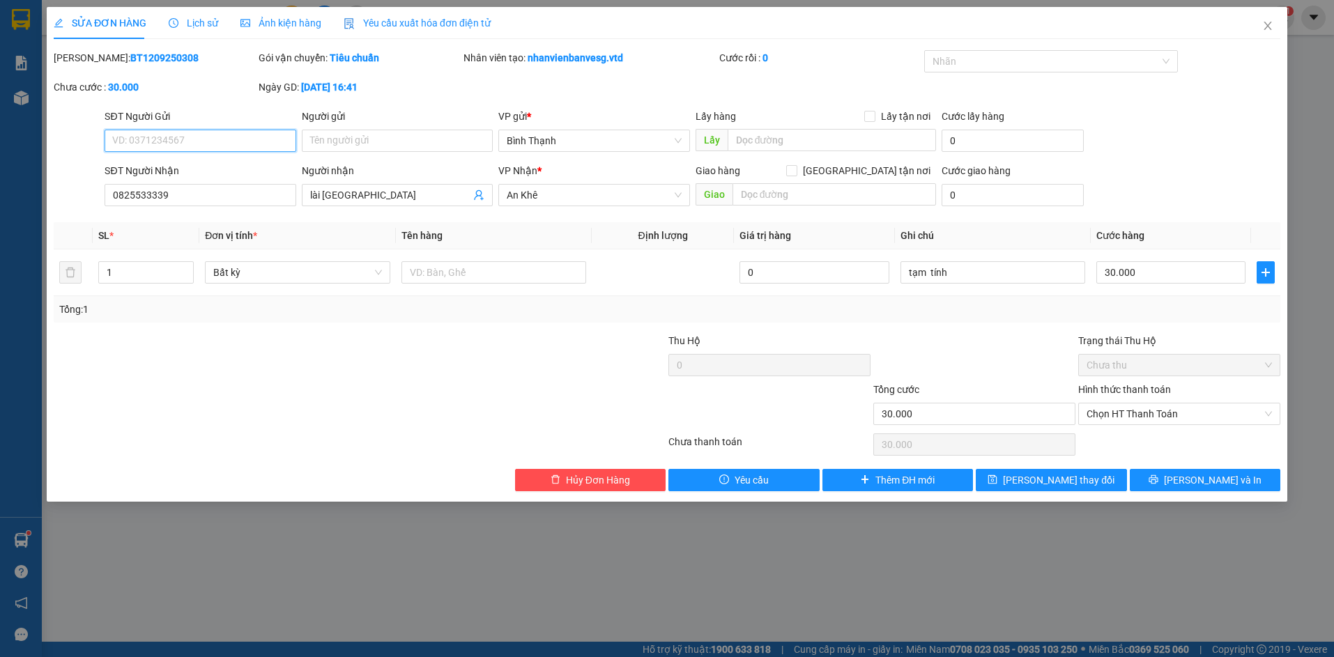
paste input "0938295337"
type input "0938295337"
click at [841, 137] on input "text" at bounding box center [832, 140] width 208 height 22
type input "ccbd"
click at [138, 139] on input "0938295337" at bounding box center [200, 141] width 191 height 22
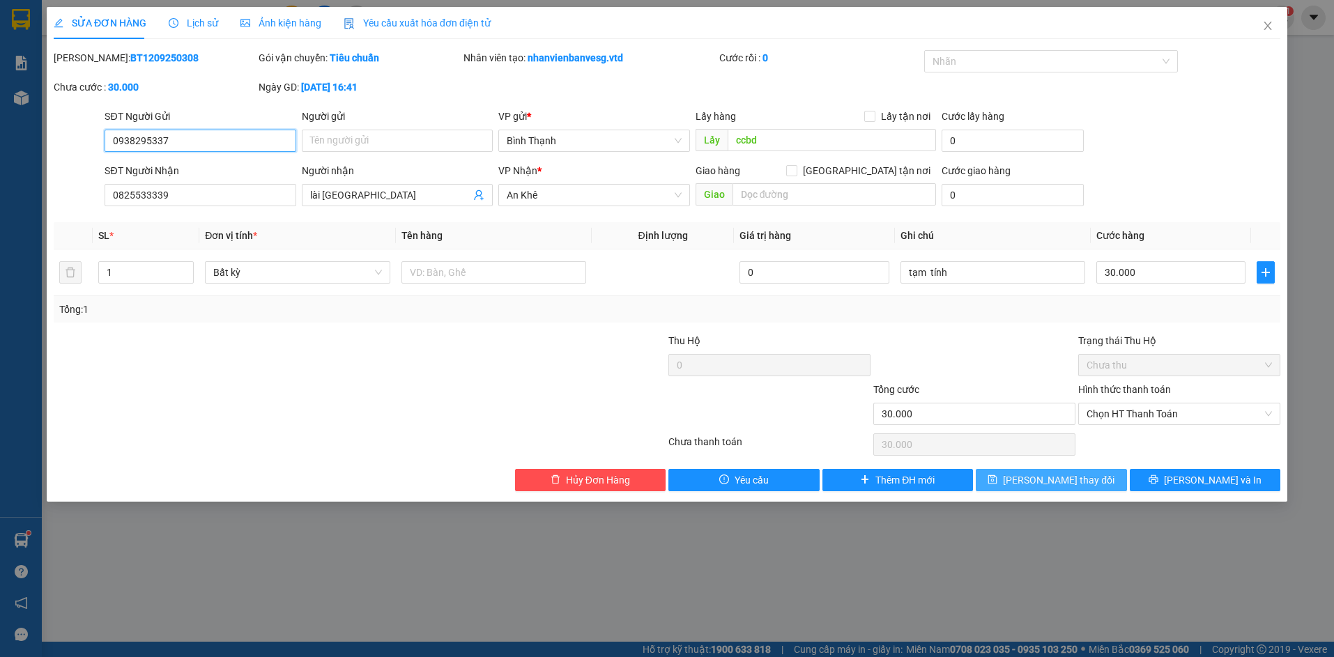
type input "0938295337"
click at [1034, 479] on span "[PERSON_NAME] thay đổi" at bounding box center [1059, 480] width 112 height 15
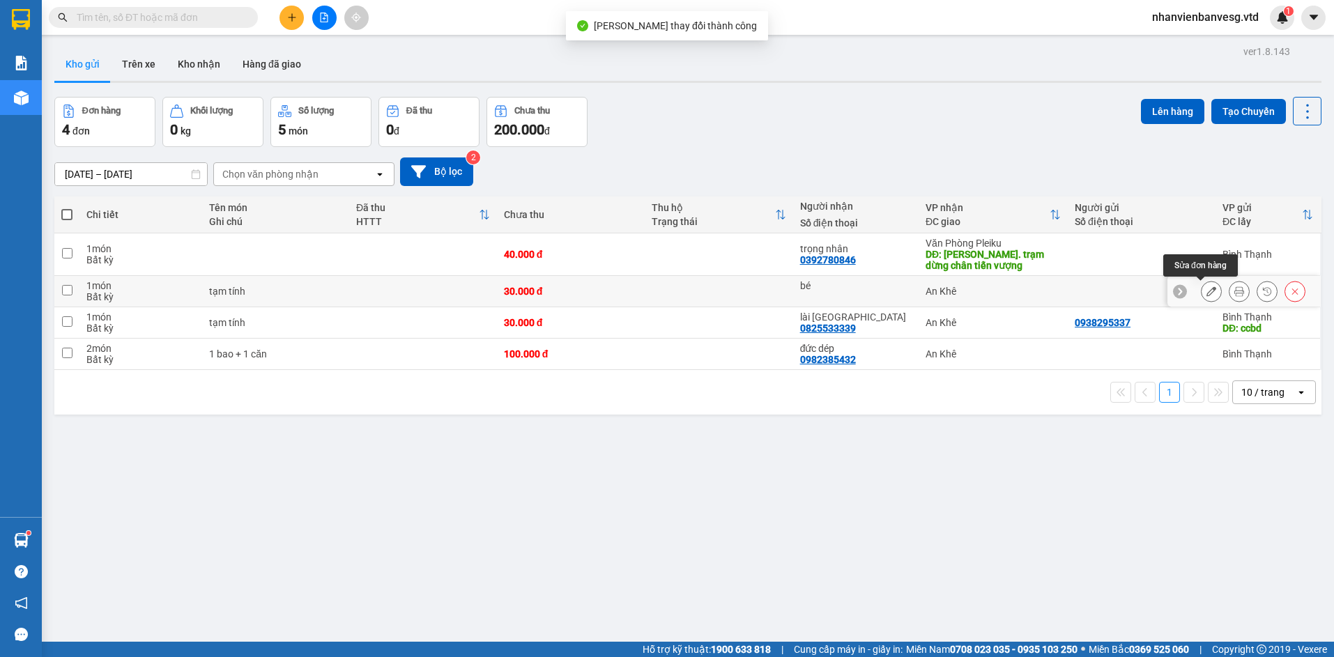
click at [1207, 289] on button at bounding box center [1212, 292] width 20 height 24
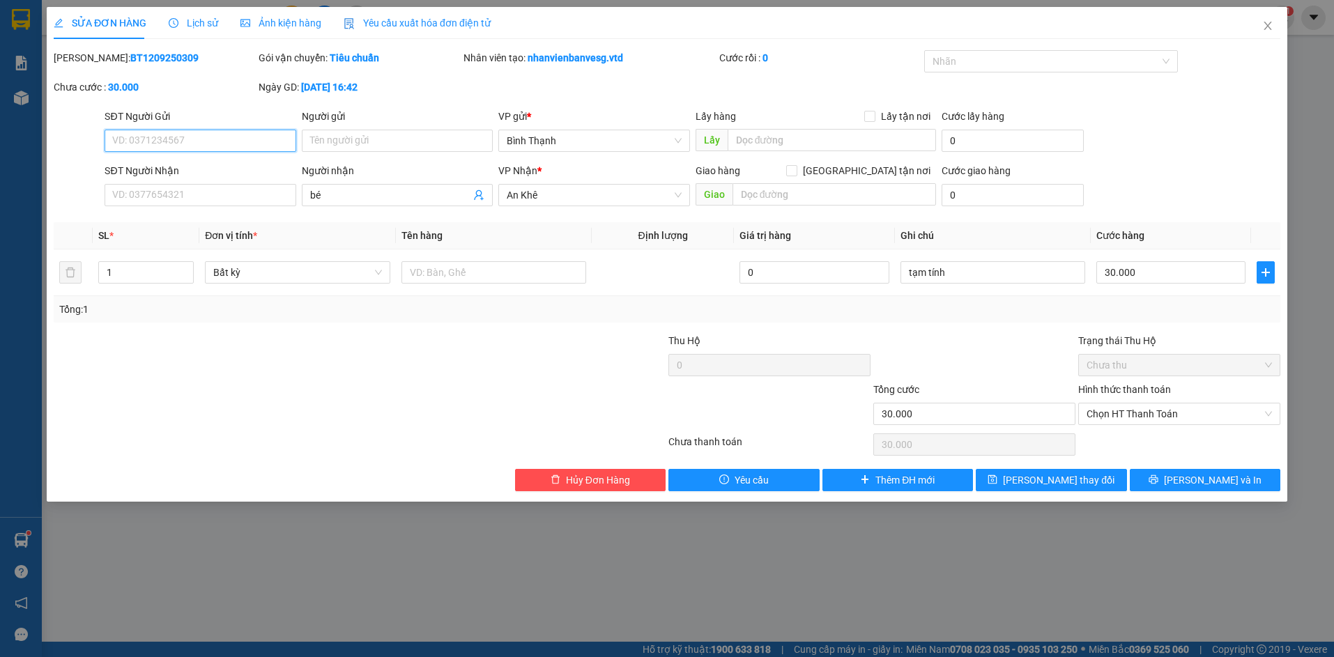
paste input "0938295337"
type input "0938295337"
click at [747, 146] on input "text" at bounding box center [832, 140] width 208 height 22
type input "ccbd"
click at [137, 143] on input "0938295337" at bounding box center [200, 141] width 191 height 22
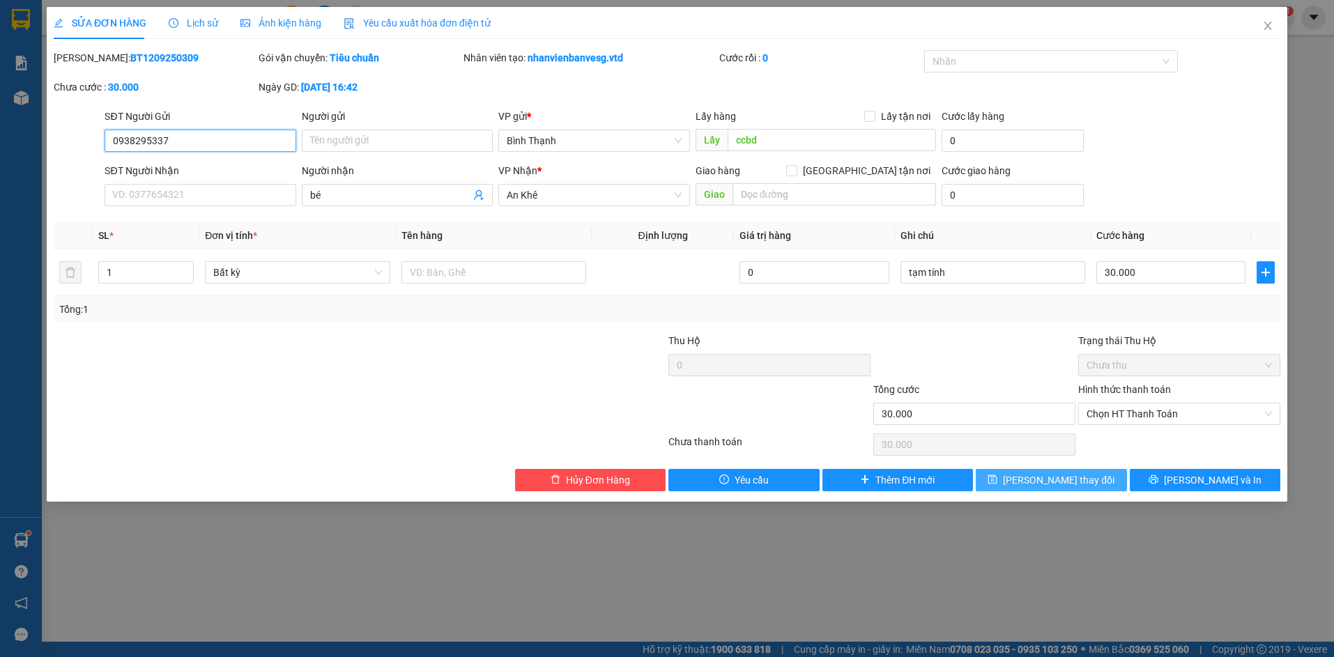
type input "0938295337"
click at [1064, 478] on span "[PERSON_NAME] thay đổi" at bounding box center [1059, 480] width 112 height 15
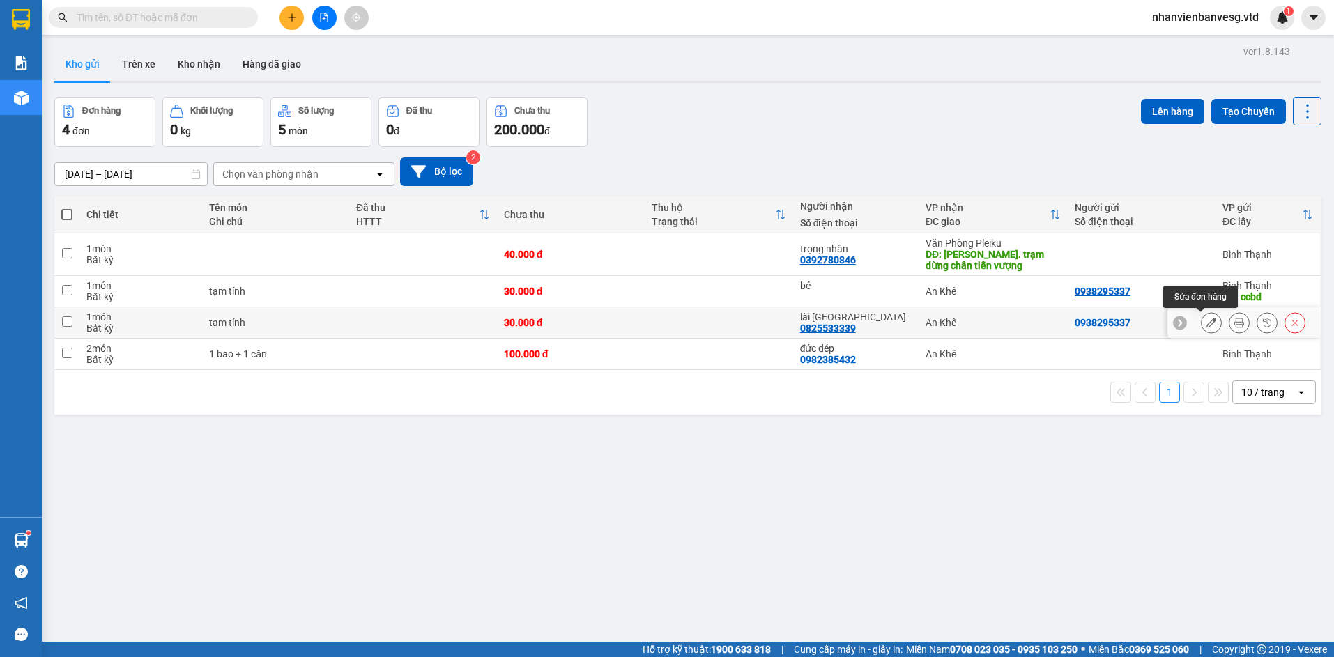
click at [1207, 323] on icon at bounding box center [1212, 323] width 10 height 10
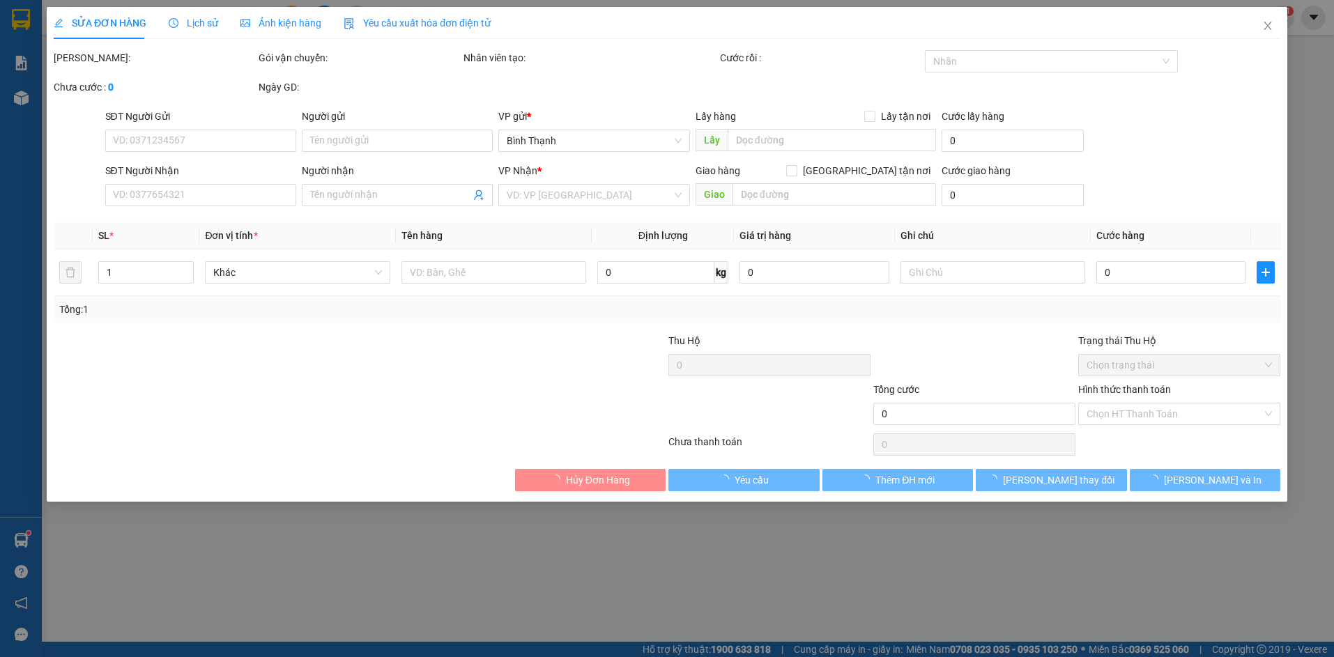
type input "0938295337"
type input "ccbd"
type input "0825533339"
type input "lài [GEOGRAPHIC_DATA]"
type input "30.000"
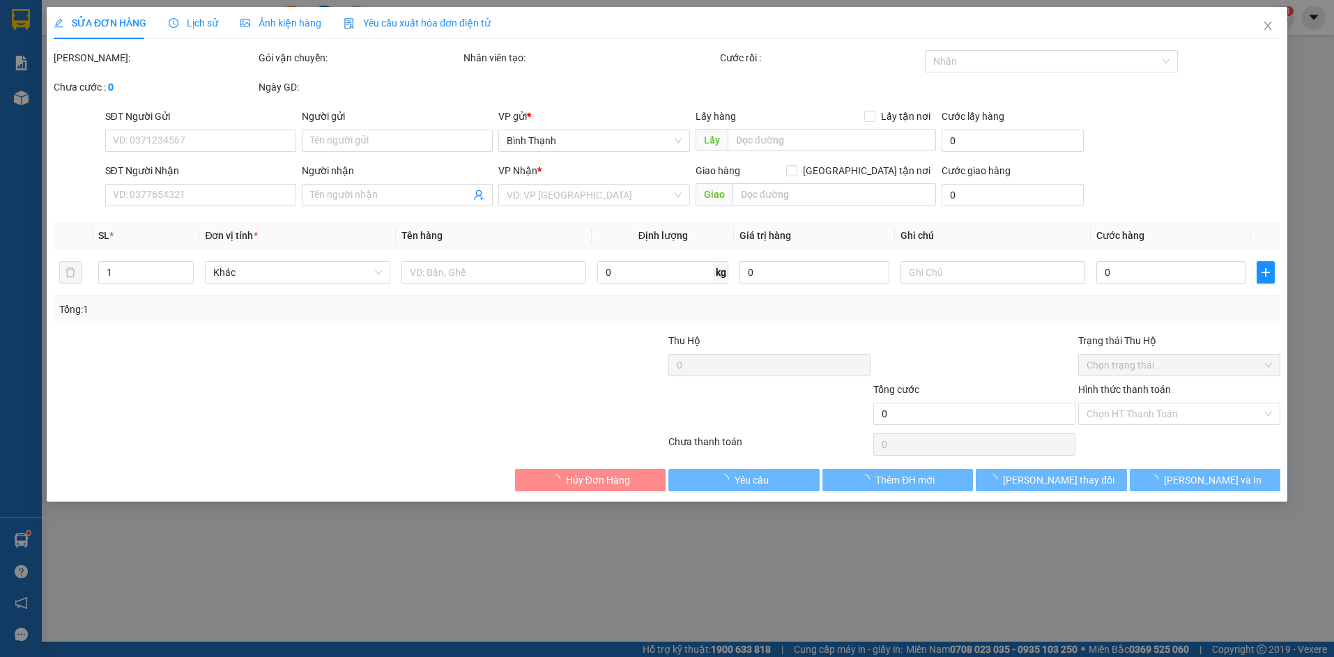
type input "30.000"
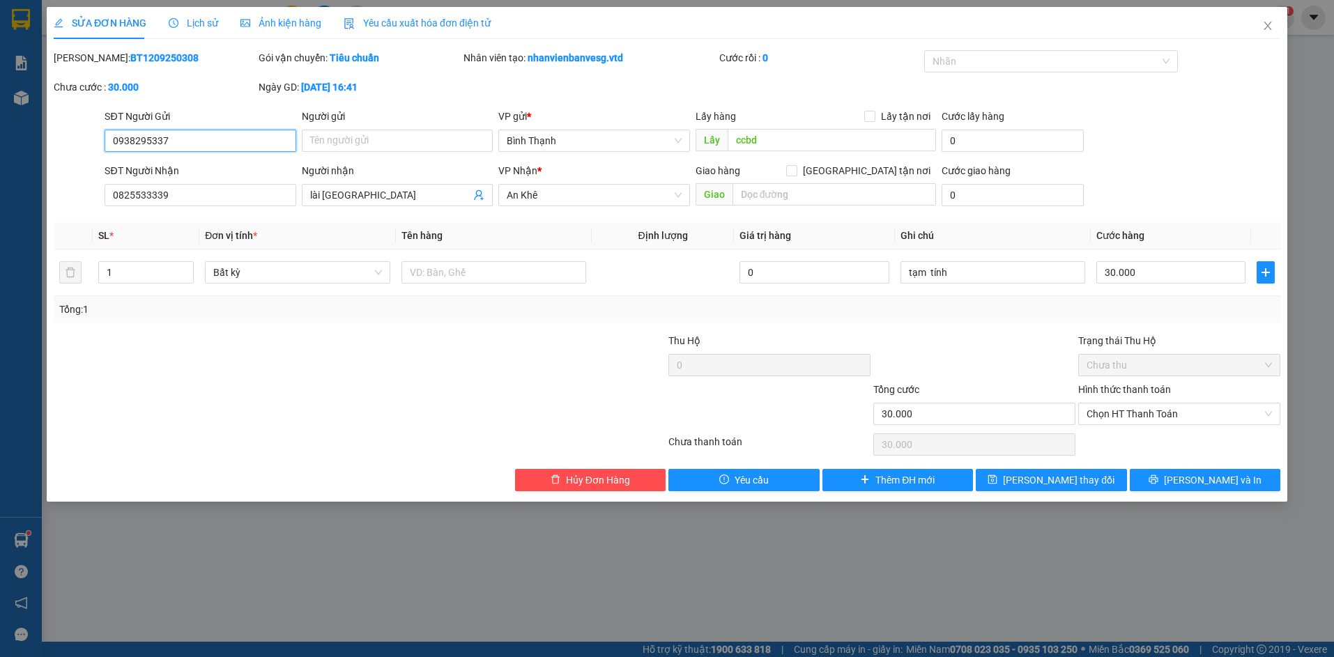
click at [135, 138] on input "0938295337" at bounding box center [200, 141] width 191 height 22
type input "0398295337"
click at [1014, 485] on button "[PERSON_NAME] thay đổi" at bounding box center [1051, 480] width 151 height 22
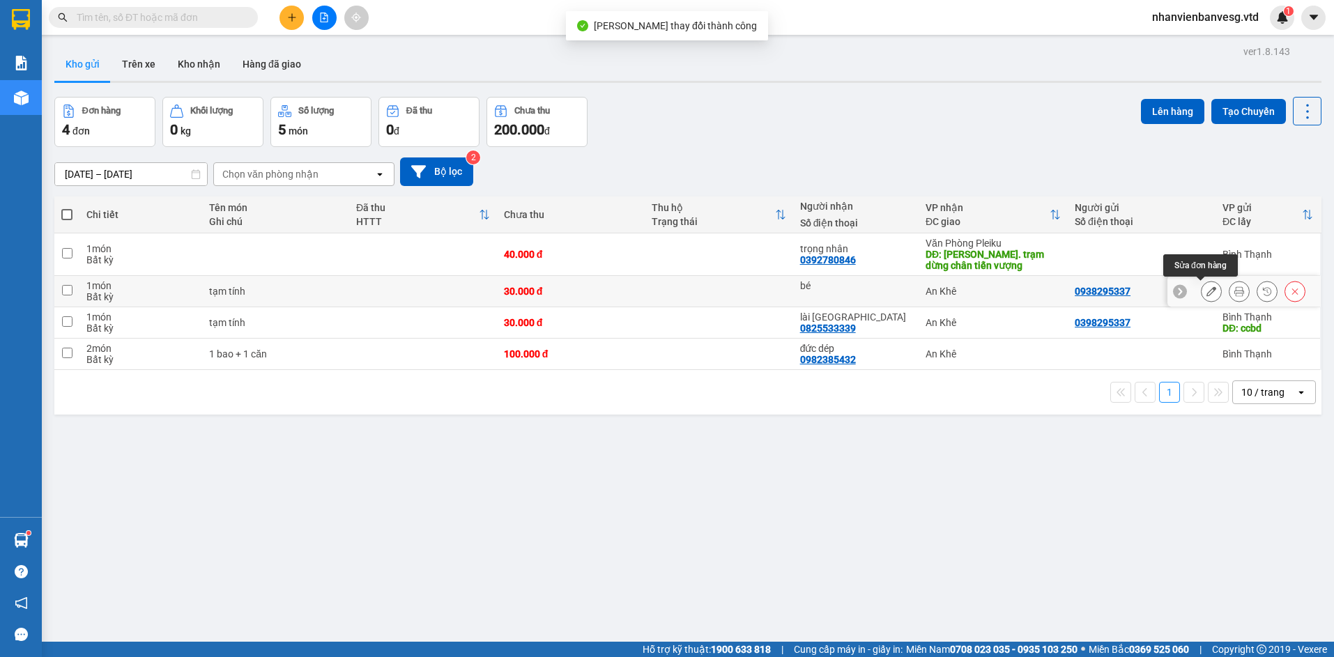
click at [1207, 289] on icon at bounding box center [1212, 291] width 10 height 10
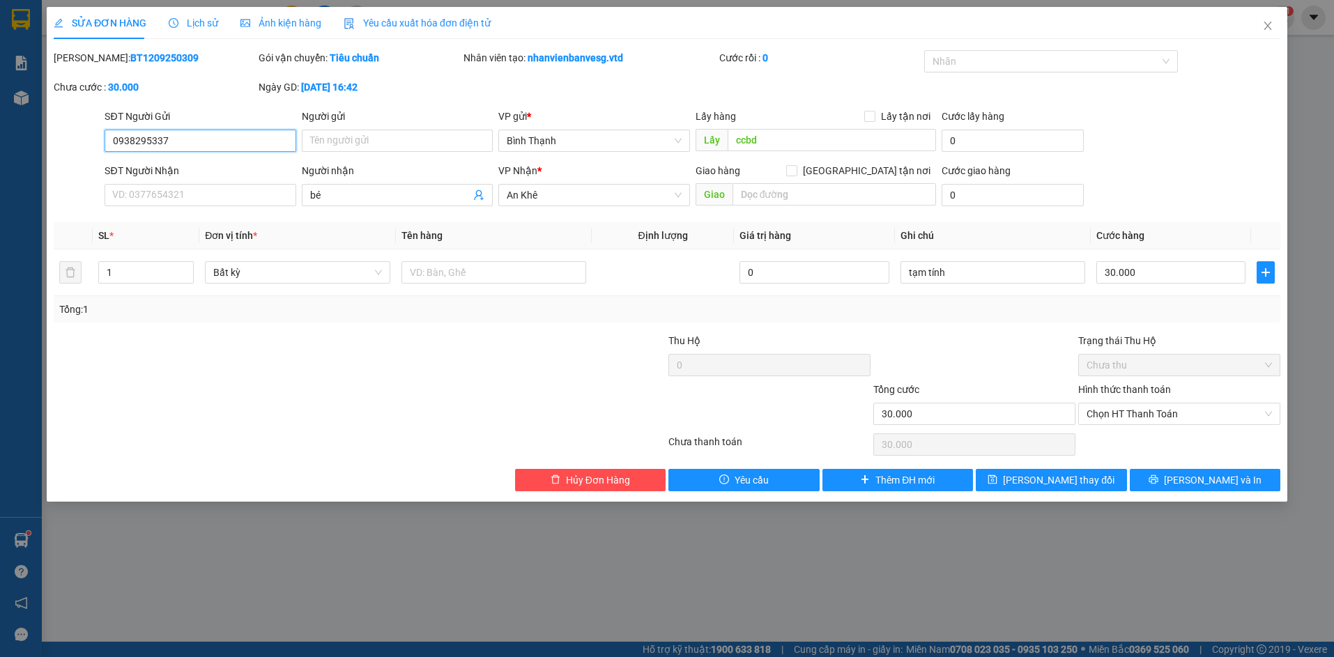
click at [133, 136] on input "0938295337" at bounding box center [200, 141] width 191 height 22
type input "0398295337"
click at [1061, 484] on span "[PERSON_NAME] thay đổi" at bounding box center [1059, 480] width 112 height 15
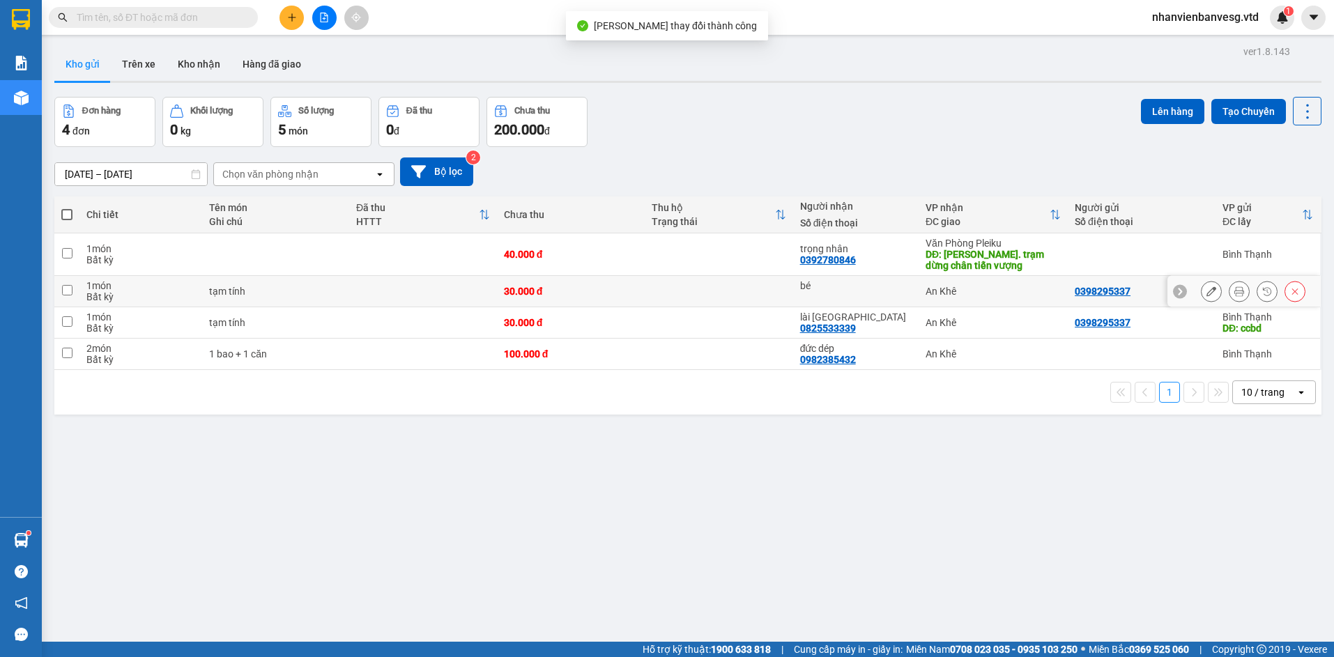
drag, startPoint x: 407, startPoint y: 303, endPoint x: 418, endPoint y: 319, distance: 19.7
click at [406, 302] on td at bounding box center [423, 291] width 148 height 31
checkbox input "true"
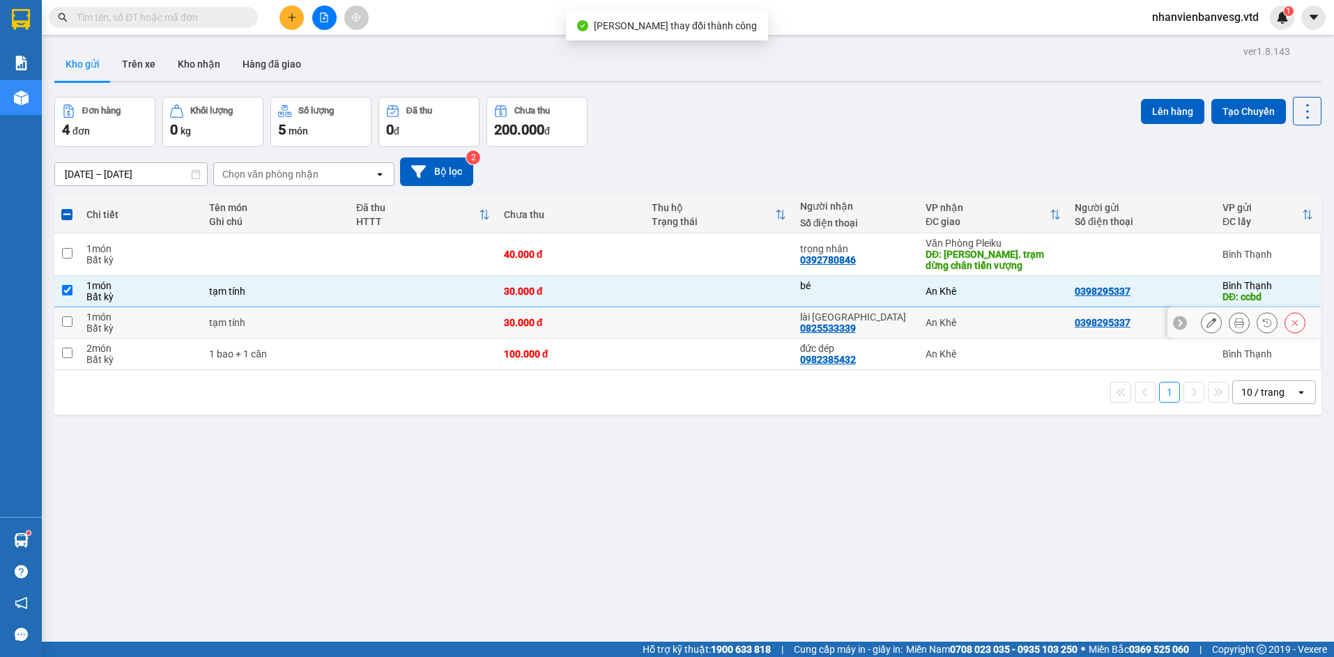
click at [410, 327] on td at bounding box center [423, 322] width 148 height 31
checkbox input "true"
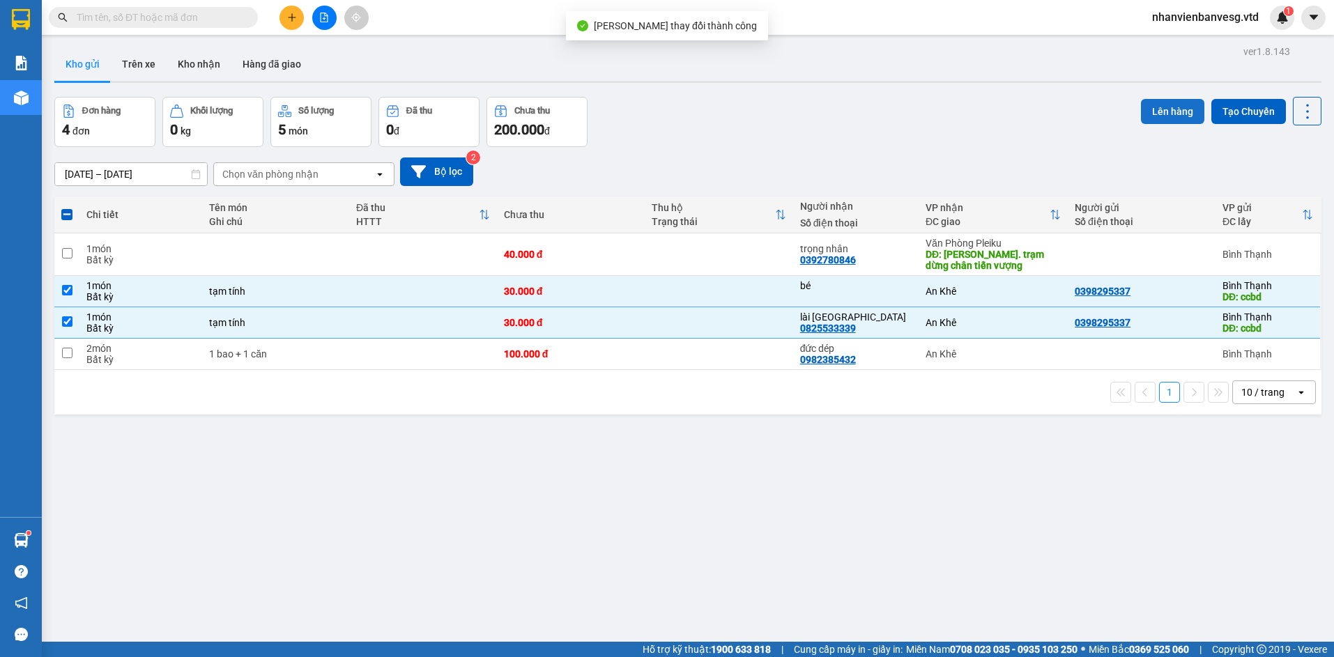
click at [1162, 118] on button "Lên hàng" at bounding box center [1172, 111] width 63 height 25
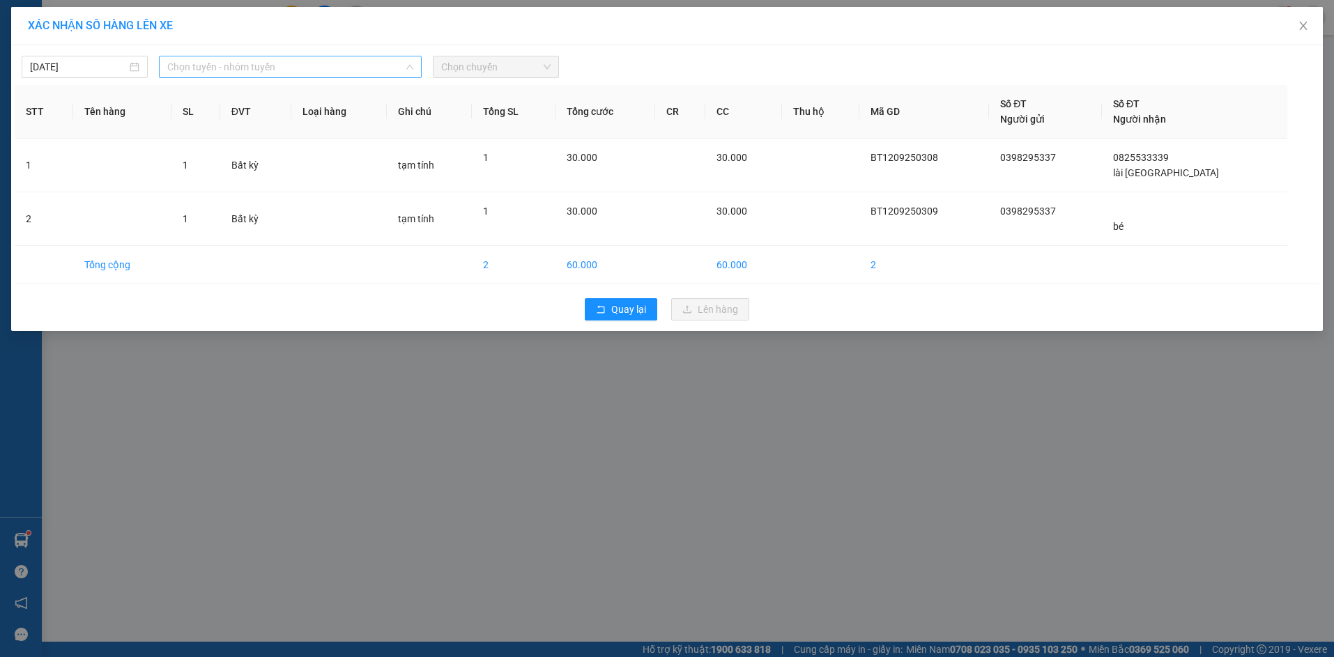
drag, startPoint x: 286, startPoint y: 65, endPoint x: 310, endPoint y: 203, distance: 139.9
click at [287, 66] on span "Chọn tuyến - nhóm tuyến" at bounding box center [290, 66] width 246 height 21
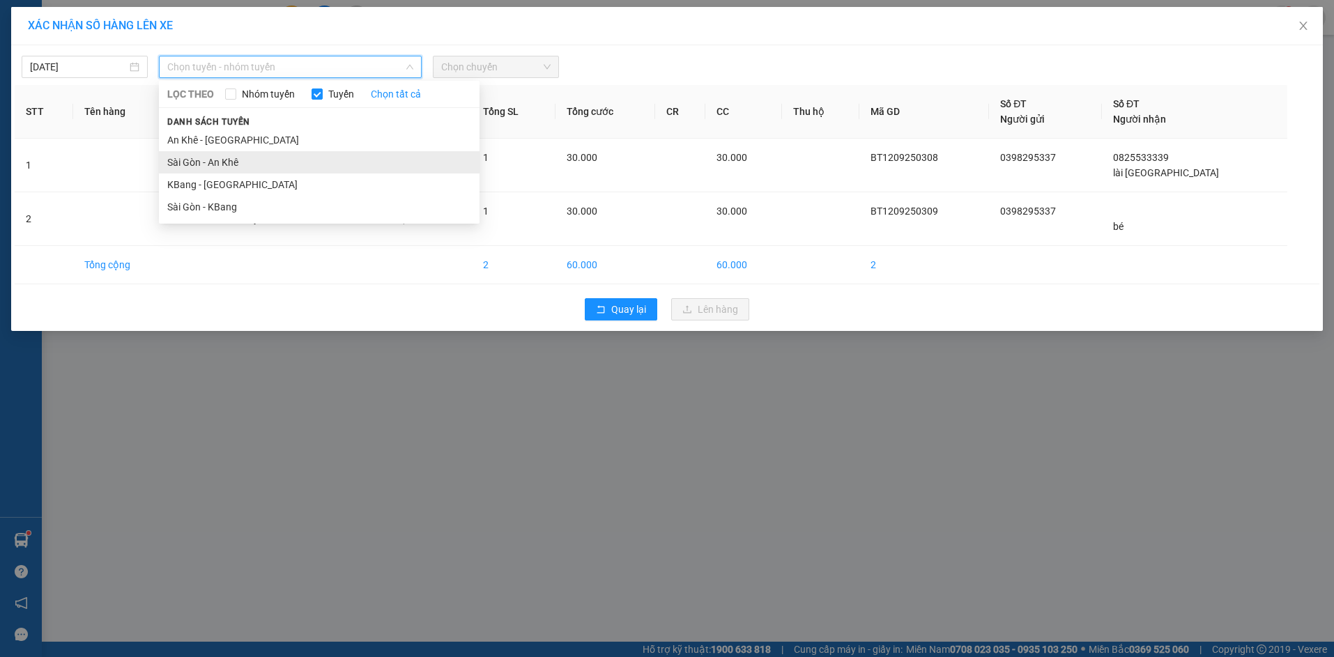
drag, startPoint x: 292, startPoint y: 160, endPoint x: 402, endPoint y: 72, distance: 140.3
click at [293, 160] on li "Sài Gòn - An Khê" at bounding box center [319, 162] width 321 height 22
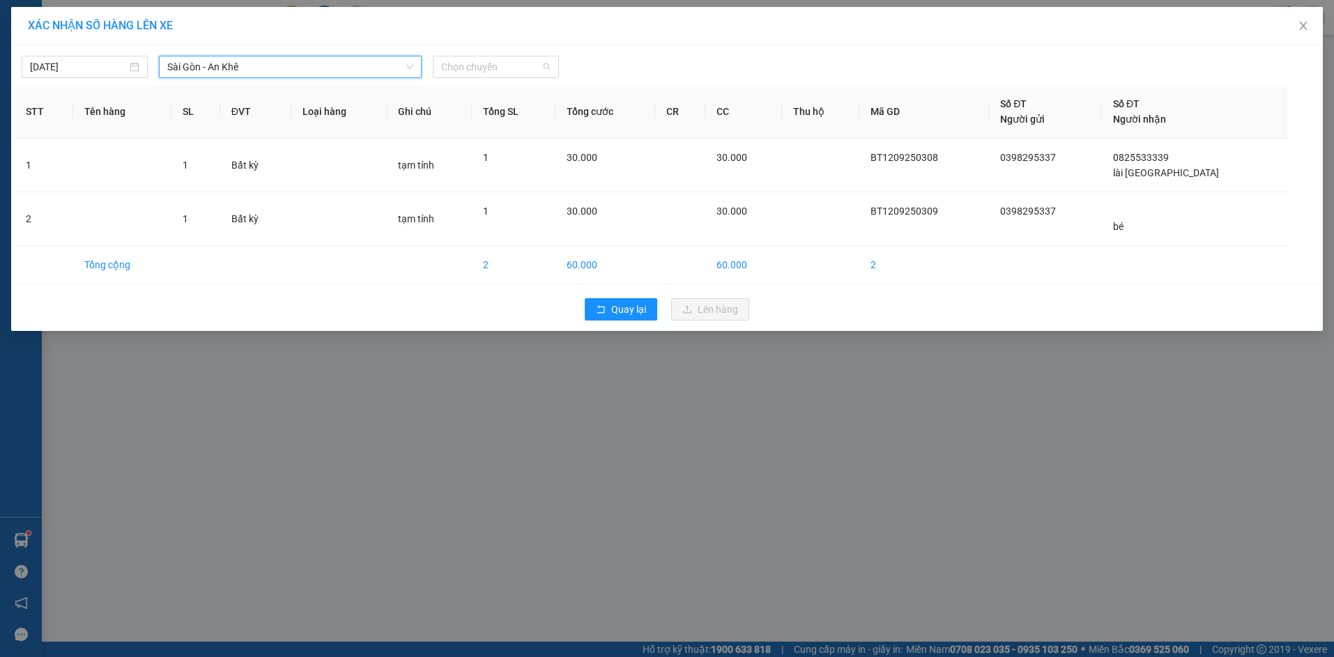
drag, startPoint x: 472, startPoint y: 63, endPoint x: 489, endPoint y: 113, distance: 53.1
click at [472, 72] on span "Chọn chuyến" at bounding box center [495, 66] width 109 height 21
click at [494, 119] on div "17:45 - 81H-036.39" at bounding box center [495, 116] width 109 height 15
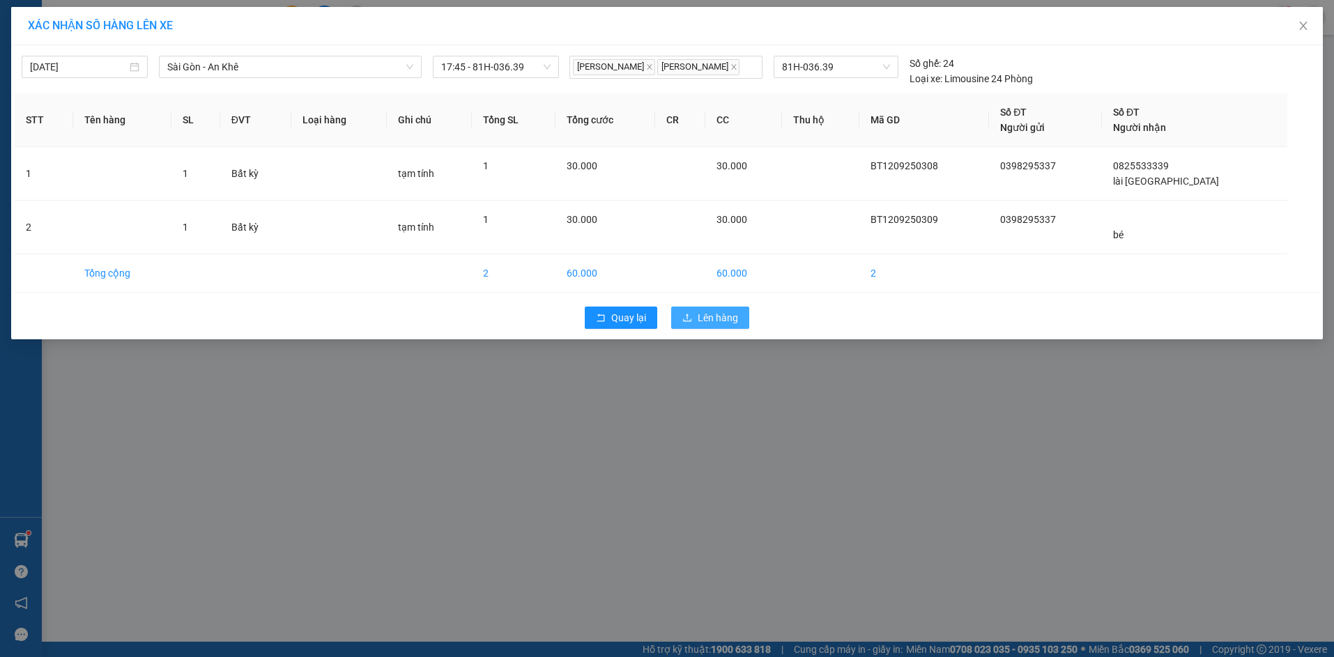
click at [705, 316] on span "Lên hàng" at bounding box center [718, 317] width 40 height 15
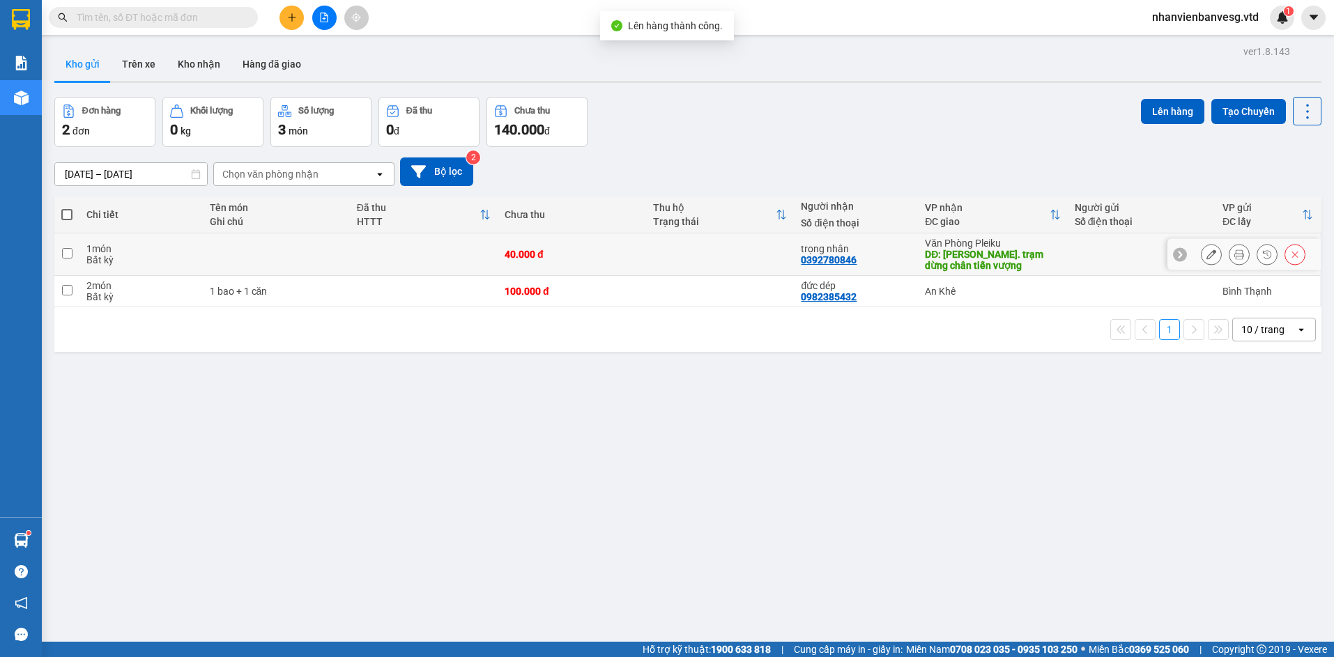
drag, startPoint x: 367, startPoint y: 257, endPoint x: 369, endPoint y: 296, distance: 39.1
click at [367, 259] on td at bounding box center [424, 255] width 148 height 43
checkbox input "true"
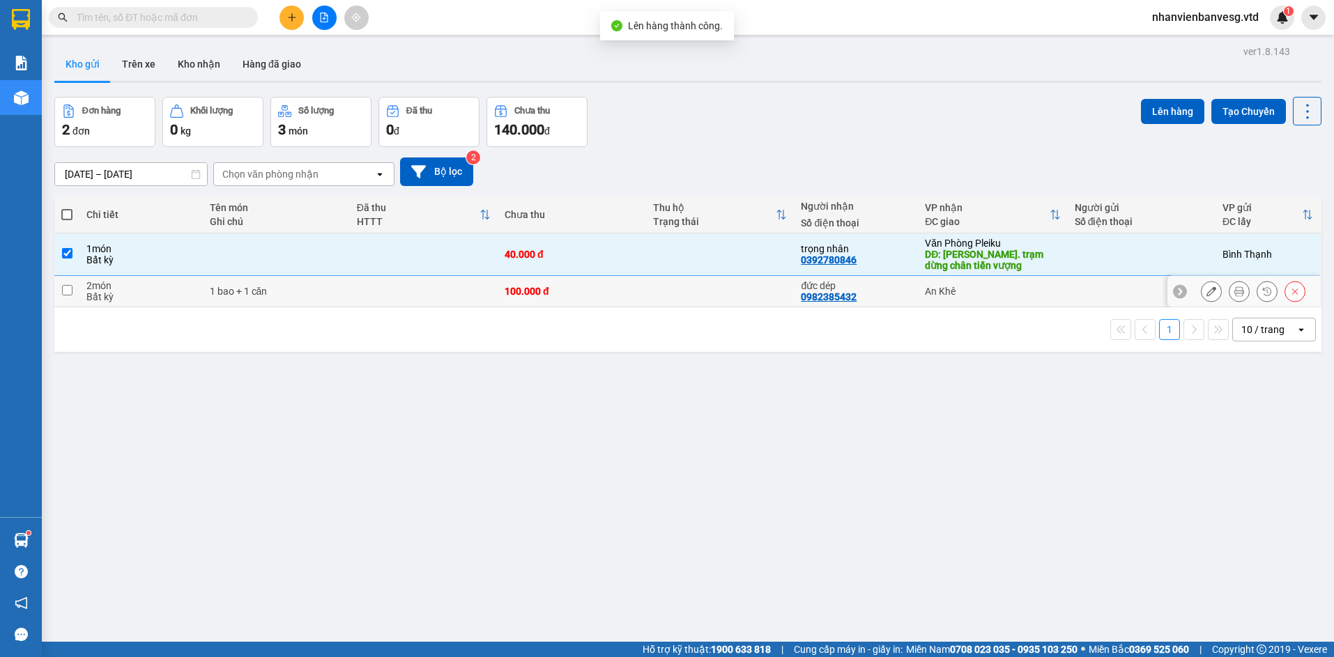
click at [368, 296] on td at bounding box center [424, 291] width 148 height 31
checkbox input "true"
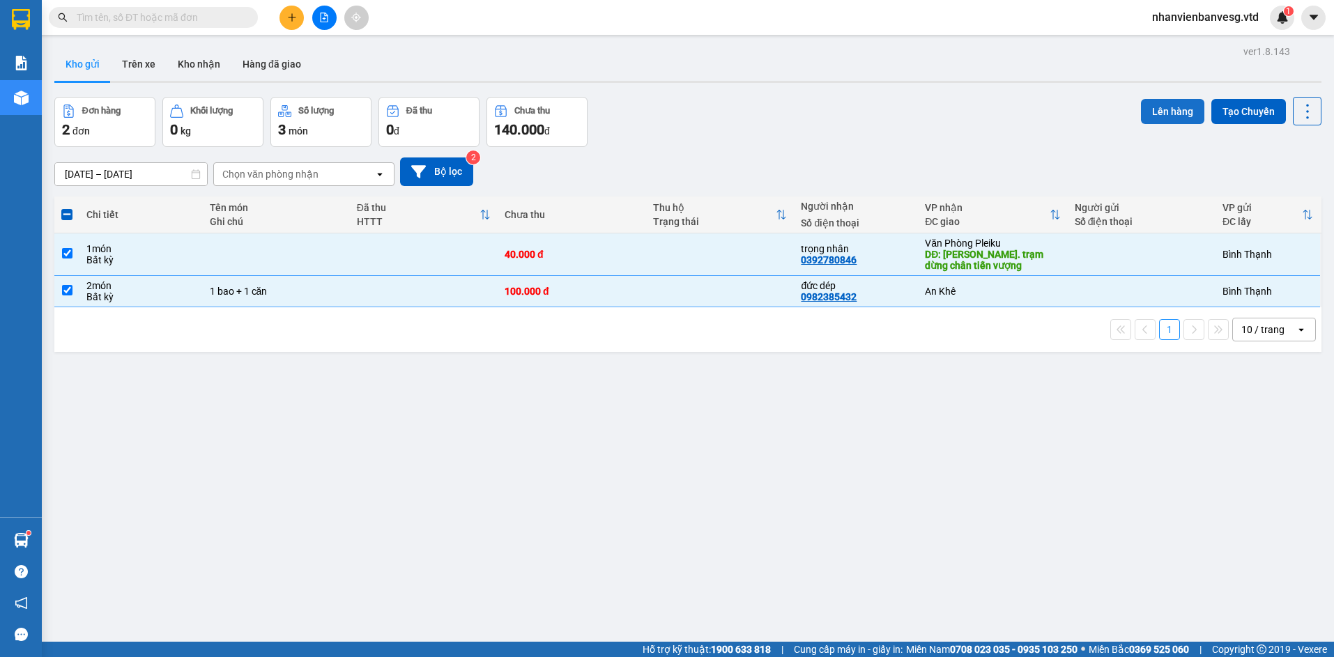
click at [1158, 107] on button "Lên hàng" at bounding box center [1172, 111] width 63 height 25
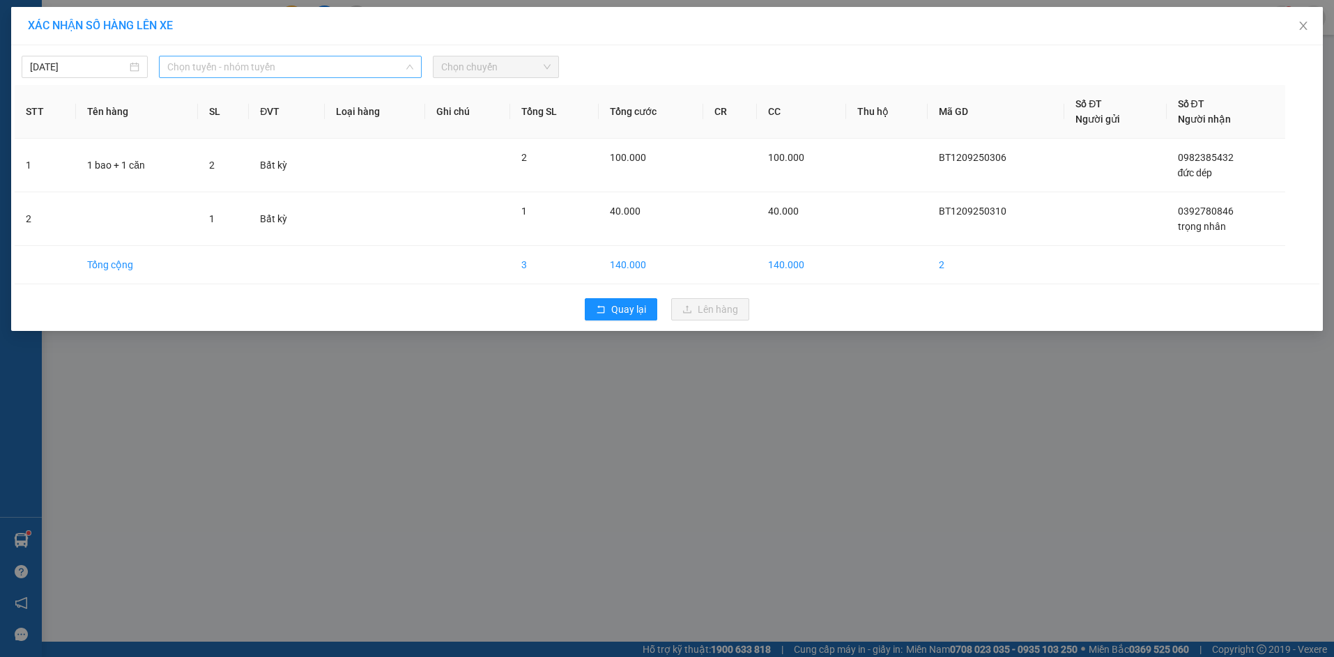
drag, startPoint x: 228, startPoint y: 75, endPoint x: 252, endPoint y: 155, distance: 83.8
click at [228, 77] on span "Chọn tuyến - nhóm tuyến" at bounding box center [290, 66] width 246 height 21
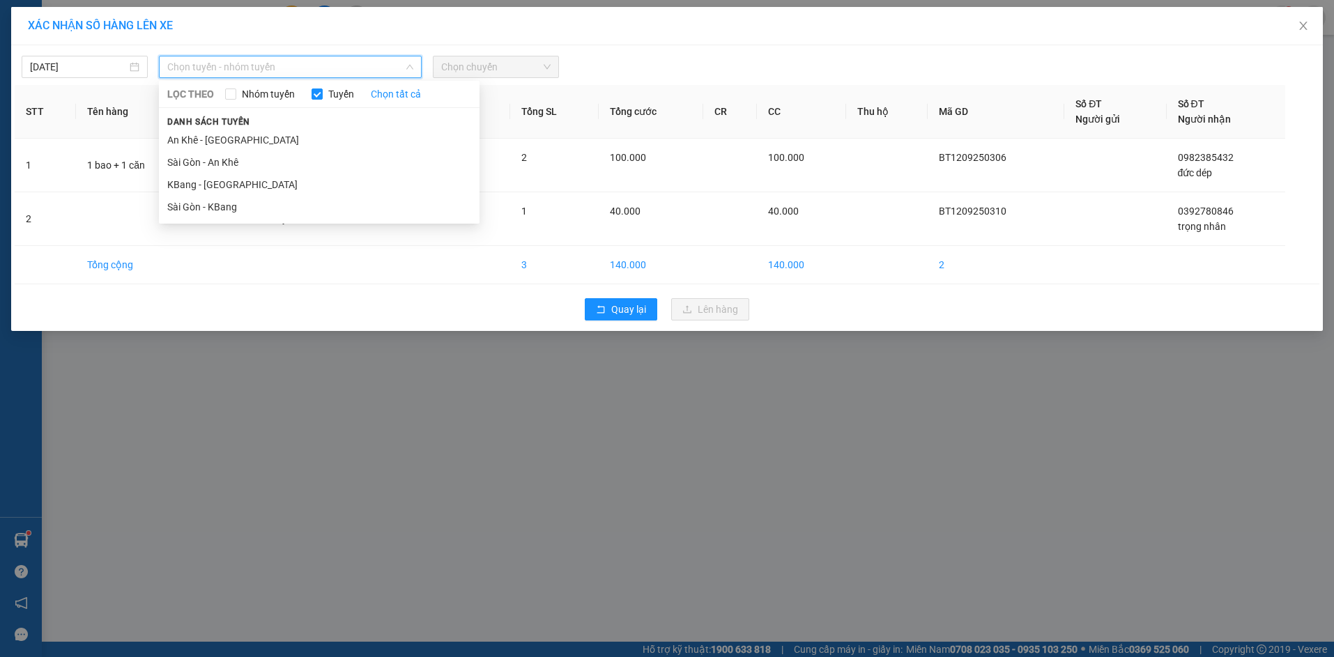
drag, startPoint x: 257, startPoint y: 201, endPoint x: 528, endPoint y: 35, distance: 318.8
click at [298, 171] on ul "An Khê - [GEOGRAPHIC_DATA] [GEOGRAPHIC_DATA] - An Khê KBang - [GEOGRAPHIC_DATA]…" at bounding box center [319, 173] width 321 height 89
click at [365, 201] on li "Sài Gòn - KBang" at bounding box center [319, 207] width 321 height 22
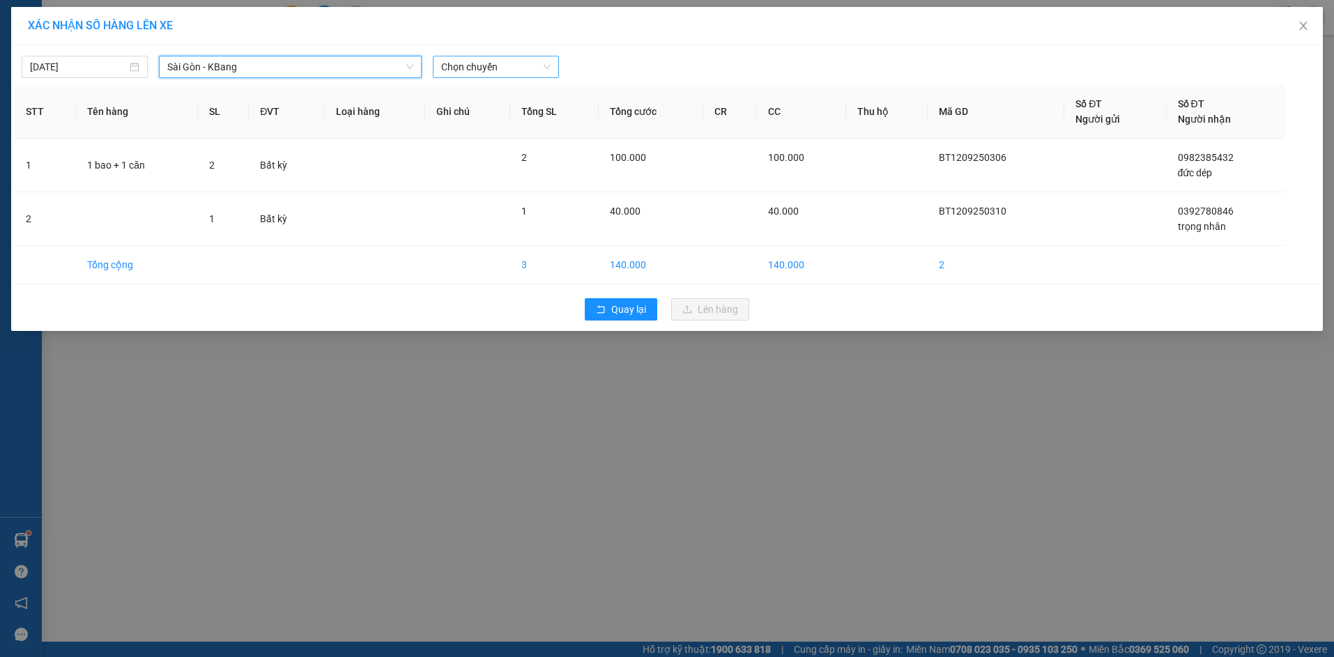
click at [502, 72] on span "Chọn chuyến" at bounding box center [495, 66] width 109 height 21
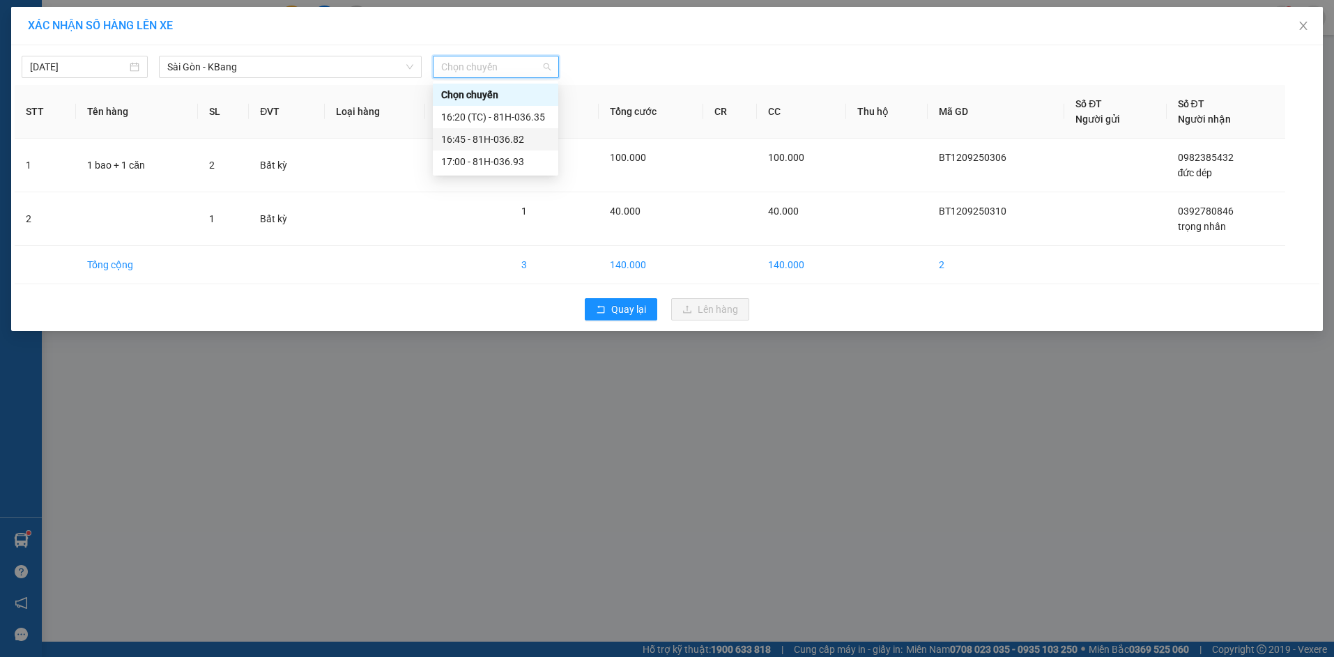
drag, startPoint x: 512, startPoint y: 137, endPoint x: 514, endPoint y: 127, distance: 10.7
click at [511, 134] on div "16:45 - 81H-036.82" at bounding box center [495, 139] width 109 height 15
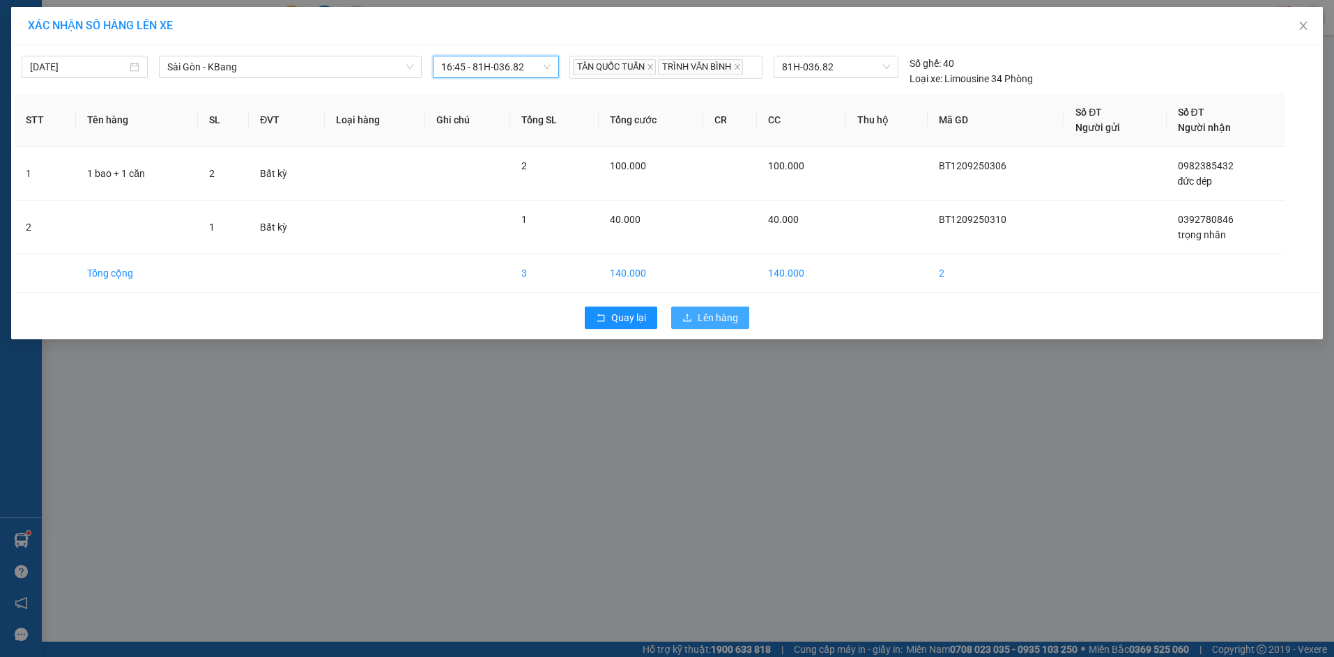
click at [726, 323] on span "Lên hàng" at bounding box center [718, 317] width 40 height 15
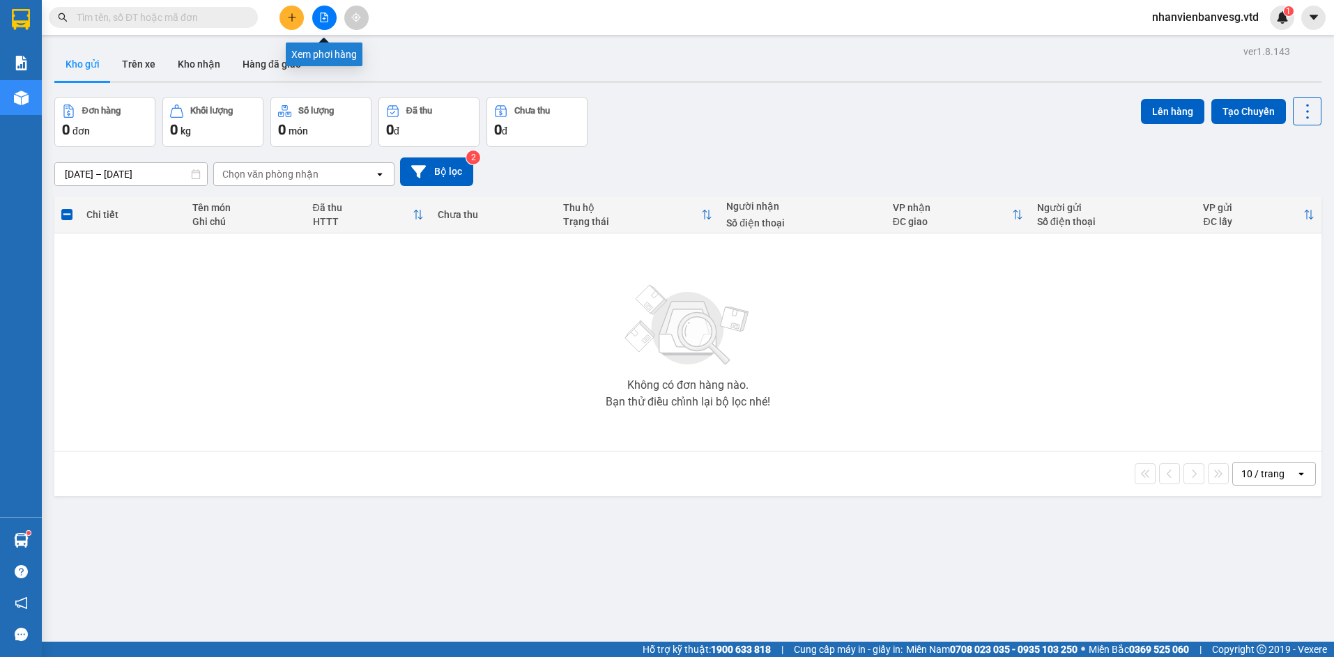
click at [321, 20] on icon "file-add" at bounding box center [325, 18] width 8 height 10
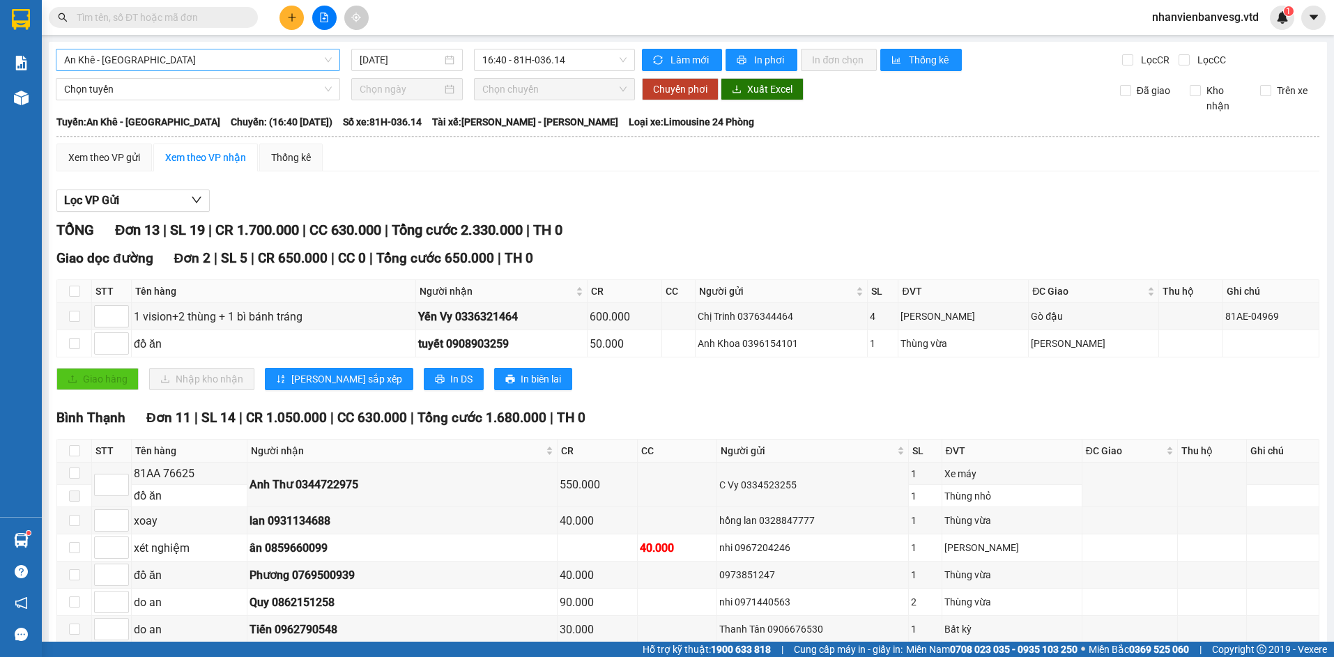
click at [269, 55] on span "An Khê - [GEOGRAPHIC_DATA]" at bounding box center [198, 59] width 268 height 21
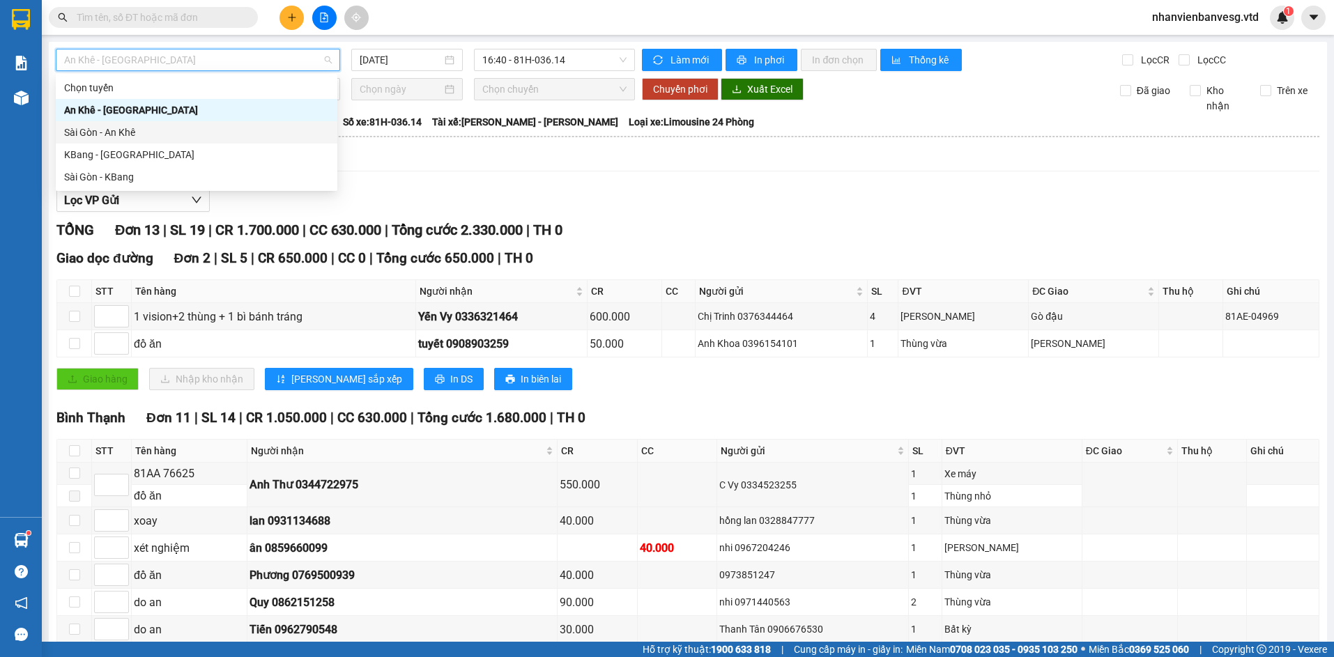
click at [243, 137] on div "Sài Gòn - An Khê" at bounding box center [196, 132] width 265 height 15
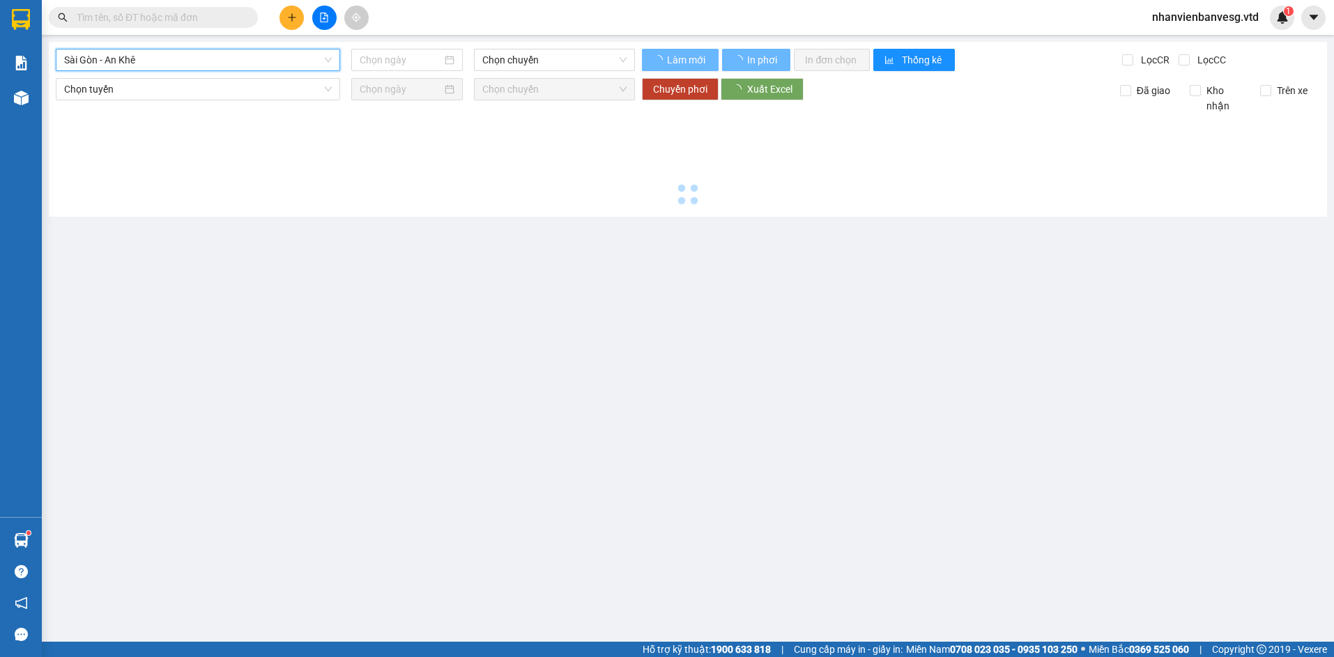
type input "[DATE]"
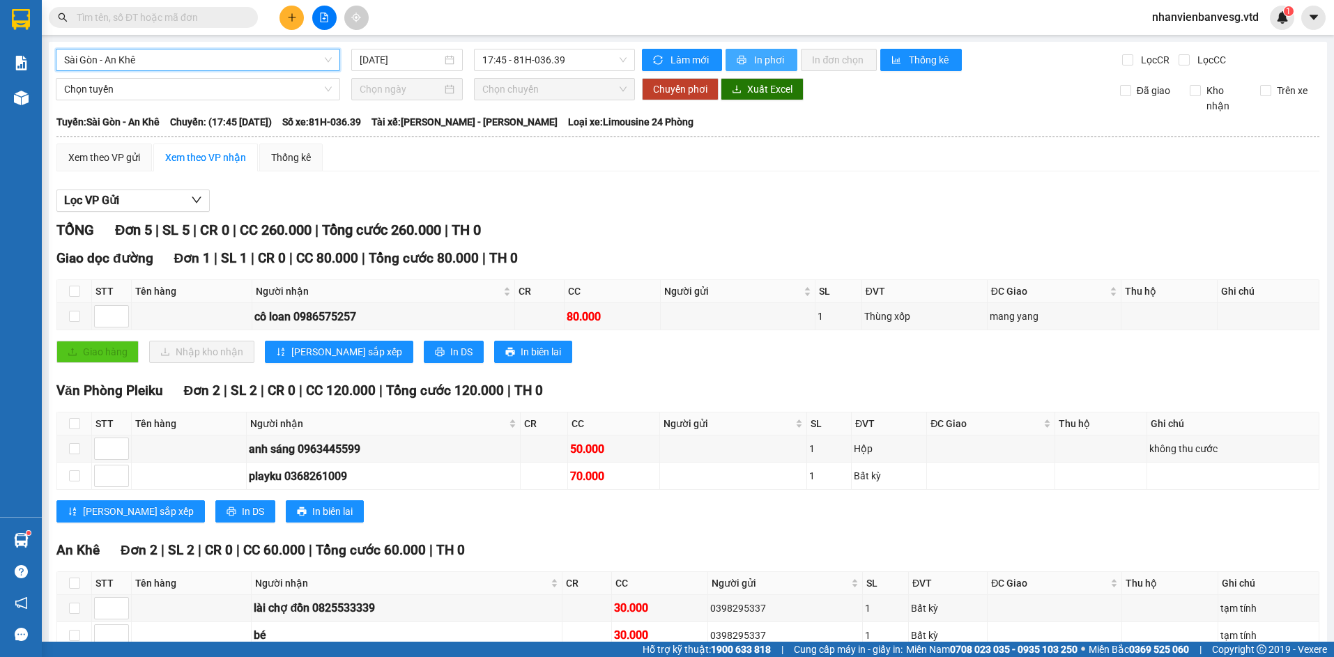
click at [745, 55] on button "In phơi" at bounding box center [762, 60] width 72 height 22
drag, startPoint x: 290, startPoint y: 63, endPoint x: 293, endPoint y: 105, distance: 41.2
click at [290, 66] on span "Sài Gòn - An Khê" at bounding box center [198, 59] width 268 height 21
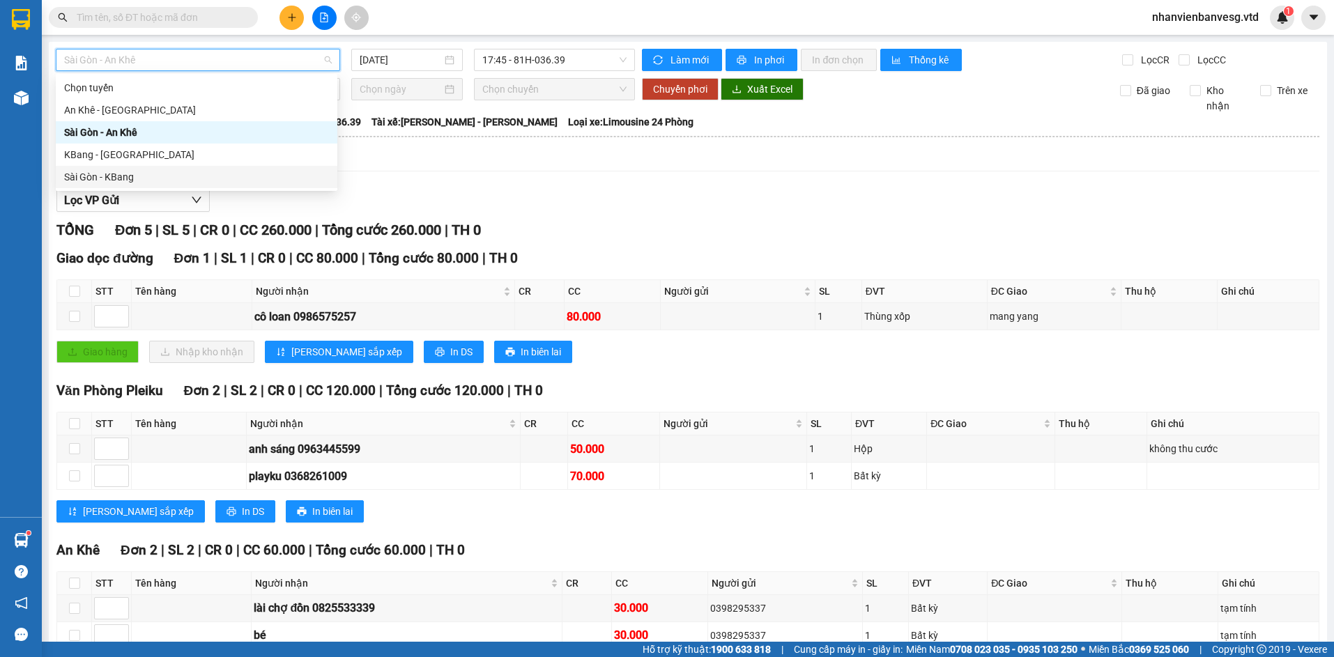
click at [277, 176] on div "Sài Gòn - KBang" at bounding box center [196, 176] width 265 height 15
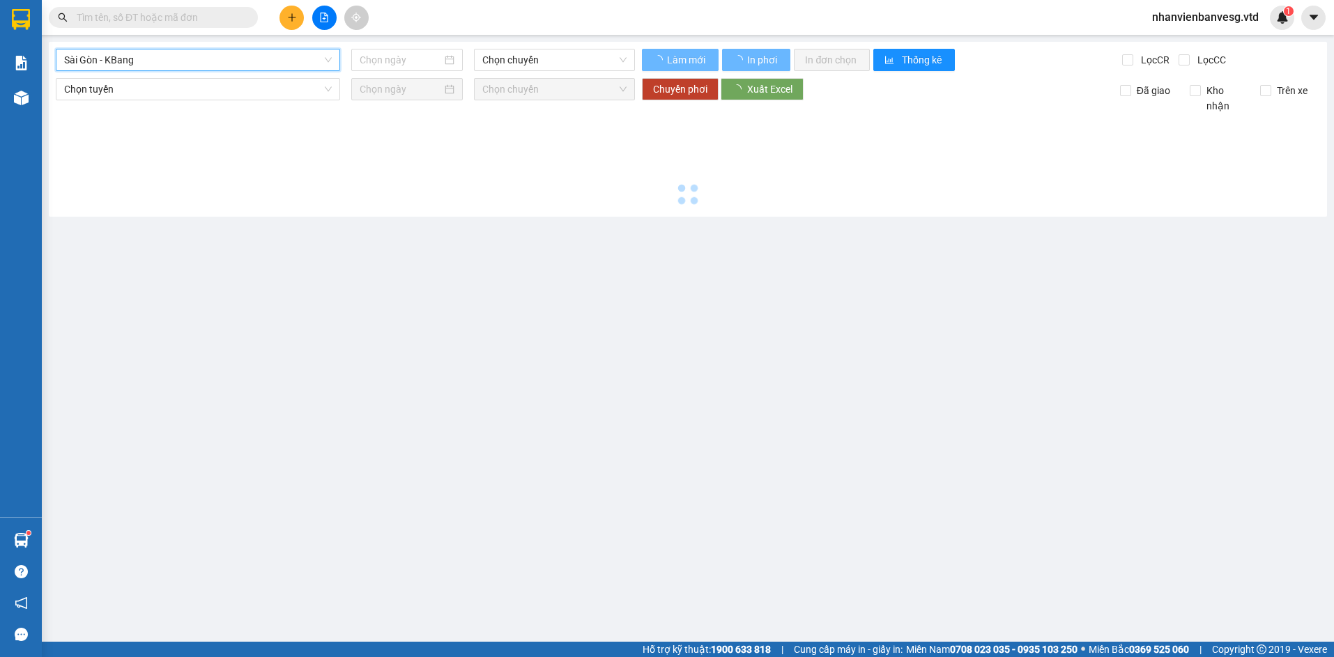
type input "[DATE]"
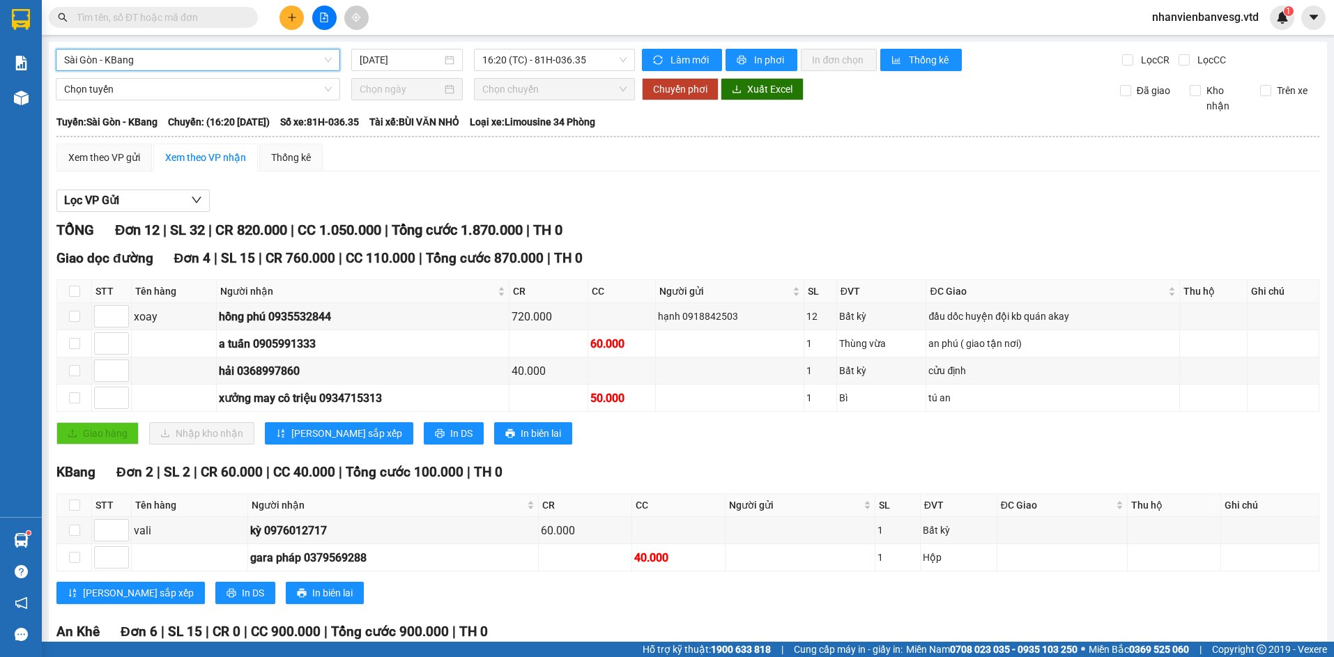
drag, startPoint x: 564, startPoint y: 59, endPoint x: 573, endPoint y: 71, distance: 15.5
click at [573, 71] on div "[GEOGRAPHIC_DATA] - KBang [GEOGRAPHIC_DATA] - KBang [DATE] 16:20 (TC) - 81H-036…" at bounding box center [688, 473] width 1278 height 863
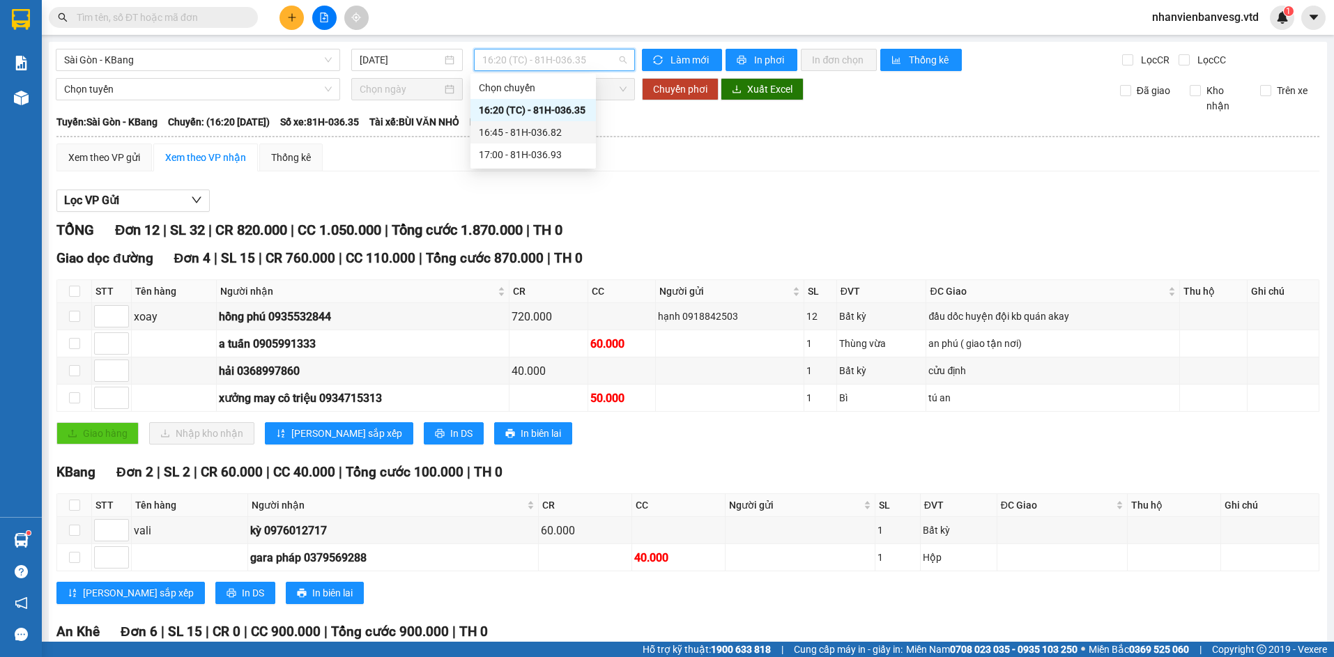
click at [571, 131] on div "16:45 - 81H-036.82" at bounding box center [533, 132] width 109 height 15
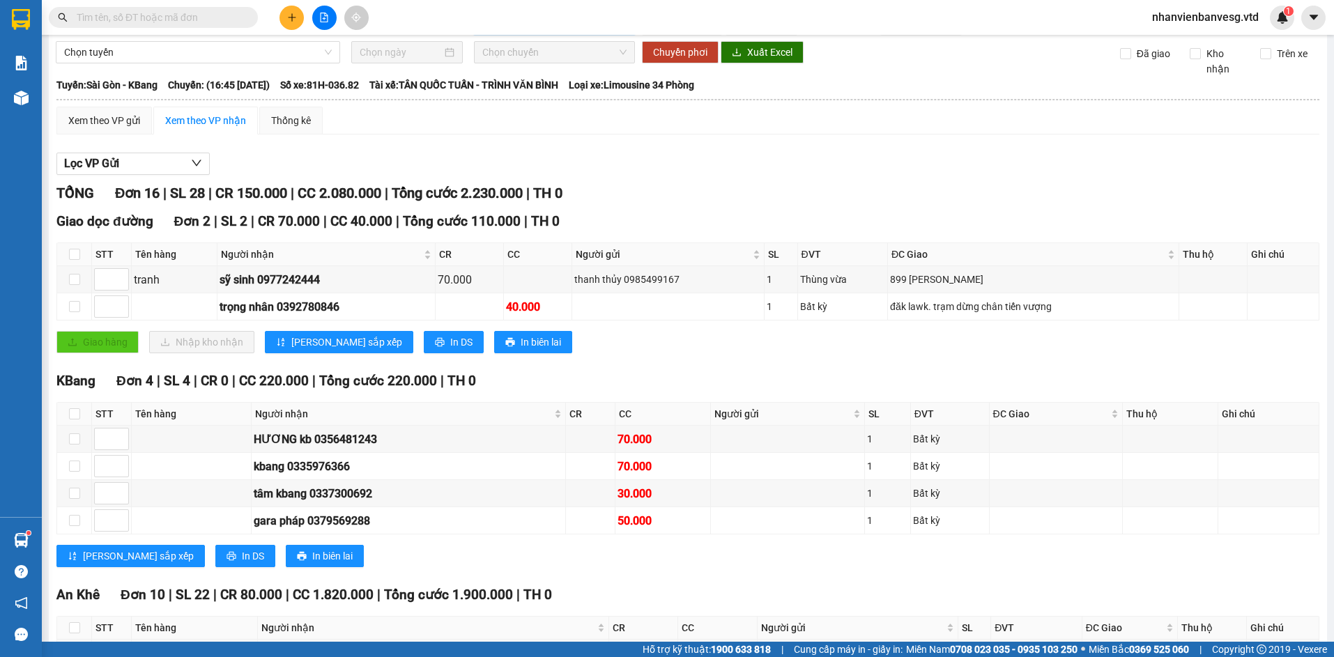
scroll to position [70, 0]
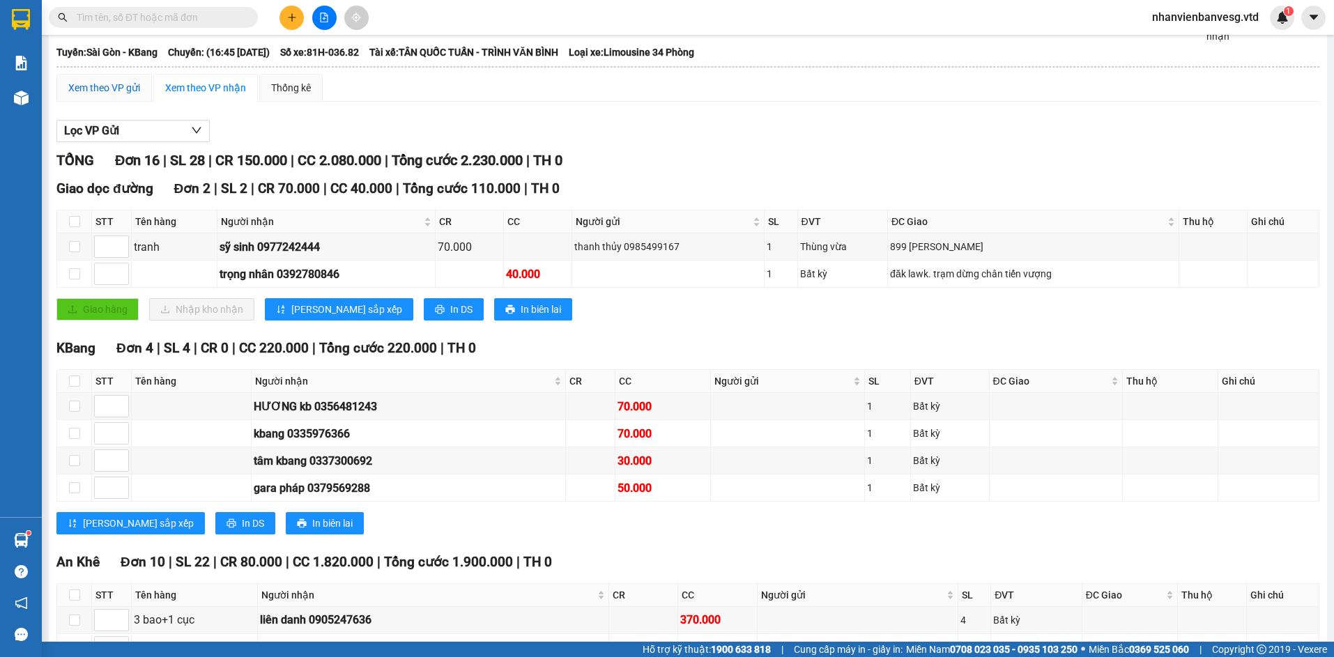
click at [117, 91] on div "Xem theo VP gửi" at bounding box center [104, 87] width 72 height 15
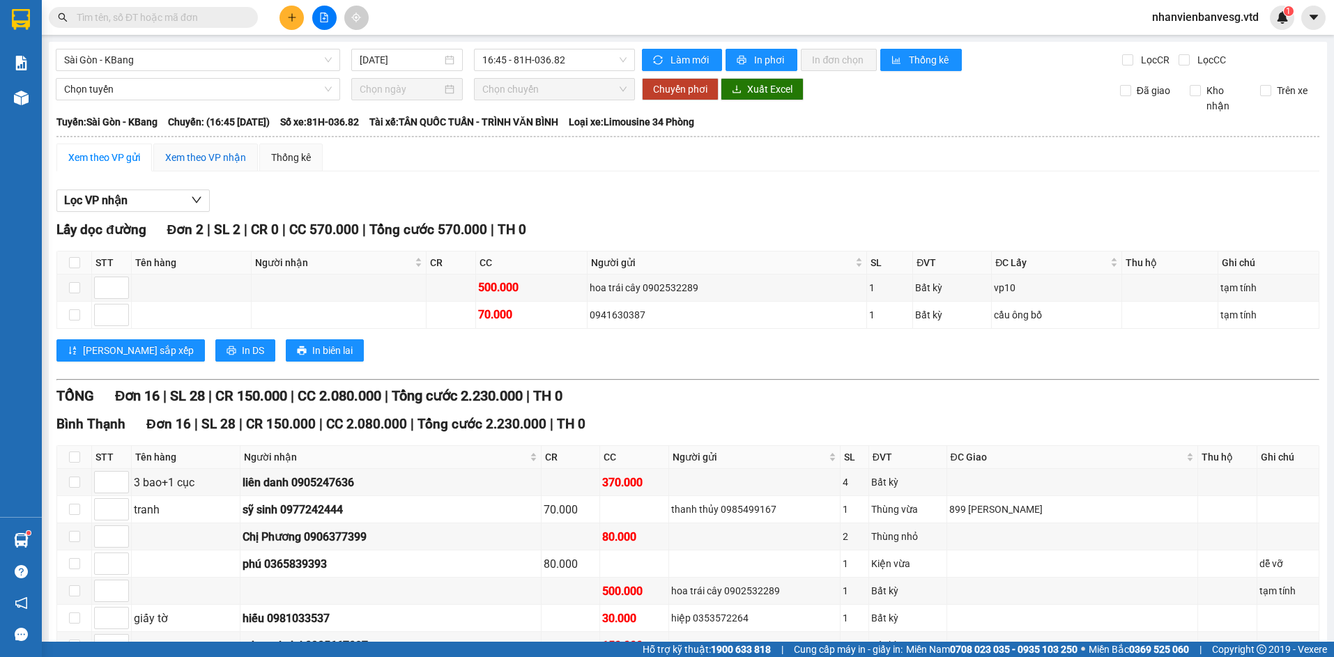
drag, startPoint x: 213, startPoint y: 157, endPoint x: 217, endPoint y: 148, distance: 9.4
click at [213, 155] on div "Xem theo VP nhận" at bounding box center [205, 157] width 81 height 15
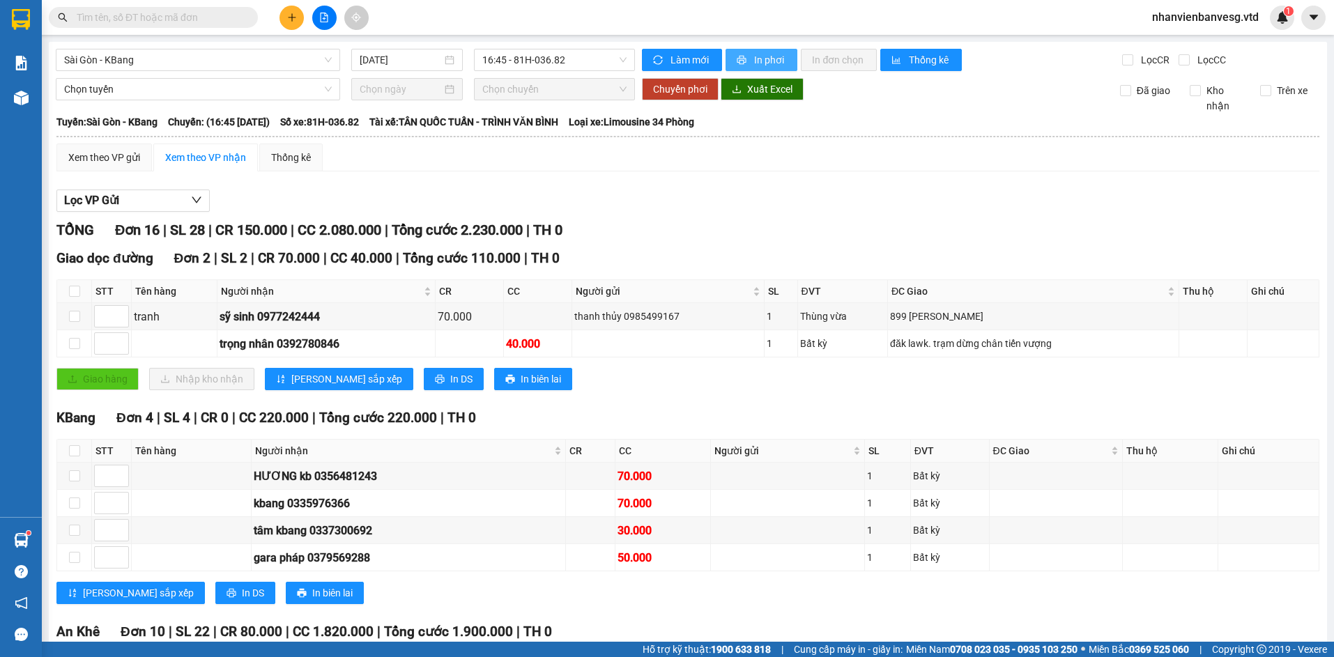
click at [775, 61] on span "In phơi" at bounding box center [770, 59] width 32 height 15
click at [738, 60] on icon "printer" at bounding box center [742, 60] width 9 height 9
